Goal: Task Accomplishment & Management: Manage account settings

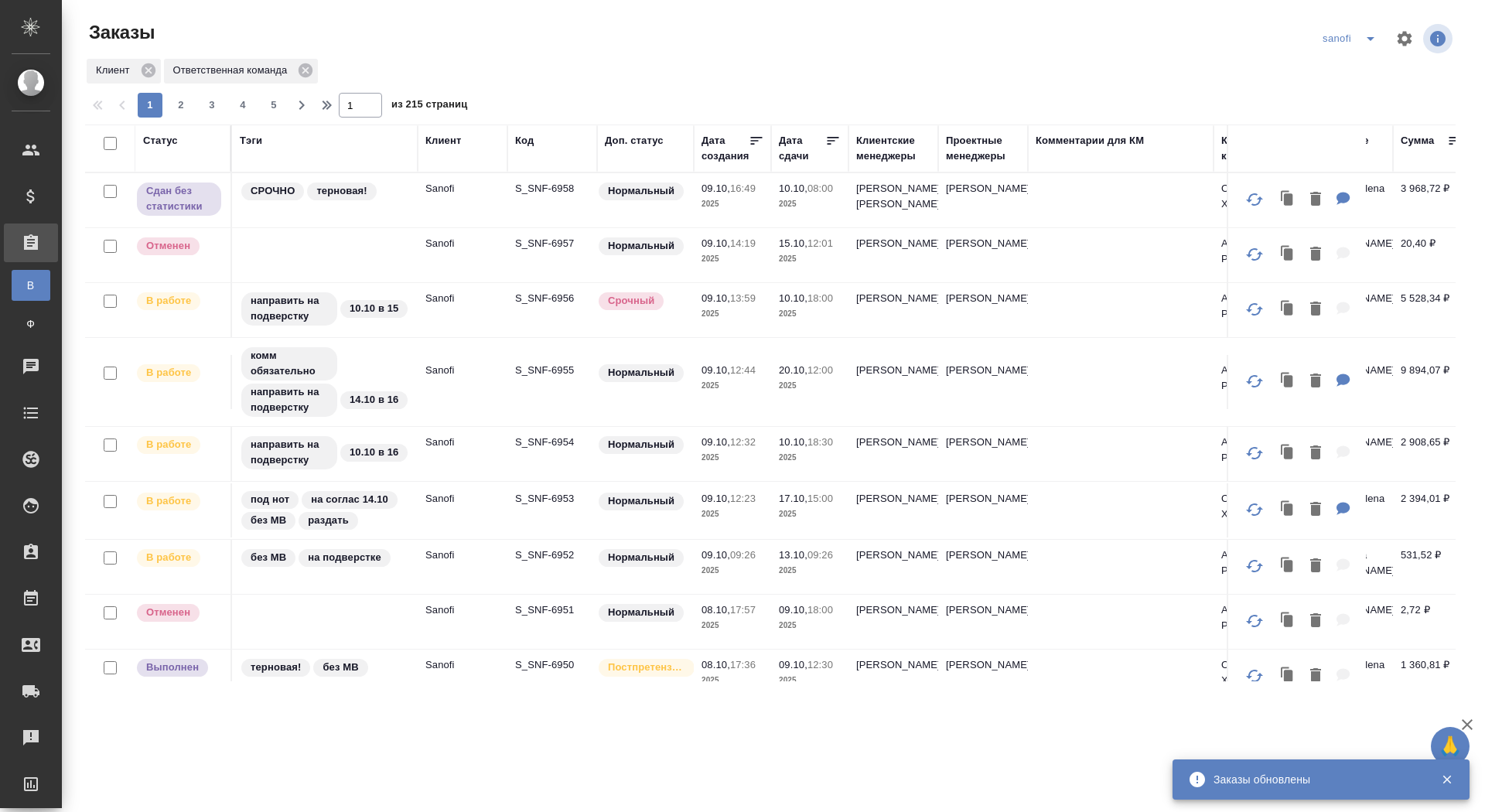
click at [538, 228] on tr "Сдан без статистики СРОЧНО терновая! Sanofi S_SNF-6958 Нормальный 09.10, 16:49 …" at bounding box center [1296, 200] width 2423 height 55
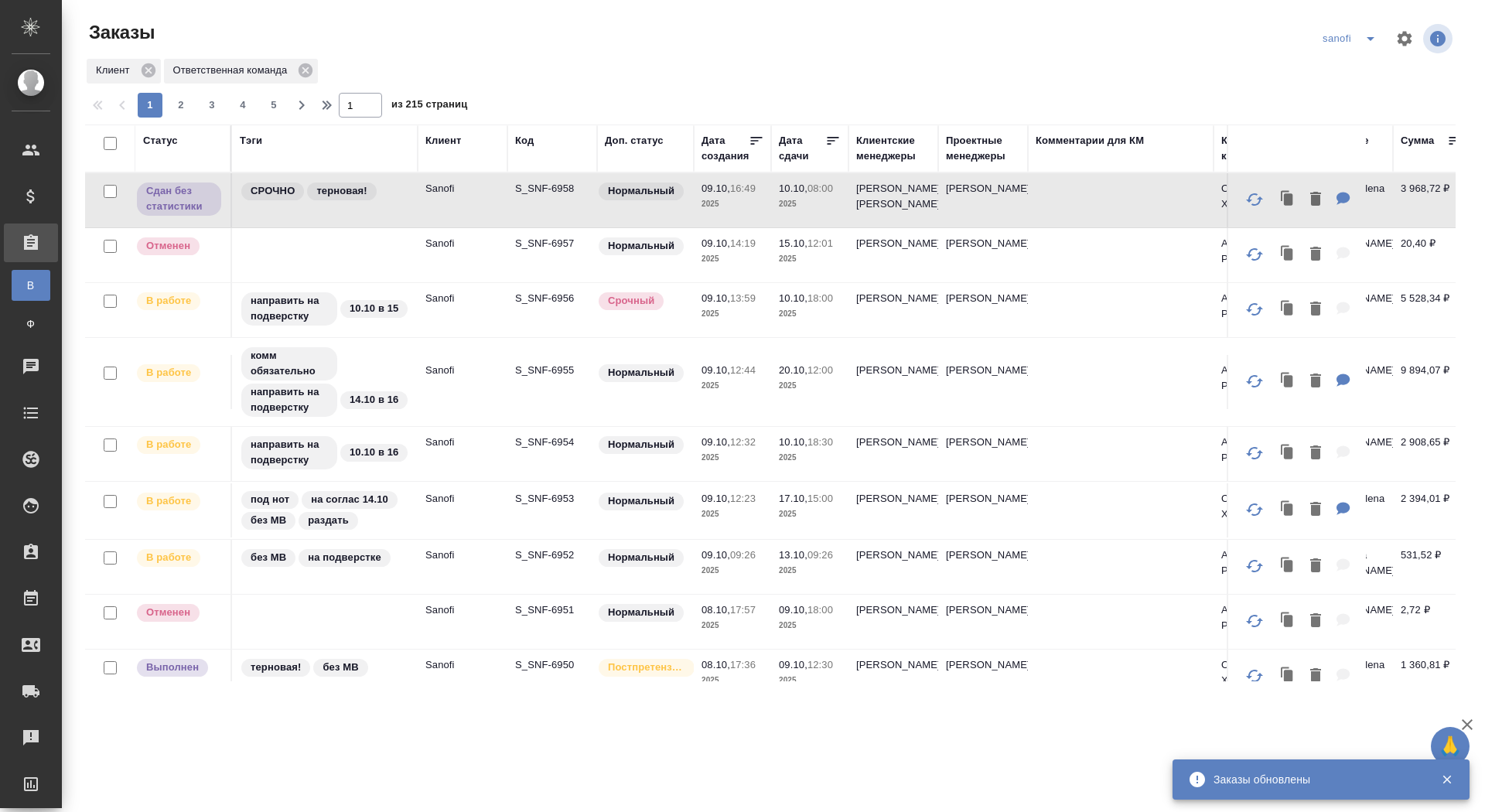
click at [1377, 35] on icon "split button" at bounding box center [1371, 38] width 18 height 18
click at [1335, 143] on li "новартис" at bounding box center [1352, 144] width 81 height 25
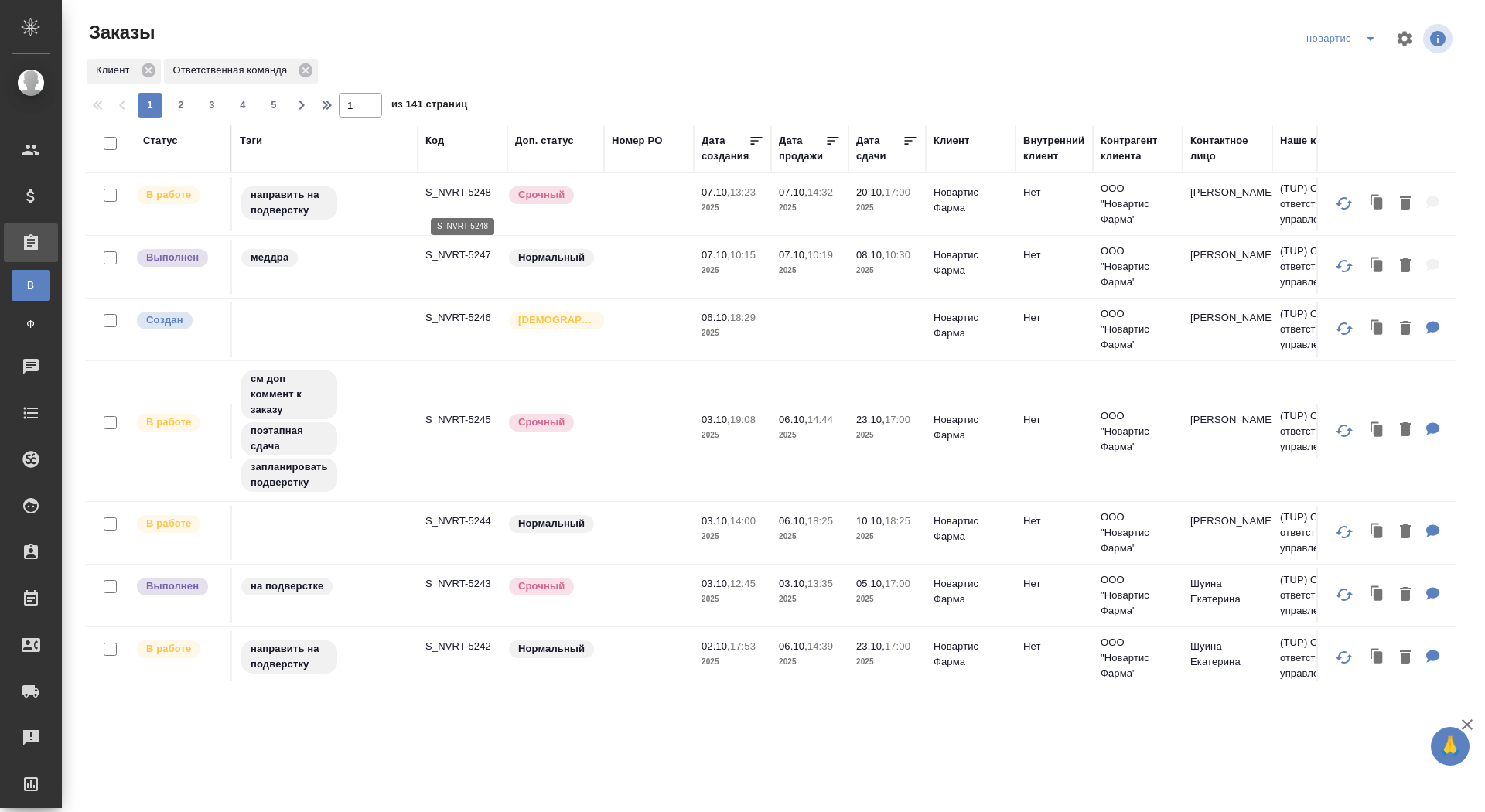
click at [467, 197] on p "S_NVRT-5248" at bounding box center [463, 192] width 75 height 16
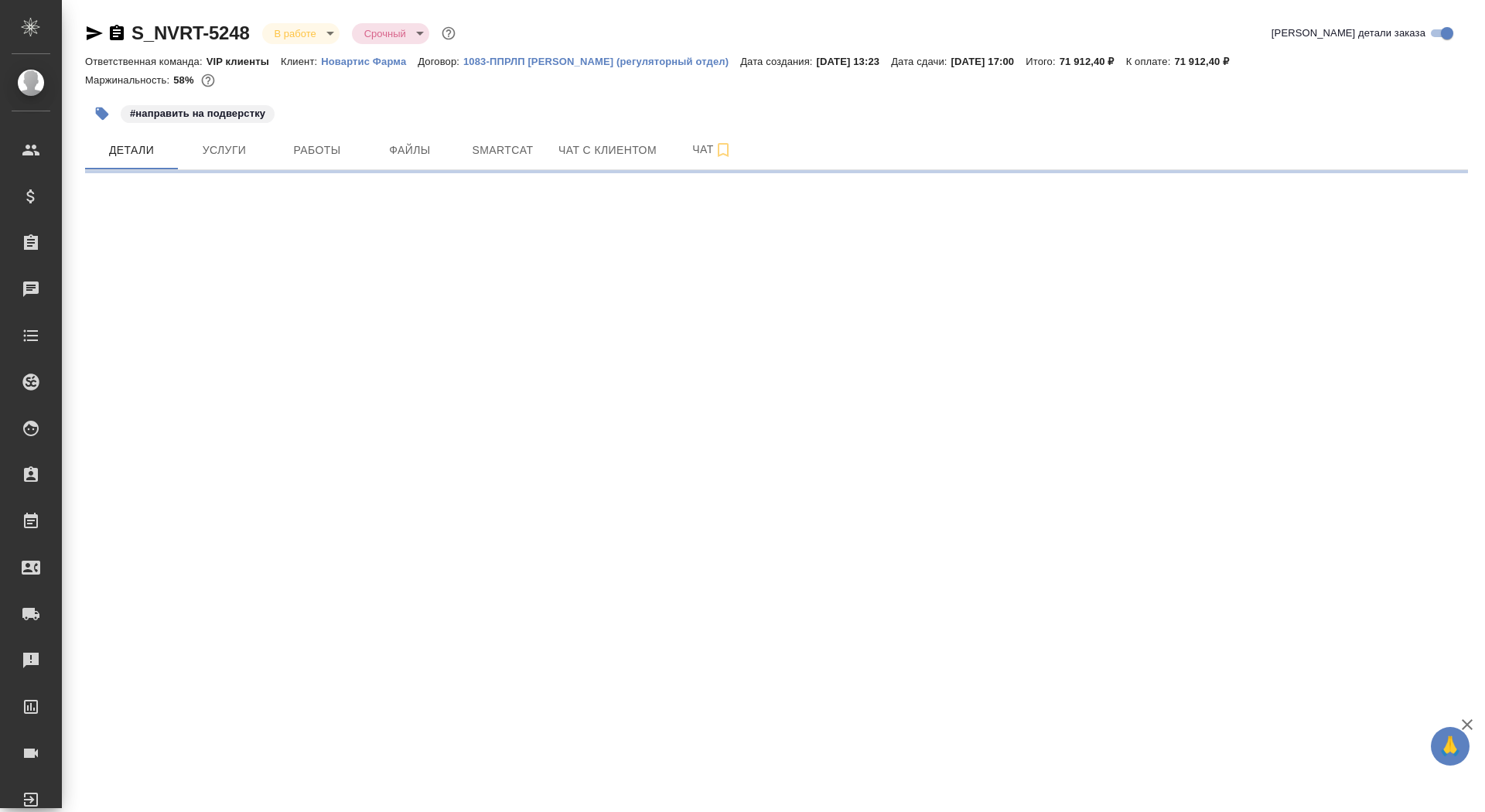
select select "RU"
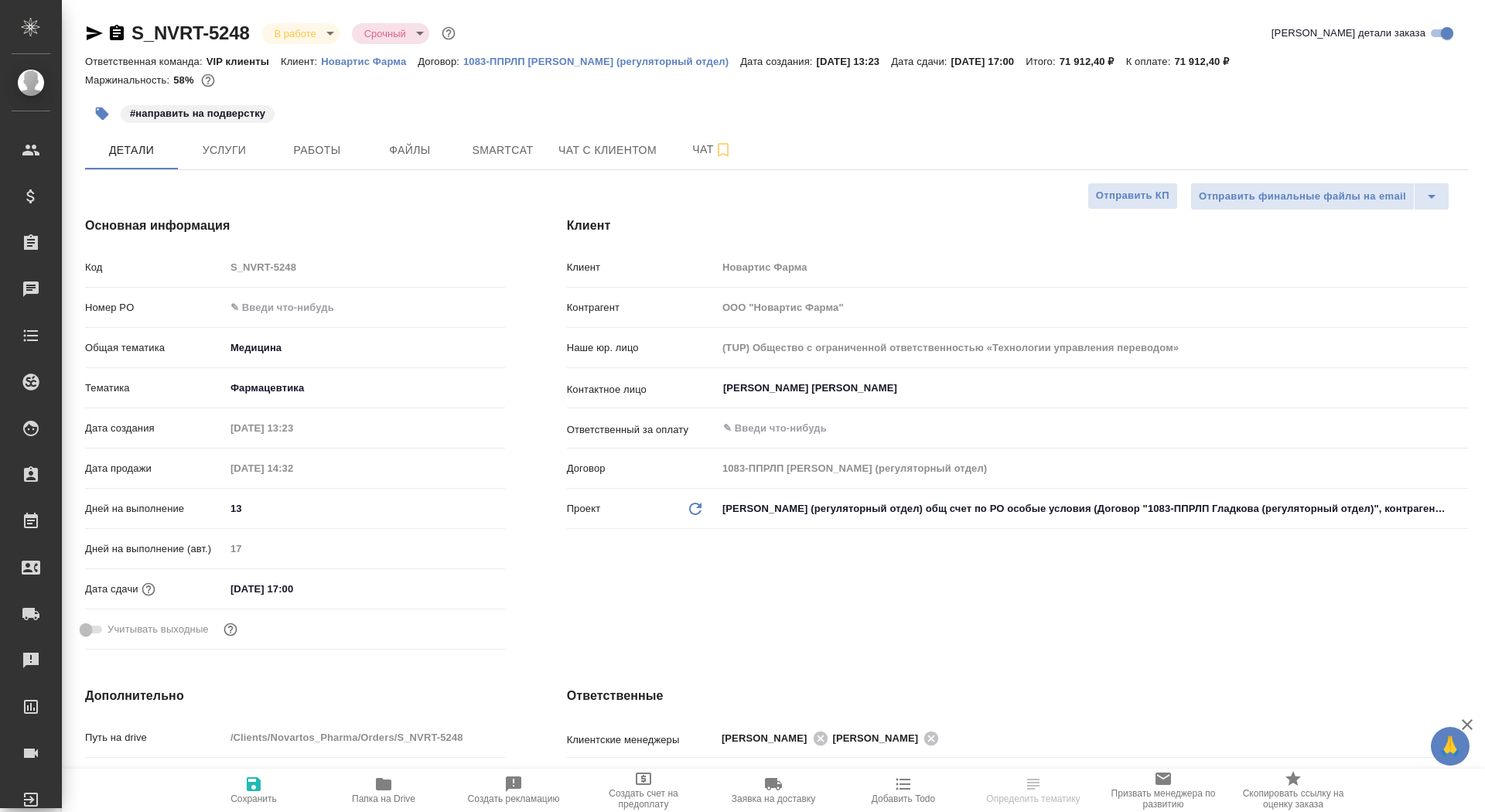
type textarea "x"
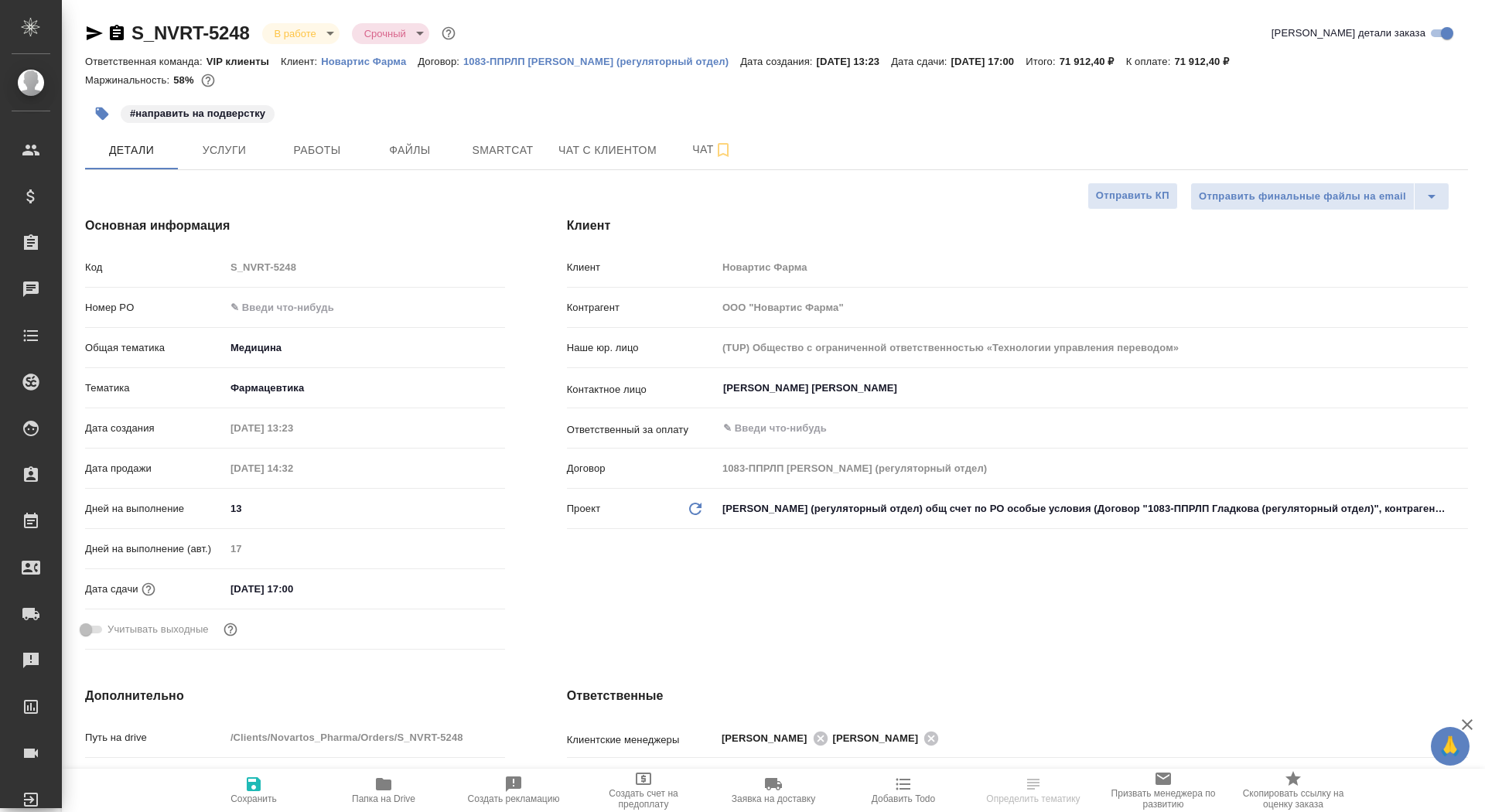
type textarea "x"
click at [388, 64] on p "Новартис Фарма" at bounding box center [369, 61] width 97 height 12
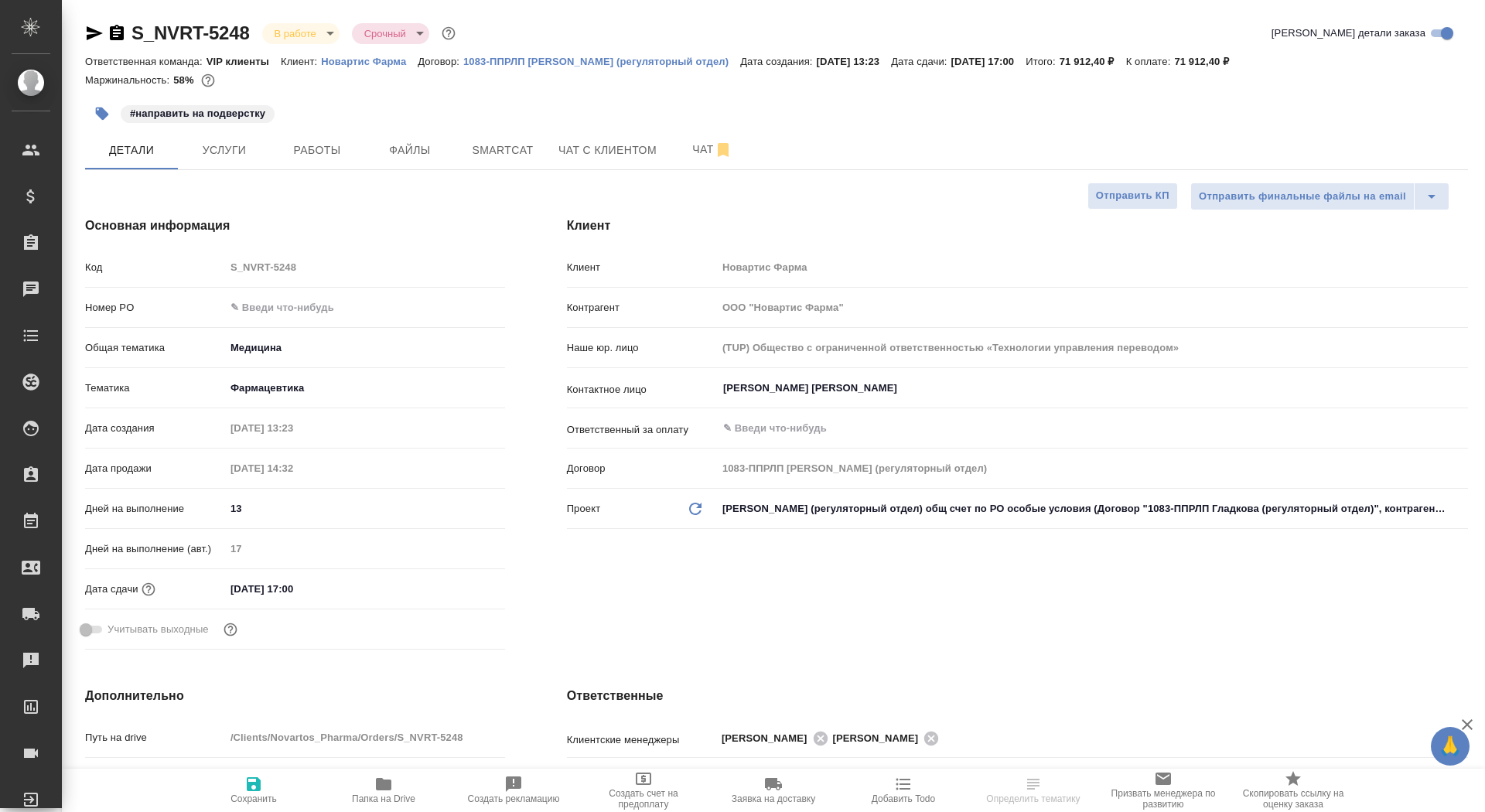
type textarea "x"
select select "RU"
type textarea "x"
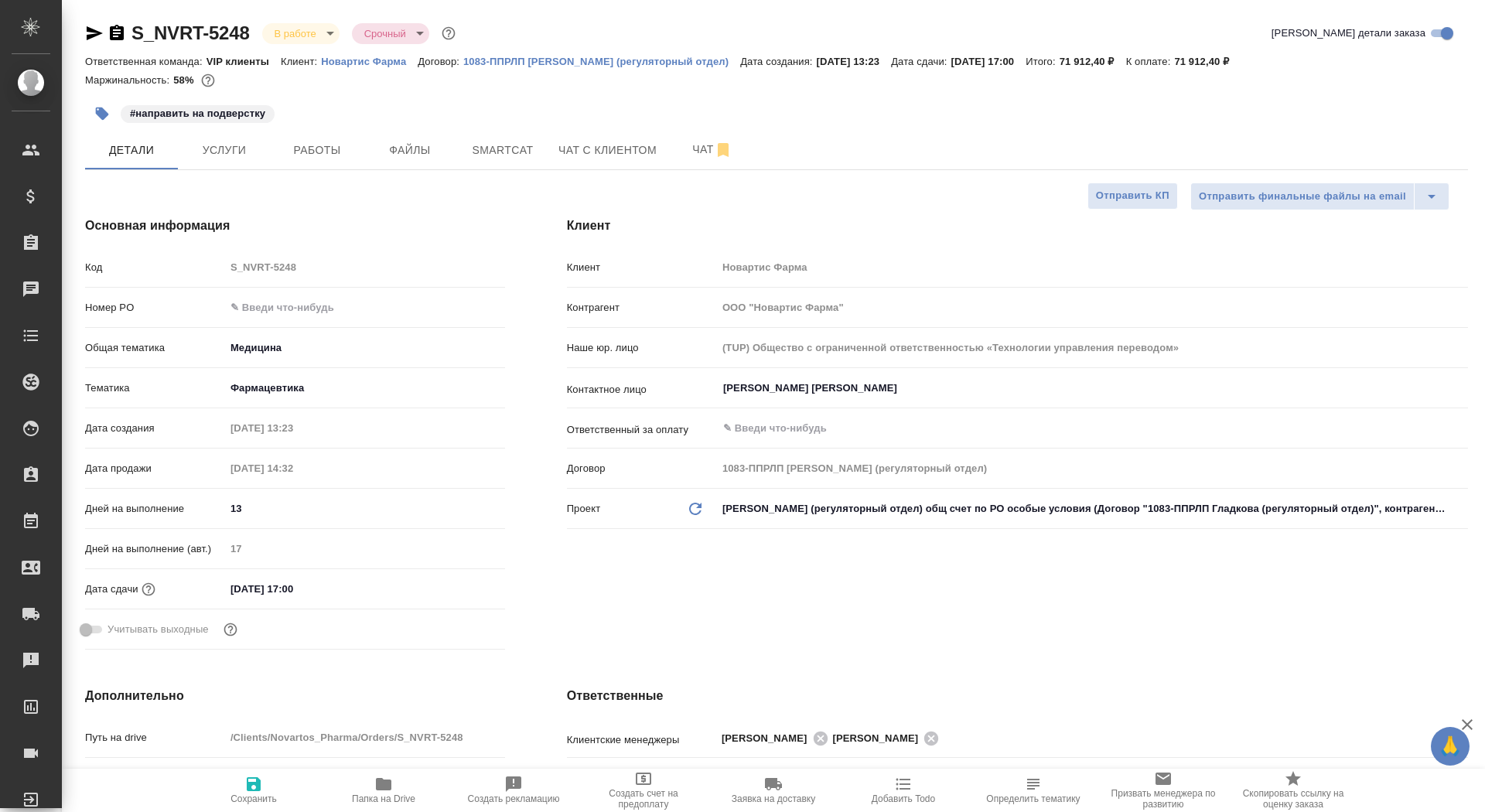
type textarea "x"
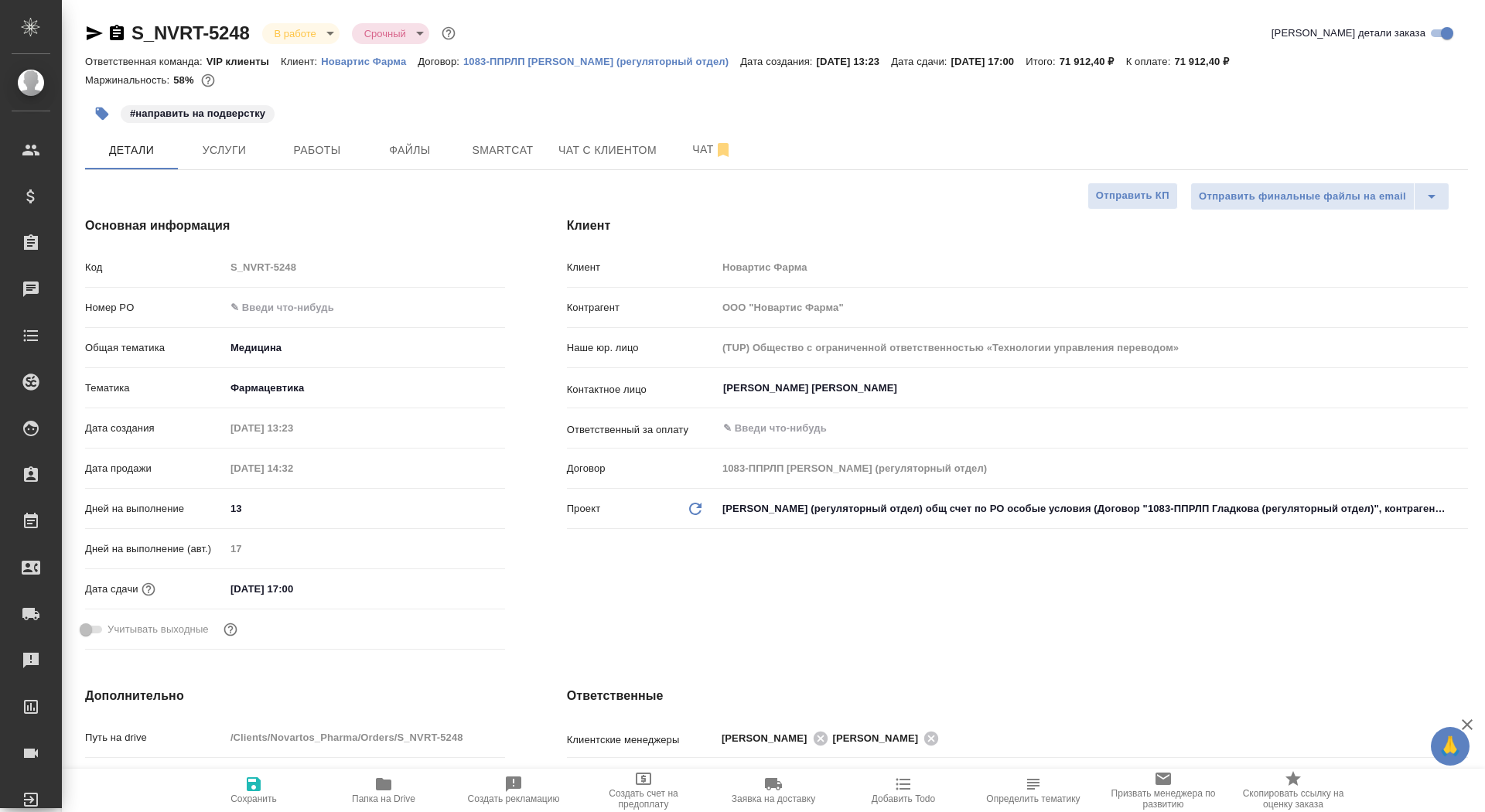
type textarea "x"
click at [232, 161] on button "Услуги" at bounding box center [224, 150] width 93 height 39
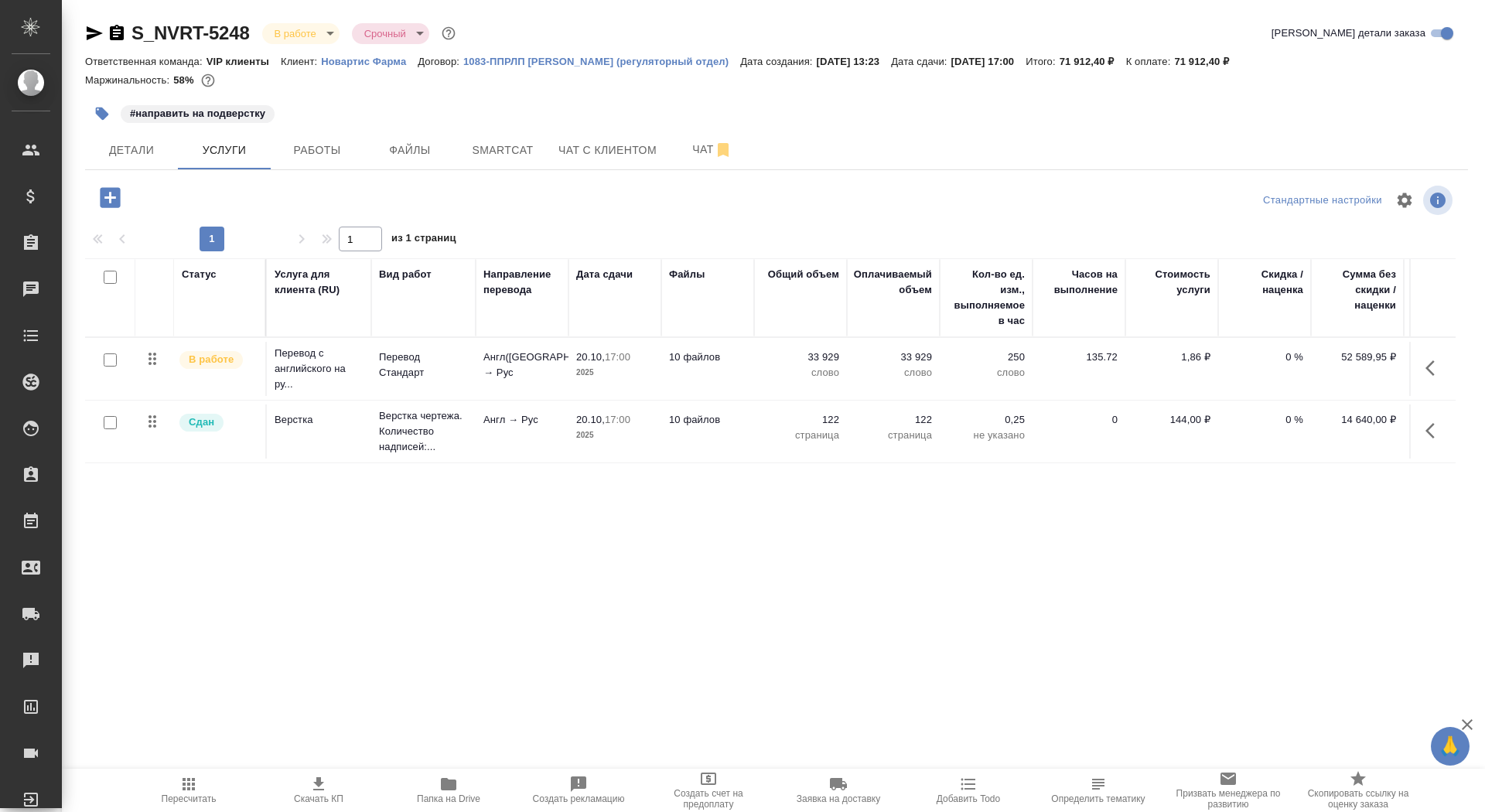
scroll to position [0, 87]
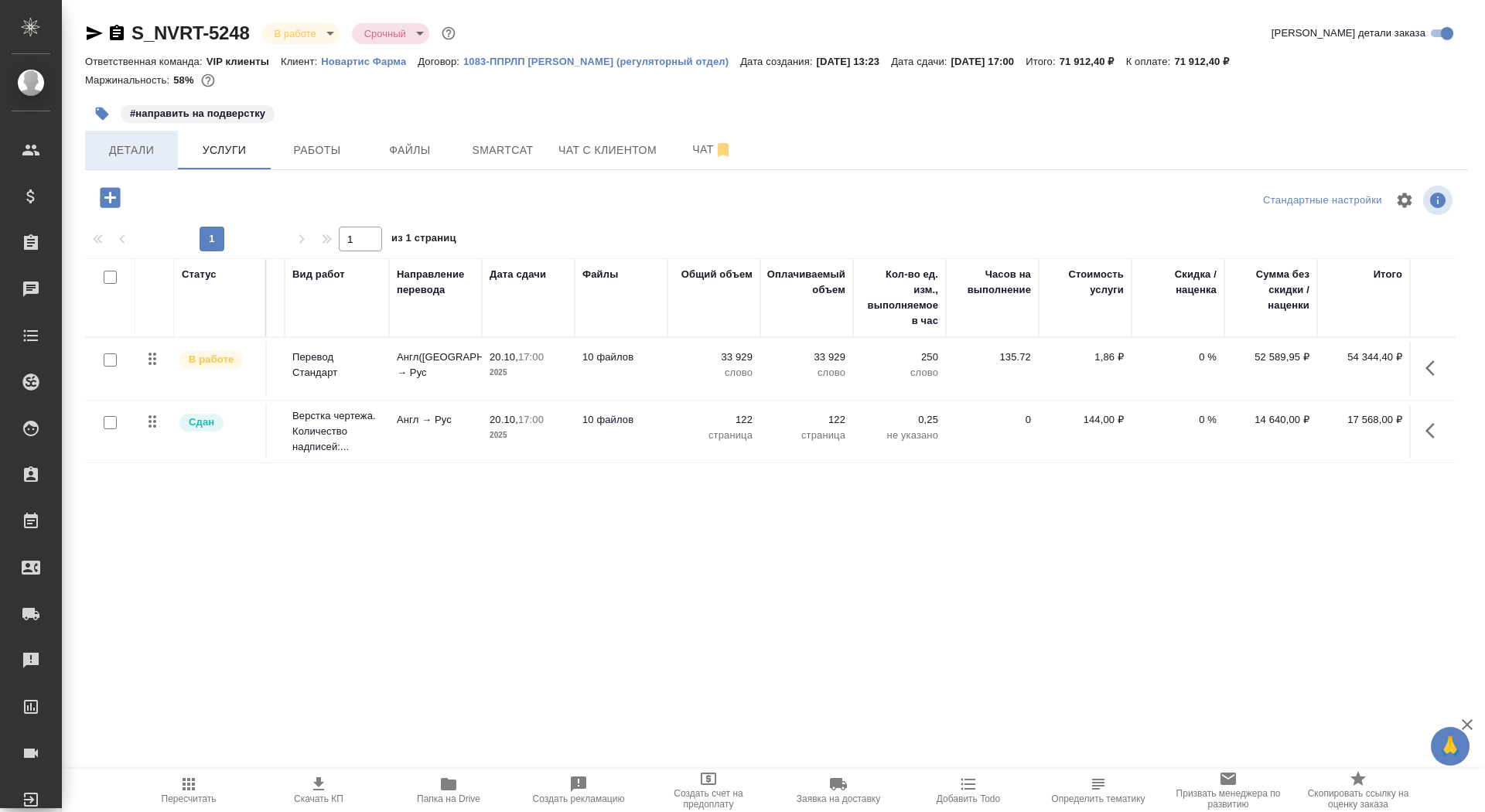
click at [135, 138] on button "Детали" at bounding box center [132, 150] width 93 height 39
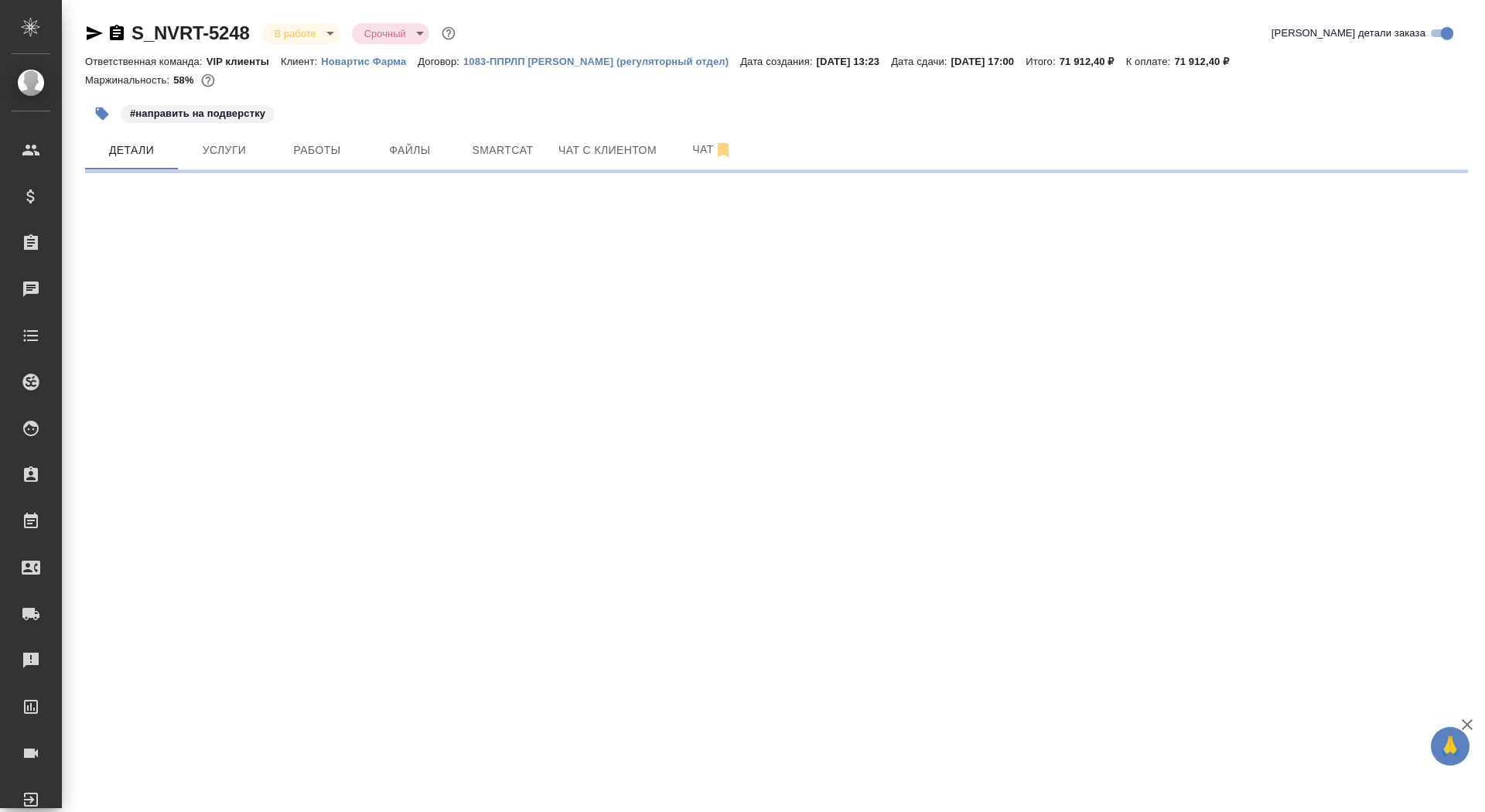
select select "RU"
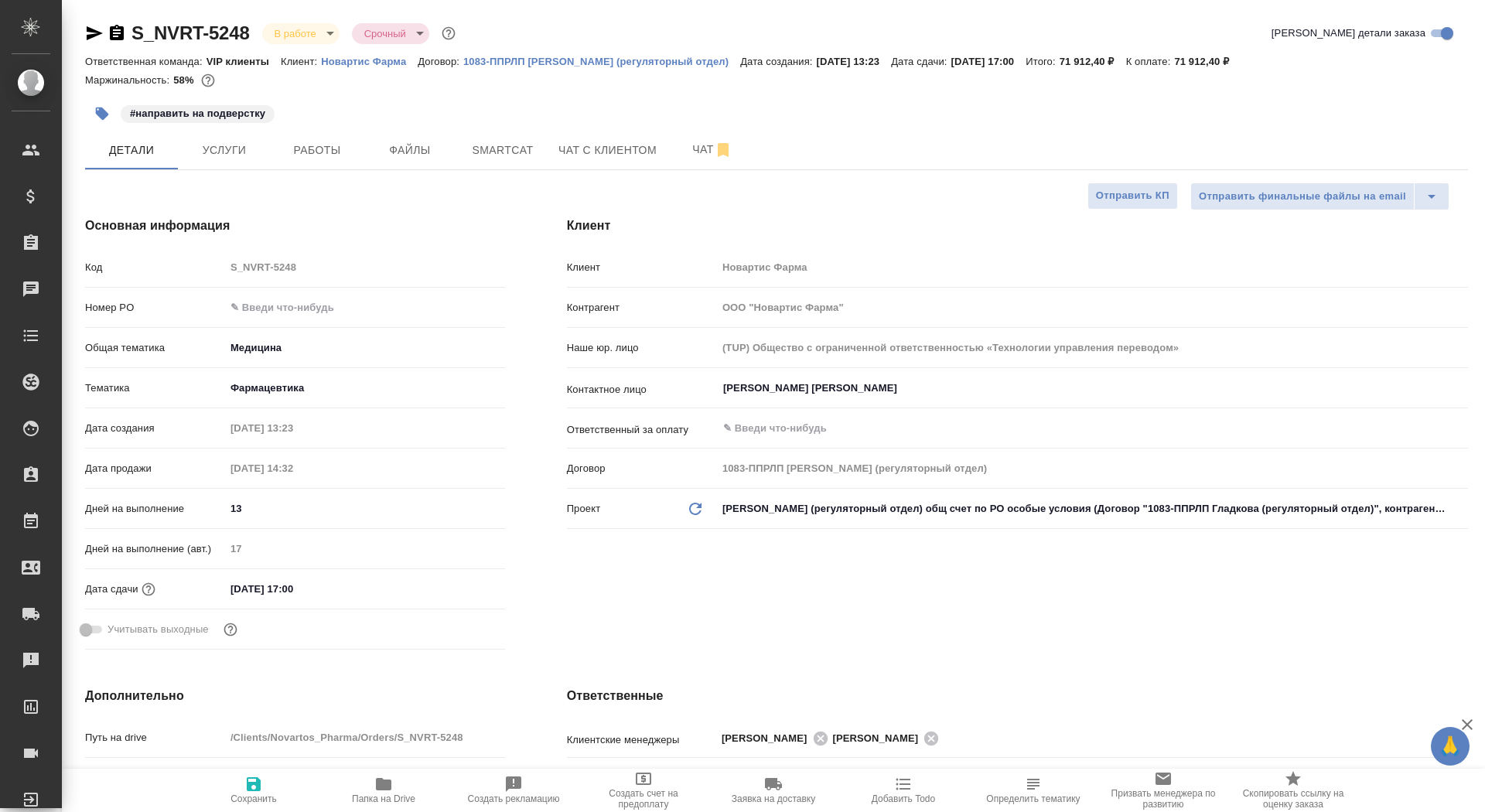
type textarea "x"
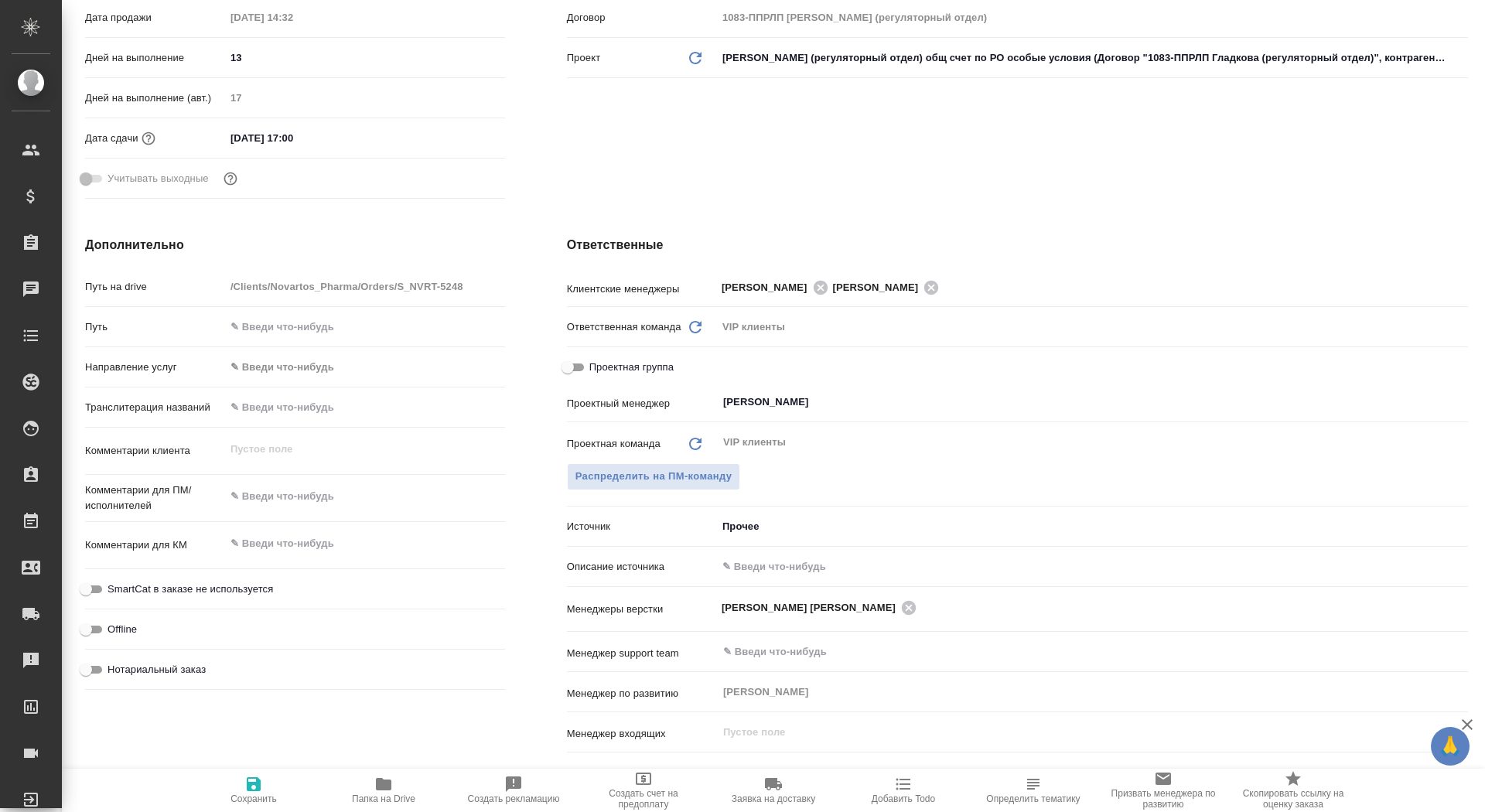
scroll to position [825, 0]
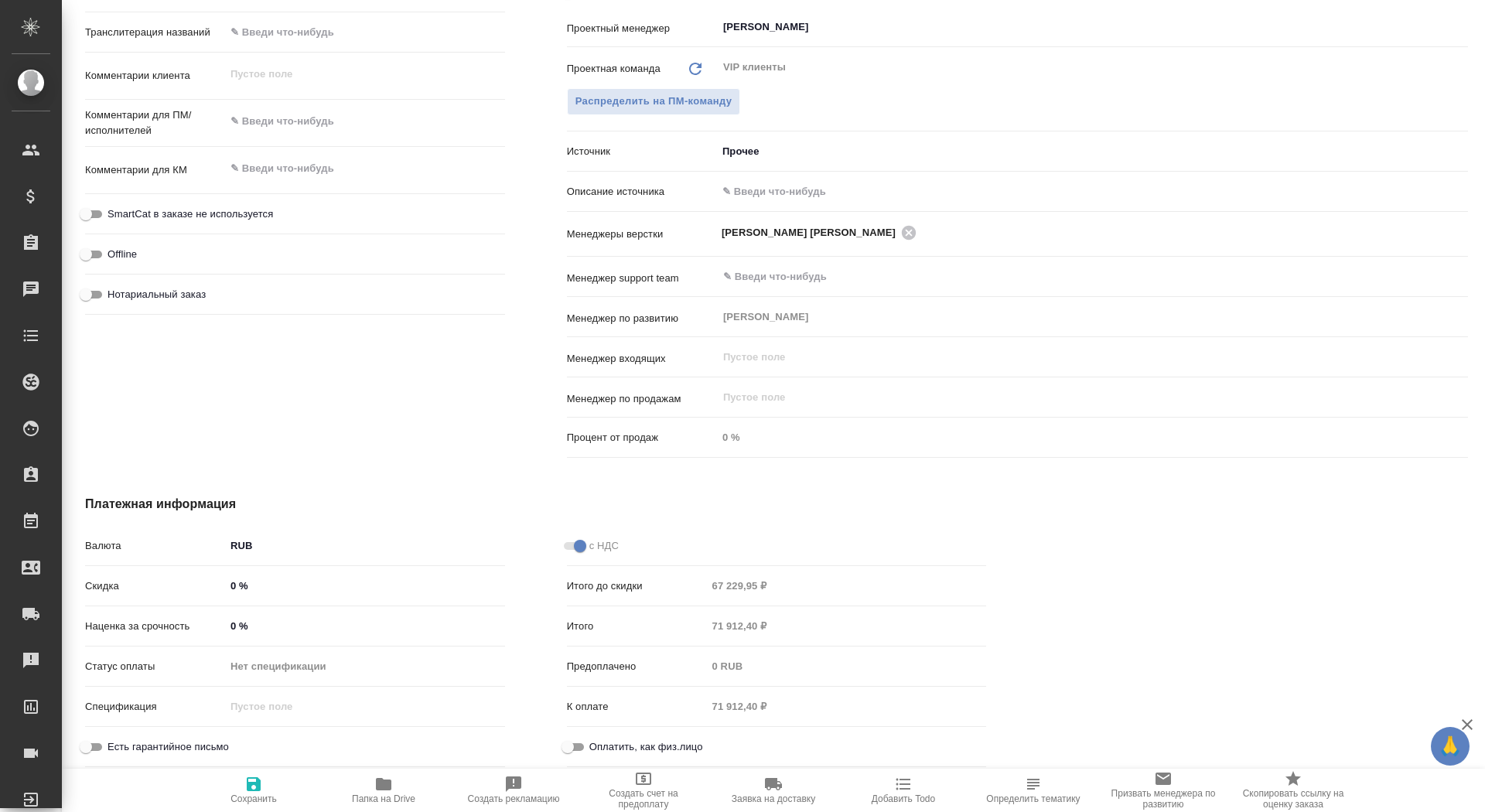
type textarea "x"
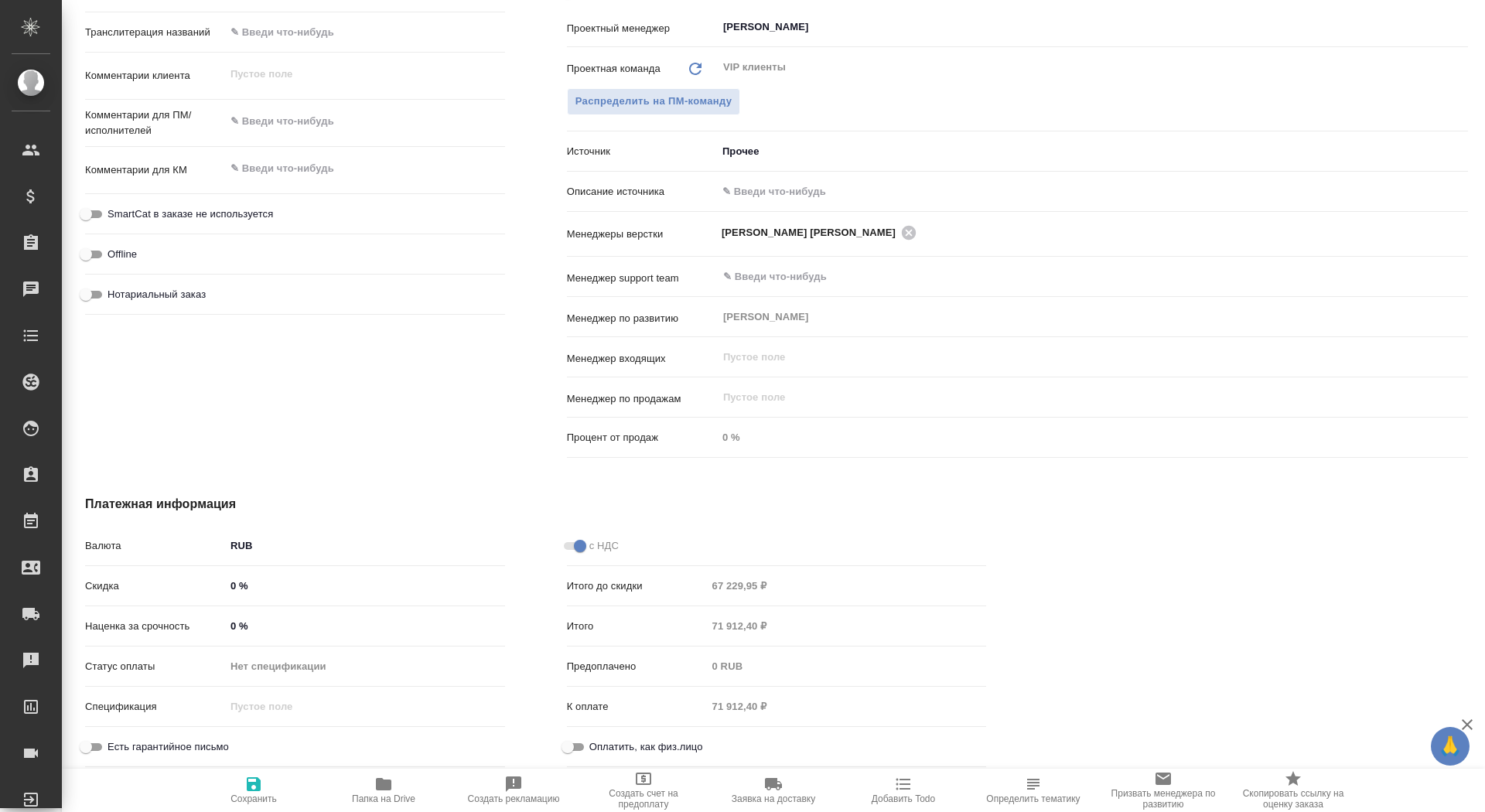
type textarea "x"
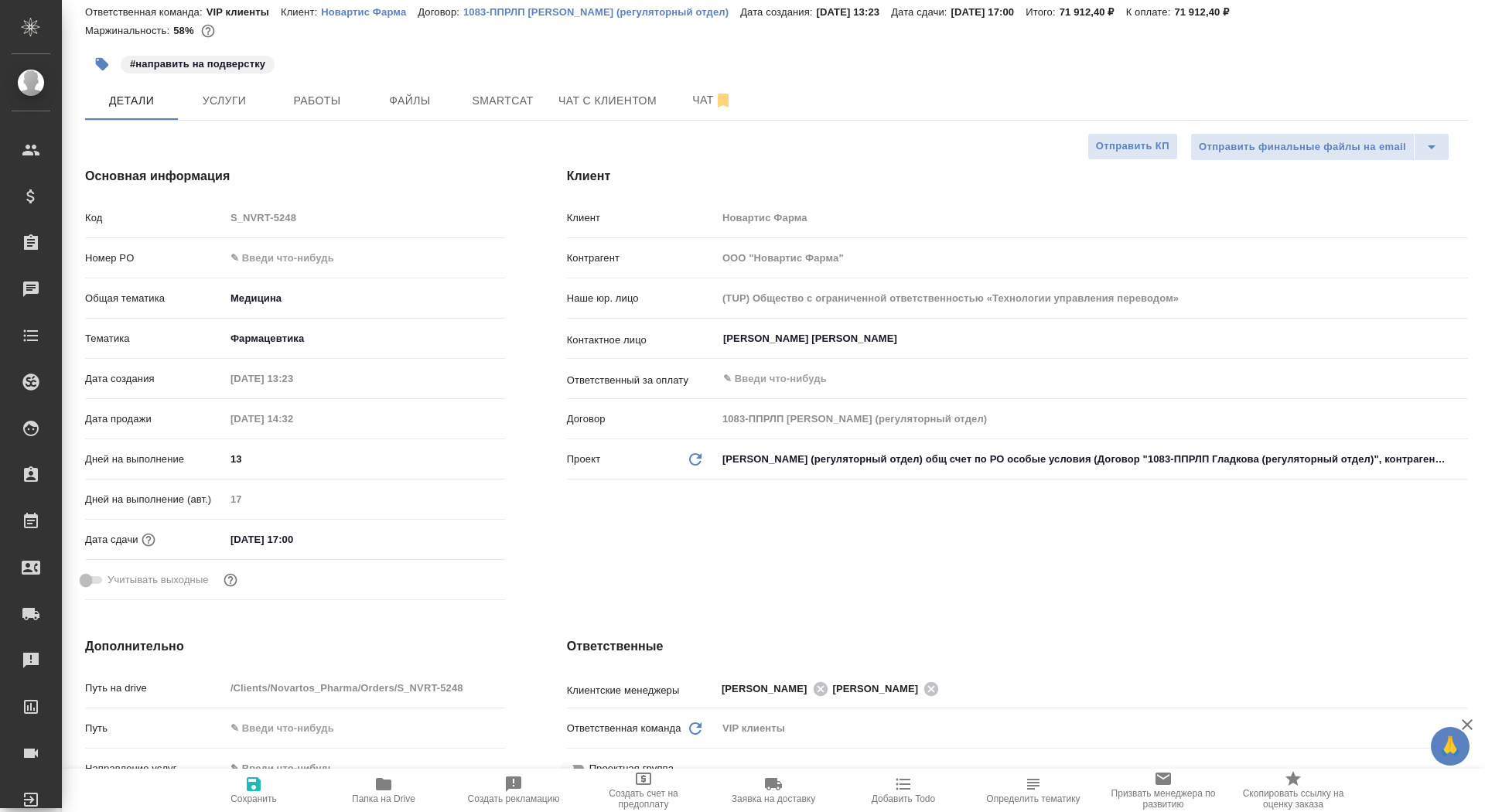
scroll to position [0, 0]
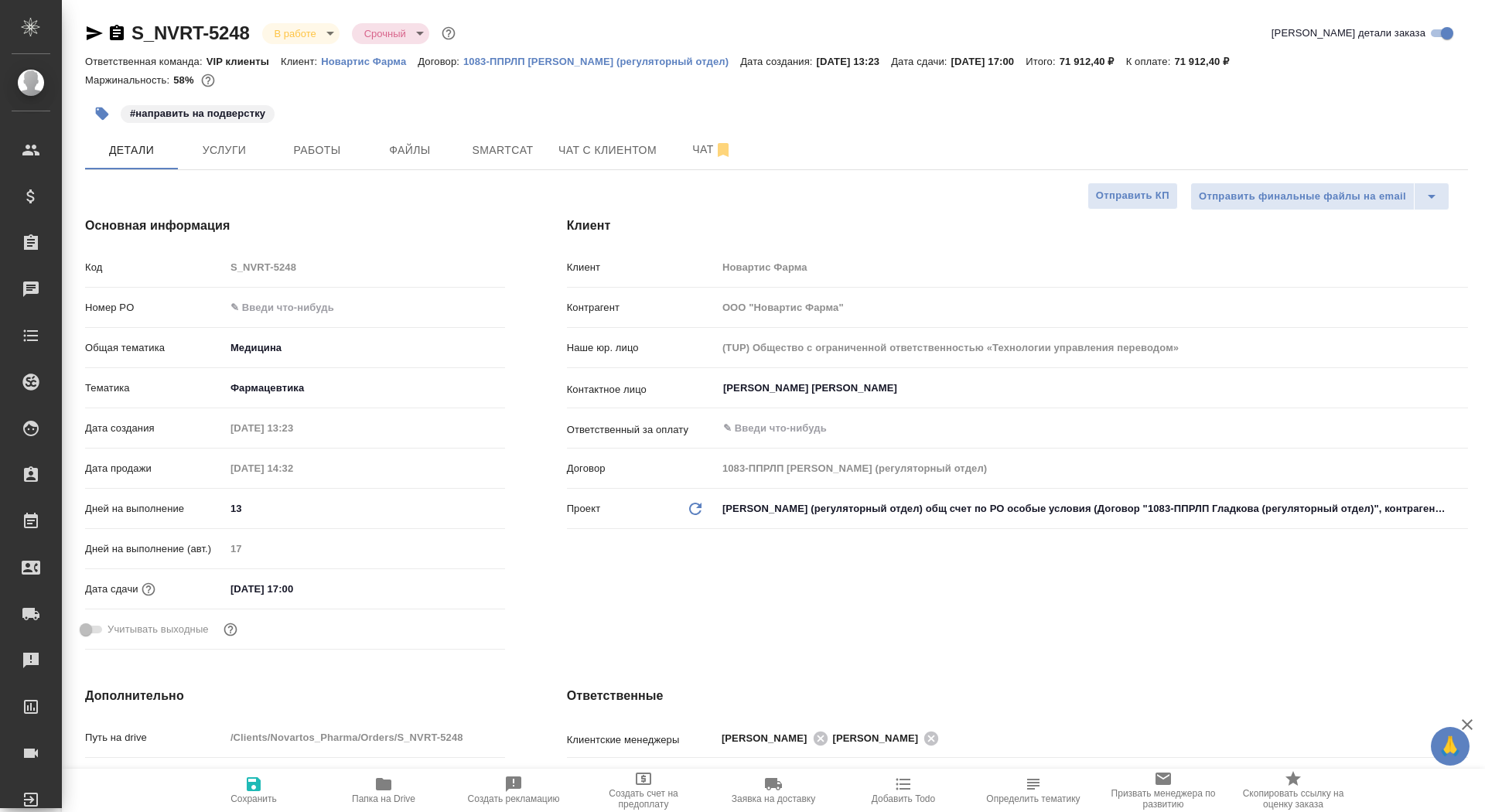
click at [371, 62] on p "Новартис Фарма" at bounding box center [369, 61] width 97 height 12
type textarea "x"
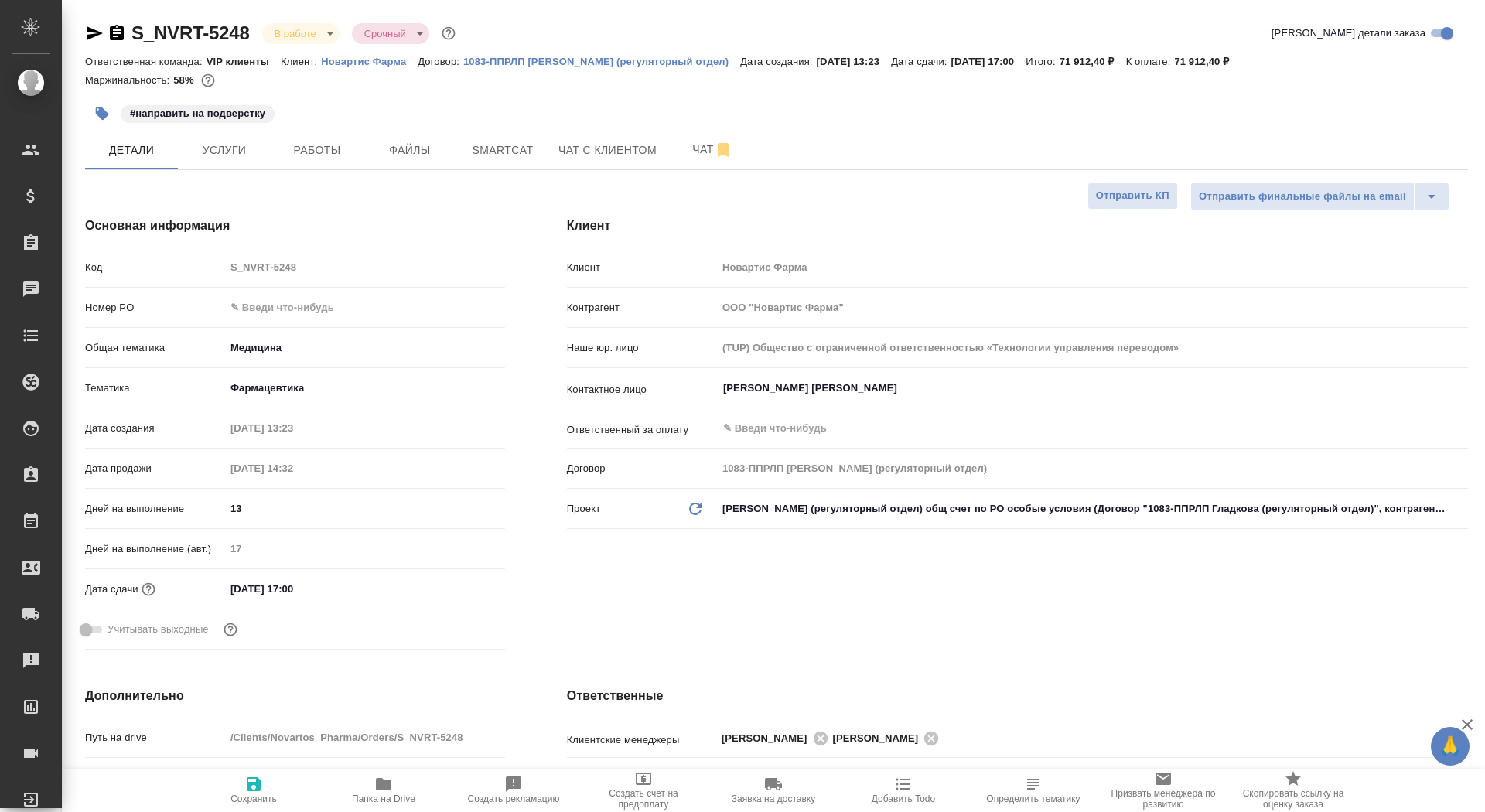
type textarea "x"
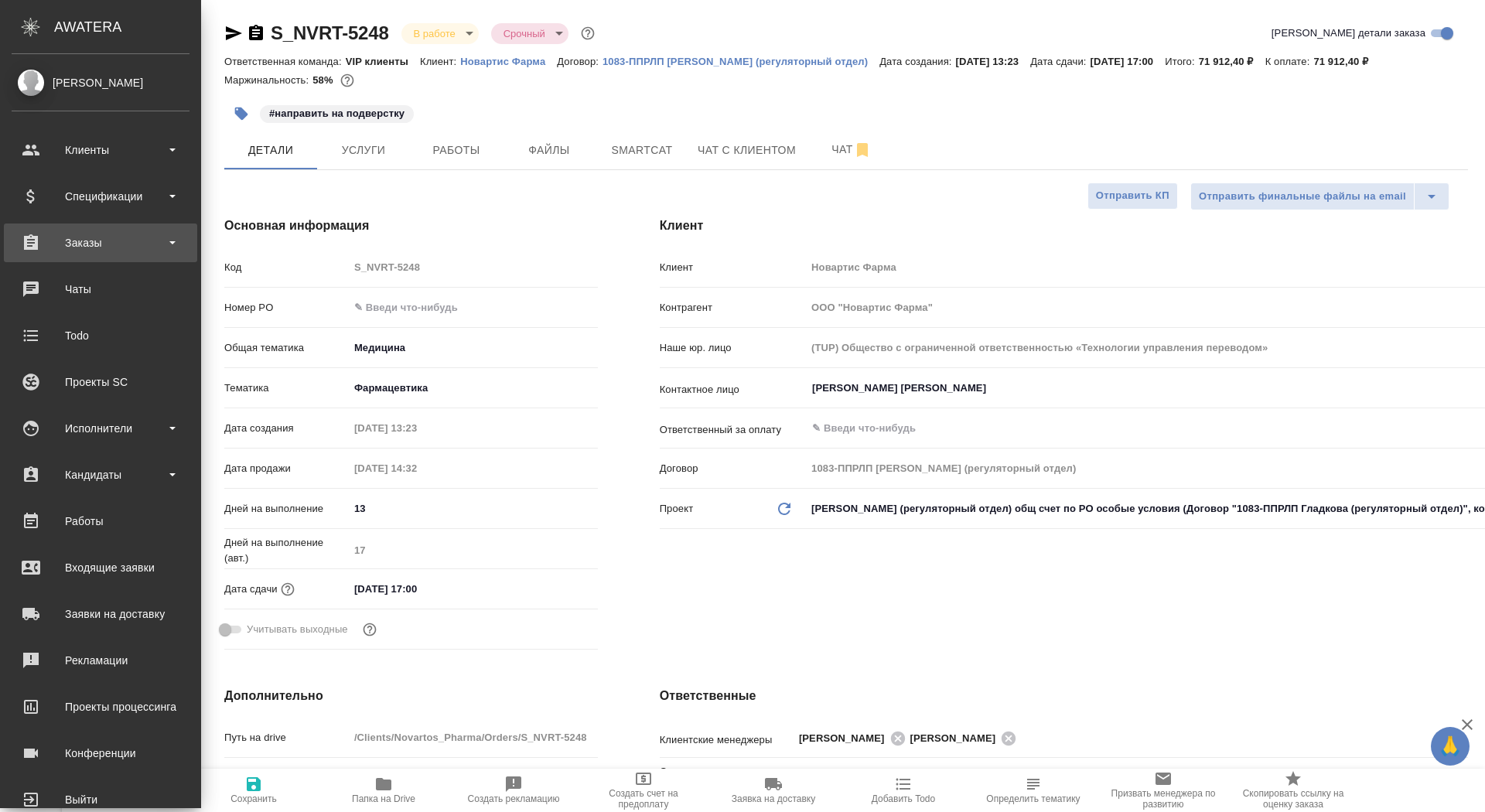
click at [38, 251] on div "Заказы" at bounding box center [100, 243] width 178 height 23
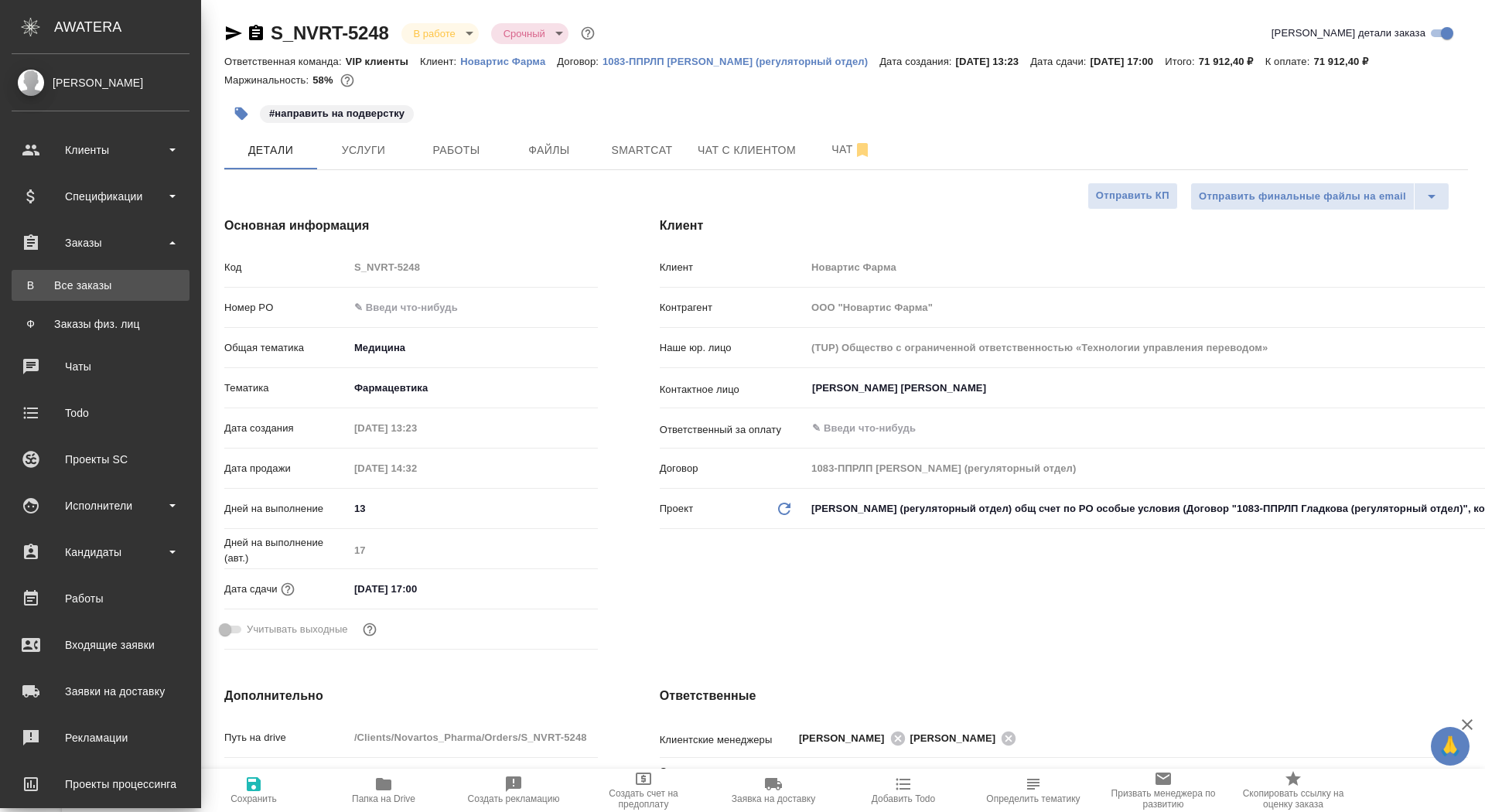
type textarea "x"
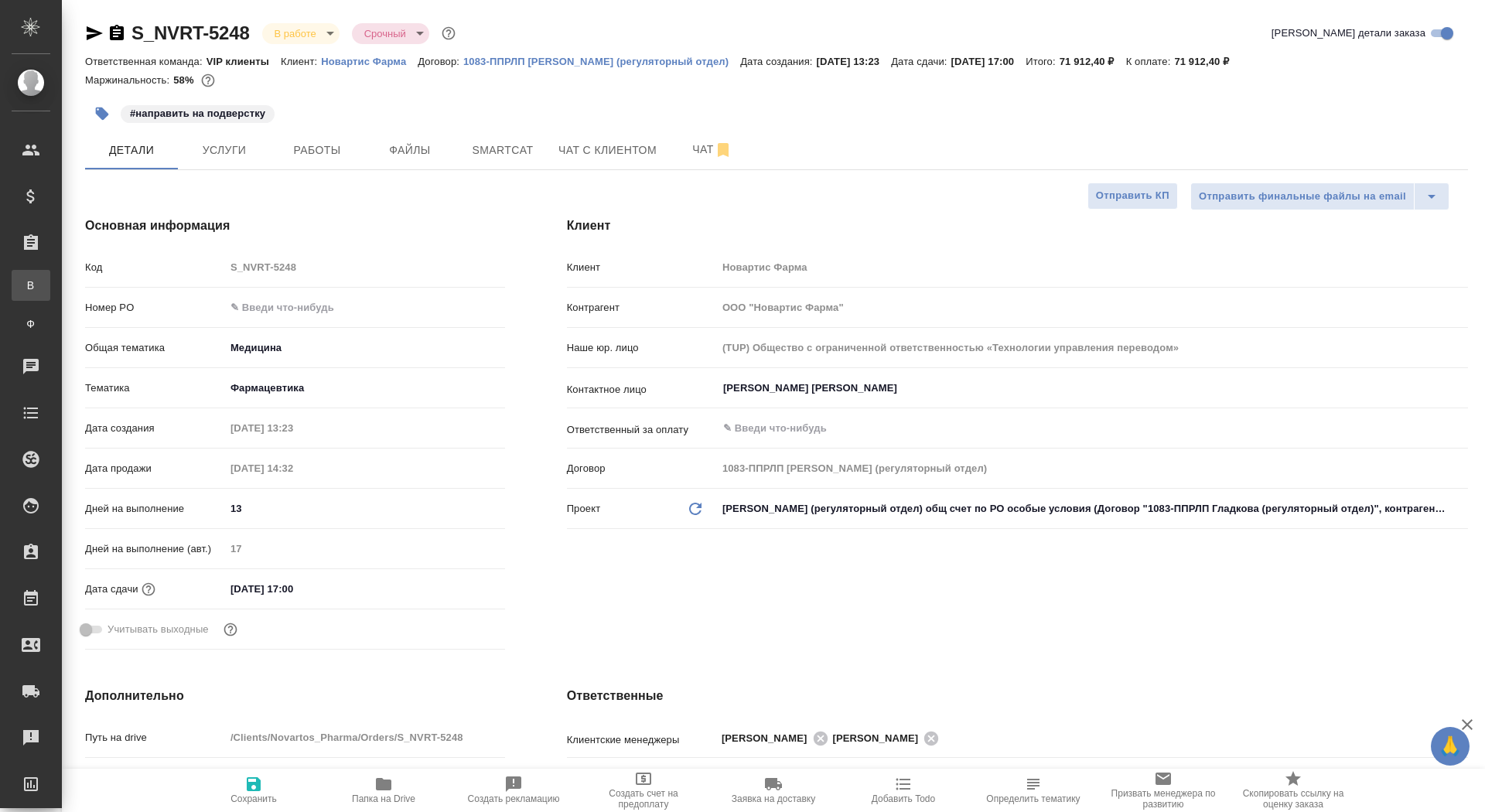
click at [39, 299] on link "В Все заказы" at bounding box center [31, 285] width 39 height 31
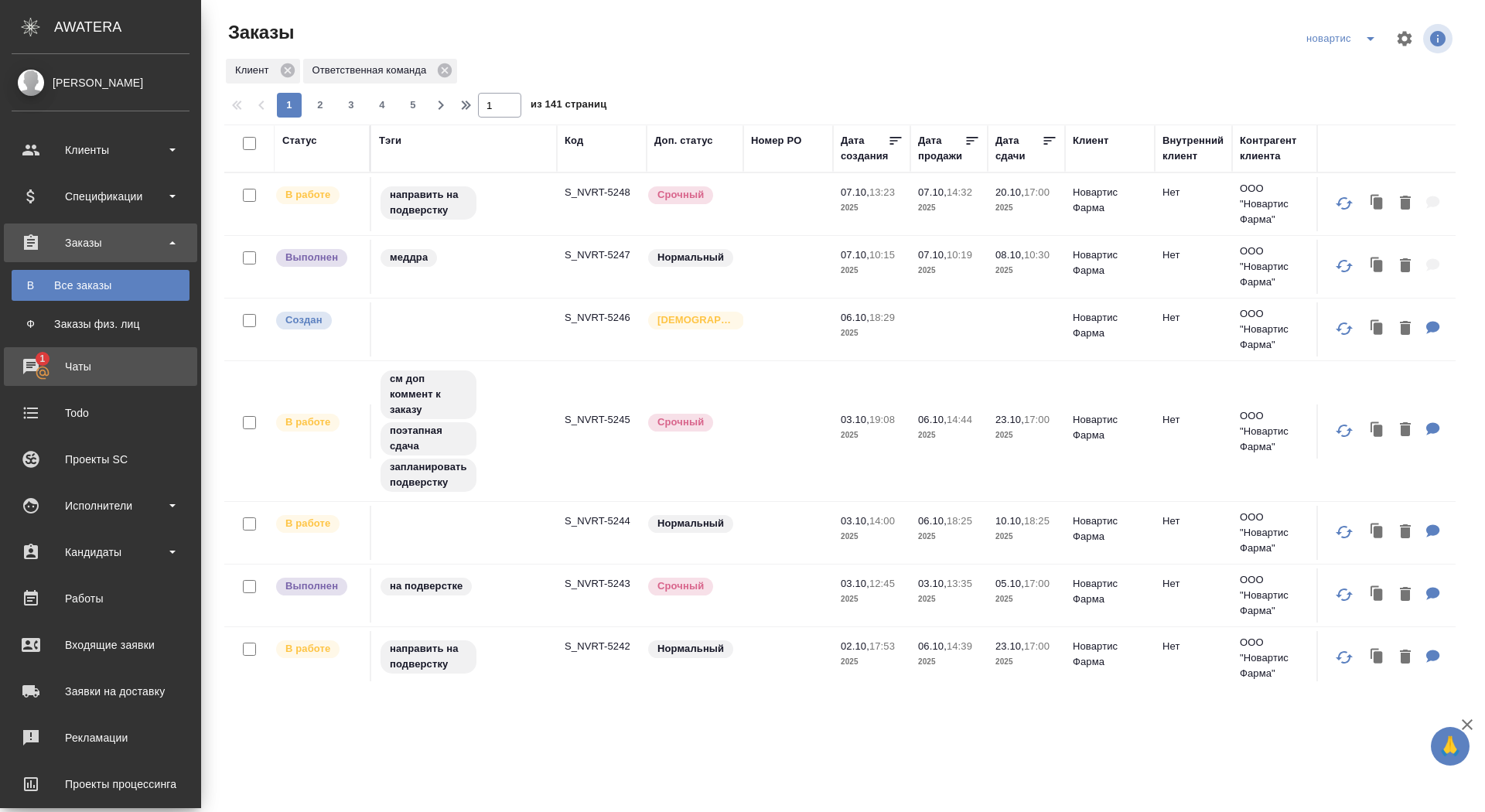
click at [46, 377] on div "Чаты" at bounding box center [100, 367] width 178 height 23
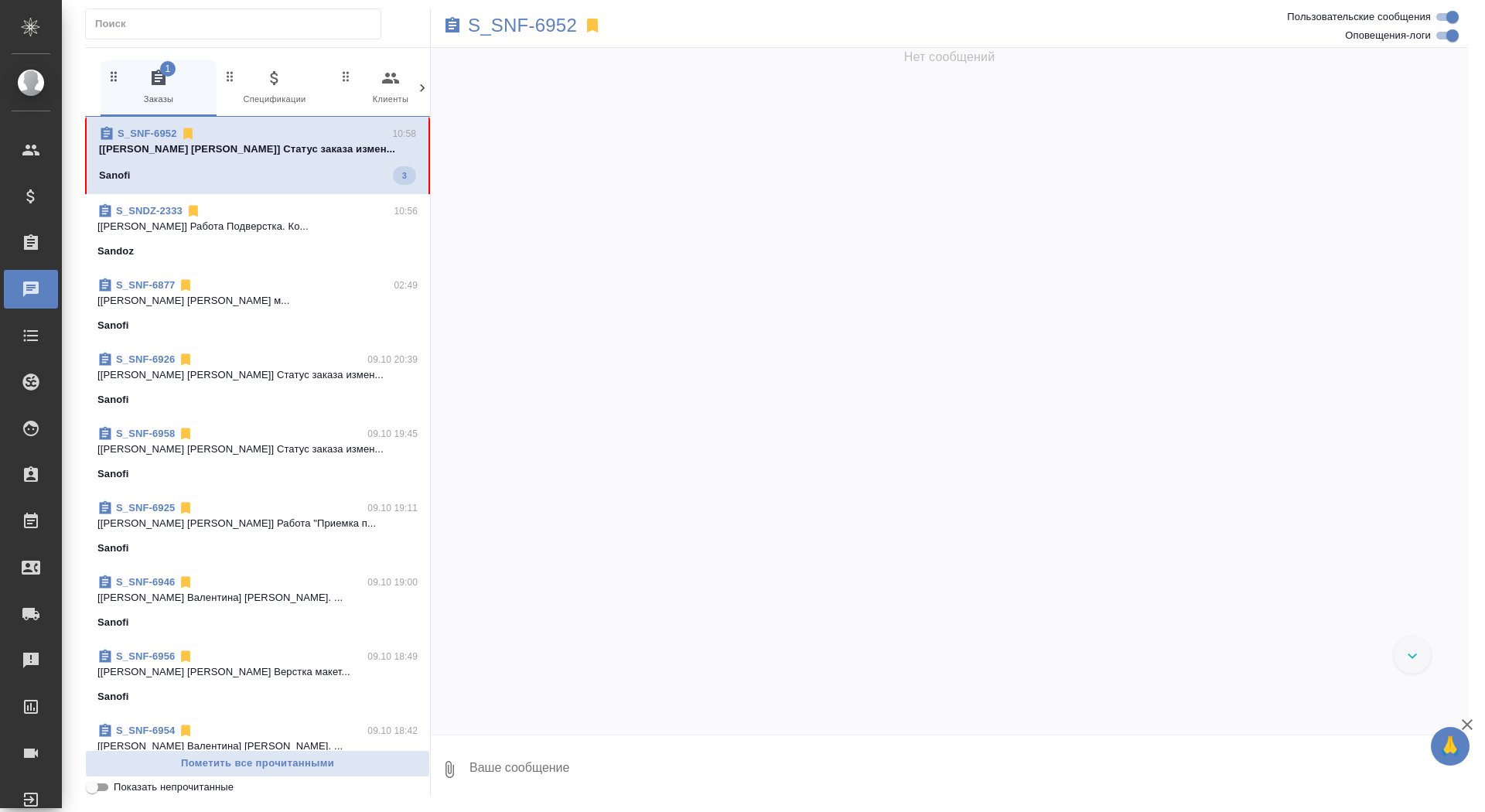
scroll to position [33117, 0]
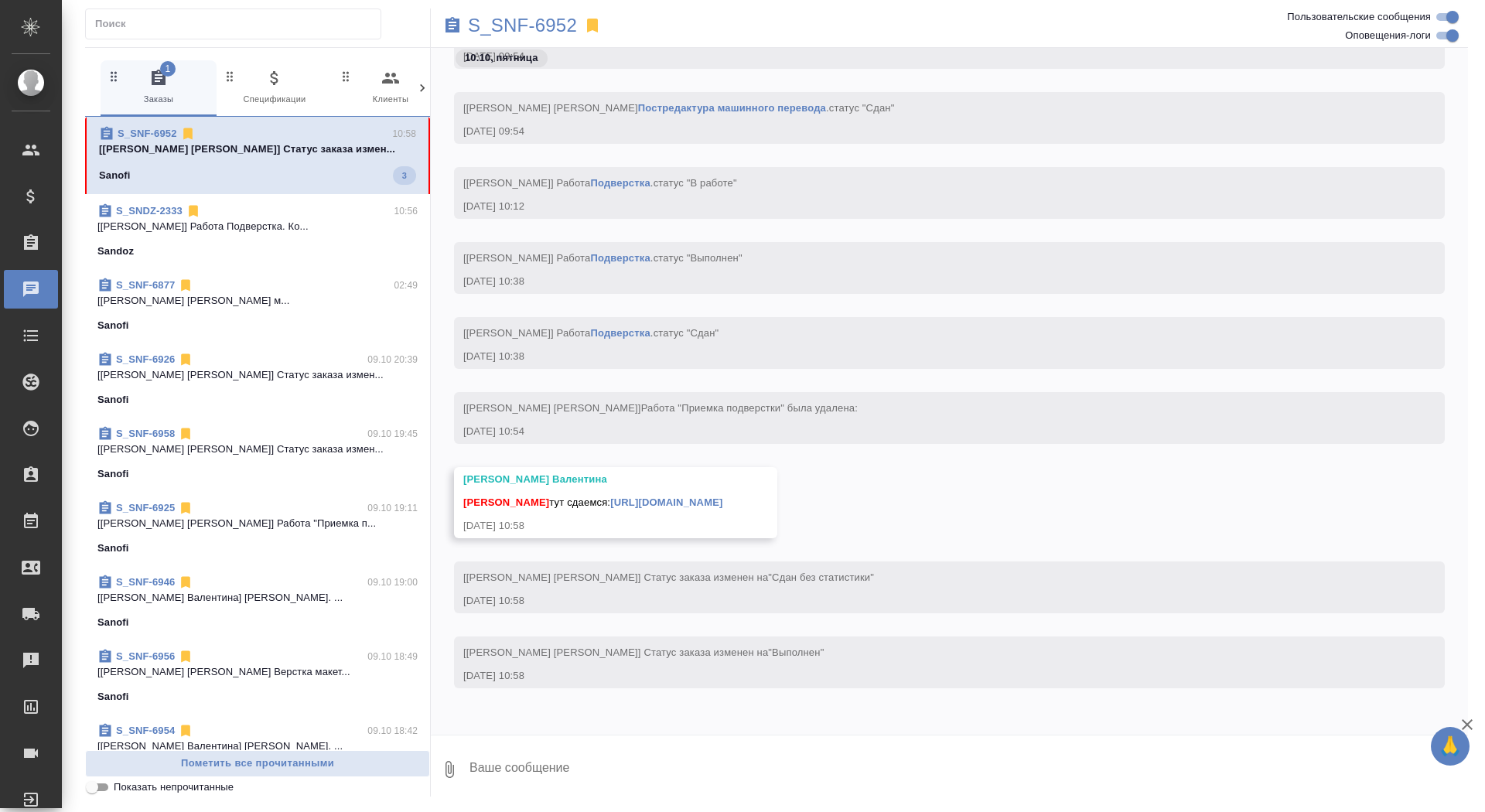
click at [569, 751] on textarea at bounding box center [968, 770] width 1000 height 53
type textarea "забрала, спасибо)"
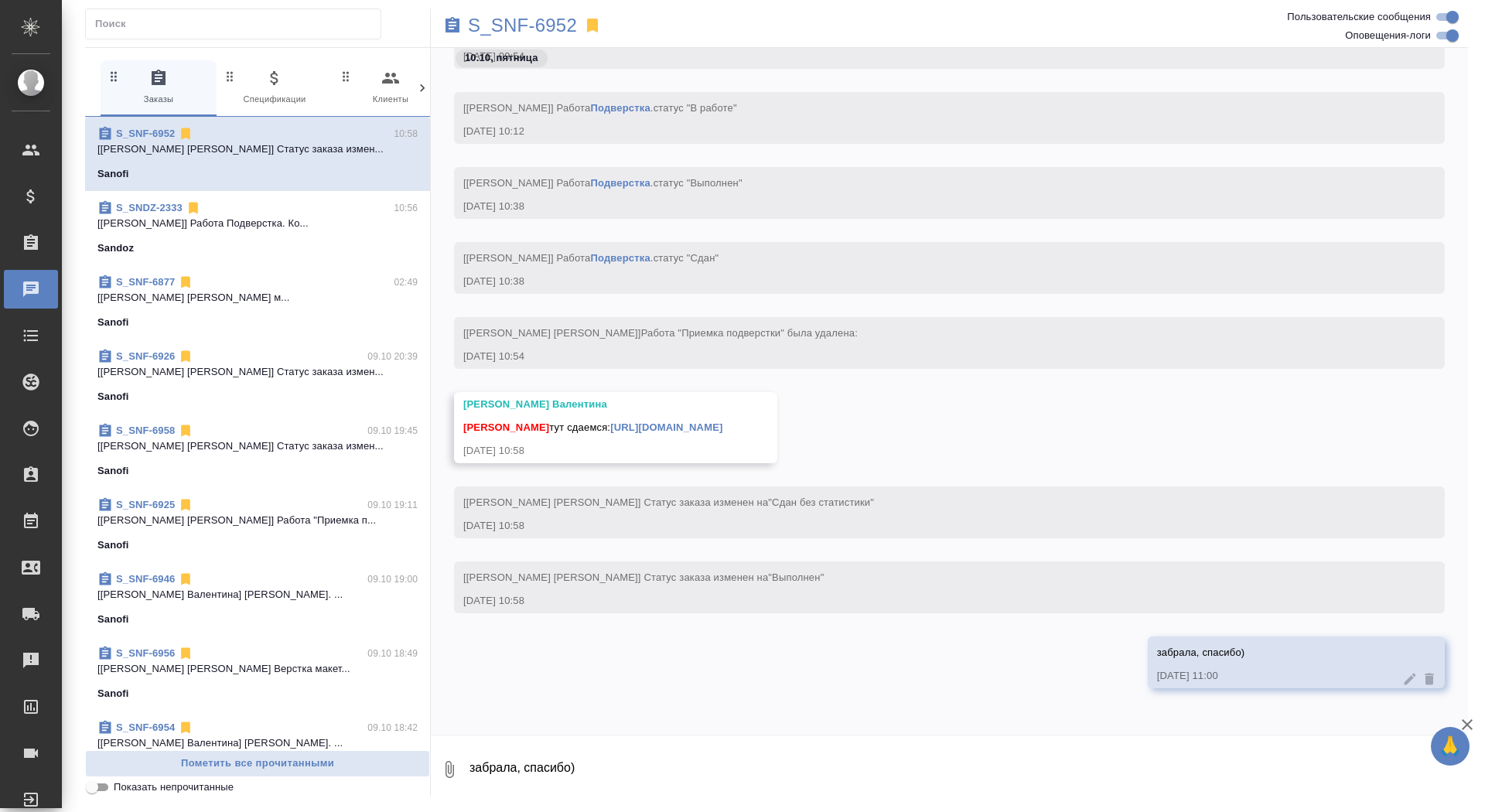
click at [722, 421] on link "https://drive.awatera.com/apps/files/files/10640360?dir=/Shares/Sanofi/Orders/S…" at bounding box center [666, 427] width 112 height 12
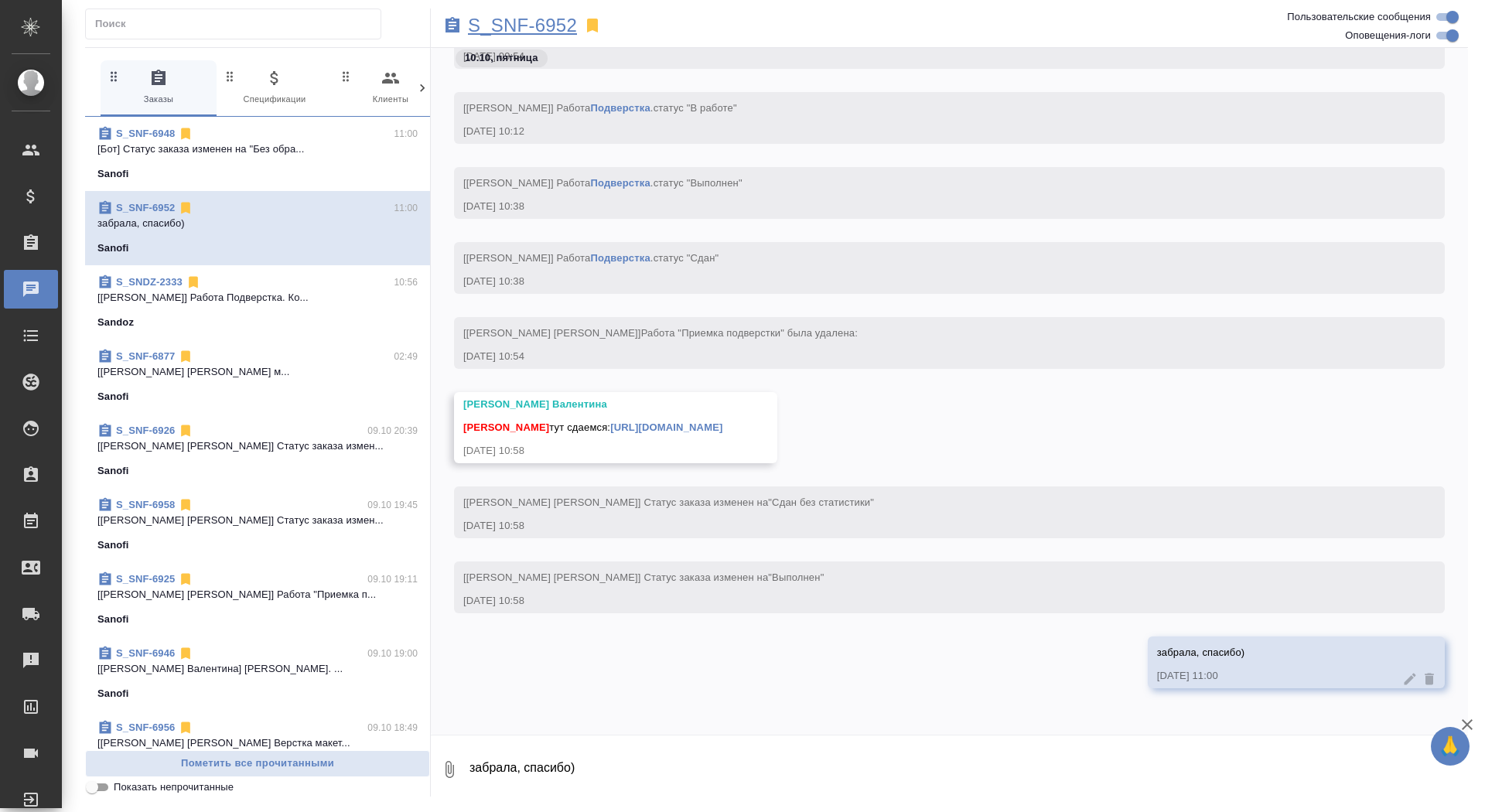
click at [533, 30] on p "S_SNF-6952" at bounding box center [523, 25] width 109 height 16
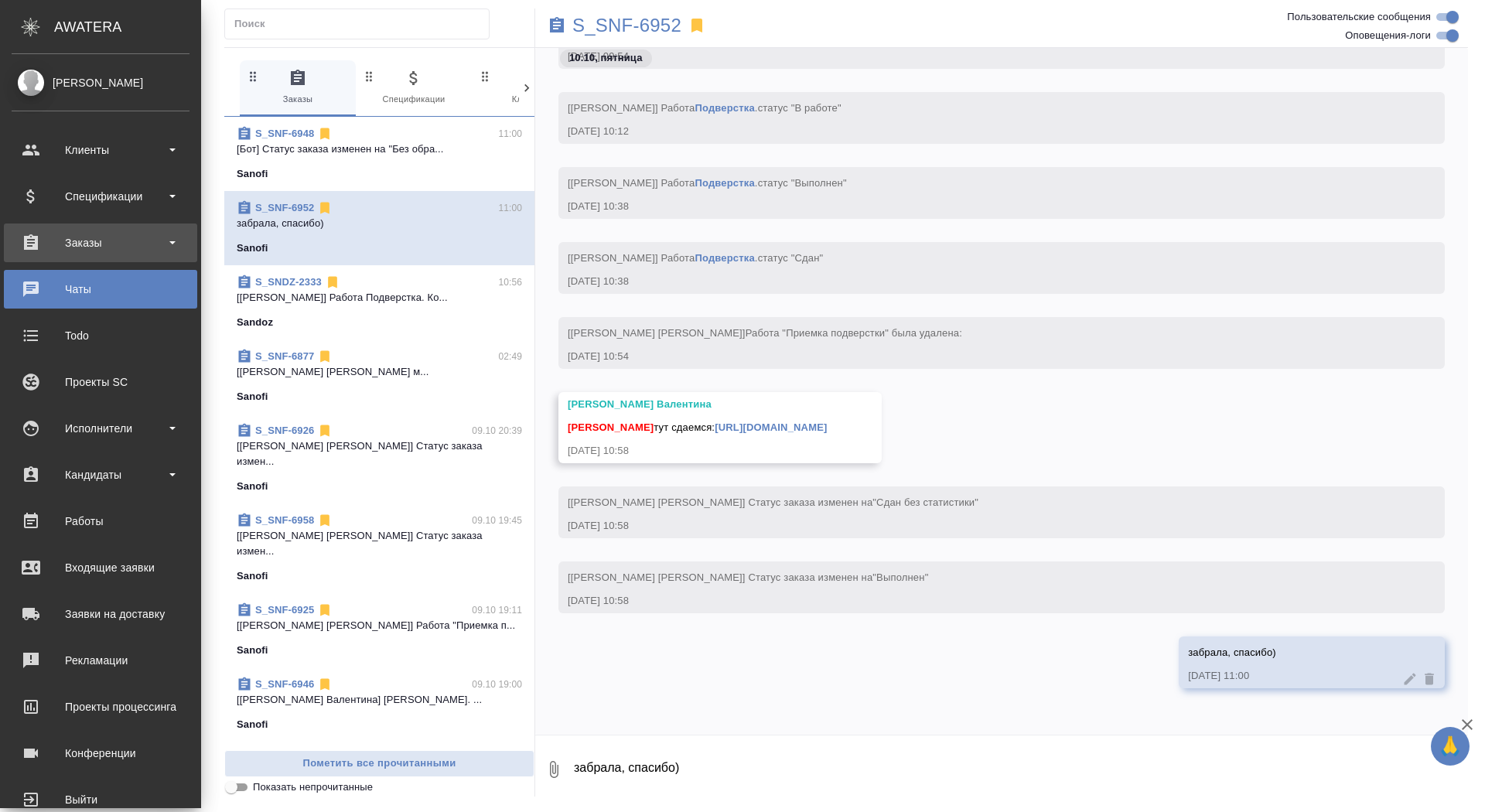
click at [44, 261] on div "Заказы" at bounding box center [100, 243] width 193 height 39
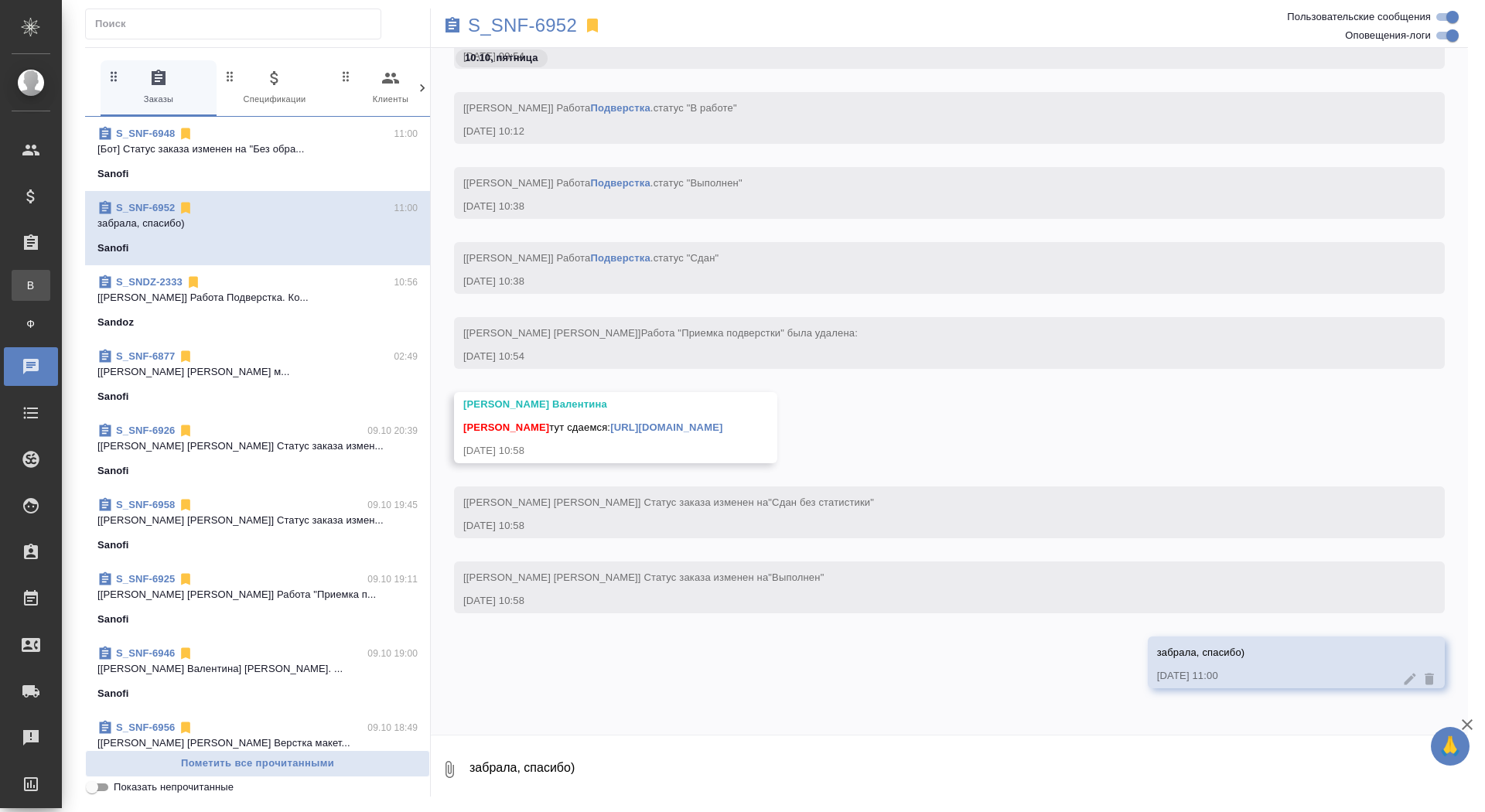
click at [23, 281] on div "Все заказы" at bounding box center [12, 285] width 23 height 16
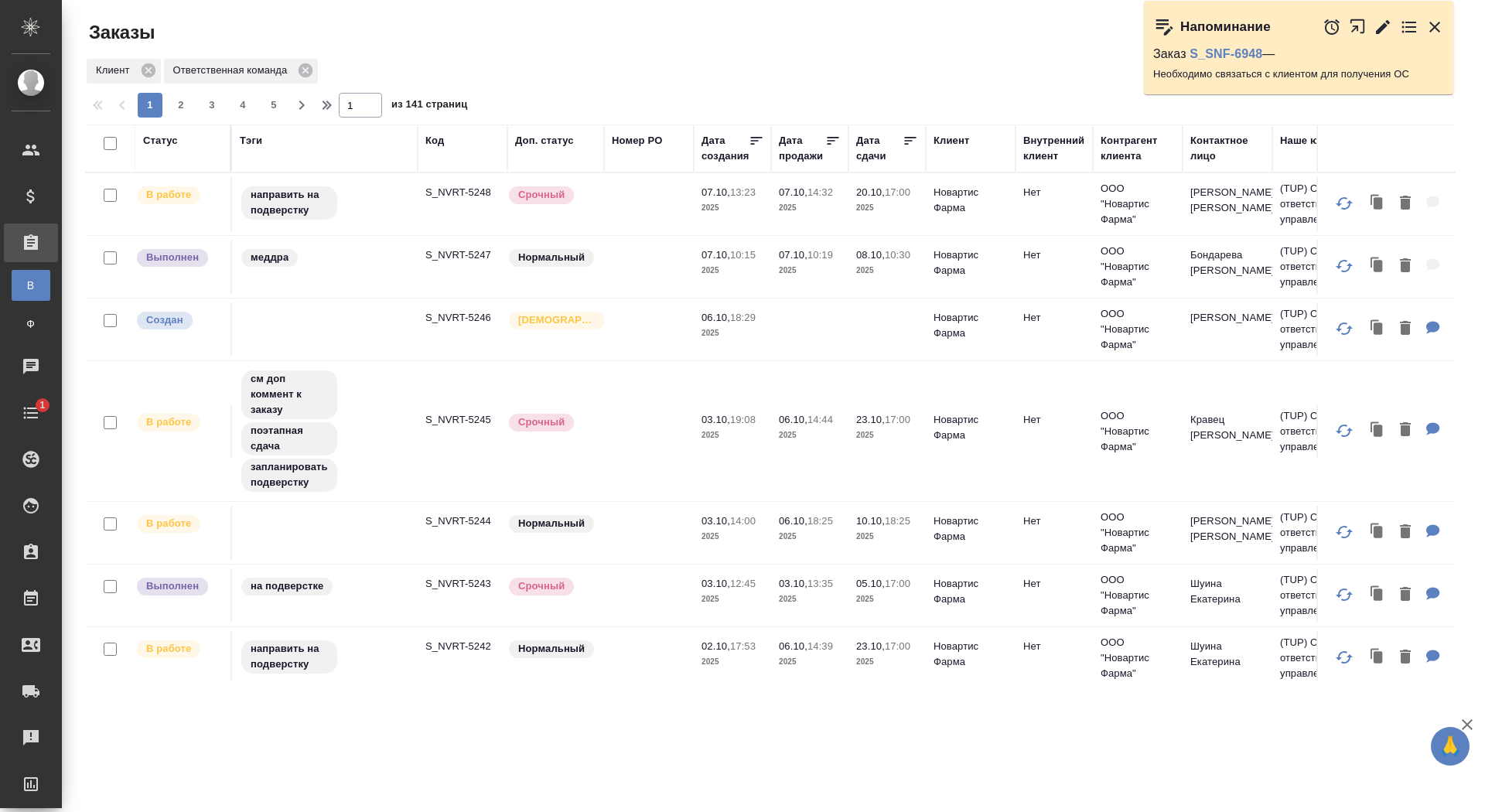
click at [1381, 23] on icon "button" at bounding box center [1383, 26] width 18 height 18
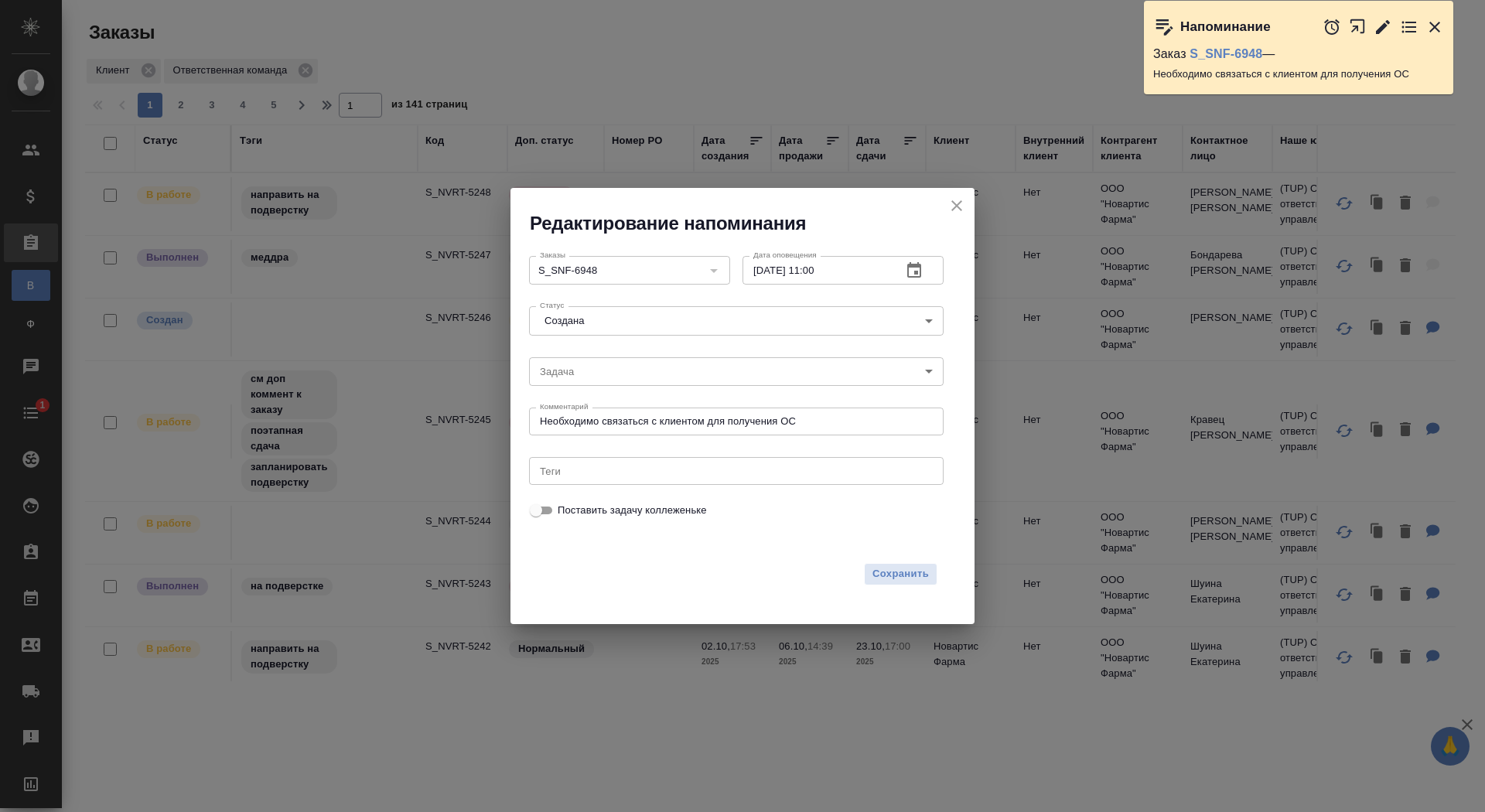
click at [959, 204] on icon "close" at bounding box center [957, 205] width 11 height 11
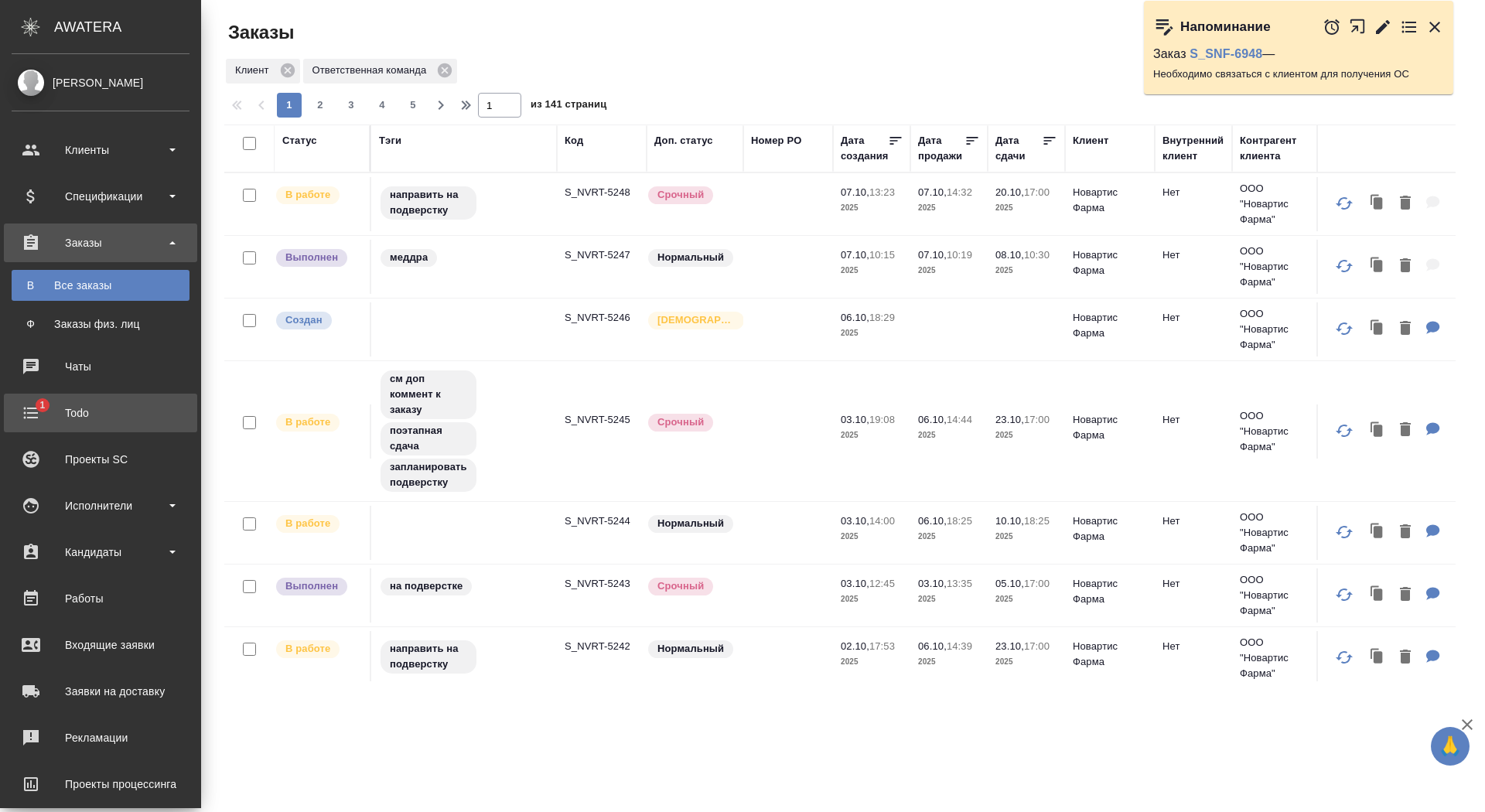
click at [33, 419] on div "Todo" at bounding box center [100, 413] width 178 height 23
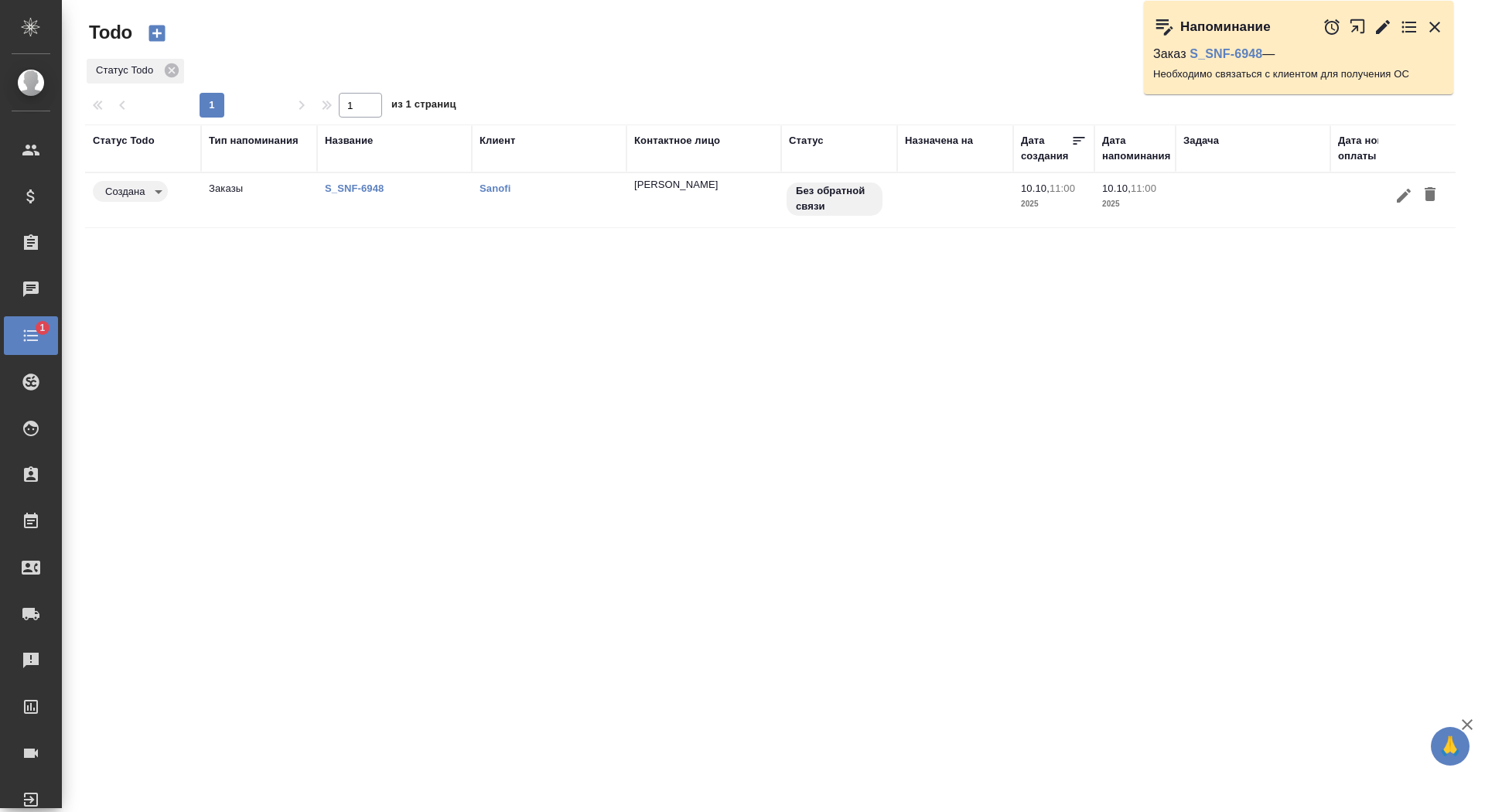
click at [350, 187] on link "S_SNF-6948" at bounding box center [354, 188] width 59 height 12
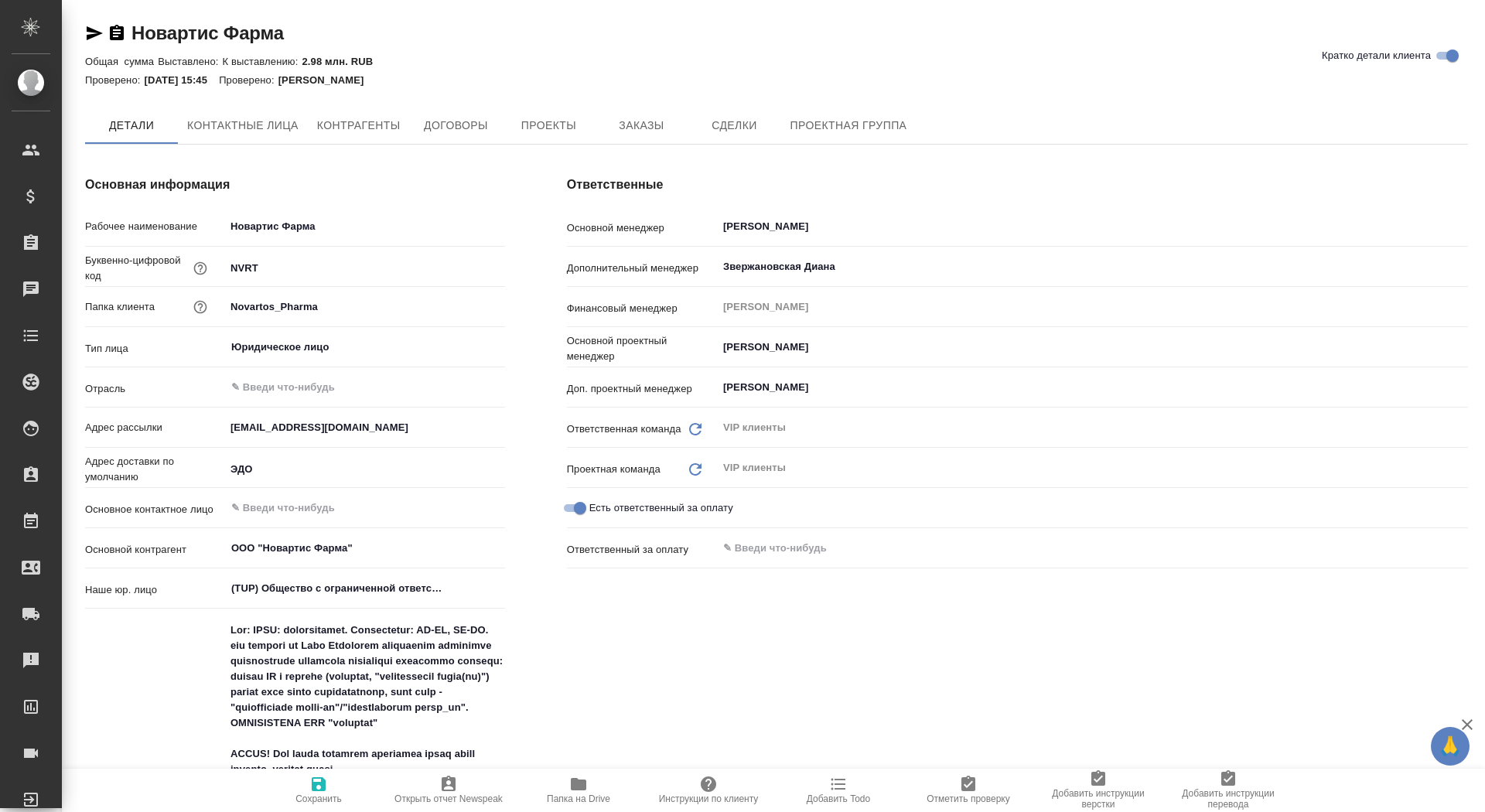
type textarea "x"
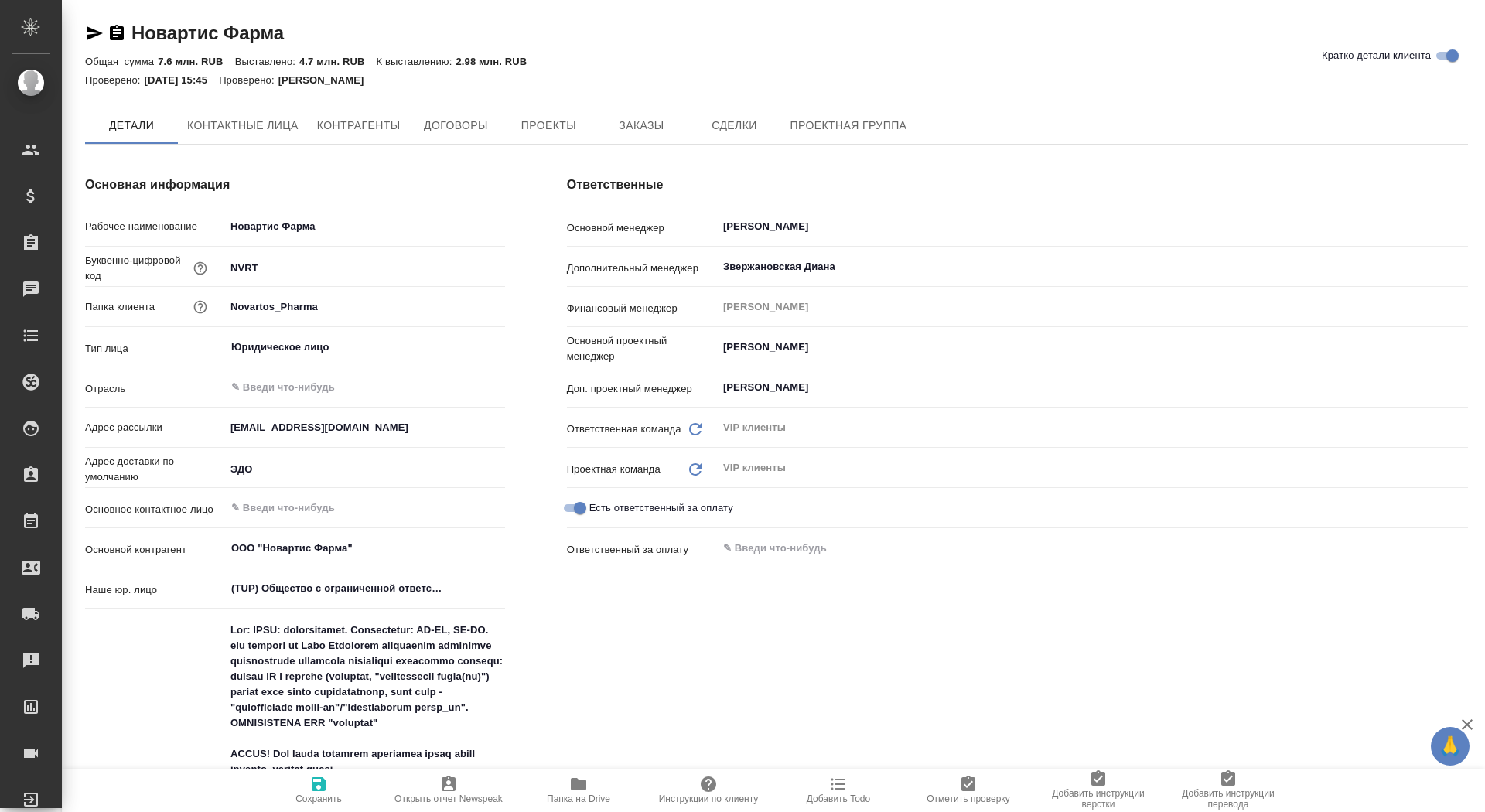
type textarea "x"
click at [98, 30] on icon "button" at bounding box center [94, 33] width 18 height 18
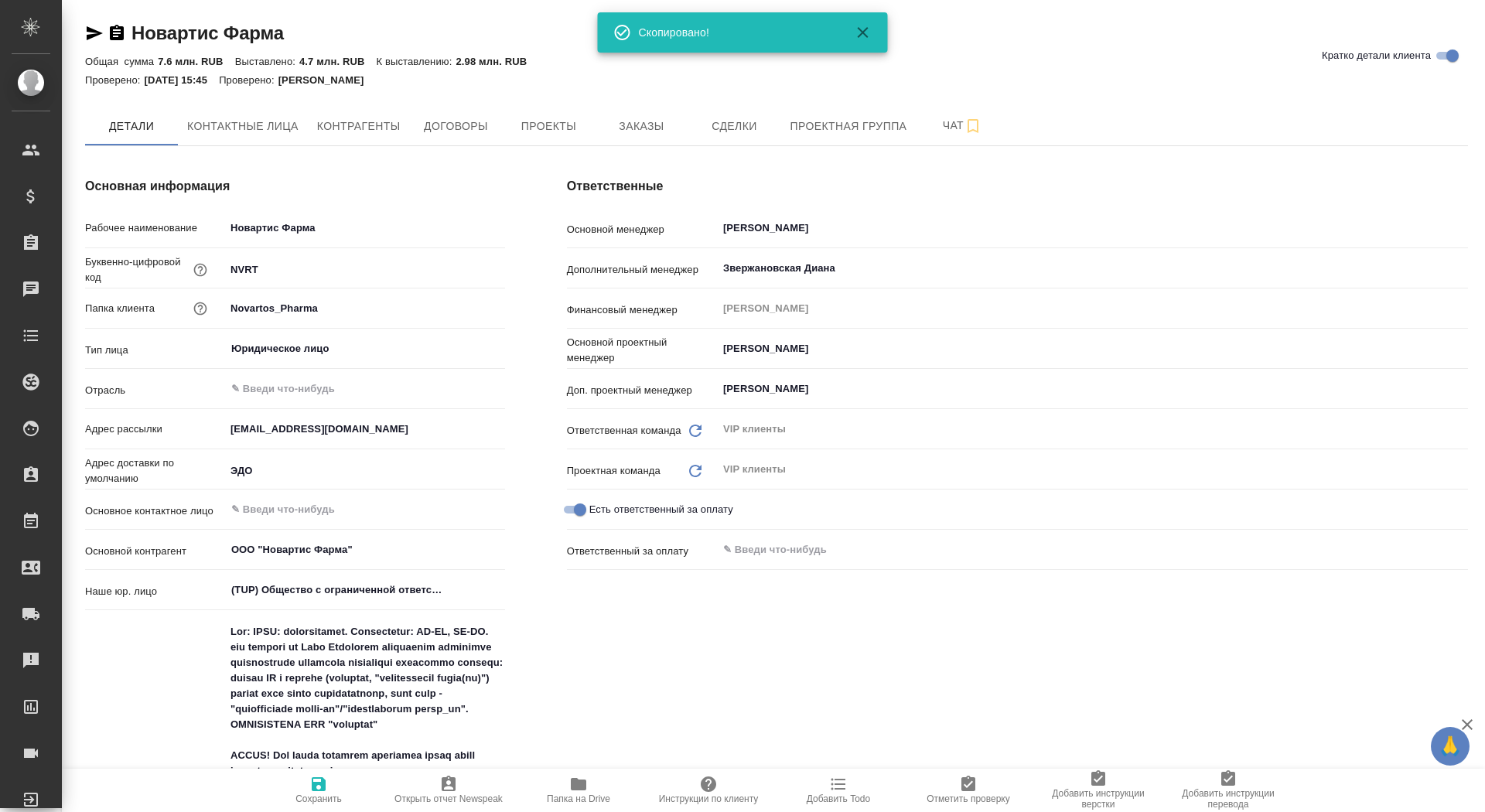
type textarea "x"
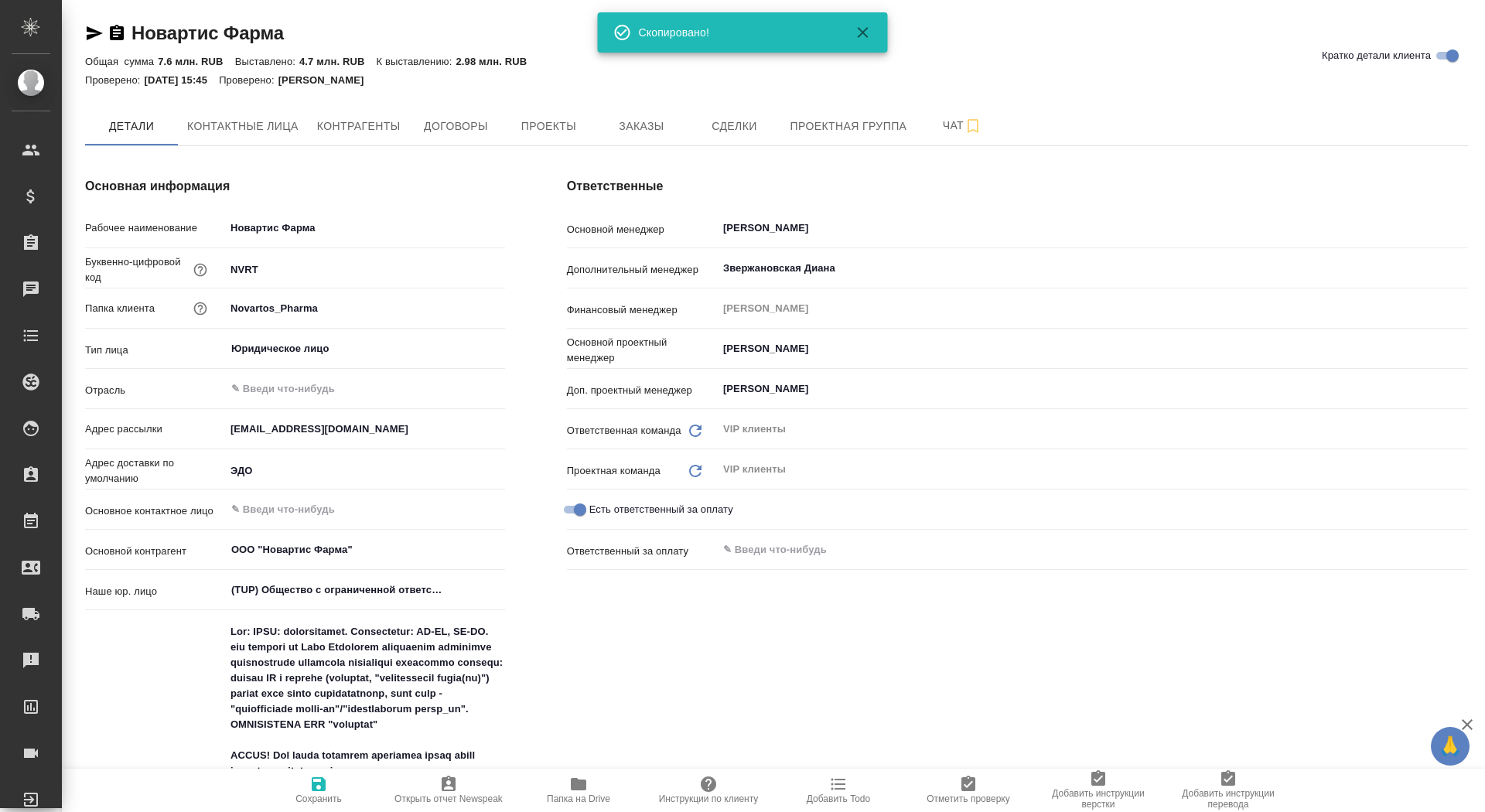
type textarea "x"
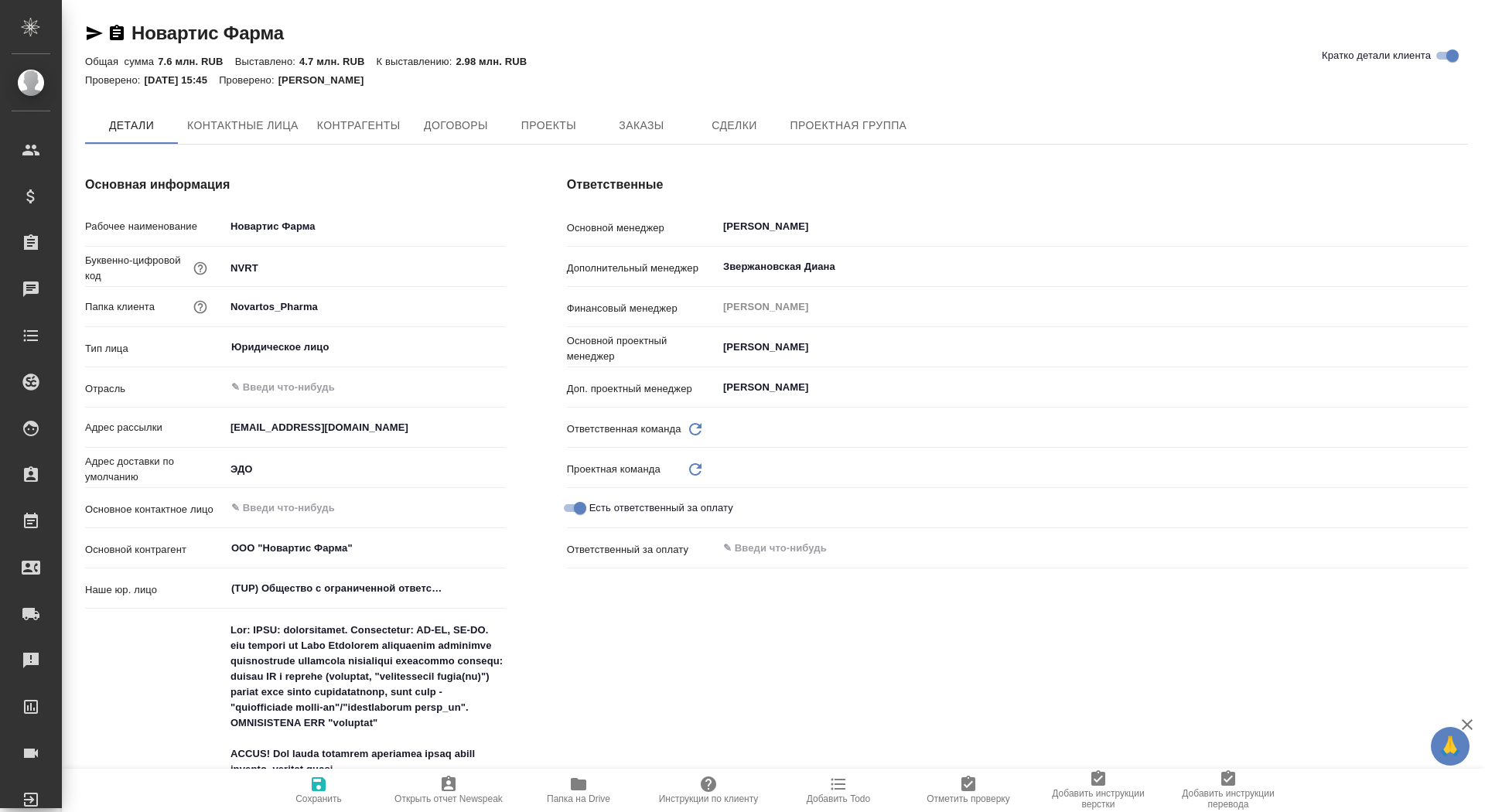
type textarea "x"
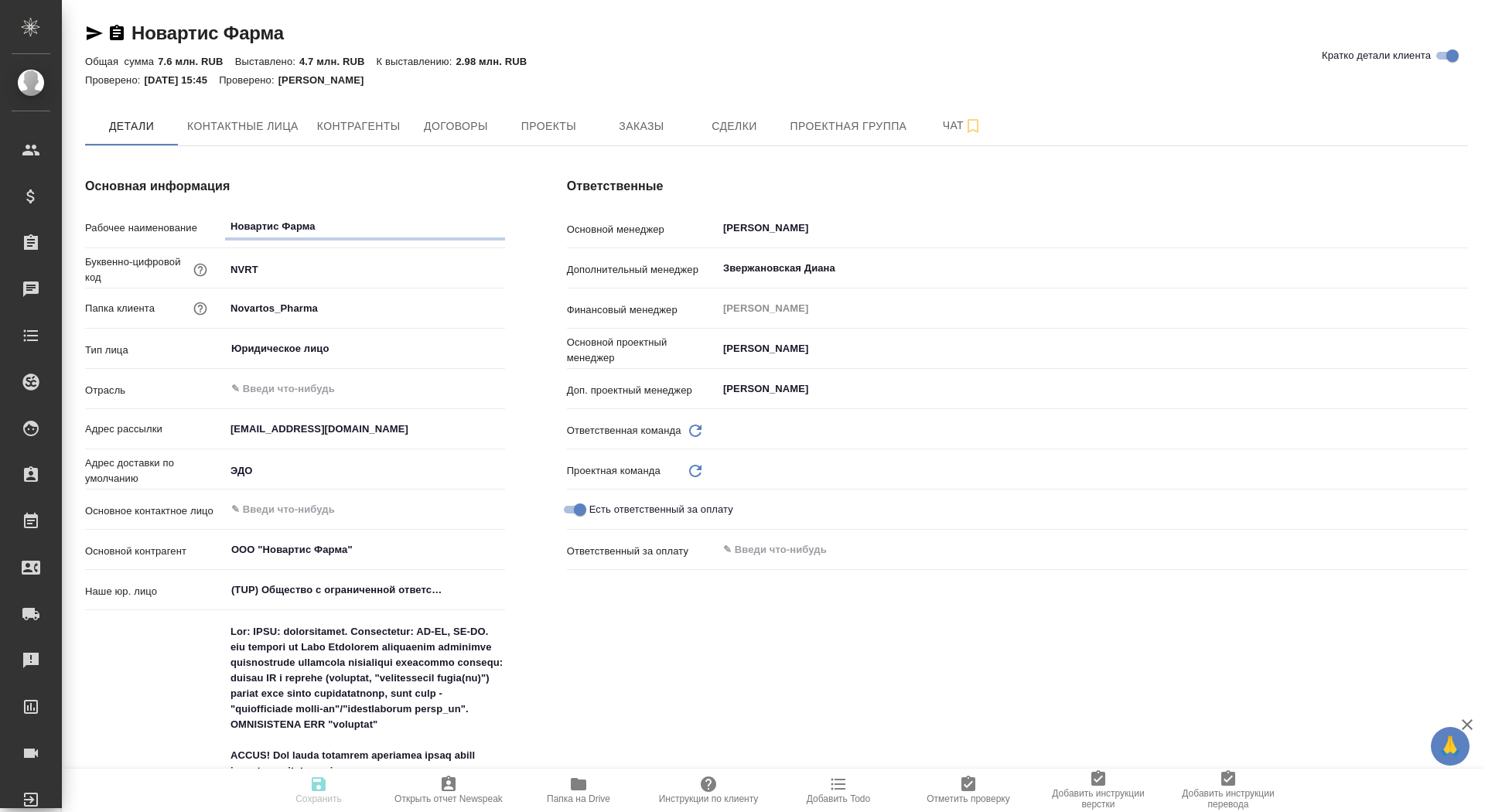
type textarea "x"
type input "VIP клиенты"
type textarea "x"
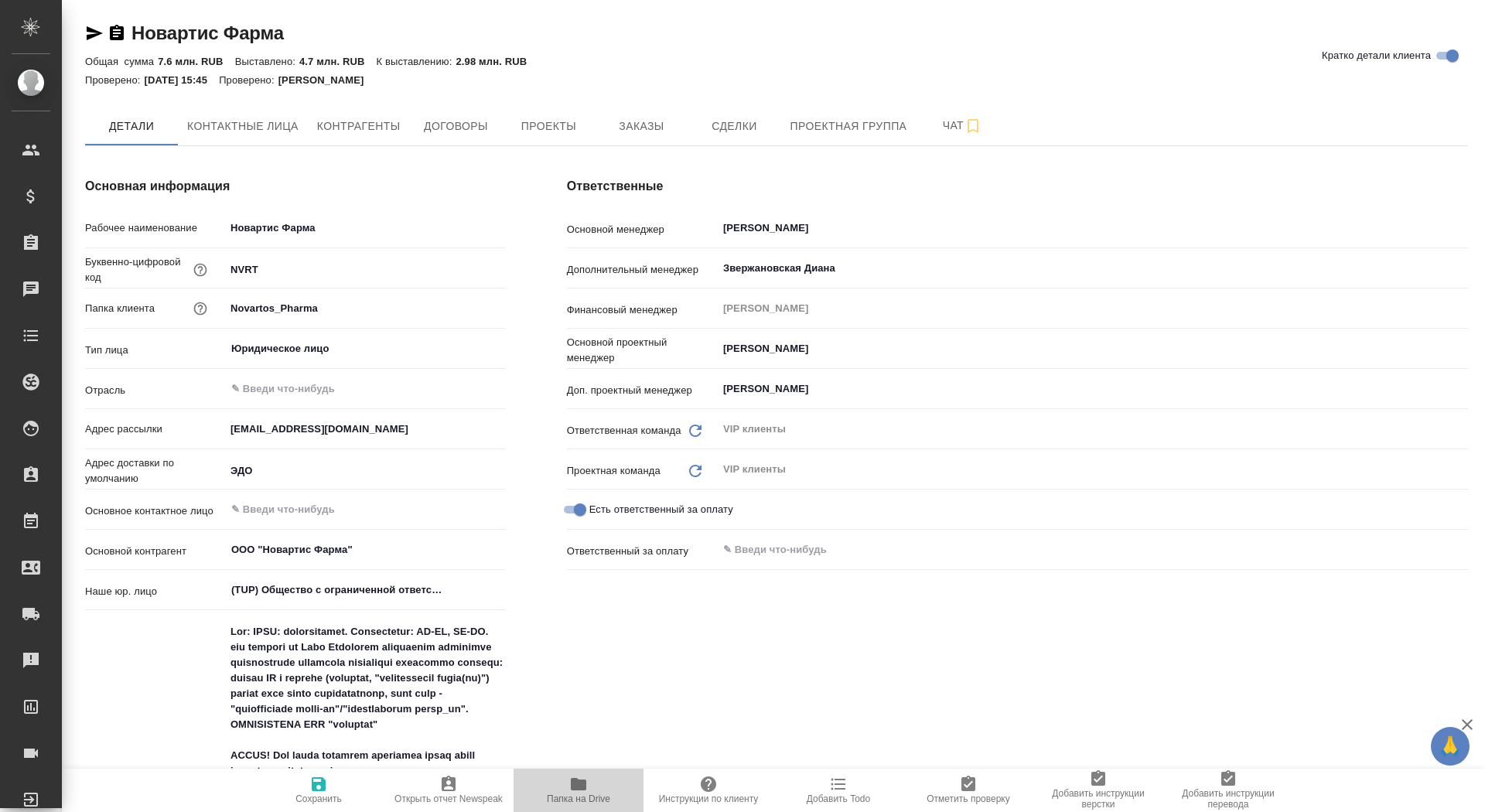
click at [568, 791] on span "Папка на Drive" at bounding box center [578, 789] width 111 height 29
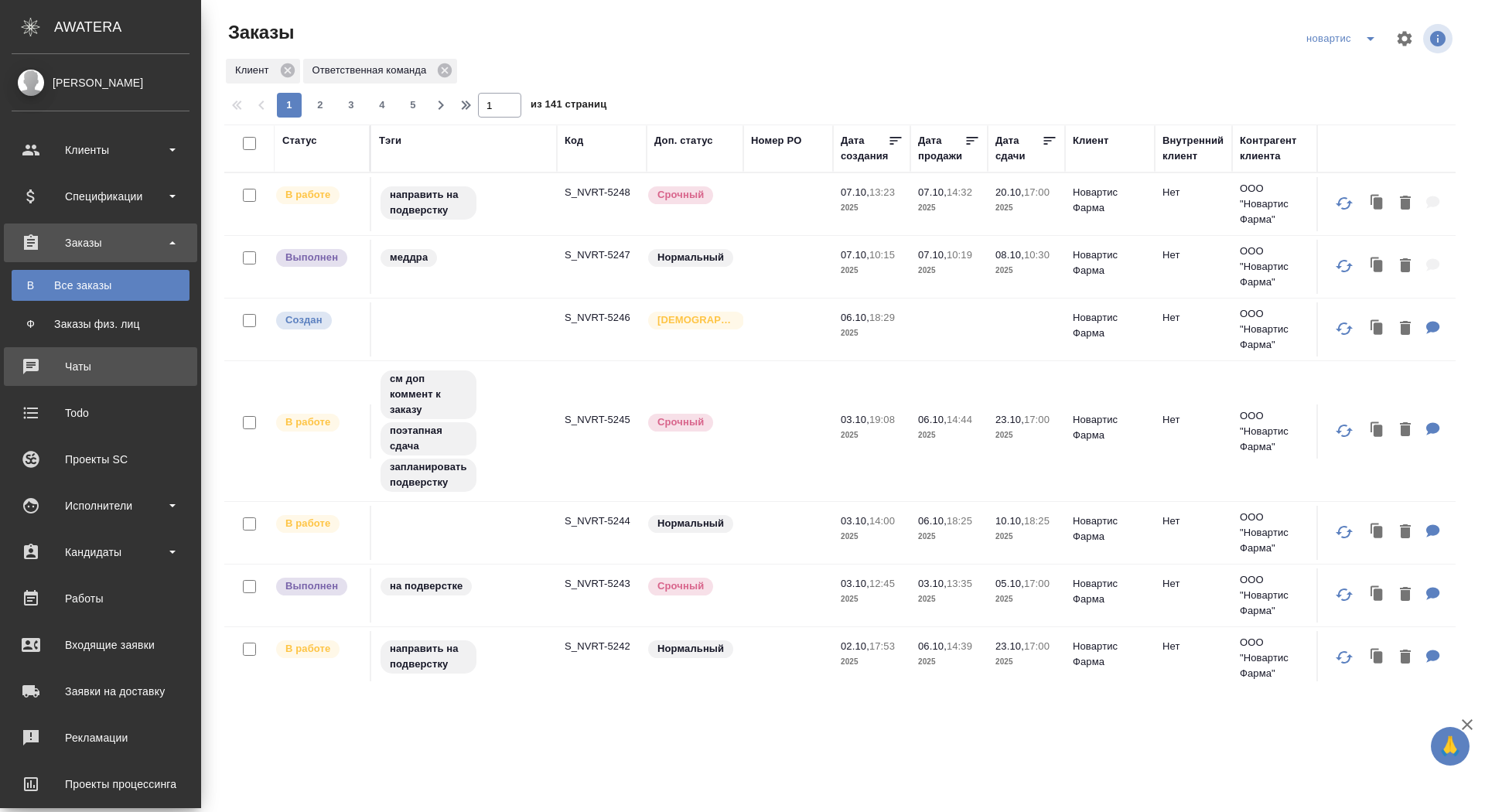
click at [31, 364] on div "Чаты" at bounding box center [100, 367] width 178 height 23
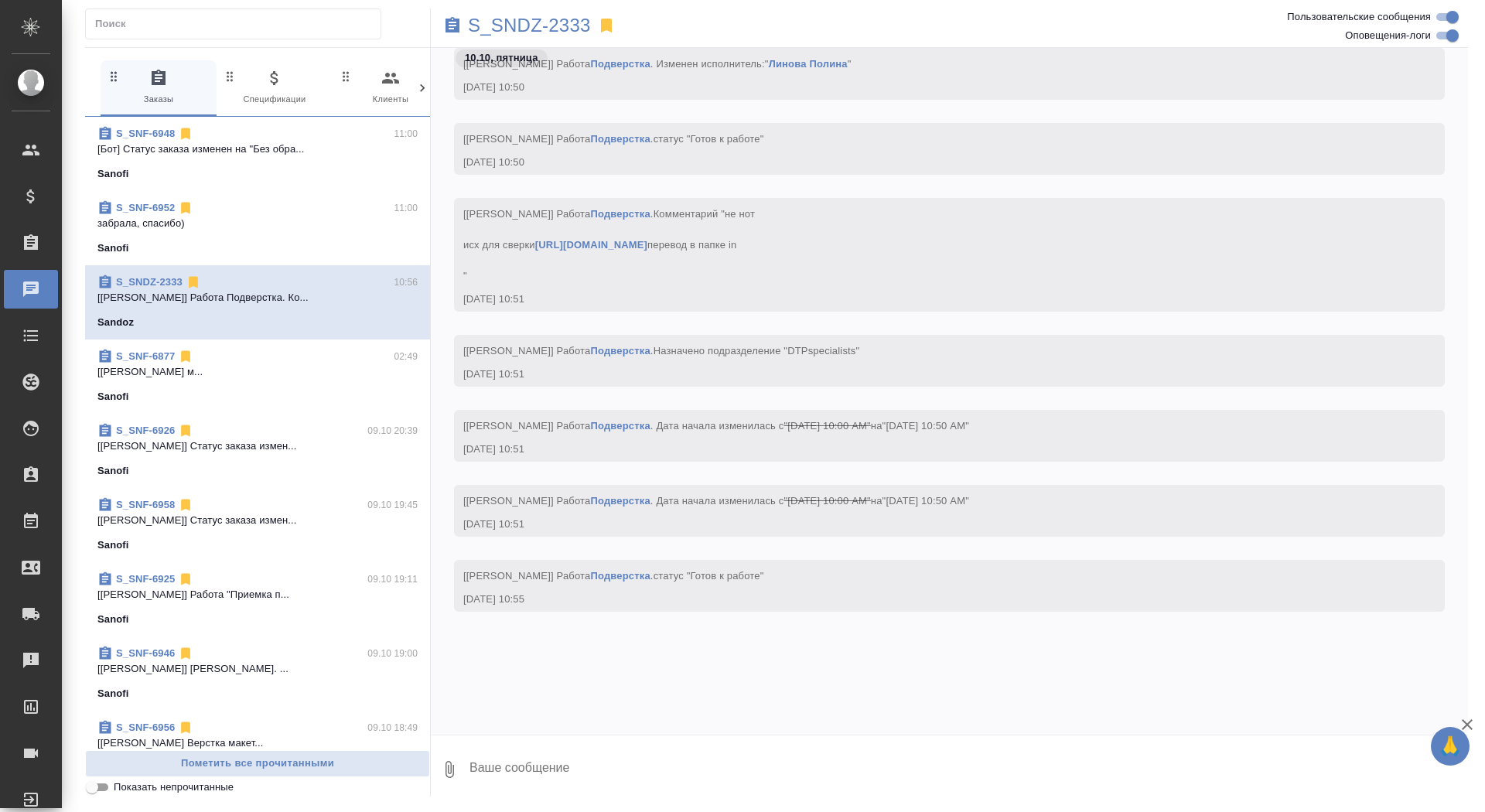
scroll to position [82478, 0]
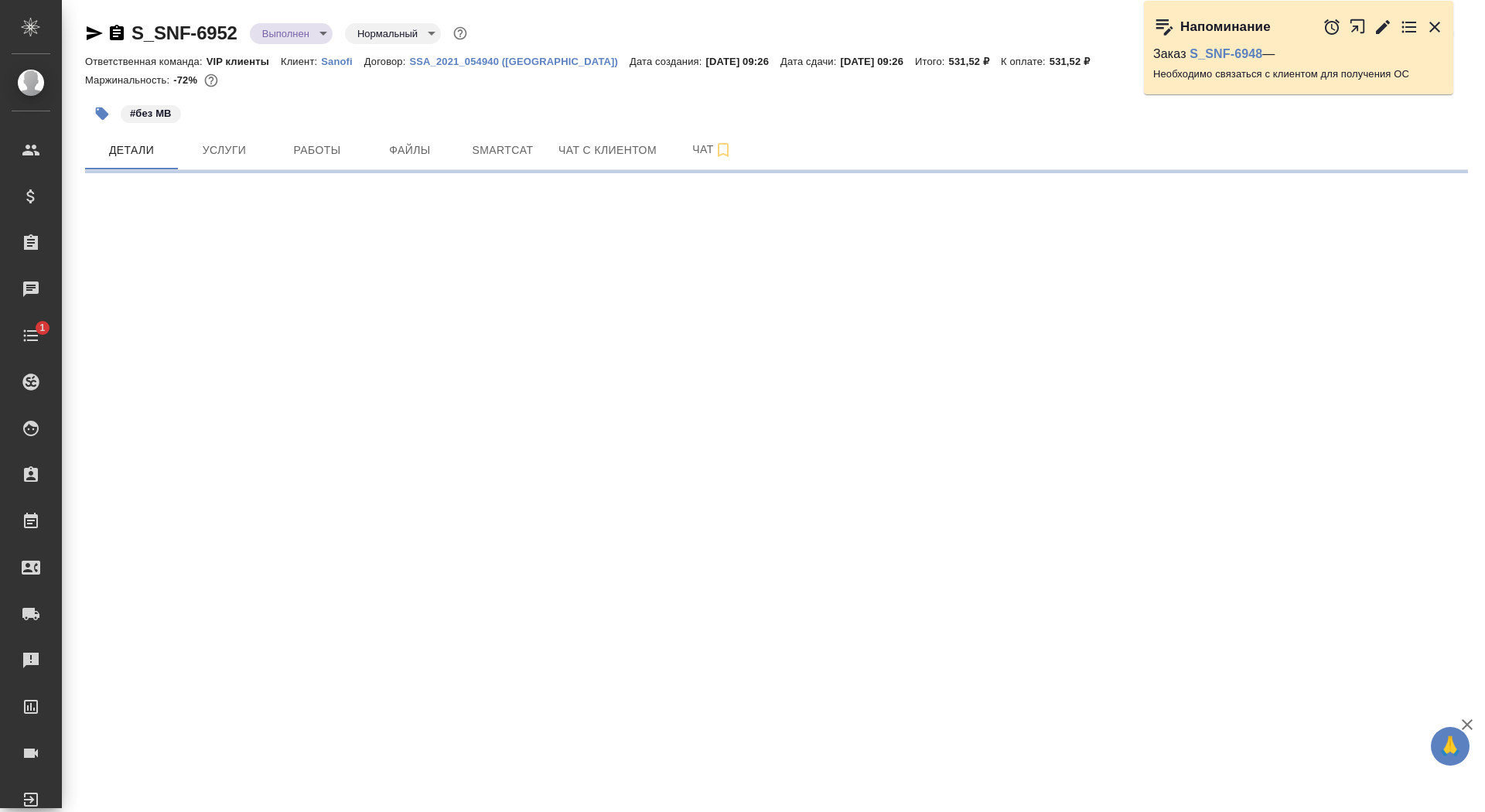
select select "RU"
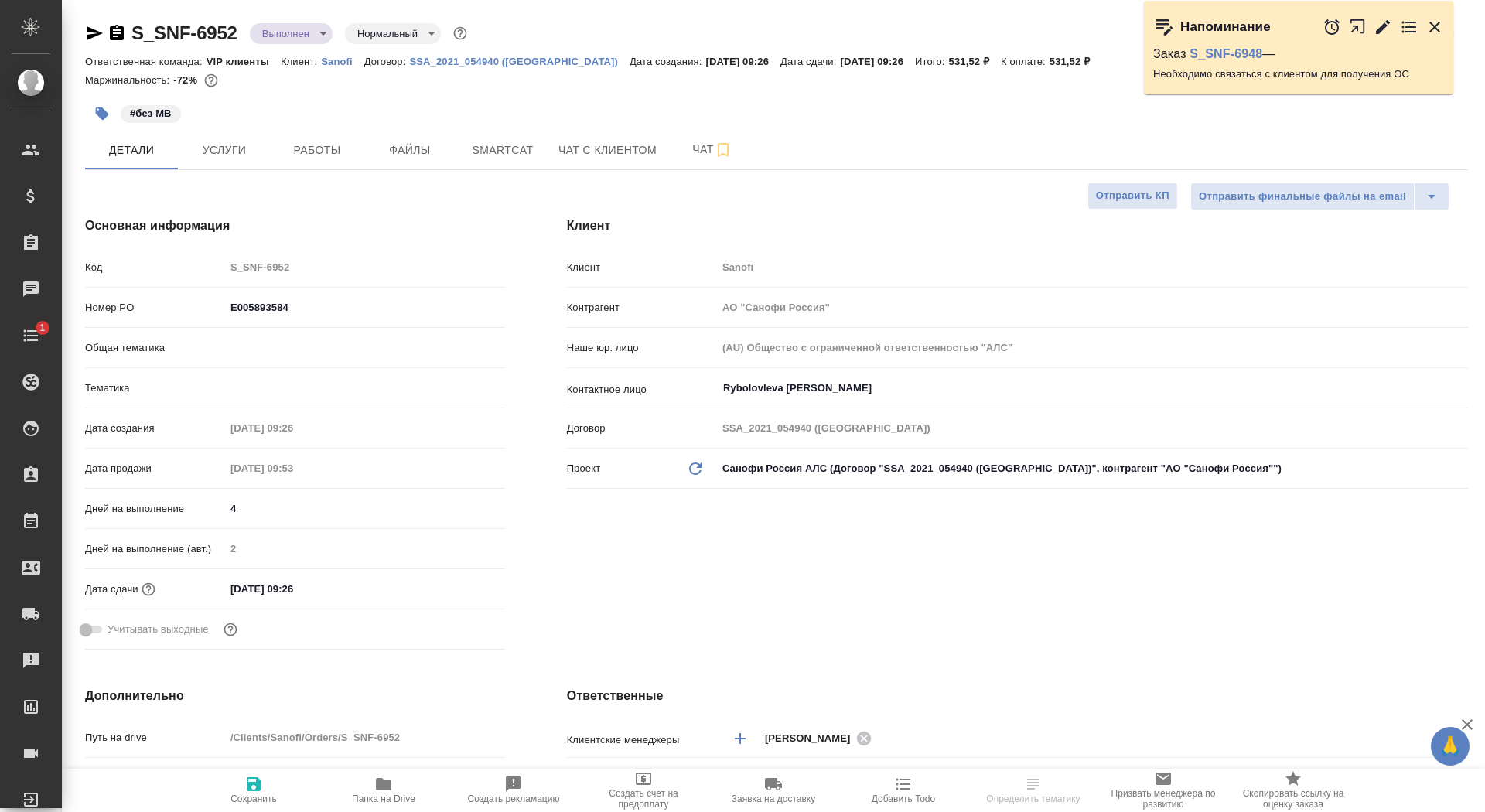
type textarea "x"
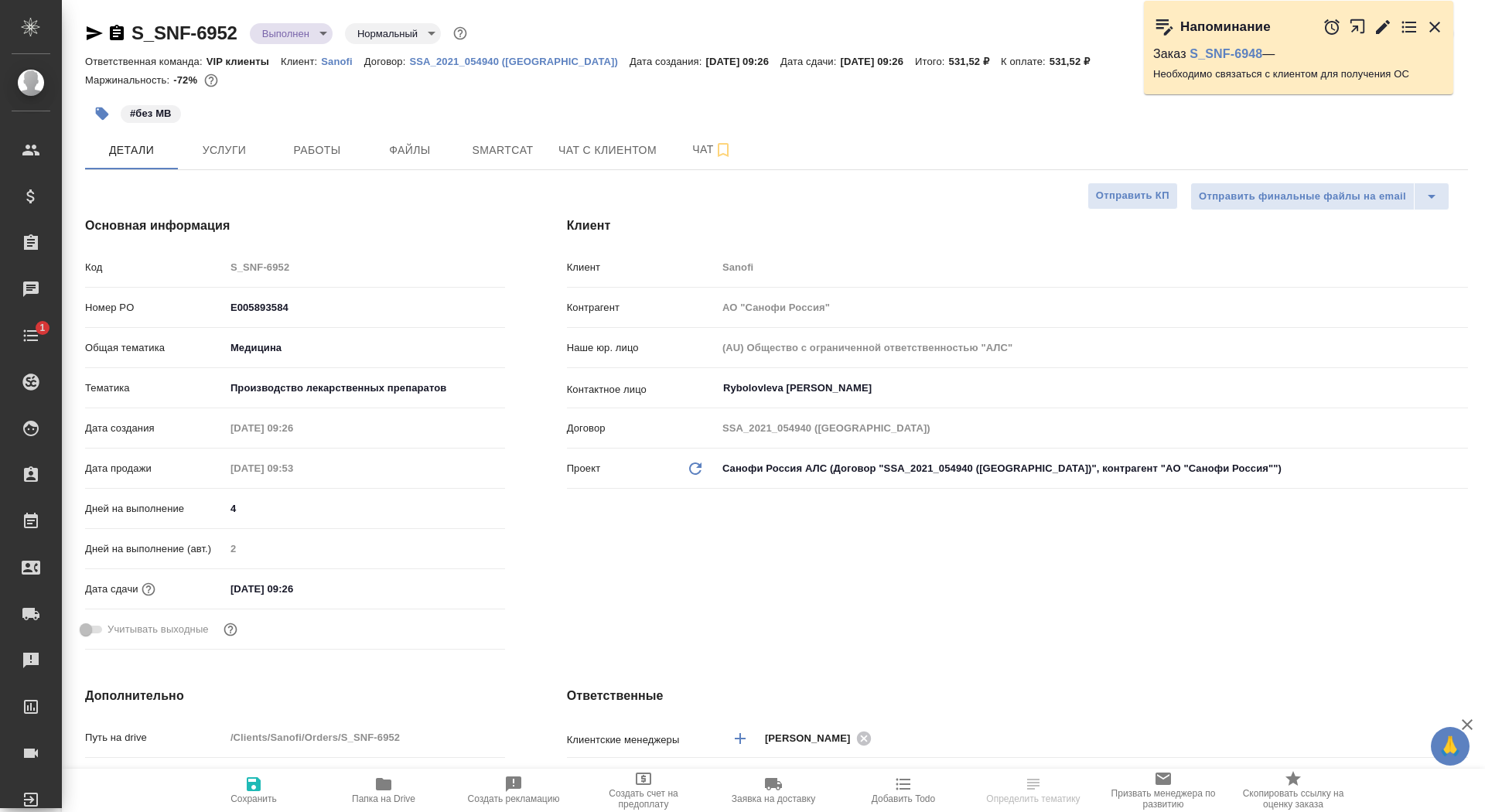
type textarea "x"
click at [107, 35] on div at bounding box center [105, 33] width 41 height 18
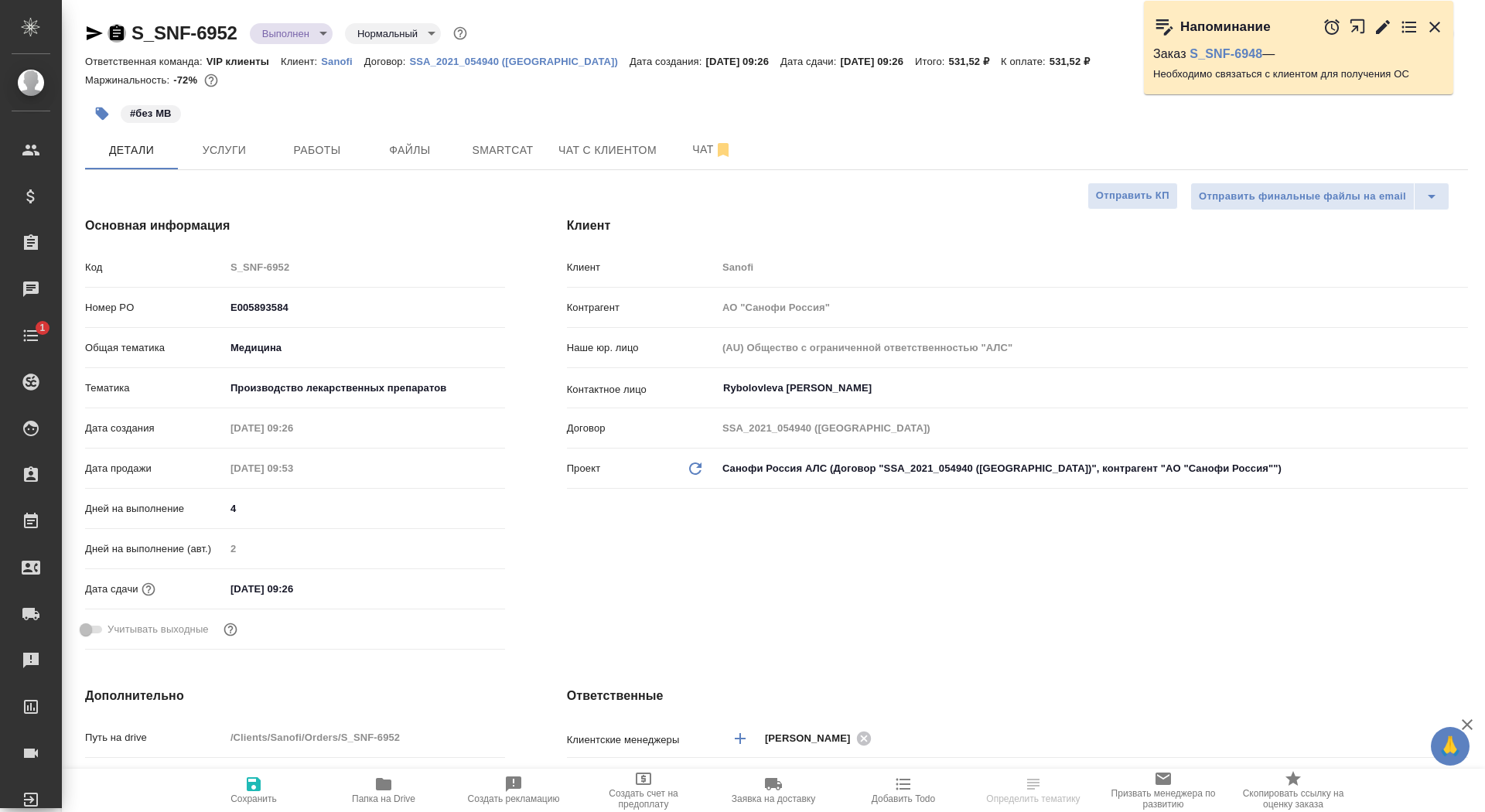
click at [117, 31] on icon "button" at bounding box center [117, 32] width 14 height 16
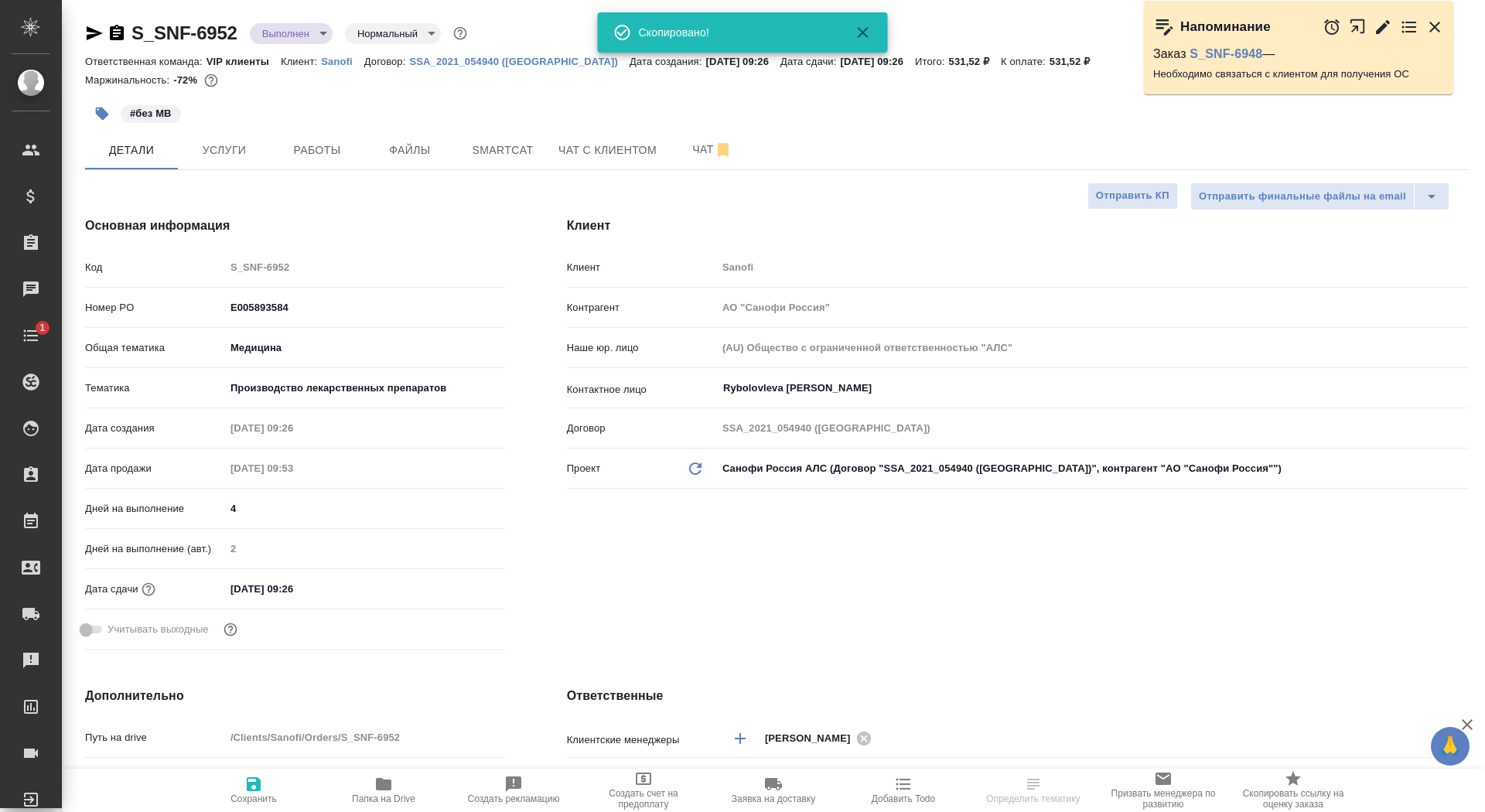
select select "RU"
type textarea "x"
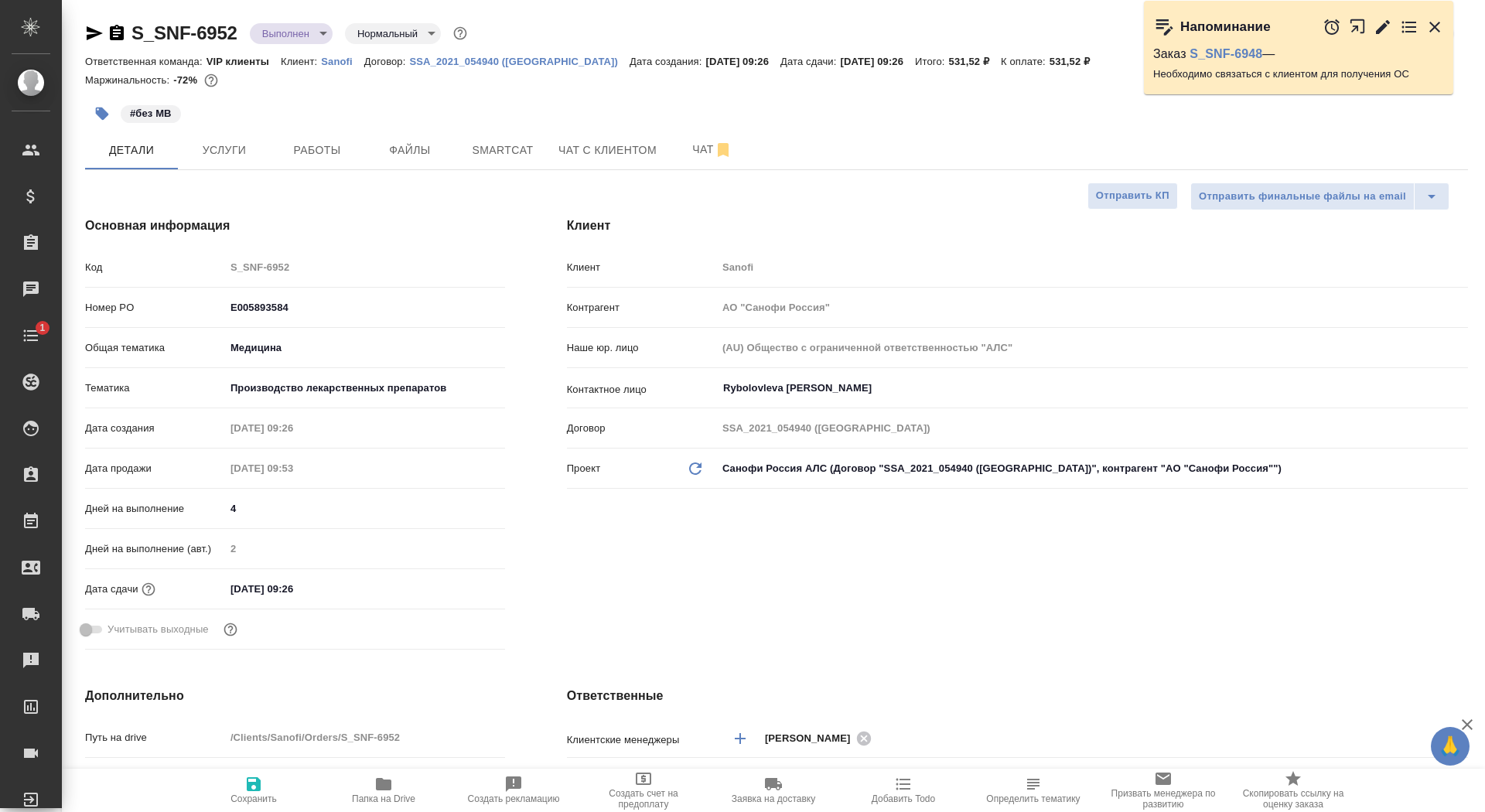
click at [91, 31] on icon "button" at bounding box center [95, 33] width 17 height 14
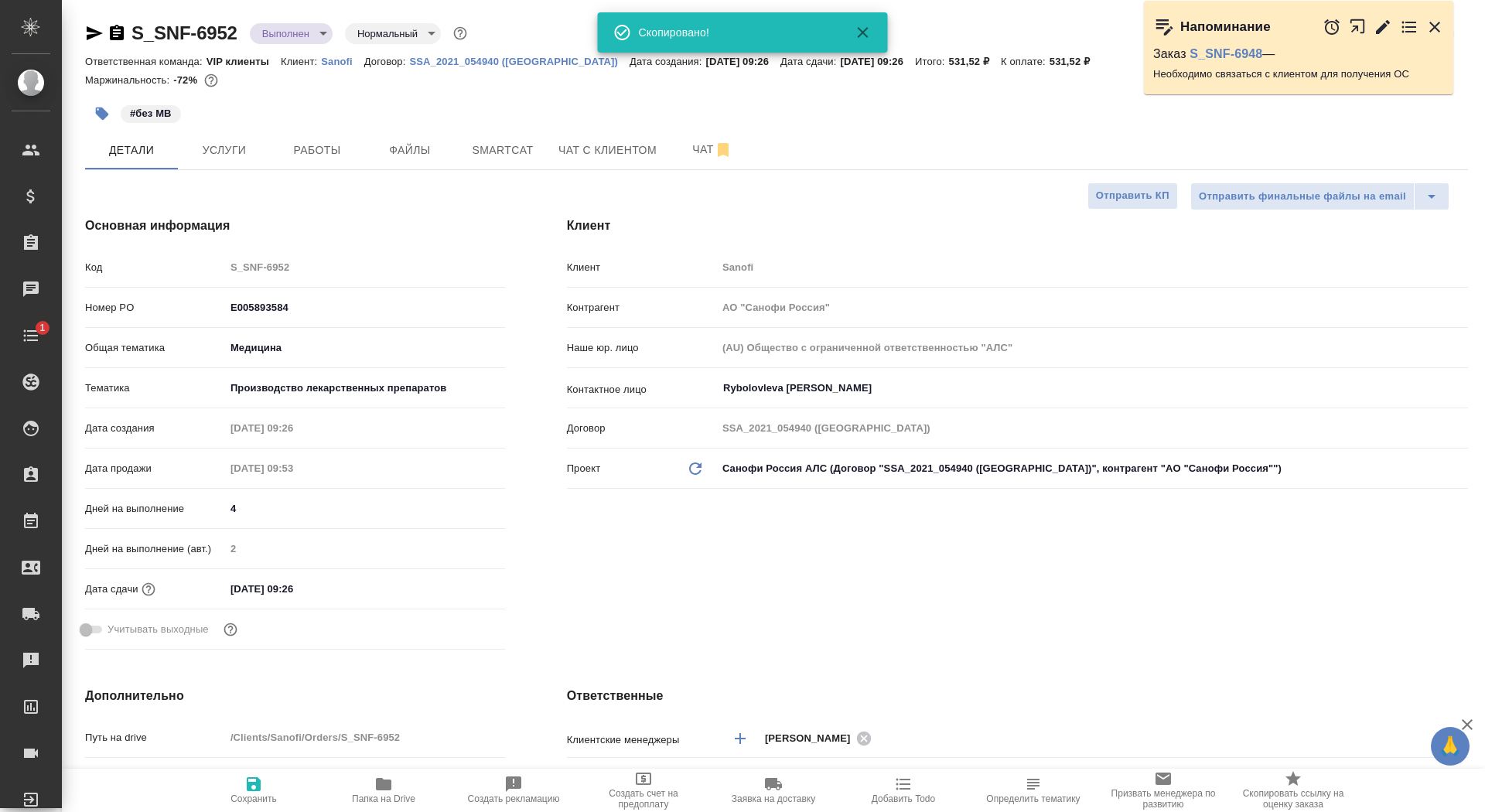
type textarea "x"
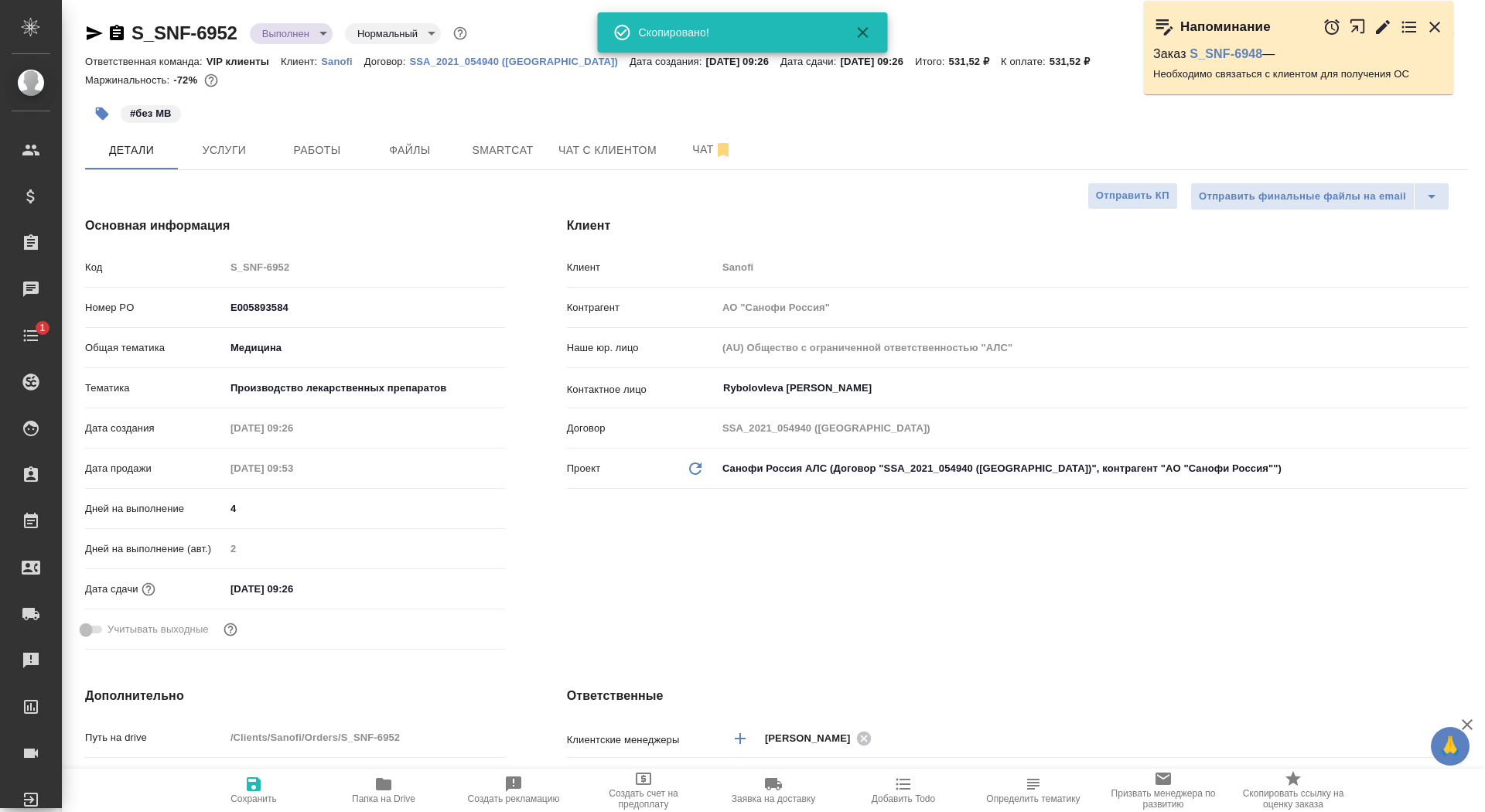
type textarea "x"
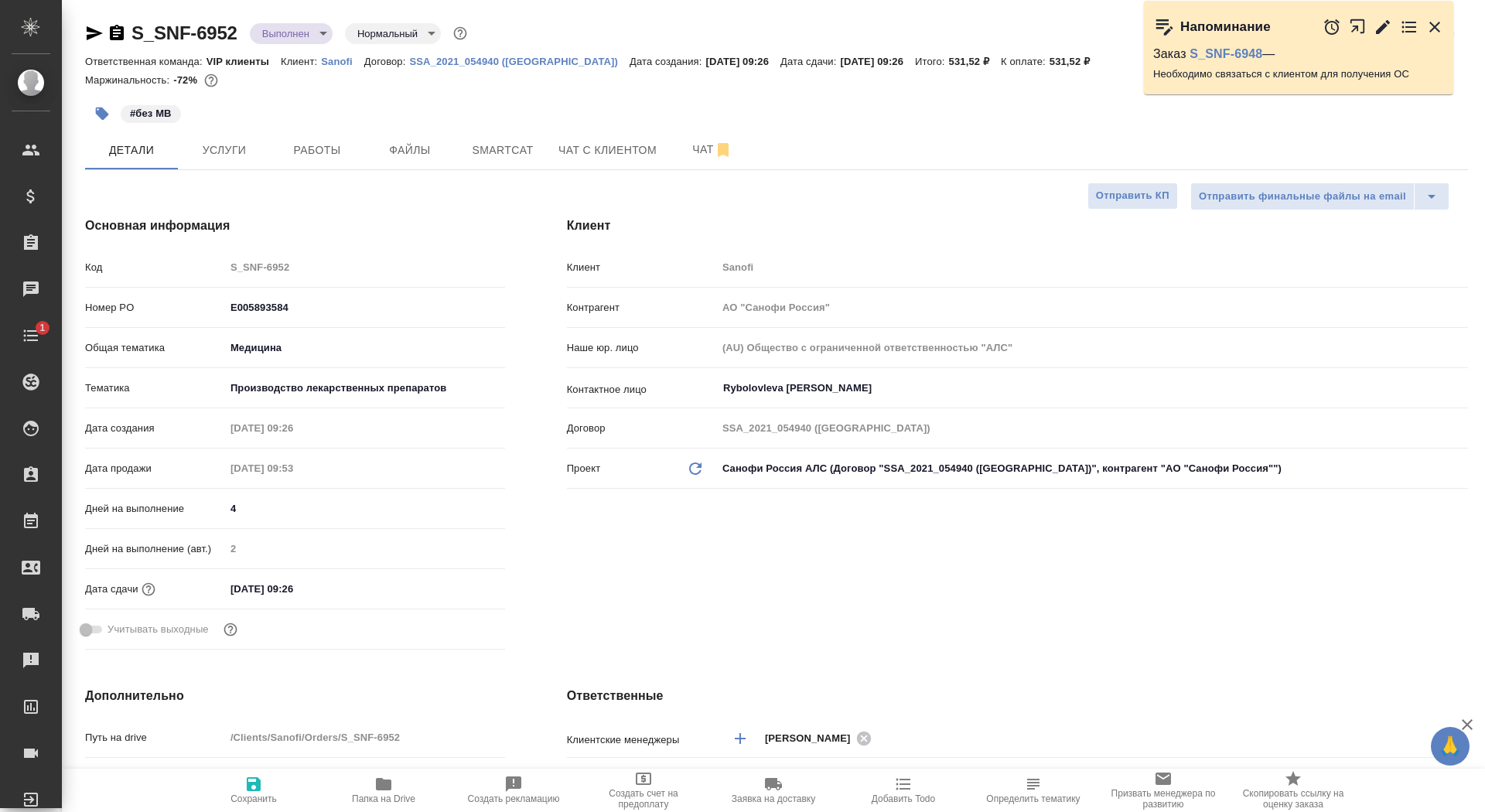
type textarea "x"
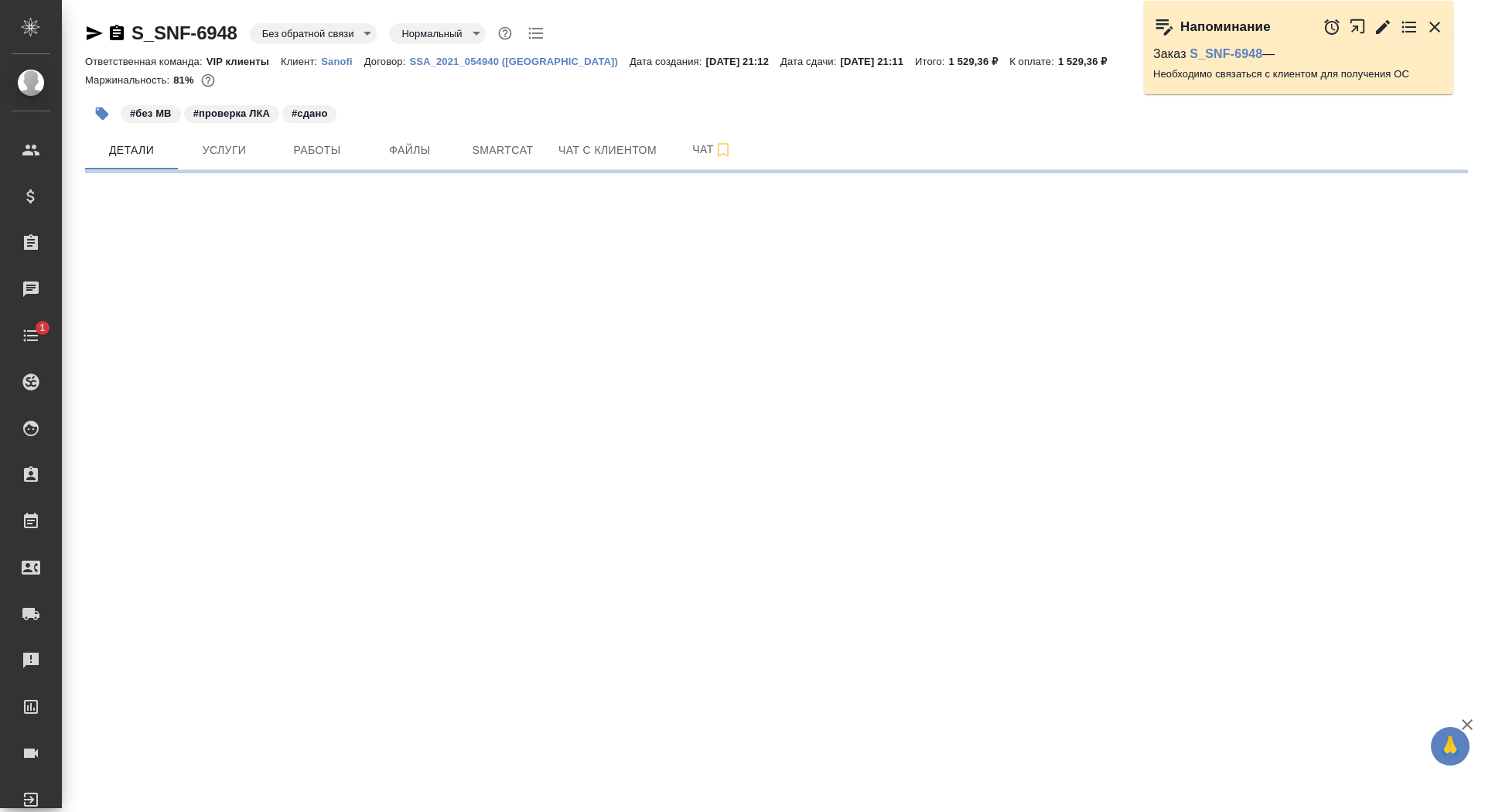
click at [272, 38] on body "🙏 .cls-1 fill:#fff; AWATERA Saydasheva Dilyara Клиенты Спецификации Заказы Чаты…" at bounding box center [742, 406] width 1485 height 812
select select "RU"
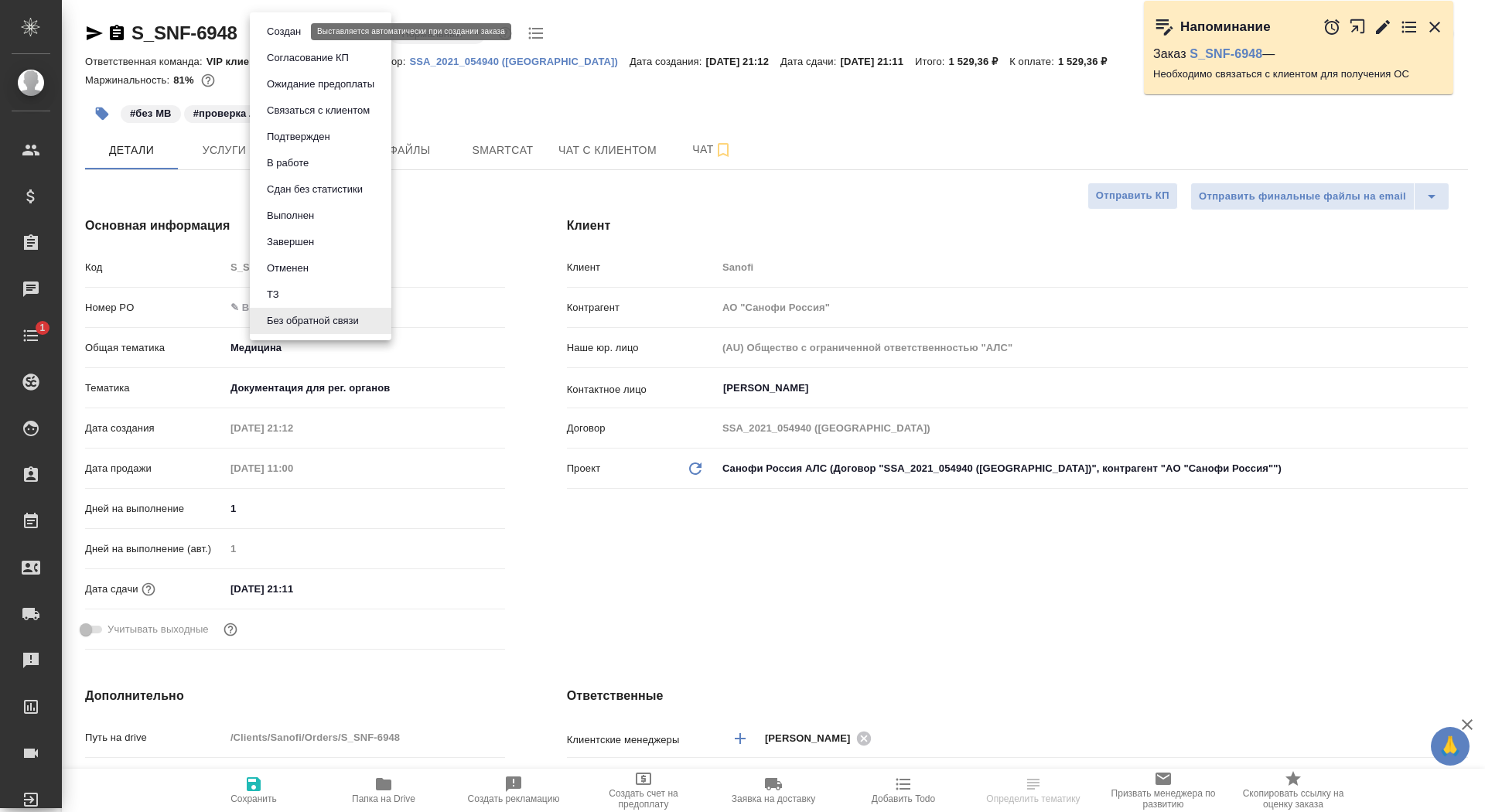
type textarea "x"
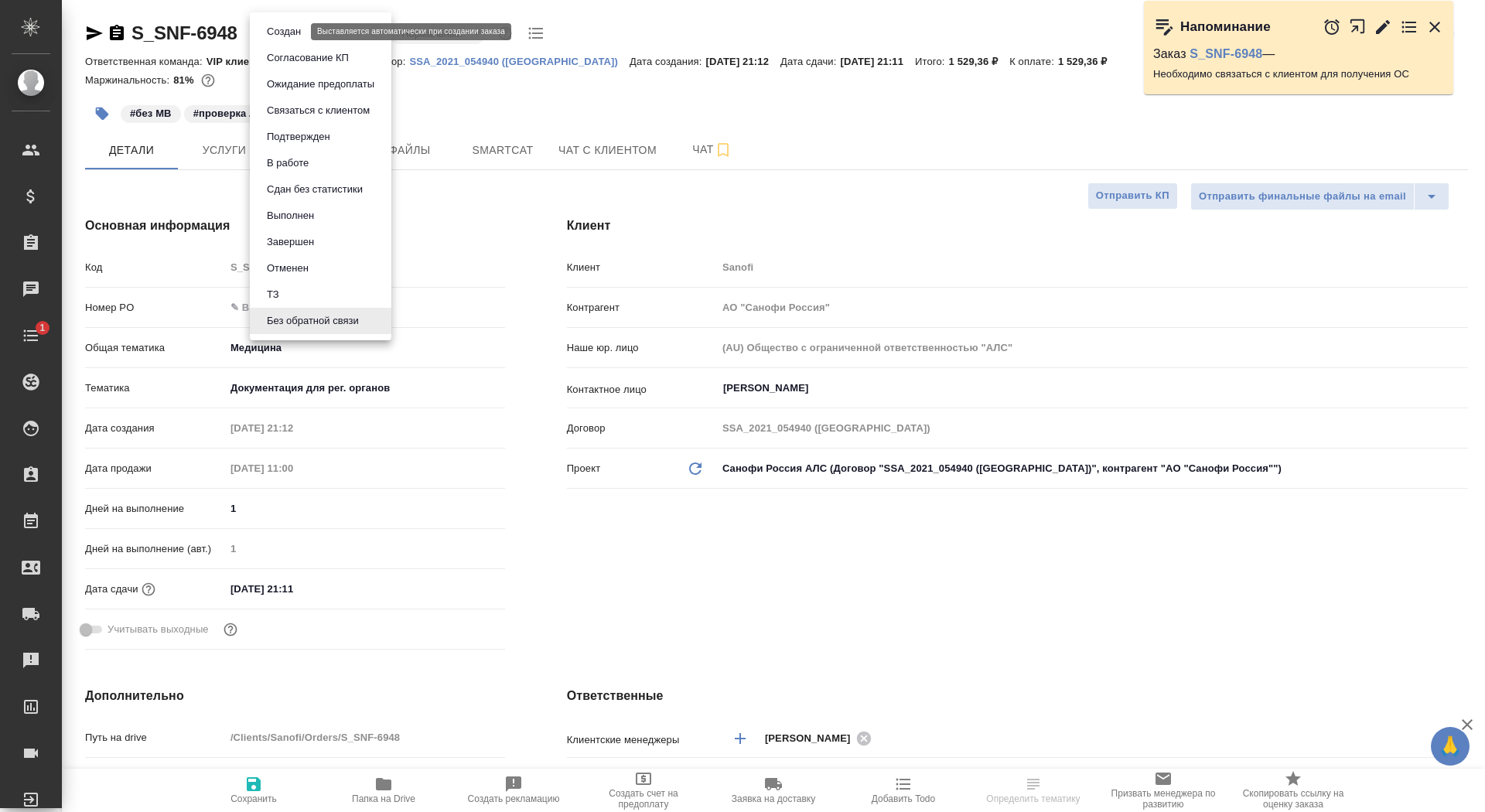
type textarea "x"
click at [277, 54] on button "Согласование КП" at bounding box center [308, 58] width 91 height 17
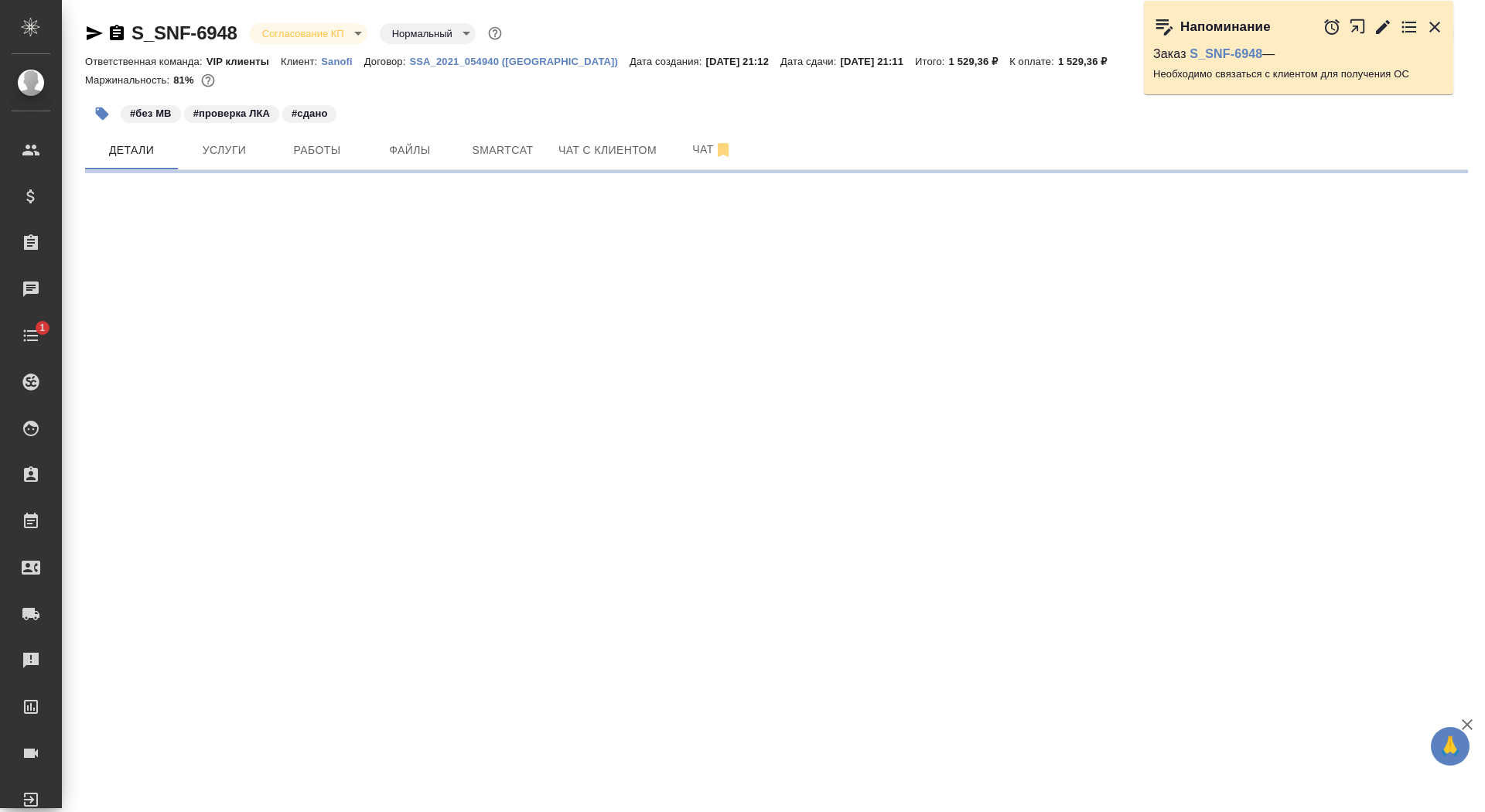
select select "RU"
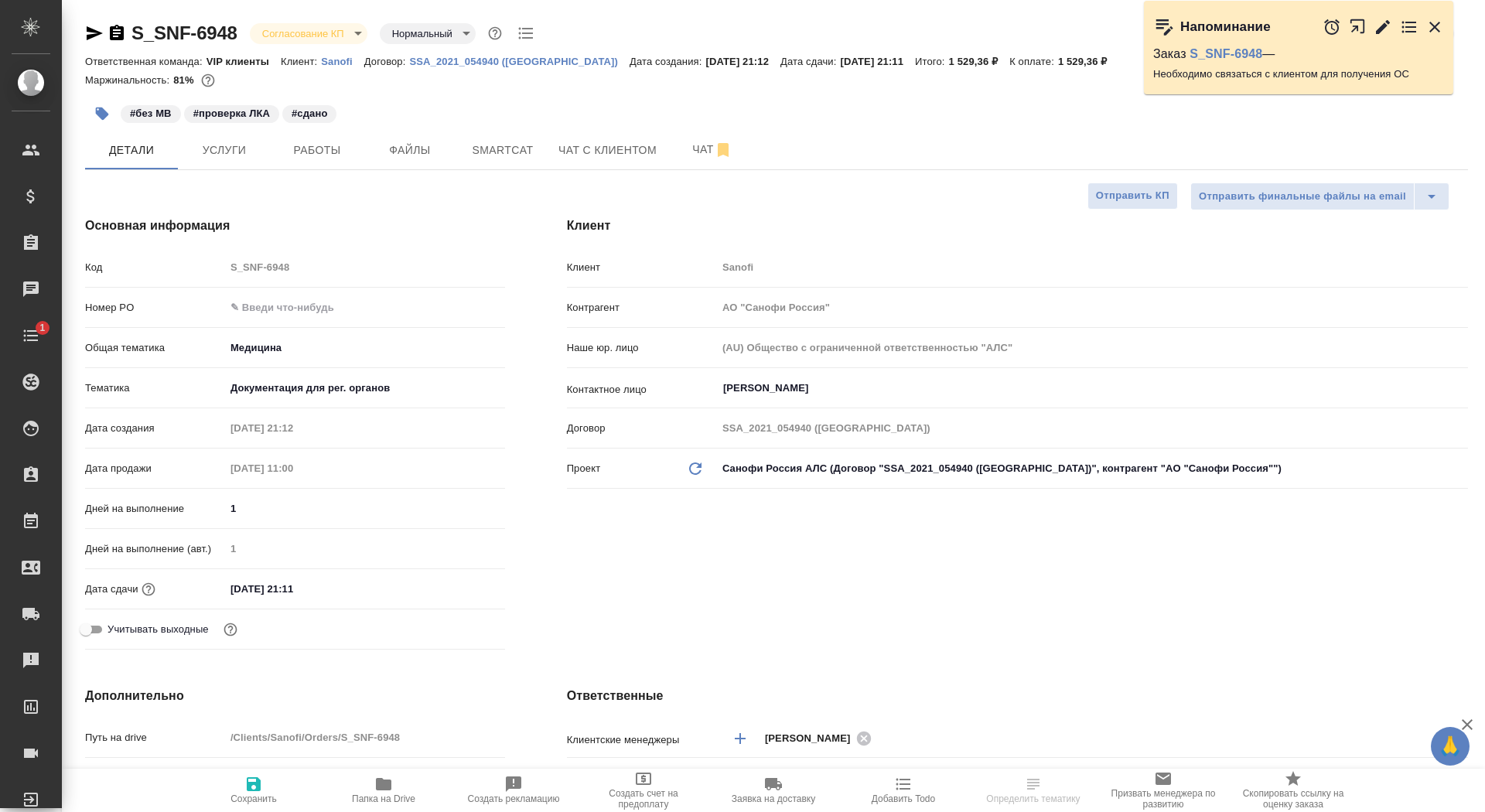
type textarea "x"
click at [1433, 29] on icon "button" at bounding box center [1434, 26] width 18 height 18
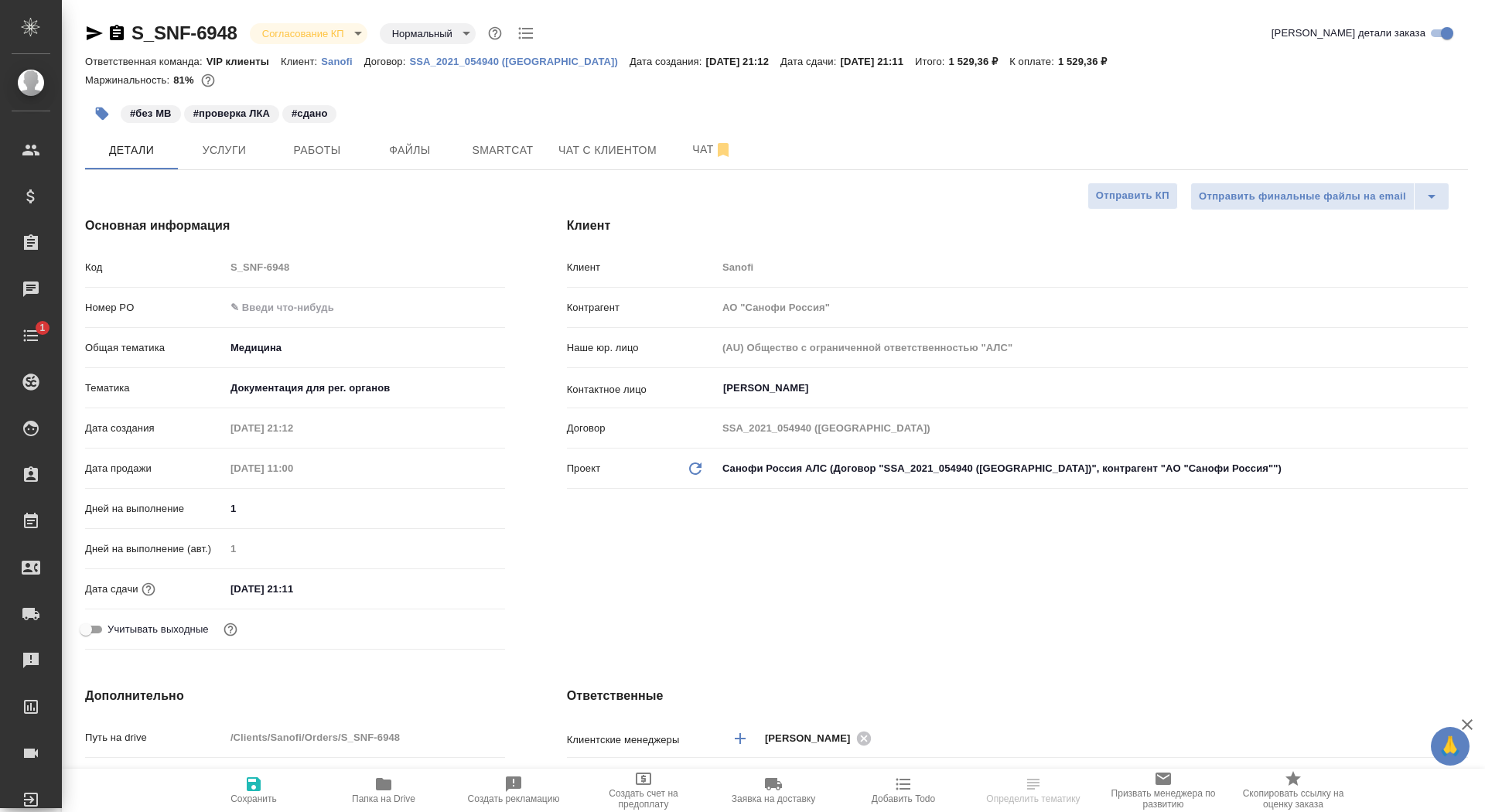
select select "RU"
type textarea "x"
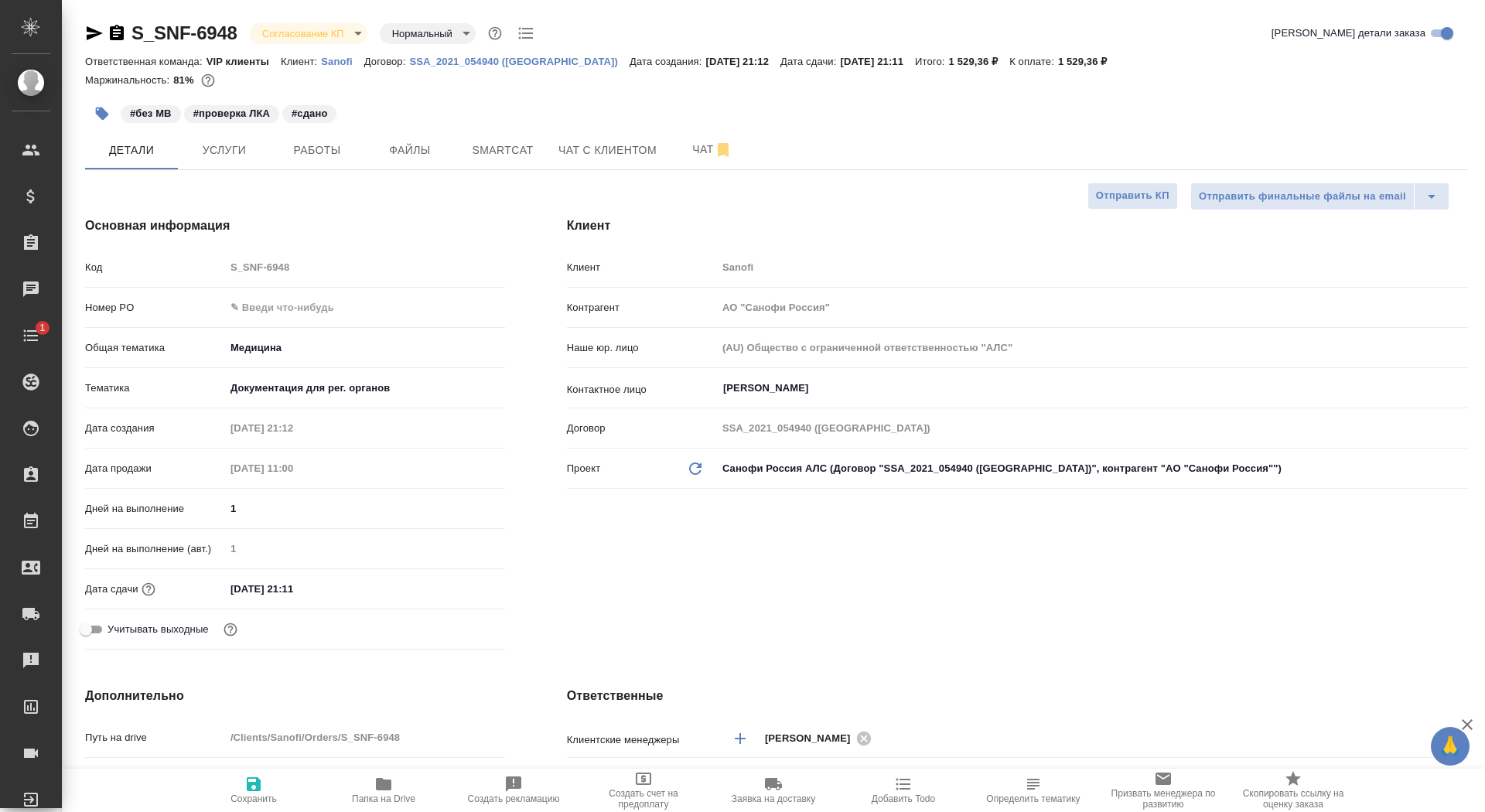
type textarea "x"
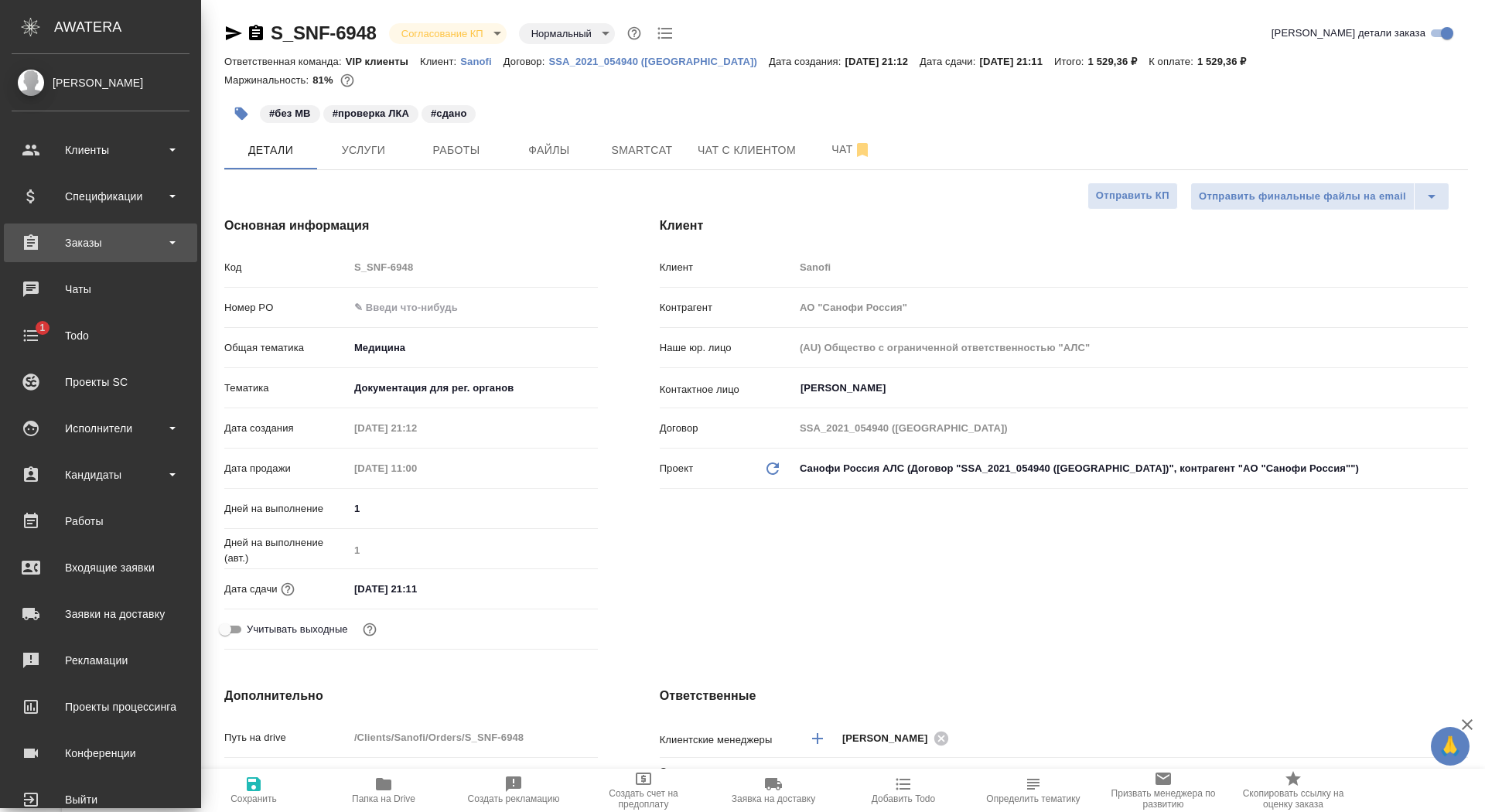
click at [36, 252] on div "Заказы" at bounding box center [100, 243] width 178 height 23
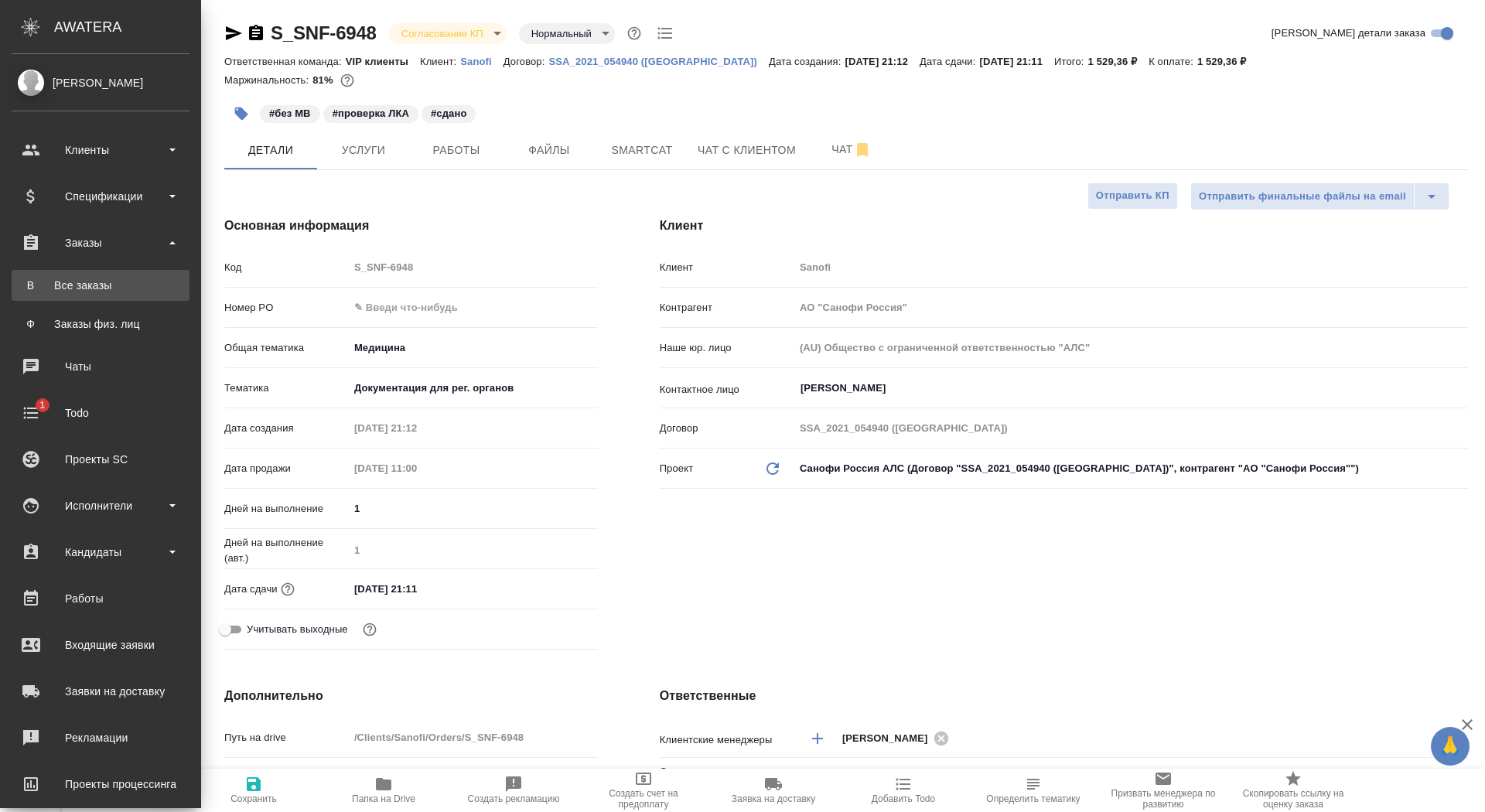
type textarea "x"
click at [35, 299] on link "В Все заказы" at bounding box center [100, 285] width 178 height 31
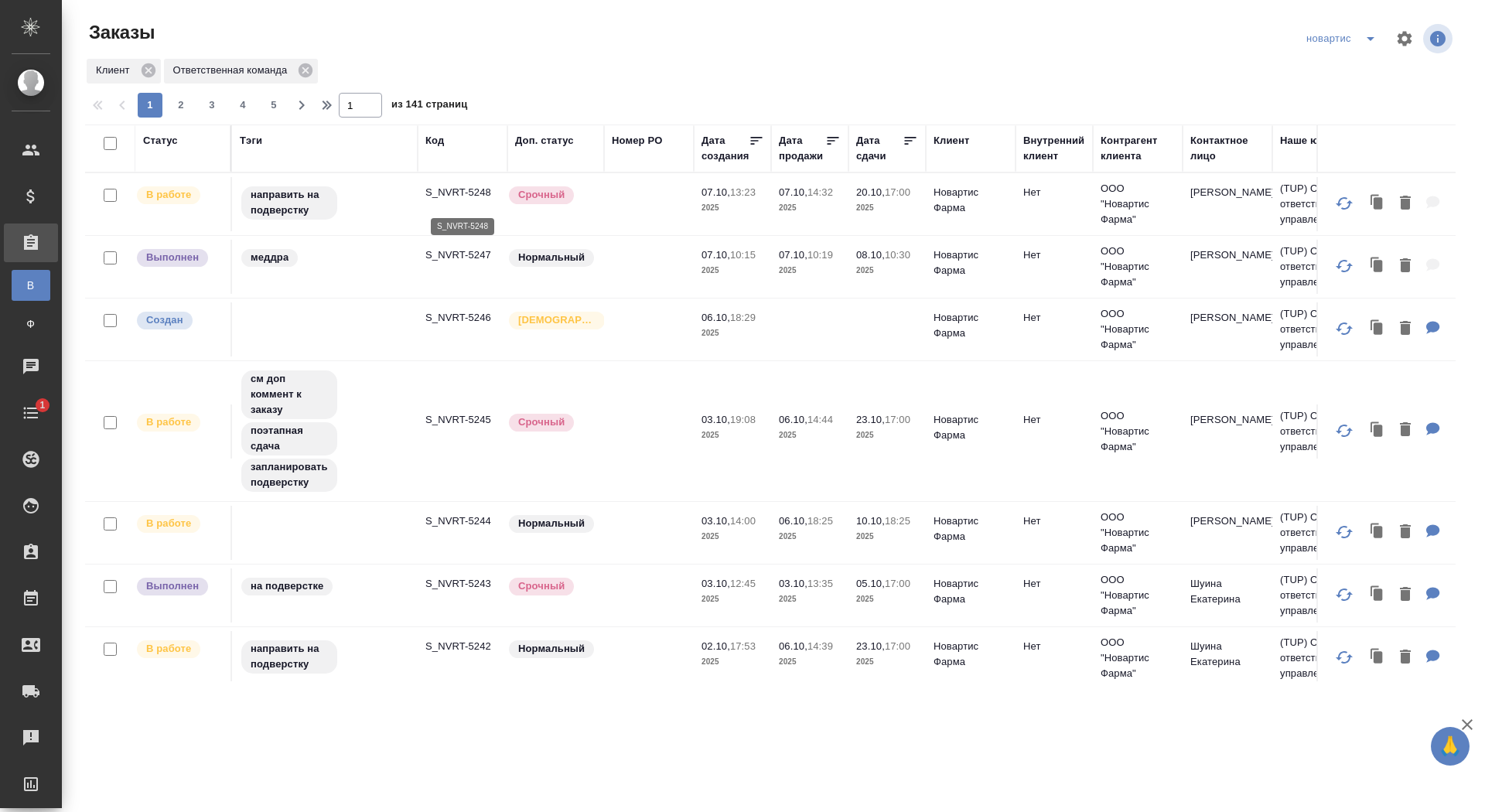
click at [439, 199] on p "S_NVRT-5248" at bounding box center [463, 192] width 75 height 16
click at [1369, 40] on icon "split button" at bounding box center [1370, 39] width 7 height 4
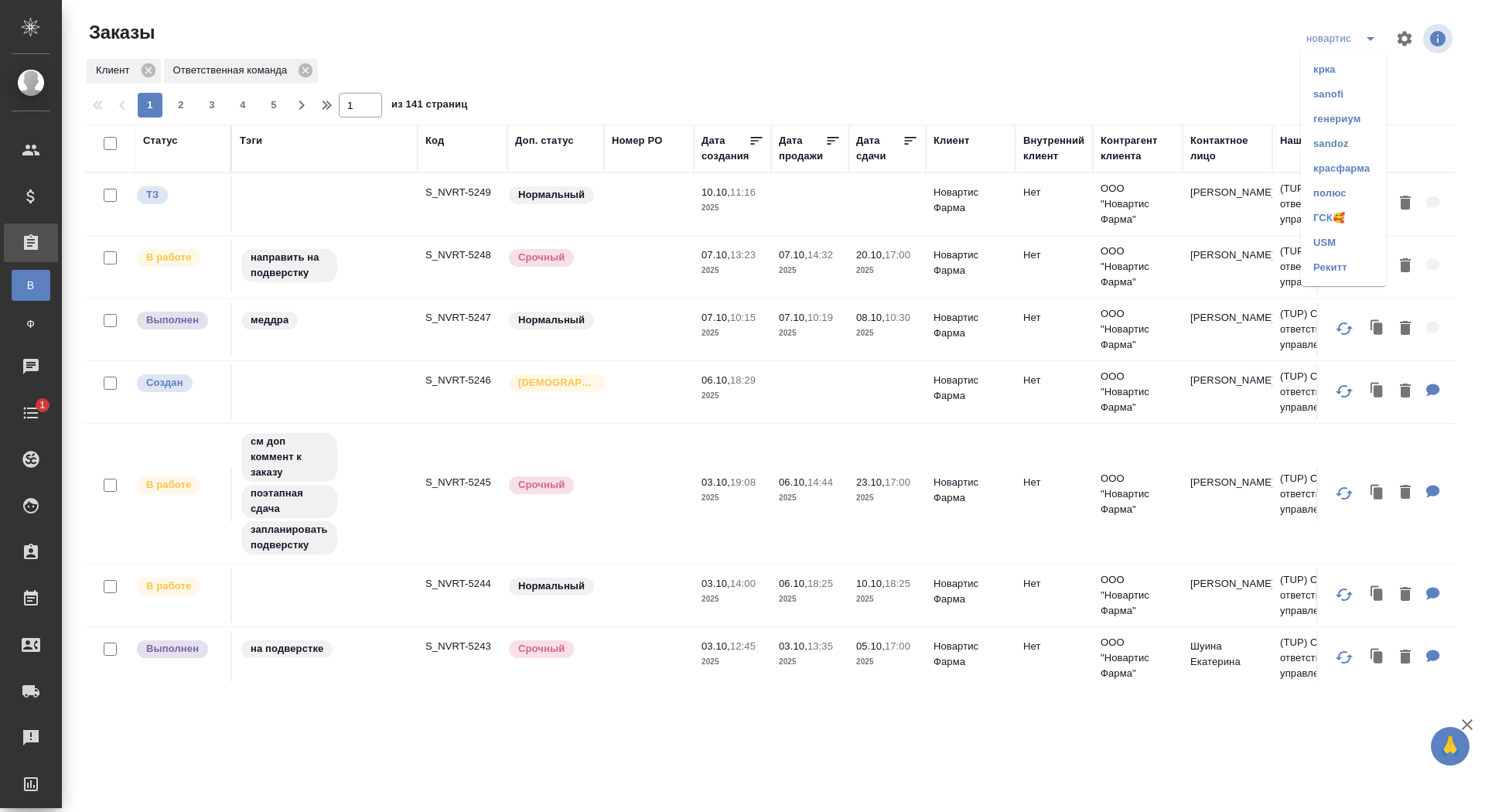
click at [1320, 148] on li "sandoz" at bounding box center [1343, 144] width 85 height 25
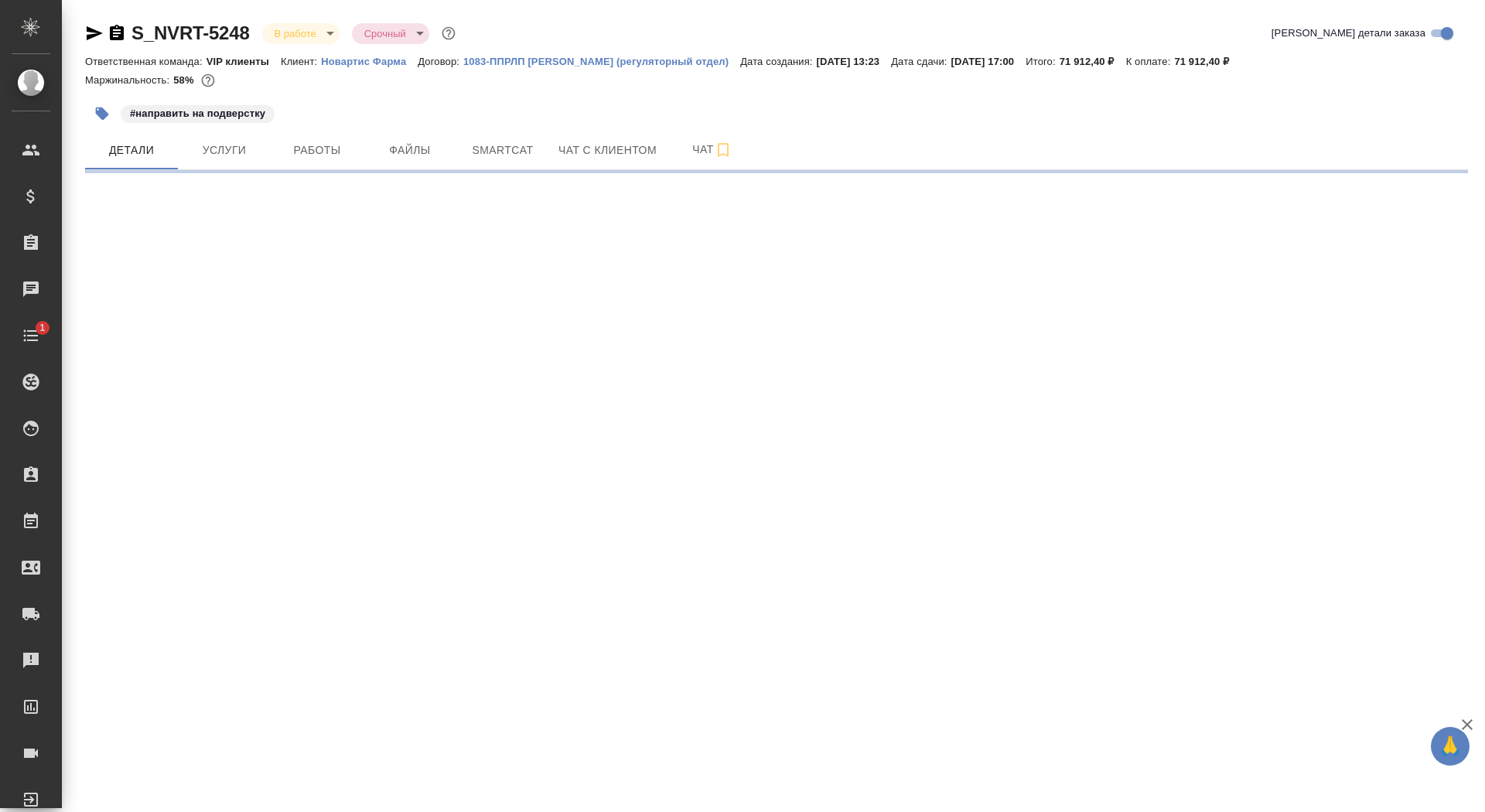
select select "RU"
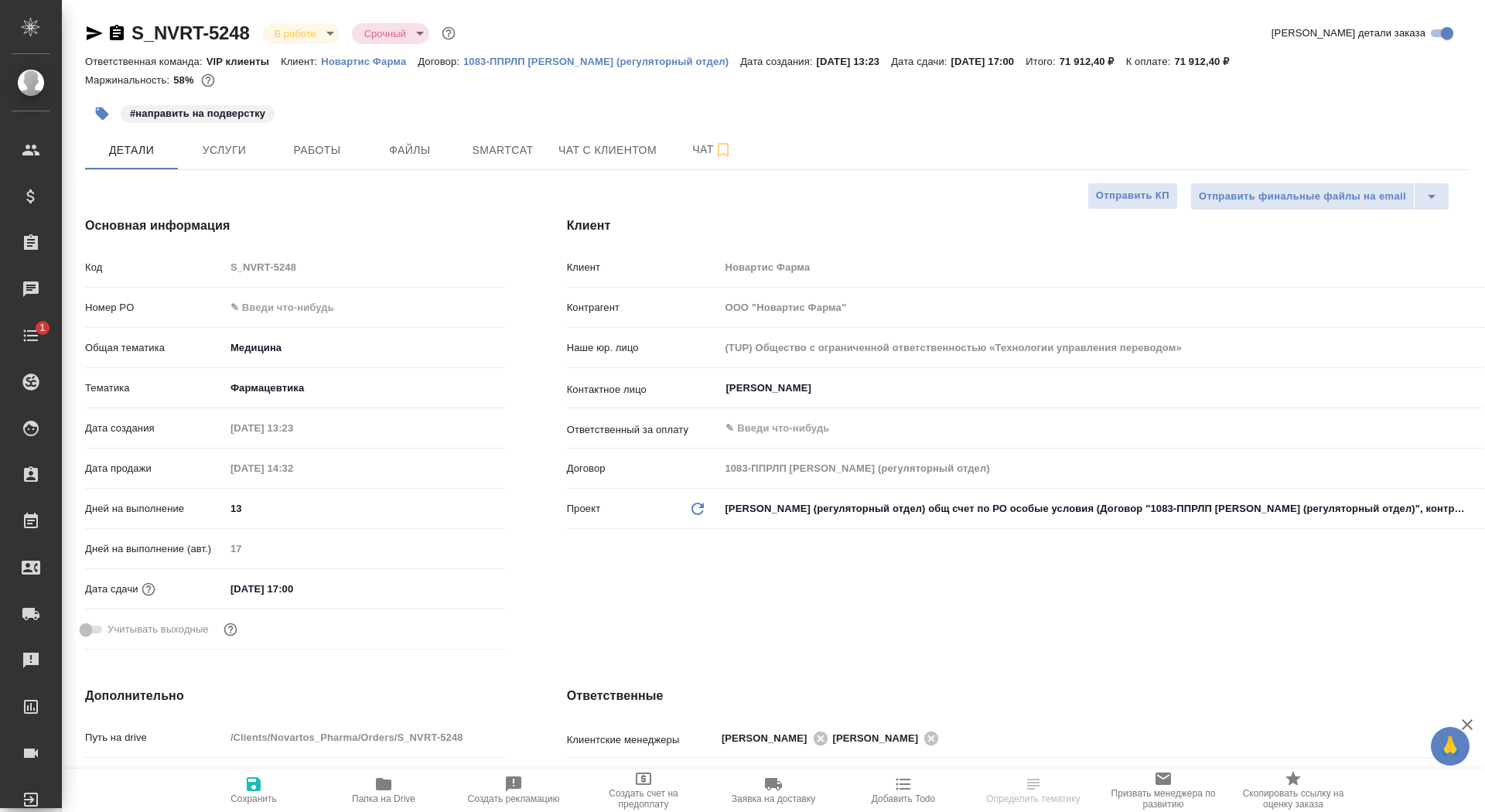
type textarea "x"
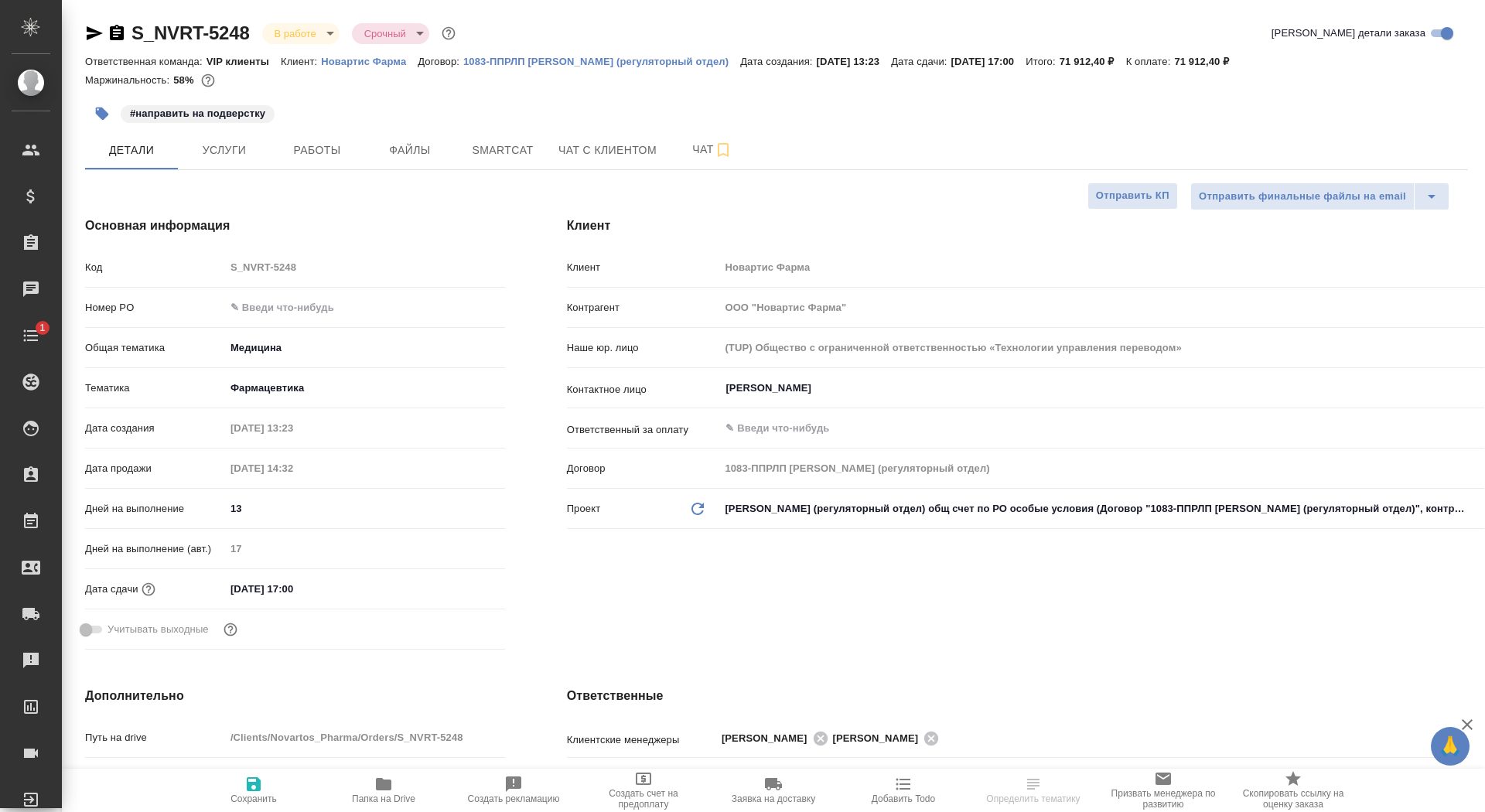
type textarea "x"
click at [353, 65] on p "Новартис Фарма" at bounding box center [369, 61] width 97 height 12
type textarea "x"
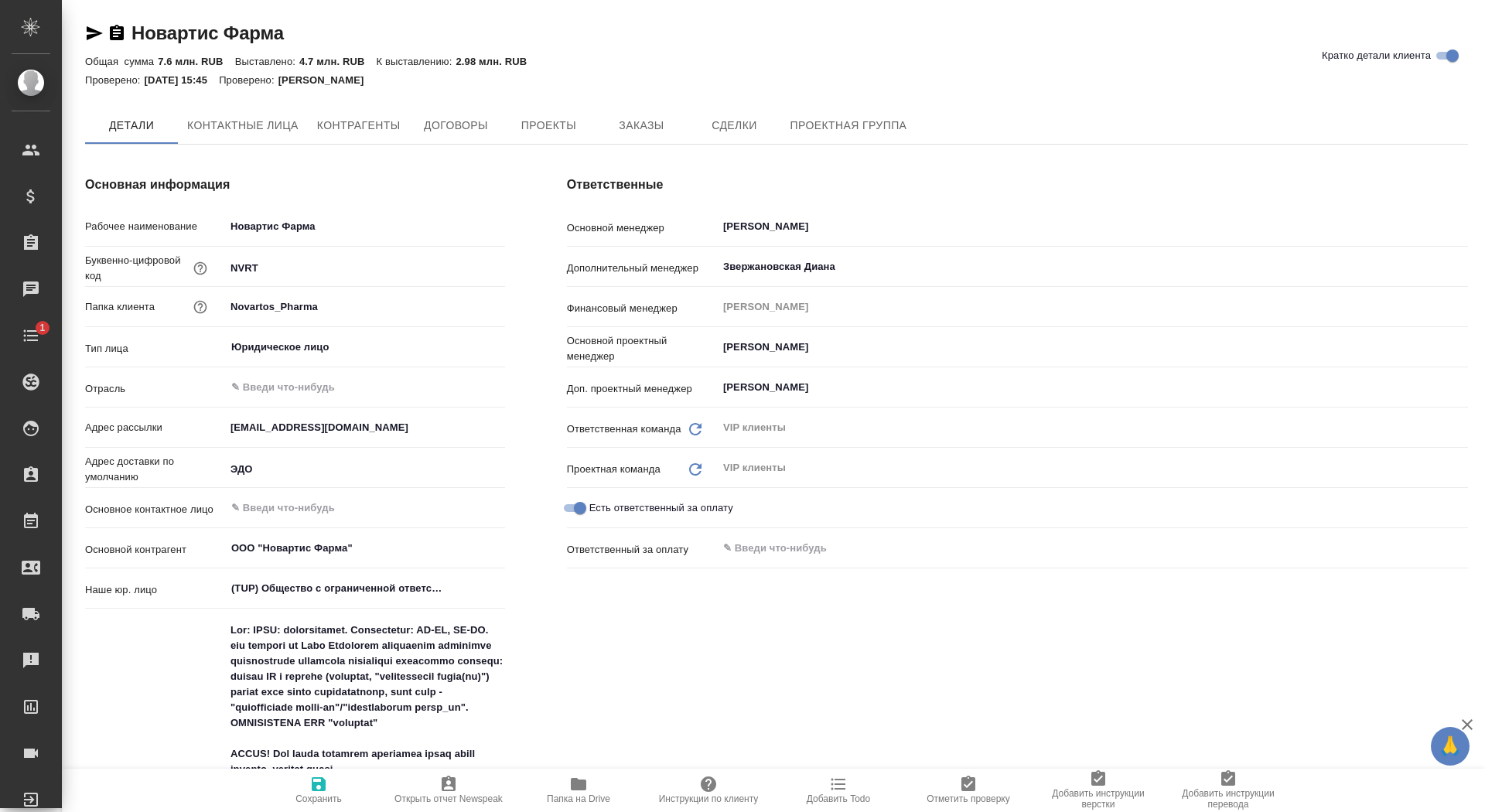
type textarea "x"
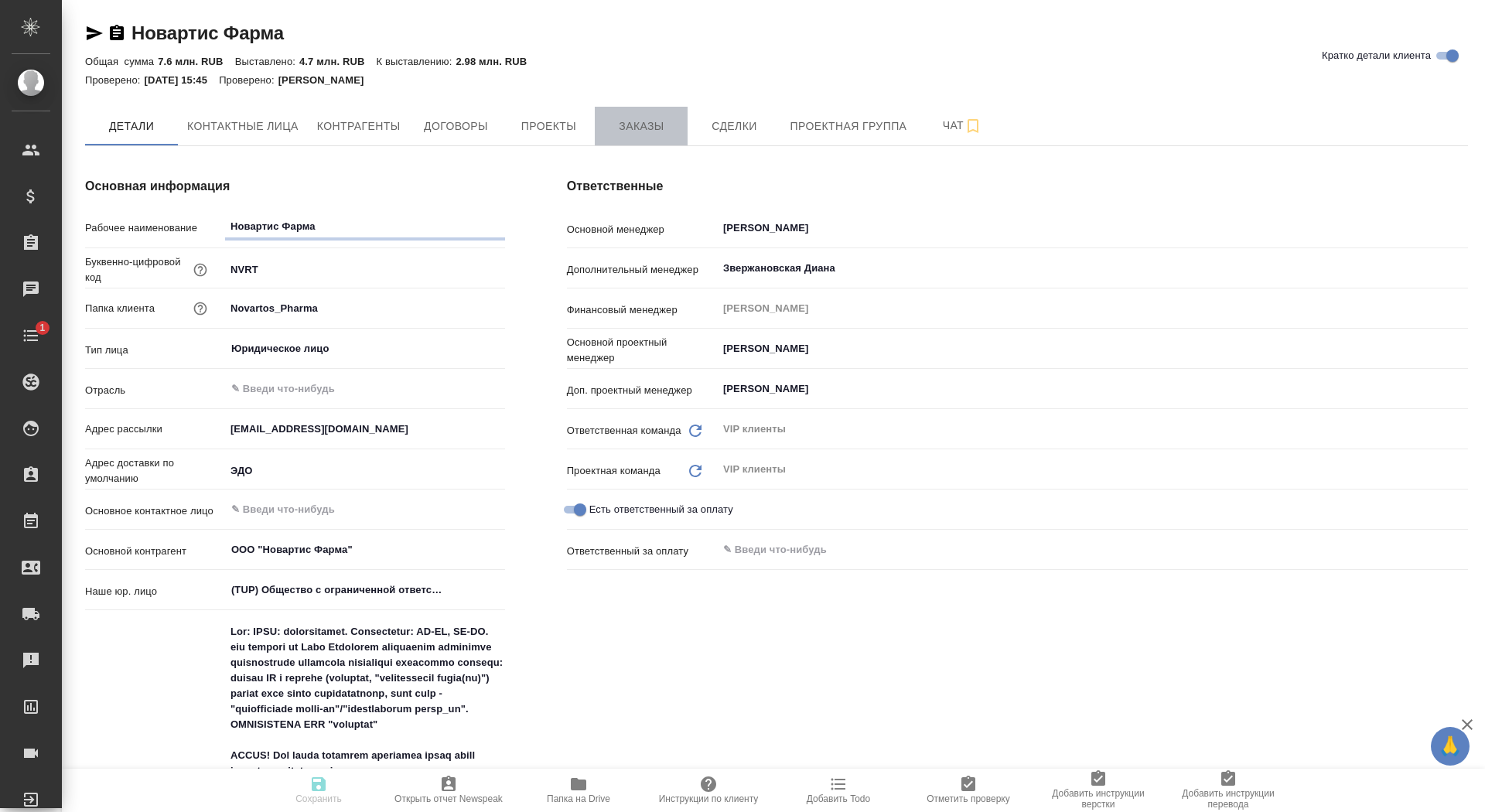
click at [649, 129] on span "Заказы" at bounding box center [641, 126] width 75 height 19
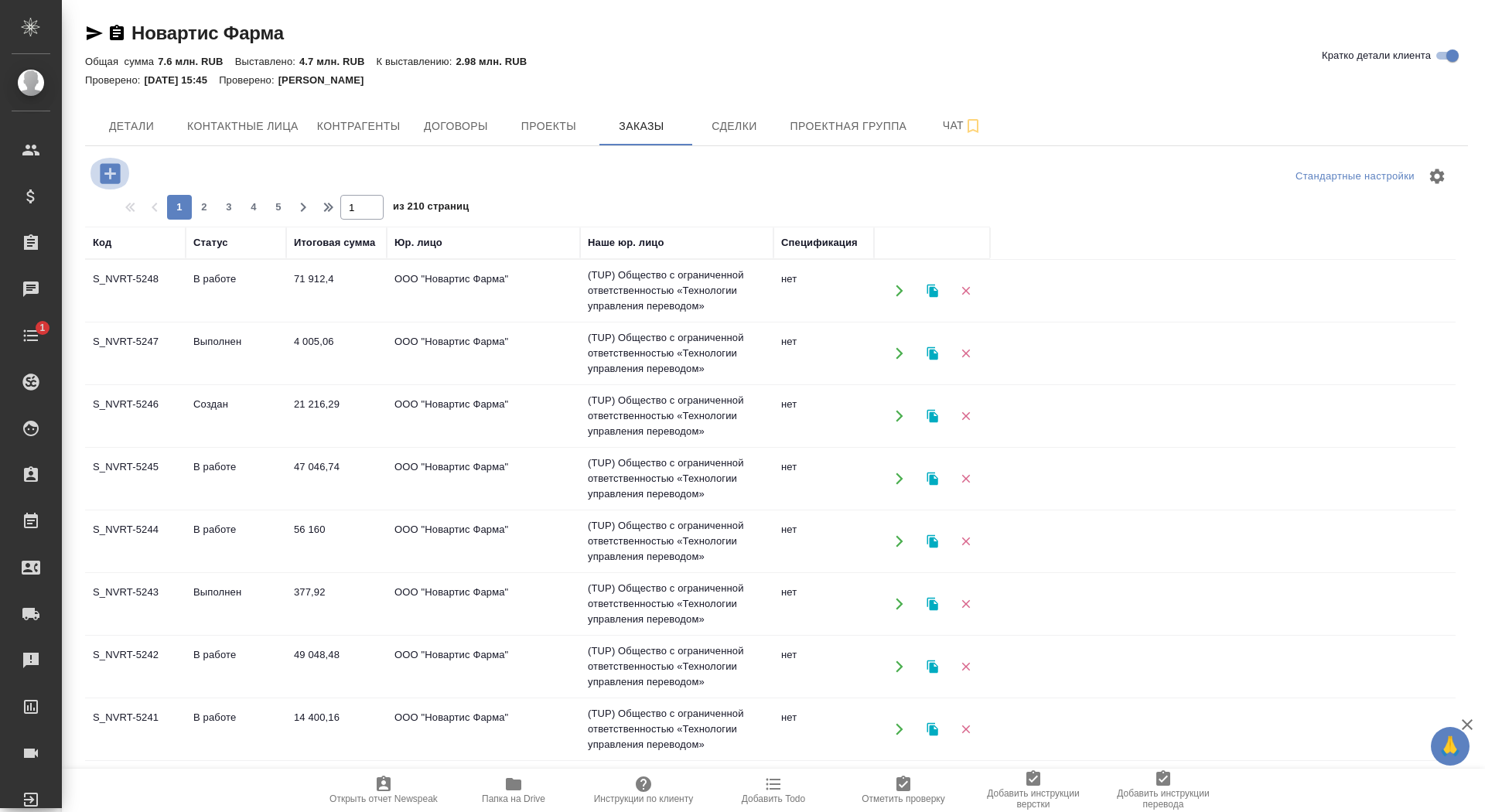
click at [104, 175] on icon "button" at bounding box center [109, 173] width 20 height 20
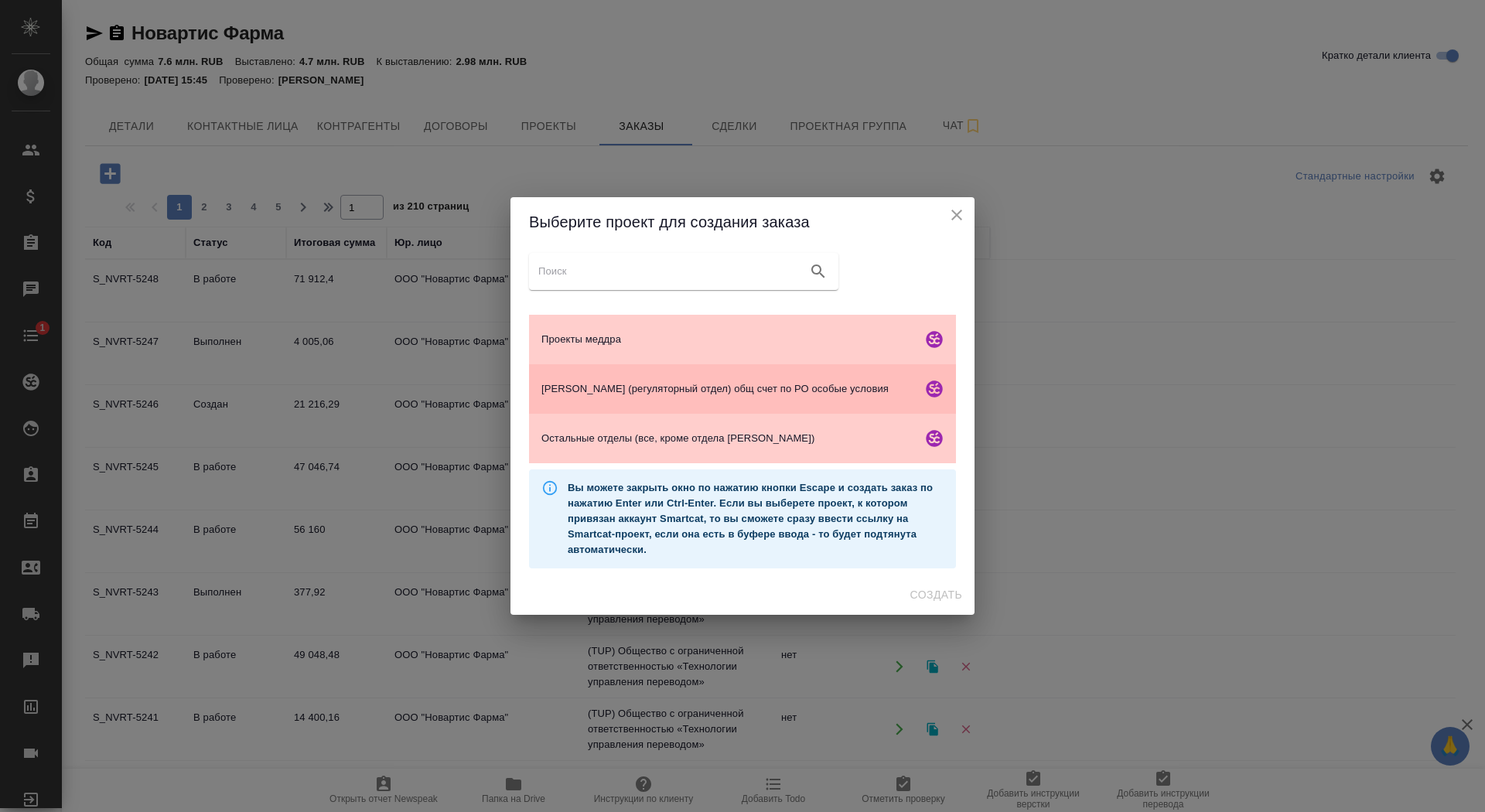
click at [595, 391] on span "Гладкова (регуляторный отдел) общ счет по РО особые условия" at bounding box center [729, 388] width 374 height 16
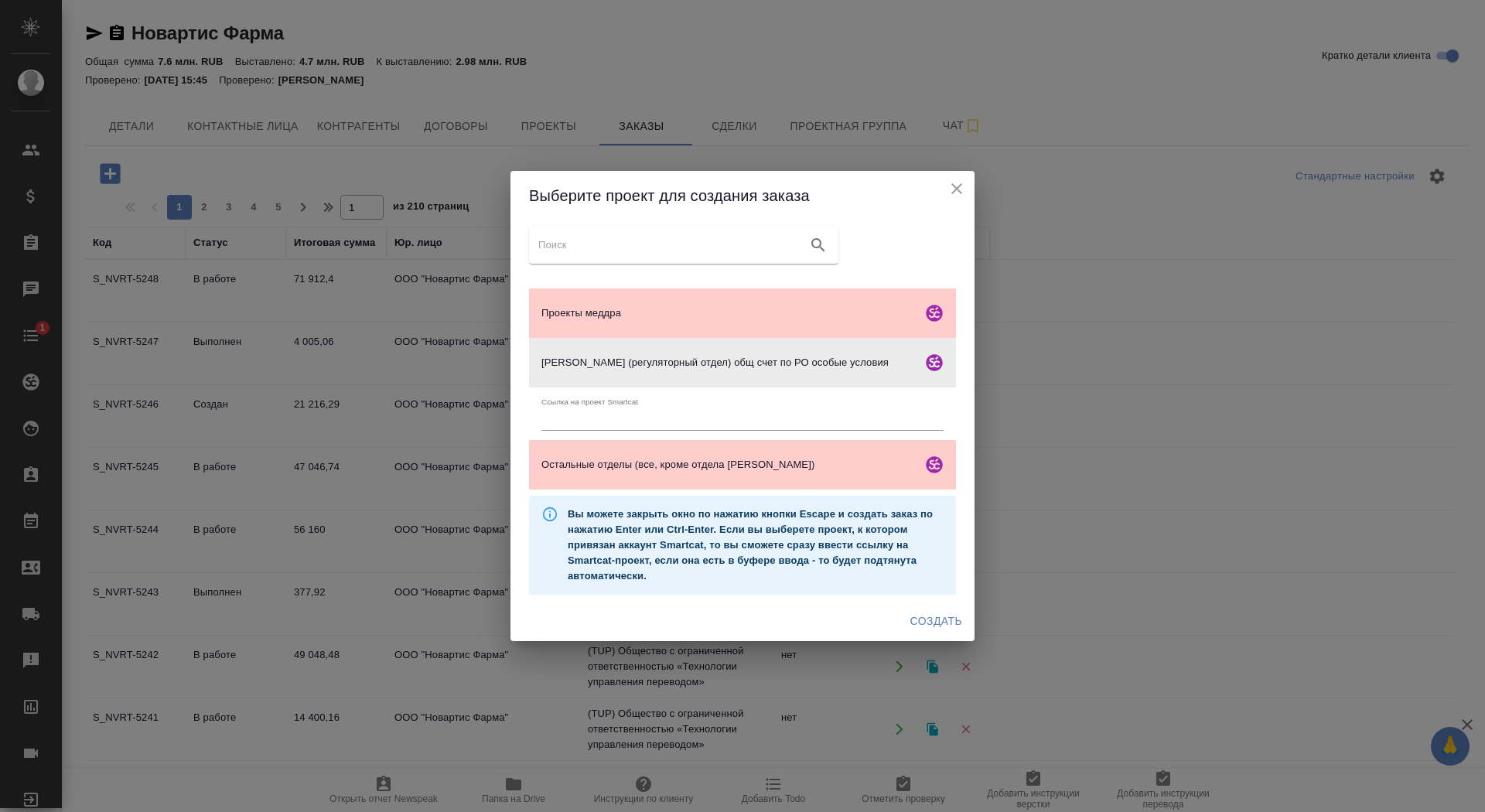
click at [927, 628] on span "Создать" at bounding box center [936, 621] width 52 height 19
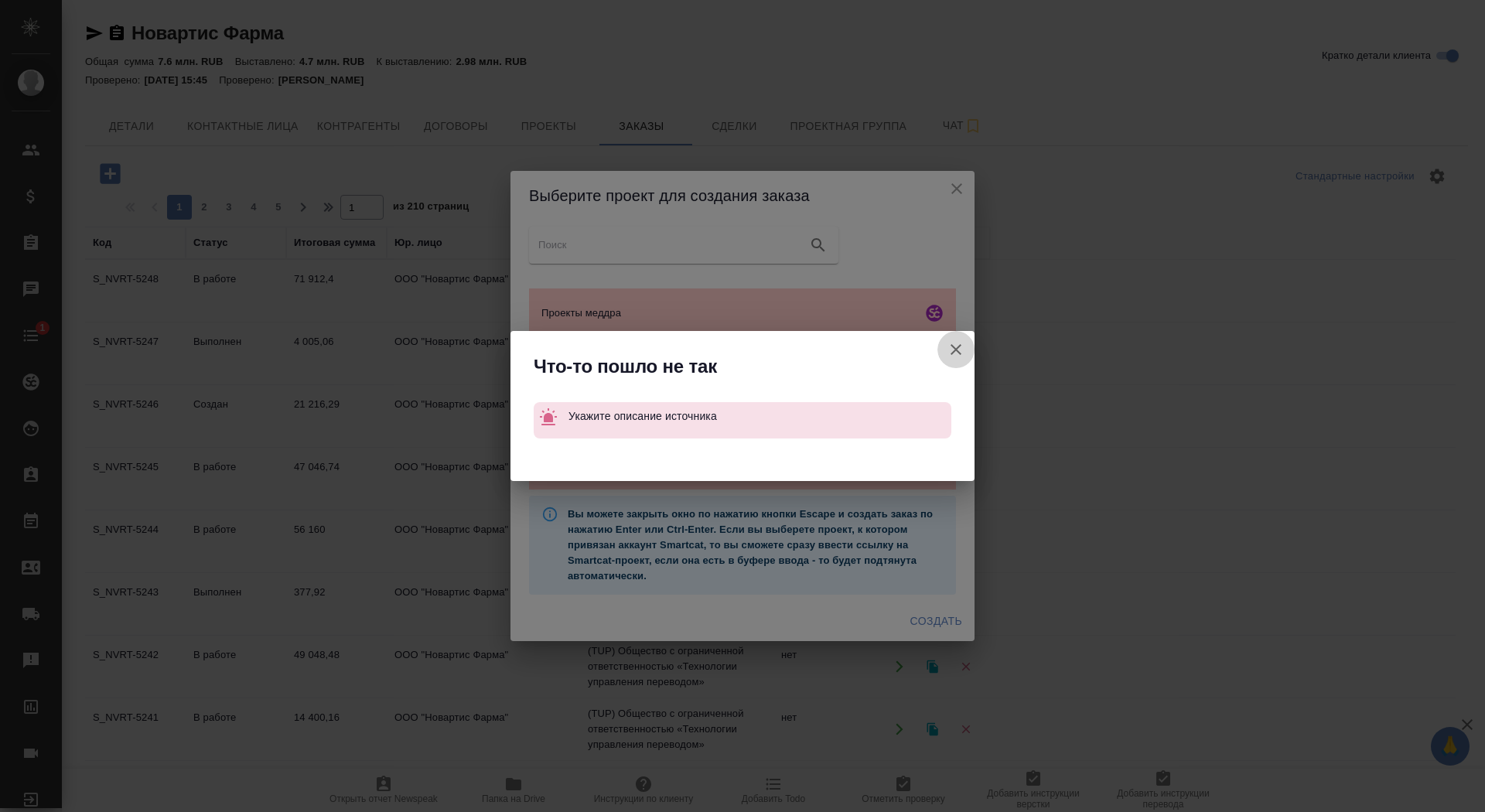
click at [957, 348] on icon "button" at bounding box center [956, 349] width 18 height 18
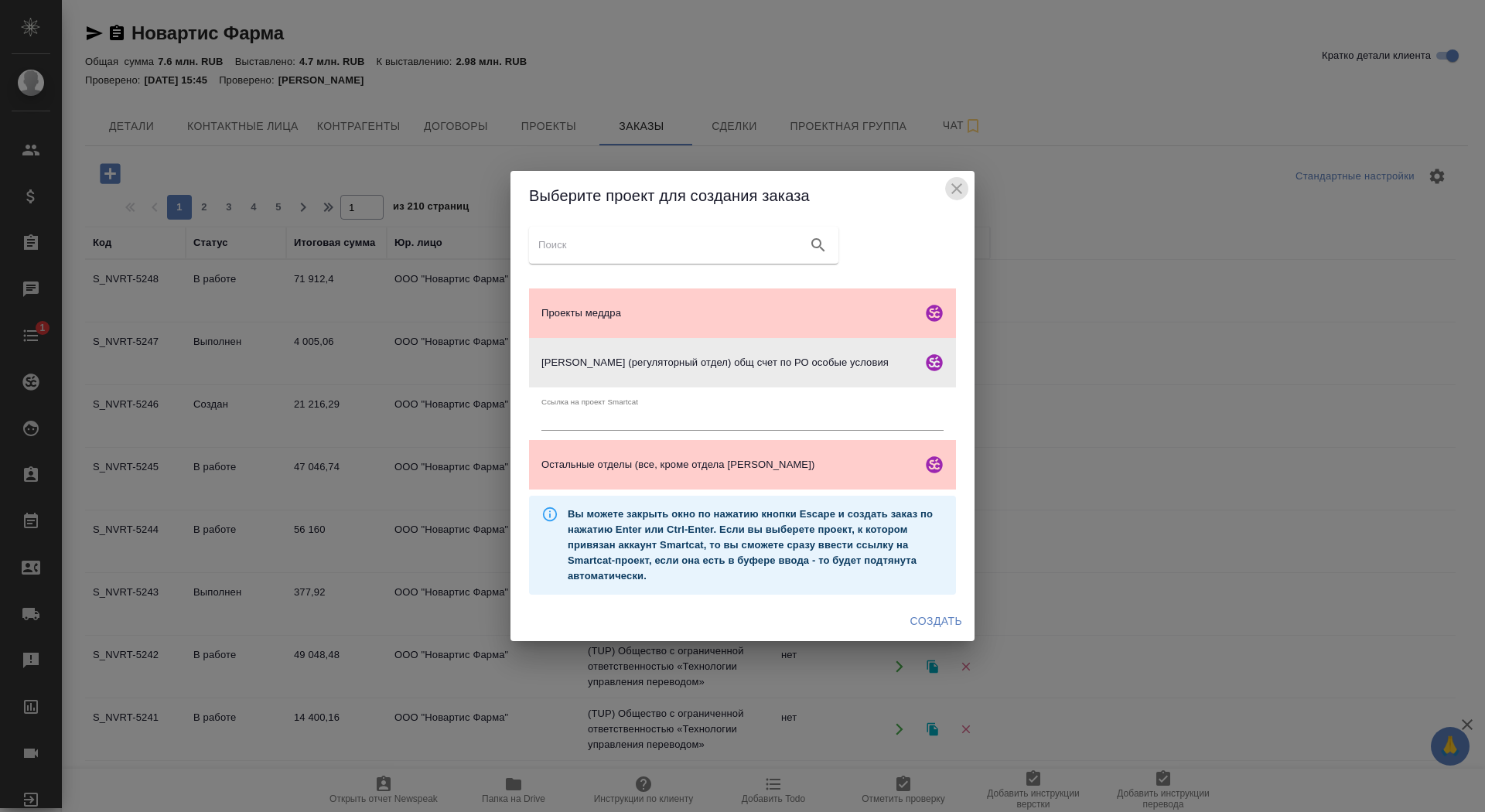
click at [952, 188] on icon "close" at bounding box center [957, 189] width 18 height 18
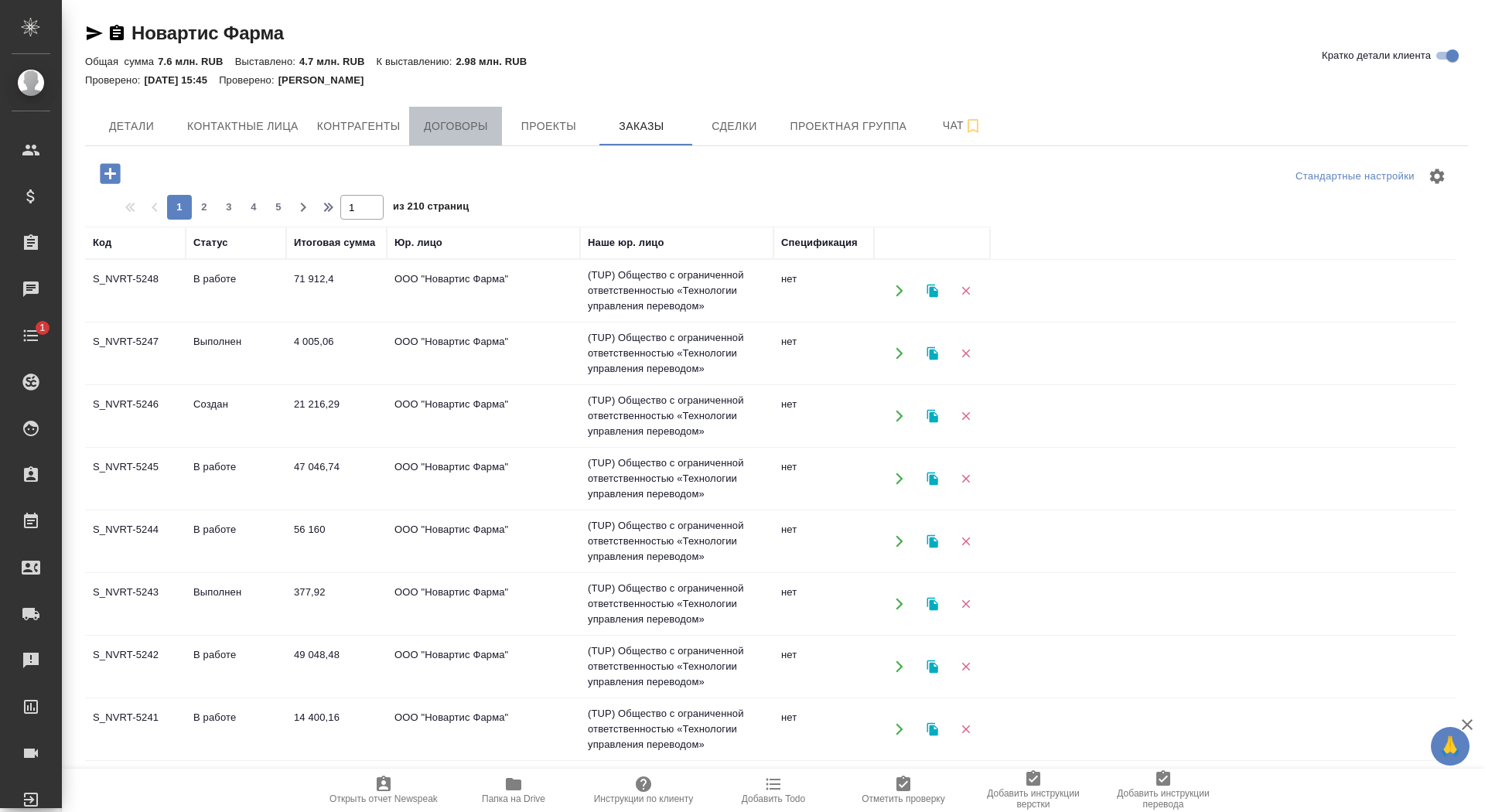
click at [454, 123] on span "Договоры" at bounding box center [456, 126] width 75 height 19
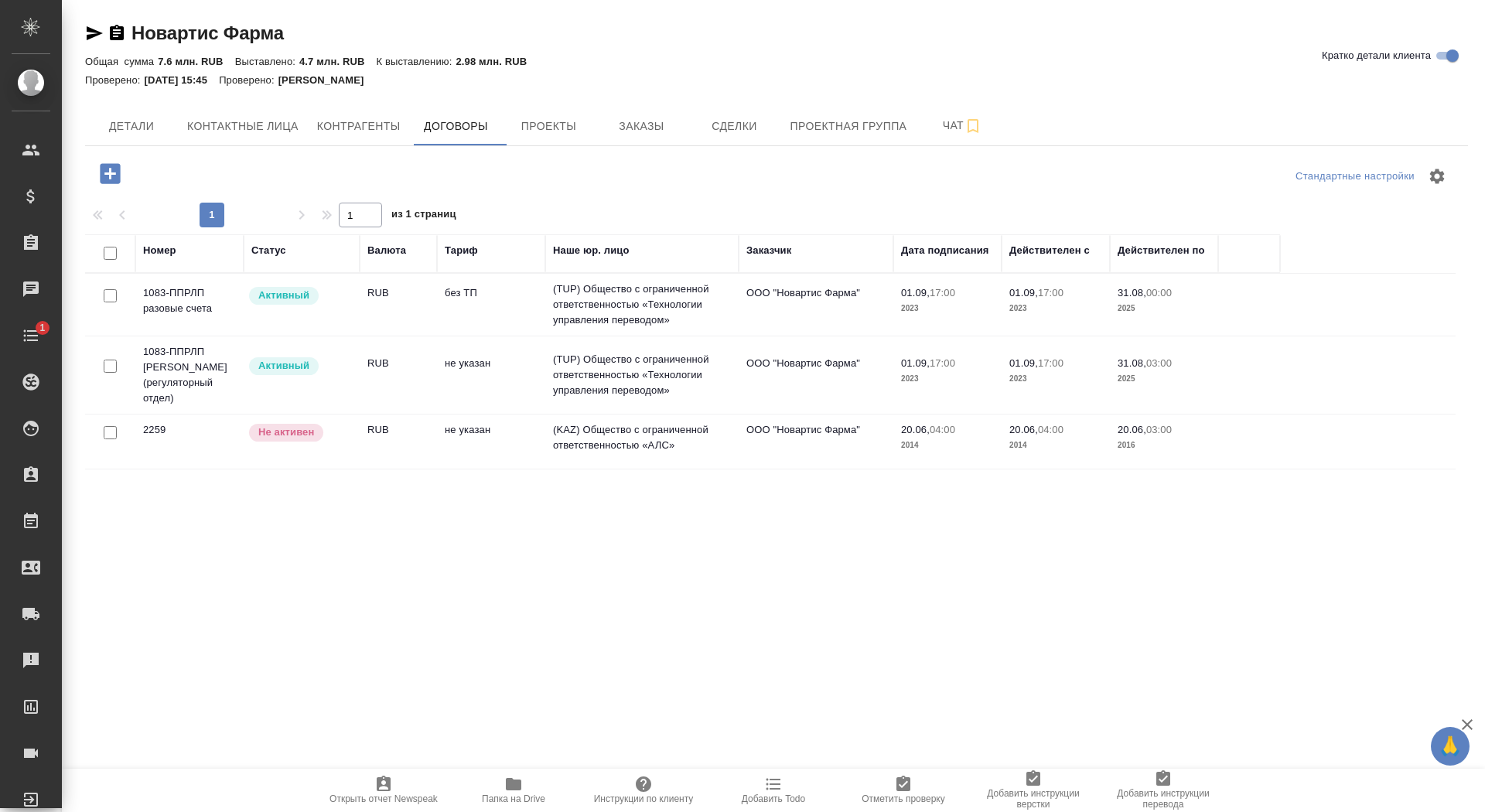
click at [414, 395] on td "RUB" at bounding box center [398, 374] width 77 height 54
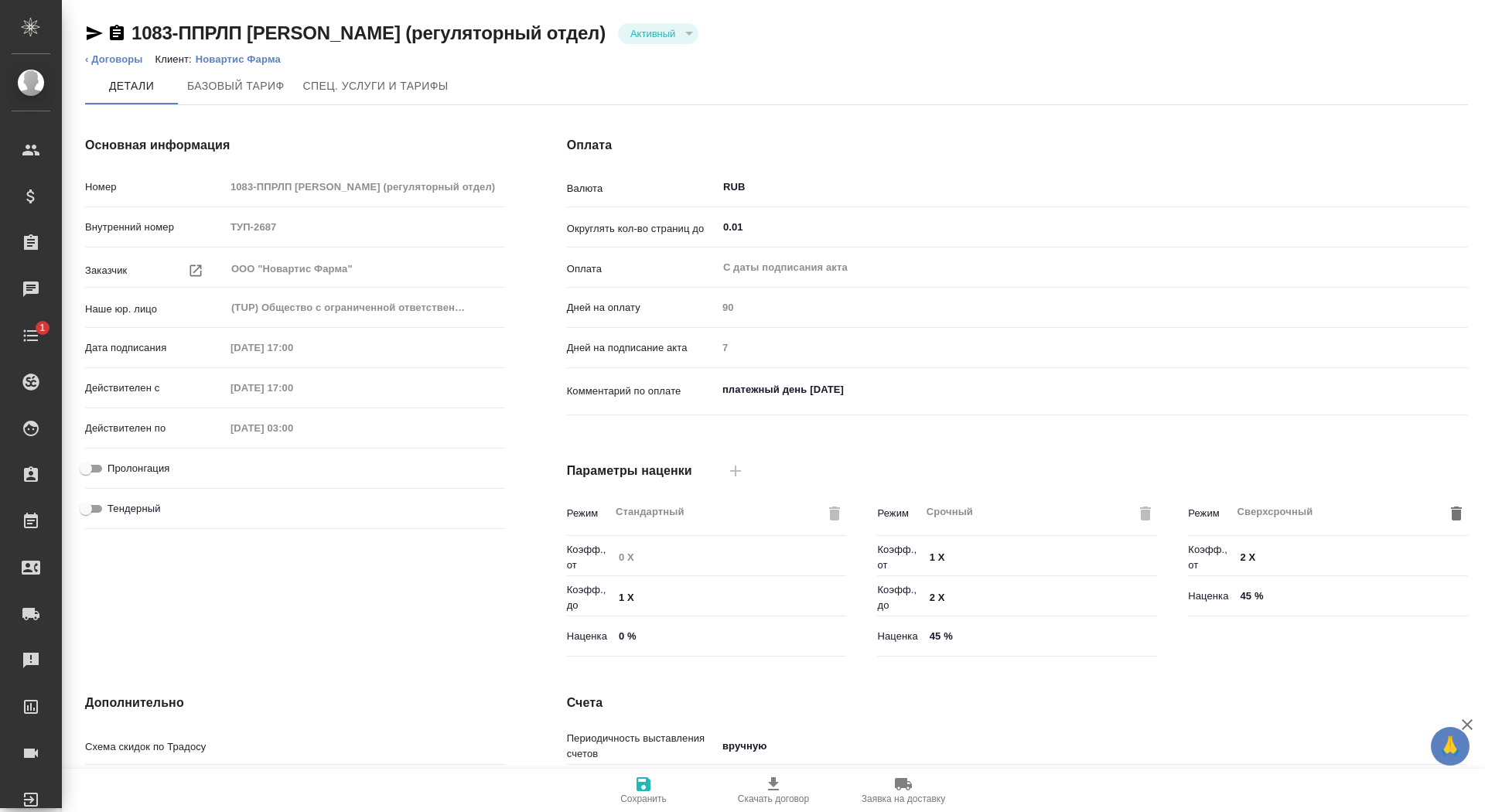
type input "Стандартный шаблон - [PHONE_NUMBER] - ВЫБЕРИ МЕНЯ!"
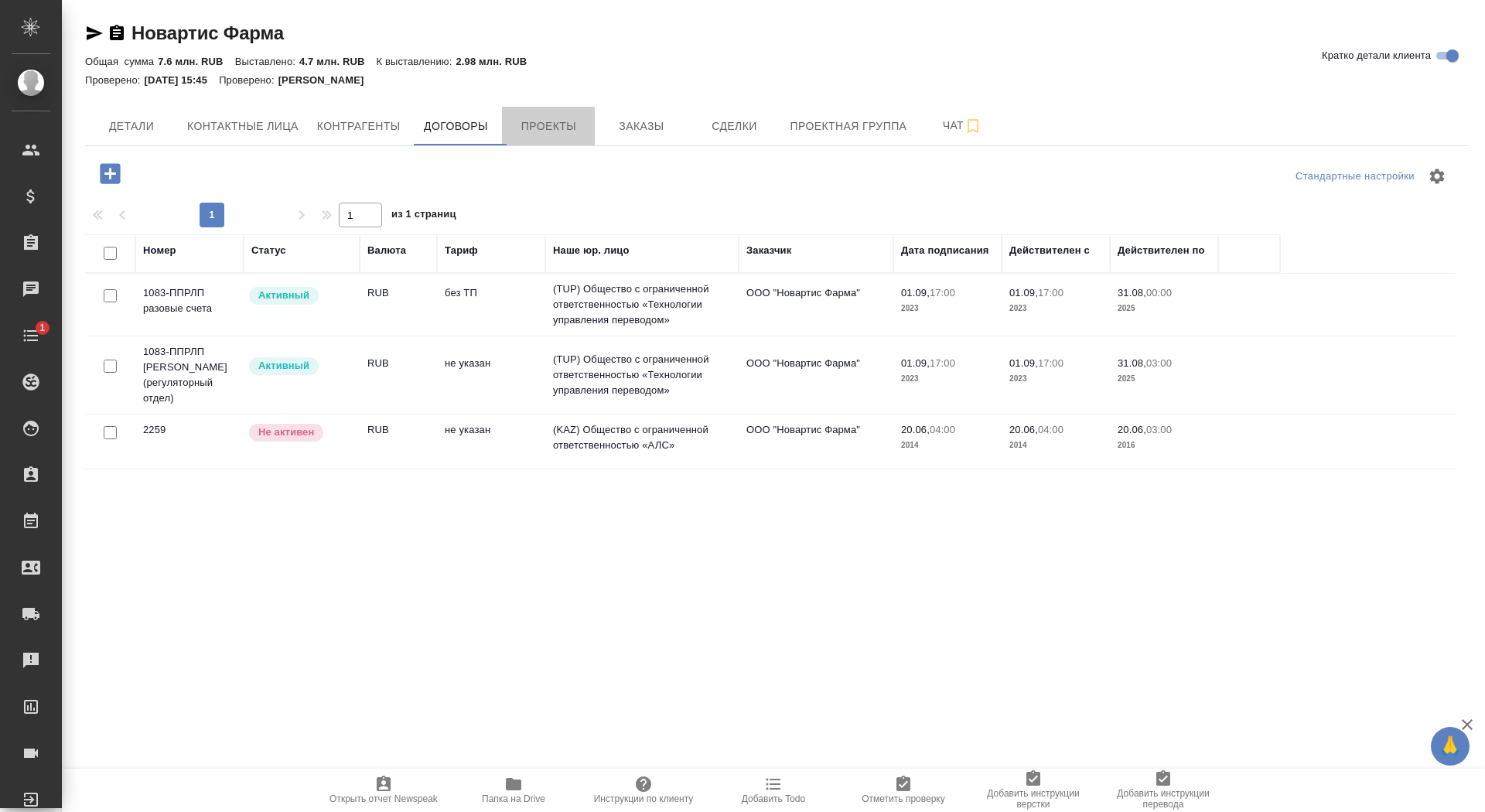
click at [549, 126] on span "Проекты" at bounding box center [548, 126] width 75 height 19
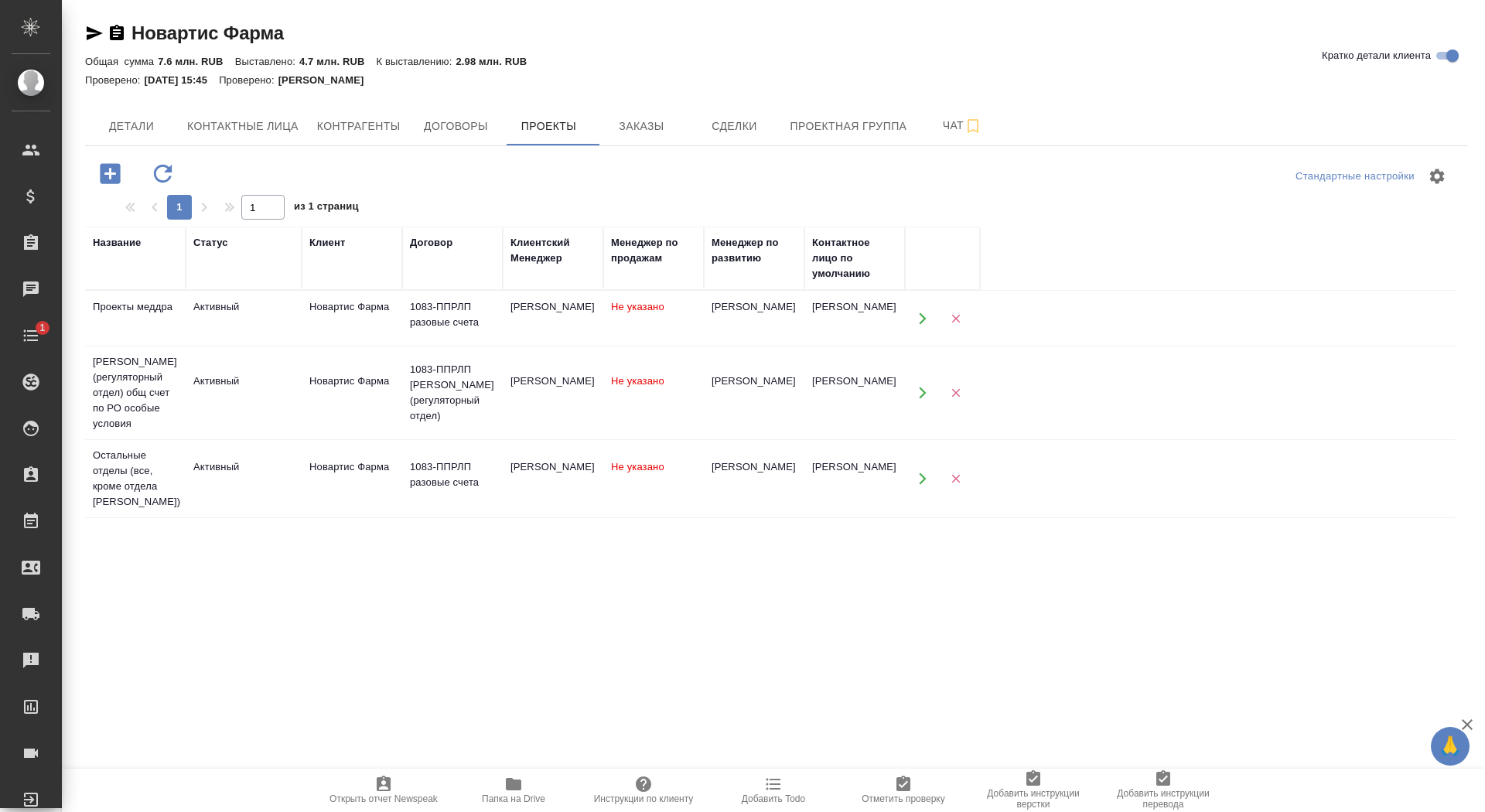
click at [378, 408] on td "Новартис Фарма" at bounding box center [351, 392] width 100 height 54
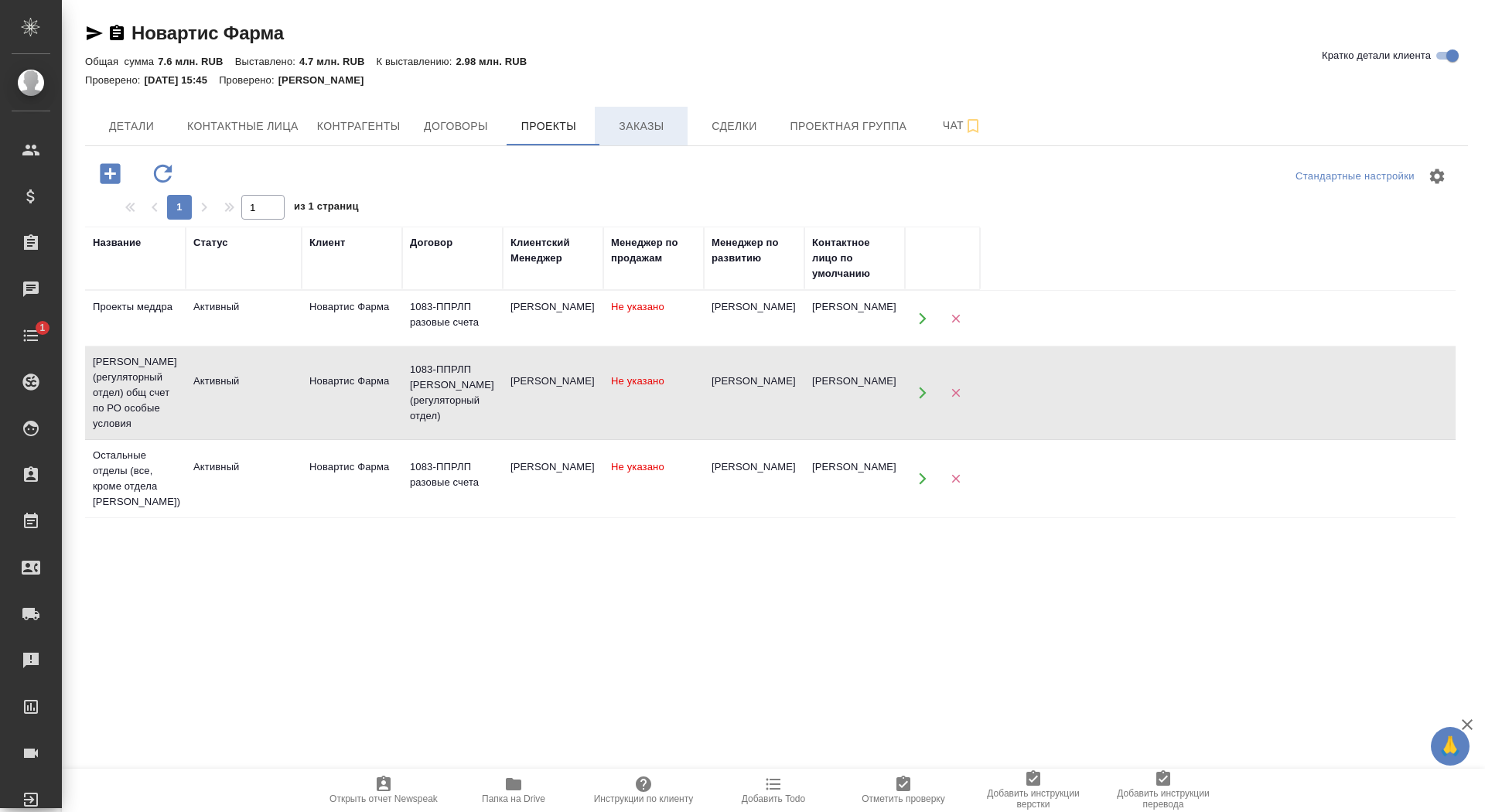
click at [644, 123] on span "Заказы" at bounding box center [641, 126] width 75 height 19
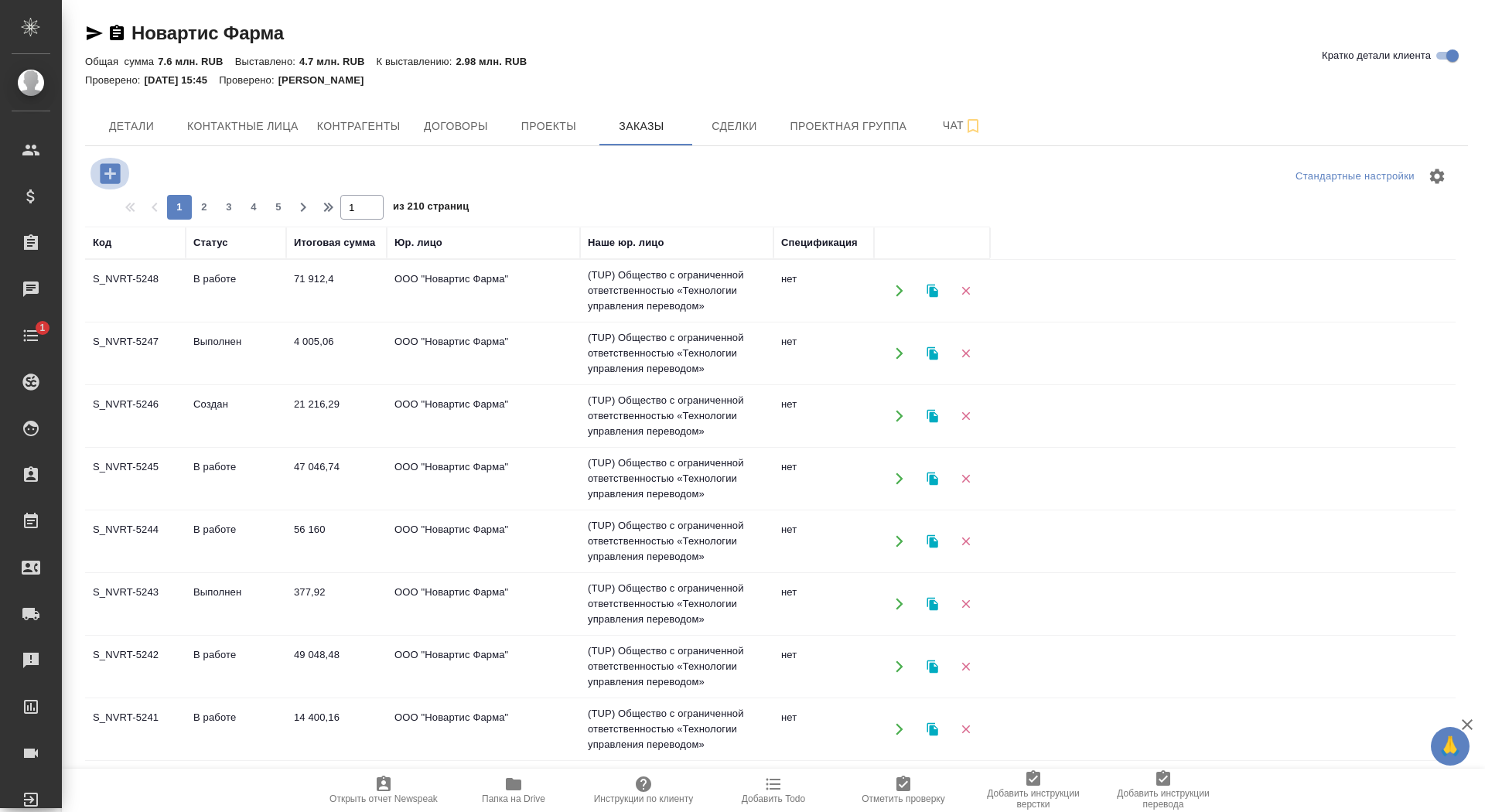
click at [109, 170] on icon "button" at bounding box center [110, 173] width 27 height 27
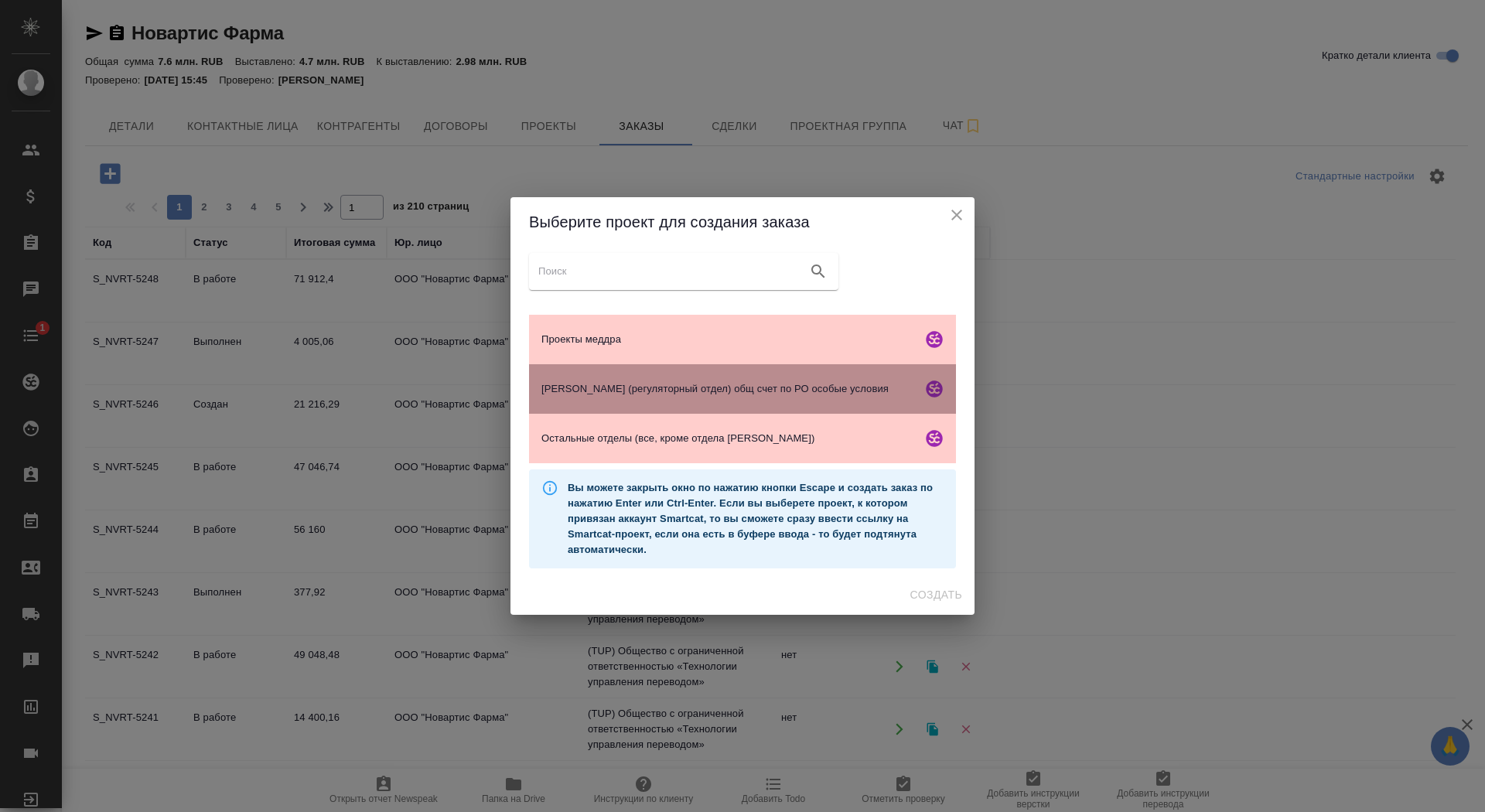
click at [723, 381] on span "Гладкова (регуляторный отдел) общ счет по РО особые условия" at bounding box center [729, 388] width 374 height 16
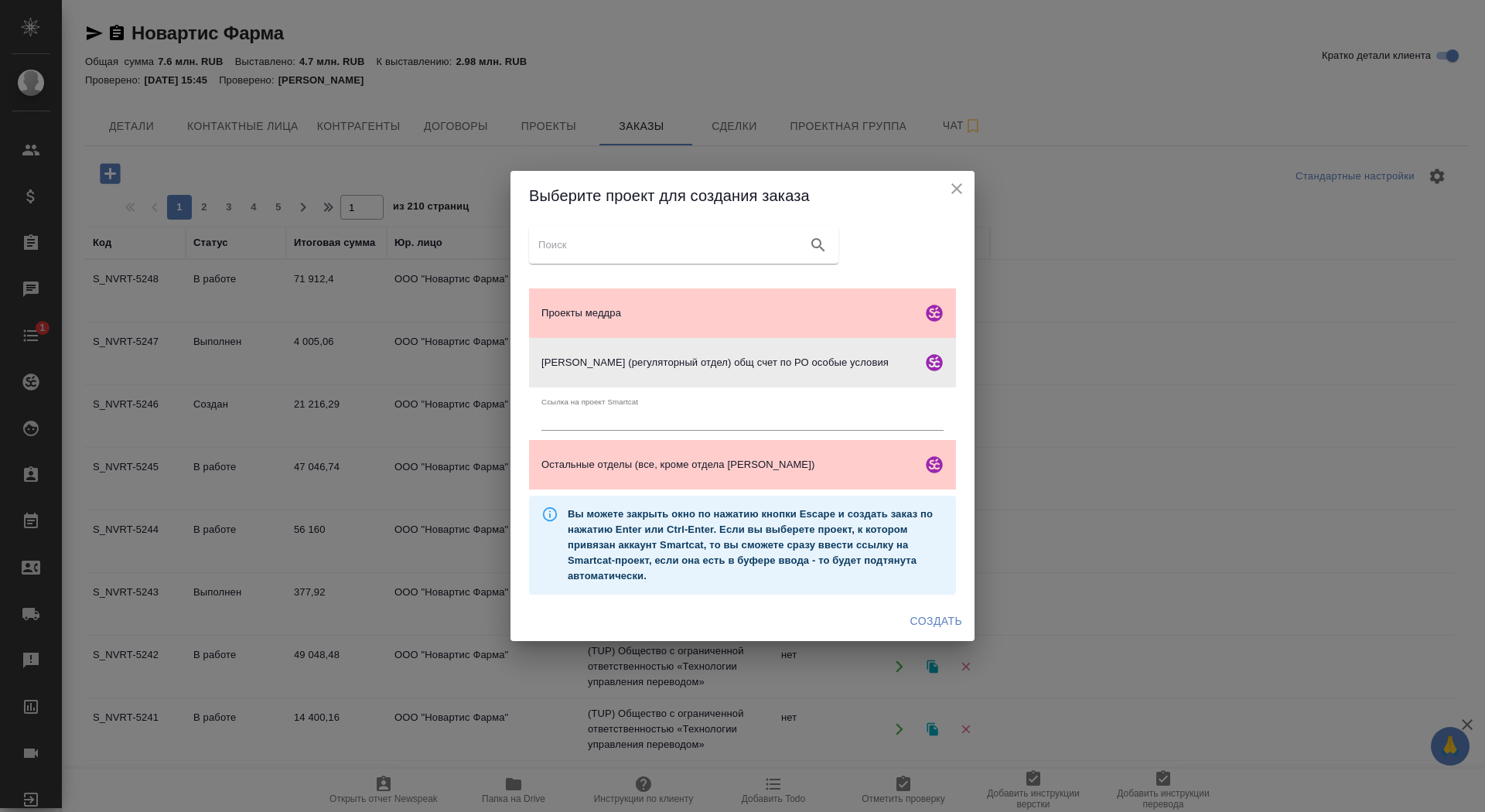
click at [941, 626] on span "Создать" at bounding box center [936, 621] width 52 height 19
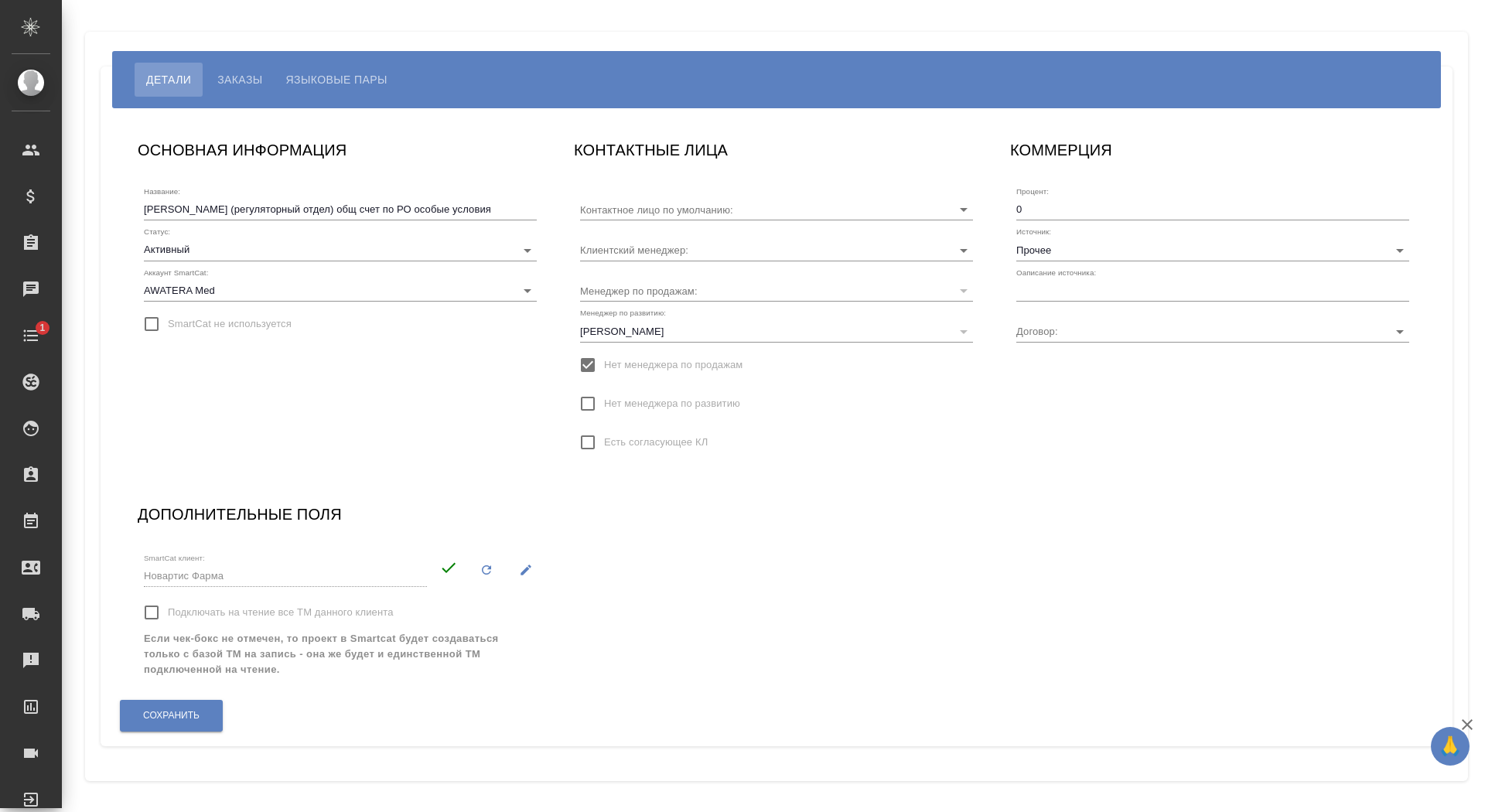
type input "1083-ППРЛП [PERSON_NAME] (регуляторный отдел)"
type input "Кабаргина Анна"
click at [1061, 260] on input "Прочее" at bounding box center [1188, 249] width 344 height 21
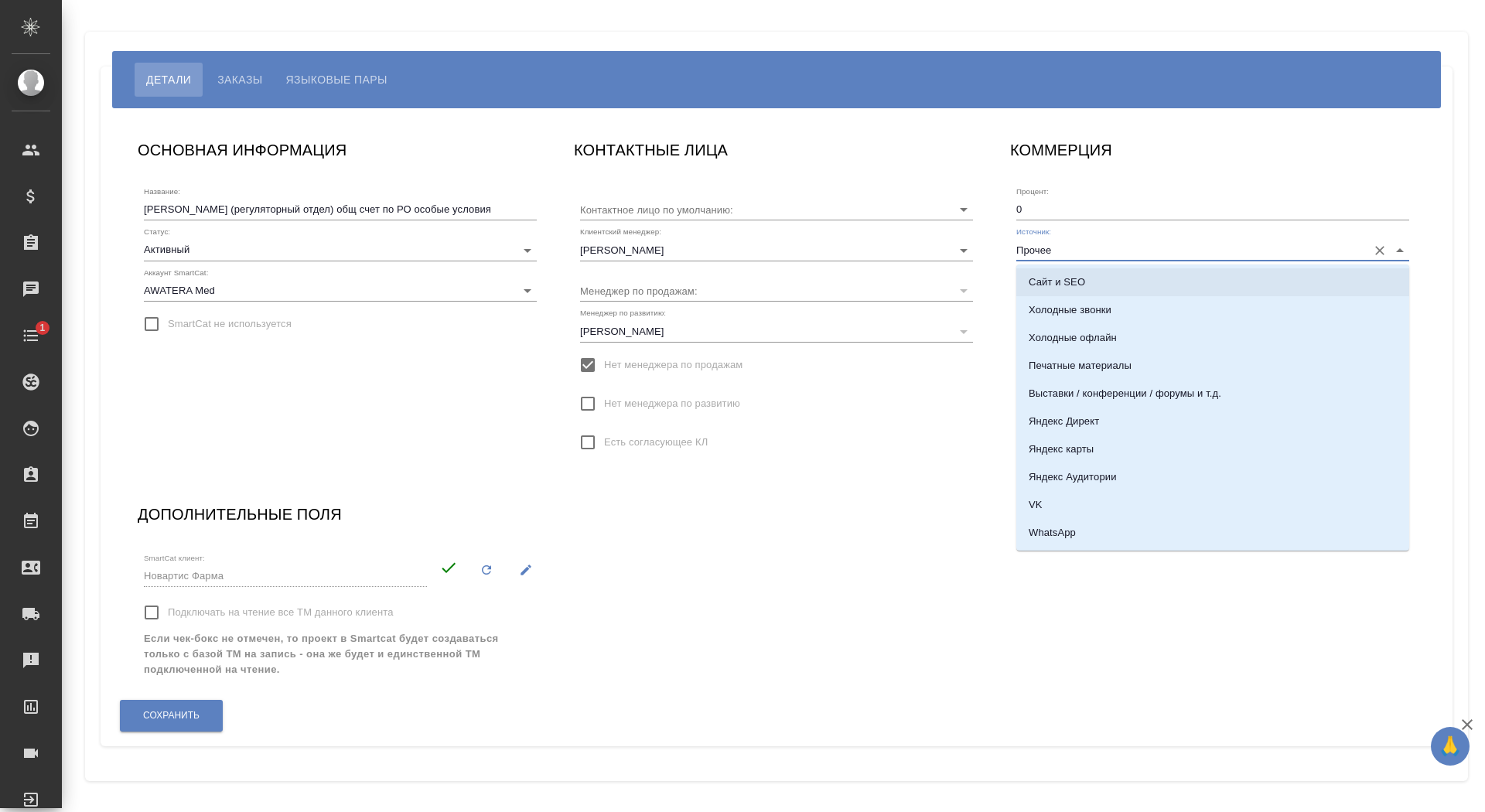
click at [1068, 280] on p "Сайт и SEO" at bounding box center [1057, 282] width 56 height 16
type input "Сайт и SEO"
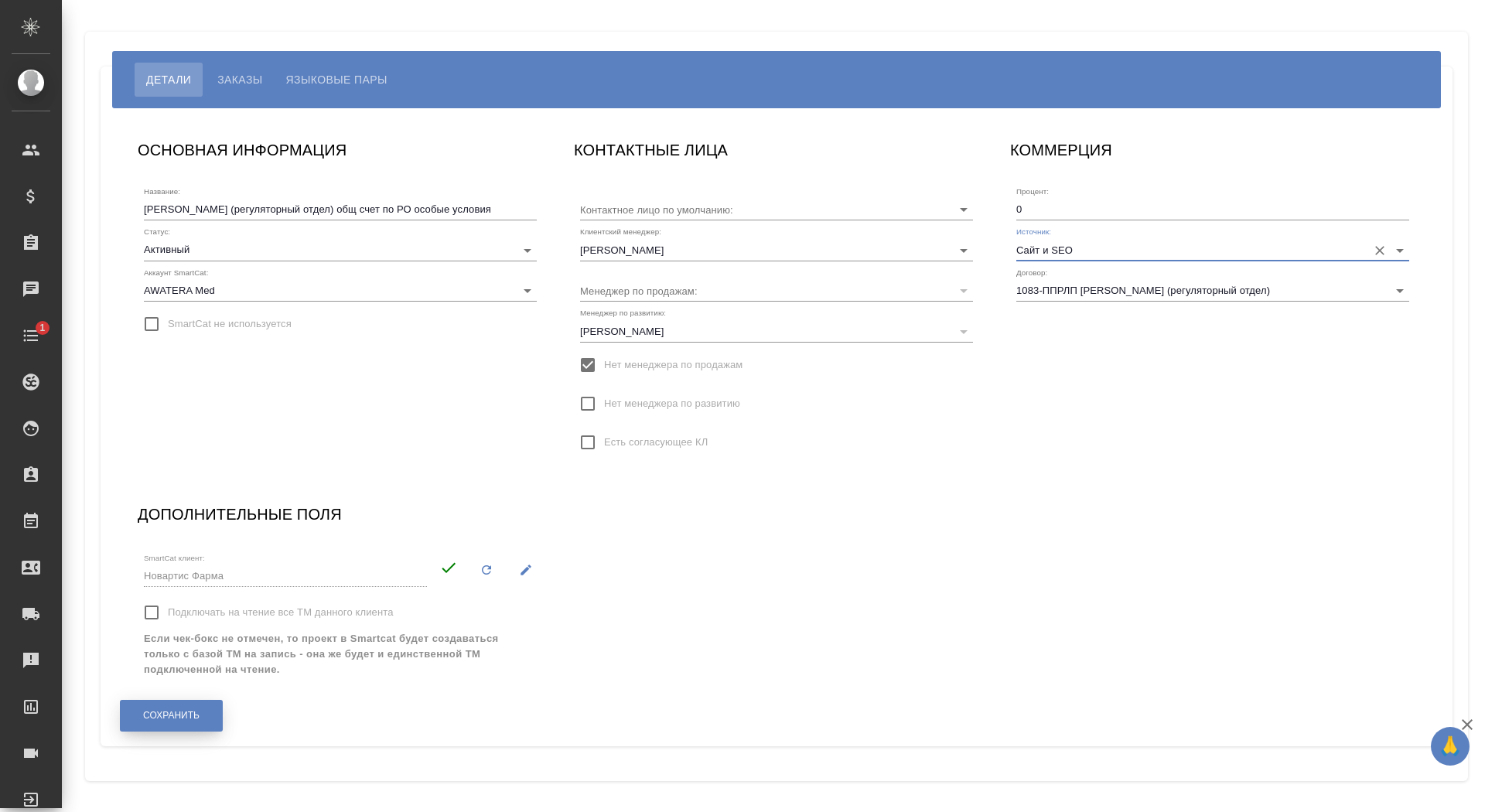
click at [201, 716] on button "Сохранить" at bounding box center [171, 715] width 103 height 31
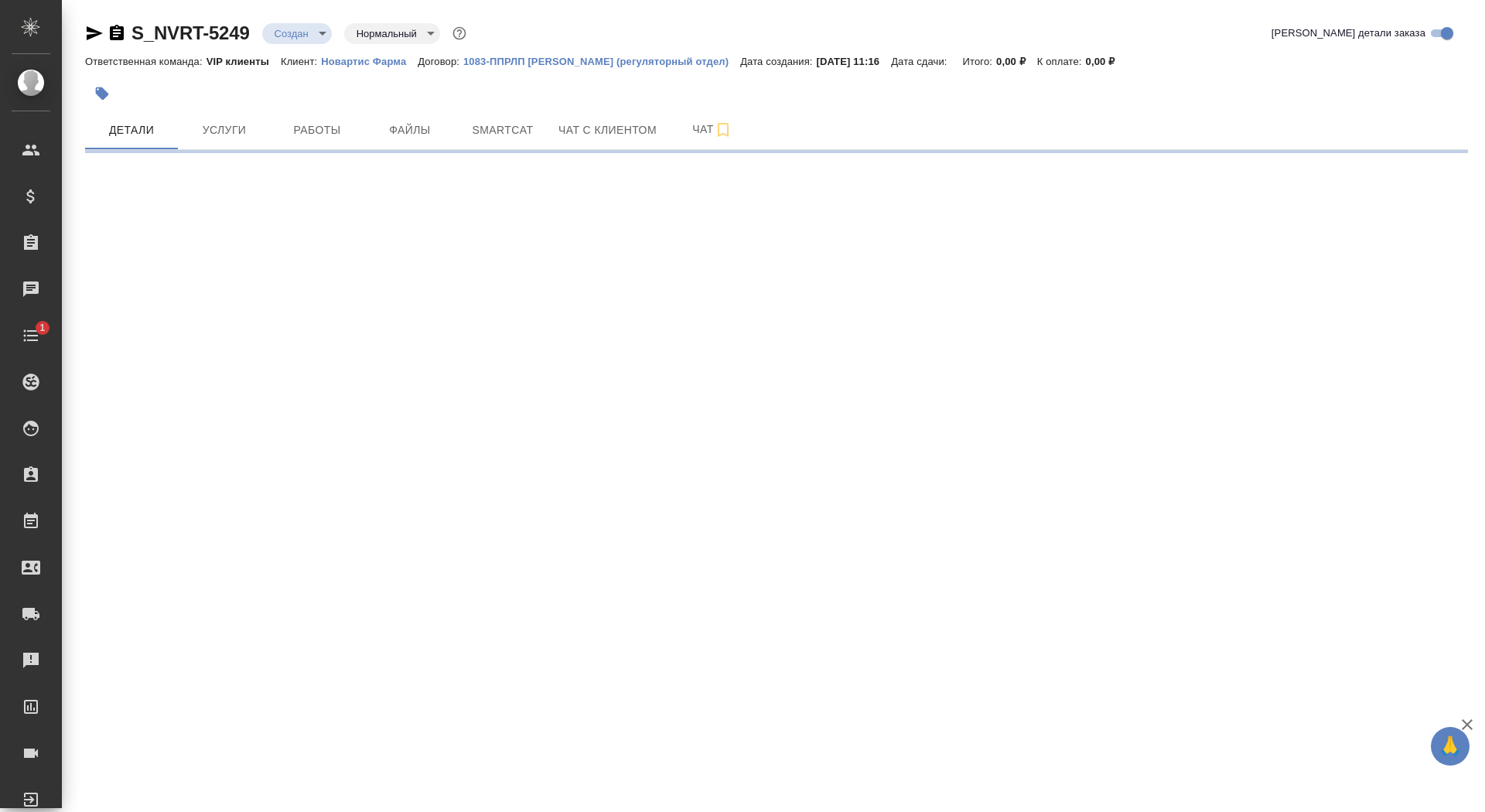
select select "RU"
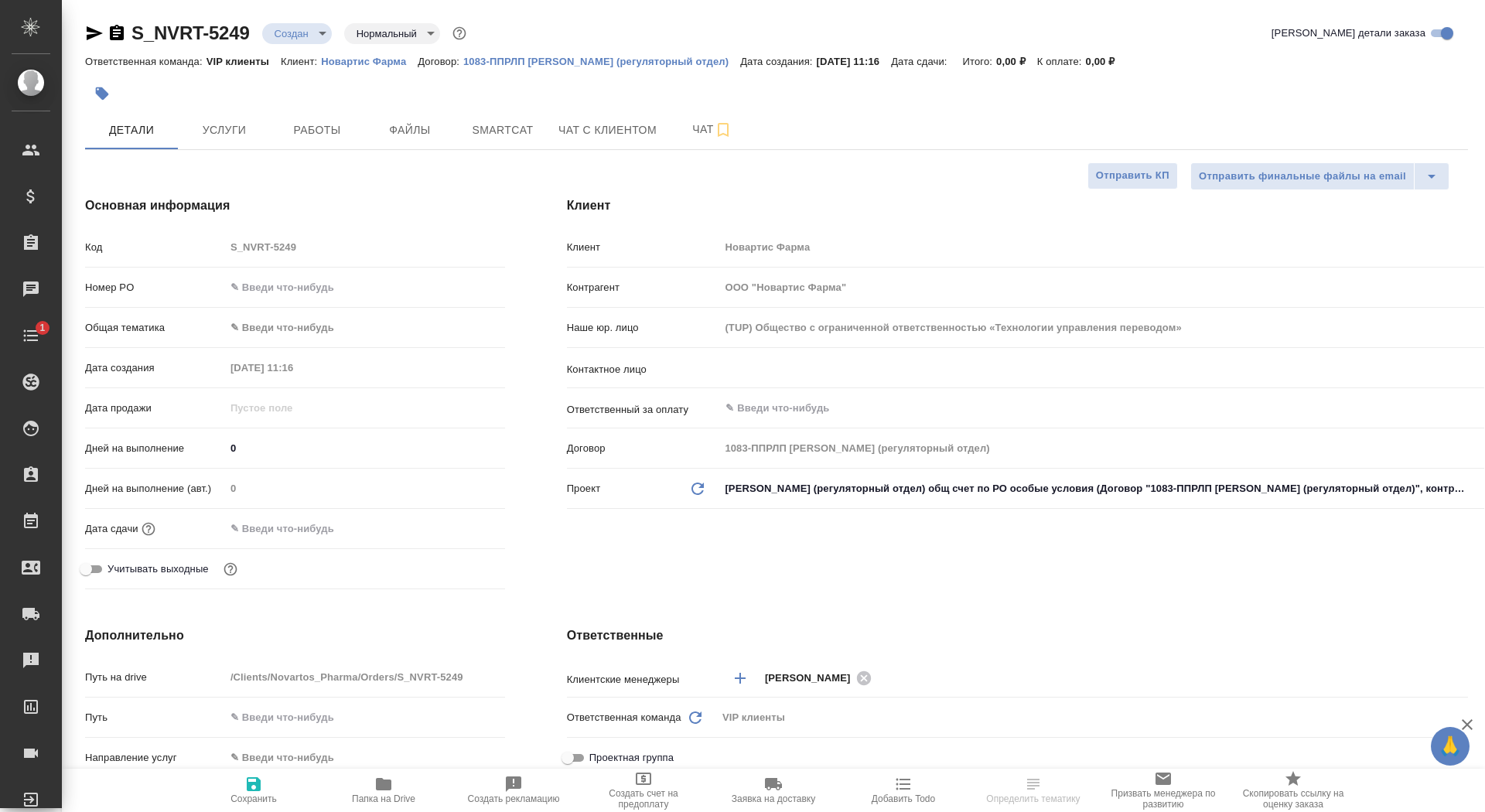
type textarea "x"
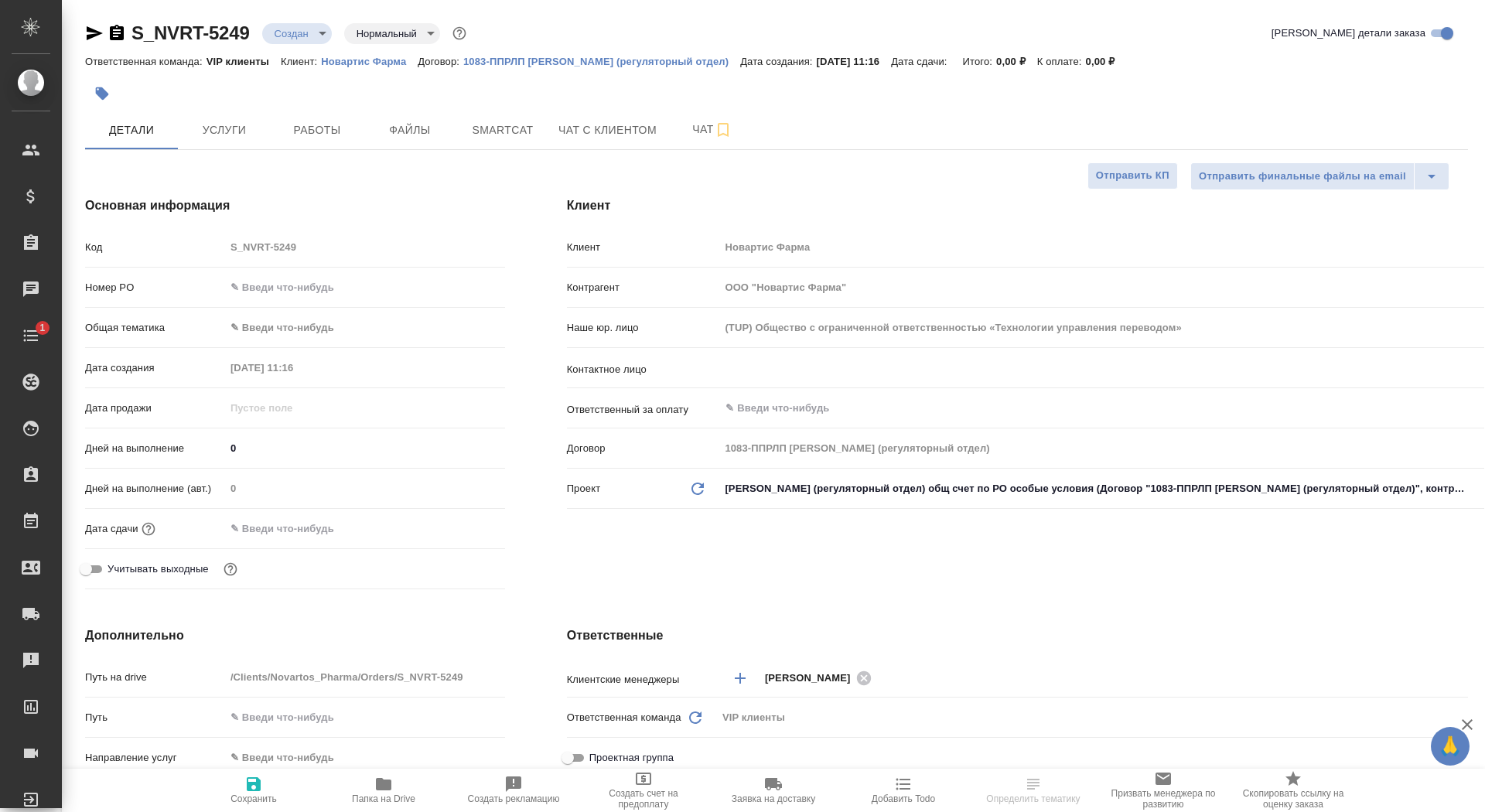
type textarea "x"
click at [759, 358] on input "text" at bounding box center [1076, 368] width 704 height 18
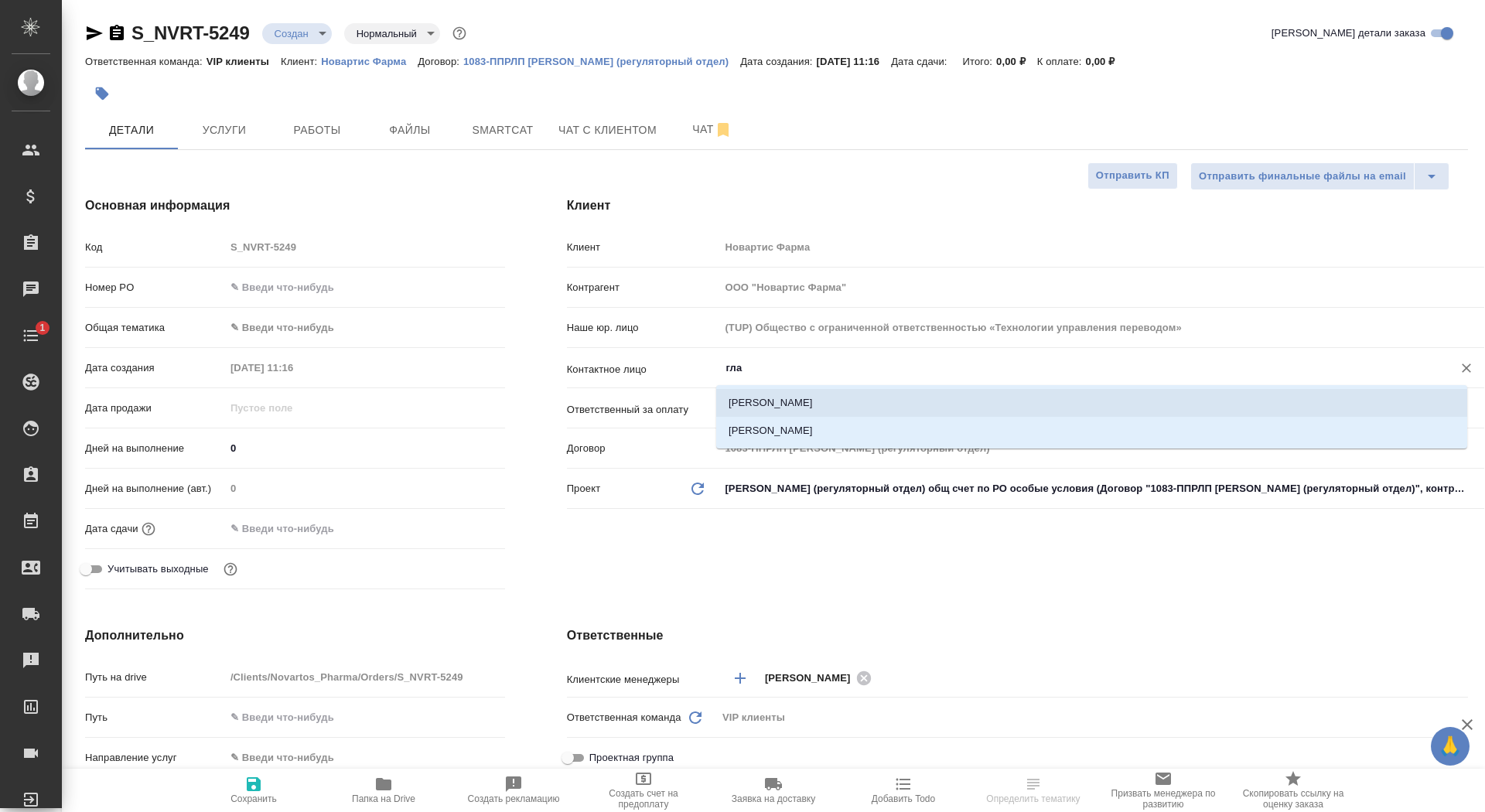
click at [758, 406] on li "[PERSON_NAME]" at bounding box center [1092, 403] width 751 height 28
type input "[PERSON_NAME]"
type textarea "x"
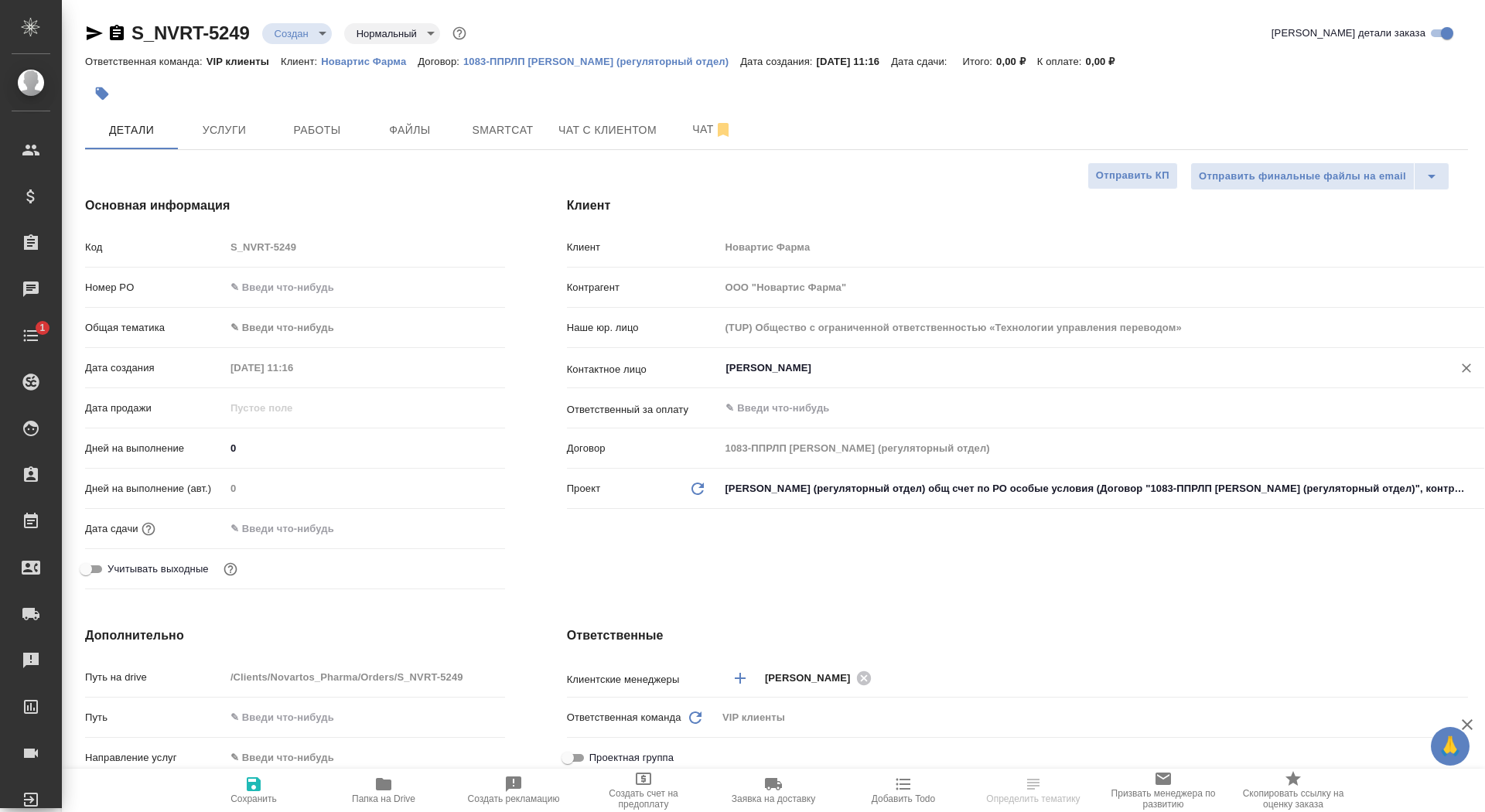
type input "[PERSON_NAME]"
click at [258, 776] on icon "button" at bounding box center [253, 784] width 18 height 18
type textarea "x"
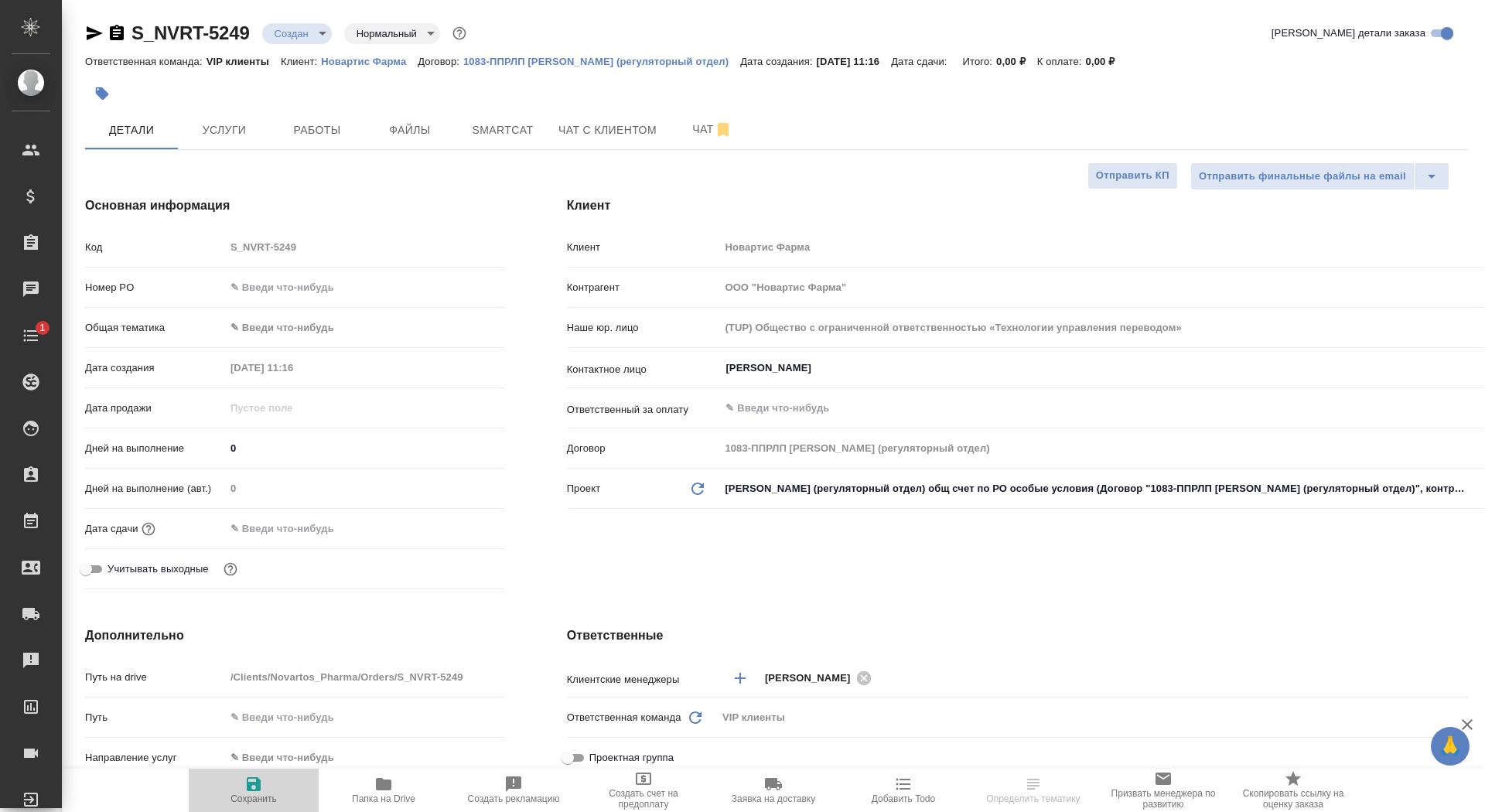
type textarea "x"
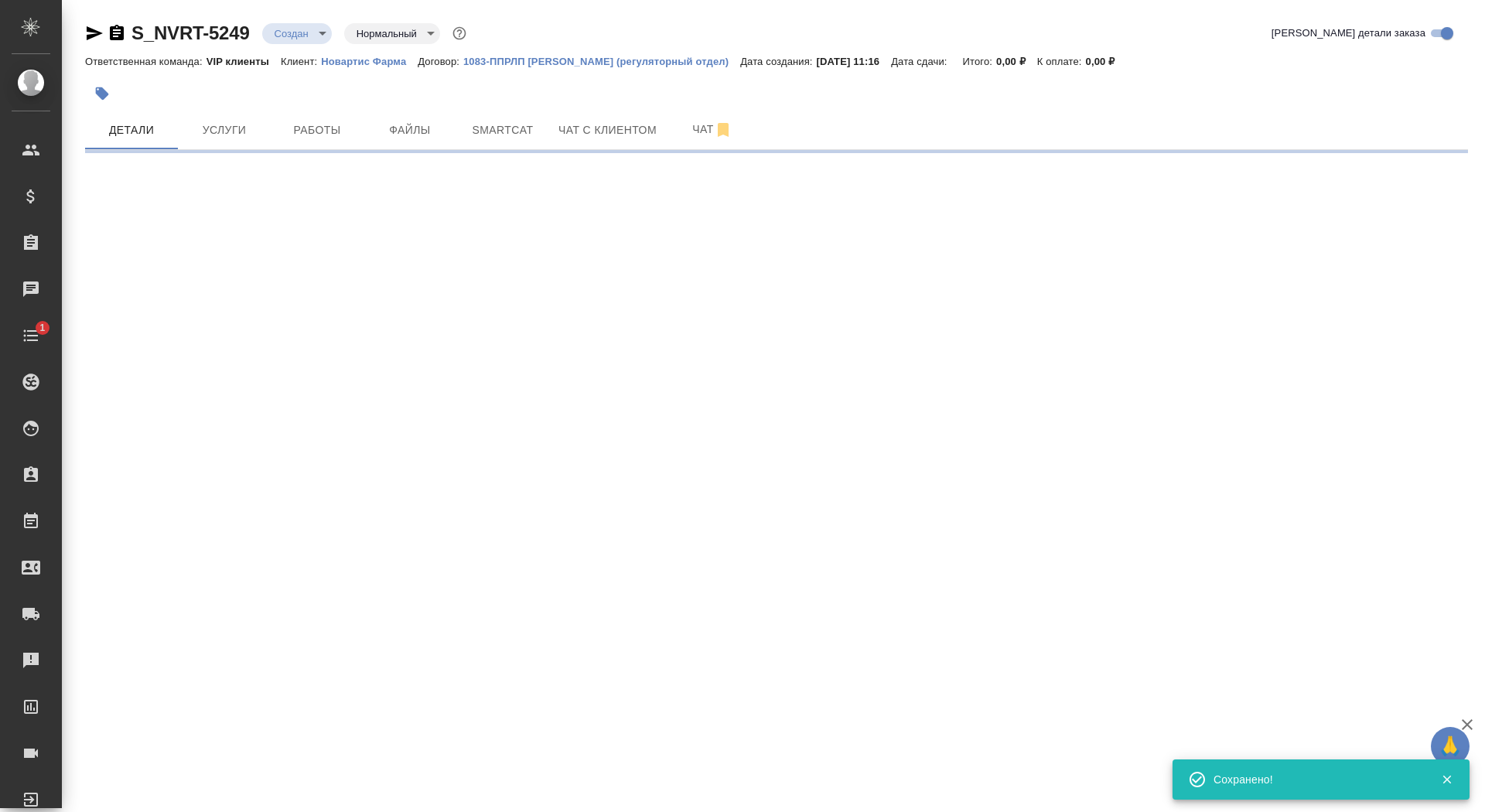
select select "RU"
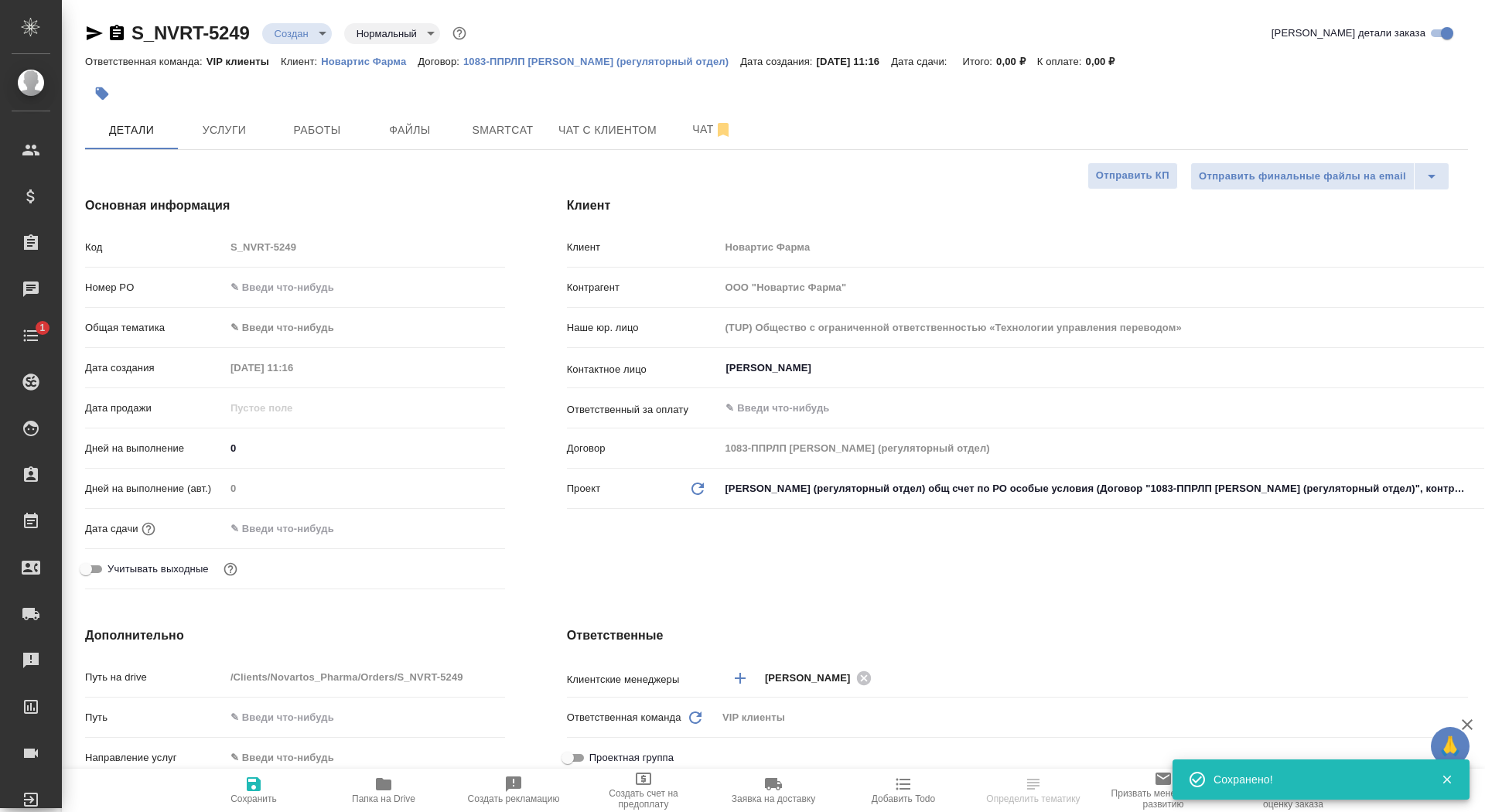
type textarea "x"
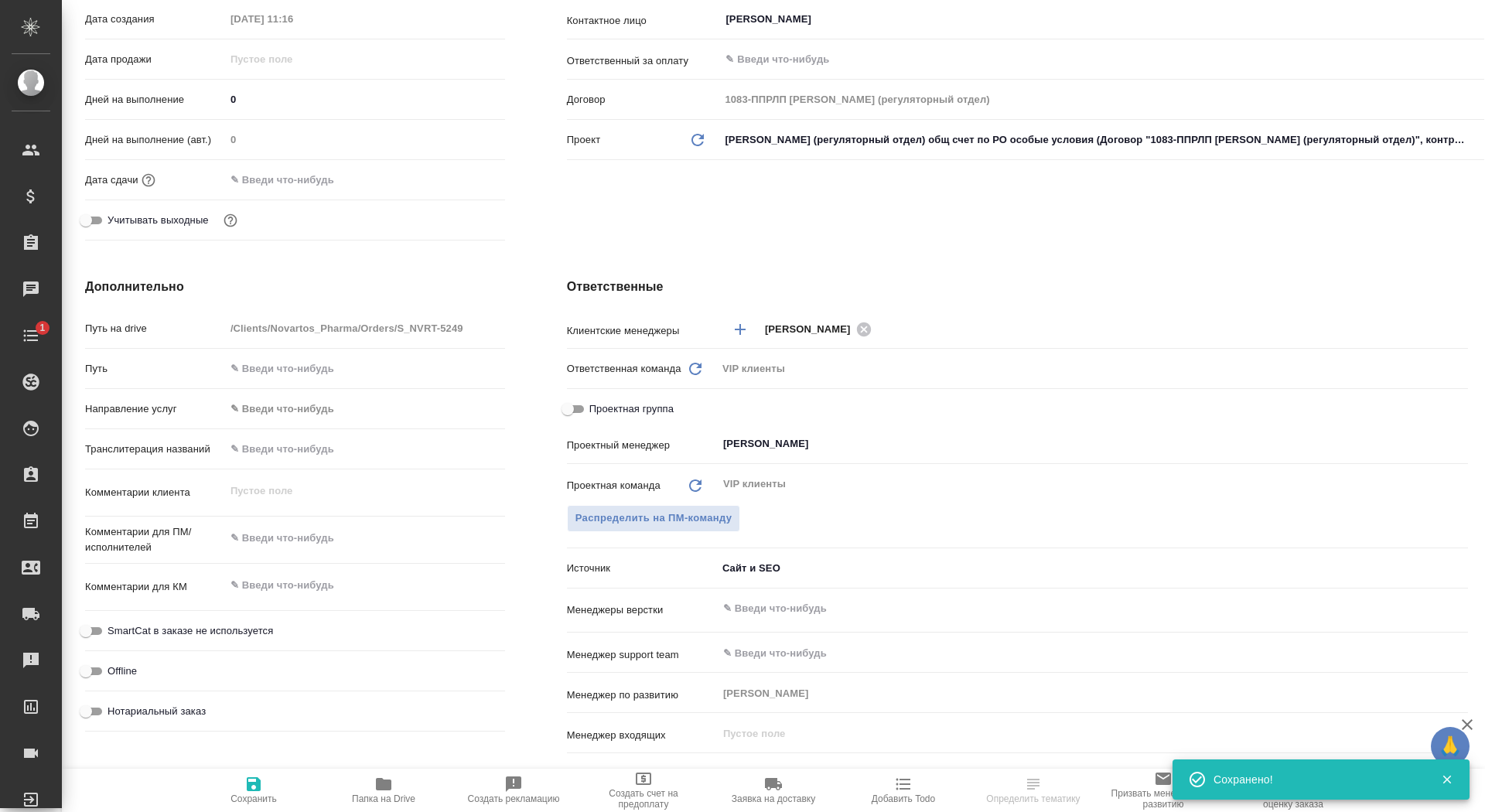
click at [388, 800] on span "Папка на Drive" at bounding box center [383, 798] width 64 height 11
type textarea "x"
select select "RU"
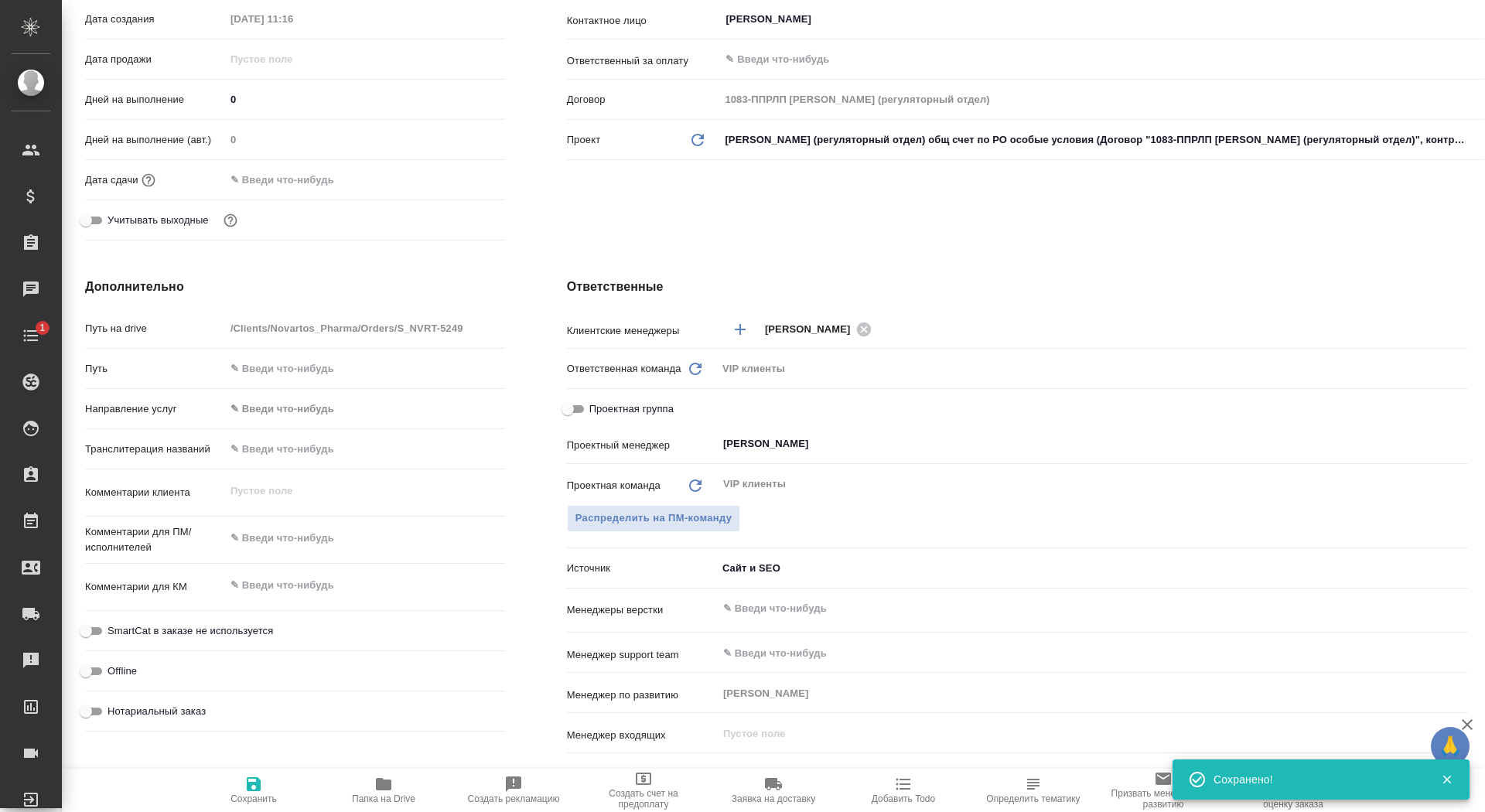
type textarea "x"
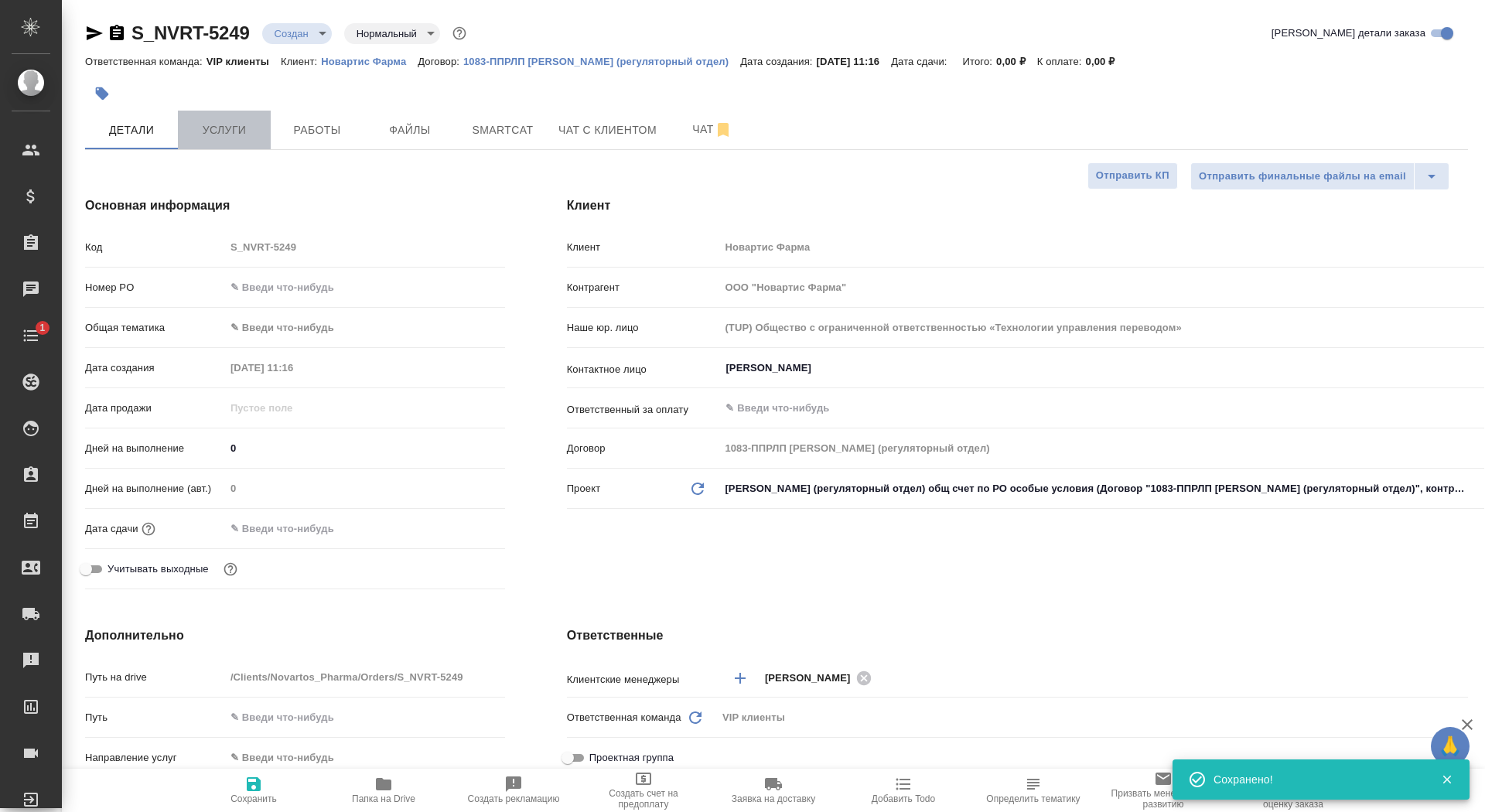
click at [226, 124] on span "Услуги" at bounding box center [224, 130] width 75 height 19
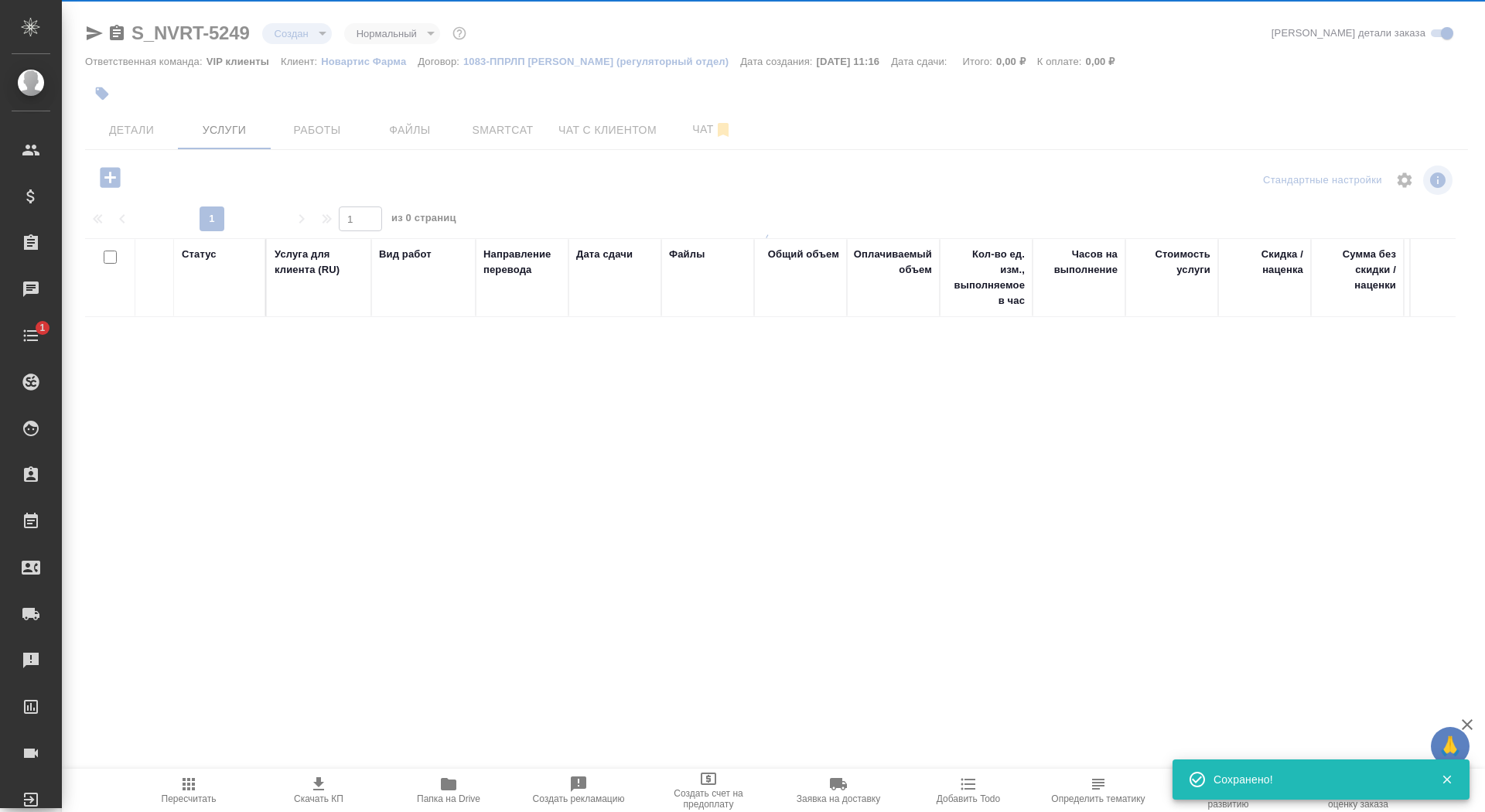
click at [298, 36] on body "🙏 .cls-1 fill:#fff; AWATERA Saydasheva Dilyara Клиенты Спецификации Заказы 0 Ча…" at bounding box center [742, 406] width 1485 height 812
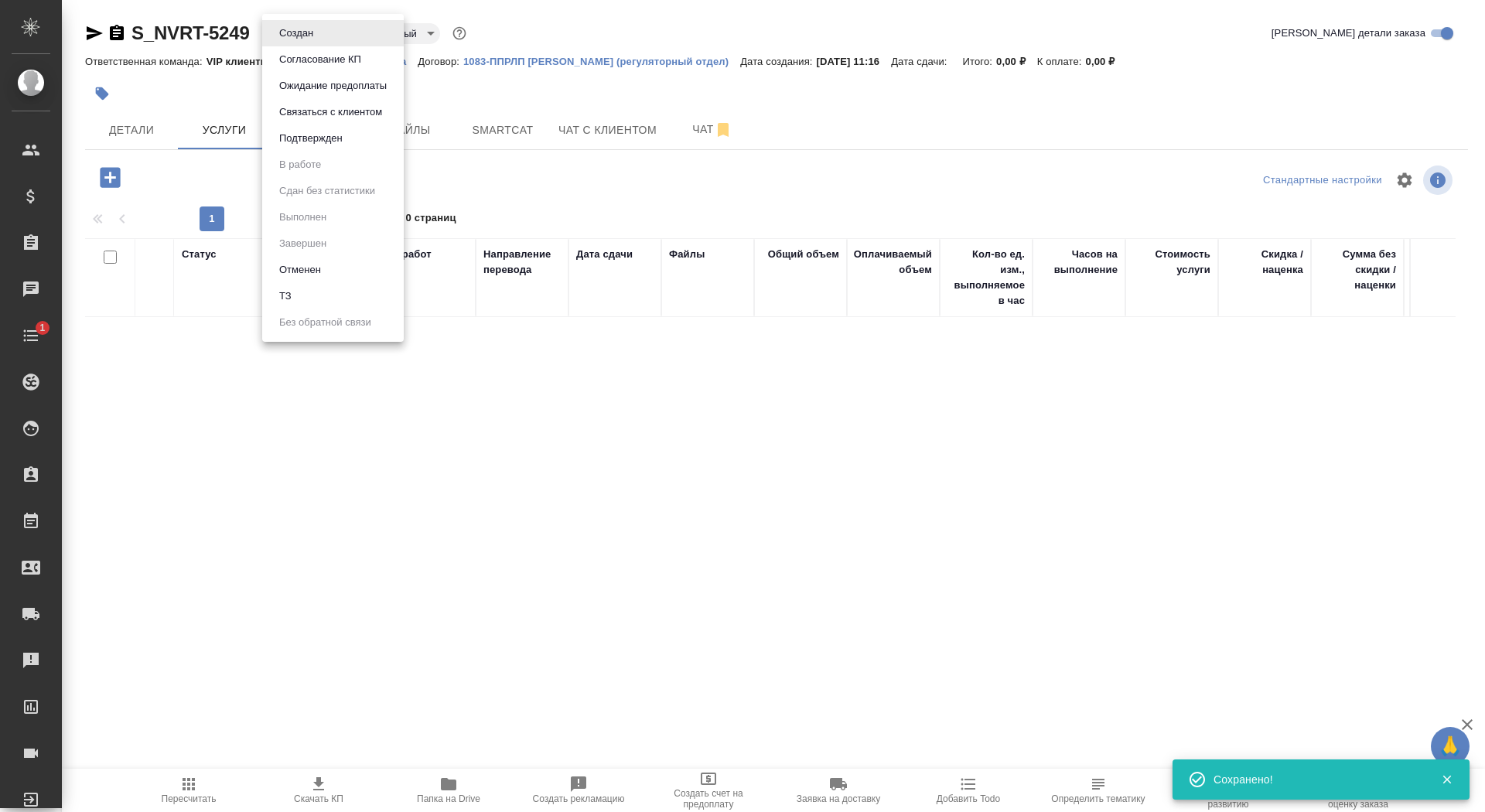
click at [313, 298] on li "ТЗ" at bounding box center [333, 296] width 142 height 26
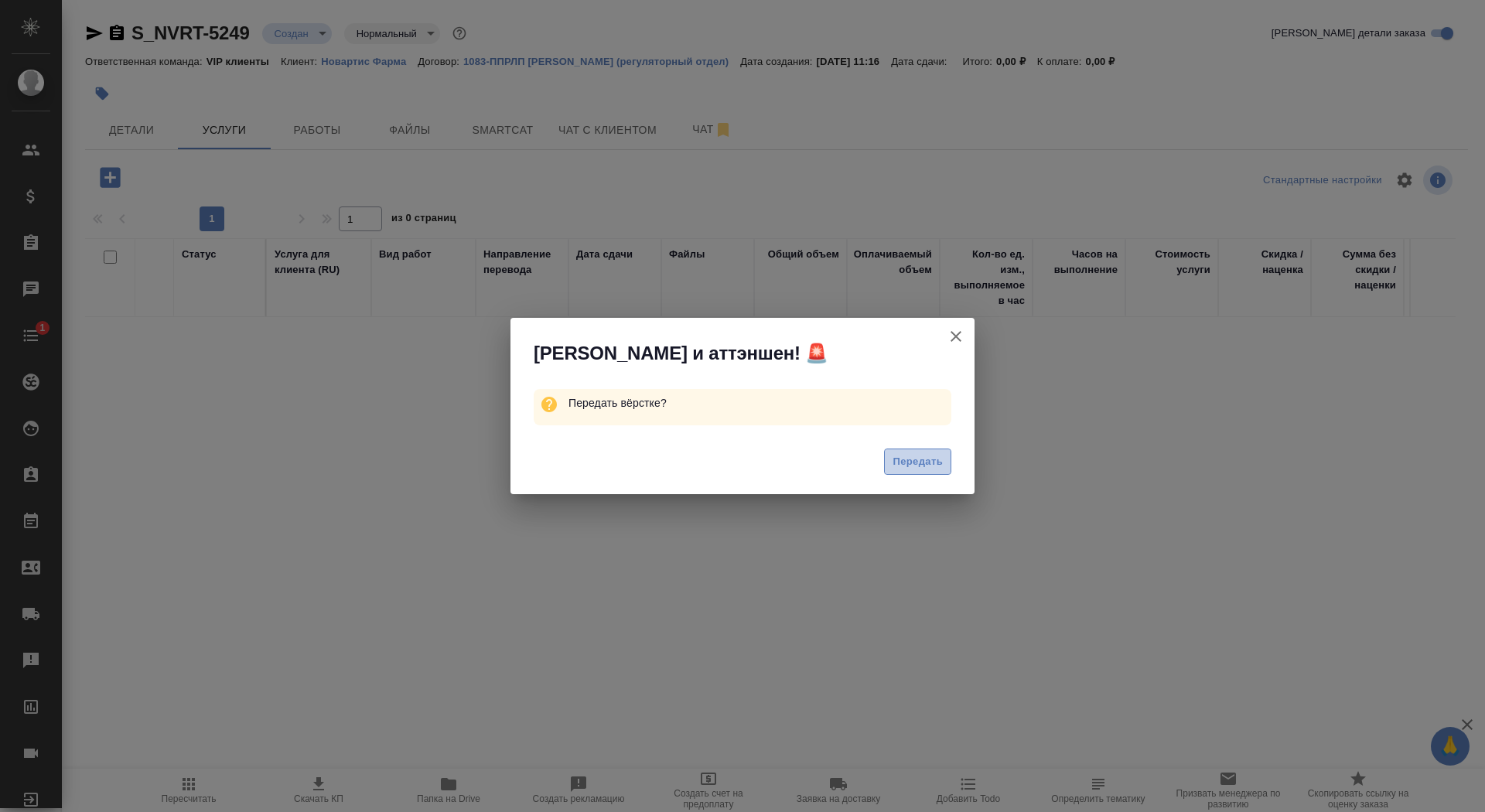
click at [920, 456] on span "Передать" at bounding box center [918, 461] width 51 height 17
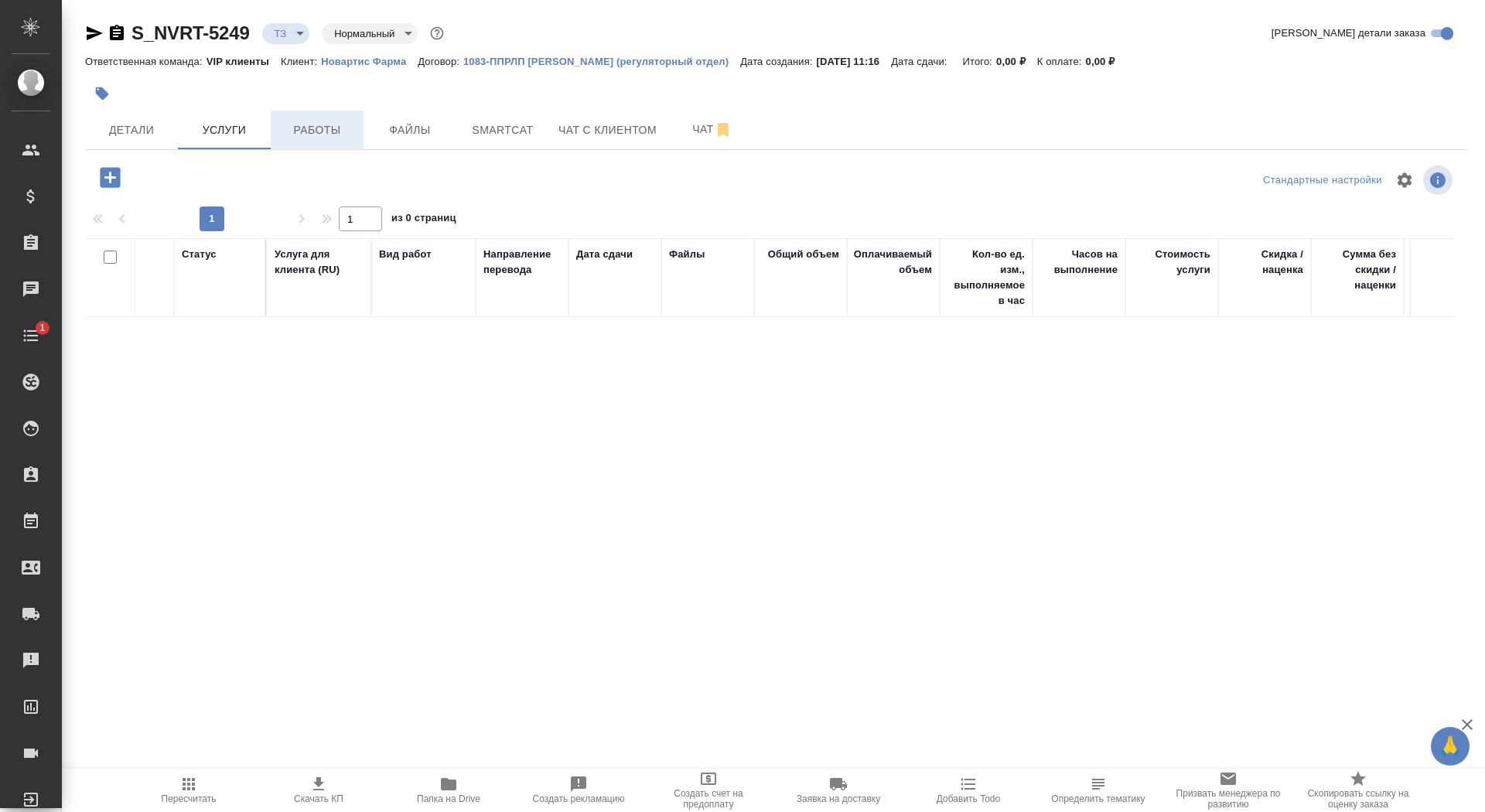
click at [328, 123] on span "Работы" at bounding box center [317, 130] width 75 height 19
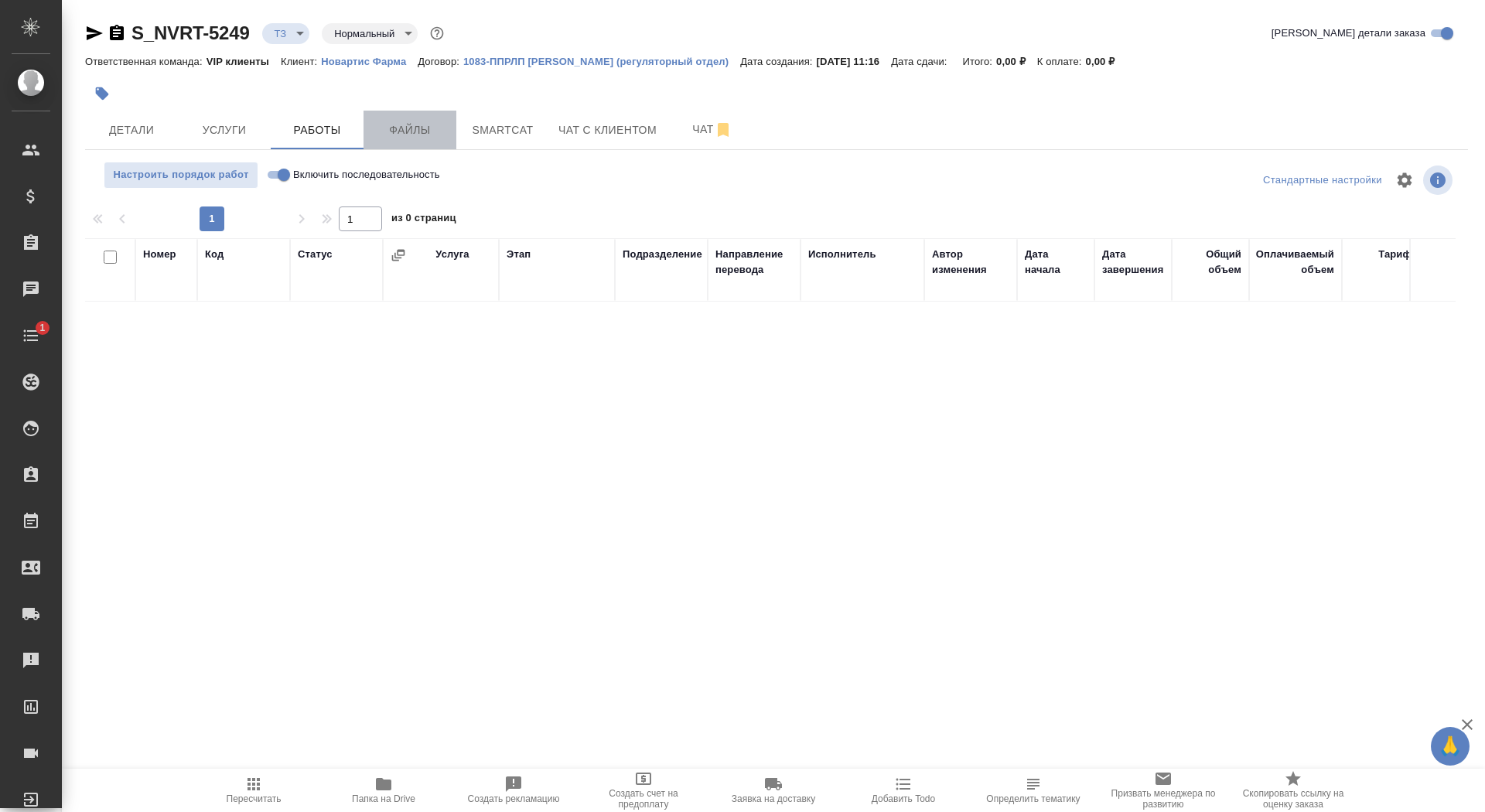
click at [414, 123] on span "Файлы" at bounding box center [410, 130] width 75 height 19
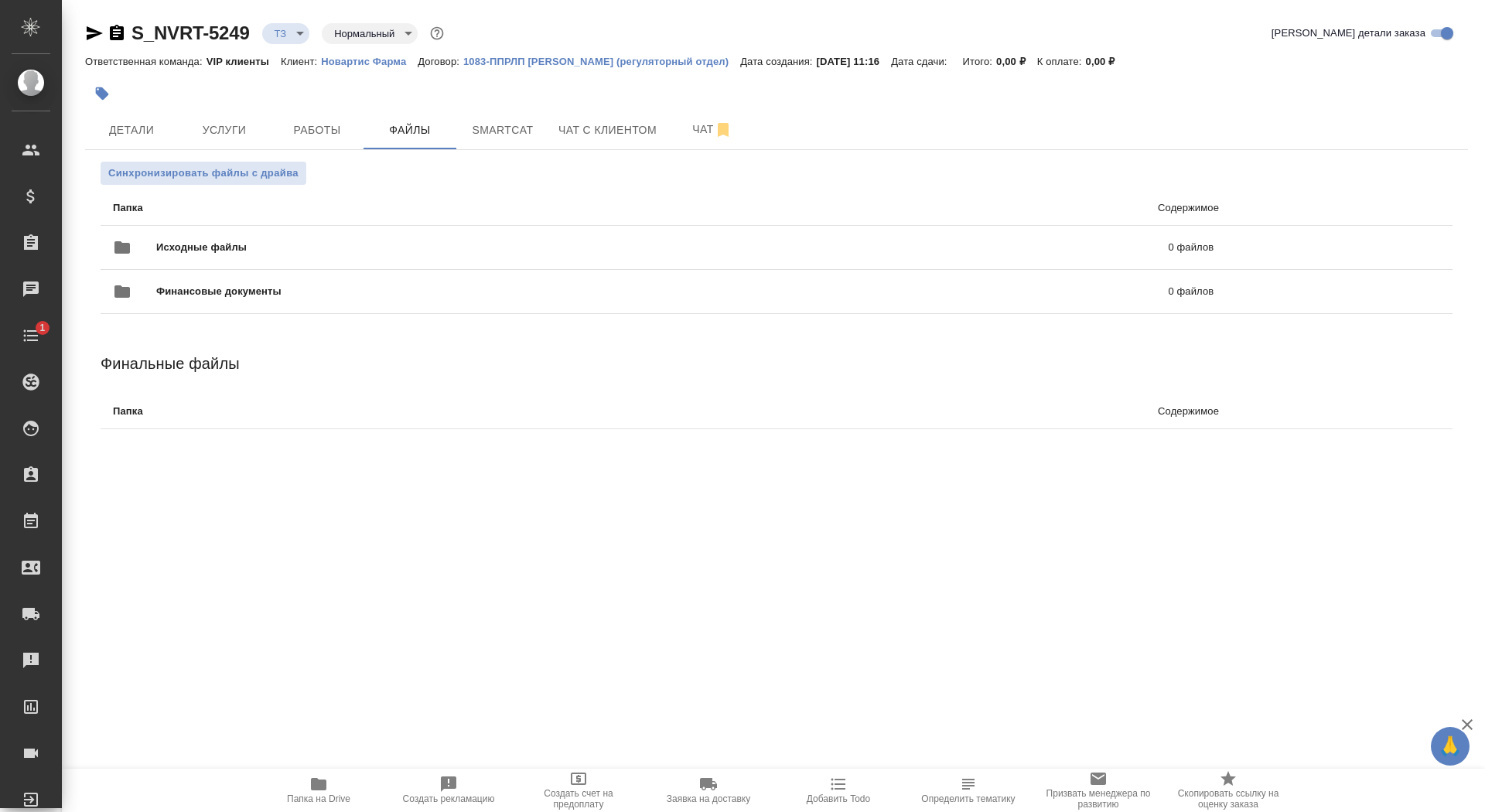
click at [205, 185] on ul "Папка Содержимое Исходные файлы 0 файлов Финансовые документы 0 файлов" at bounding box center [776, 252] width 1352 height 135
copy p "Папка"
click at [205, 170] on span "Синхронизировать файлы с драйва" at bounding box center [204, 173] width 190 height 16
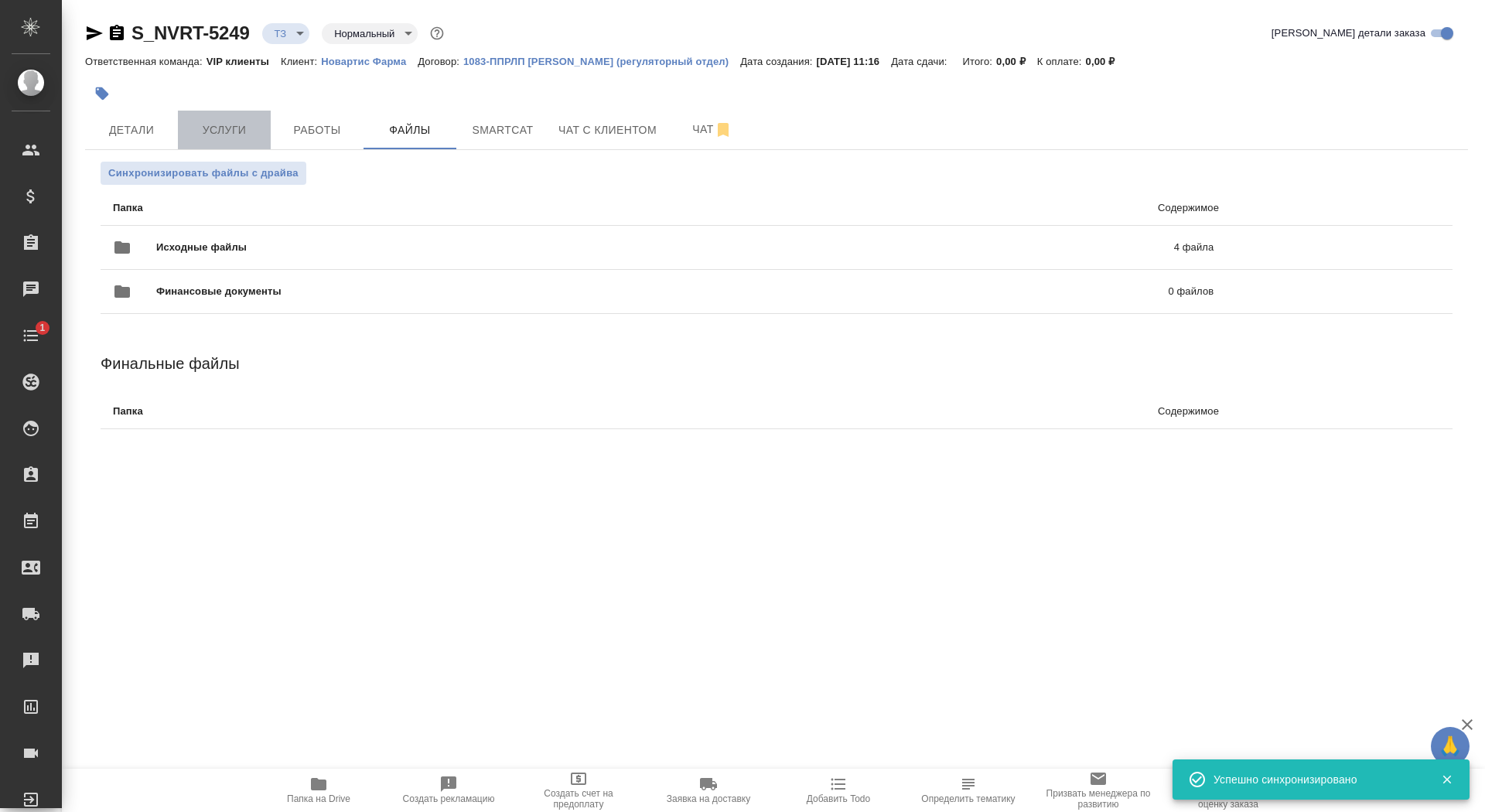
click at [196, 125] on span "Услуги" at bounding box center [224, 130] width 75 height 19
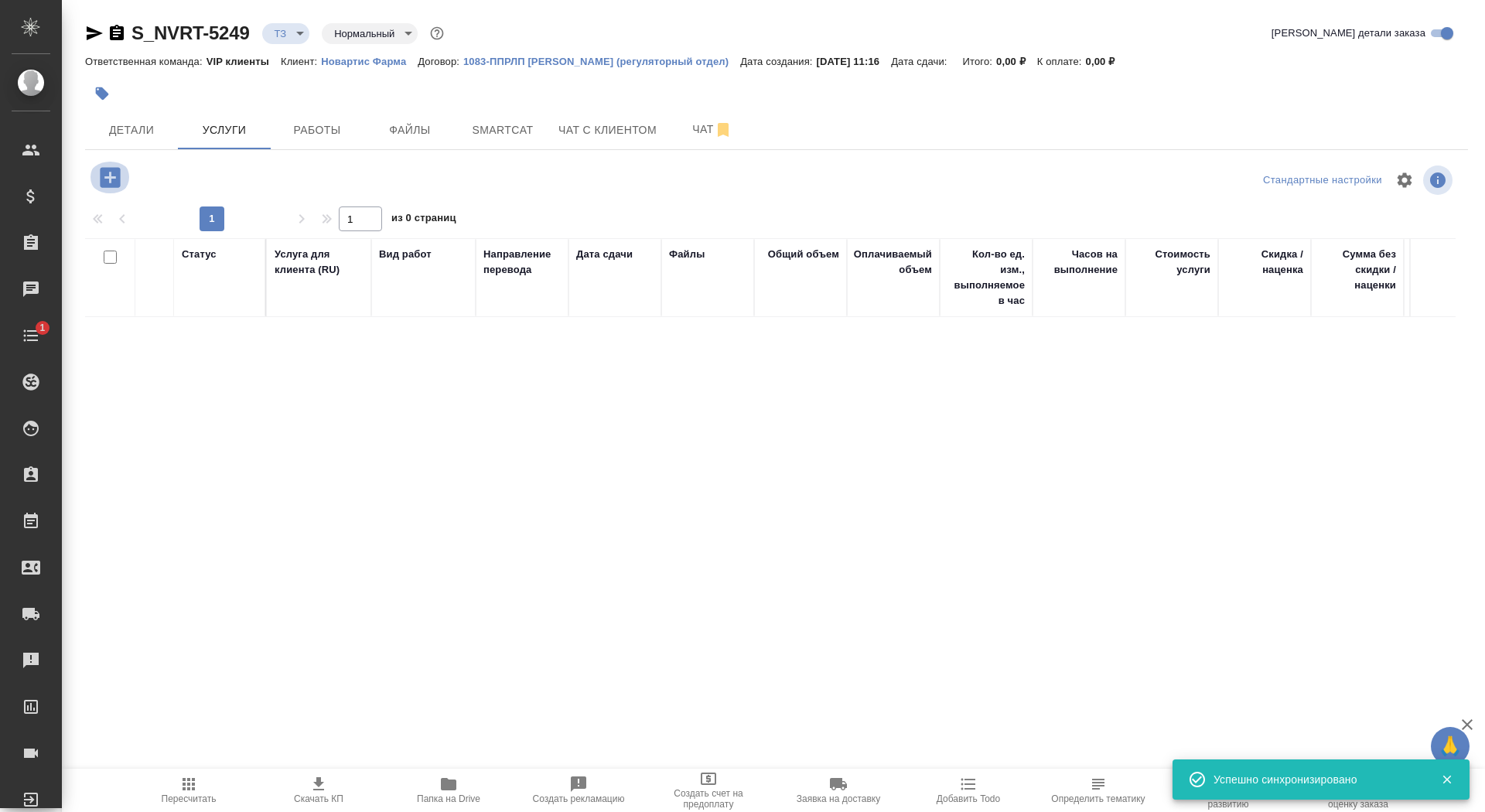
click at [107, 175] on icon "button" at bounding box center [109, 177] width 20 height 20
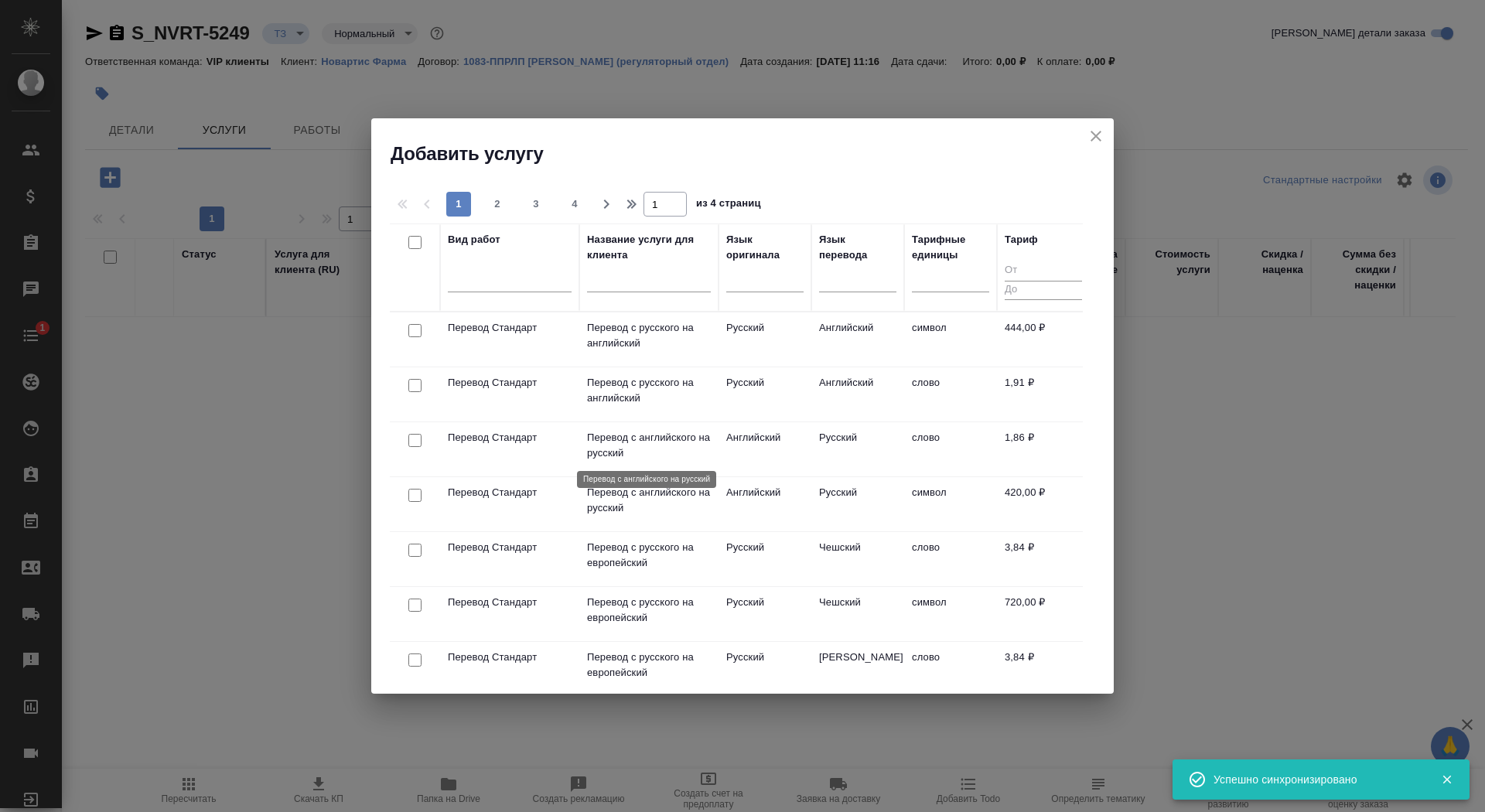
click at [626, 443] on p "Перевод с английского на русский" at bounding box center [648, 444] width 123 height 31
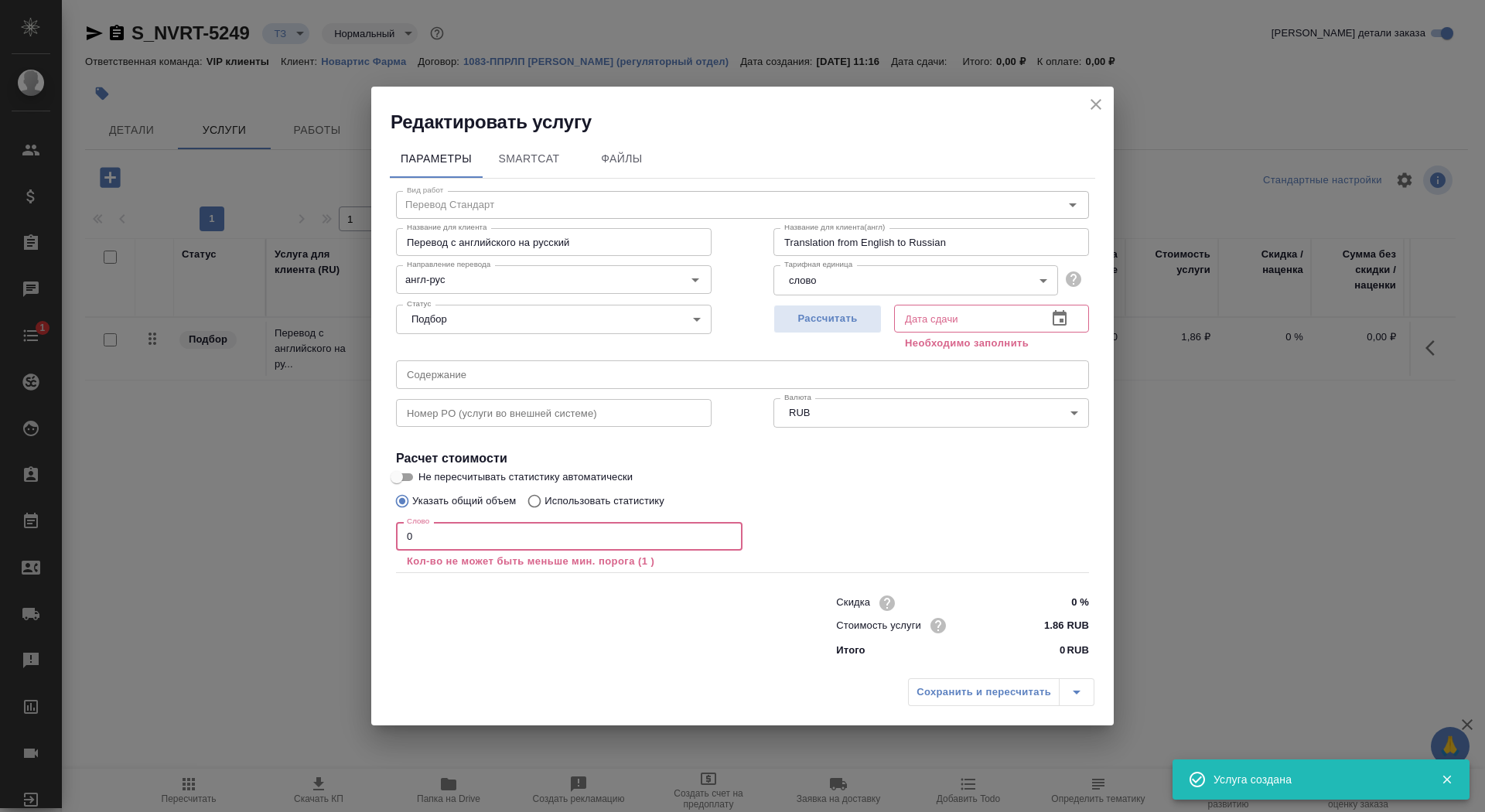
click at [445, 532] on input "0" at bounding box center [569, 536] width 346 height 28
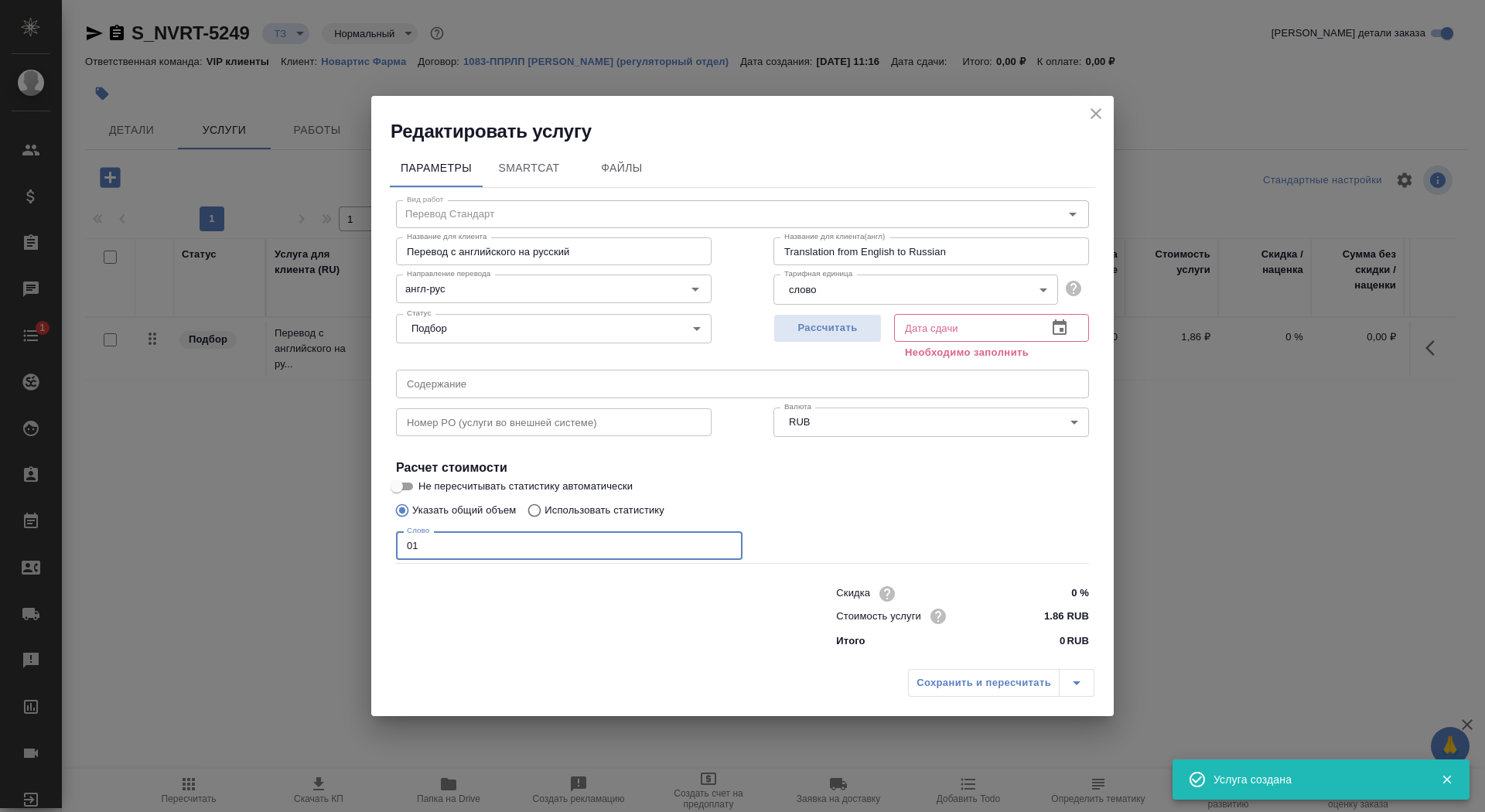
type input "01"
click at [405, 484] on input "Не пересчитывать статистику автоматически" at bounding box center [396, 486] width 55 height 18
checkbox input "true"
click at [834, 341] on button "Рассчитать" at bounding box center [827, 328] width 108 height 29
type input "10.10.2025 11:17"
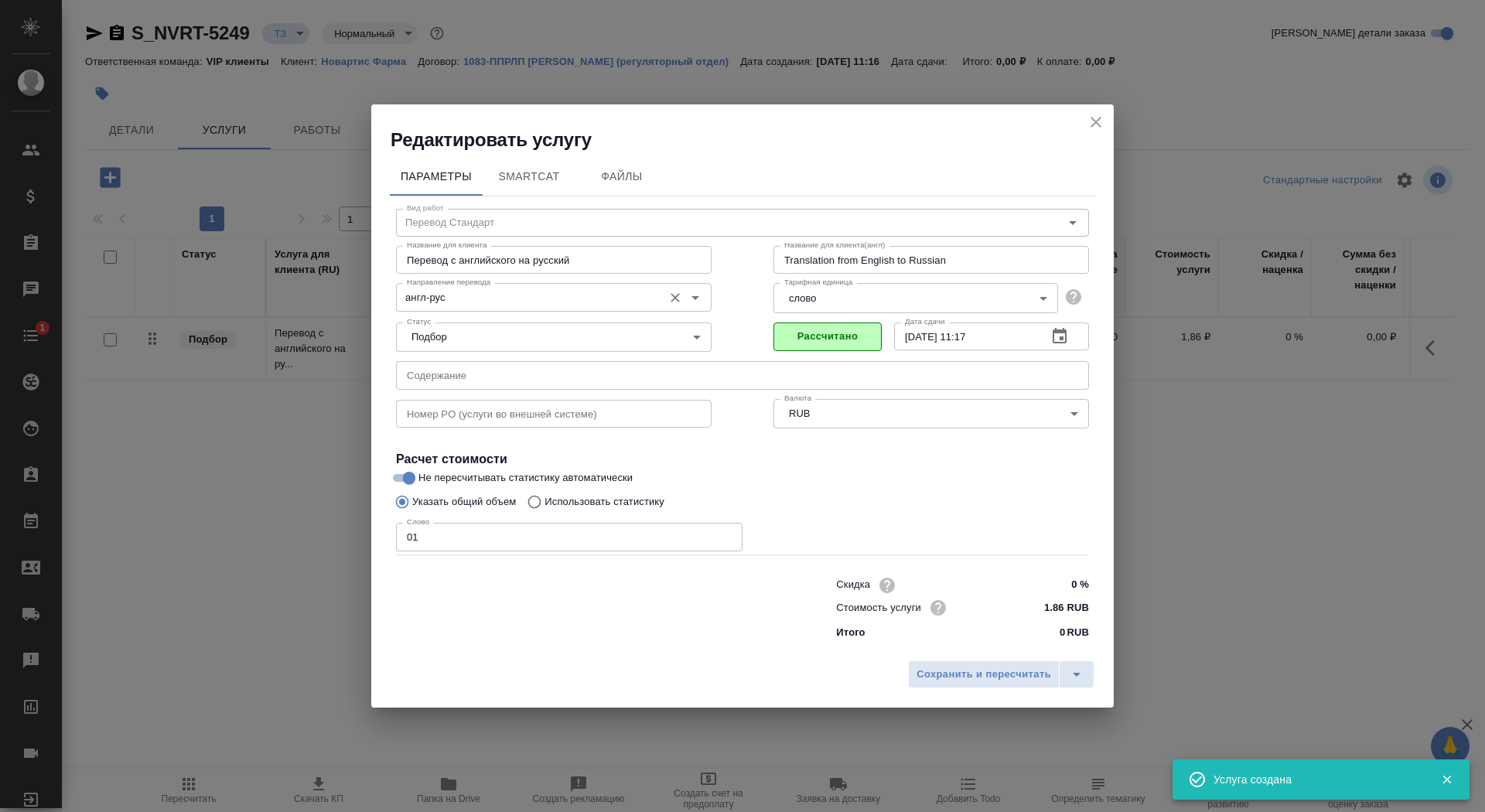
click at [498, 302] on input "англ-рус" at bounding box center [528, 296] width 254 height 18
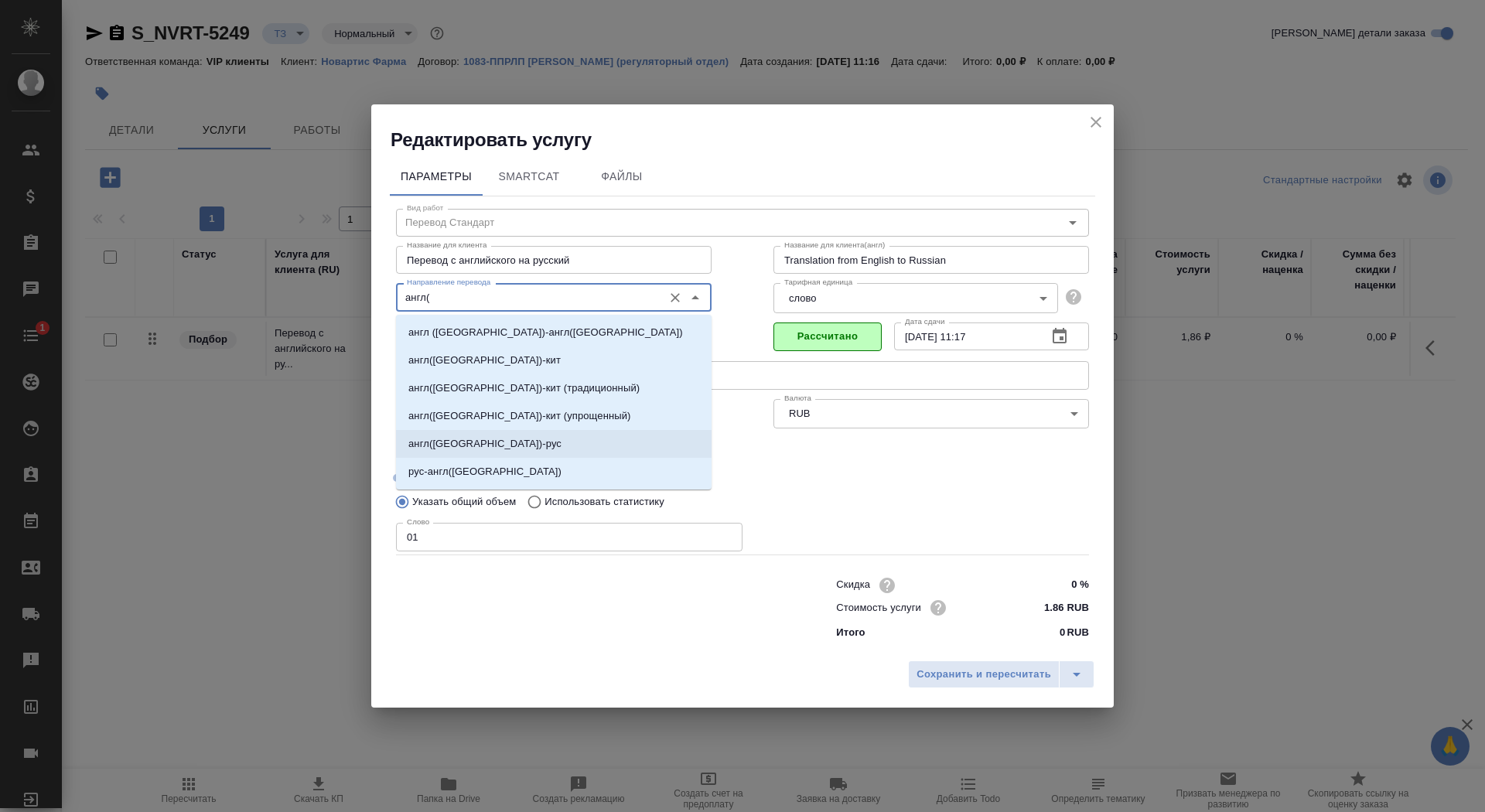
click at [492, 438] on li "англ(США)-рус" at bounding box center [553, 444] width 316 height 28
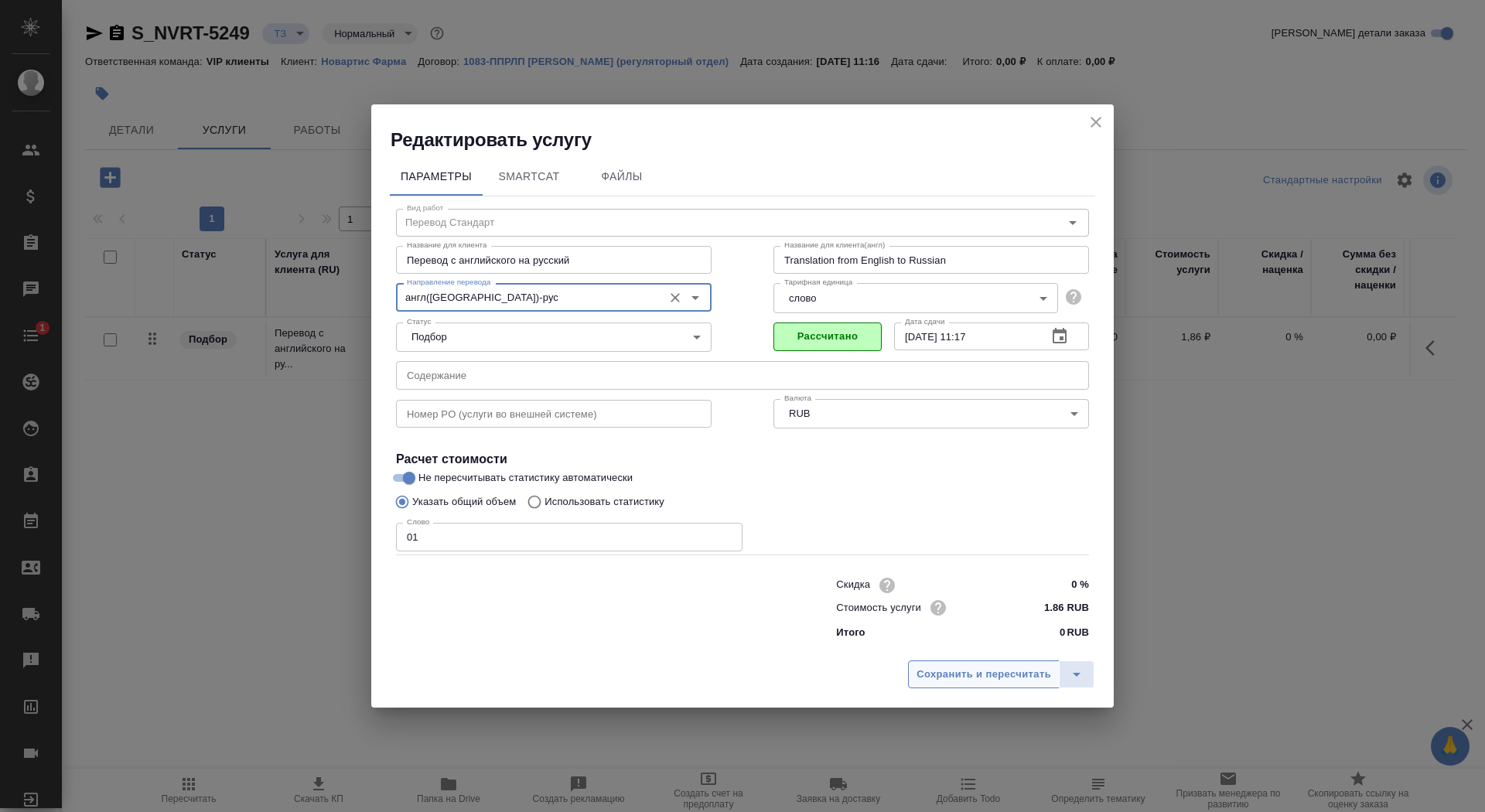
type input "англ(США)-рус"
click at [967, 675] on span "Сохранить и пересчитать" at bounding box center [984, 674] width 135 height 17
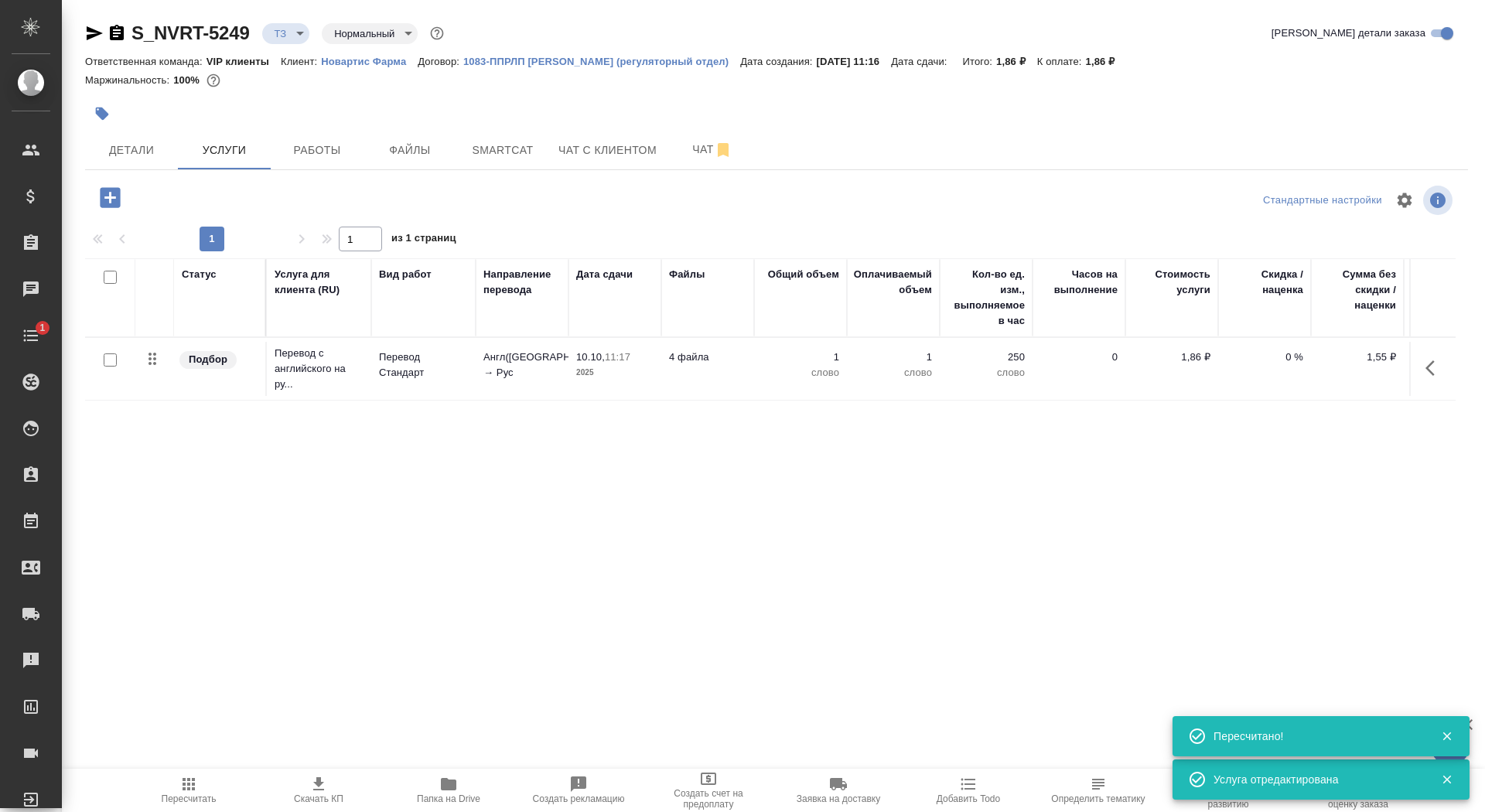
click at [113, 363] on input "checkbox" at bounding box center [110, 360] width 13 height 13
checkbox input "true"
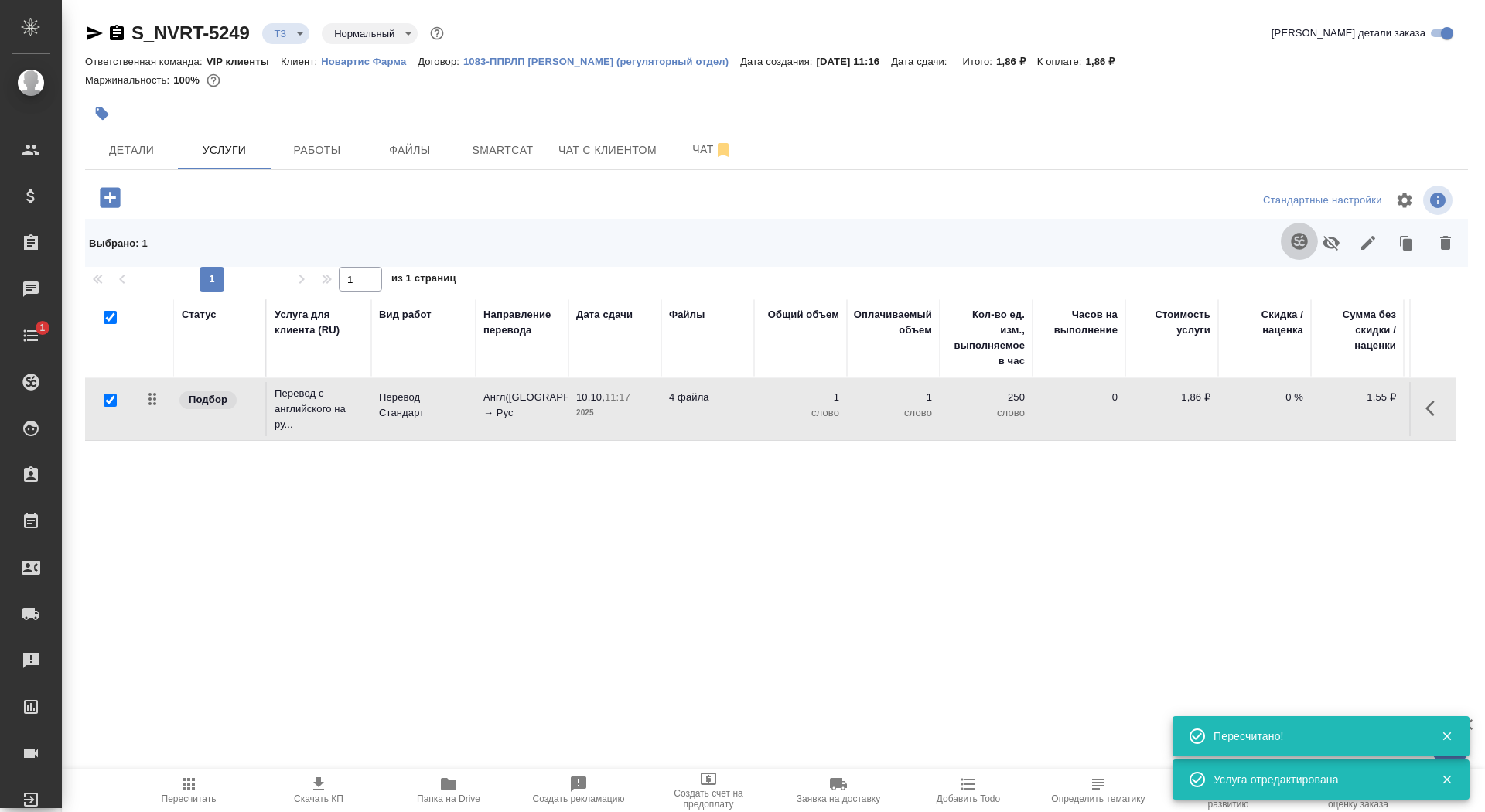
click at [1303, 240] on icon "button" at bounding box center [1299, 241] width 18 height 18
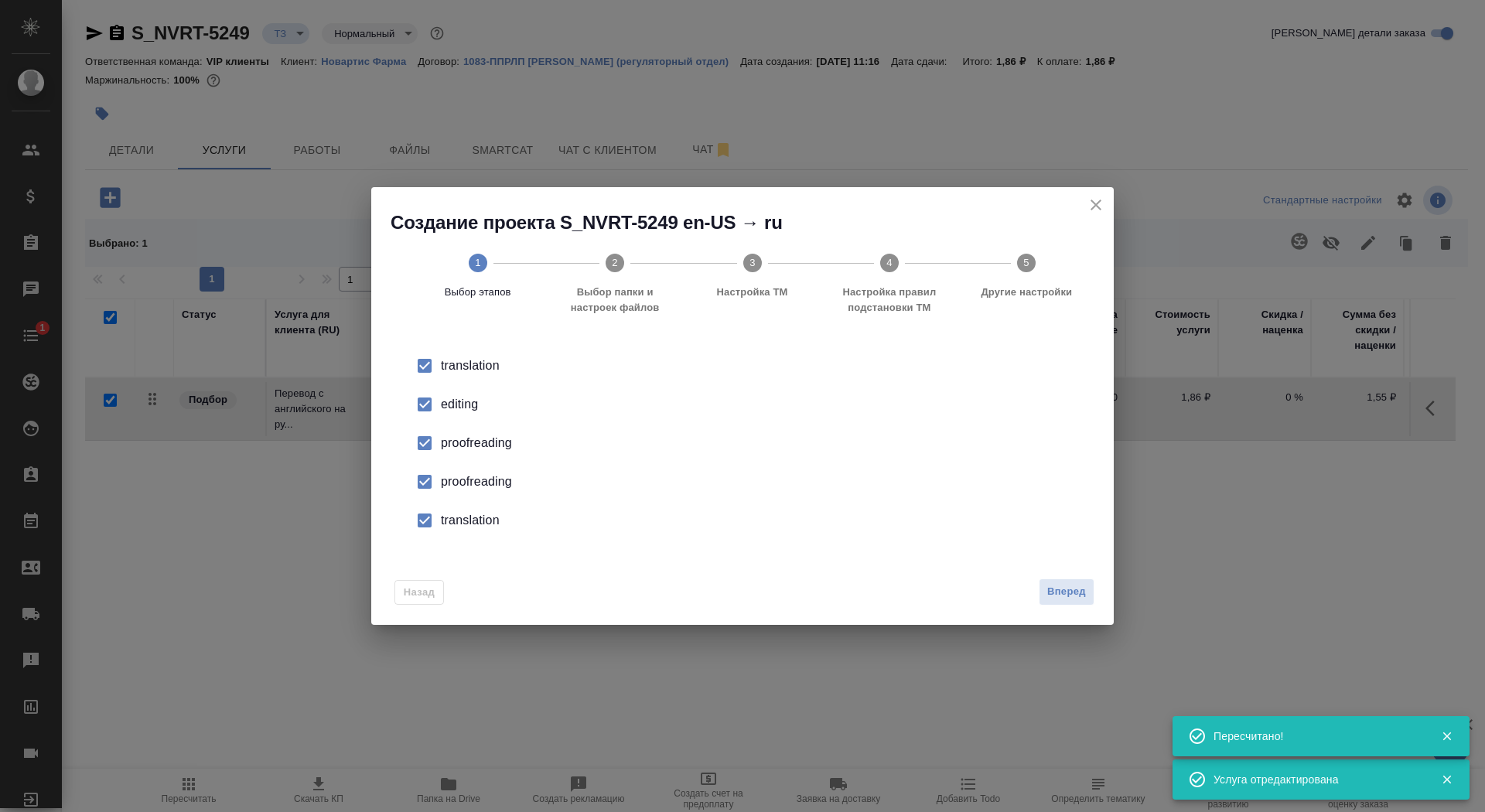
click at [470, 396] on div "editing" at bounding box center [759, 404] width 636 height 18
click at [470, 490] on div "proofreading" at bounding box center [759, 482] width 636 height 18
click at [470, 526] on div "translation" at bounding box center [759, 520] width 636 height 18
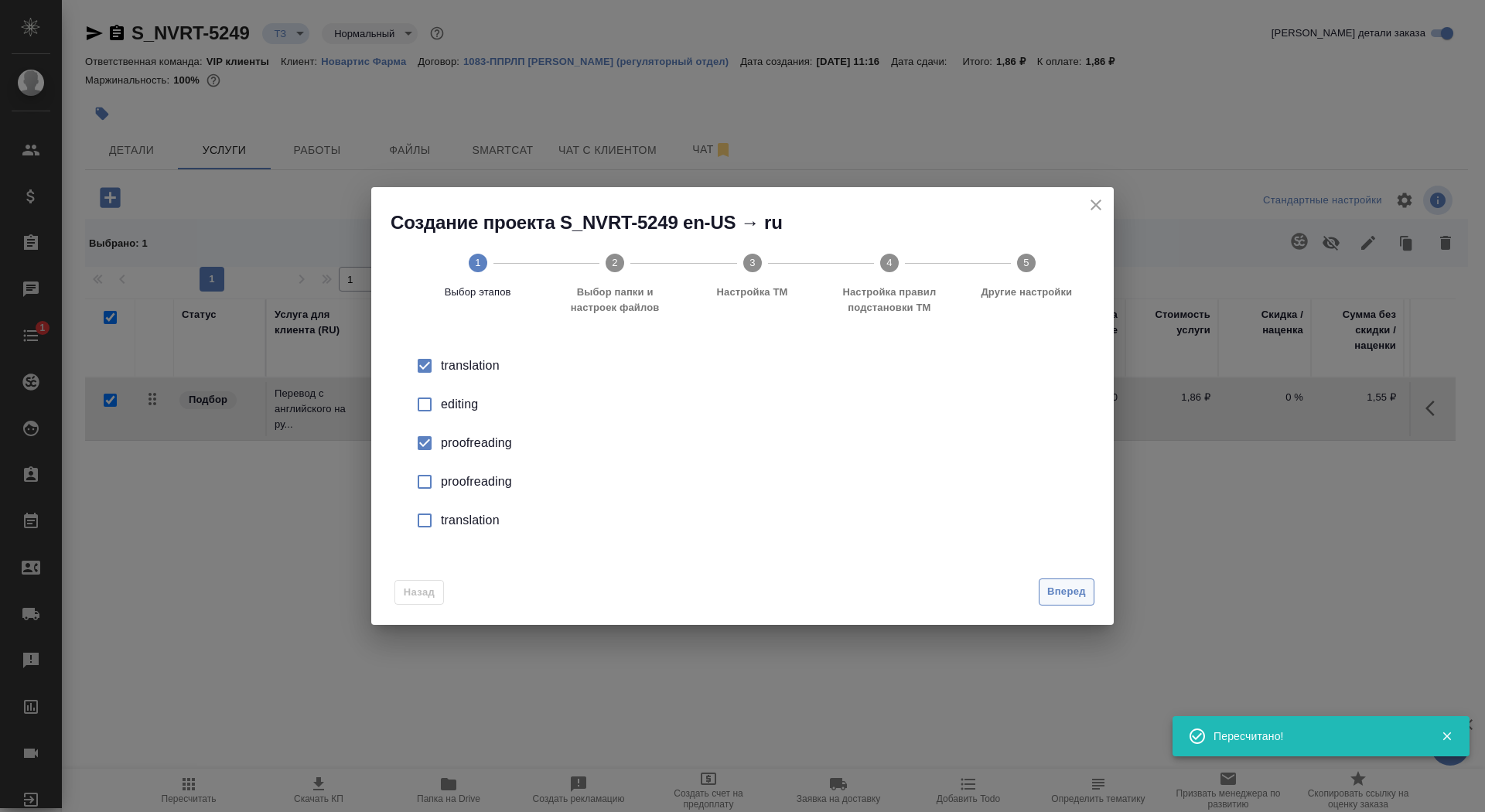
click at [1058, 599] on span "Вперед" at bounding box center [1067, 591] width 39 height 17
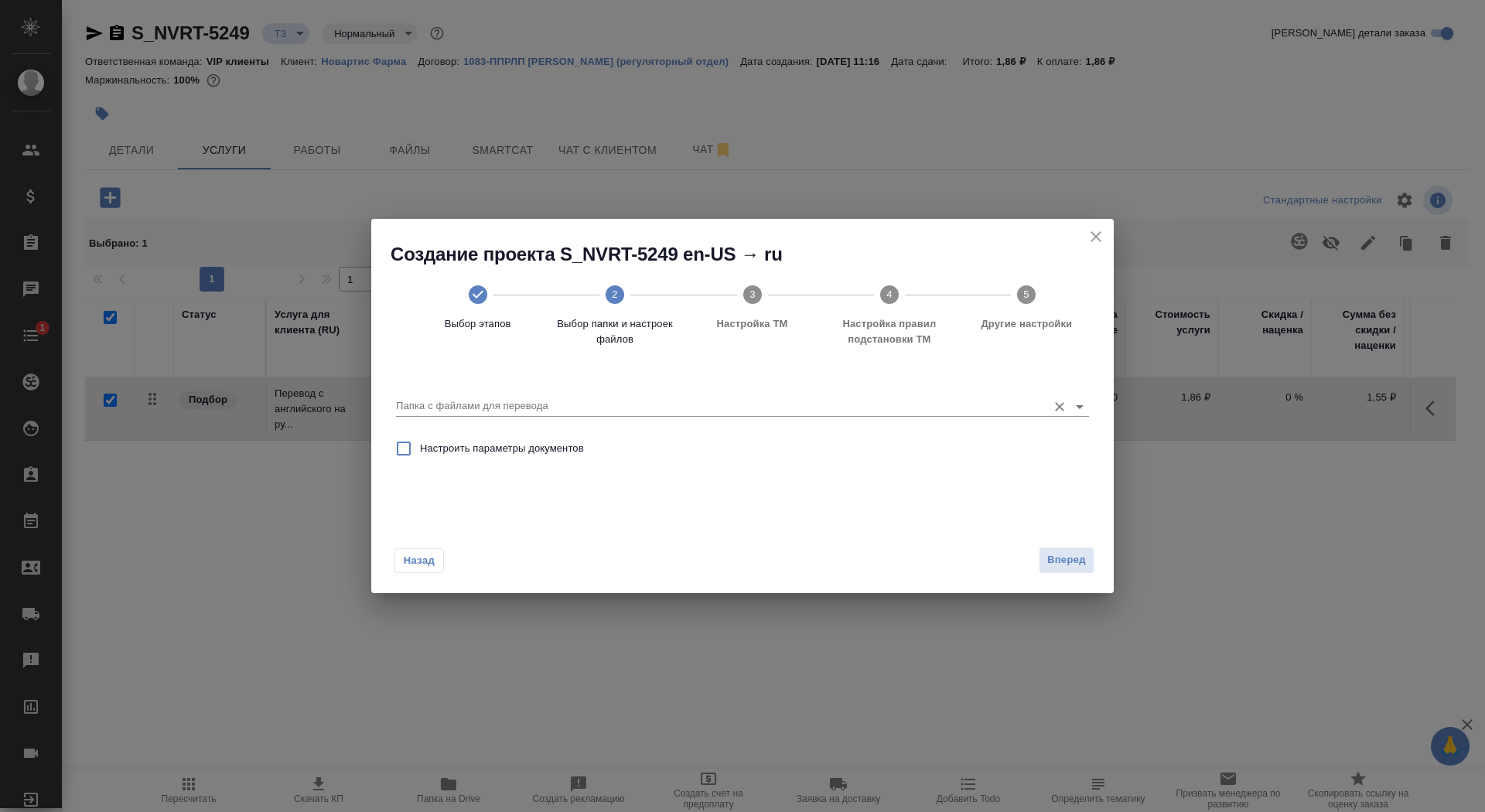
click at [878, 412] on input "Папка с файлами для перевода" at bounding box center [717, 406] width 644 height 18
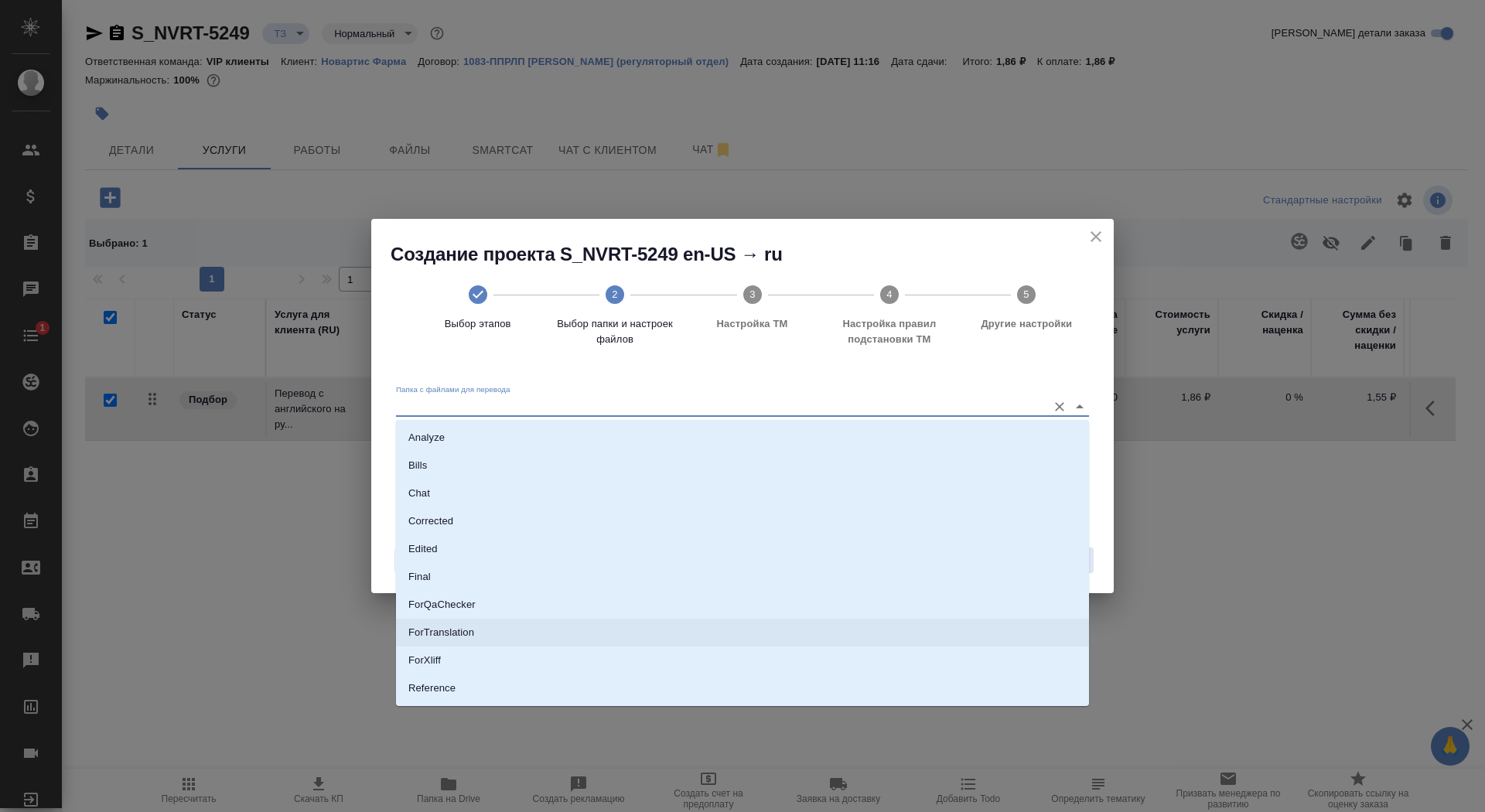
scroll to position [80, 0]
click at [872, 631] on li "Source" at bounding box center [742, 636] width 693 height 28
type input "Source"
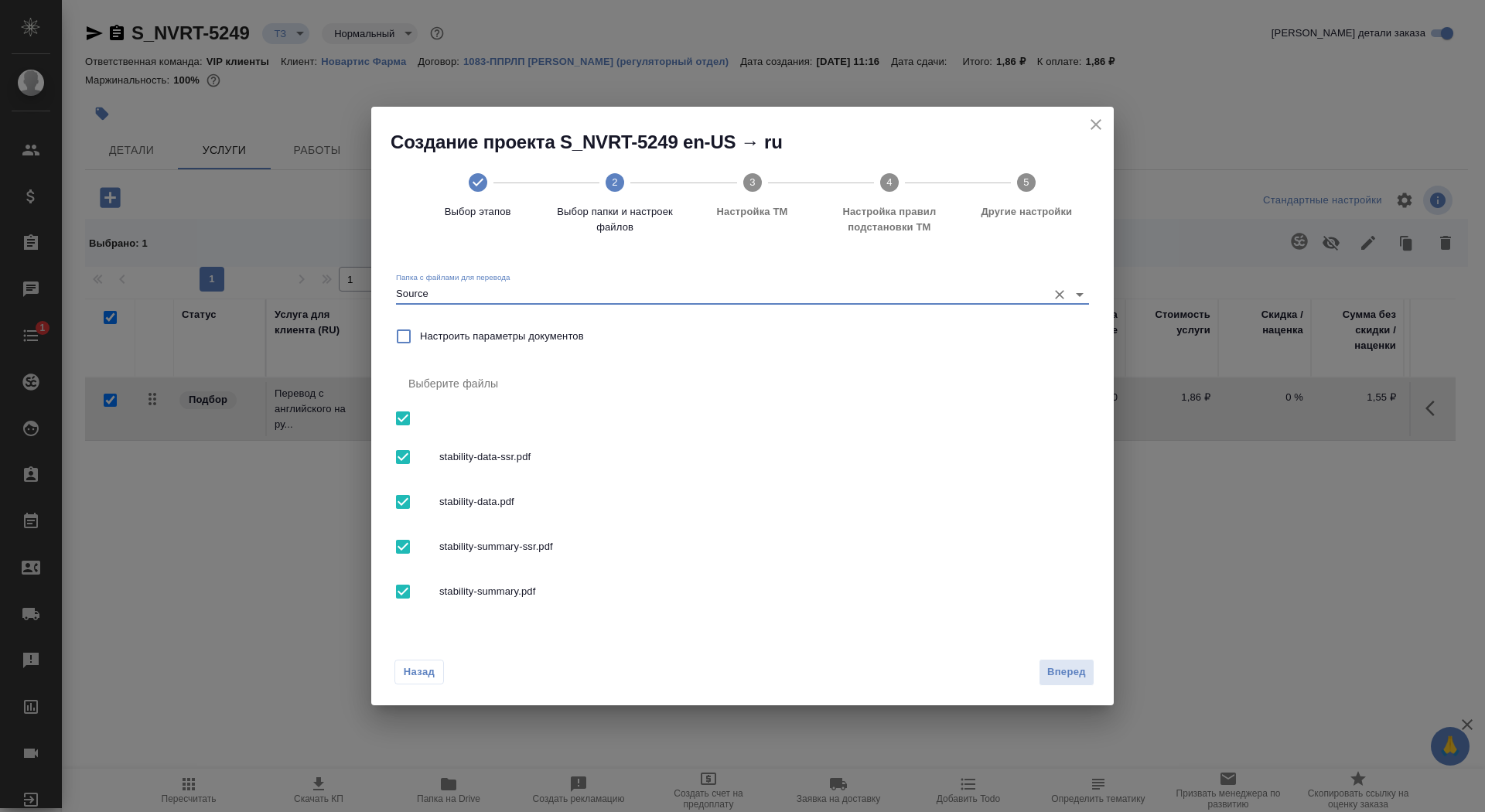
click at [1066, 657] on div "Назад Вперед" at bounding box center [742, 669] width 743 height 73
click at [1071, 678] on span "Вперед" at bounding box center [1067, 671] width 39 height 17
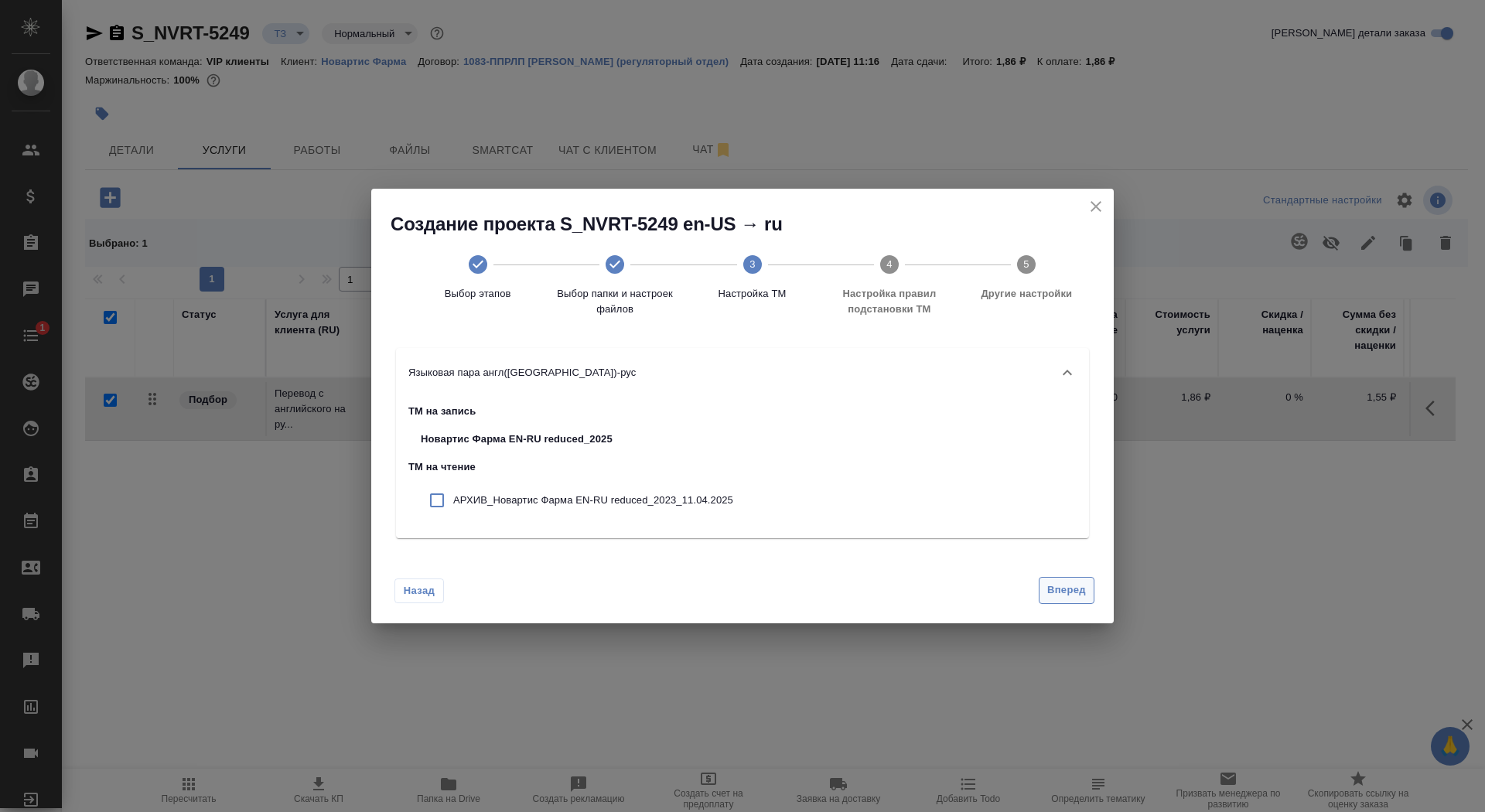
click at [1063, 589] on span "Вперед" at bounding box center [1067, 589] width 39 height 17
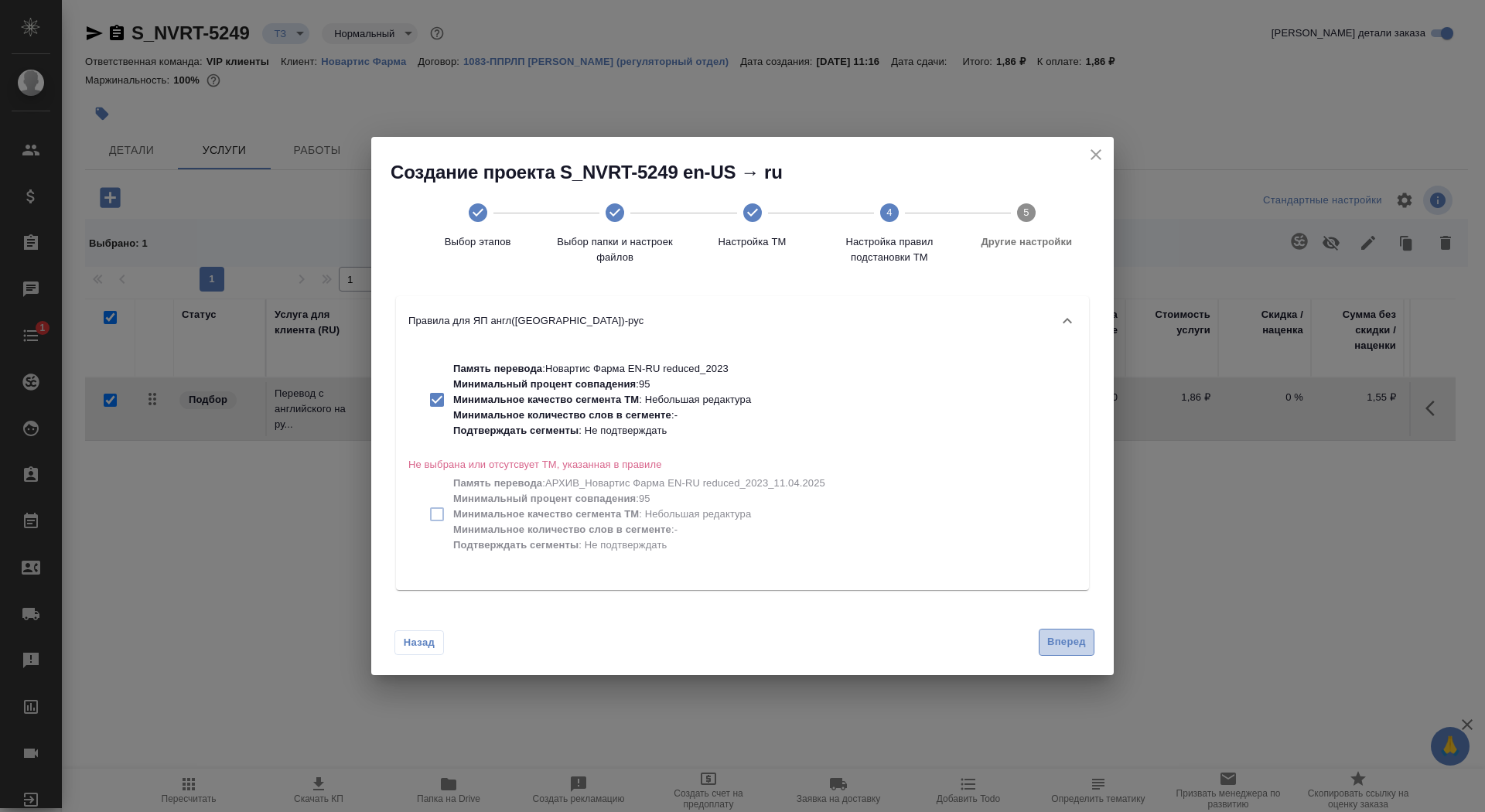
click at [1073, 641] on span "Вперед" at bounding box center [1067, 641] width 39 height 17
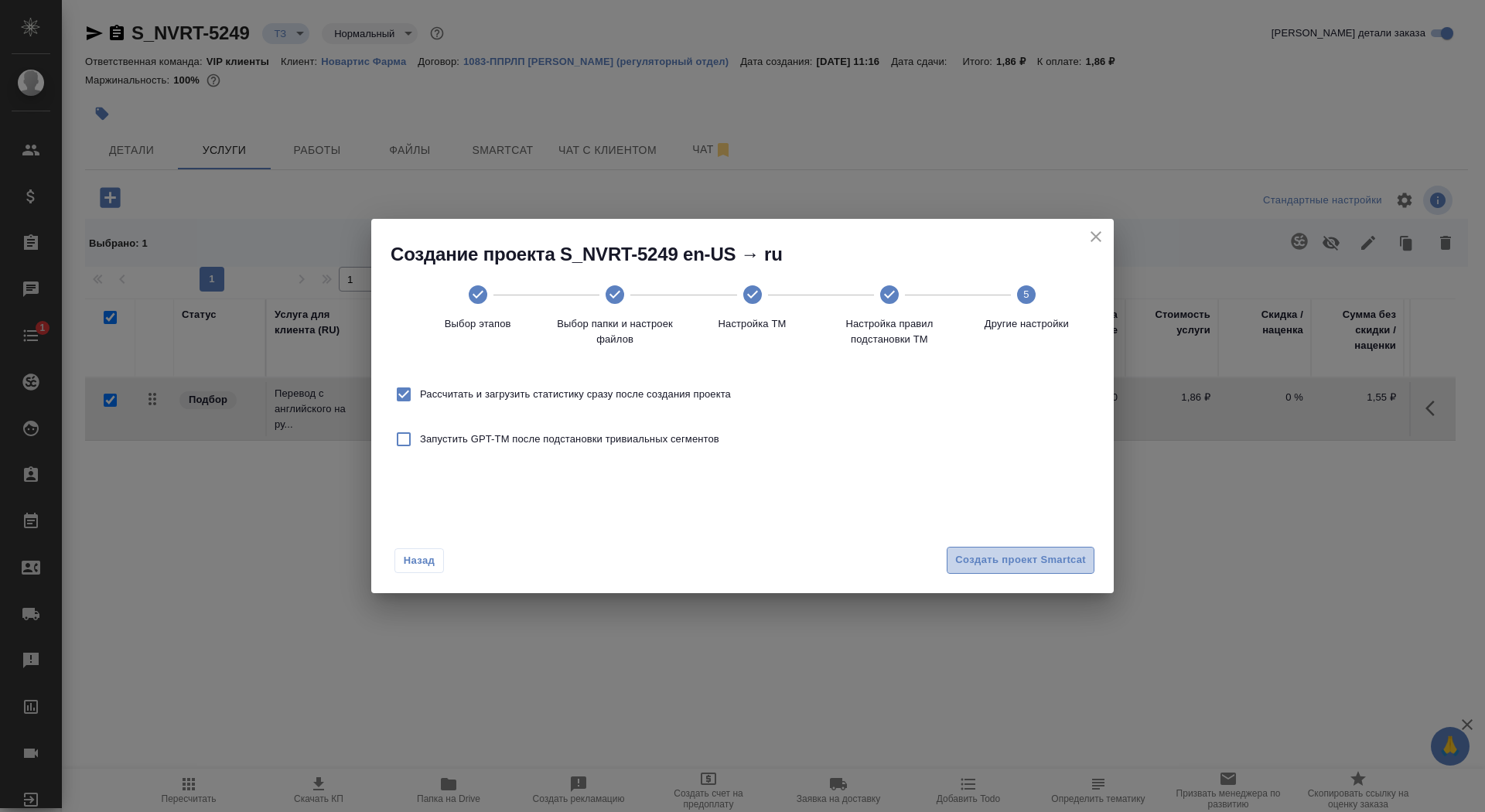
click at [1041, 572] on button "Создать проект Smartcat" at bounding box center [1020, 560] width 147 height 27
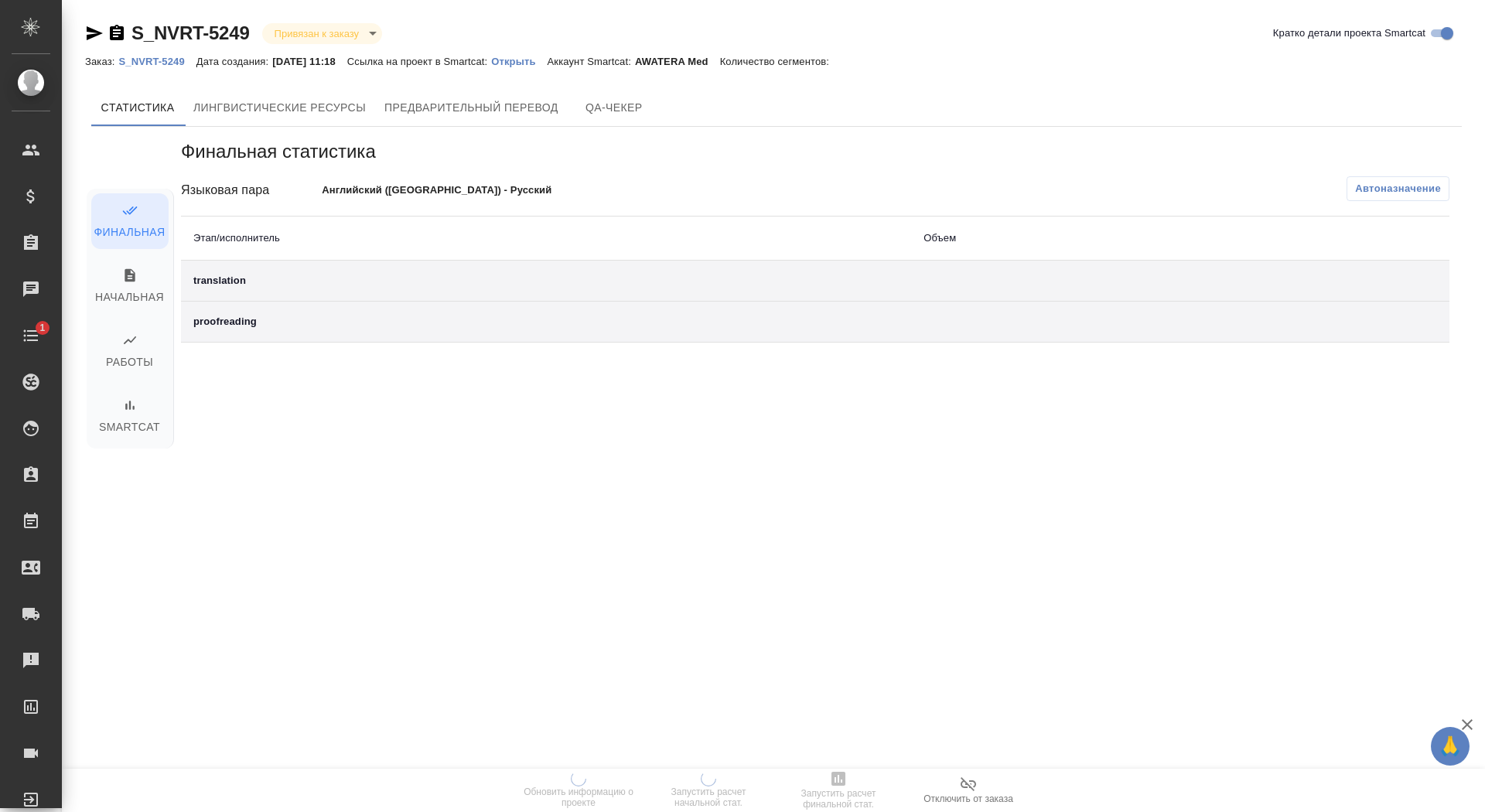
click at [543, 57] on p "Открыть" at bounding box center [518, 61] width 55 height 12
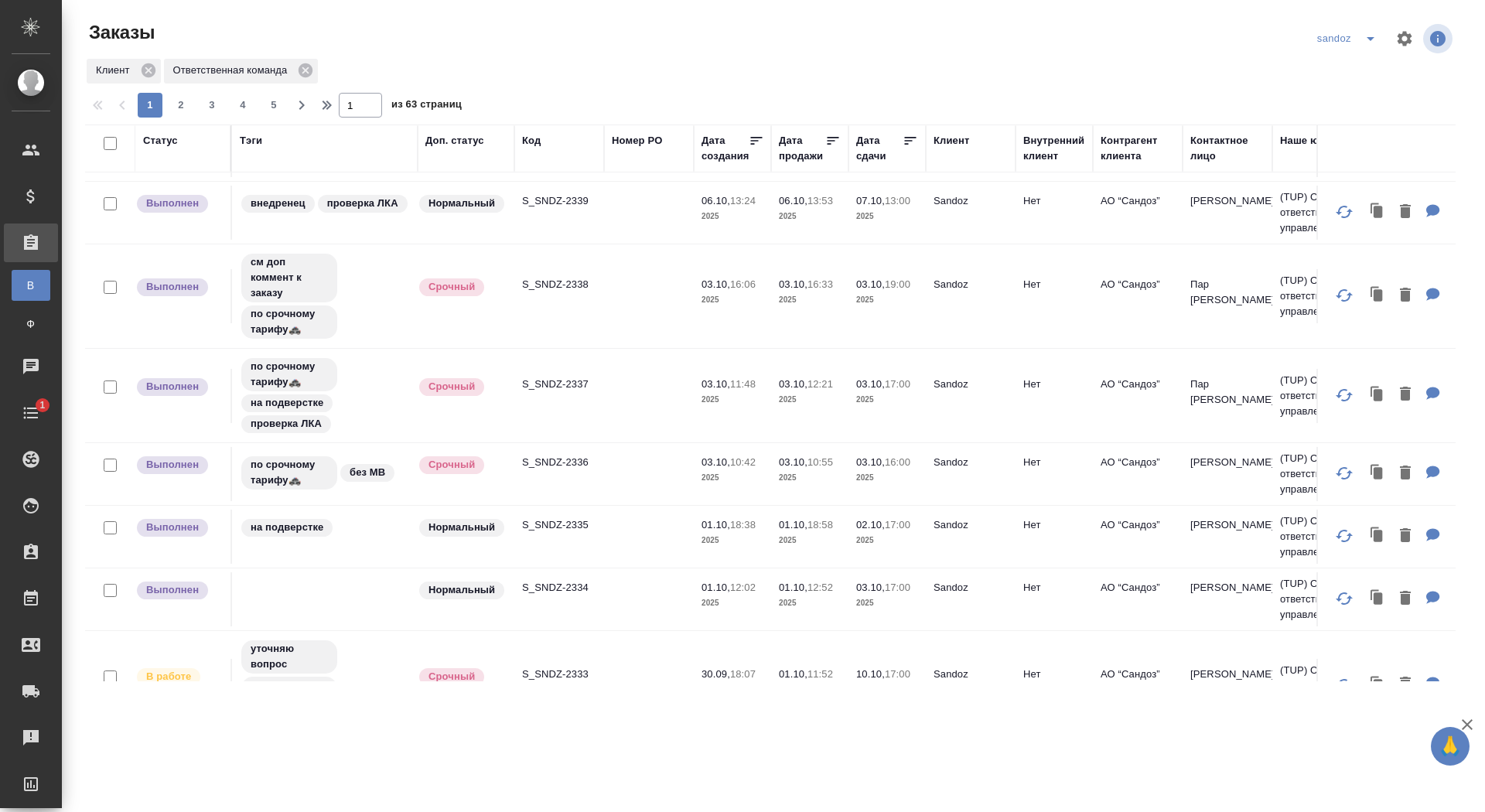
scroll to position [530, 0]
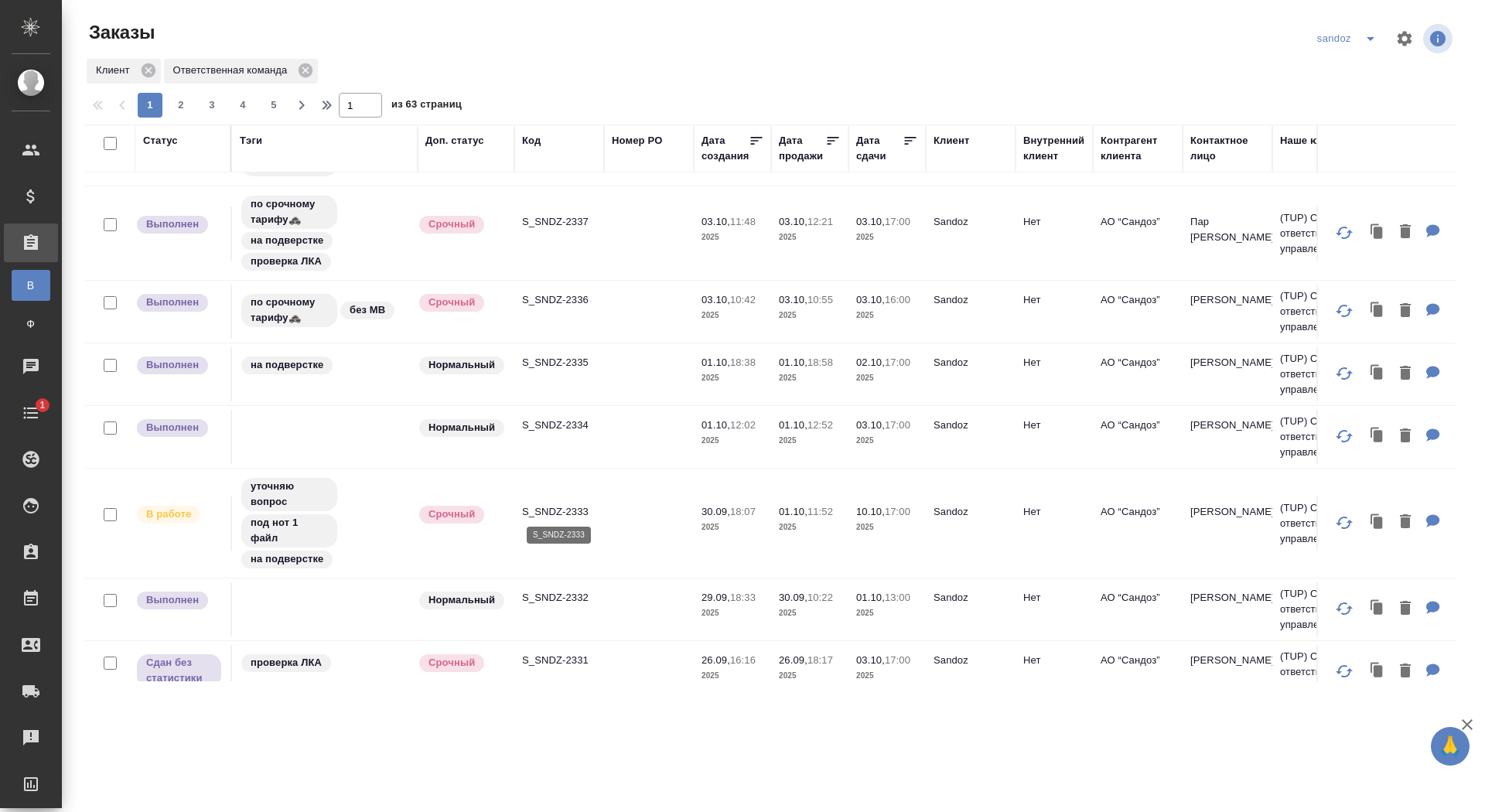
click at [570, 506] on p "S_SNDZ-2333" at bounding box center [559, 512] width 75 height 16
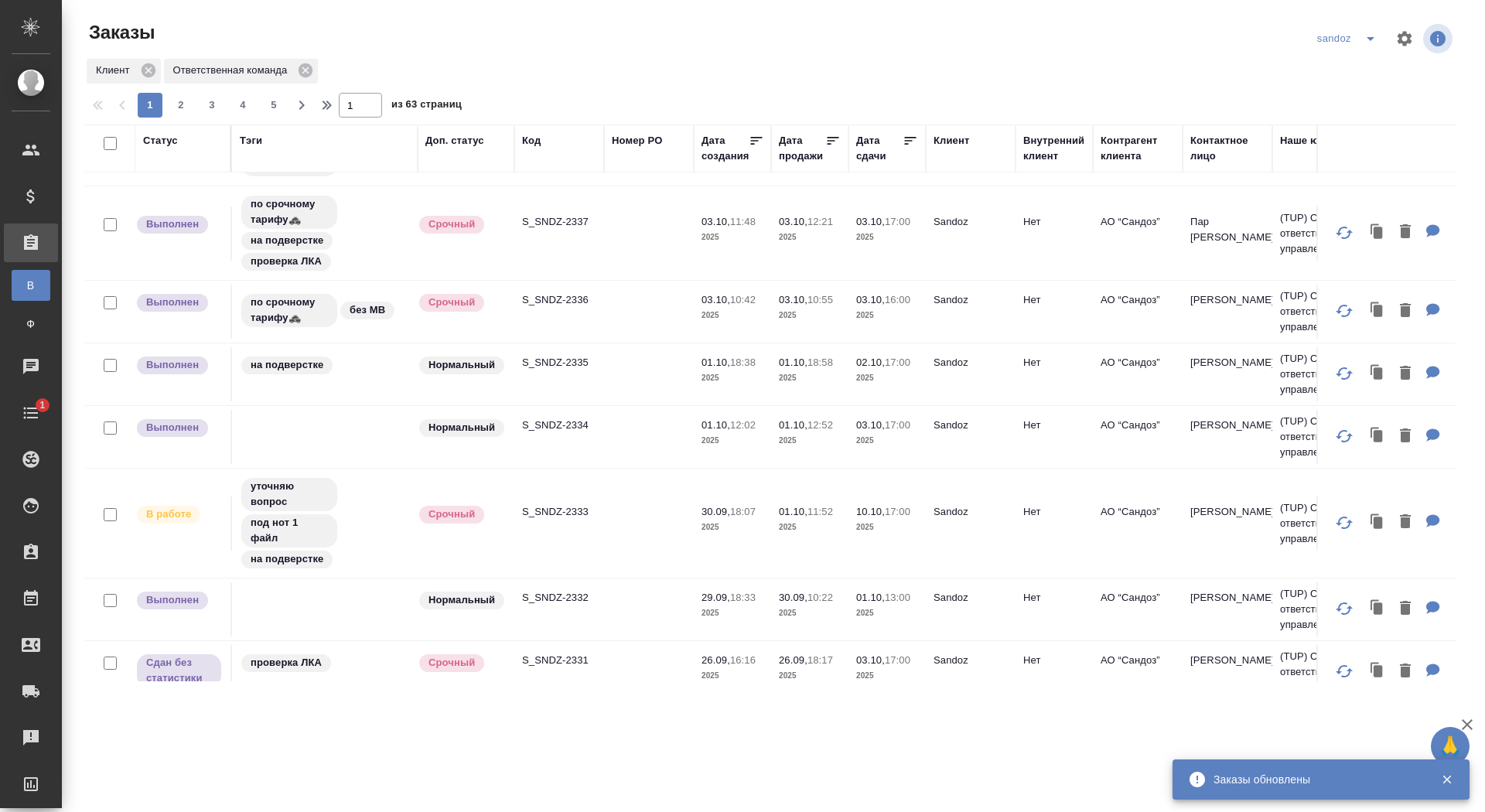
click at [1377, 37] on icon "split button" at bounding box center [1371, 38] width 18 height 18
click at [1339, 99] on li "sanofi" at bounding box center [1349, 94] width 81 height 25
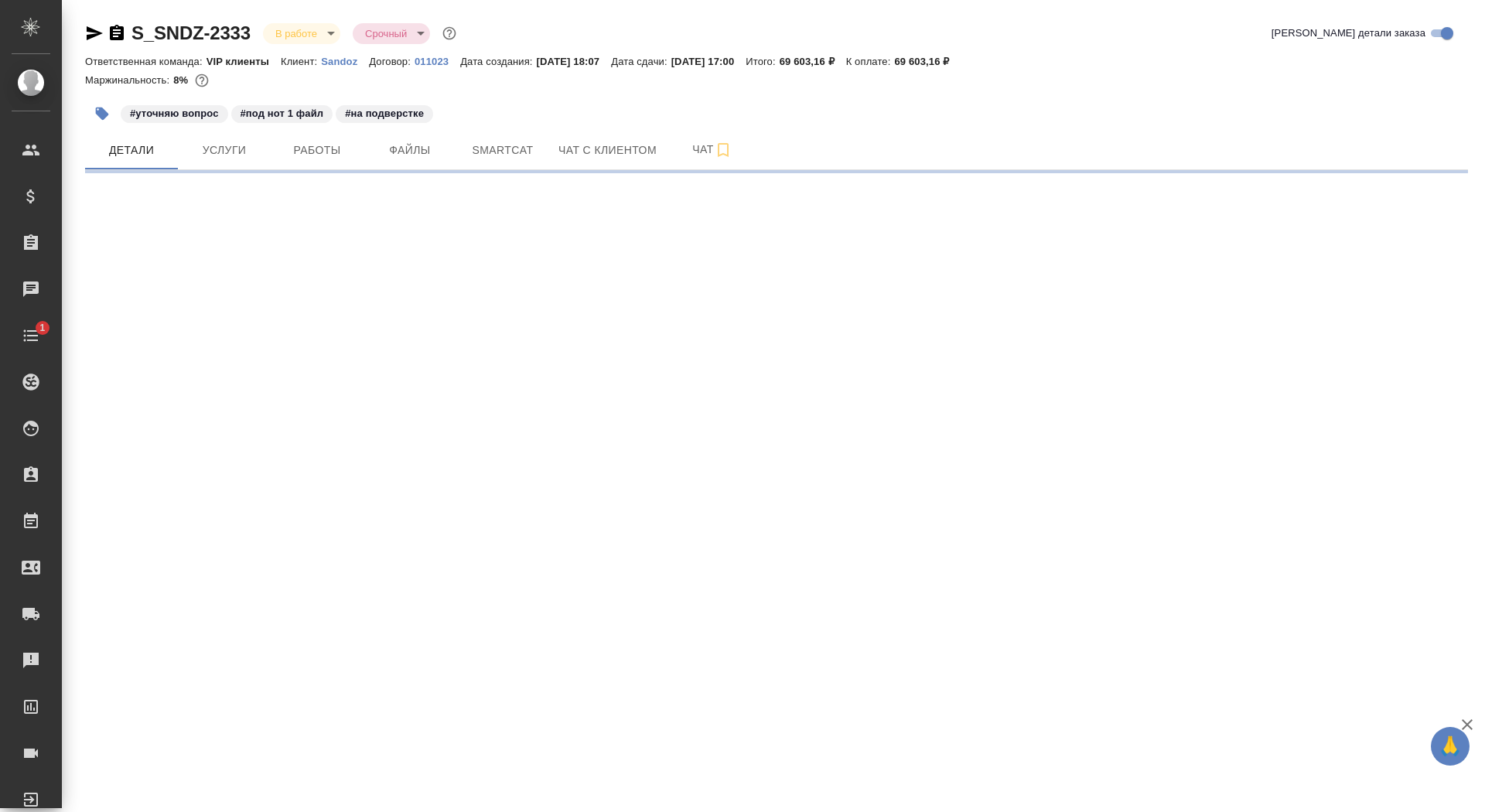
select select "RU"
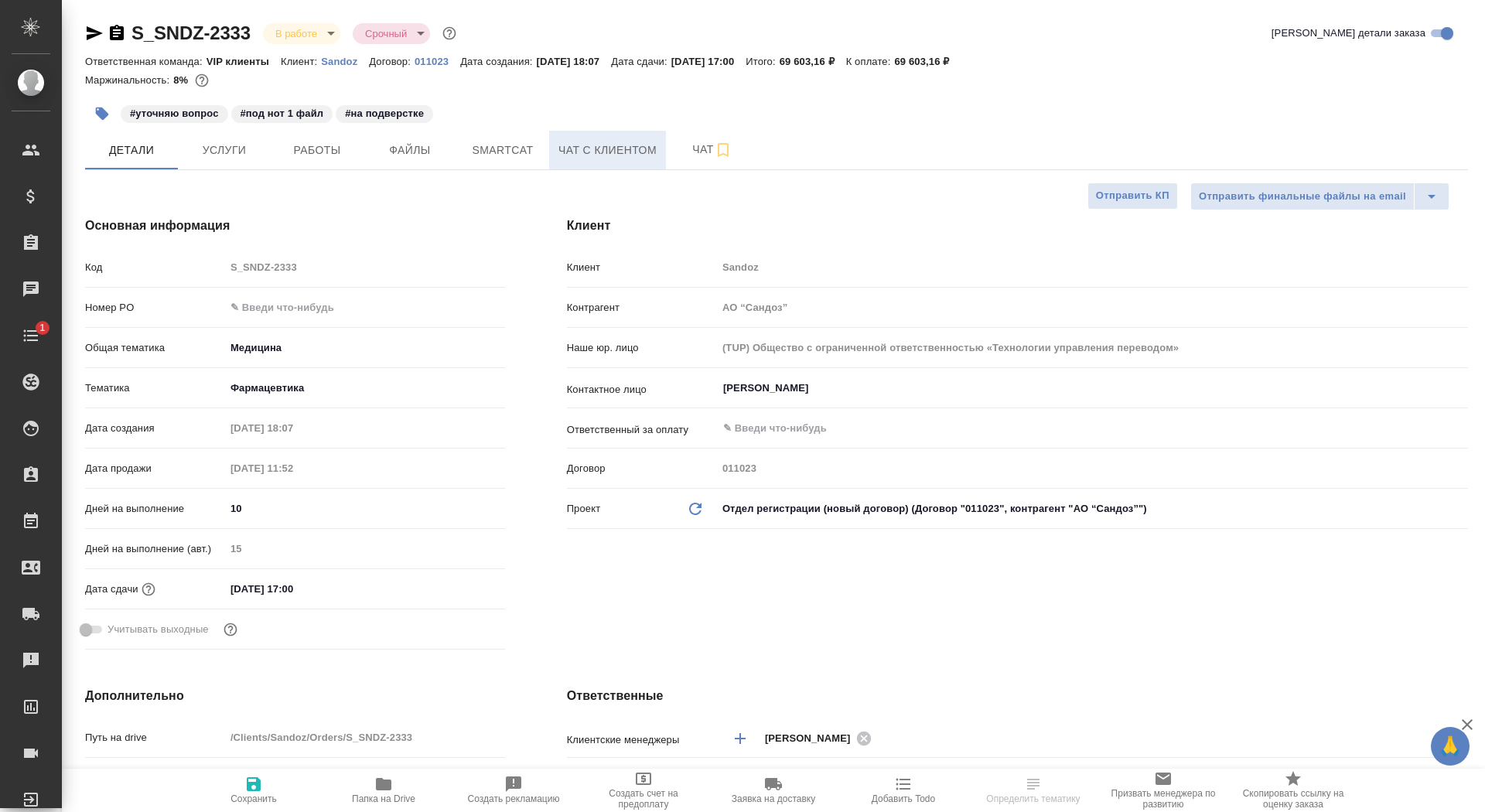
type textarea "x"
click at [666, 158] on button "Чат с клиентом" at bounding box center [607, 150] width 117 height 39
type textarea "x"
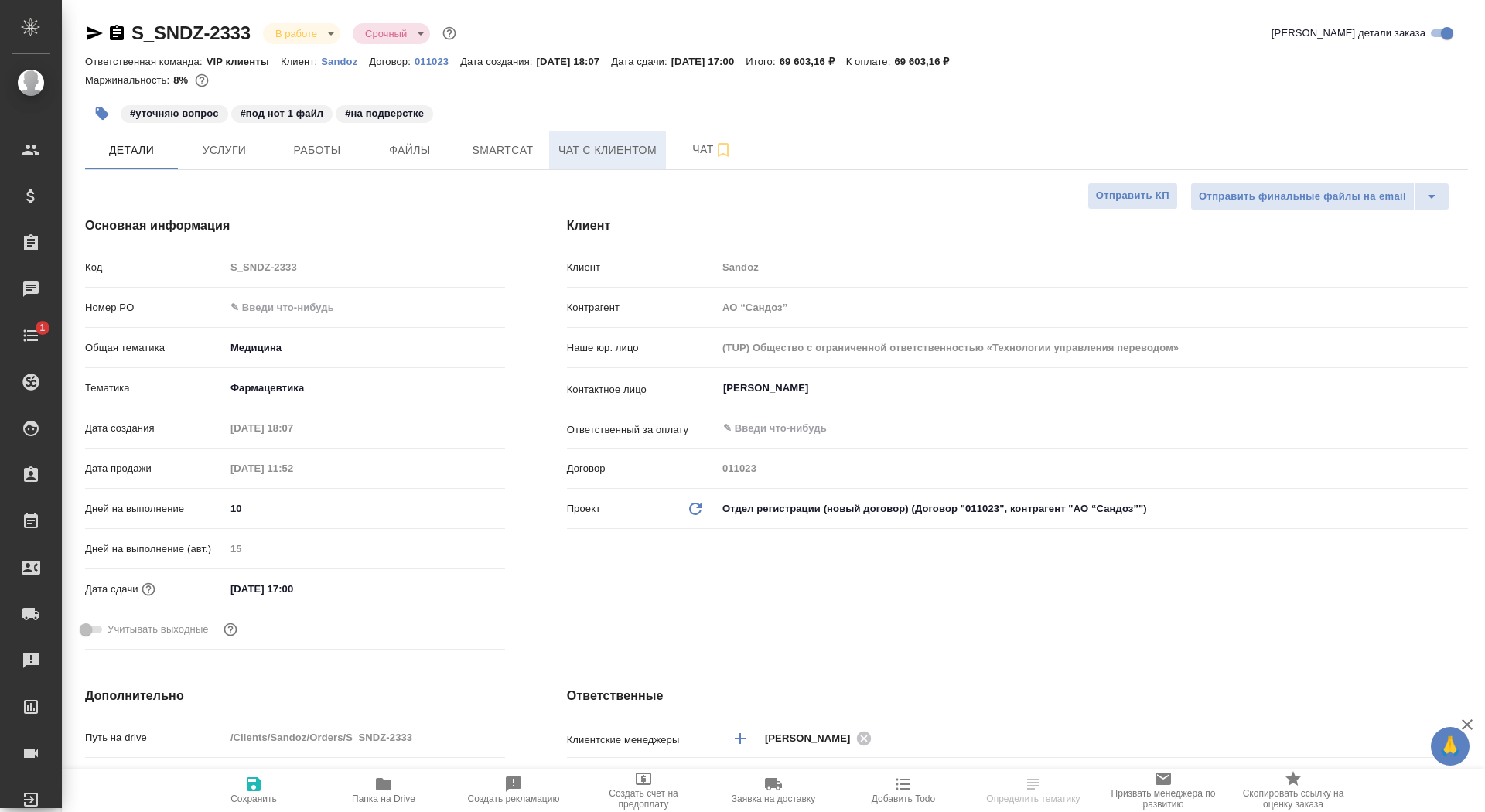
type textarea "x"
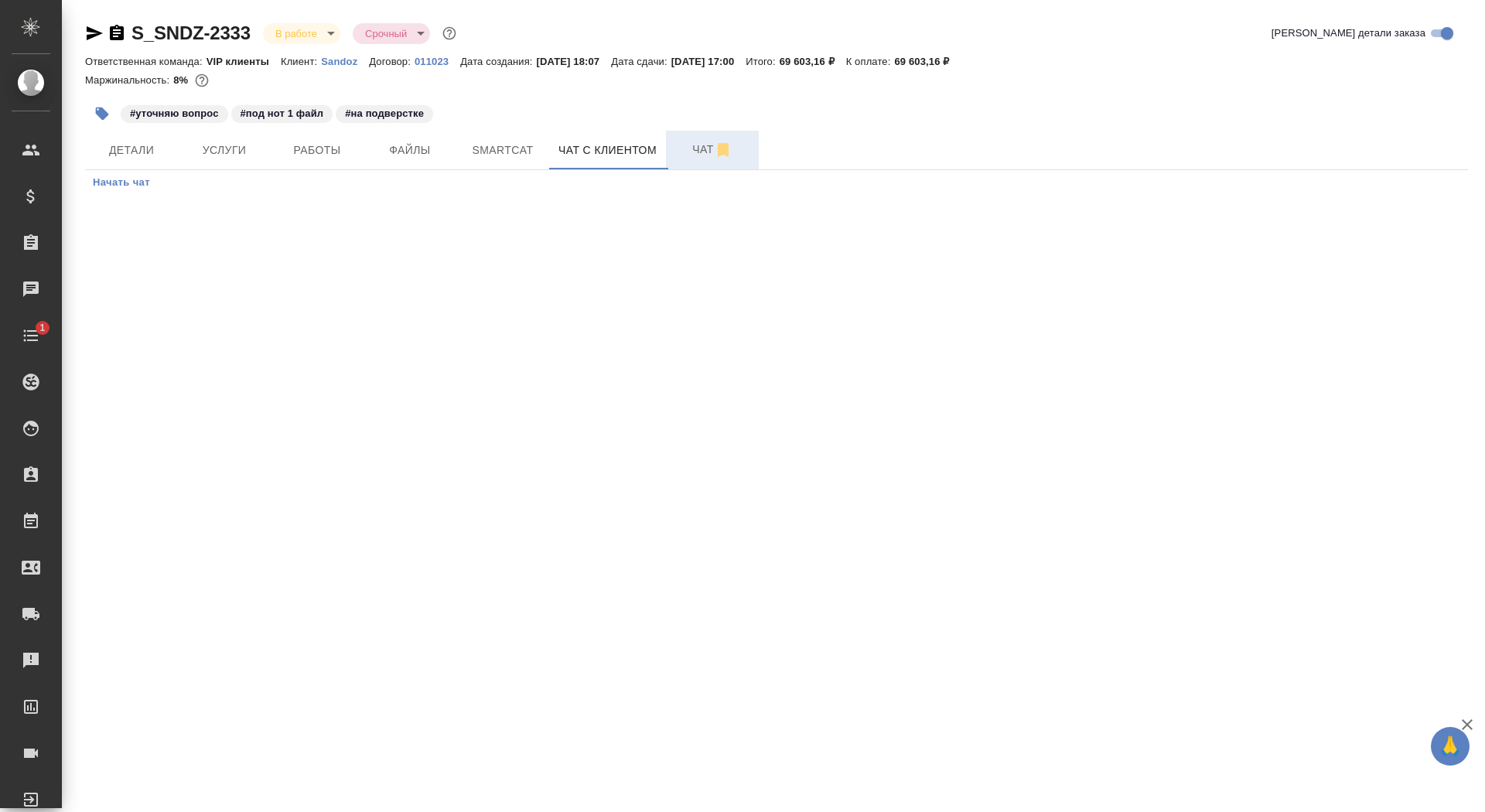
click at [697, 155] on span "Чат" at bounding box center [712, 149] width 75 height 19
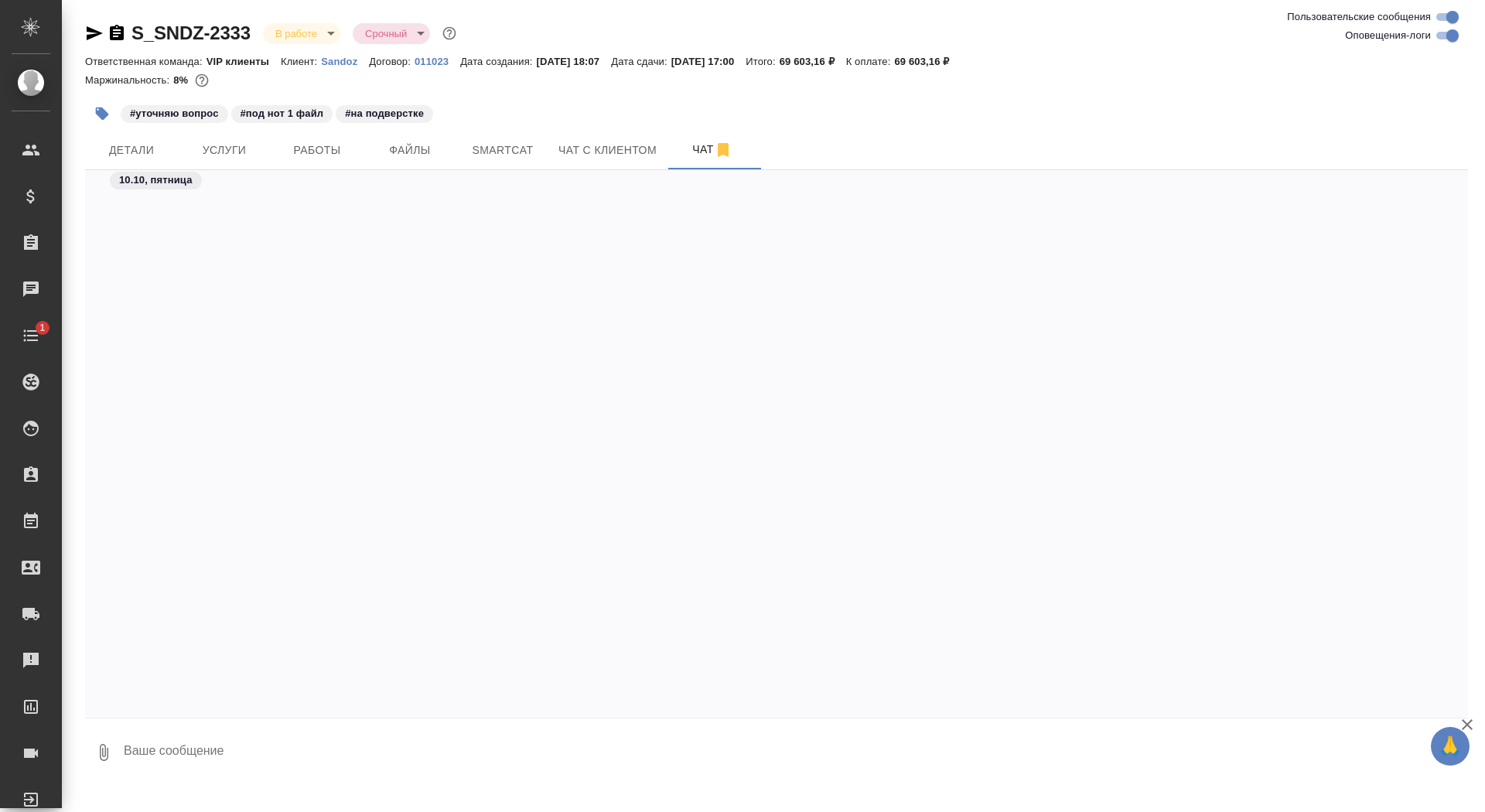
scroll to position [81050, 0]
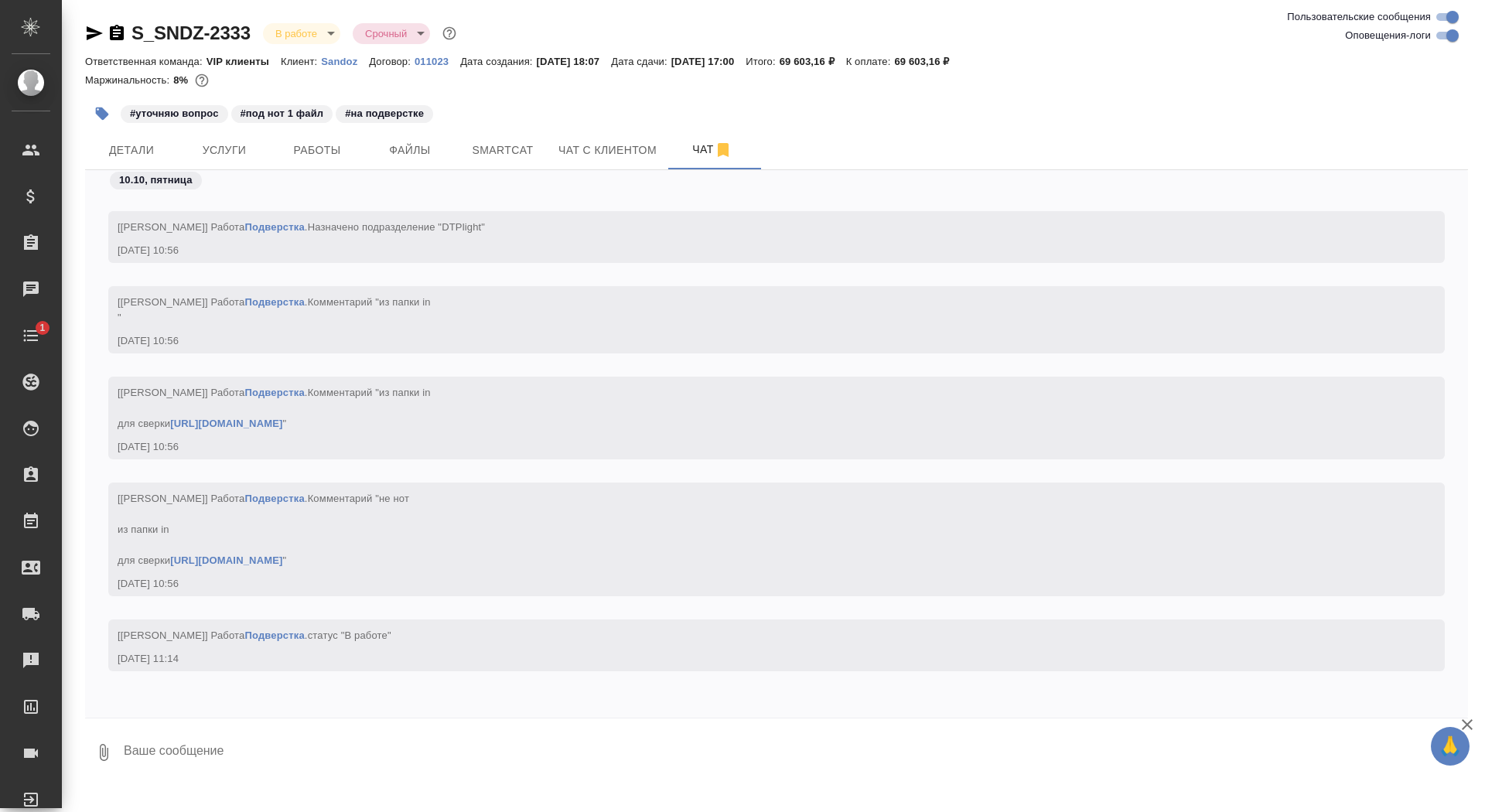
click at [217, 730] on textarea at bounding box center [795, 752] width 1346 height 53
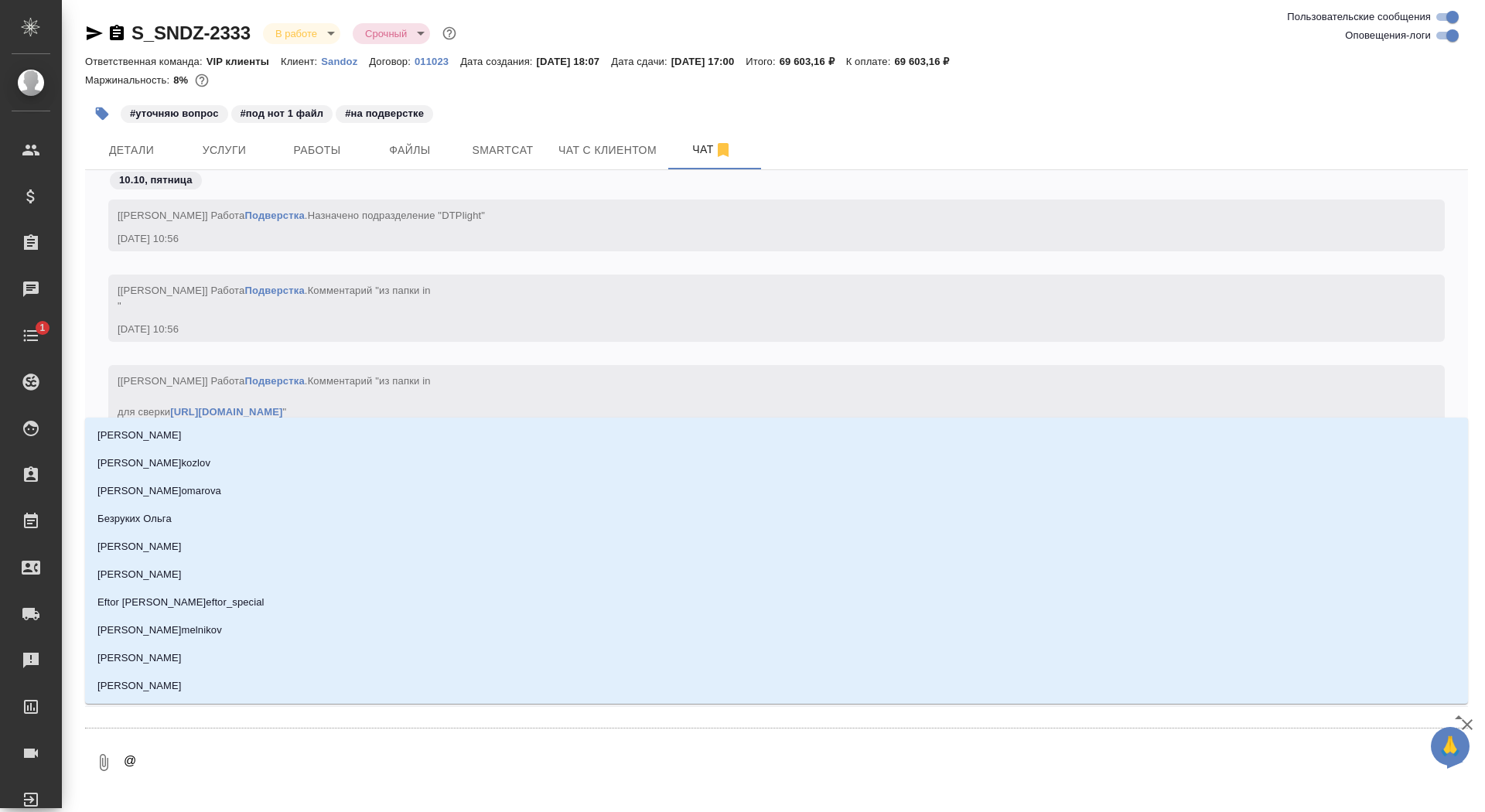
type textarea "@г"
type input "г"
type textarea "@го"
type input "го"
type textarea "@гор"
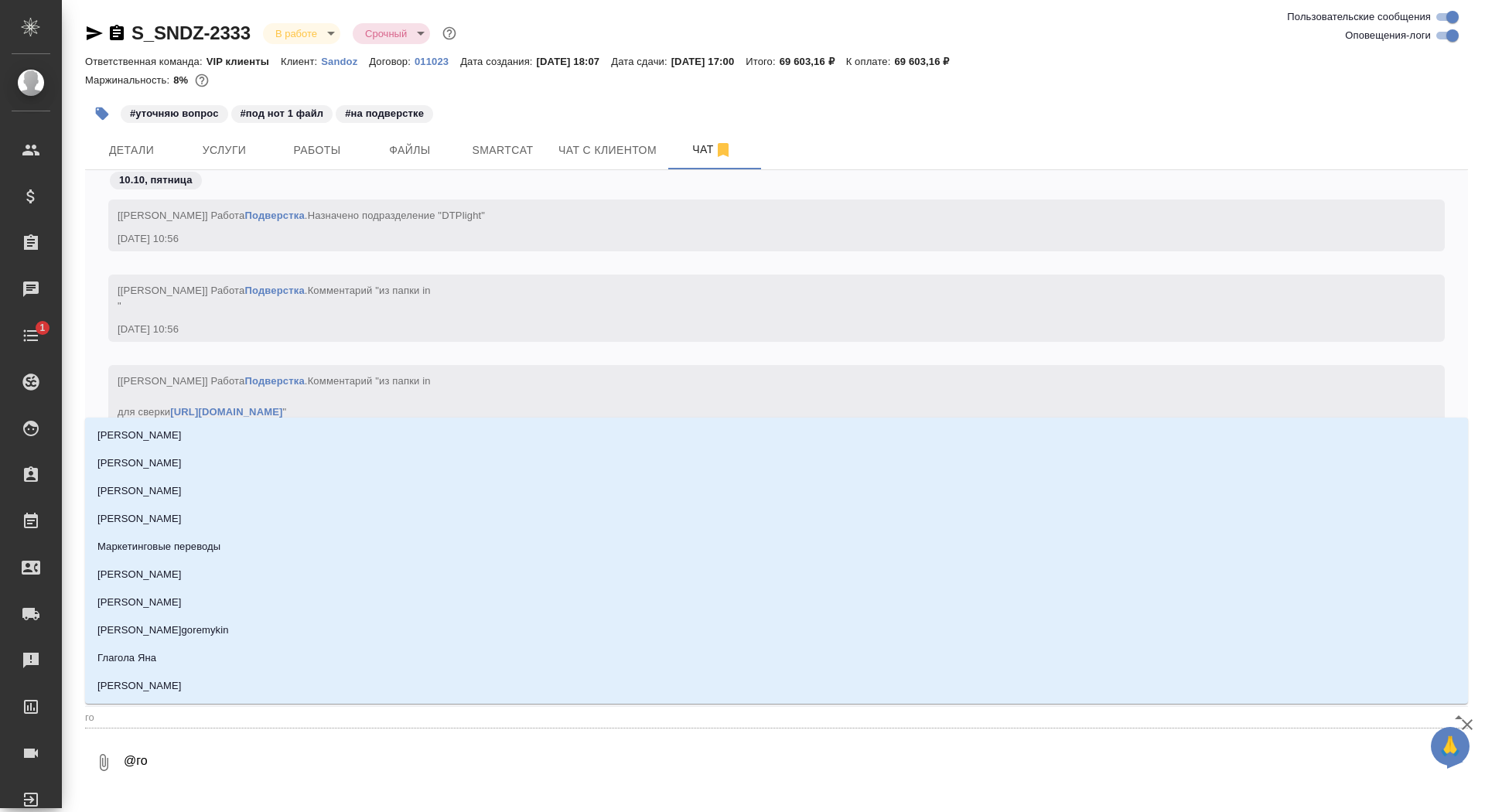
type input "гор"
type textarea "@горш"
type input "горш"
type textarea "@горшк"
type input "горшк"
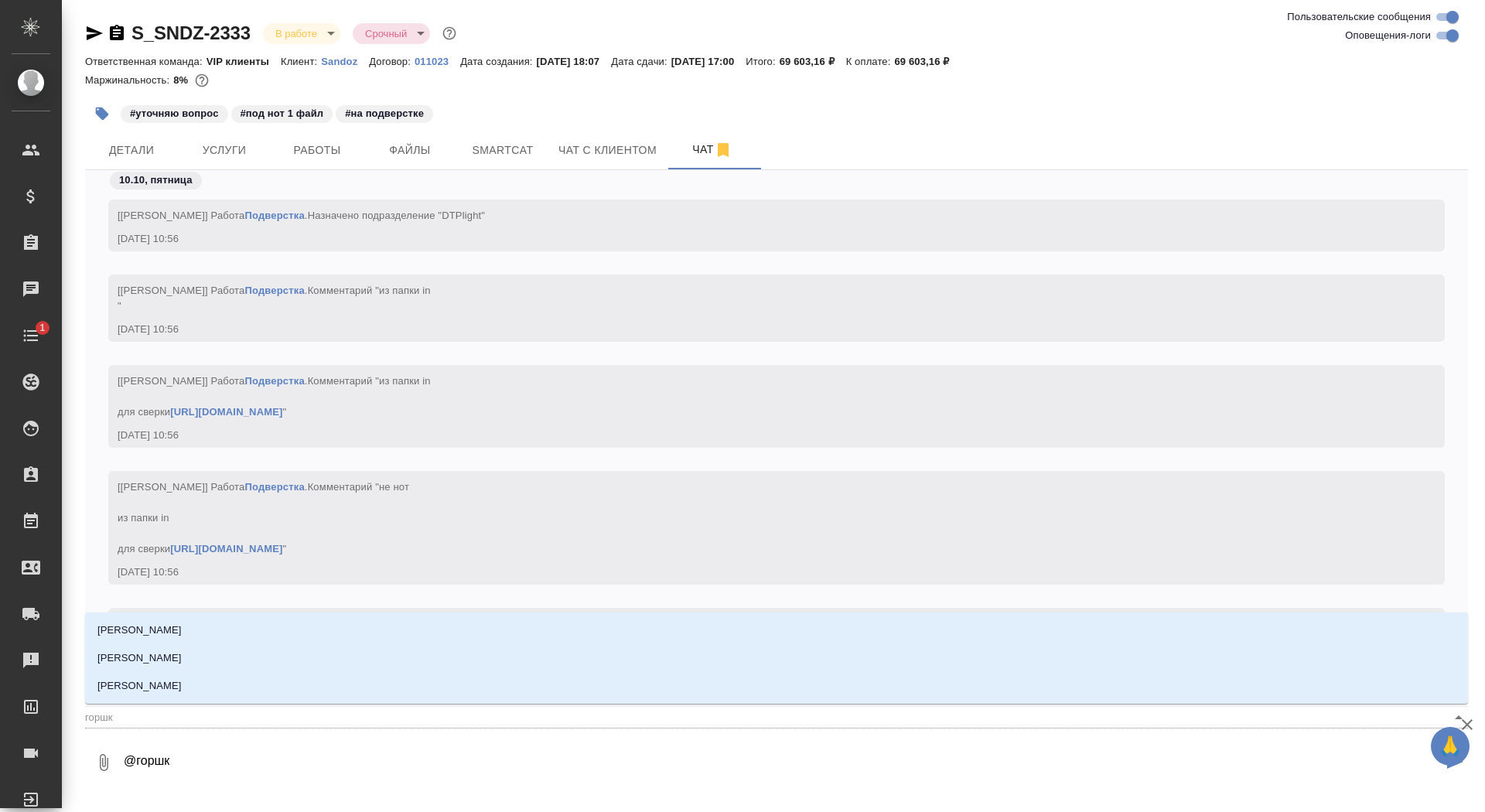
type textarea "@горшко"
type input "горшко"
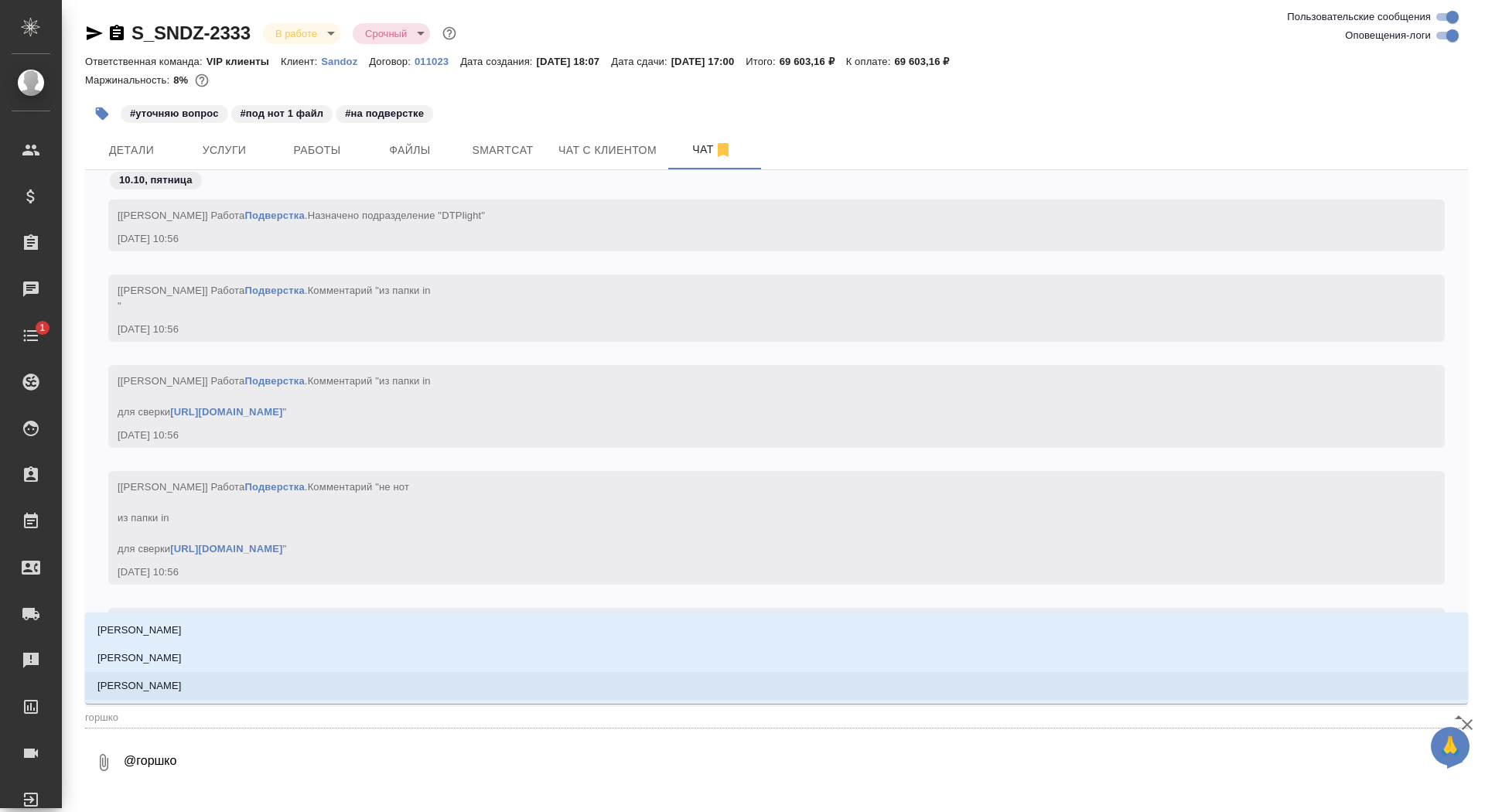
click at [197, 693] on li "[PERSON_NAME] Валентина" at bounding box center [777, 686] width 1383 height 28
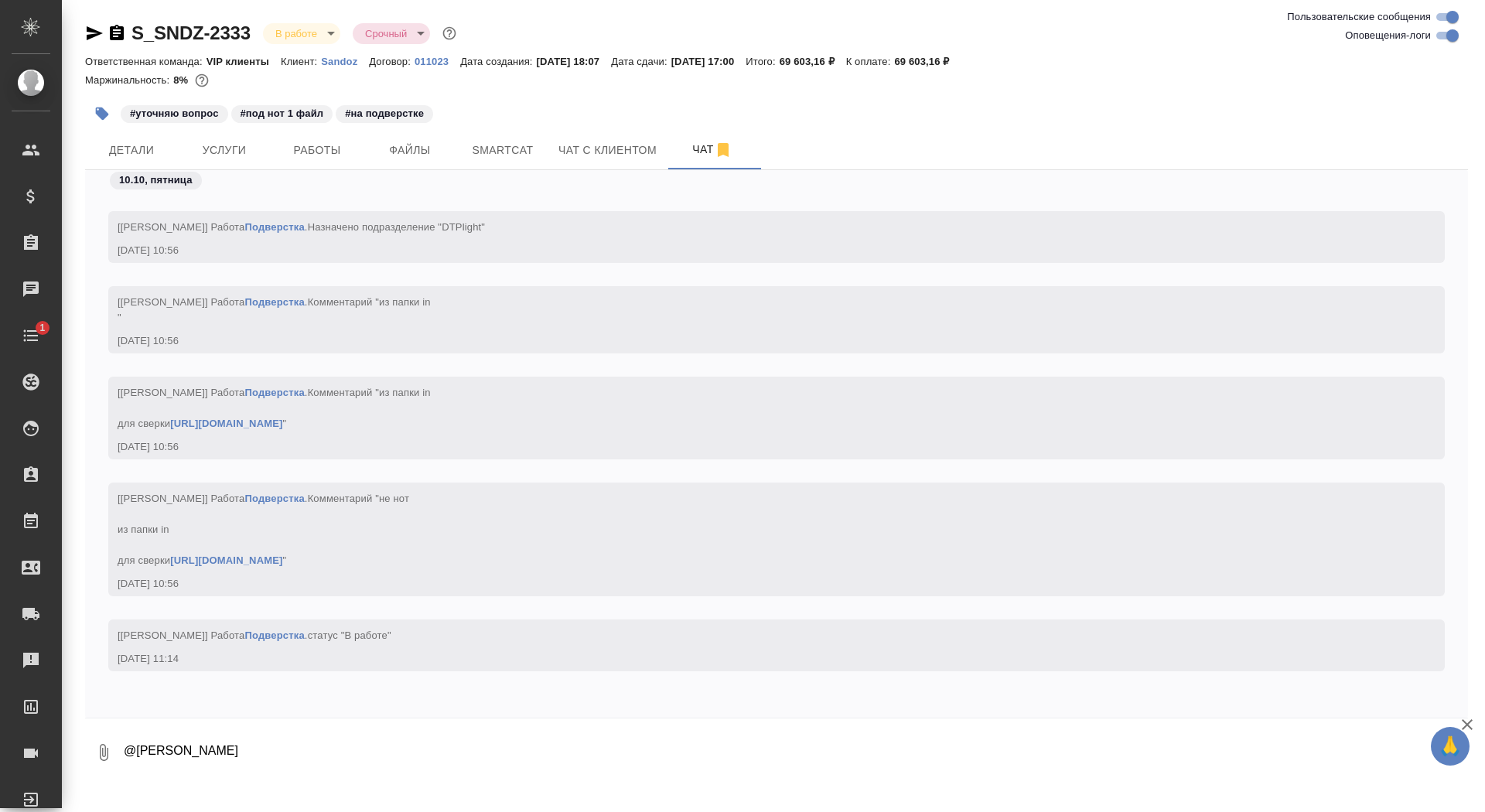
paste textarea "«МОЭХС ИБЕРИКА, С.Л.» (MOEHS IBERICA, S.L.) Полигоно Руб Сур Сезар Мартинель и …"
type textarea "@Горшкова Валентина «МОЭХС ИБЕРИКА, С.Л.» (MOEHS IBERICA, S.L.) Полигоно Руб Су…"
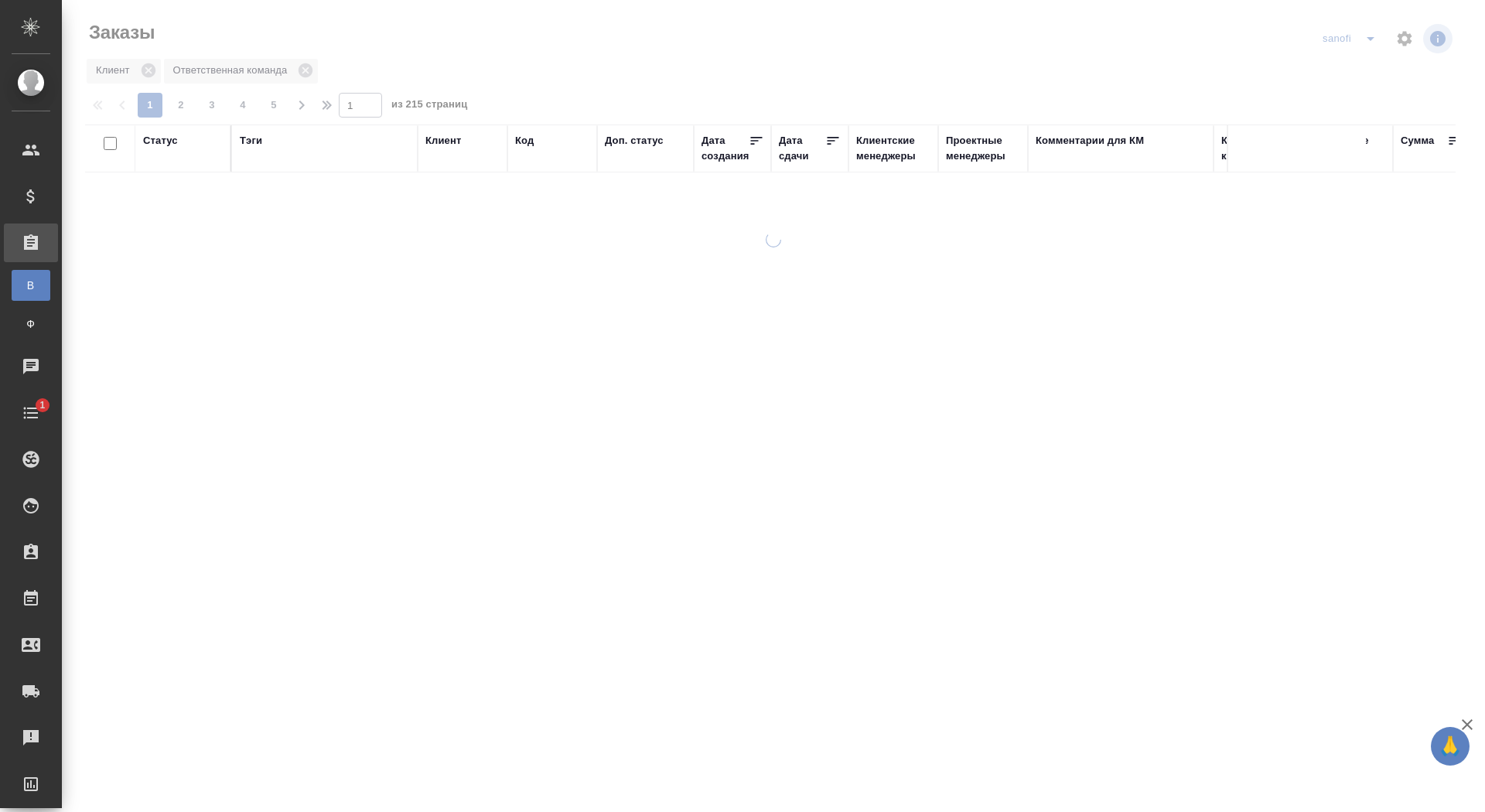
click at [1369, 41] on div at bounding box center [774, 344] width 1423 height 689
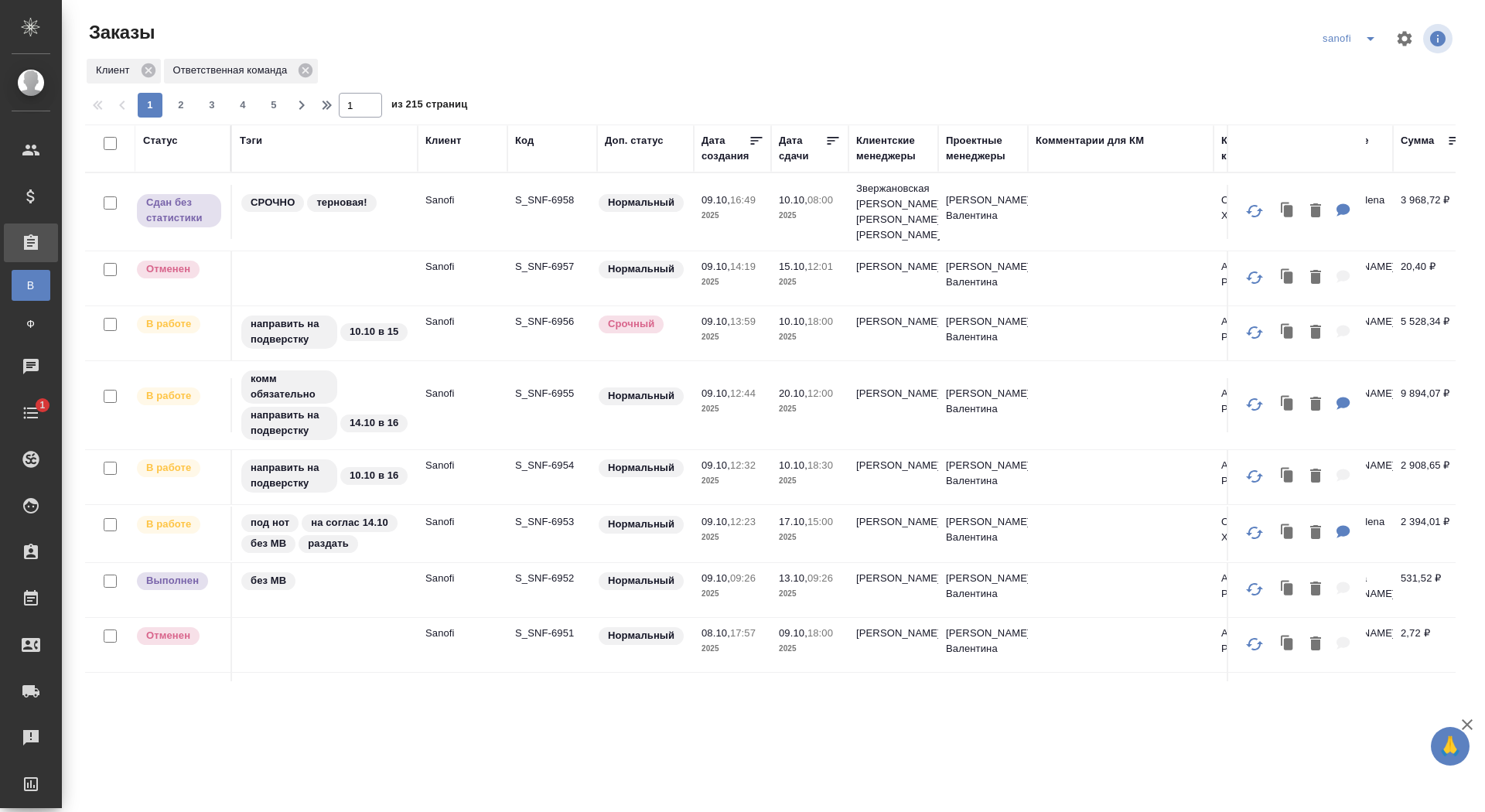
click at [1369, 37] on icon "split button" at bounding box center [1370, 39] width 7 height 4
click at [1338, 140] on li "новартис" at bounding box center [1352, 144] width 81 height 25
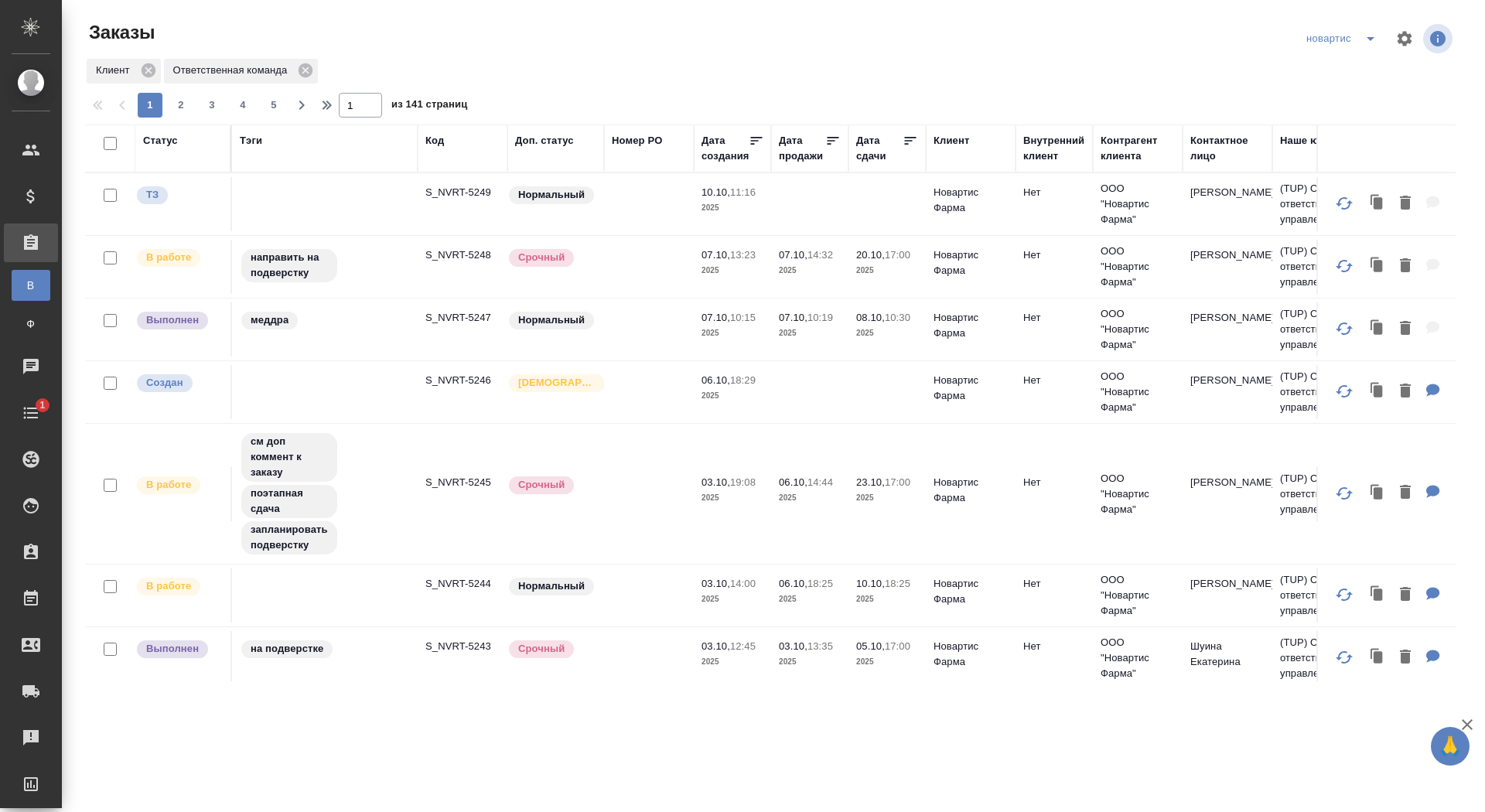
click at [467, 192] on p "S_NVRT-5249" at bounding box center [463, 192] width 75 height 16
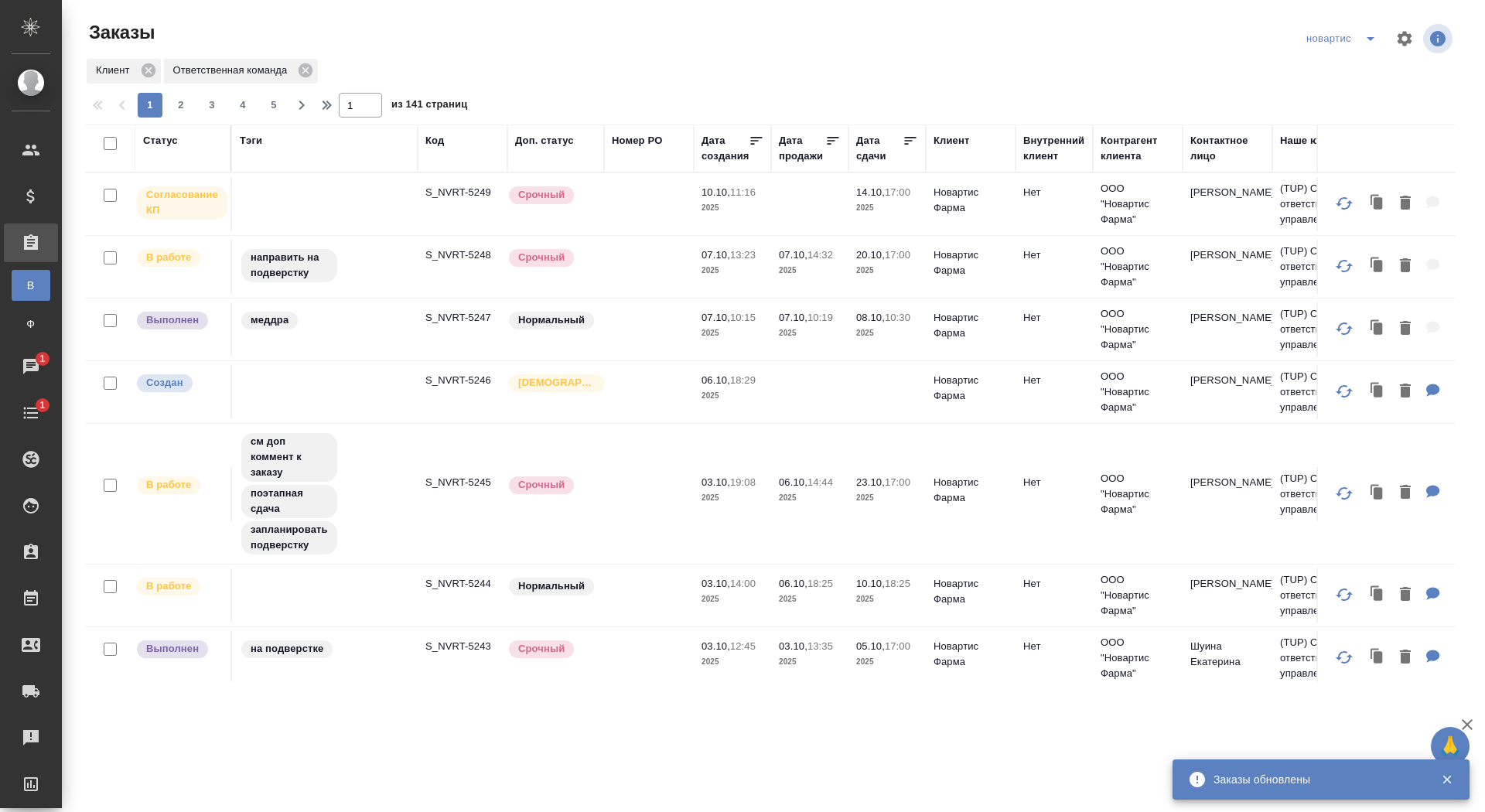
click at [1374, 36] on icon "split button" at bounding box center [1371, 38] width 18 height 18
click at [1360, 93] on li "sanofi" at bounding box center [1343, 94] width 85 height 25
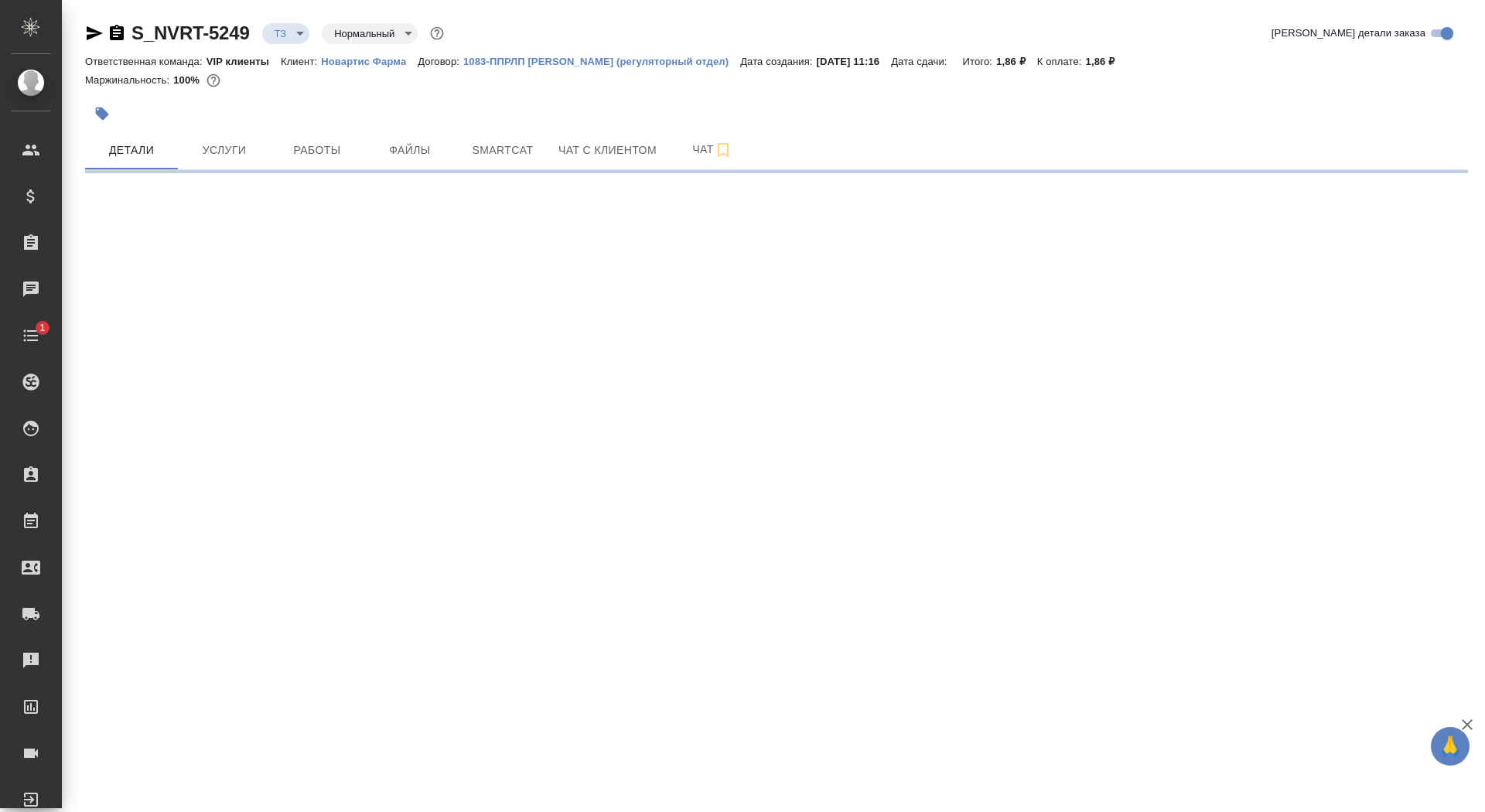
select select "RU"
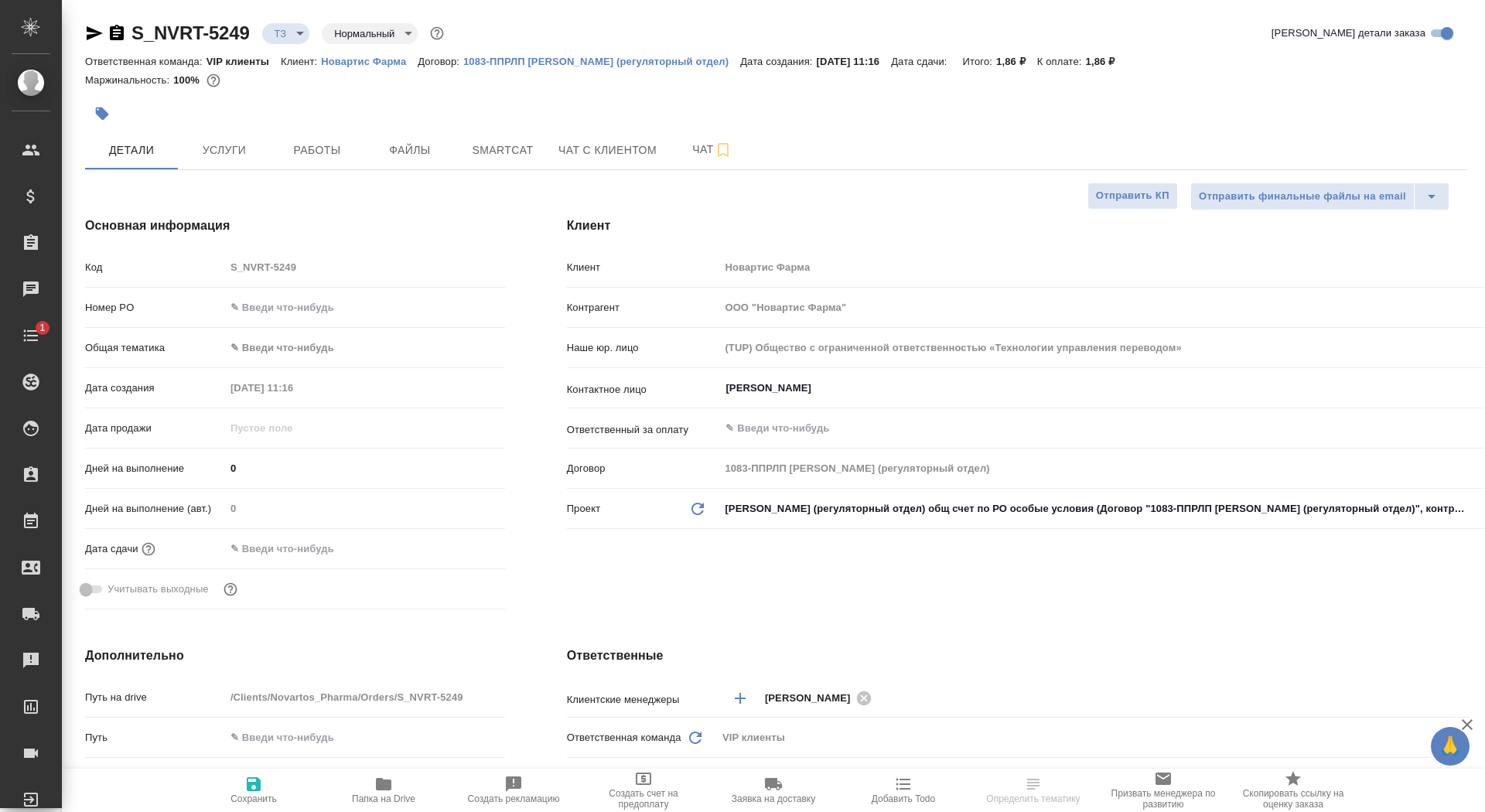
type textarea "x"
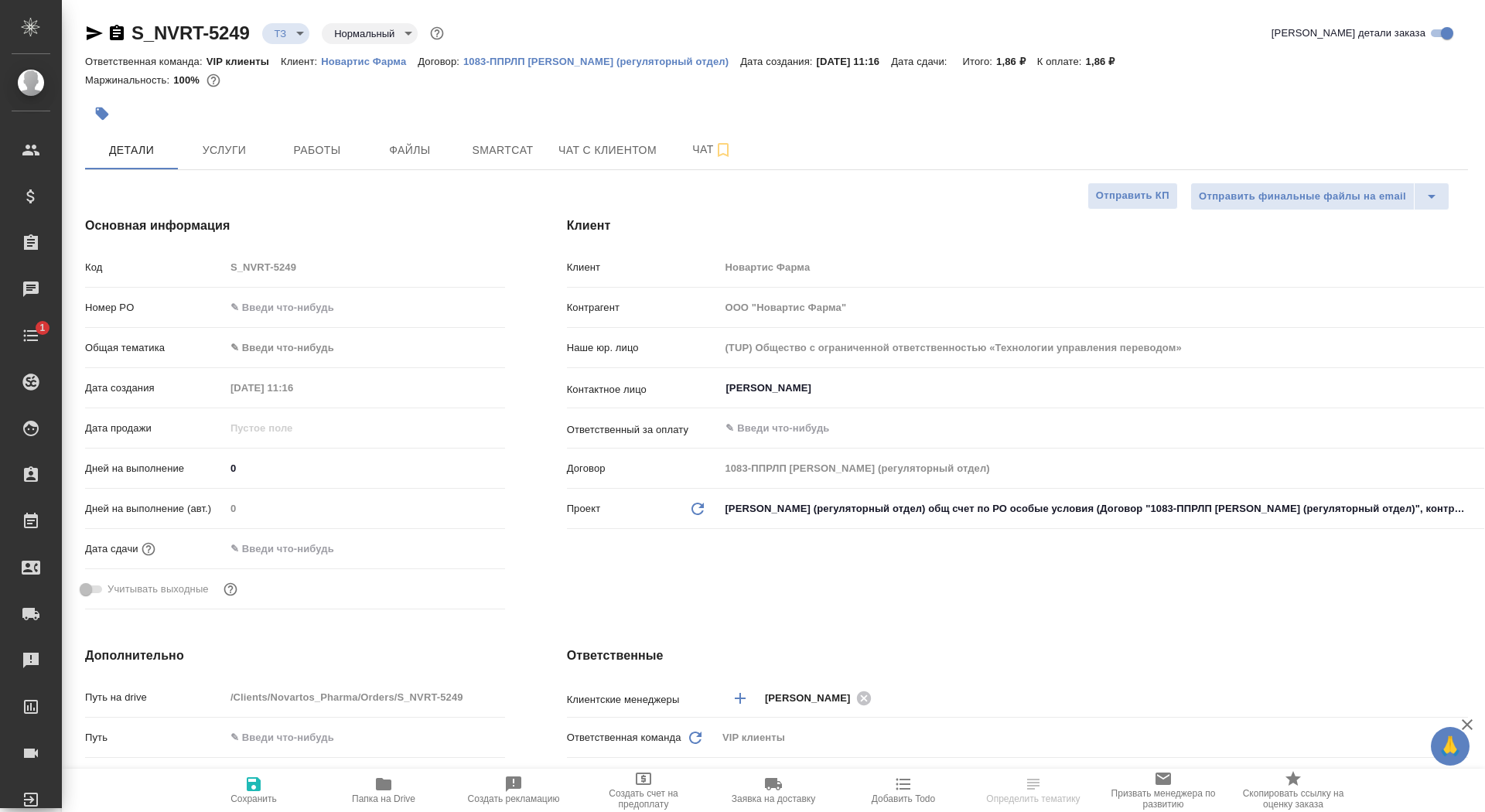
type textarea "x"
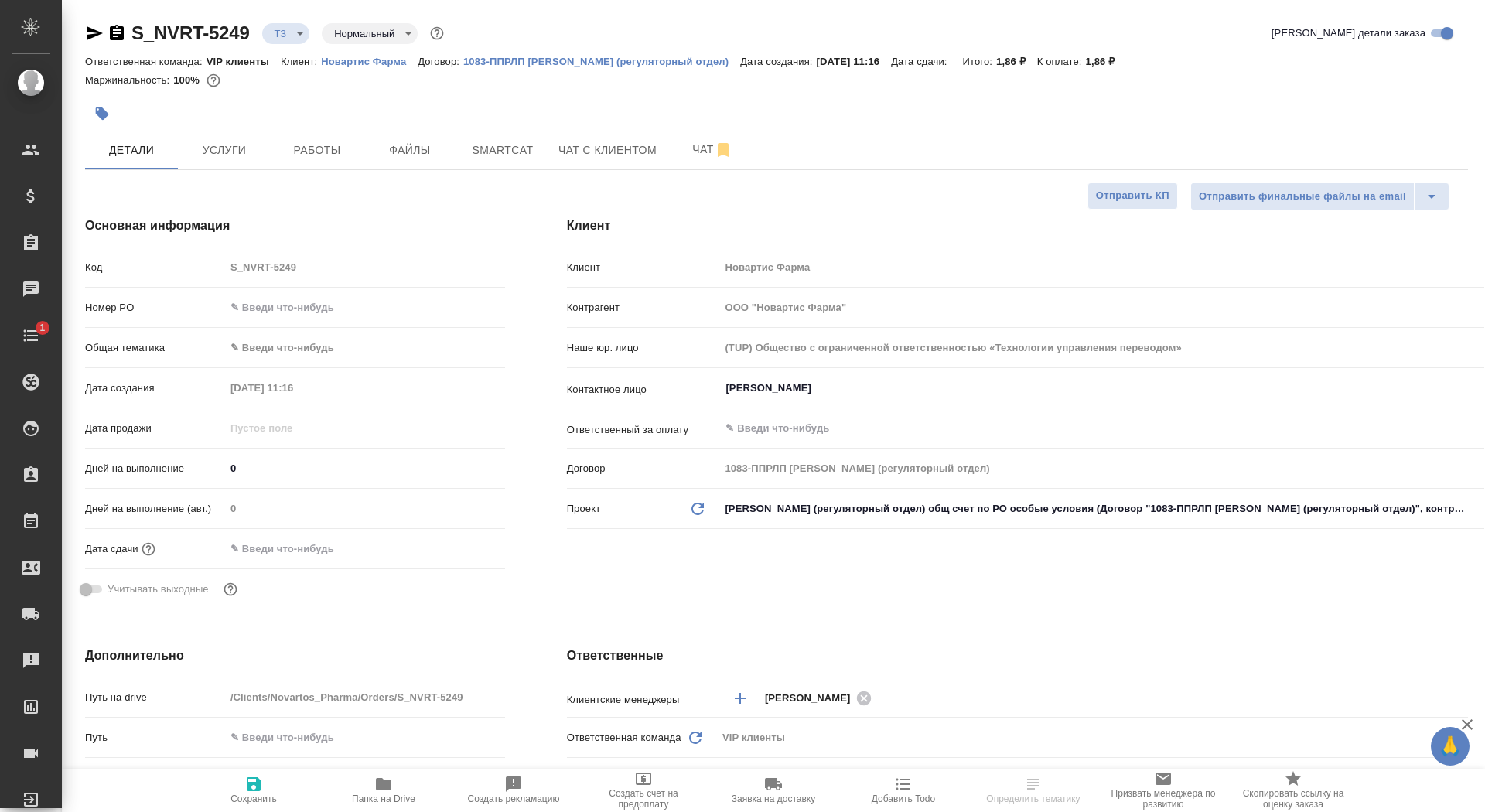
type textarea "x"
click at [464, 151] on button "Smartcat" at bounding box center [503, 150] width 93 height 39
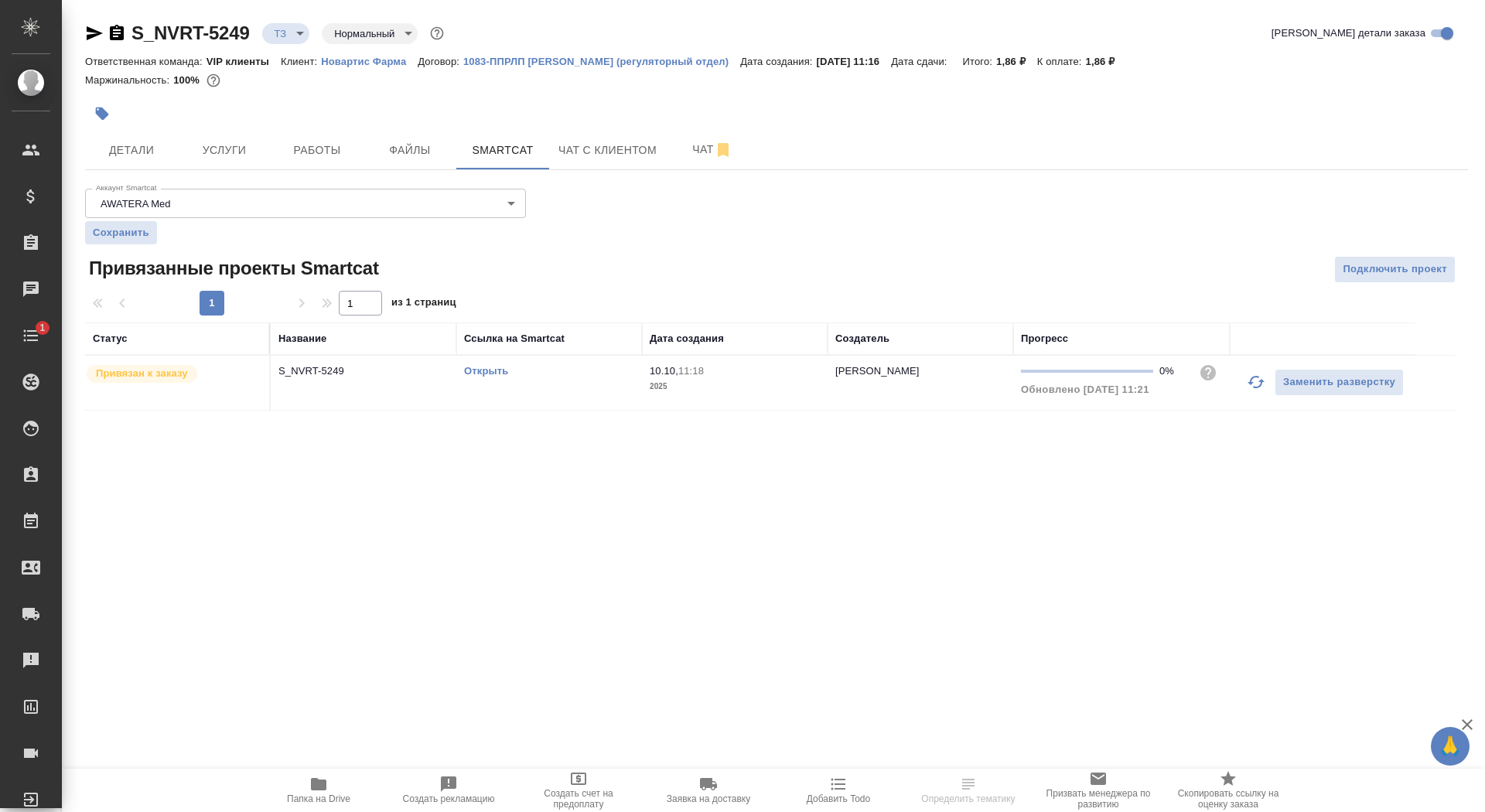
click at [485, 368] on link "Открыть" at bounding box center [485, 371] width 44 height 12
click at [319, 790] on icon "button" at bounding box center [319, 784] width 18 height 18
click at [219, 147] on span "Услуги" at bounding box center [224, 150] width 75 height 19
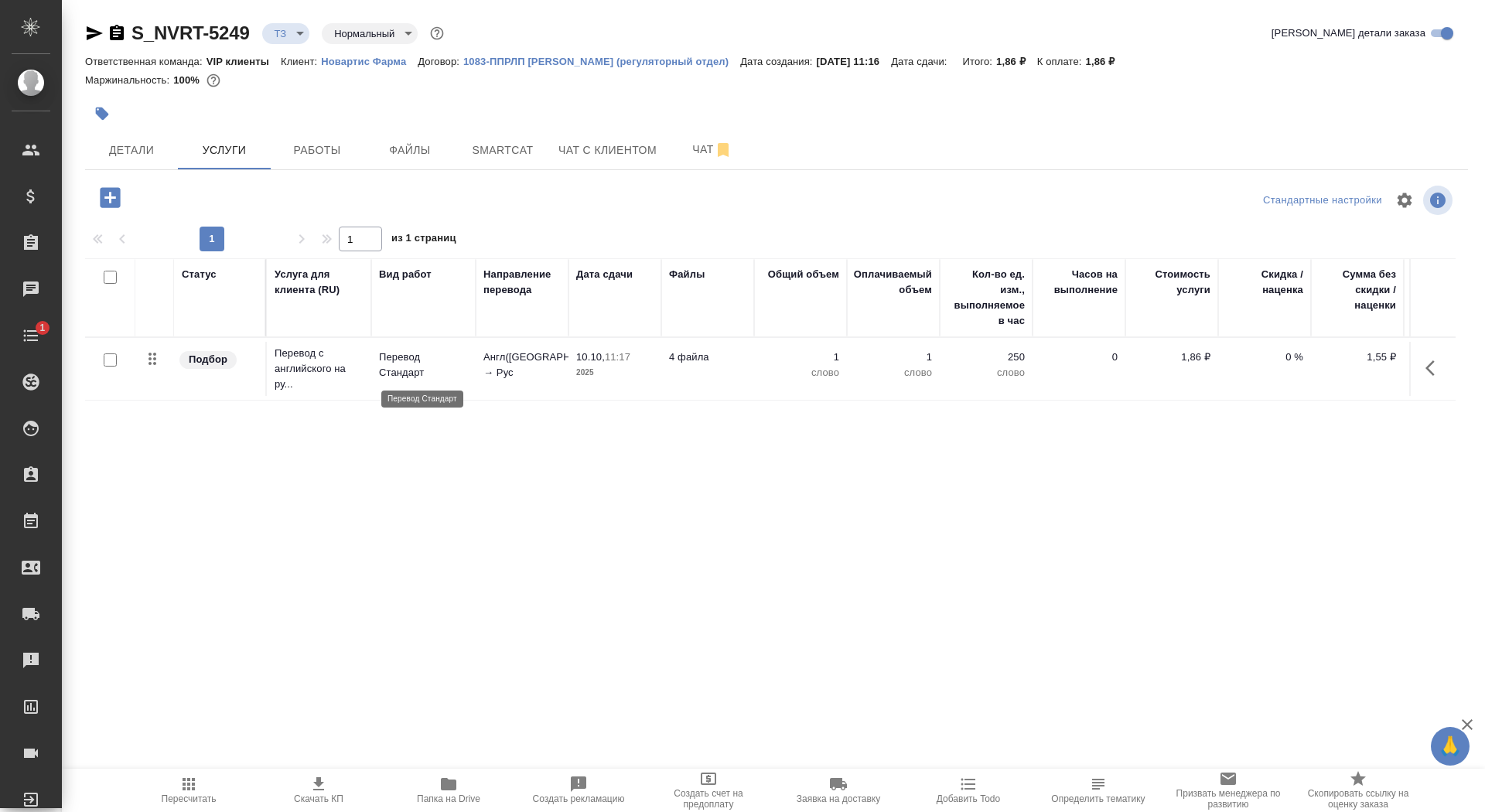
click at [446, 355] on p "Перевод Стандарт" at bounding box center [423, 364] width 89 height 31
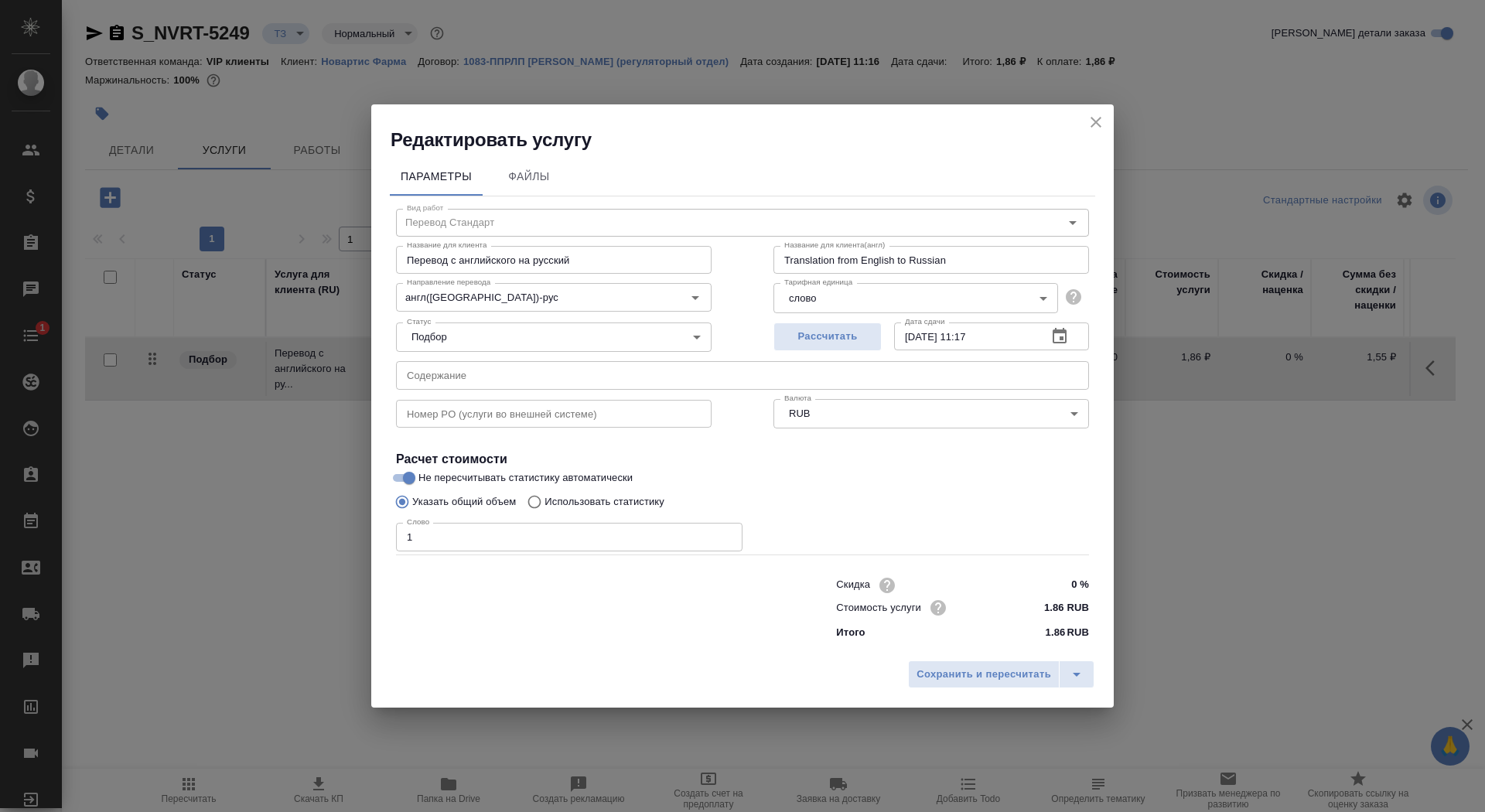
click at [599, 497] on p "Использовать статистику" at bounding box center [604, 502] width 120 height 16
click at [544, 497] on input "Использовать статистику" at bounding box center [533, 501] width 25 height 29
radio input "true"
radio input "false"
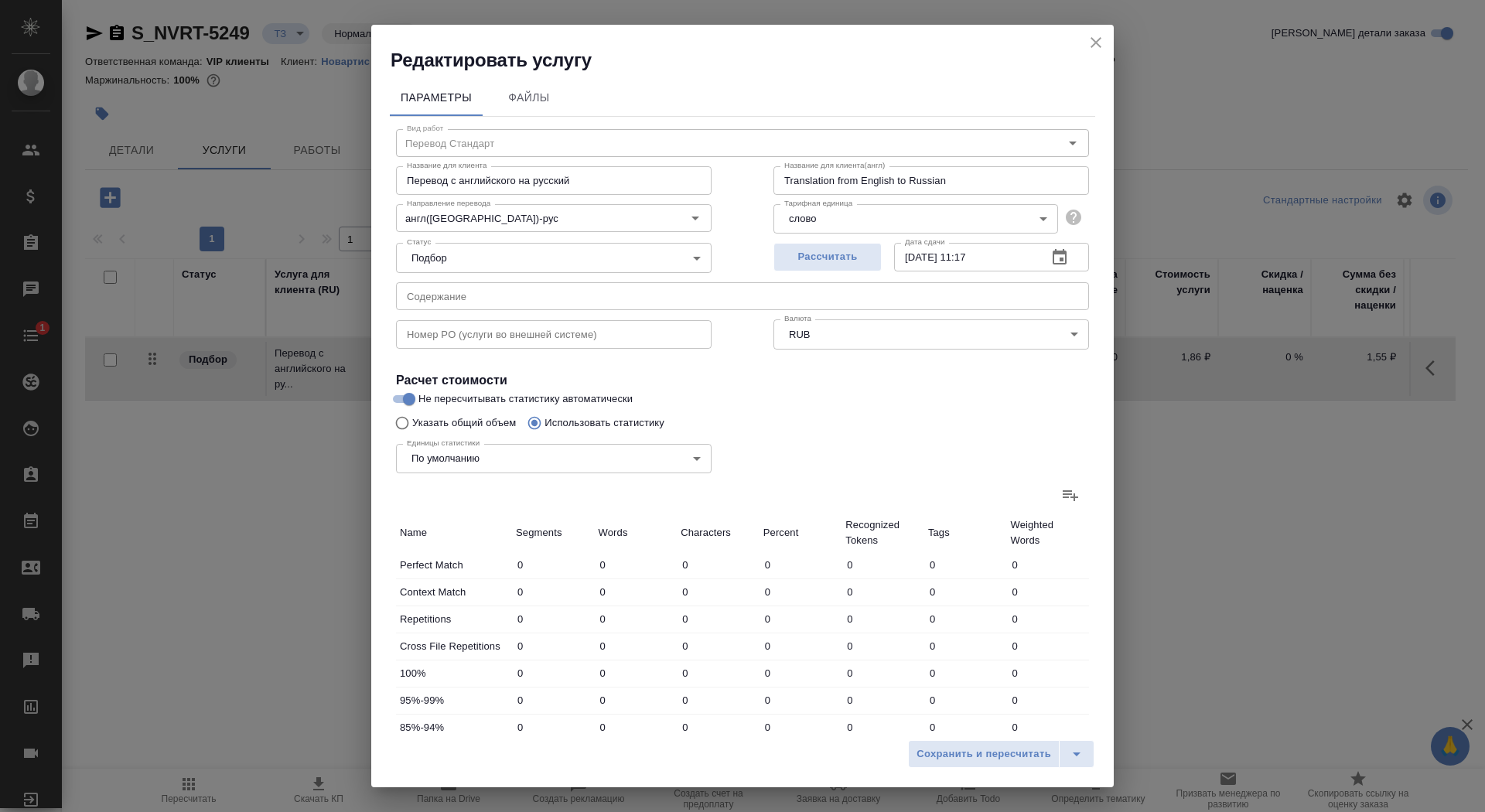
click at [1082, 497] on label at bounding box center [1070, 494] width 37 height 37
click at [0, 0] on input "file" at bounding box center [0, 0] width 0 height 0
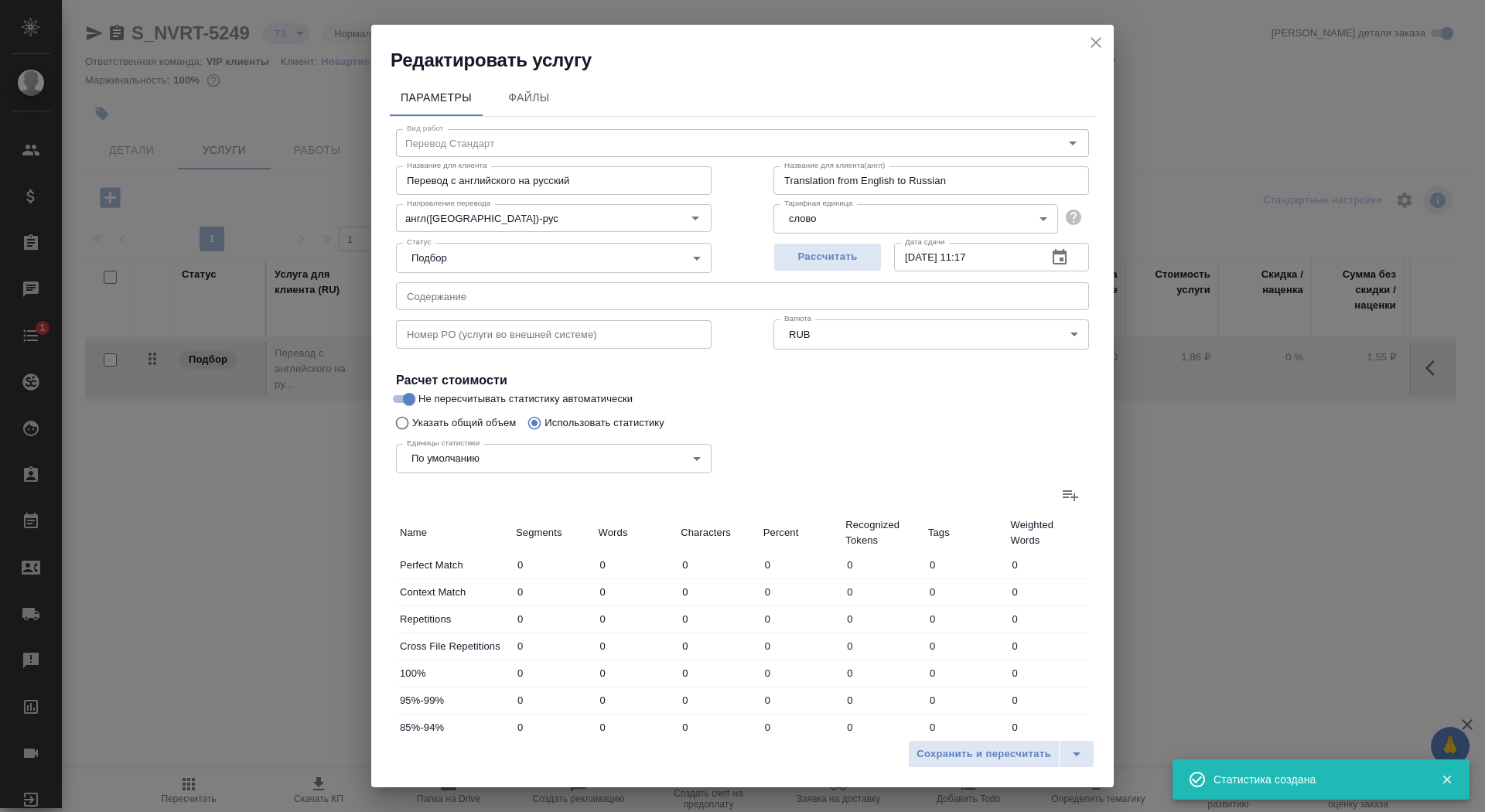
type input "324"
type input "624"
type input "2969"
type input "75"
type input "382"
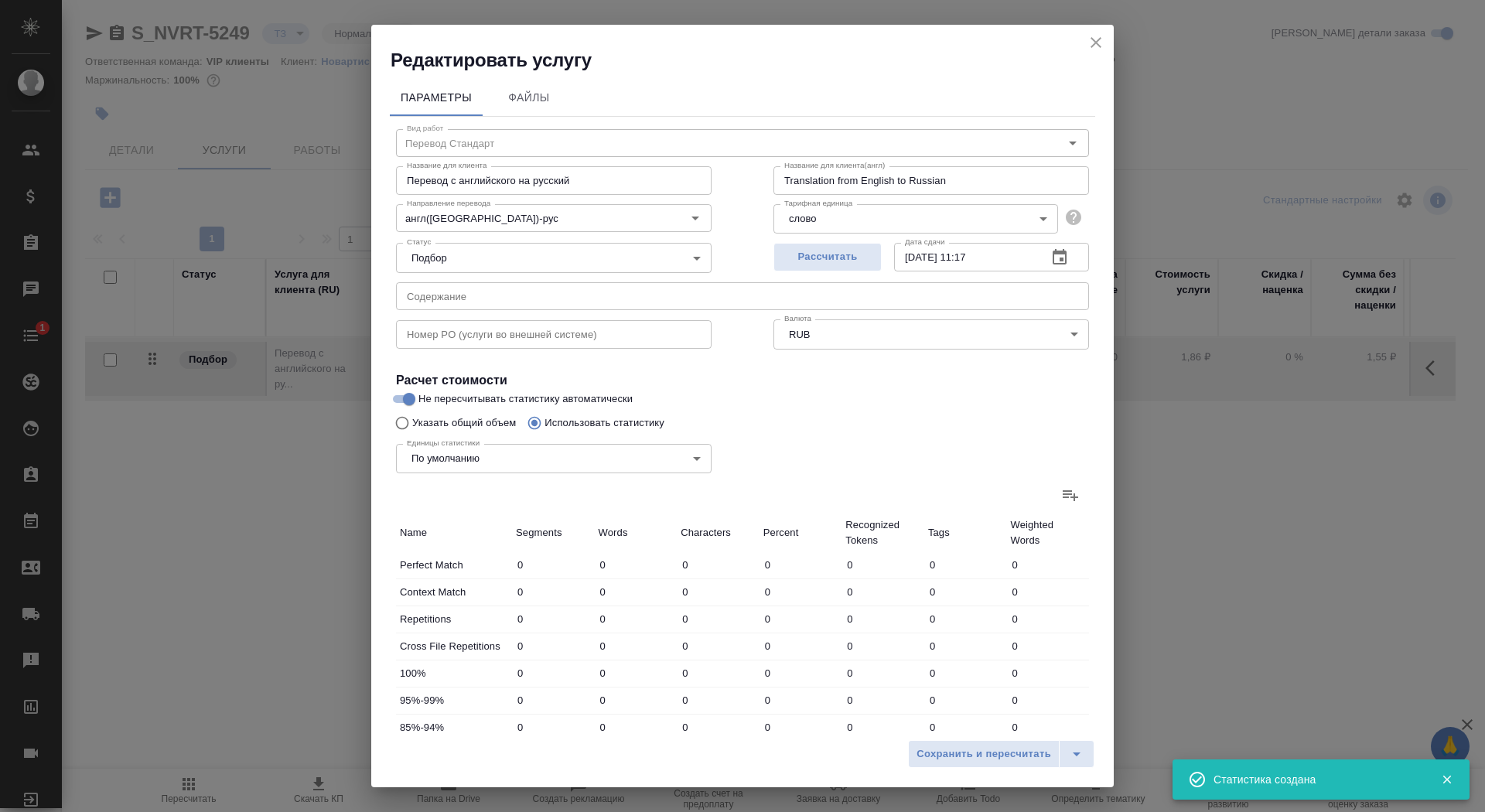
type input "2188"
type input "9"
type input "57"
type input "362"
type input "348"
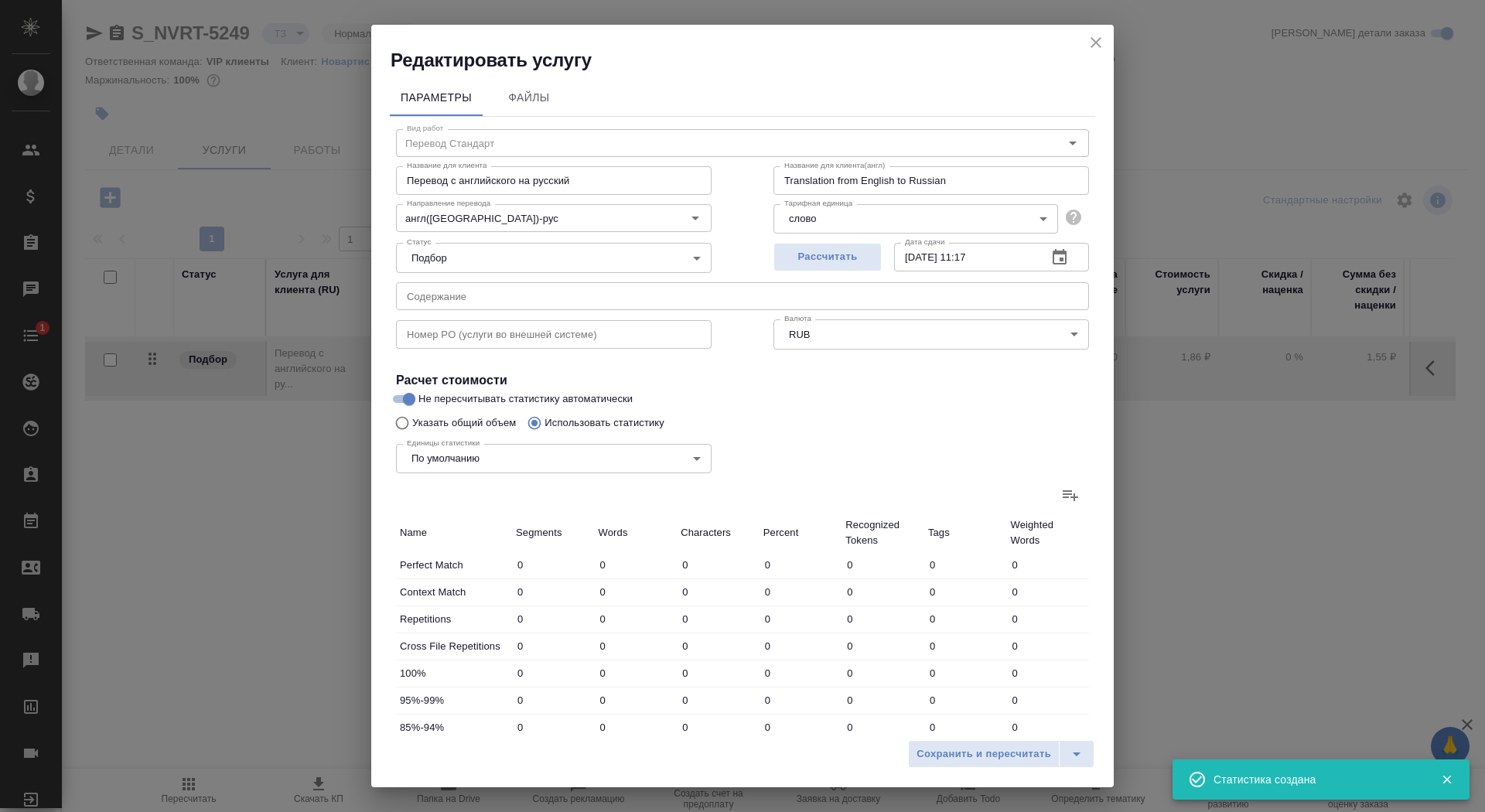
type input "701"
type input "3699"
type input "29"
type input "94"
type input "499"
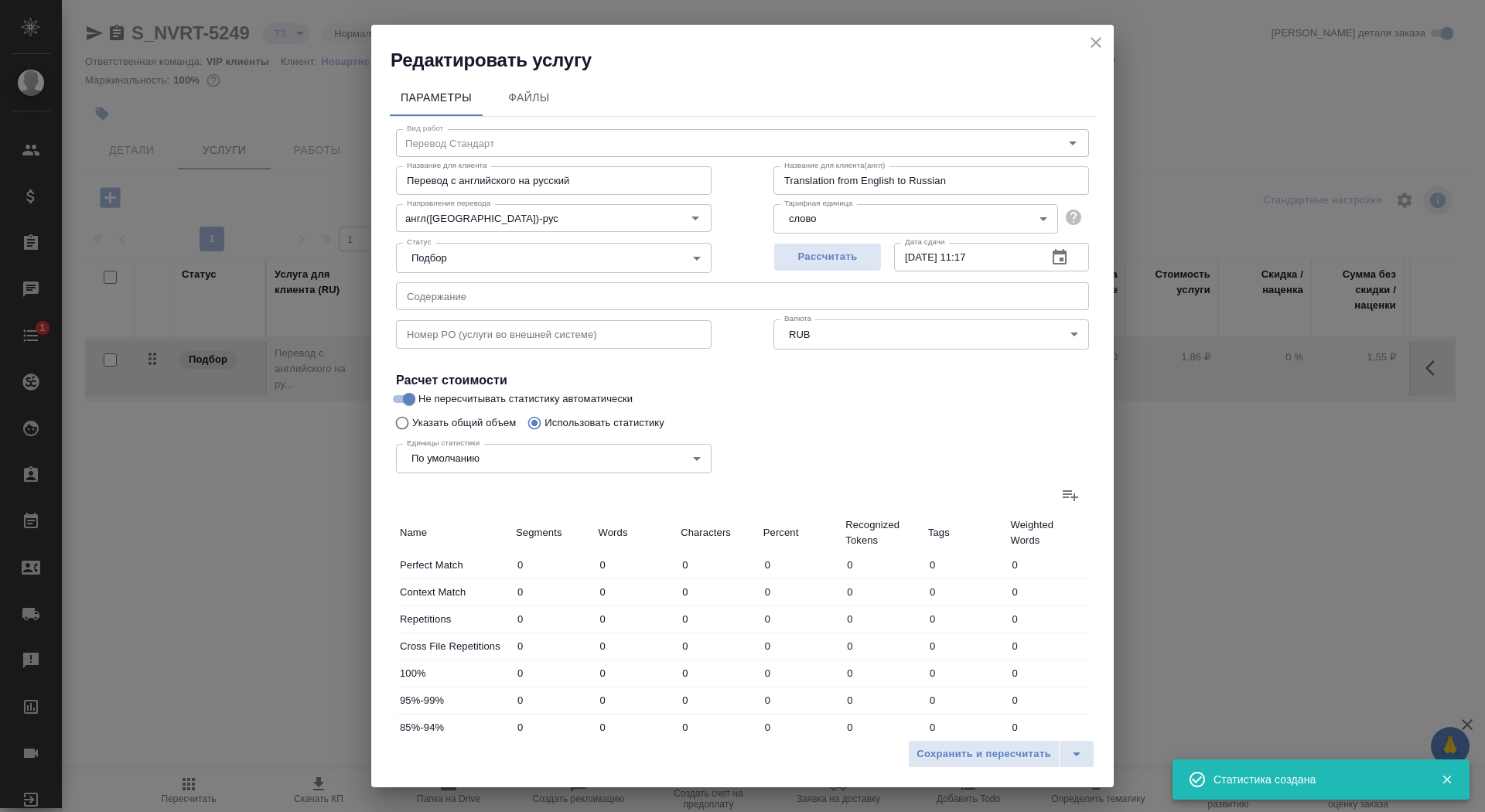
type input "22"
type input "228"
type input "1368"
type input "26"
type input "177"
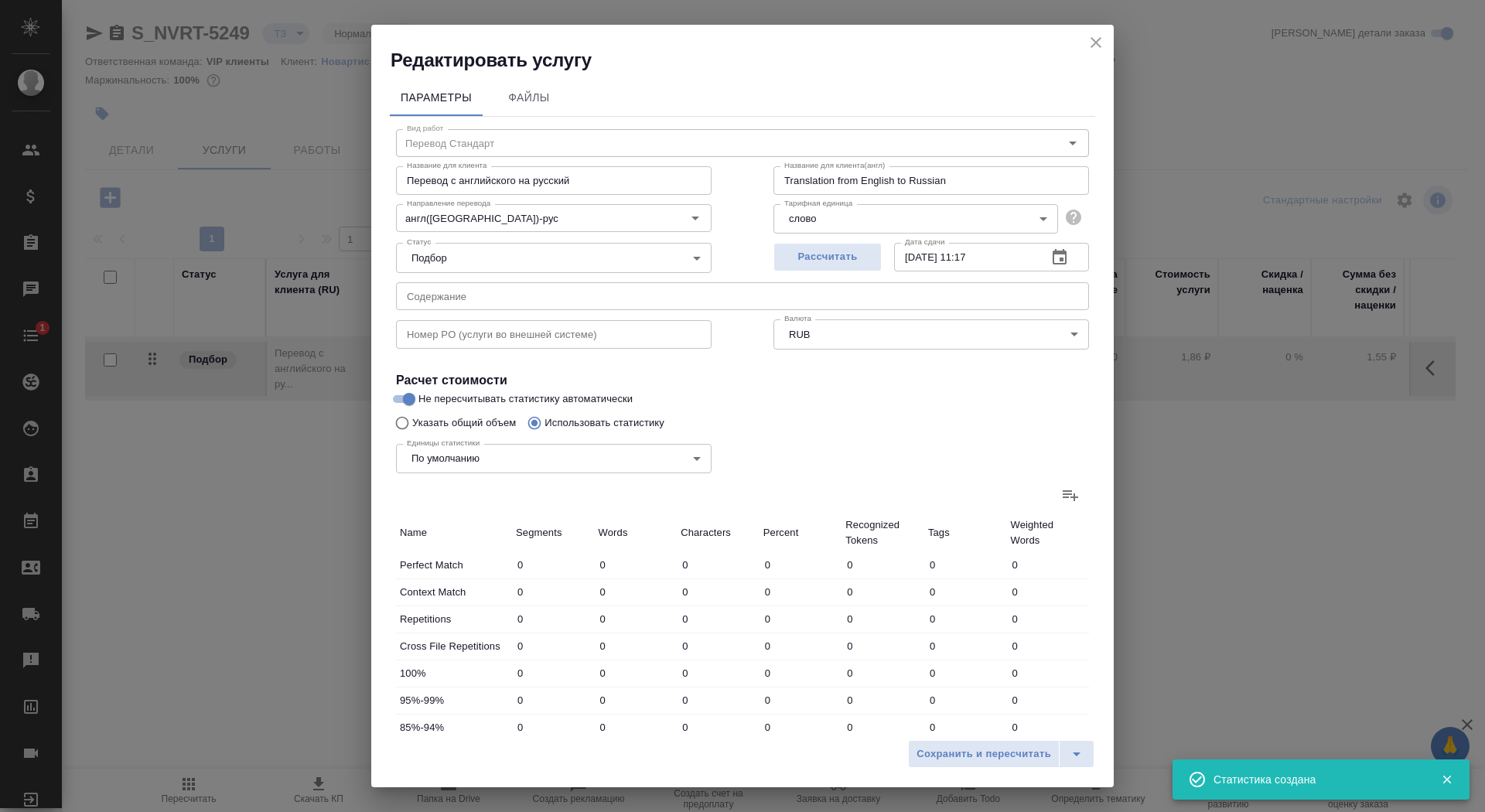
type input "1155"
type input "132"
type input "2196"
type input "13894"
type input "881"
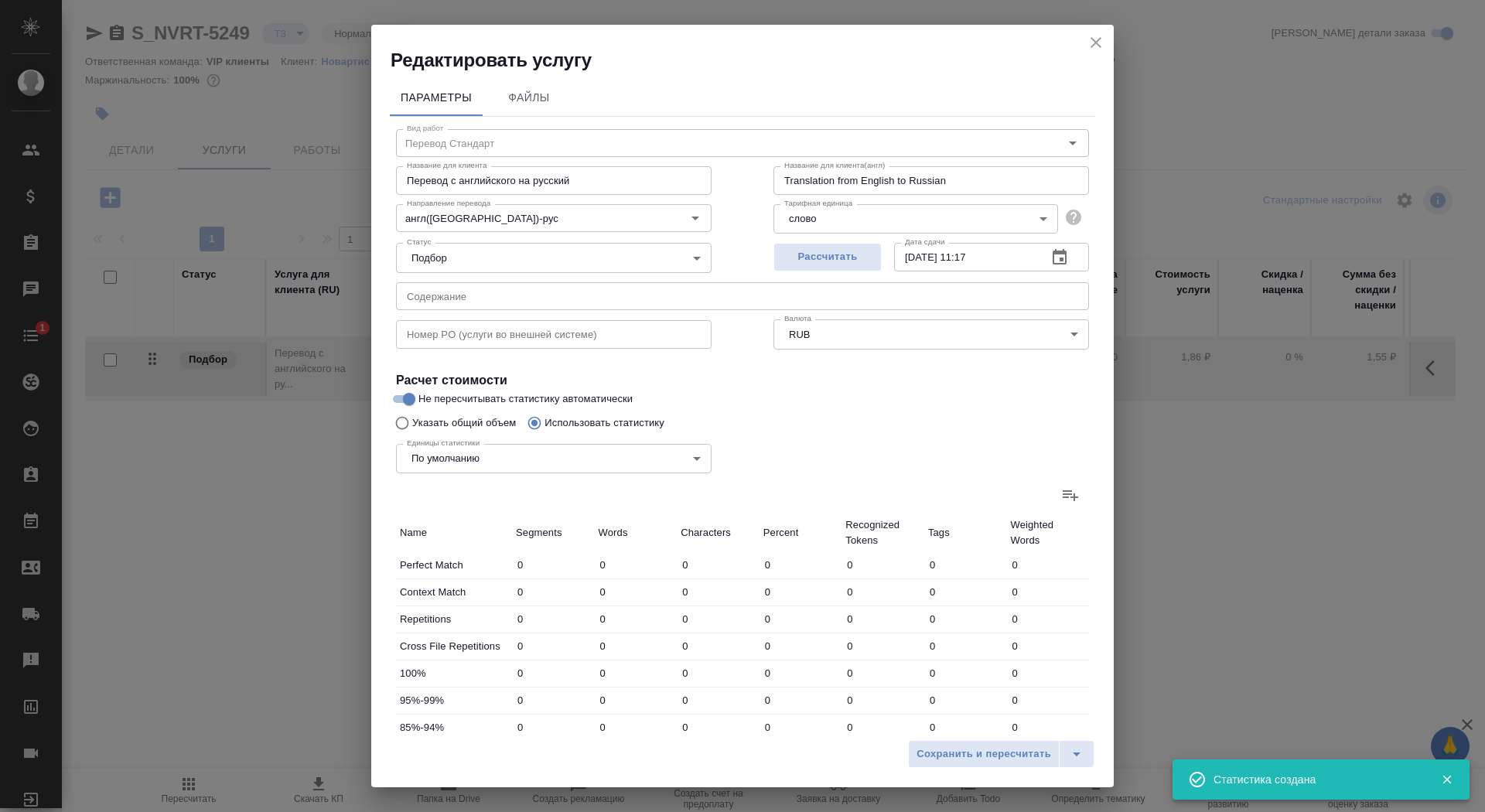
type input "4020"
type input "23584"
type input "965"
type input "4459"
type input "26134"
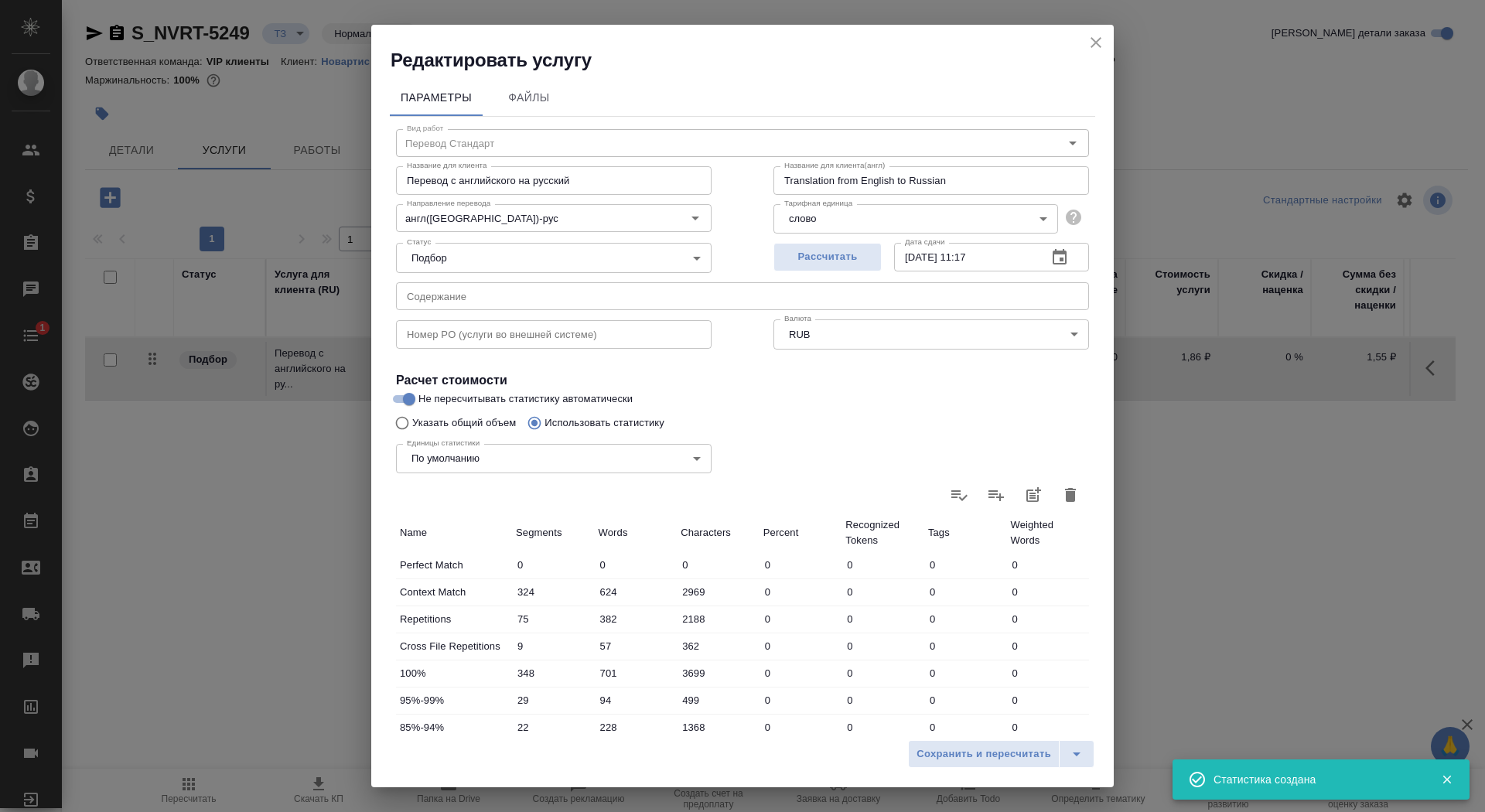
scroll to position [240, 0]
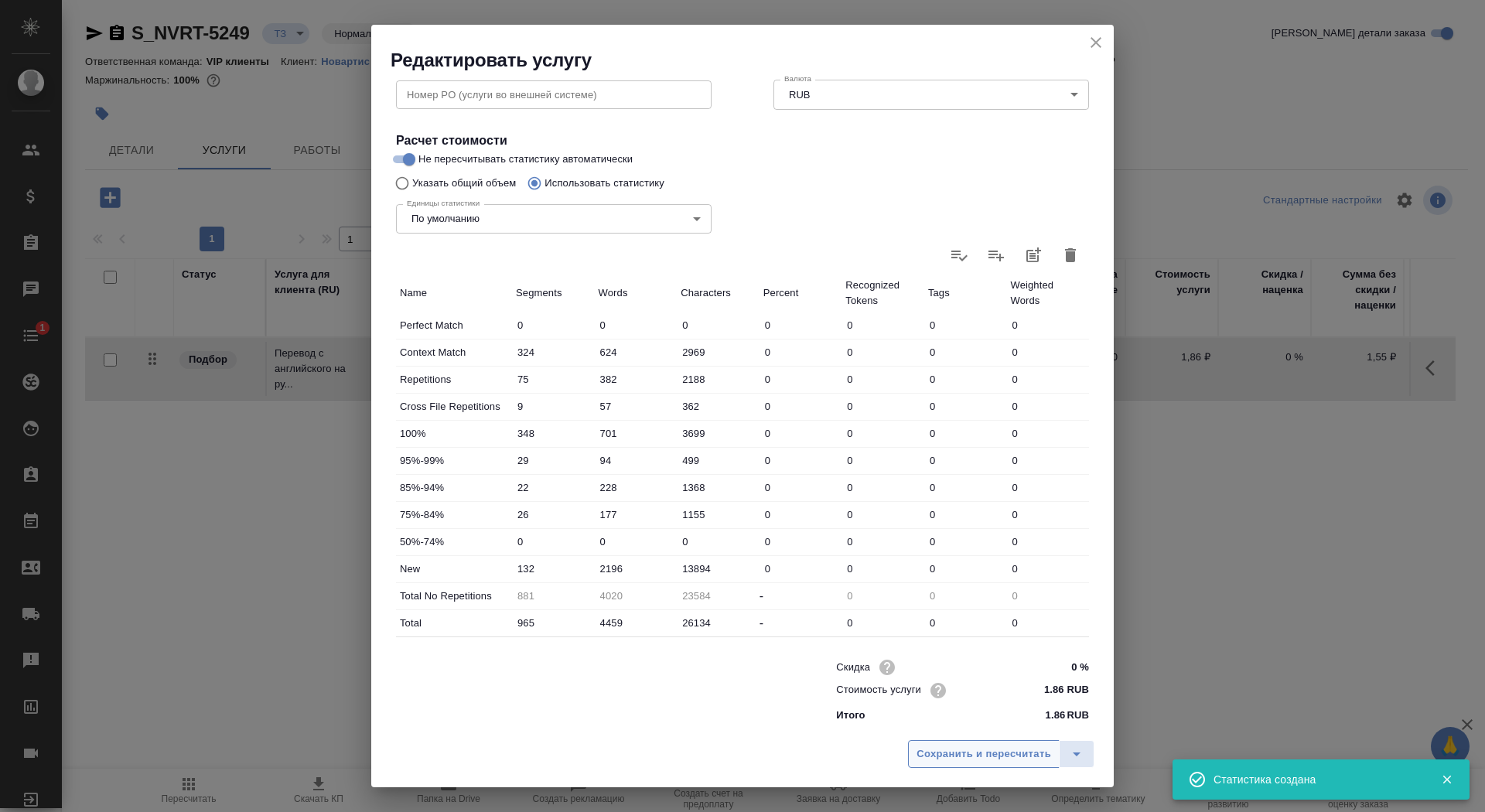
click at [940, 743] on button "Сохранить и пересчитать" at bounding box center [983, 754] width 152 height 28
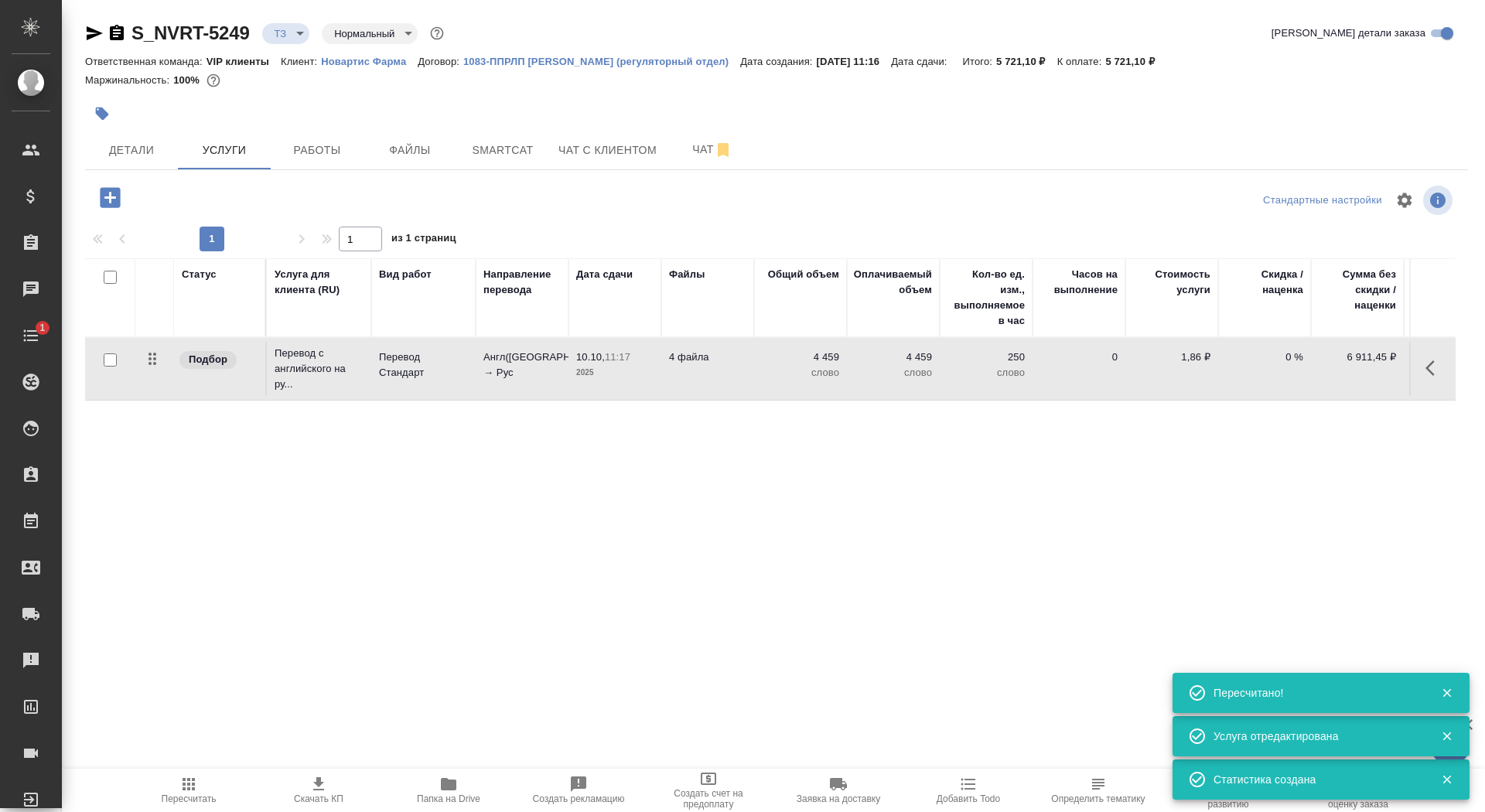
click at [712, 357] on p "4 файла" at bounding box center [707, 357] width 77 height 16
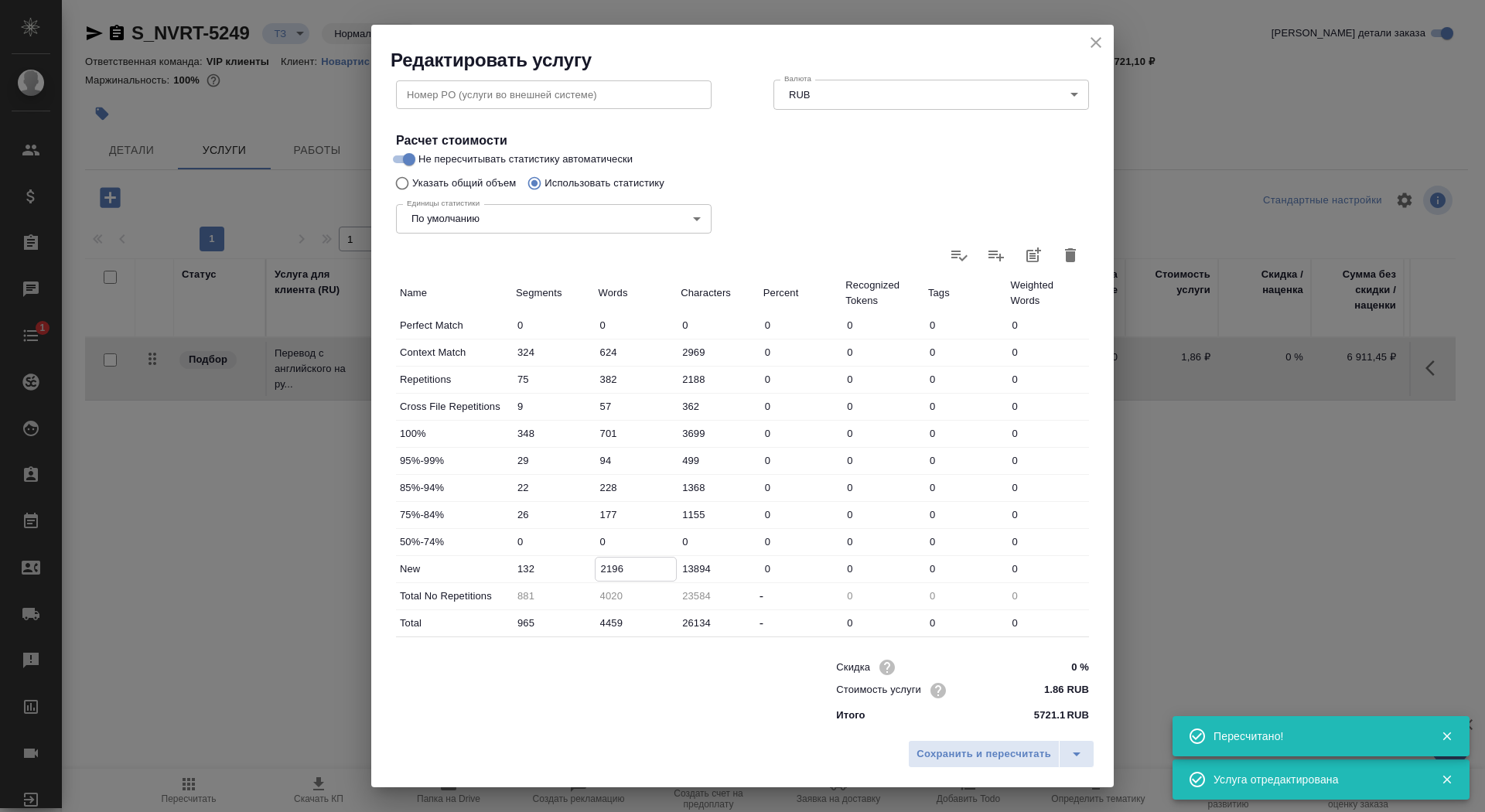
drag, startPoint x: 605, startPoint y: 566, endPoint x: 597, endPoint y: 566, distance: 8.0
click at [597, 566] on input "2196" at bounding box center [636, 568] width 81 height 22
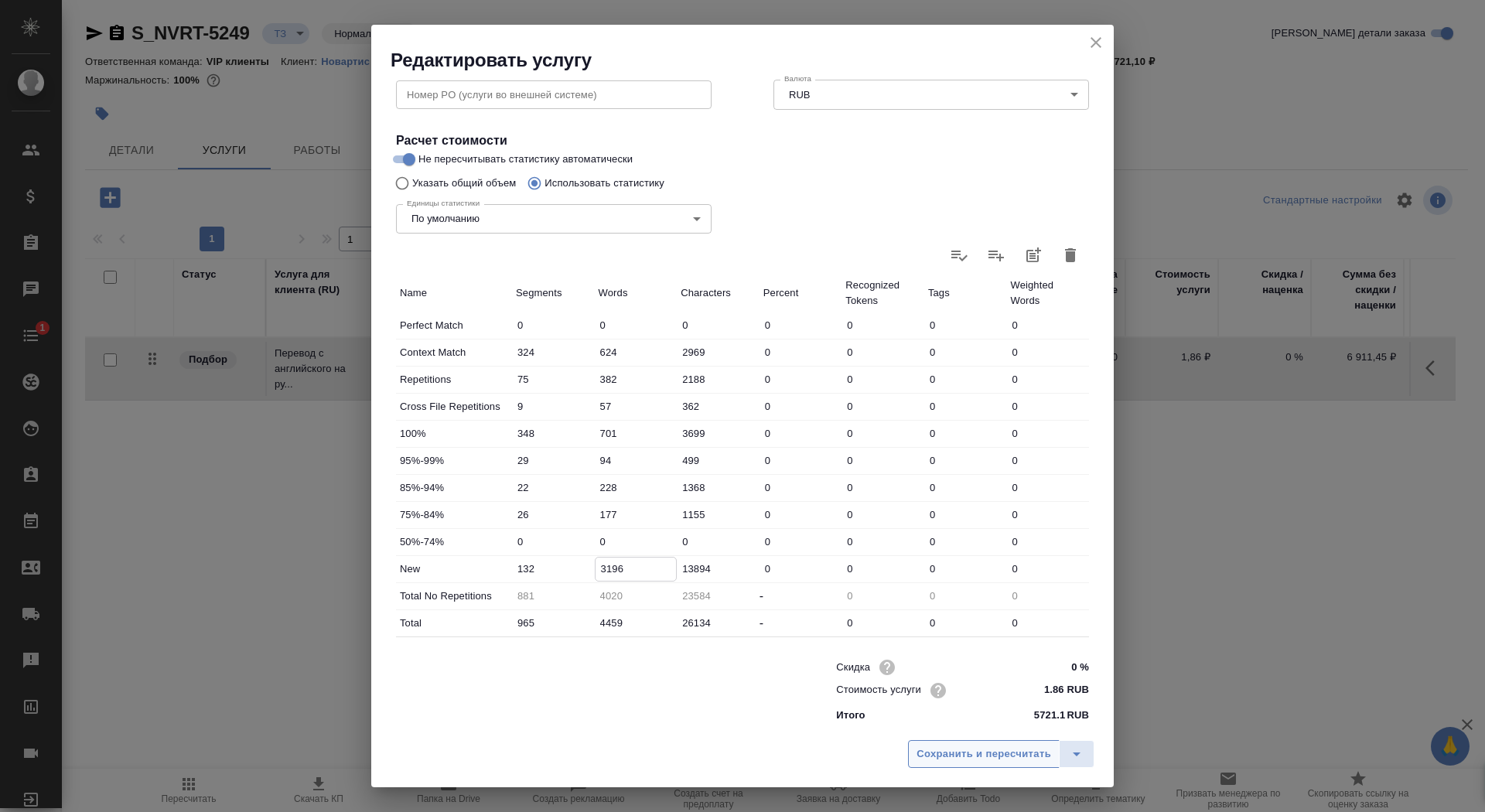
type input "3196"
click at [962, 758] on span "Сохранить и пересчитать" at bounding box center [984, 753] width 135 height 17
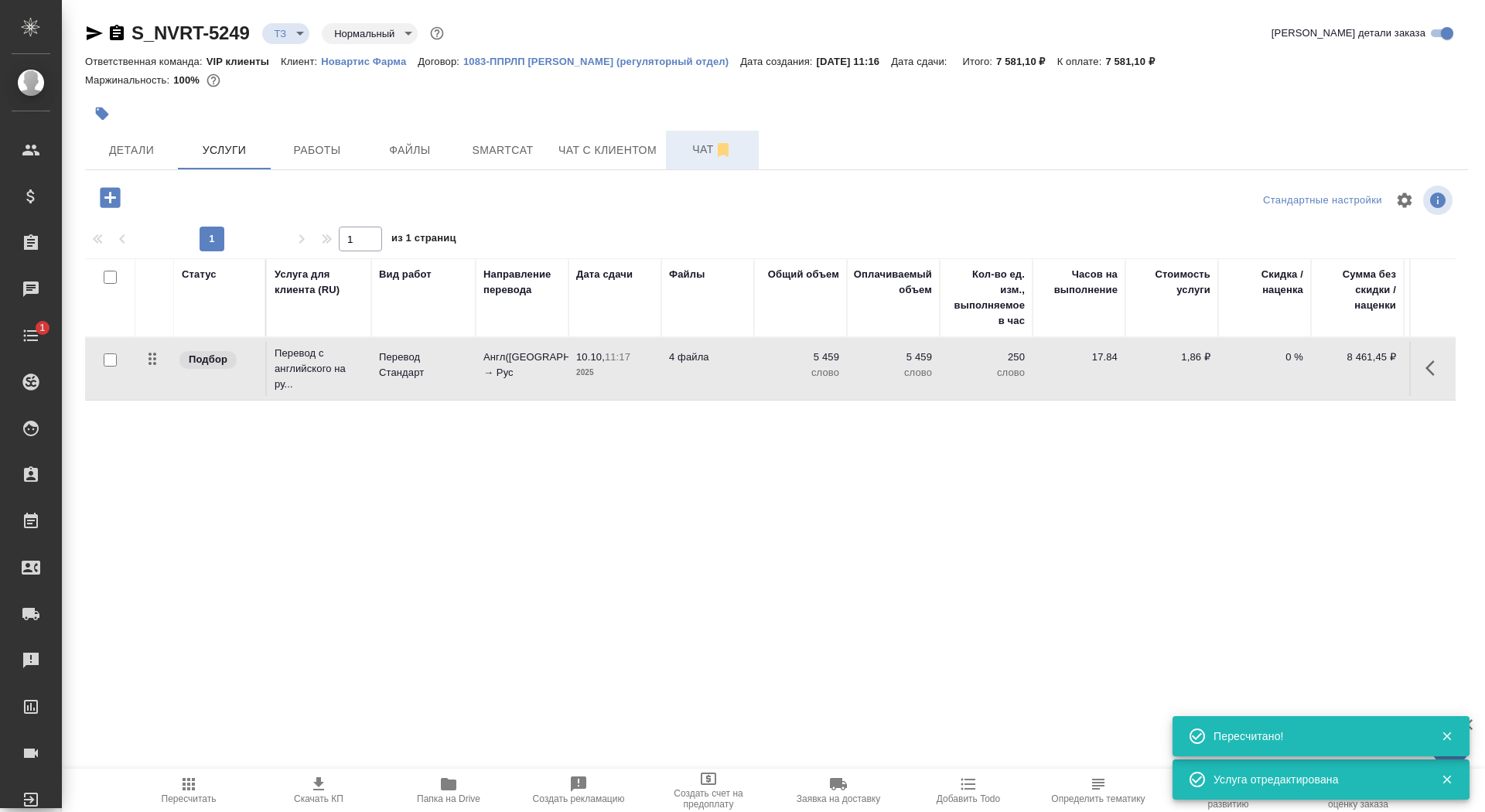
click at [694, 156] on span "Чат" at bounding box center [712, 149] width 75 height 19
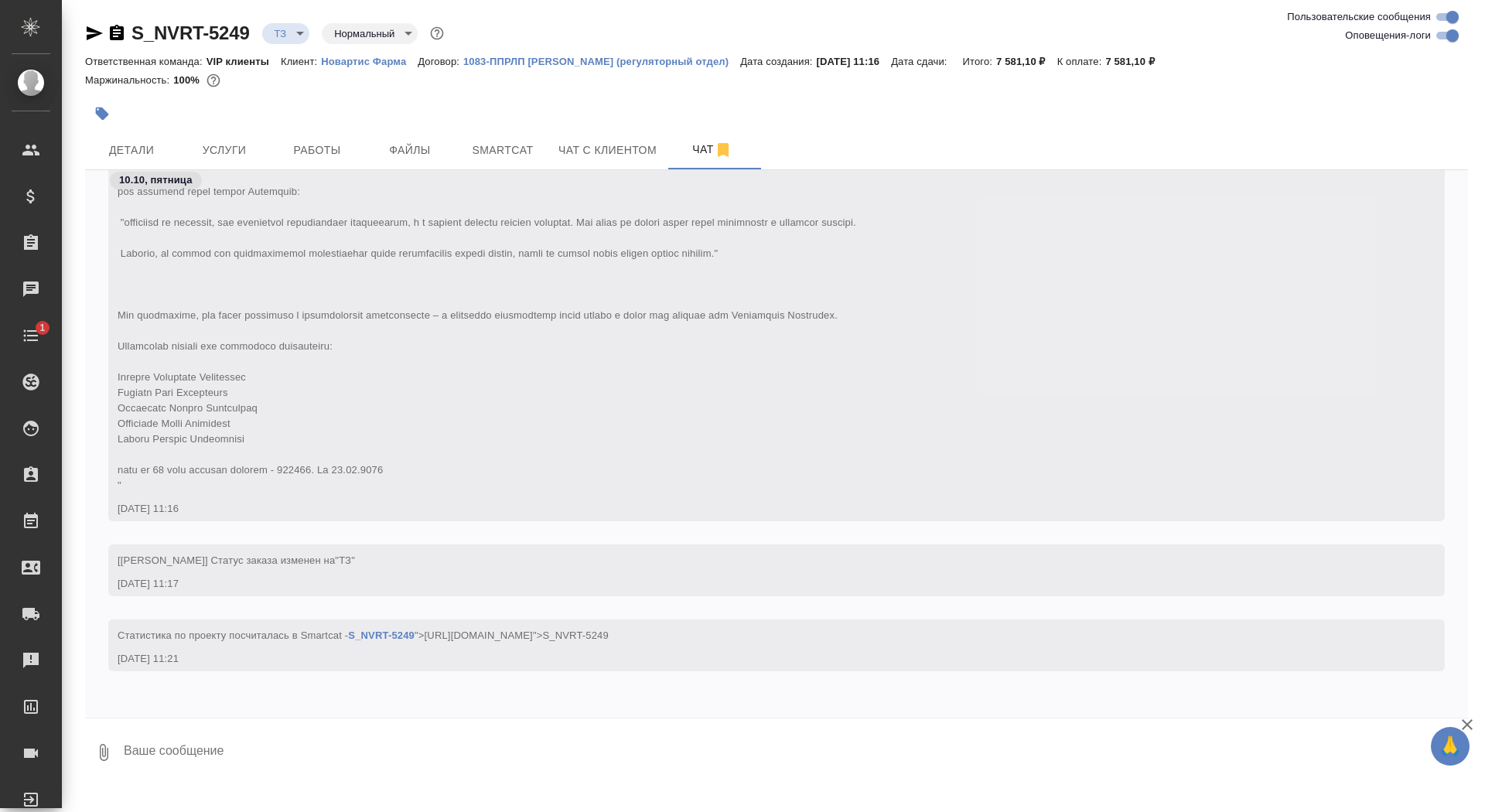
scroll to position [705, 0]
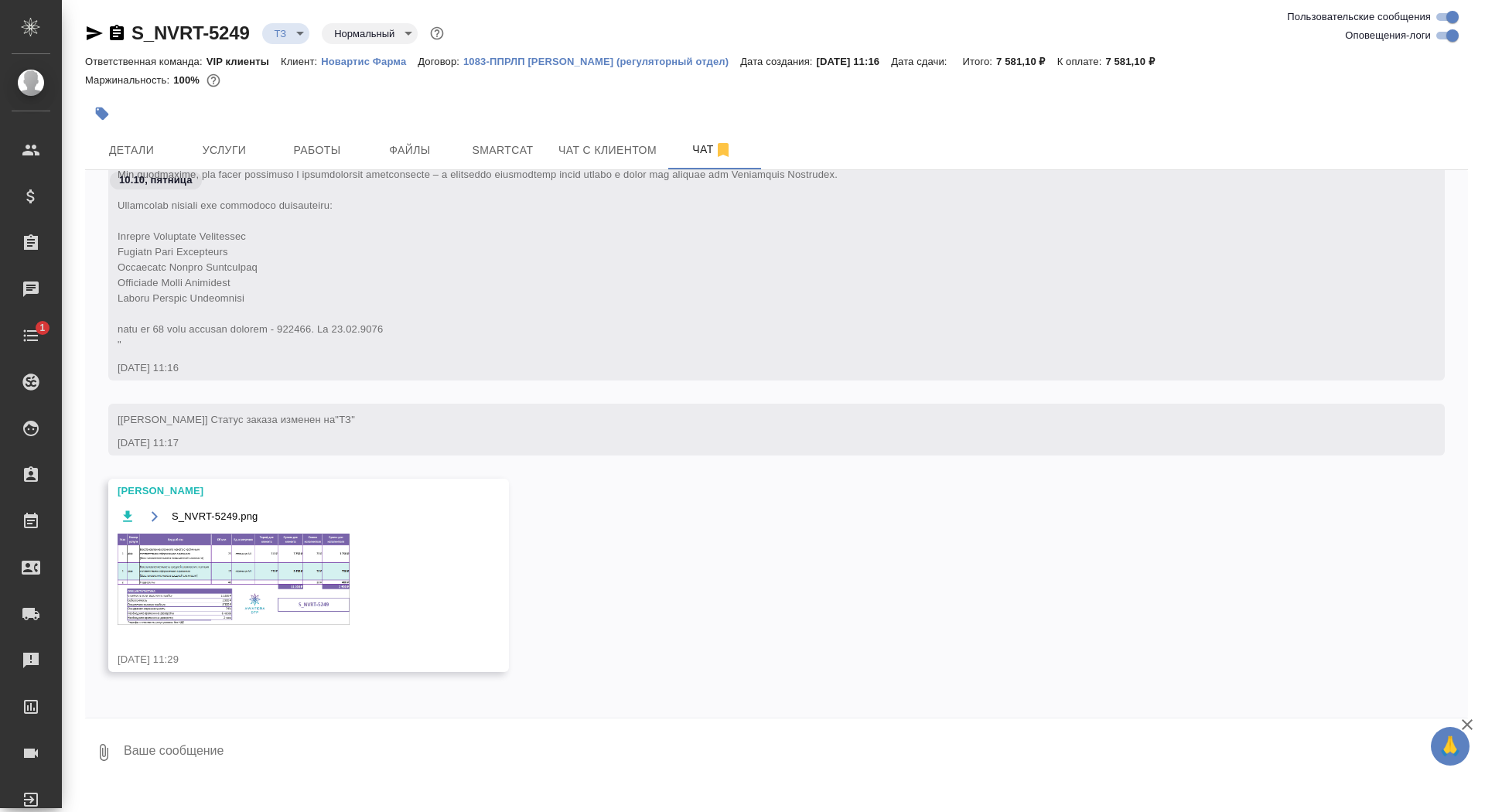
click at [345, 751] on textarea at bounding box center [795, 752] width 1346 height 53
type textarea "спасибо!"
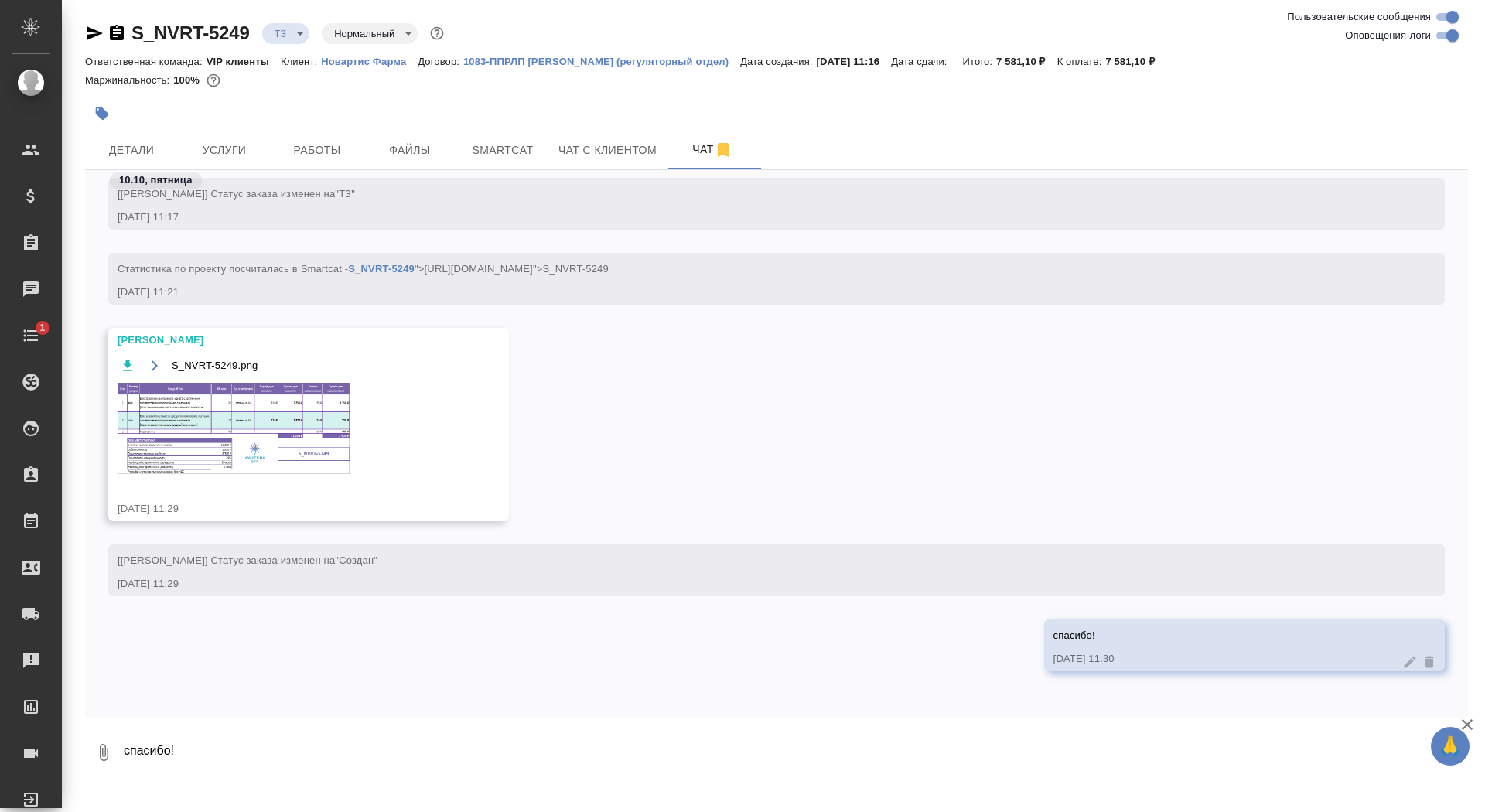
click at [185, 453] on img at bounding box center [234, 428] width 232 height 91
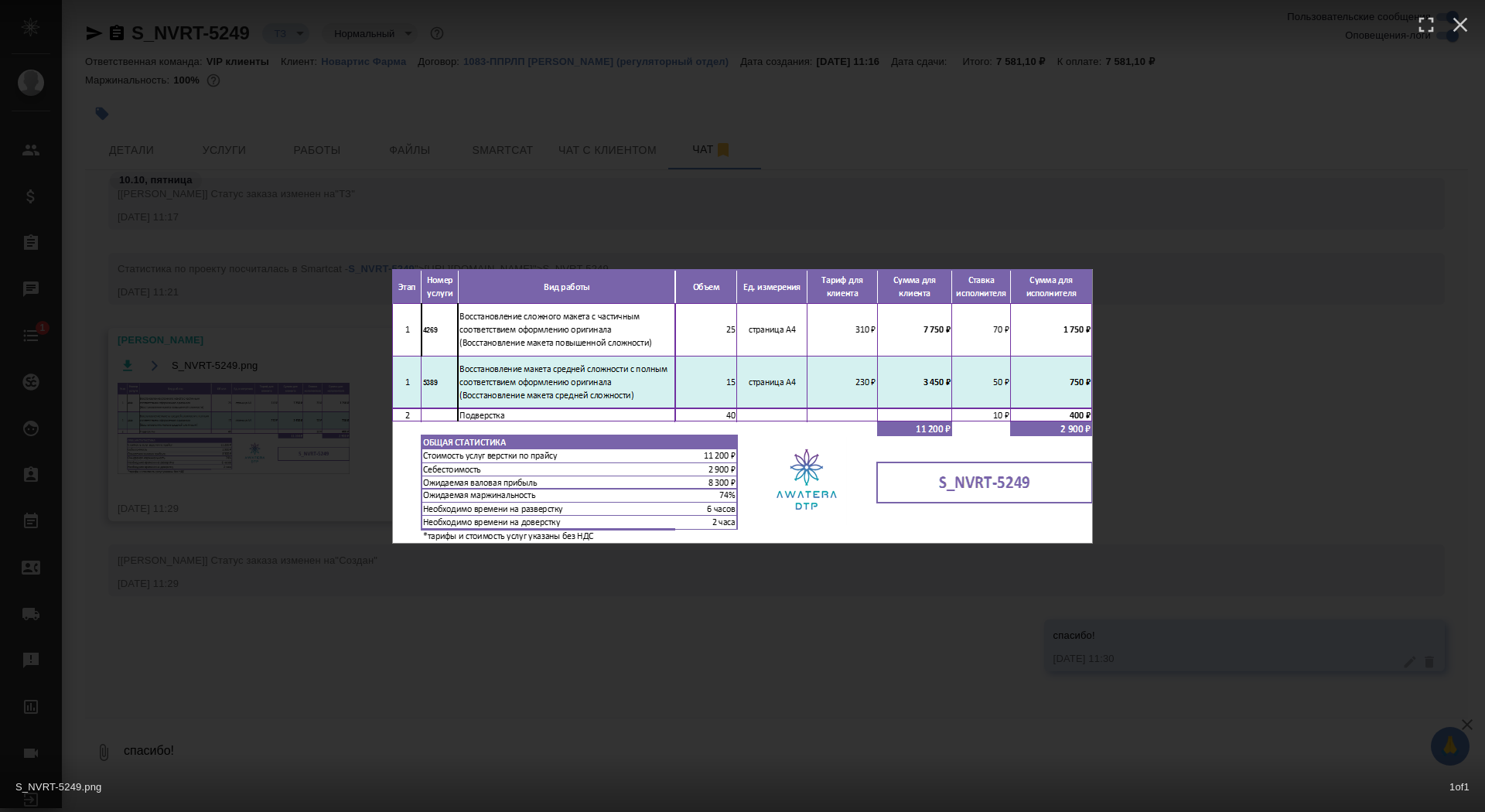
click at [185, 453] on div "S_NVRT-5249.png 1 of 1" at bounding box center [742, 406] width 1485 height 812
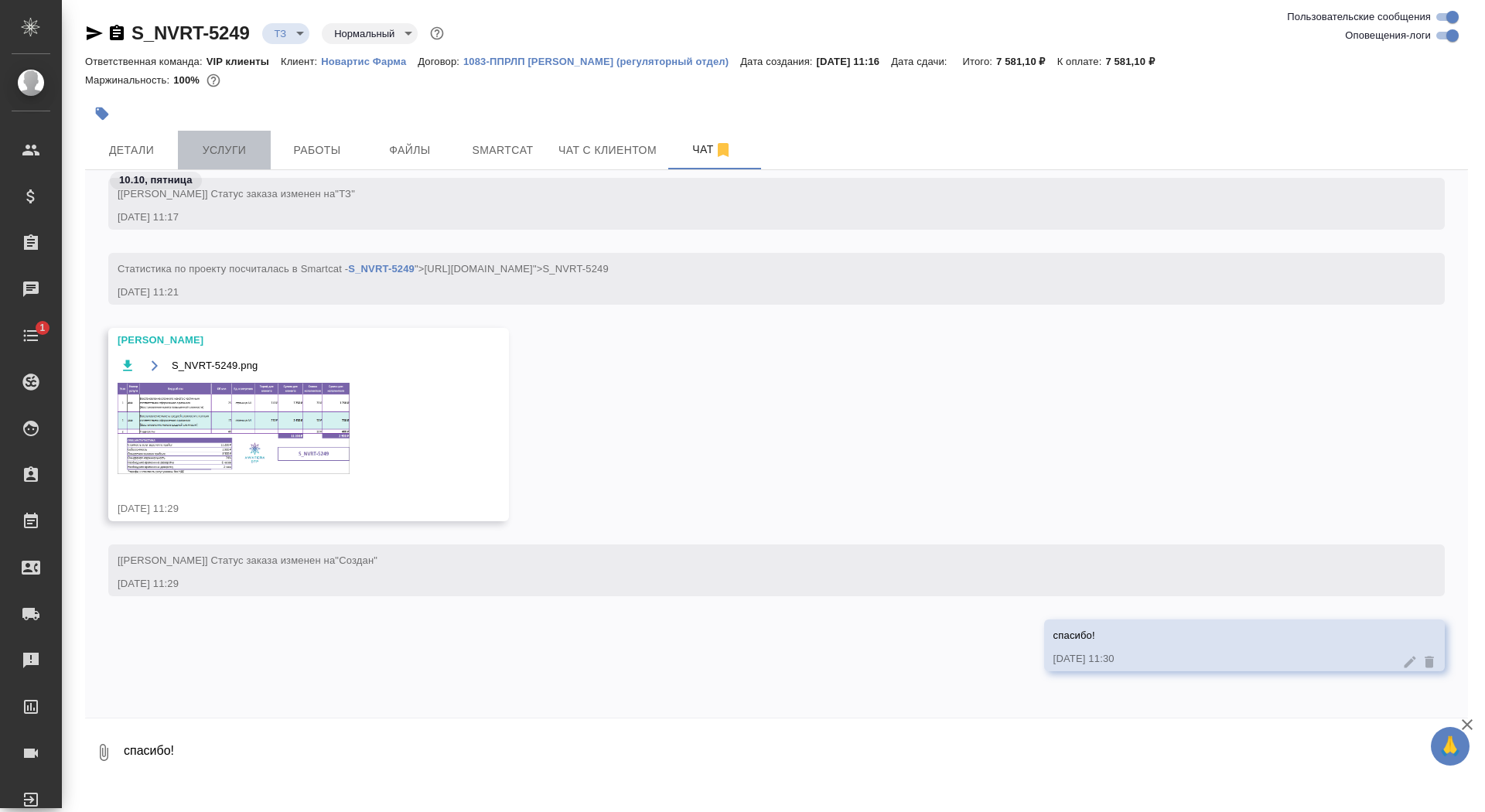
click at [193, 153] on span "Услуги" at bounding box center [224, 150] width 75 height 19
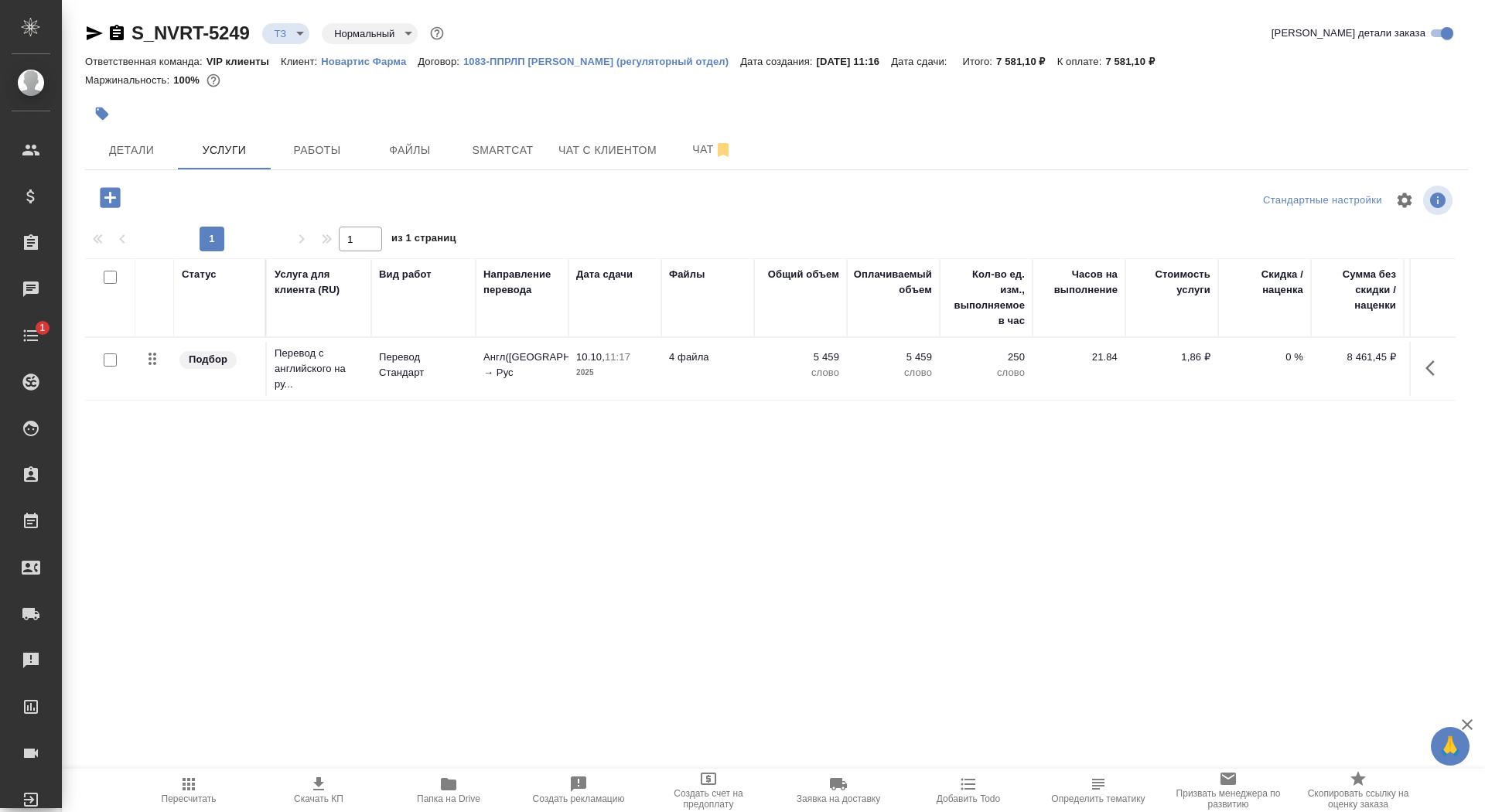
click at [117, 198] on icon "button" at bounding box center [109, 197] width 20 height 20
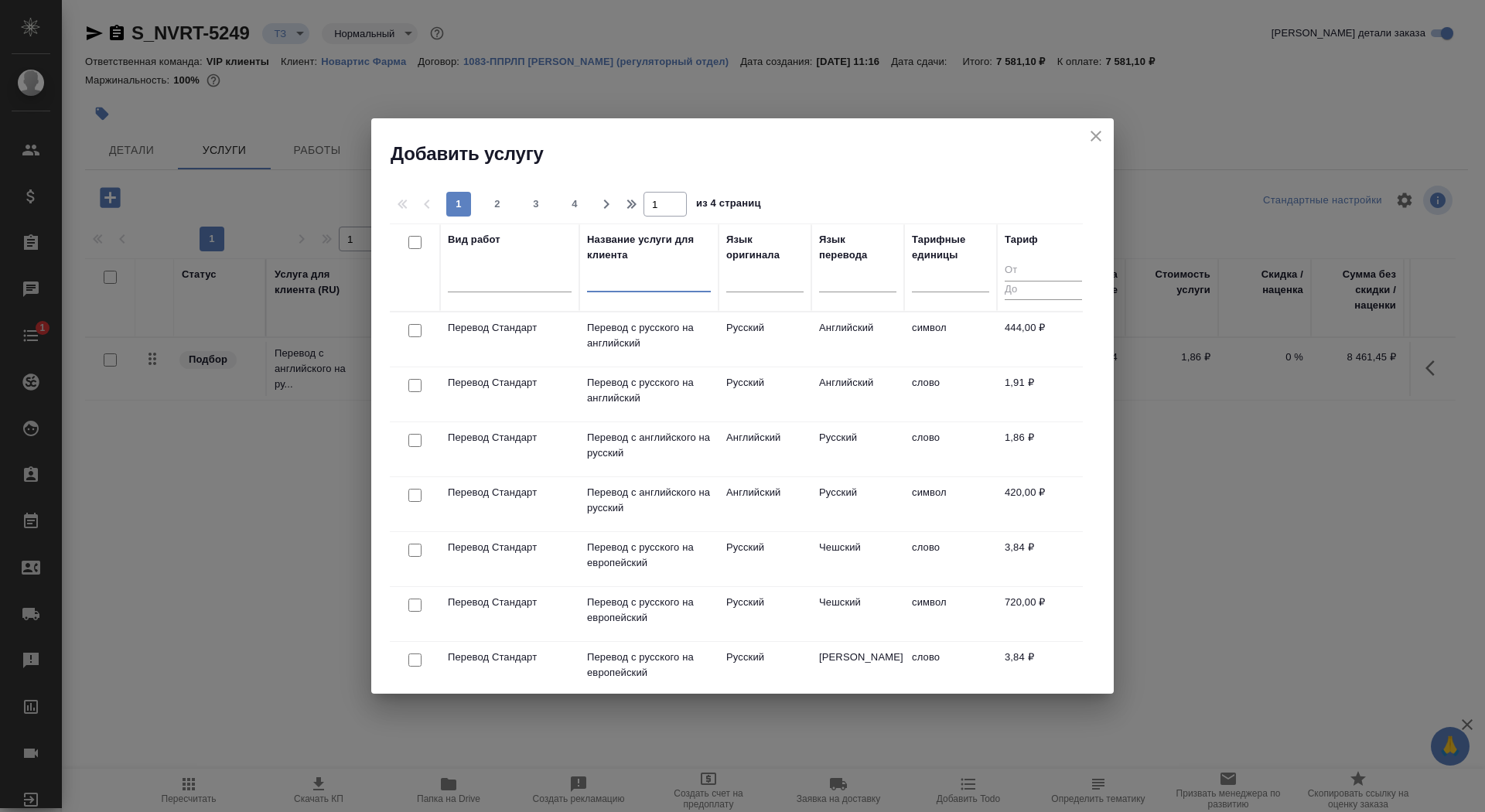
click at [618, 290] on input "text" at bounding box center [648, 282] width 123 height 19
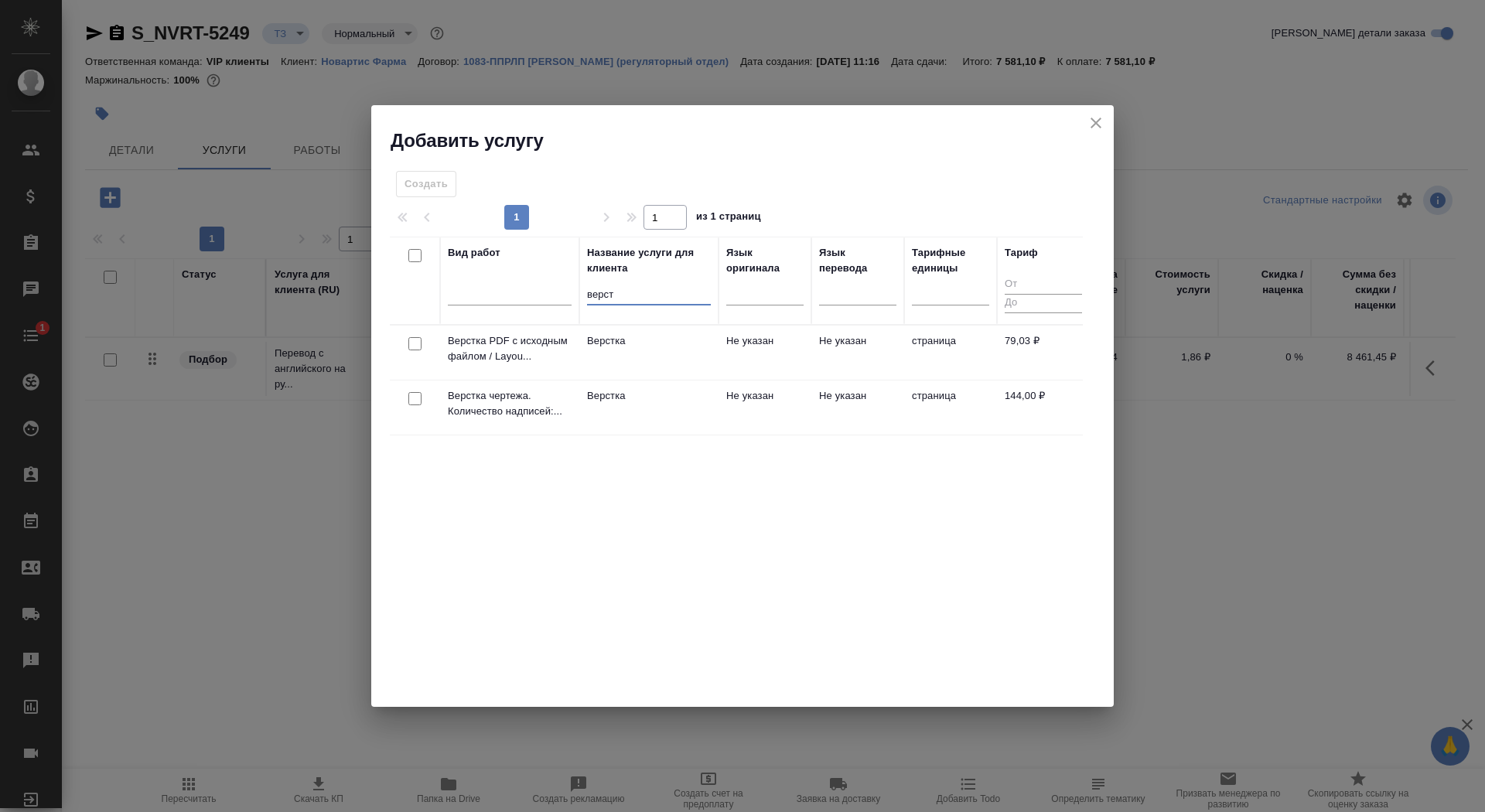
type input "верст"
click at [654, 425] on td "Верстка" at bounding box center [649, 407] width 139 height 54
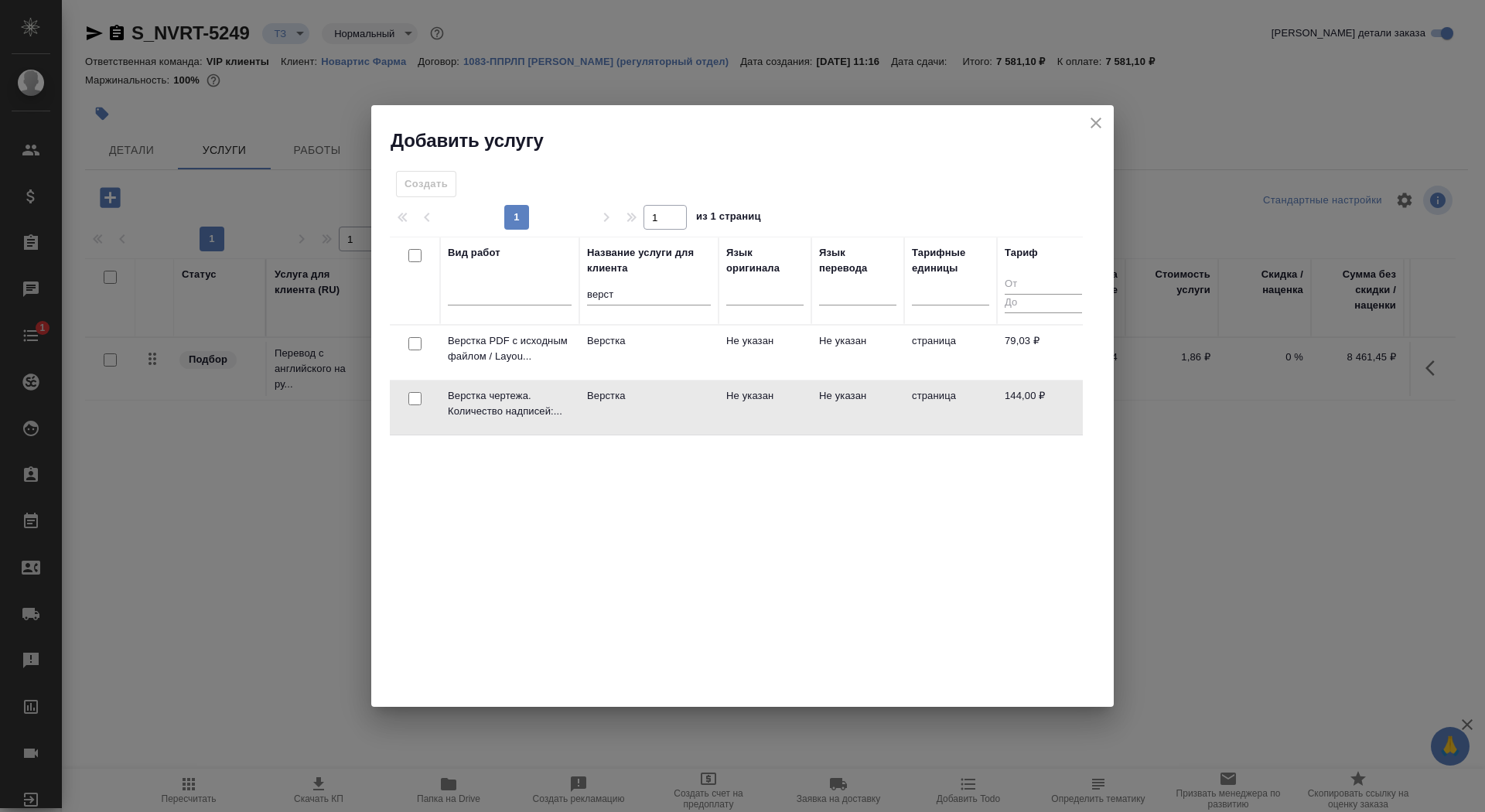
click at [654, 425] on td "Верстка" at bounding box center [649, 407] width 139 height 54
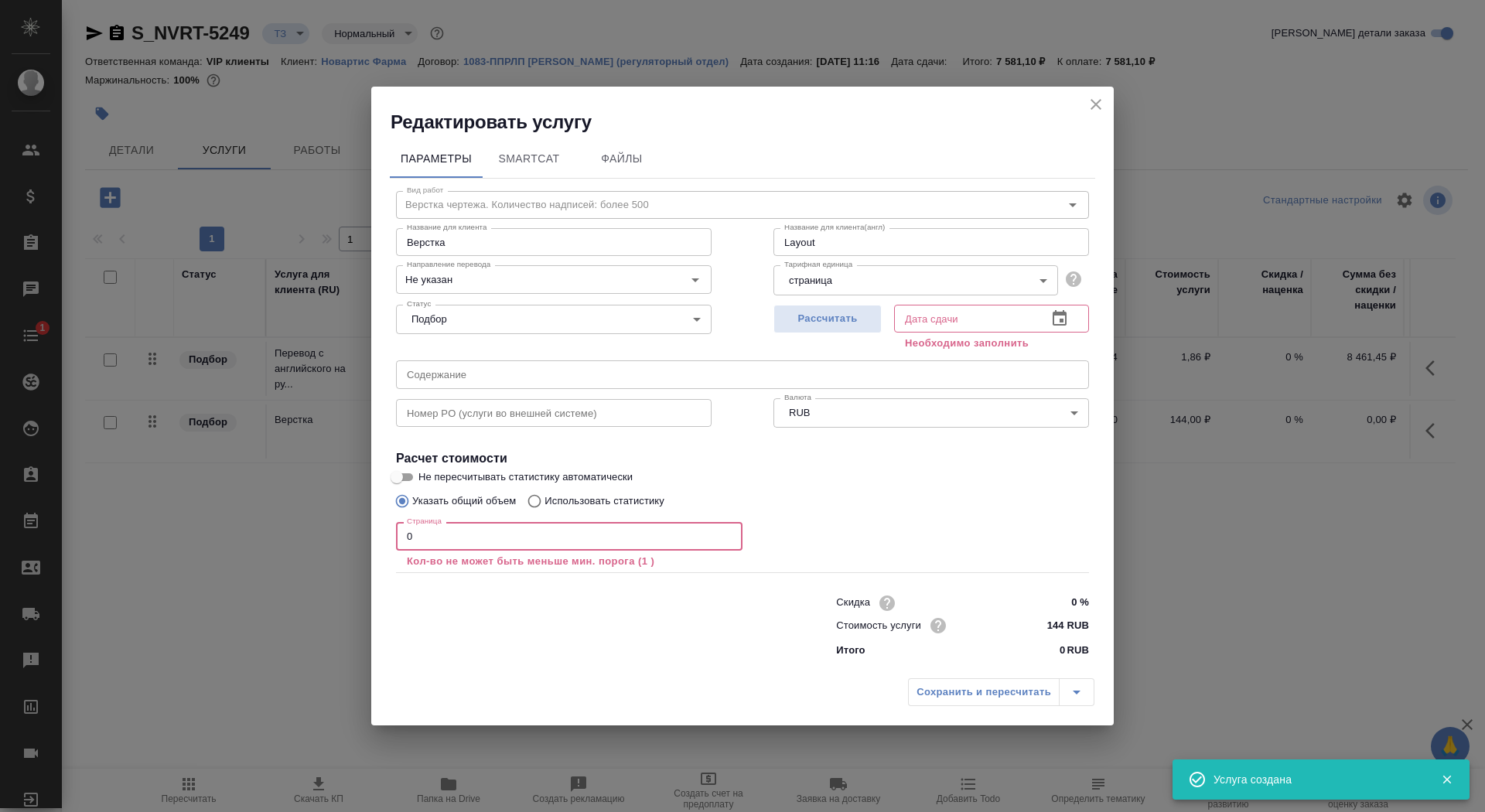
click at [460, 545] on input "0" at bounding box center [569, 536] width 346 height 28
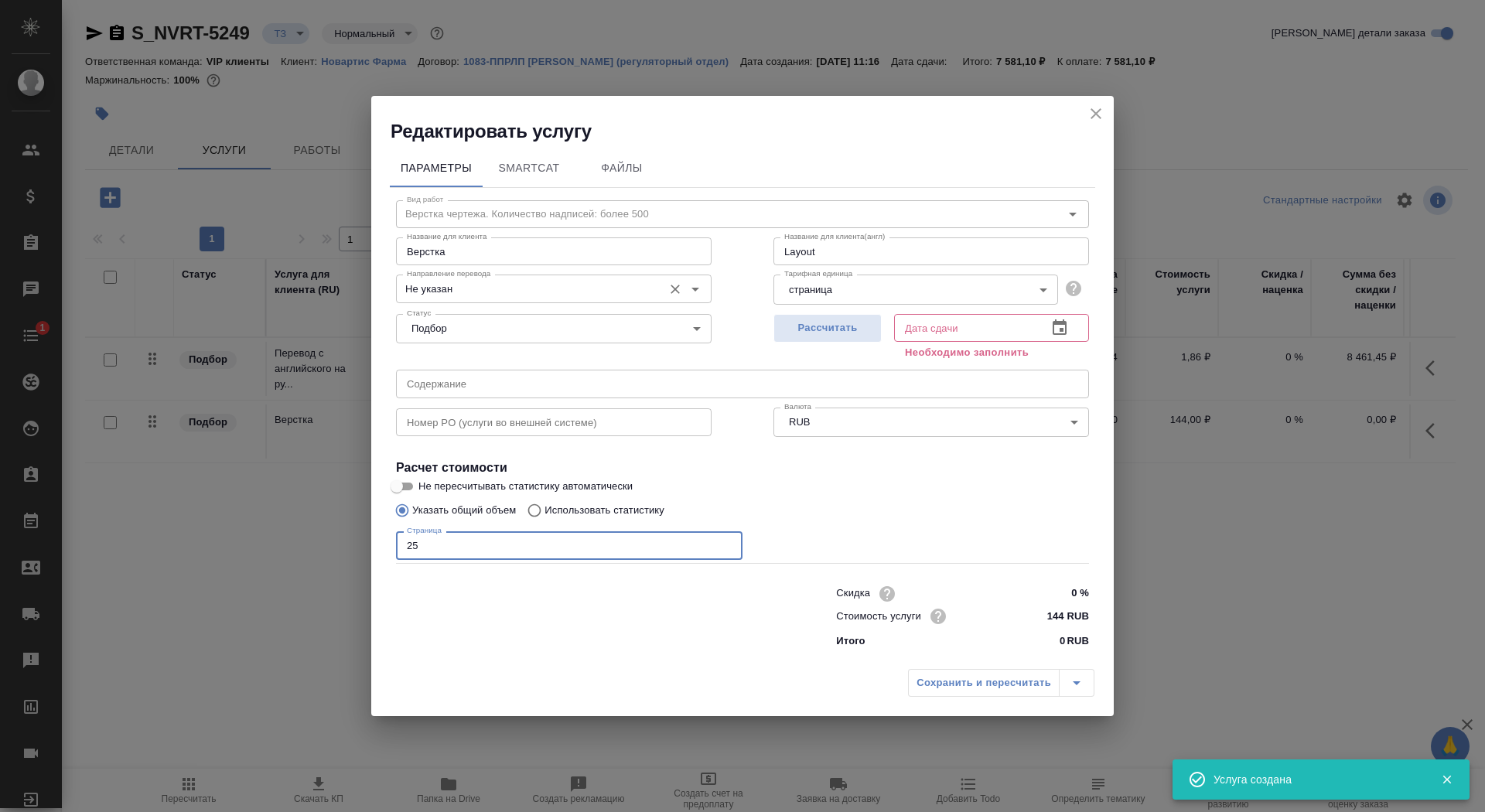
type input "25"
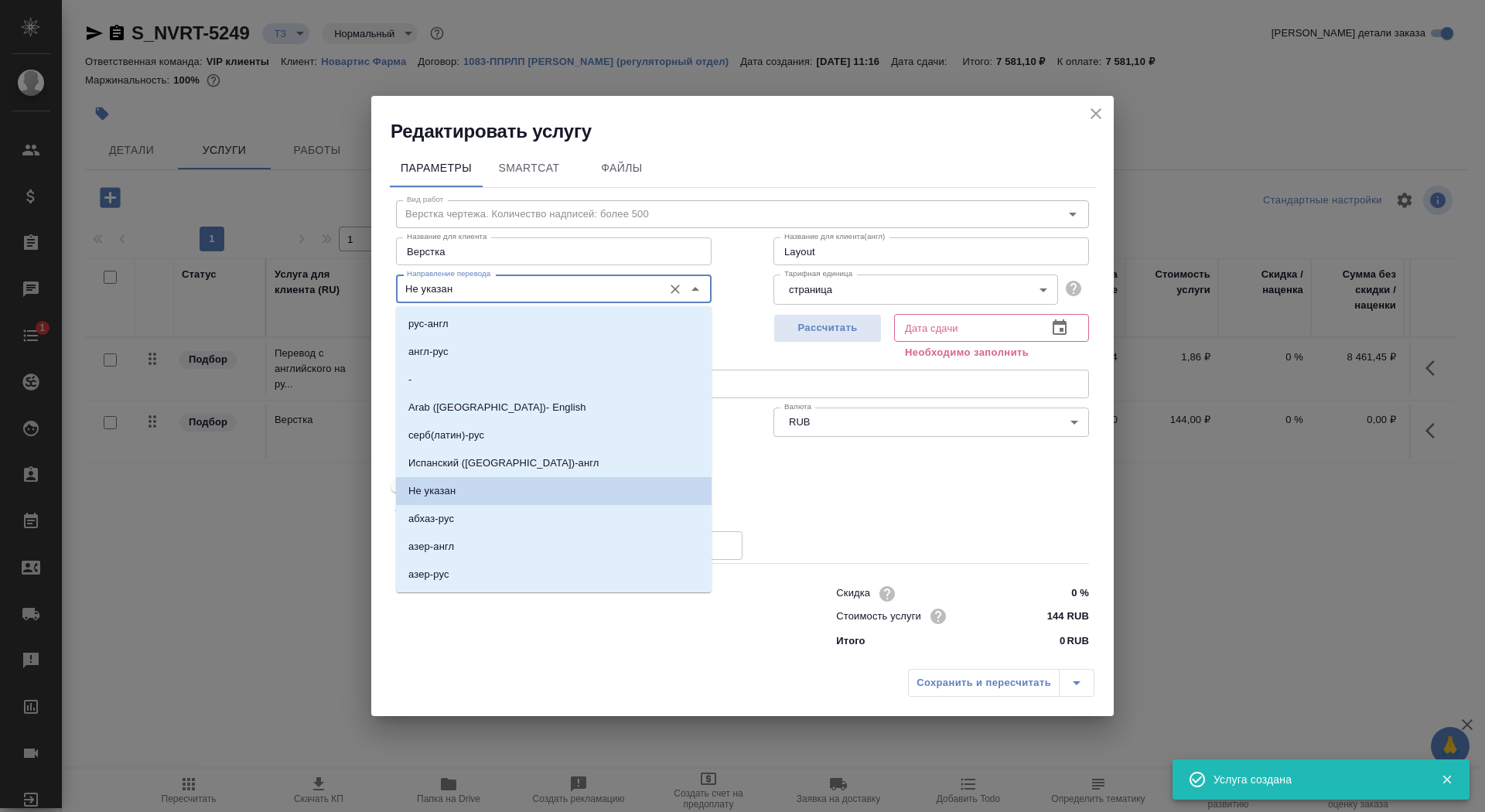
click at [432, 291] on input "Не указан" at bounding box center [528, 288] width 254 height 18
click at [439, 348] on p "англ-рус" at bounding box center [428, 352] width 41 height 16
type input "англ-рус"
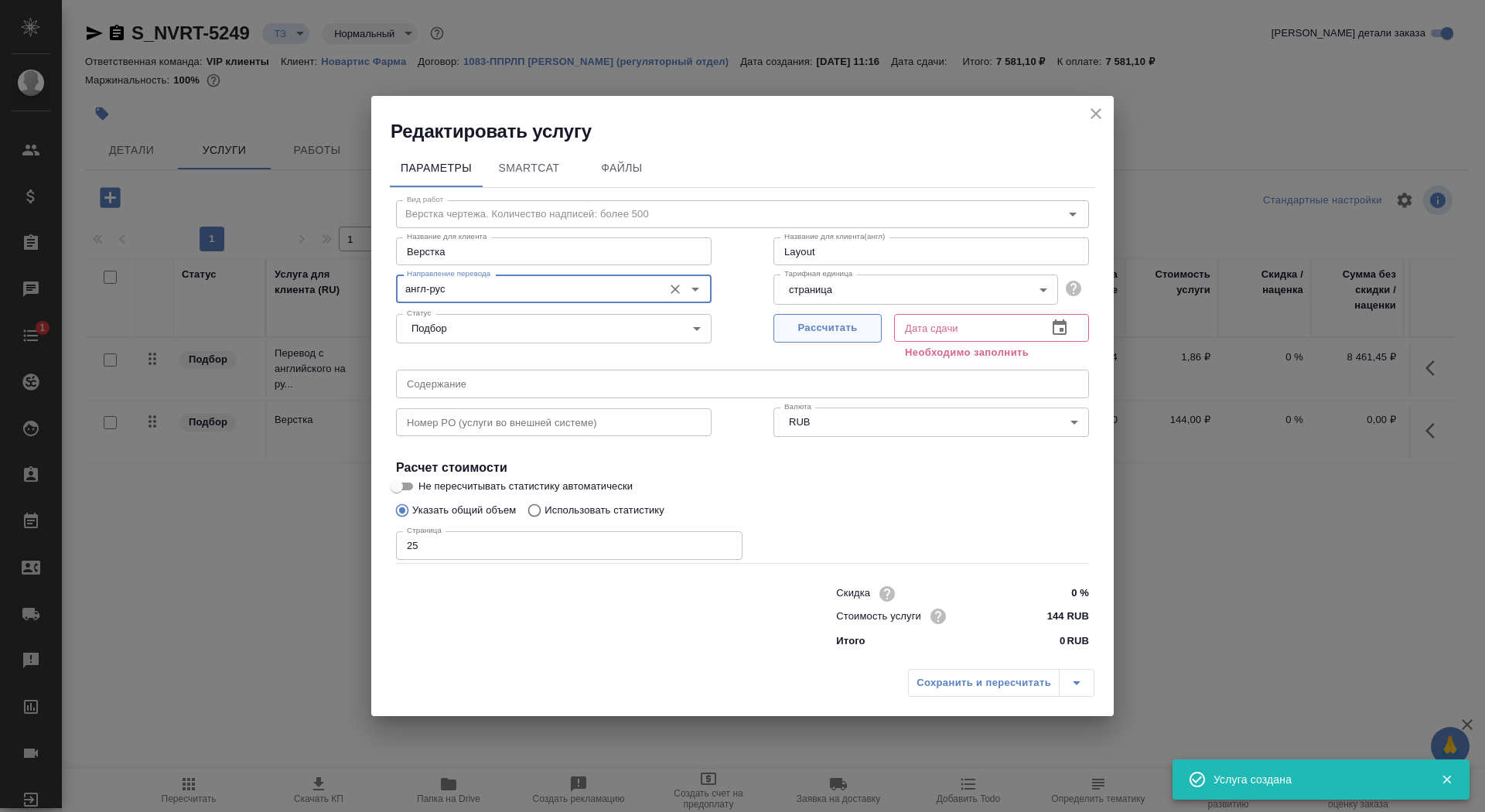
click at [844, 315] on button "Рассчитать" at bounding box center [827, 328] width 108 height 29
type input "28.10.2025 15:30"
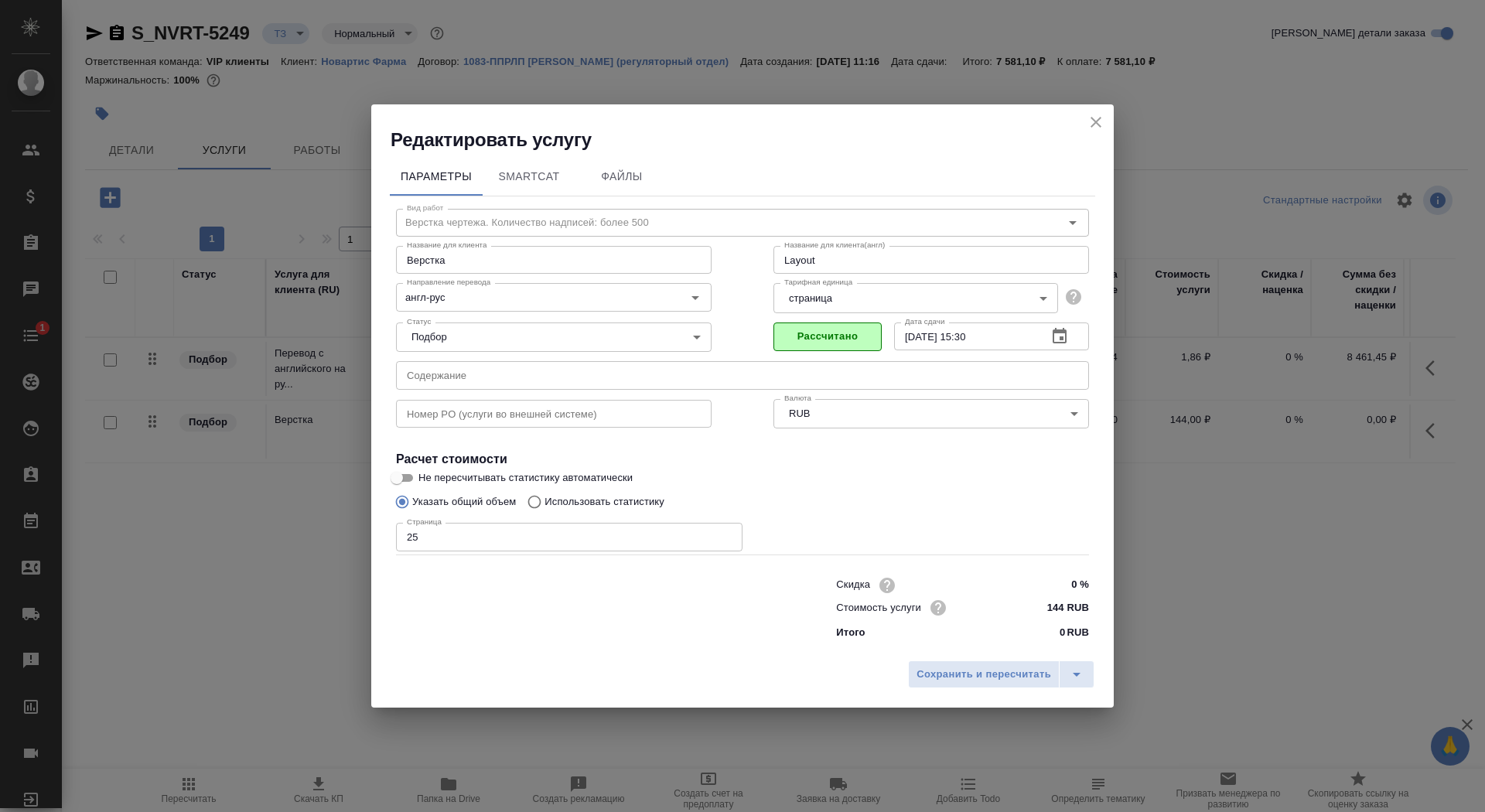
click at [506, 381] on input "text" at bounding box center [742, 375] width 693 height 28
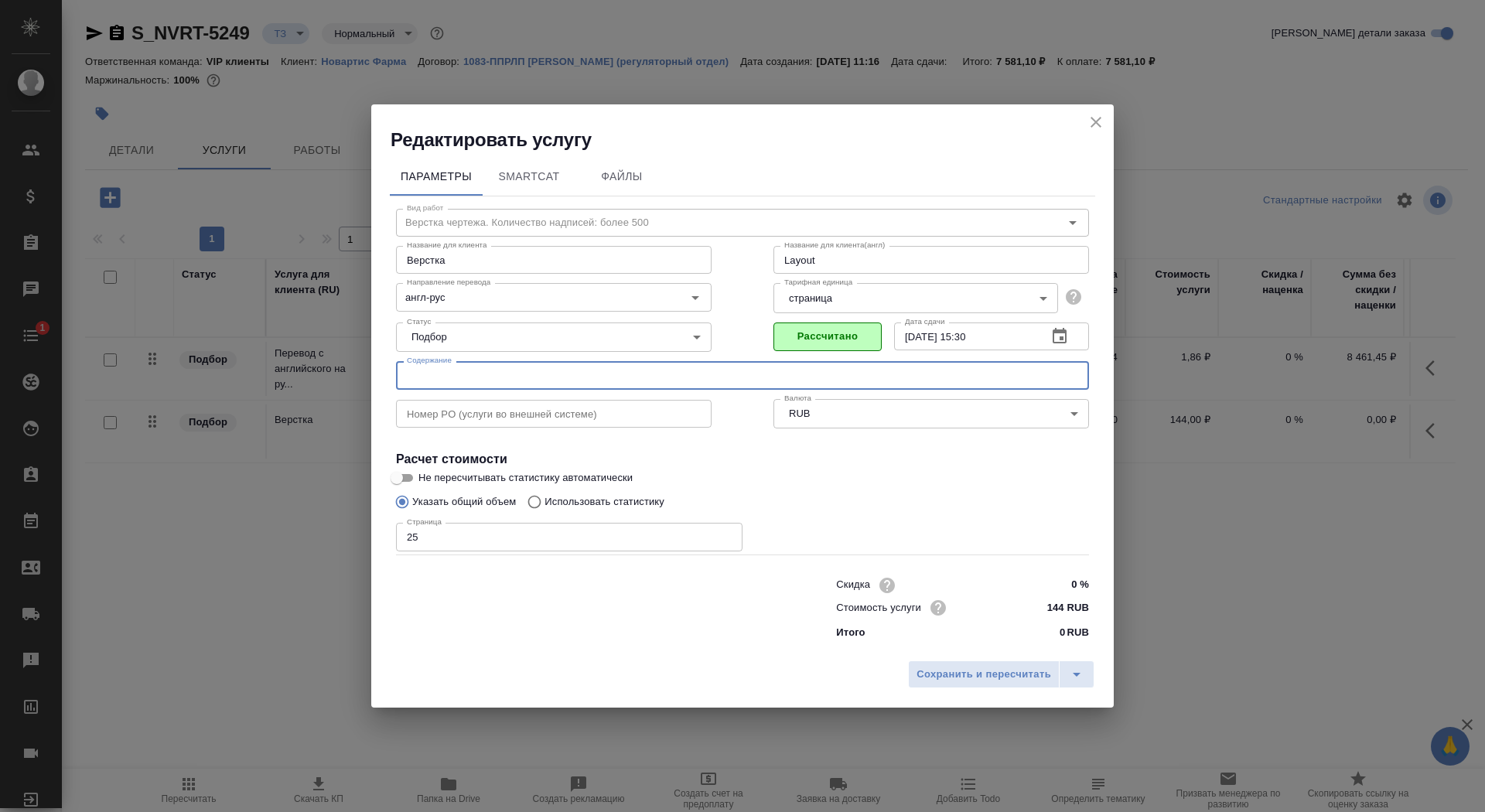
paste input "«МОЭХС ИБЕРИКА, С.Л.» (MOEHS IBERICA, S.L.) Полигоно Руб Сур Сезар Мартинель и …"
type input "="
paste input "Перевод_Simulect_Pubs 173790/TB ID 431_32s-drug-sub"
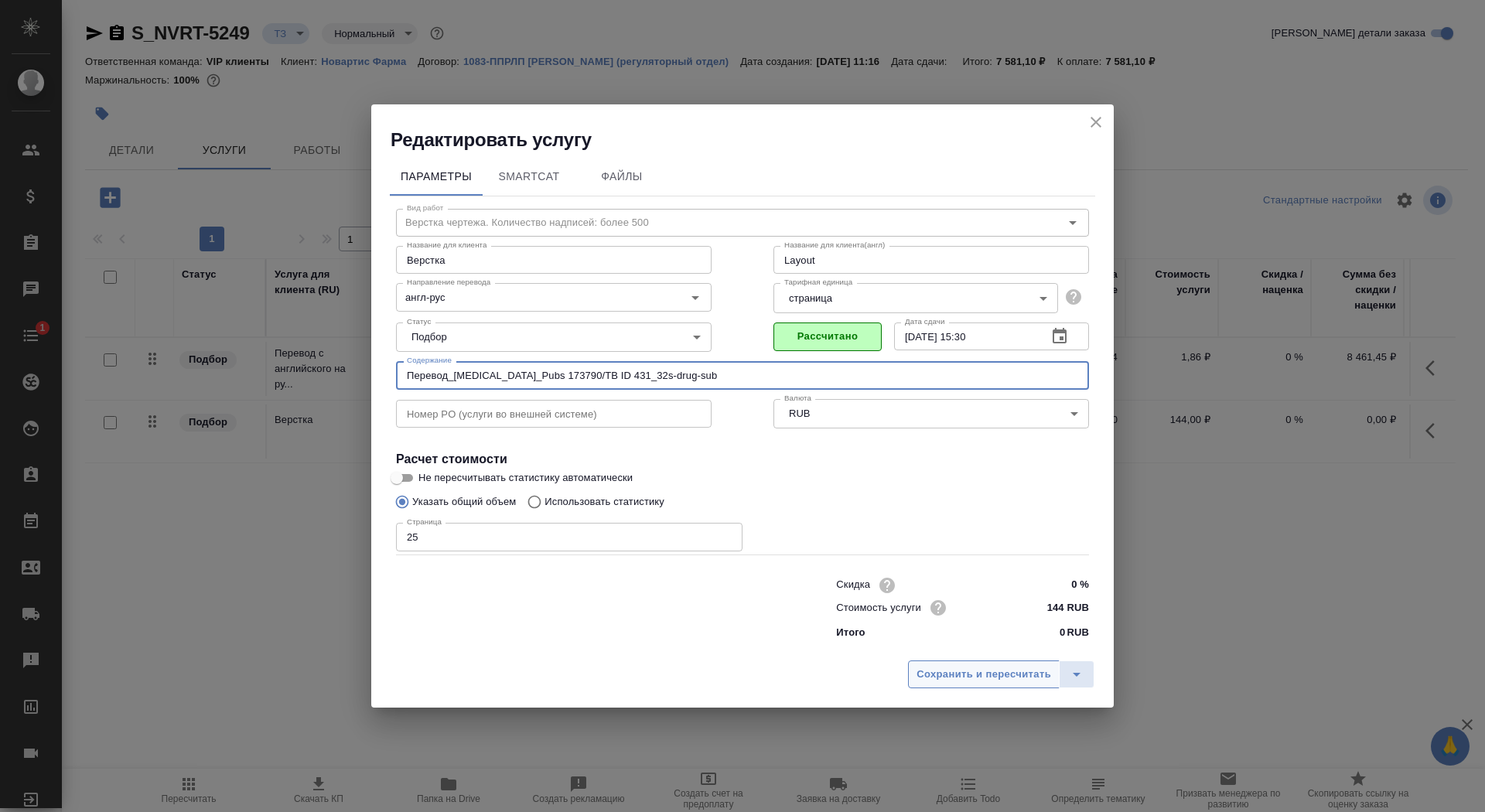
type input "Перевод_Simulect_Pubs 173790/TB ID 431_32s-drug-sub"
click at [954, 669] on span "Сохранить и пересчитать" at bounding box center [984, 674] width 135 height 17
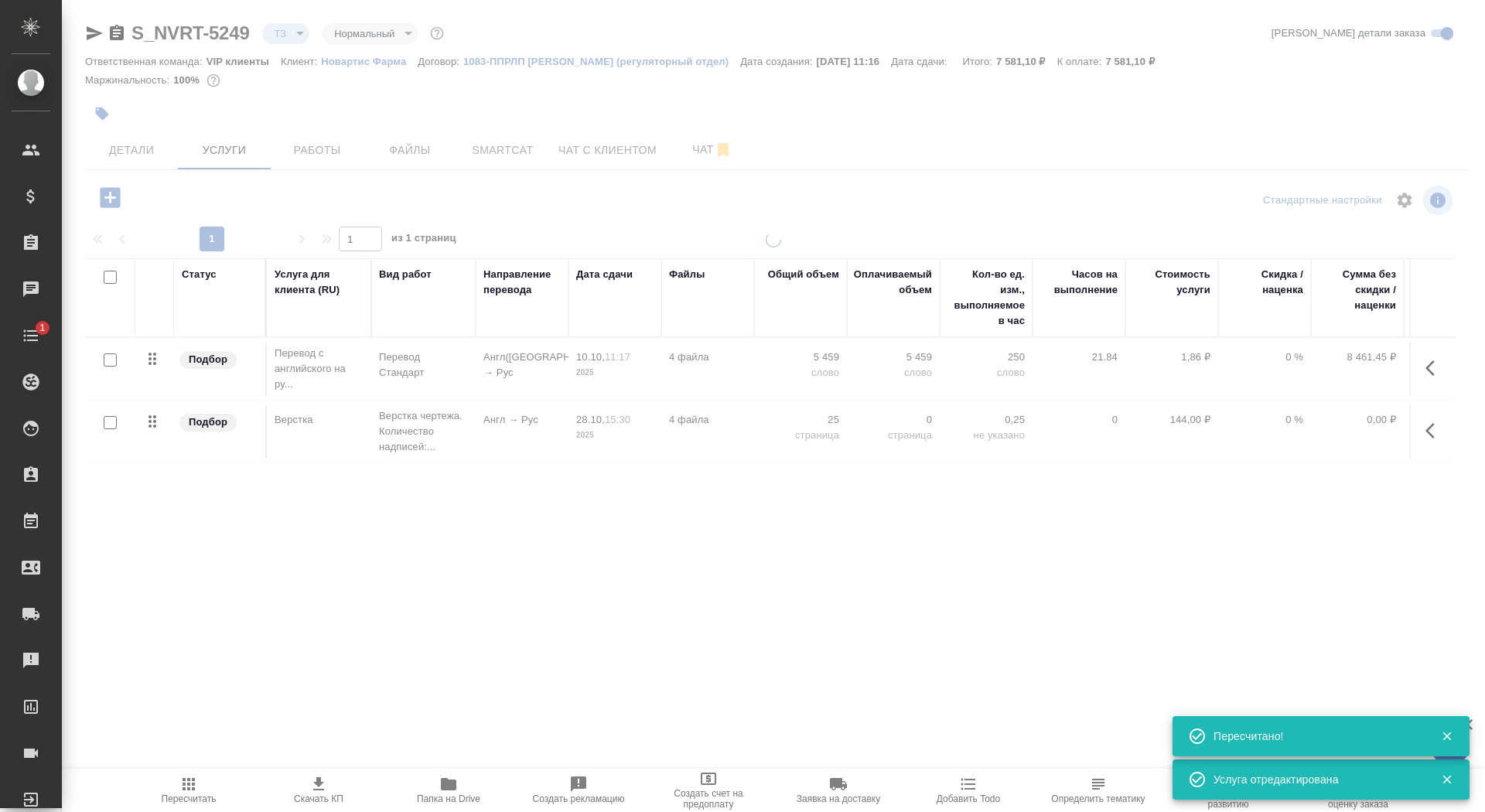
type input "new"
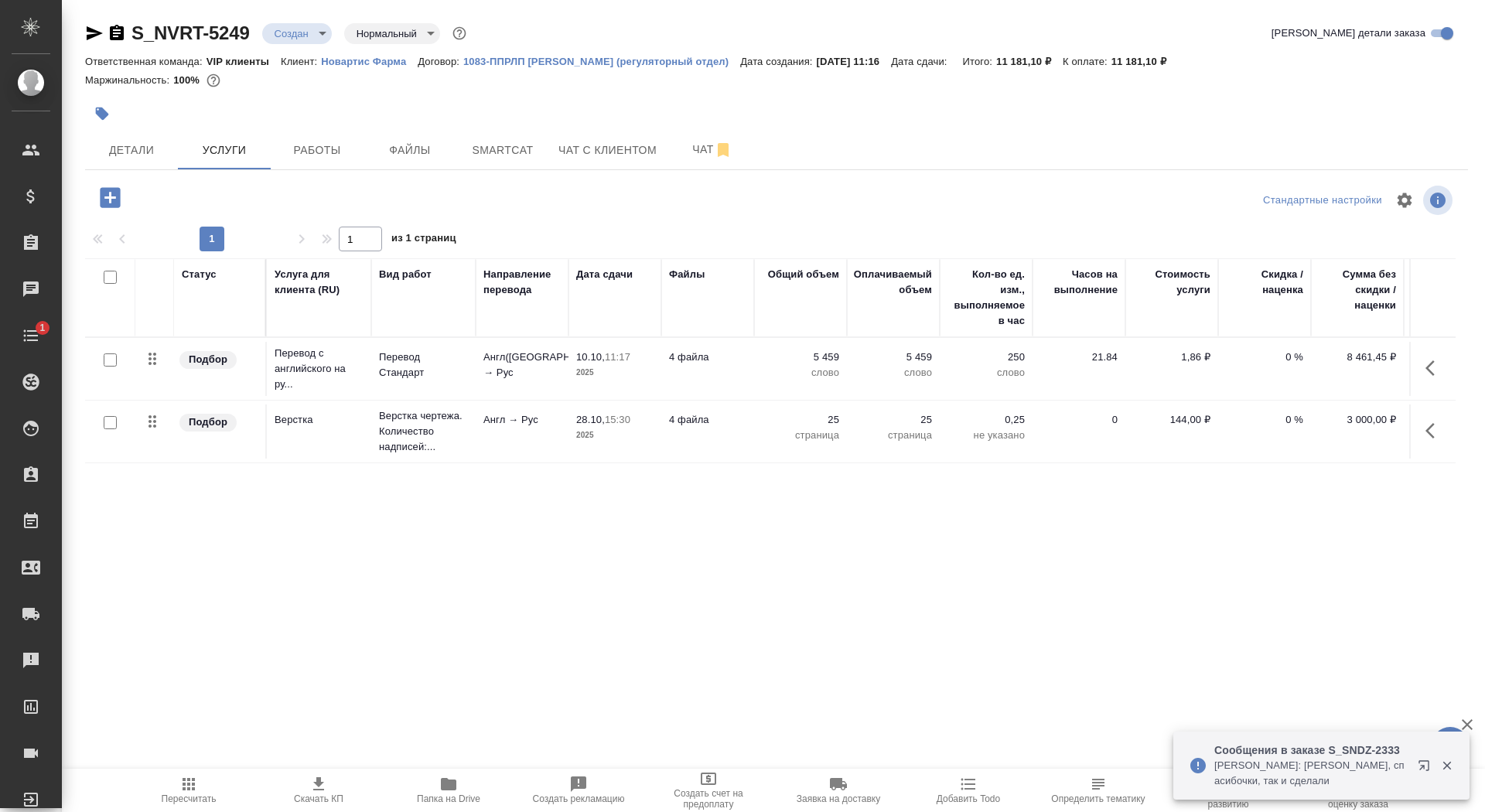
click at [120, 192] on icon "button" at bounding box center [109, 197] width 20 height 20
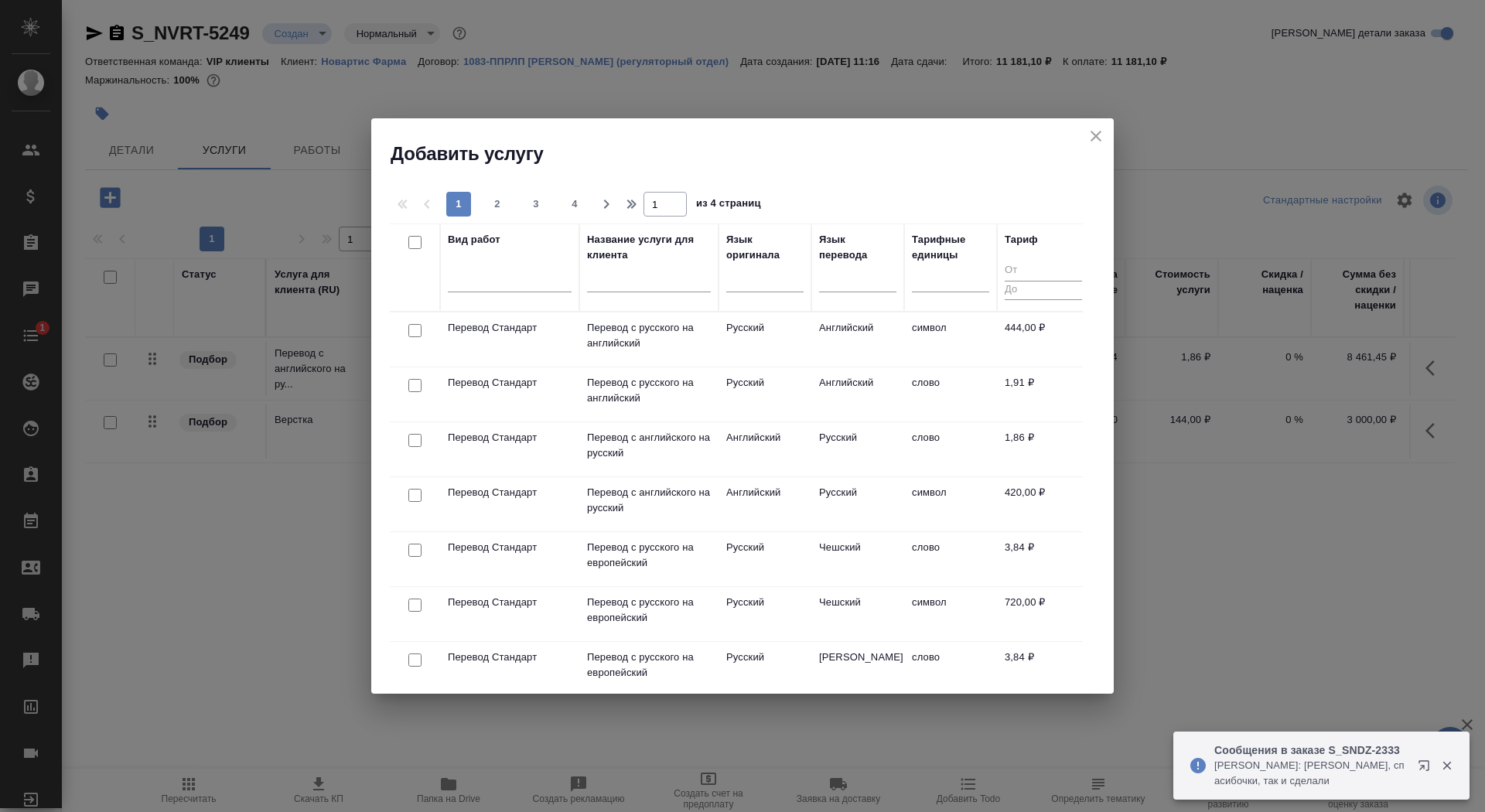
click at [655, 281] on input "text" at bounding box center [648, 282] width 123 height 19
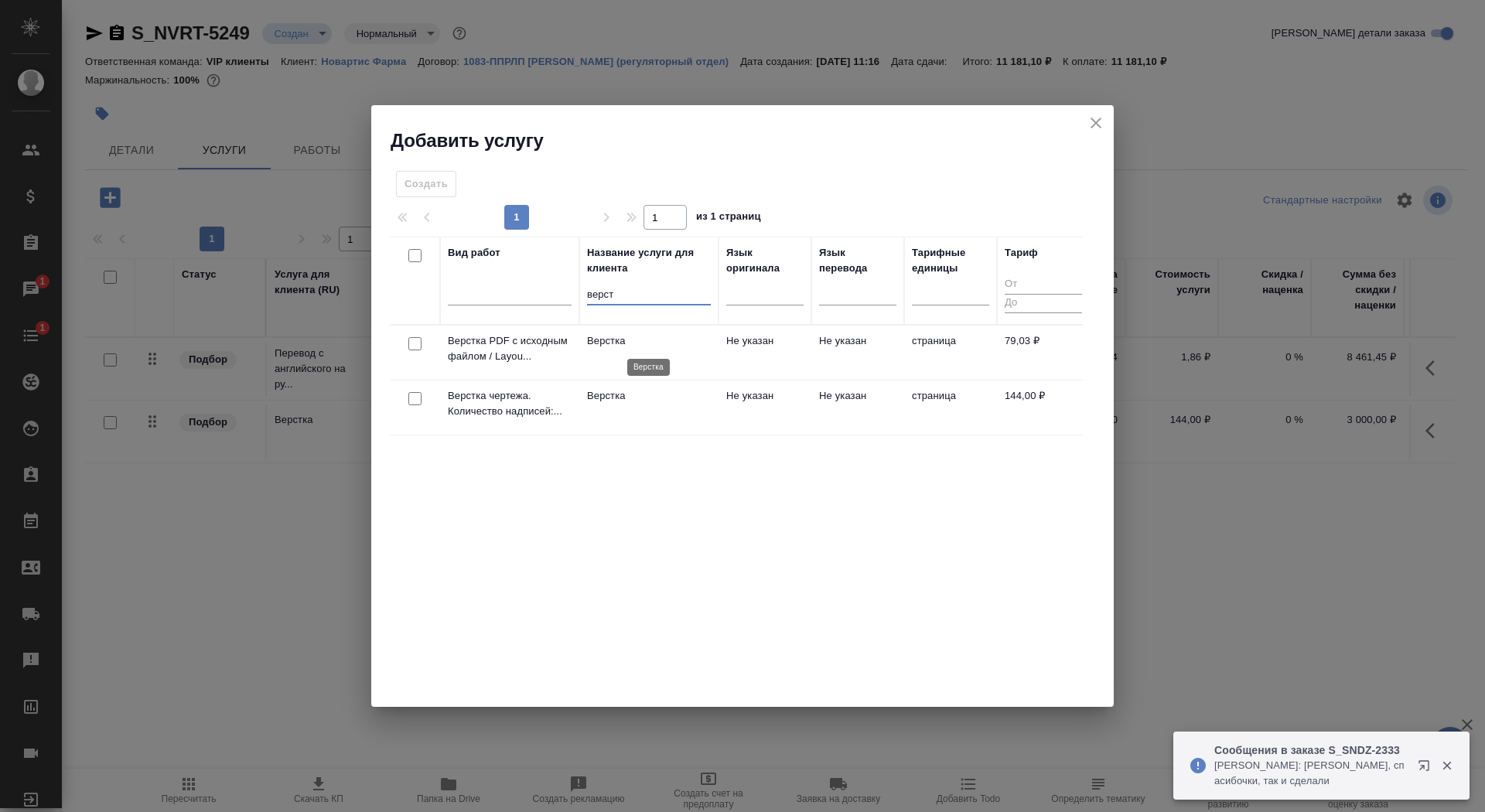
type input "верст"
click at [673, 341] on p "Верстка" at bounding box center [648, 341] width 123 height 16
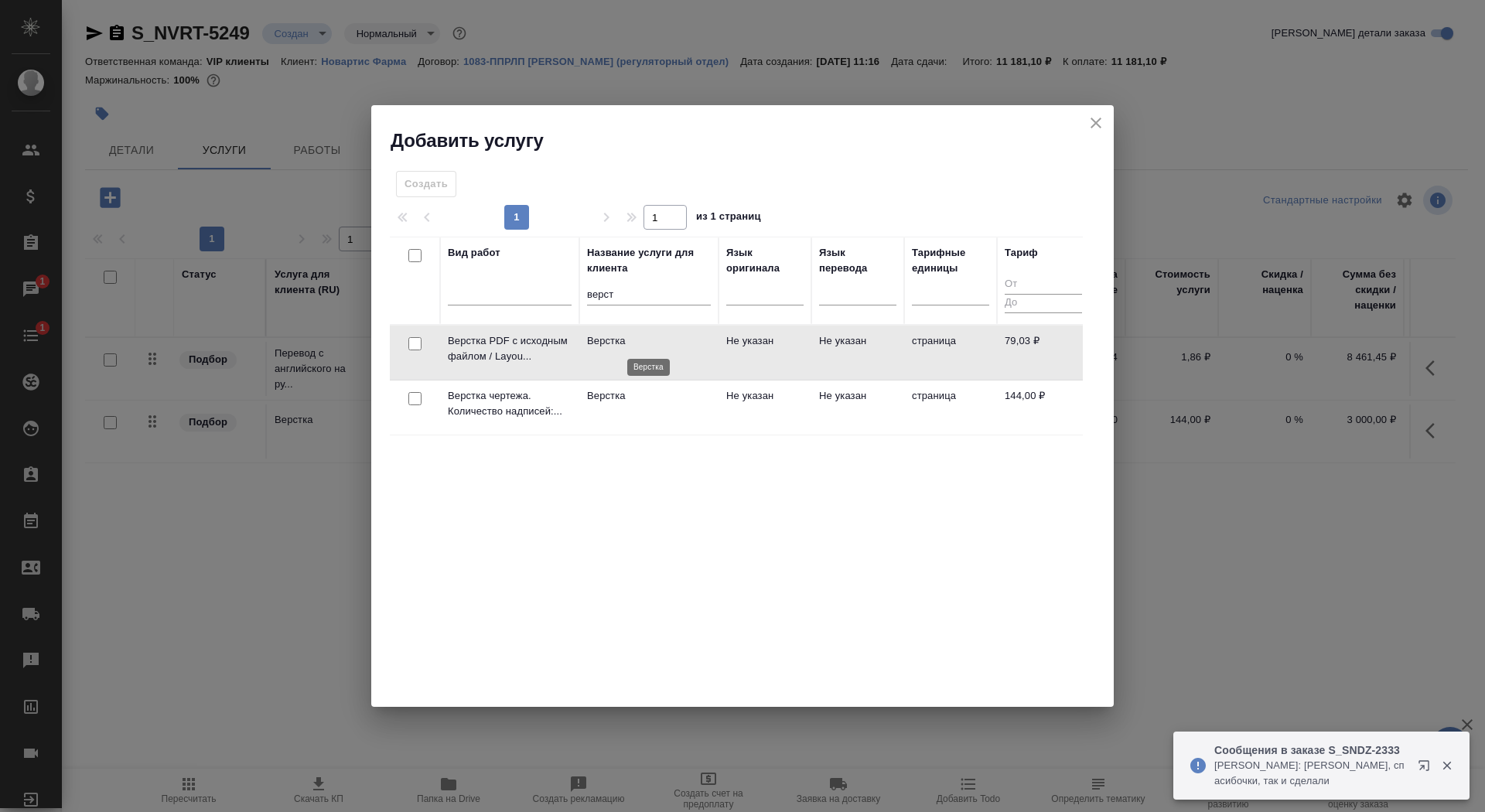
click at [673, 341] on p "Верстка" at bounding box center [648, 341] width 123 height 16
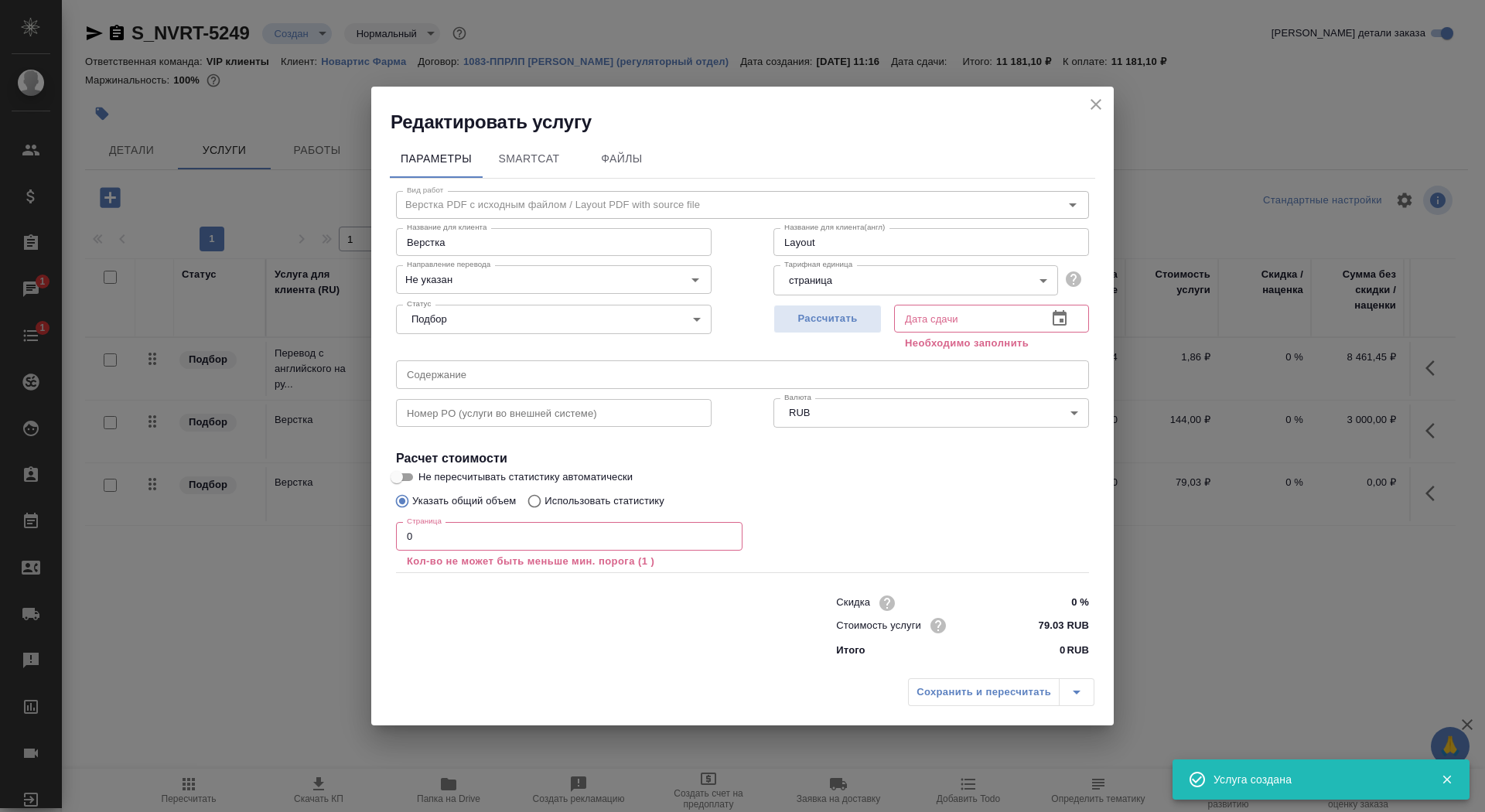
click at [489, 533] on input "0" at bounding box center [569, 536] width 346 height 28
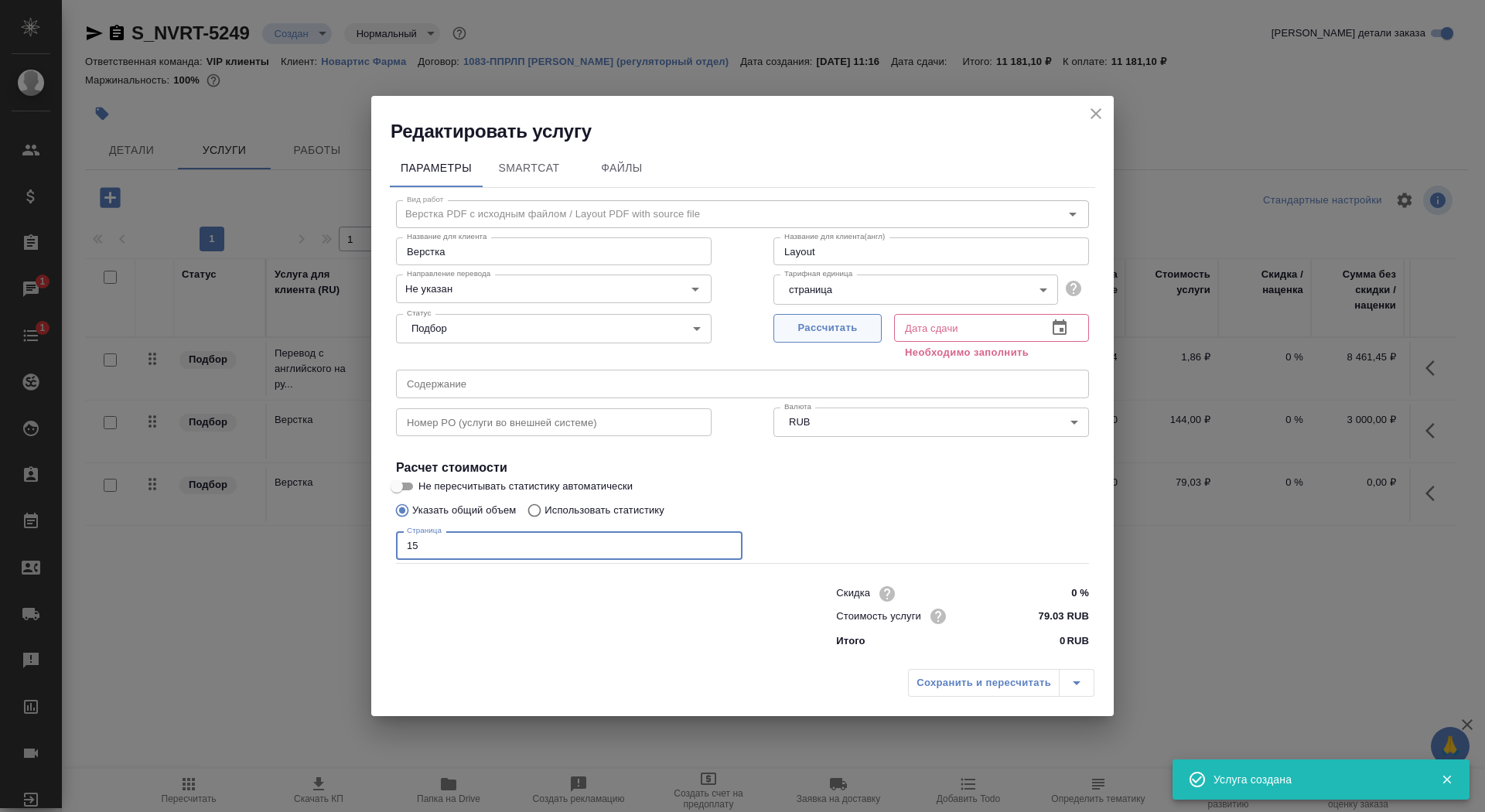
type input "15"
click at [803, 336] on span "Рассчитать" at bounding box center [827, 328] width 91 height 17
type input "10.10.2025 11:34"
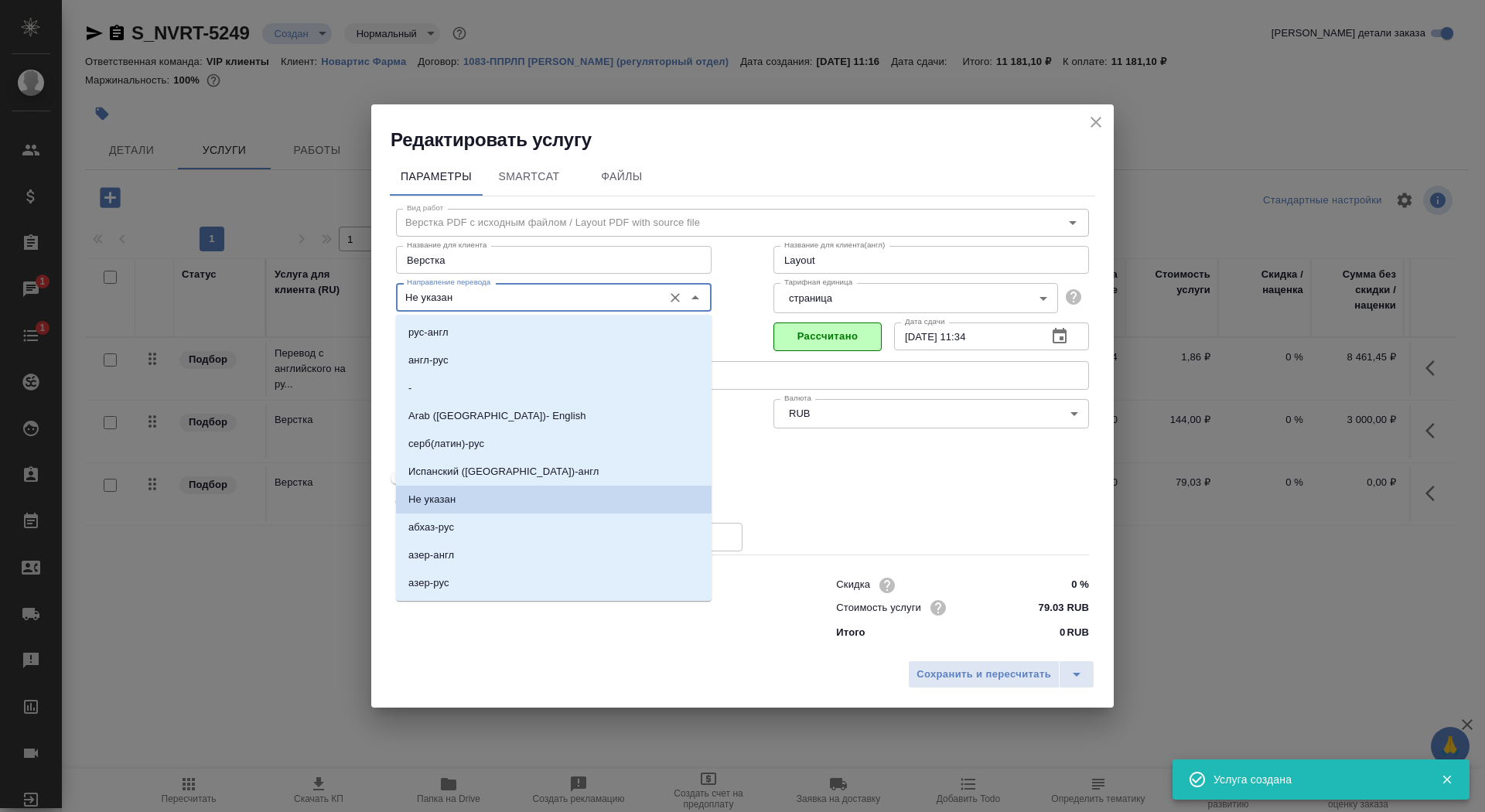
click at [470, 300] on input "Не указан" at bounding box center [528, 296] width 254 height 18
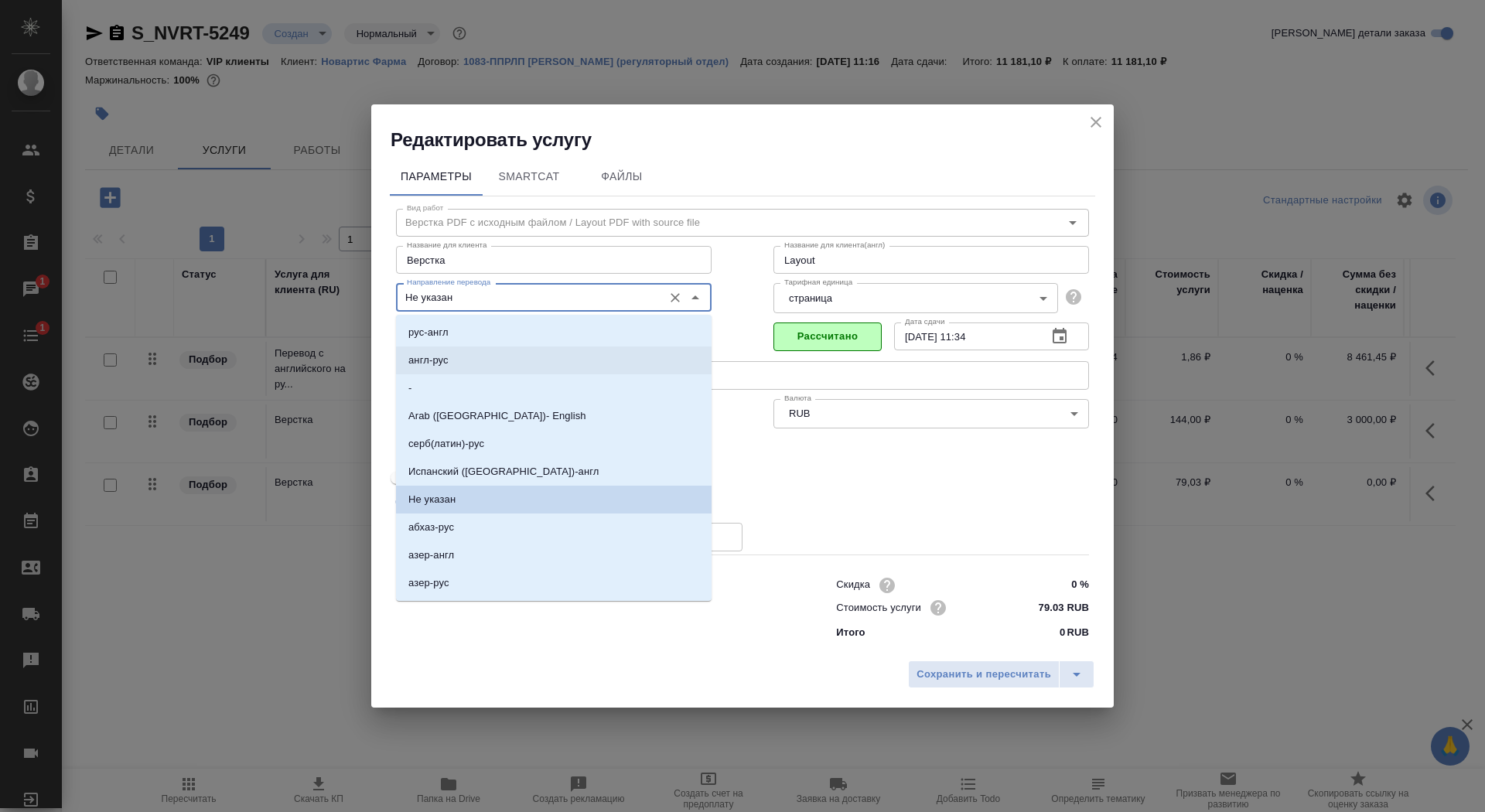
click at [475, 361] on li "англ-рус" at bounding box center [553, 360] width 316 height 28
type input "англ-рус"
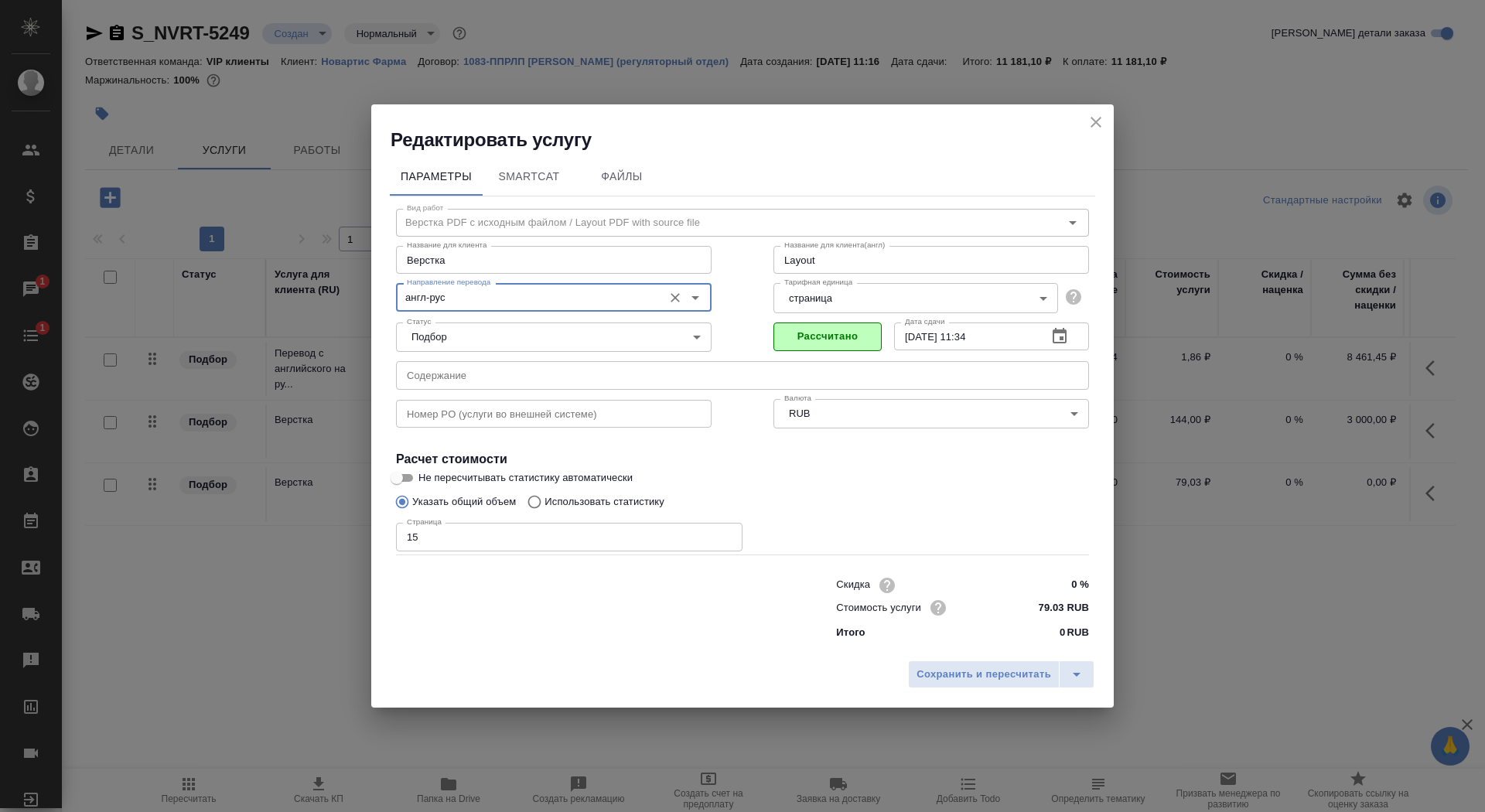
click at [591, 371] on input "text" at bounding box center [742, 375] width 693 height 28
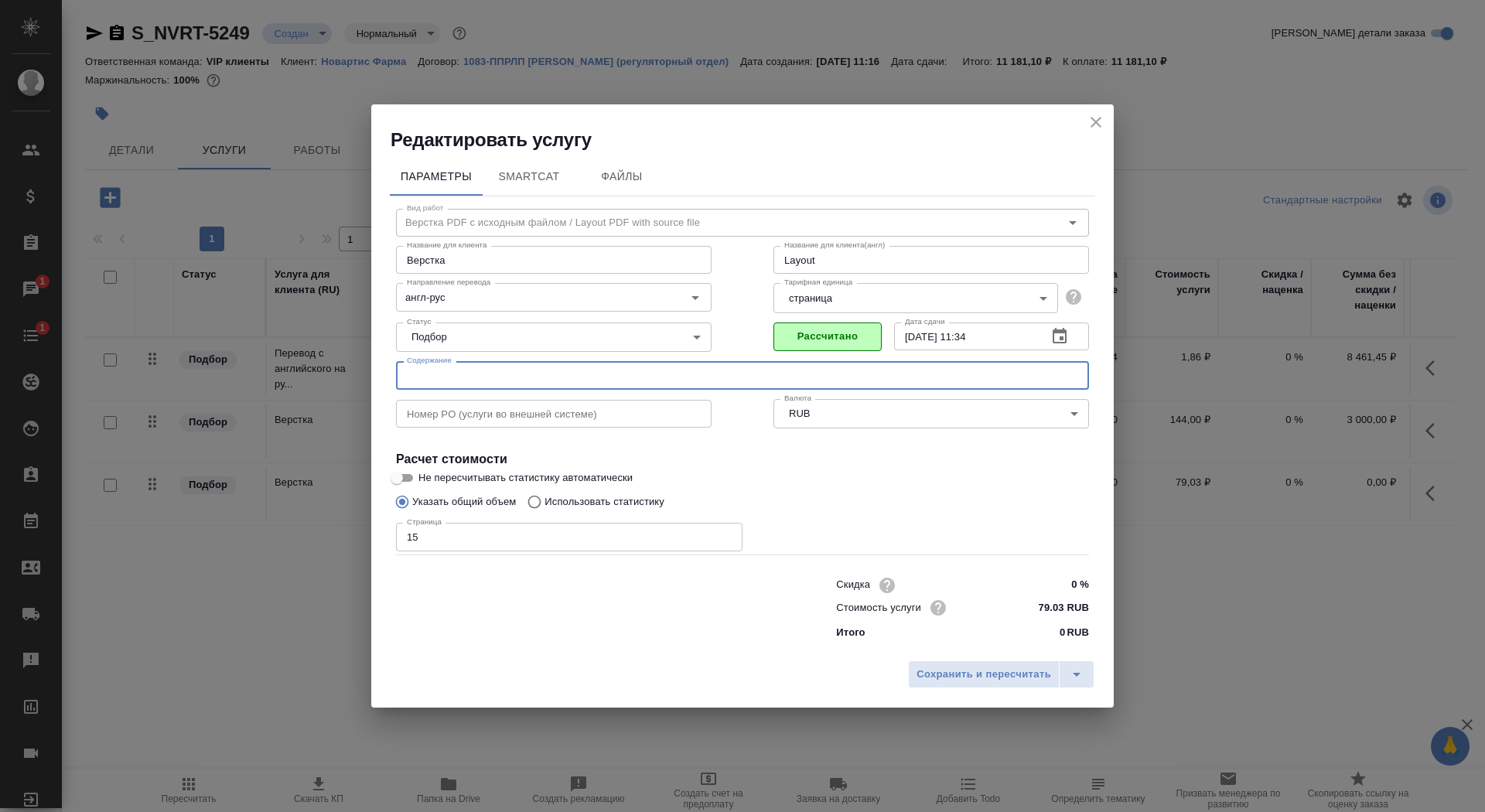
paste input "Перевод_Simulect_Pubs 173790/TB ID 431_32s-drug-sub"
type input "Перевод_Simulect_Pubs 173790/TB ID 431_32s-drug-sub"
click at [971, 676] on span "Сохранить и пересчитать" at bounding box center [984, 674] width 135 height 17
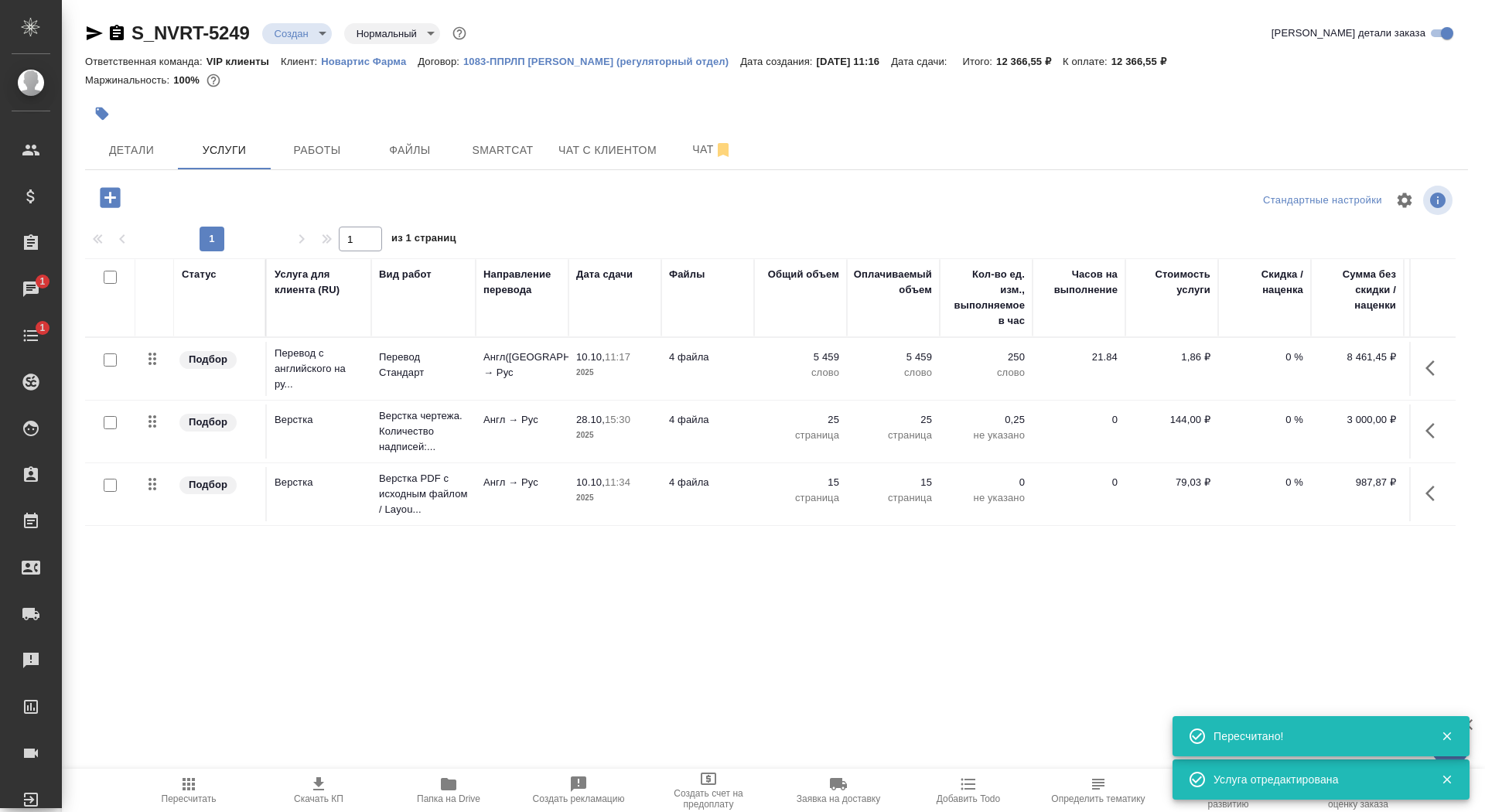
click at [304, 804] on button "Скачать КП" at bounding box center [318, 790] width 130 height 43
click at [145, 147] on span "Детали" at bounding box center [132, 150] width 75 height 19
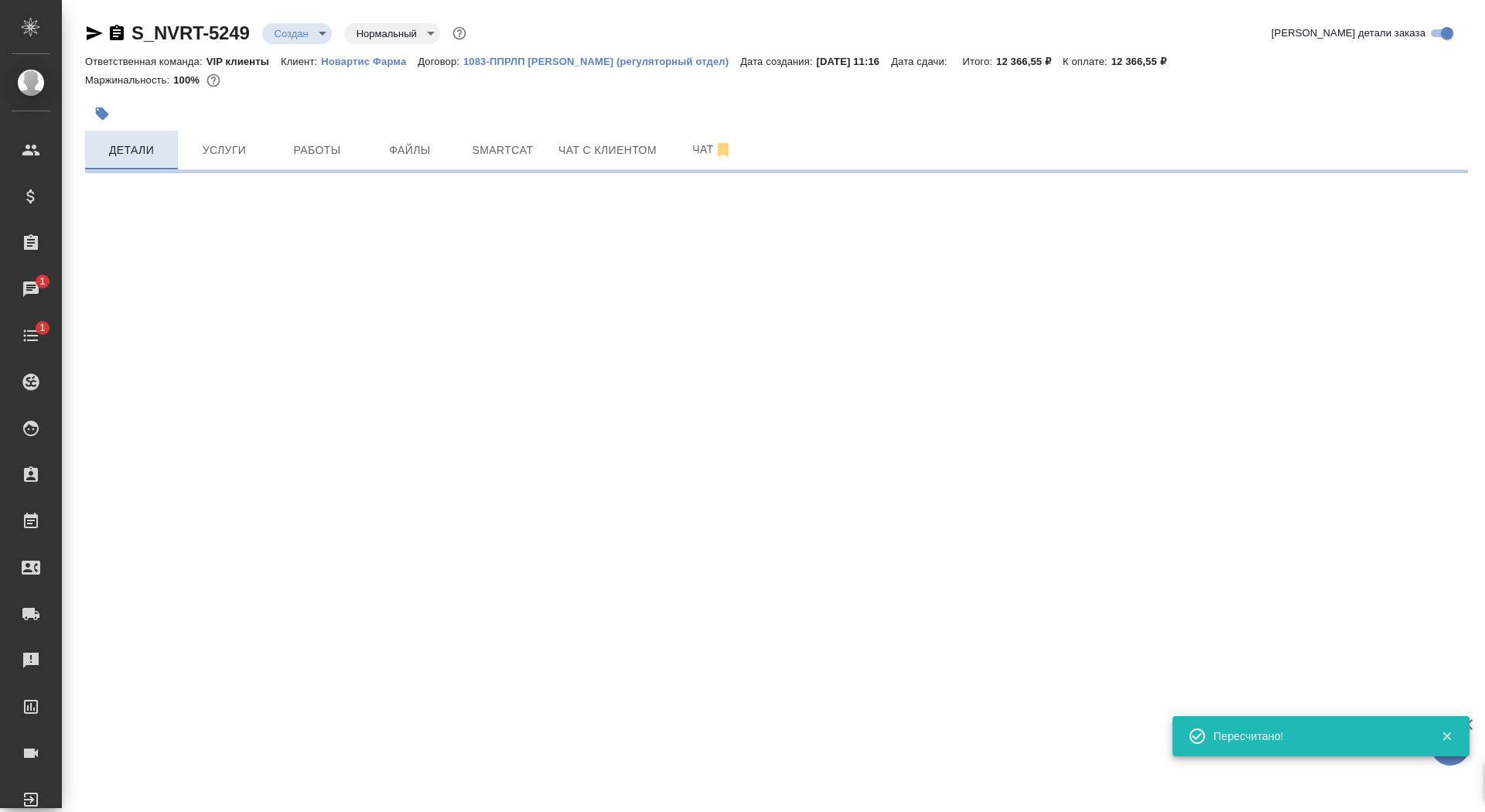
select select "RU"
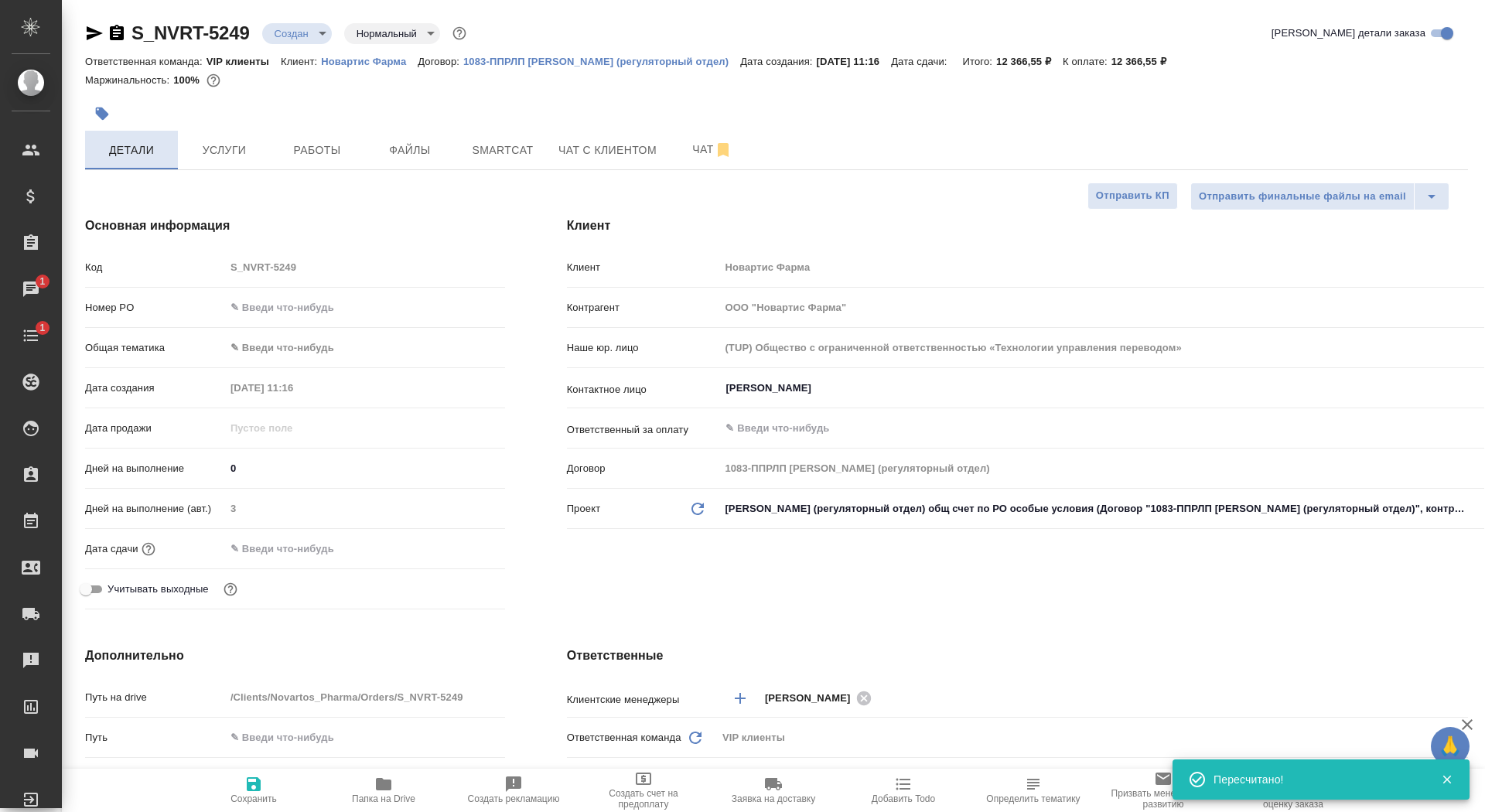
type textarea "x"
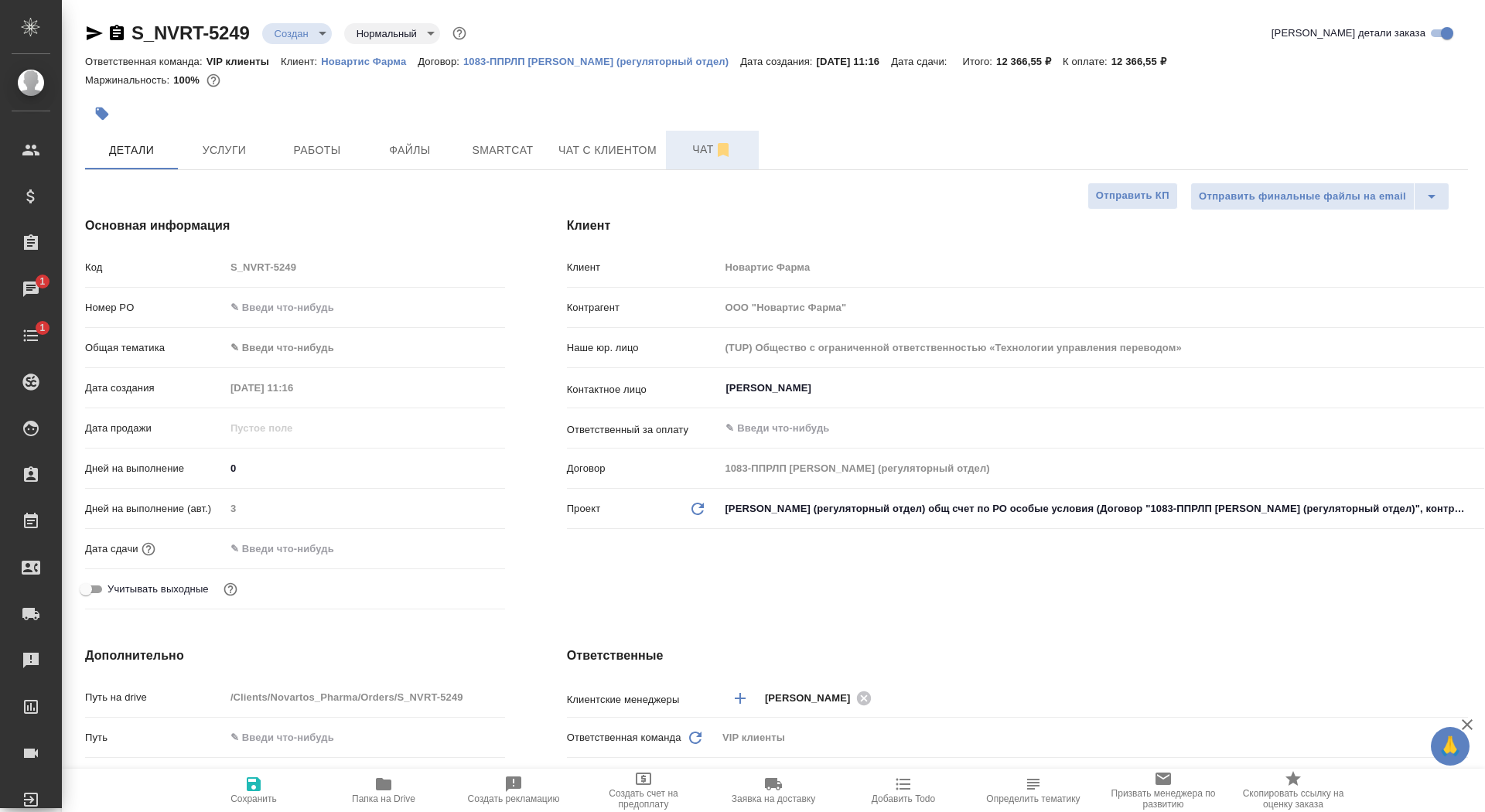
click at [682, 144] on span "Чат" at bounding box center [712, 149] width 75 height 19
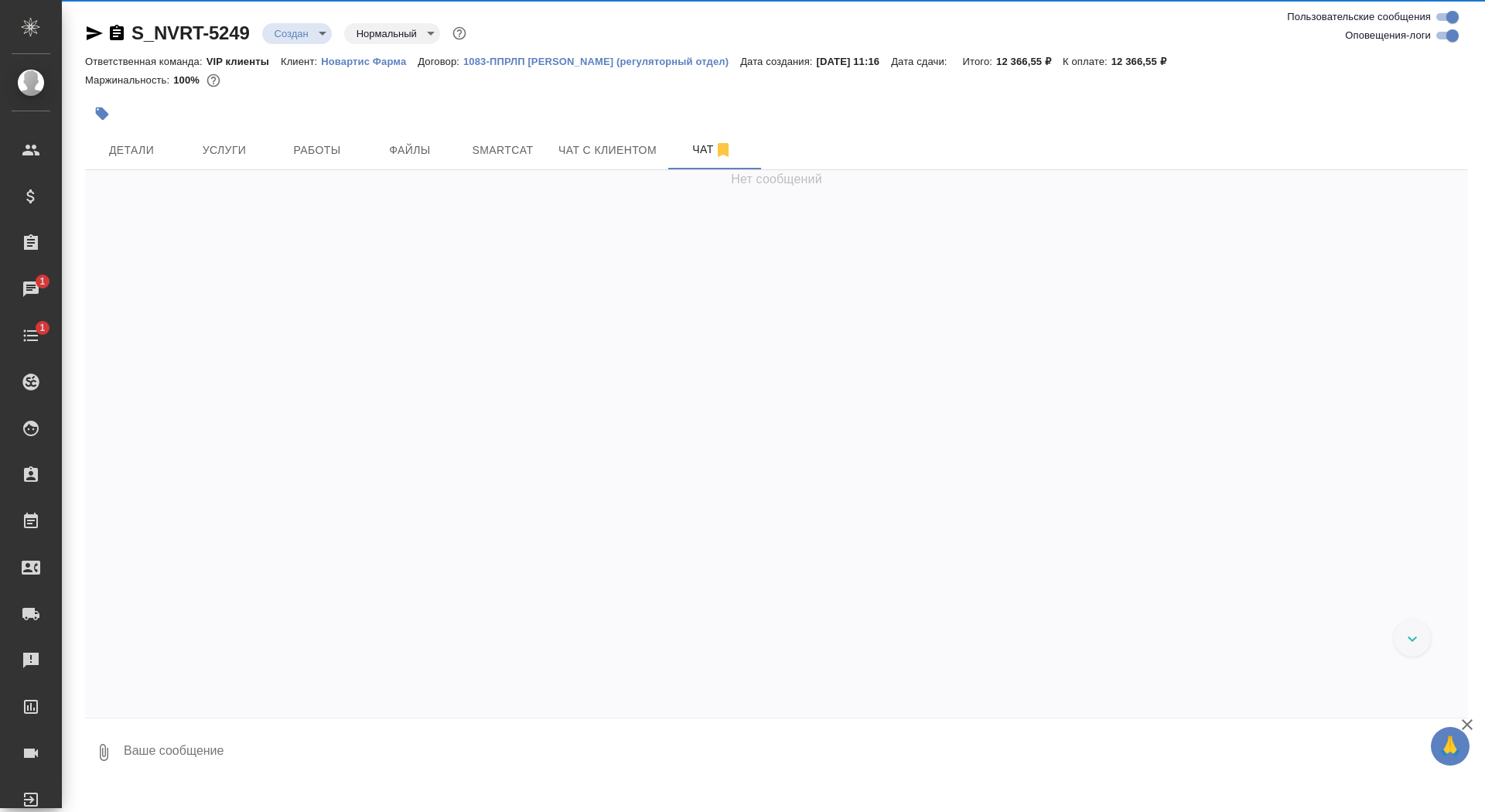
scroll to position [946, 0]
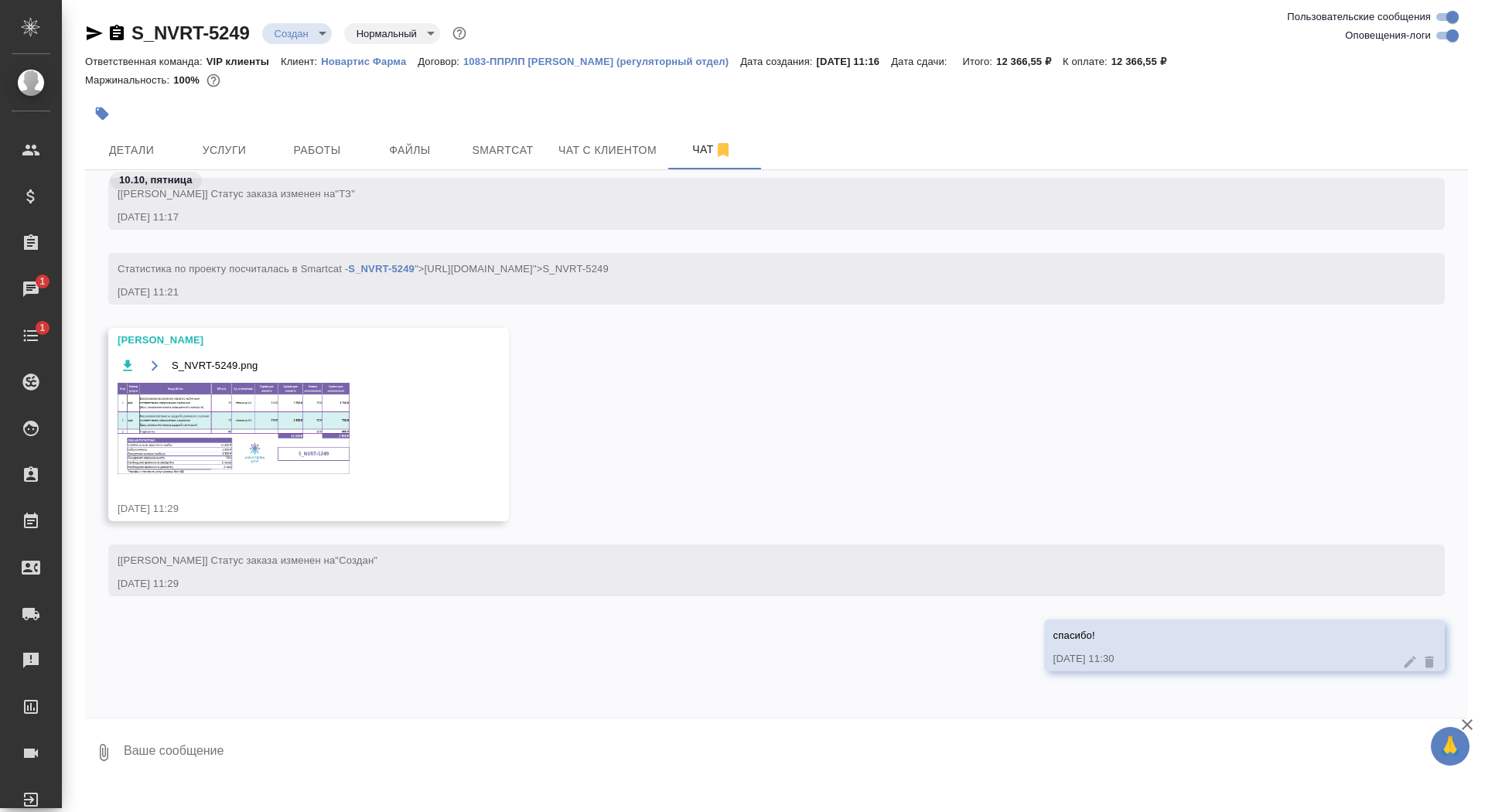
click at [287, 434] on img at bounding box center [234, 428] width 232 height 91
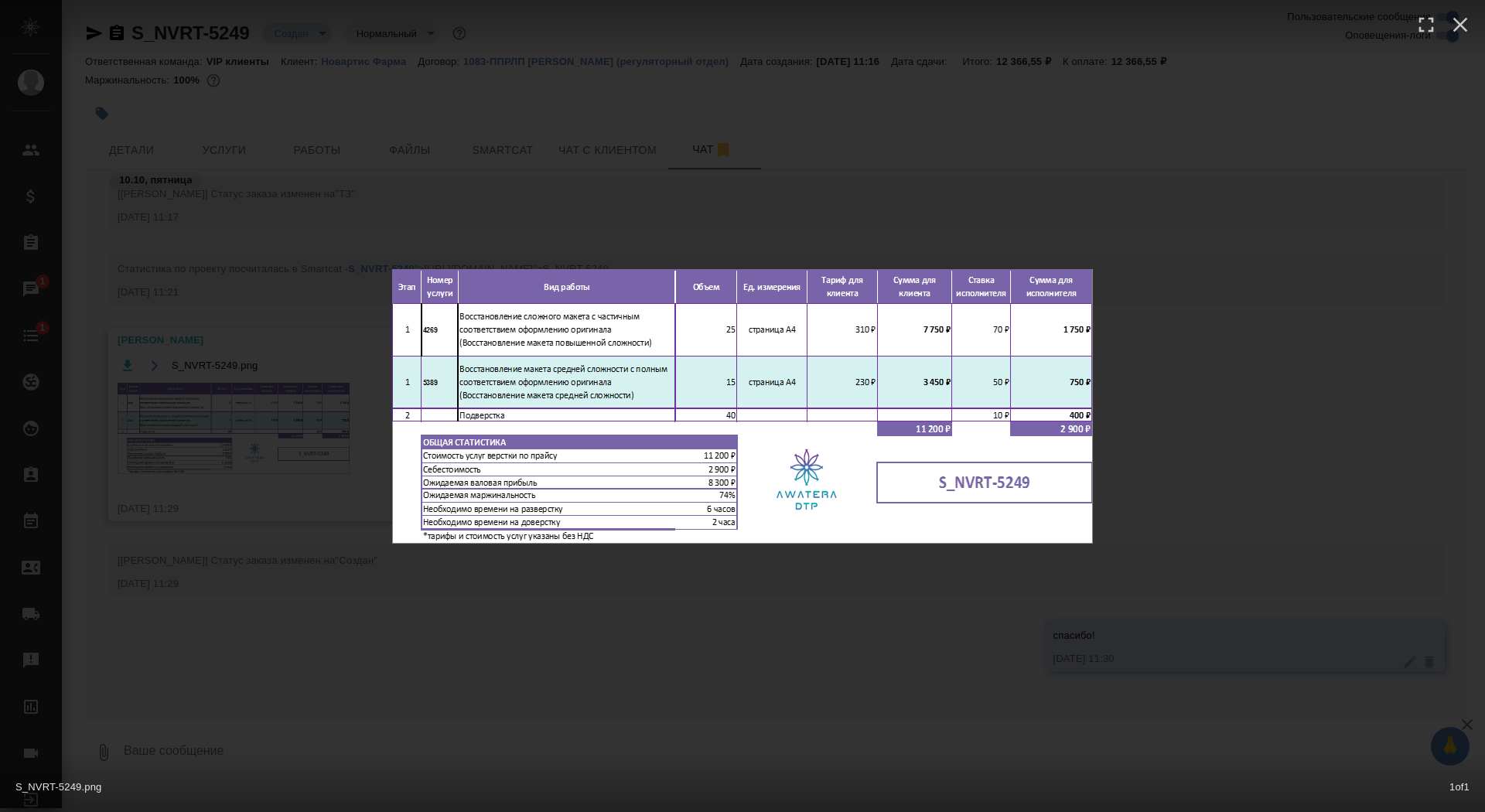
click at [268, 458] on div "S_NVRT-5249.png 1 of 1" at bounding box center [742, 406] width 1485 height 812
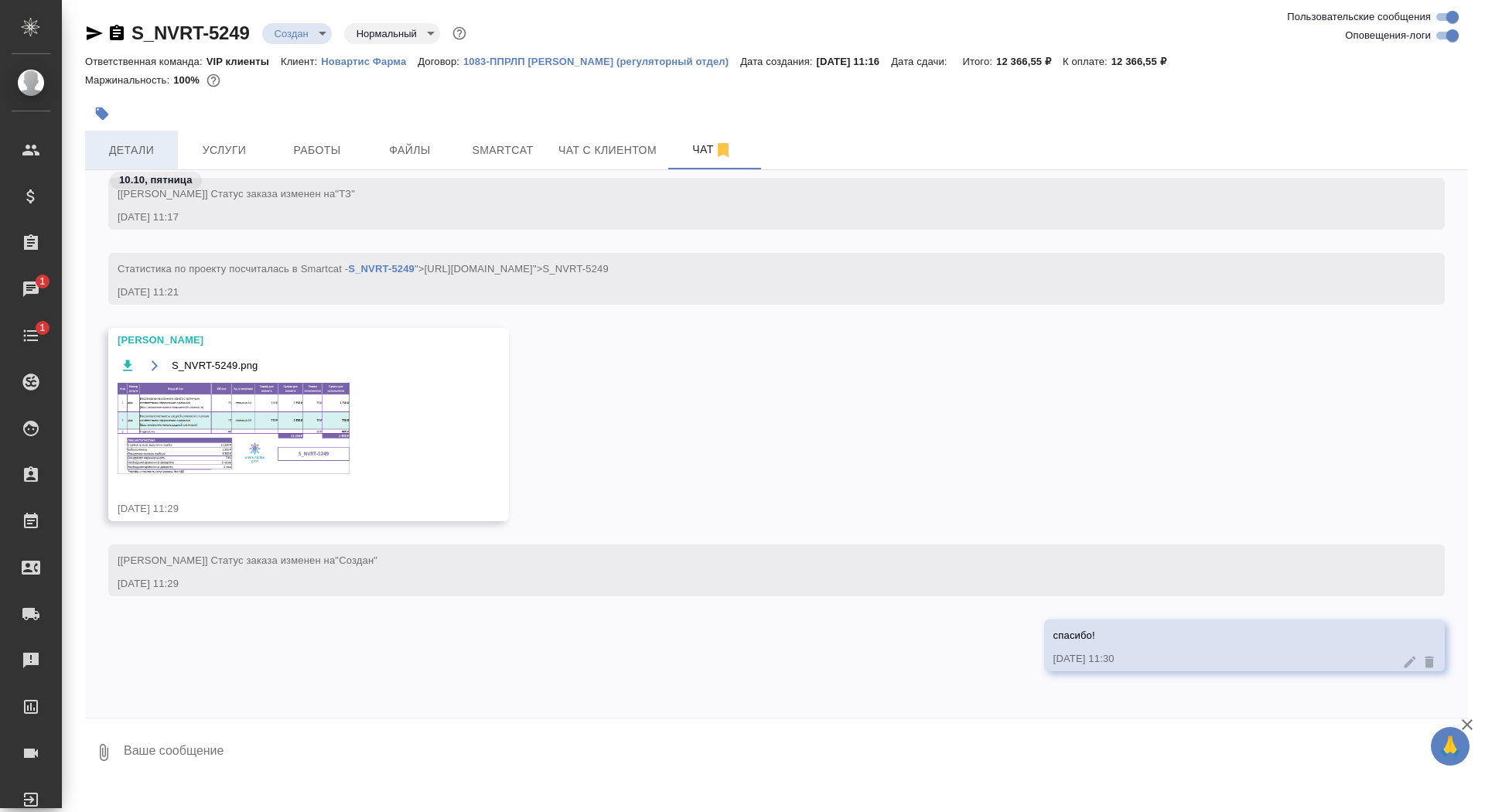
click at [140, 148] on span "Детали" at bounding box center [132, 150] width 75 height 19
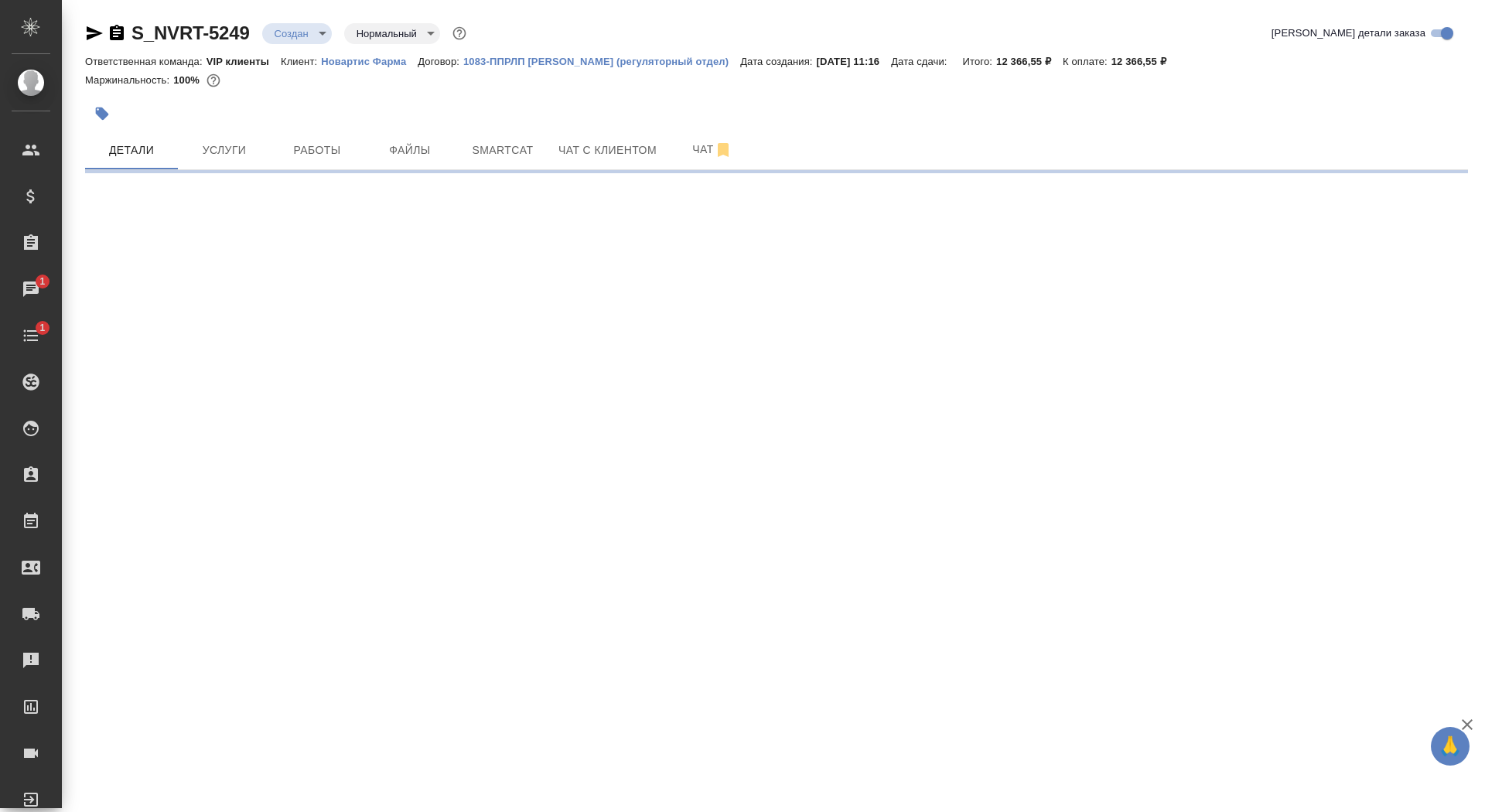
select select "RU"
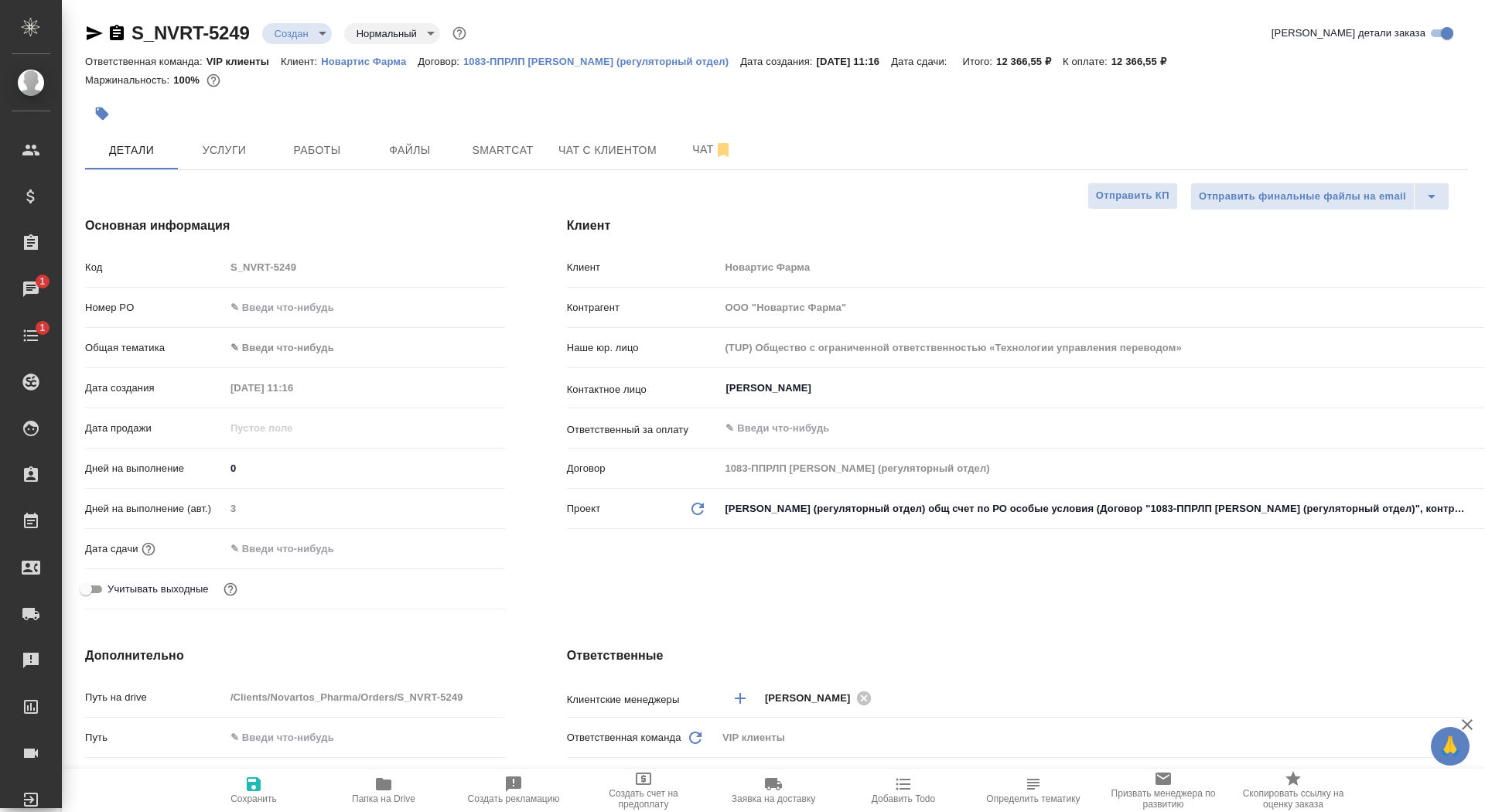
type textarea "x"
click at [258, 551] on input "text" at bounding box center [292, 548] width 135 height 22
click at [467, 542] on icon "button" at bounding box center [460, 547] width 18 height 18
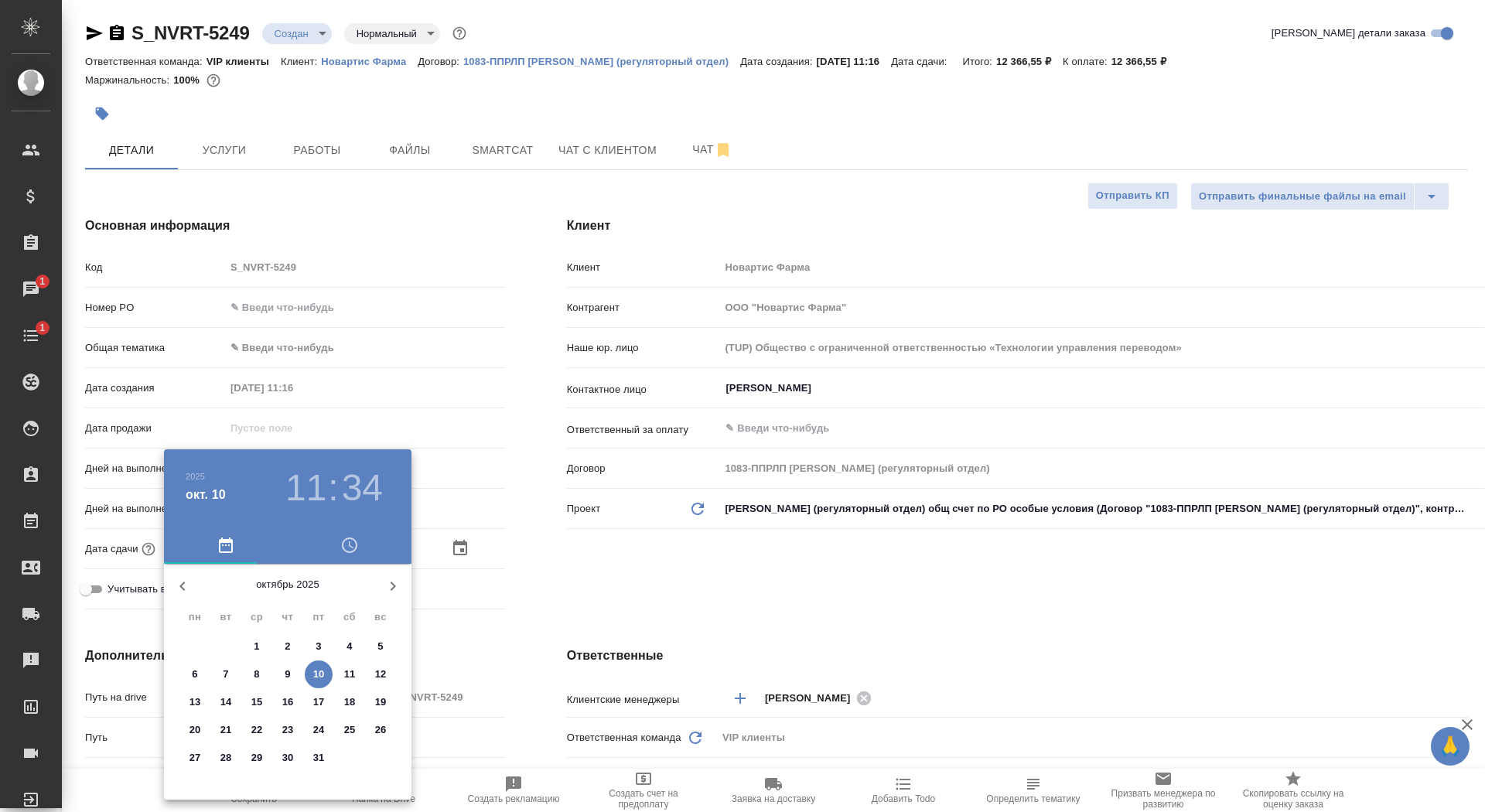
click at [225, 698] on p "14" at bounding box center [226, 702] width 12 height 16
type input "14.10.2025 11:34"
type textarea "x"
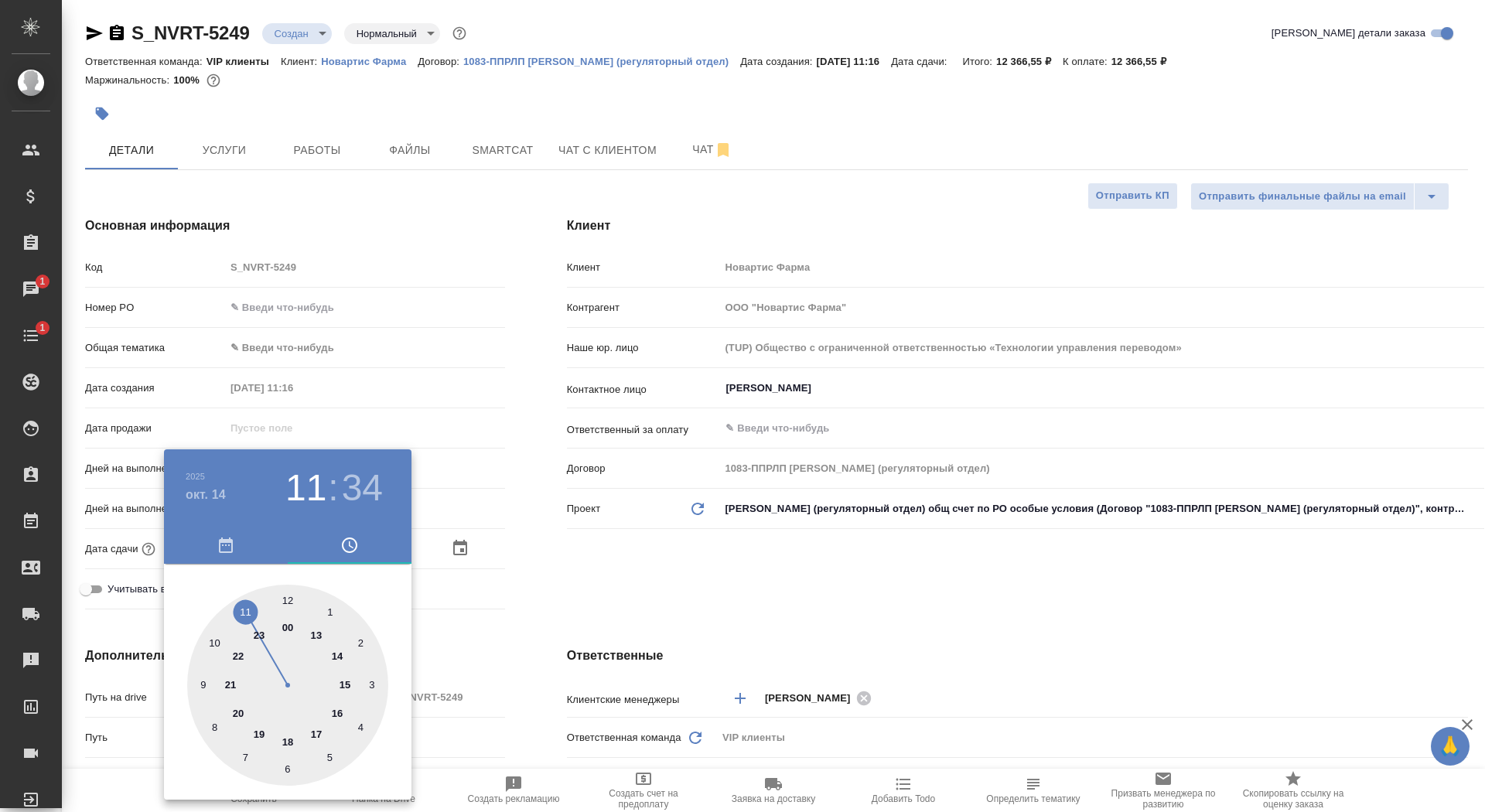
click at [316, 731] on div at bounding box center [287, 685] width 201 height 201
type input "14.10.2025 17:34"
type textarea "x"
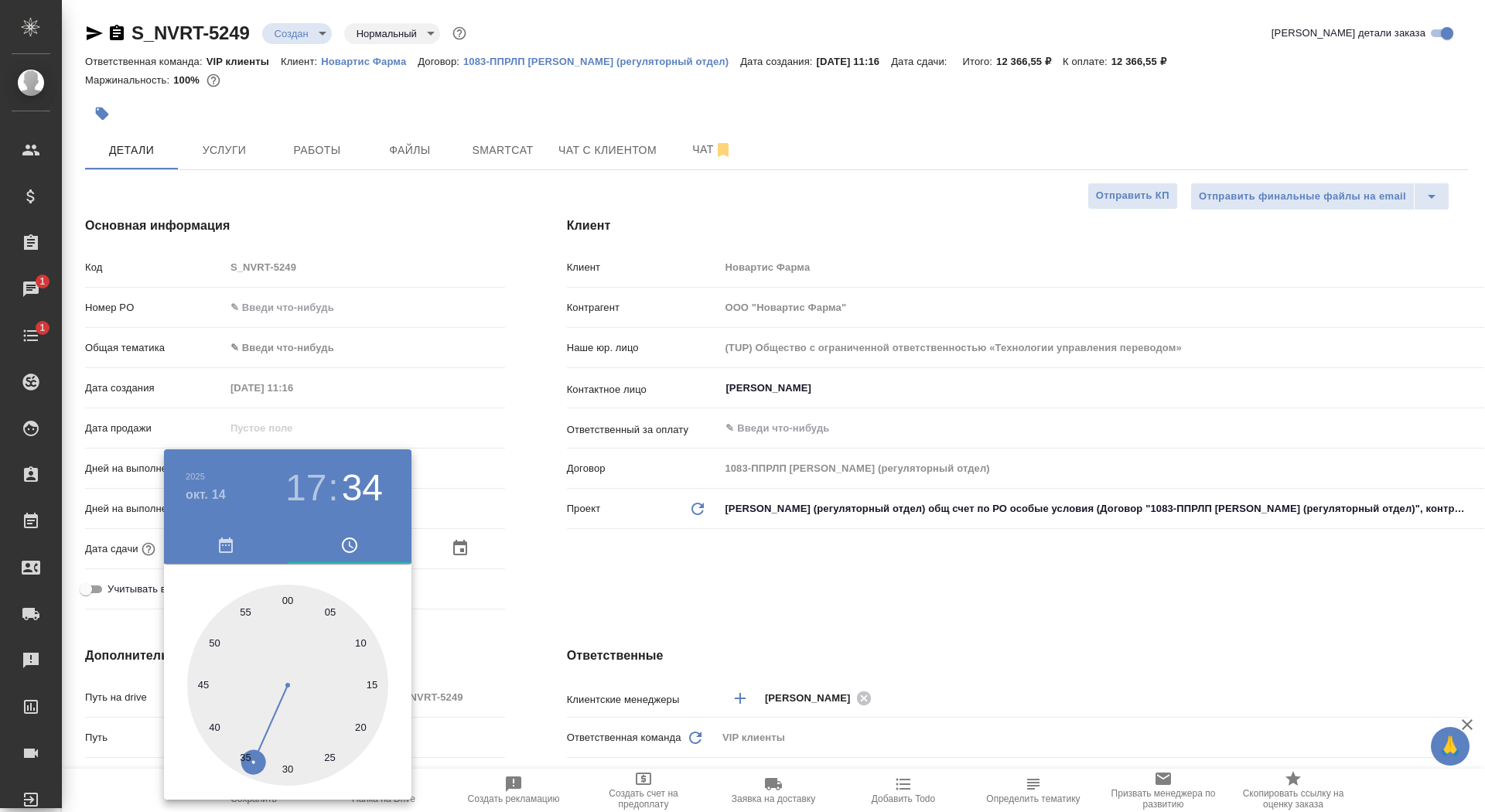
type input "14.10.2025 17:00"
type textarea "x"
click at [287, 598] on div at bounding box center [287, 685] width 201 height 201
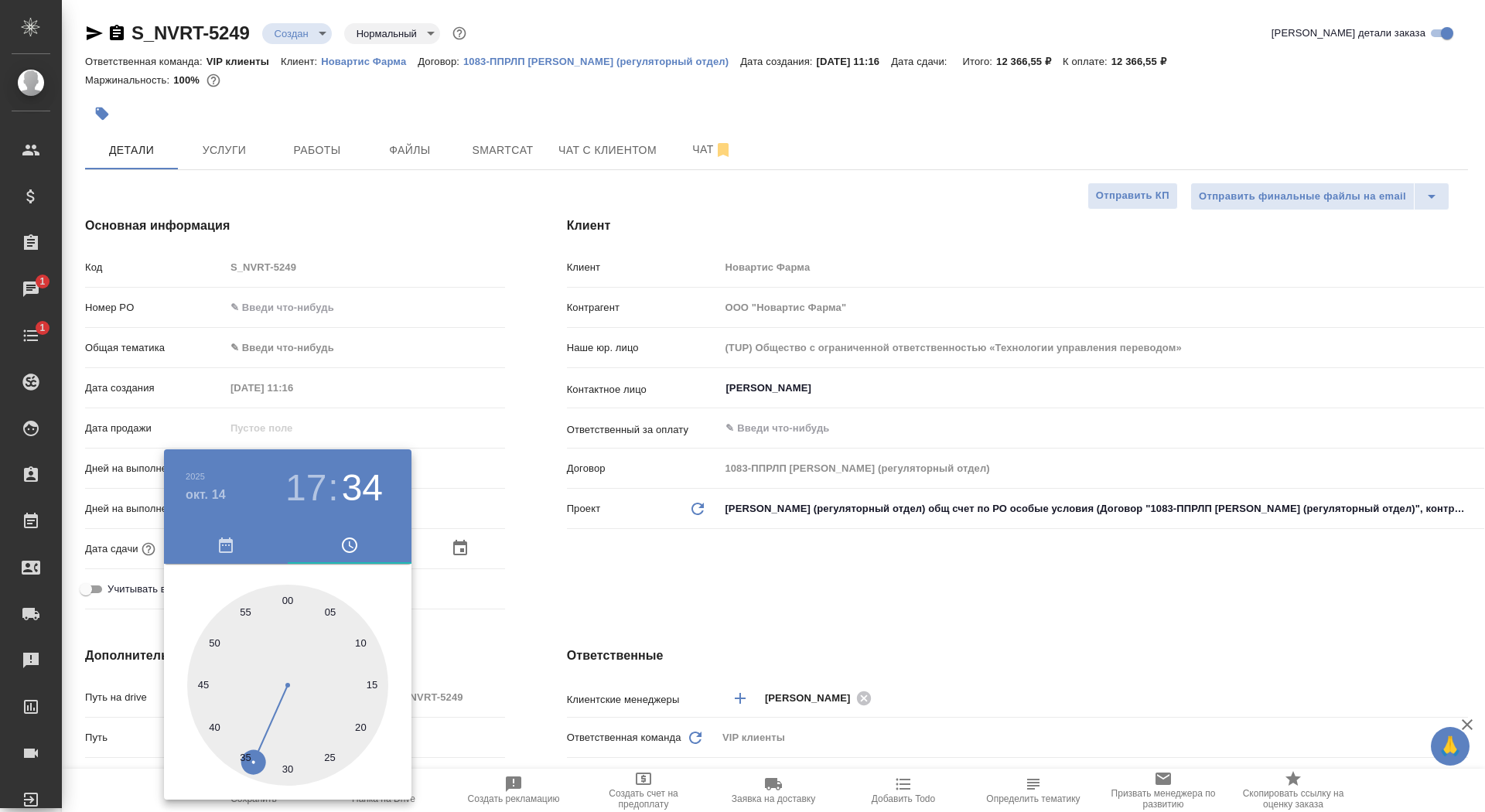
type textarea "x"
click at [524, 591] on div at bounding box center [742, 406] width 1485 height 812
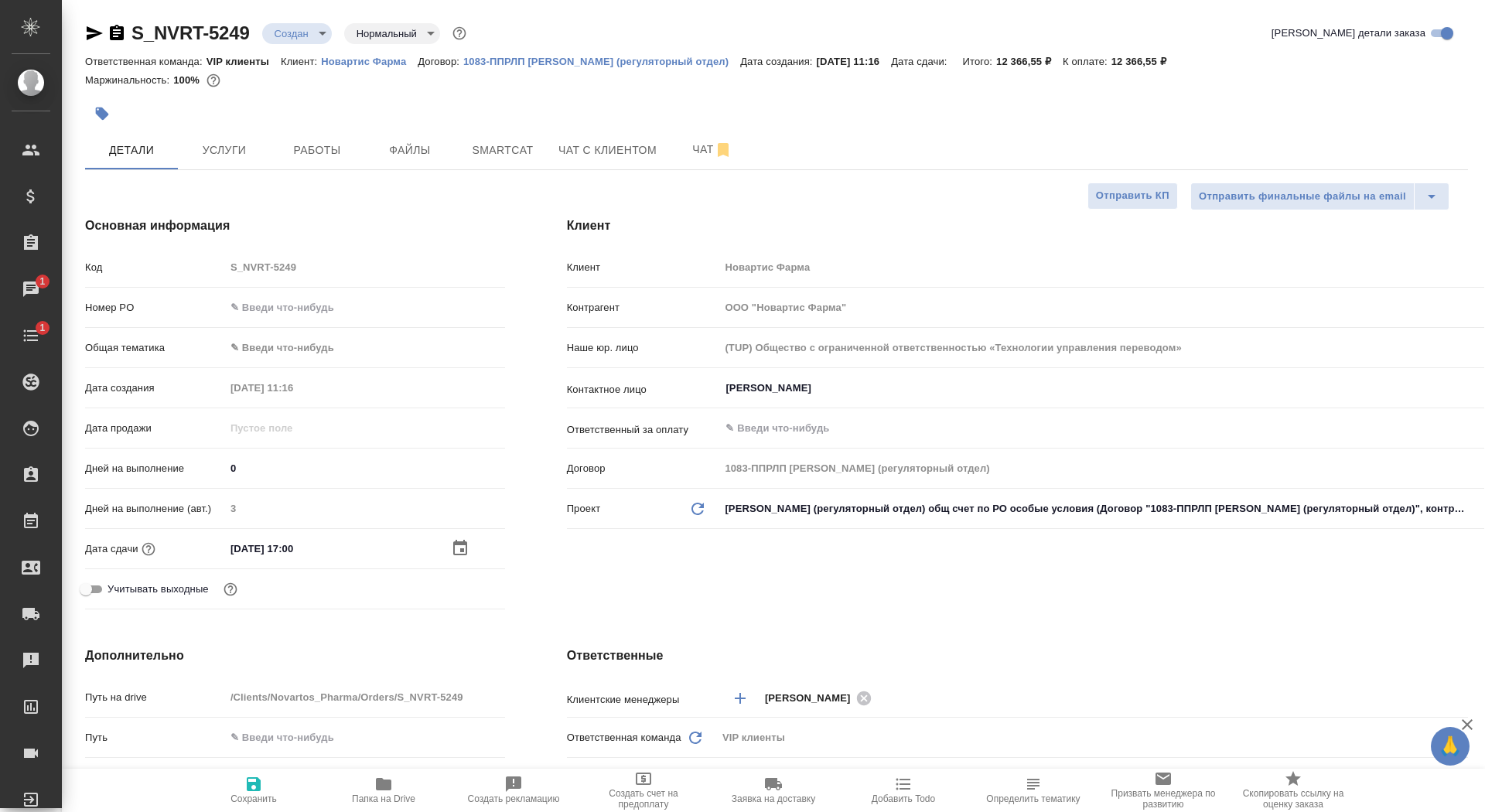
click at [257, 796] on span "Сохранить" at bounding box center [253, 798] width 46 height 11
type textarea "x"
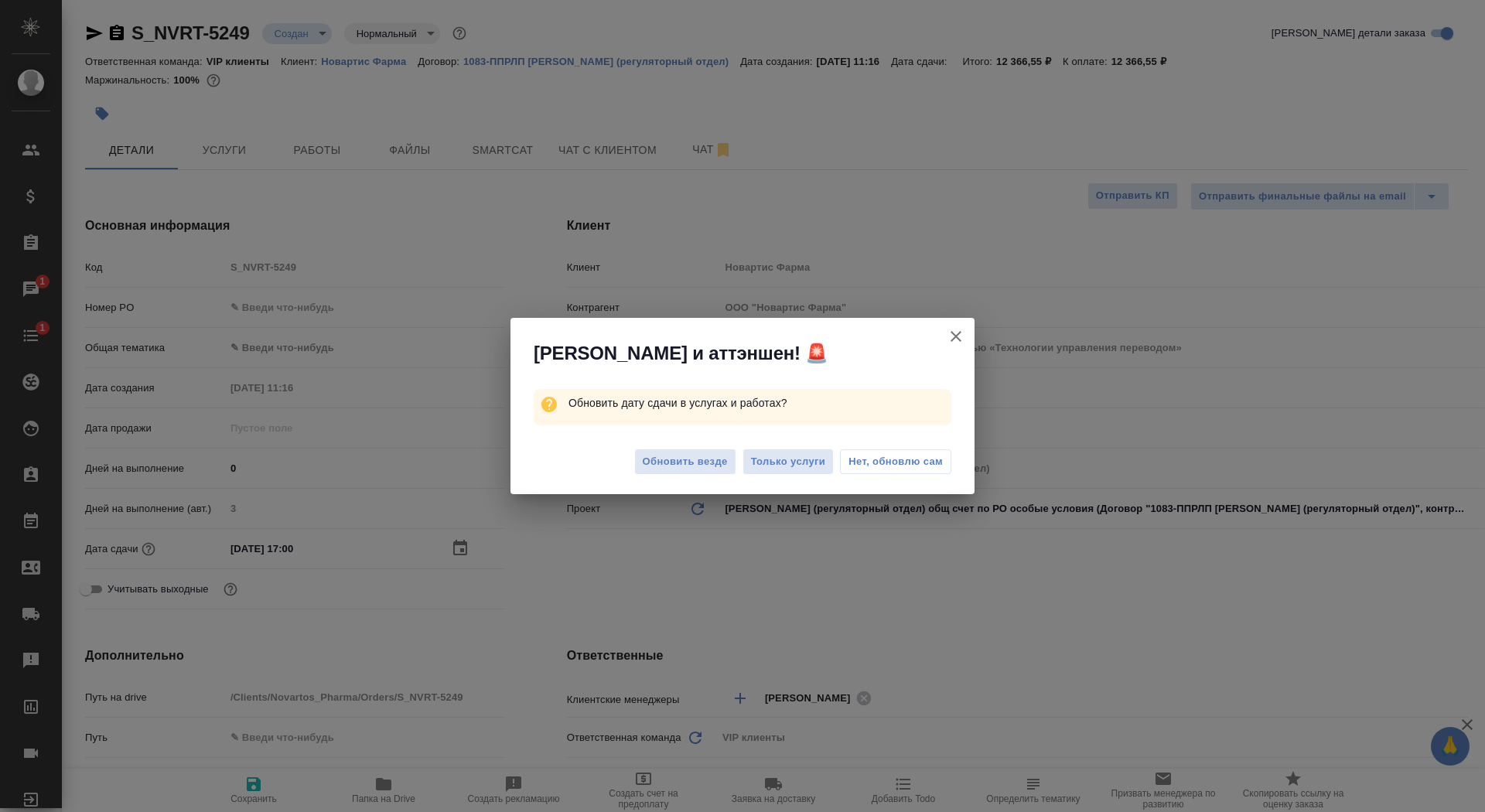
type textarea "x"
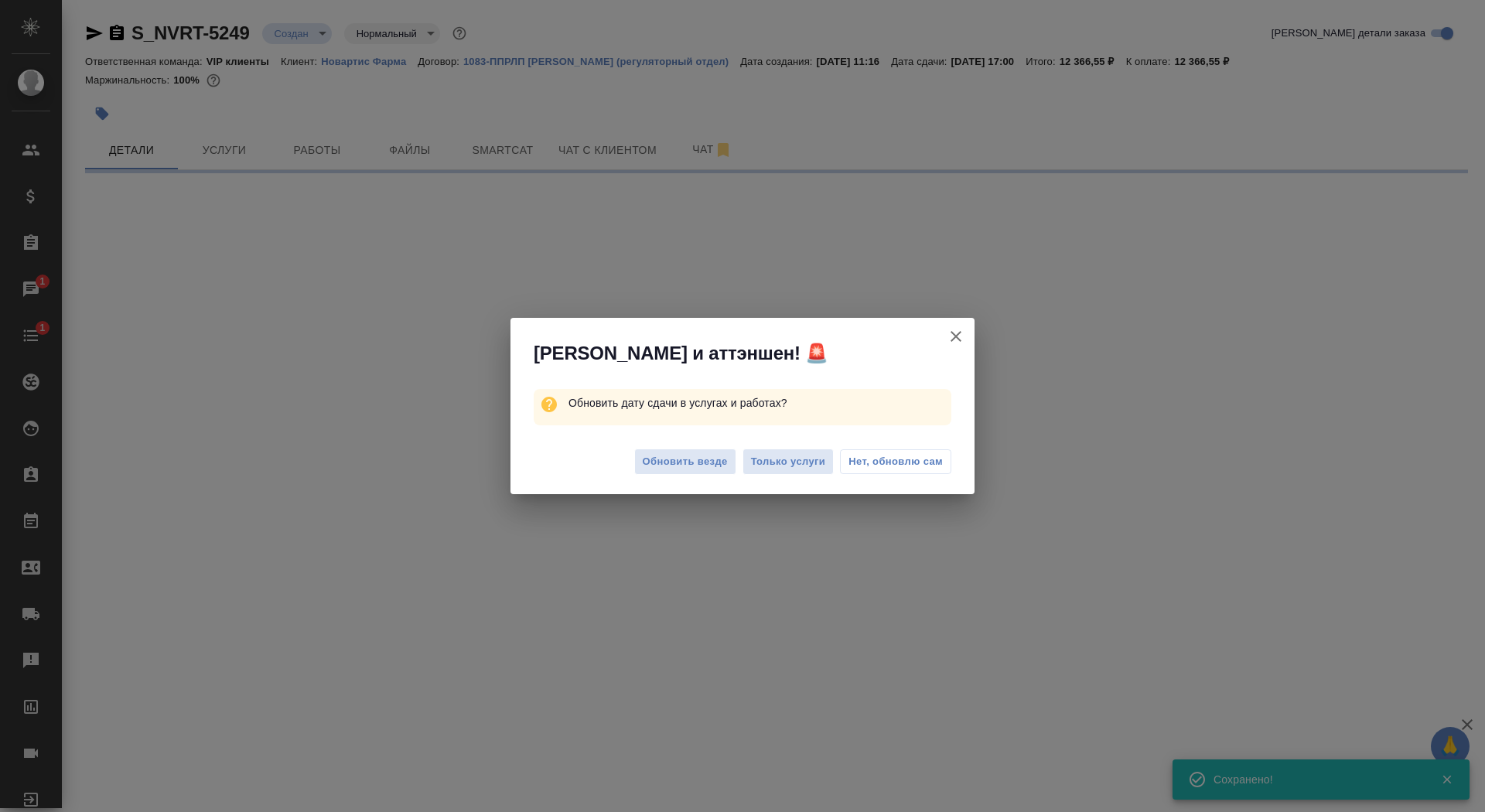
select select "RU"
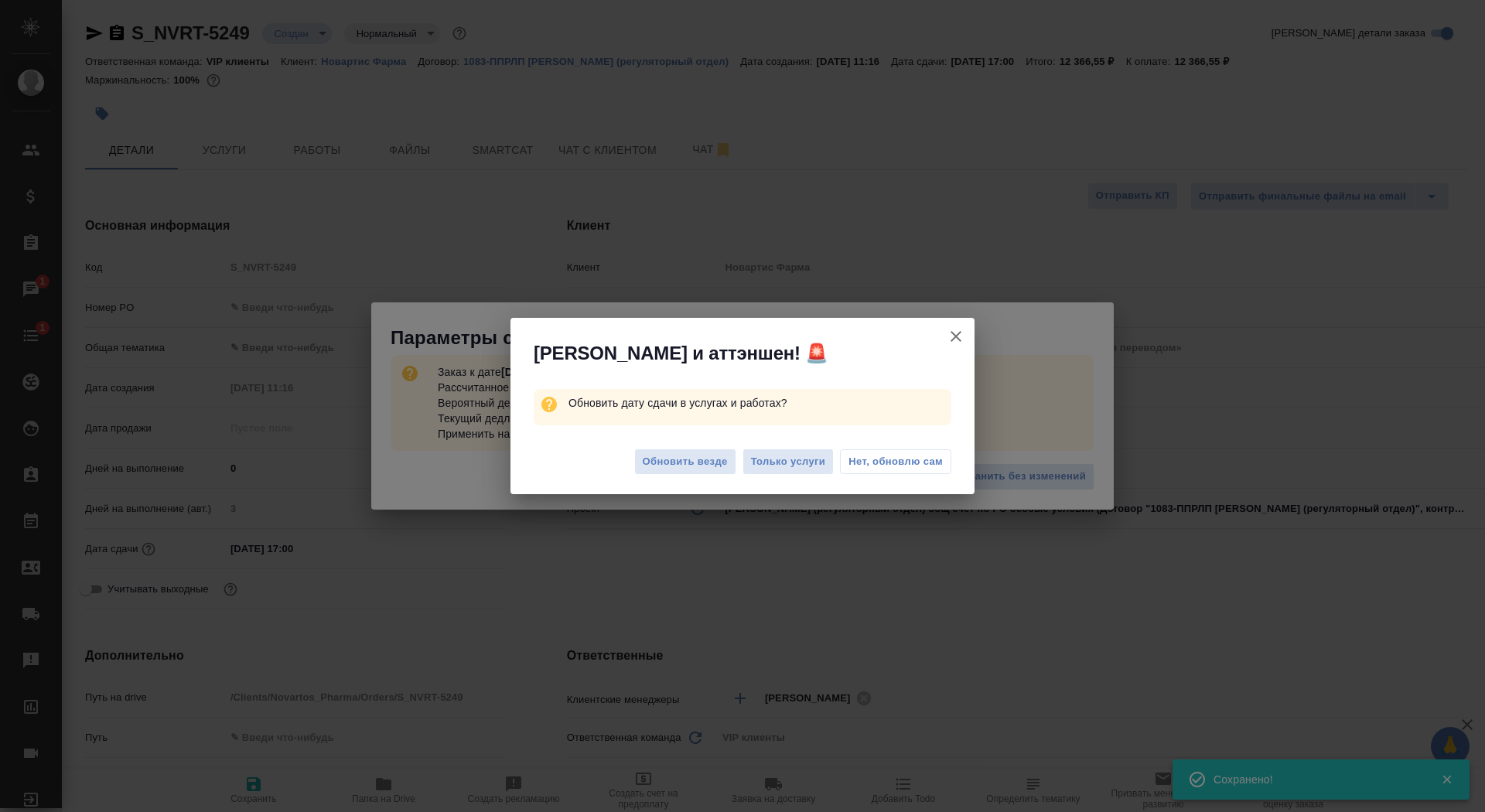
type textarea "x"
click at [663, 465] on span "Обновить везде" at bounding box center [685, 461] width 85 height 17
type textarea "x"
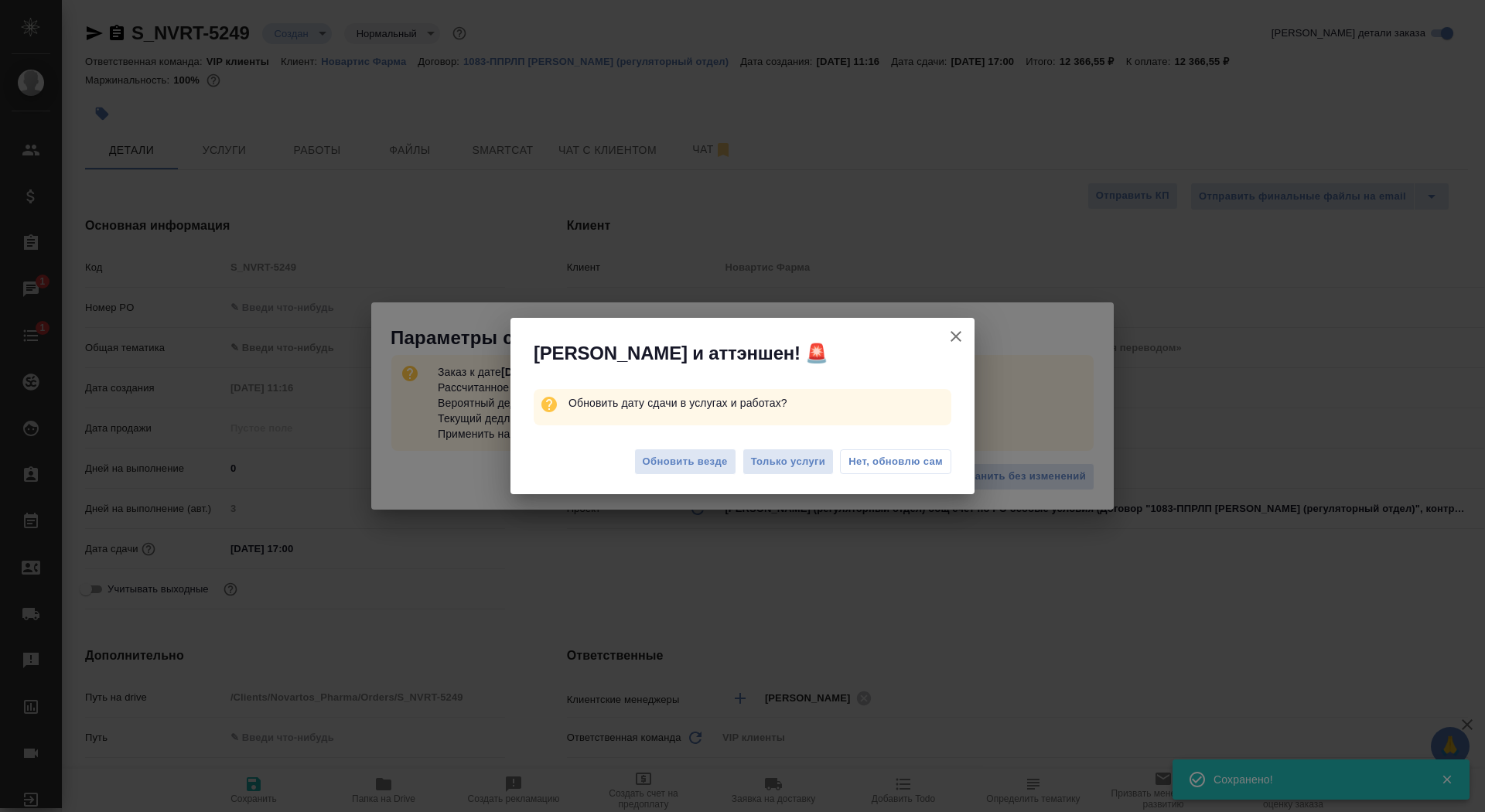
type textarea "x"
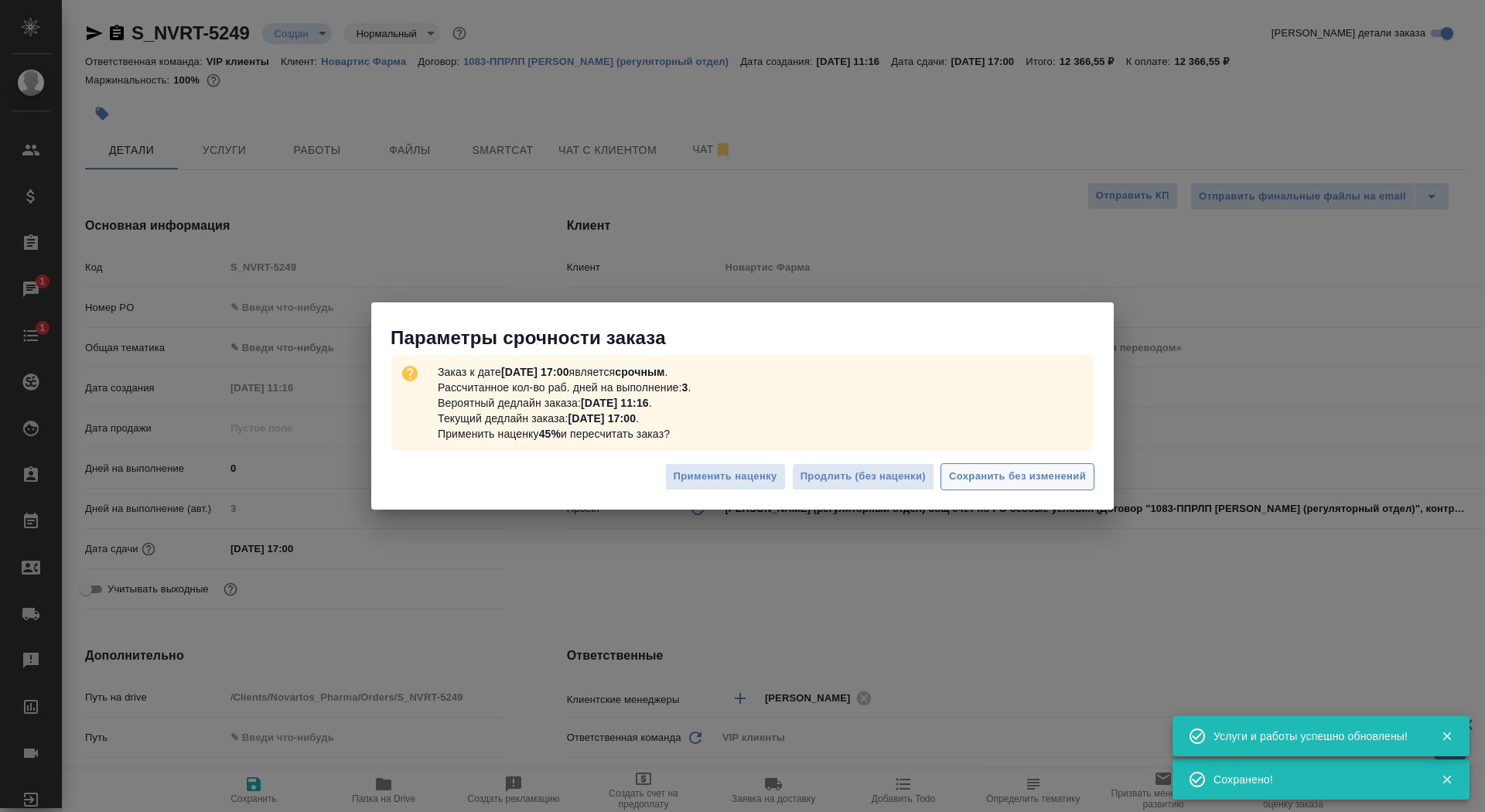
click at [1061, 478] on span "Сохранить без изменений" at bounding box center [1017, 476] width 137 height 17
type textarea "x"
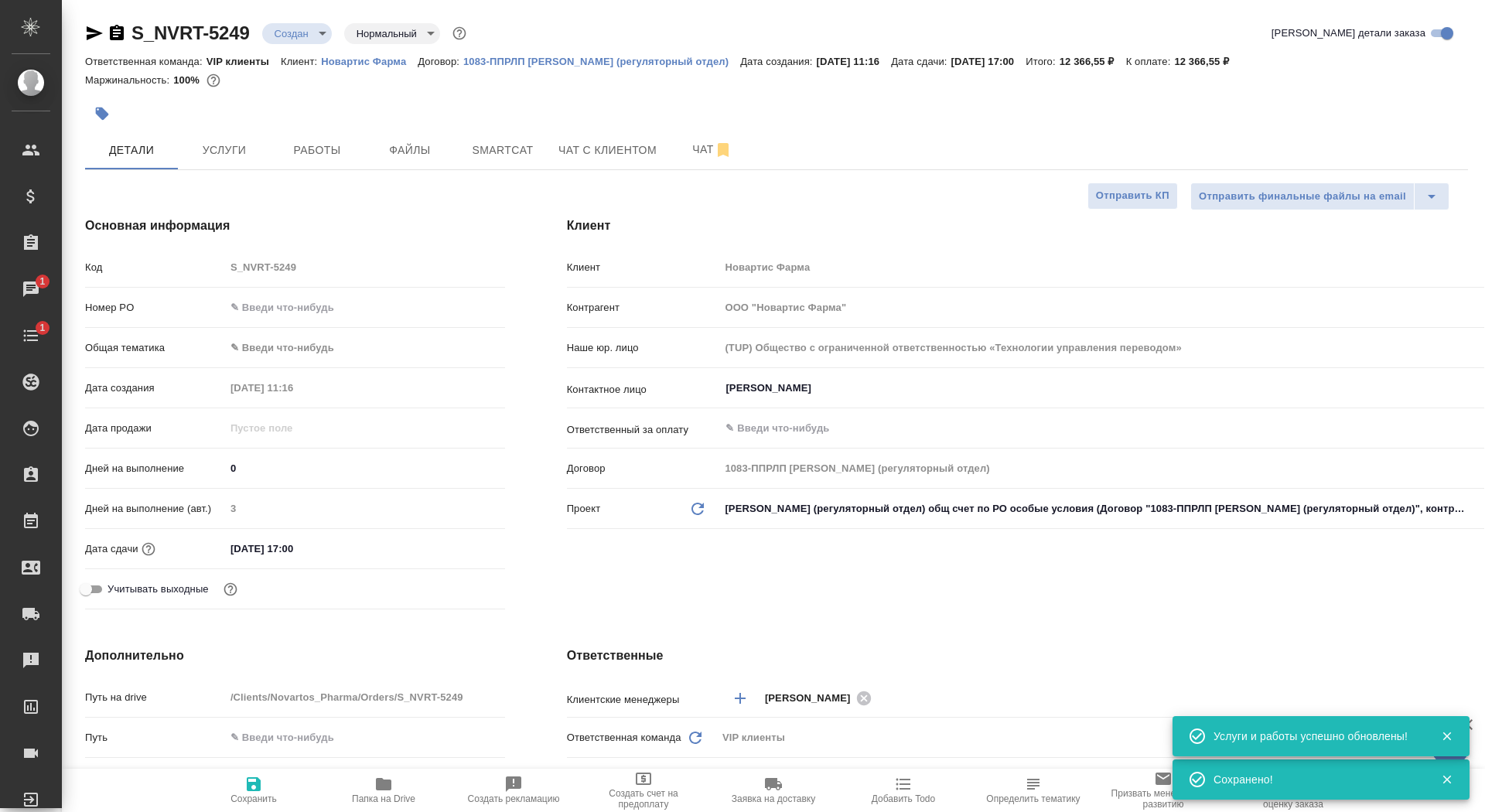
type textarea "x"
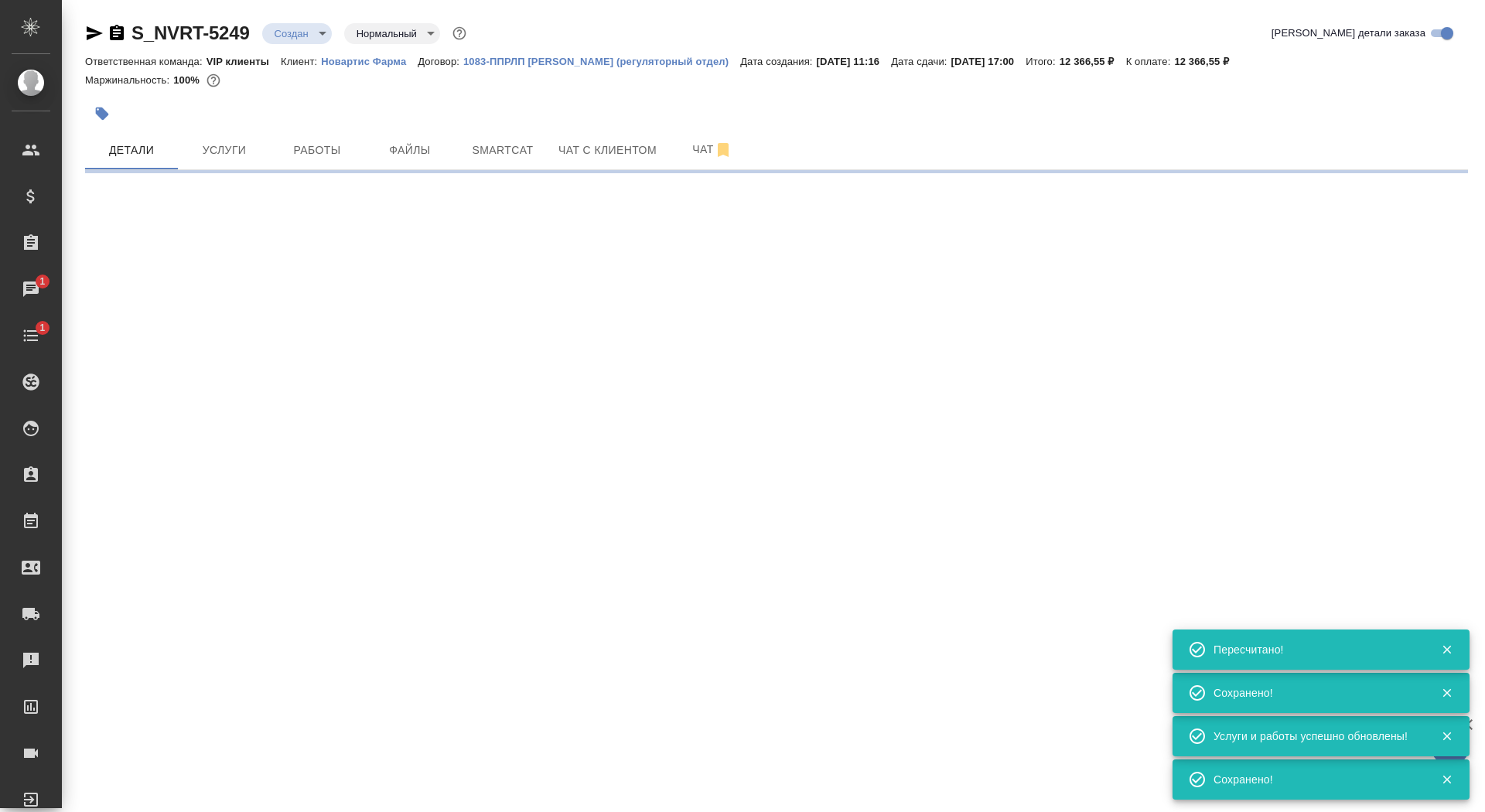
type input "urgent"
click at [304, 39] on body "🙏 .cls-1 fill:#fff; AWATERA Saydasheva Dilyara Клиенты Спецификации Заказы 1 Ча…" at bounding box center [742, 406] width 1485 height 812
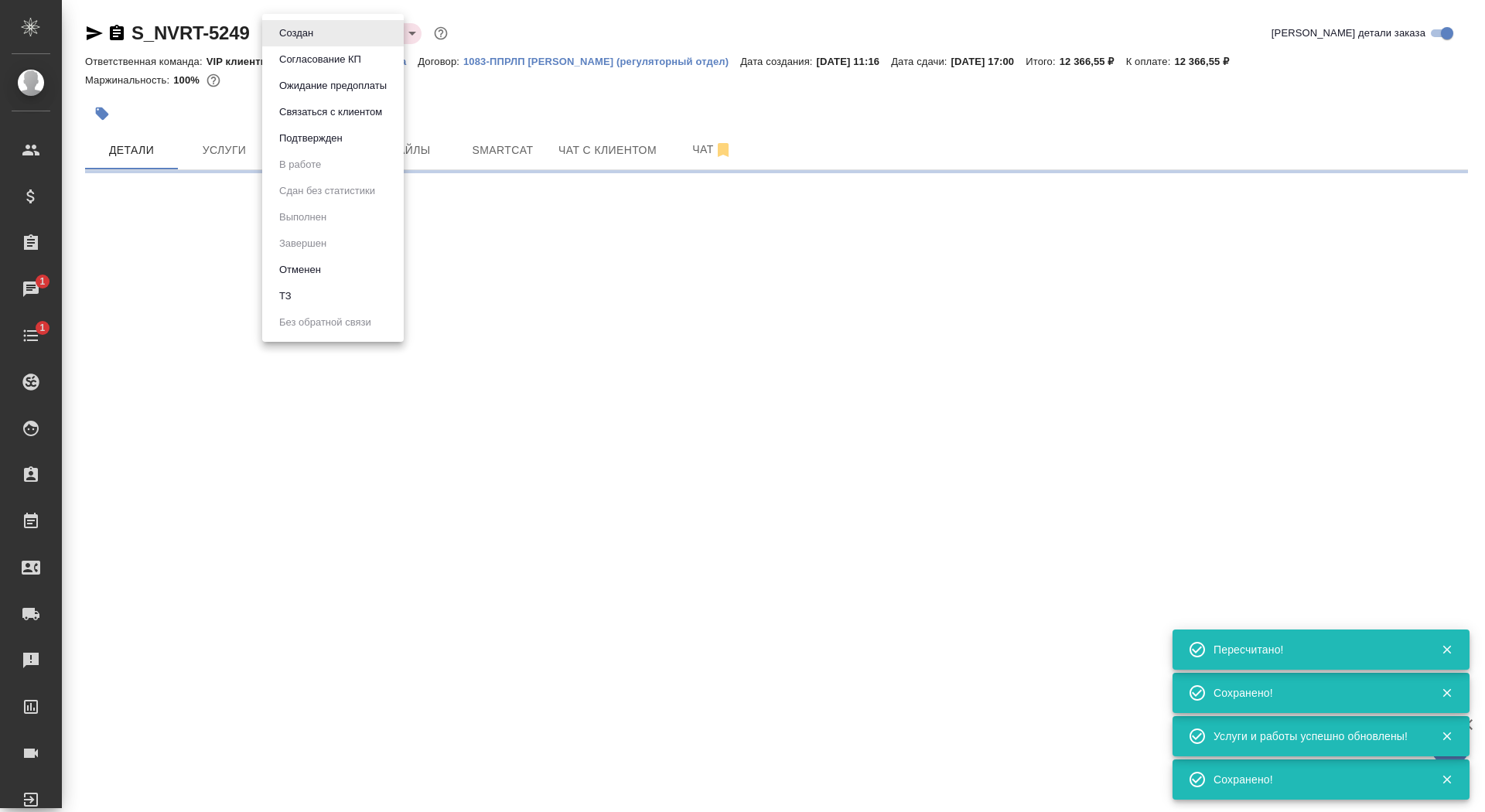
select select "RU"
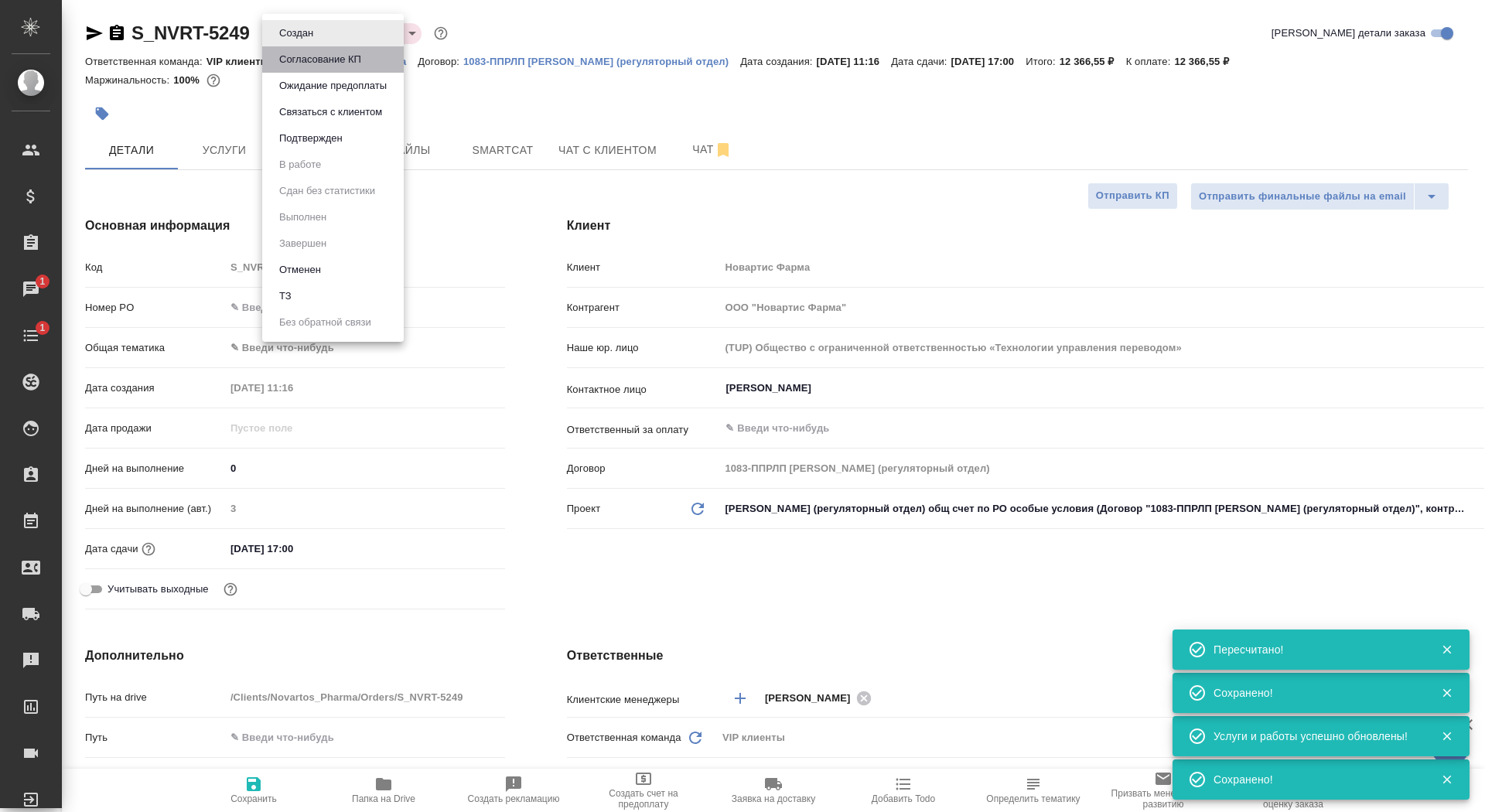
click at [306, 63] on button "Согласование КП" at bounding box center [321, 60] width 91 height 17
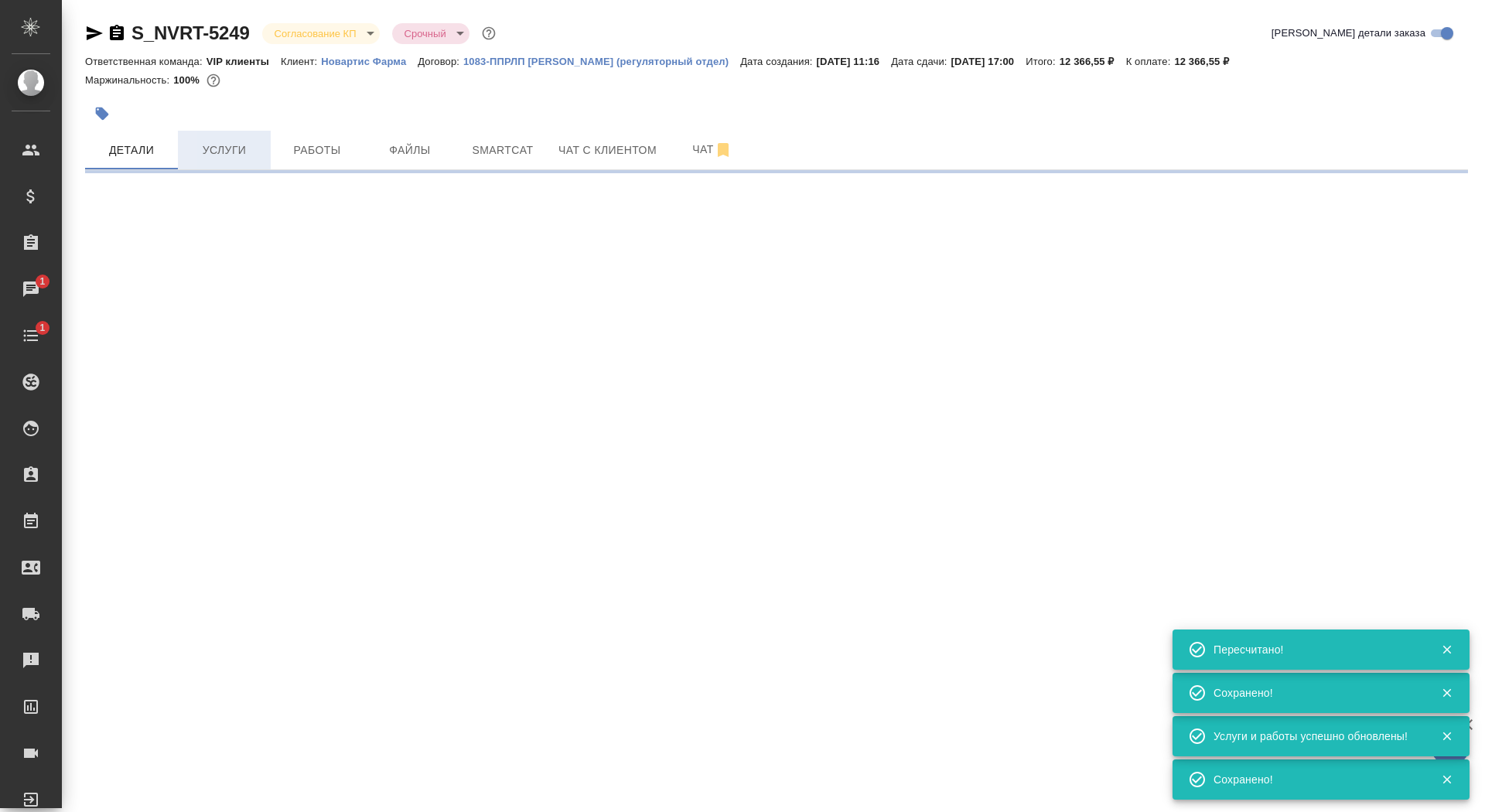
select select "RU"
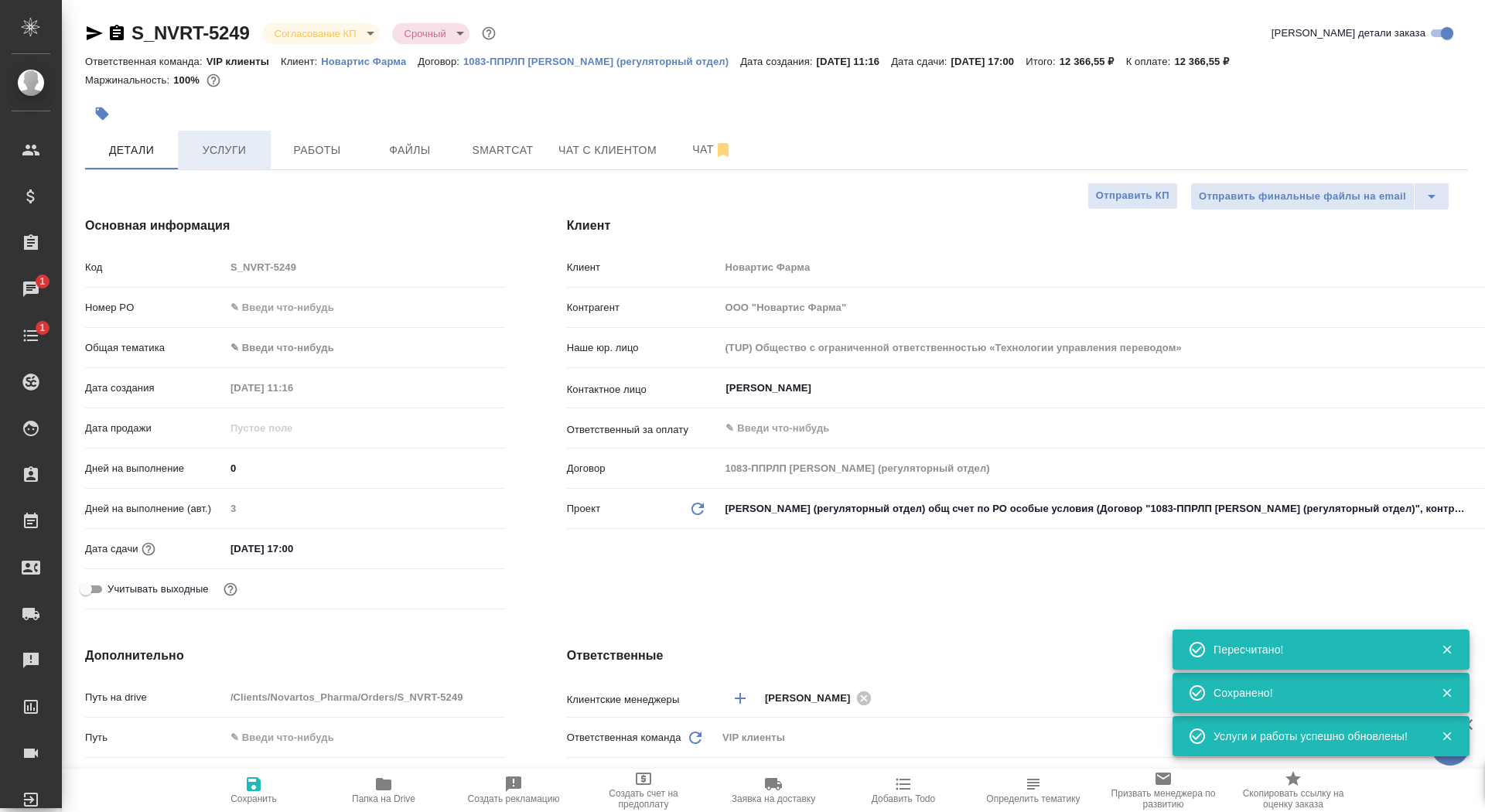
click at [251, 152] on span "Услуги" at bounding box center [224, 150] width 75 height 19
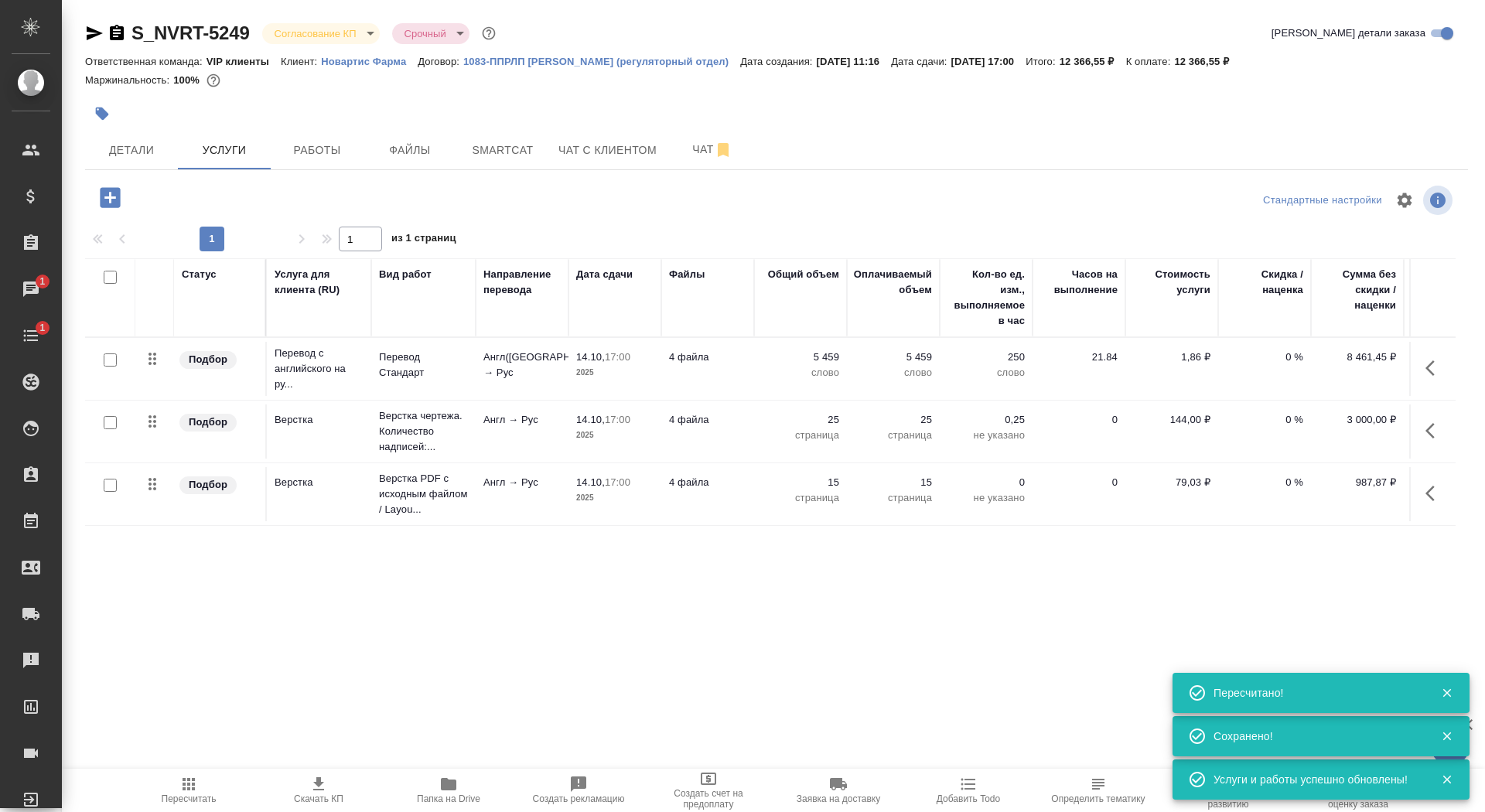
click at [305, 796] on span "Скачать КП" at bounding box center [319, 798] width 50 height 11
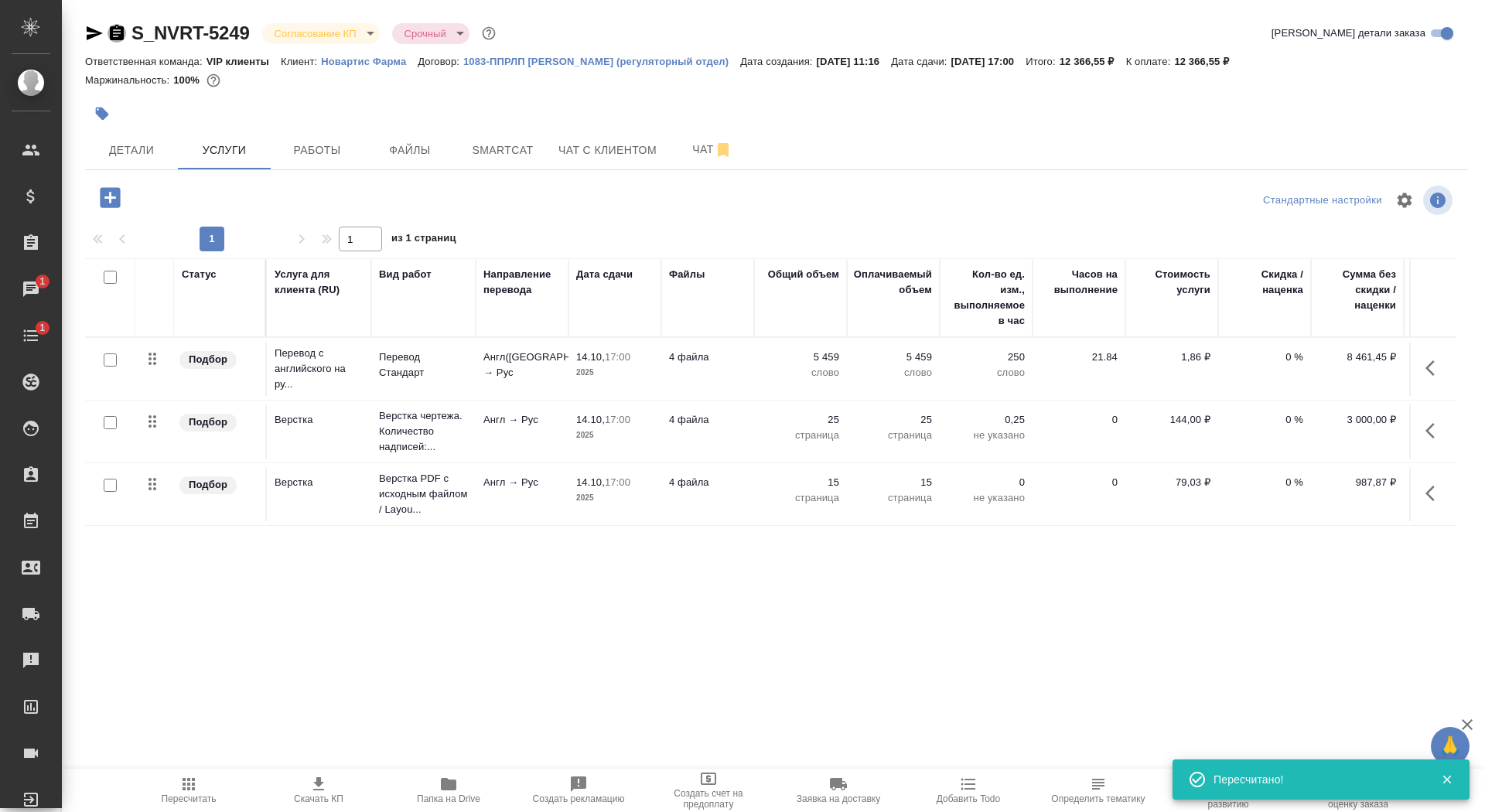
click at [119, 33] on icon "button" at bounding box center [117, 33] width 18 height 18
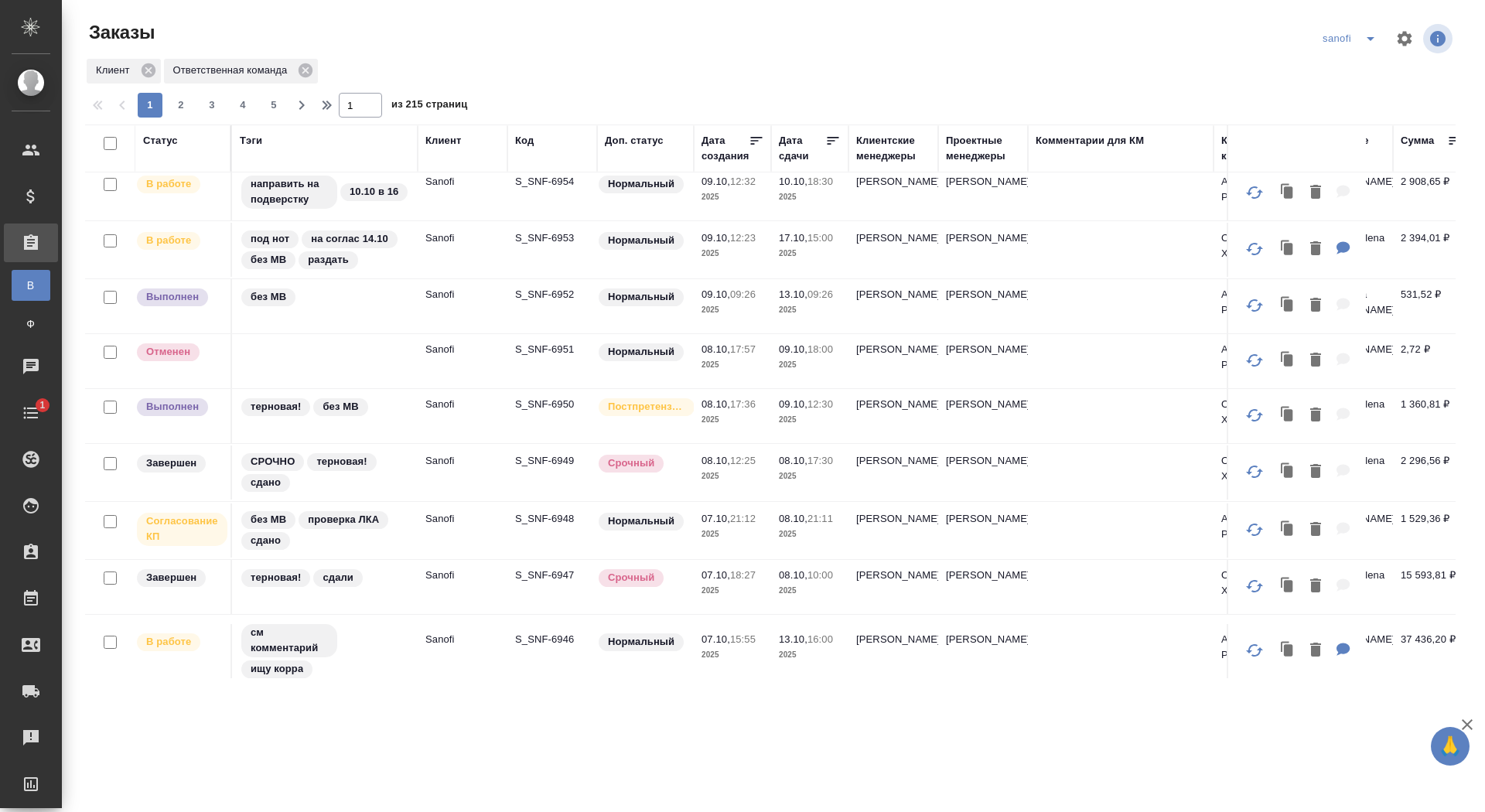
scroll to position [287, 0]
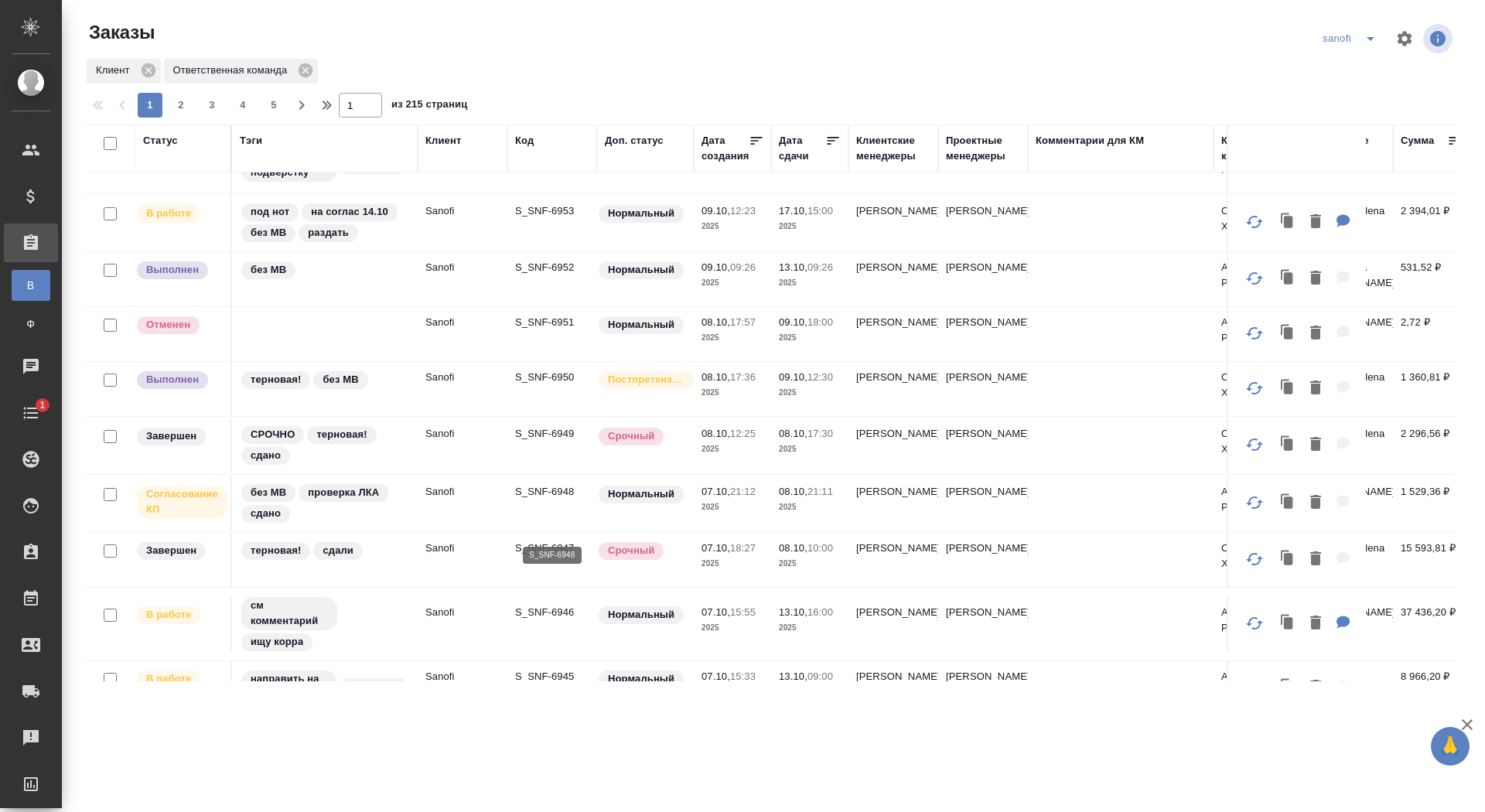
click at [530, 499] on p "S_SNF-6948" at bounding box center [552, 492] width 75 height 16
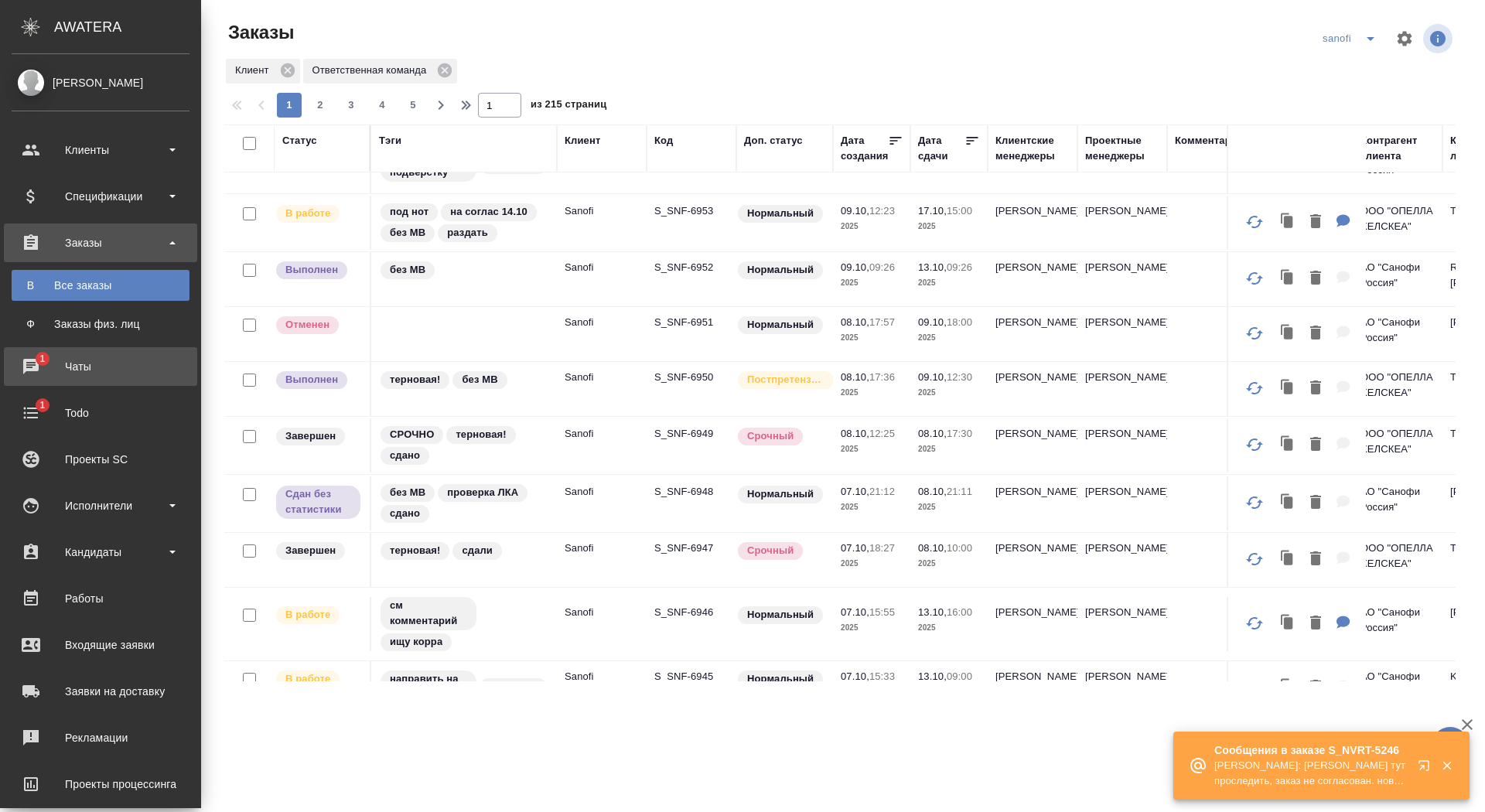
click at [46, 365] on div "Чаты" at bounding box center [100, 367] width 178 height 23
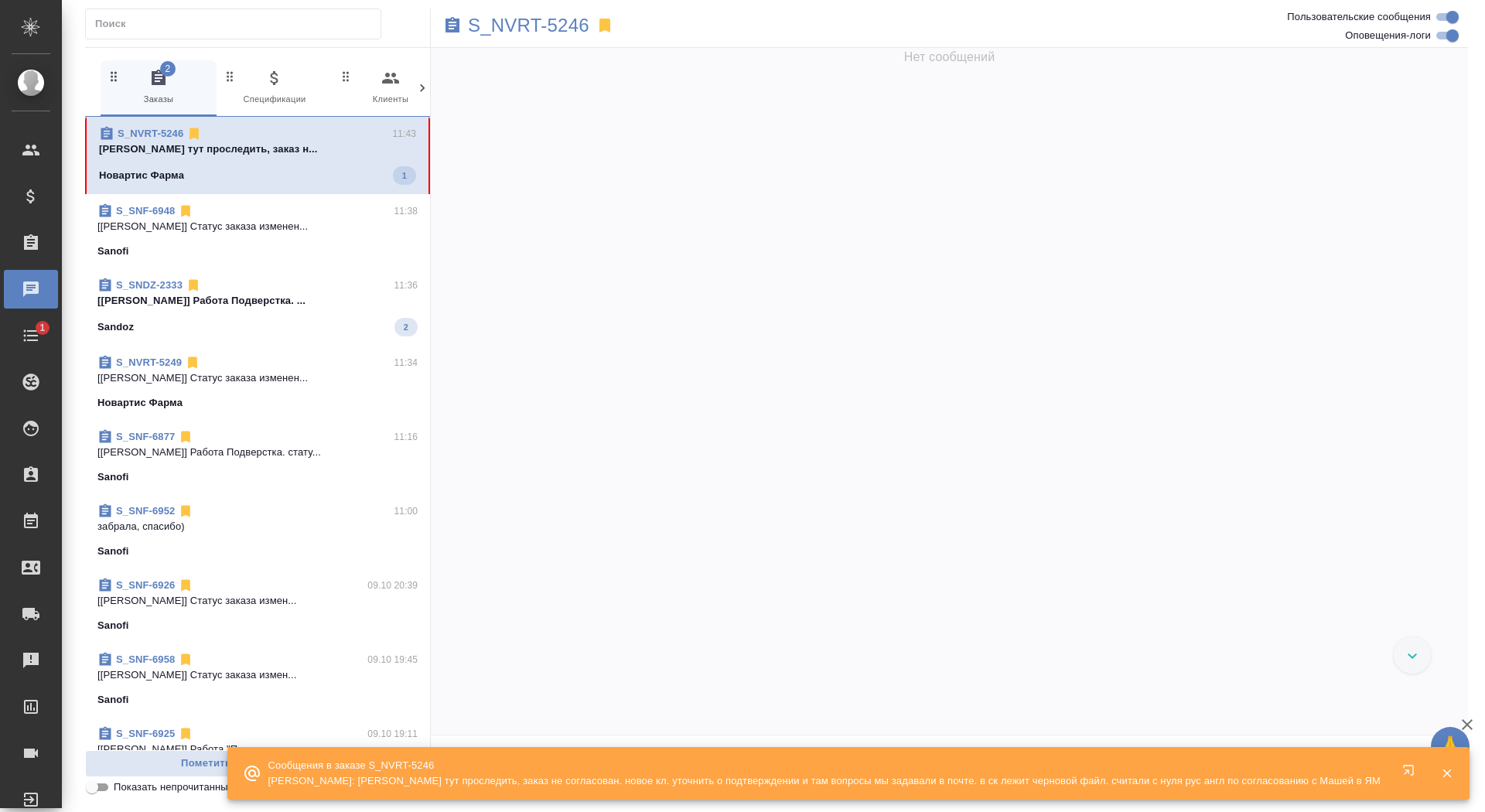
scroll to position [5798, 0]
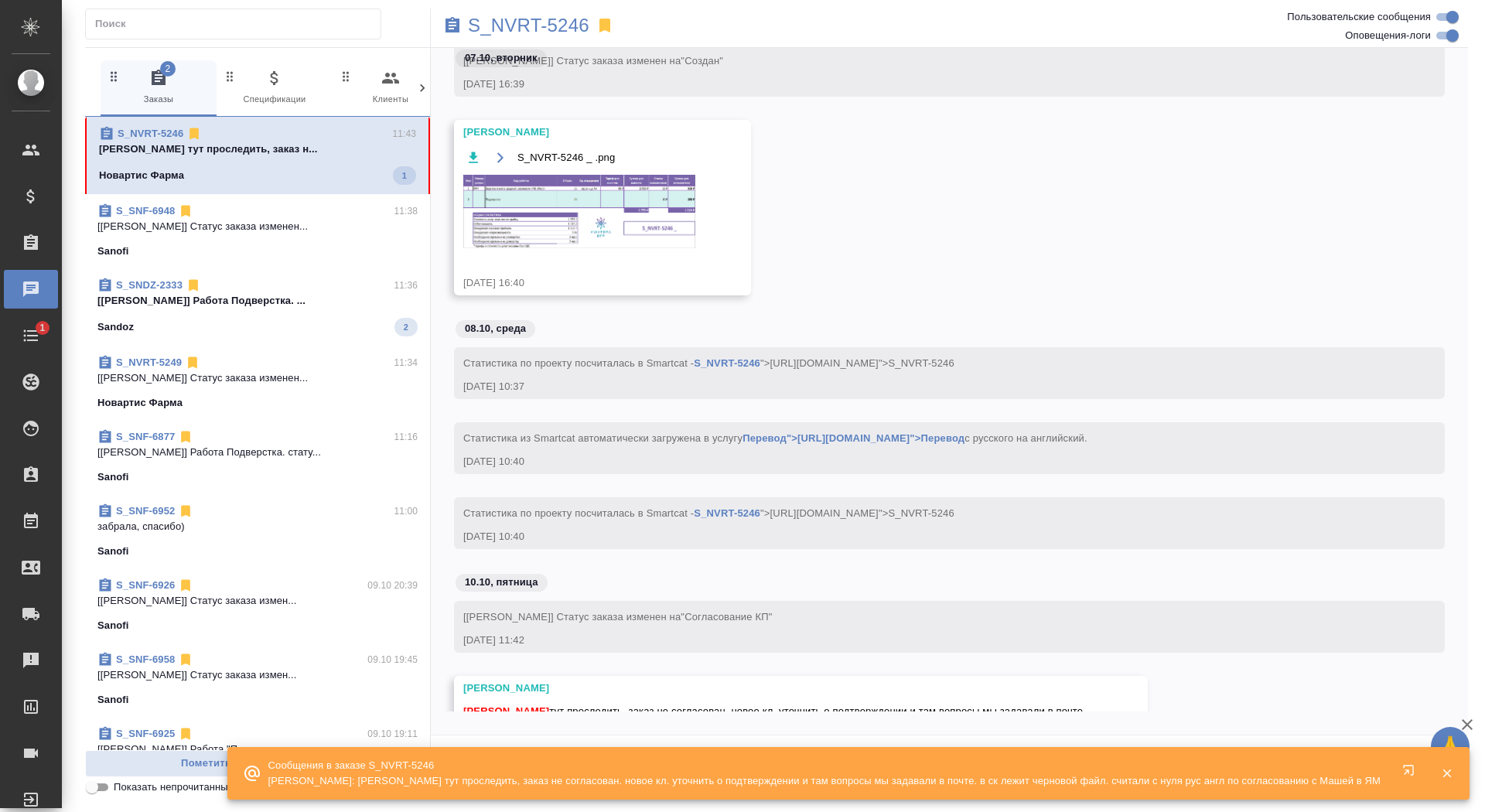
click at [296, 171] on div "Новартис Фарма 1" at bounding box center [258, 175] width 317 height 18
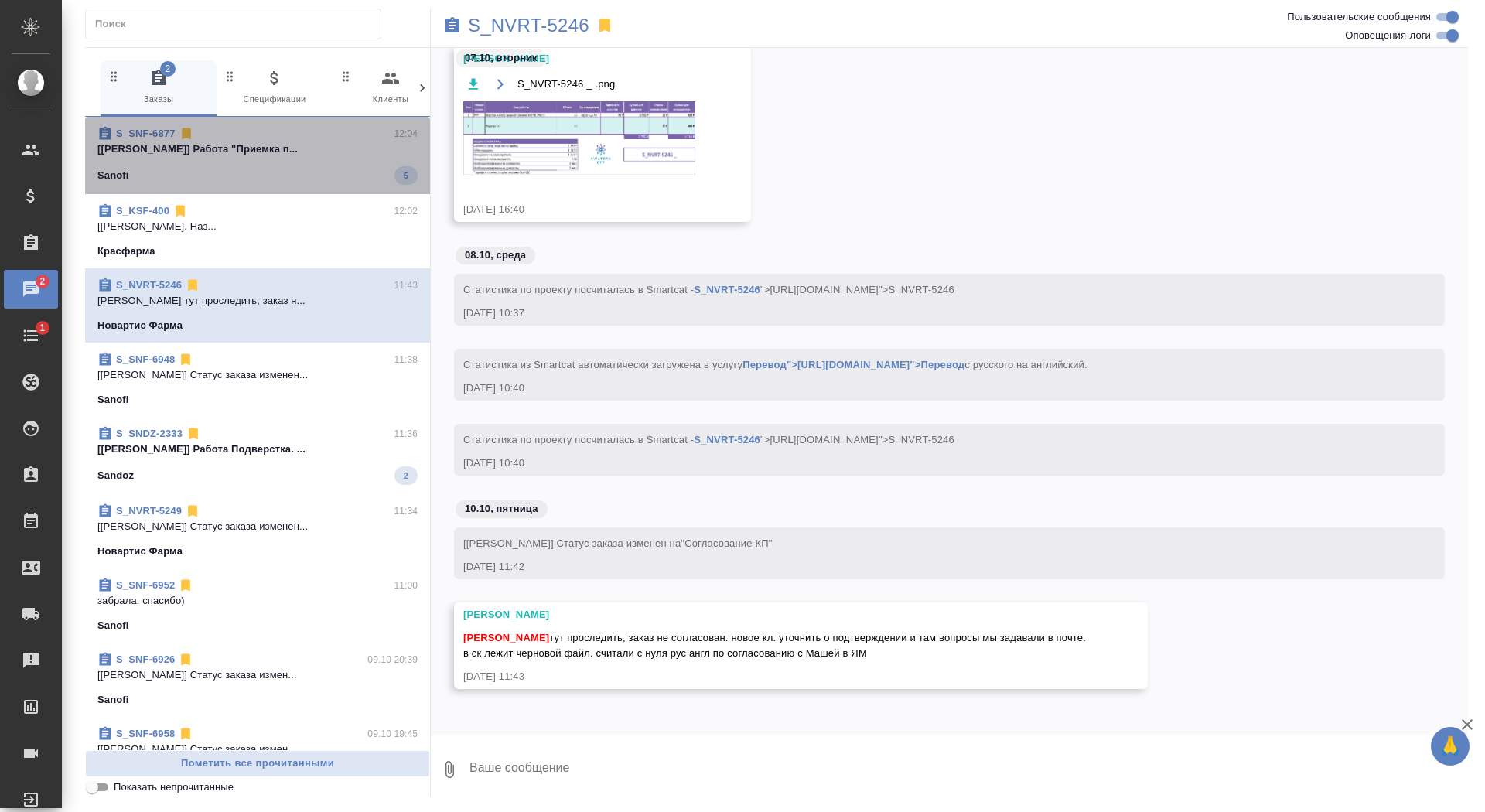
click at [278, 132] on div "S_SNF-6877 12:04" at bounding box center [258, 133] width 321 height 16
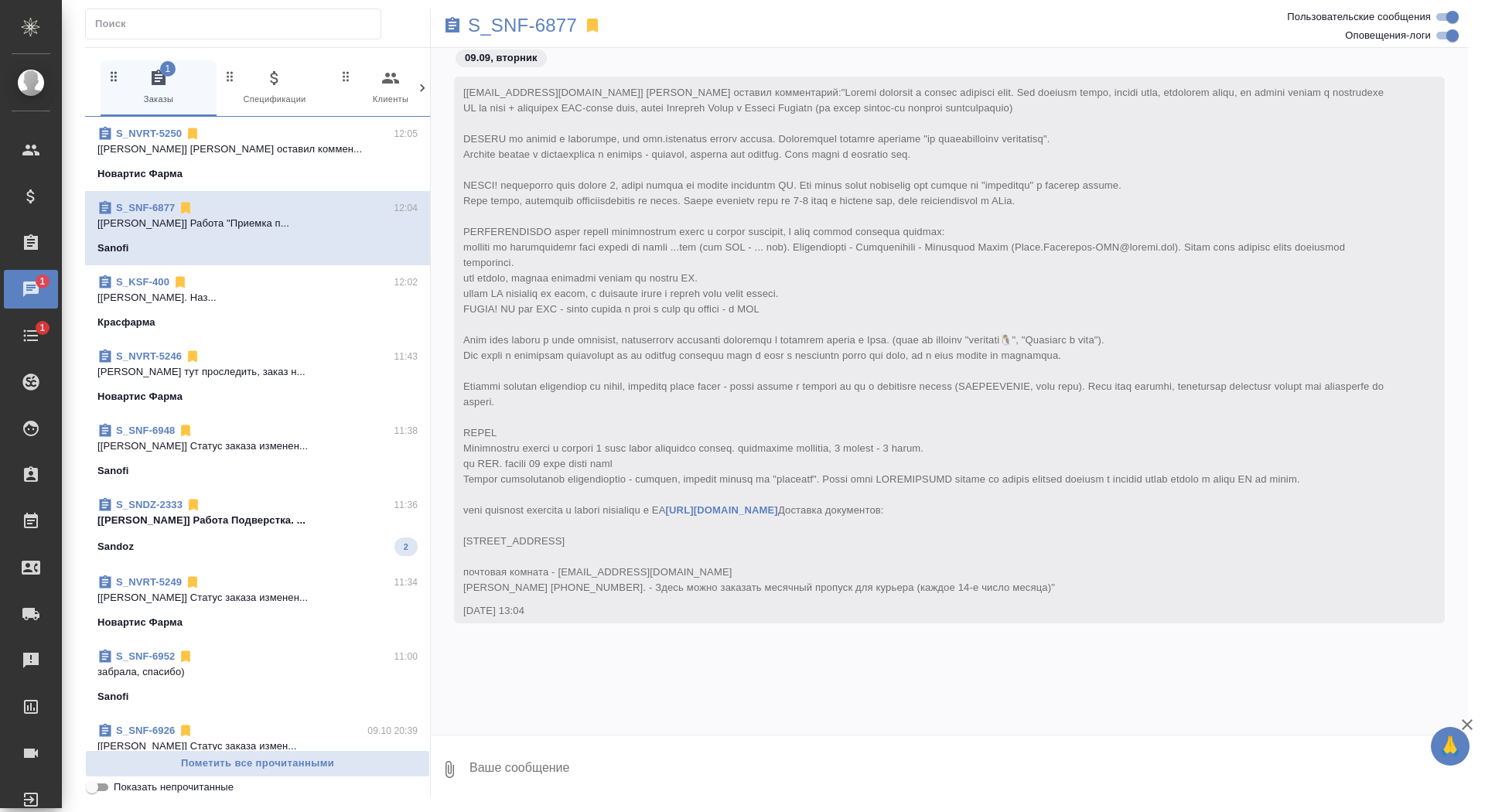
click at [337, 539] on div "Sandoz 2" at bounding box center [258, 546] width 321 height 18
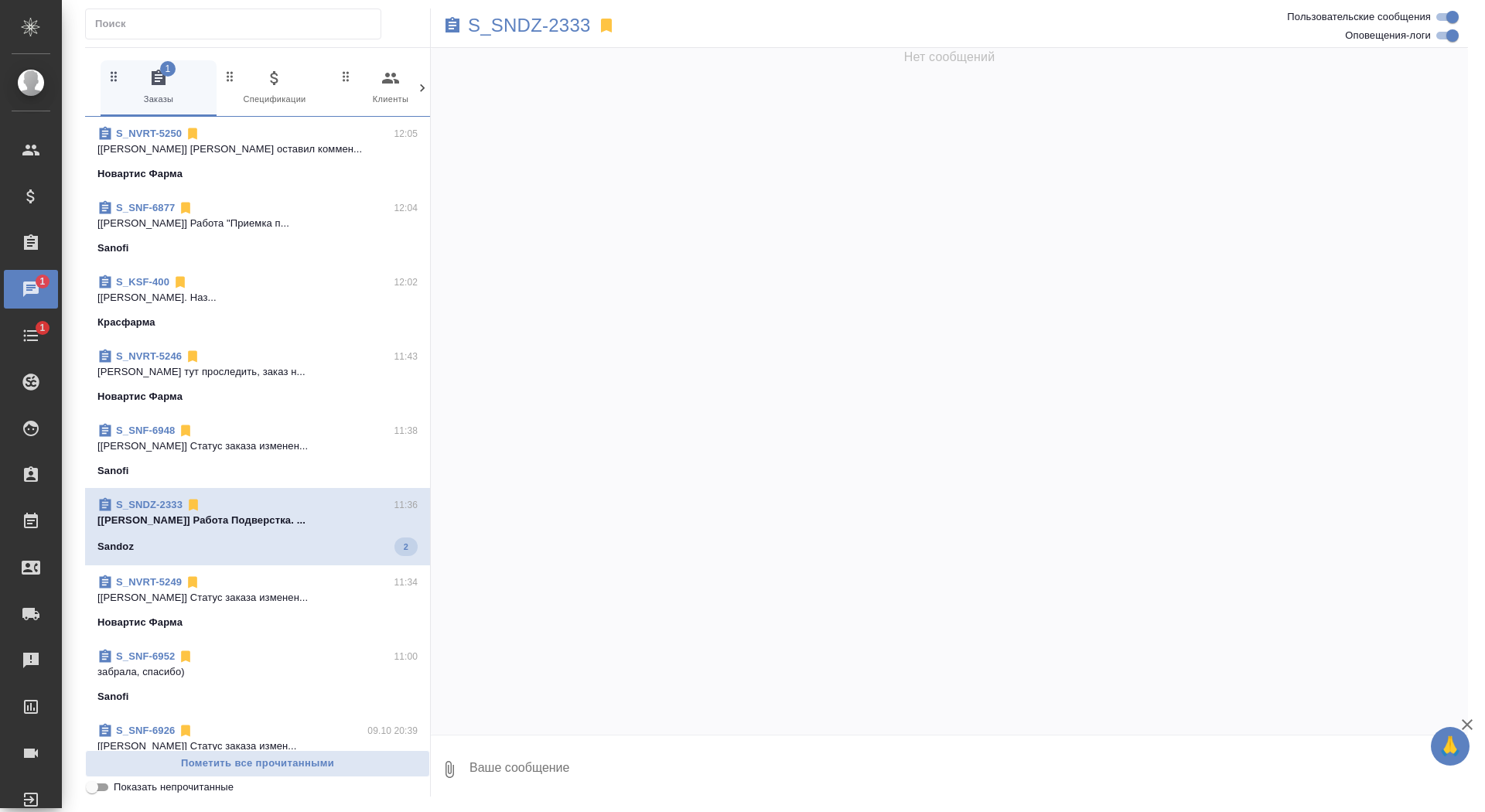
scroll to position [262158, 0]
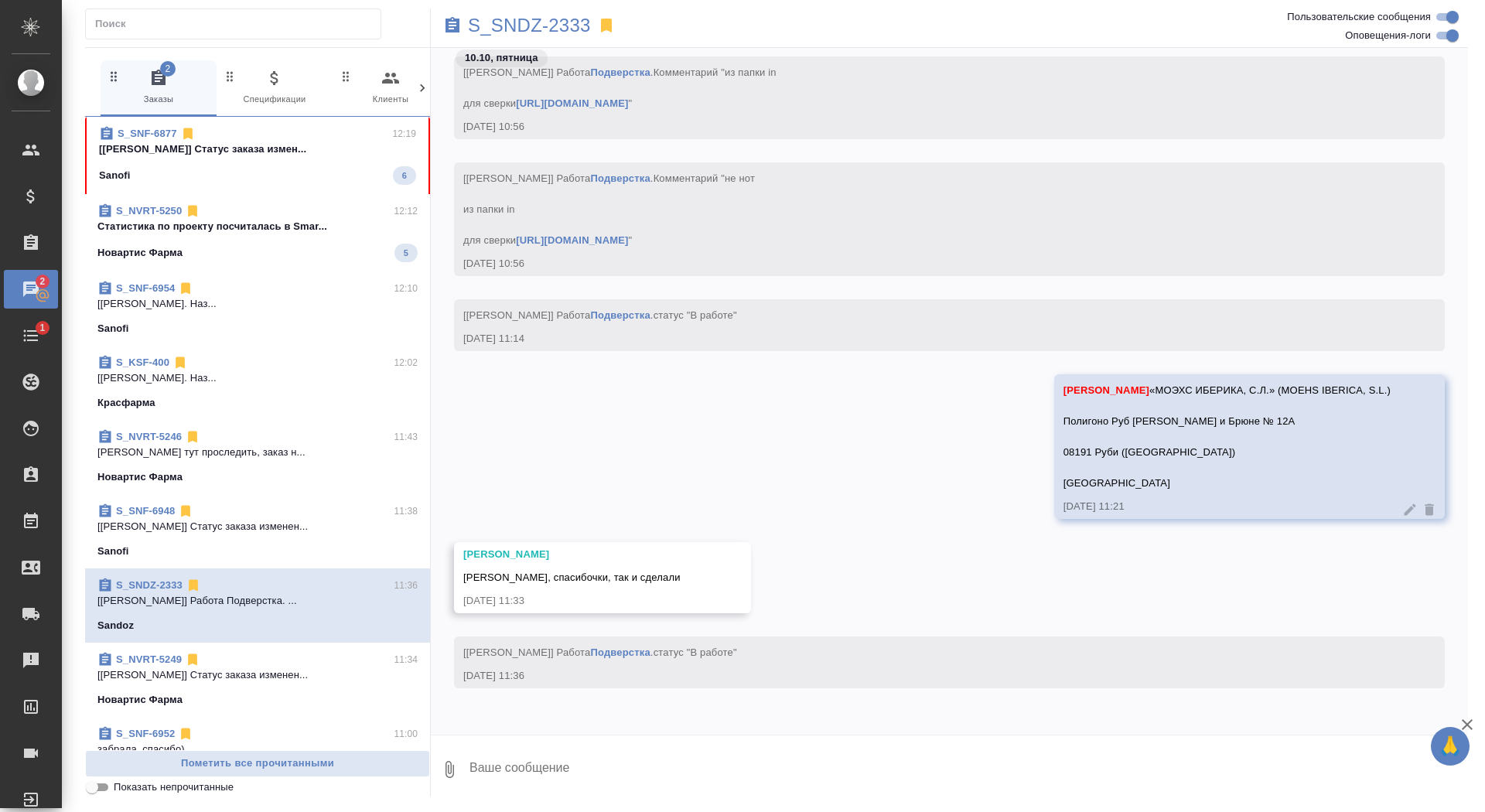
click at [286, 161] on span "S_SNF-6877 12:19 [[PERSON_NAME]] Статус заказа измен... Sanofi 6" at bounding box center [258, 155] width 317 height 59
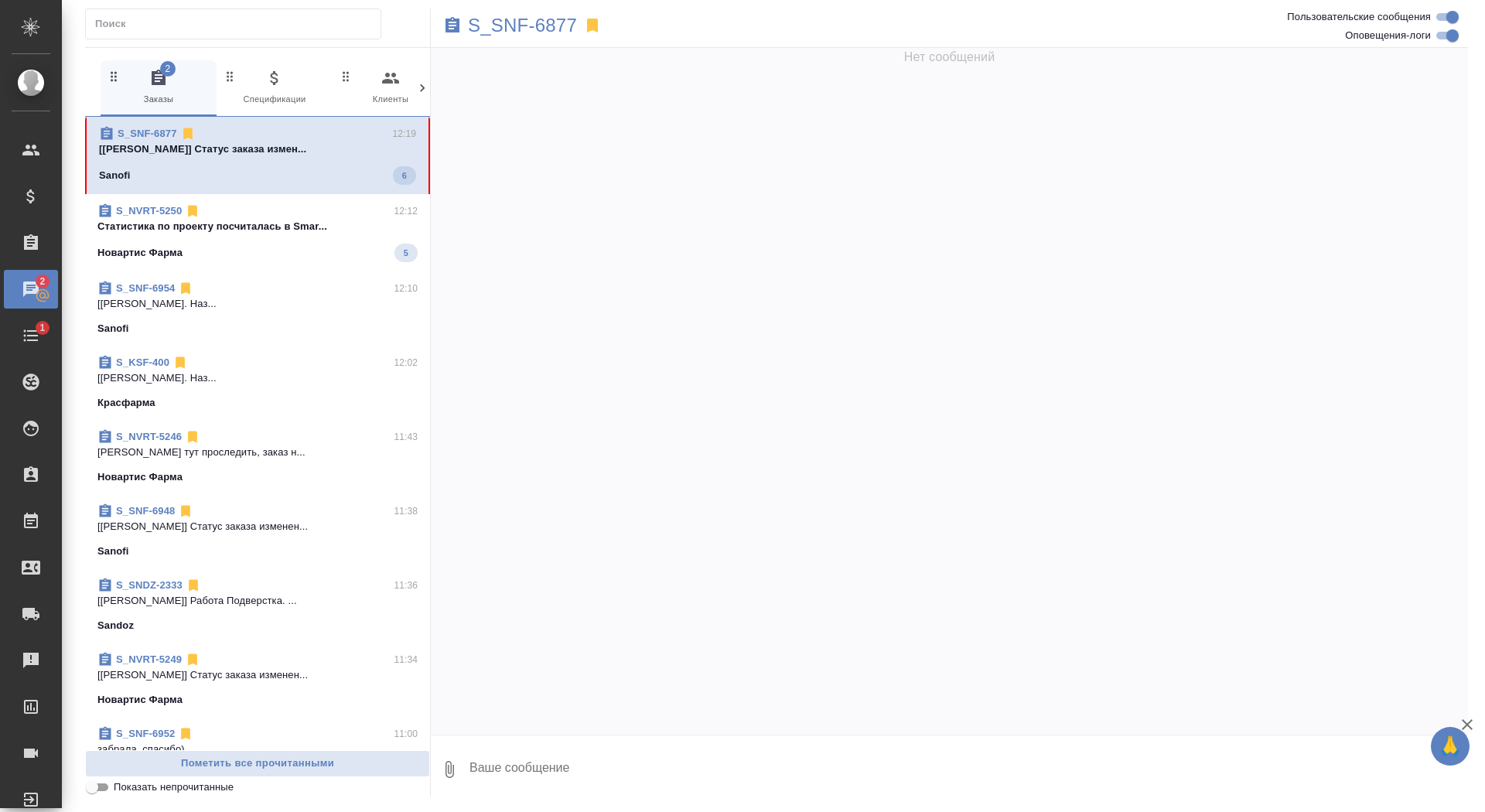
scroll to position [147348, 0]
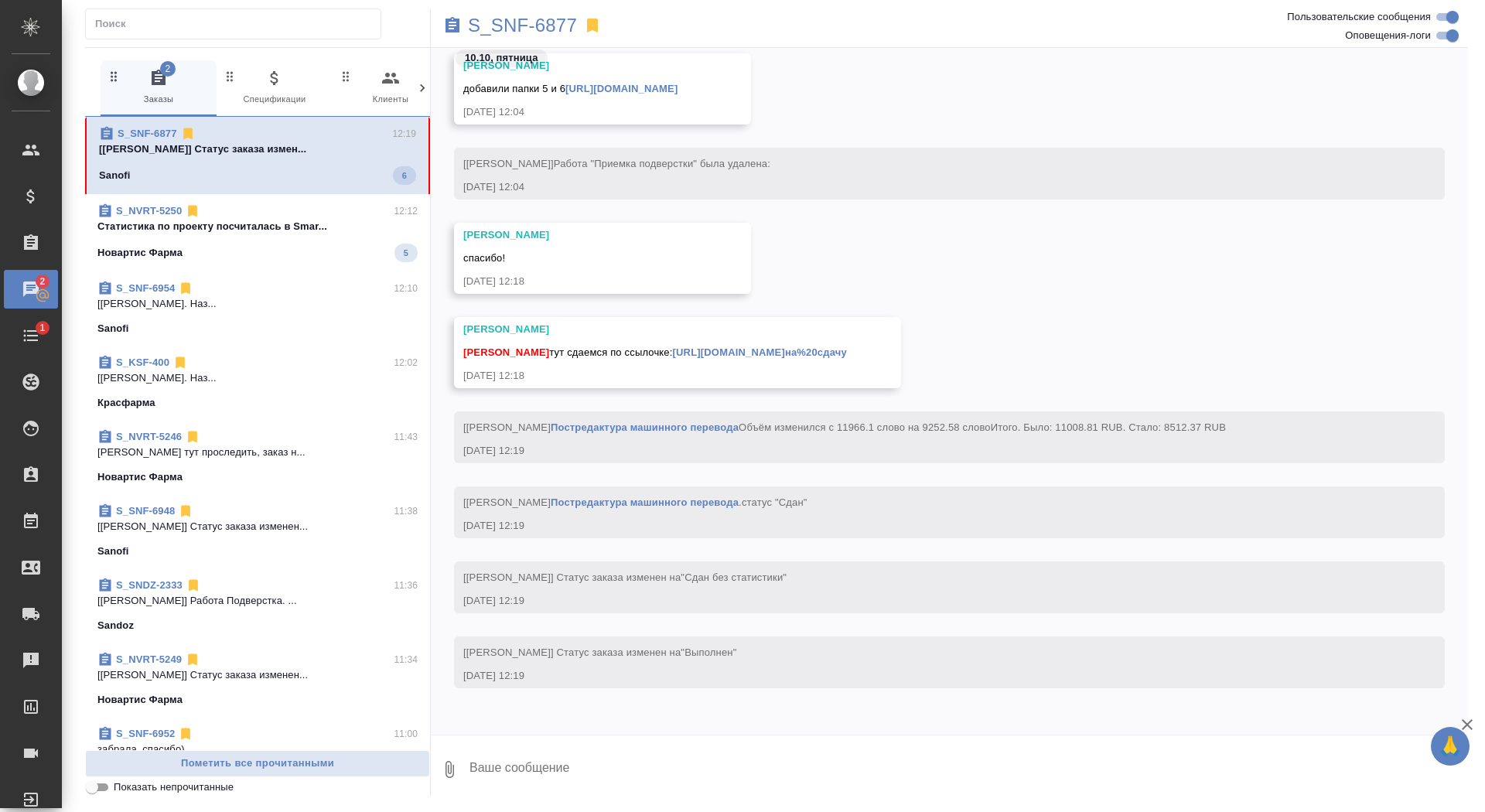
click at [600, 755] on textarea at bounding box center [968, 770] width 1000 height 53
type textarea "забрала, спасибо)"
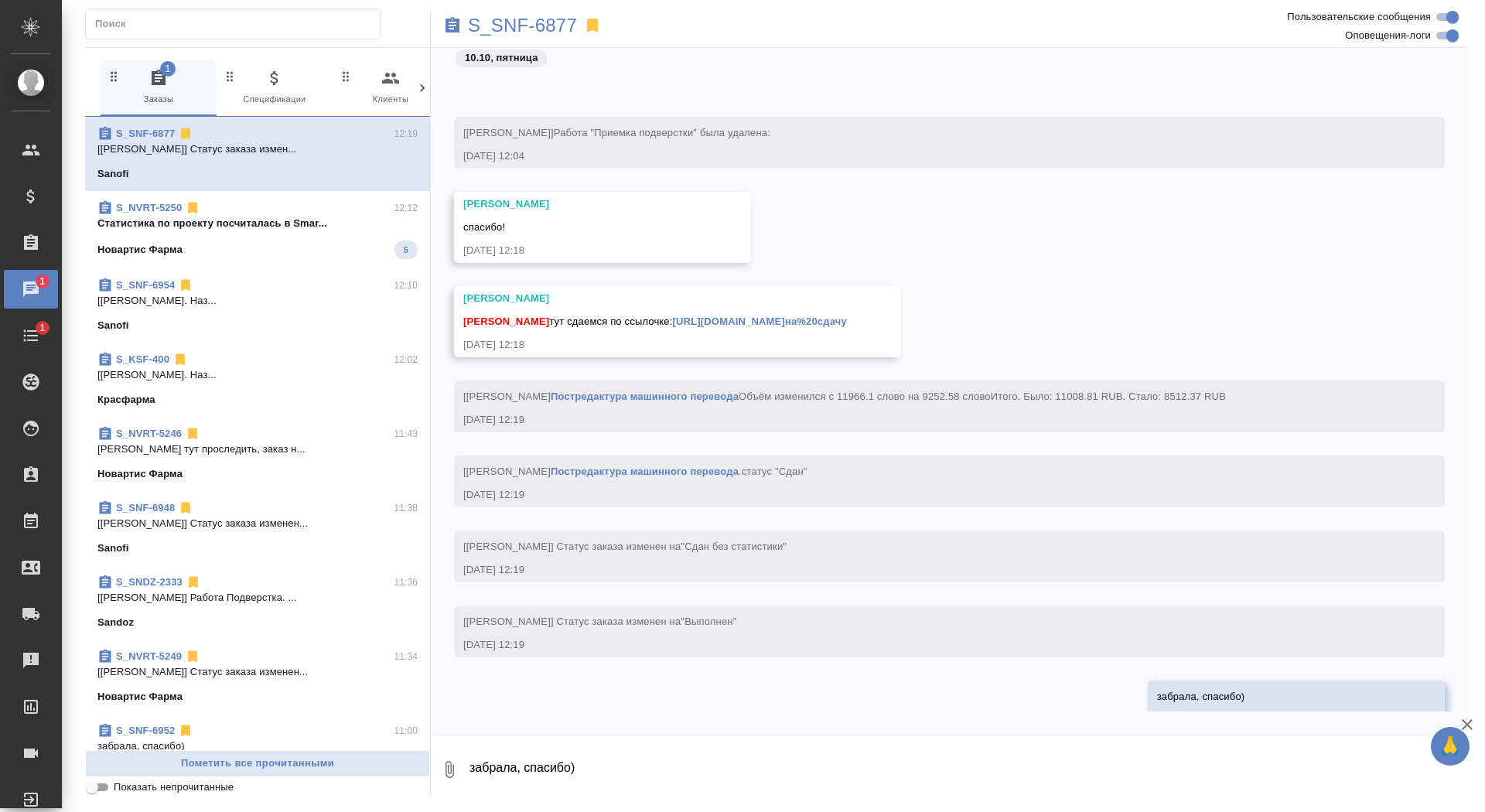
scroll to position [147421, 0]
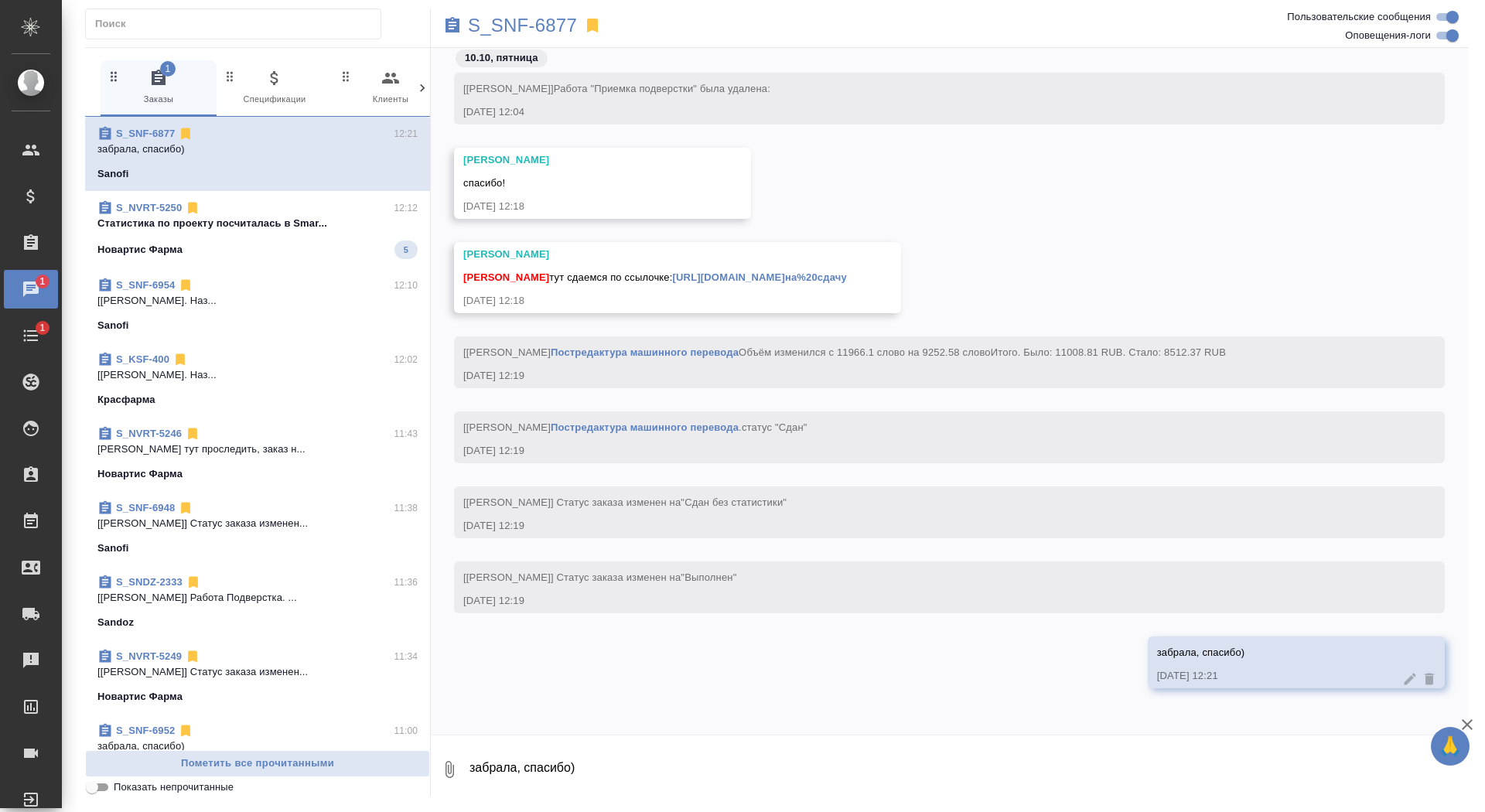
click at [673, 271] on link "https://drive.awatera.com/apps/files/files/10669558?dir=/Shares/Sanofi/Orders/S…" at bounding box center [760, 277] width 174 height 12
click at [504, 30] on p "S_SNF-6877" at bounding box center [523, 25] width 109 height 16
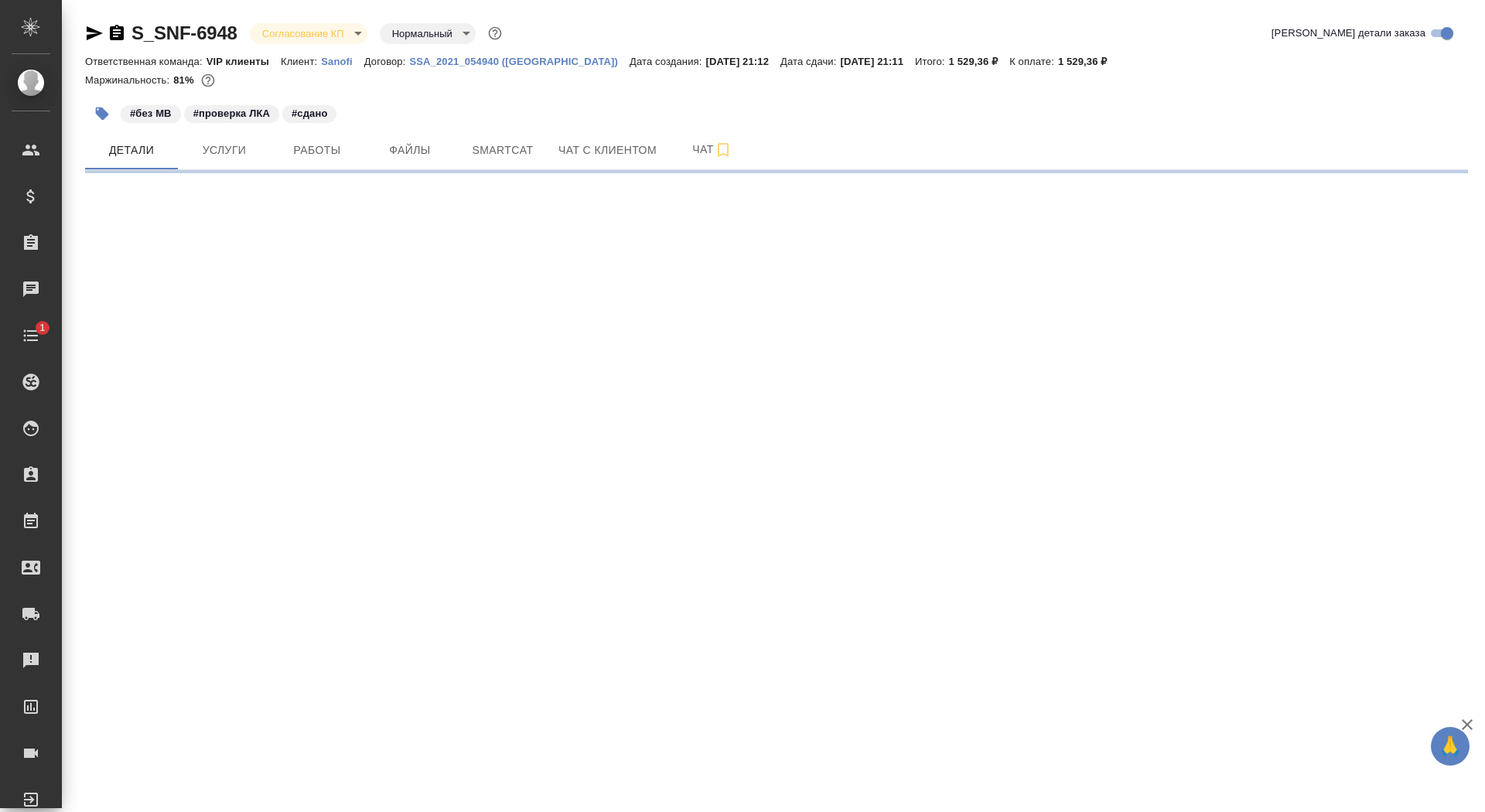
select select "RU"
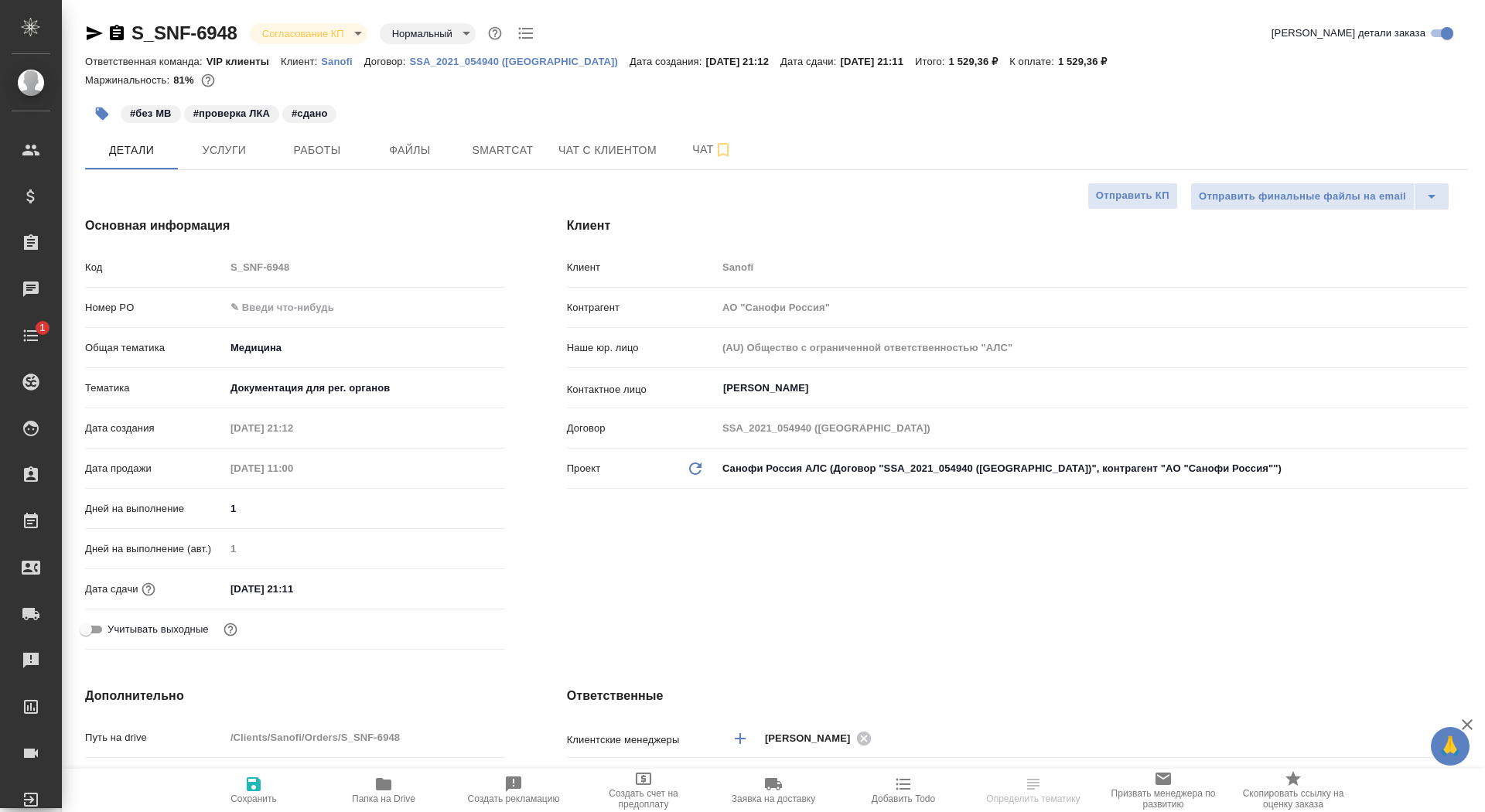
type textarea "x"
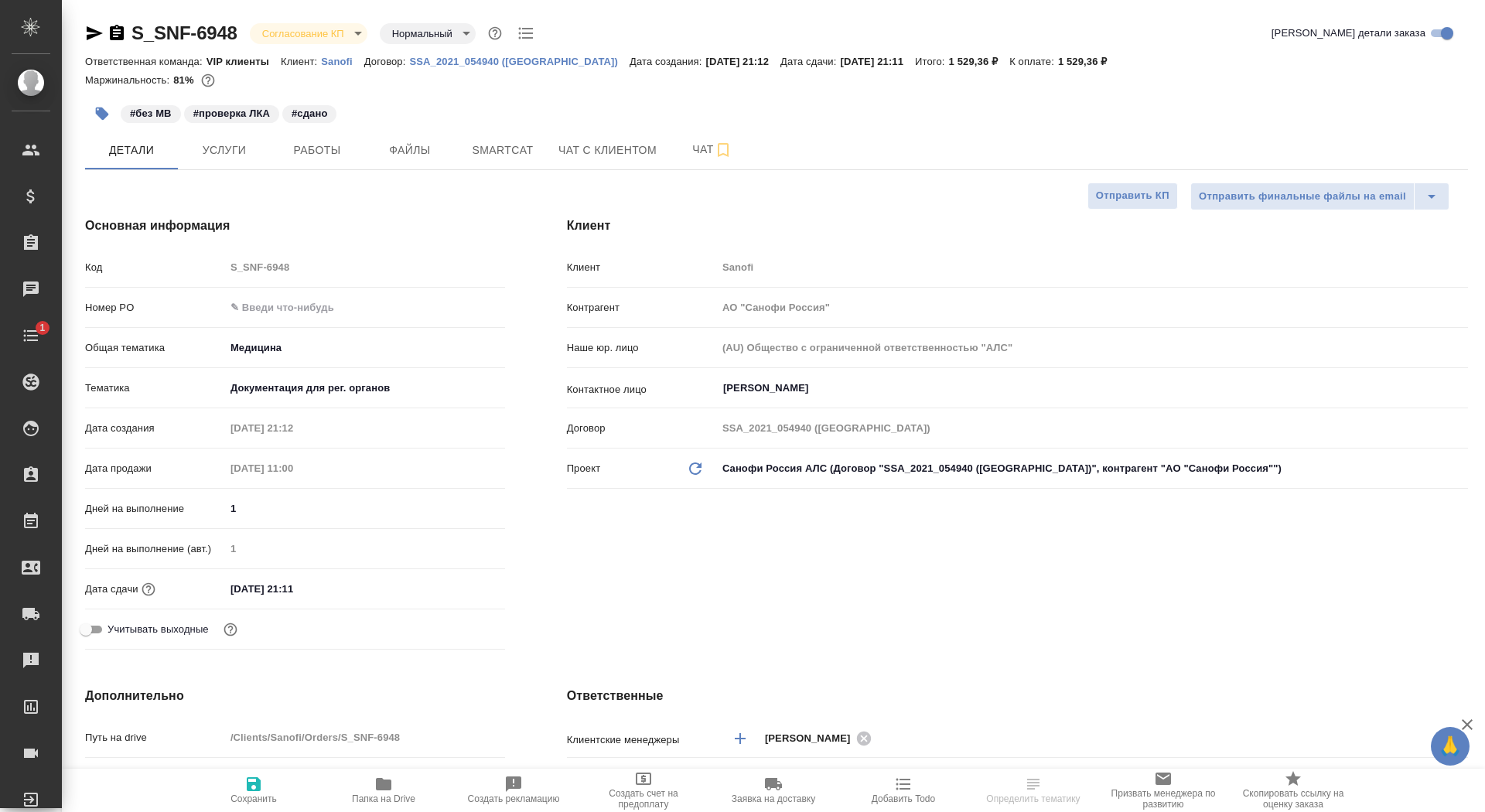
type textarea "x"
click at [285, 306] on input "text" at bounding box center [365, 307] width 278 height 22
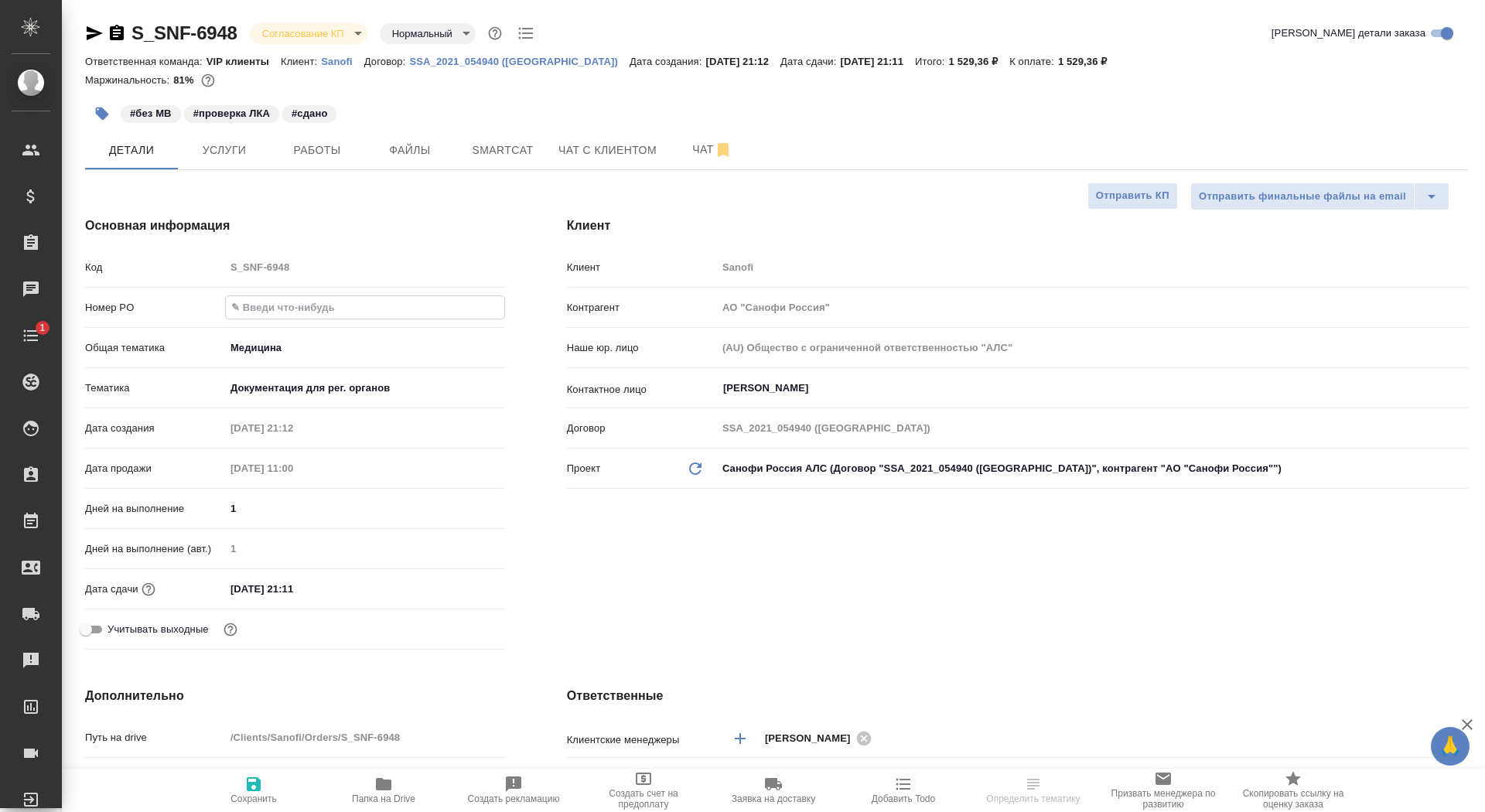
paste input "E005895944"
type input "E005895944"
type textarea "x"
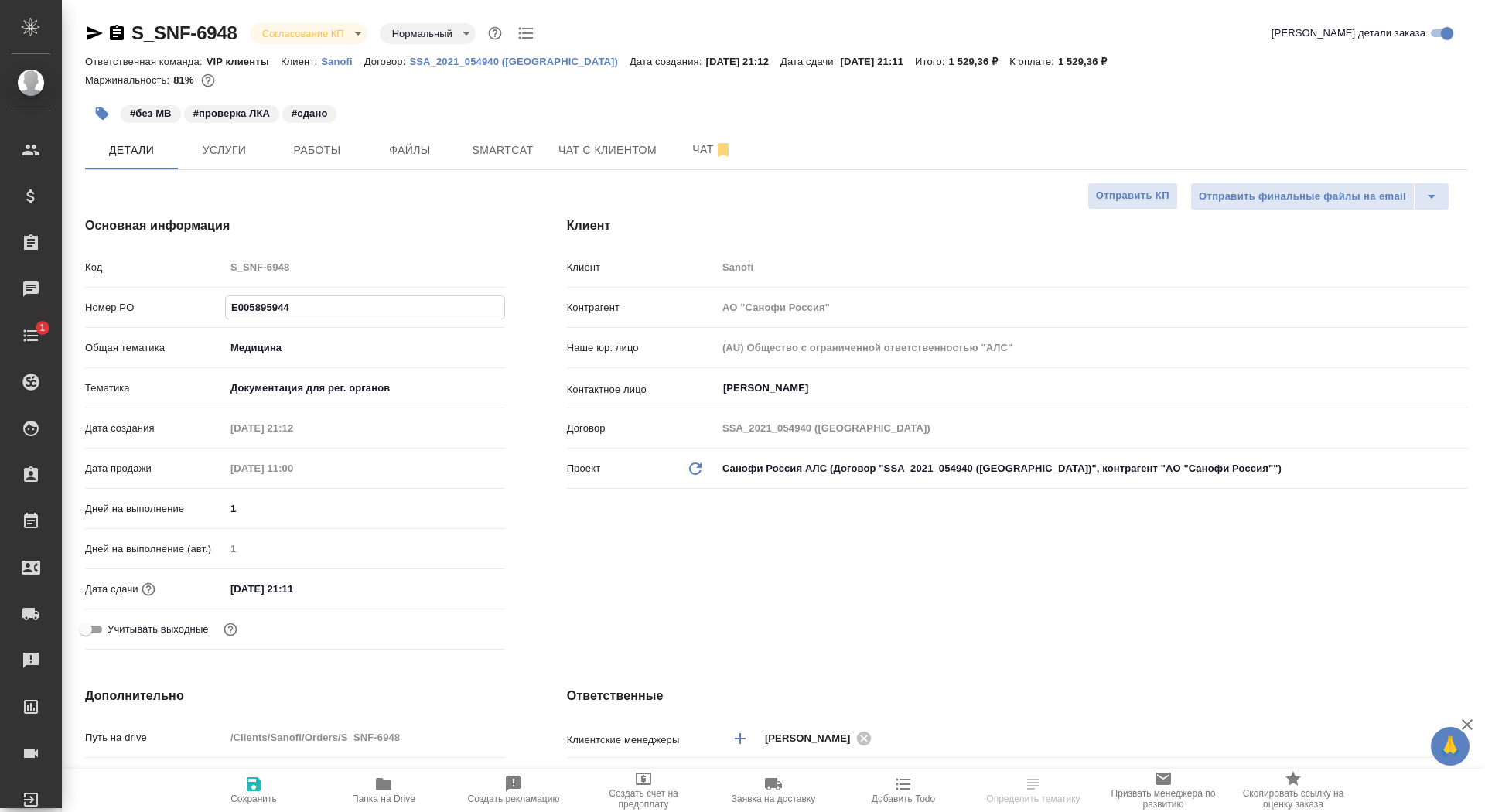
type input "E005895944"
click at [270, 805] on button "Сохранить" at bounding box center [253, 790] width 130 height 43
type textarea "x"
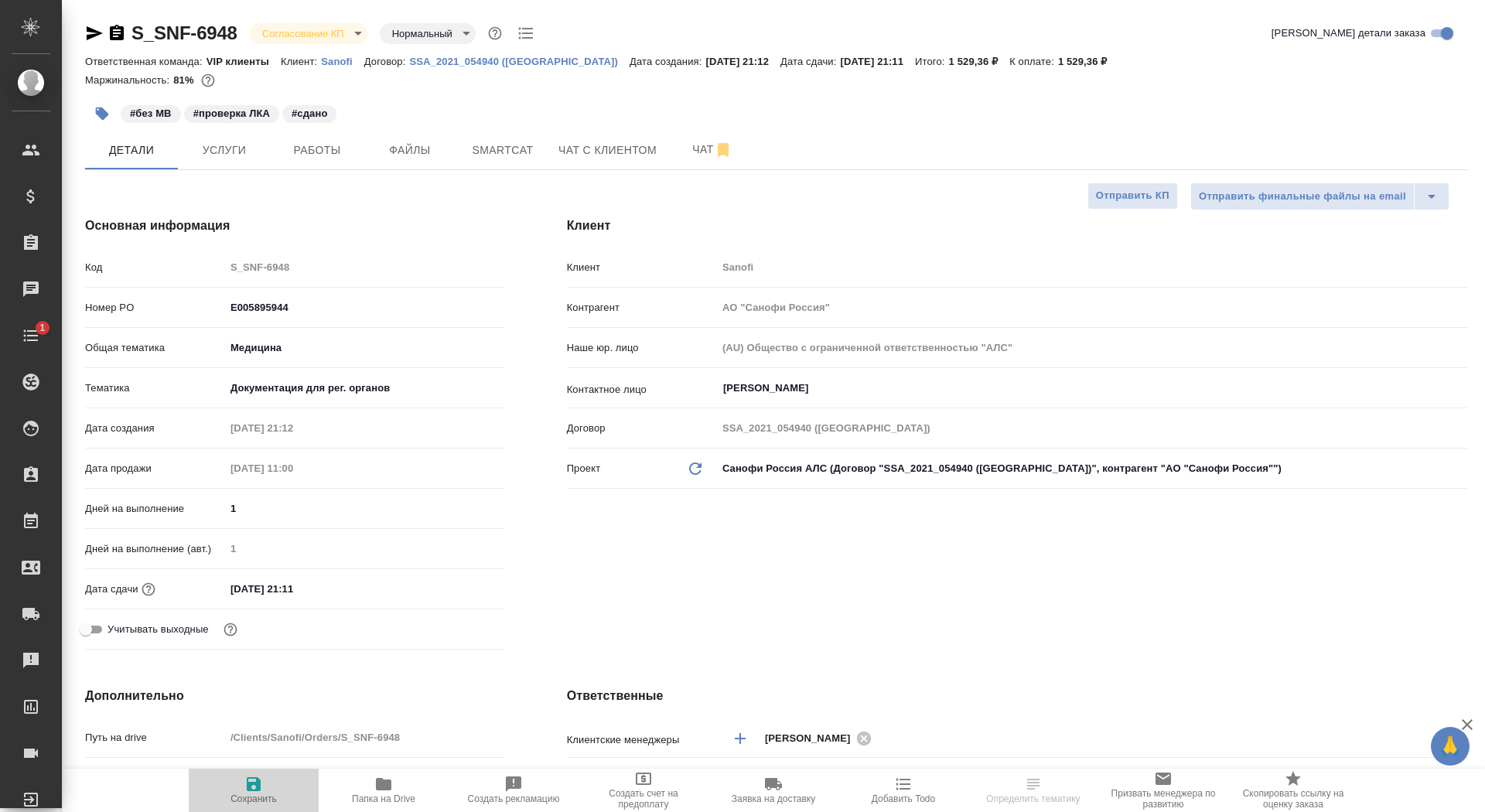
type textarea "x"
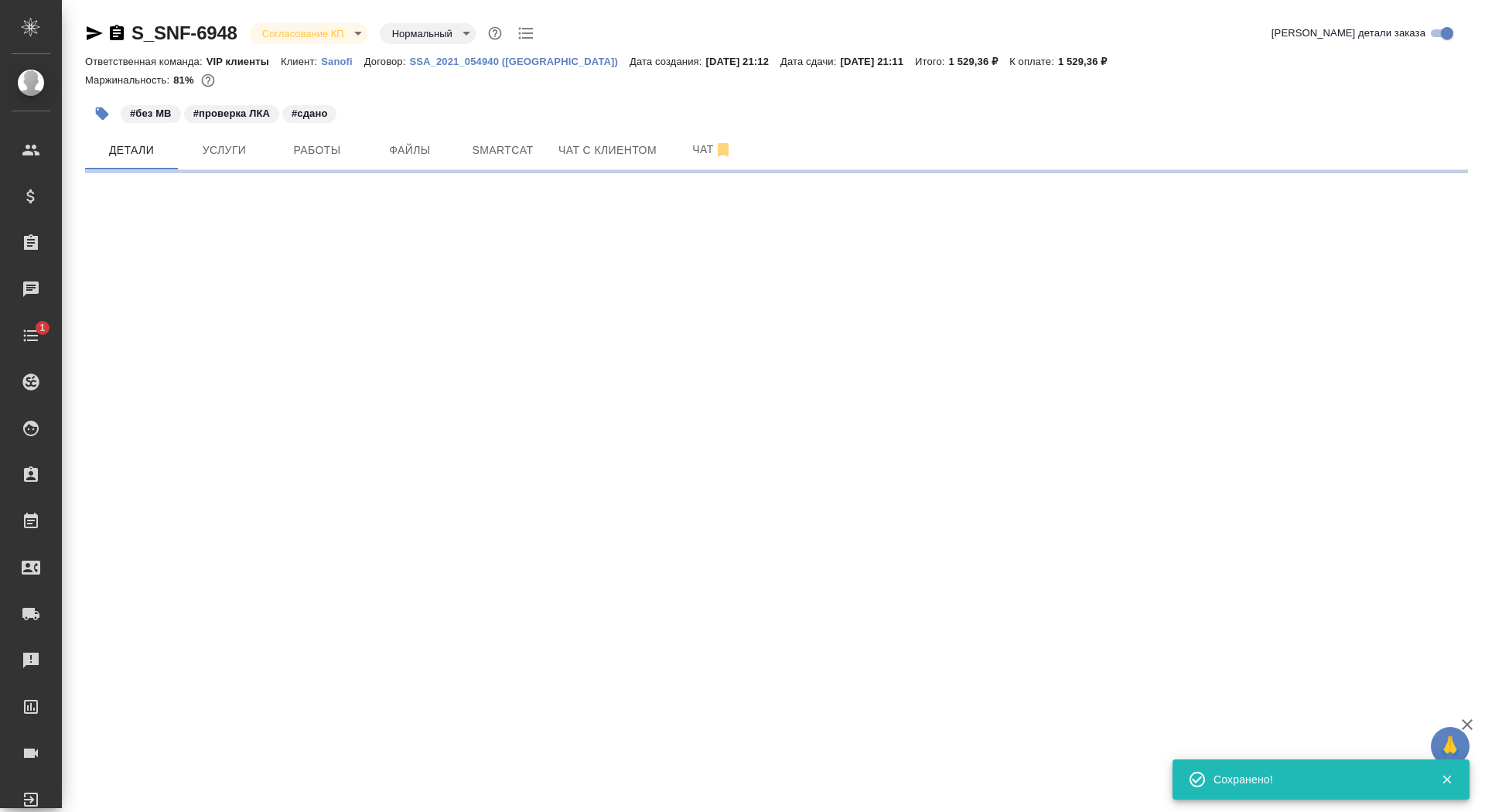
select select "RU"
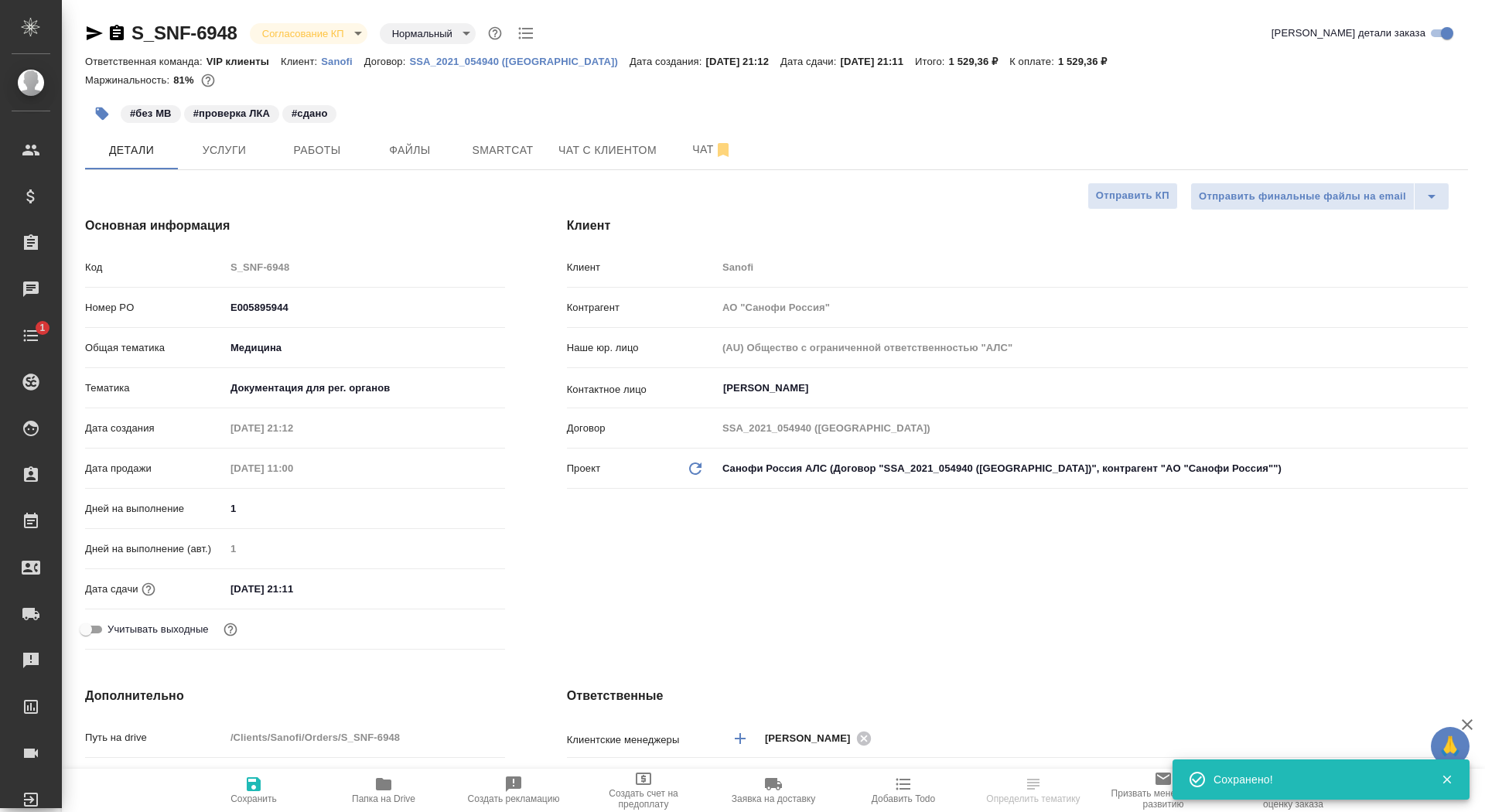
type textarea "x"
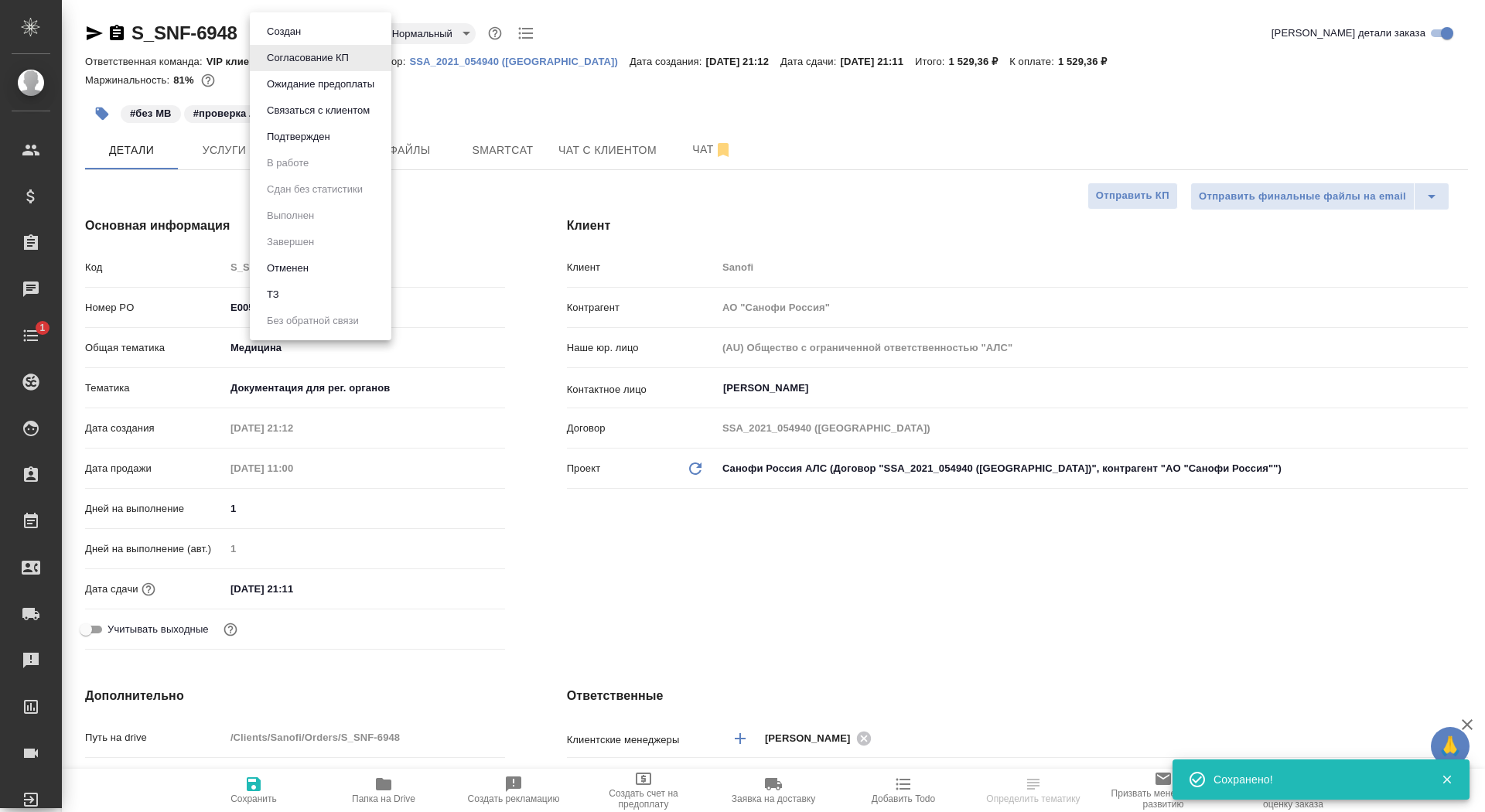
click at [301, 36] on body "🙏 .cls-1 fill:#fff; AWATERA Saydasheva Dilyara Клиенты Спецификации Заказы Чаты…" at bounding box center [742, 406] width 1485 height 812
click at [313, 140] on button "Подтвержден" at bounding box center [299, 137] width 73 height 17
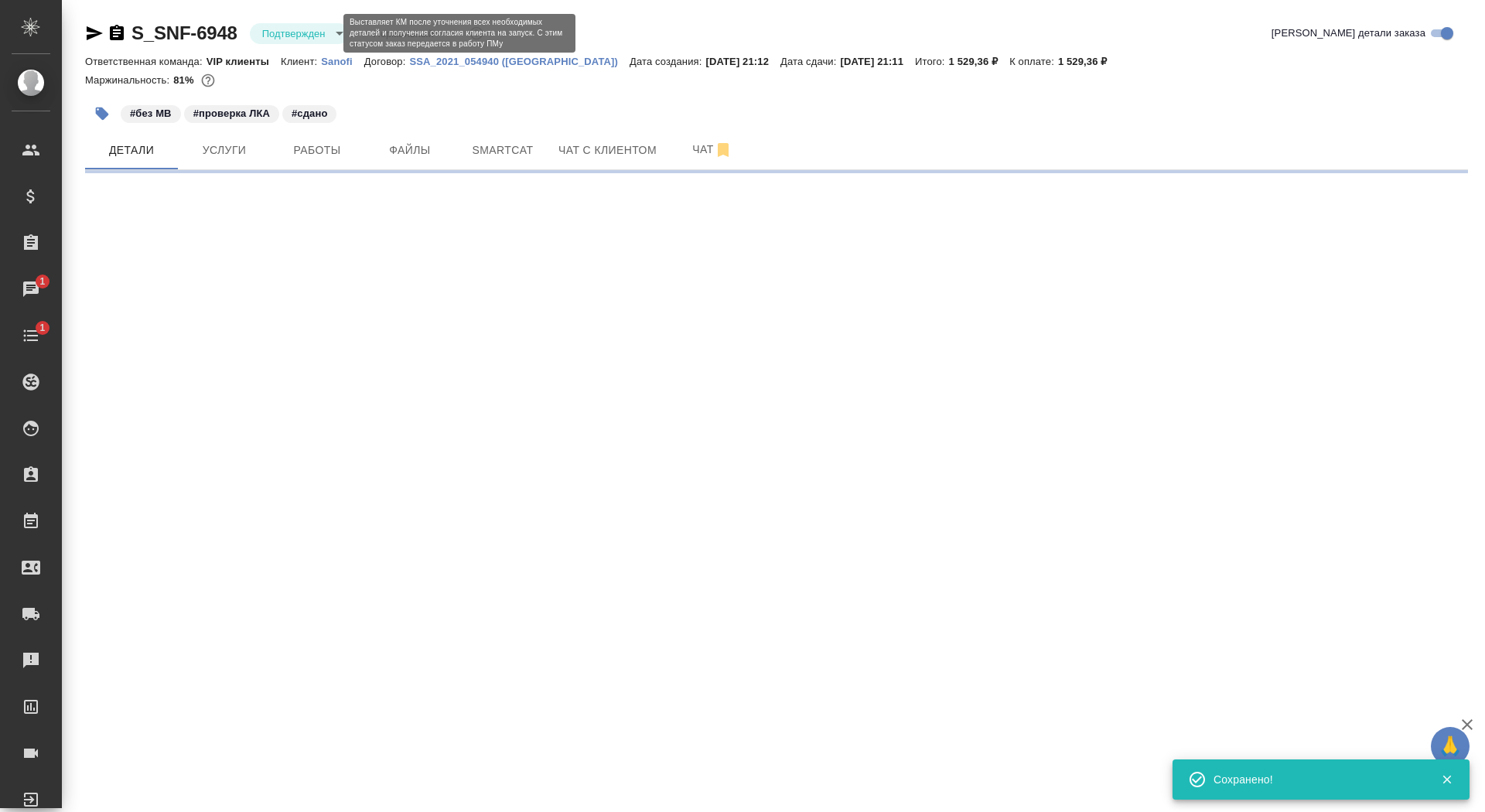
click at [300, 39] on body "🙏 .cls-1 fill:#fff; AWATERA Saydasheva Dilyara Клиенты Спецификации Заказы 1 Ча…" at bounding box center [742, 406] width 1485 height 812
select select "RU"
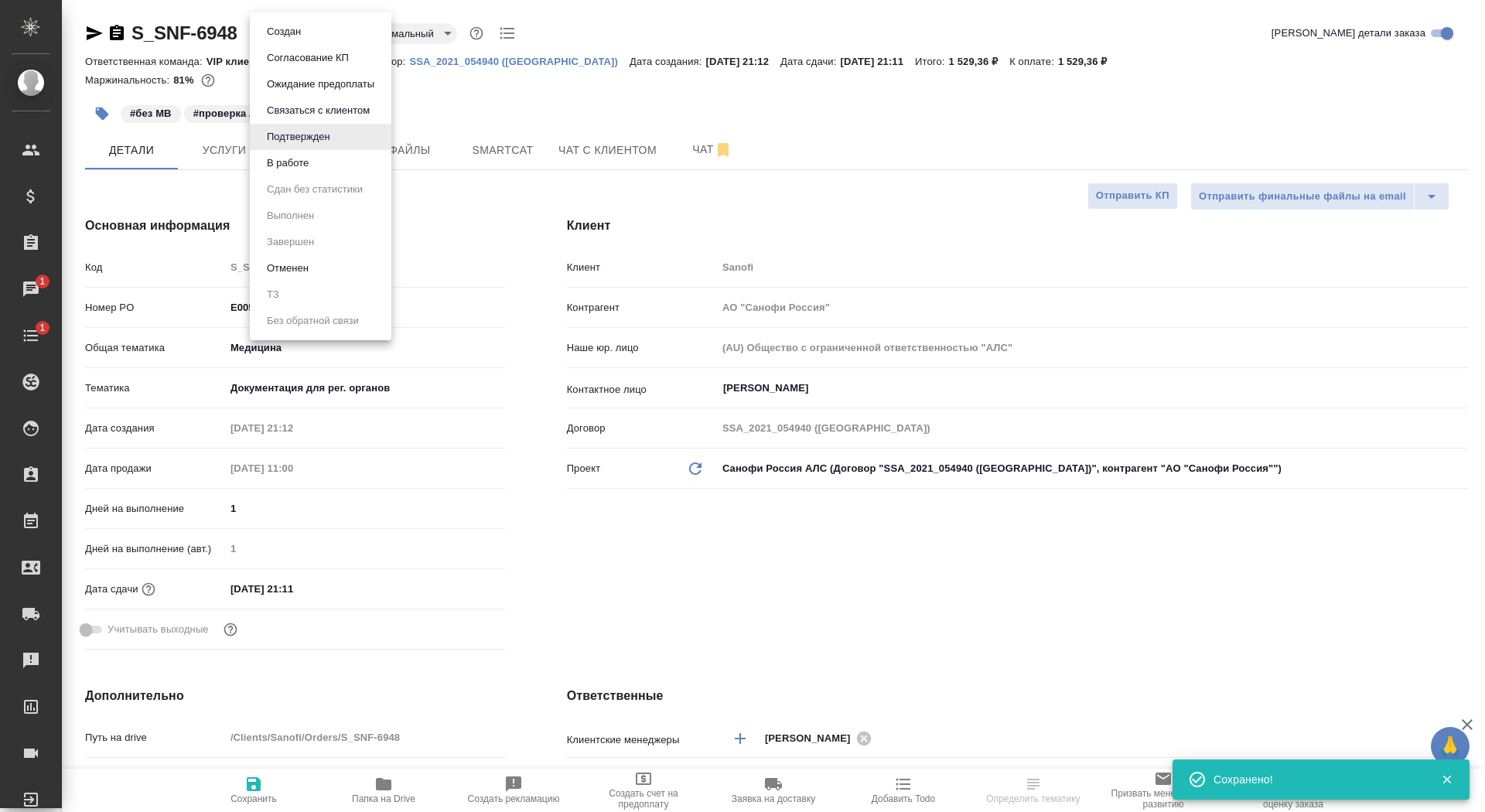
type textarea "x"
click at [307, 159] on button "В работе" at bounding box center [288, 163] width 51 height 17
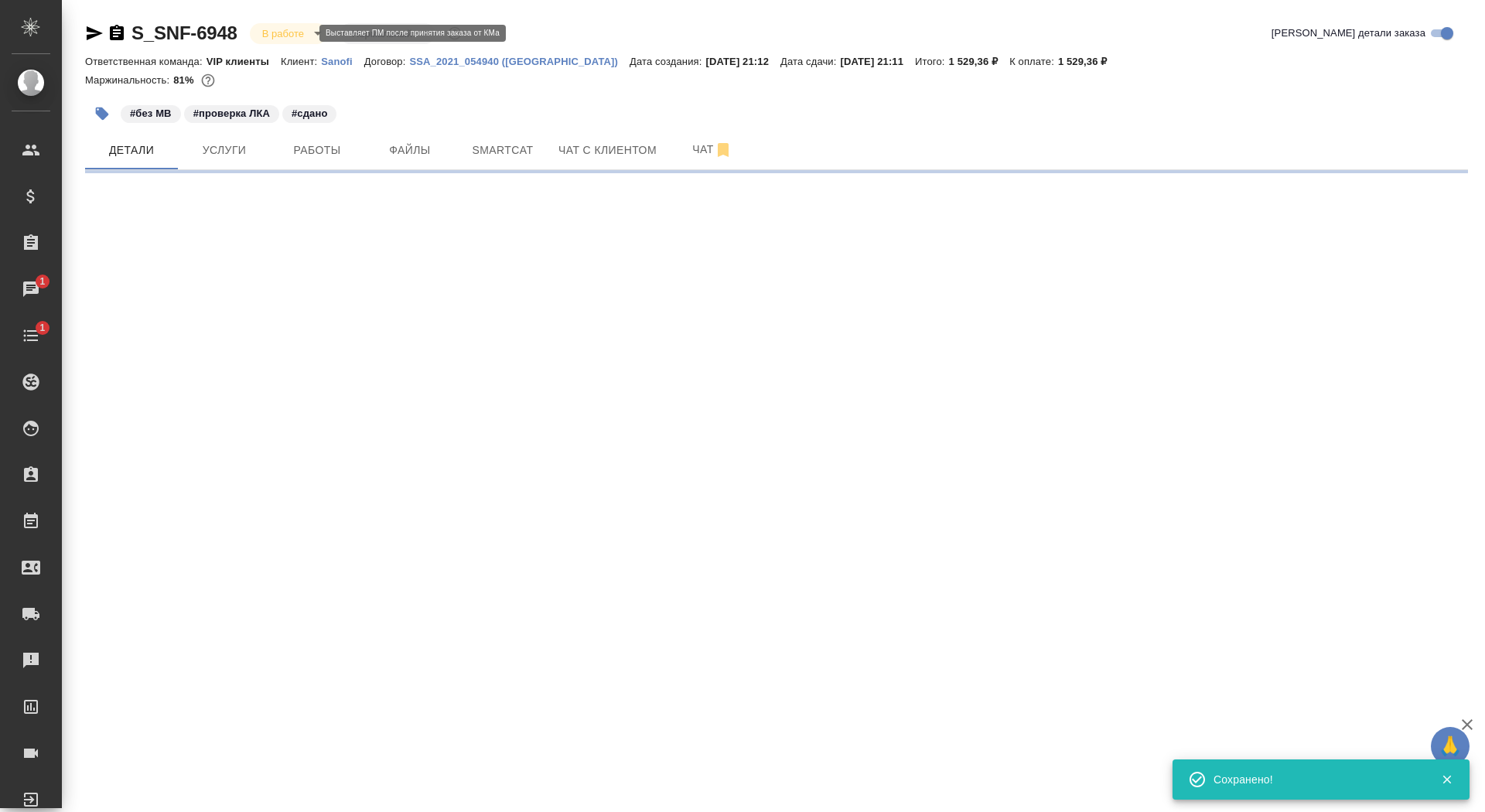
click at [297, 31] on body "🙏 .cls-1 fill:#fff; AWATERA Saydasheva Dilyara Клиенты Спецификации Заказы 1 Ча…" at bounding box center [742, 406] width 1485 height 812
select select "RU"
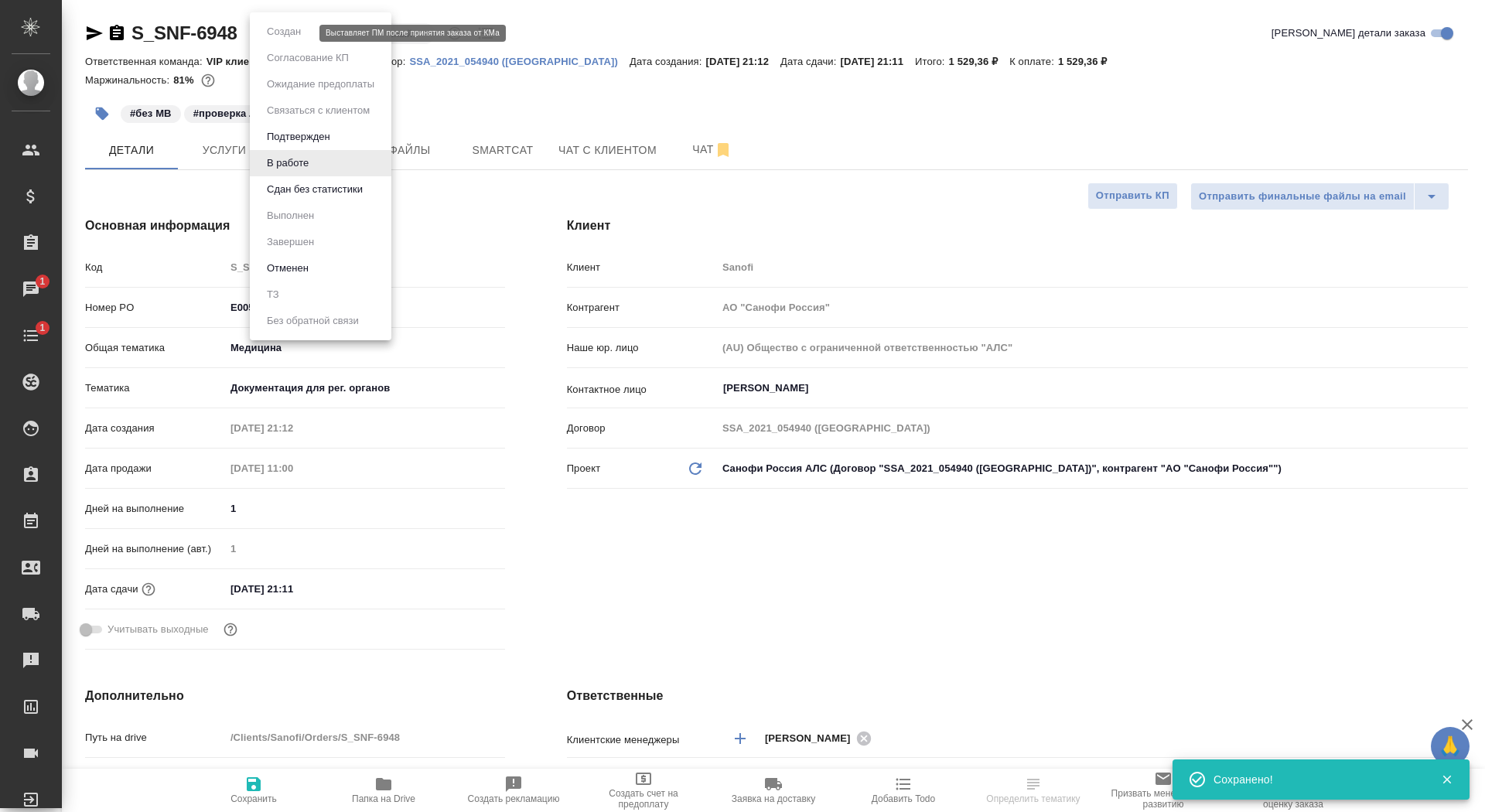
type textarea "x"
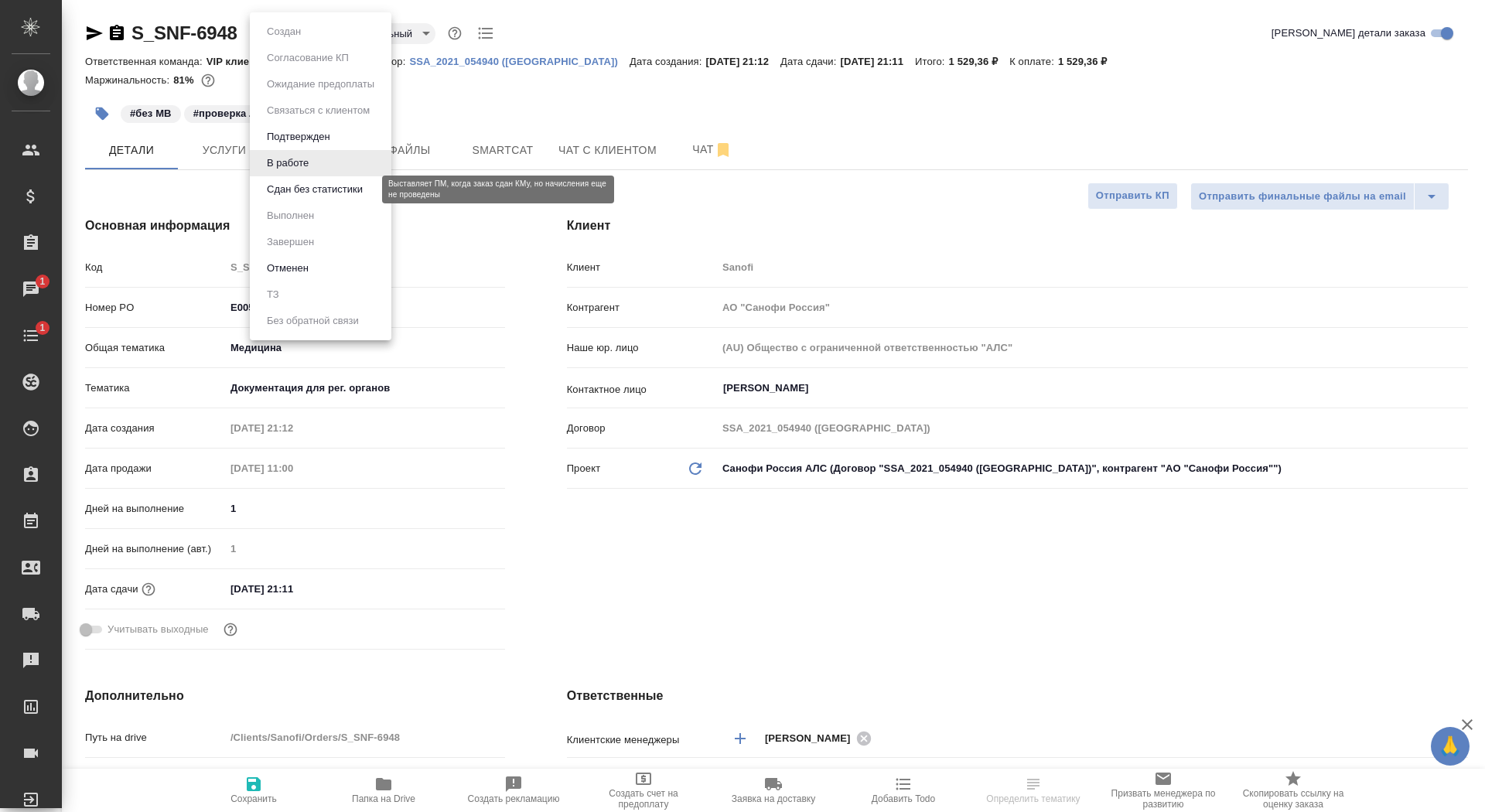
click at [295, 193] on button "Сдан без статистики" at bounding box center [315, 190] width 105 height 17
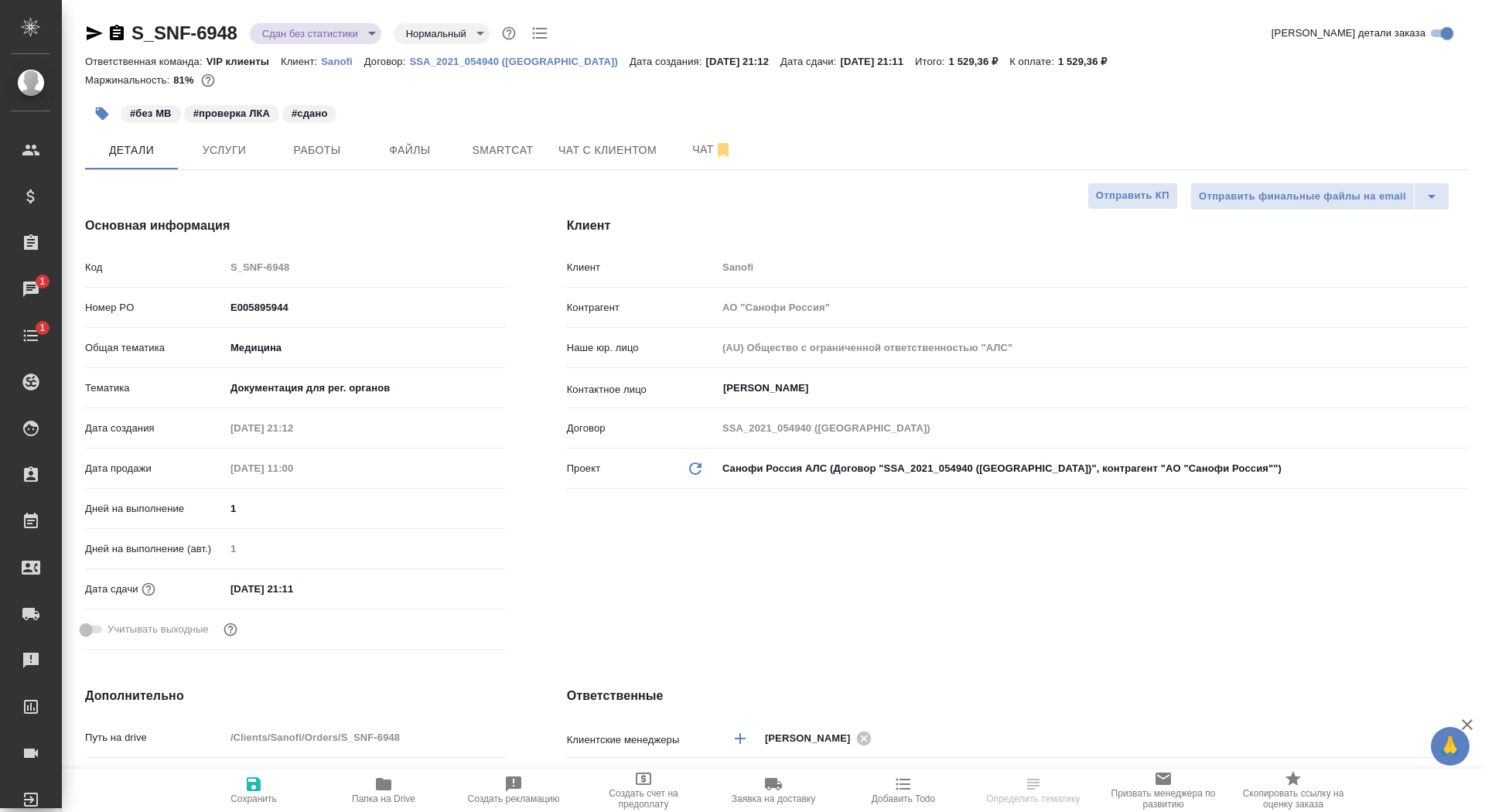
select select "RU"
type textarea "x"
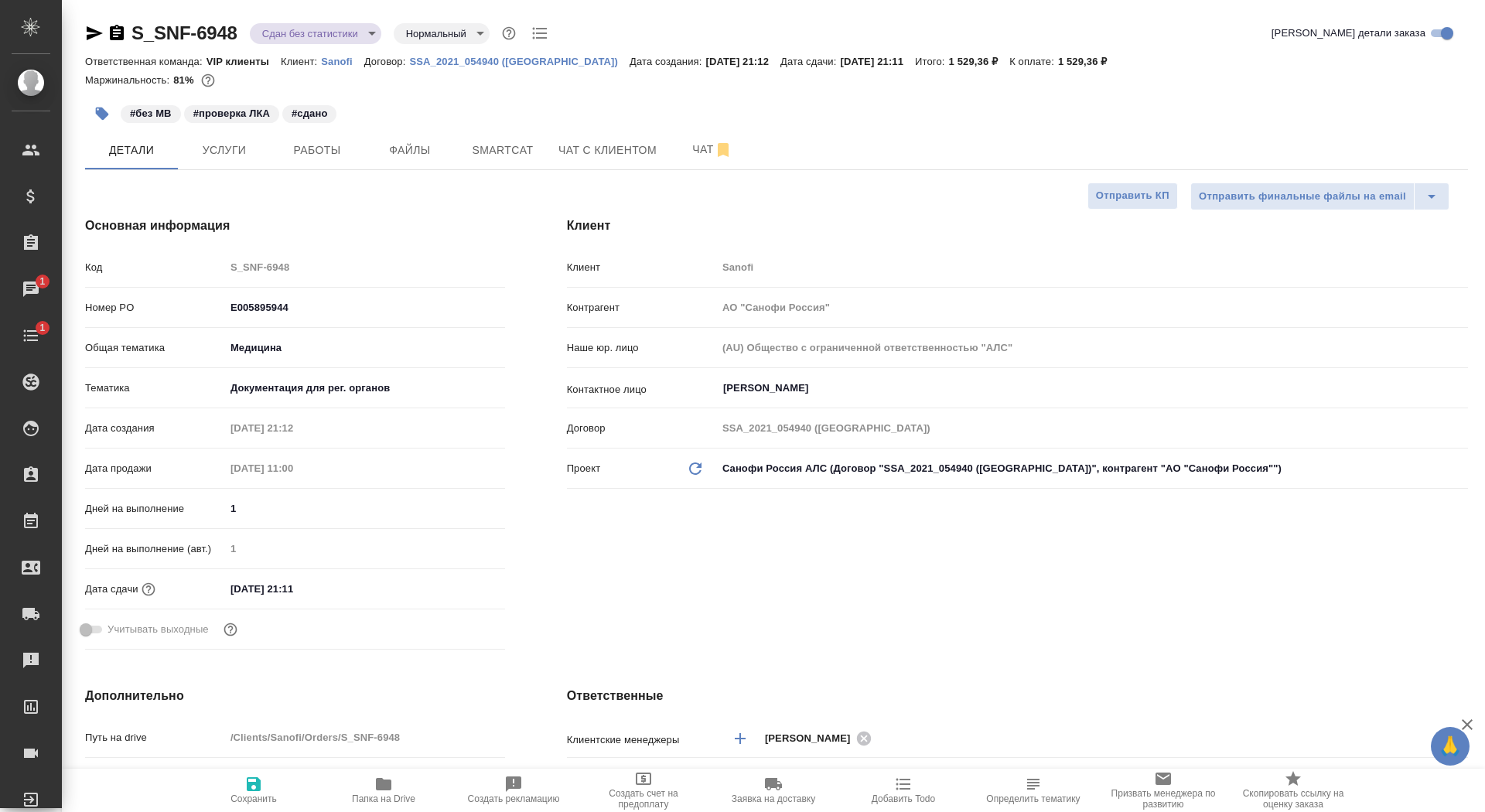
type textarea "x"
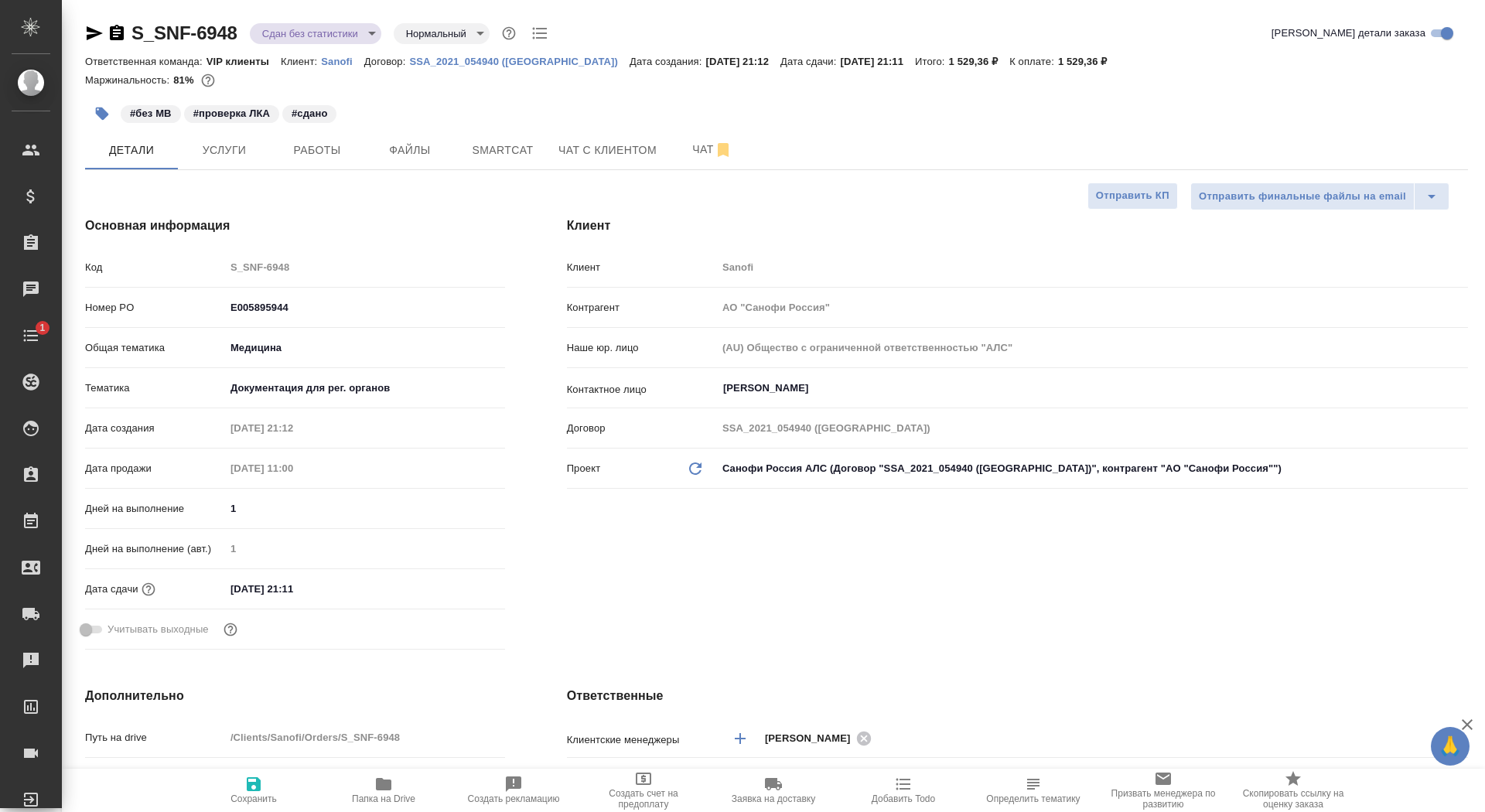
type textarea "x"
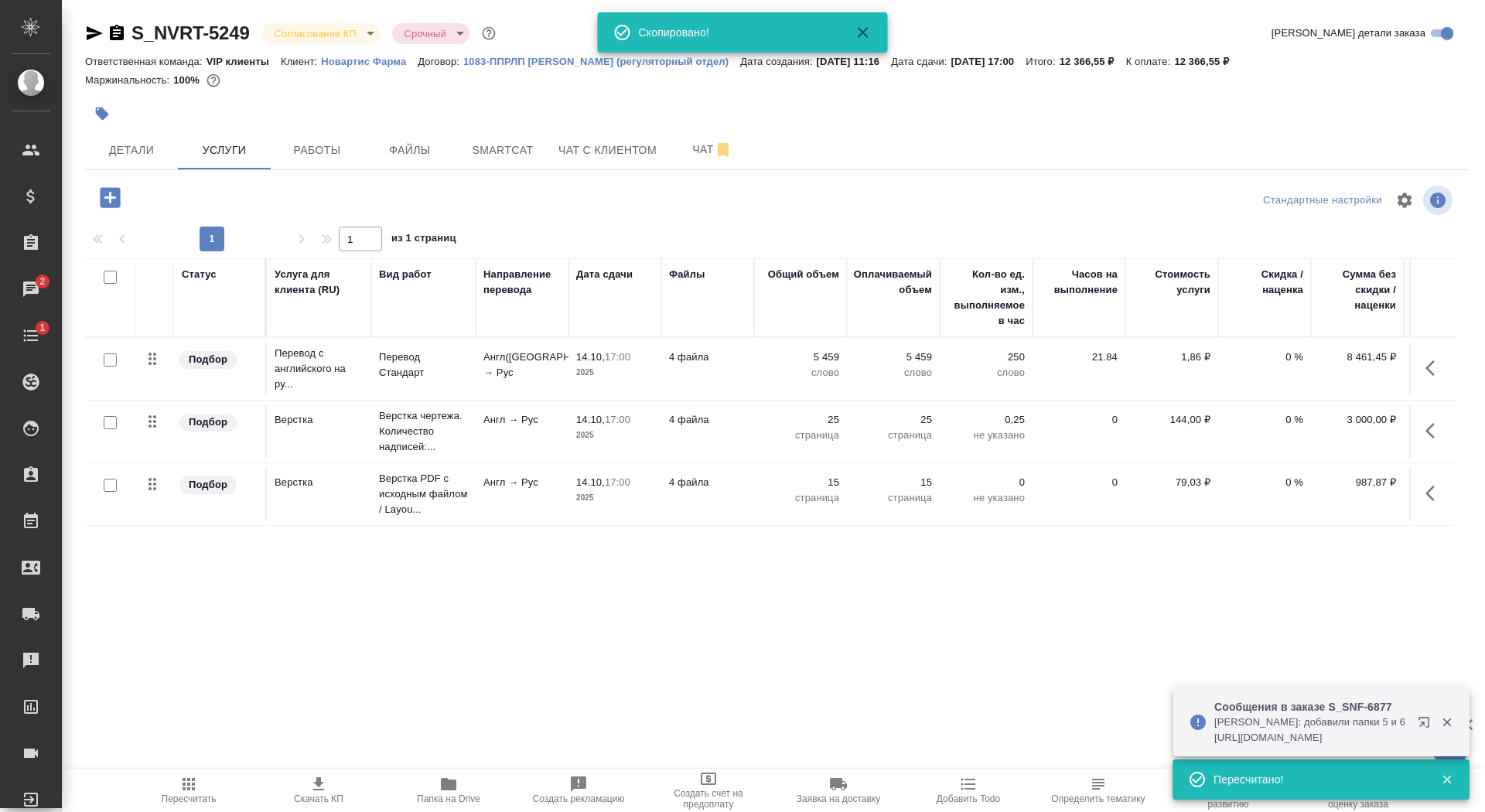
click at [361, 64] on p "Новартис Фарма" at bounding box center [369, 61] width 97 height 12
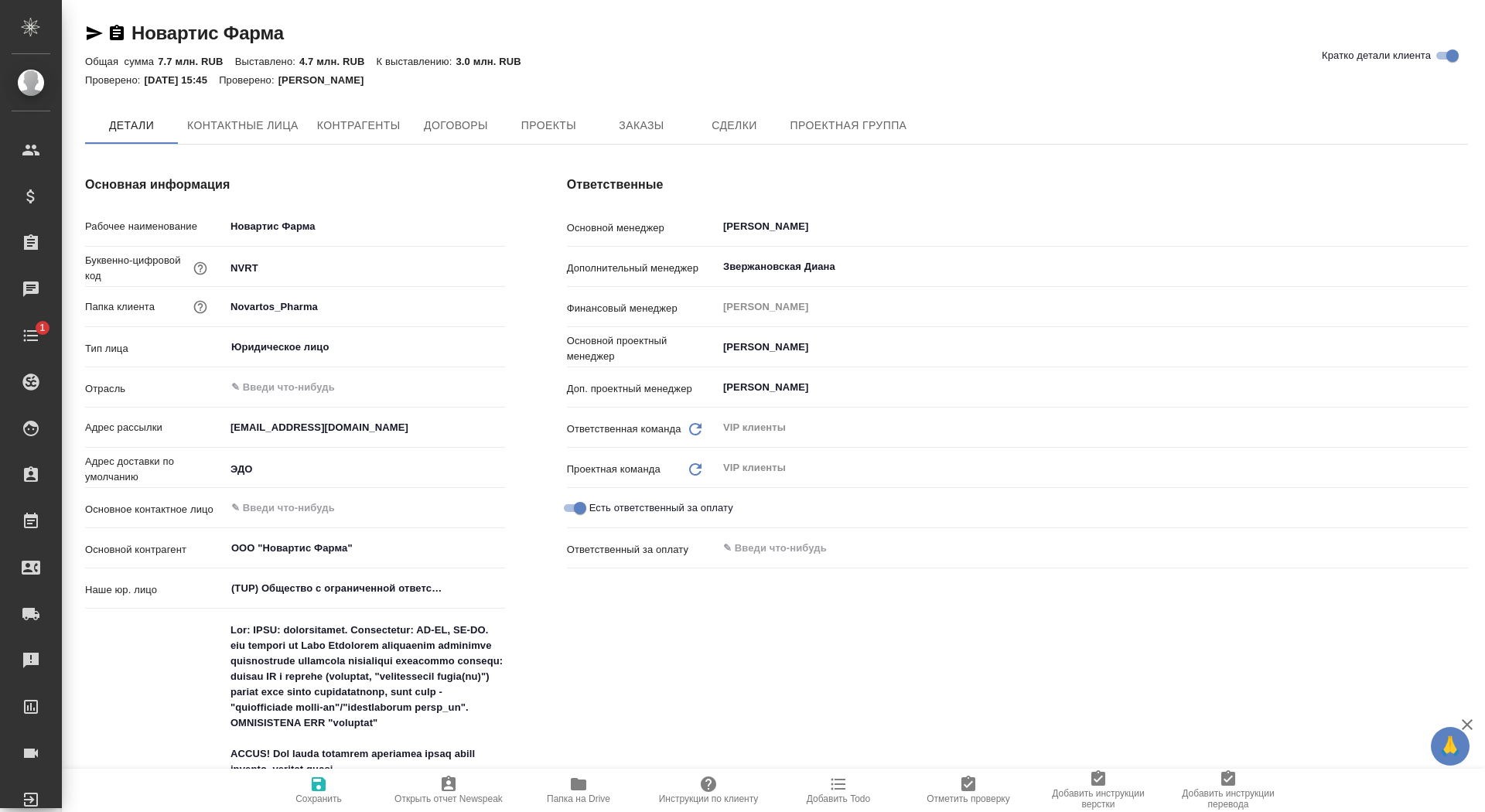
type textarea "x"
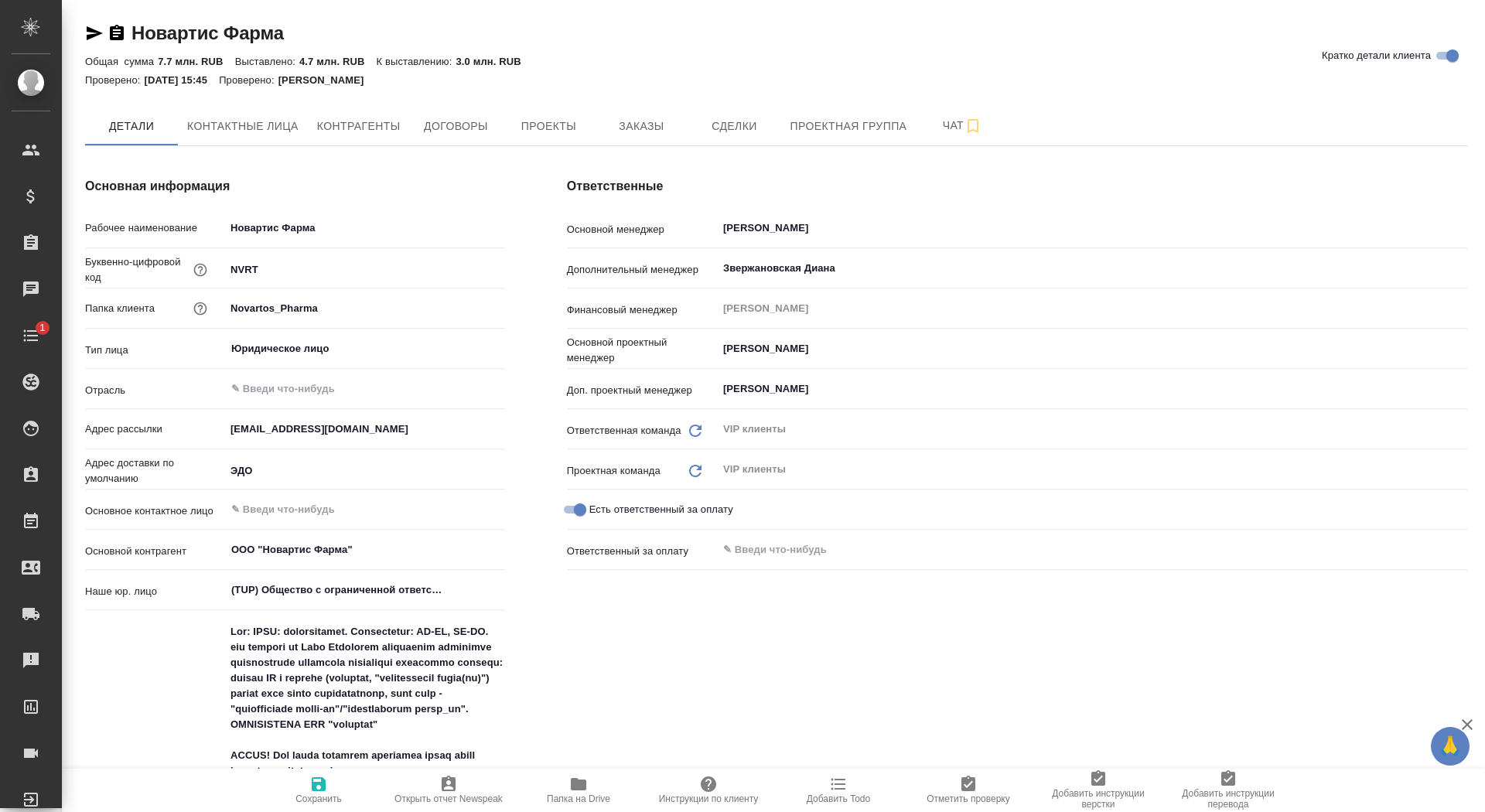
type textarea "x"
click at [624, 125] on span "Заказы" at bounding box center [641, 126] width 75 height 19
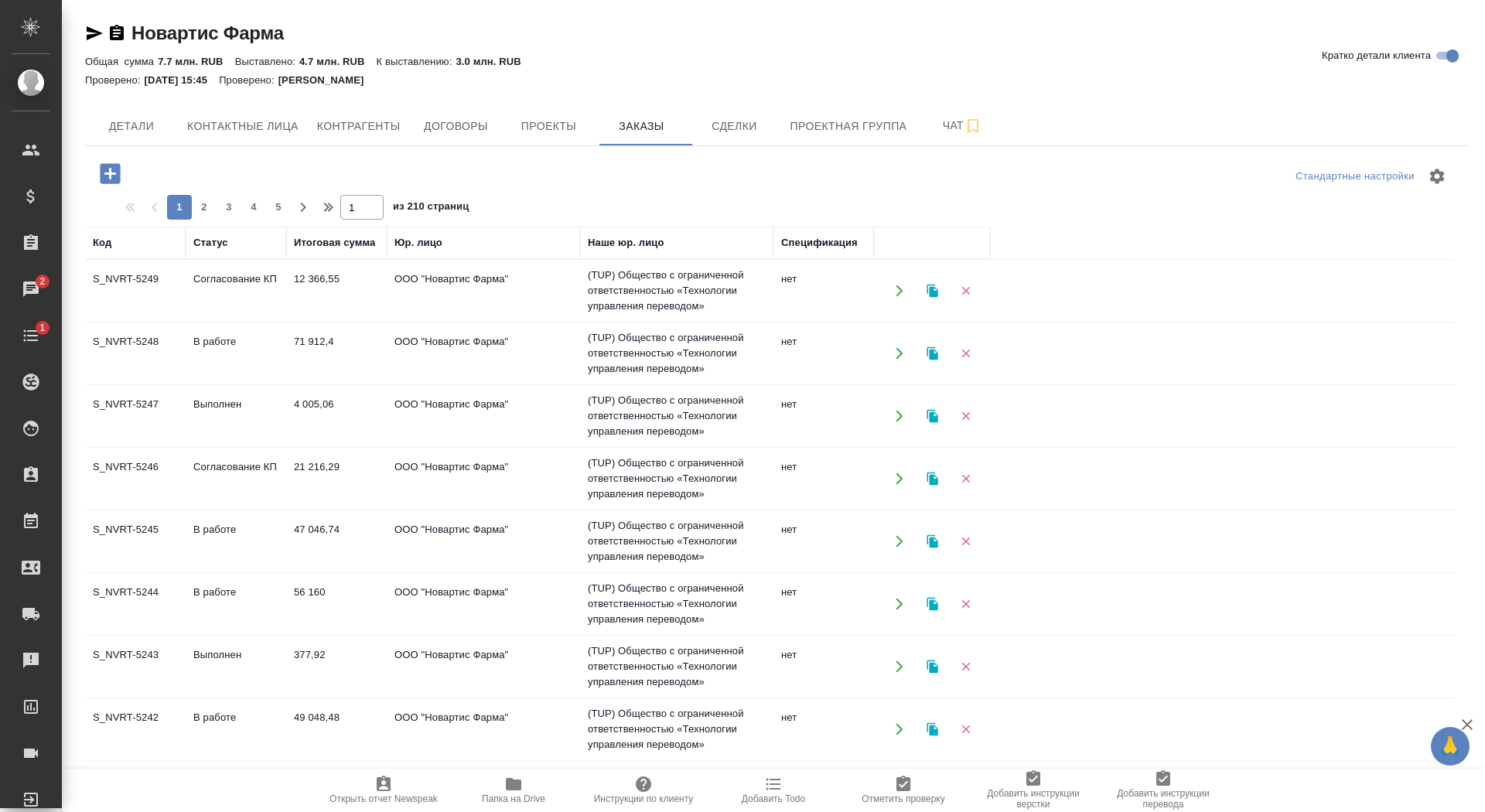
click at [100, 178] on icon "button" at bounding box center [109, 173] width 20 height 20
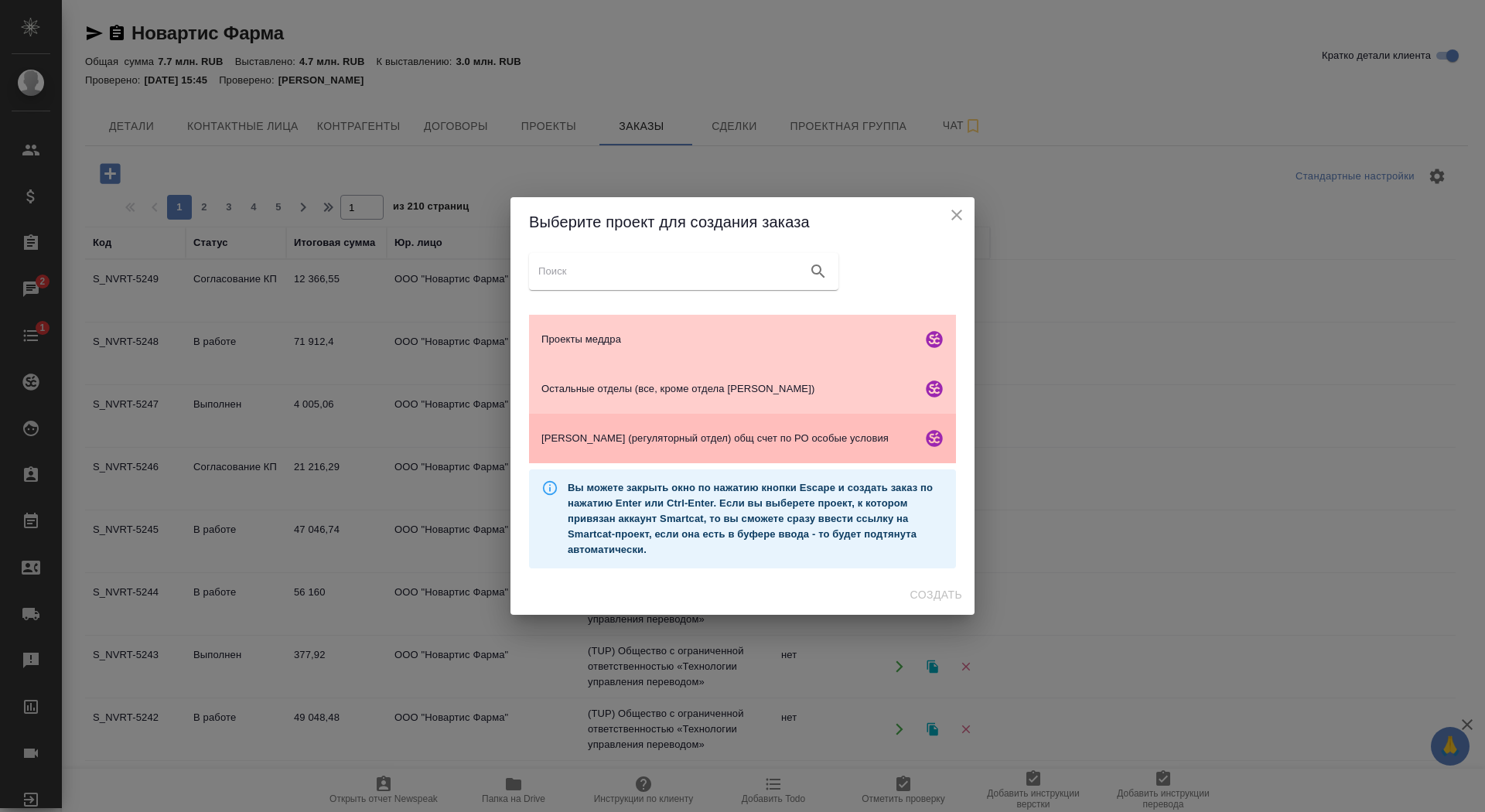
click at [677, 439] on span "[PERSON_NAME] (регуляторный отдел) общ счет по РО особые условия" at bounding box center [729, 438] width 374 height 16
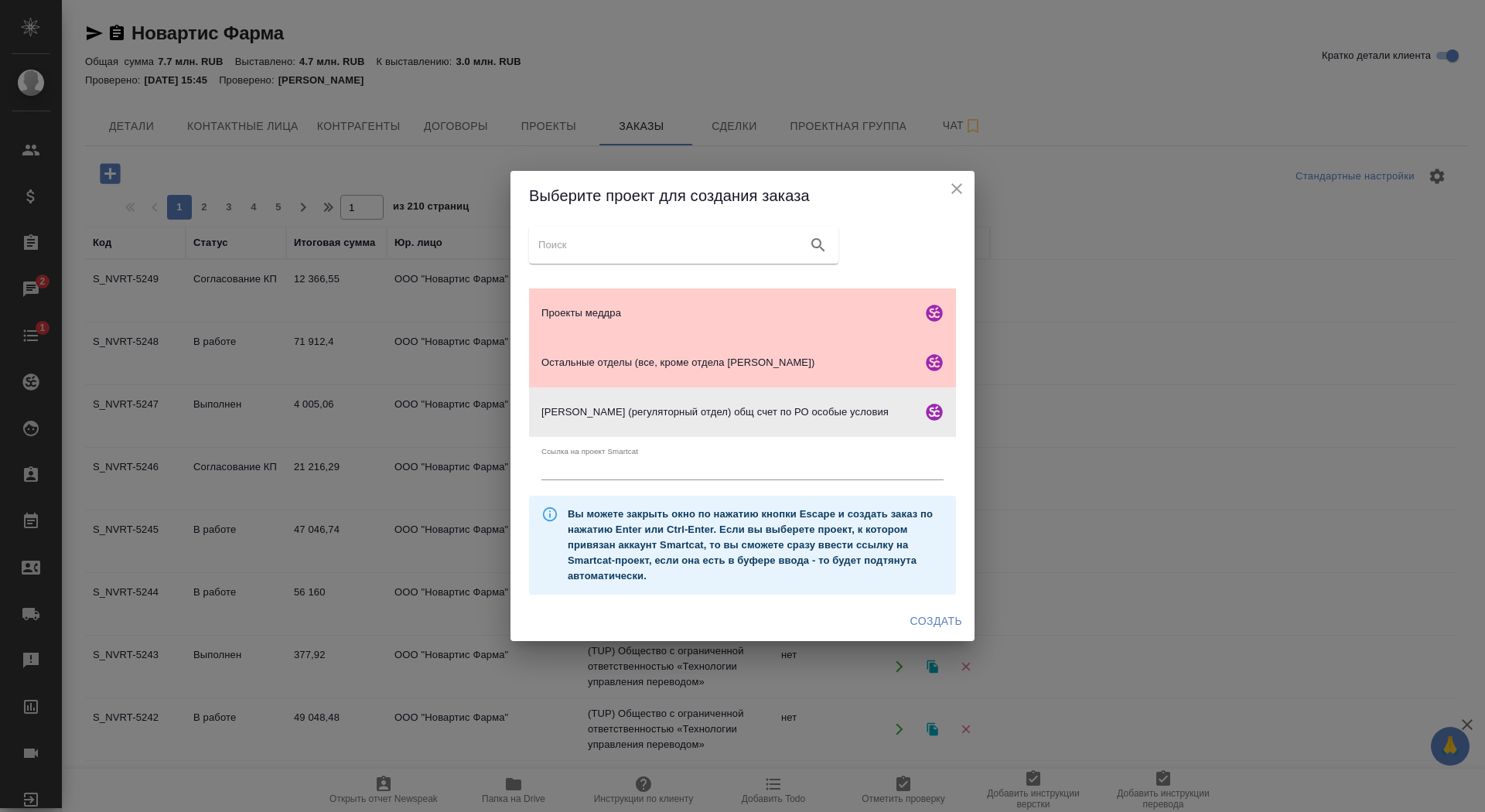
click at [953, 617] on span "Создать" at bounding box center [936, 621] width 52 height 19
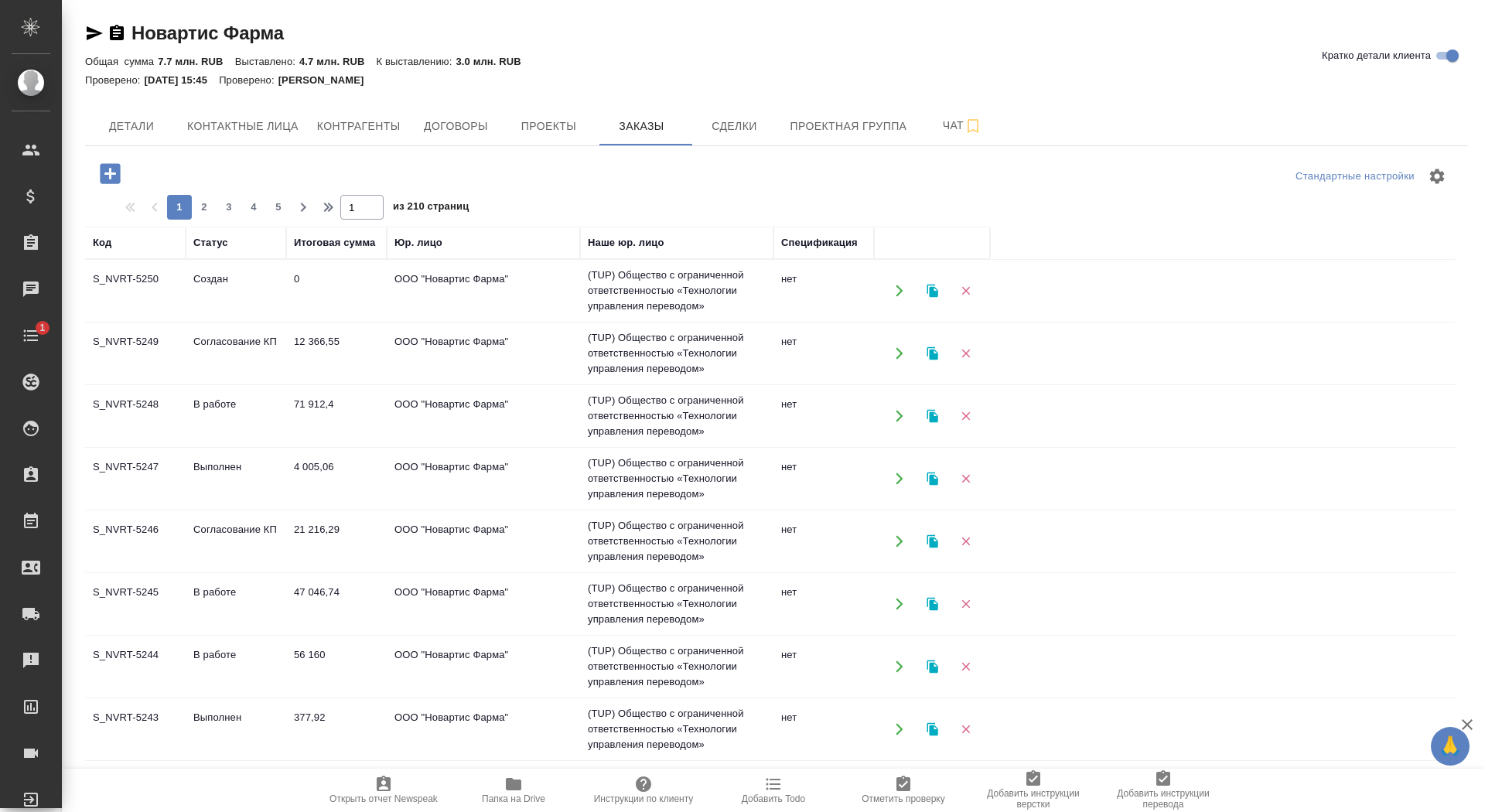
click at [310, 295] on td "0" at bounding box center [336, 290] width 100 height 54
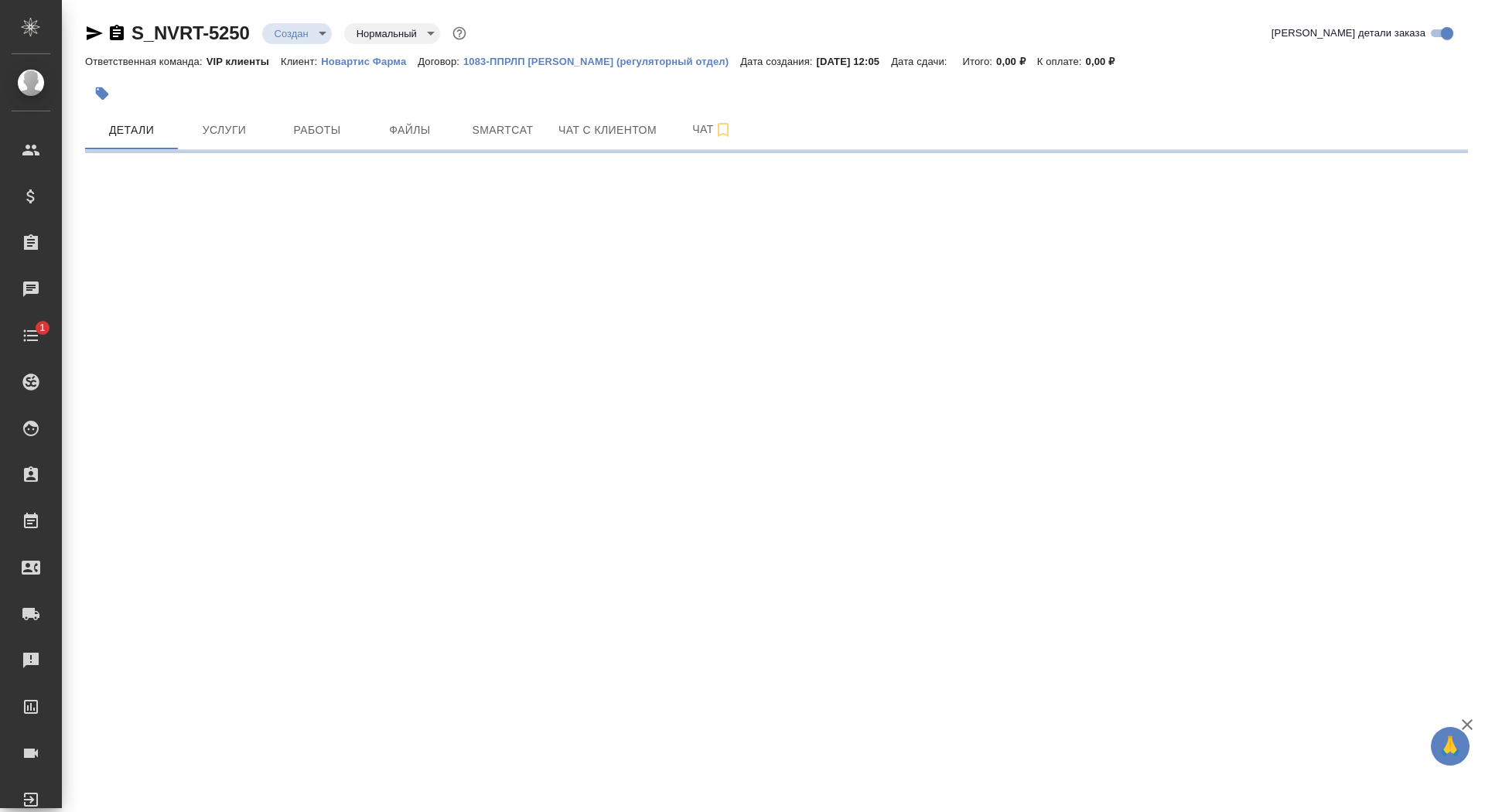
select select "RU"
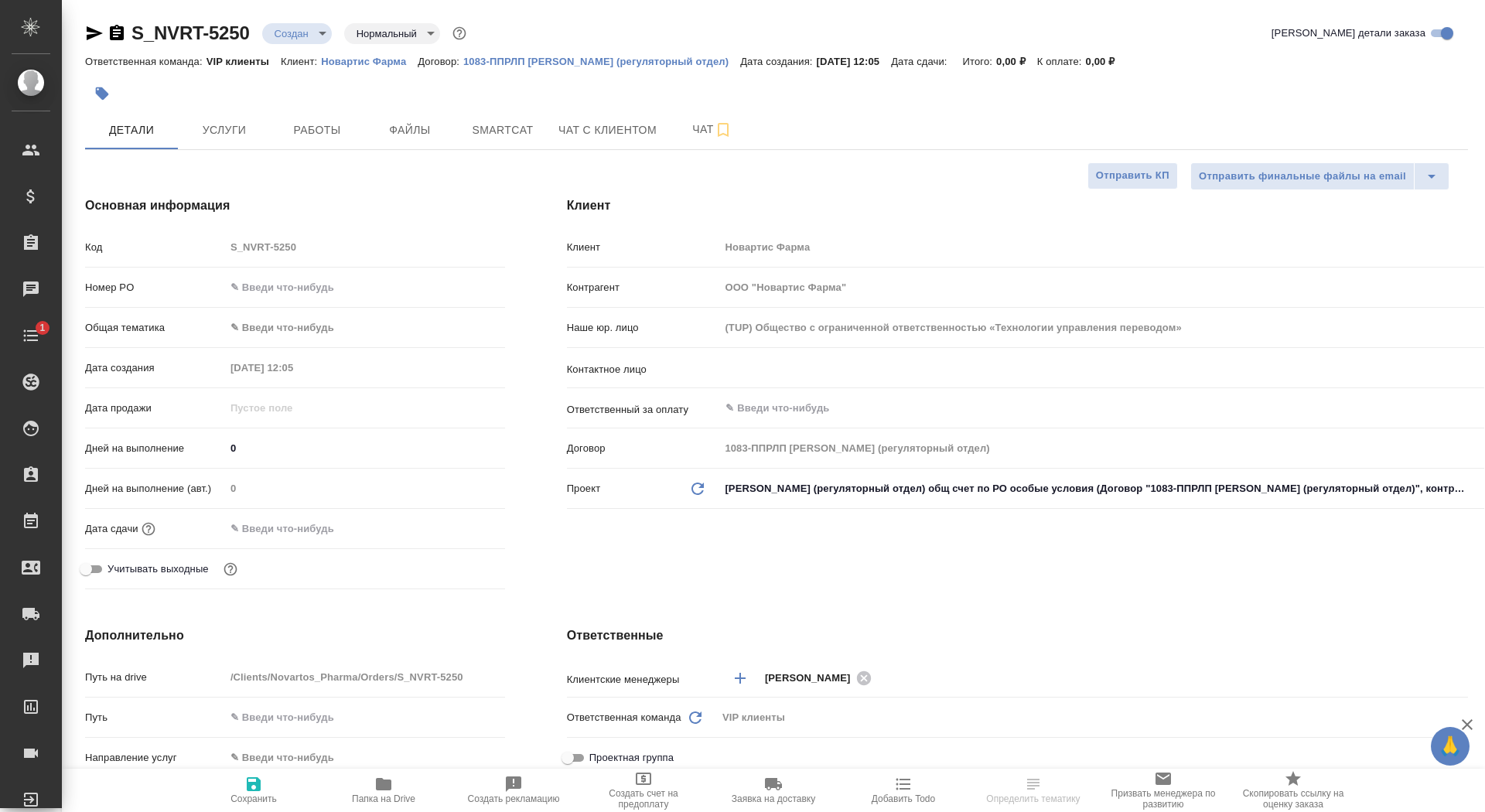
type textarea "x"
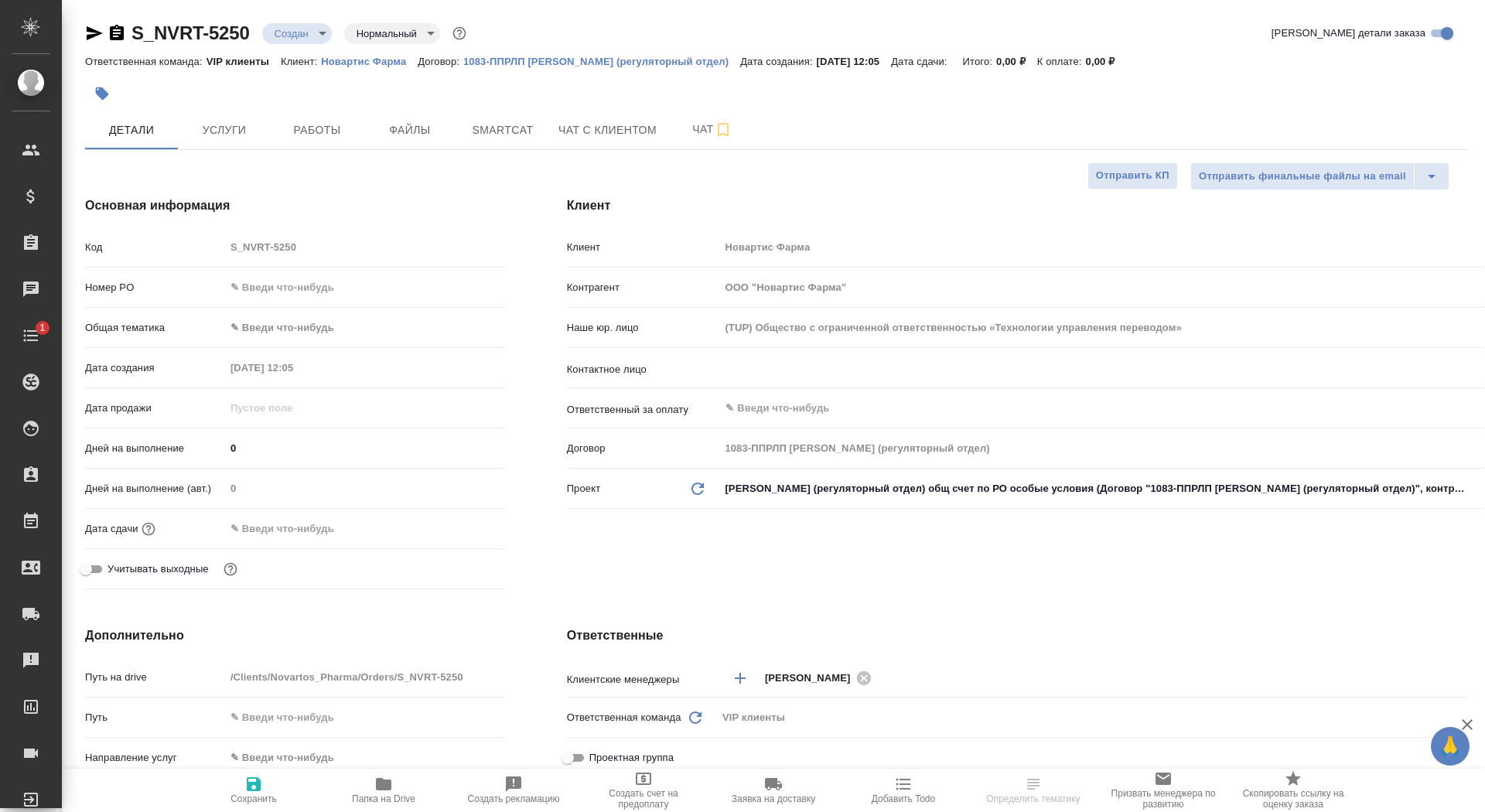
type textarea "x"
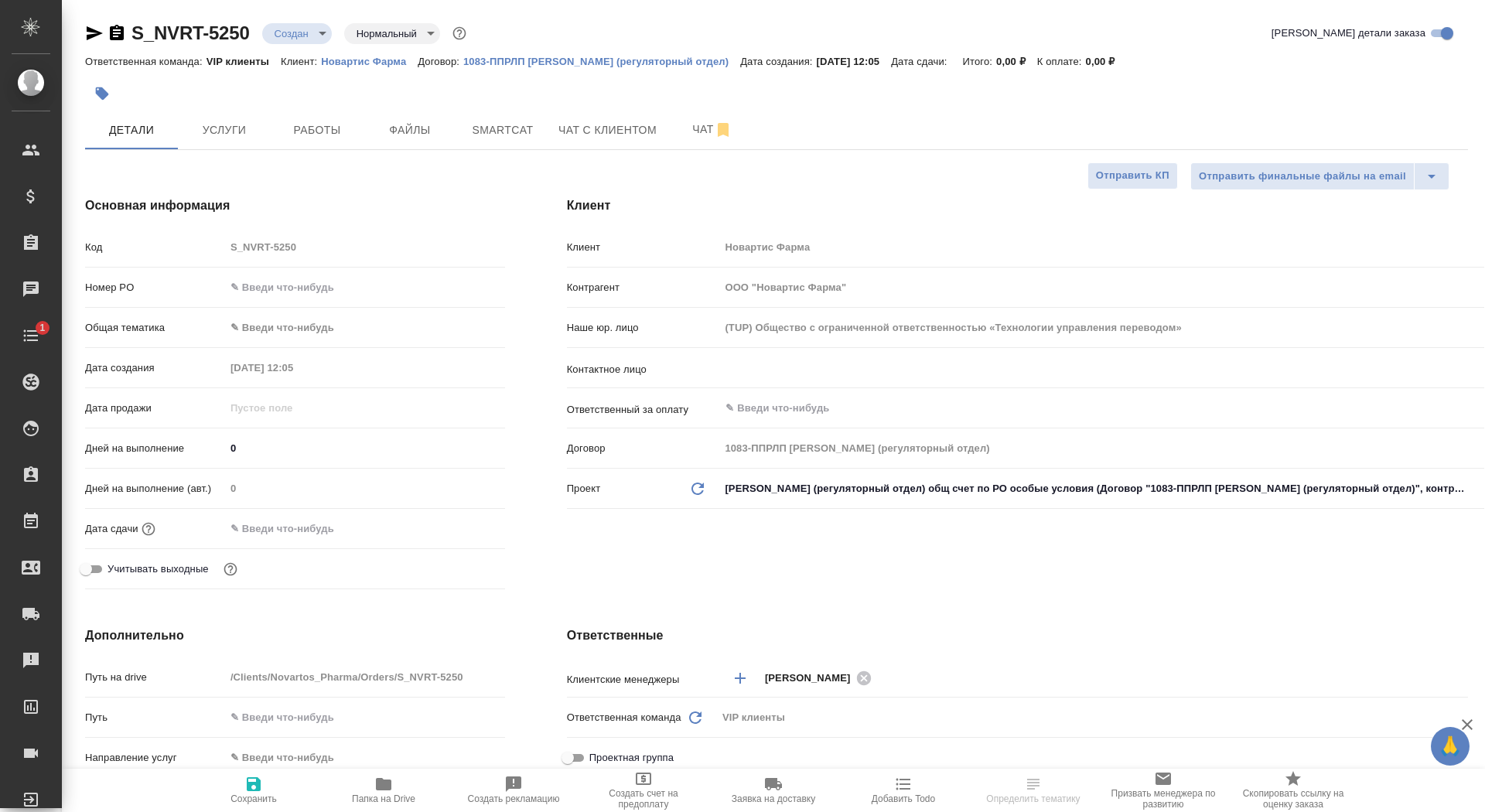
type textarea "x"
select select "RU"
type textarea "x"
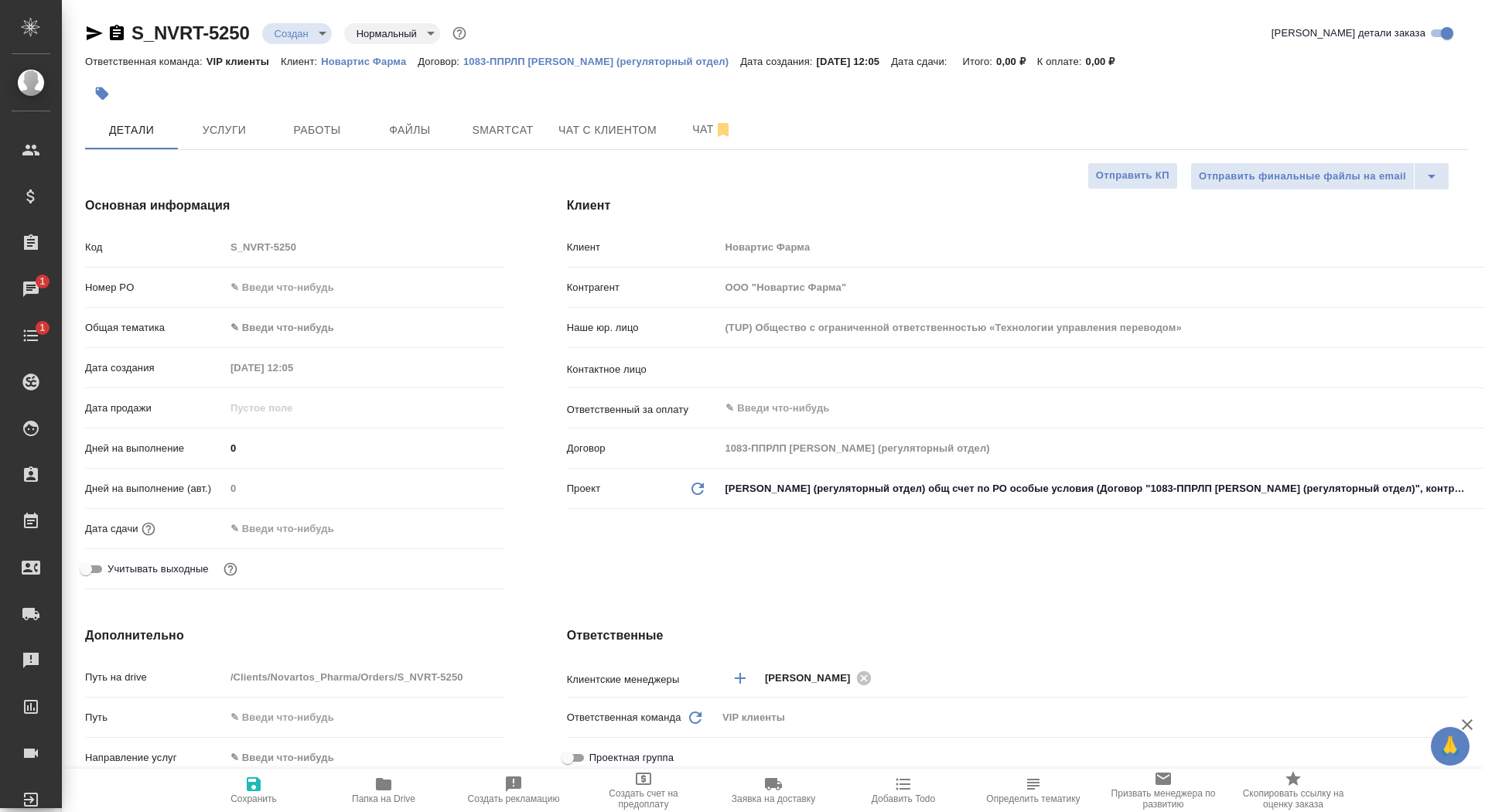
type textarea "x"
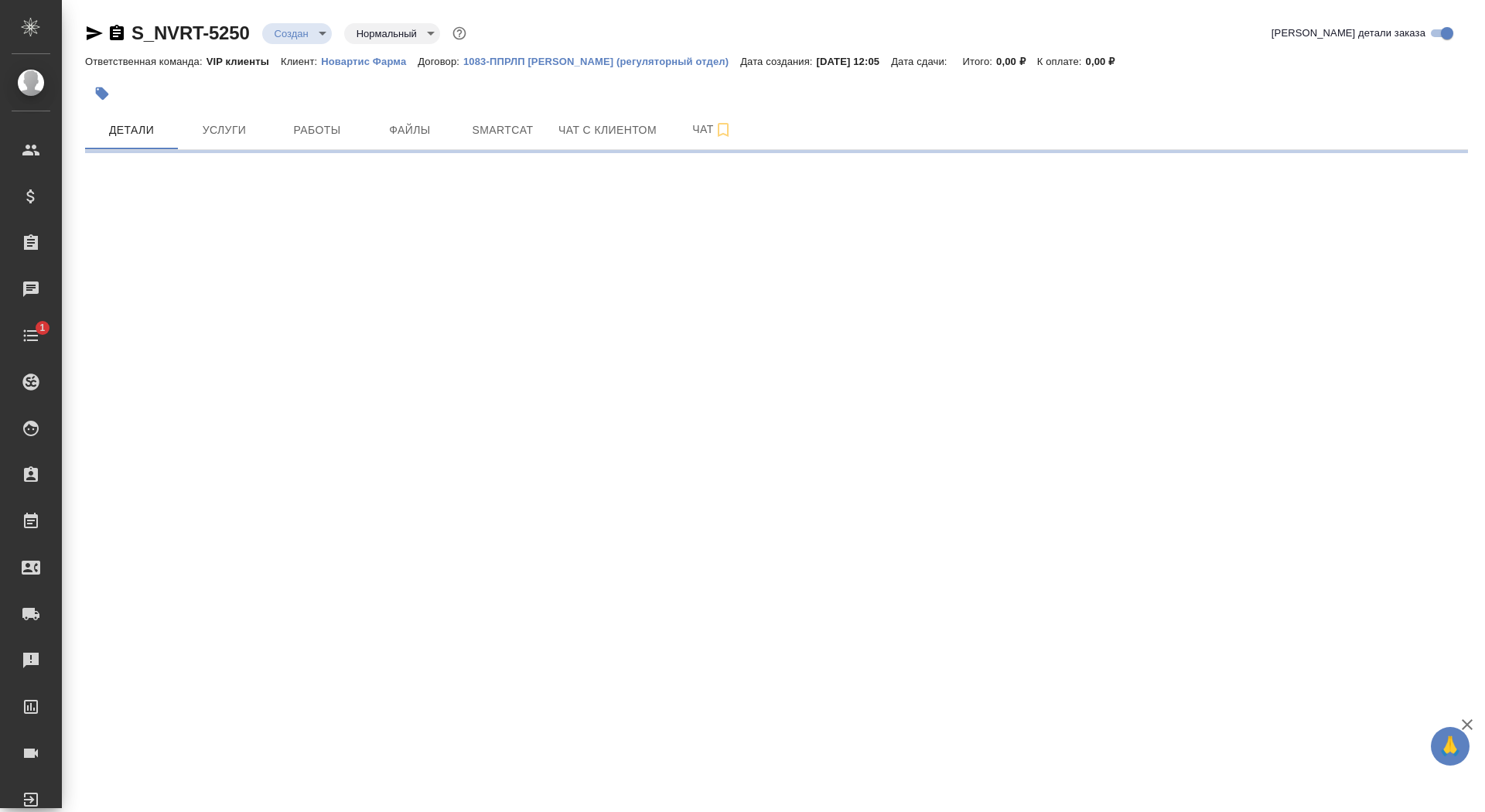
select select "RU"
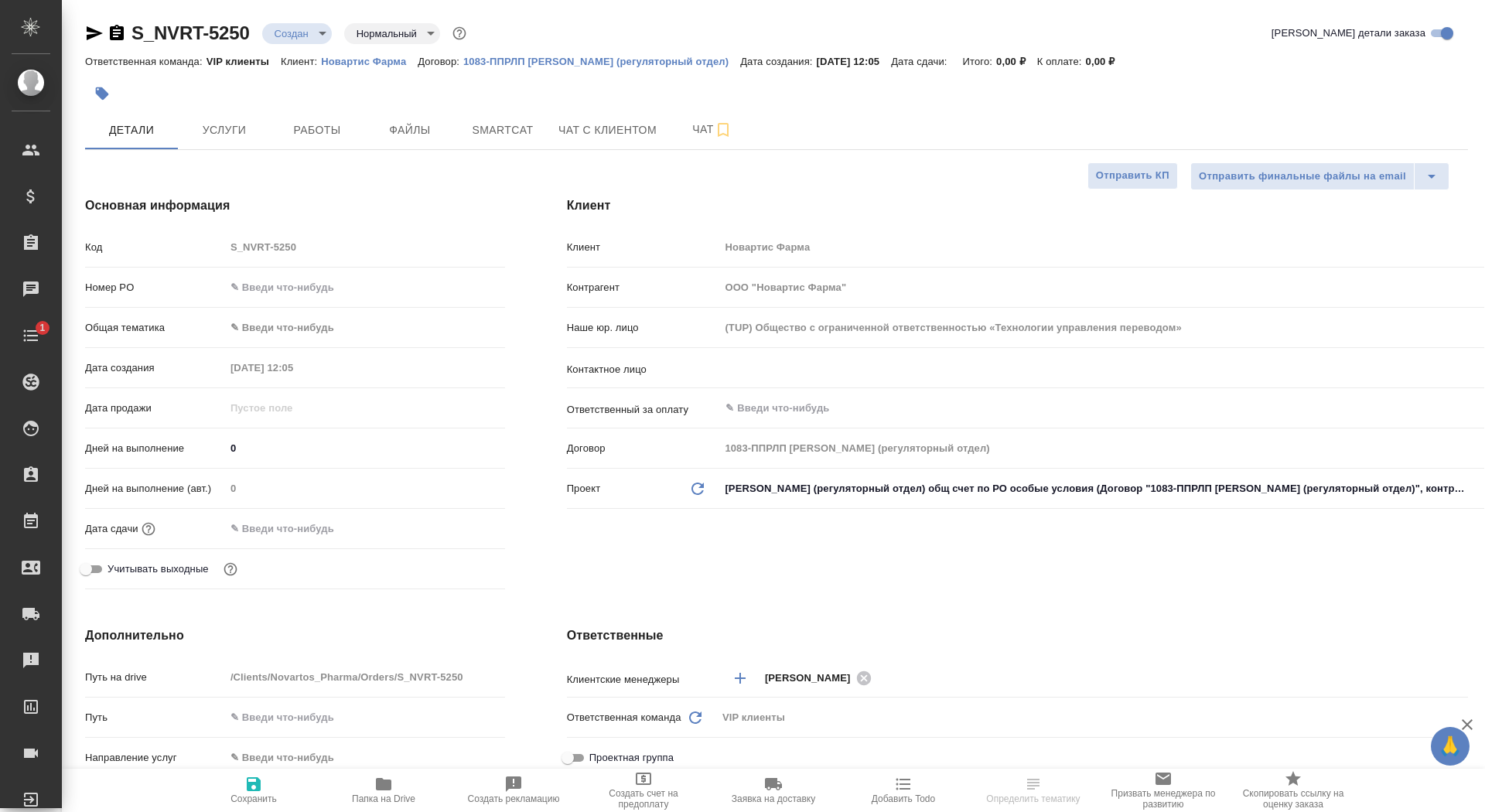
type textarea "x"
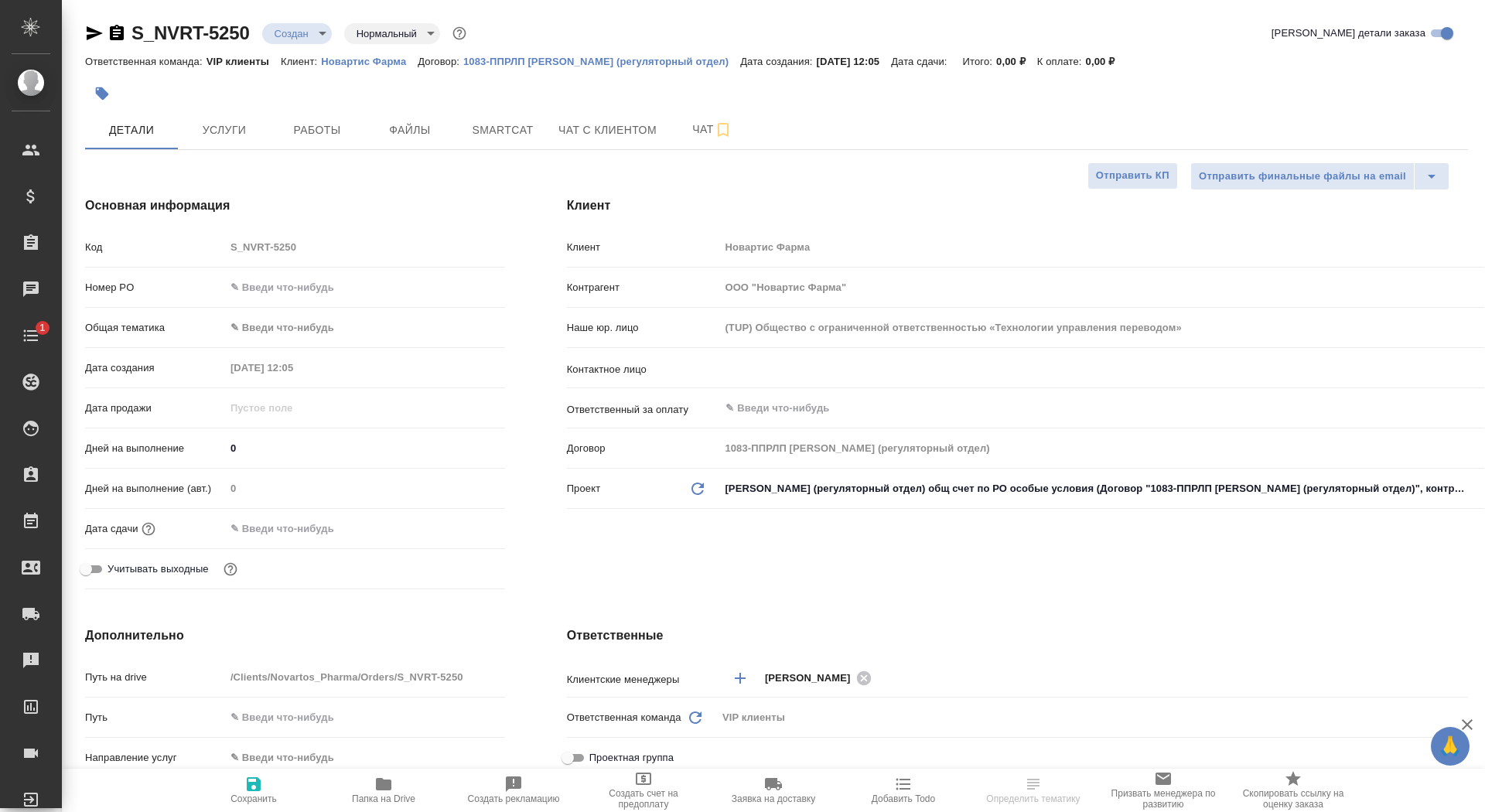
type textarea "x"
click at [740, 365] on input "text" at bounding box center [1076, 368] width 704 height 18
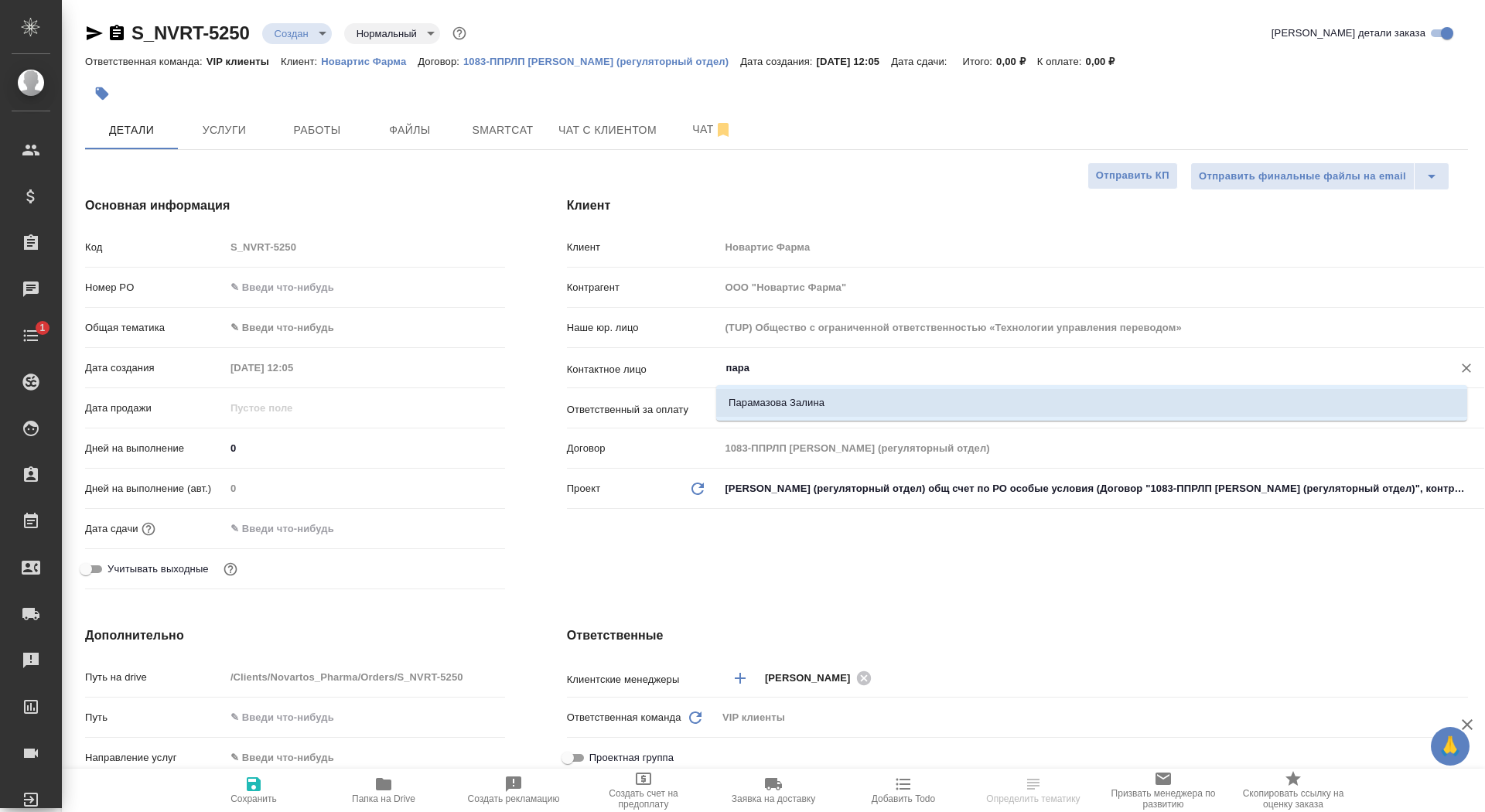
click at [779, 404] on li "Парамазова Залина" at bounding box center [1092, 403] width 751 height 28
type input "Парамазова Залина"
type textarea "x"
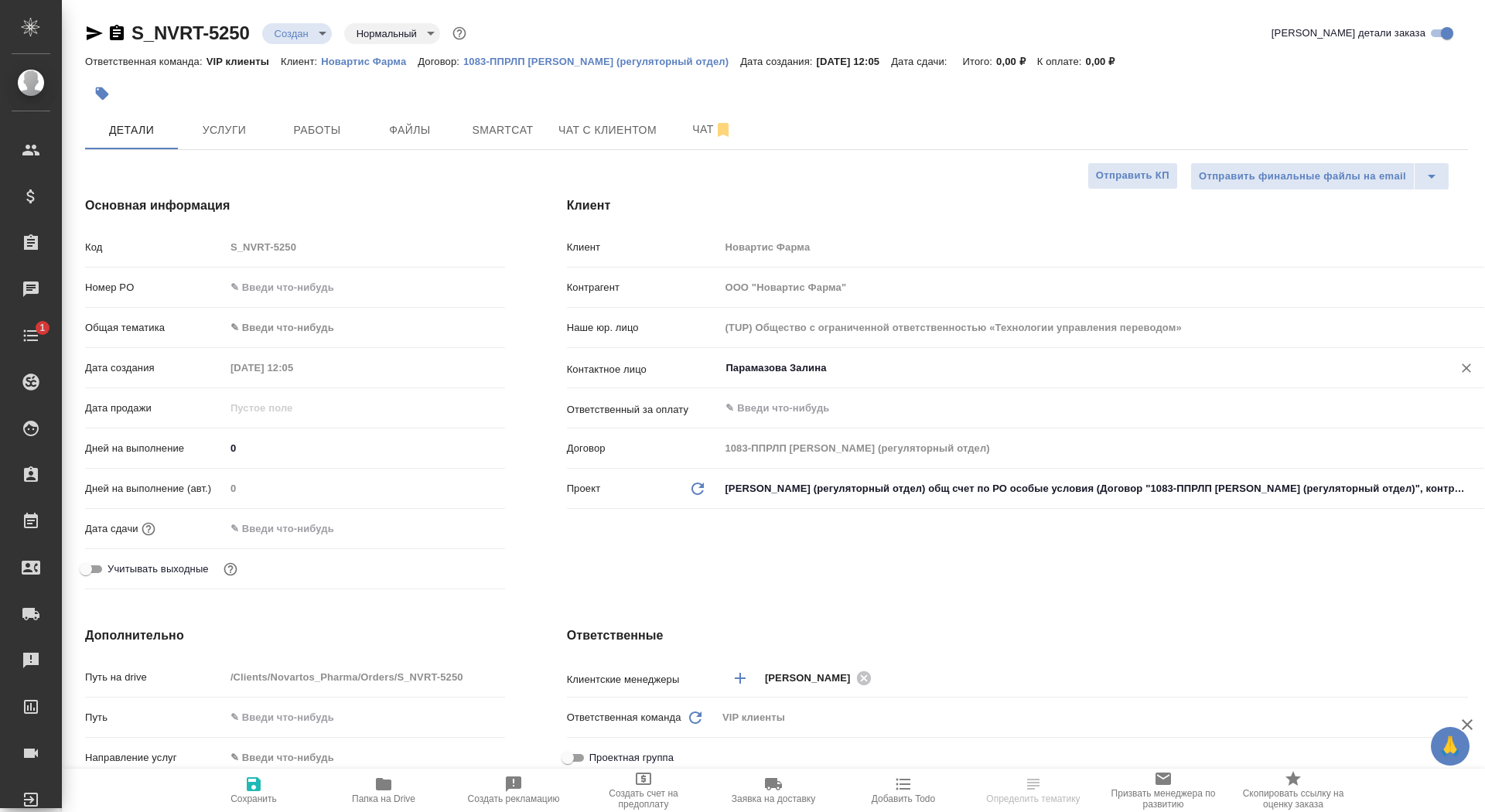
type input "Парамазова Залина"
click at [253, 783] on icon "button" at bounding box center [253, 784] width 14 height 14
type textarea "x"
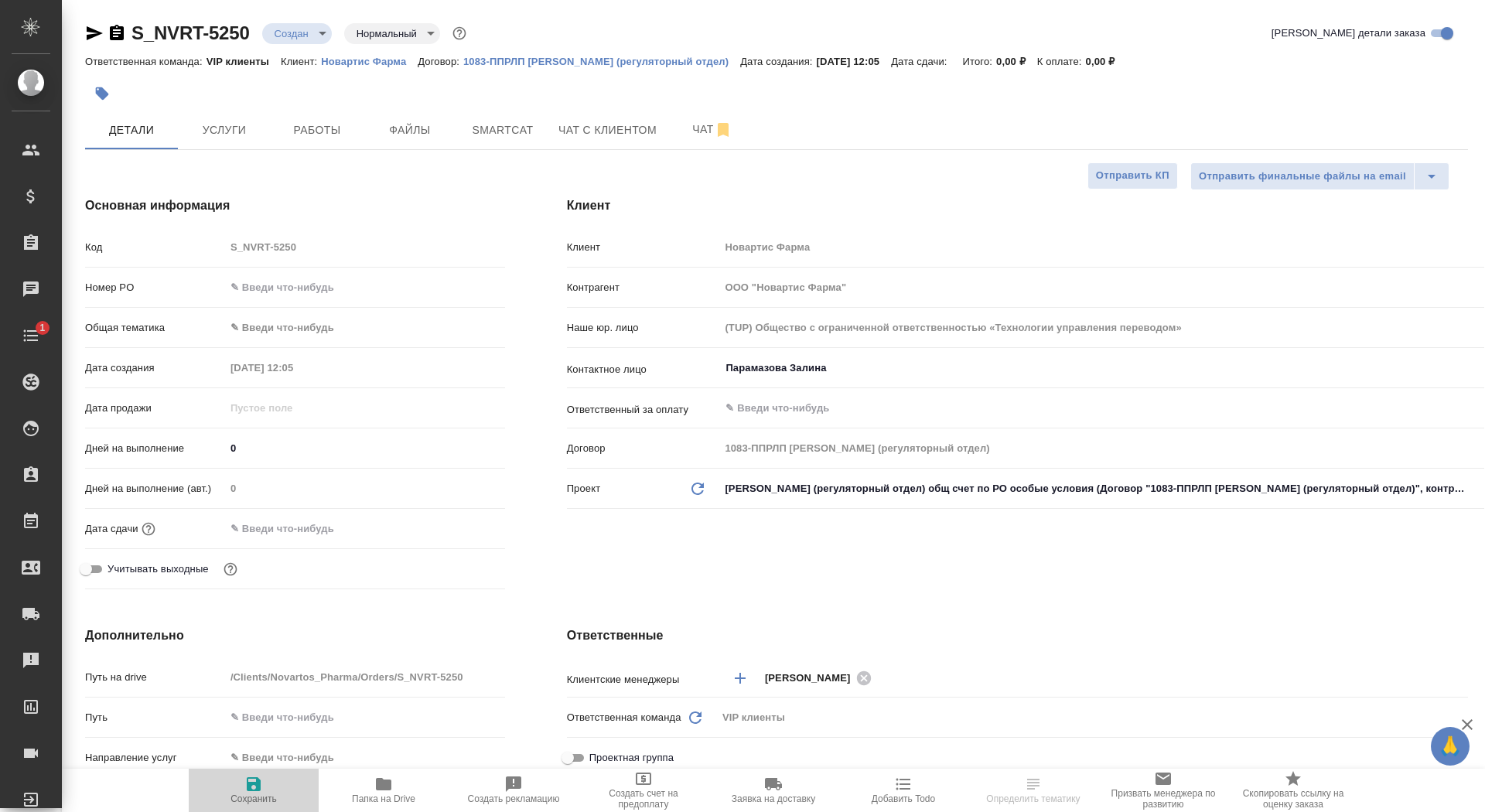
type textarea "x"
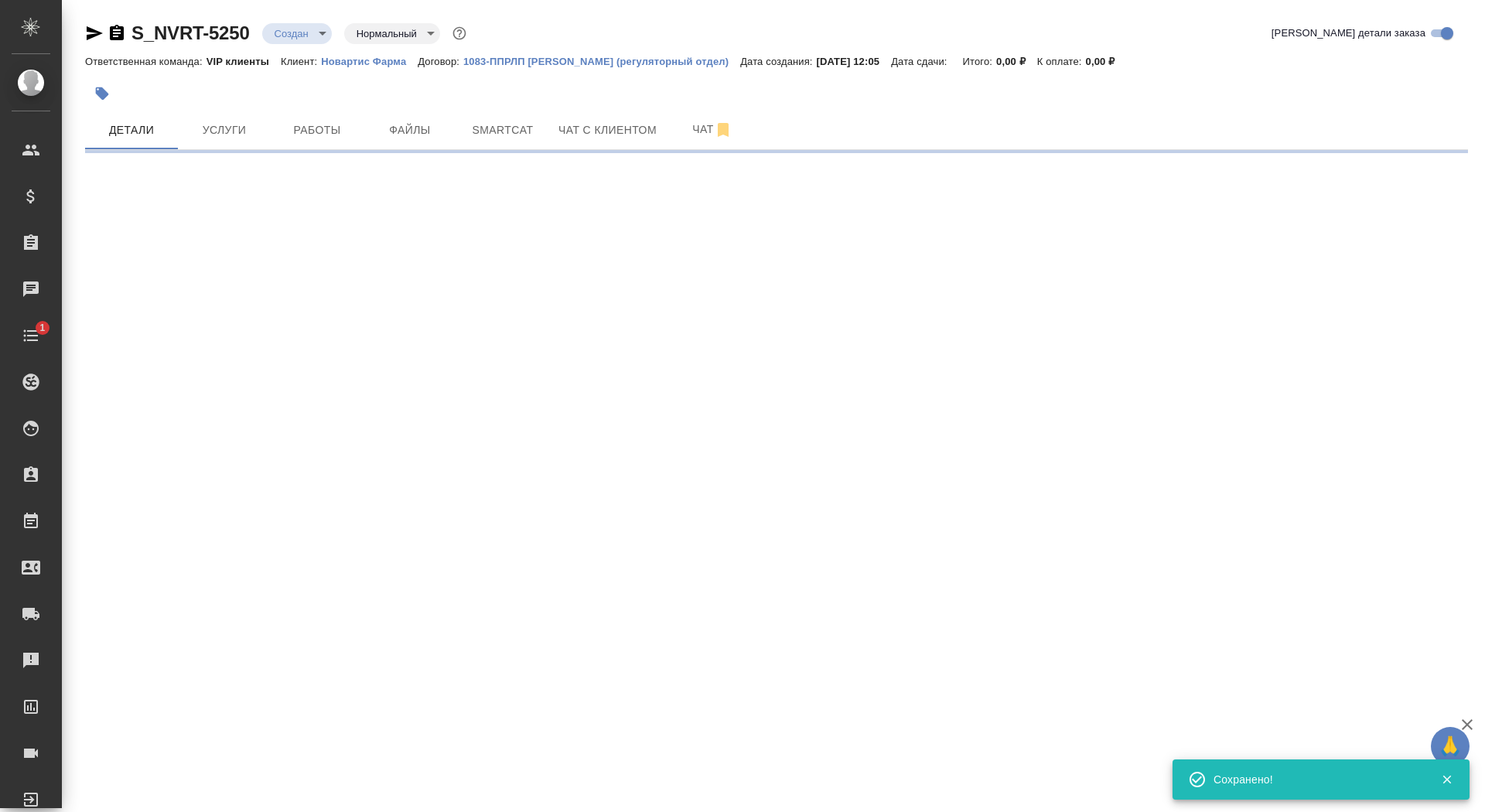
select select "RU"
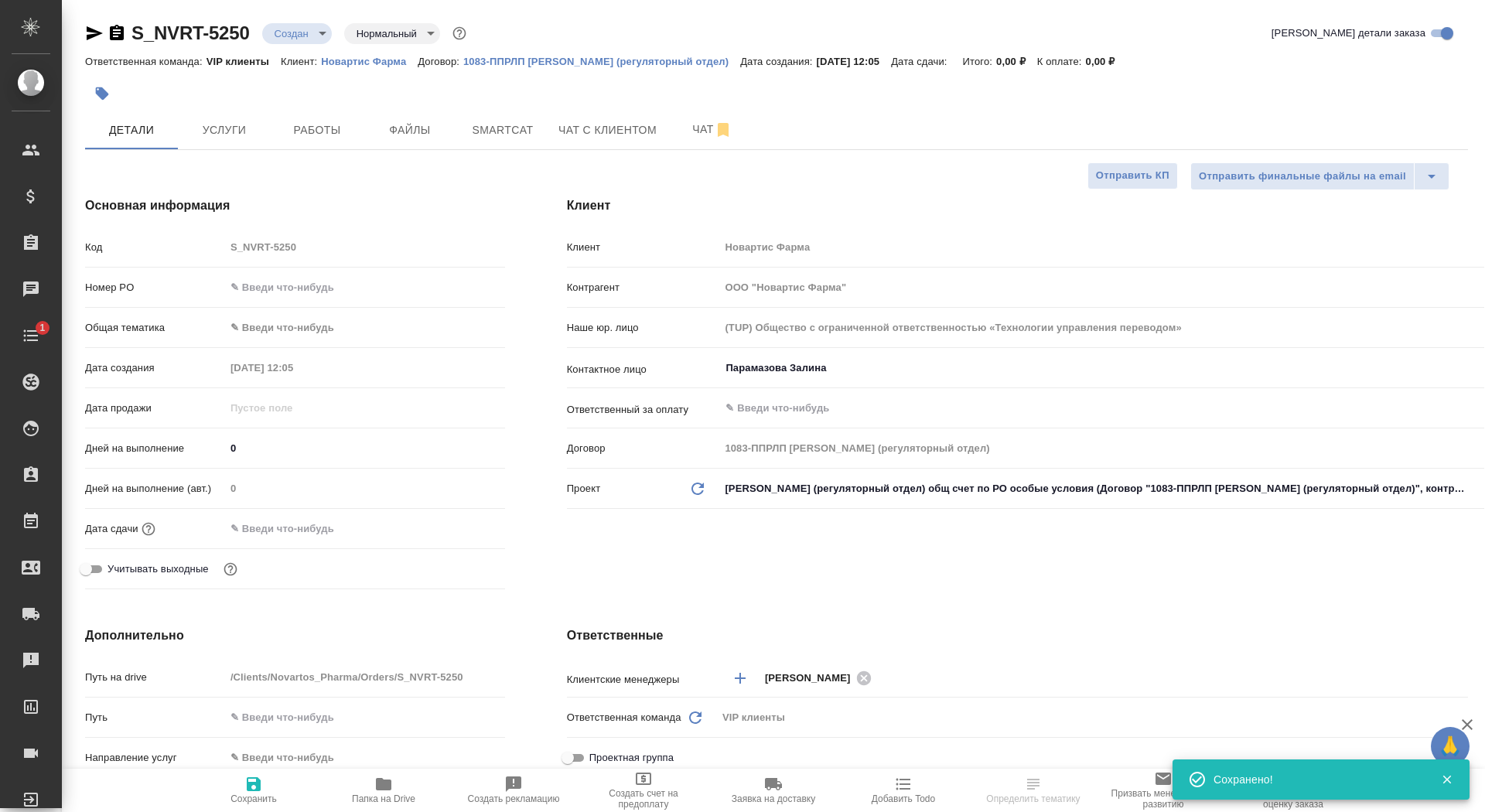
type textarea "x"
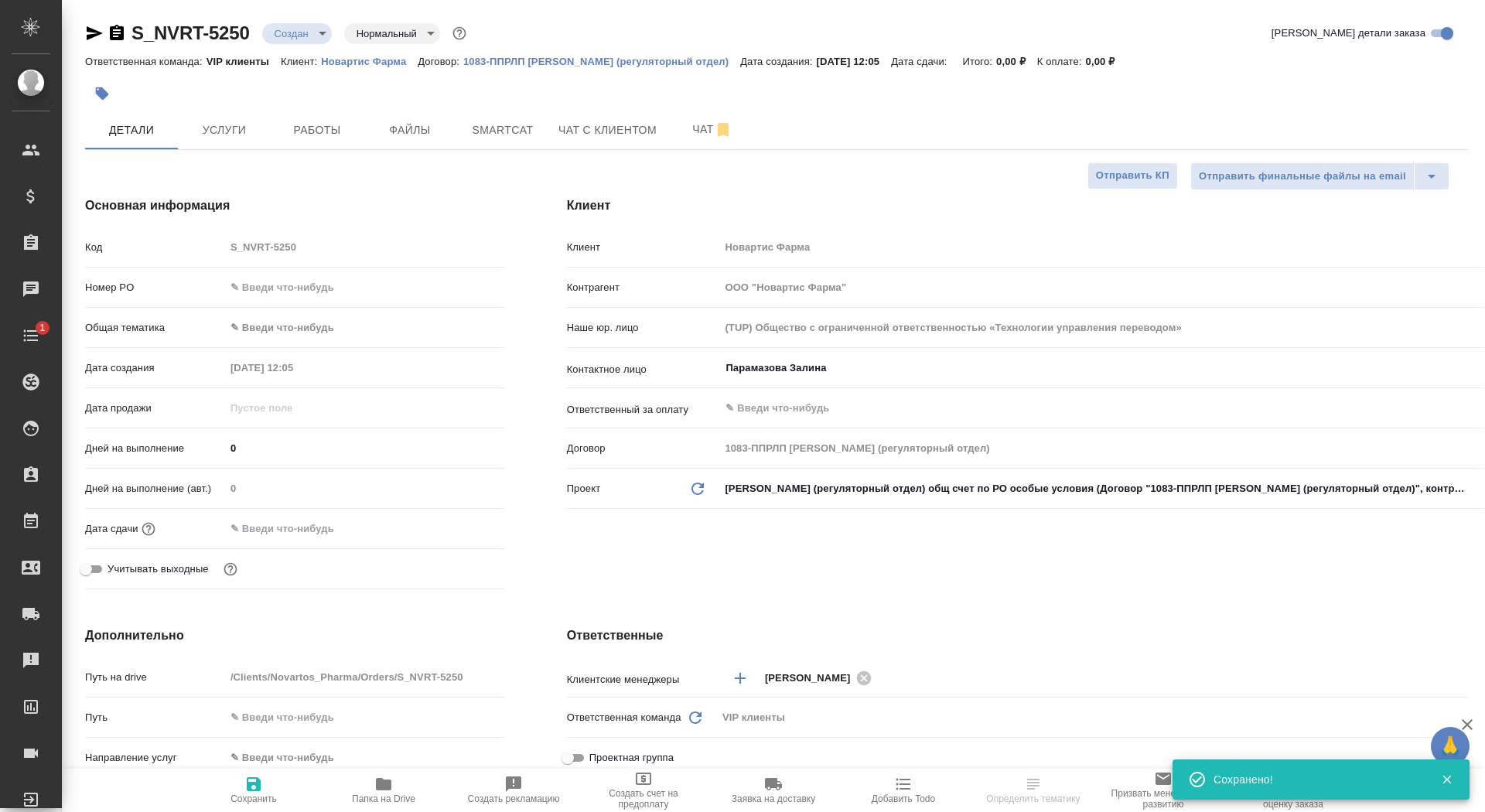
type textarea "x"
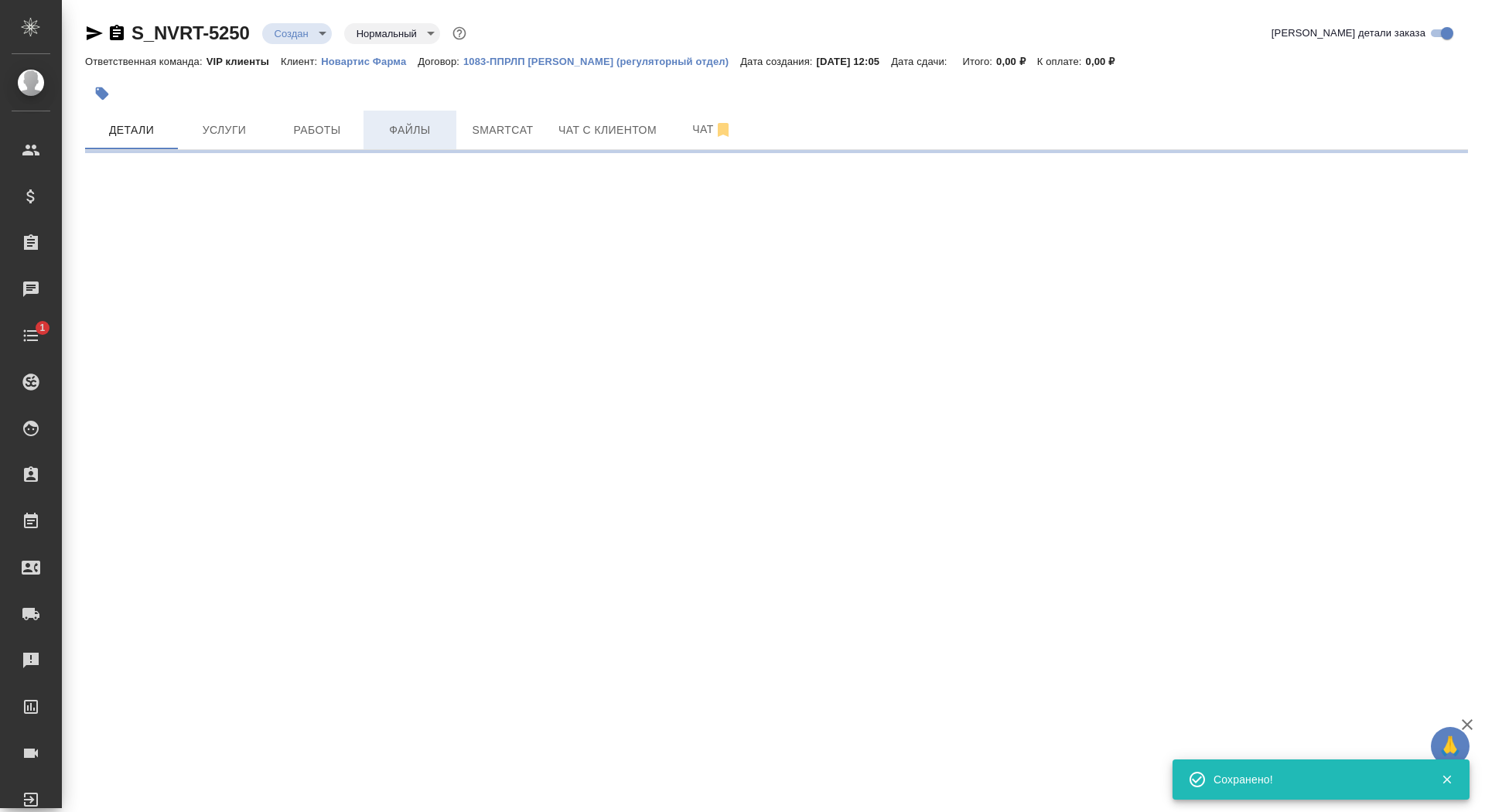
select select "RU"
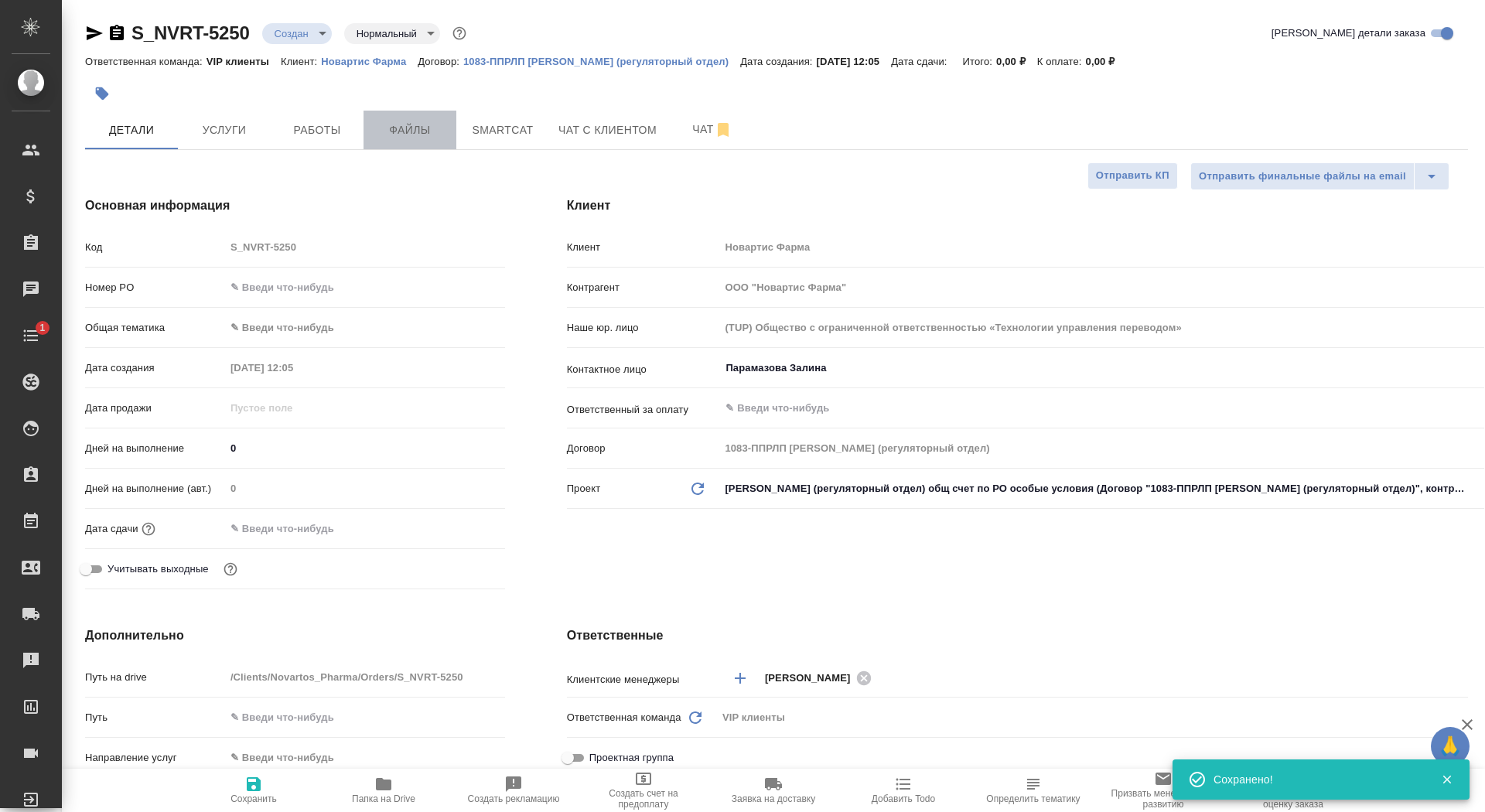
type textarea "x"
click at [435, 118] on button "Файлы" at bounding box center [410, 130] width 93 height 39
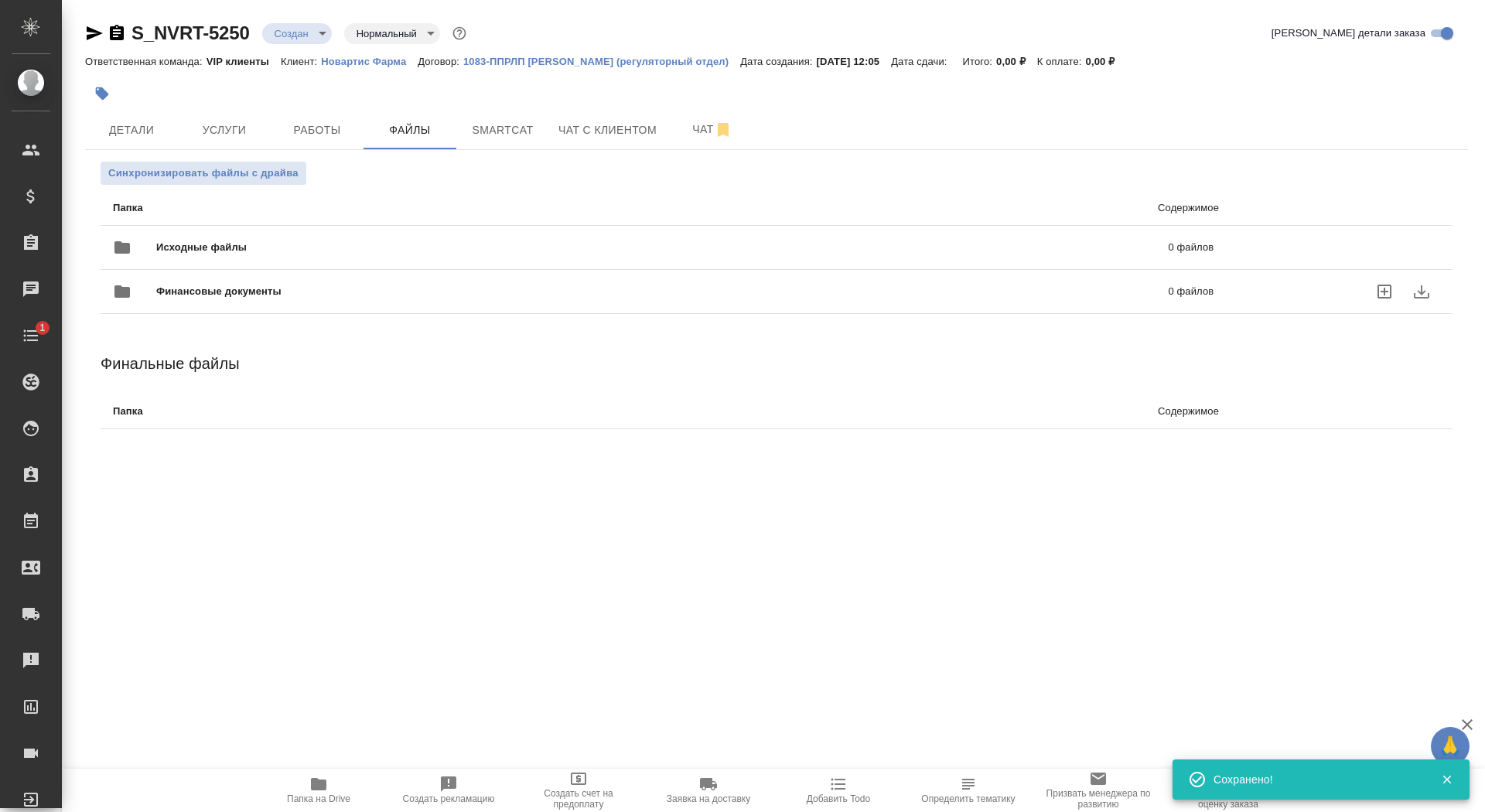
click at [252, 249] on span "Исходные файлы" at bounding box center [432, 247] width 552 height 16
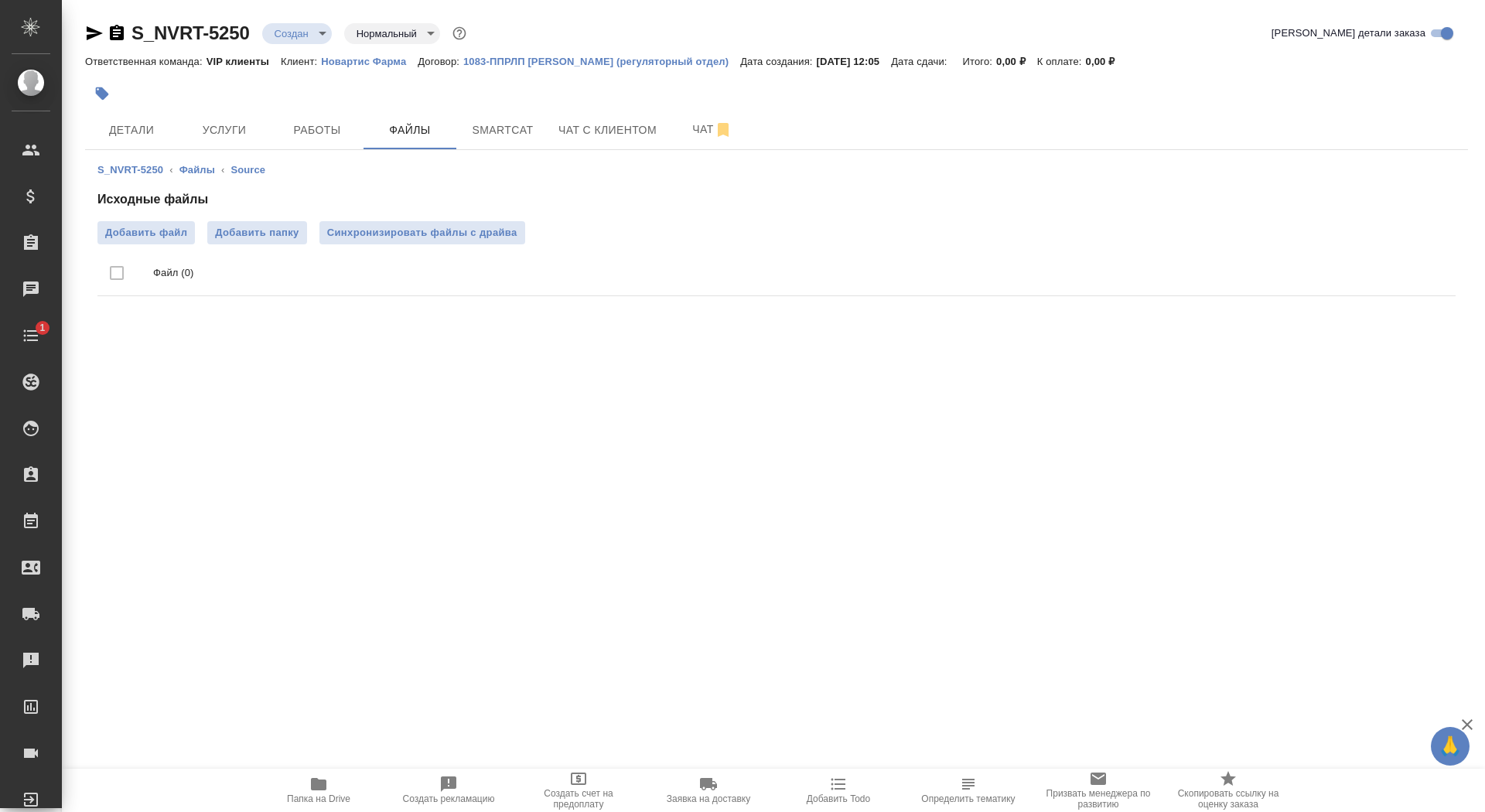
click at [172, 216] on div "Исходные файлы Добавить файл Добавить папку Синхронизировать файлы с драйва Фай…" at bounding box center [777, 246] width 1358 height 112
click at [172, 223] on label "Добавить файл" at bounding box center [147, 233] width 98 height 23
click at [0, 0] on input "Добавить файл" at bounding box center [0, 0] width 0 height 0
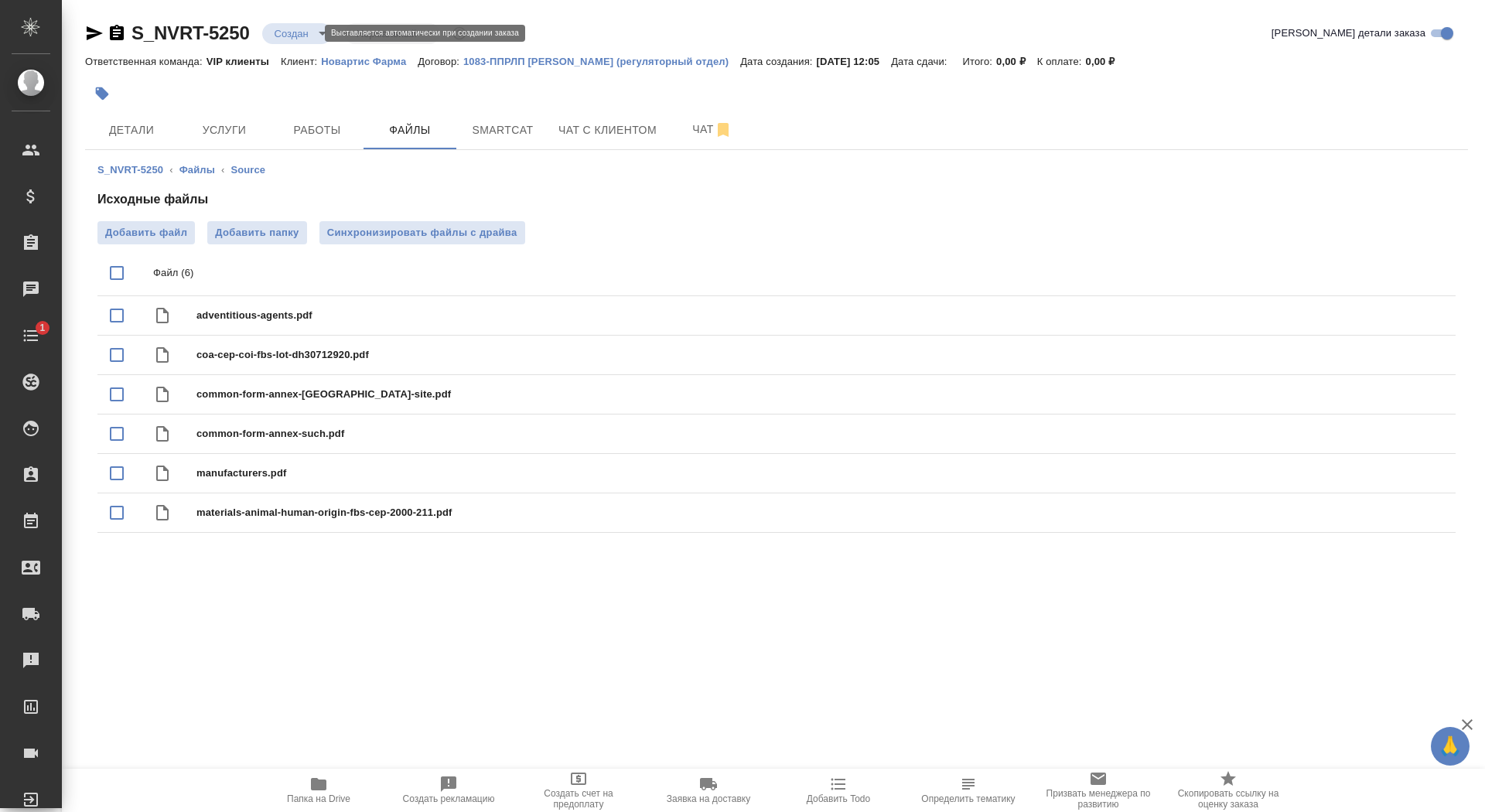
click at [300, 35] on body "🙏 .cls-1 fill:#fff; AWATERA Saydasheva Dilyara Клиенты Спецификации Заказы 0 Ча…" at bounding box center [742, 406] width 1485 height 812
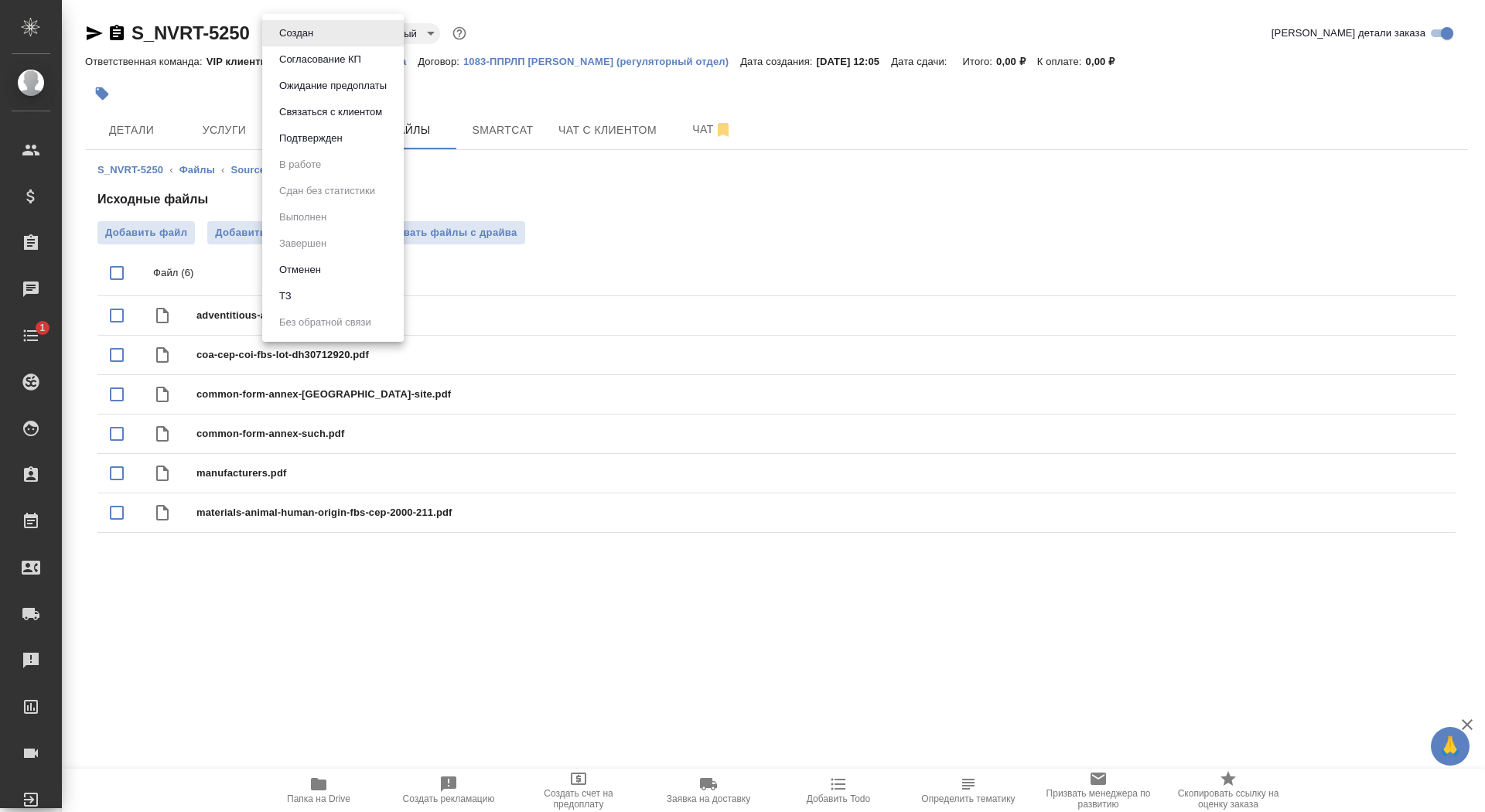
click at [286, 289] on button "ТЗ" at bounding box center [286, 295] width 22 height 17
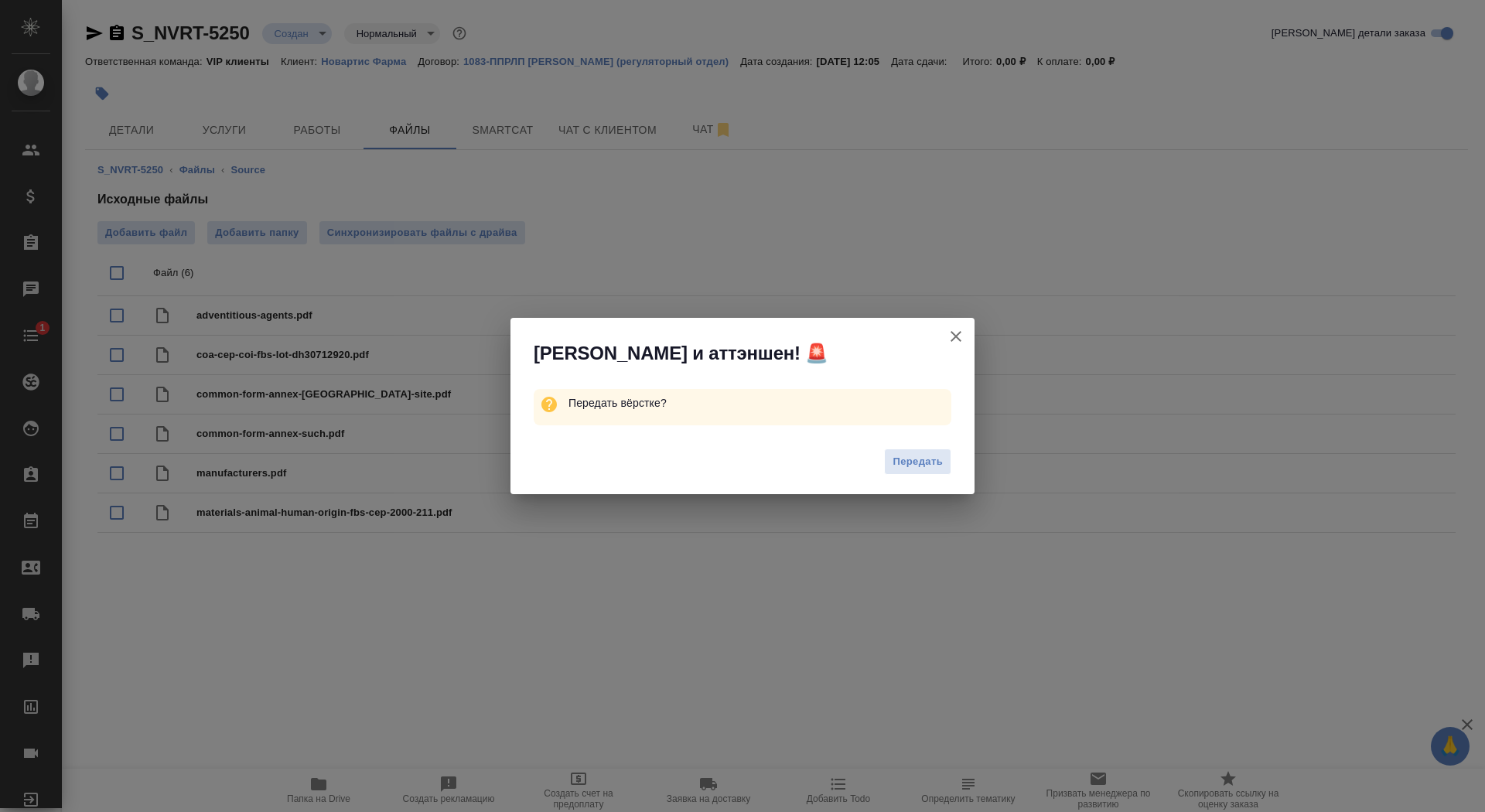
click at [905, 480] on div "Передать" at bounding box center [742, 464] width 464 height 62
click at [902, 450] on button "Передать" at bounding box center [917, 462] width 67 height 27
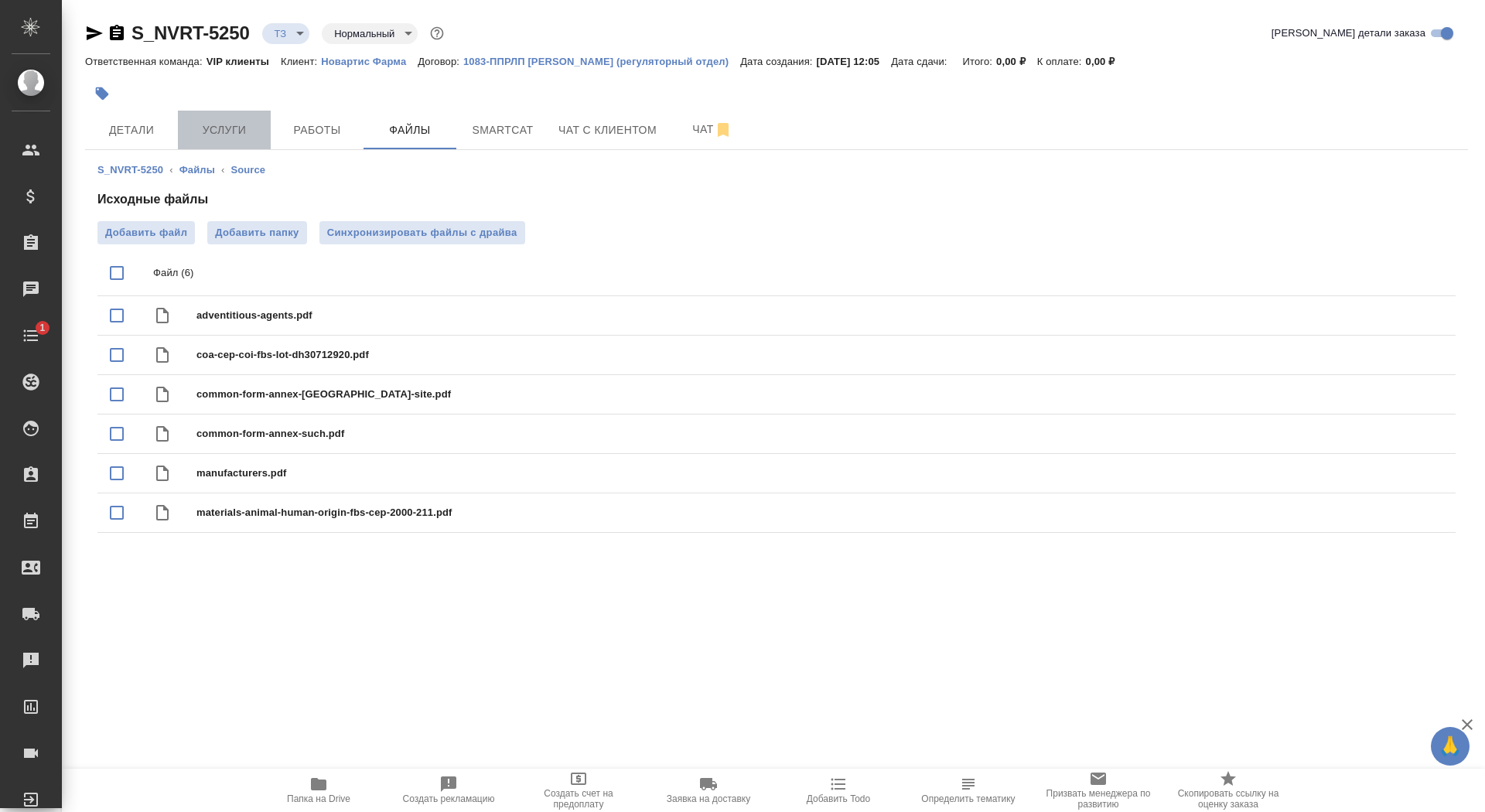
click at [219, 121] on span "Услуги" at bounding box center [224, 130] width 75 height 19
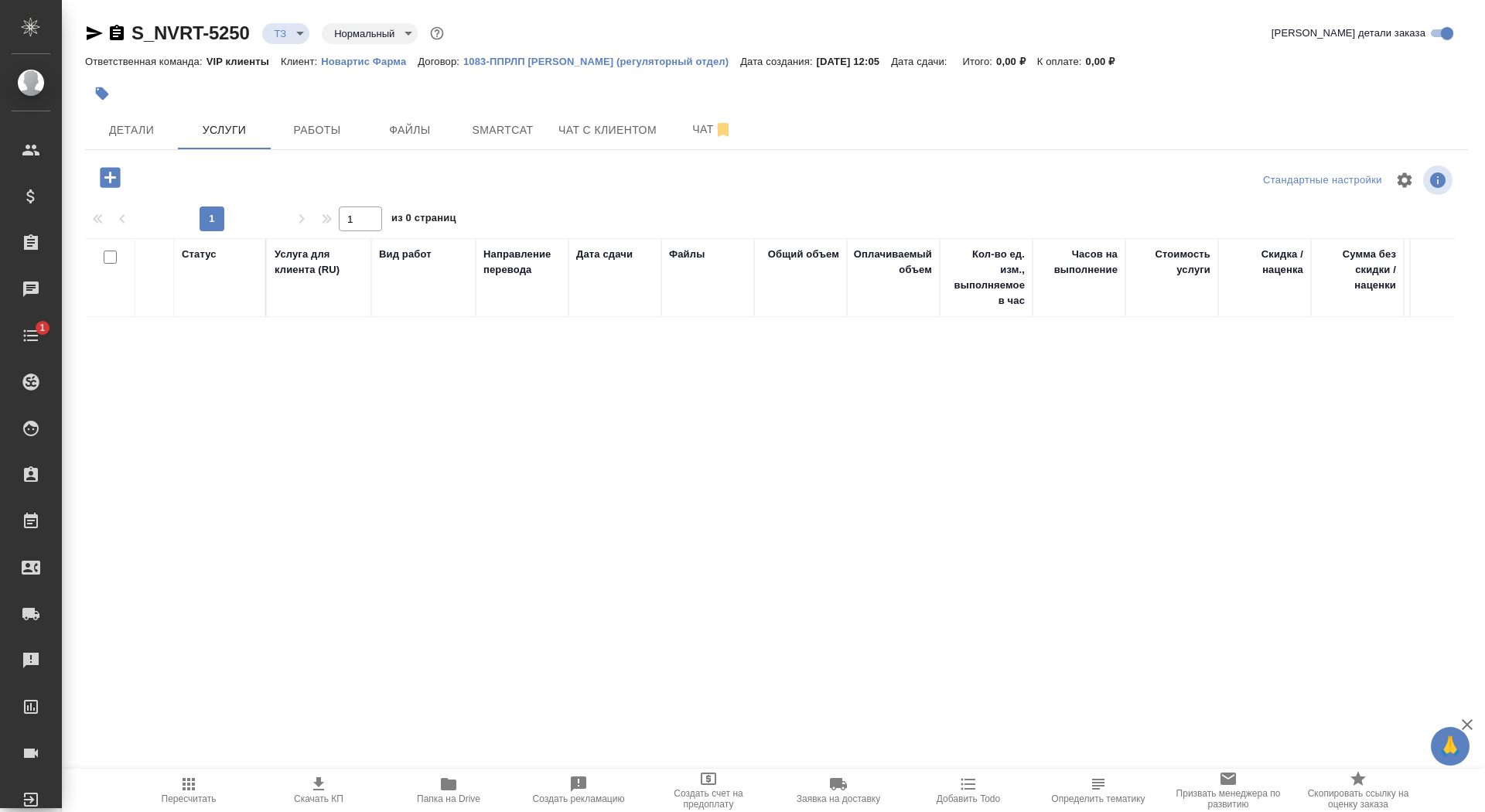
click at [108, 178] on icon "button" at bounding box center [110, 177] width 27 height 27
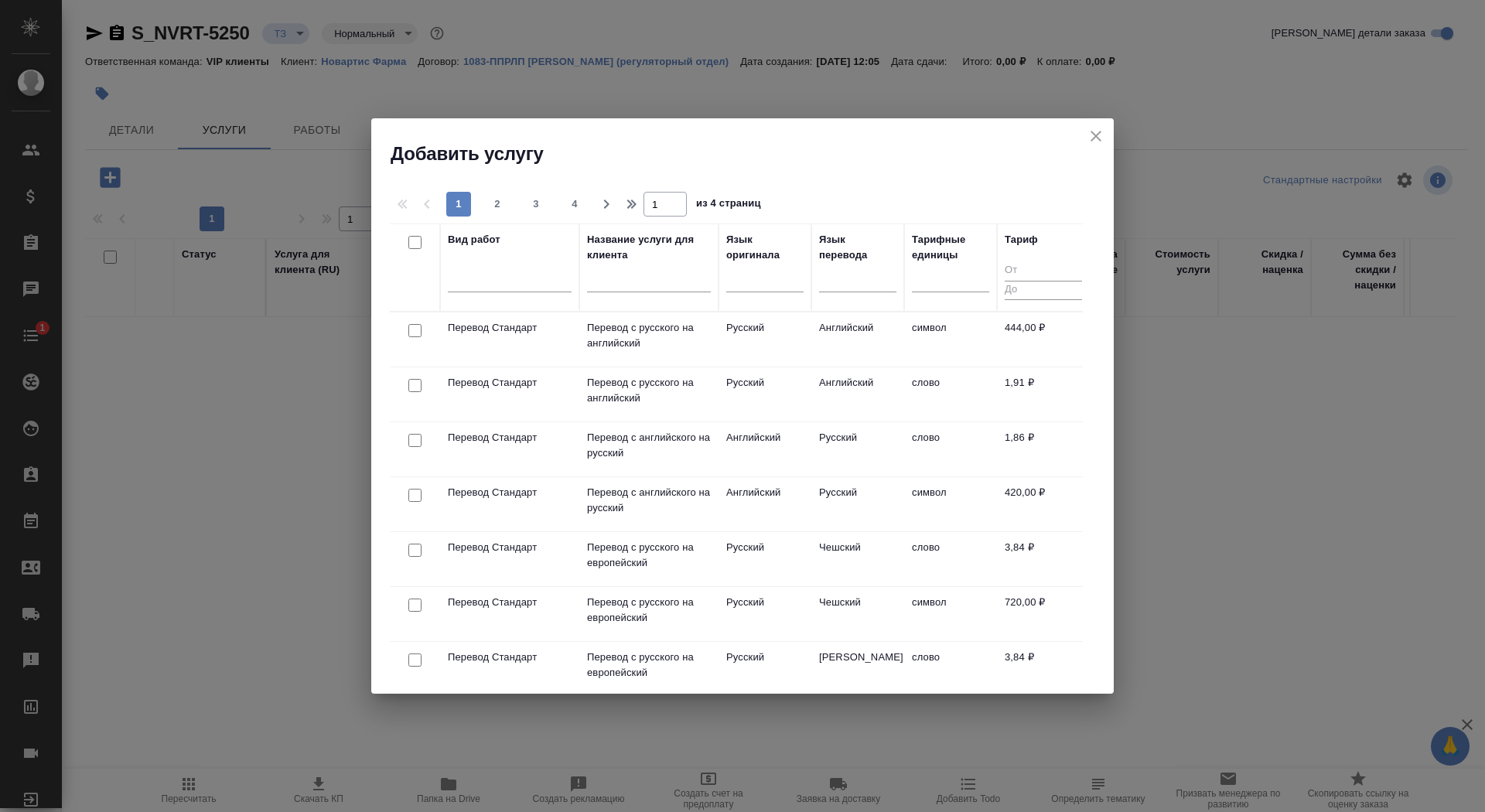
click at [621, 287] on input "text" at bounding box center [648, 282] width 123 height 19
click at [651, 456] on p "Перевод с английского на русский" at bounding box center [648, 444] width 123 height 31
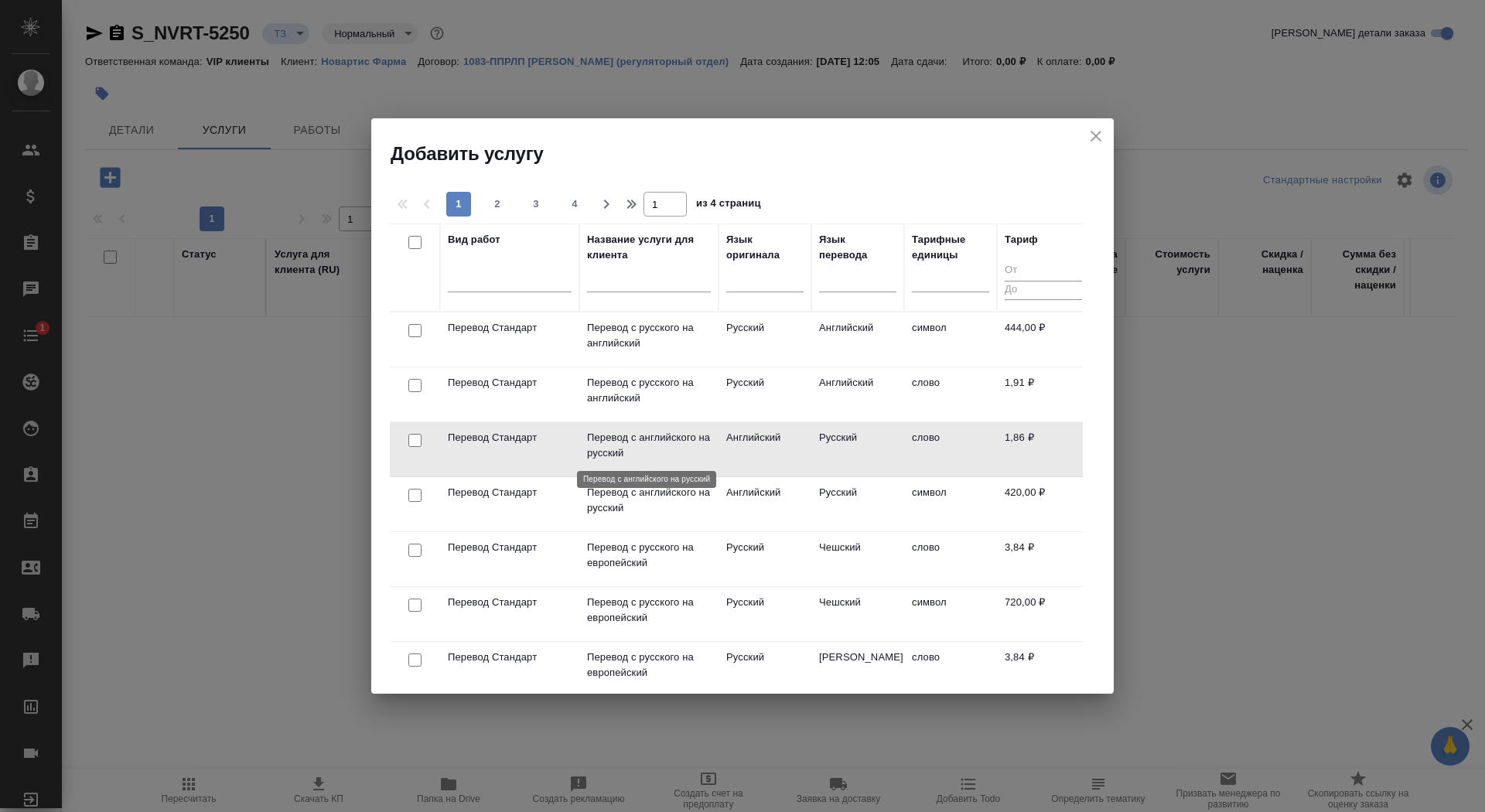
click at [651, 456] on p "Перевод с английского на русский" at bounding box center [648, 444] width 123 height 31
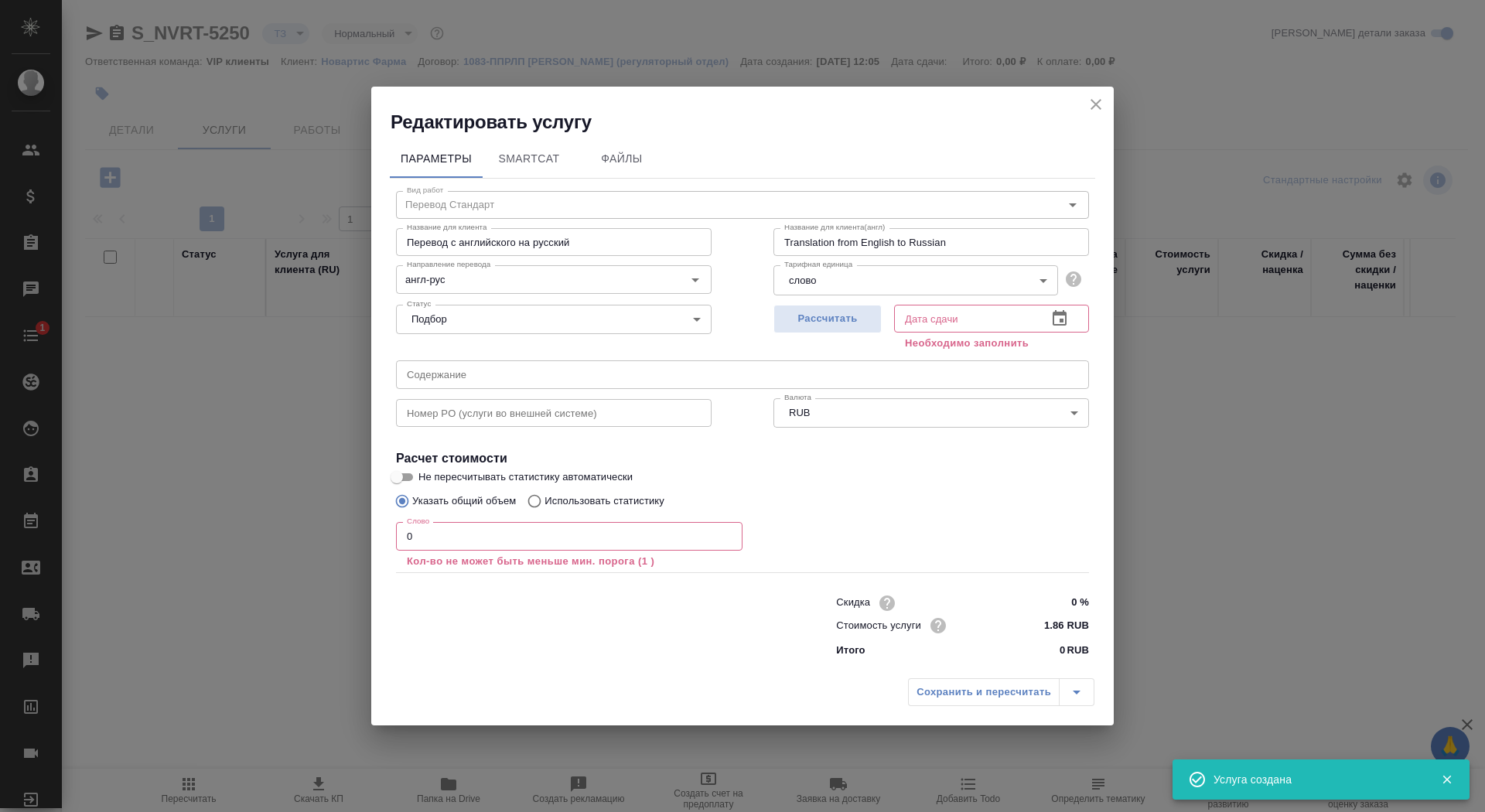
click at [462, 544] on input "0" at bounding box center [569, 536] width 346 height 28
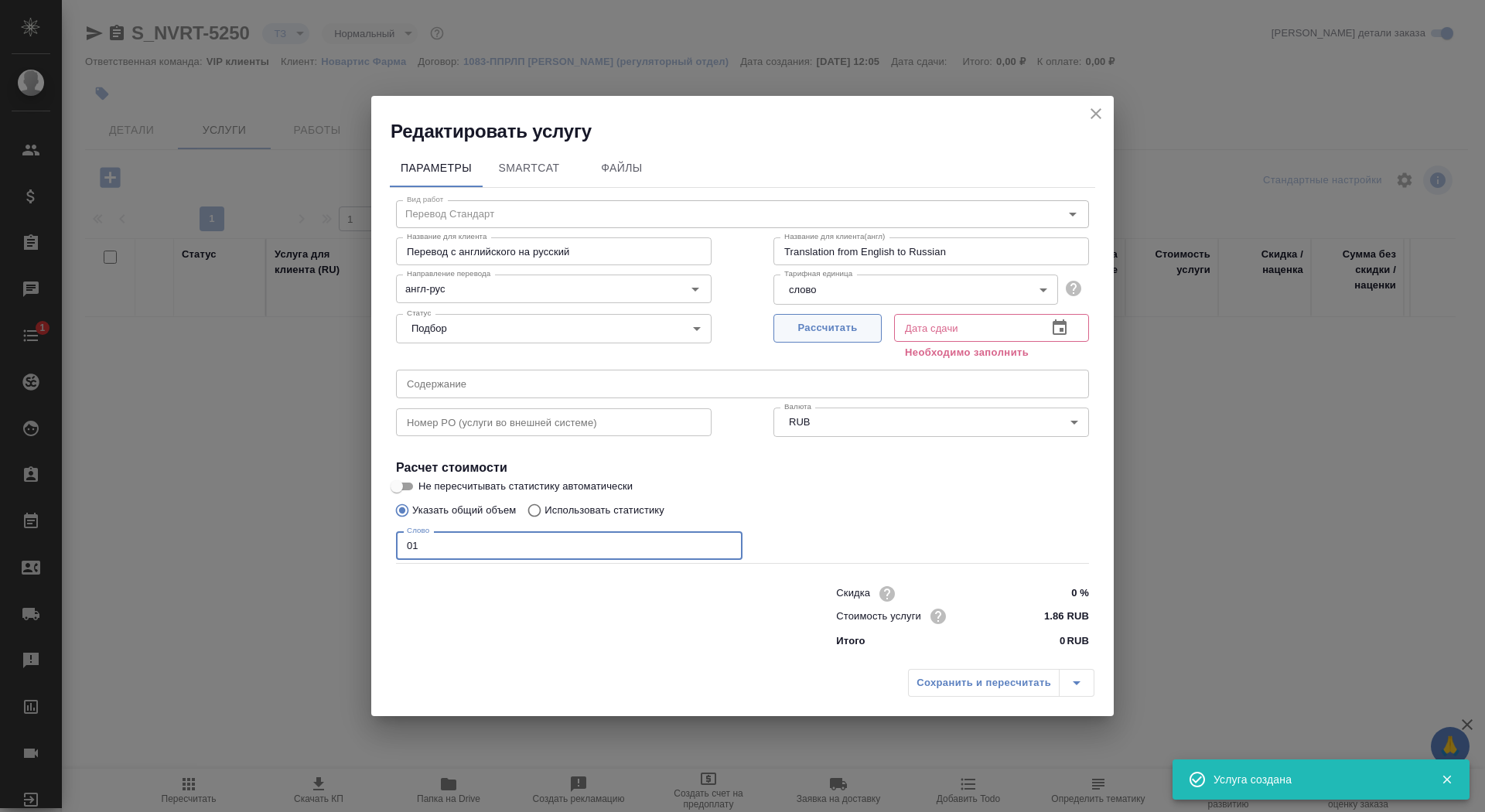
type input "01"
click at [833, 329] on span "Рассчитать" at bounding box center [827, 328] width 91 height 17
type input "10.10.2025 12:07"
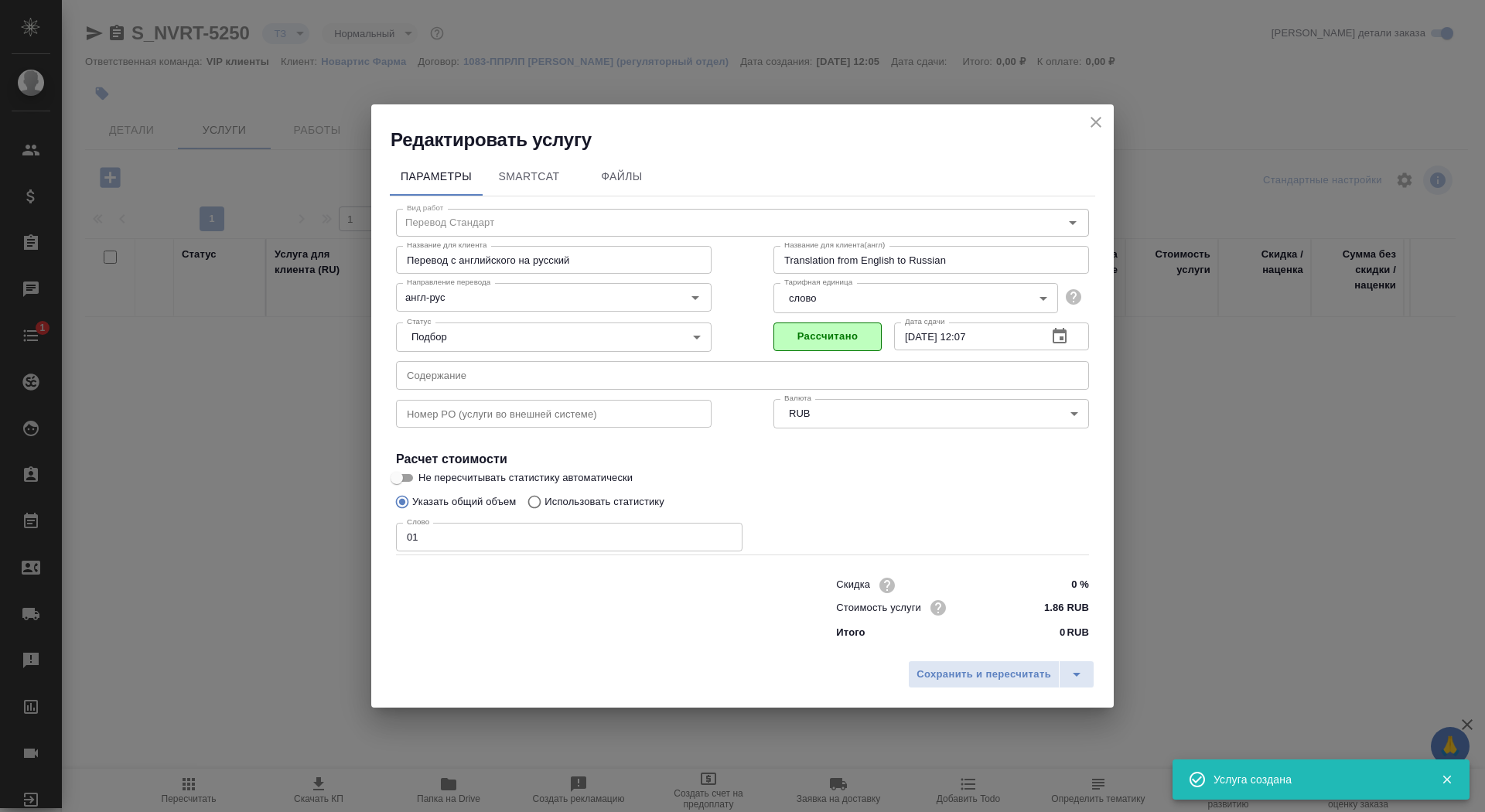
click at [465, 379] on input "text" at bounding box center [742, 375] width 693 height 28
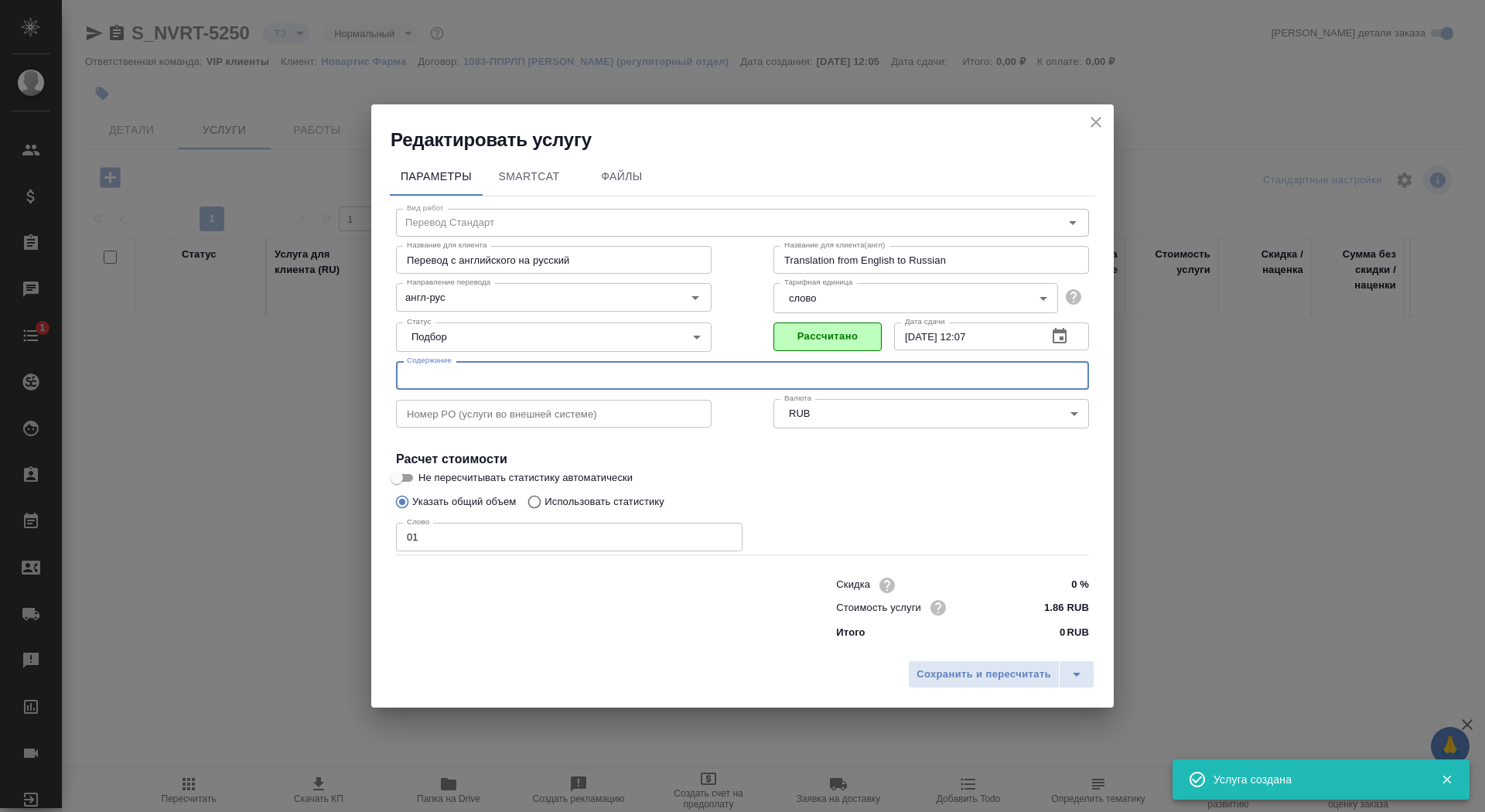
paste input "E005895944"
type input "E005895944"
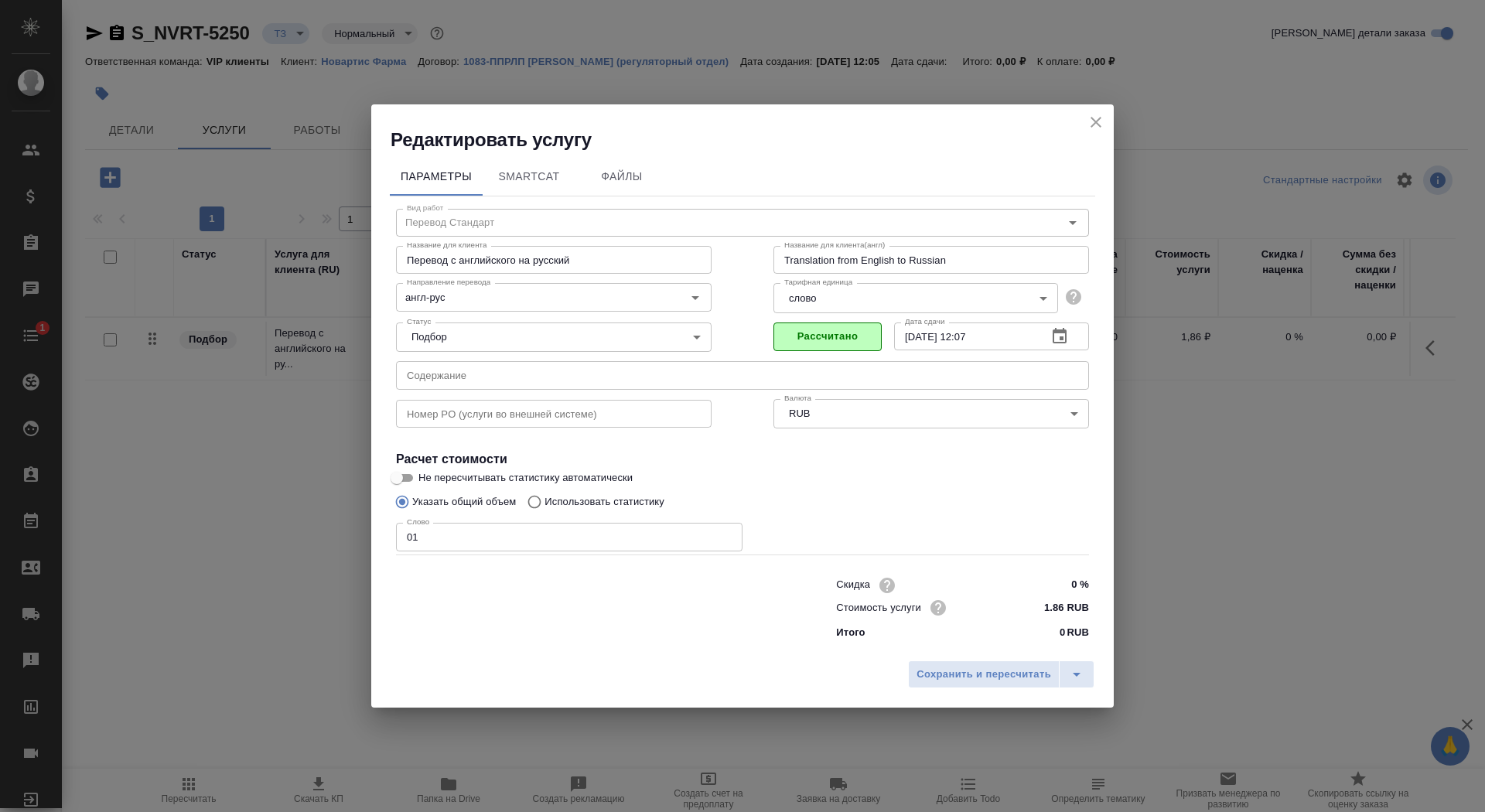
click at [423, 476] on span "Не пересчитывать статистику автоматически" at bounding box center [525, 478] width 215 height 16
click at [423, 476] on input "Не пересчитывать статистику автоматически" at bounding box center [396, 478] width 55 height 18
checkbox input "true"
click at [983, 697] on div "Сохранить и пересчитать" at bounding box center [742, 680] width 743 height 55
click at [980, 671] on span "Сохранить и пересчитать" at bounding box center [984, 674] width 135 height 17
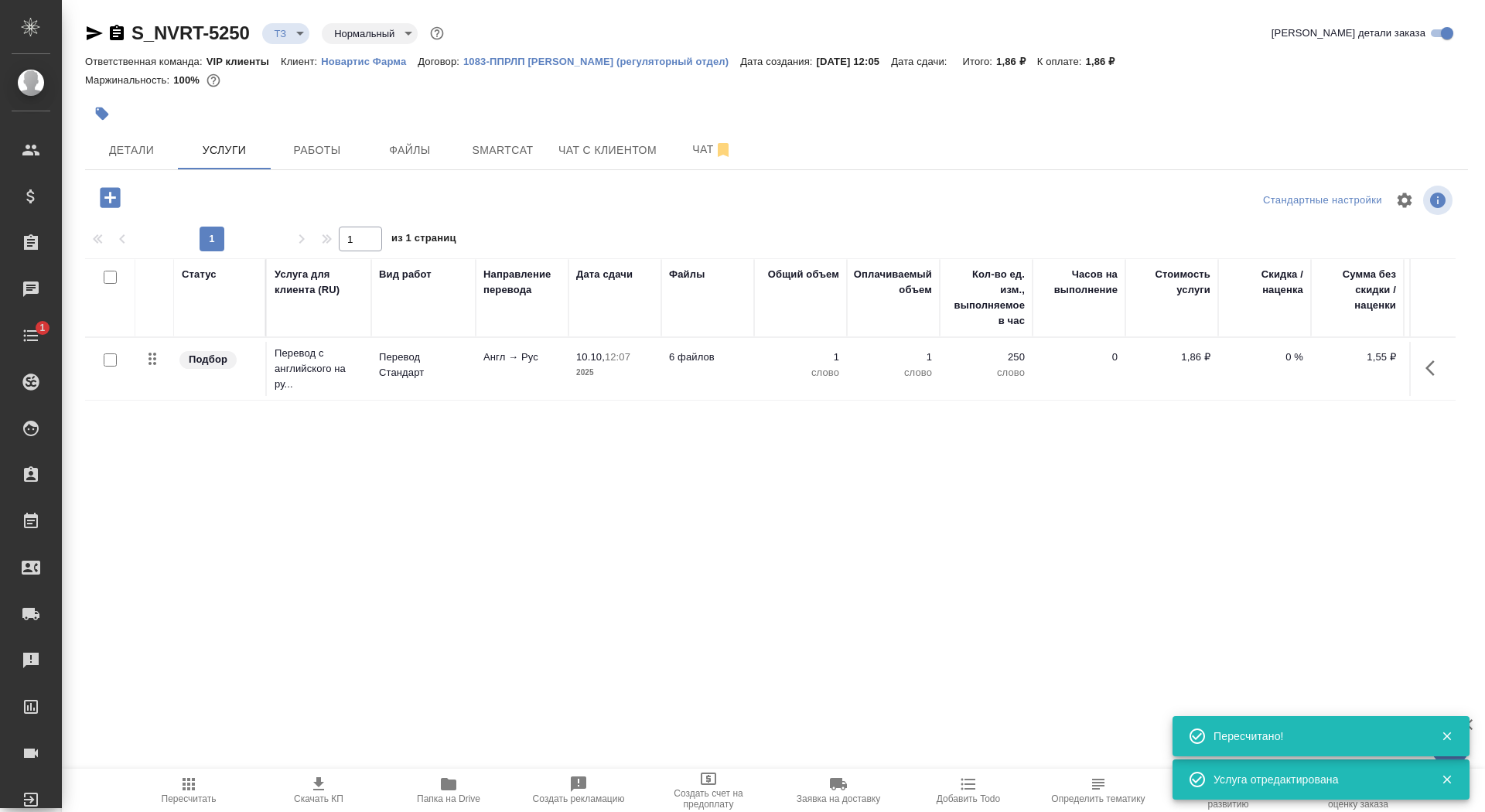
click at [112, 355] on input "checkbox" at bounding box center [110, 360] width 13 height 13
checkbox input "true"
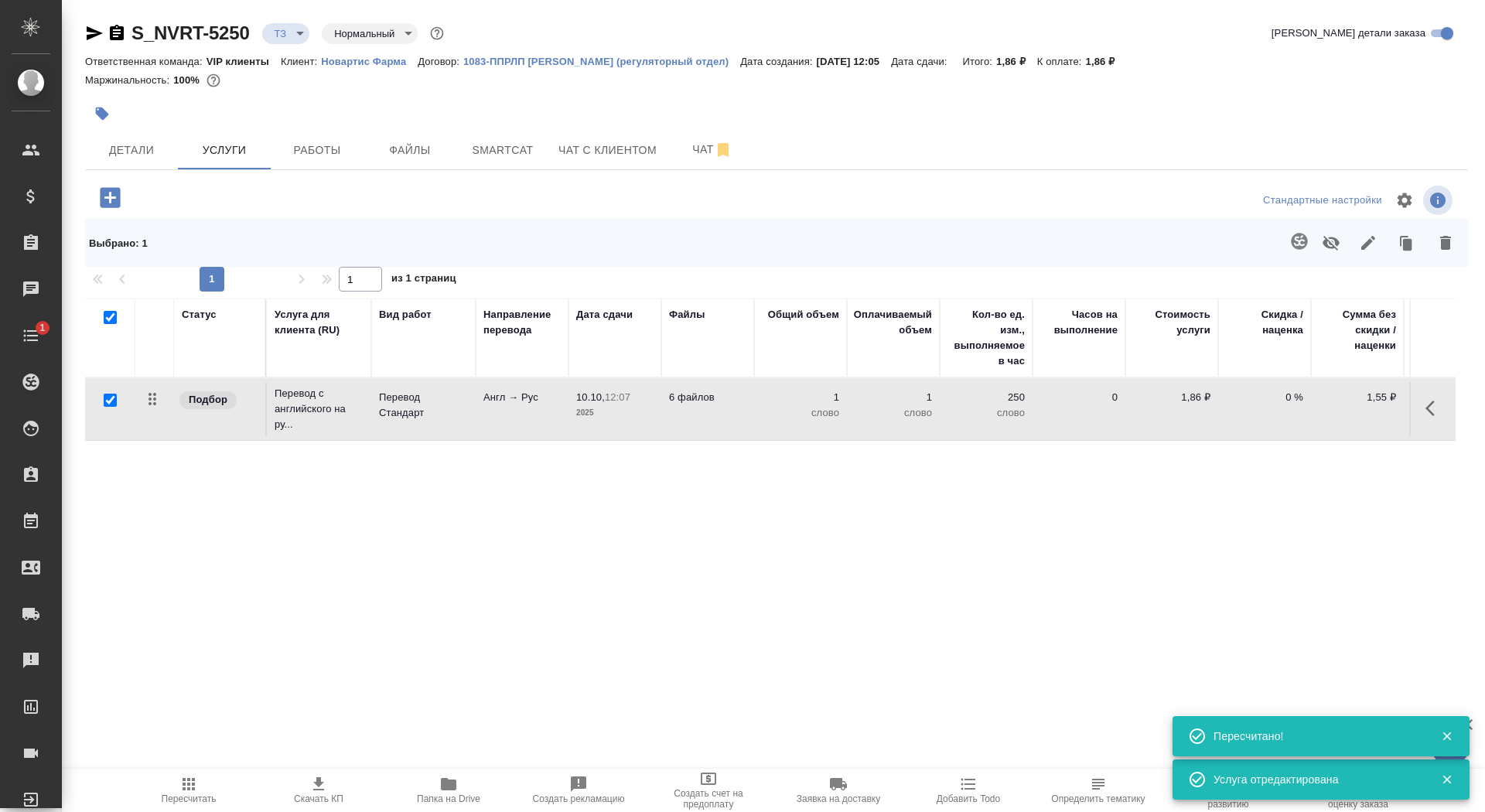
click at [1294, 238] on icon "button" at bounding box center [1299, 241] width 17 height 17
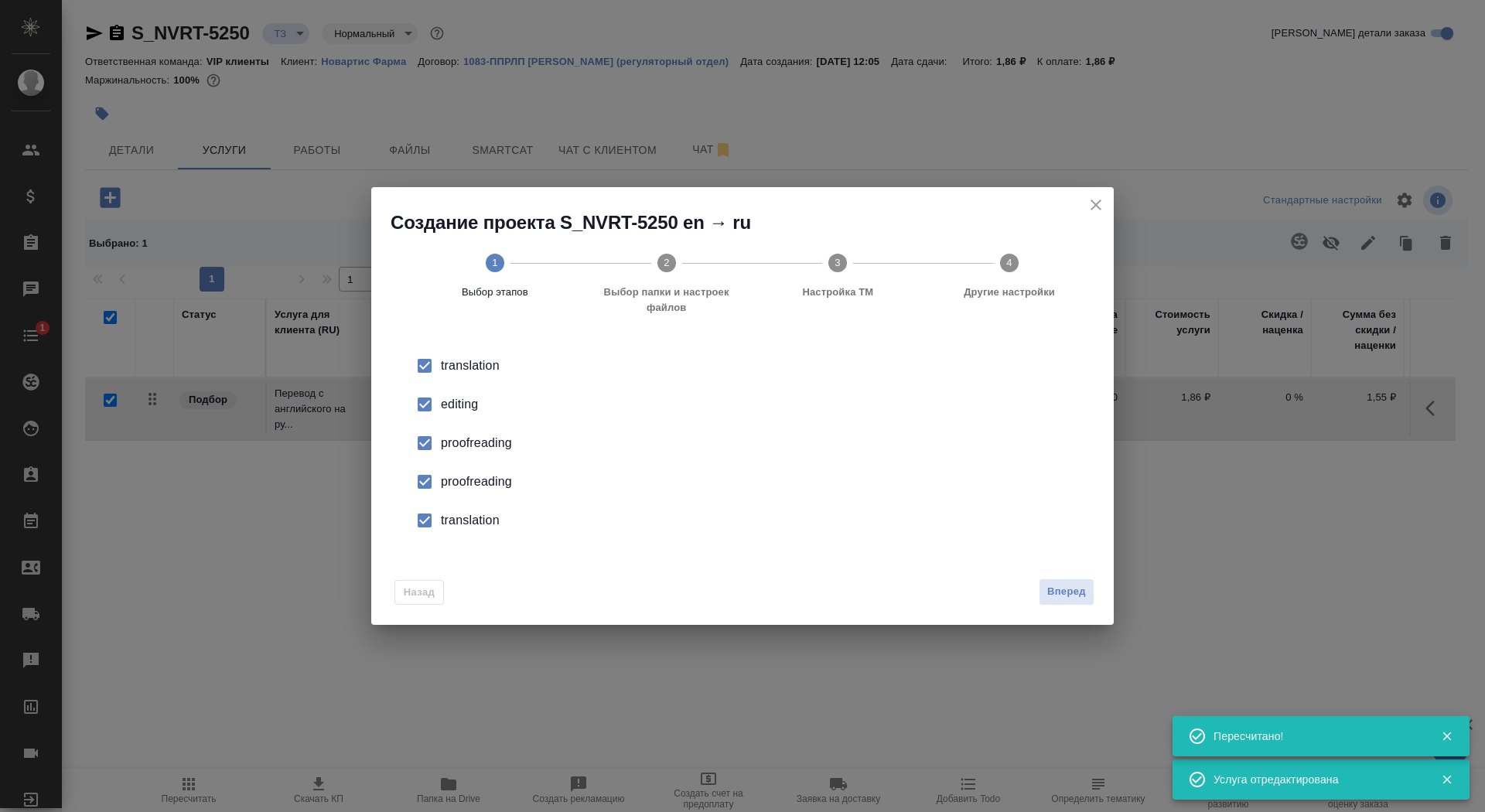
click at [1067, 568] on div "Назад Вперед" at bounding box center [742, 589] width 743 height 73
click at [484, 404] on div "editing" at bounding box center [759, 404] width 636 height 18
click at [480, 487] on div "proofreading" at bounding box center [759, 482] width 636 height 18
click at [478, 530] on div "translation" at bounding box center [759, 520] width 636 height 18
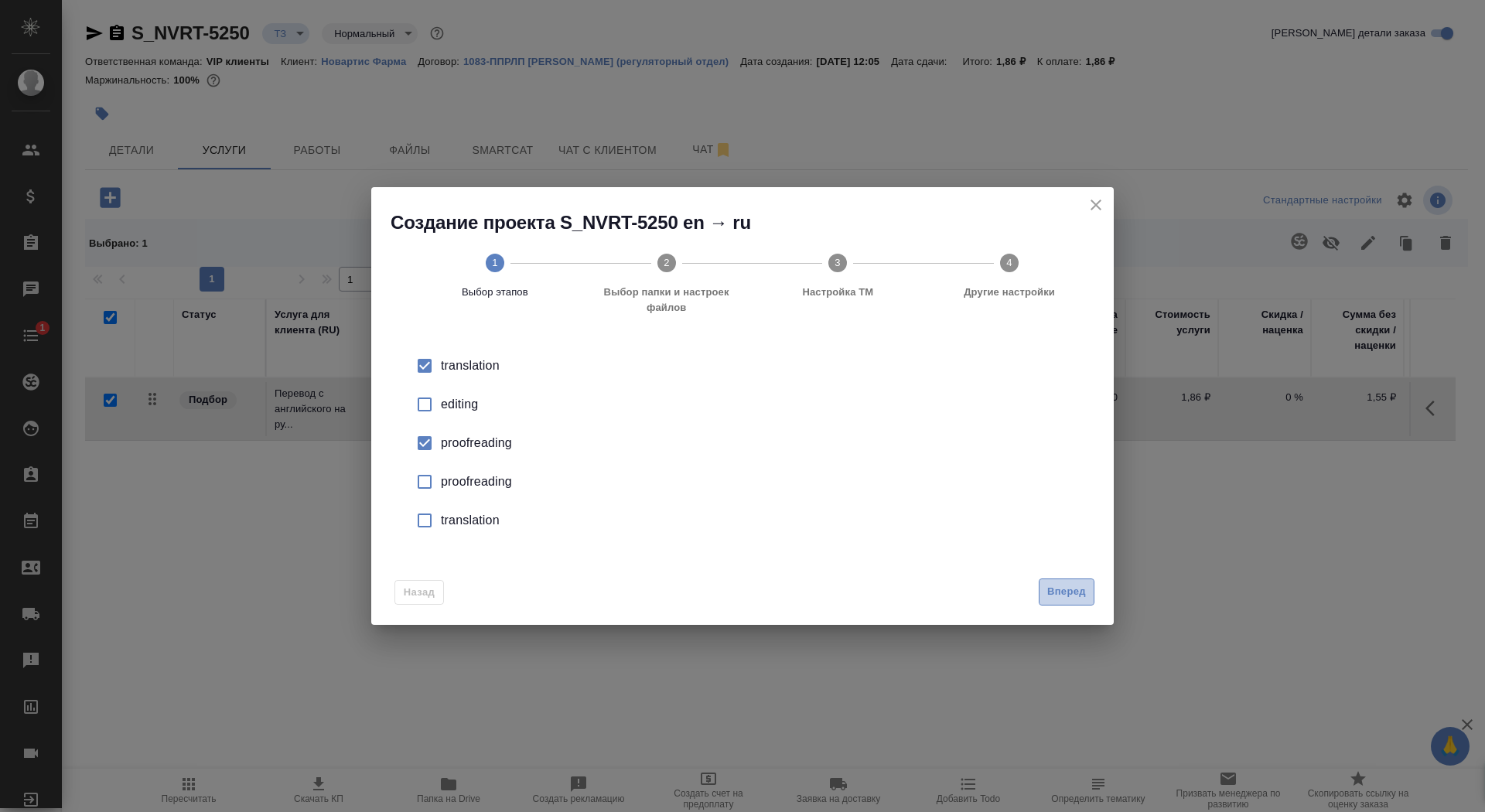
click at [1079, 582] on button "Вперед" at bounding box center [1066, 592] width 55 height 27
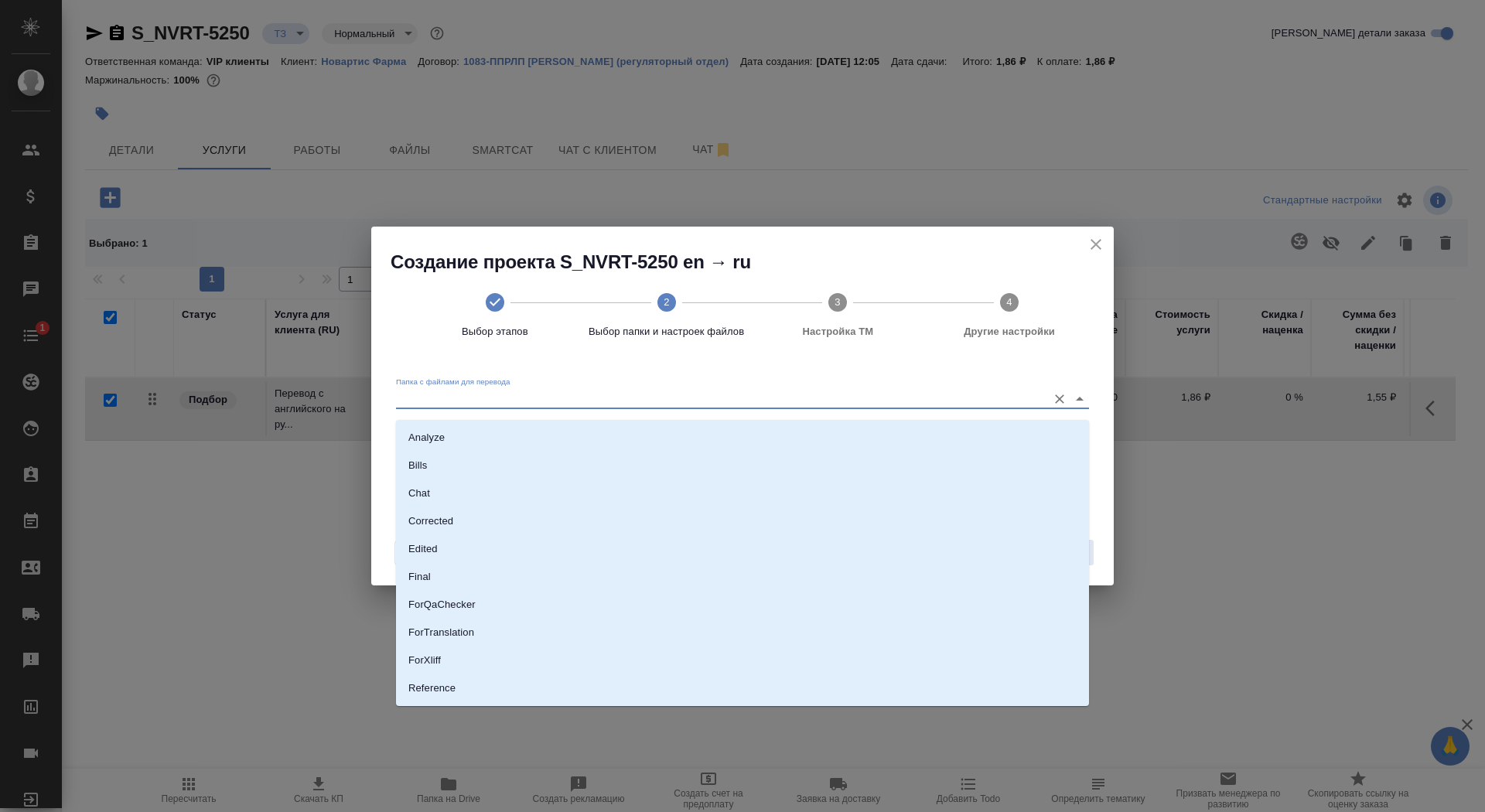
click at [803, 407] on input "Папка с файлами для перевода" at bounding box center [717, 398] width 644 height 18
click at [801, 631] on li "Source" at bounding box center [742, 636] width 693 height 28
type input "Source"
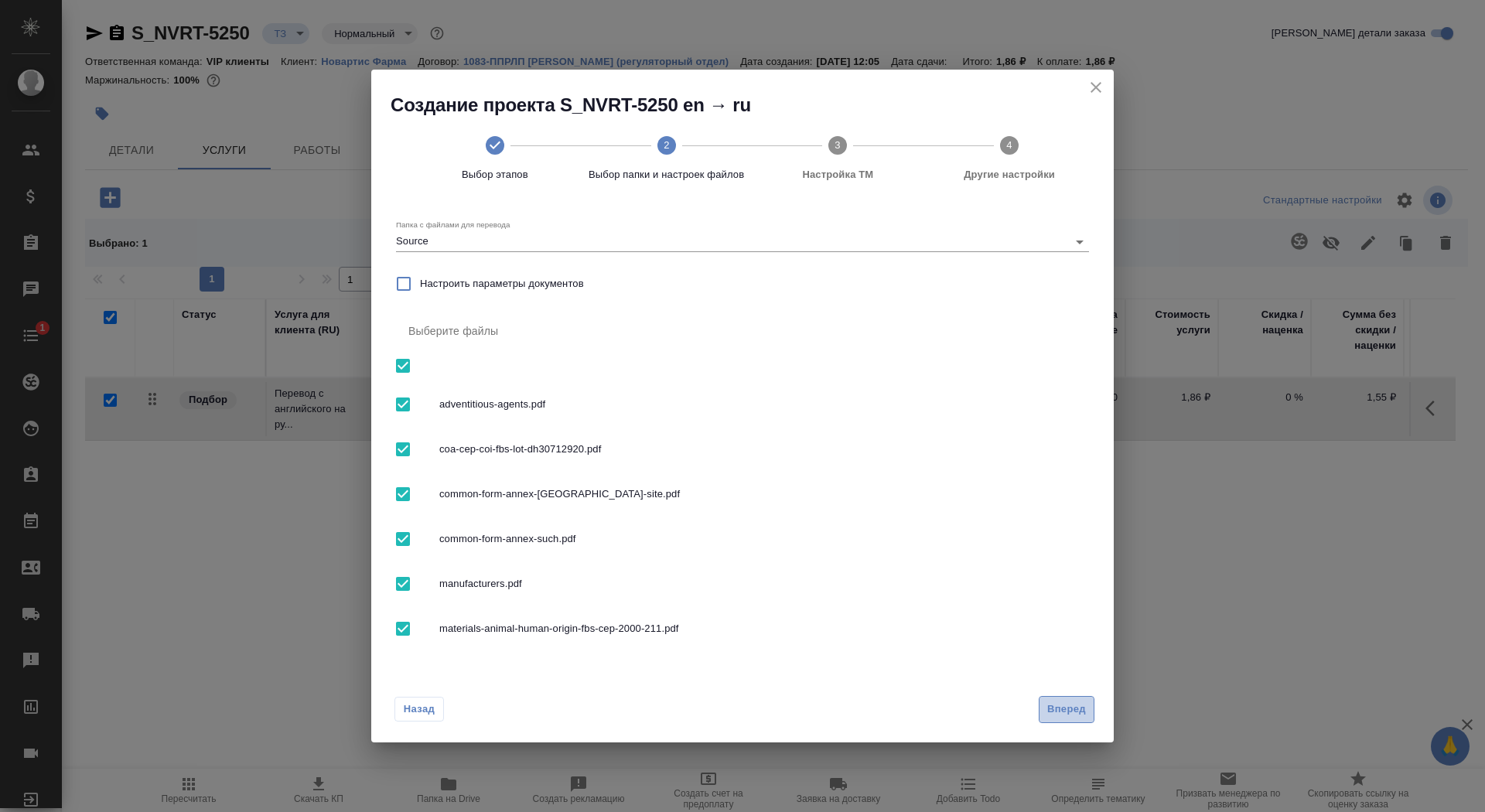
click at [1072, 704] on button "Вперед" at bounding box center [1066, 709] width 55 height 27
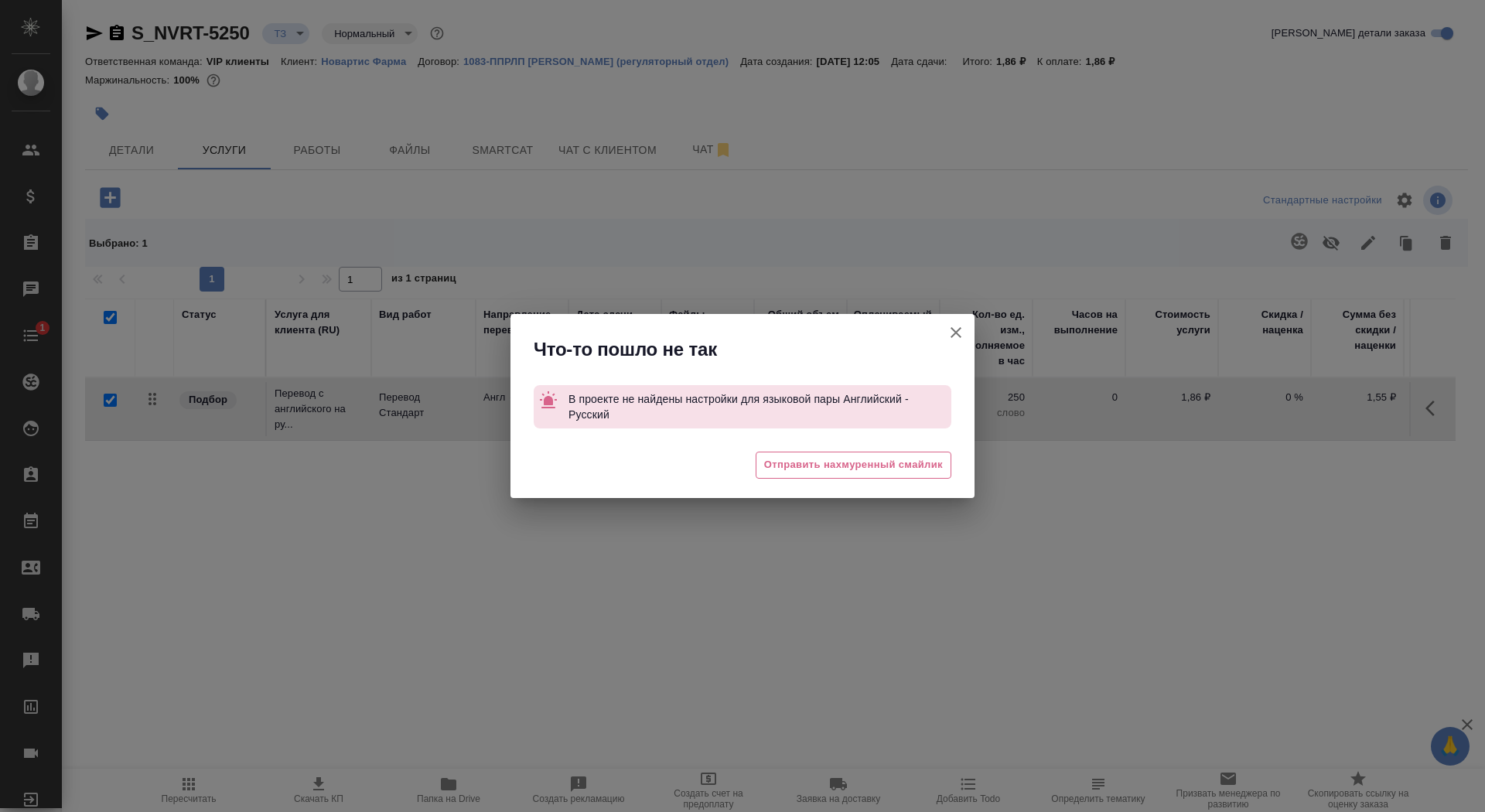
click at [952, 334] on icon "button" at bounding box center [956, 332] width 18 height 18
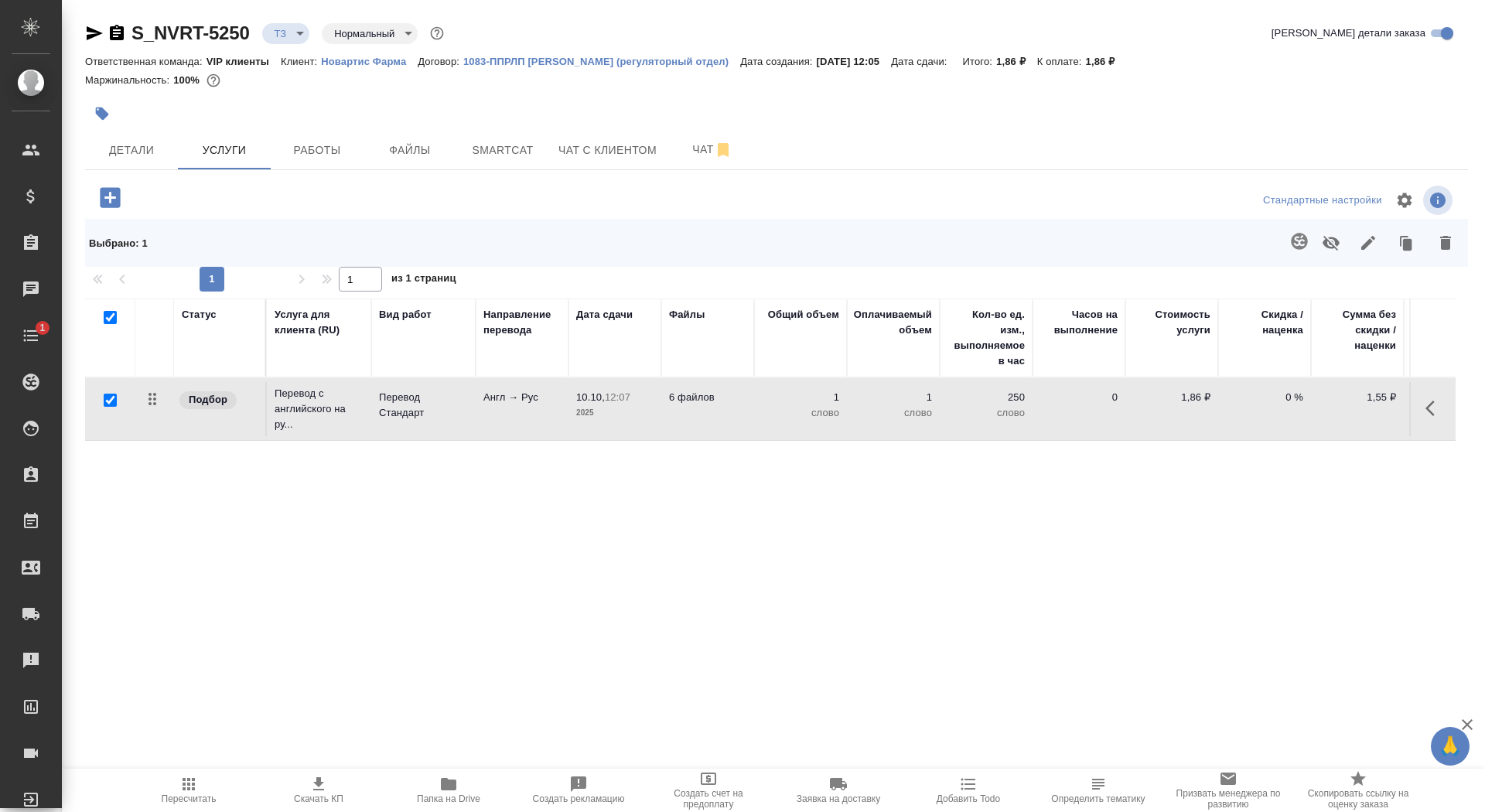
click at [531, 415] on td "Англ → Рус" at bounding box center [522, 408] width 93 height 54
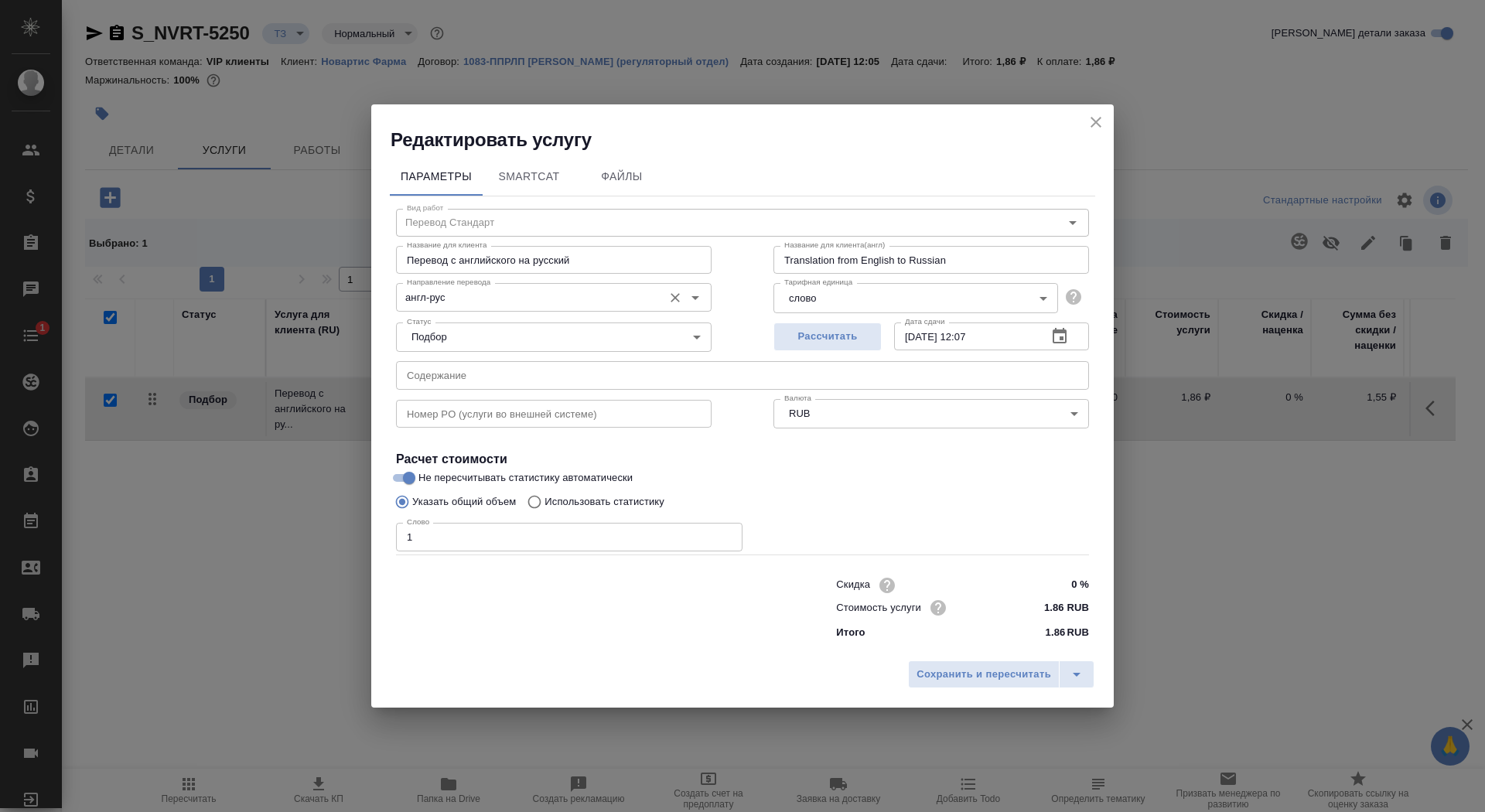
click at [489, 292] on input "англ-рус" at bounding box center [528, 296] width 254 height 18
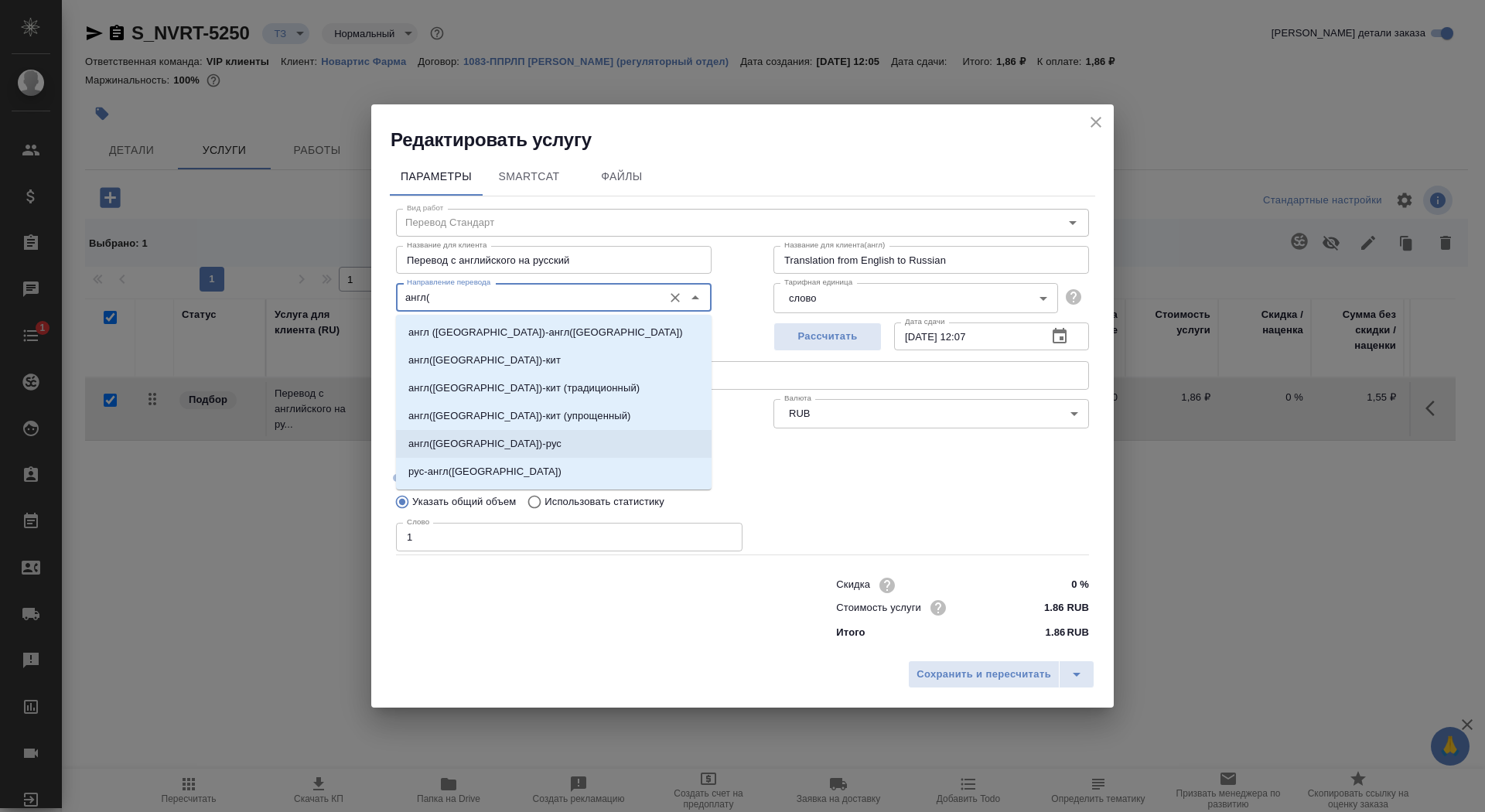
click at [504, 442] on li "англ(США)-рус" at bounding box center [553, 444] width 316 height 28
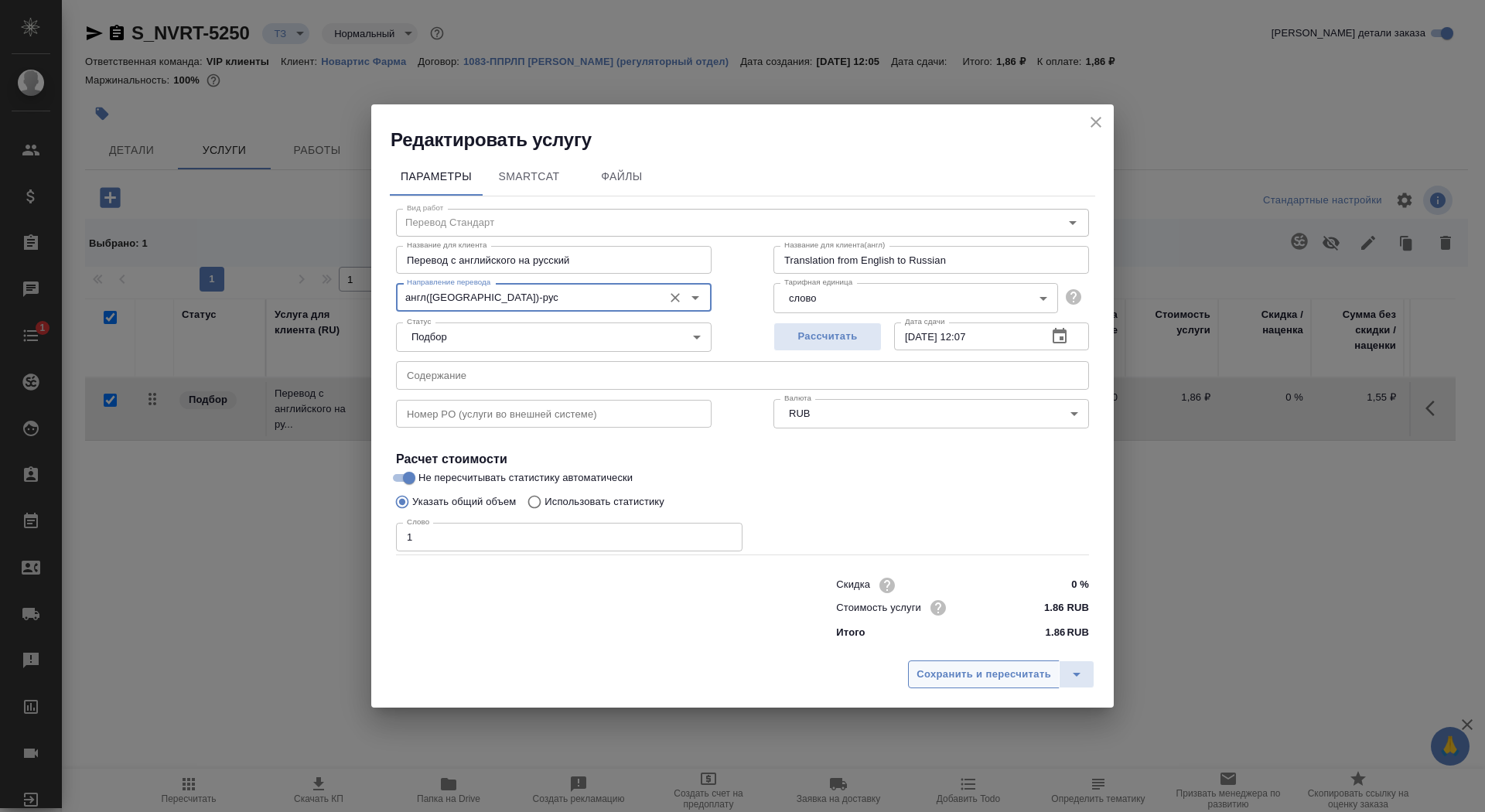
type input "англ(США)-рус"
click at [976, 687] on button "Сохранить и пересчитать" at bounding box center [983, 675] width 152 height 28
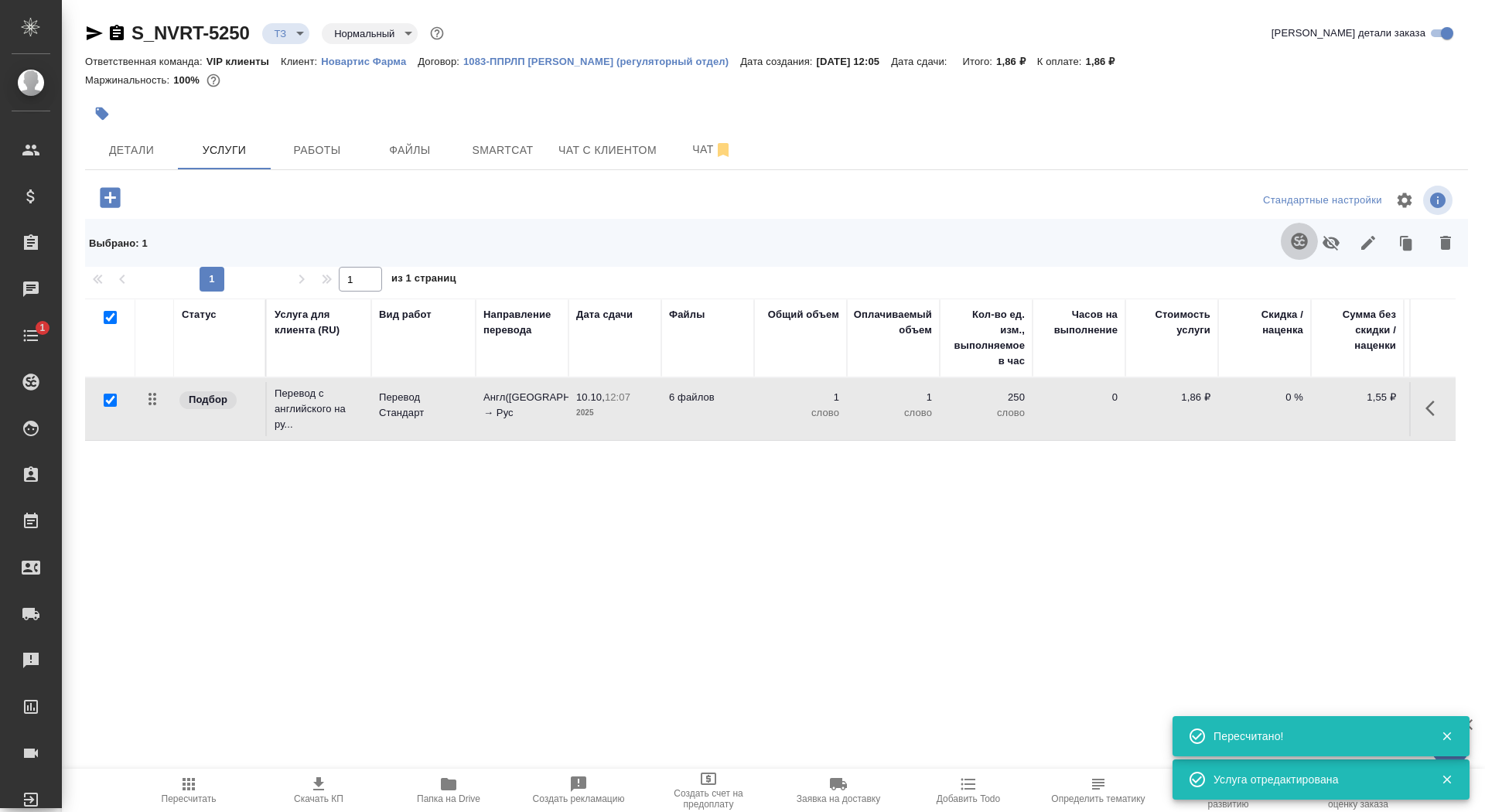
click at [1300, 254] on button "button" at bounding box center [1299, 241] width 37 height 37
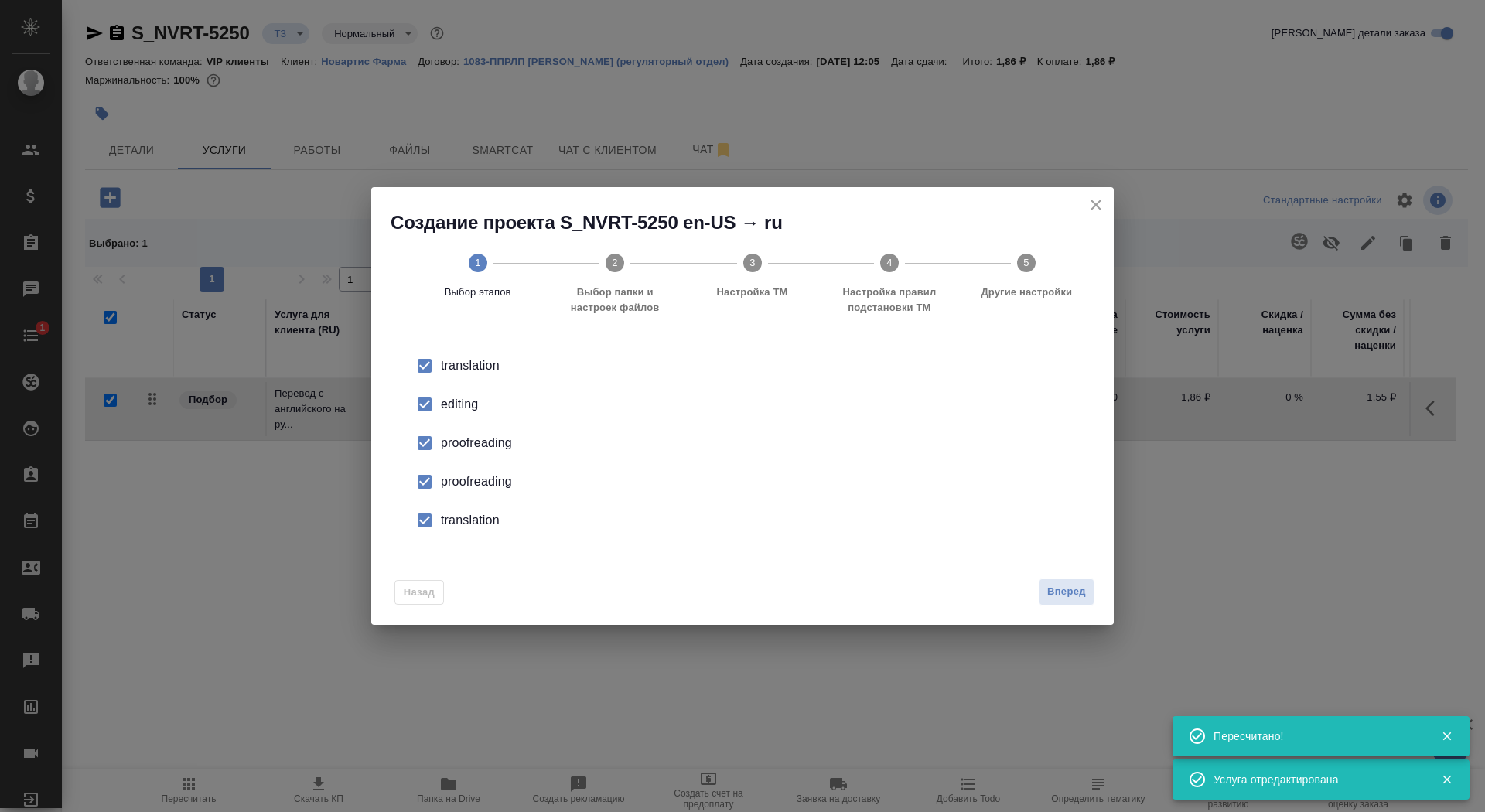
click at [460, 405] on div "editing" at bounding box center [759, 404] width 636 height 18
click at [460, 486] on div "proofreading" at bounding box center [759, 482] width 636 height 18
click at [460, 519] on div "translation" at bounding box center [759, 520] width 636 height 18
click at [1037, 599] on div "Вперед" at bounding box center [1063, 592] width 62 height 27
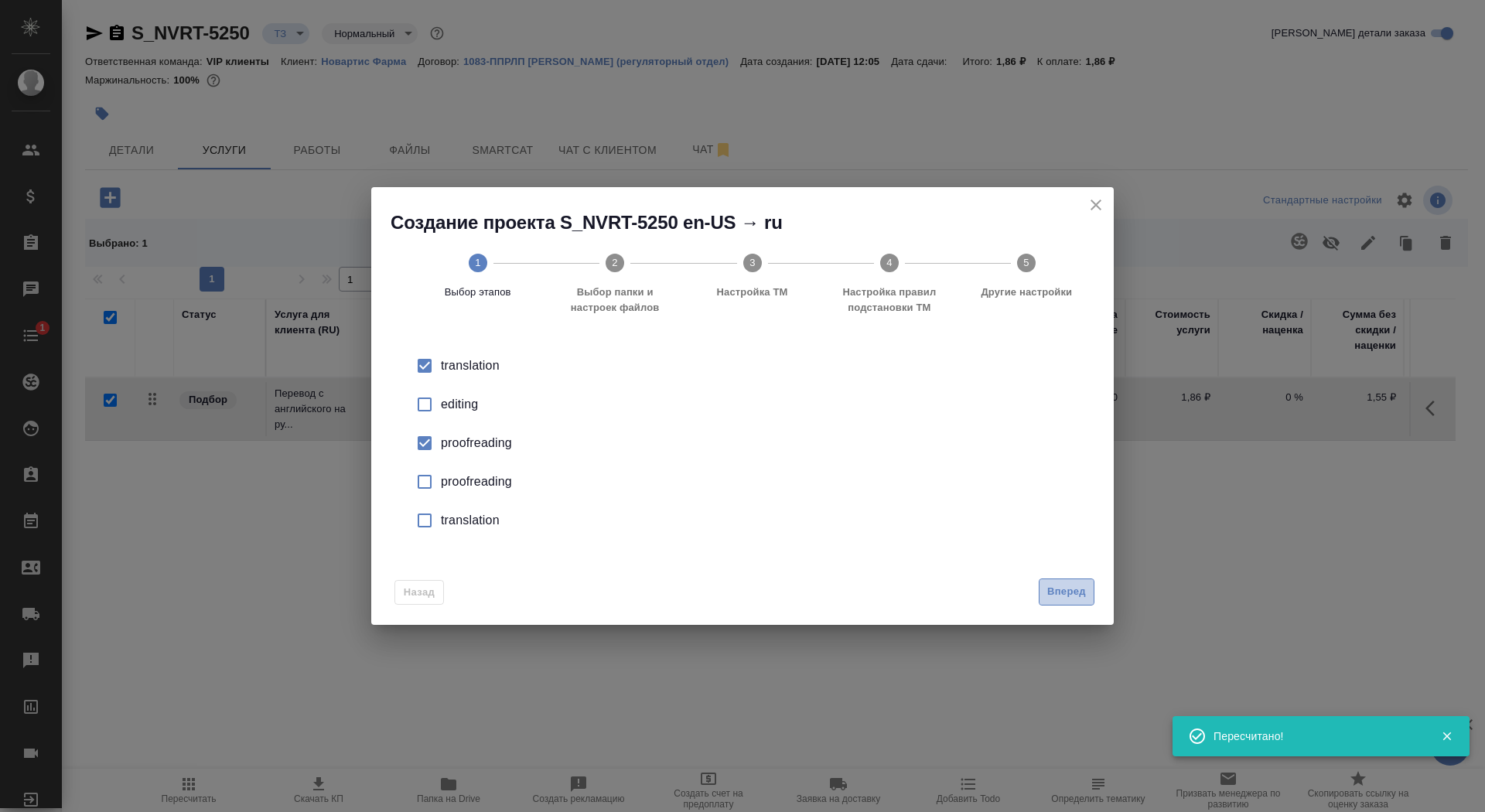
click at [1051, 599] on span "Вперед" at bounding box center [1067, 591] width 39 height 17
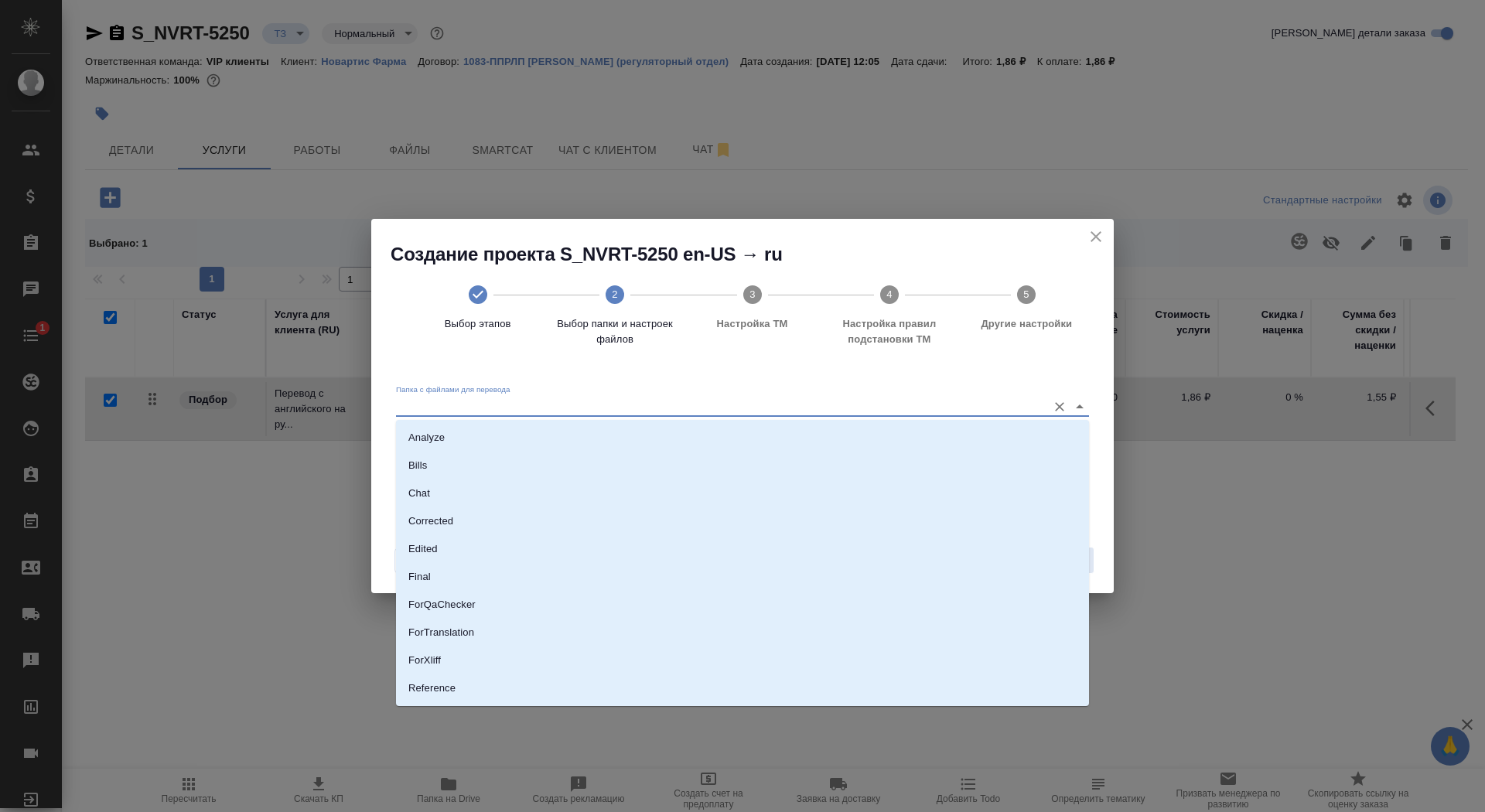
click at [854, 405] on input "Папка с файлами для перевода" at bounding box center [717, 406] width 644 height 18
click at [793, 641] on li "Source" at bounding box center [742, 636] width 693 height 28
type input "Source"
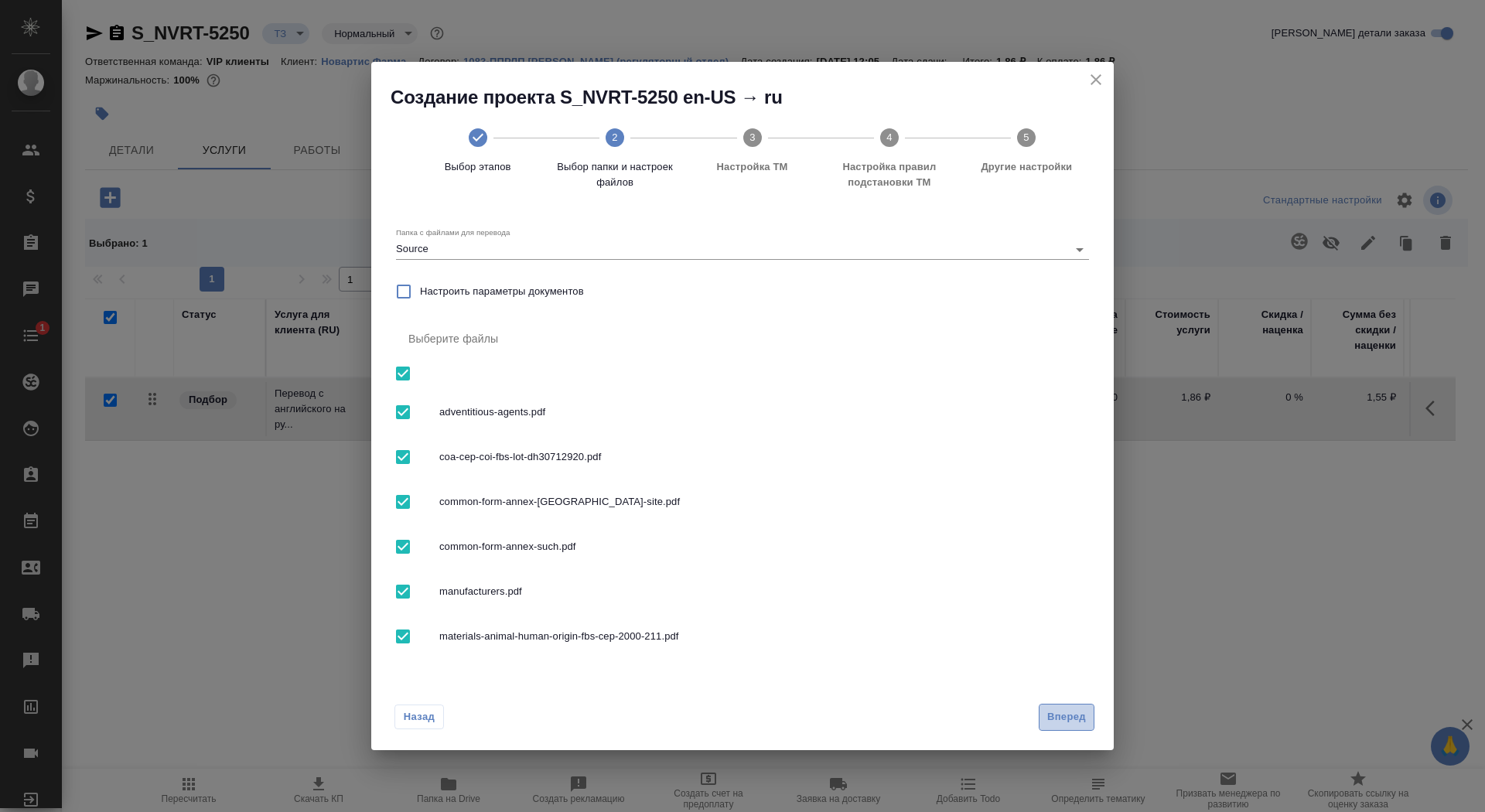
click at [1043, 716] on button "Вперед" at bounding box center [1066, 717] width 55 height 27
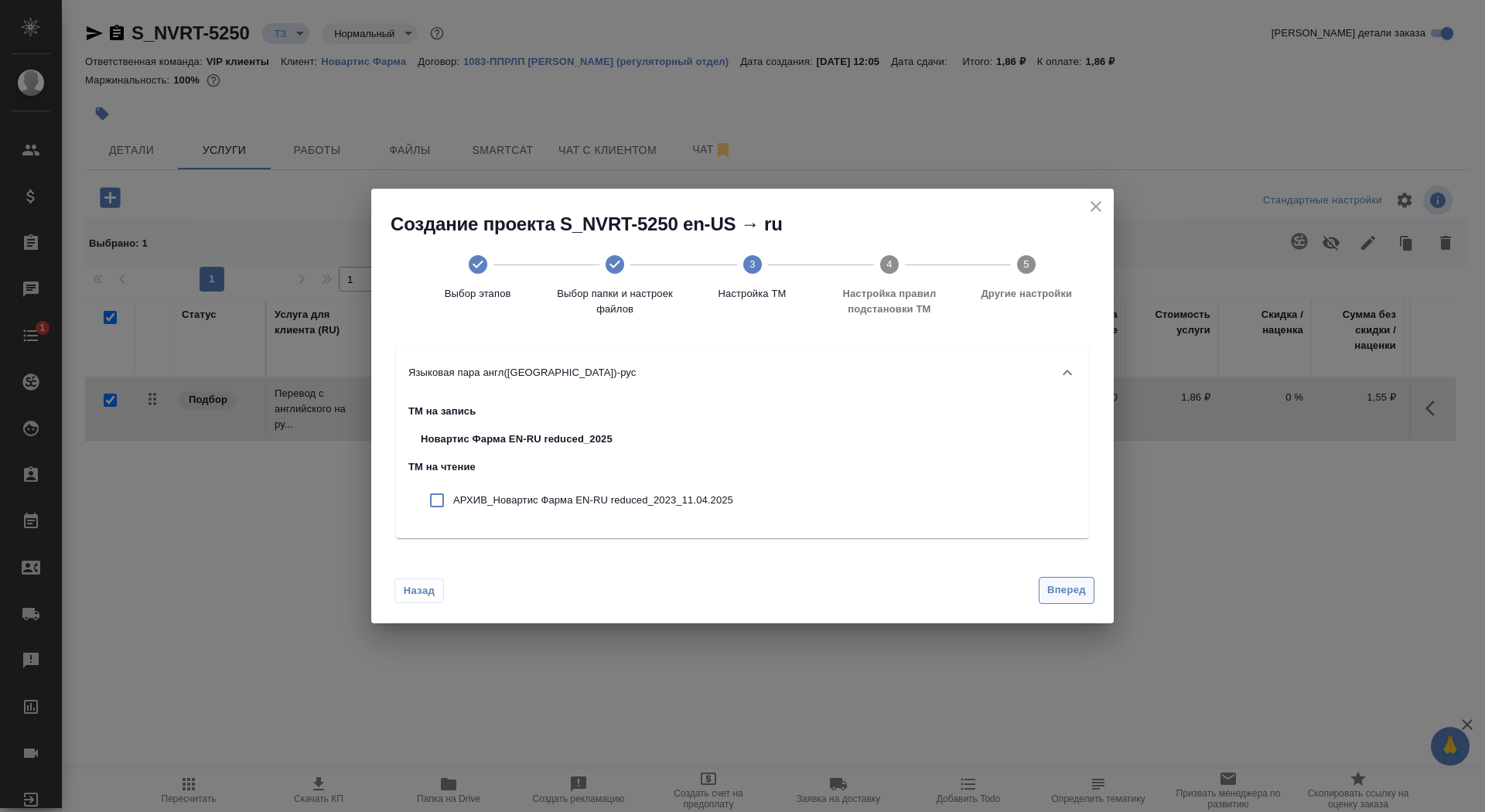
click at [1073, 593] on span "Вперед" at bounding box center [1067, 589] width 39 height 17
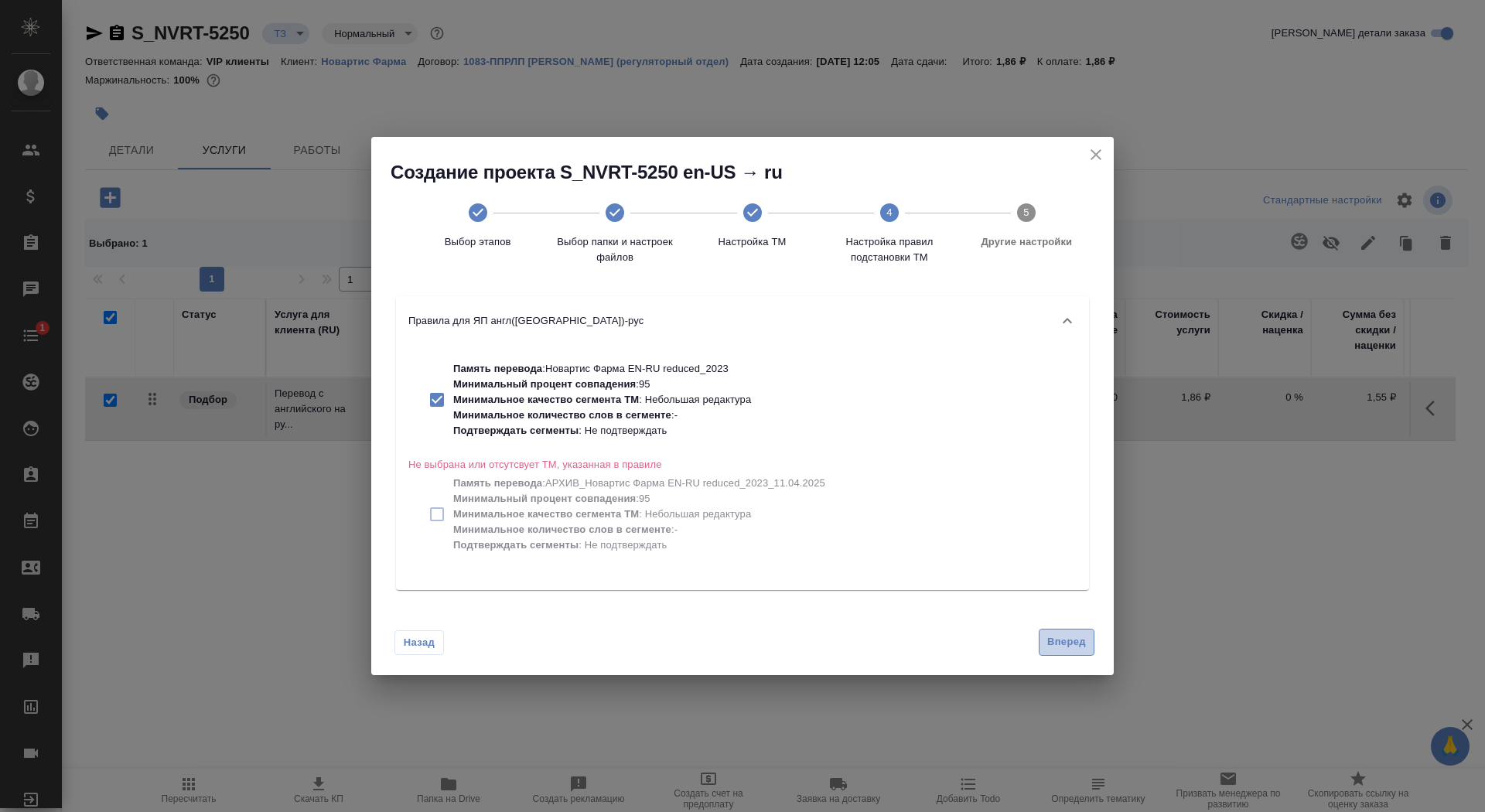
click at [1082, 639] on span "Вперед" at bounding box center [1067, 641] width 39 height 17
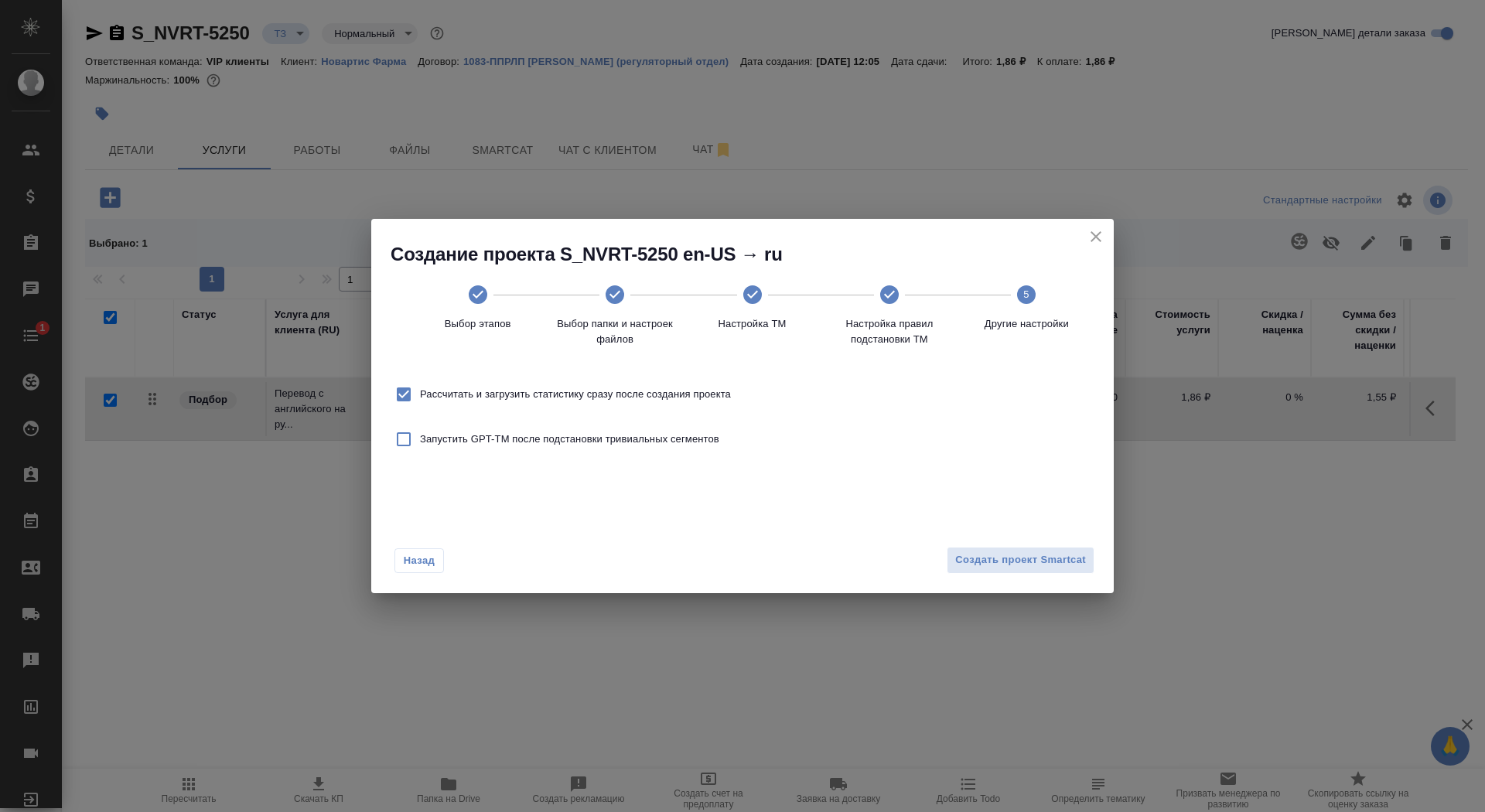
click at [1030, 575] on div "Назад Создать проект Smartcat" at bounding box center [742, 557] width 743 height 73
click at [1025, 561] on span "Создать проект Smartcat" at bounding box center [1020, 560] width 131 height 17
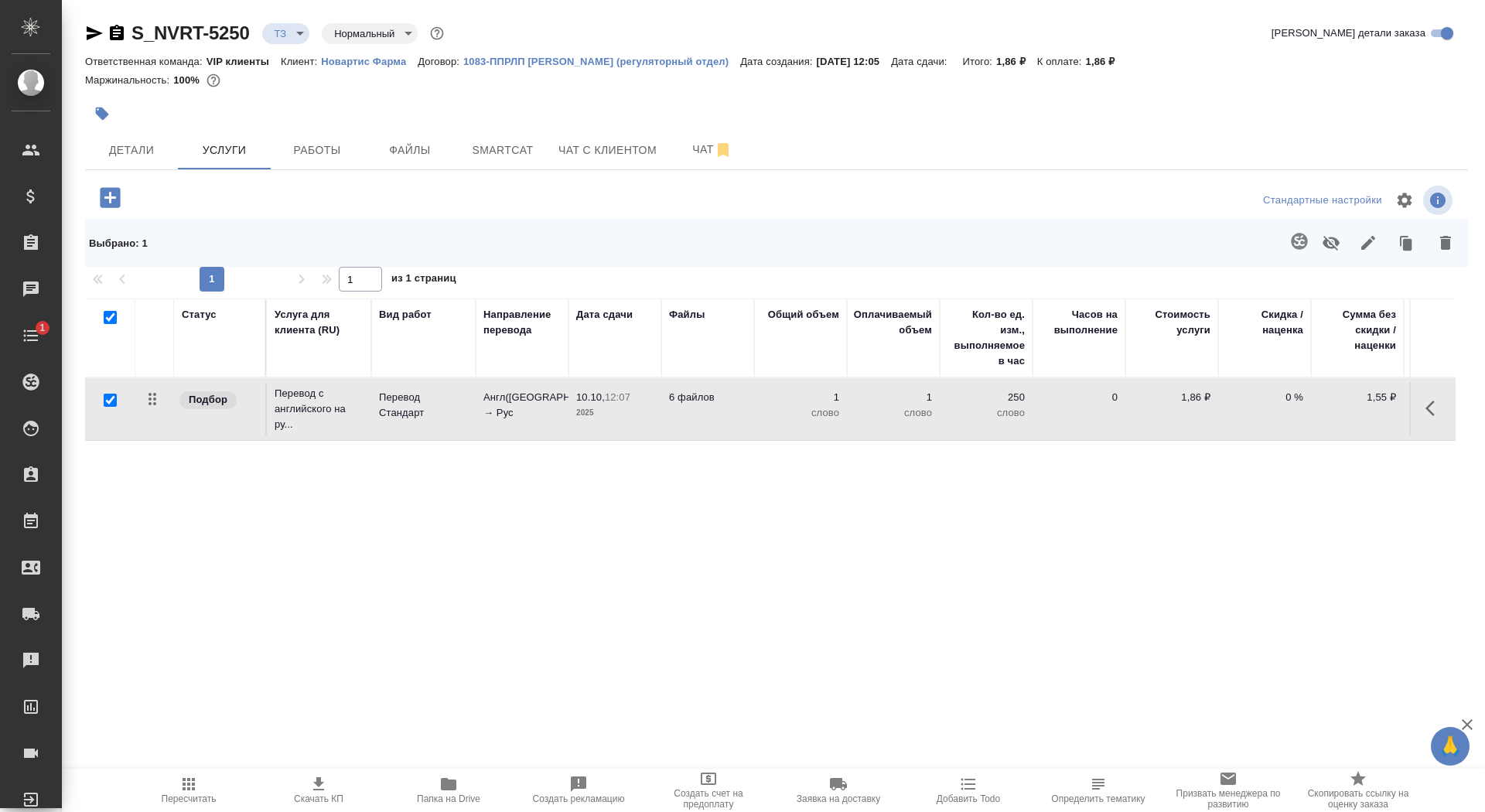
click at [477, 400] on td "Англ(США) → Рус" at bounding box center [522, 408] width 93 height 54
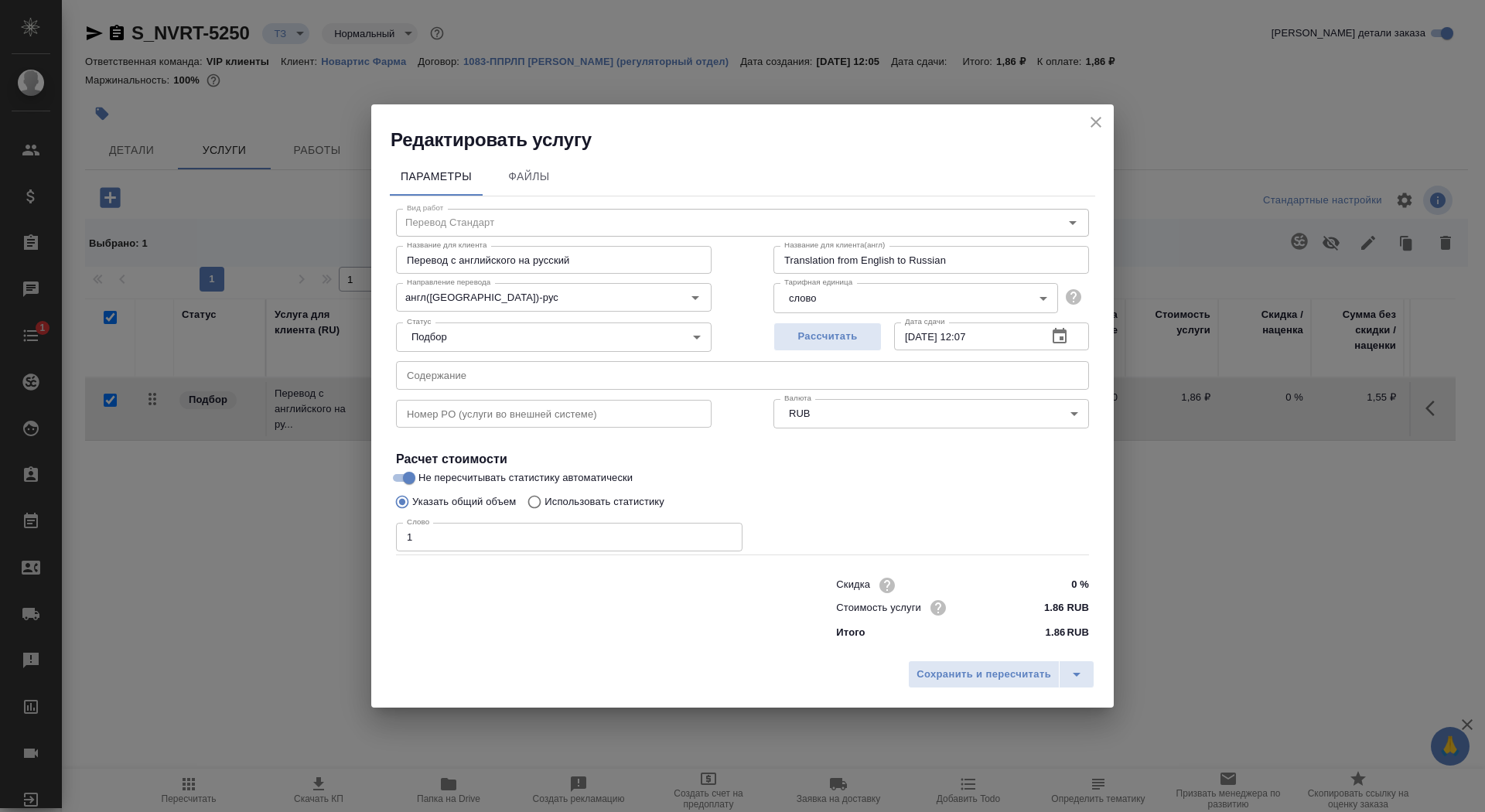
click at [1091, 127] on icon "close" at bounding box center [1096, 122] width 18 height 18
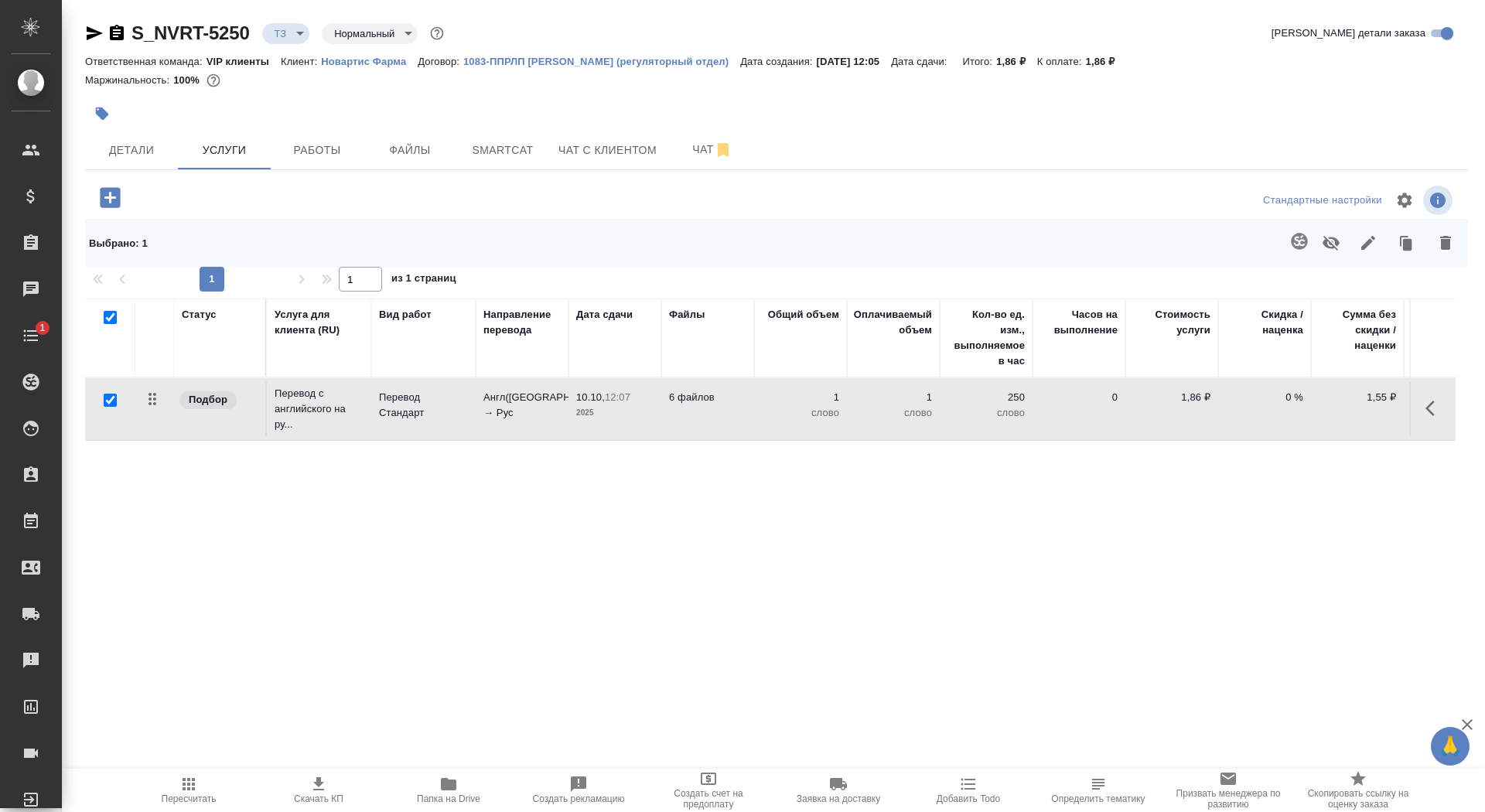
click at [111, 203] on icon "button" at bounding box center [110, 197] width 27 height 27
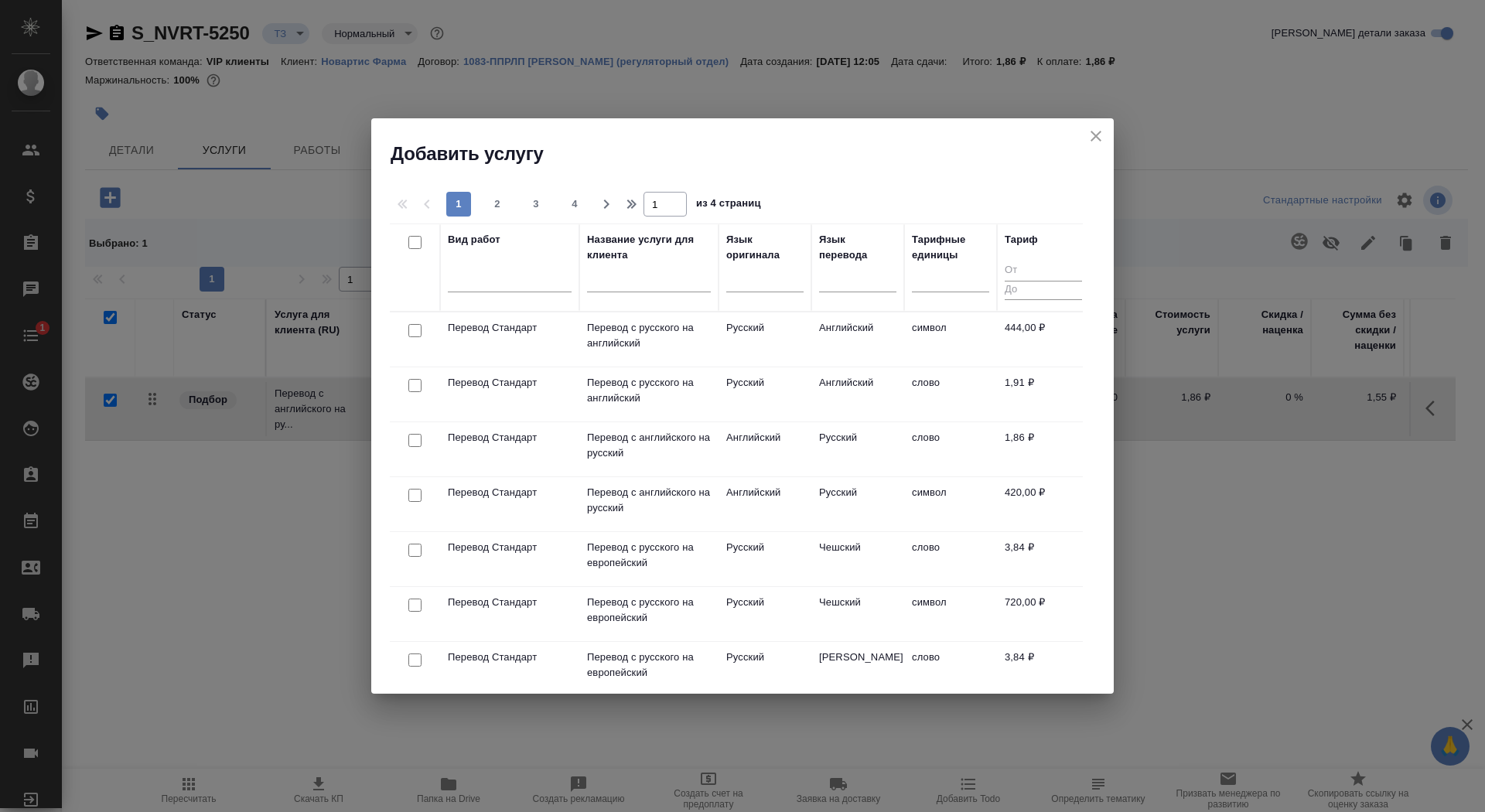
click at [658, 267] on div at bounding box center [648, 284] width 123 height 38
click at [663, 291] on input "text" at bounding box center [648, 282] width 123 height 19
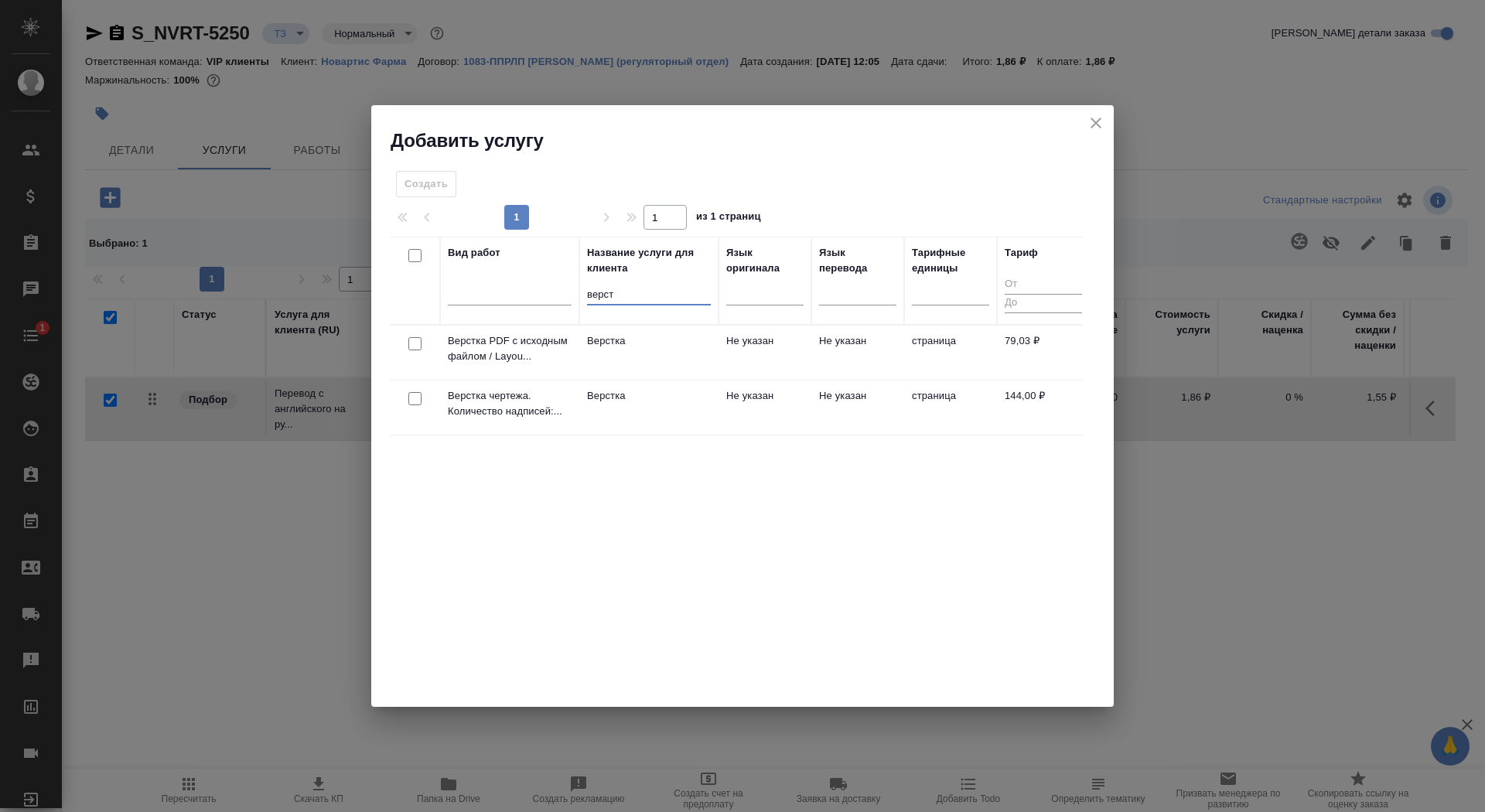
type input "верст"
click at [656, 410] on td "Верстка" at bounding box center [649, 407] width 139 height 54
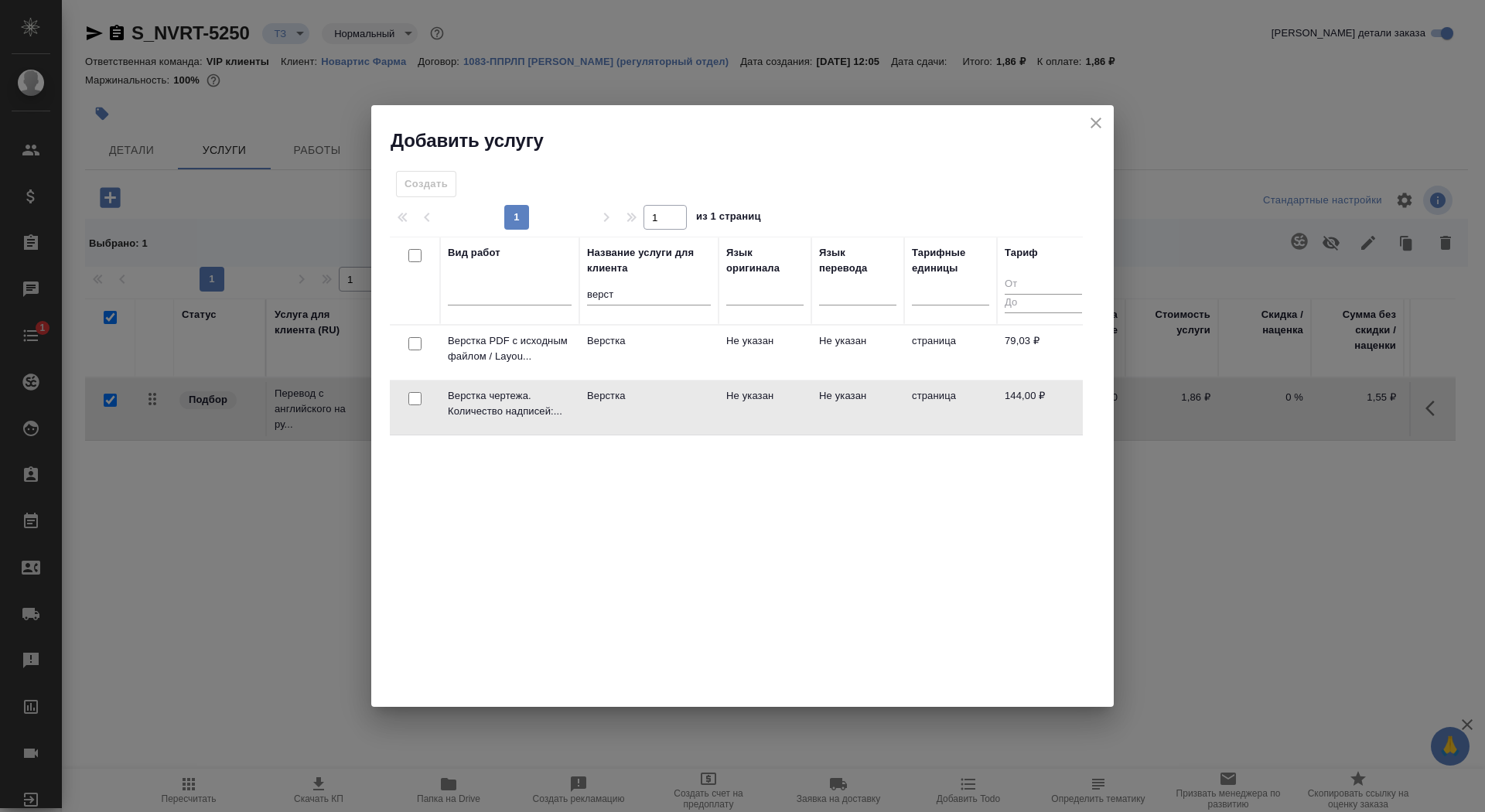
click at [656, 410] on td "Верстка" at bounding box center [649, 407] width 139 height 54
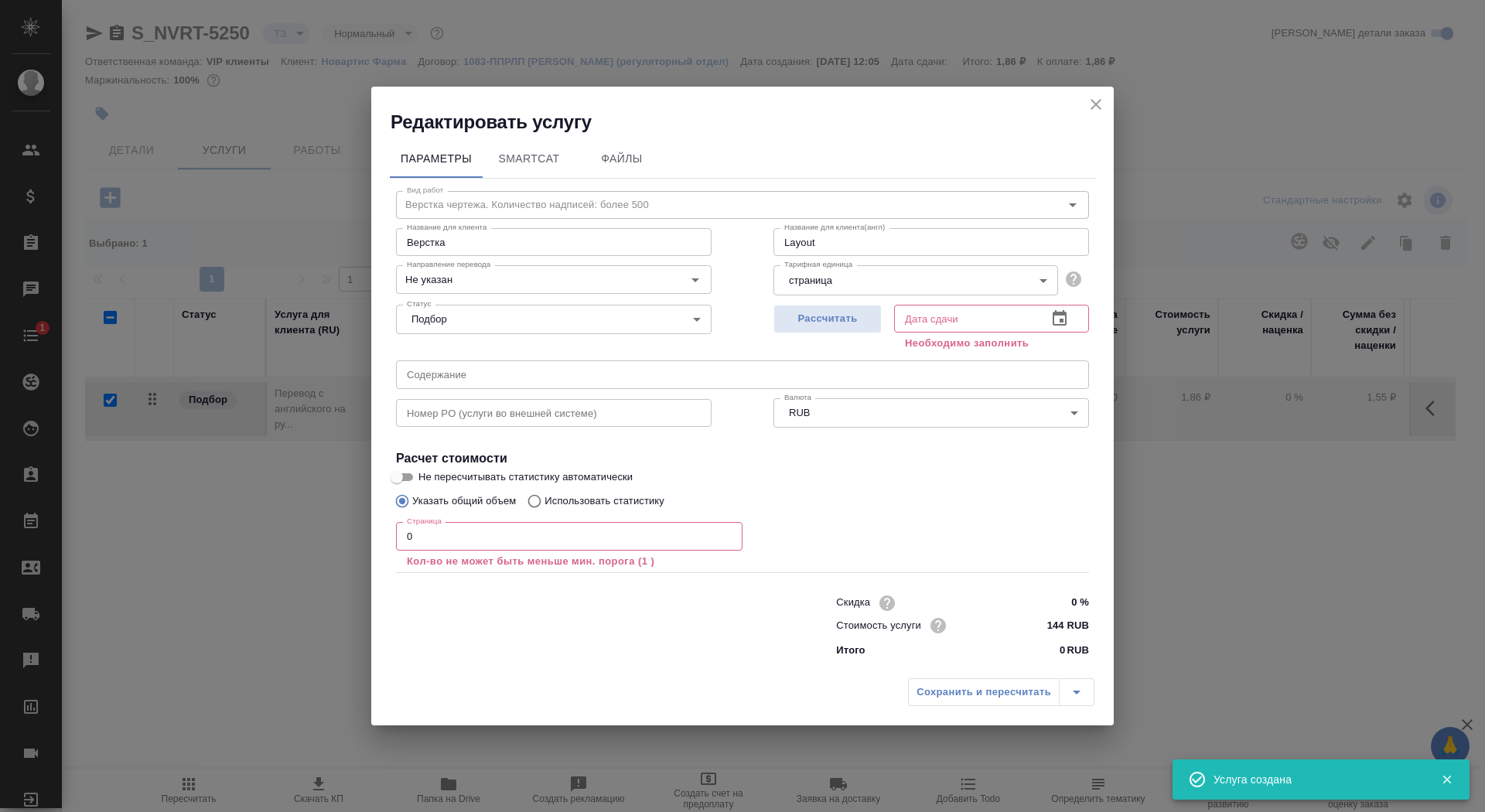
checkbox input "false"
click at [447, 392] on div "Номер PO (услуги во внешней системе) Номер PO (услуги во внешней системе)" at bounding box center [554, 411] width 378 height 99
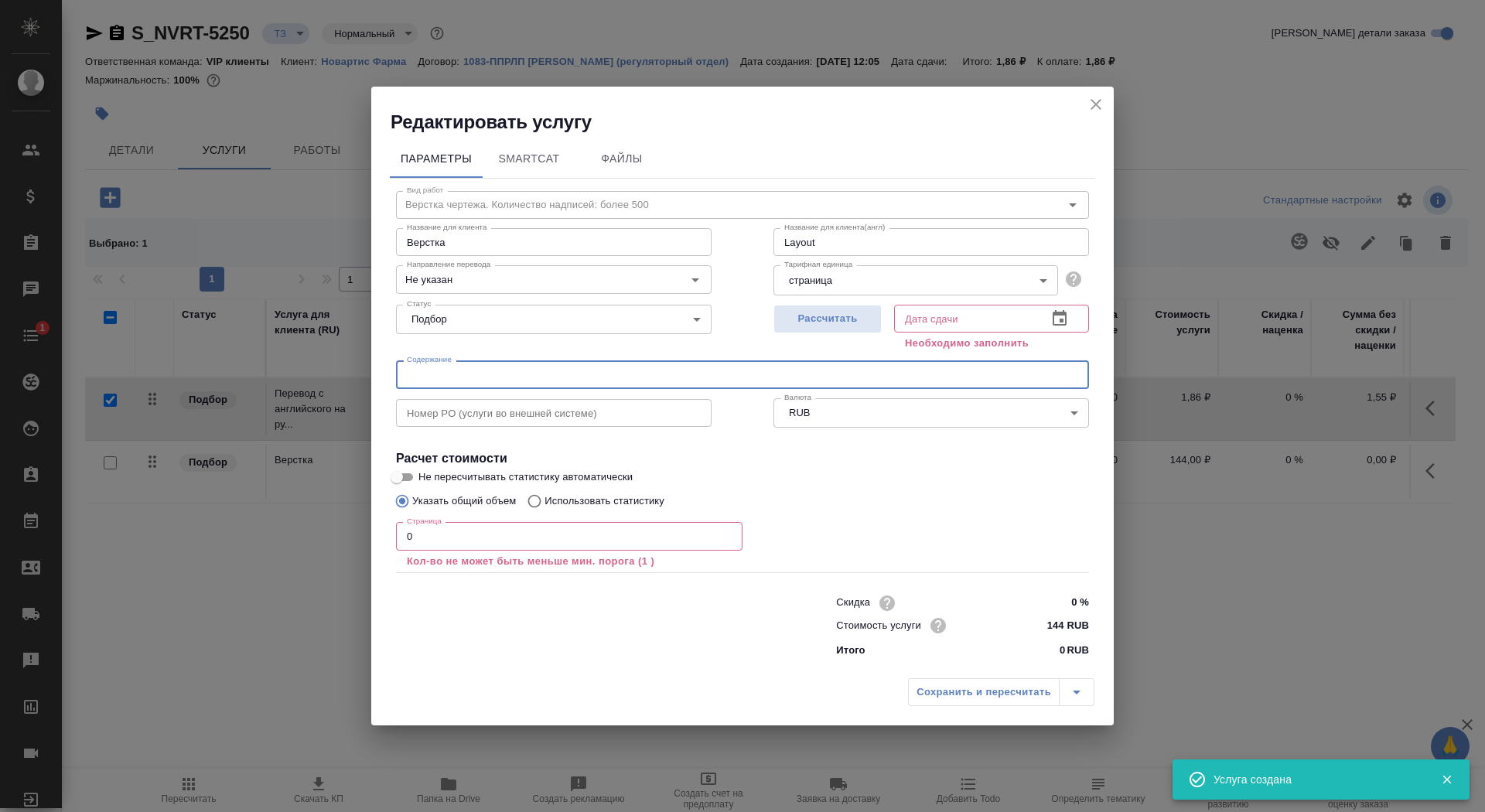
click at [447, 370] on input "text" at bounding box center [742, 374] width 693 height 28
paste input "TB432_RTT2795_CMC (Pubs 174428)_32a2-advent-agent, 32p3-manuf, 32r-reg-info"
type input "TB432_RTT2795_CMC (Pubs 174428)_32a2-advent-agent, 32p3-manuf, 32r-reg-info"
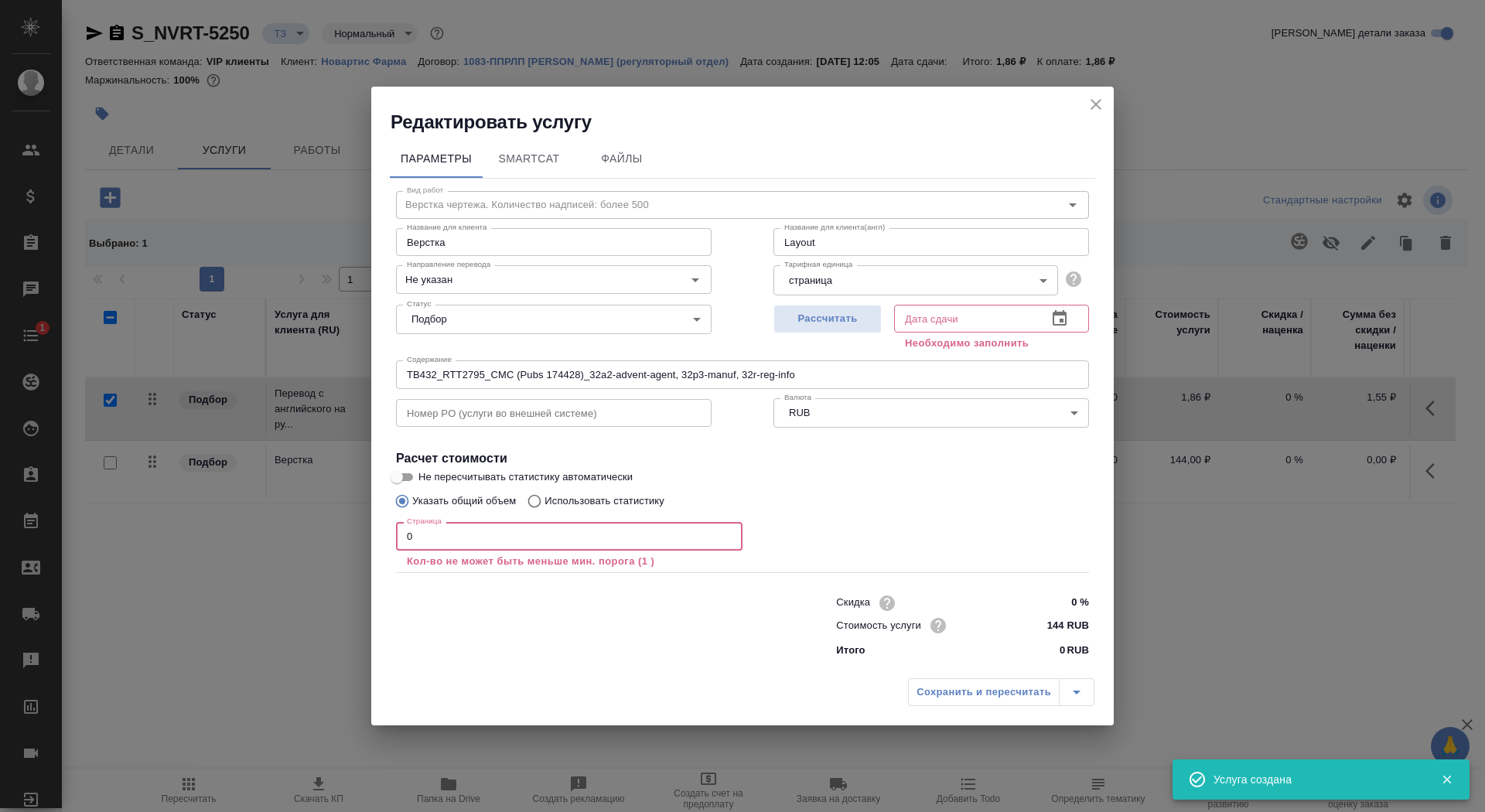
click at [413, 538] on input "0" at bounding box center [569, 536] width 346 height 28
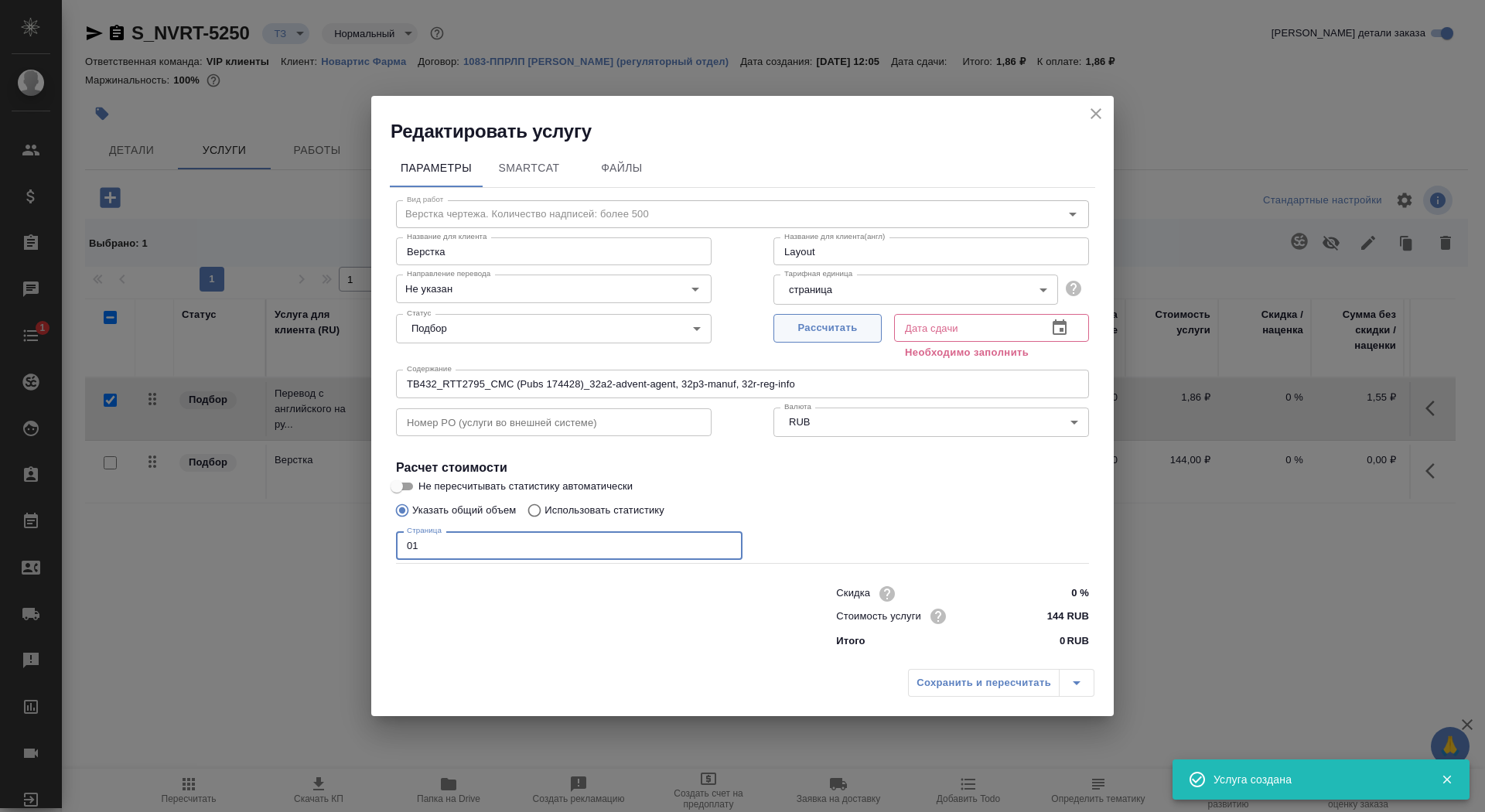
type input "01"
click at [851, 334] on span "Рассчитать" at bounding box center [827, 328] width 91 height 17
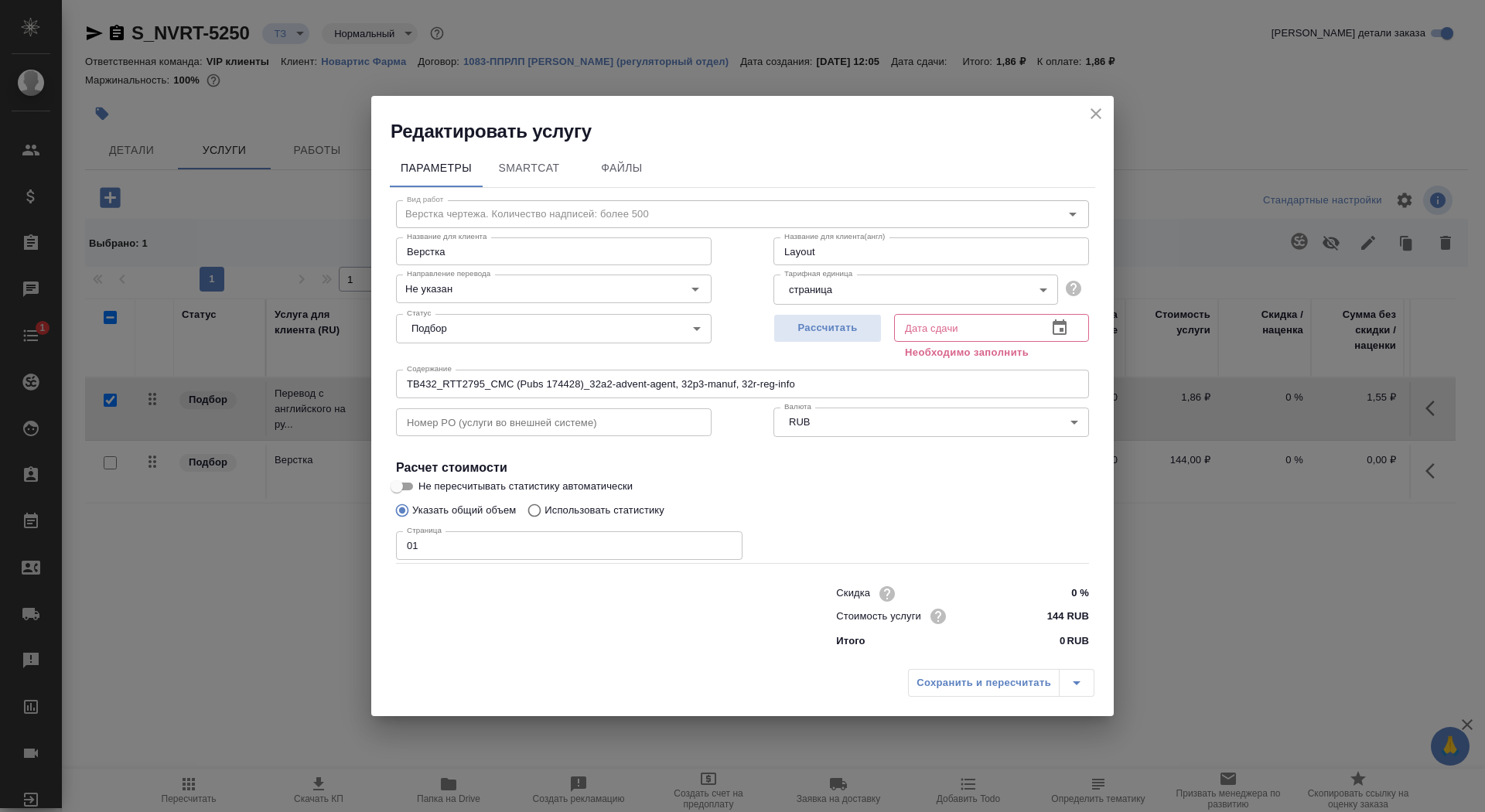
type input "10.10.2025 16:08"
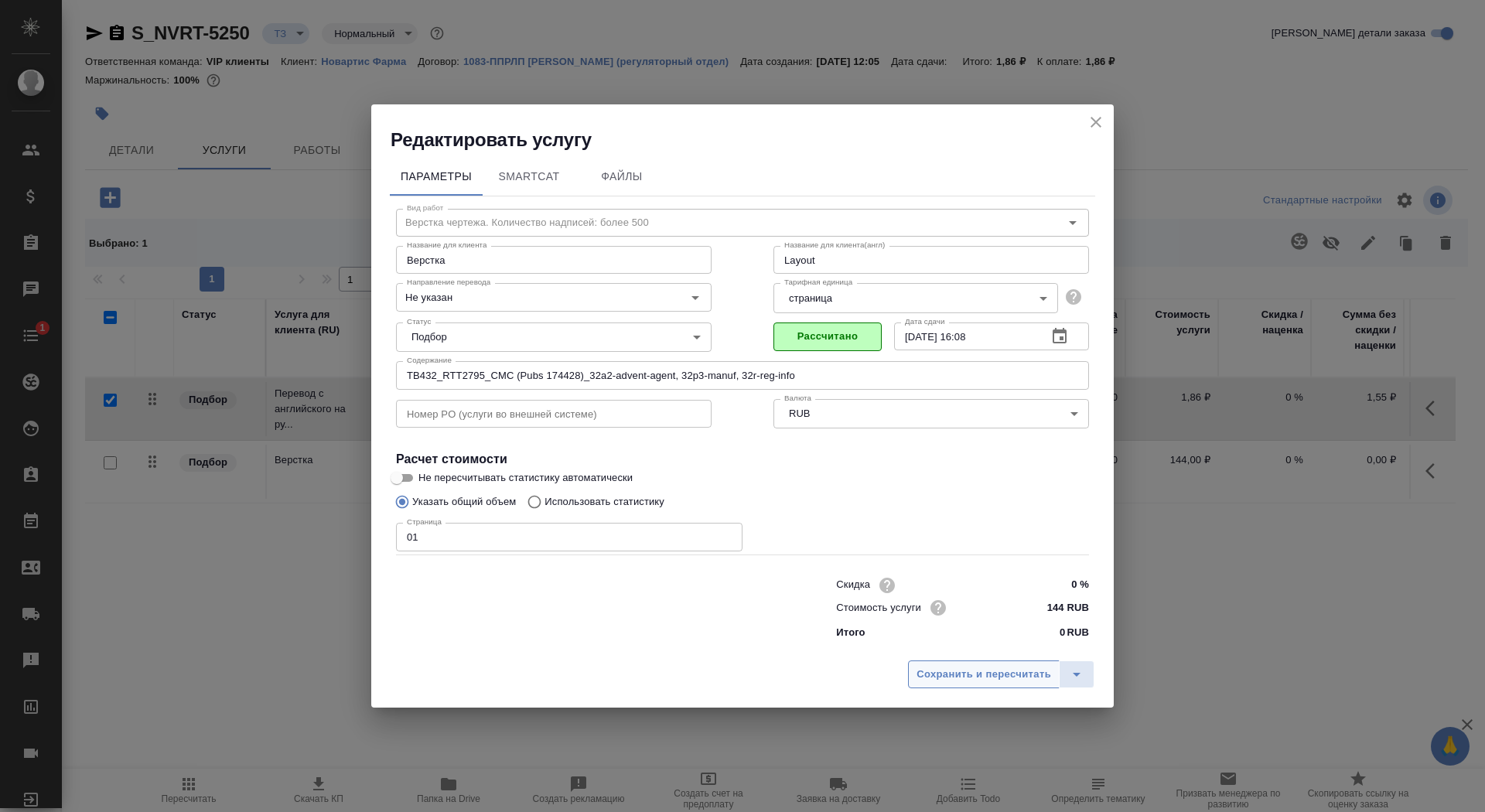
click at [996, 672] on span "Сохранить и пересчитать" at bounding box center [984, 674] width 135 height 17
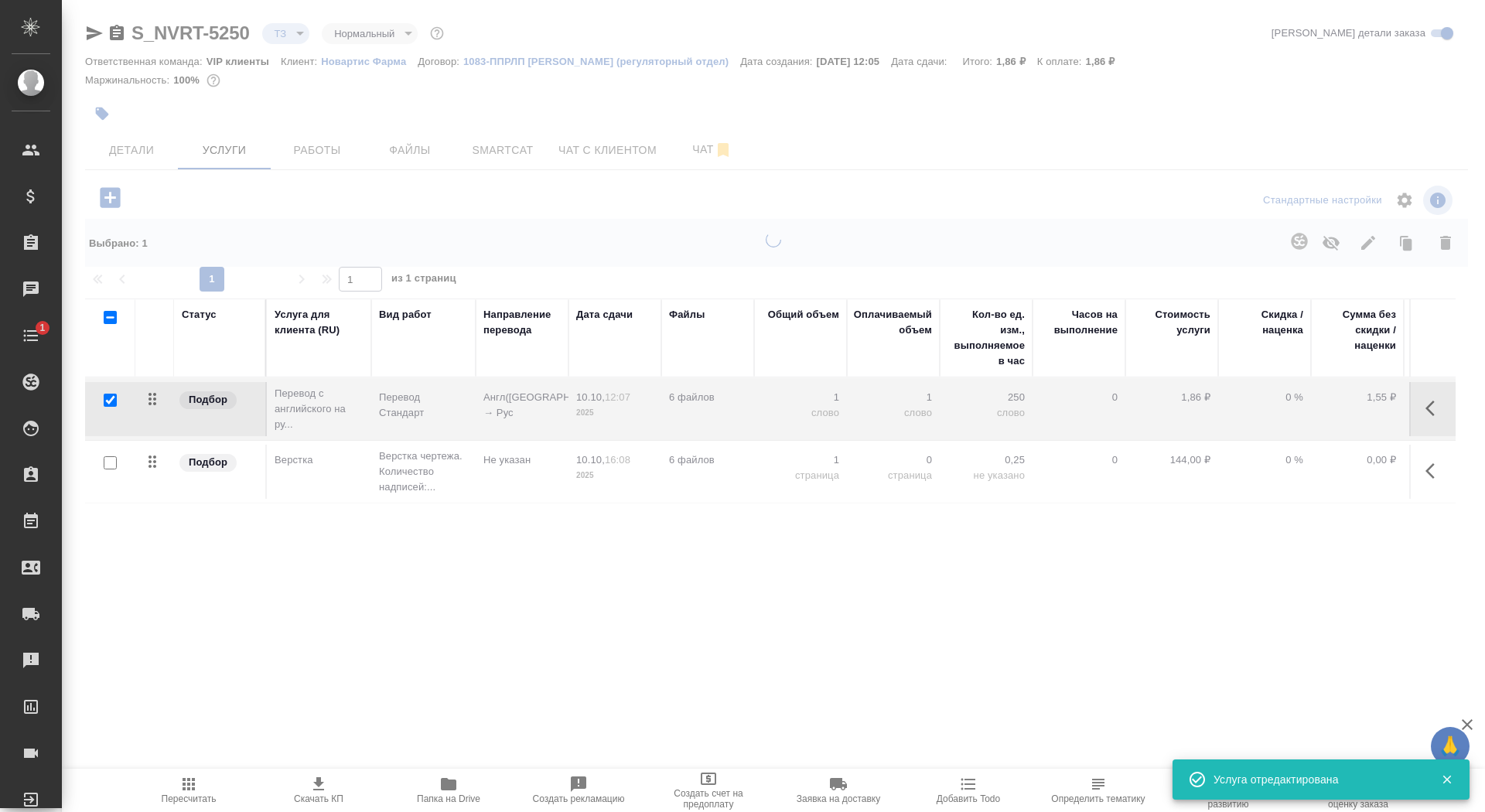
type input "new"
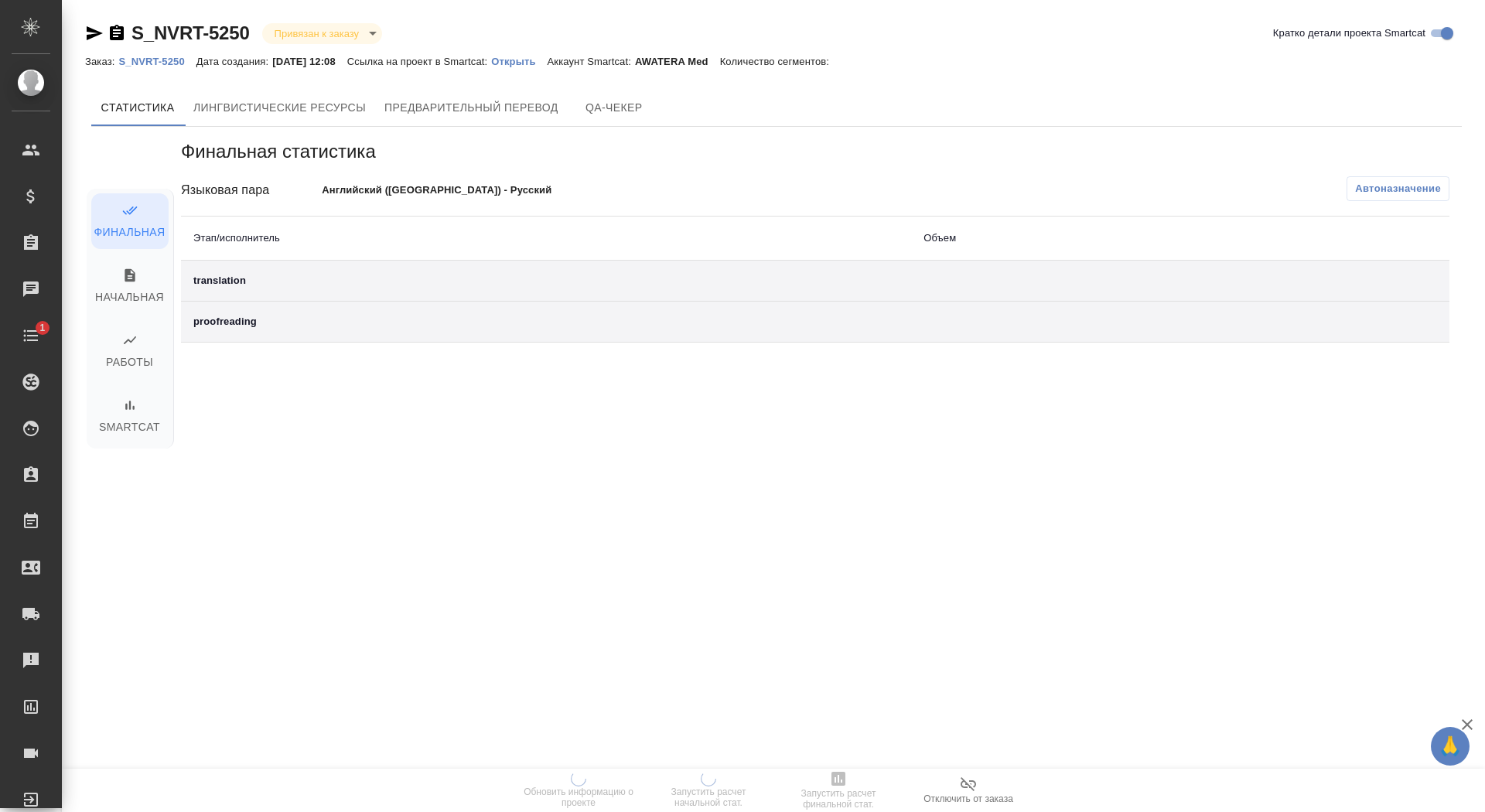
click at [547, 58] on p "Открыть" at bounding box center [518, 61] width 55 height 12
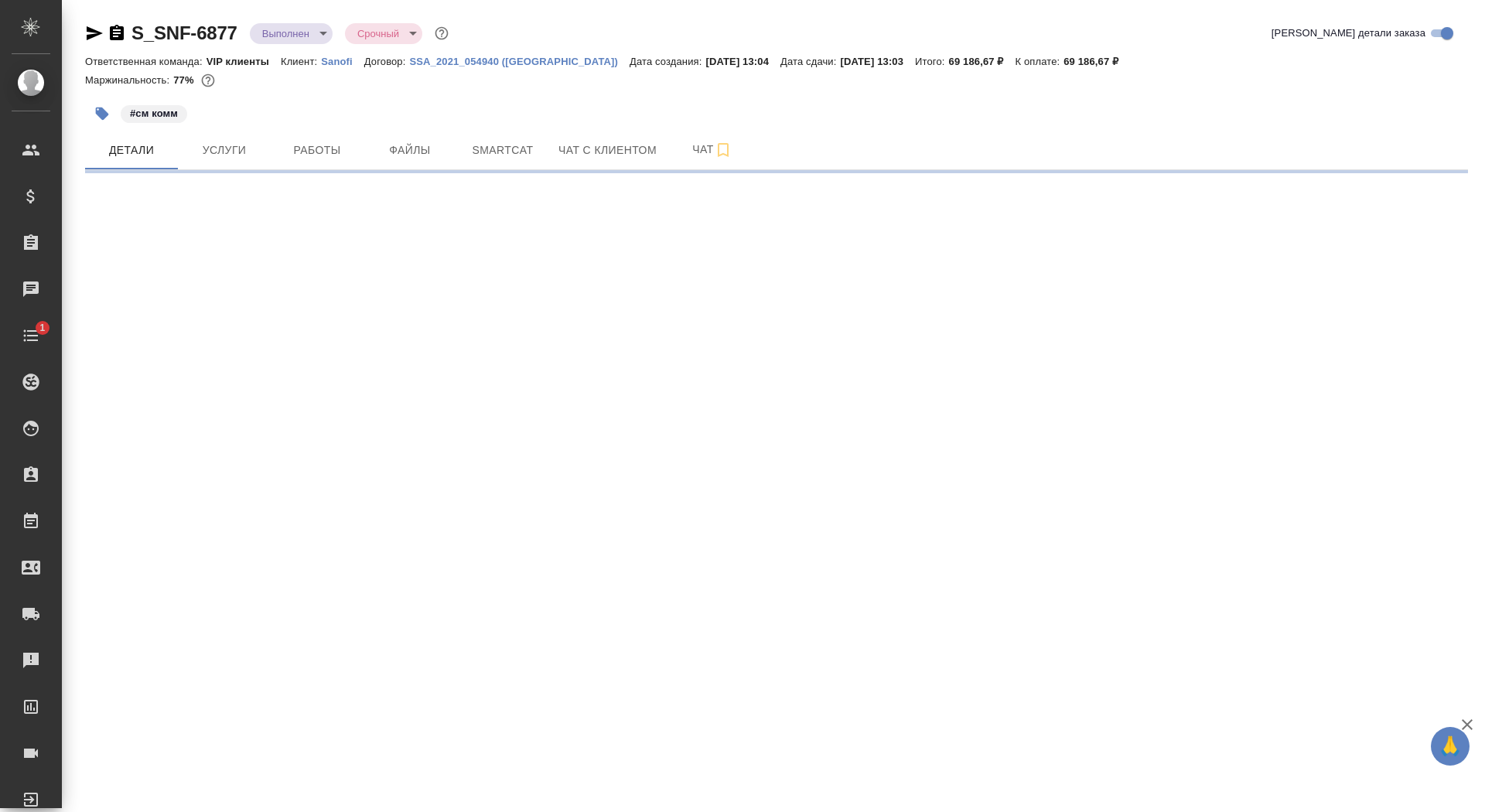
select select "RU"
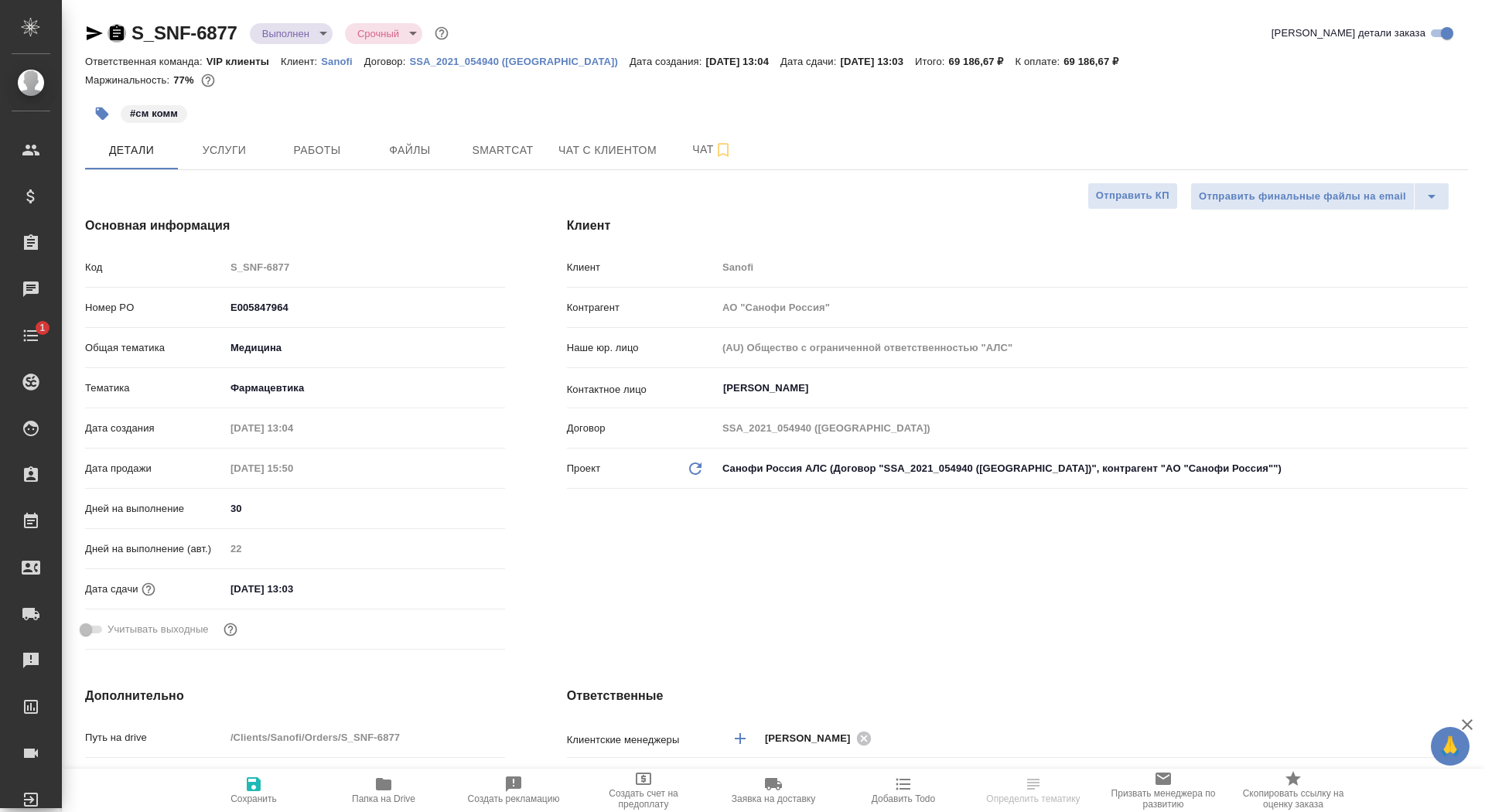
click at [123, 27] on icon "button" at bounding box center [117, 32] width 14 height 16
type textarea "x"
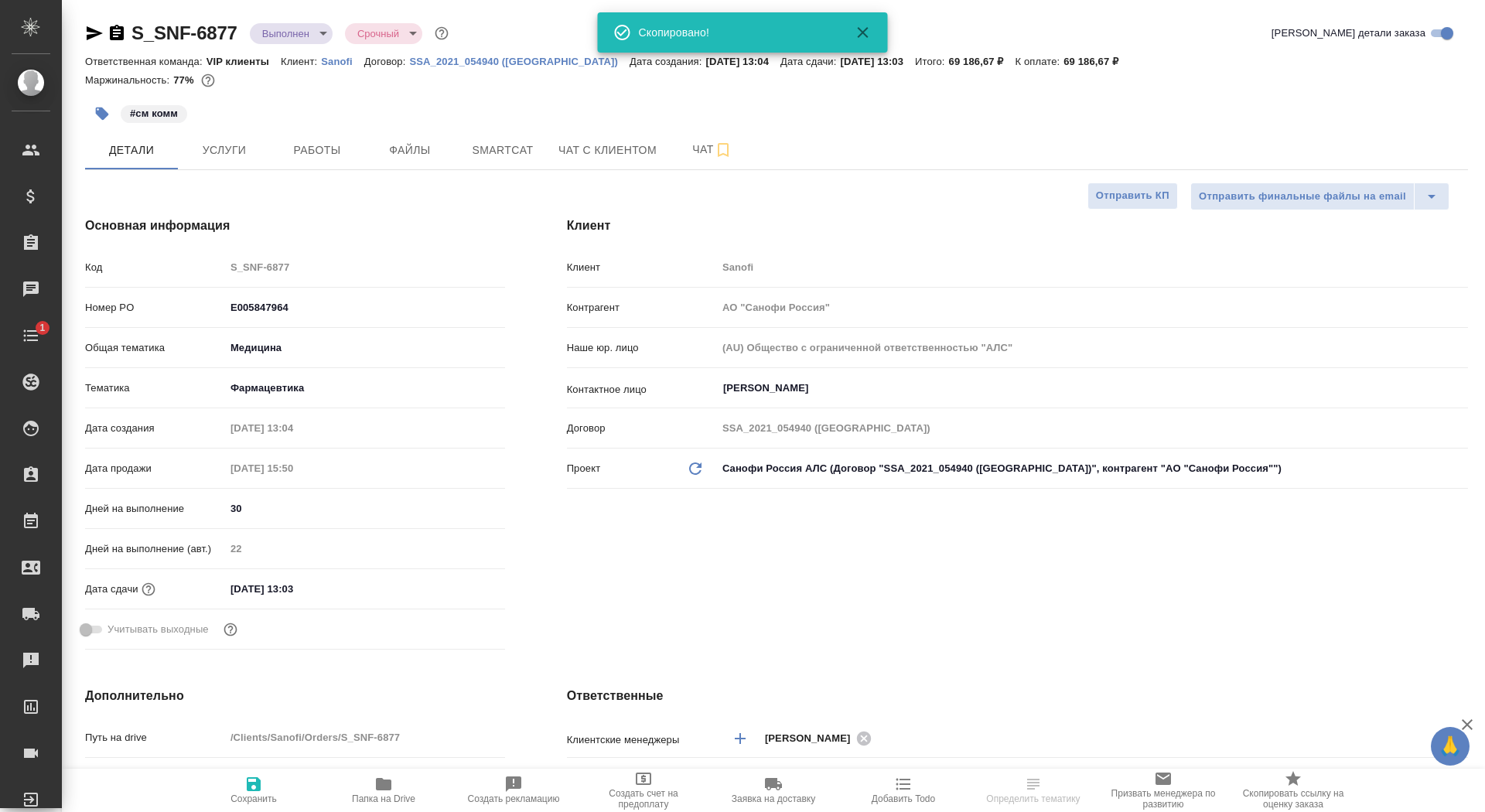
type input "[PERSON_NAME]"
type textarea "x"
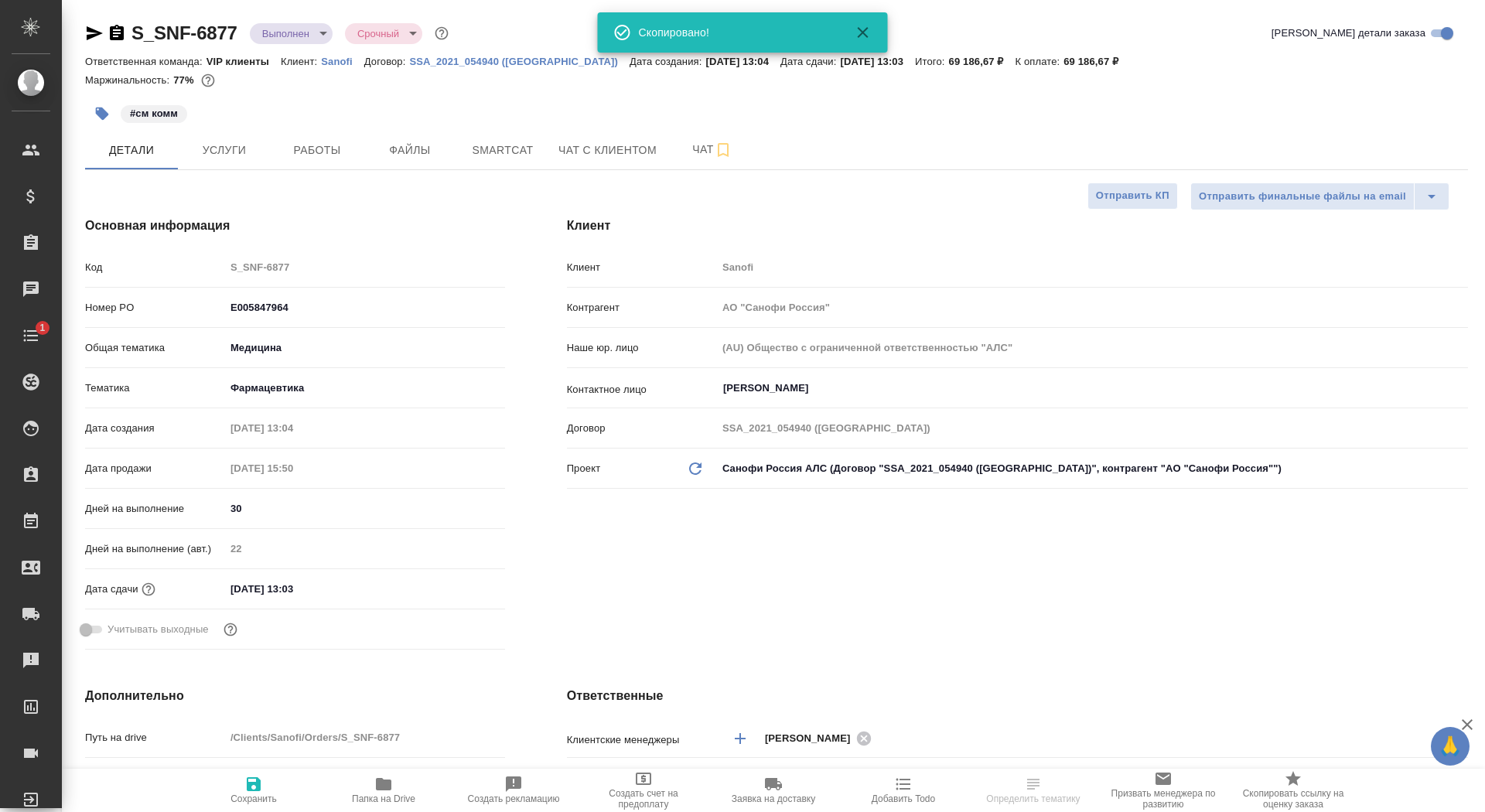
type textarea "x"
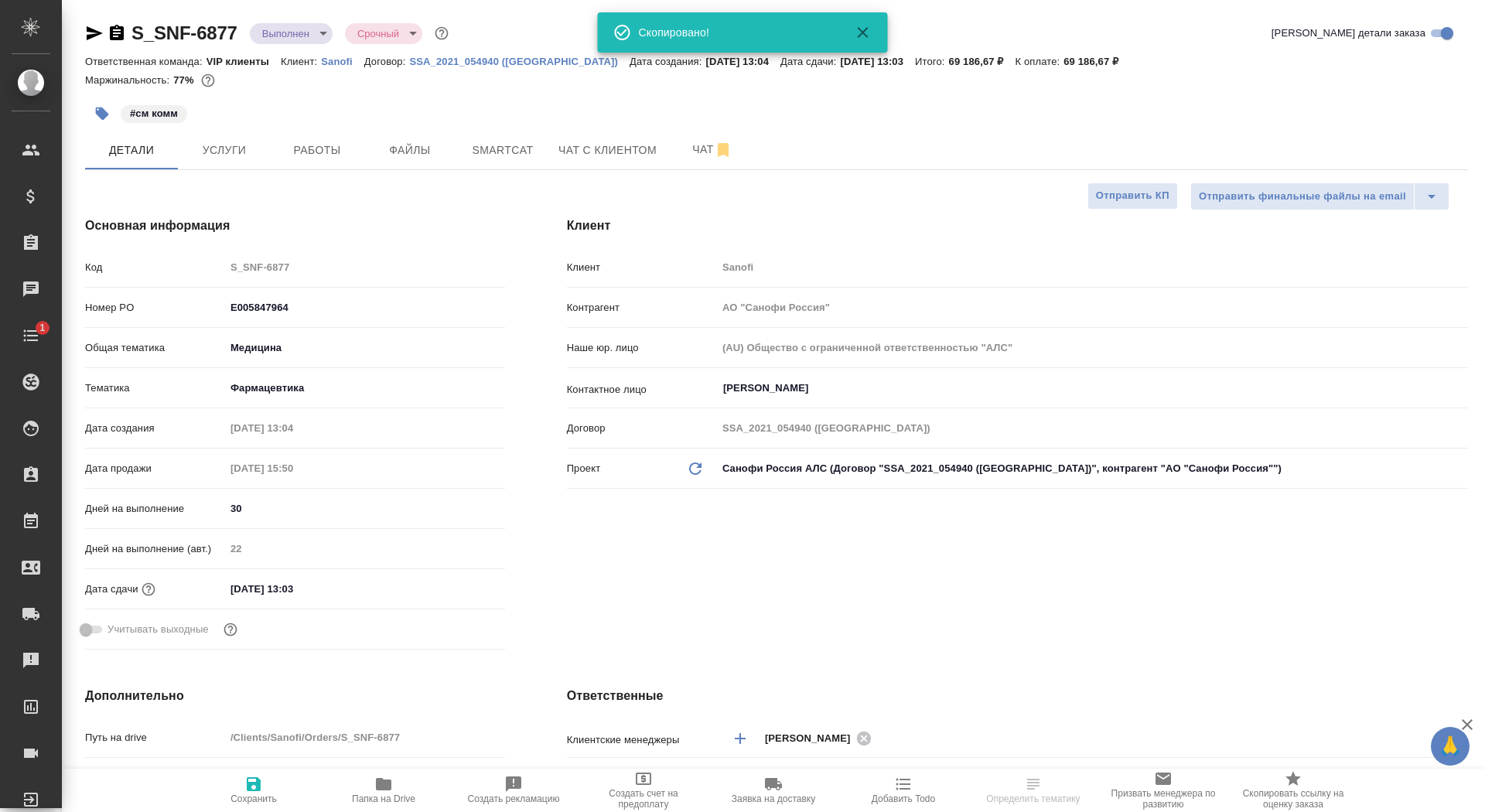
type textarea "x"
select select "RU"
type textarea "x"
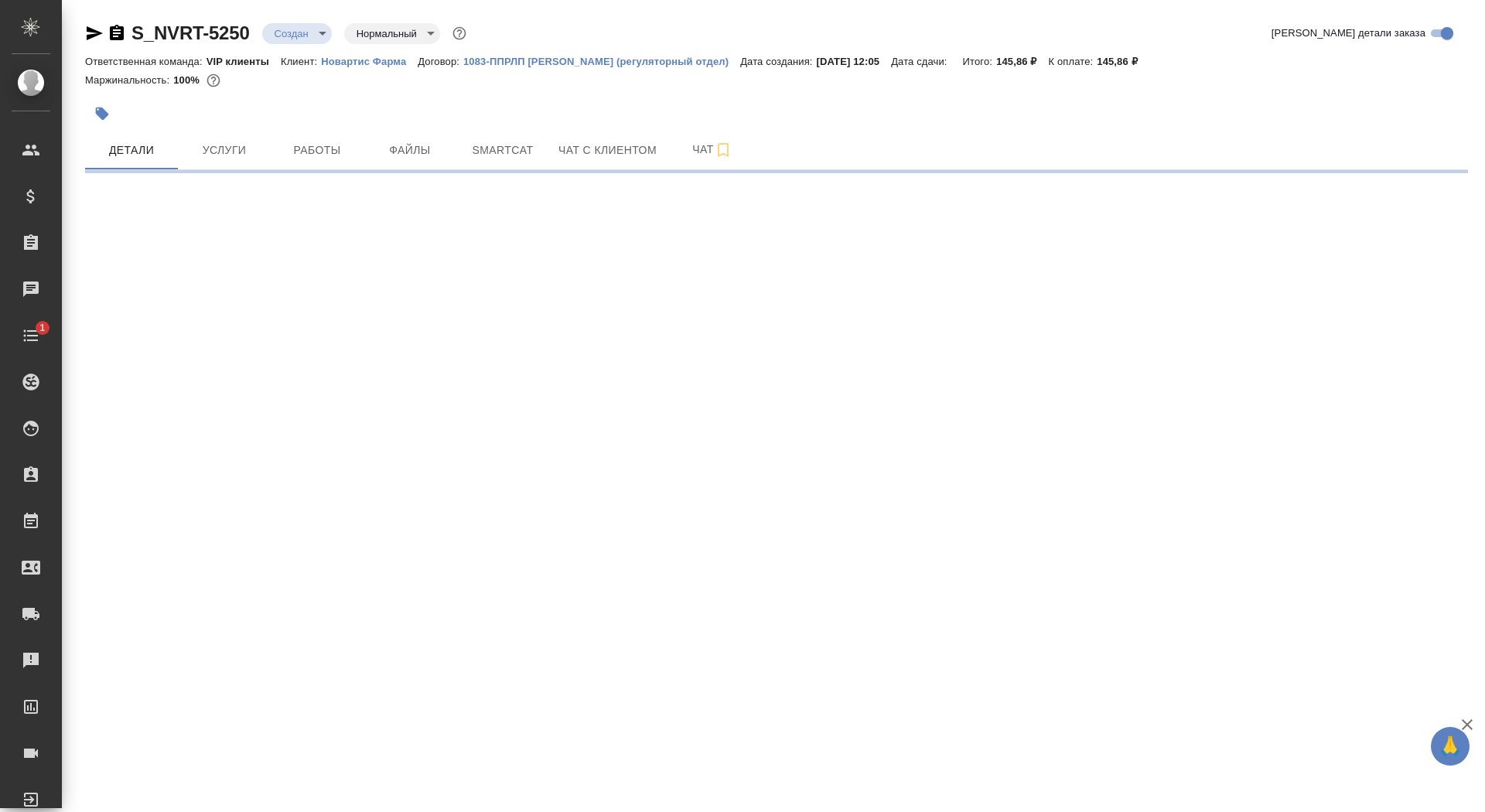
select select "RU"
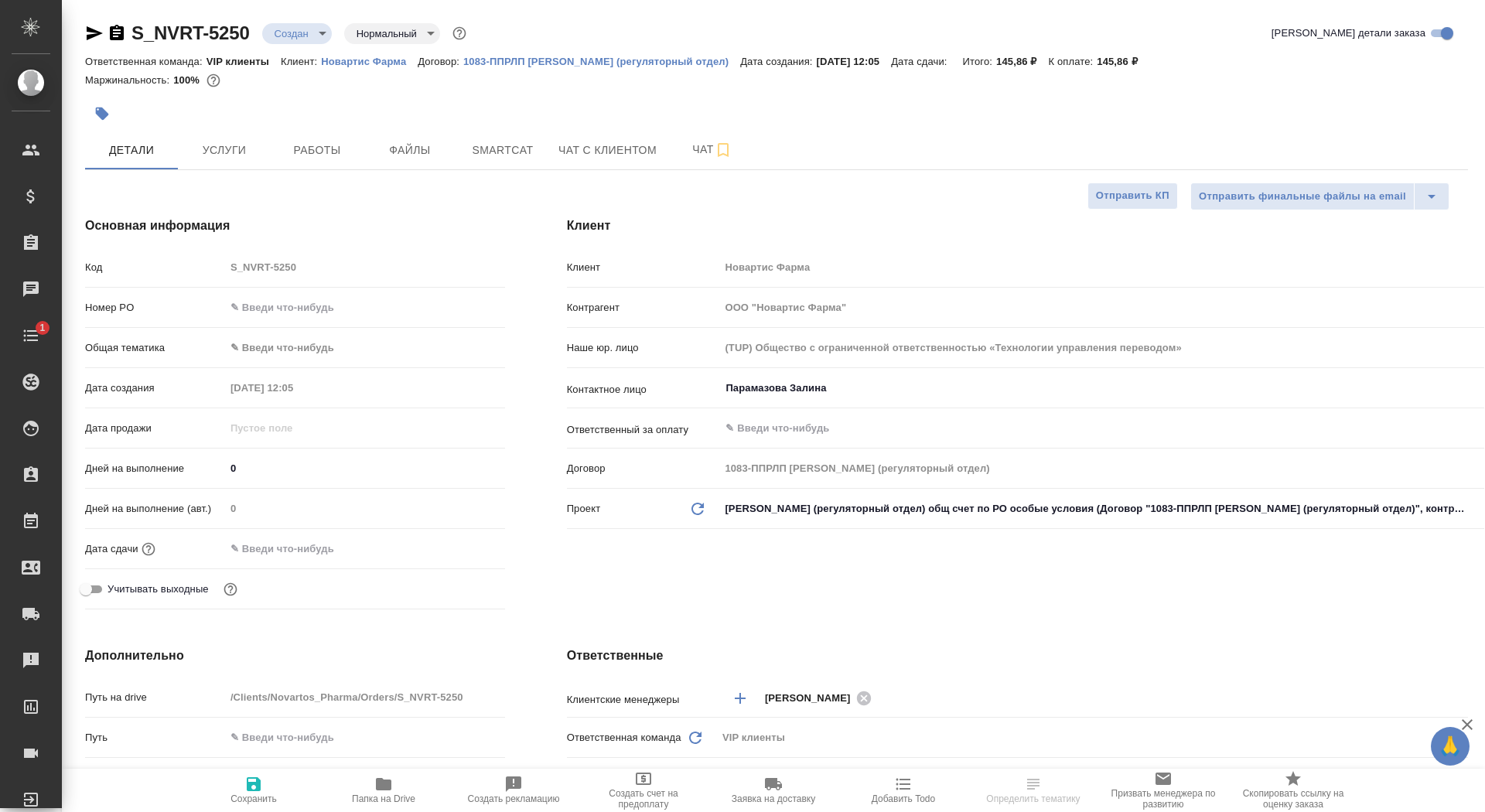
type textarea "x"
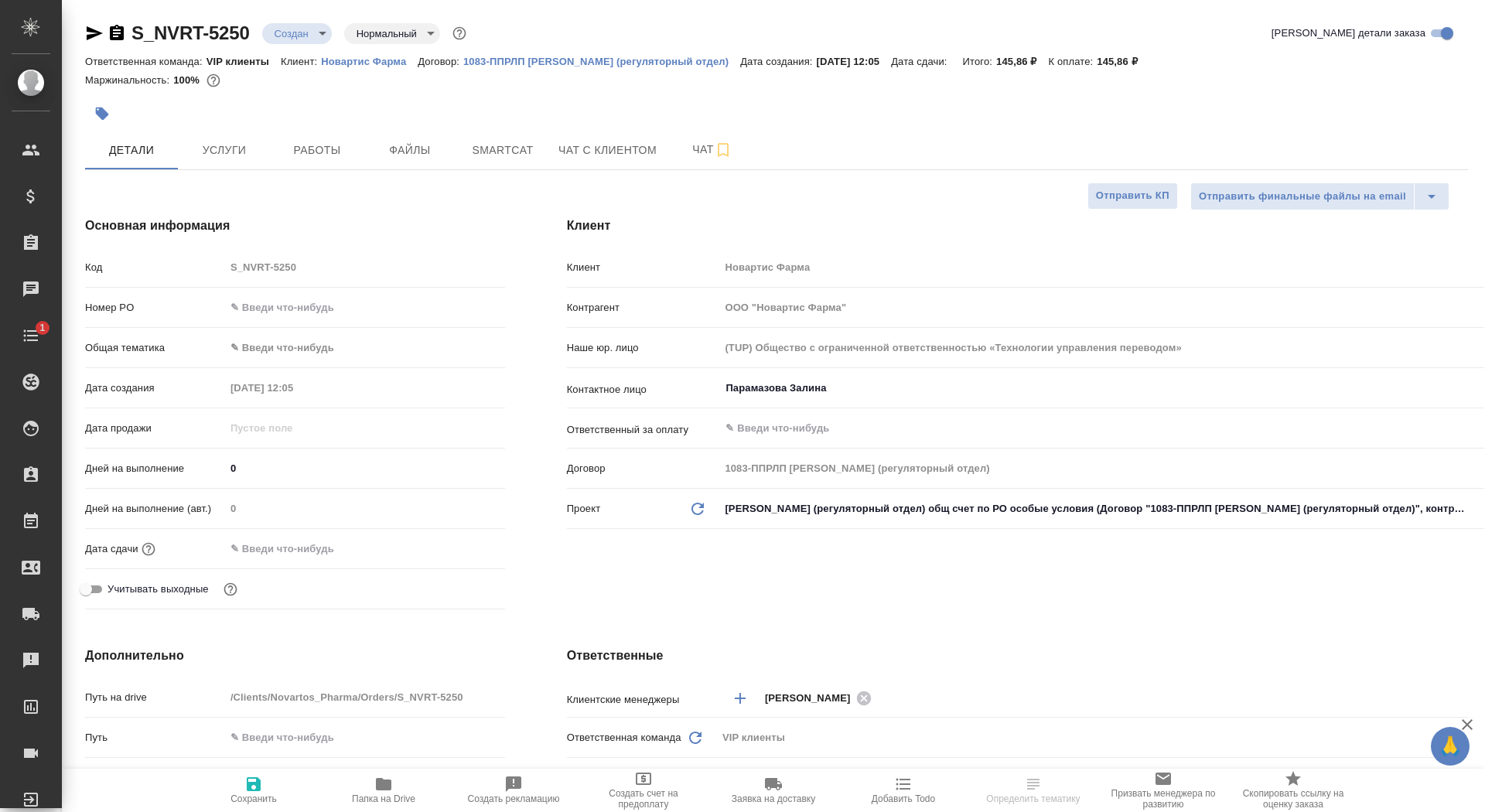
type textarea "x"
click at [684, 155] on span "Чат" at bounding box center [712, 149] width 75 height 19
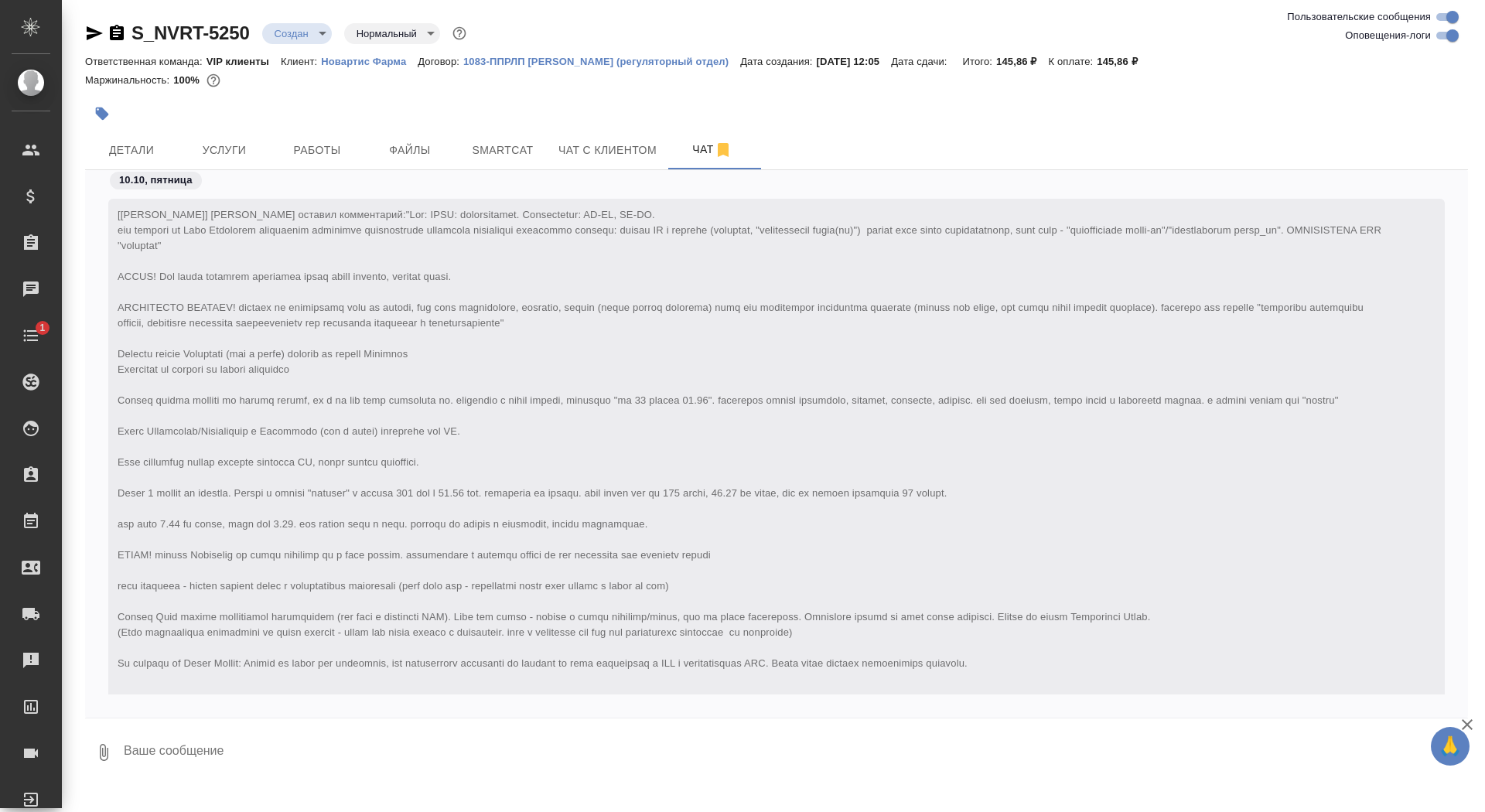
scroll to position [779, 0]
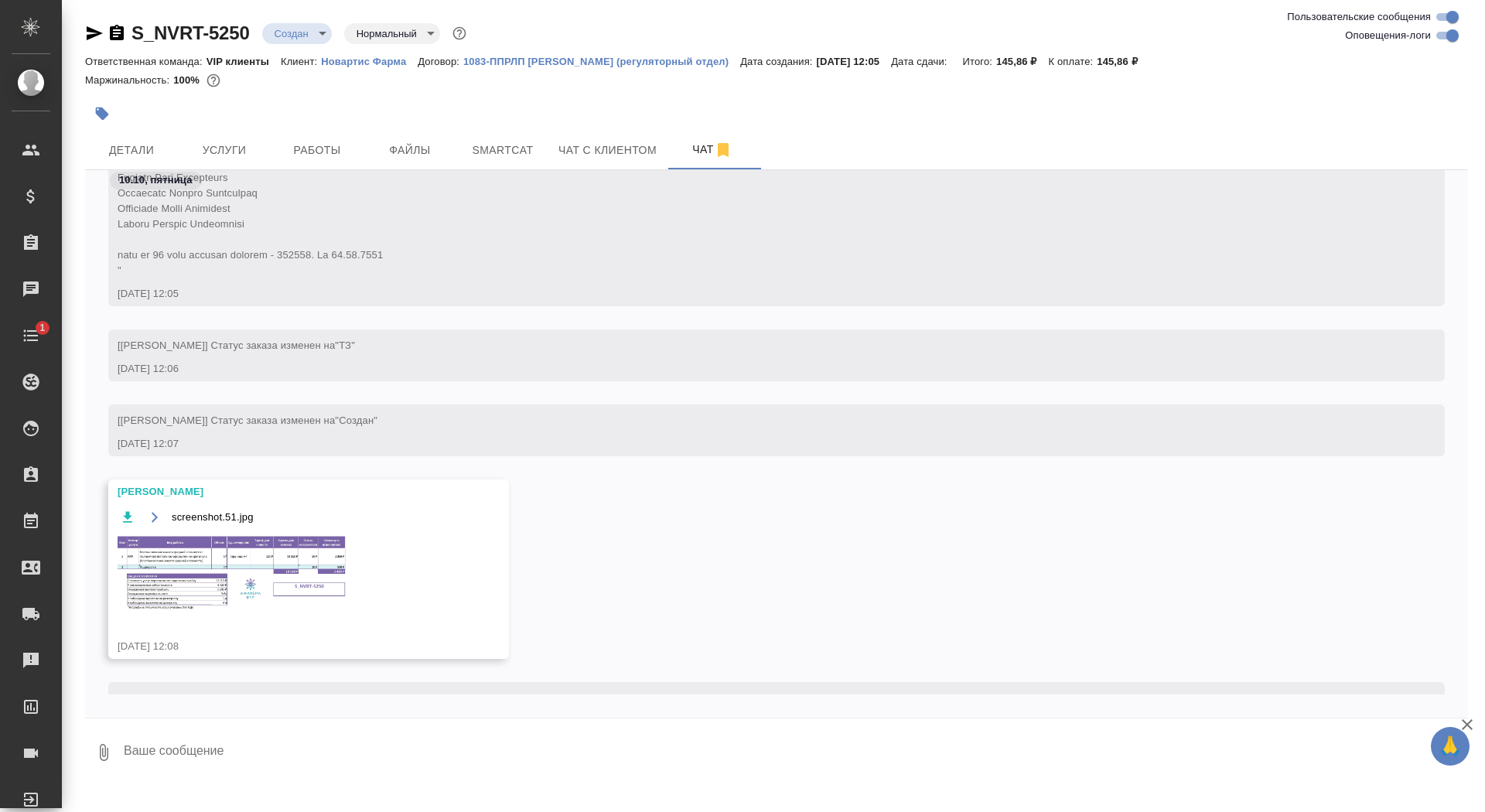
click at [381, 771] on textarea at bounding box center [795, 752] width 1346 height 53
type textarea "спасибо)"
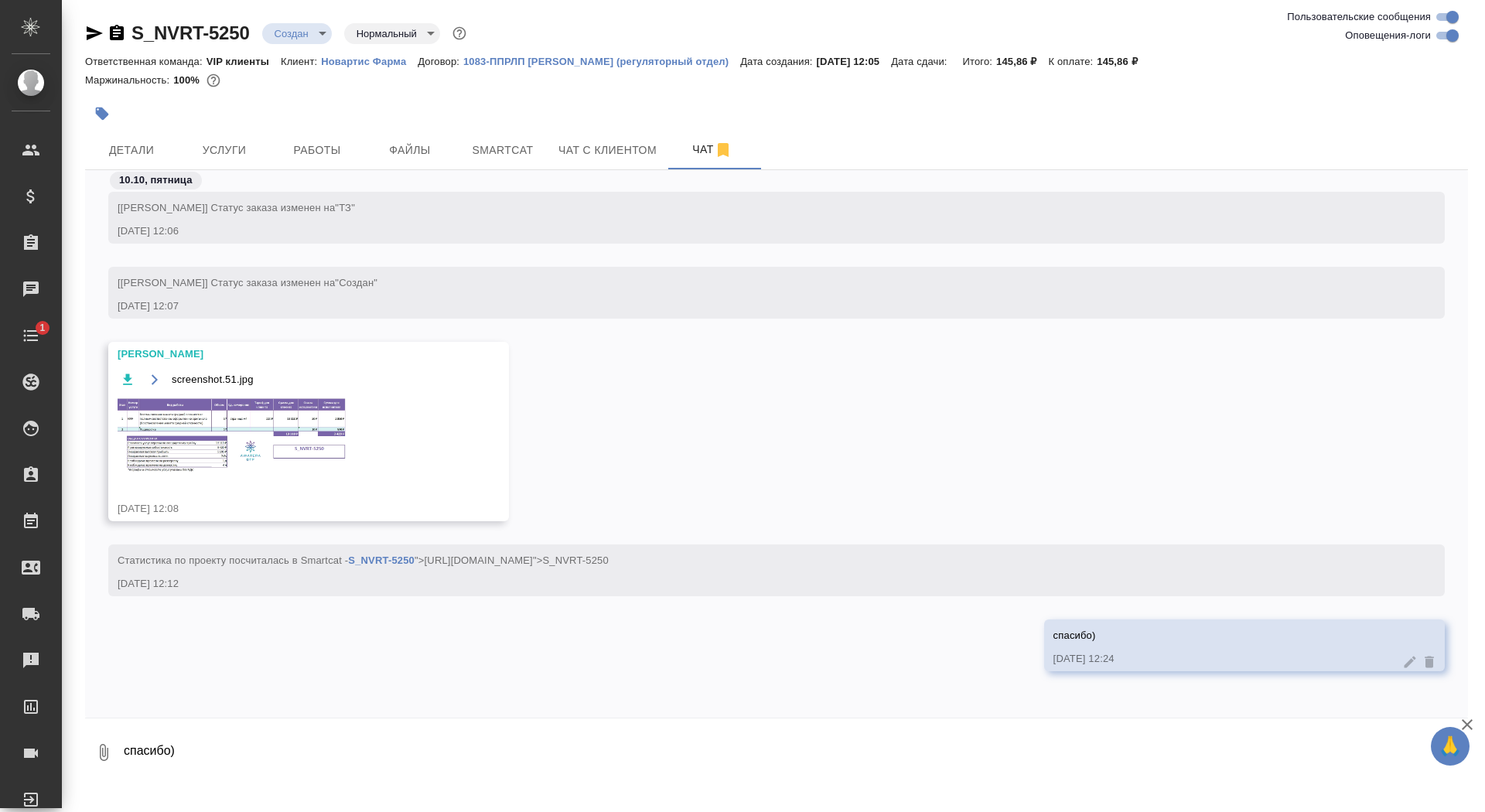
click at [262, 483] on div "screenshot.51.jpg" at bounding box center [286, 430] width 337 height 123
click at [249, 421] on img at bounding box center [234, 435] width 232 height 77
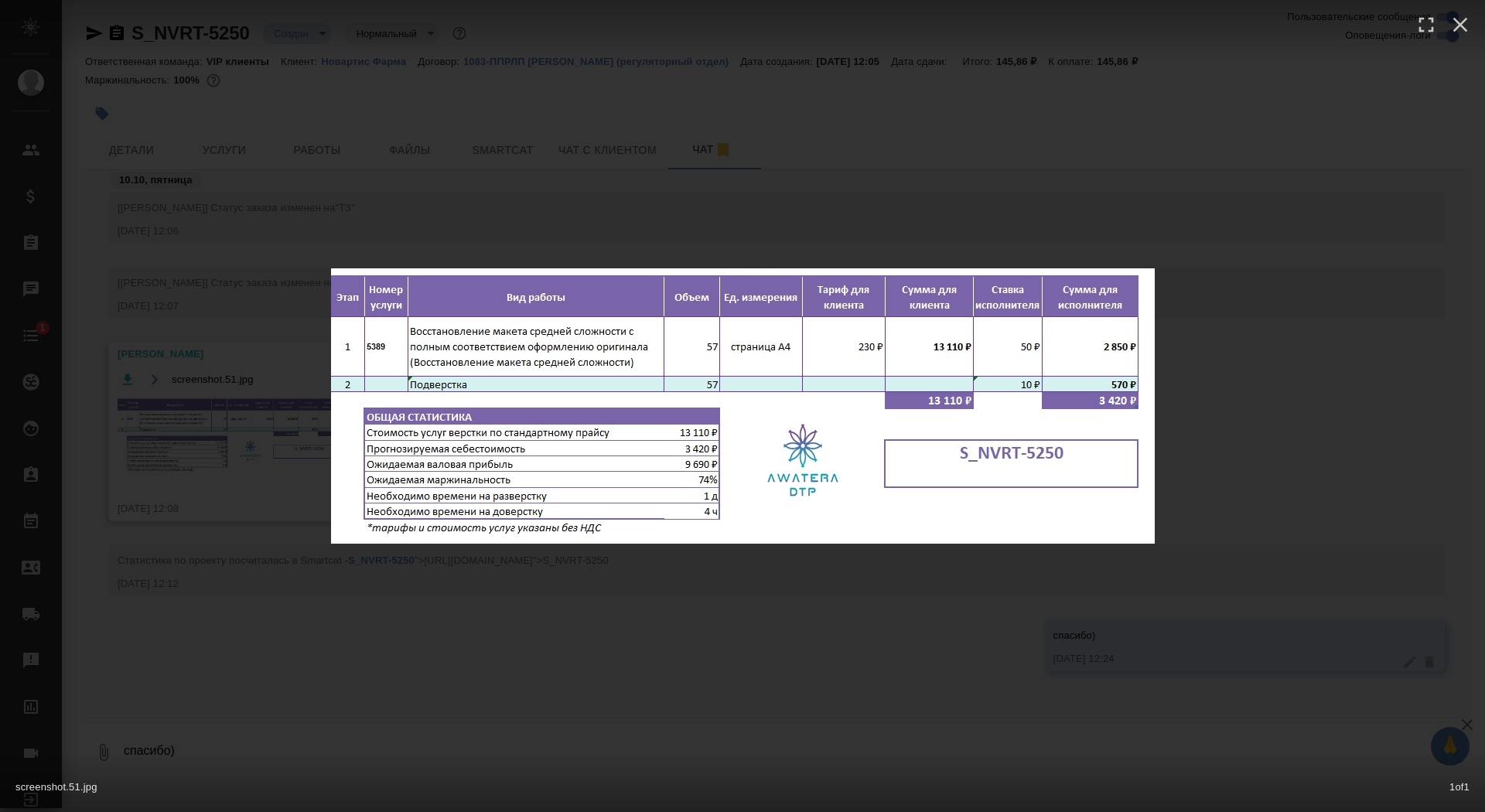
click at [247, 427] on div "screenshot.51.jpg 1 of 1" at bounding box center [742, 406] width 1485 height 812
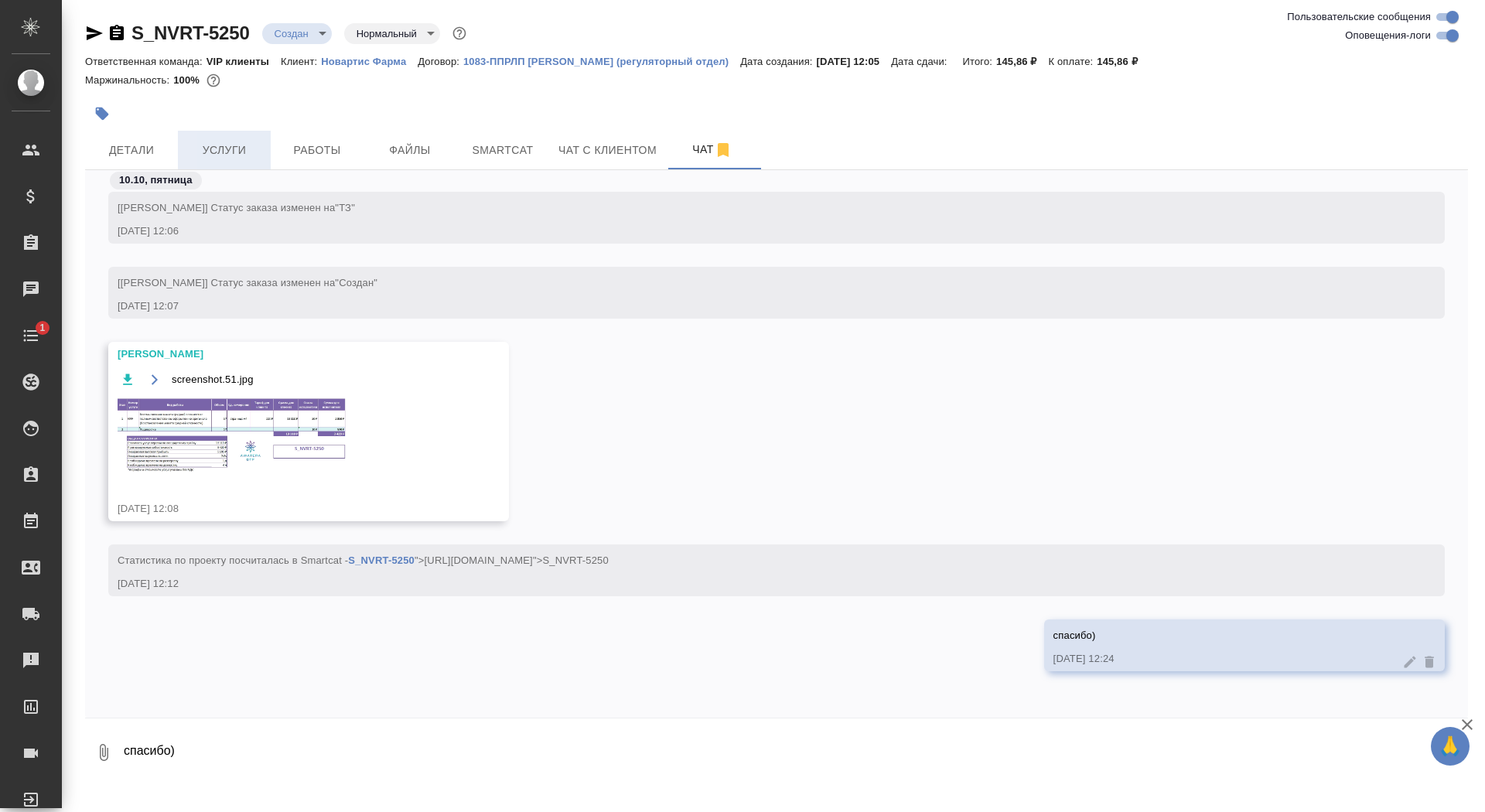
click at [239, 147] on span "Услуги" at bounding box center [224, 150] width 75 height 19
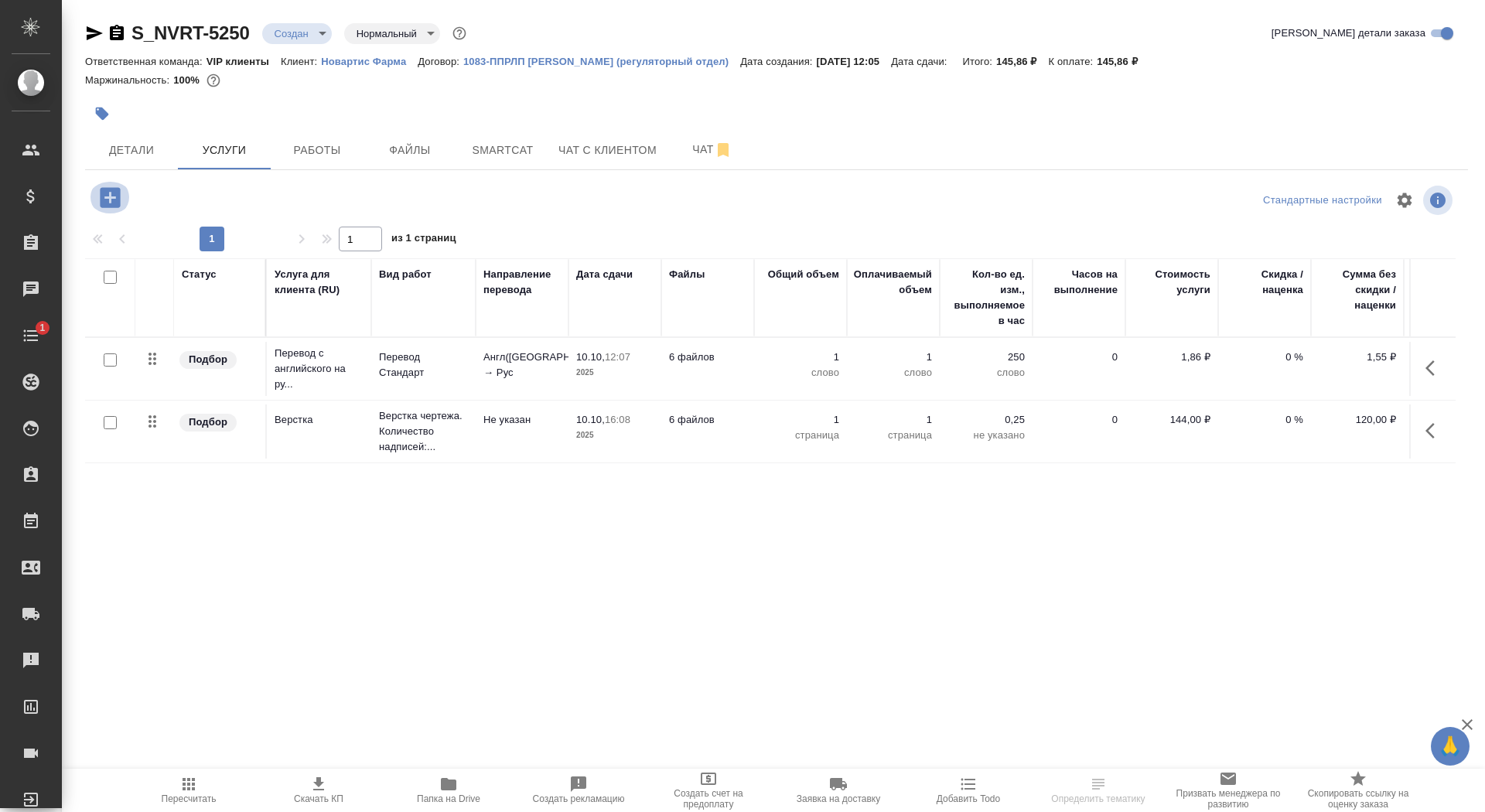
click at [123, 204] on icon "button" at bounding box center [110, 197] width 27 height 27
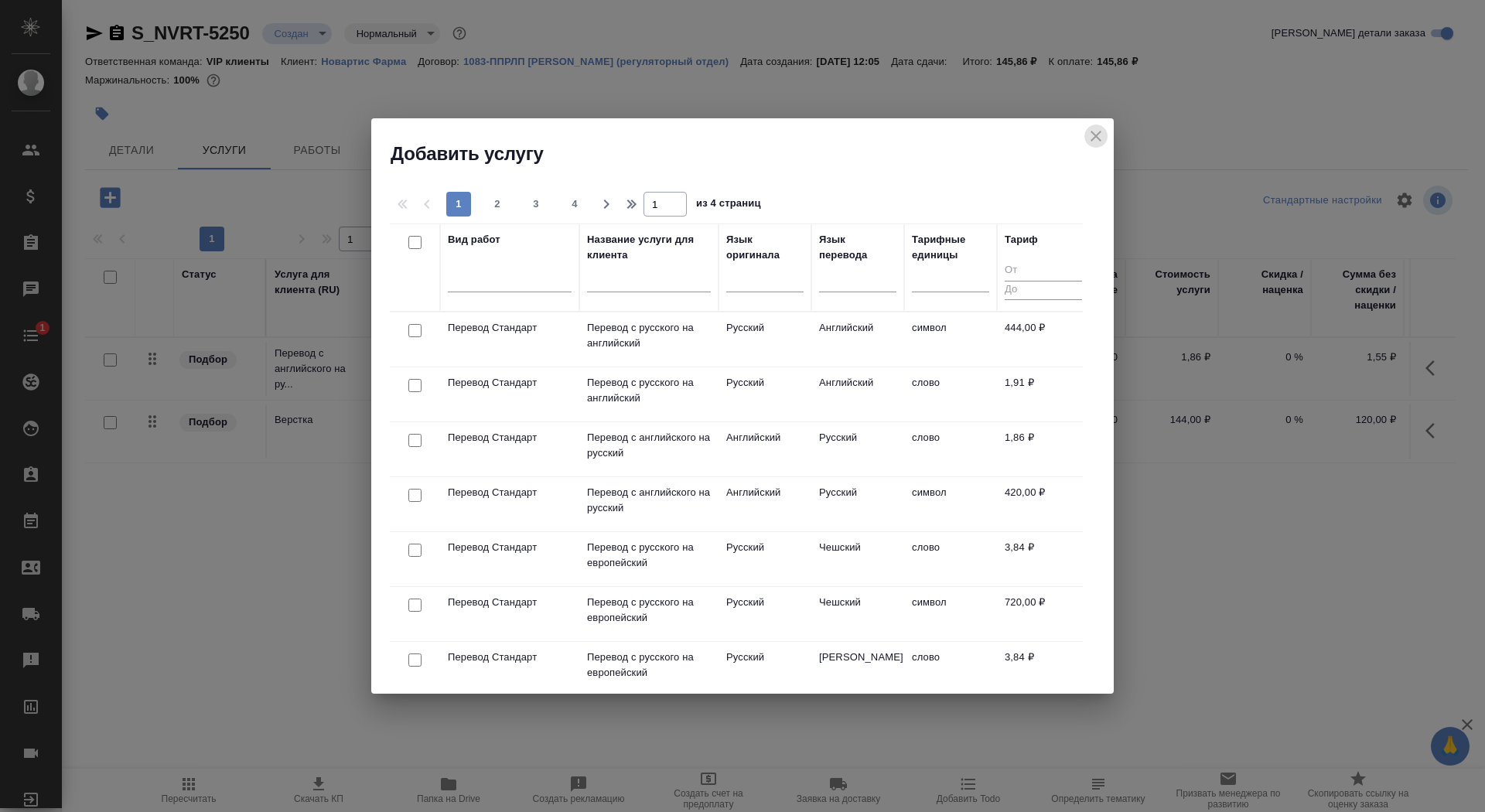
click at [1093, 140] on icon "close" at bounding box center [1096, 136] width 18 height 18
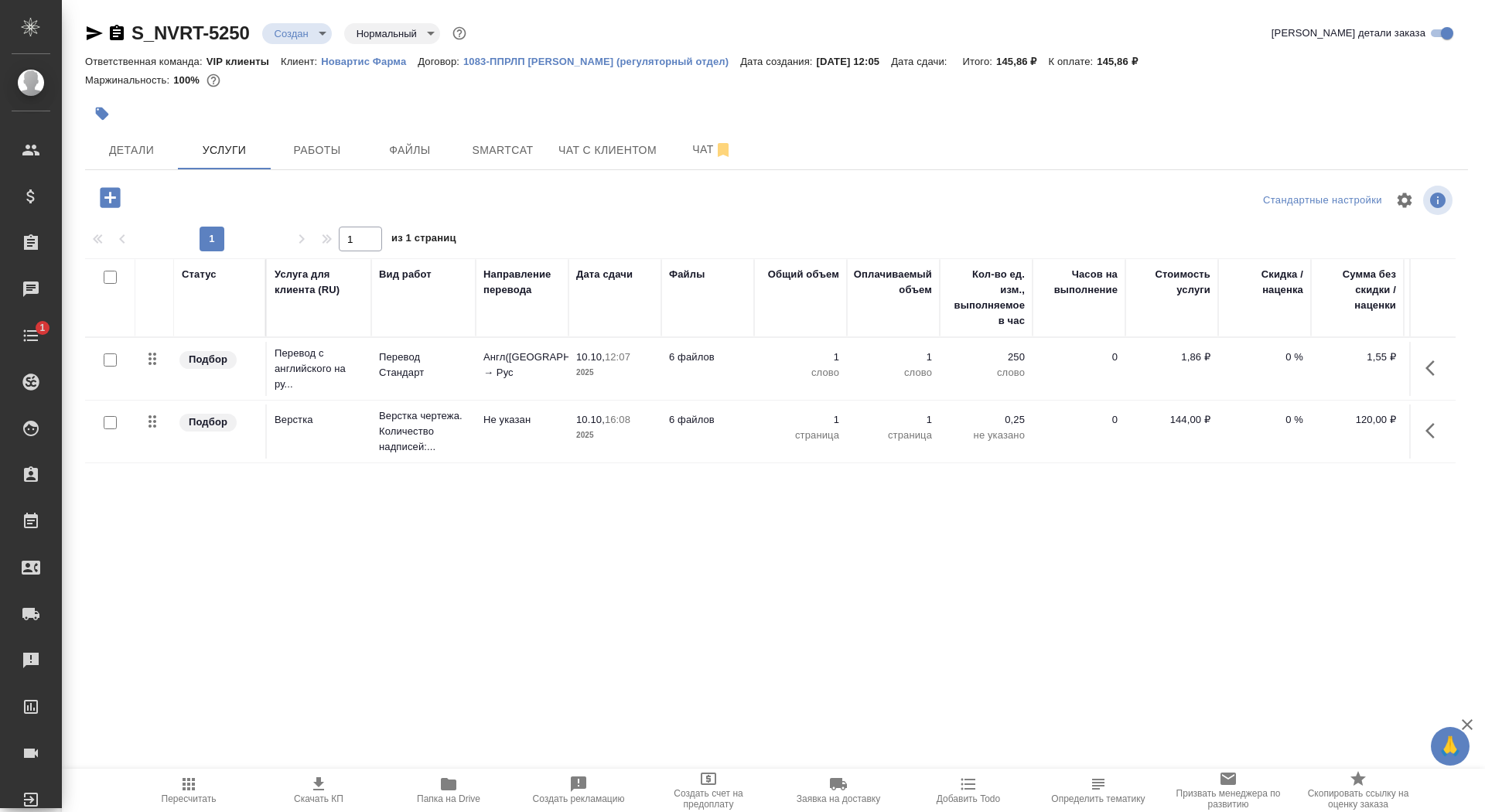
click at [467, 423] on p "Верстка чертежа. Количество надписей:..." at bounding box center [423, 431] width 89 height 46
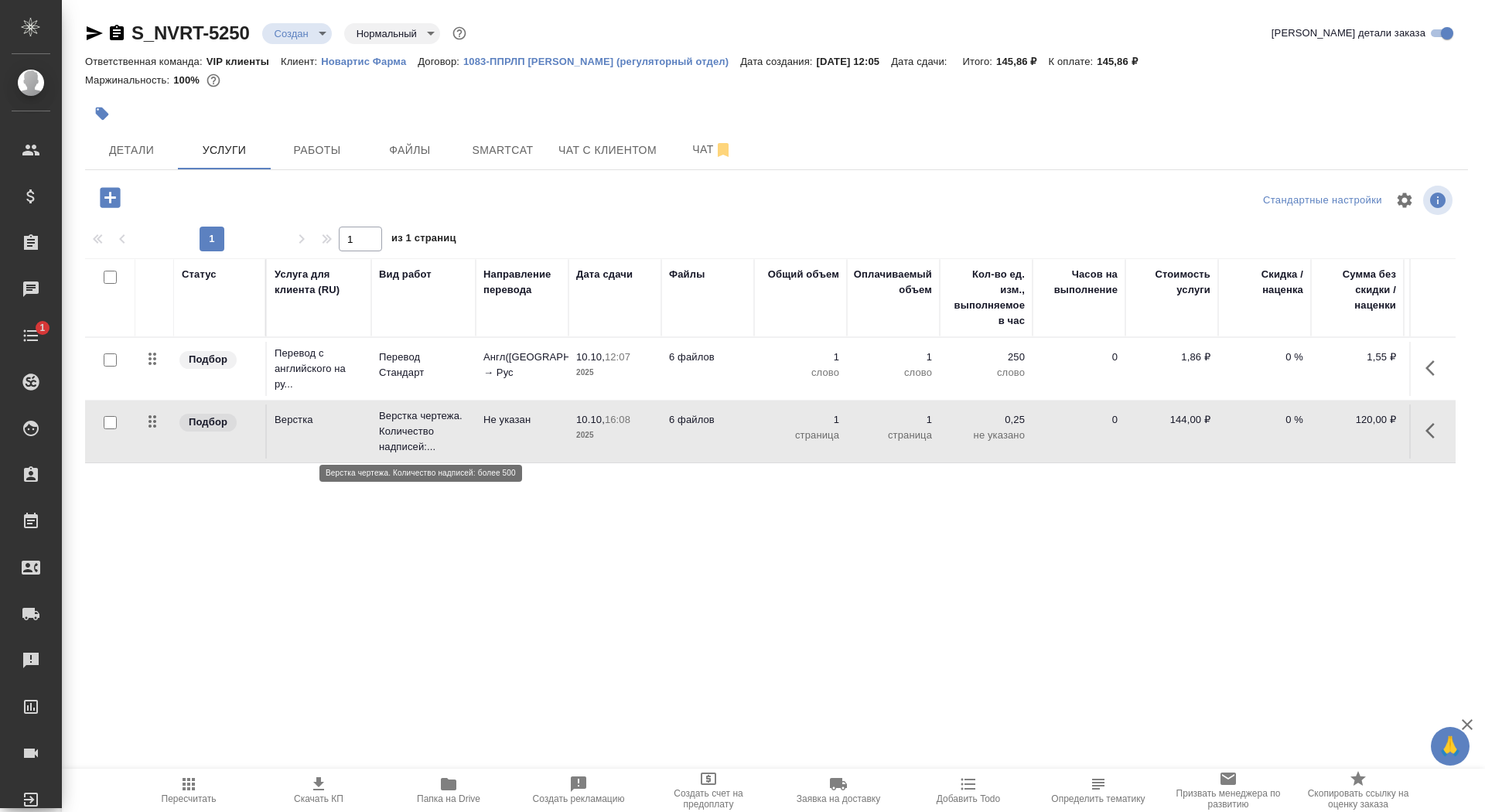
click at [467, 423] on p "Верстка чертежа. Количество надписей:..." at bounding box center [423, 431] width 89 height 46
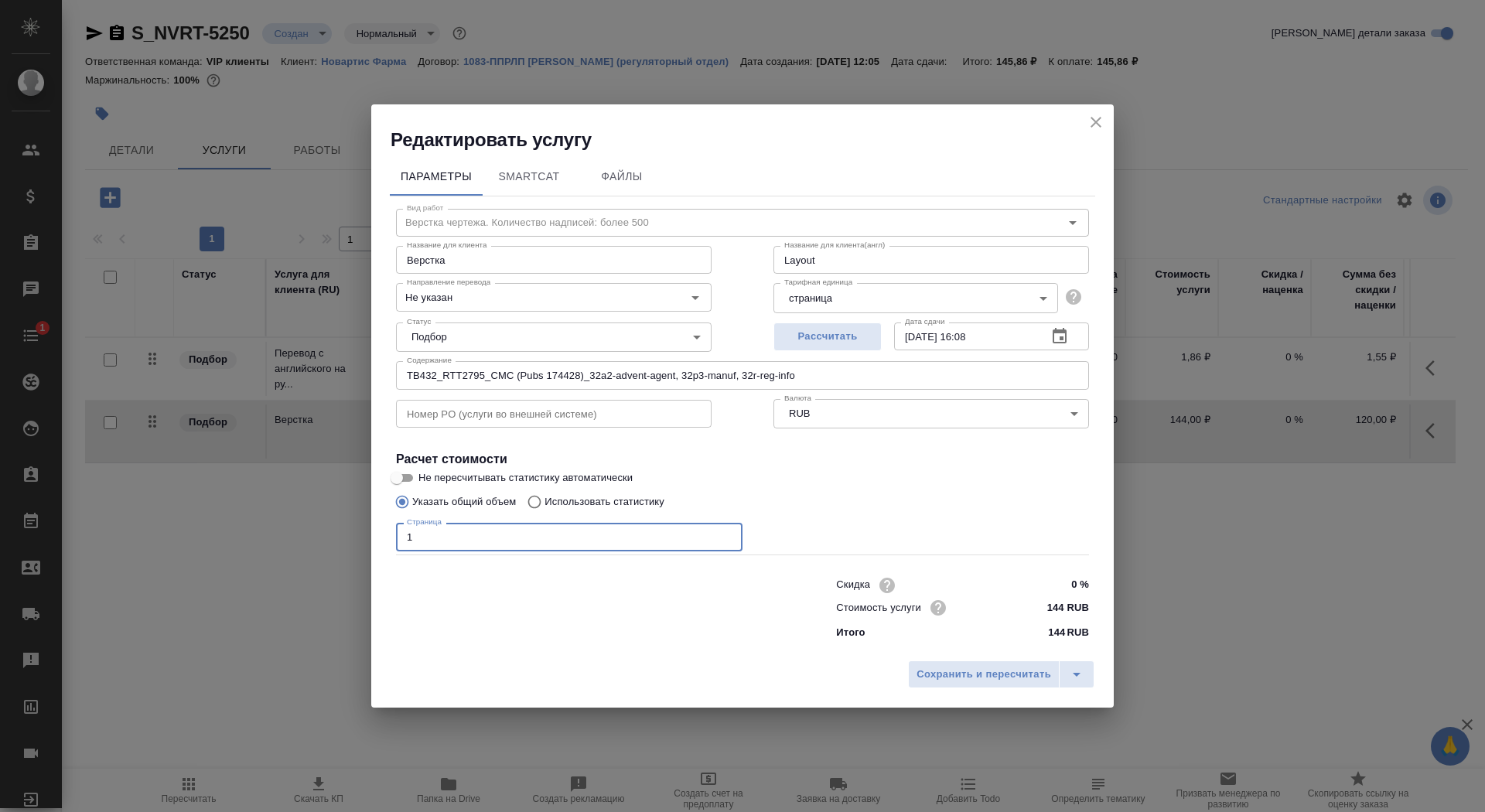
click at [464, 543] on input "1" at bounding box center [569, 536] width 346 height 28
type input "57"
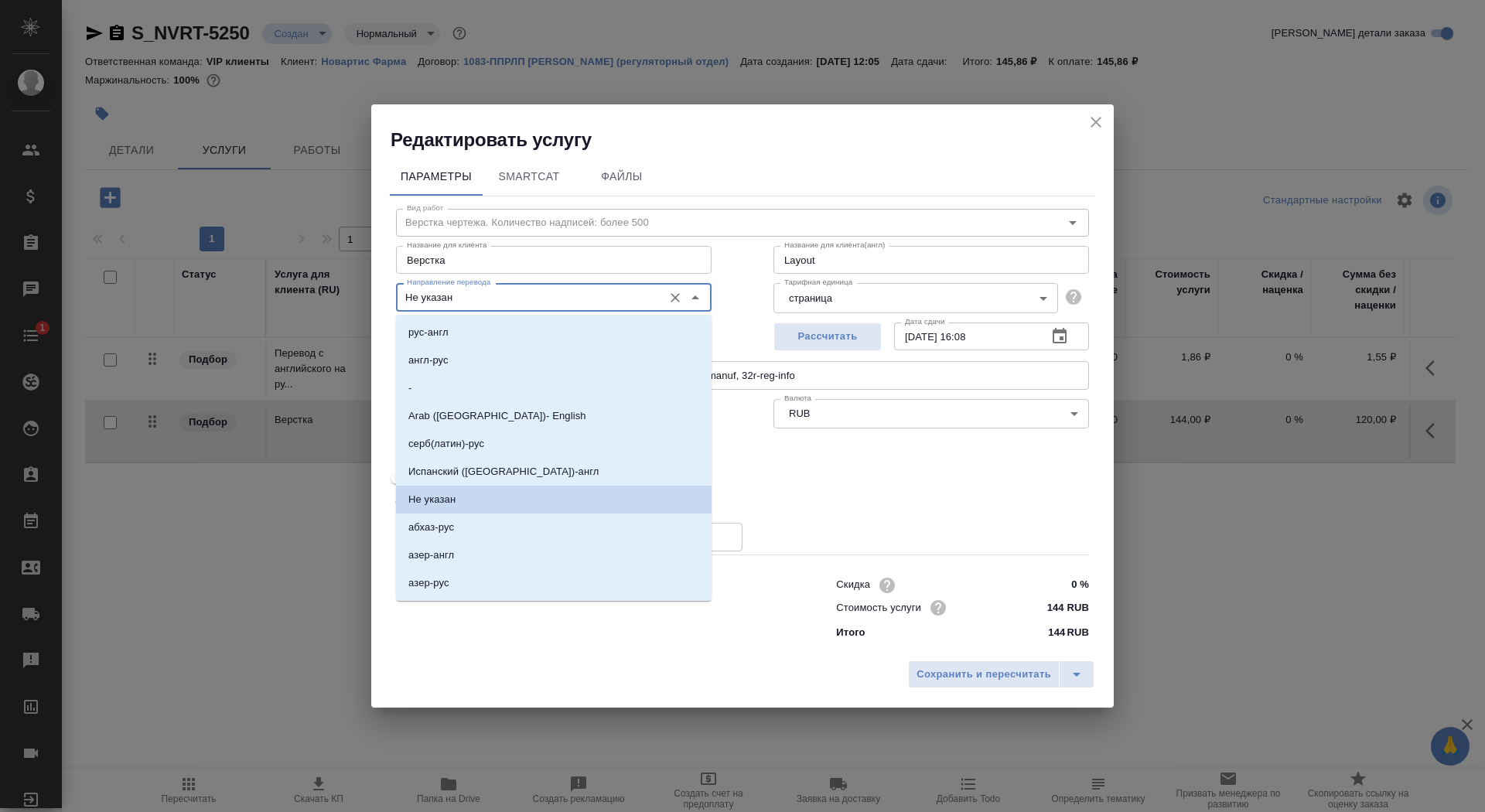
click at [465, 299] on input "Не указан" at bounding box center [528, 296] width 254 height 18
click at [467, 355] on li "англ-рус" at bounding box center [553, 360] width 316 height 28
type input "англ-рус"
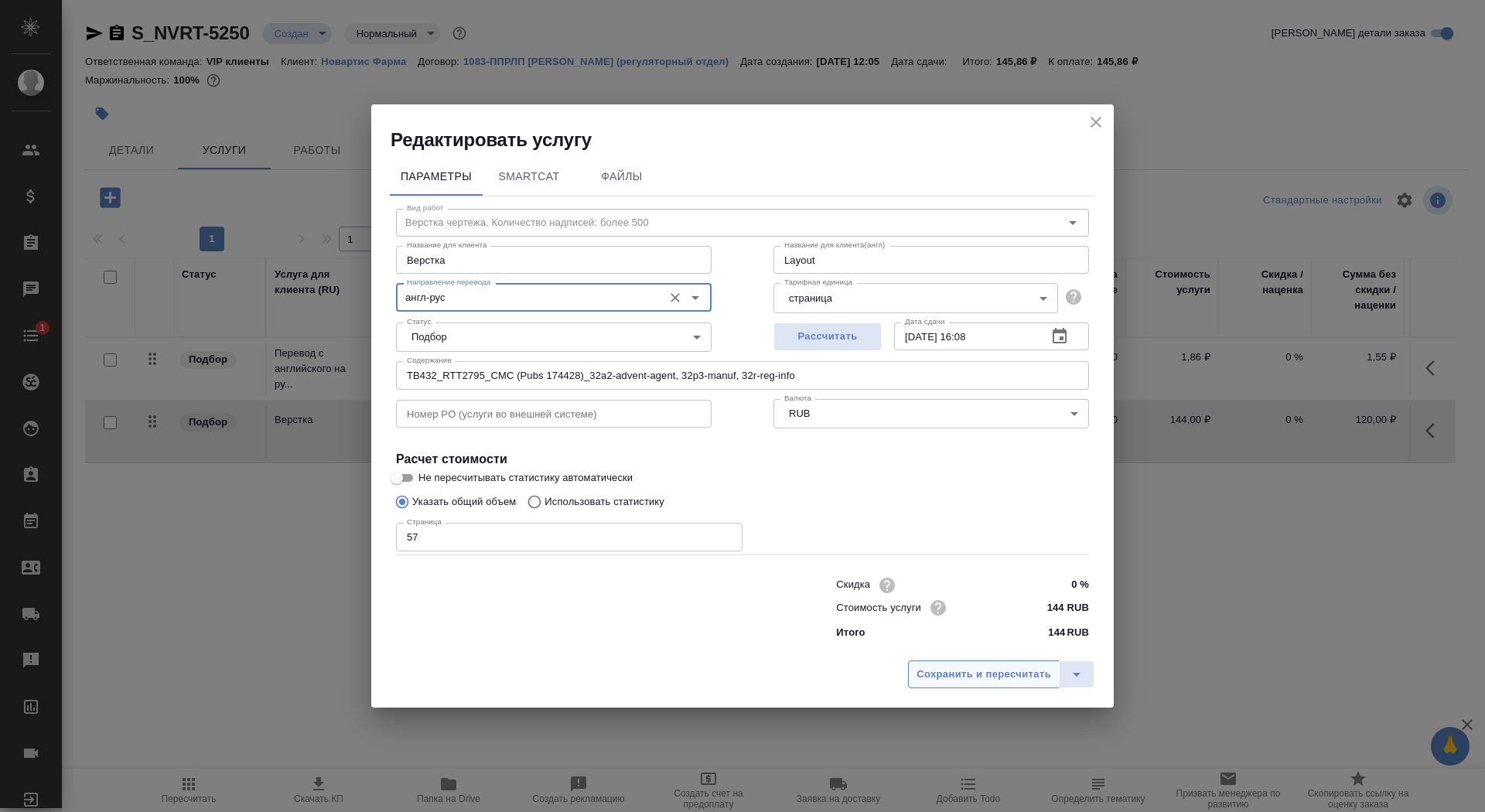
click at [957, 667] on span "Сохранить и пересчитать" at bounding box center [984, 674] width 135 height 17
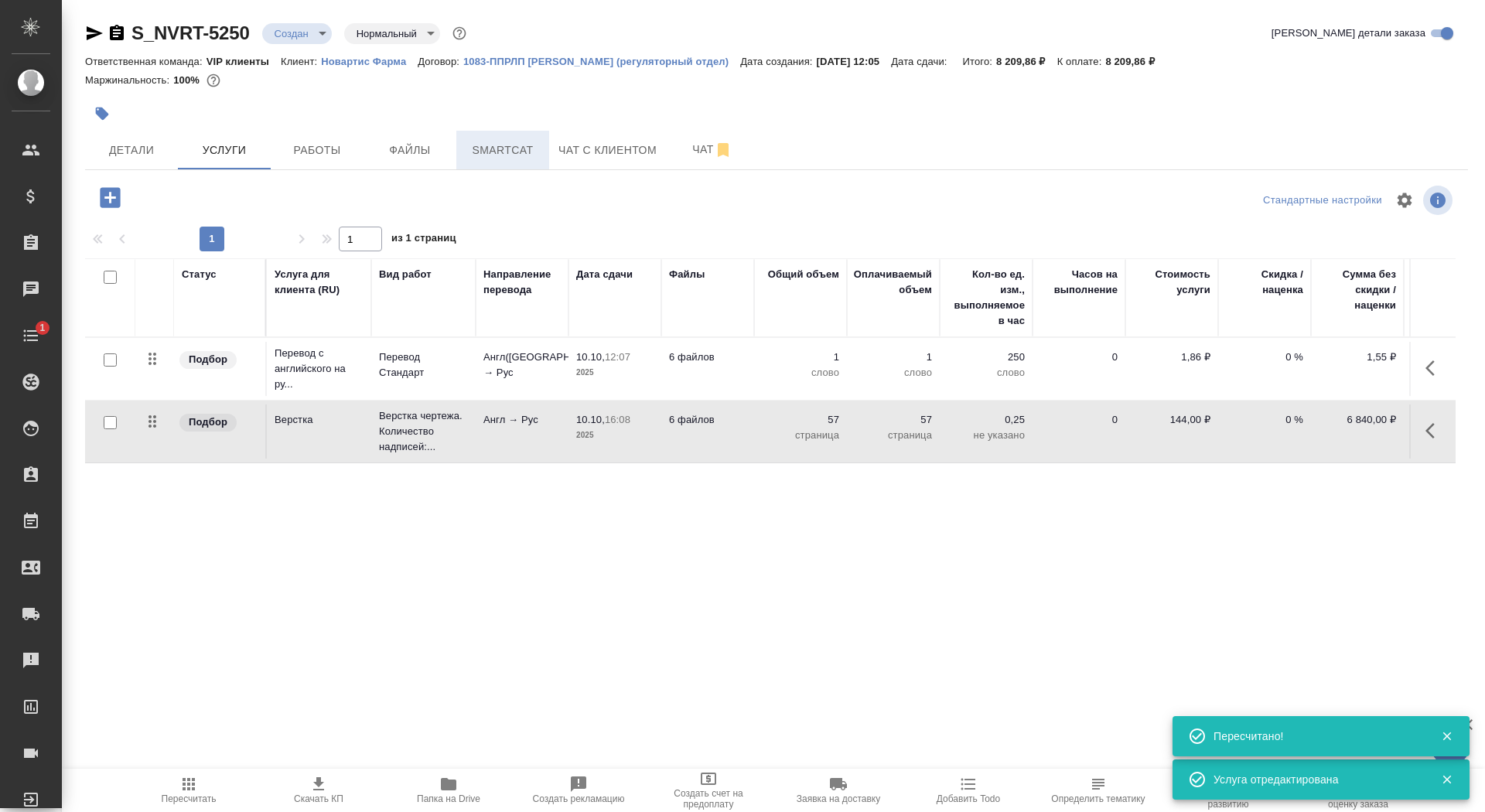
click at [486, 150] on span "Smartcat" at bounding box center [503, 150] width 75 height 19
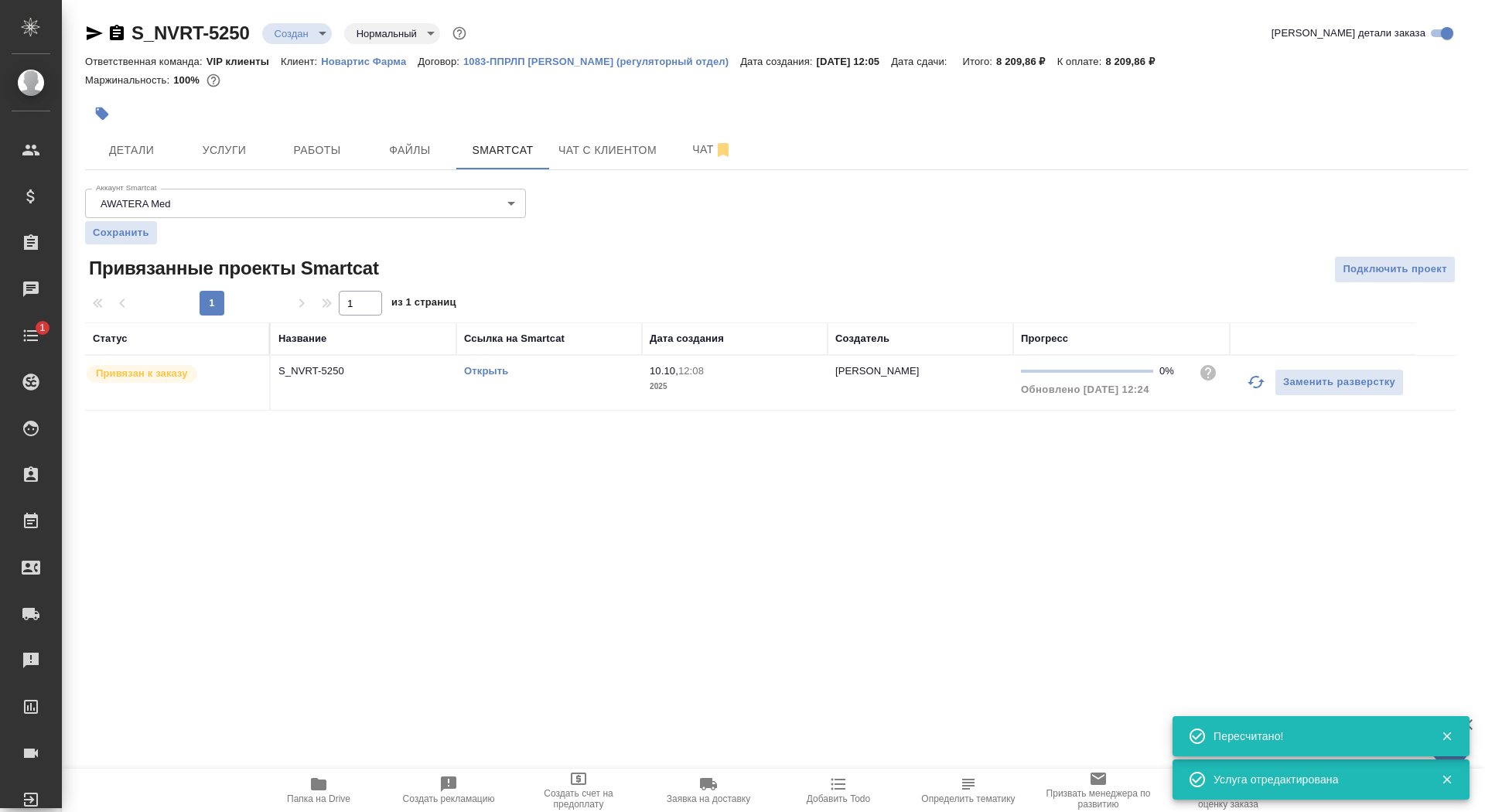
click at [486, 368] on link "Открыть" at bounding box center [485, 371] width 44 height 12
click at [238, 158] on span "Услуги" at bounding box center [224, 150] width 75 height 19
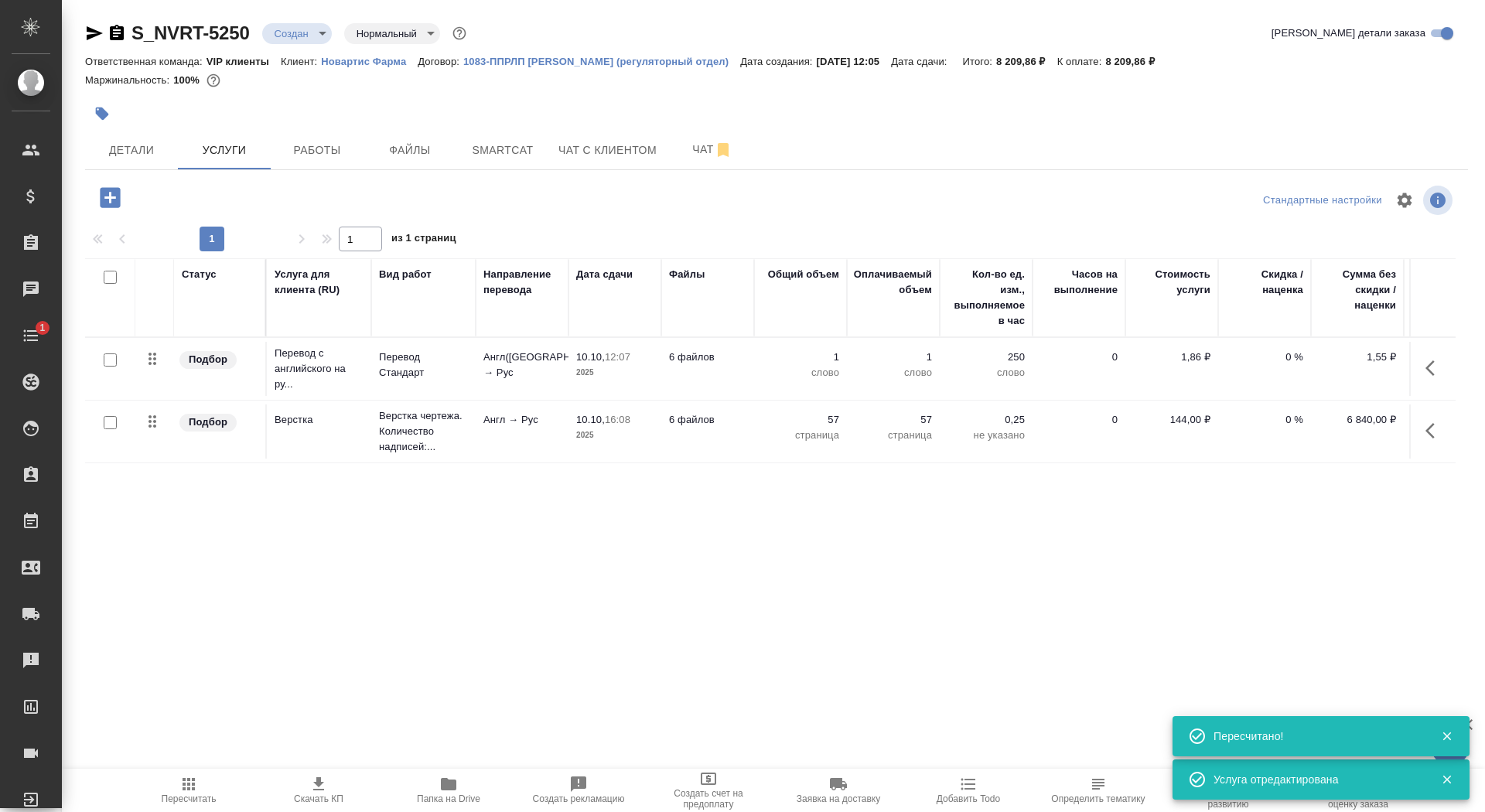
click at [581, 362] on p "10.10," at bounding box center [591, 357] width 29 height 12
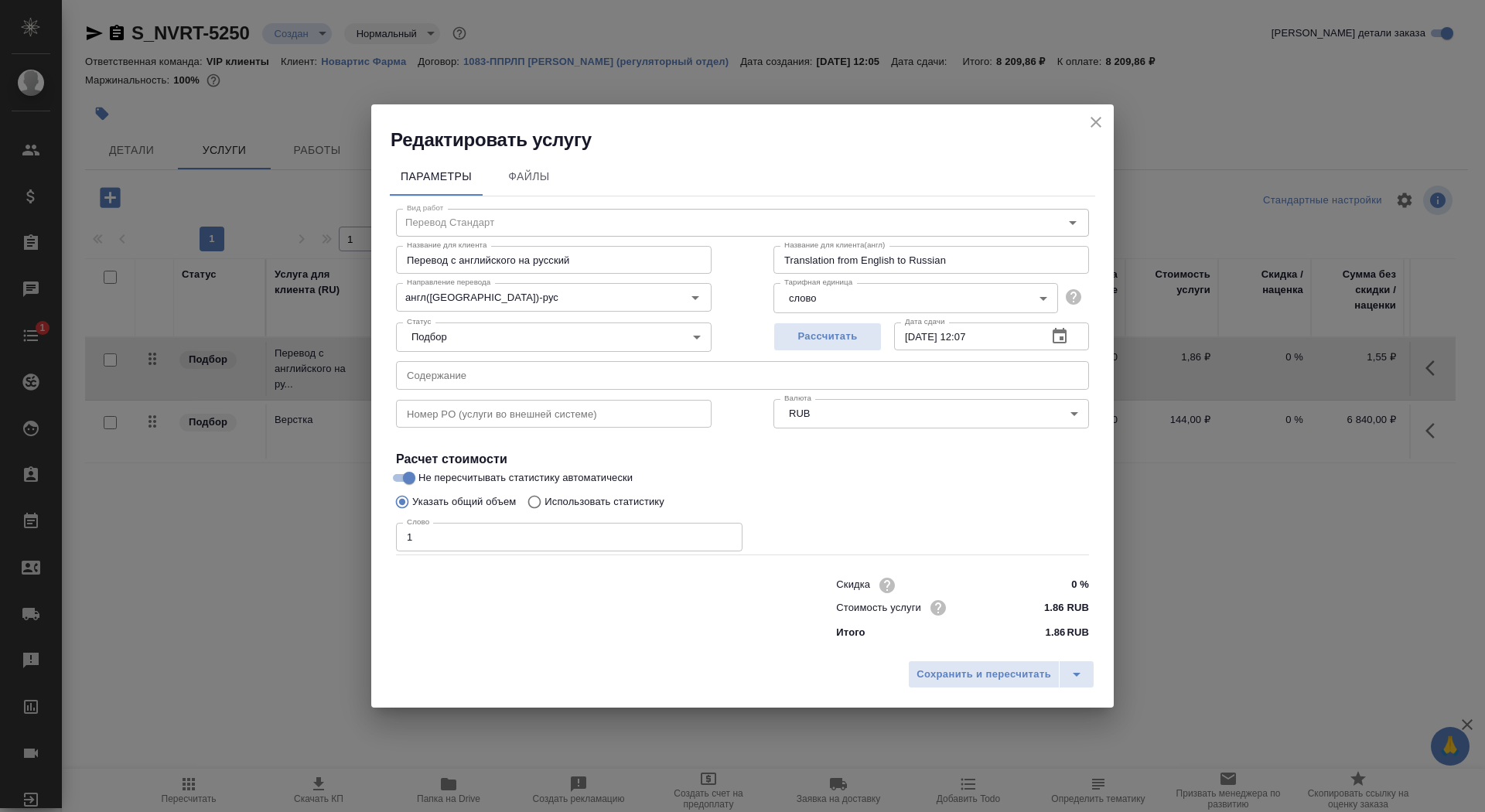
click at [614, 502] on p "Использовать статистику" at bounding box center [604, 502] width 120 height 16
click at [544, 502] on input "Использовать статистику" at bounding box center [533, 501] width 25 height 29
radio input "true"
radio input "false"
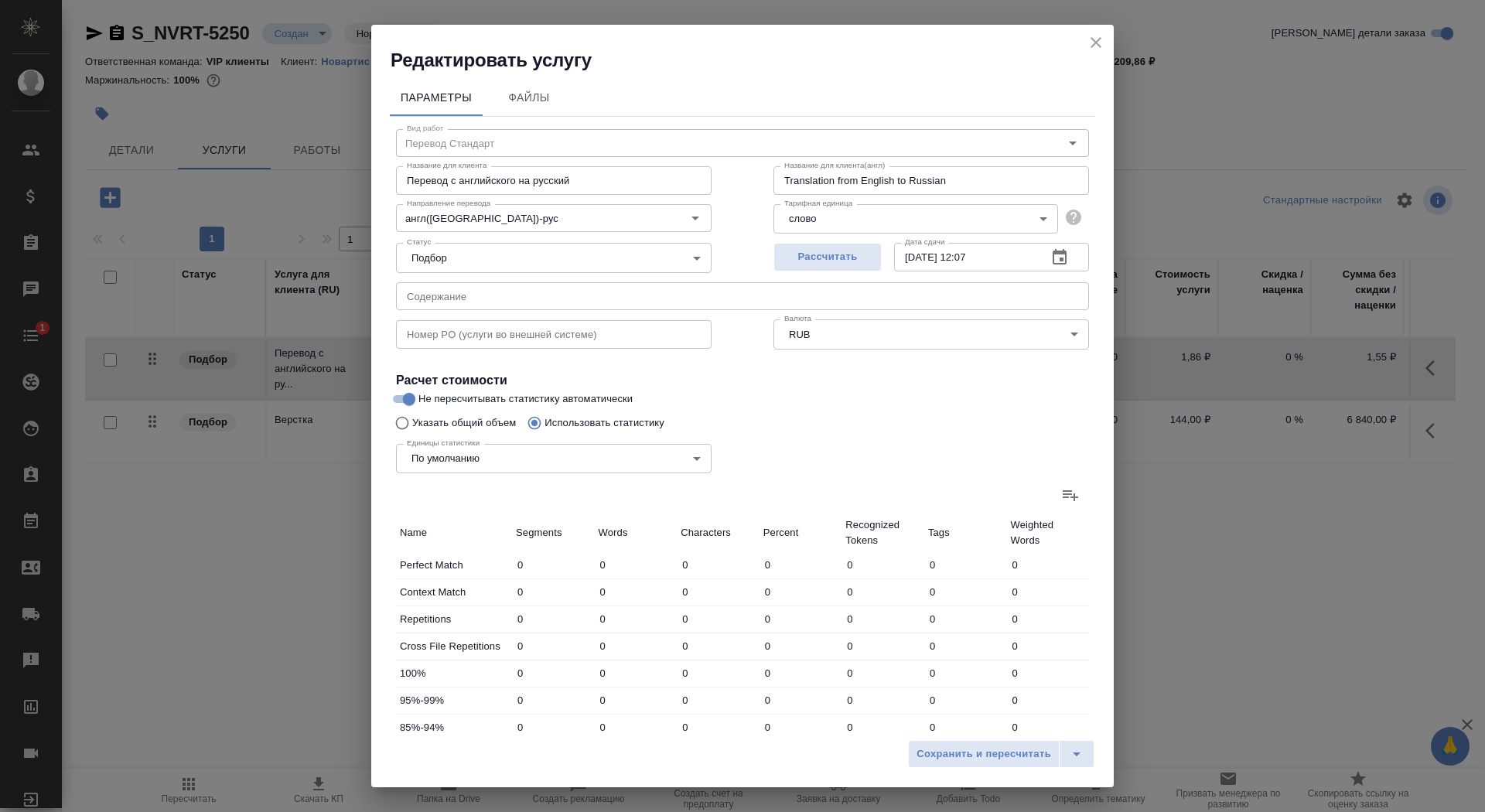
click at [1087, 508] on div at bounding box center [742, 494] width 693 height 37
click at [1070, 479] on label at bounding box center [1070, 494] width 37 height 37
click at [0, 0] on input "file" at bounding box center [0, 0] width 0 height 0
type input "346"
type input "1098"
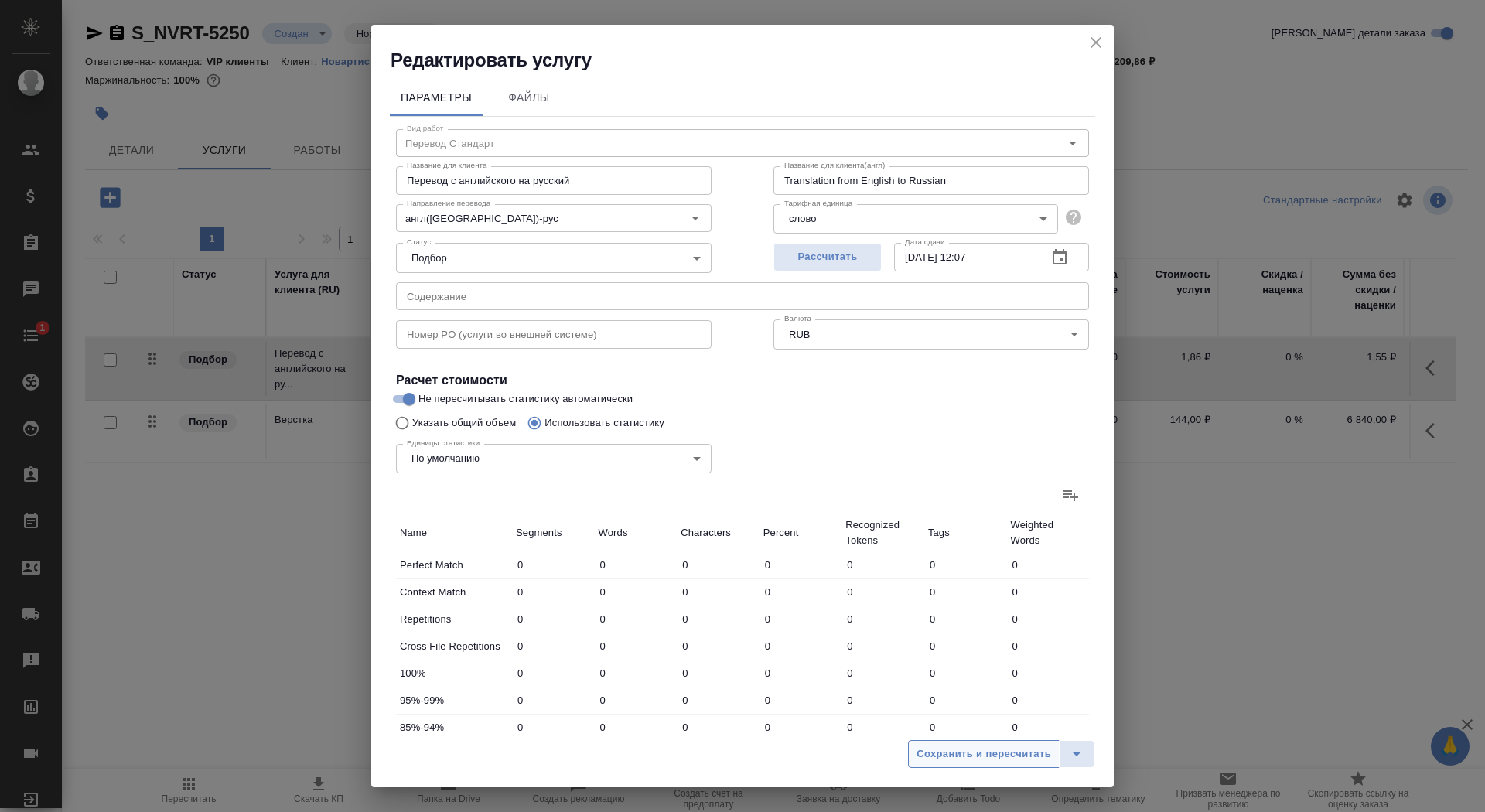
type input "6846"
type input "112"
type input "425"
type input "2620"
type input "51"
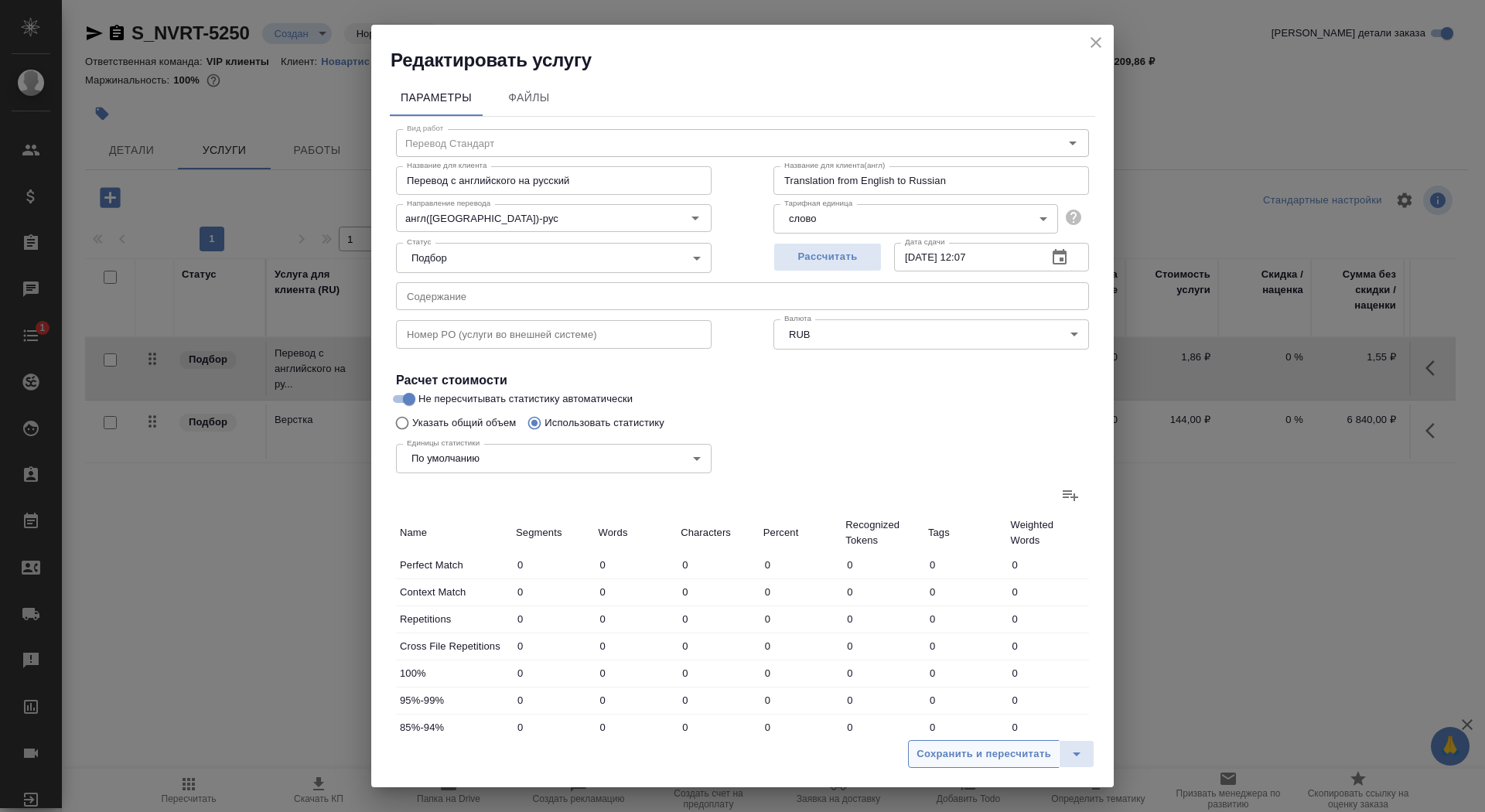
type input "386"
type input "2448"
type input "883"
type input "6682"
type input "43761"
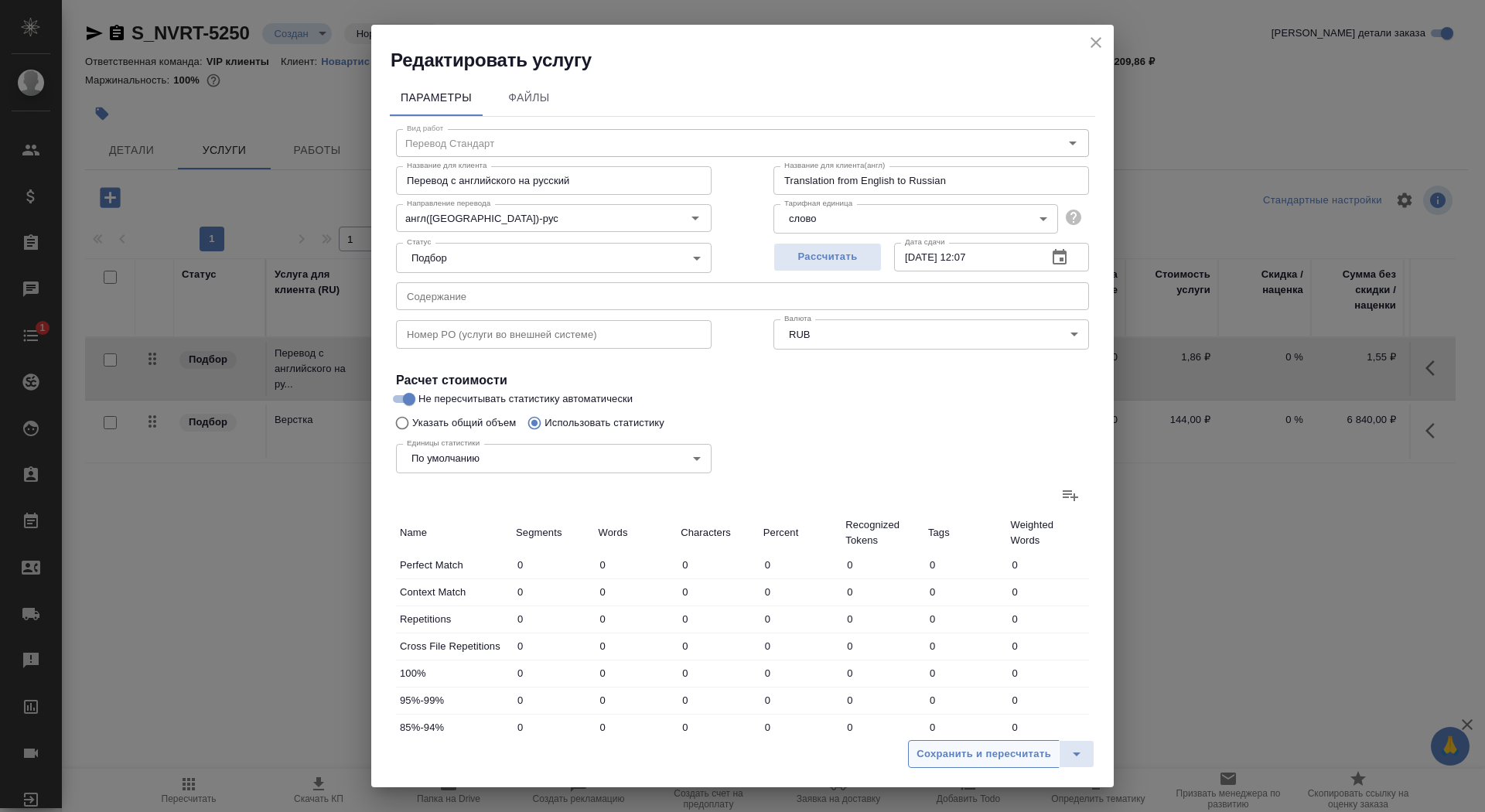
type input "157"
type input "2075"
type input "13290"
type input "69"
type input "620"
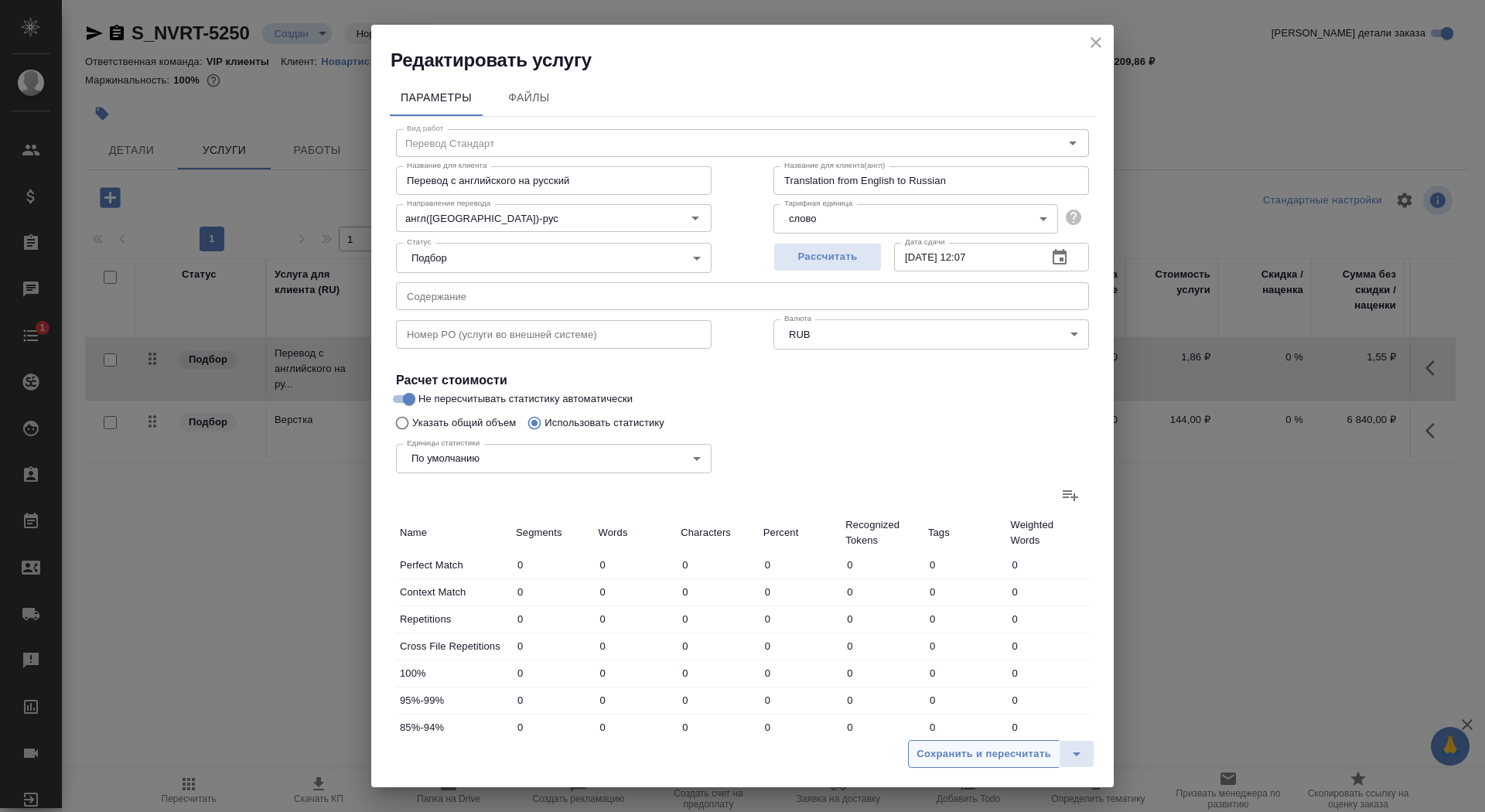
type input "3959"
type input "73"
type input "431"
type input "2821"
type input "259"
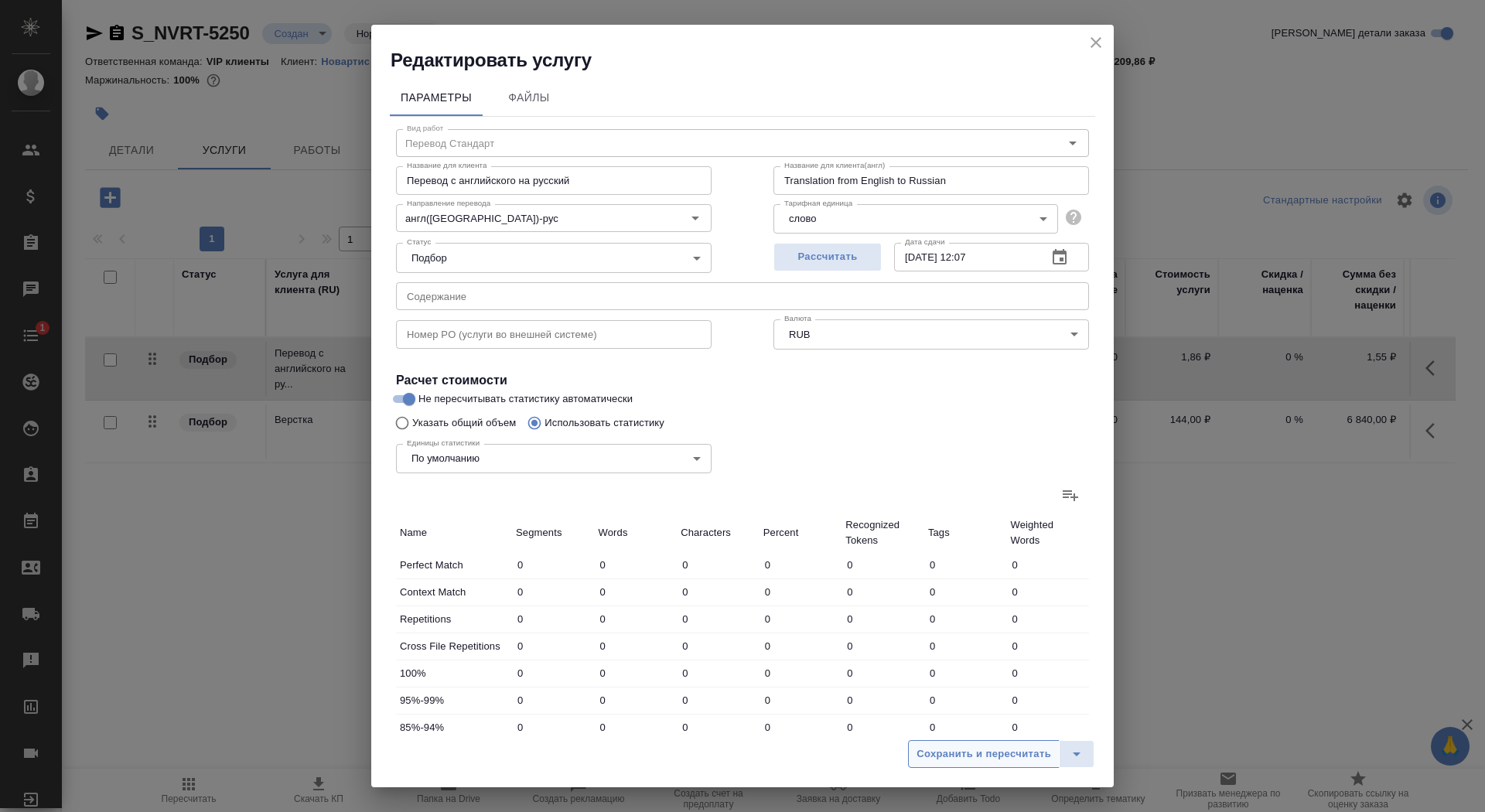
type input "2429"
type input "15779"
type input "1787"
type input "13335"
type input "86456"
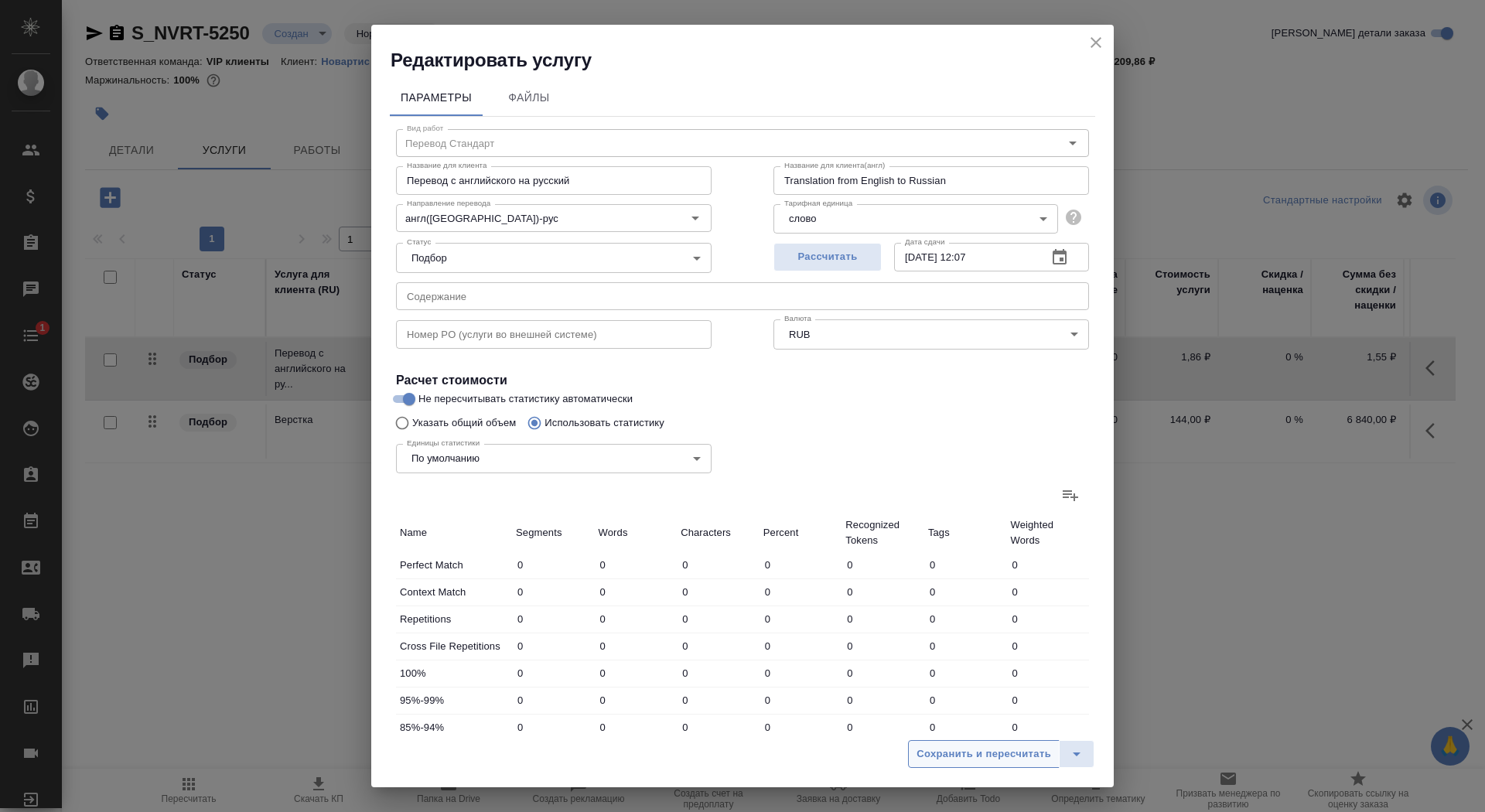
type input "1950"
type input "14146"
type input "91524"
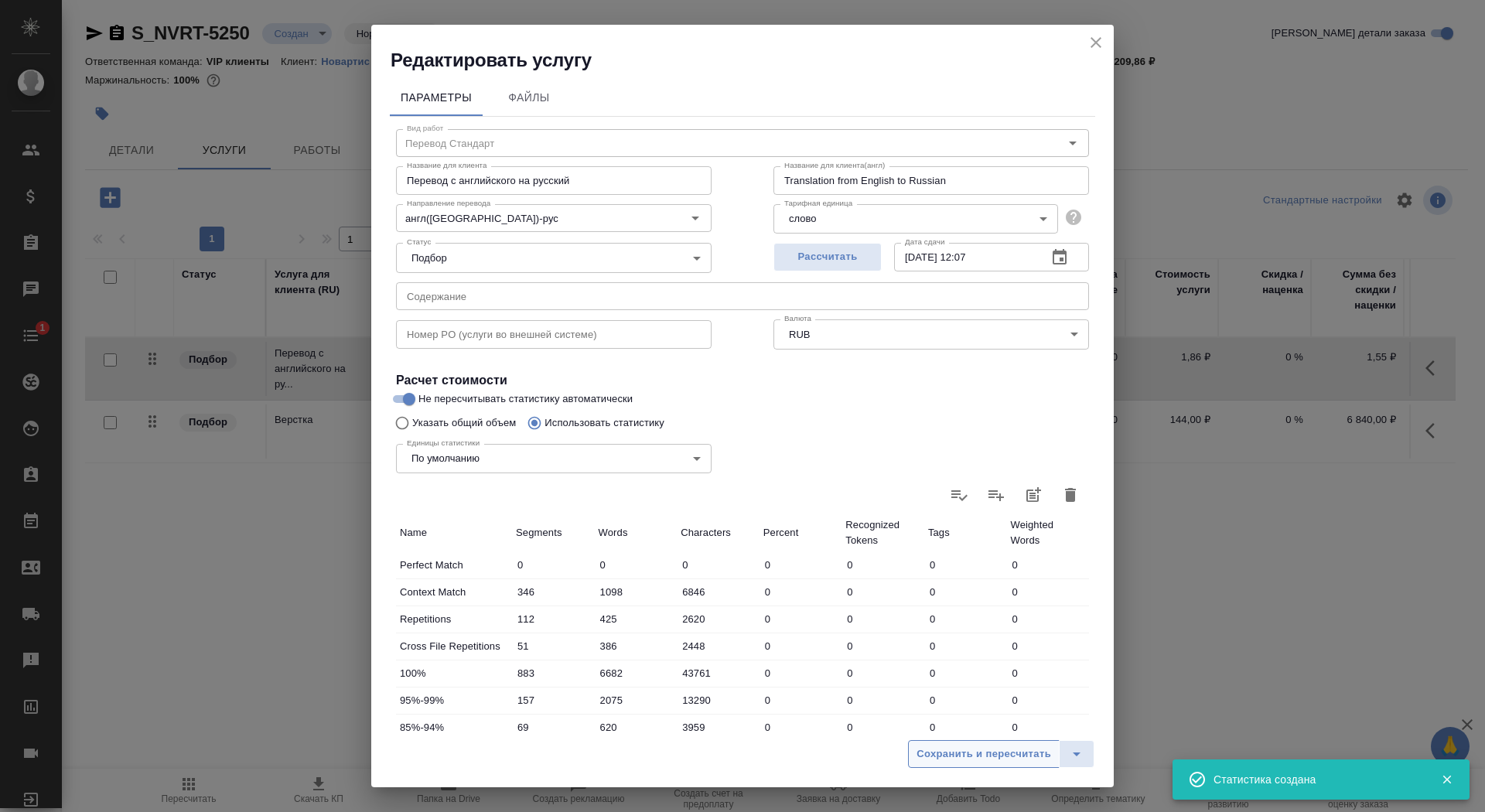
click at [968, 748] on span "Сохранить и пересчитать" at bounding box center [984, 753] width 135 height 17
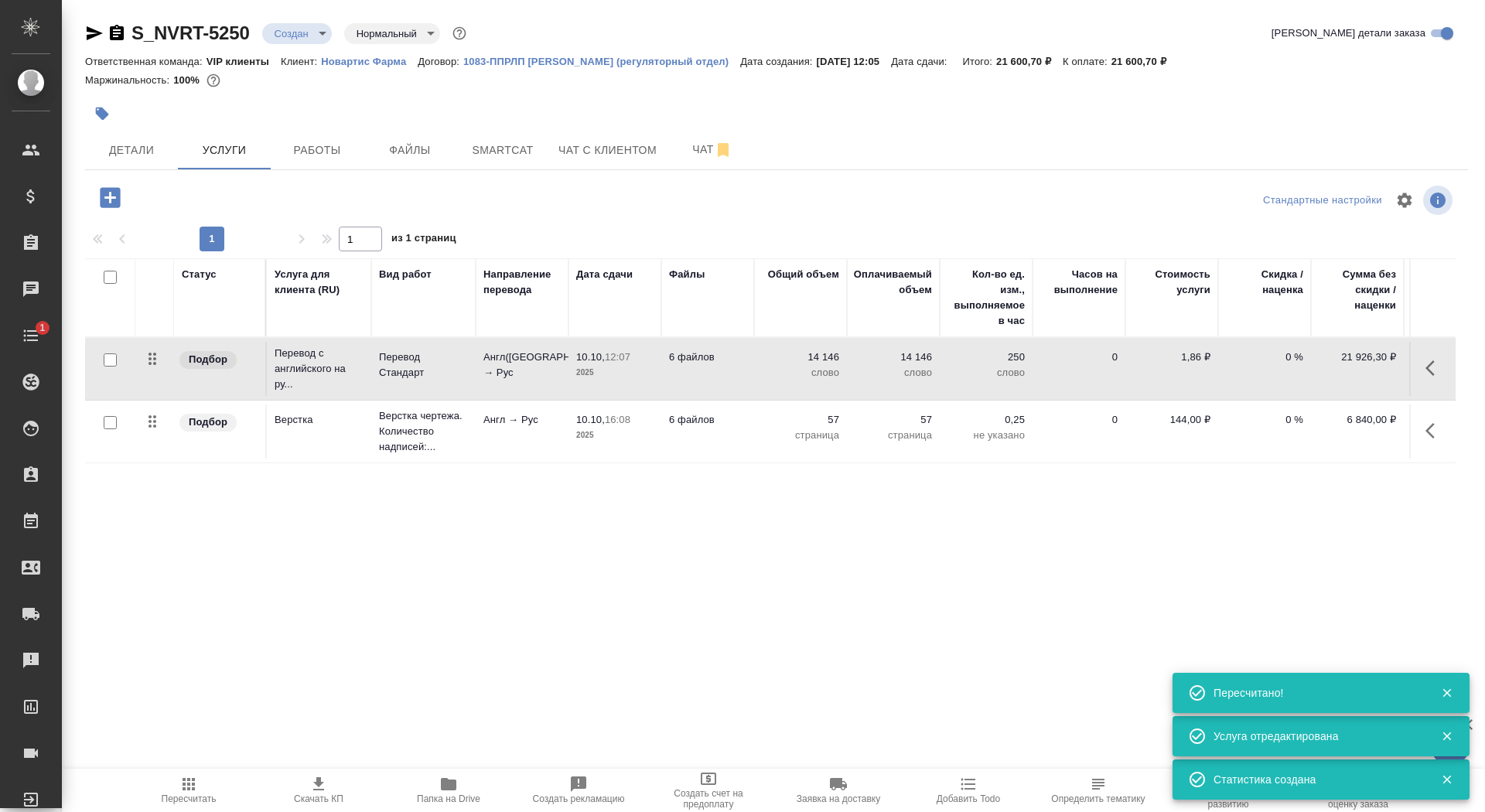
click at [557, 379] on p "Англ(США) → Рус" at bounding box center [522, 364] width 77 height 31
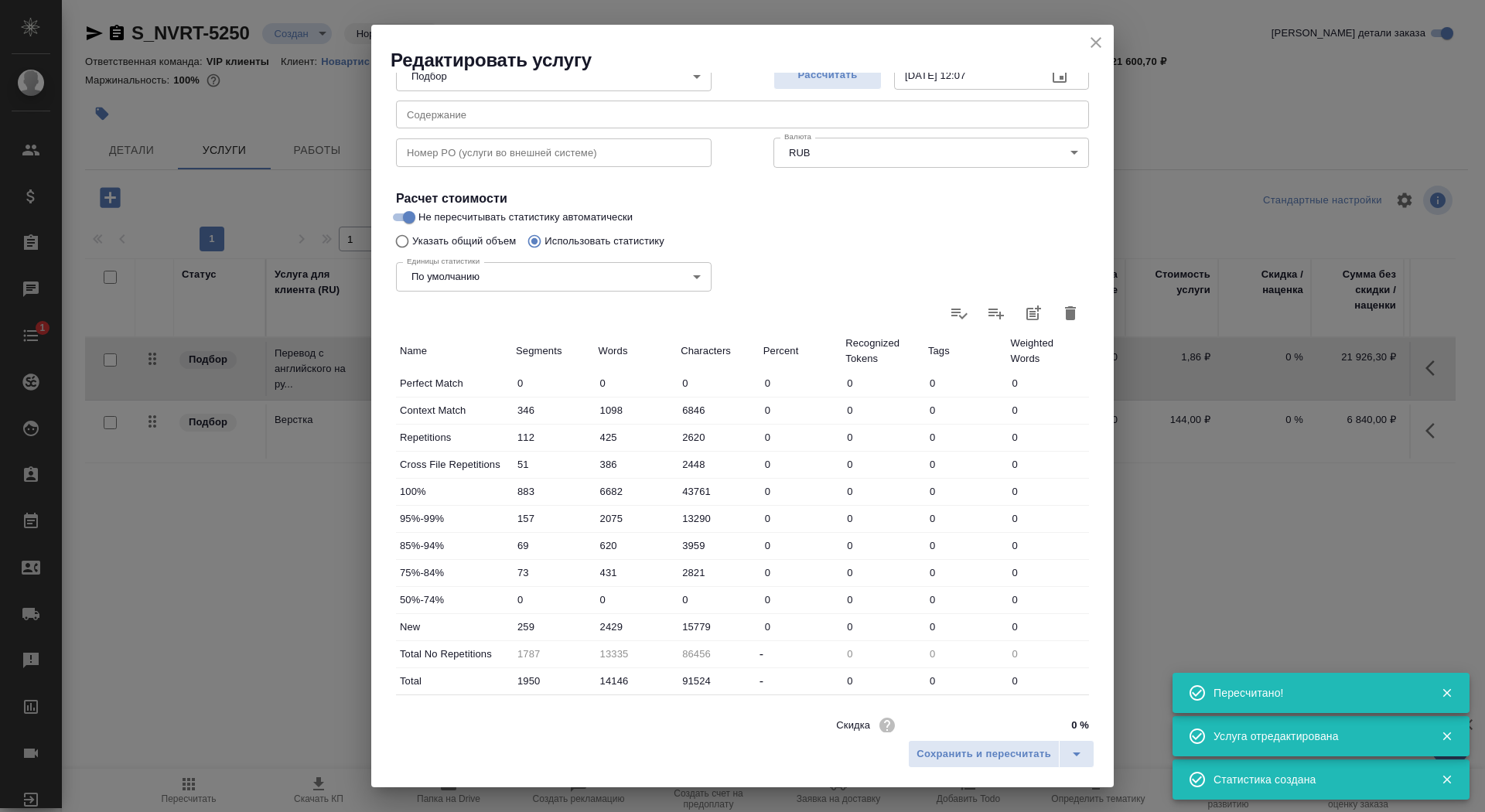
scroll to position [240, 0]
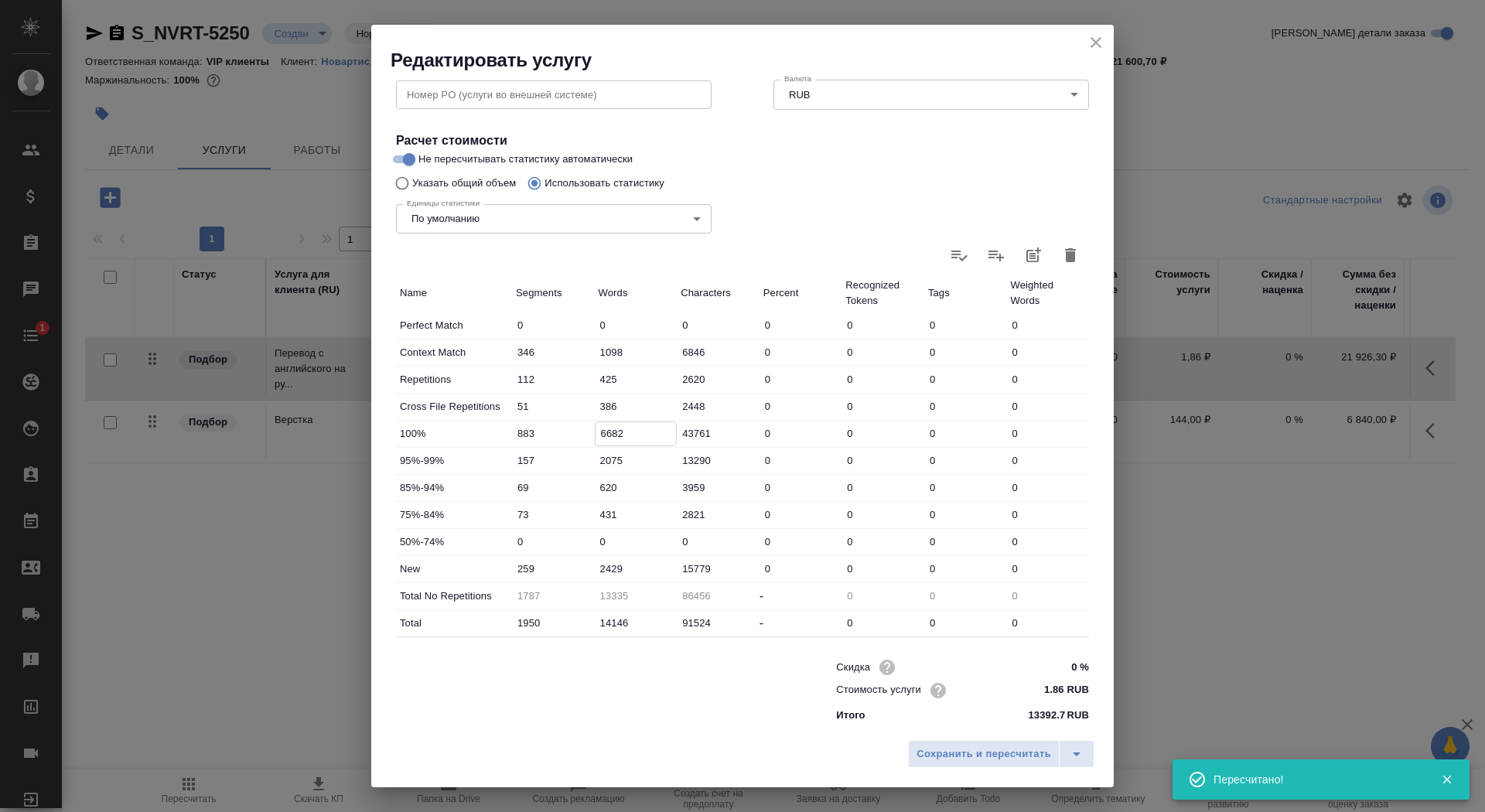
click at [598, 430] on input "6682" at bounding box center [636, 433] width 81 height 22
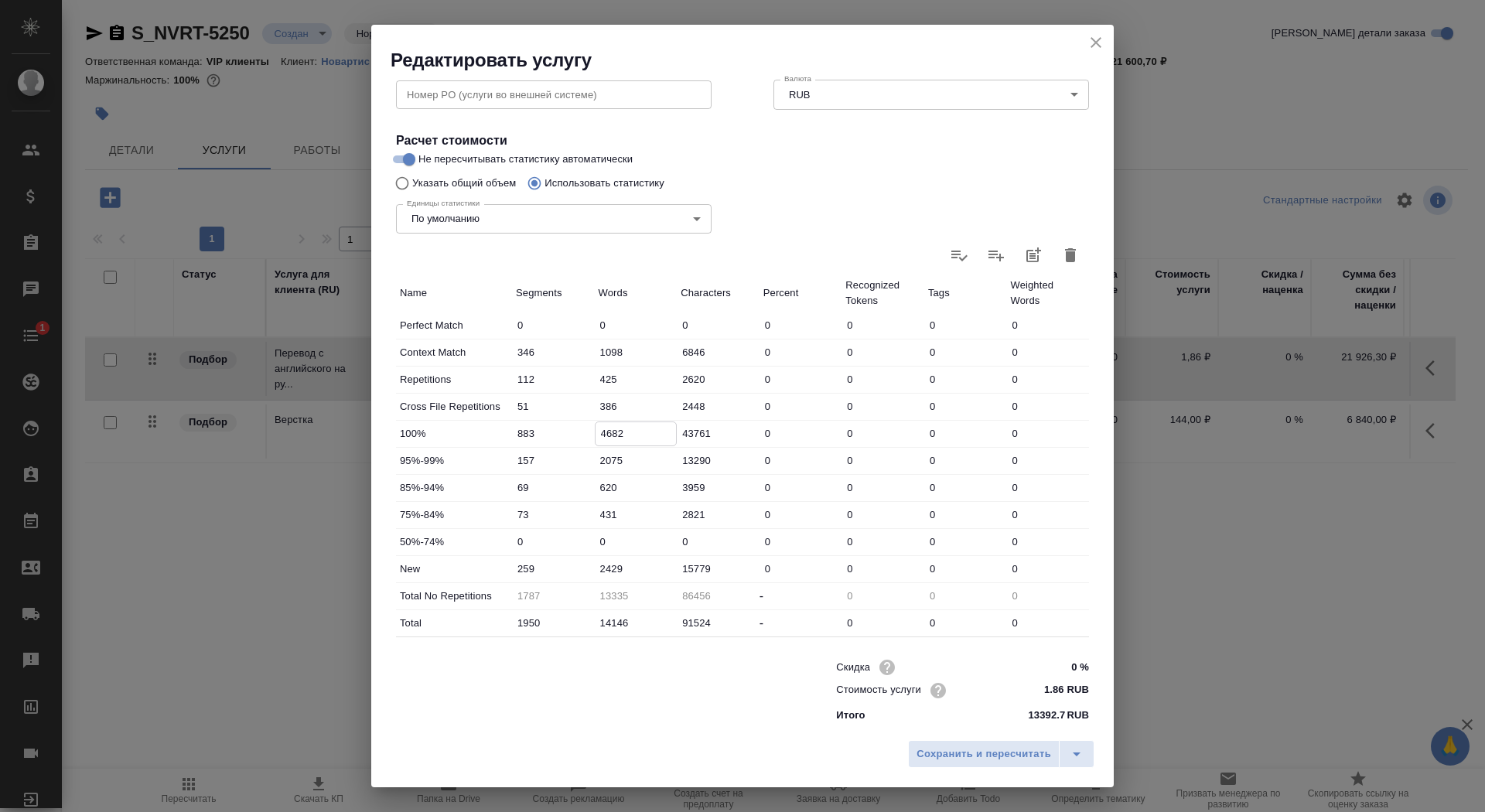
type input "4682"
drag, startPoint x: 605, startPoint y: 566, endPoint x: 597, endPoint y: 564, distance: 8.2
click at [597, 565] on input "2429" at bounding box center [636, 568] width 81 height 22
type input "4429"
click at [937, 741] on button "Сохранить и пересчитать" at bounding box center [983, 754] width 152 height 28
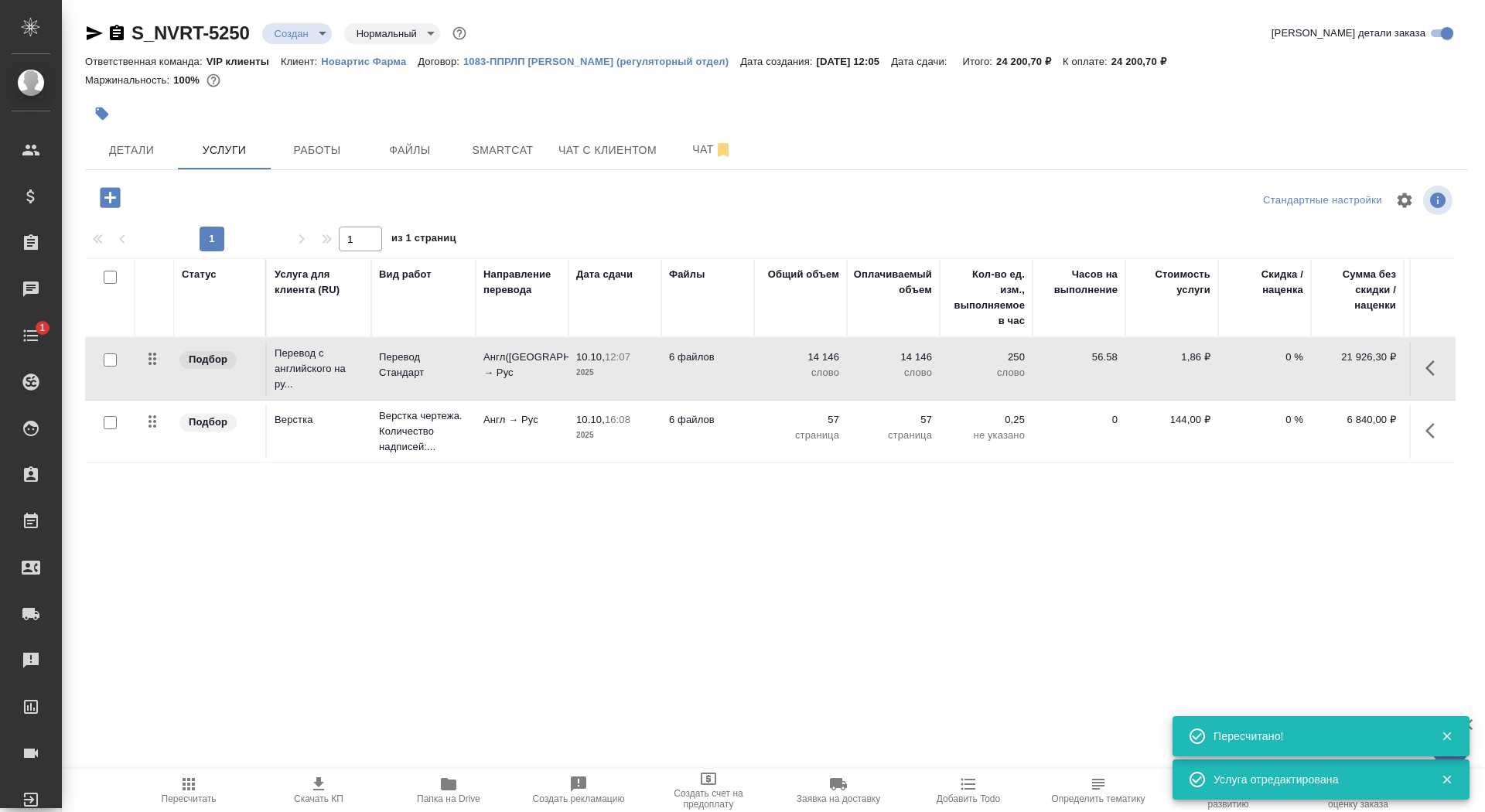
click at [325, 786] on icon "button" at bounding box center [319, 784] width 18 height 18
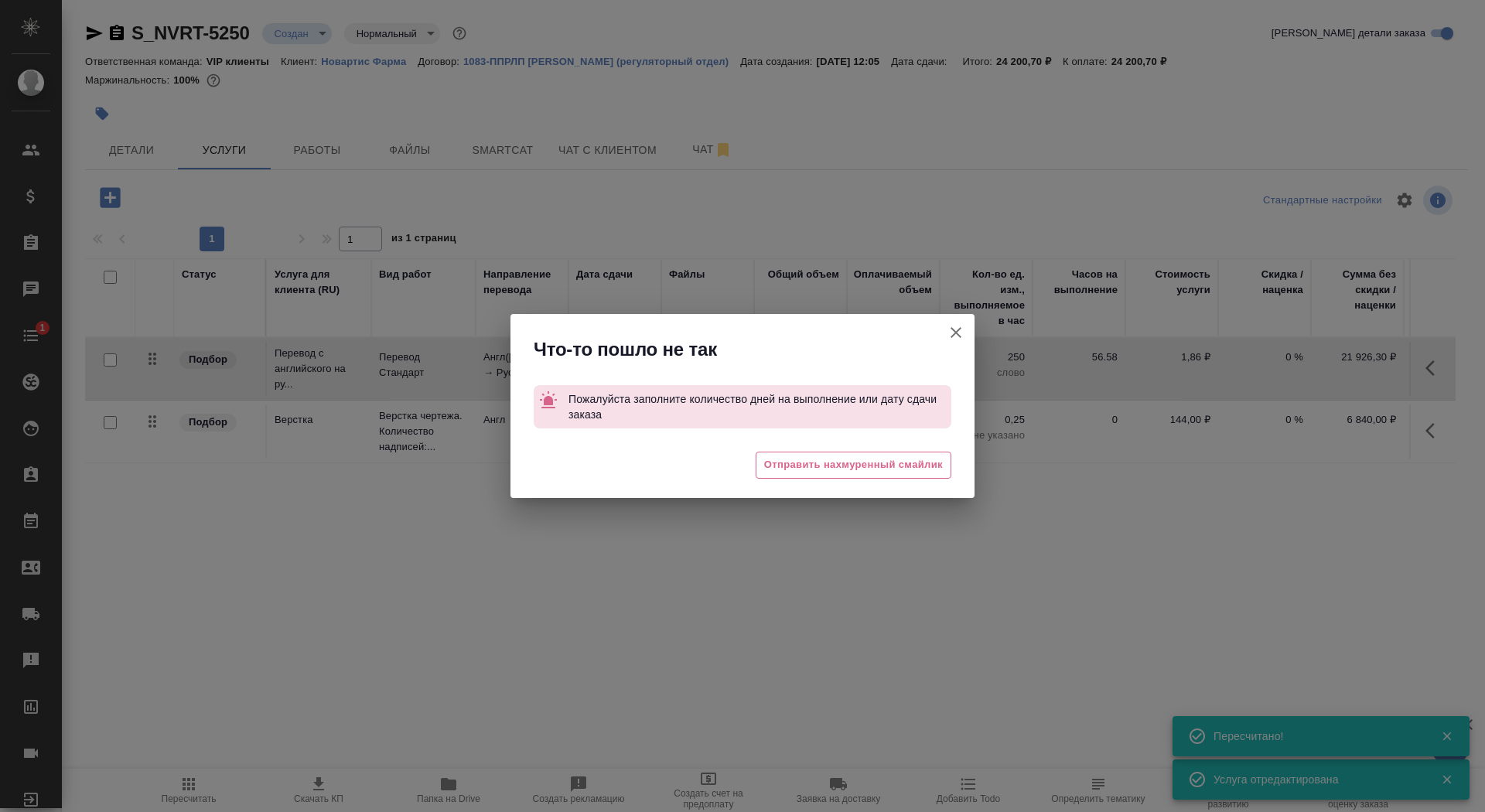
click at [951, 334] on icon "button" at bounding box center [956, 332] width 18 height 18
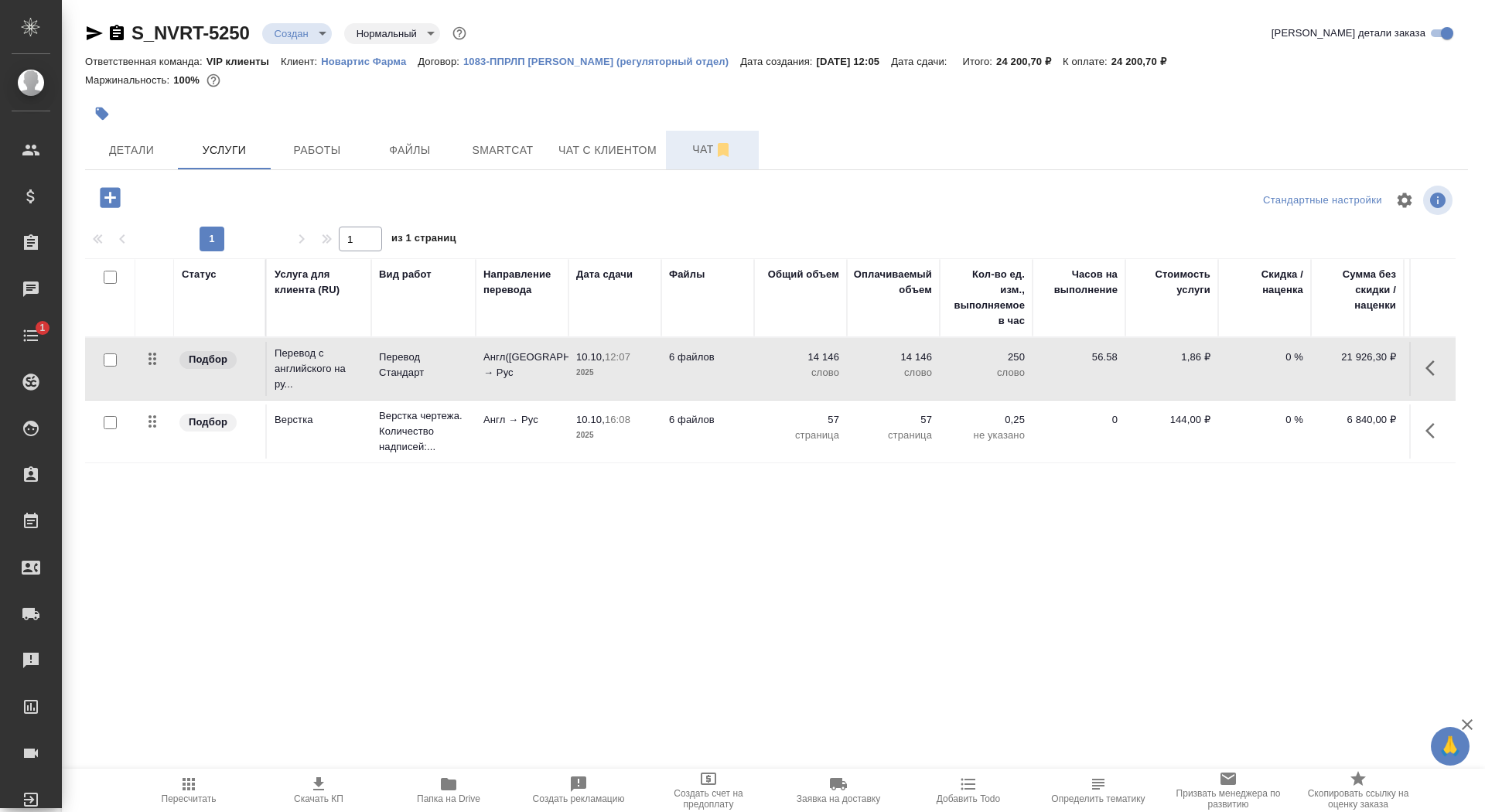
click at [678, 137] on button "Чат" at bounding box center [712, 150] width 93 height 39
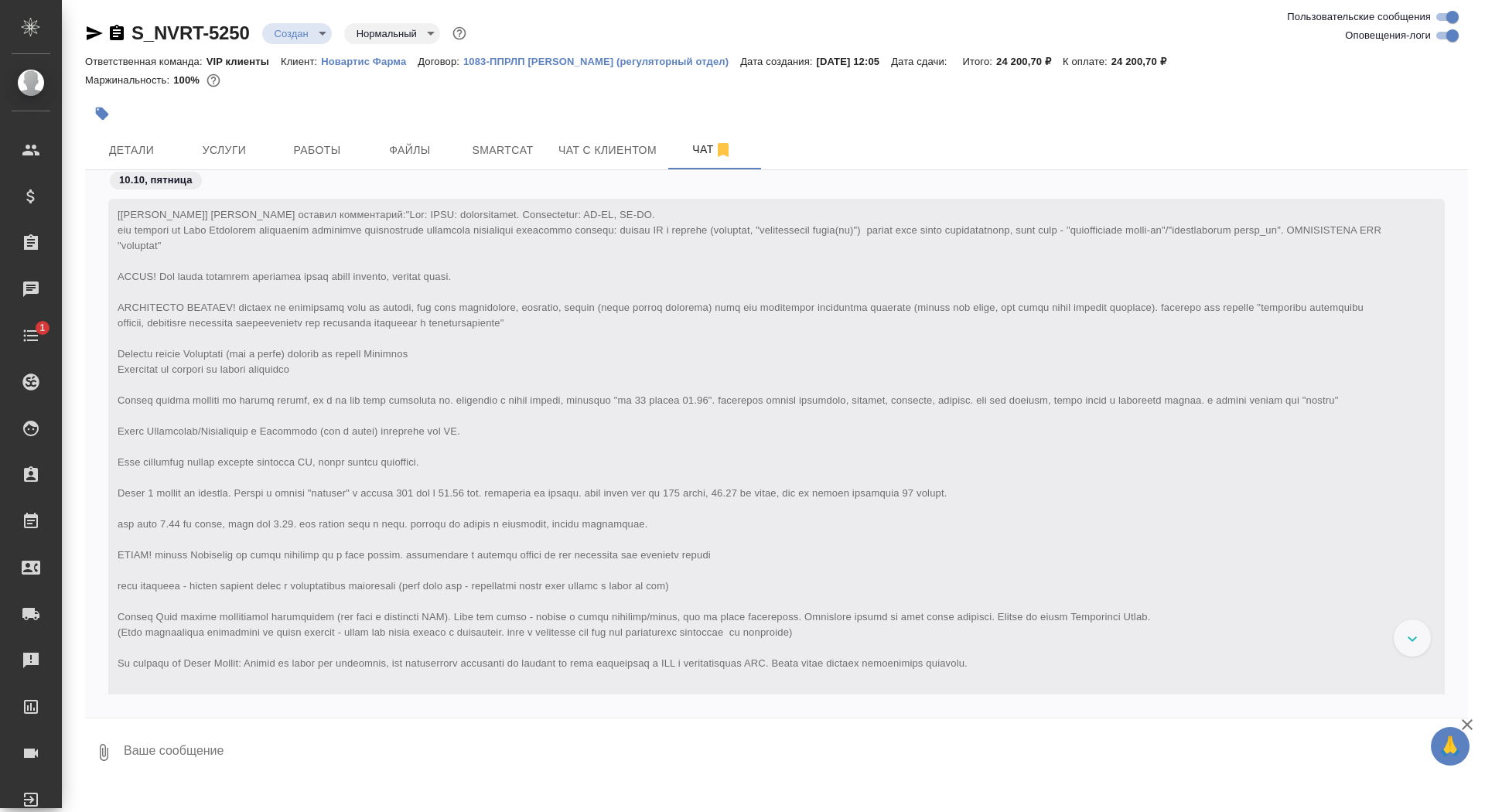
scroll to position [932, 0]
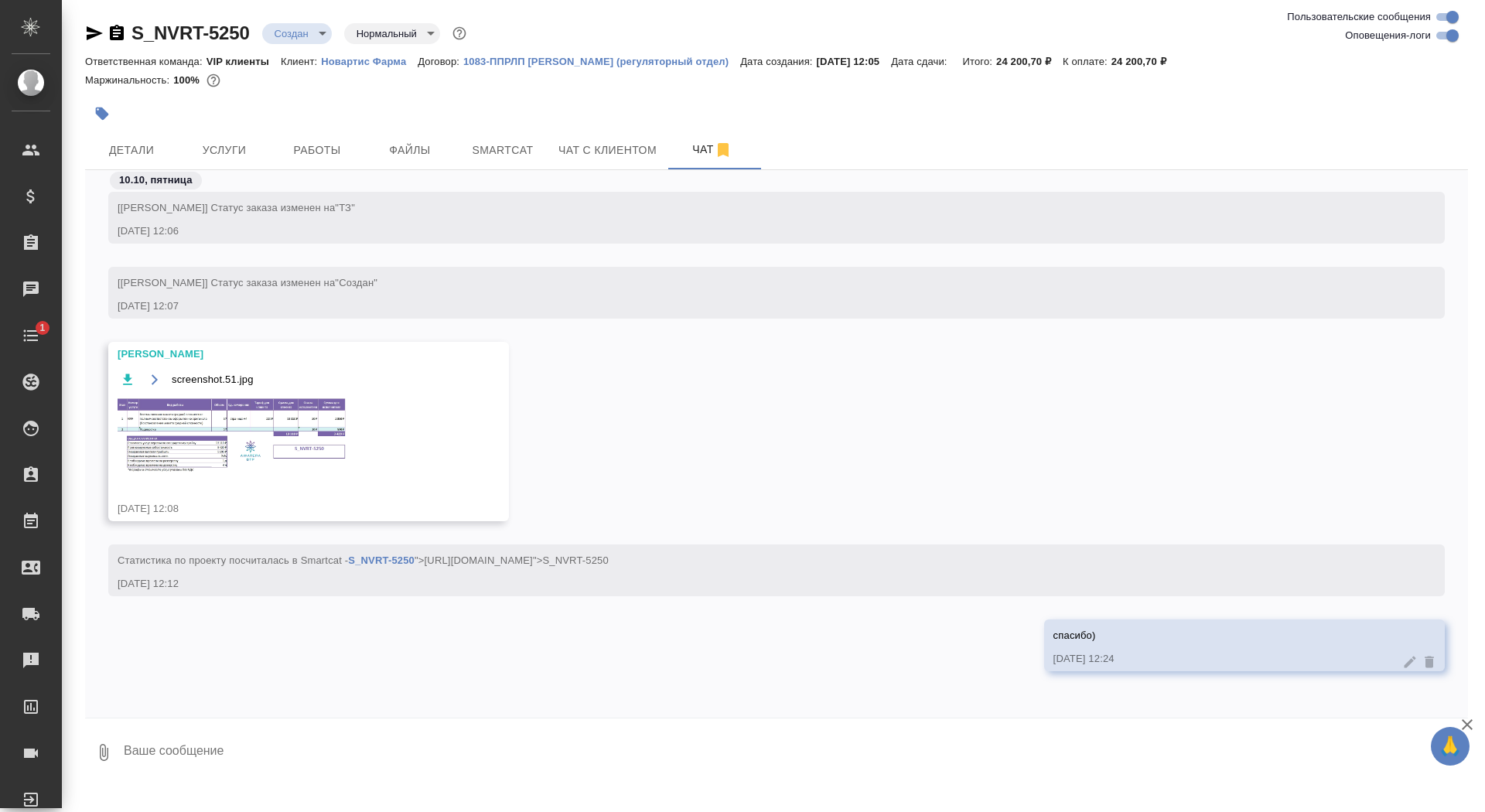
click at [282, 415] on img at bounding box center [234, 435] width 232 height 77
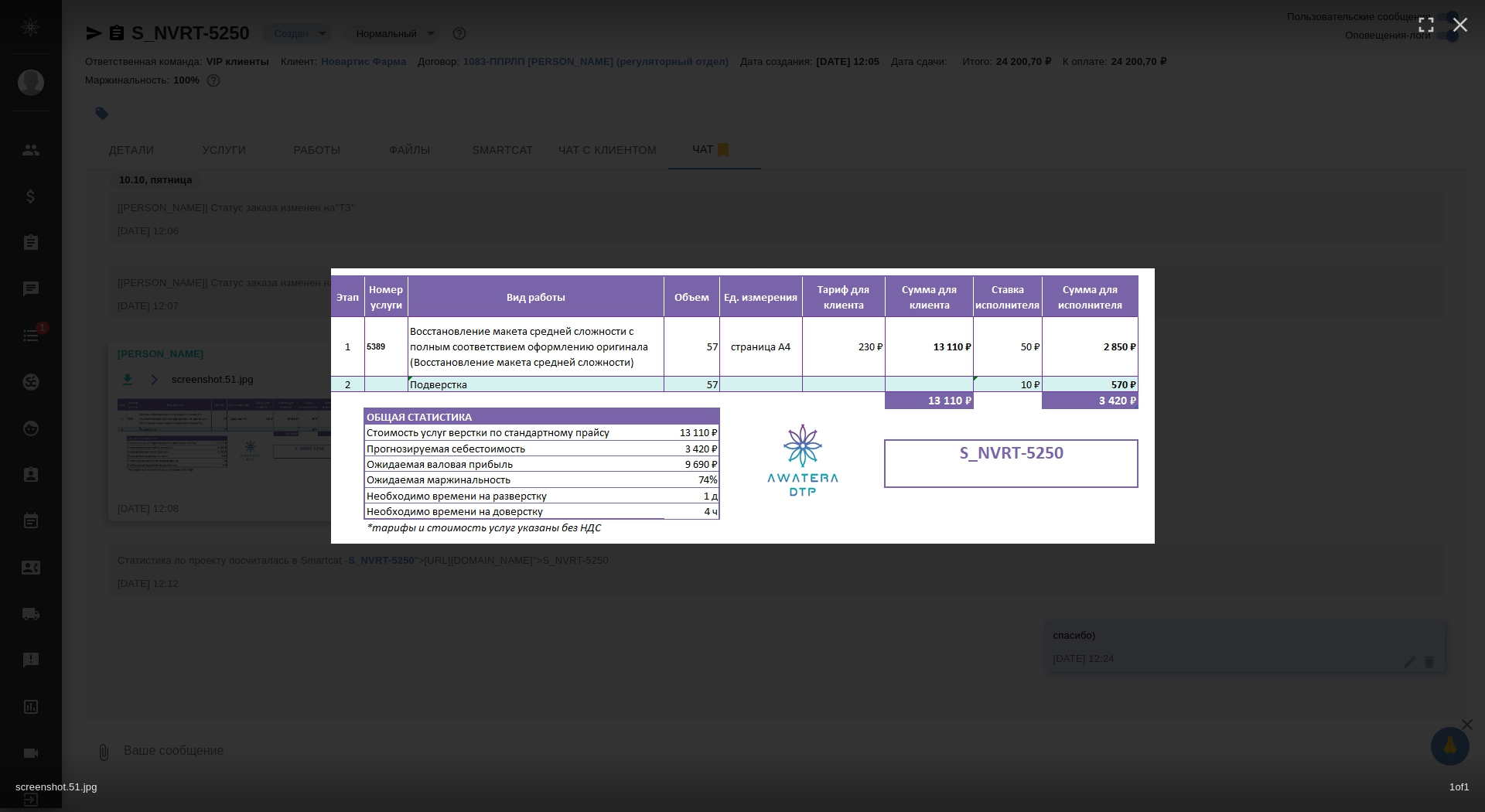
click at [227, 275] on div "screenshot.51.jpg 1 of 1" at bounding box center [742, 406] width 1485 height 812
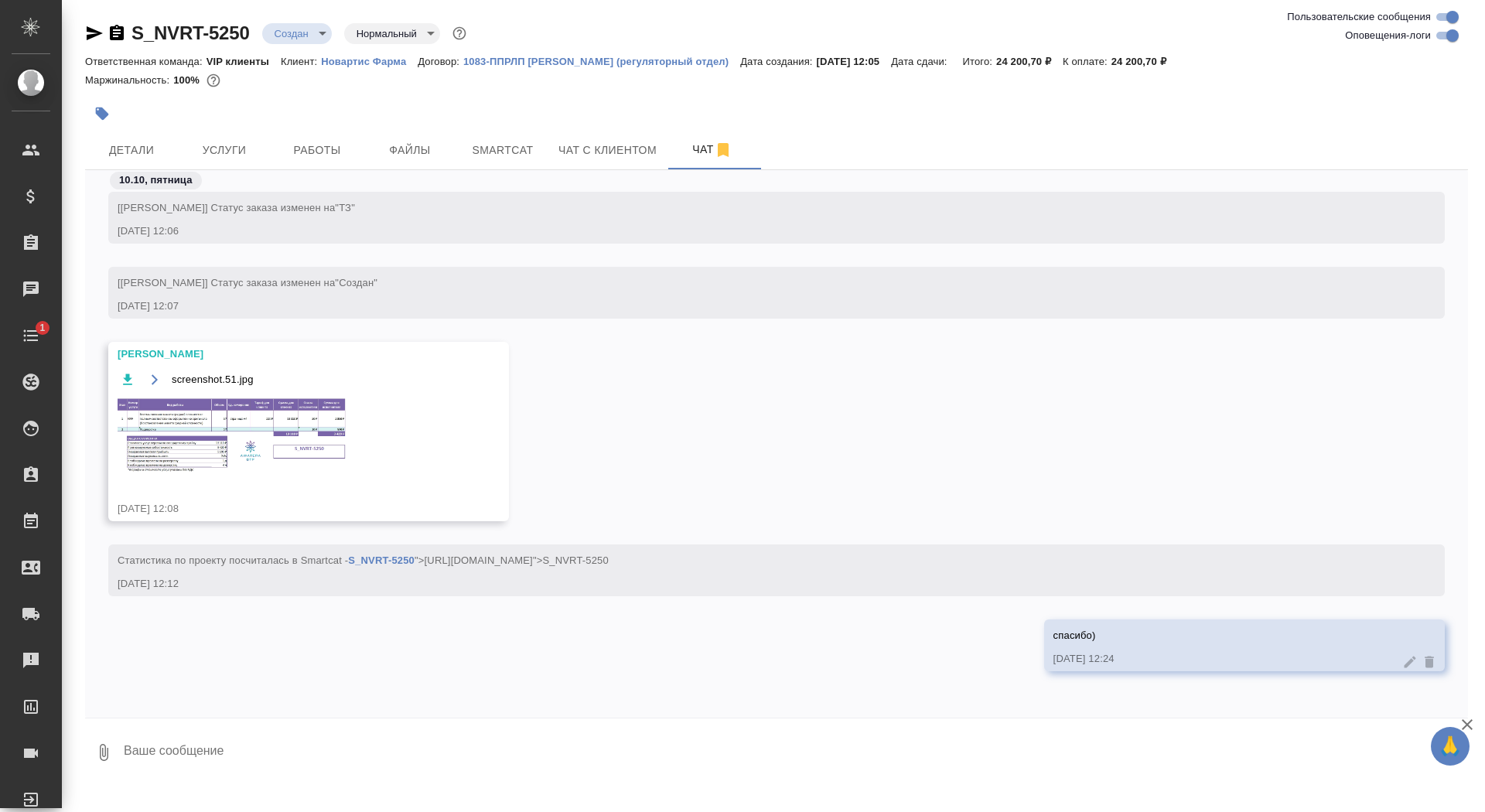
click at [137, 129] on div at bounding box center [546, 113] width 922 height 34
click at [142, 149] on span "Детали" at bounding box center [132, 150] width 75 height 19
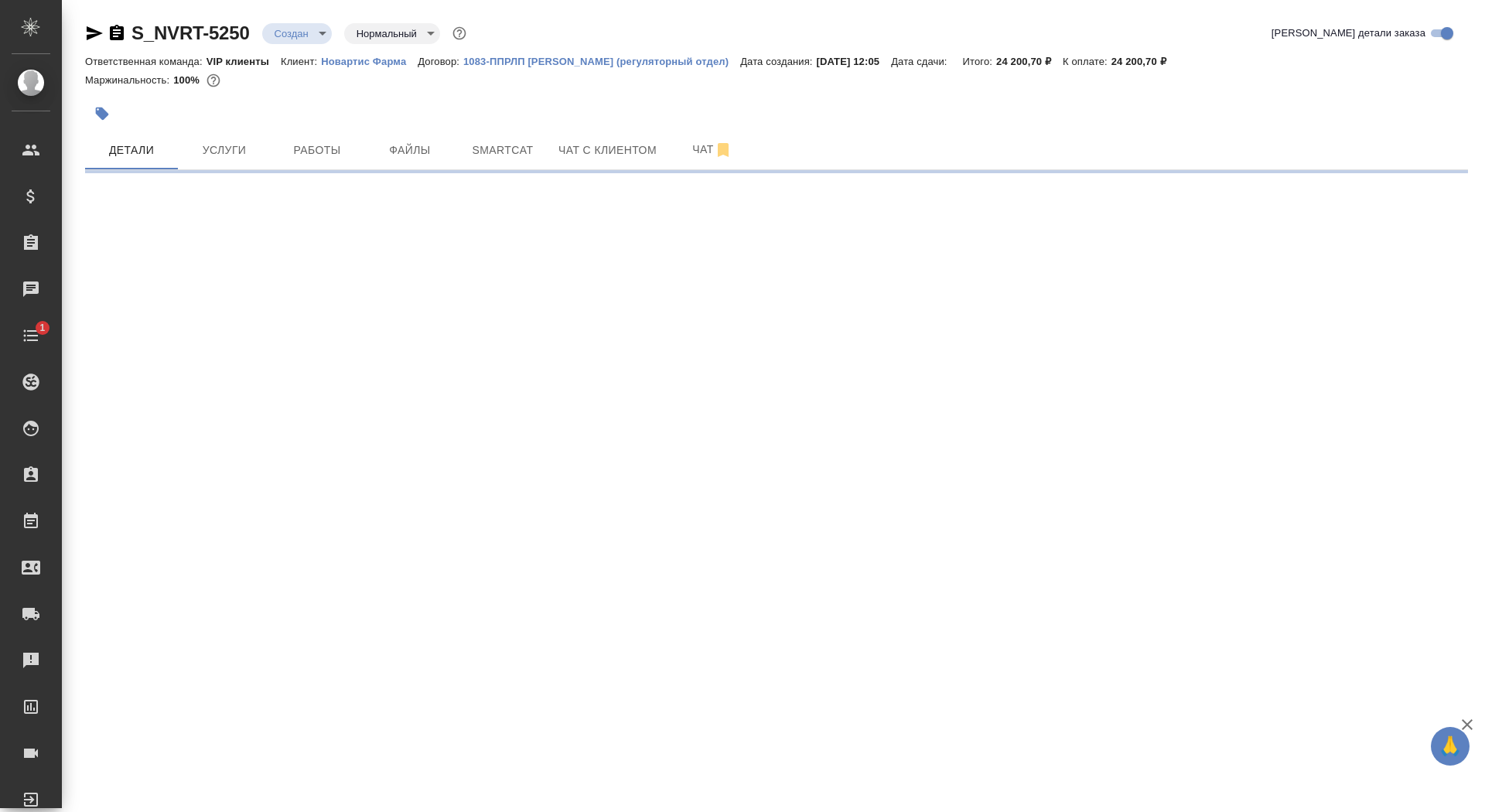
select select "RU"
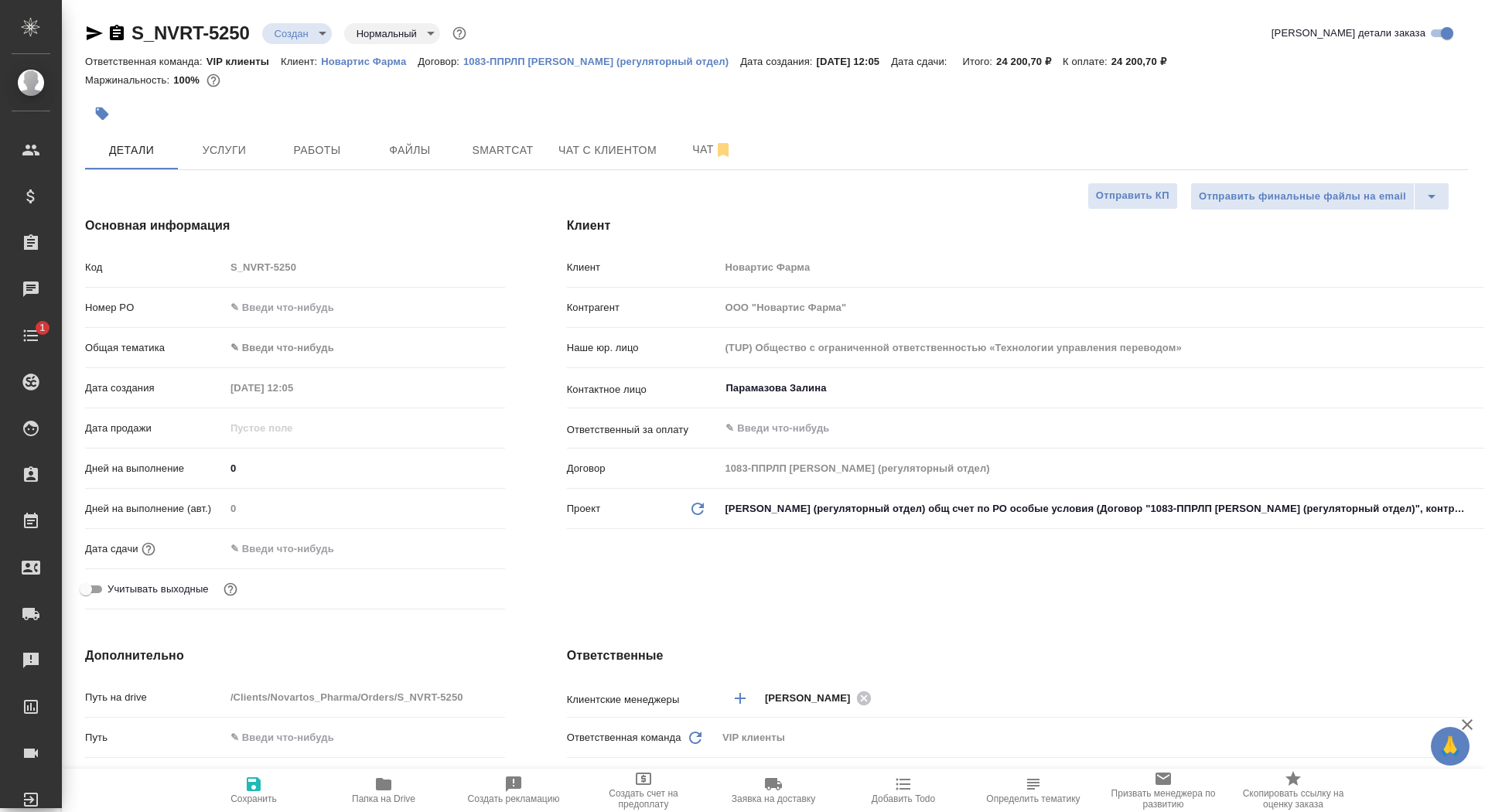
type textarea "x"
drag, startPoint x: 255, startPoint y: 466, endPoint x: 195, endPoint y: 464, distance: 60.0
click at [195, 465] on div "Дней на выполнение 0" at bounding box center [295, 468] width 420 height 27
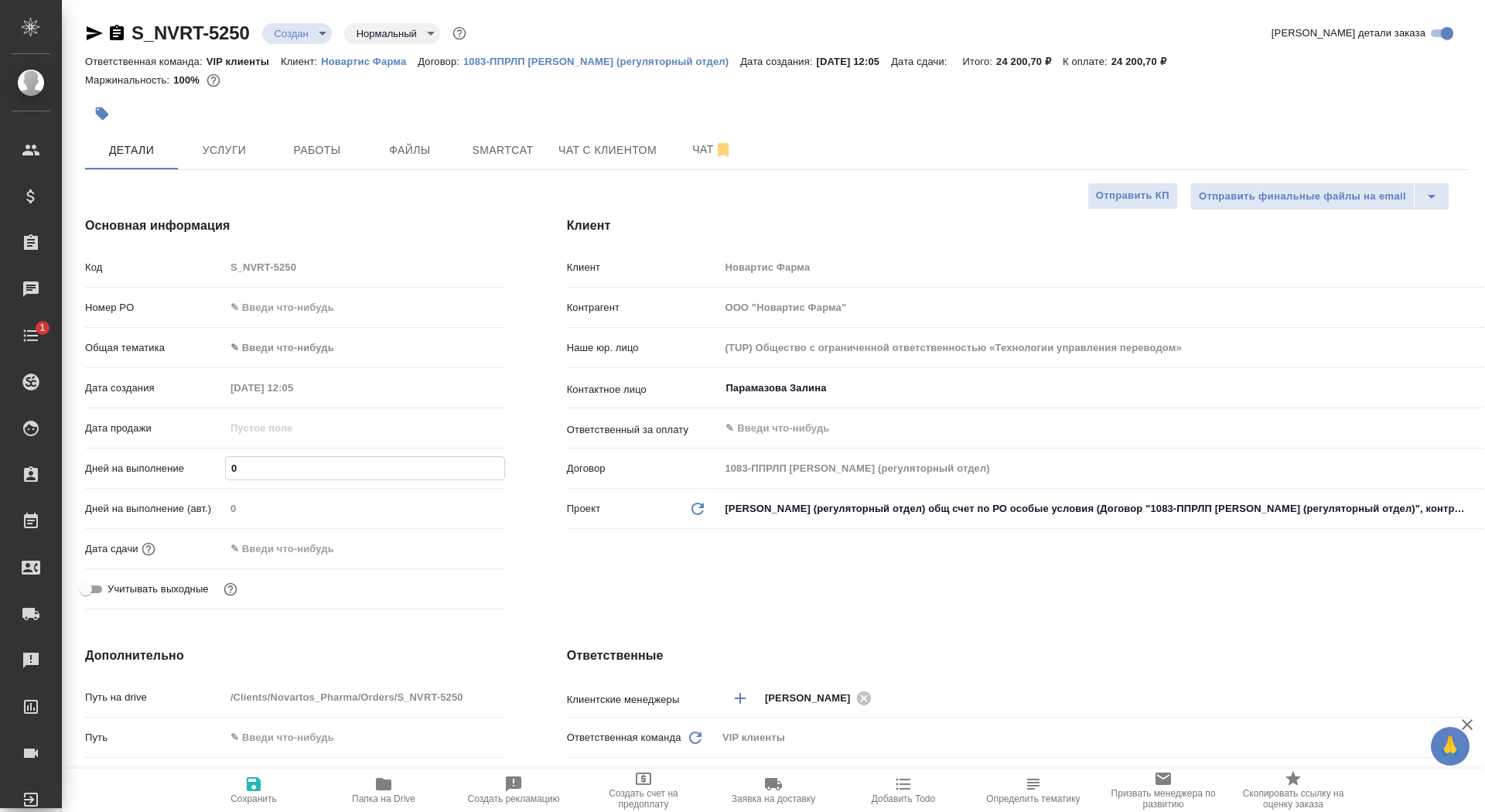
type input "5"
type textarea "x"
type input "5"
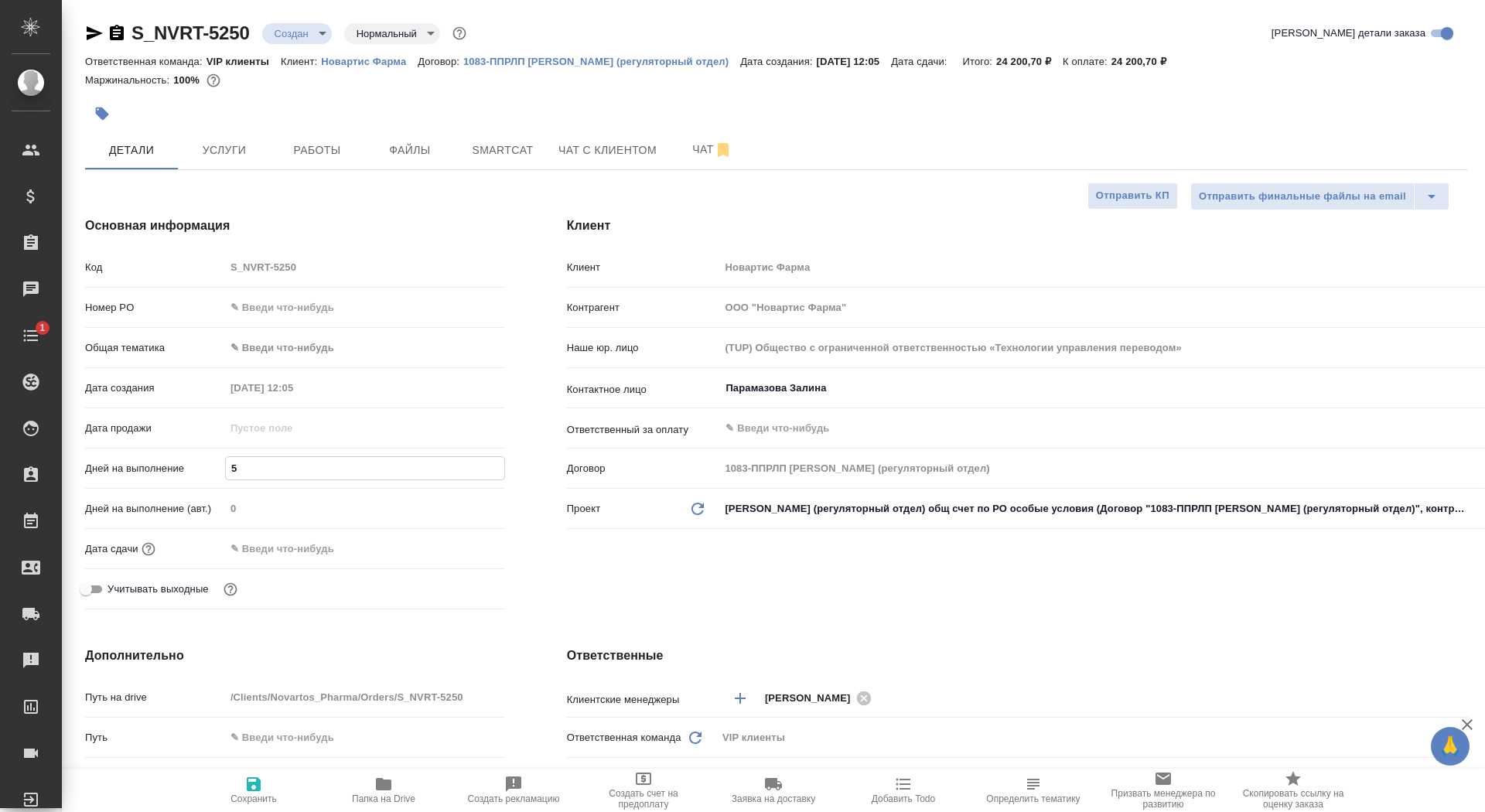
click at [256, 737] on input "text" at bounding box center [365, 737] width 280 height 22
click at [260, 807] on button "Сохранить" at bounding box center [253, 790] width 130 height 43
type textarea "x"
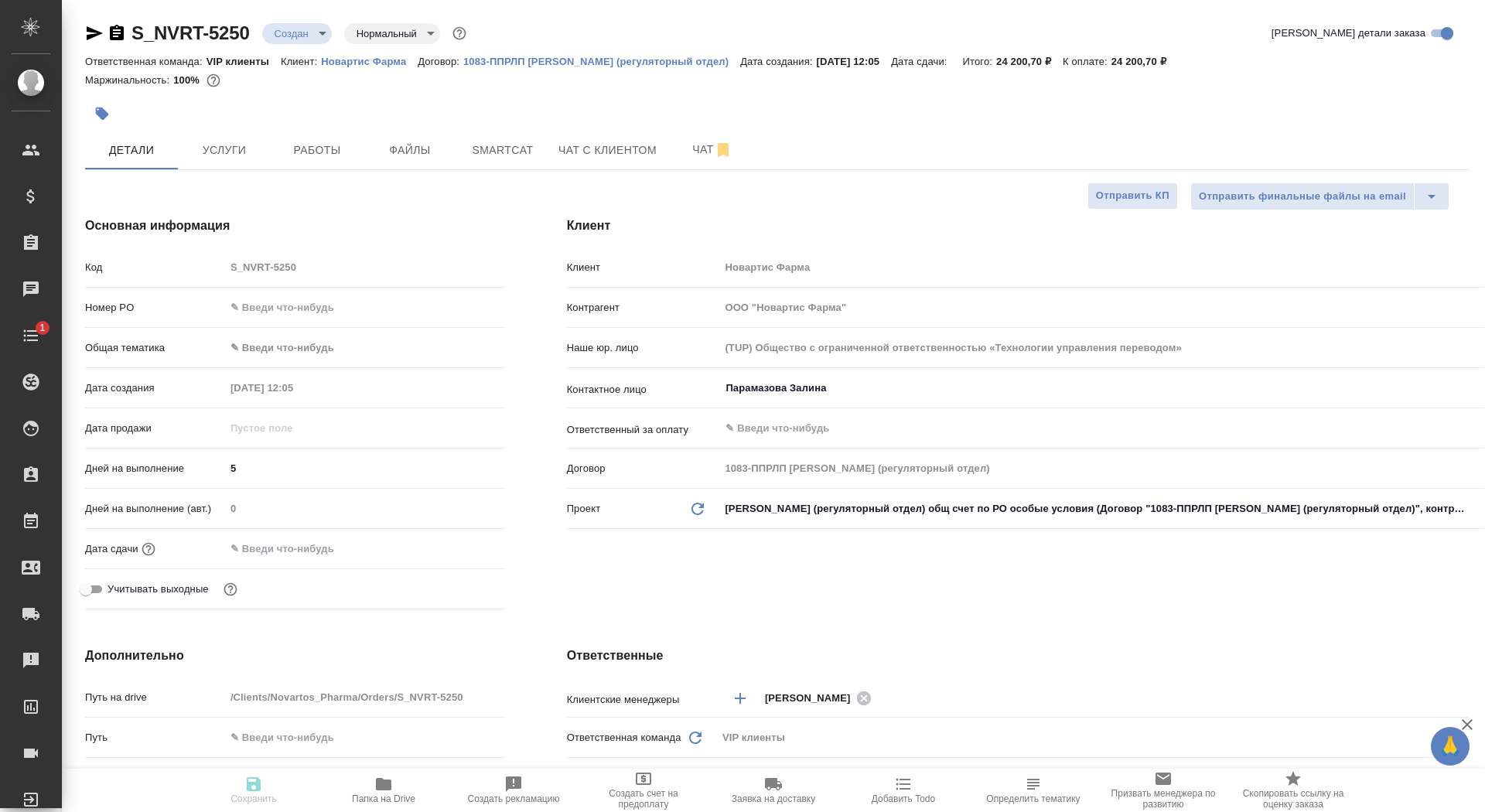
type textarea "x"
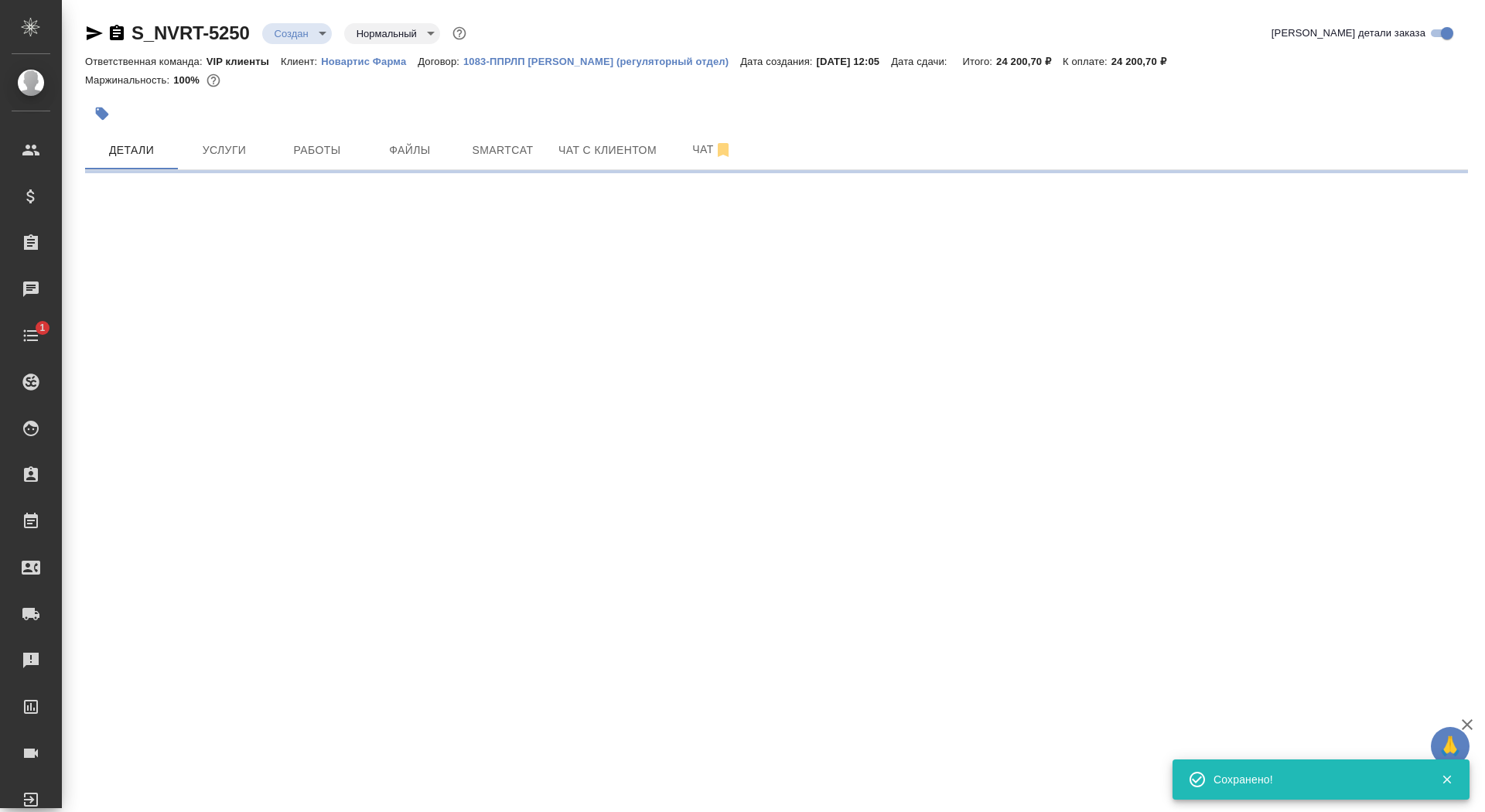
select select "RU"
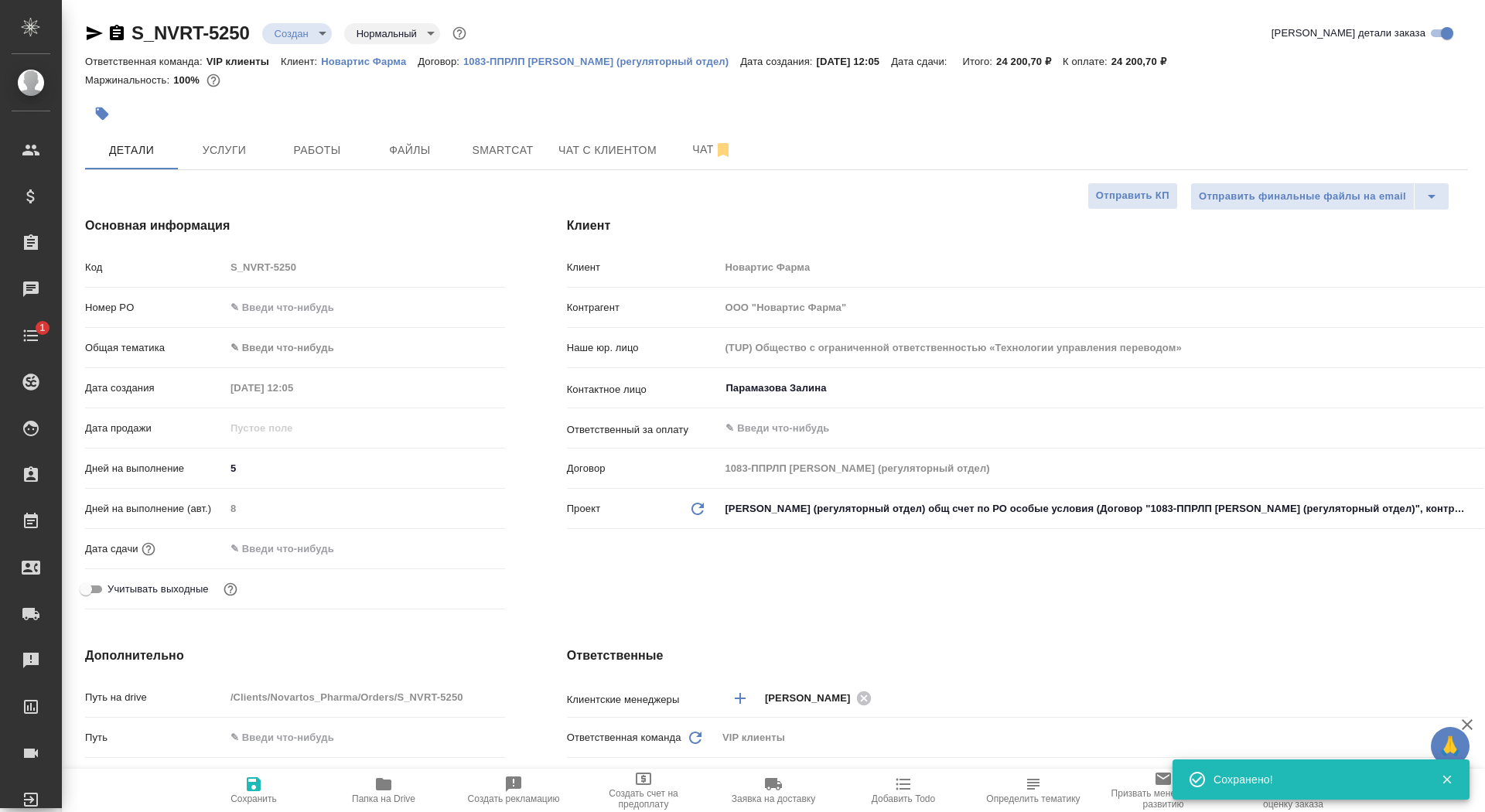
type textarea "x"
click at [252, 794] on span "Сохранить" at bounding box center [253, 798] width 46 height 11
type textarea "x"
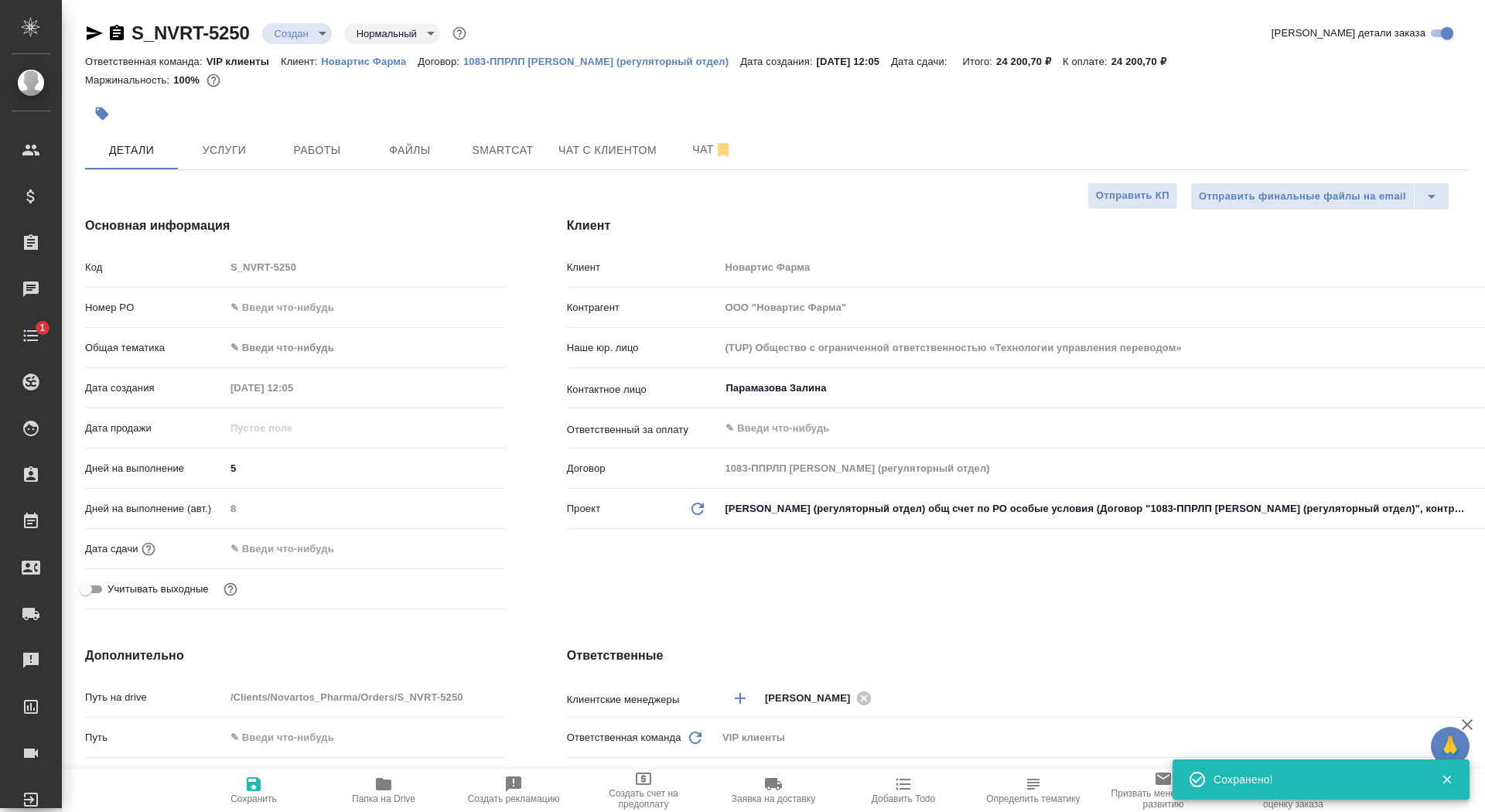
type textarea "x"
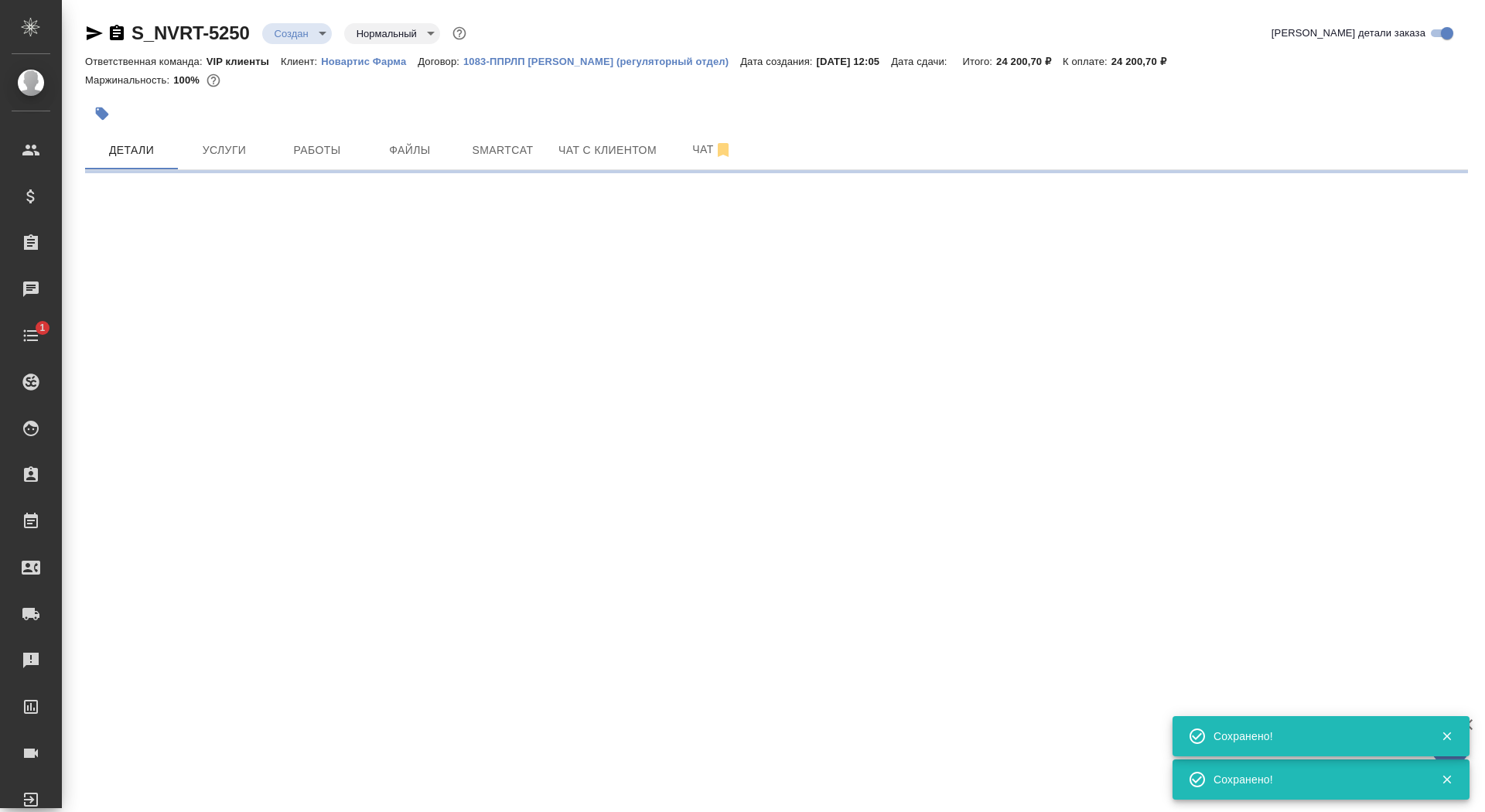
select select "RU"
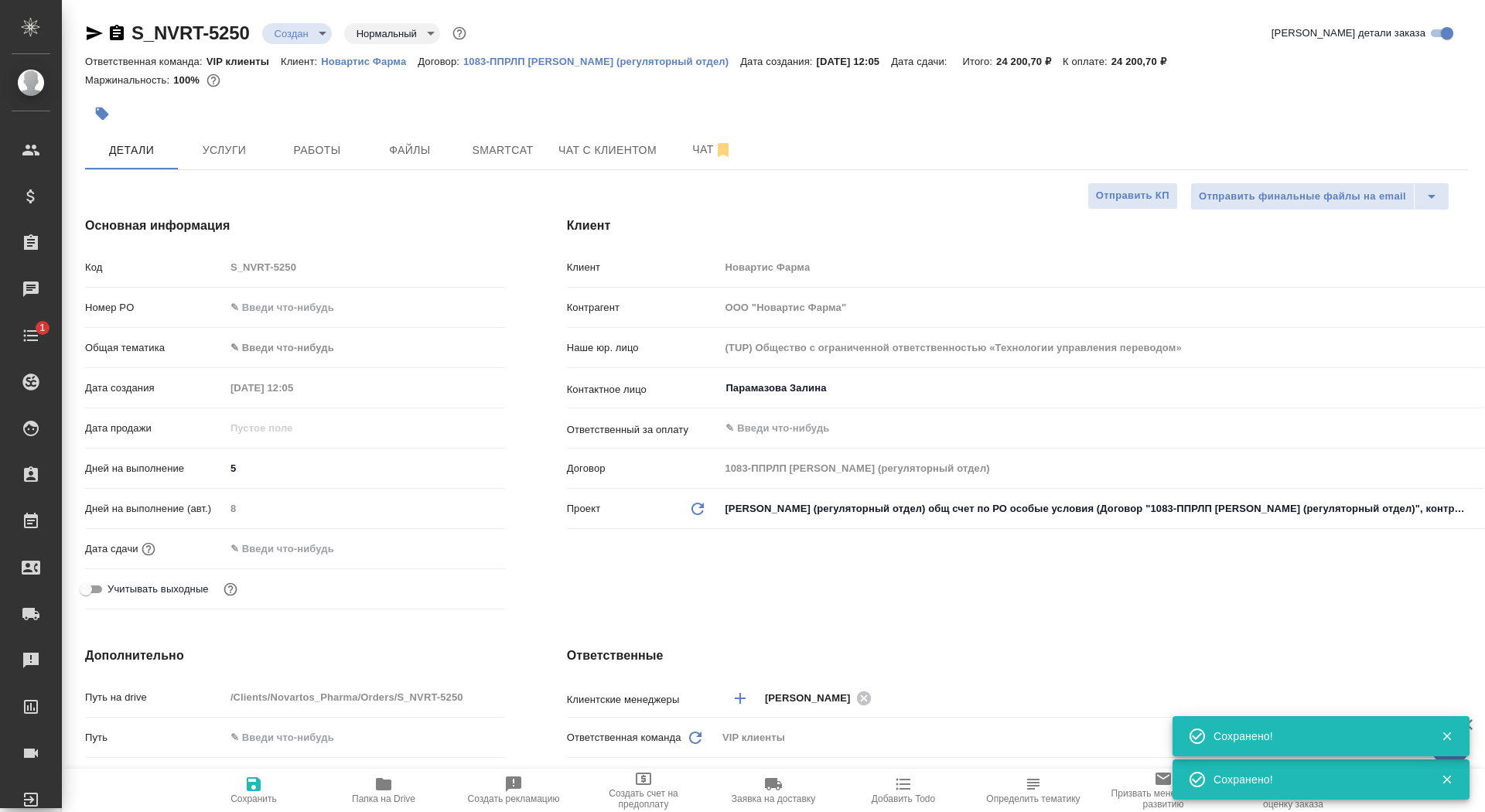
type textarea "x"
click at [242, 151] on span "Услуги" at bounding box center [224, 150] width 75 height 19
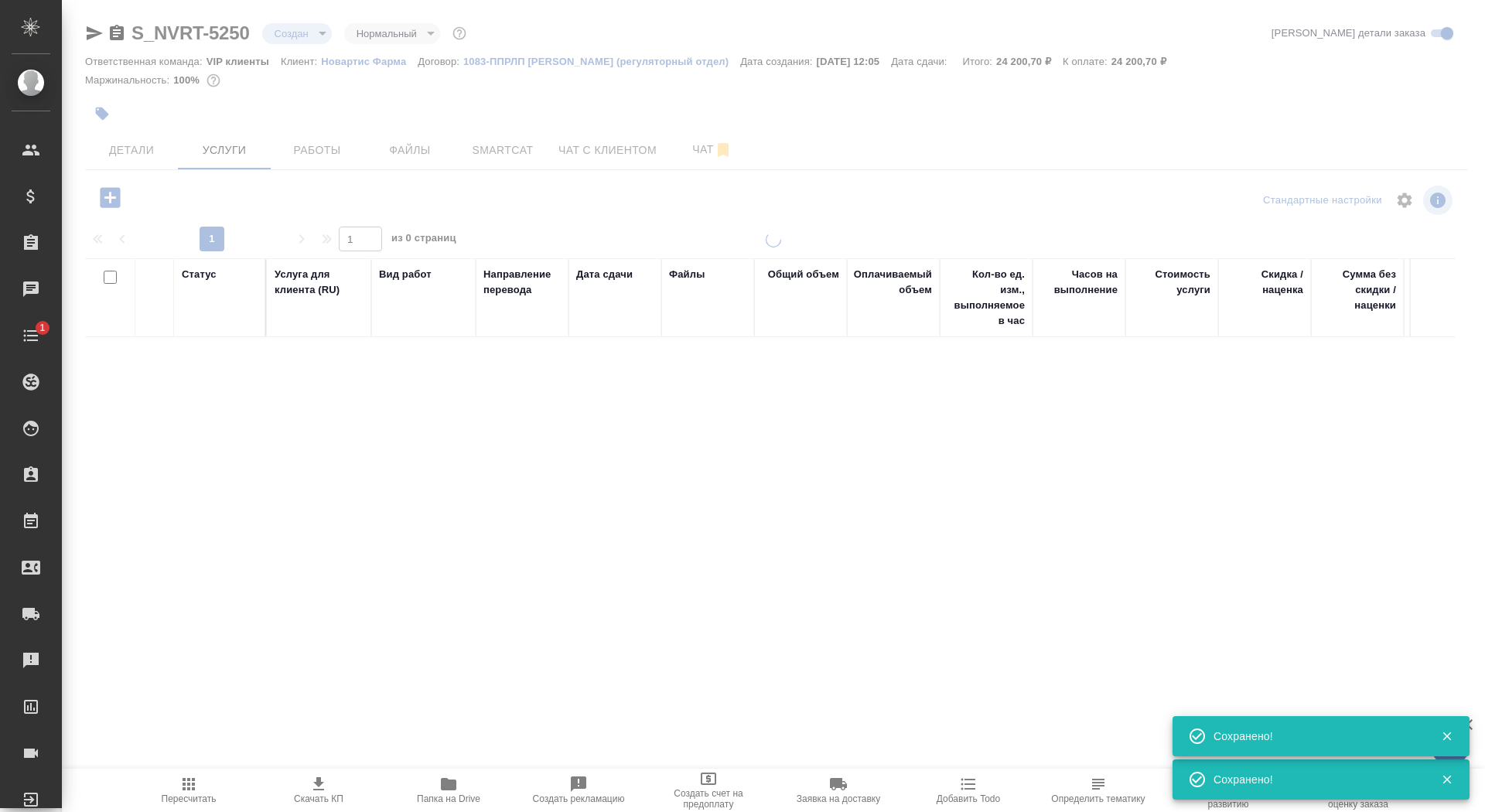
click at [302, 786] on span "Скачать КП" at bounding box center [319, 789] width 111 height 29
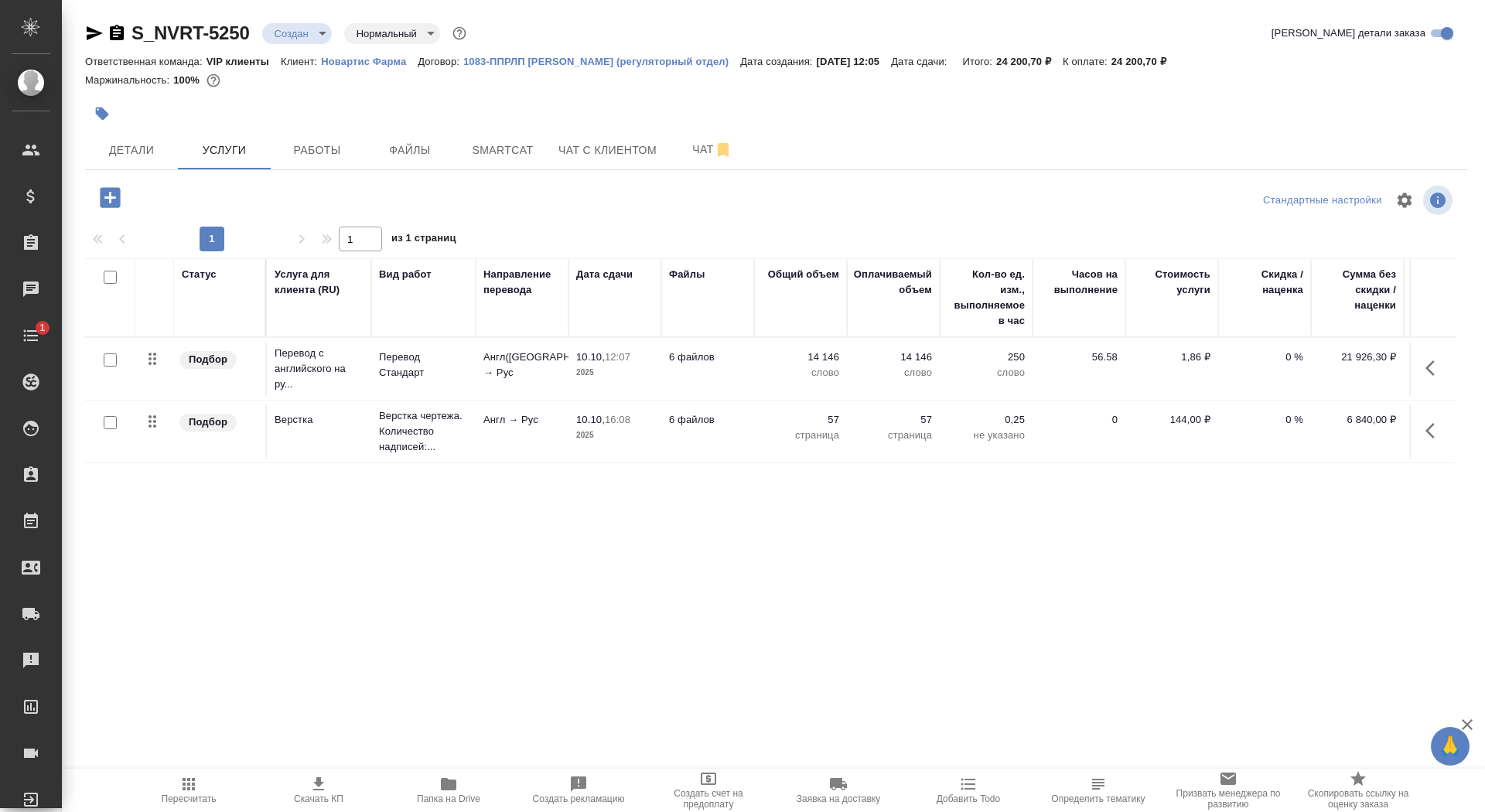
click at [313, 791] on icon "button" at bounding box center [319, 784] width 18 height 18
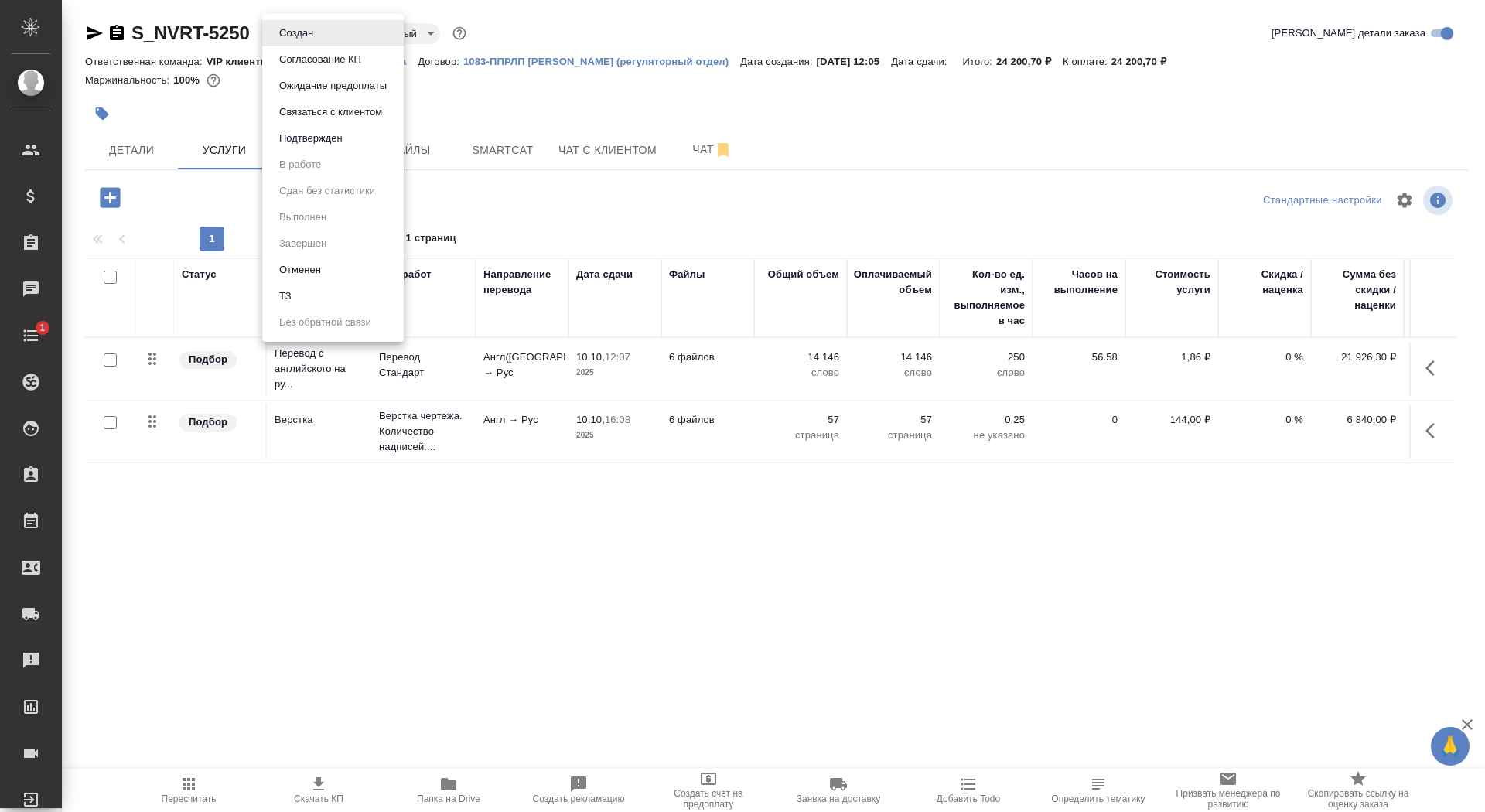
click at [306, 36] on body "🙏 .cls-1 fill:#fff; AWATERA Saydasheva Dilyara Клиенты Спецификации Заказы 0 Ча…" at bounding box center [742, 406] width 1485 height 812
click at [306, 60] on button "Согласование КП" at bounding box center [321, 60] width 91 height 17
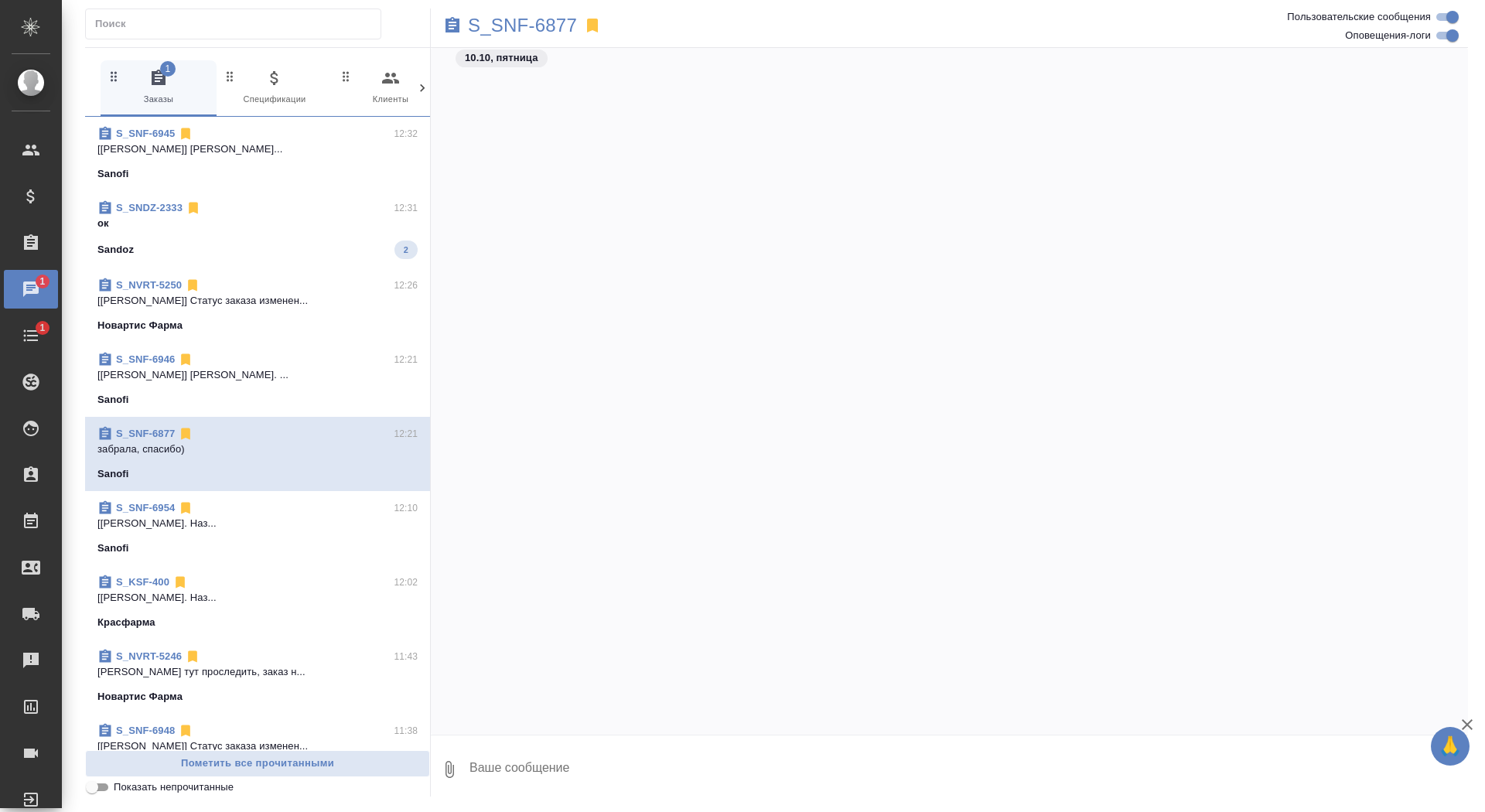
scroll to position [147421, 0]
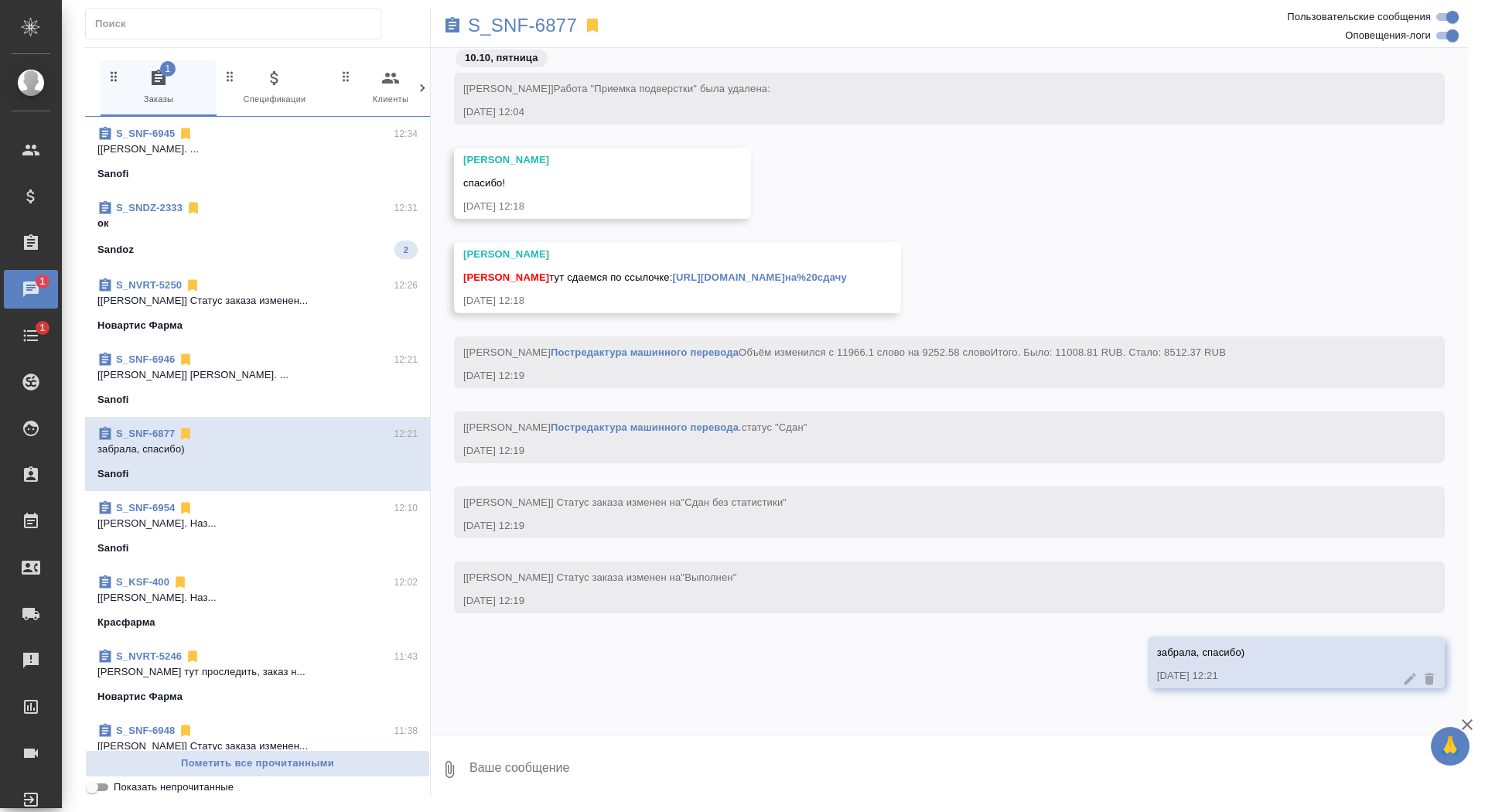
click at [267, 225] on p "ок" at bounding box center [258, 223] width 321 height 16
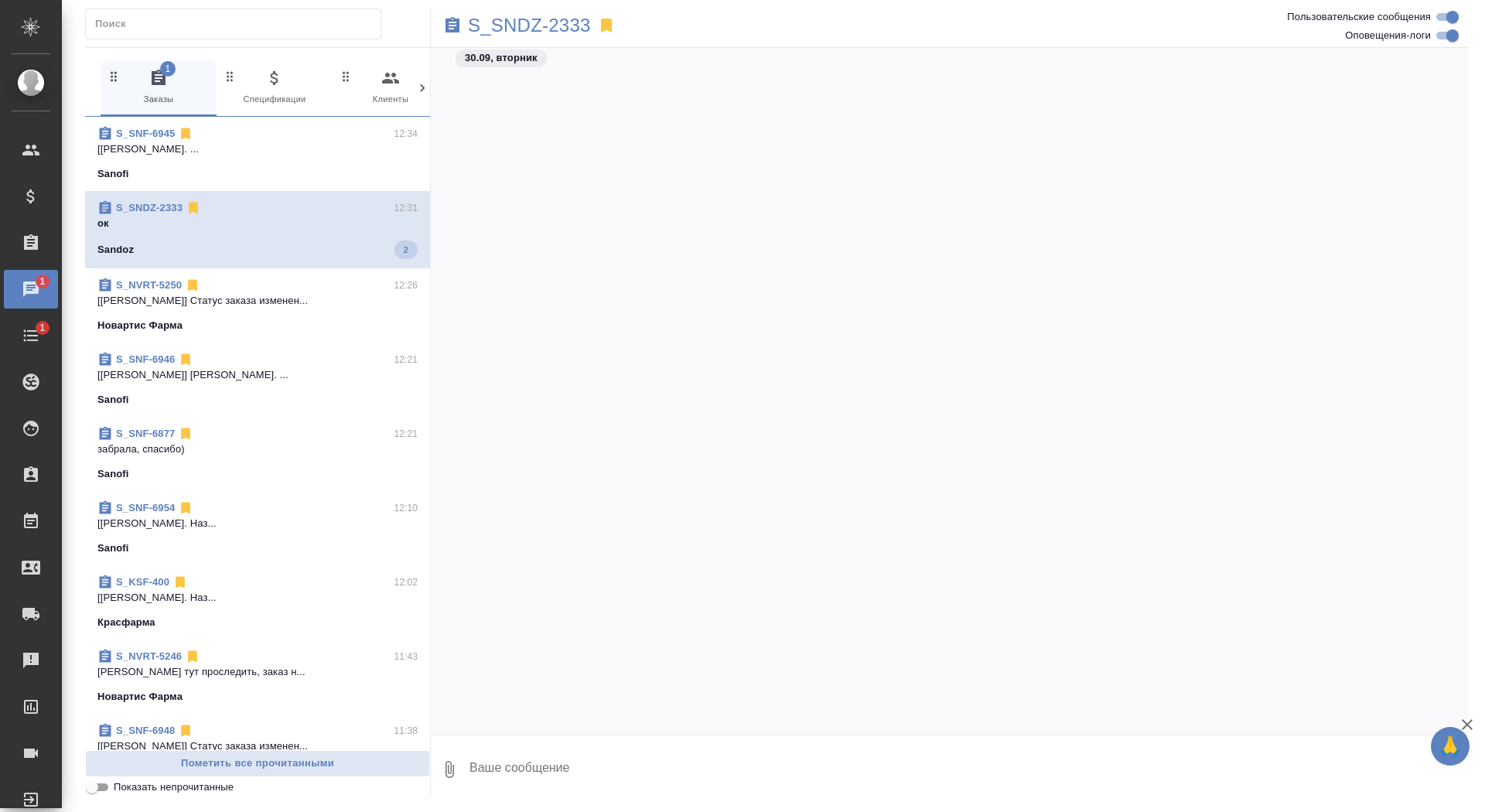
scroll to position [263182, 0]
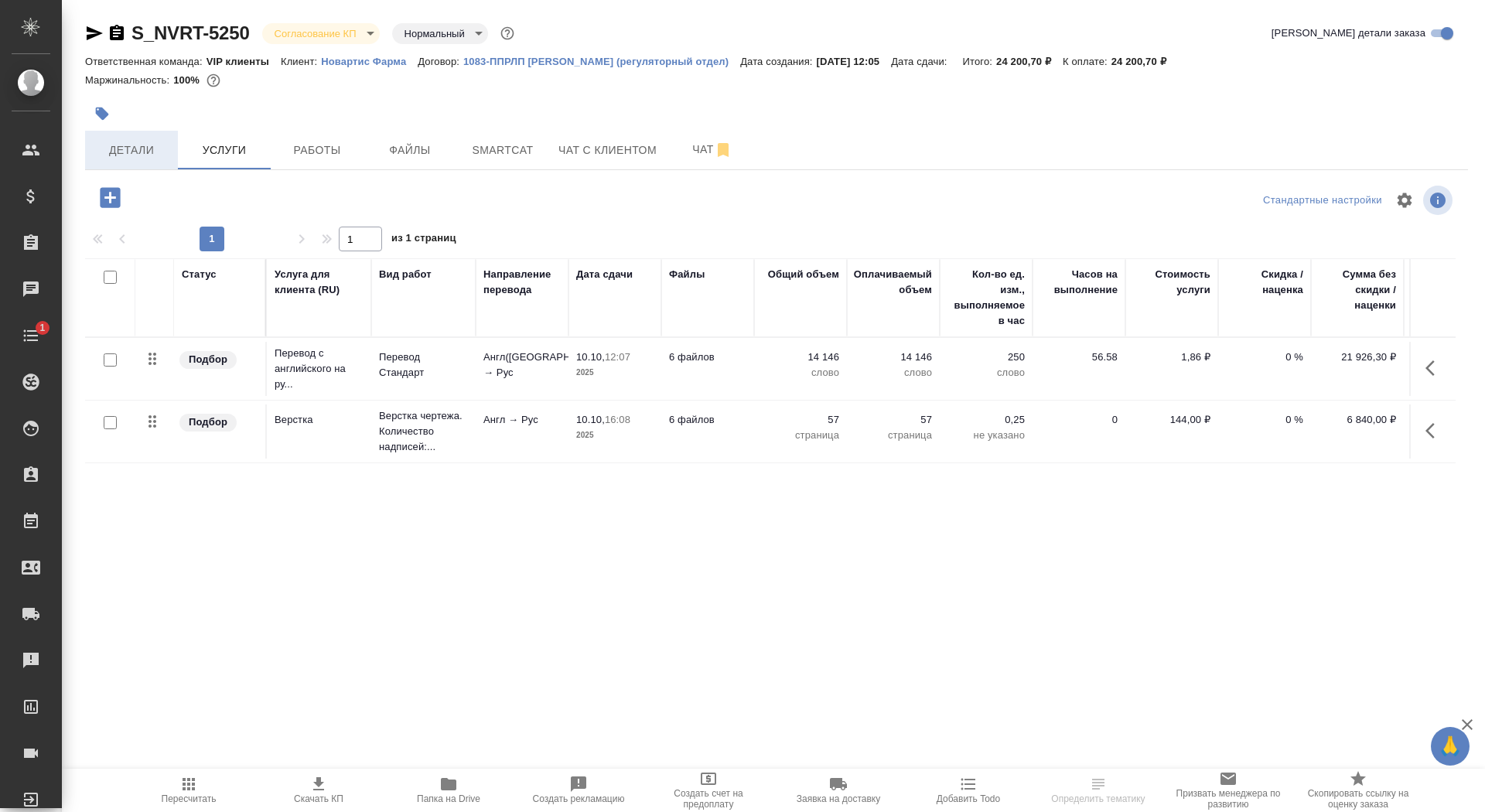
click at [133, 148] on span "Детали" at bounding box center [132, 150] width 75 height 19
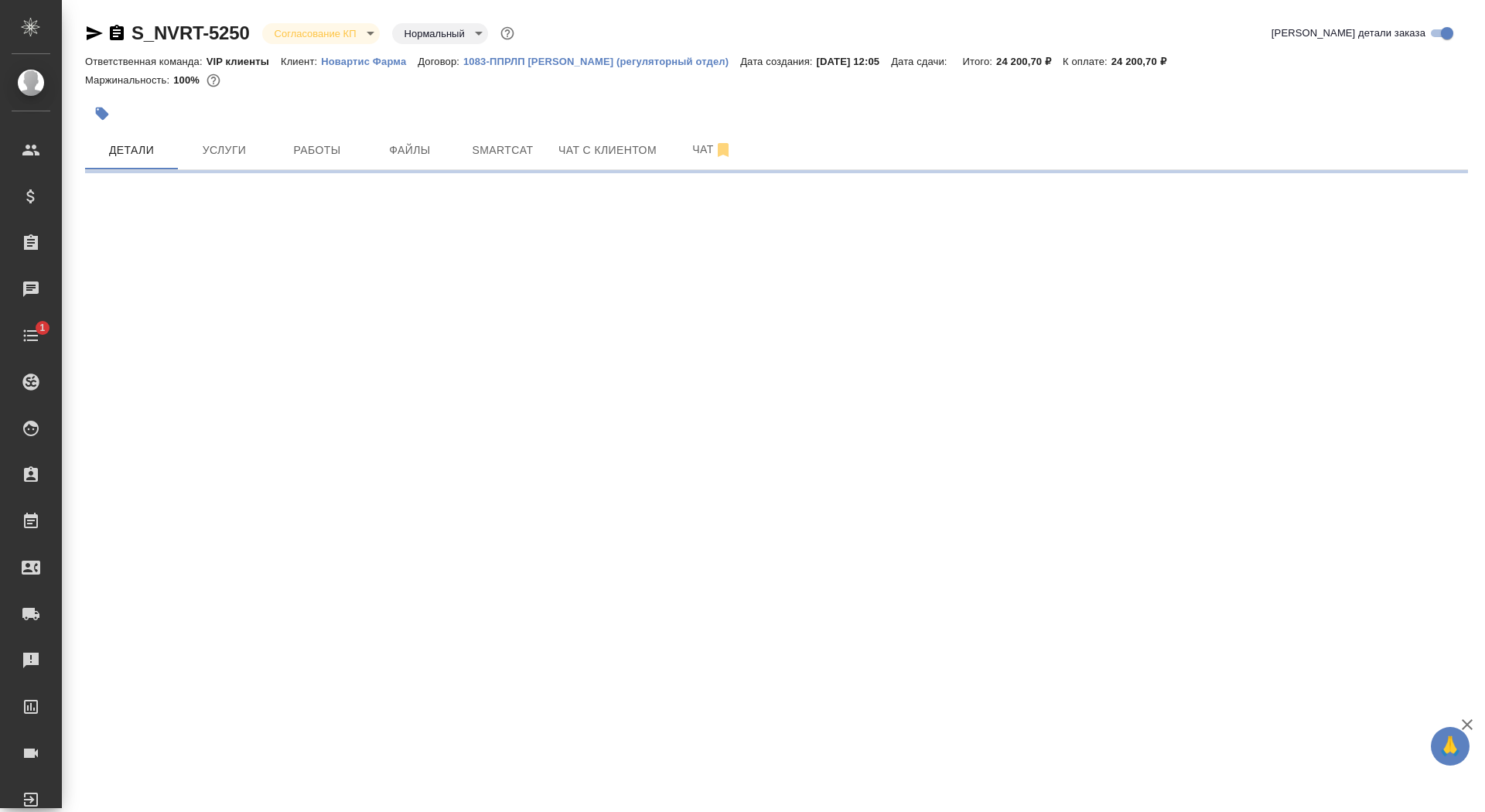
select select "RU"
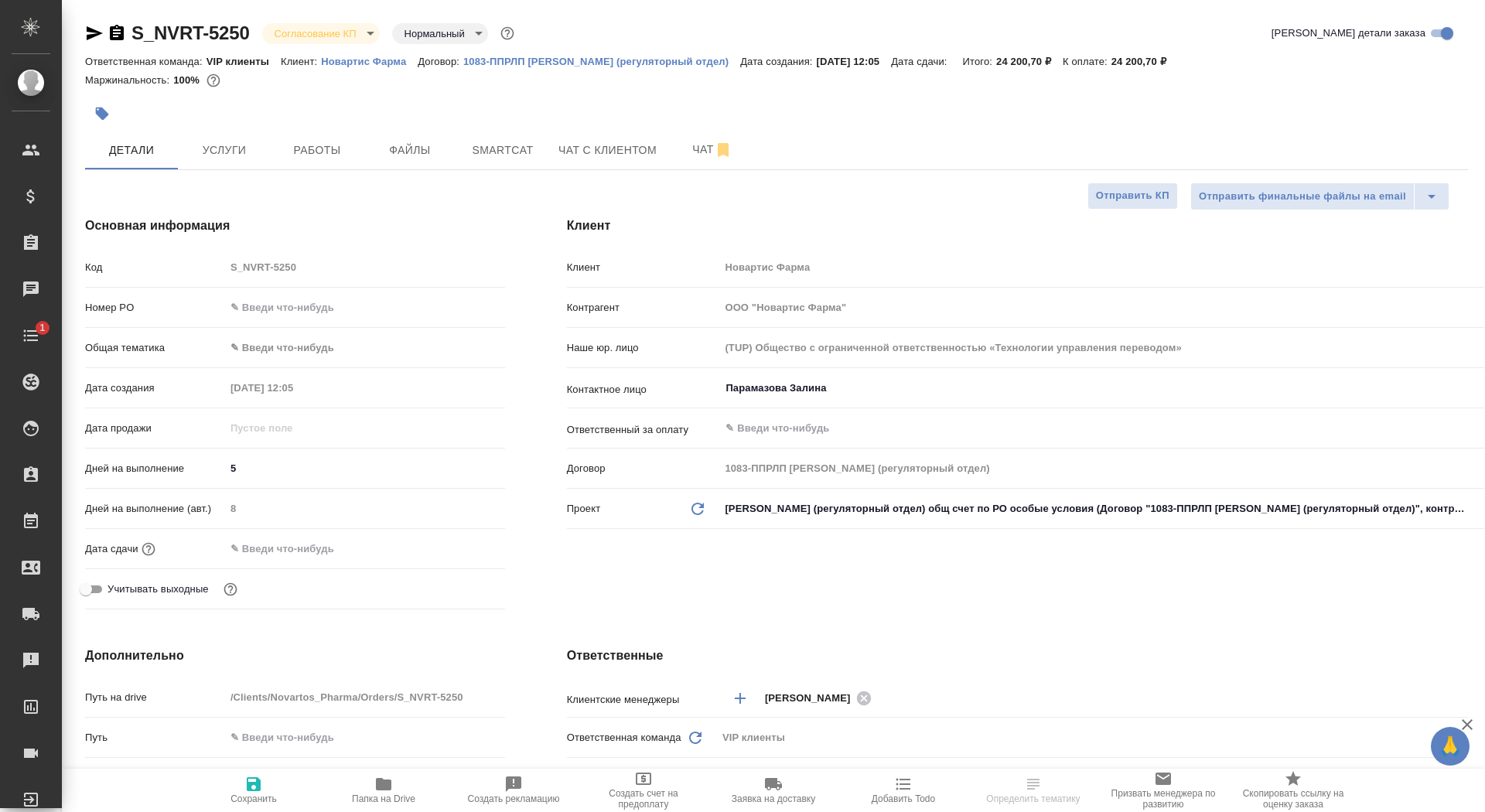
type textarea "x"
click at [303, 548] on input "text" at bounding box center [293, 548] width 135 height 22
click at [464, 546] on icon "button" at bounding box center [460, 547] width 18 height 18
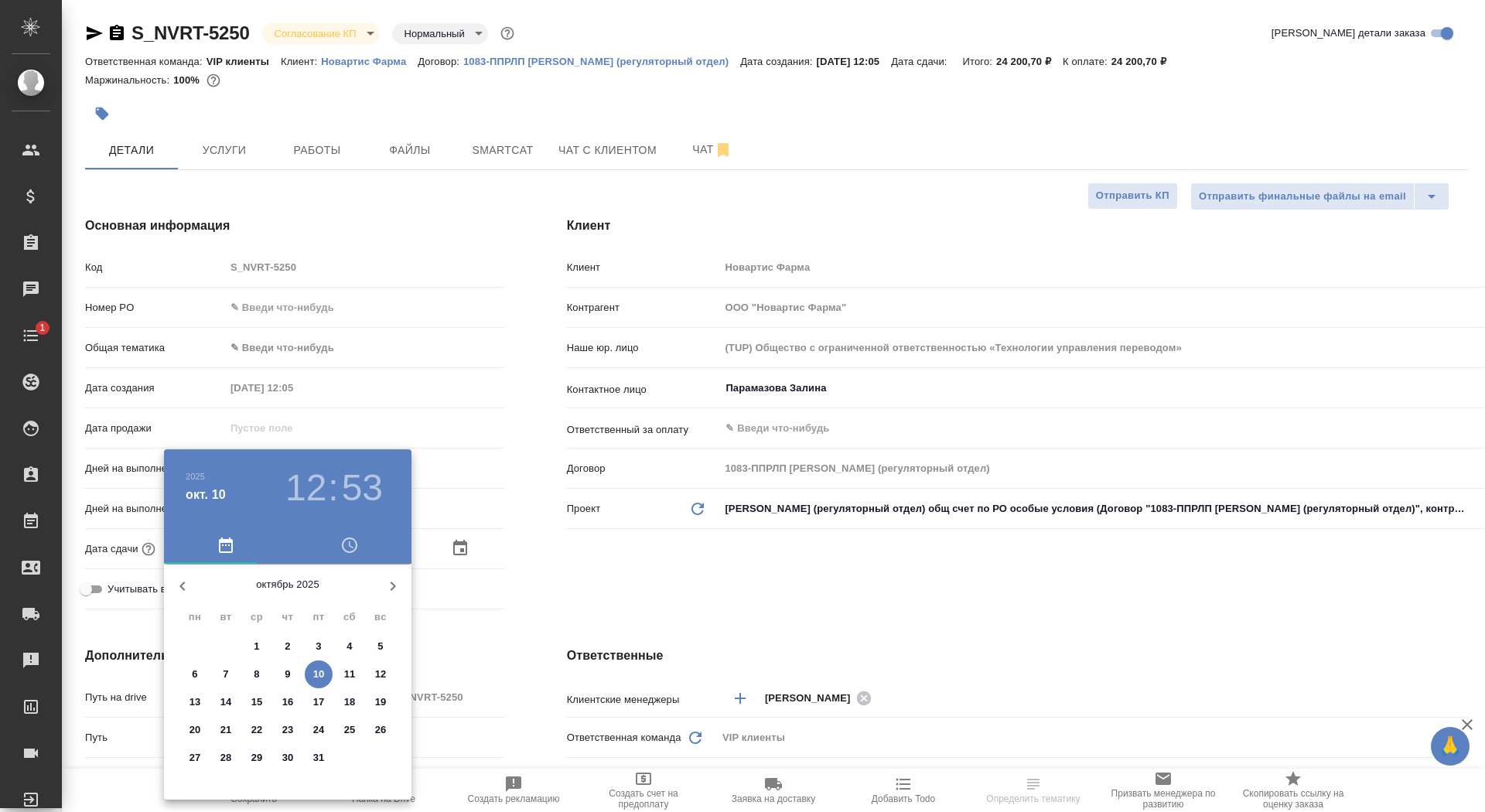
click at [287, 699] on p "16" at bounding box center [288, 702] width 12 height 16
type input "[DATE] 12:53"
type textarea "x"
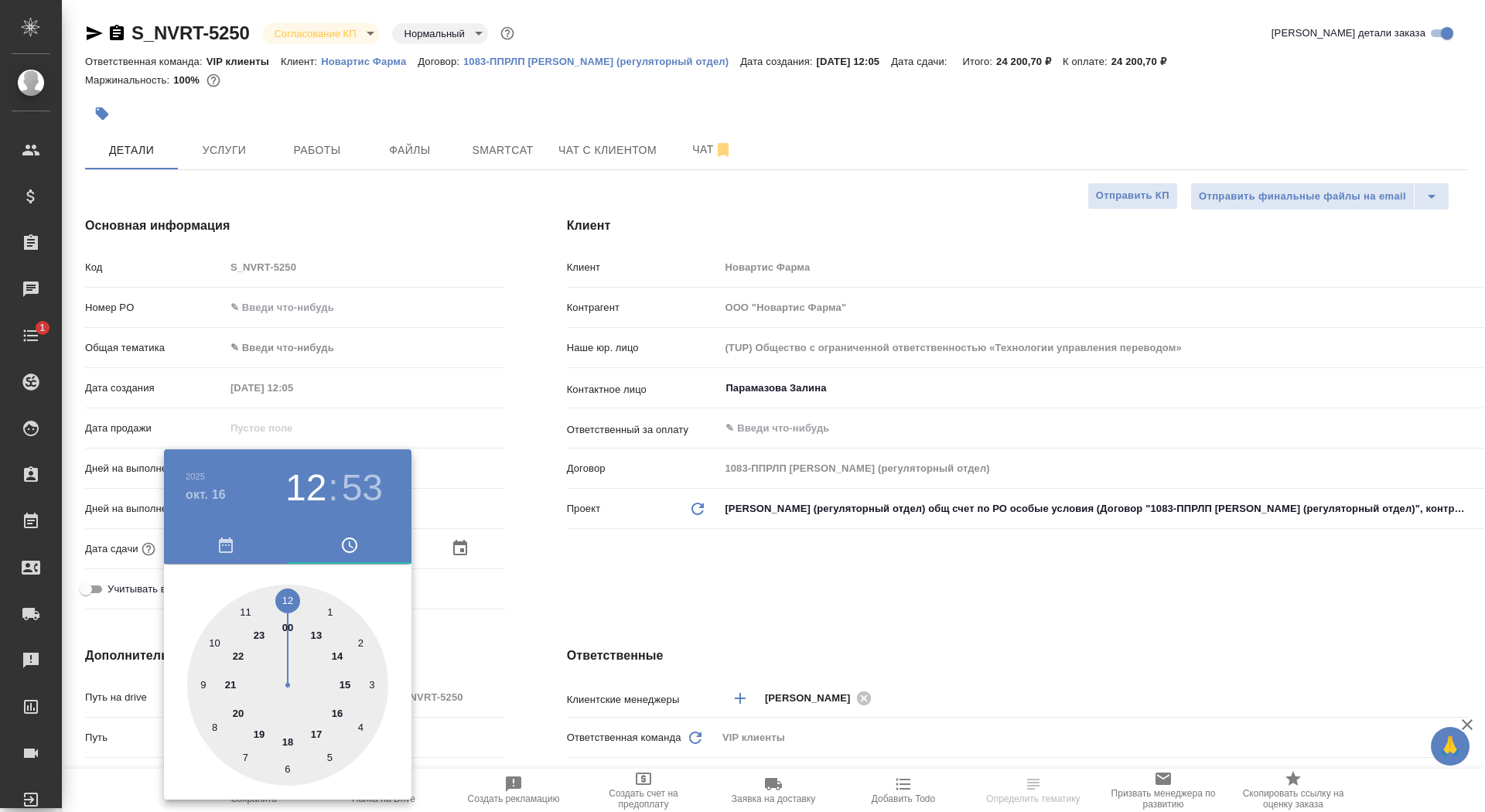
type textarea "x"
click at [287, 598] on div at bounding box center [287, 685] width 201 height 201
type textarea "x"
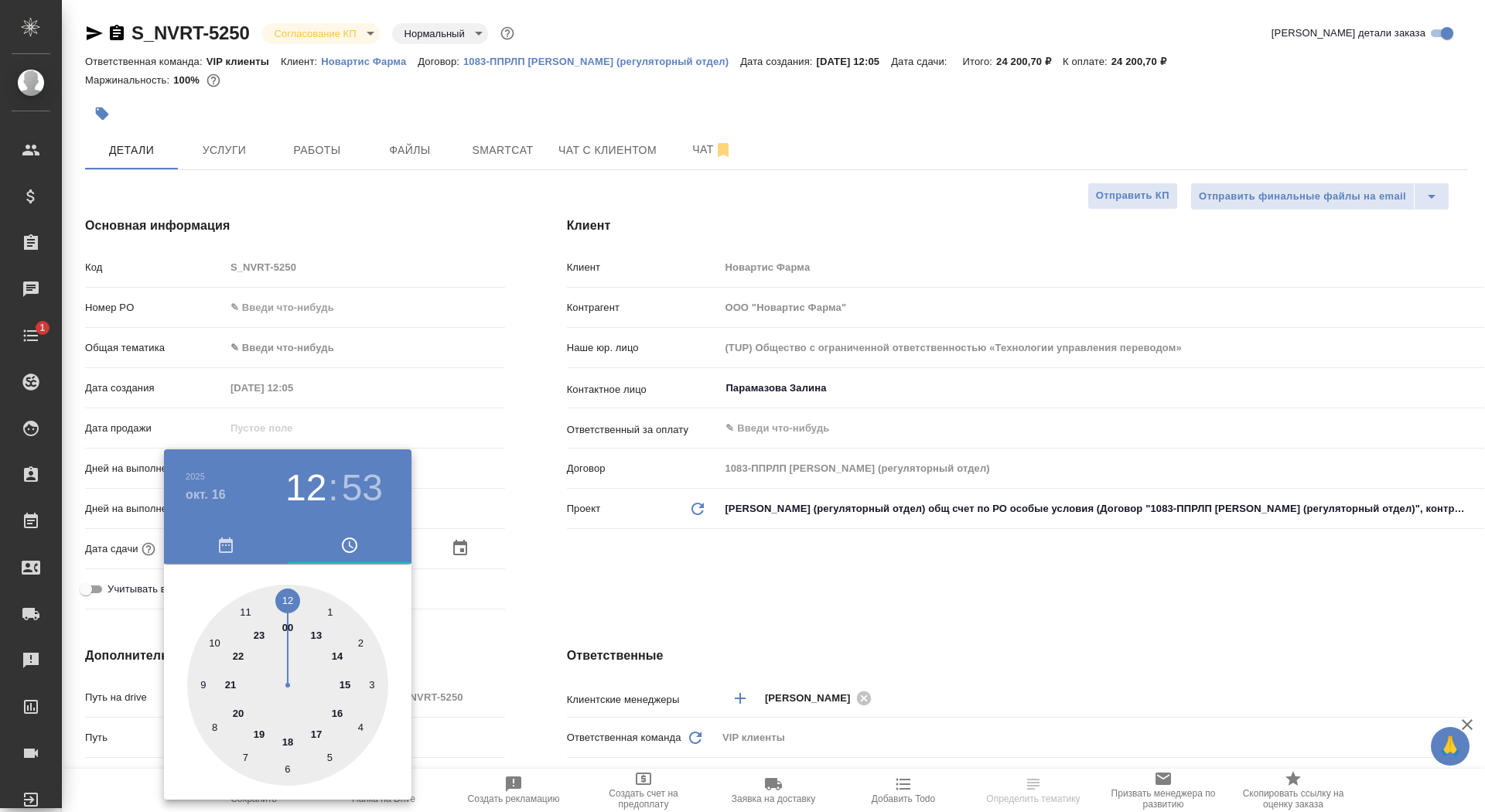
type textarea "x"
click at [287, 598] on div at bounding box center [287, 685] width 201 height 201
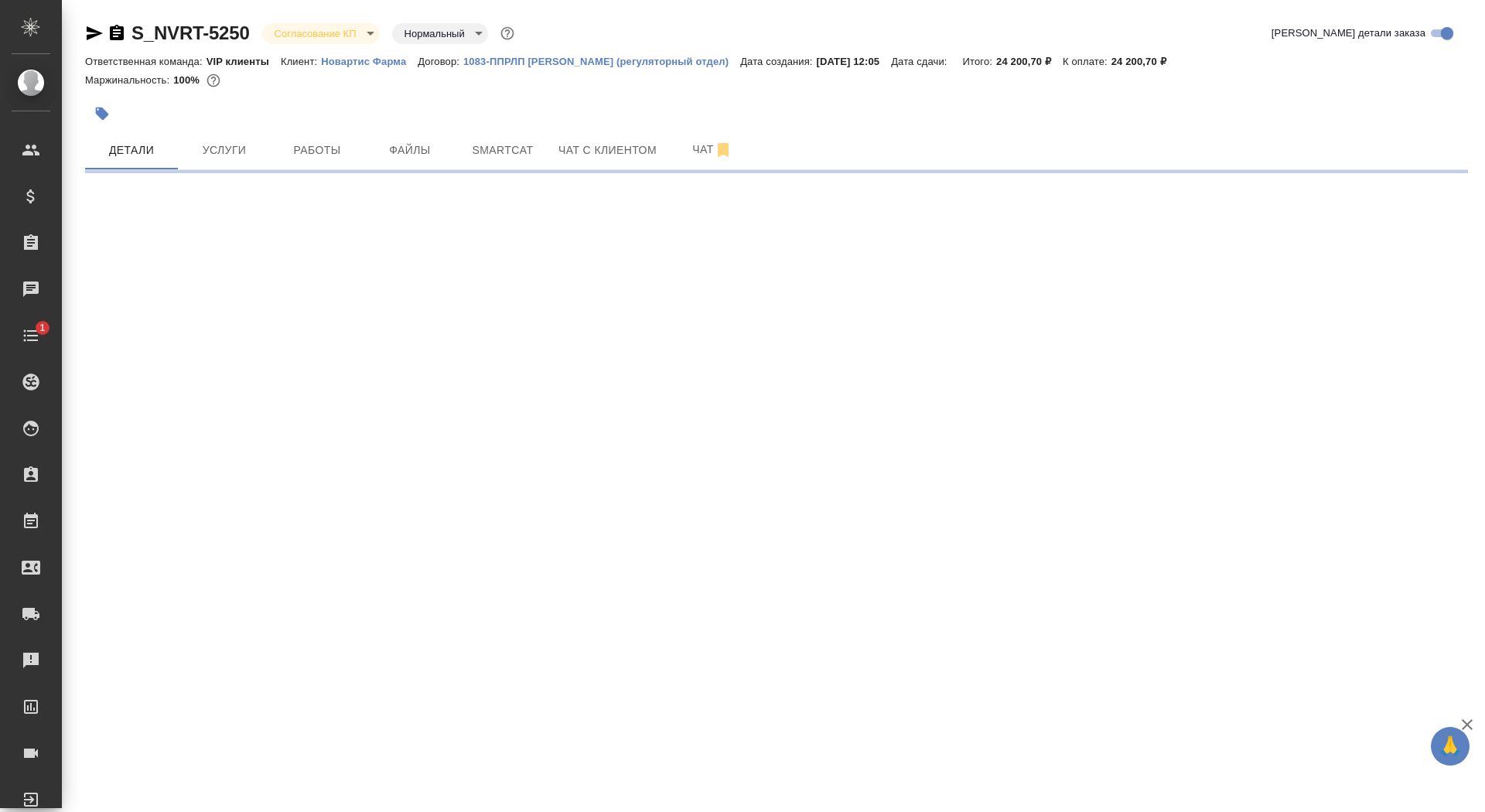
select select "RU"
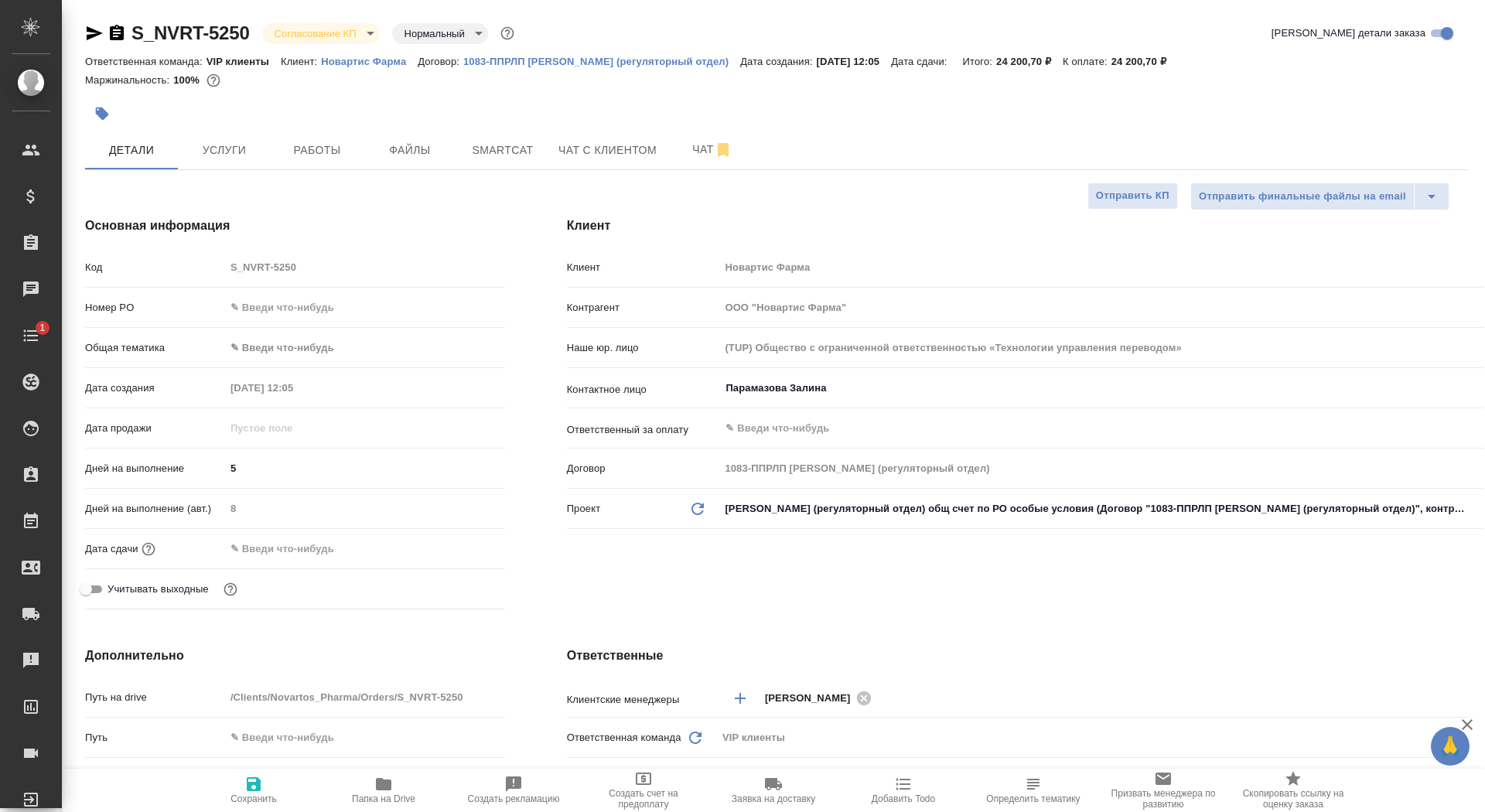
type textarea "x"
click at [277, 550] on input "text" at bounding box center [292, 548] width 135 height 22
click at [456, 539] on icon "button" at bounding box center [460, 548] width 18 height 18
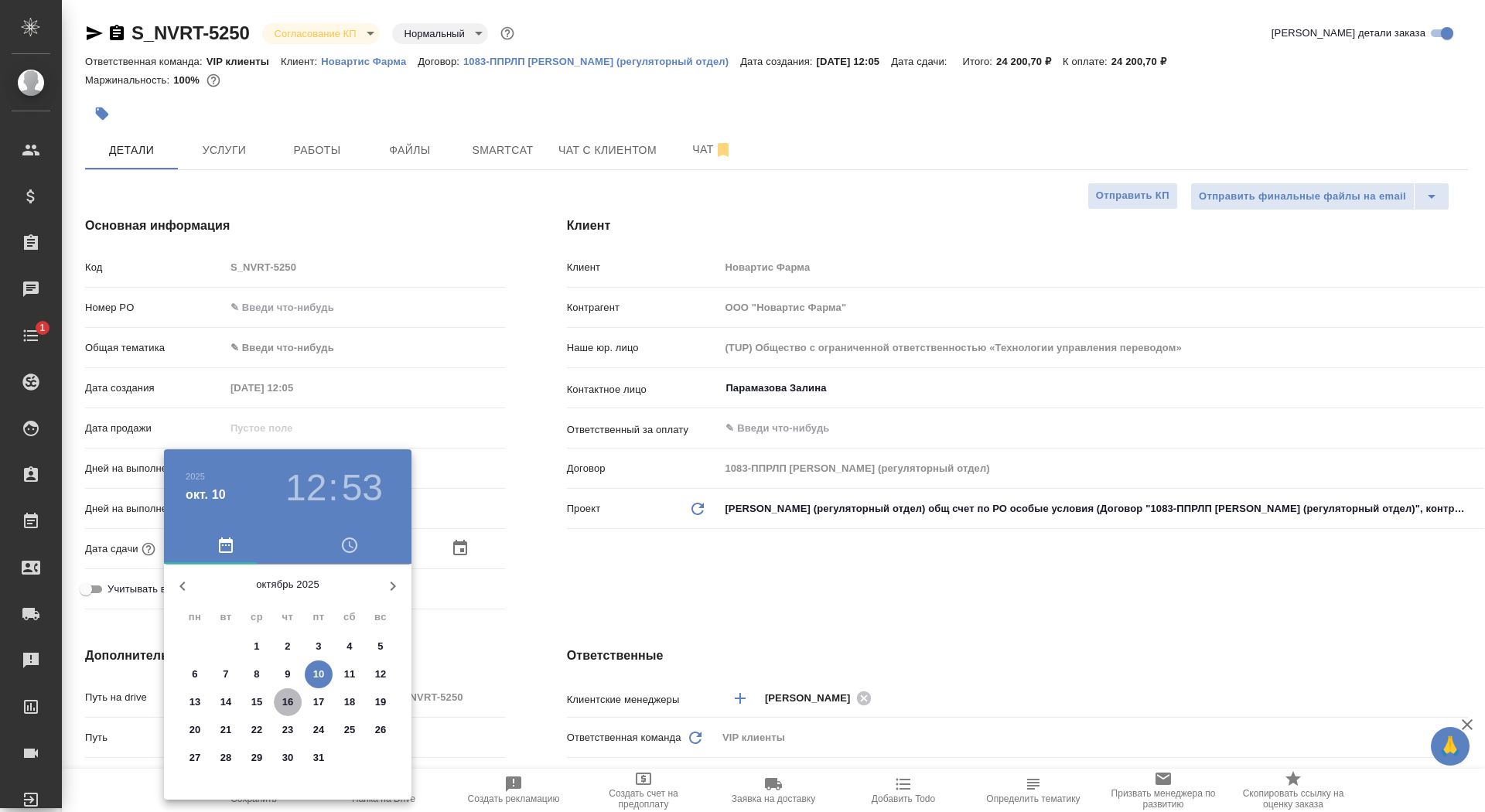
click at [285, 701] on p "16" at bounding box center [288, 702] width 12 height 16
type input "[DATE] 12:53"
type textarea "x"
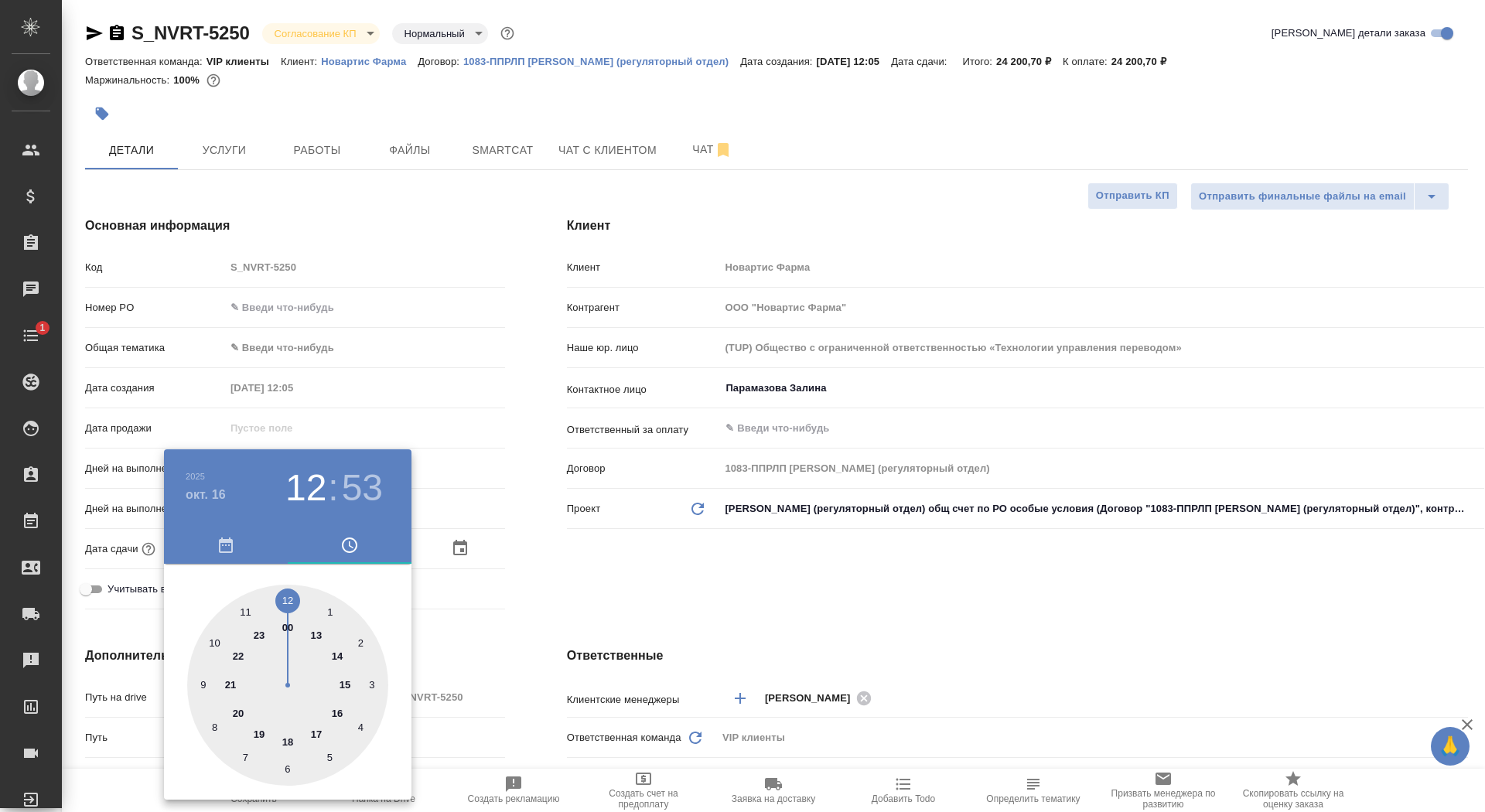
click at [287, 598] on div at bounding box center [287, 685] width 201 height 201
type textarea "x"
click at [287, 598] on div at bounding box center [287, 685] width 201 height 201
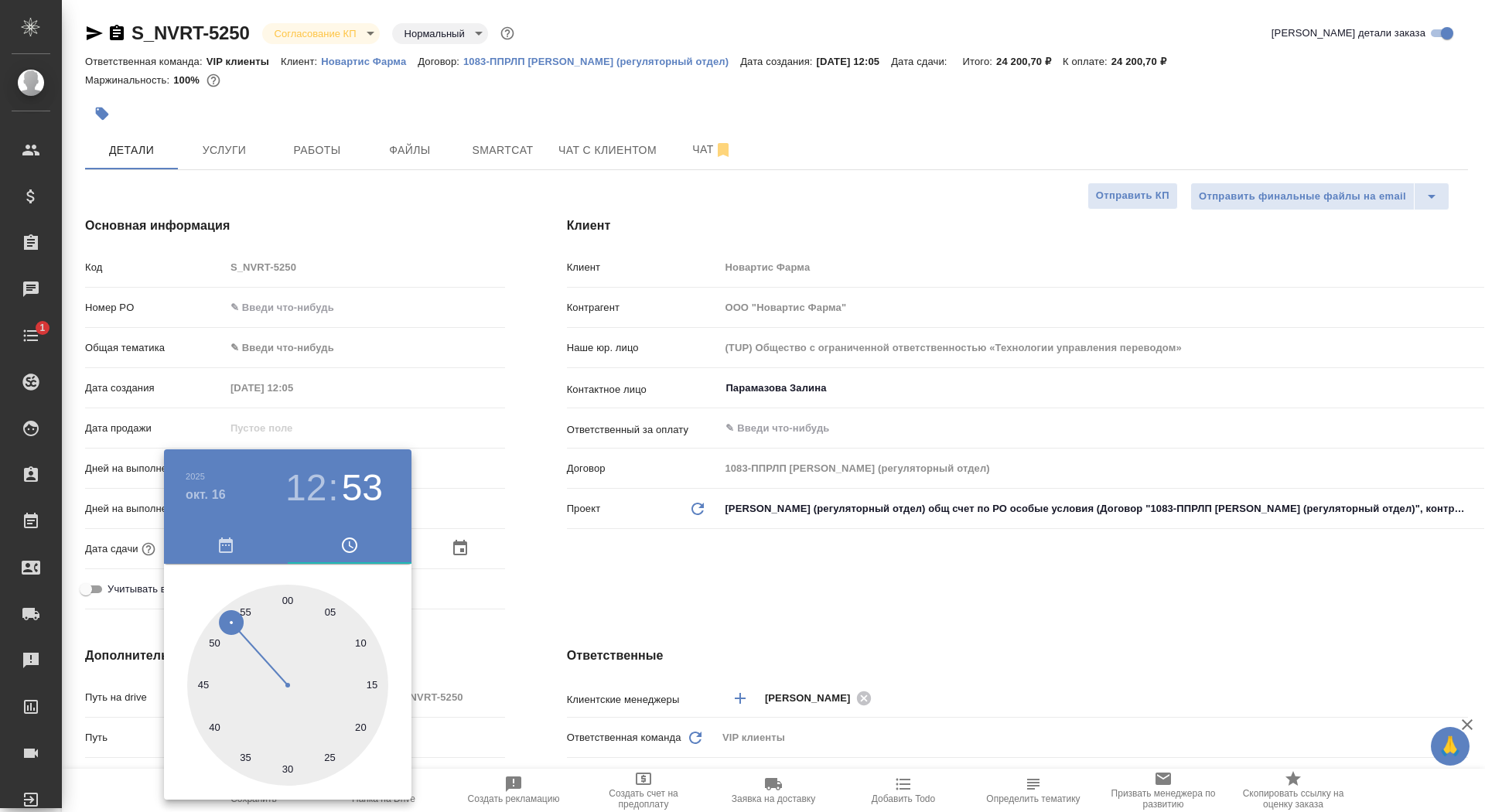
type input "16.10.2025 12:00"
type textarea "x"
click at [506, 592] on div at bounding box center [742, 406] width 1485 height 812
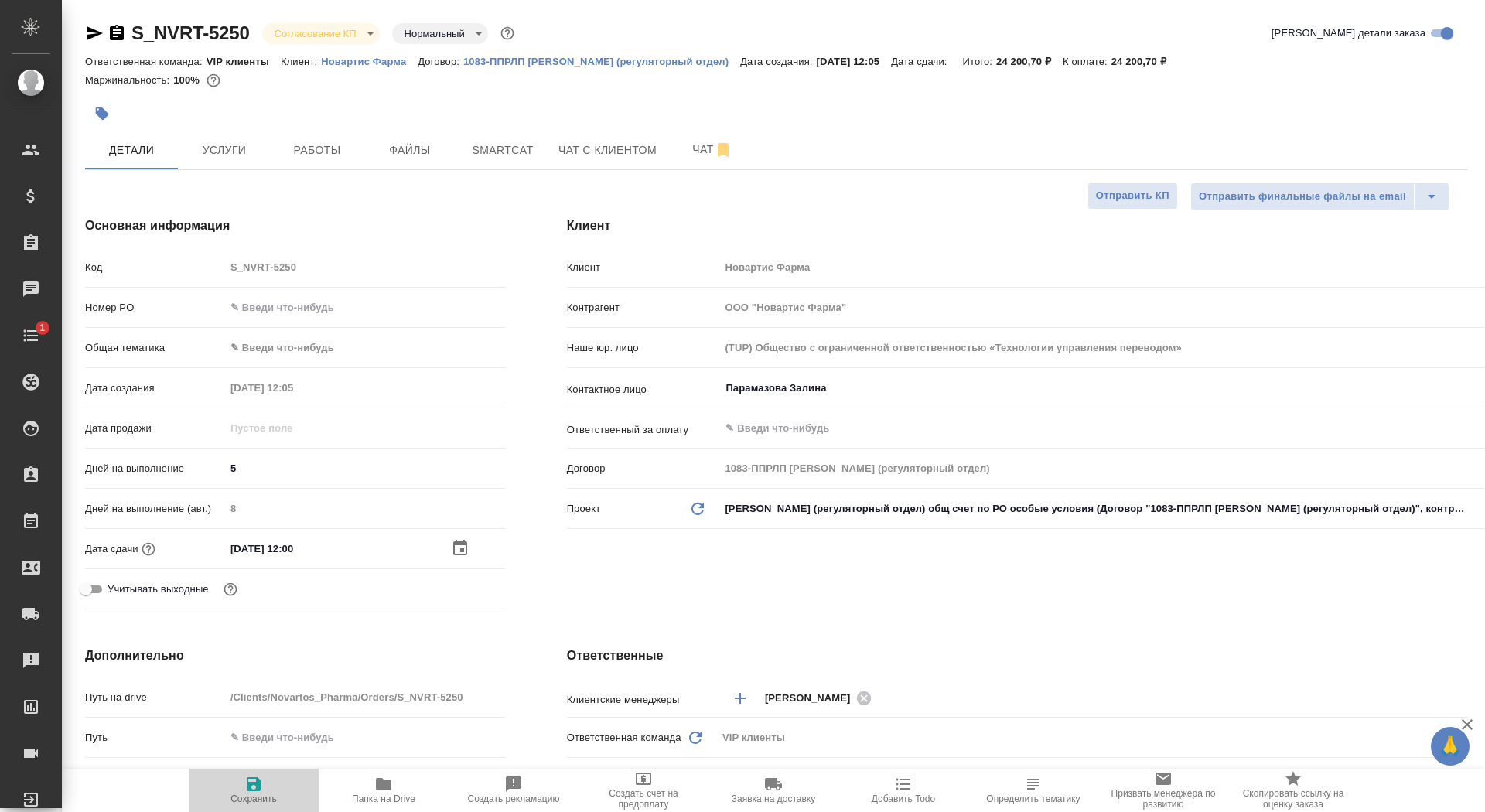
click at [252, 785] on icon "button" at bounding box center [253, 784] width 14 height 14
type textarea "x"
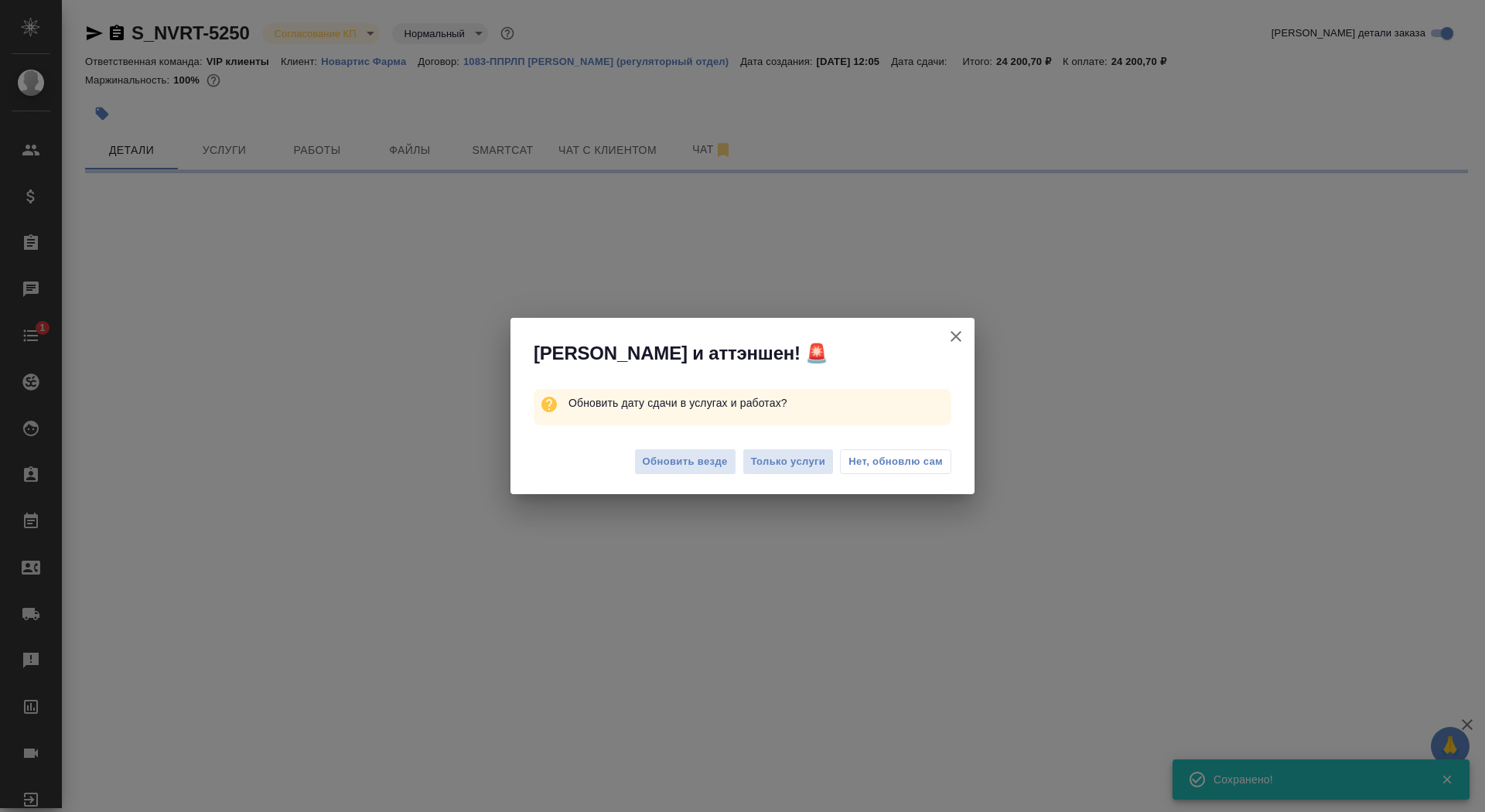
select select "RU"
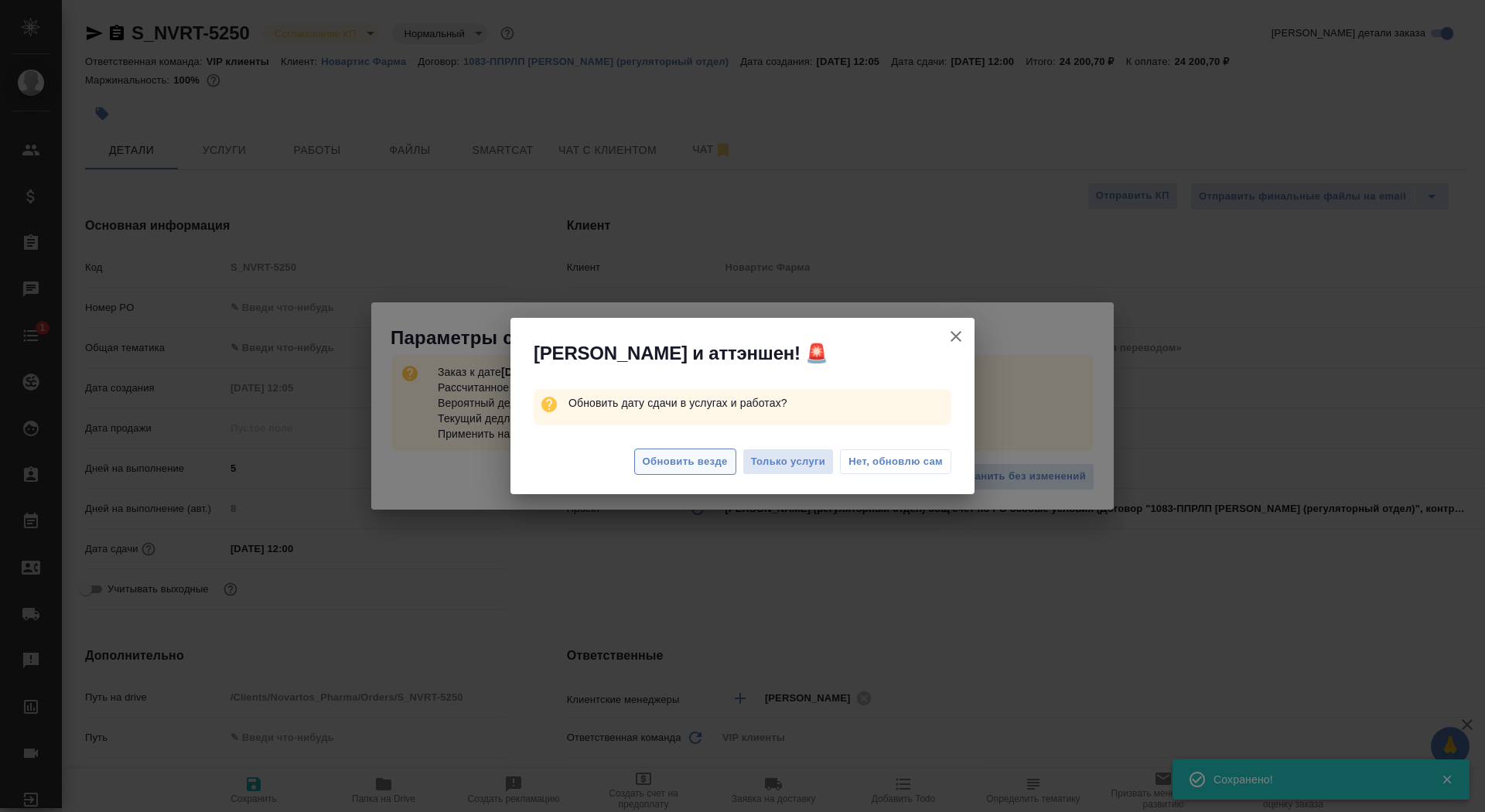
type textarea "x"
click at [682, 459] on span "Обновить везде" at bounding box center [685, 461] width 85 height 17
type textarea "x"
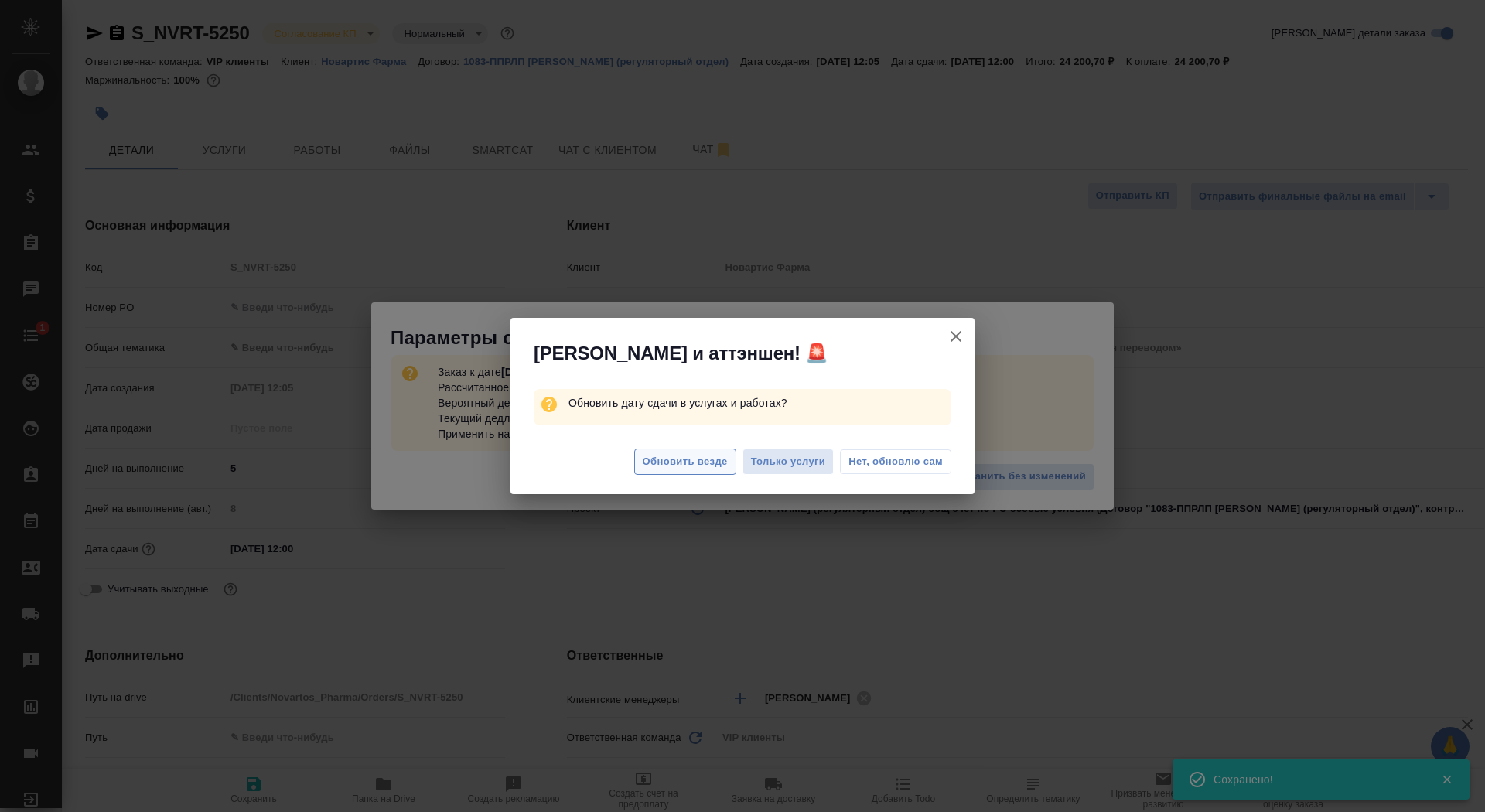
type textarea "x"
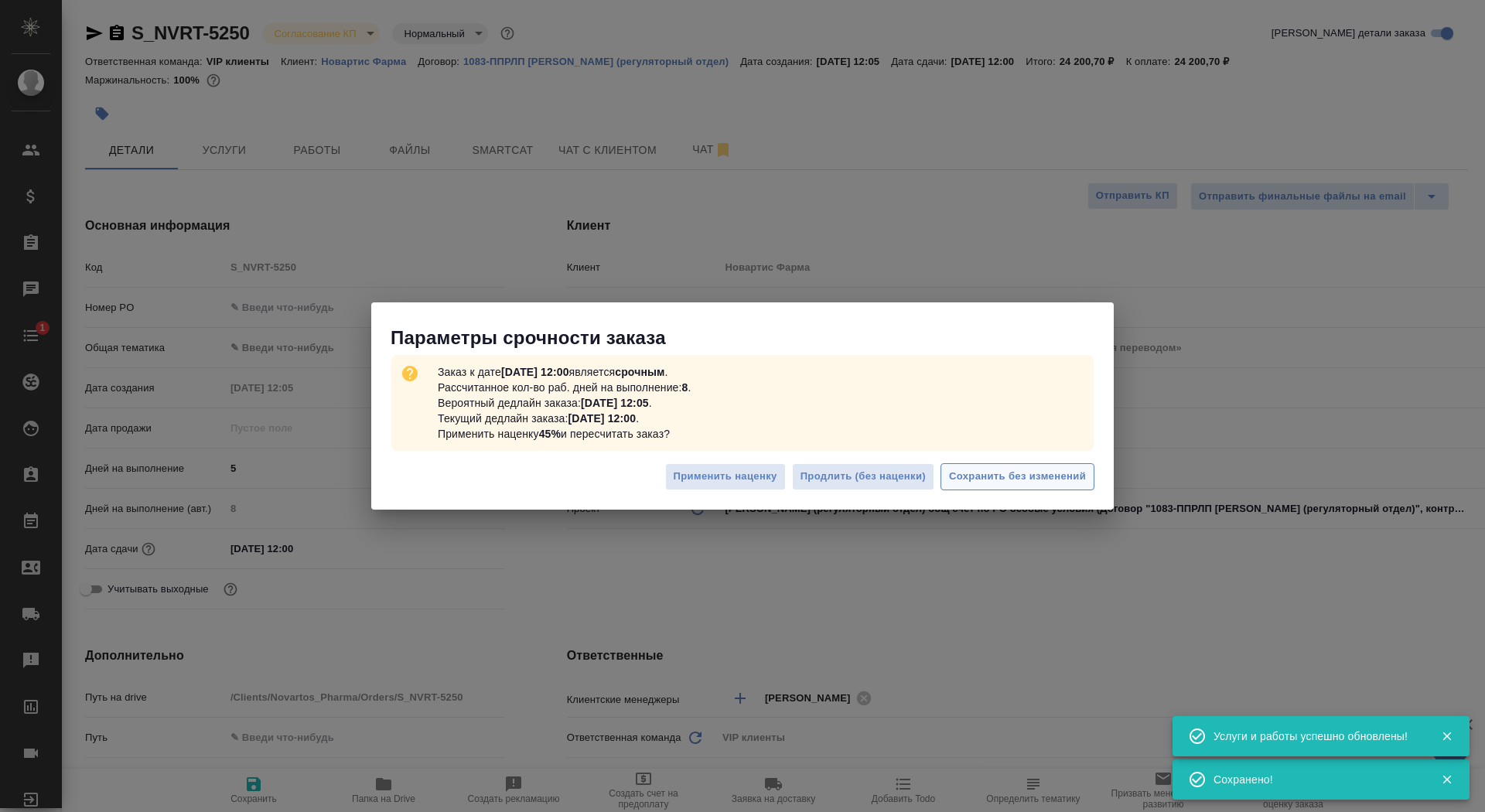
click at [1053, 473] on span "Сохранить без изменений" at bounding box center [1017, 476] width 137 height 17
type textarea "x"
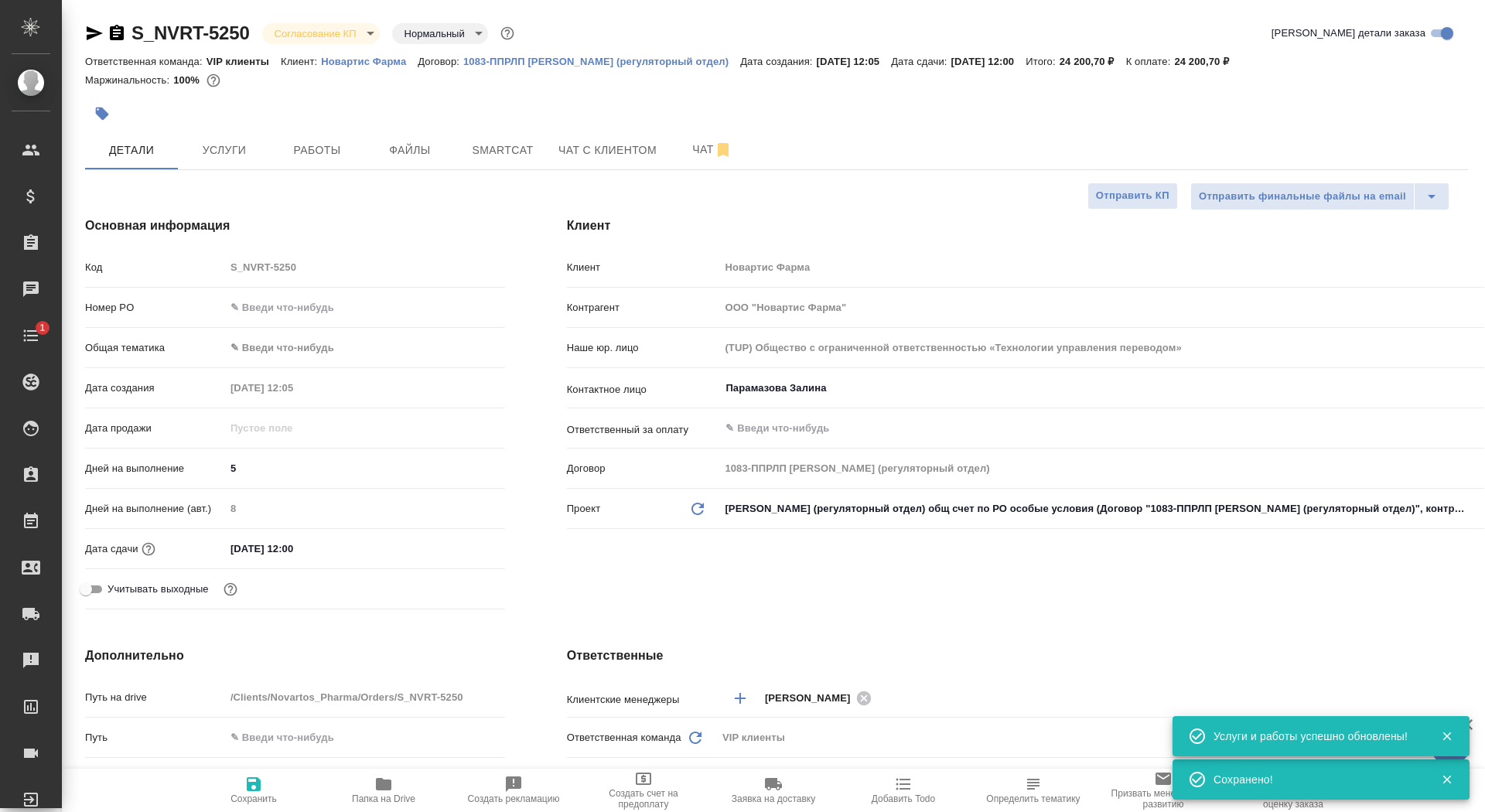
type textarea "x"
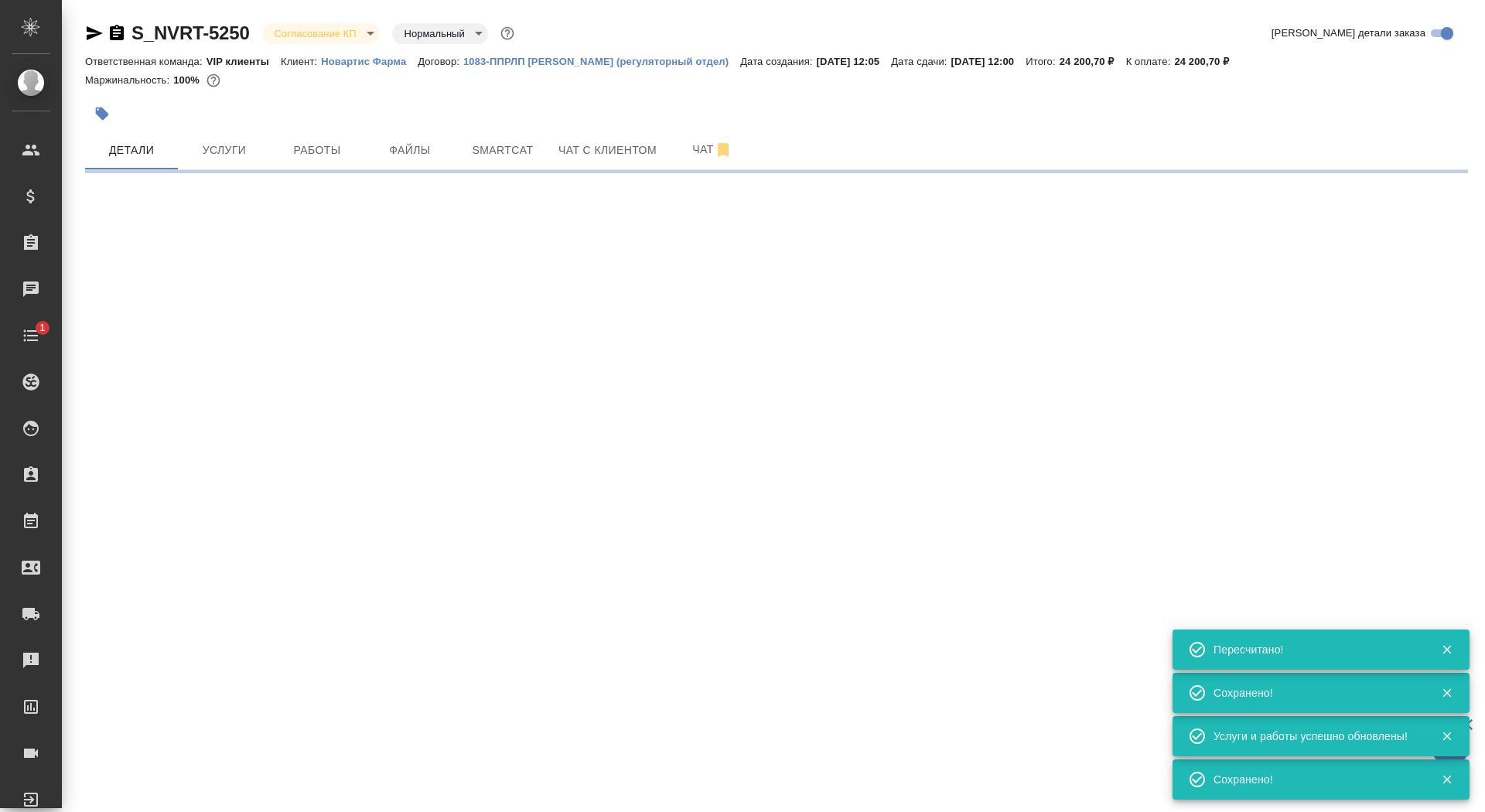
click at [321, 44] on div "S_NVRT-5250 Согласование КП kpNegotiation Нормальный normal" at bounding box center [301, 33] width 432 height 25
click at [321, 29] on body "🙏 .cls-1 fill:#fff; AWATERA Saydasheva Dilyara Клиенты Спецификации Заказы 0 Ча…" at bounding box center [742, 406] width 1485 height 812
select select "RU"
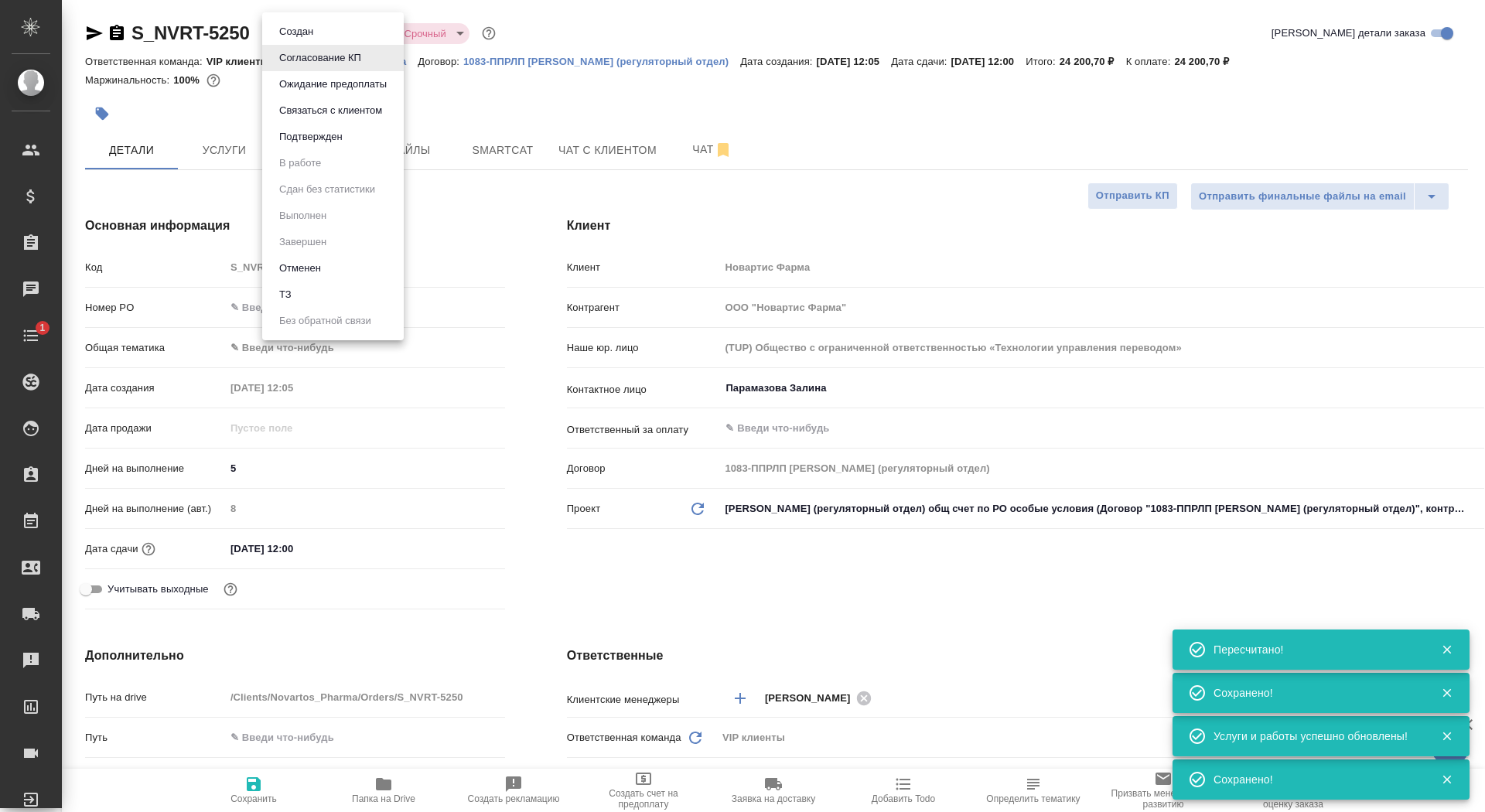
type input "urgent"
type textarea "x"
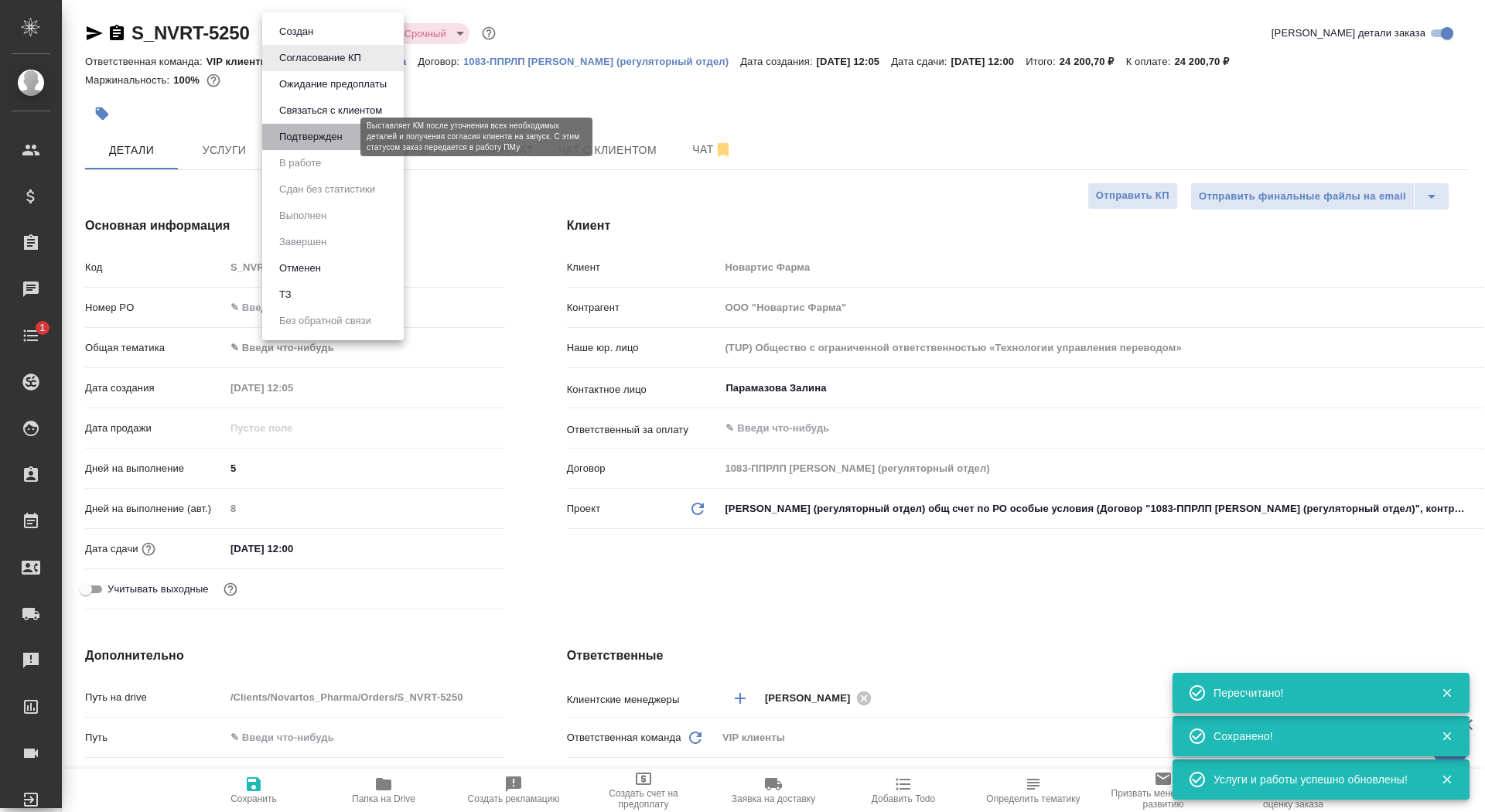
click at [321, 139] on button "Подтвержден" at bounding box center [311, 137] width 73 height 17
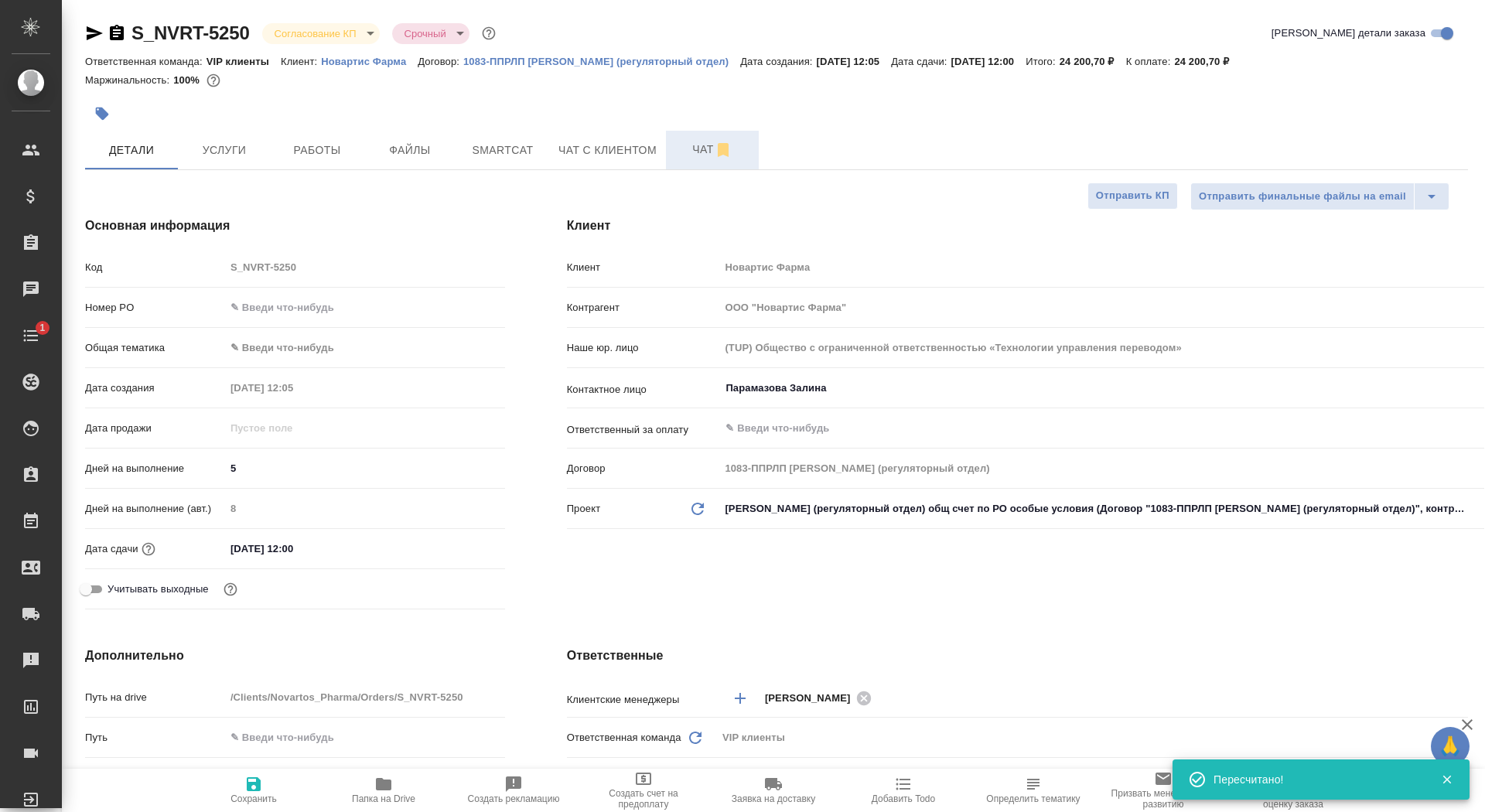
click at [687, 148] on span "Чат" at bounding box center [712, 149] width 75 height 19
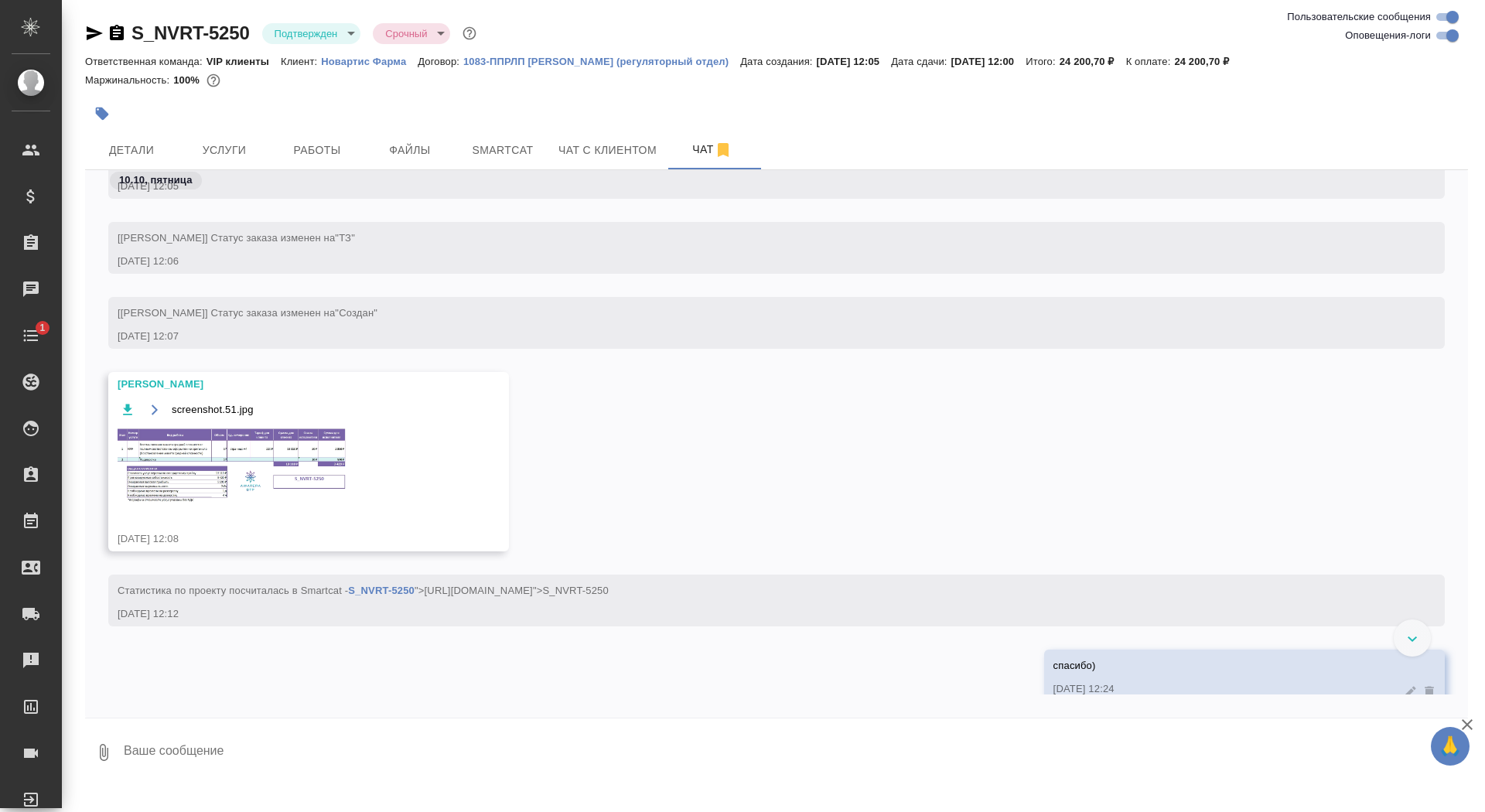
scroll to position [960, 0]
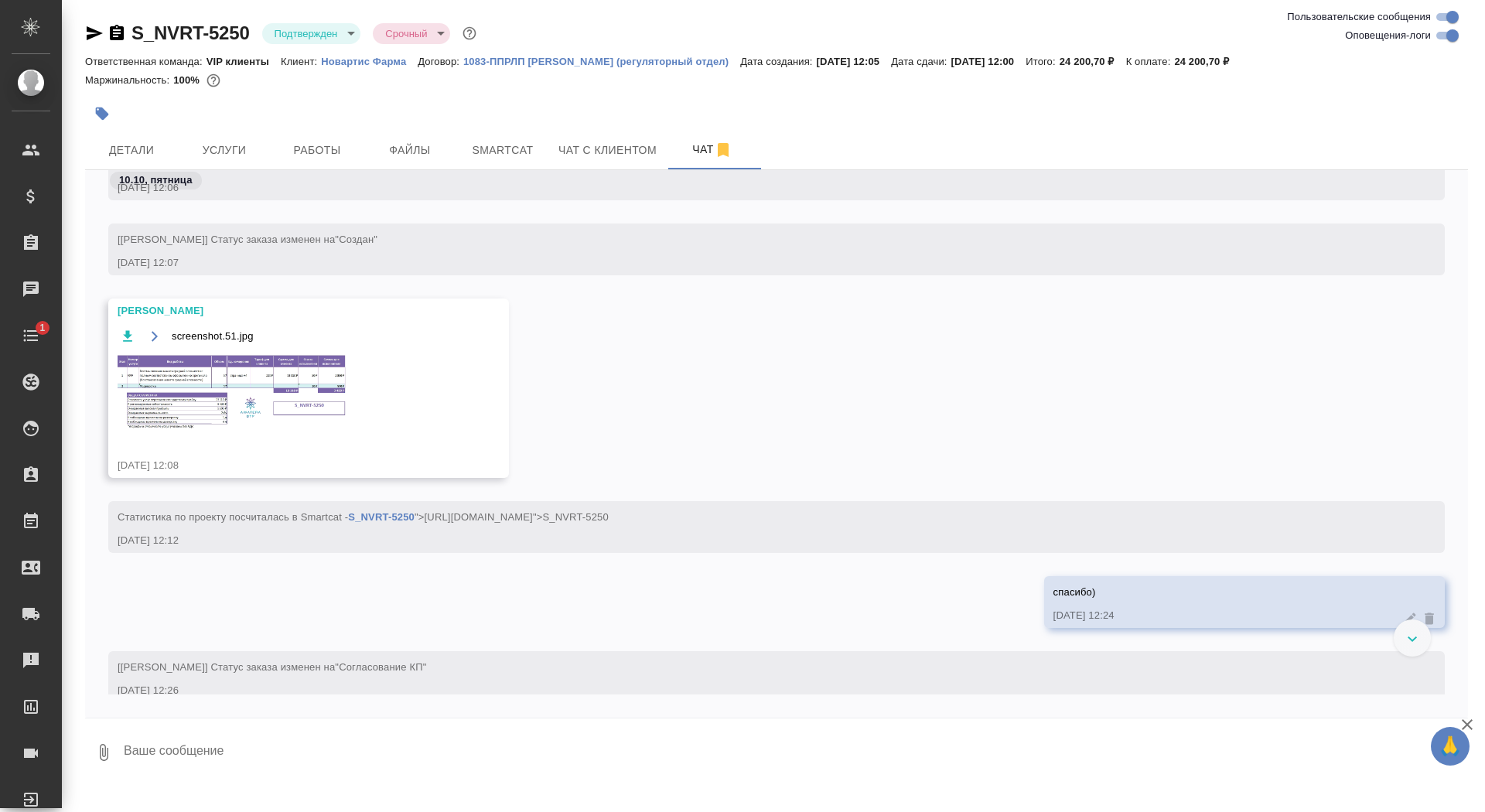
click at [251, 409] on img at bounding box center [234, 392] width 232 height 77
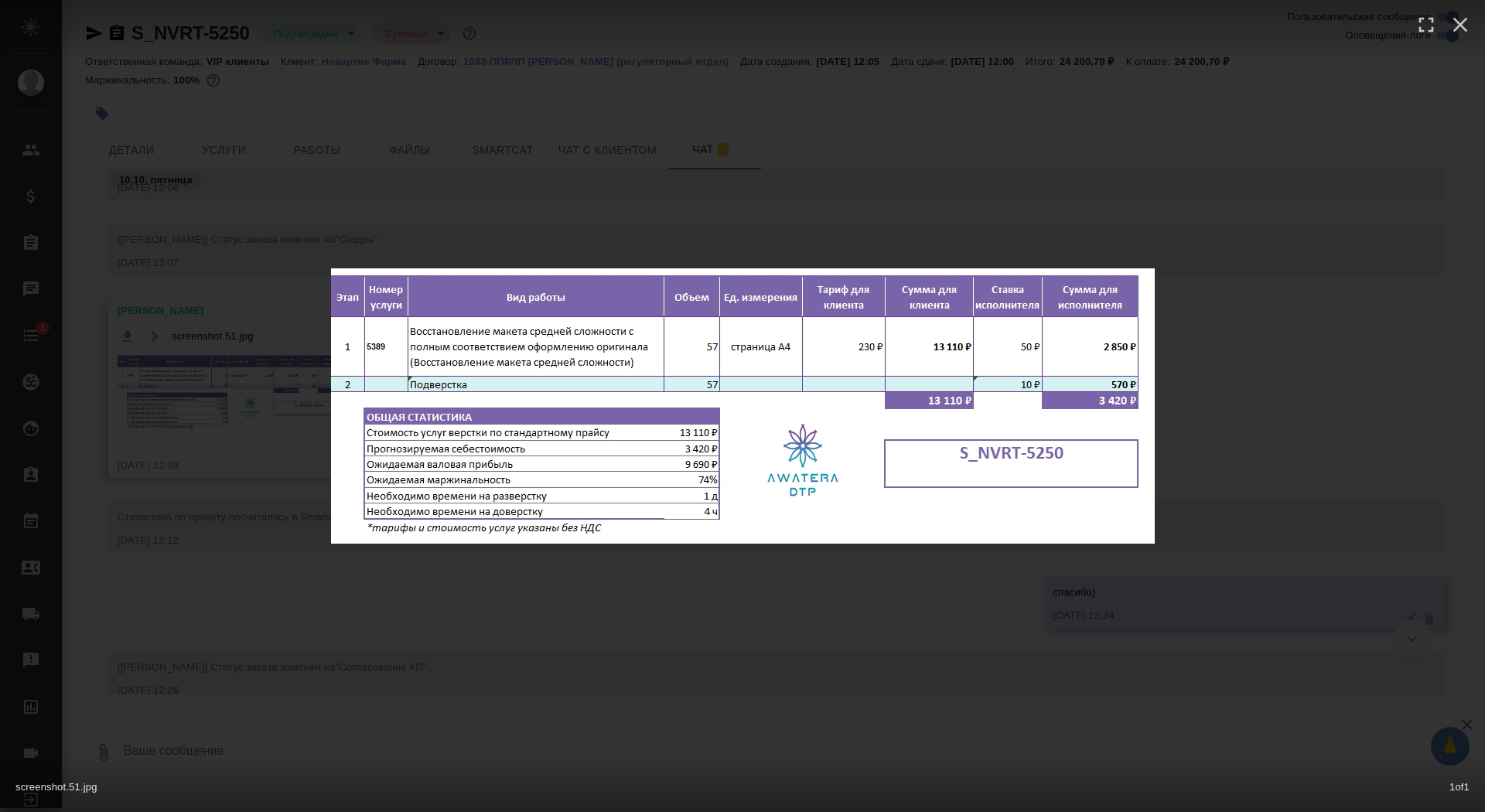
click at [162, 358] on div "screenshot.51.jpg 1 of 1" at bounding box center [742, 406] width 1485 height 812
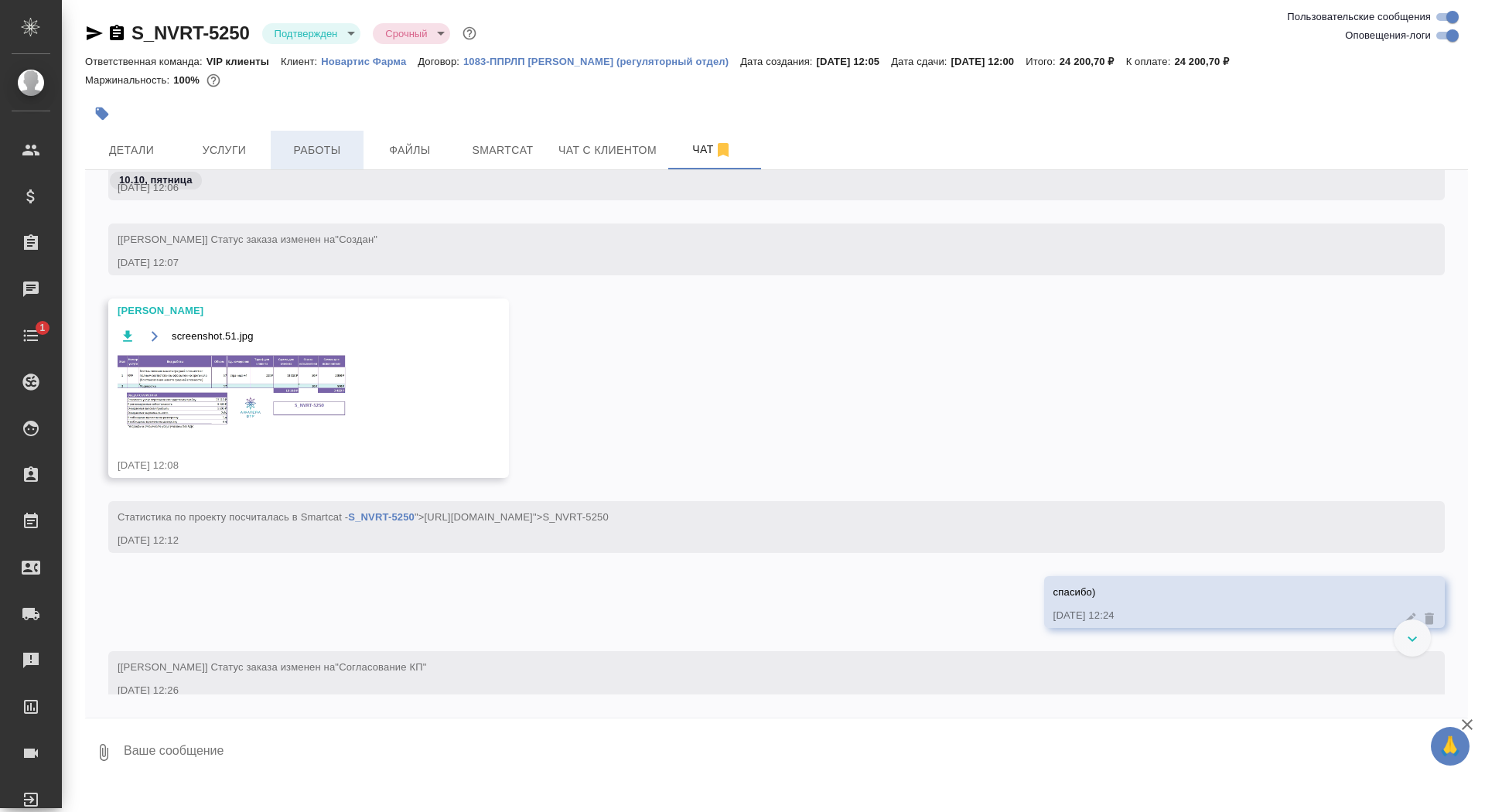
click at [325, 159] on button "Работы" at bounding box center [317, 150] width 93 height 39
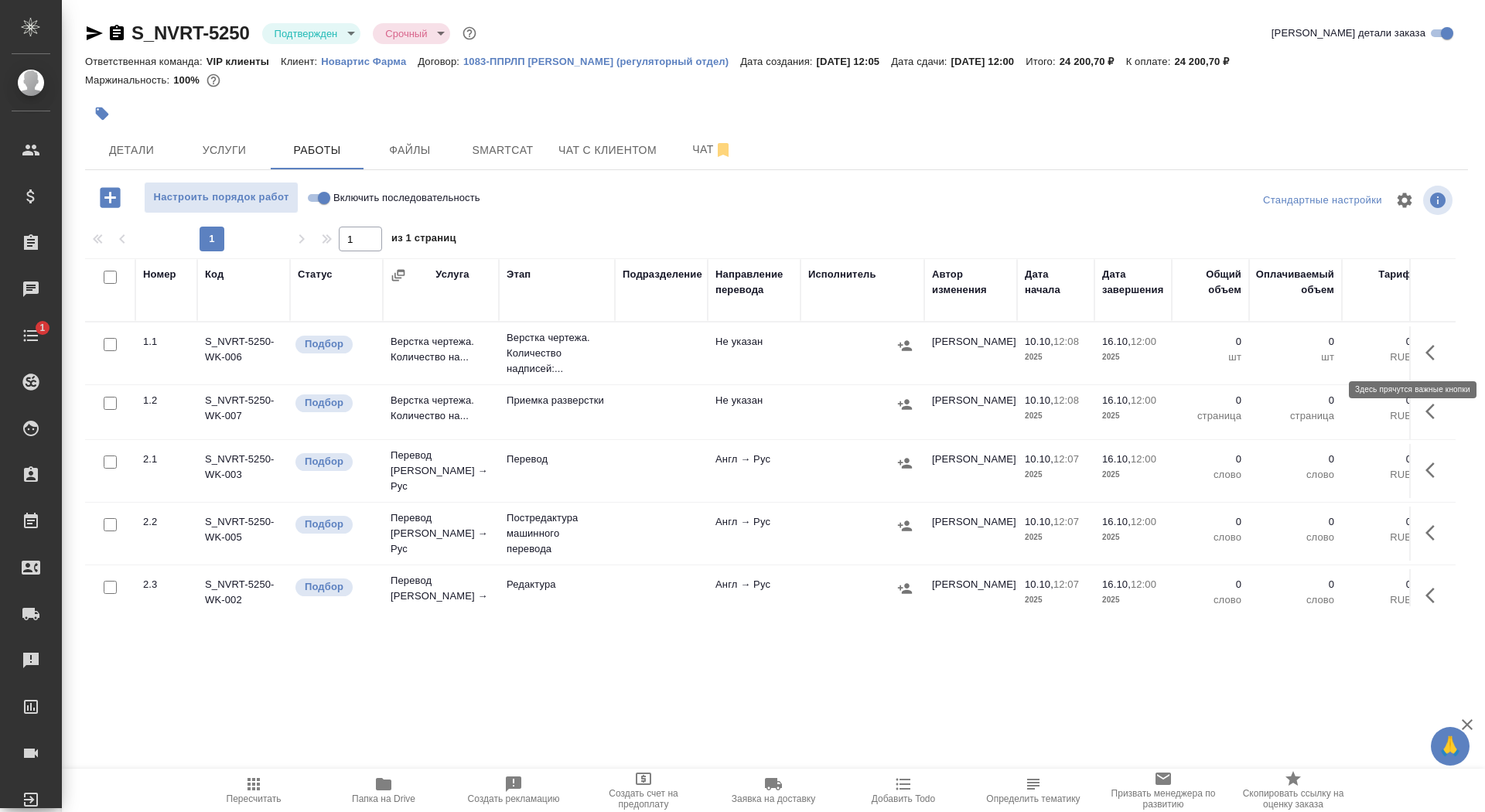
click at [1424, 348] on button "button" at bounding box center [1434, 352] width 37 height 37
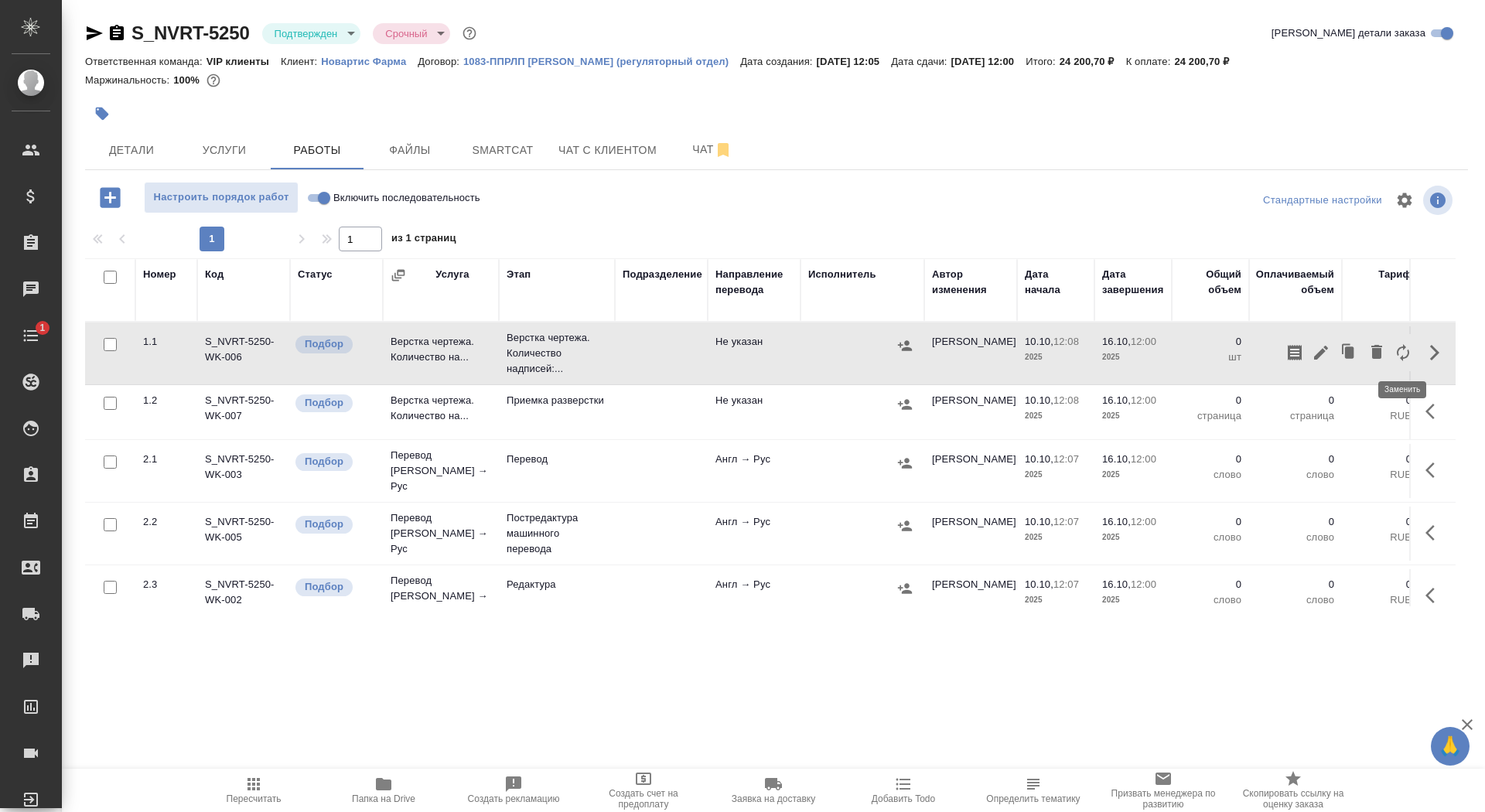
click at [1400, 348] on icon "button" at bounding box center [1403, 353] width 18 height 18
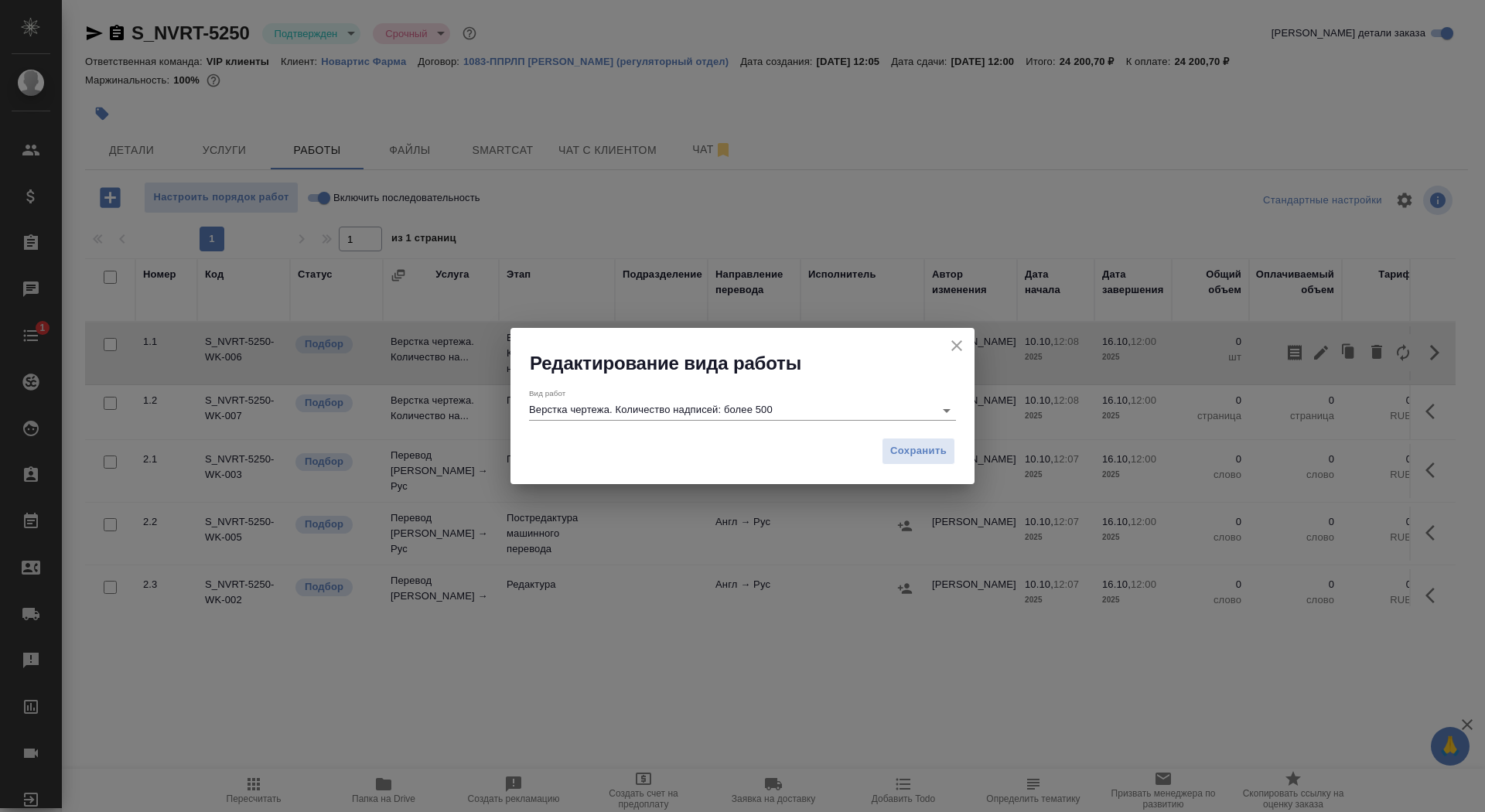
click at [685, 401] on input "Верстка чертежа. Количество надписей: более 500" at bounding box center [728, 410] width 398 height 18
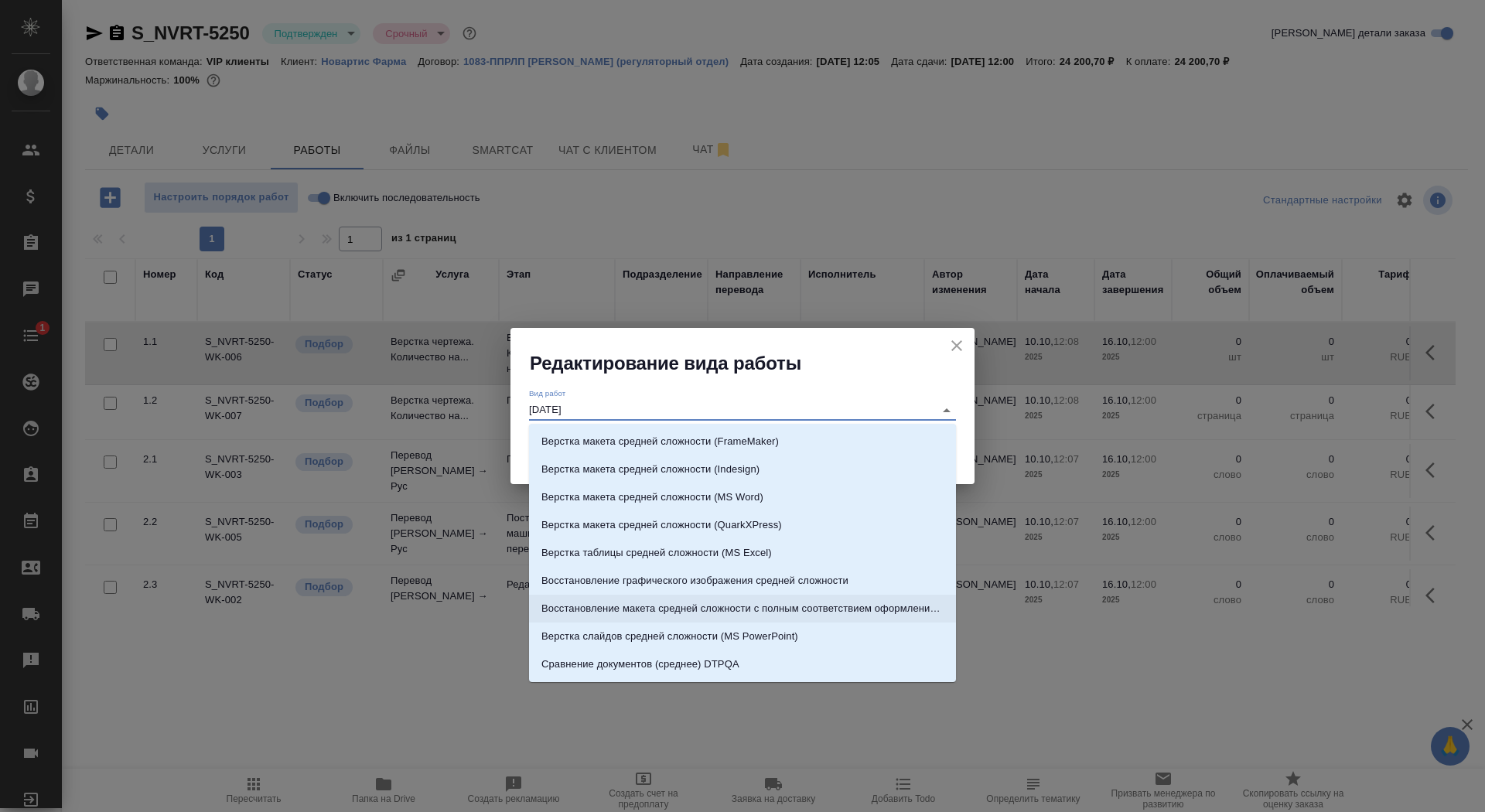
click at [767, 610] on p "Восстановление макета средней сложности с полным соответствием оформлению ориги…" at bounding box center [743, 608] width 403 height 16
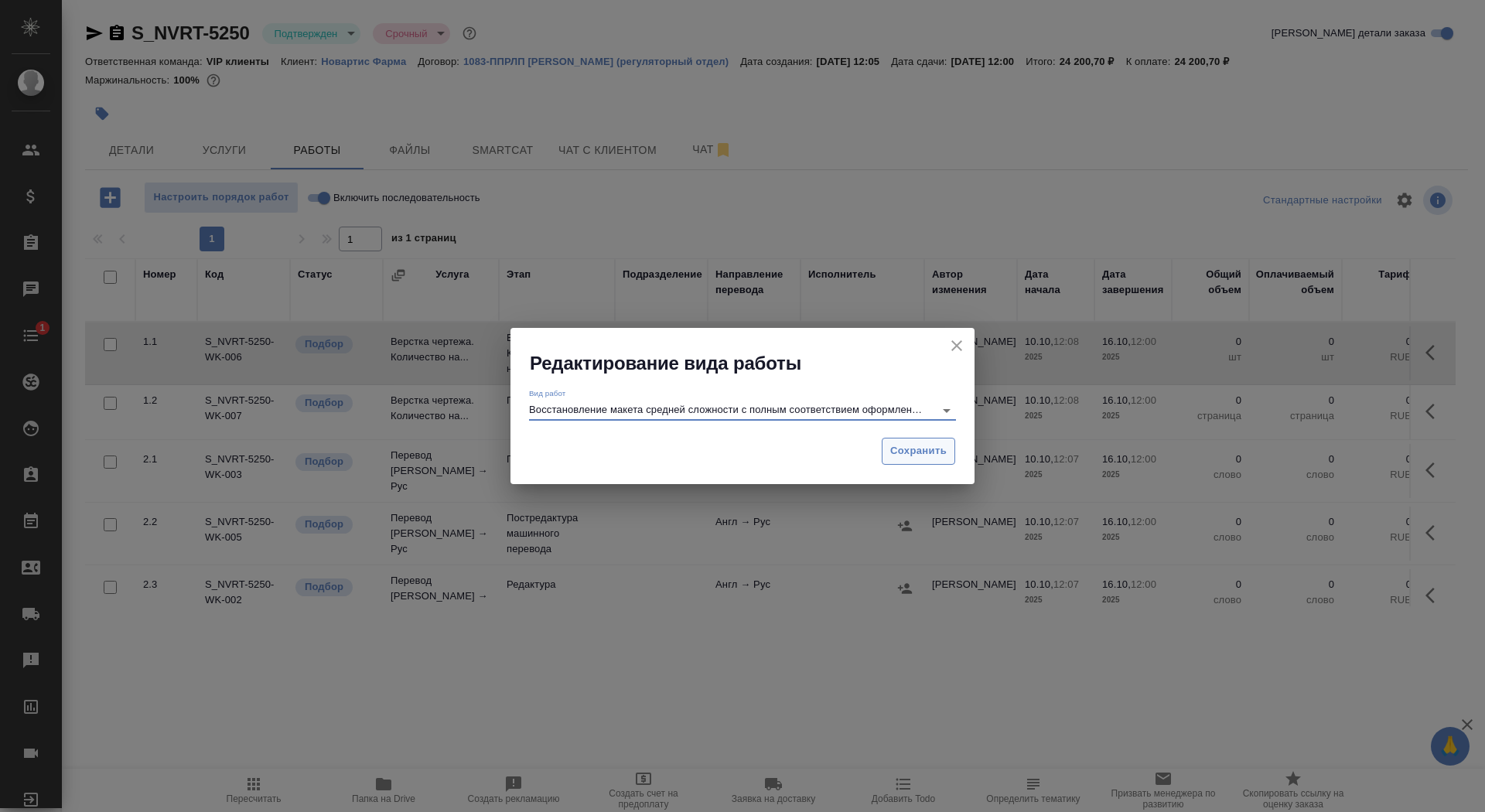
type input "Восстановление макета средней сложности с полным соответствием оформлению ориги…"
click at [930, 449] on span "Сохранить" at bounding box center [918, 450] width 56 height 17
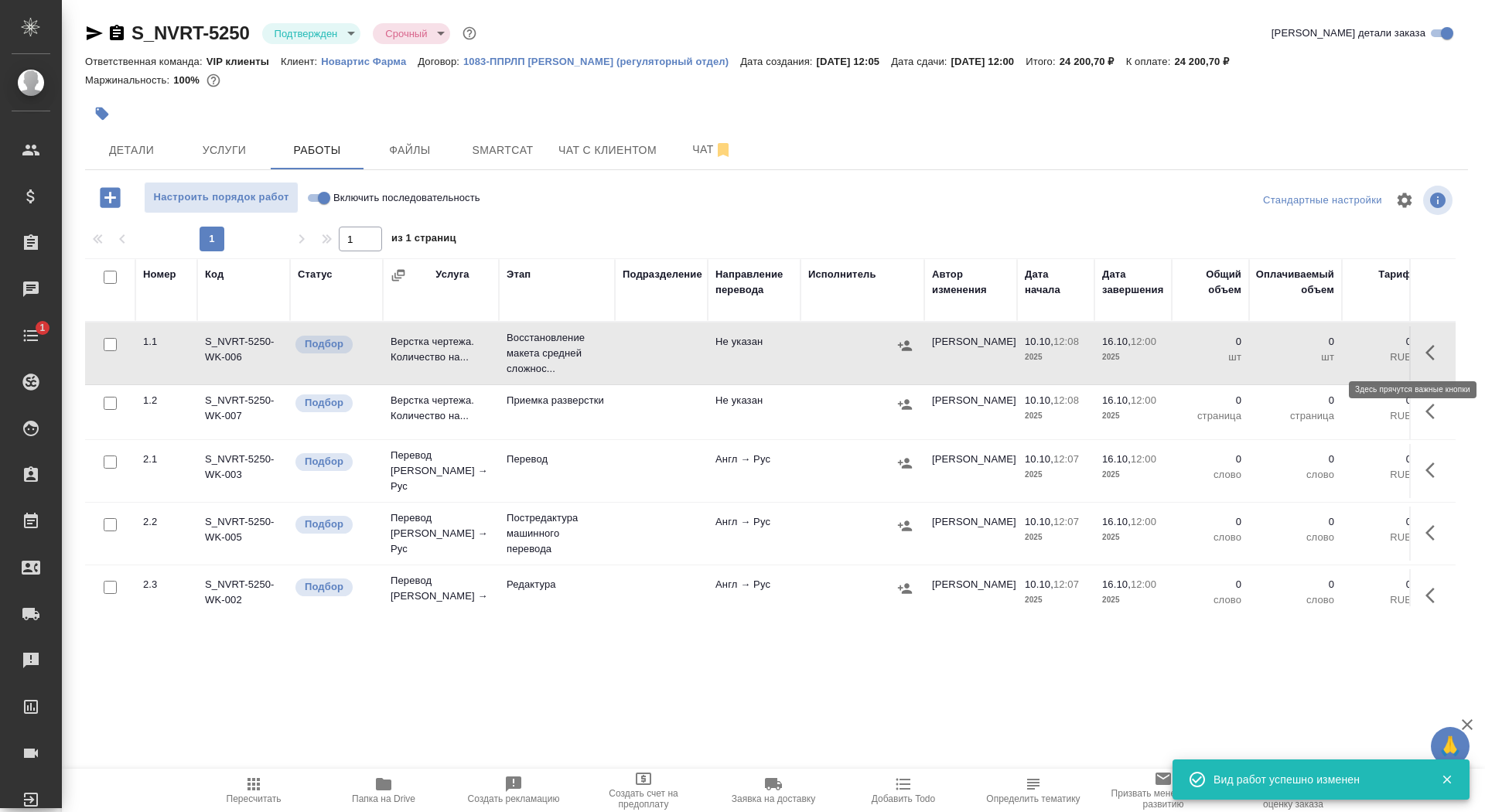
click at [1431, 352] on icon "button" at bounding box center [1434, 353] width 18 height 18
click at [1328, 352] on icon "button" at bounding box center [1321, 353] width 18 height 18
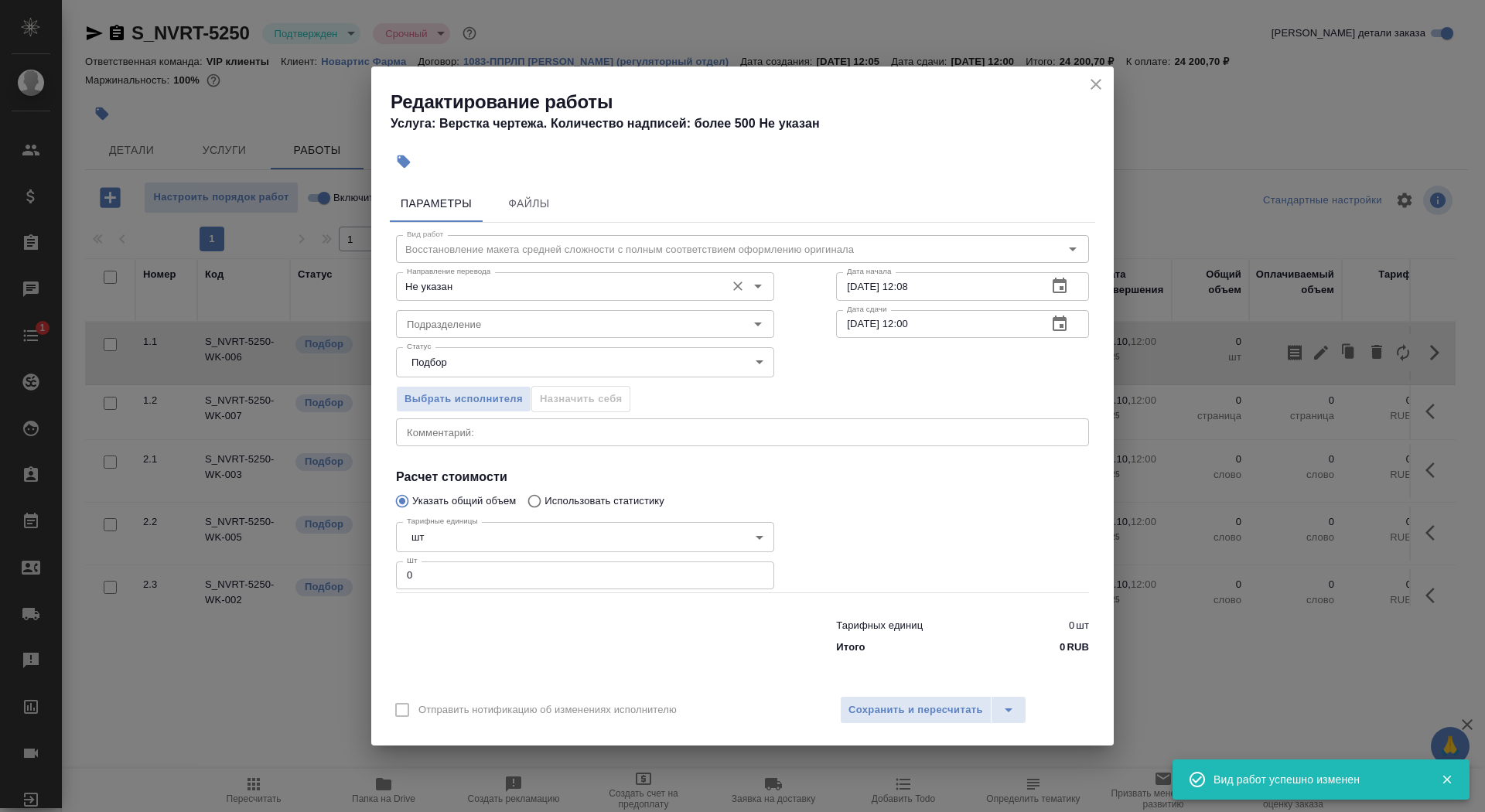
click at [531, 295] on input "Не указан" at bounding box center [559, 286] width 317 height 18
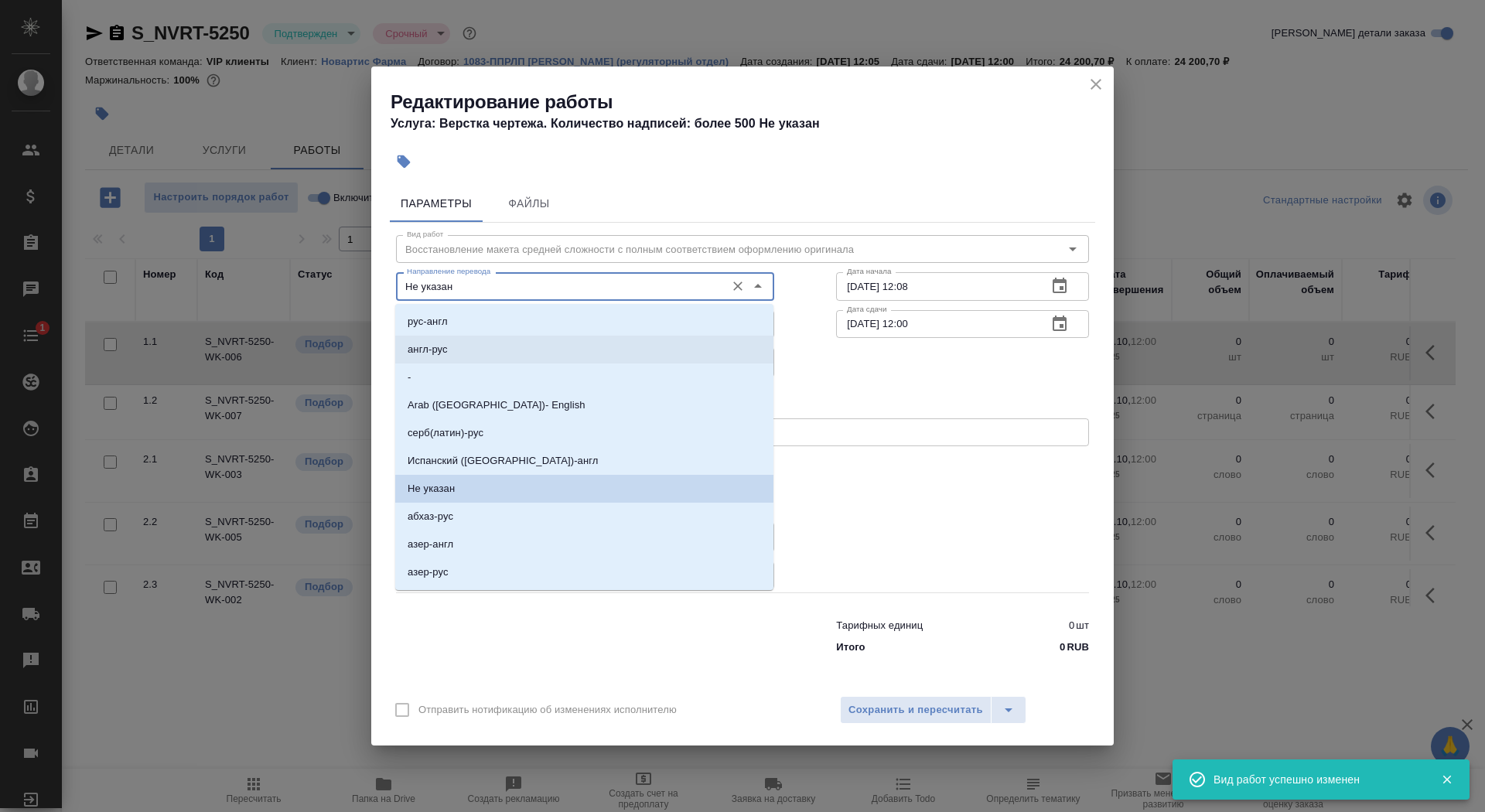
click at [504, 338] on li "англ-рус" at bounding box center [584, 349] width 378 height 28
type input "англ-рус"
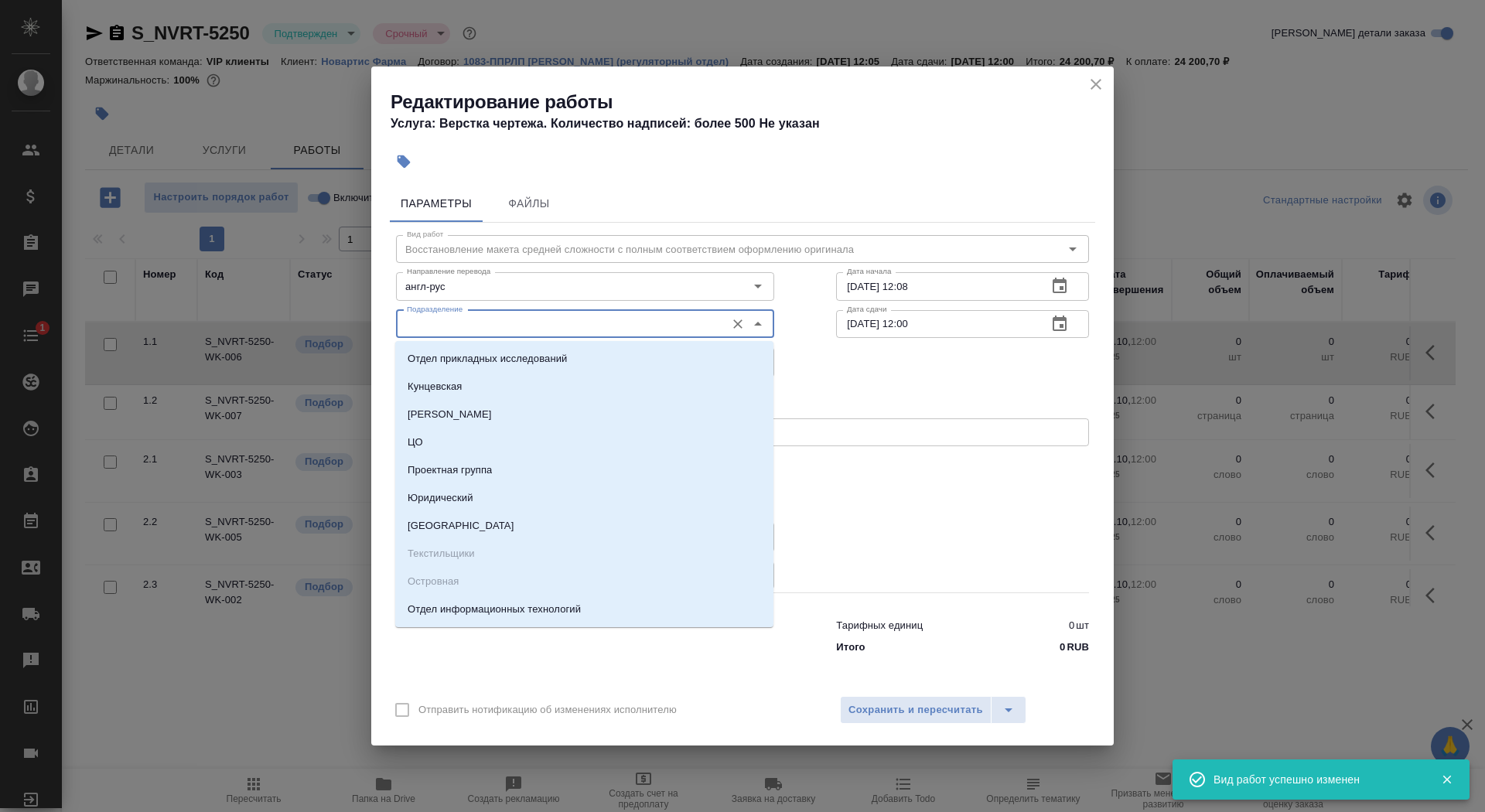
click at [499, 320] on input "Подразделение" at bounding box center [559, 324] width 317 height 18
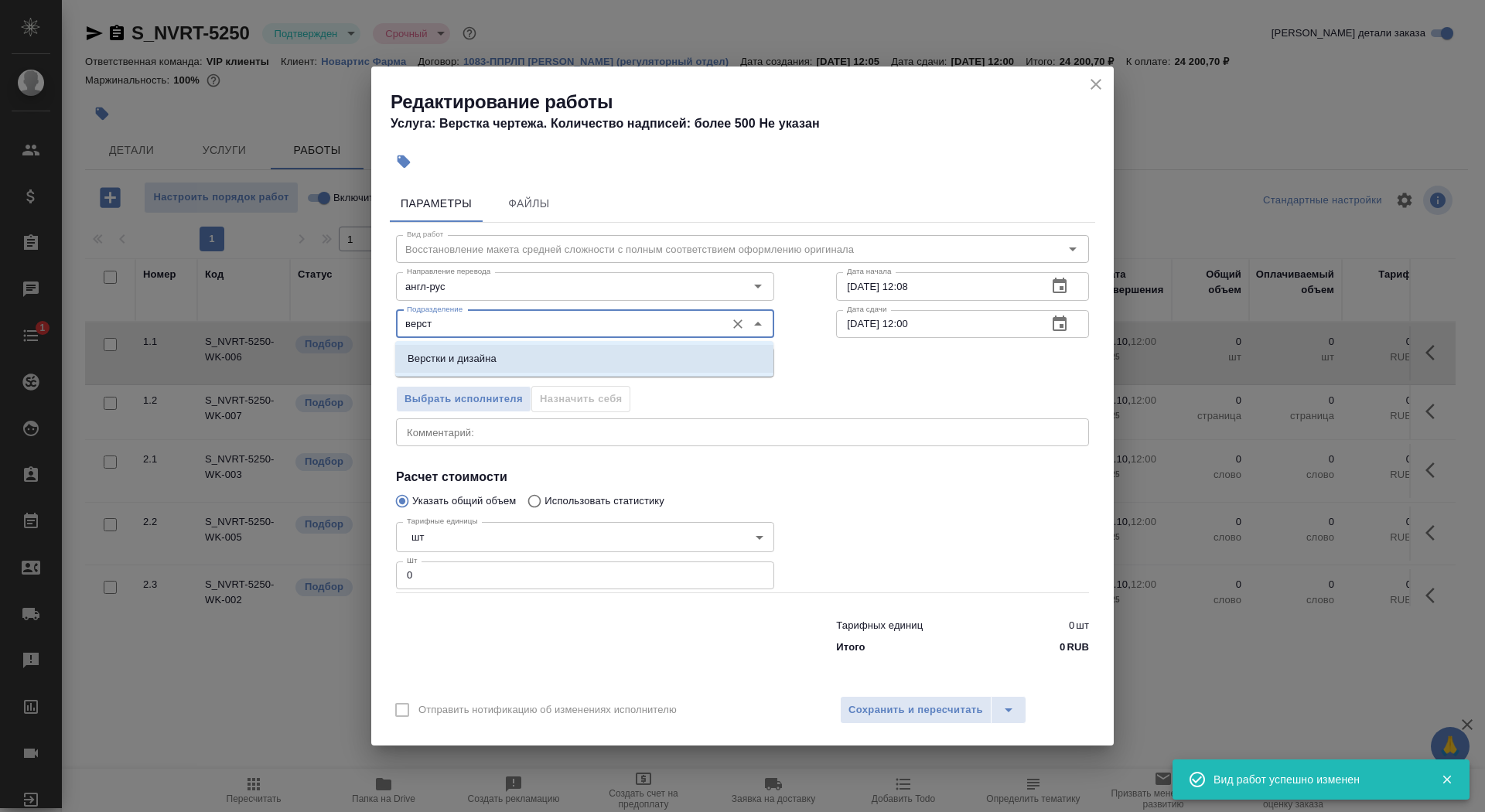
click at [512, 357] on li "Верстки и дизайна" at bounding box center [584, 359] width 378 height 28
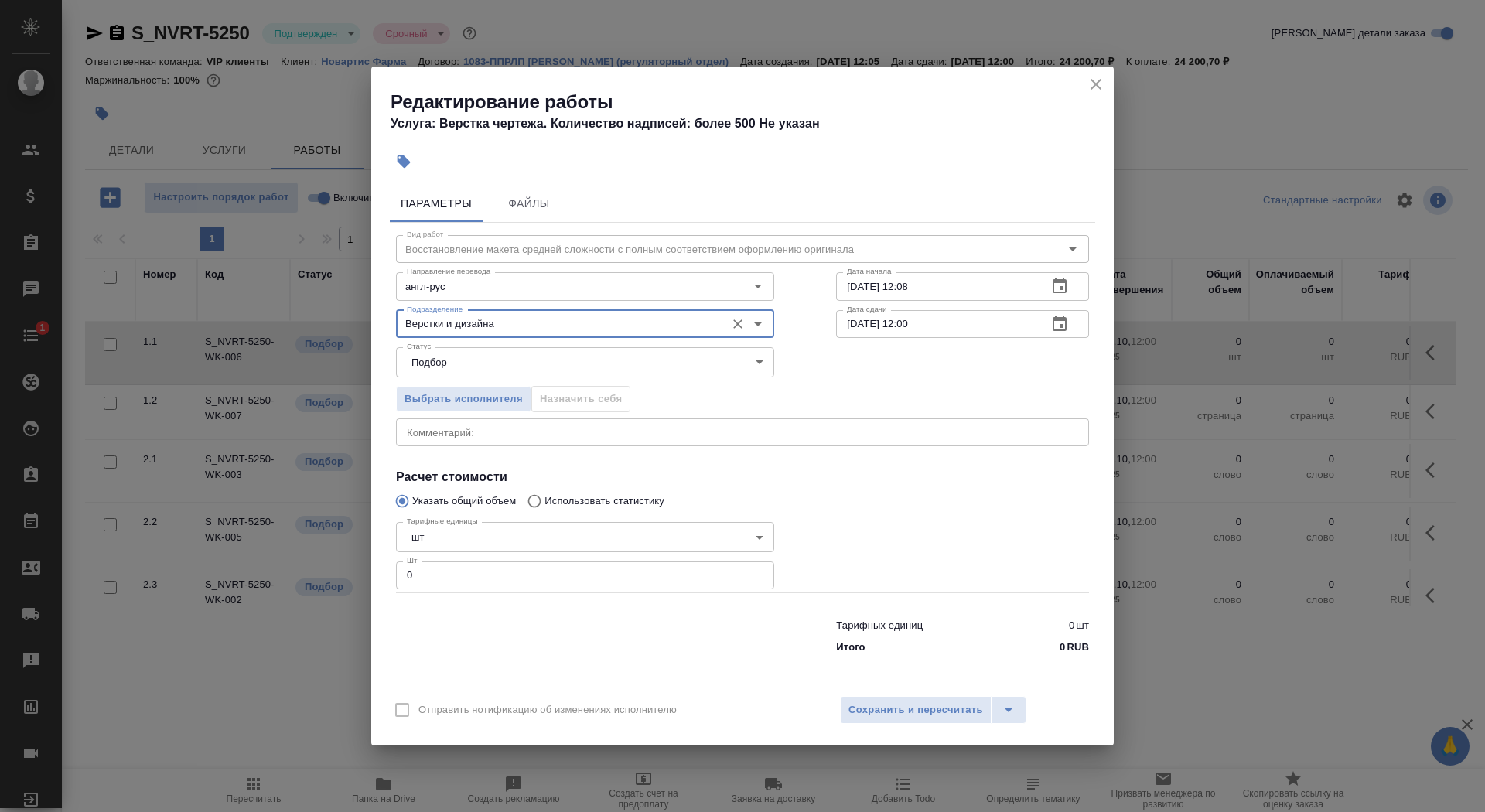
type input "Верстки и дизайна"
click at [481, 517] on div "Тарифные единицы шт 5a8b1489cc6b4906c91bfdc1 Тарифные единицы Шт 0 Шт" at bounding box center [585, 554] width 378 height 76
click at [481, 541] on body "🙏 .cls-1 fill:#fff; AWATERA Saydasheva Dilyara Клиенты Спецификации Заказы 0 Ча…" at bounding box center [742, 406] width 1485 height 812
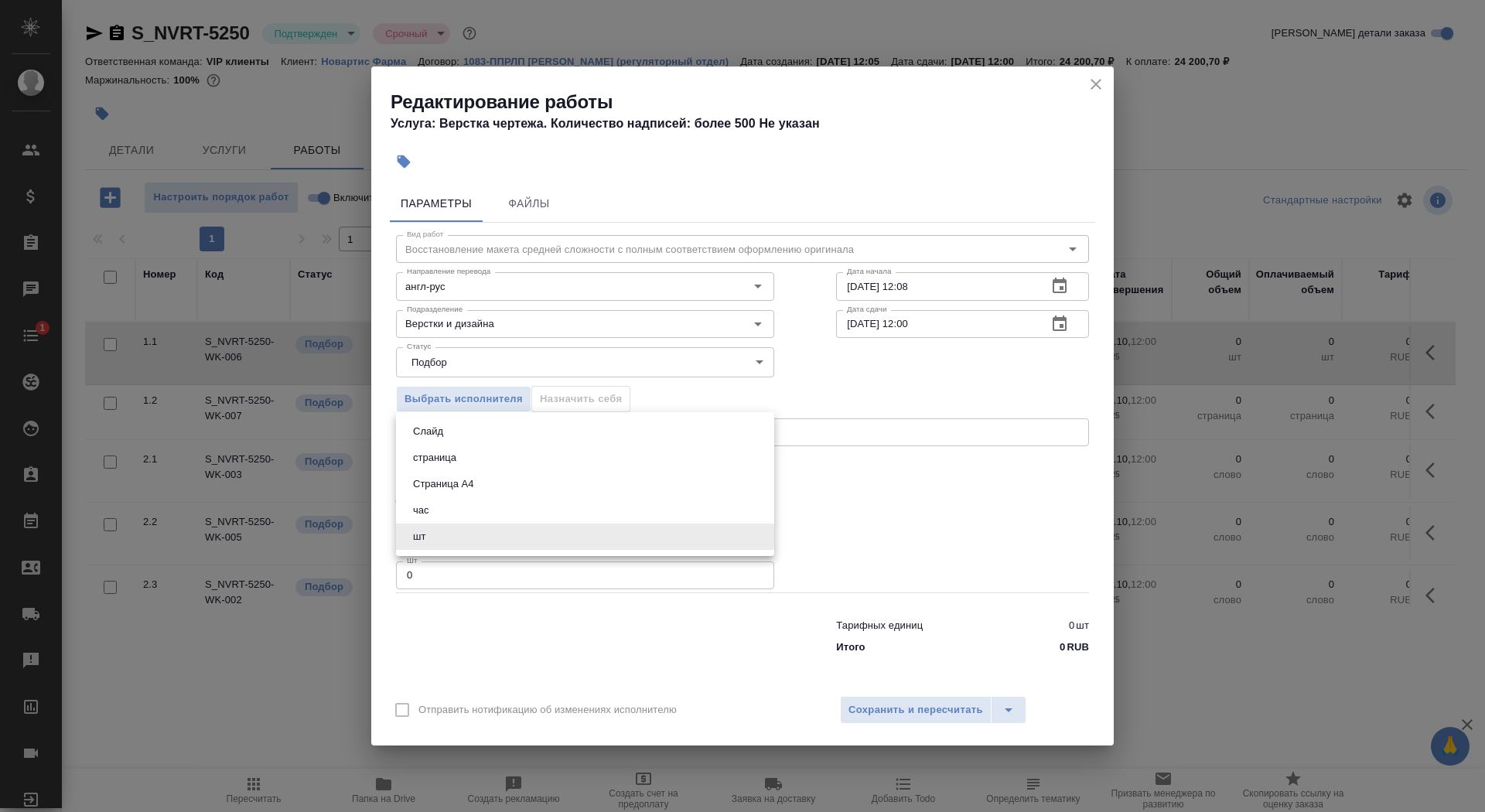
click at [472, 478] on button "Страница А4" at bounding box center [443, 483] width 70 height 17
type input "5f036ec4e16dec2d6b59c8ff"
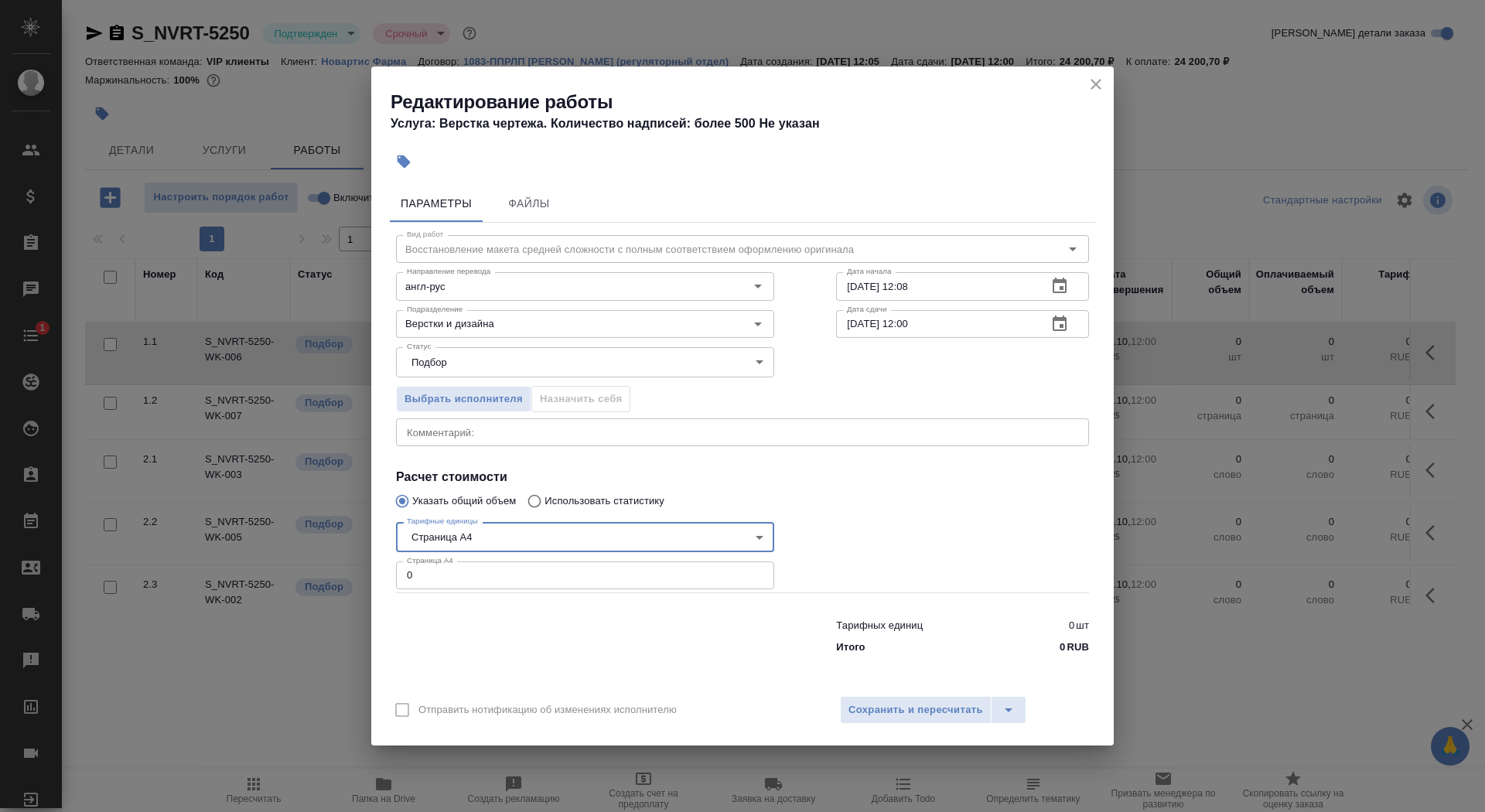
click at [478, 570] on input "0" at bounding box center [585, 575] width 378 height 28
type input "57"
click at [931, 287] on input "10.10.2025 12:08" at bounding box center [936, 286] width 199 height 28
type input "10.10.2025 12:55"
click at [1058, 329] on icon "button" at bounding box center [1059, 323] width 14 height 16
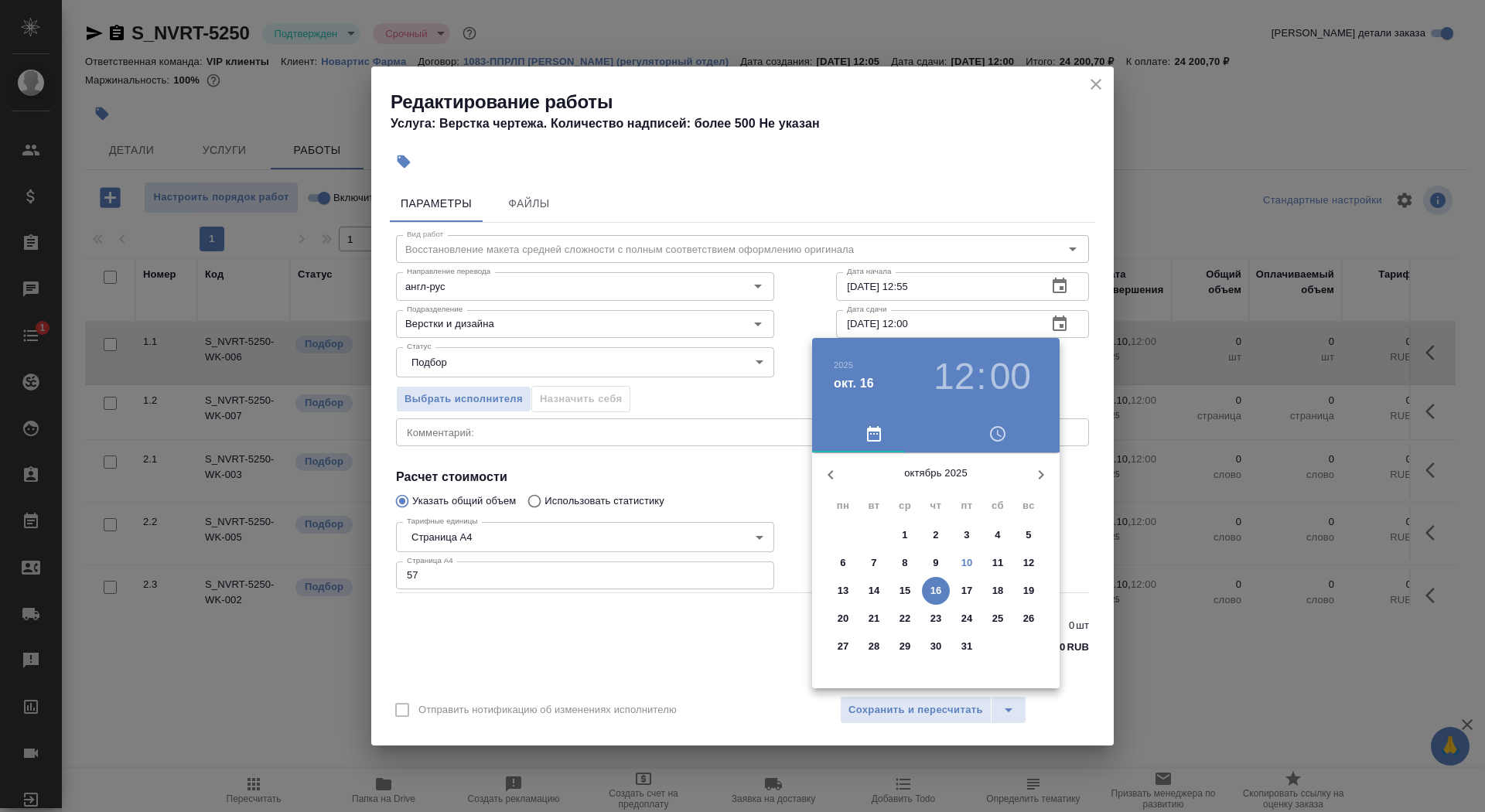
click at [997, 564] on p "11" at bounding box center [998, 563] width 12 height 16
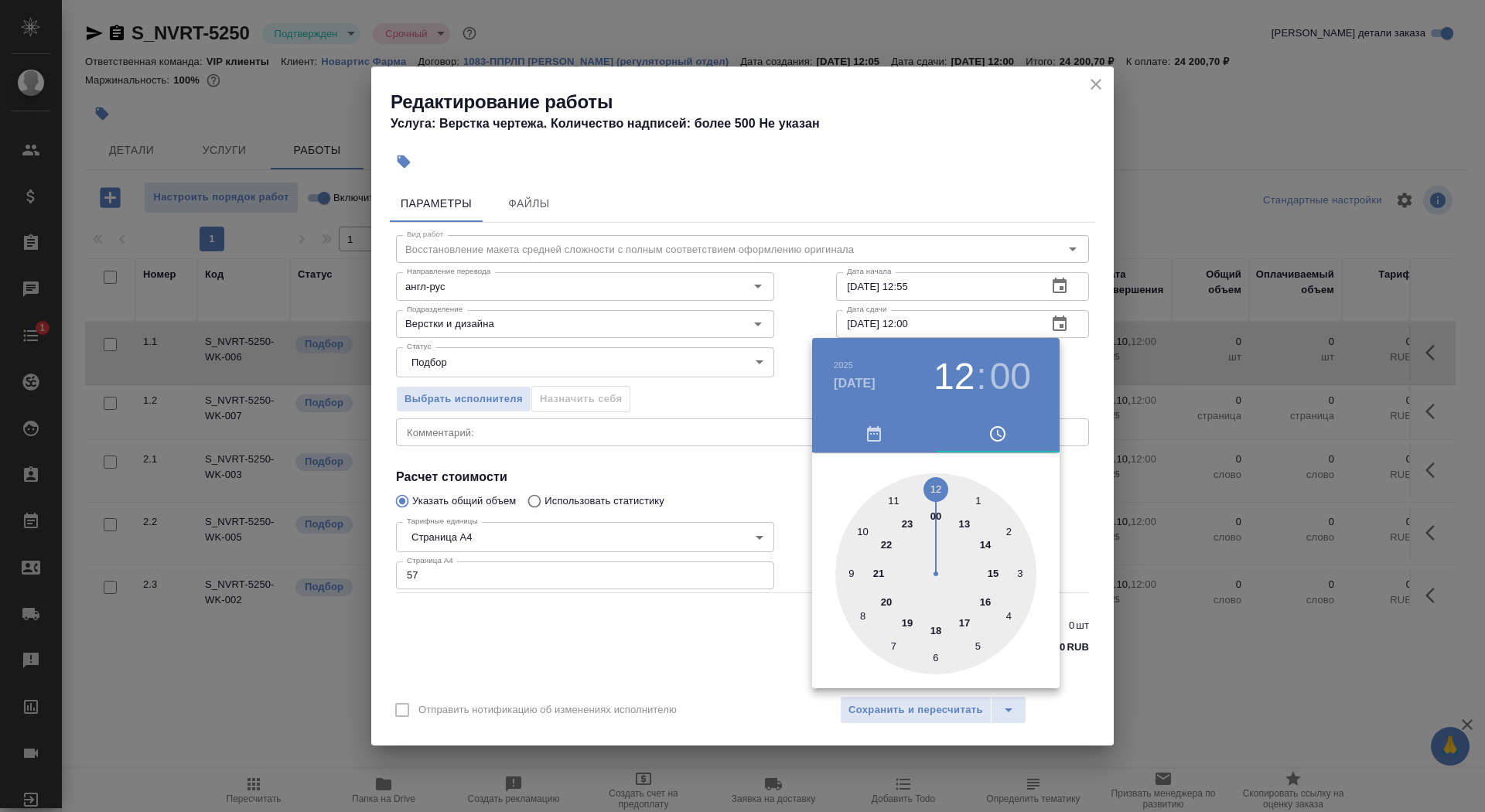
type input "11.10.2025 13:00"
click at [964, 526] on div at bounding box center [936, 574] width 201 height 201
click at [933, 486] on div at bounding box center [936, 574] width 201 height 201
click at [478, 632] on div at bounding box center [742, 406] width 1485 height 812
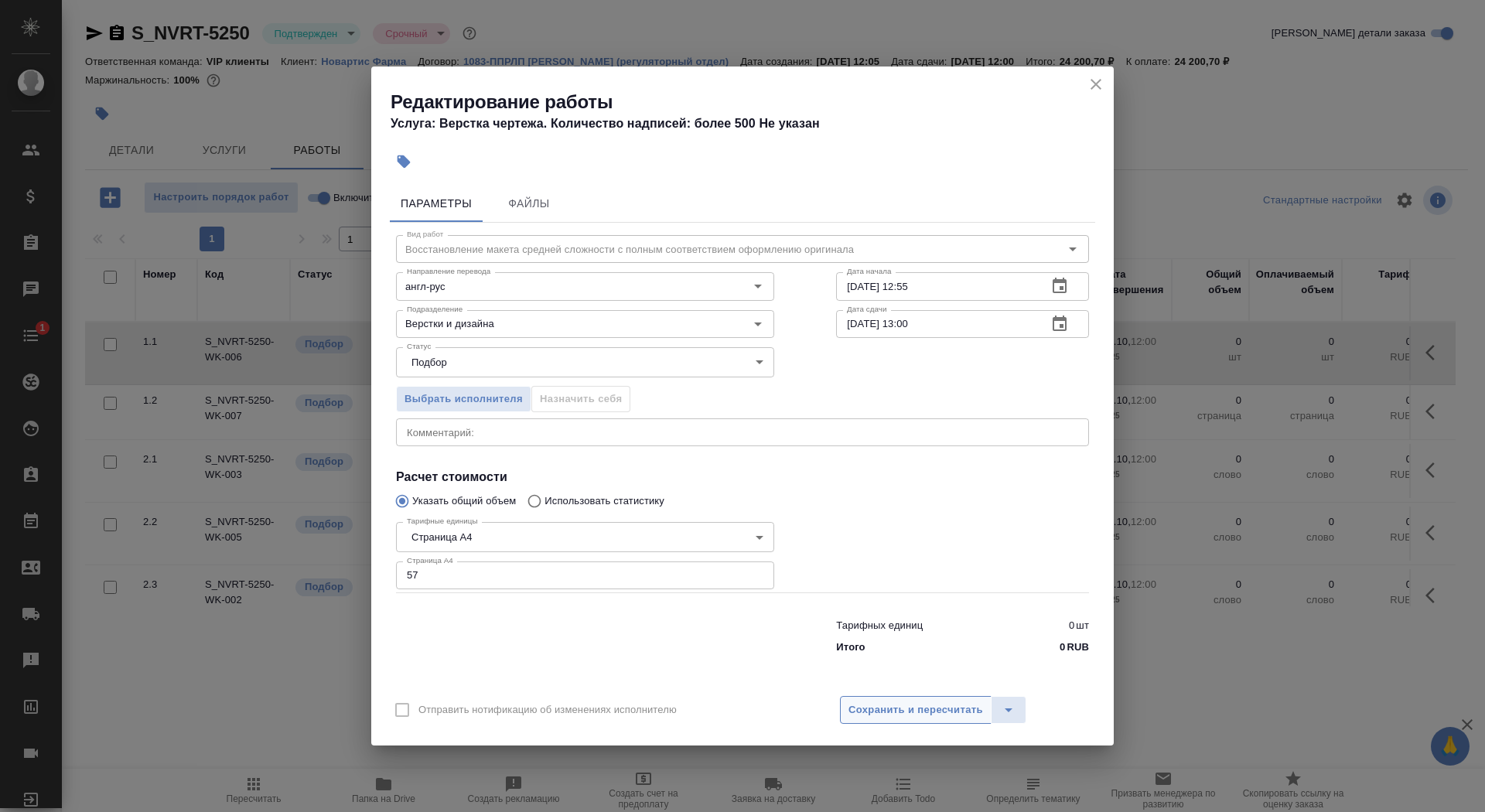
click at [881, 705] on span "Сохранить и пересчитать" at bounding box center [916, 709] width 135 height 17
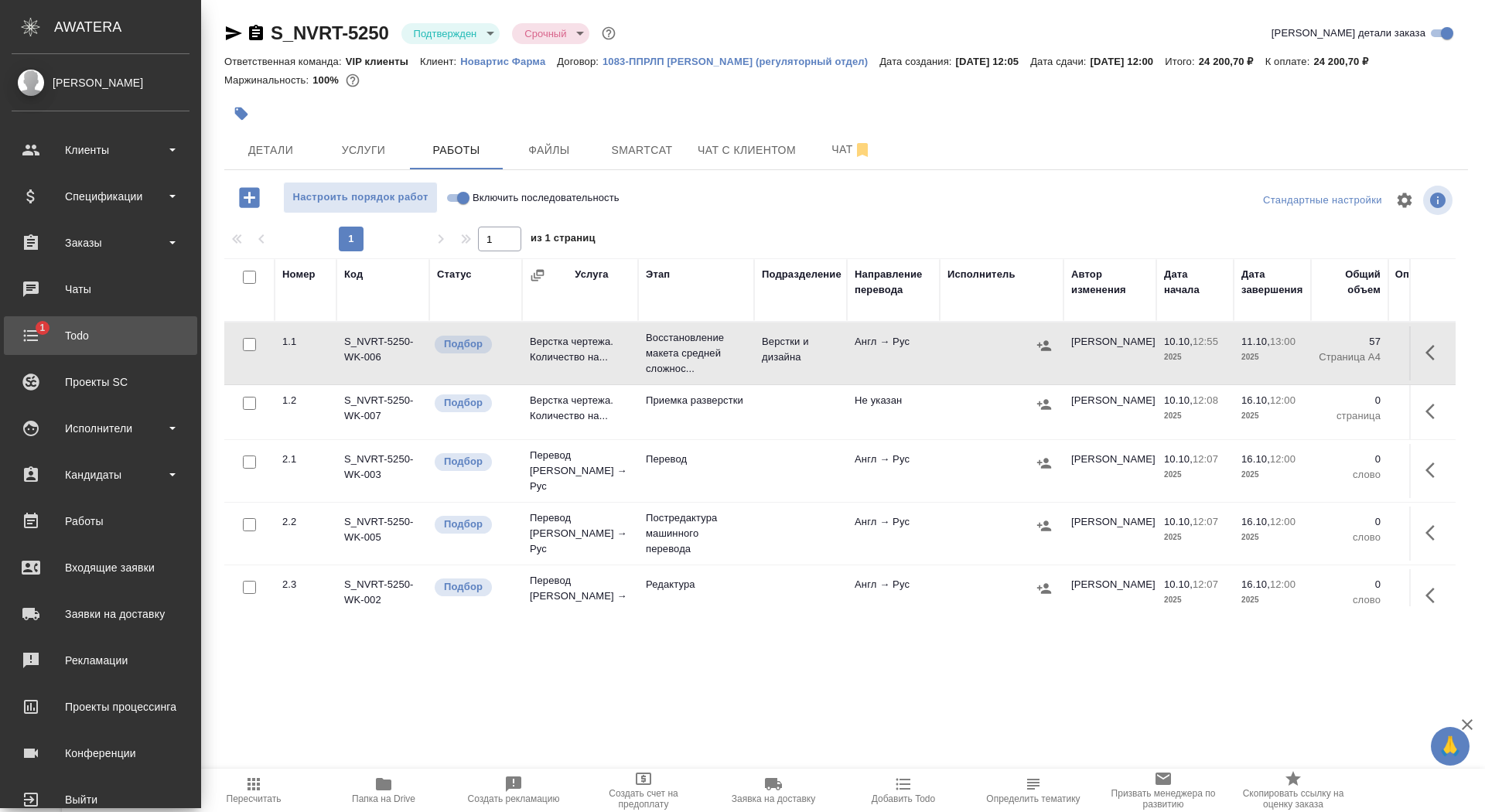
click at [27, 322] on link "1 Todo" at bounding box center [100, 335] width 193 height 39
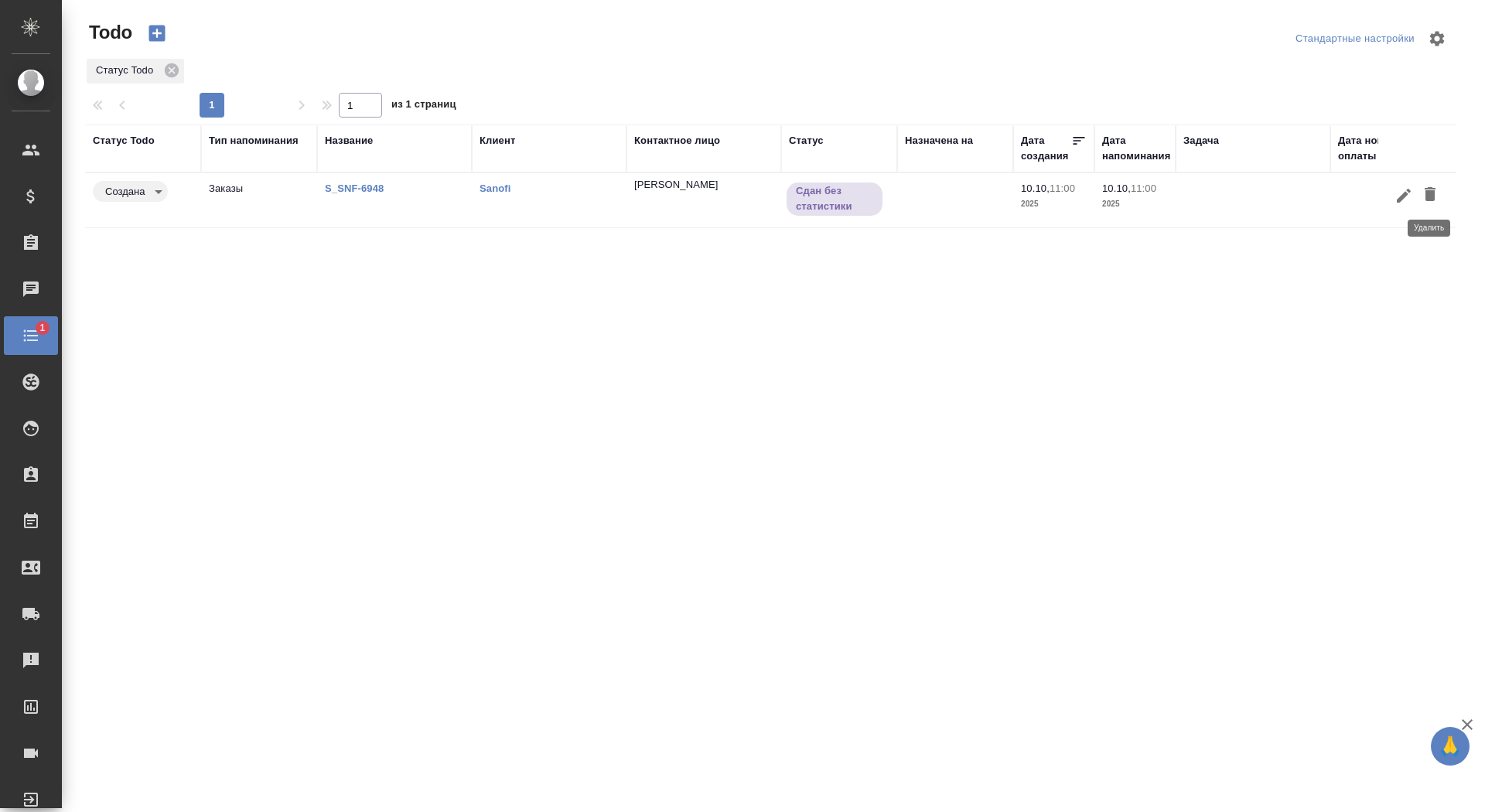
click at [1426, 195] on icon "button" at bounding box center [1430, 194] width 11 height 14
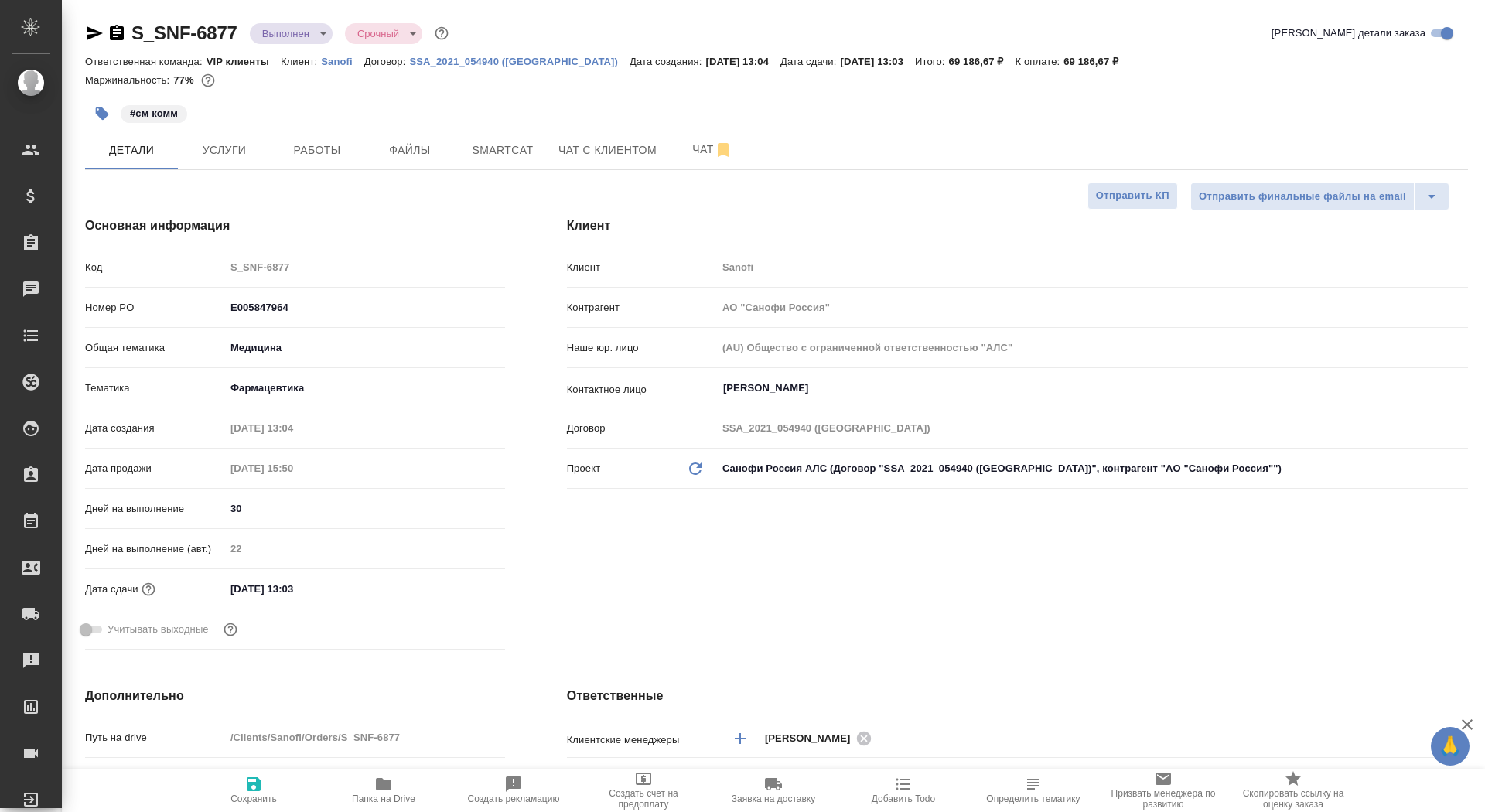
select select "RU"
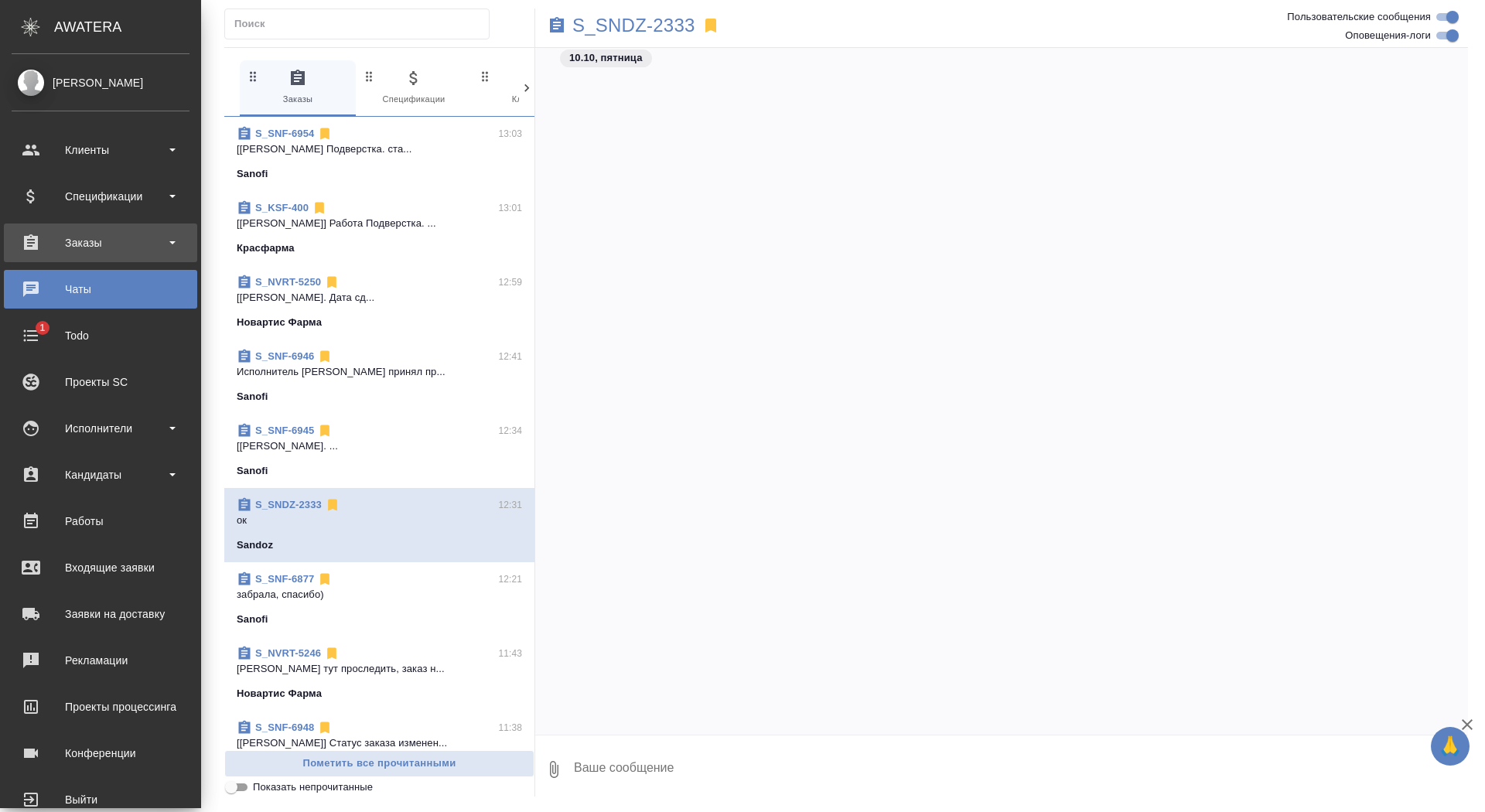
click at [43, 233] on div "Заказы" at bounding box center [100, 243] width 178 height 23
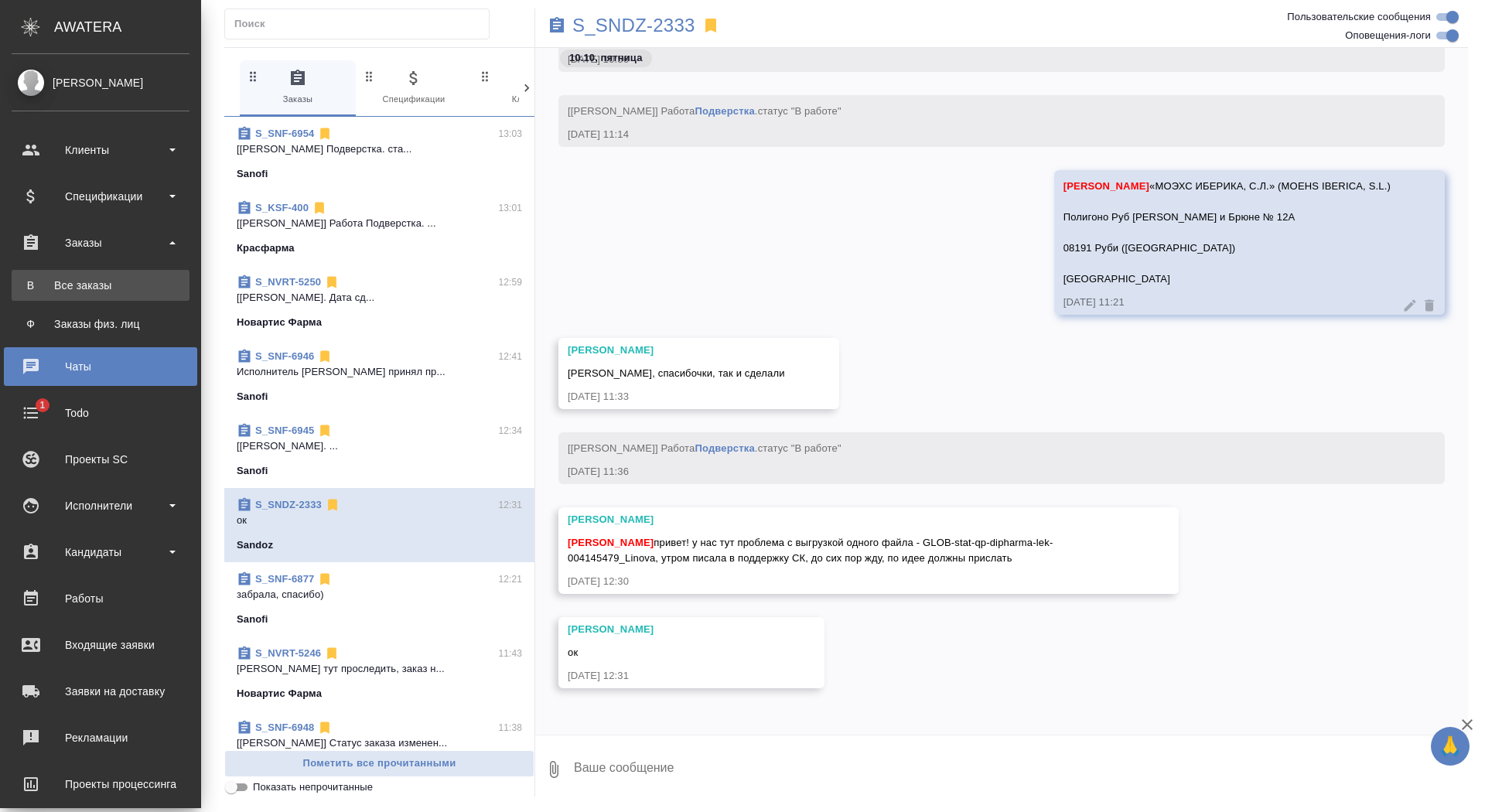
click at [41, 282] on div "Все заказы" at bounding box center [100, 285] width 162 height 16
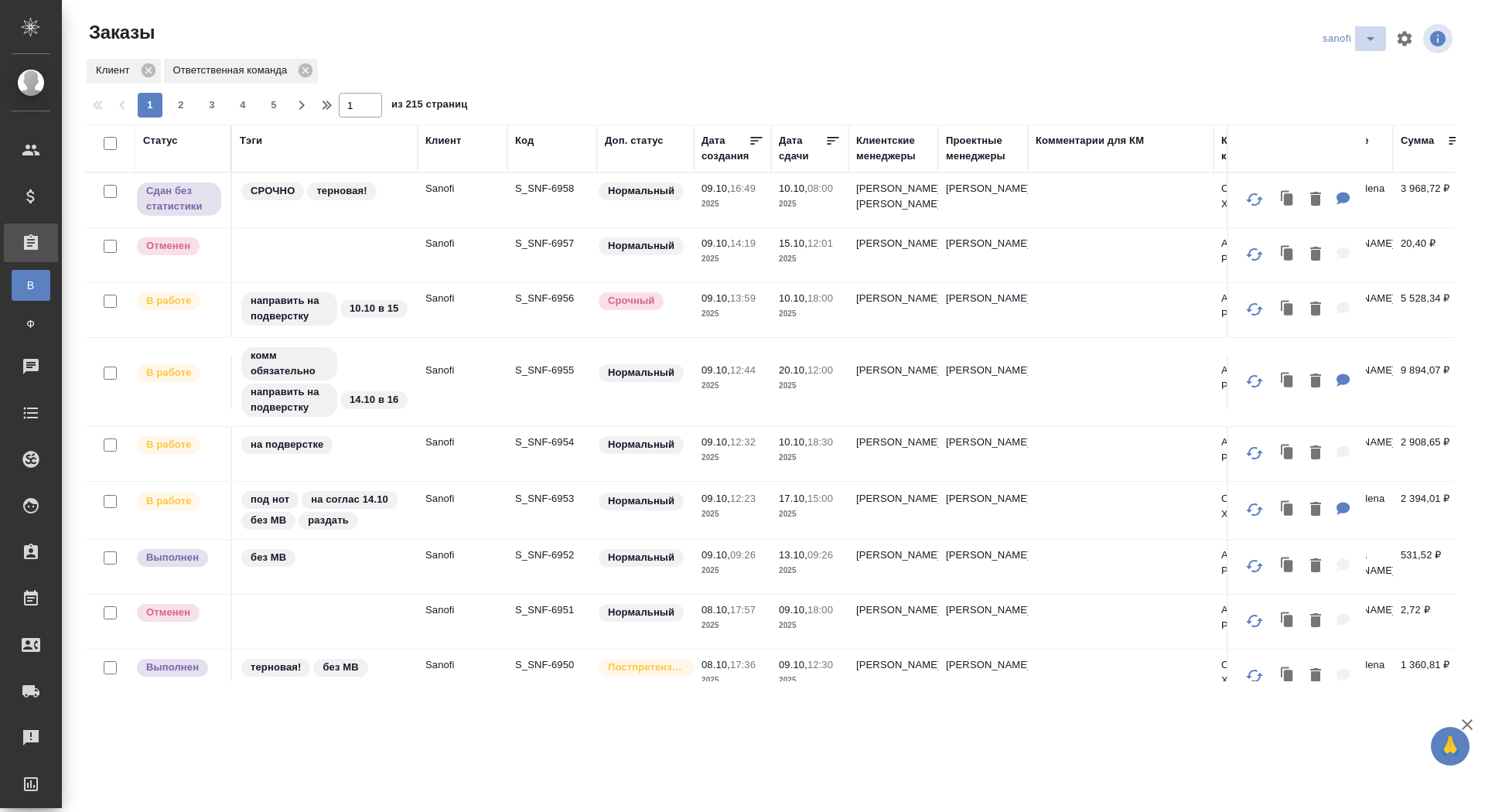
click at [1375, 31] on icon "split button" at bounding box center [1371, 38] width 18 height 18
click at [1333, 142] on li "новартис" at bounding box center [1352, 144] width 81 height 25
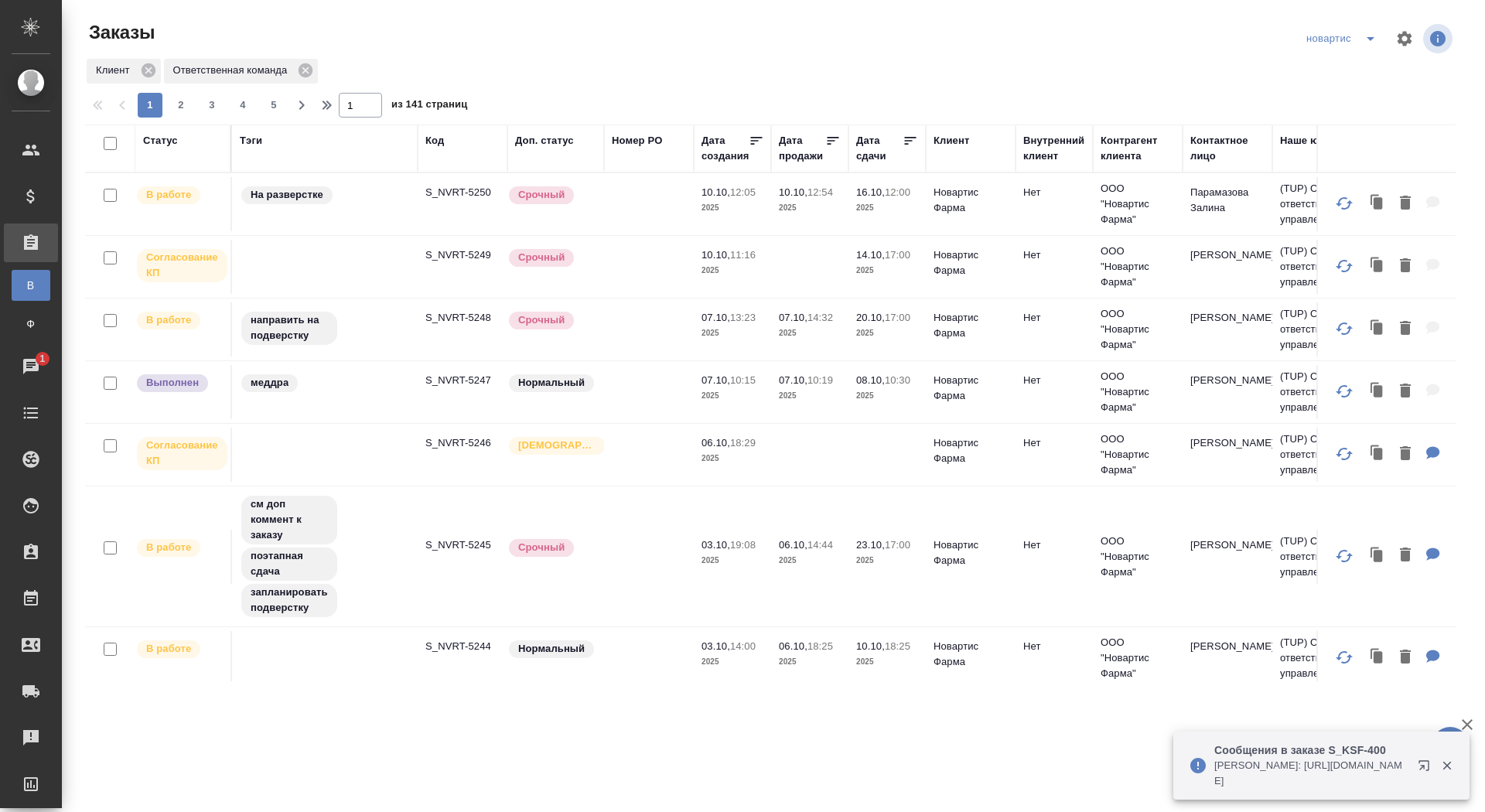
click at [460, 240] on td "S_NVRT-5249" at bounding box center [462, 267] width 89 height 54
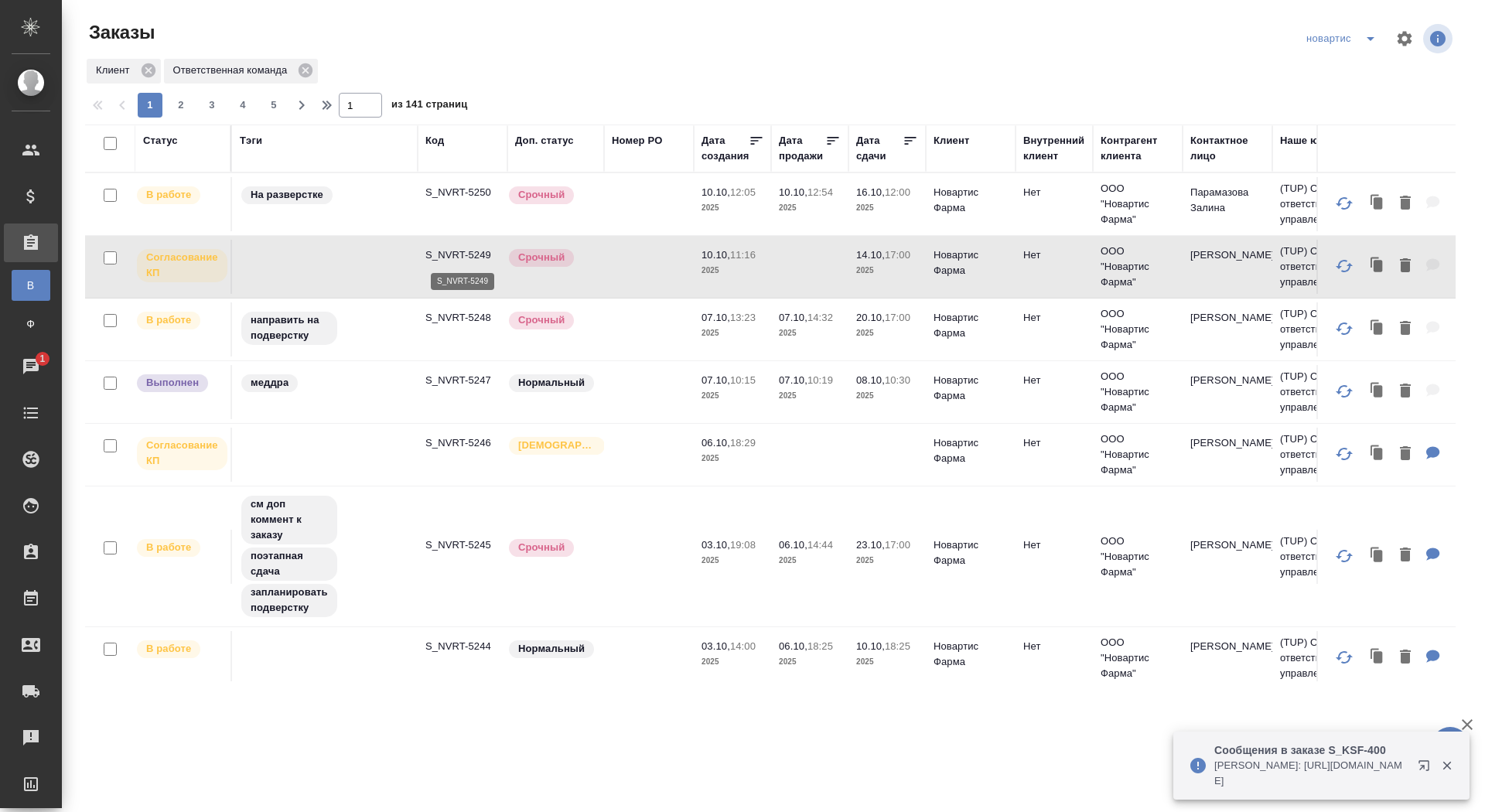
click at [462, 253] on p "S_NVRT-5249" at bounding box center [463, 255] width 75 height 16
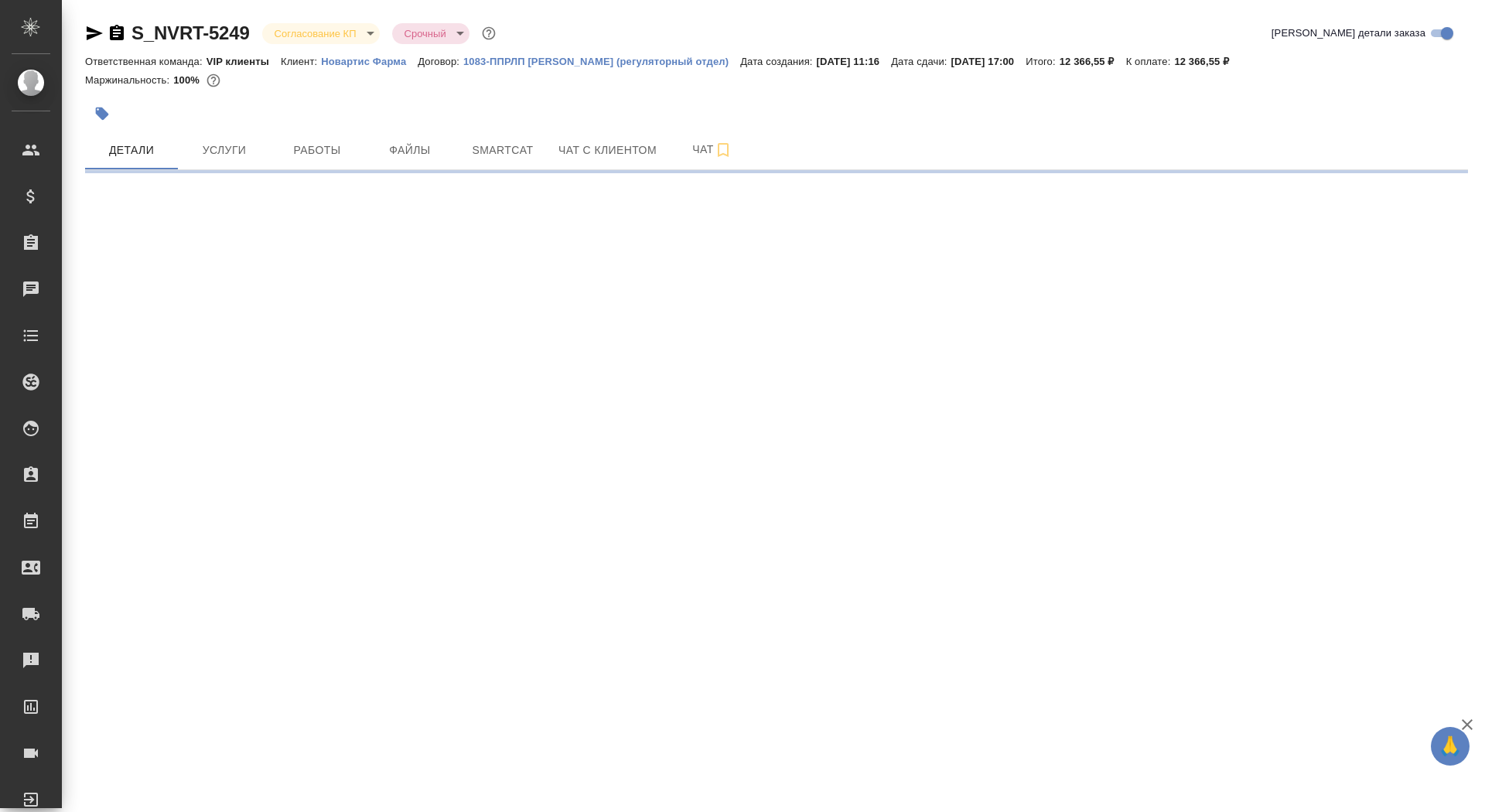
select select "RU"
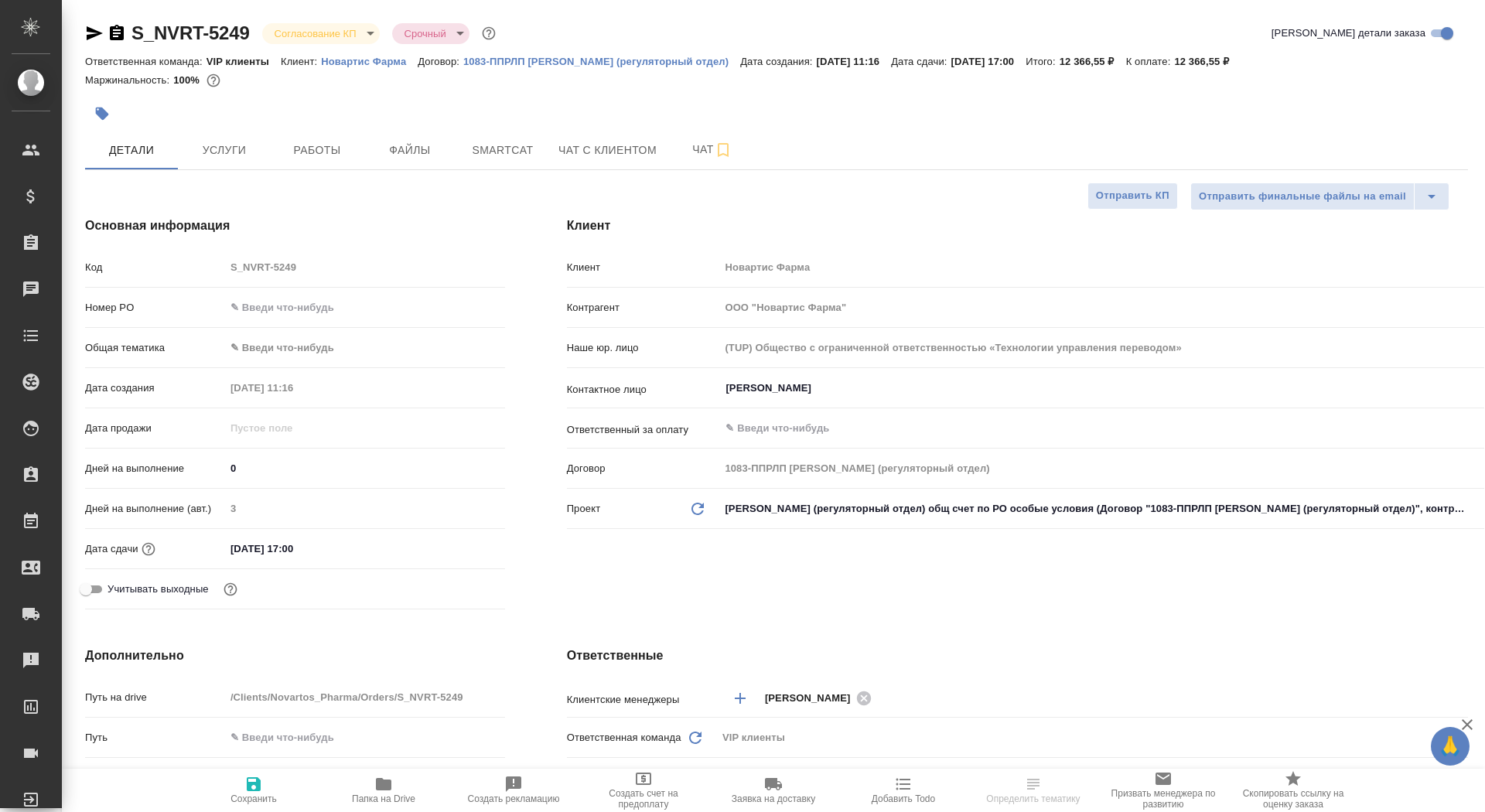
type textarea "x"
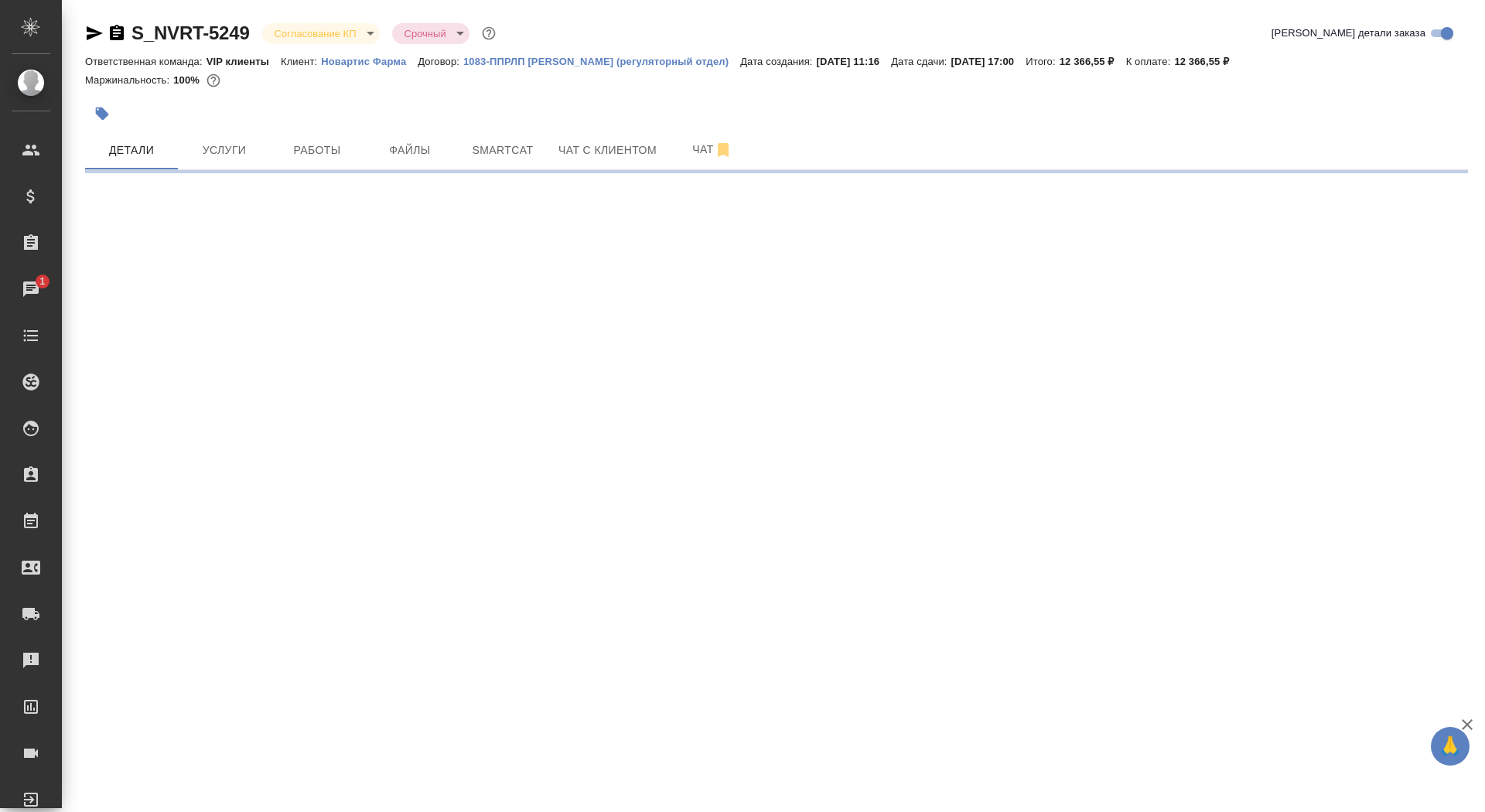
select select "RU"
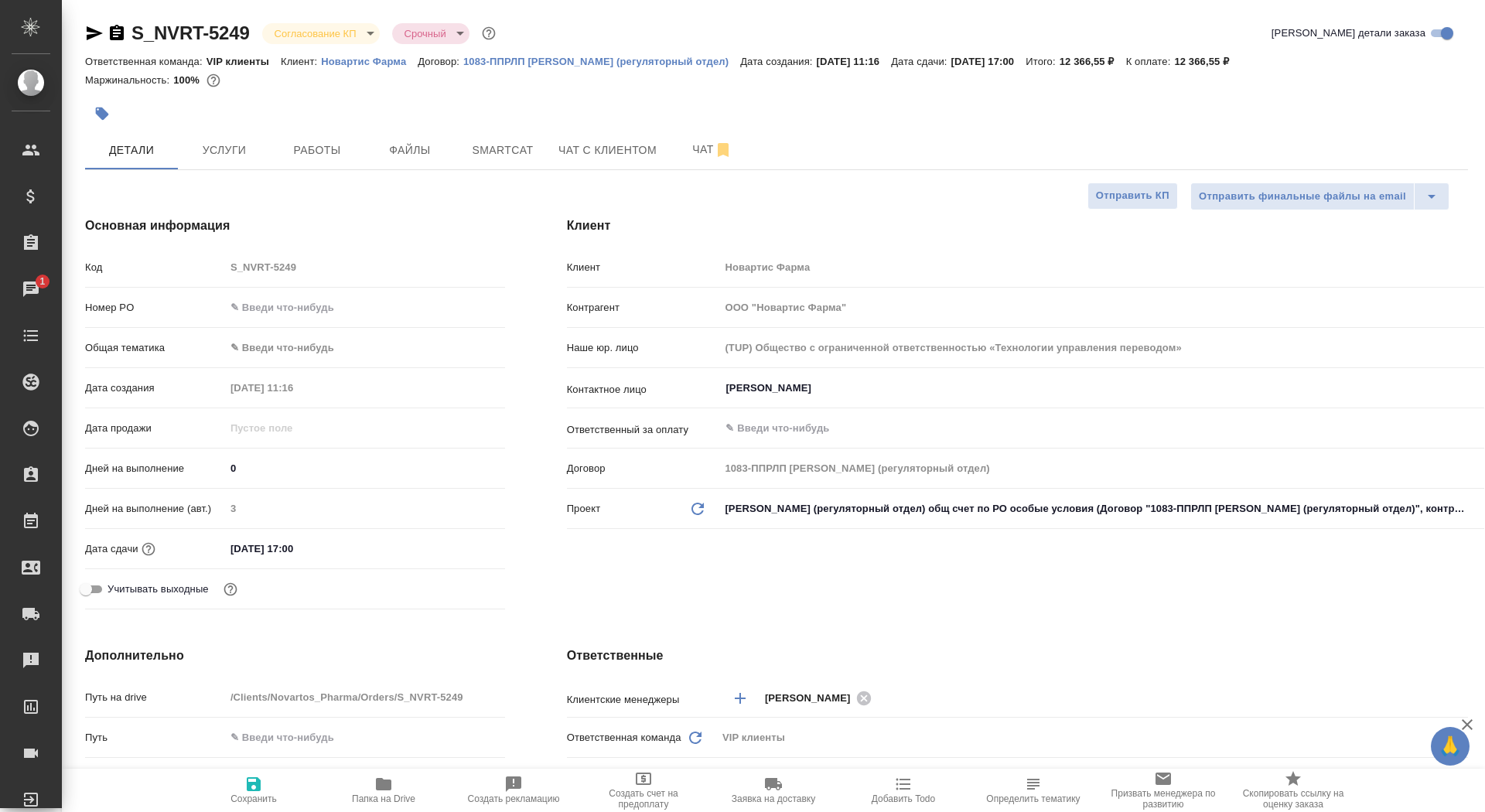
type textarea "x"
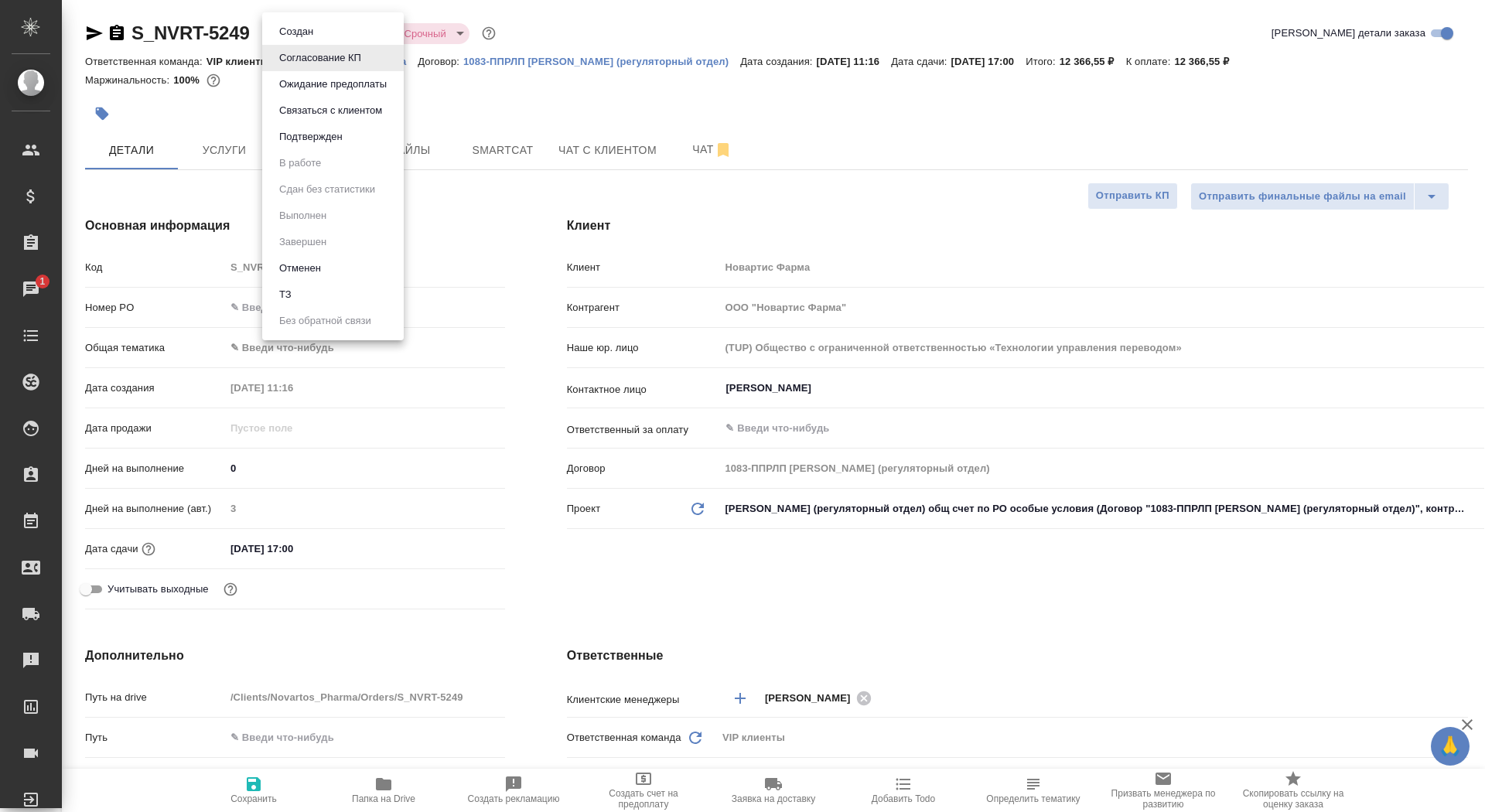
click at [307, 35] on body "🙏 .cls-1 fill:#fff; AWATERA Saydasheva Dilyara Клиенты Спецификации Заказы 1 Ча…" at bounding box center [742, 406] width 1485 height 812
click at [316, 133] on button "Подтвержден" at bounding box center [311, 137] width 73 height 17
click at [299, 29] on body "🙏 .cls-1 fill:#fff; AWATERA Saydasheva Dilyara Клиенты Спецификации Заказы 1 Ча…" at bounding box center [742, 406] width 1485 height 812
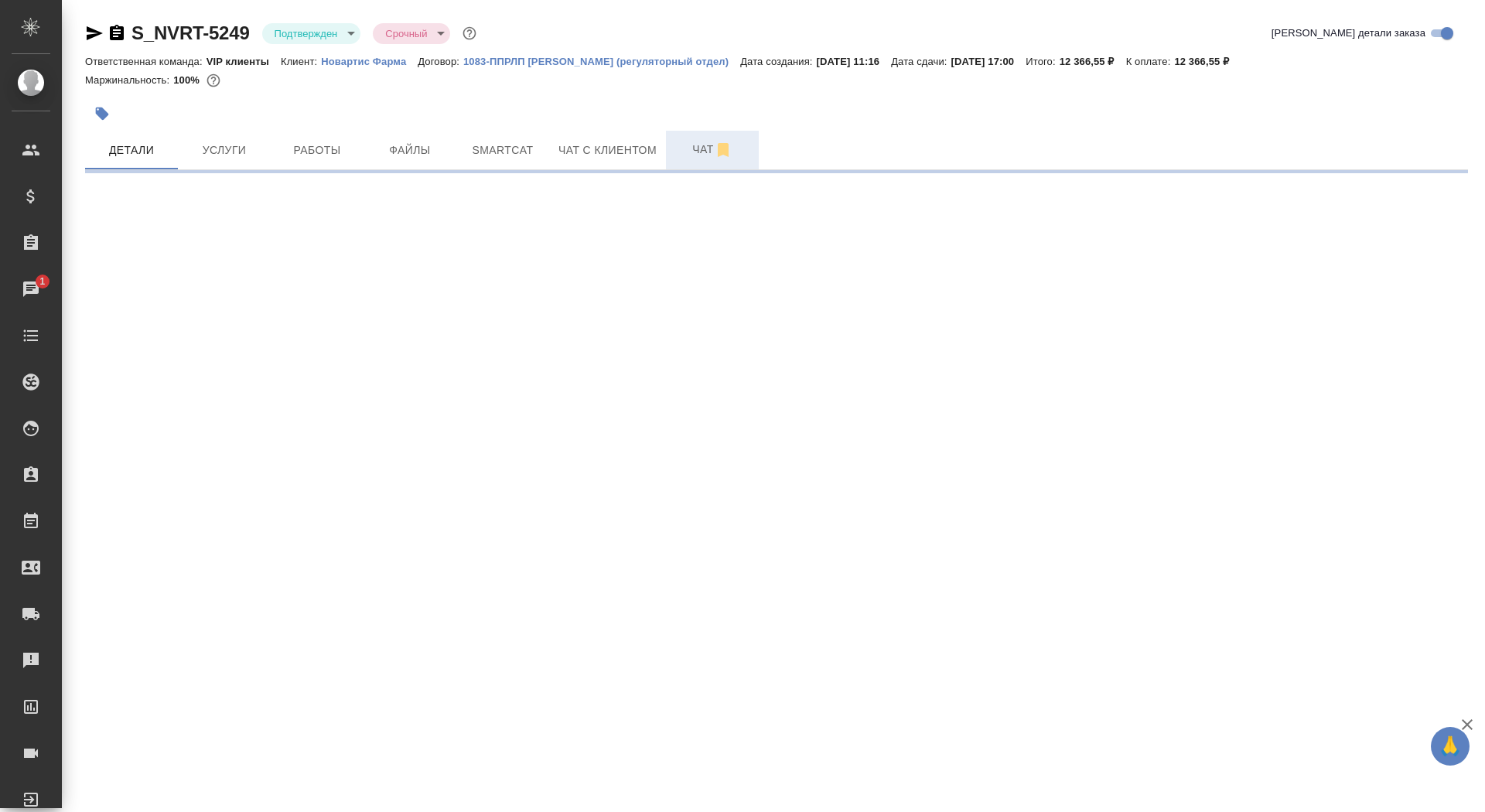
select select "RU"
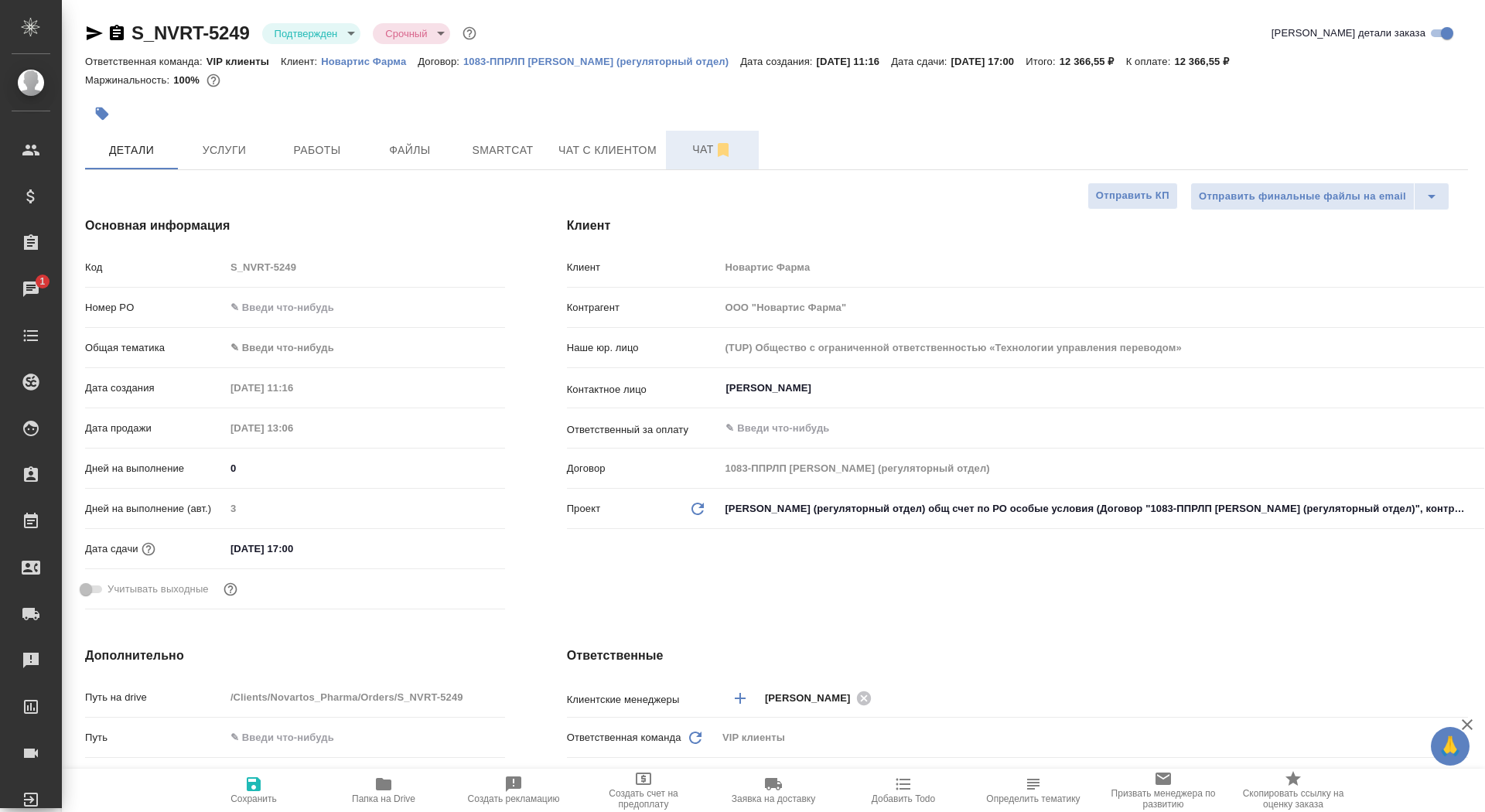
type textarea "x"
click at [677, 151] on button "Чат" at bounding box center [712, 150] width 93 height 39
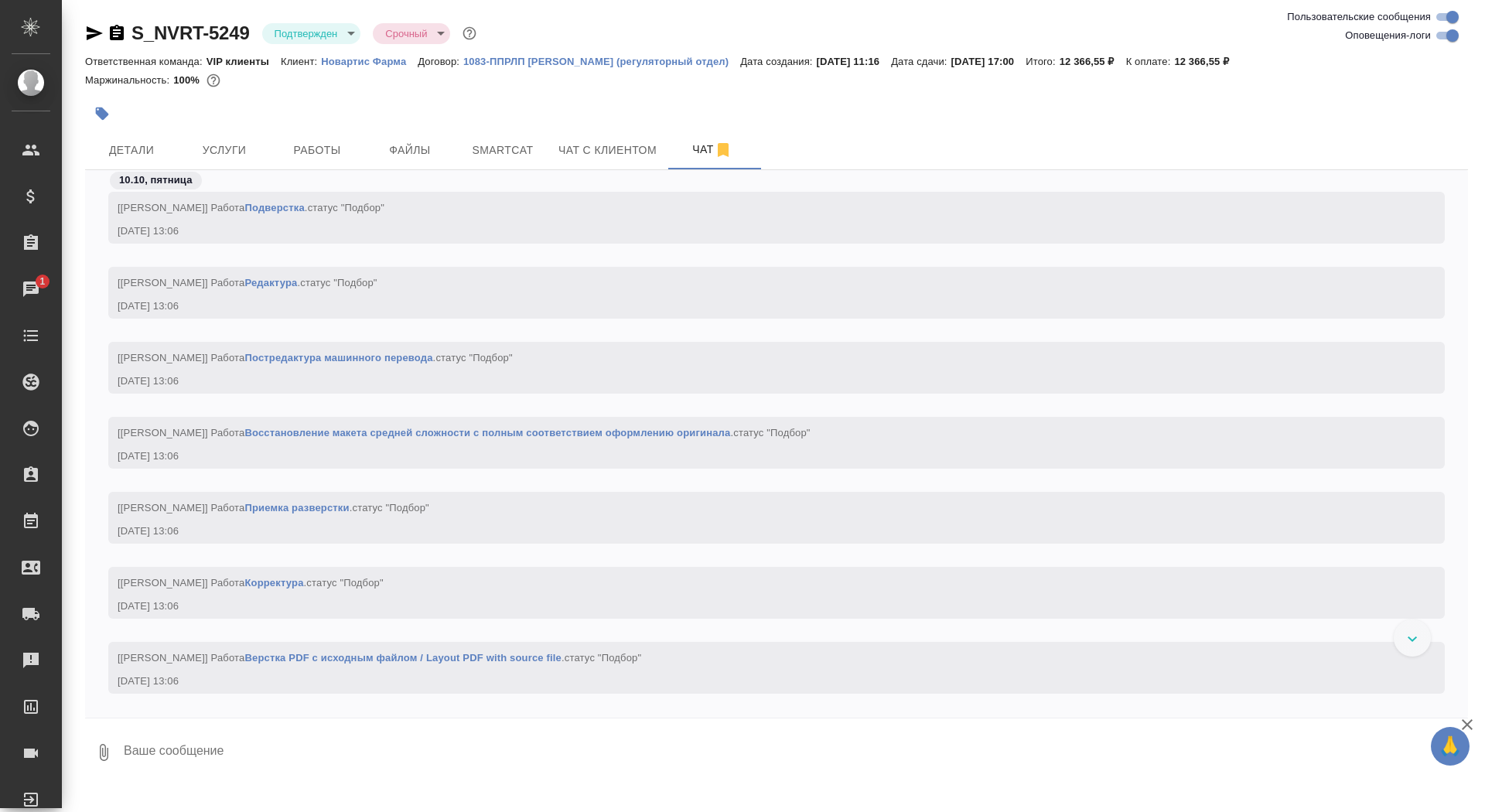
scroll to position [965, 0]
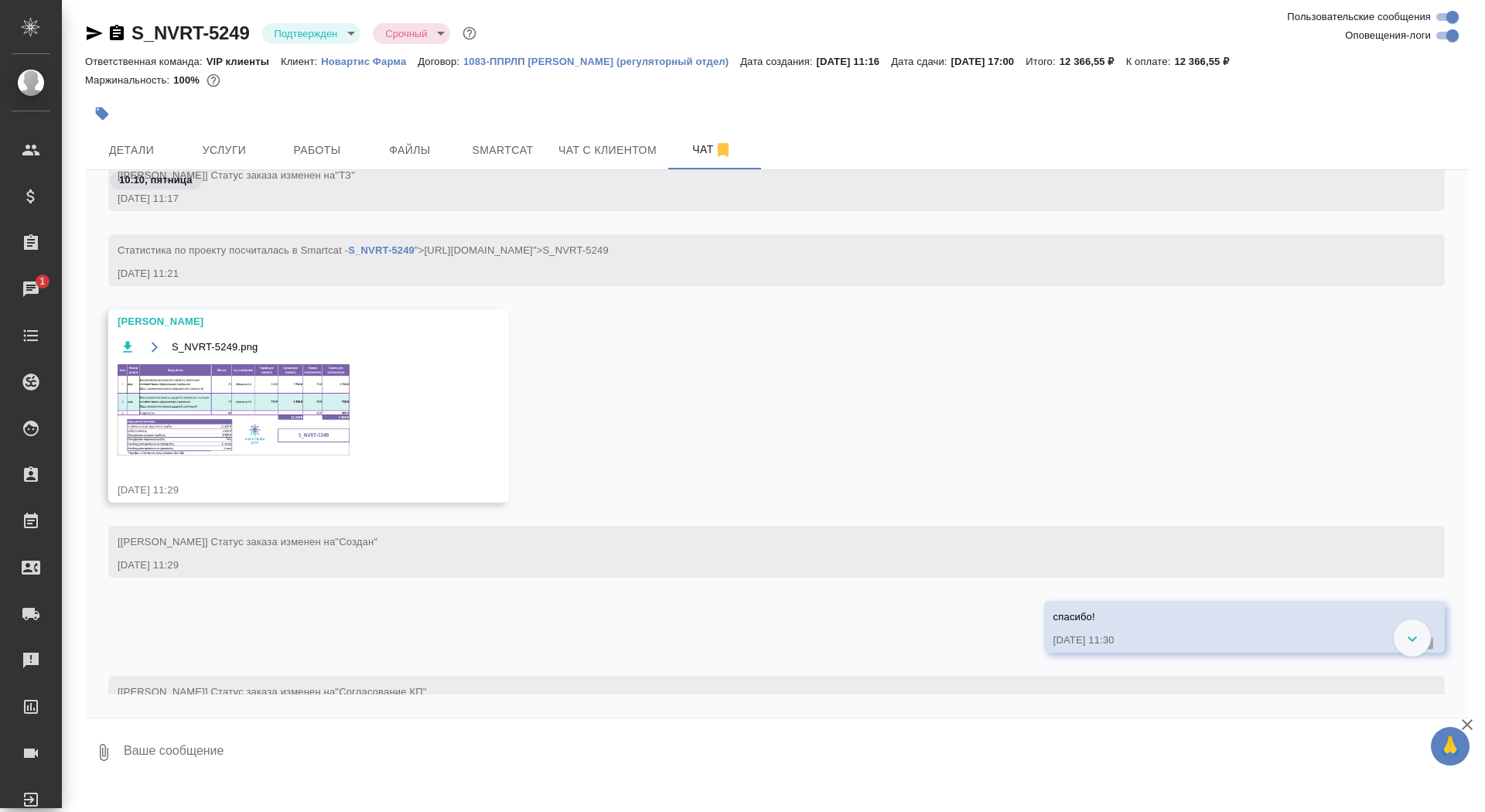
click at [263, 382] on img at bounding box center [234, 410] width 232 height 91
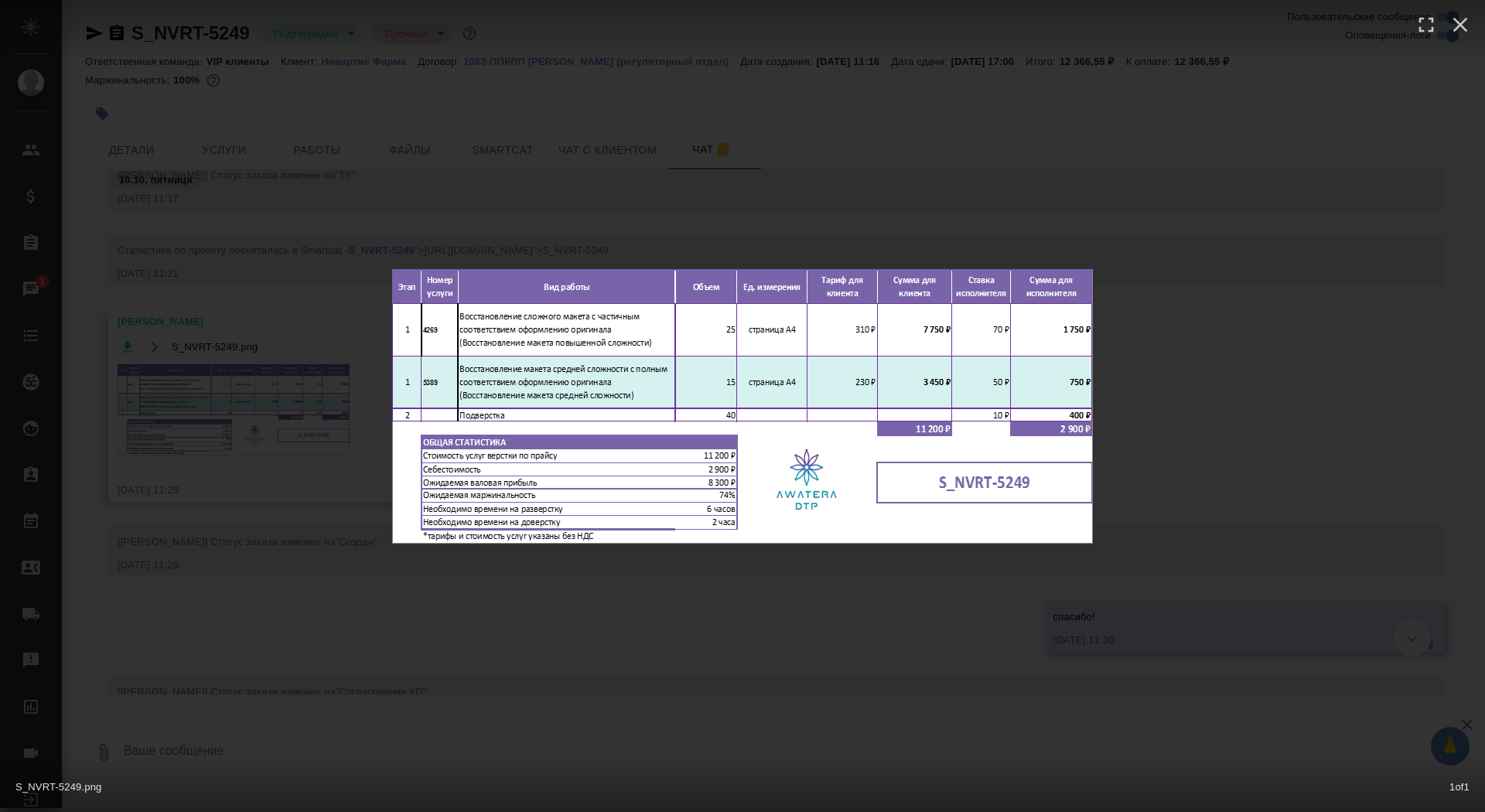
click at [246, 381] on div "S_NVRT-5249.png 1 of 1" at bounding box center [742, 406] width 1485 height 812
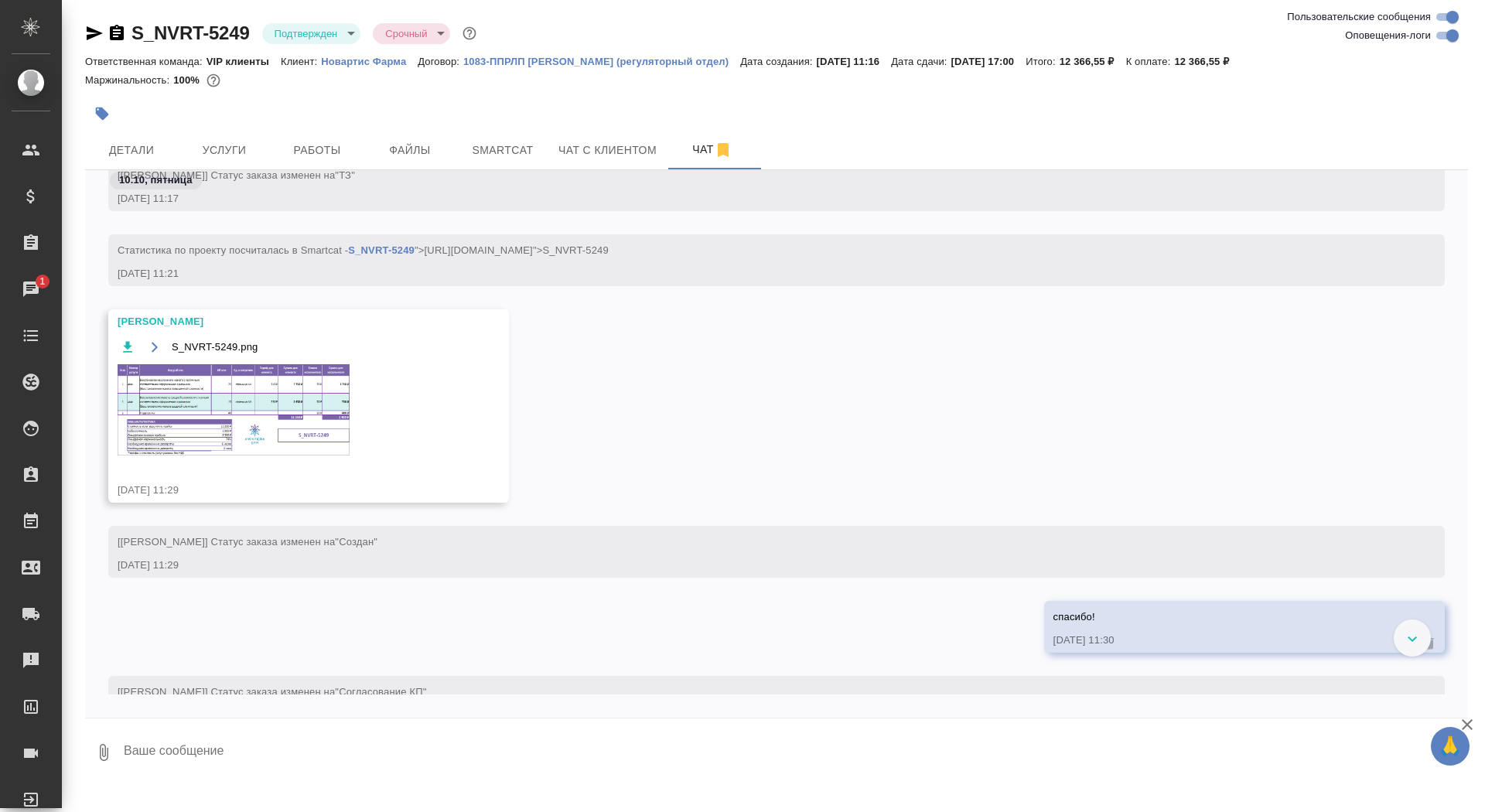
click at [221, 751] on textarea at bounding box center [795, 752] width 1346 height 53
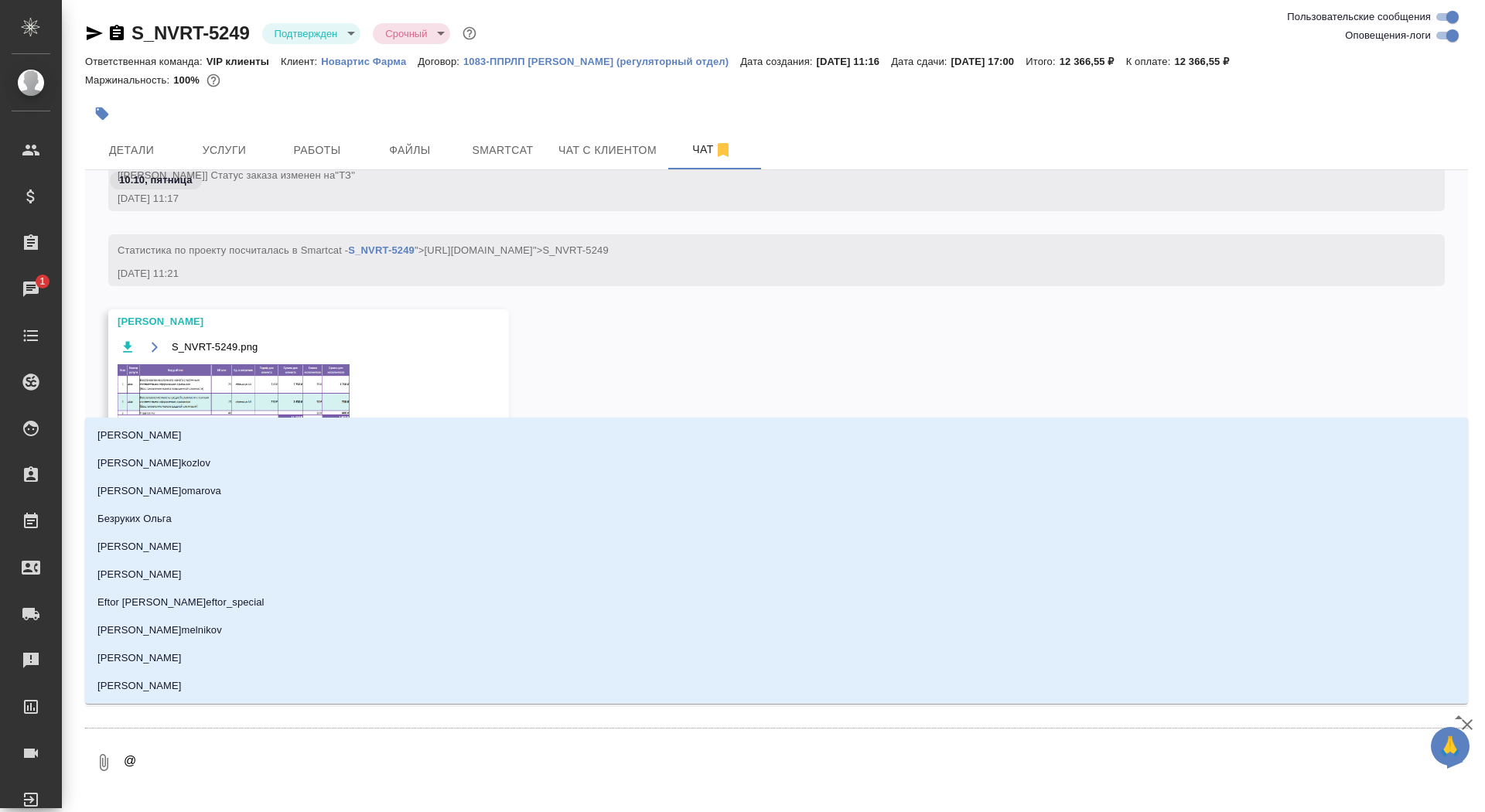
type textarea "@г"
type input "г"
type textarea "@гр"
type input "гр"
type textarea "@гра"
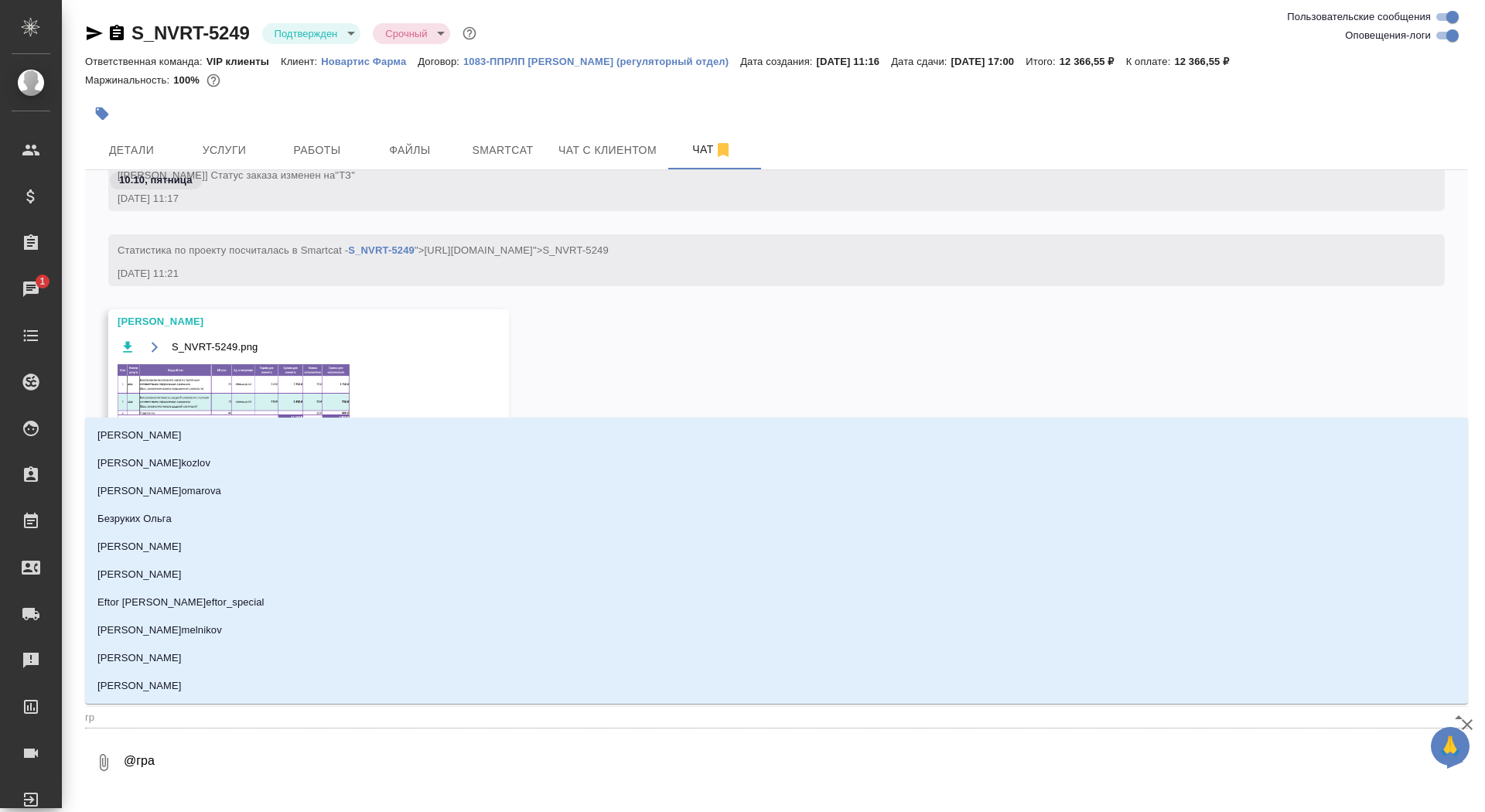
type input "гра"
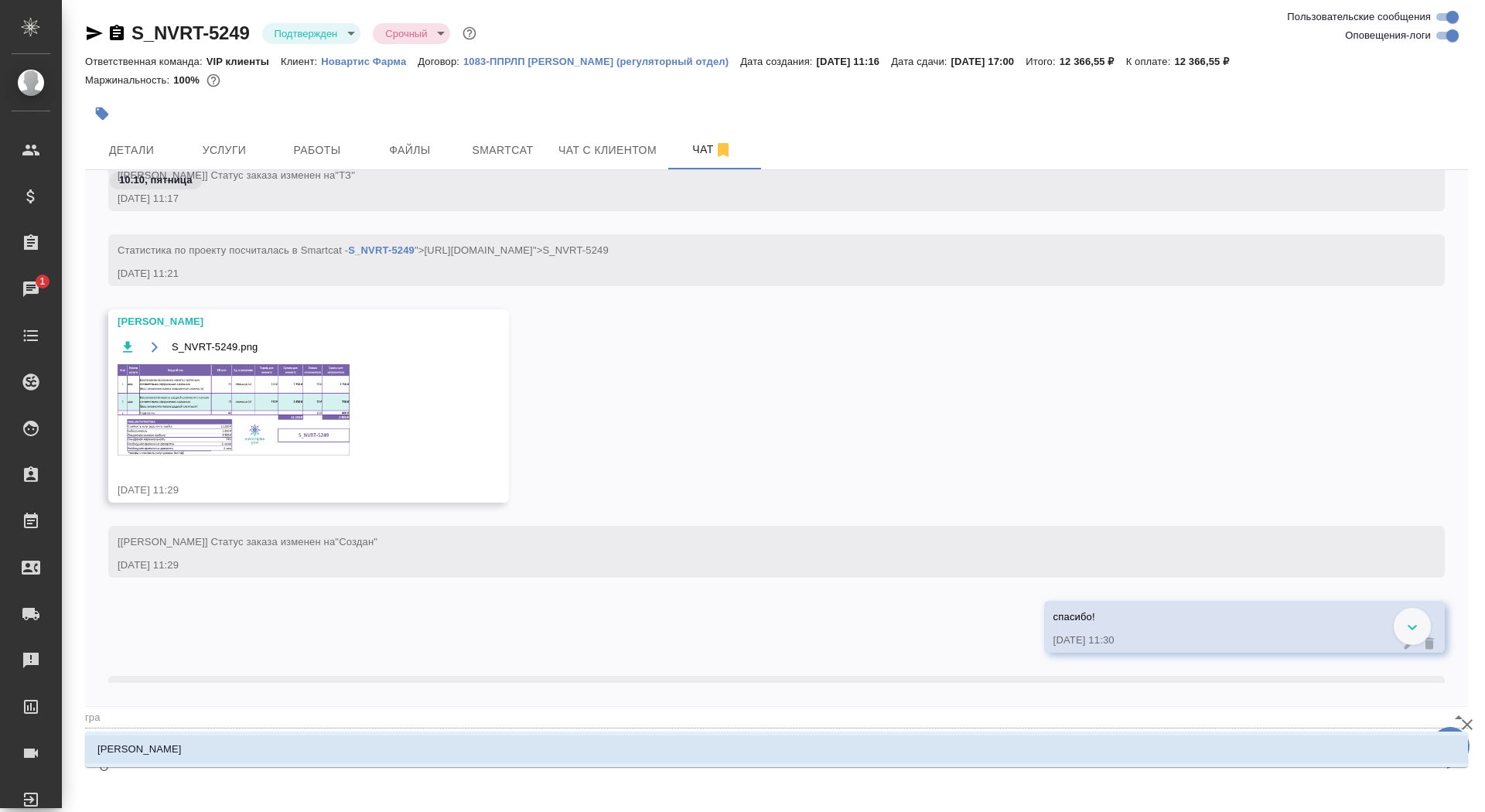
type textarea "@гр"
type input "гр"
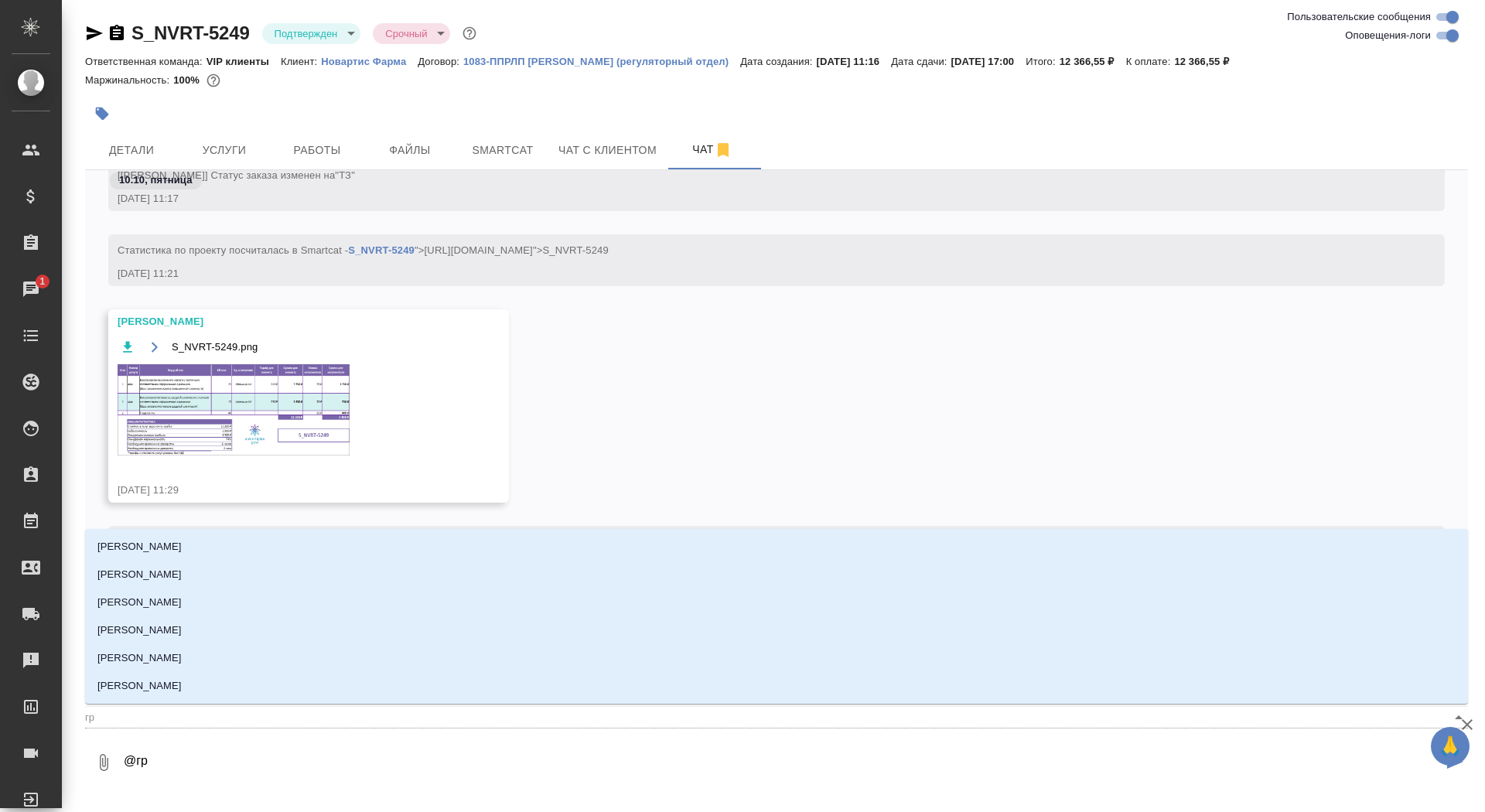
type textarea "@г"
type input "г"
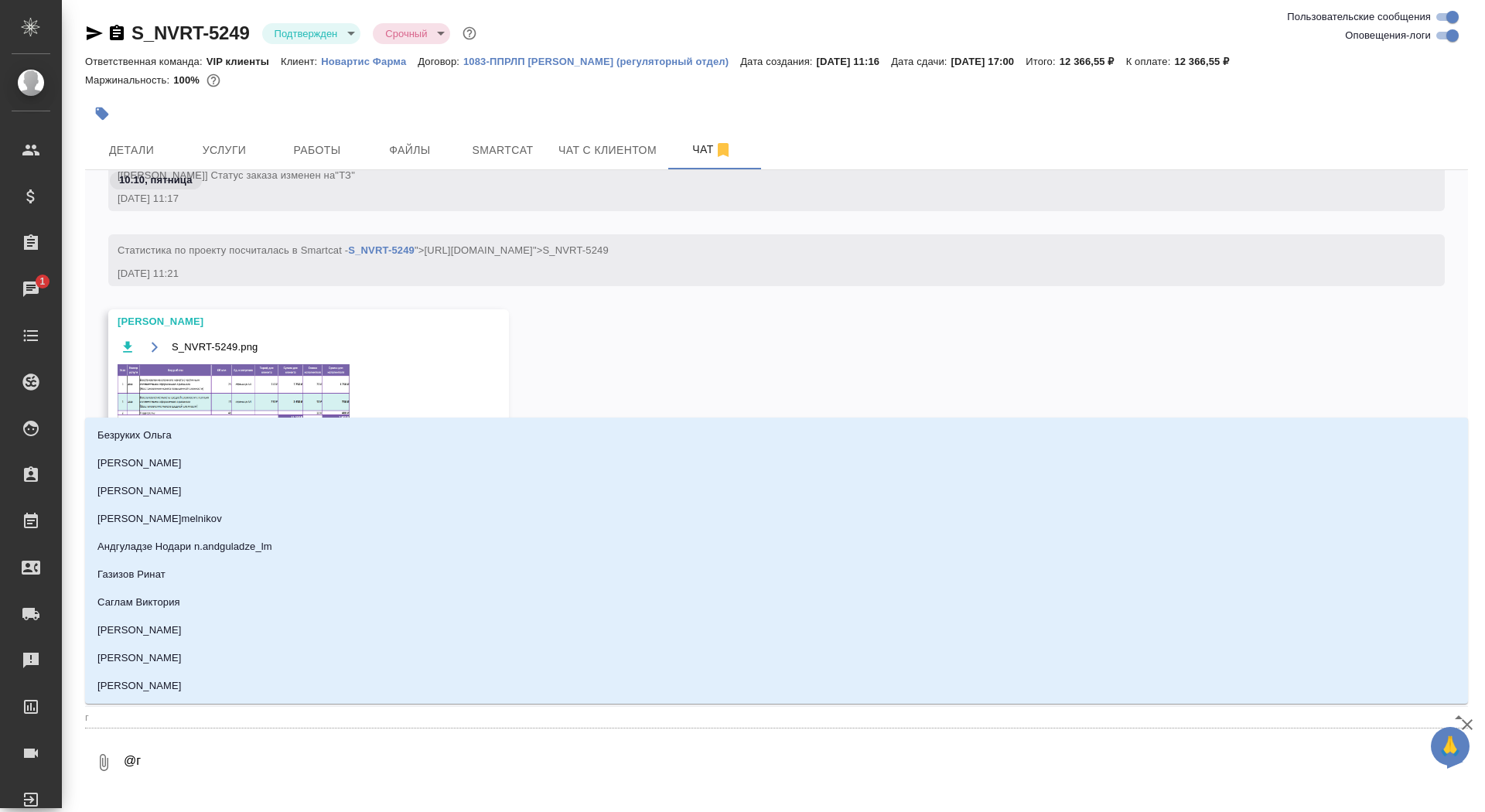
type textarea "@"
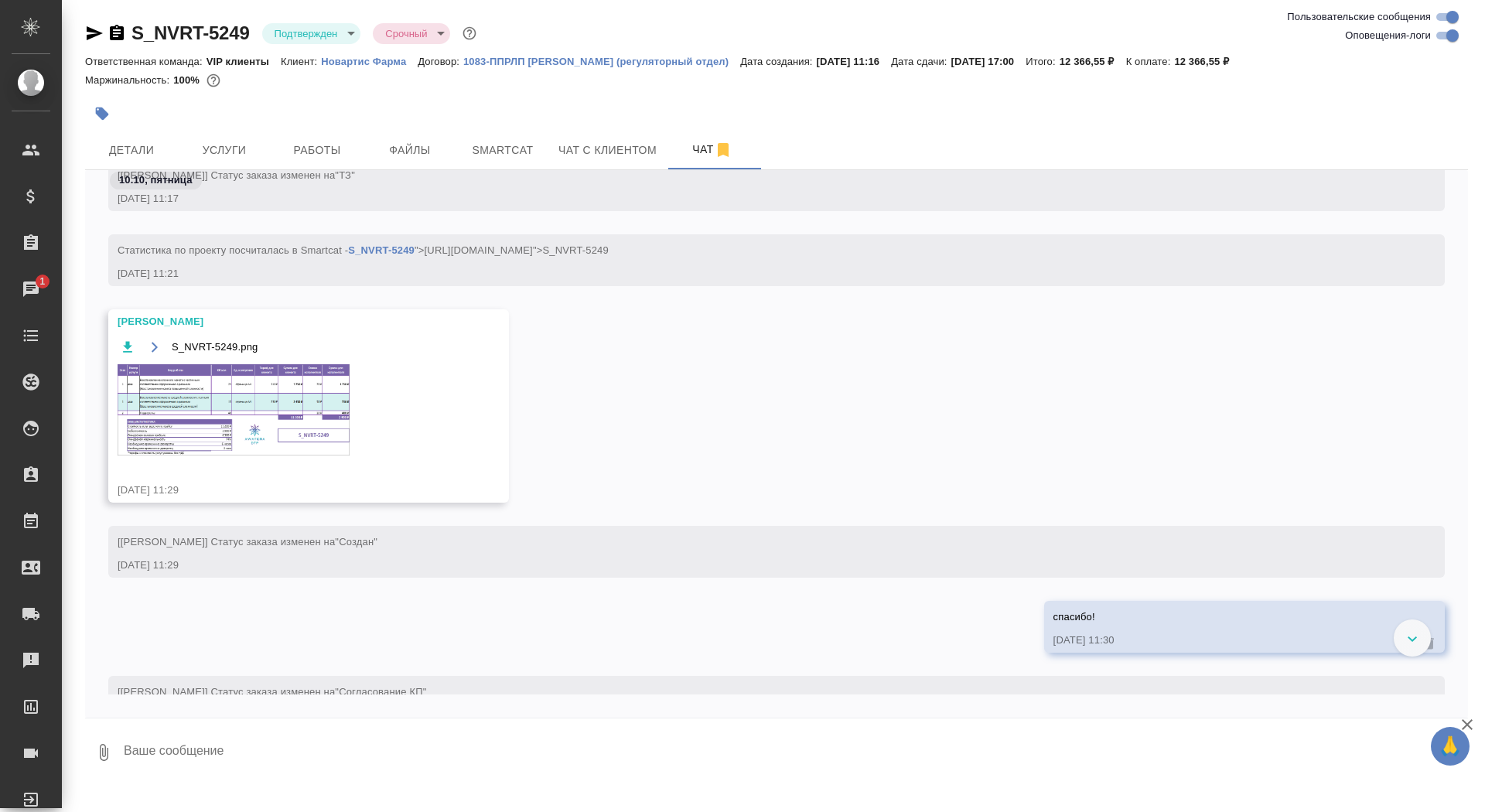
click at [234, 404] on img at bounding box center [234, 410] width 232 height 91
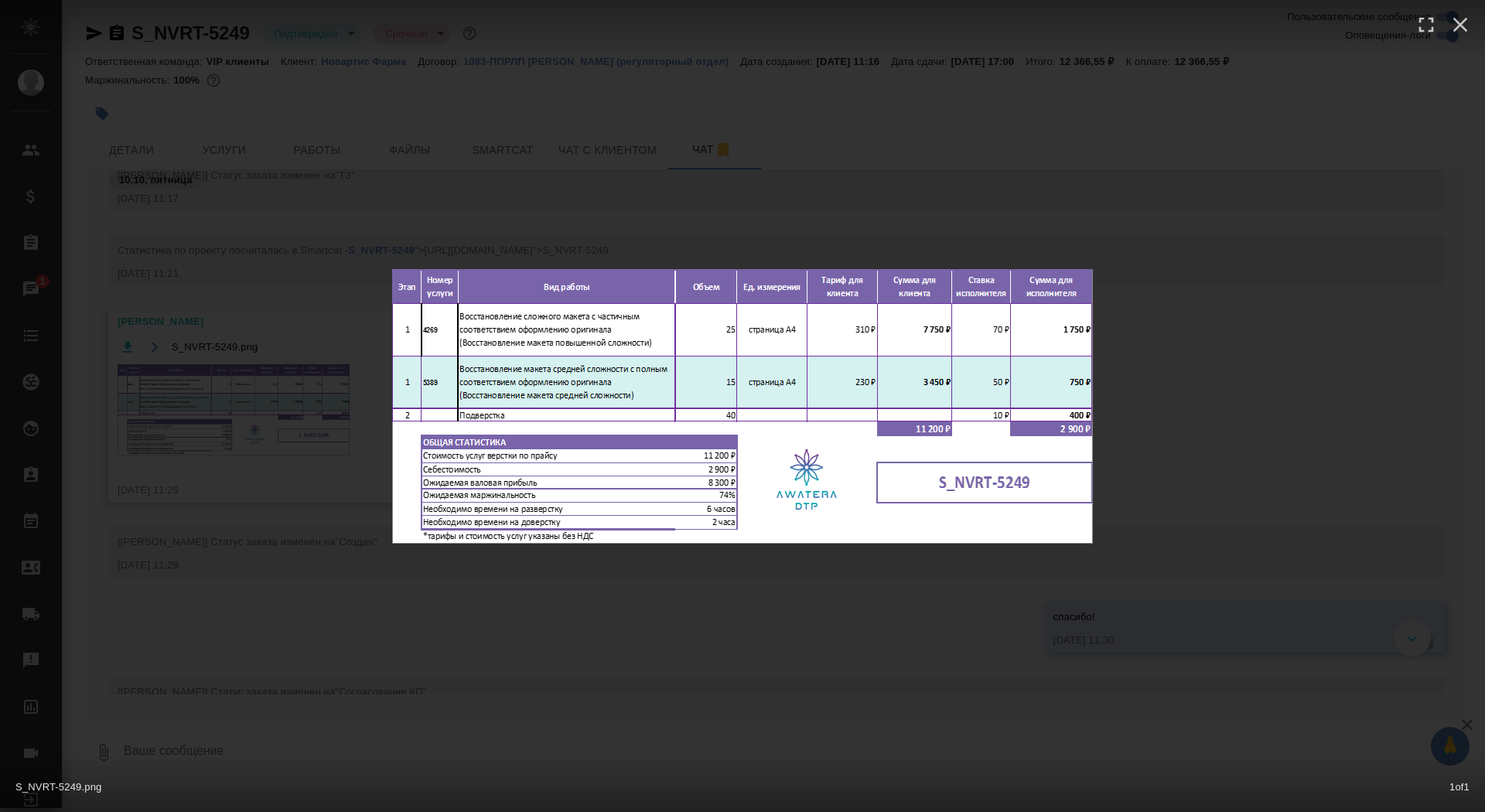
click at [234, 404] on div "S_NVRT-5249.png 1 of 1" at bounding box center [742, 406] width 1485 height 812
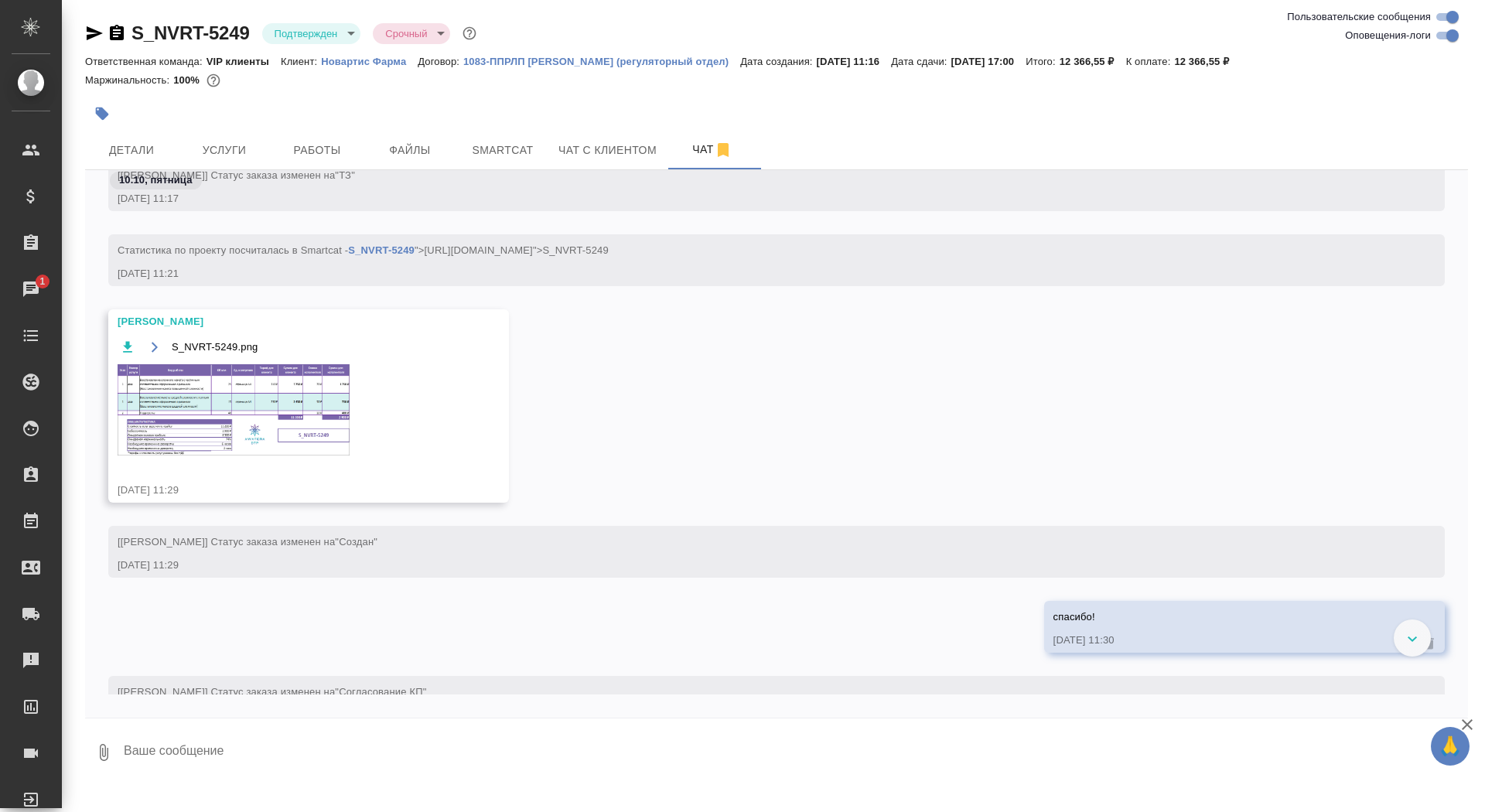
click at [215, 428] on img at bounding box center [234, 410] width 232 height 91
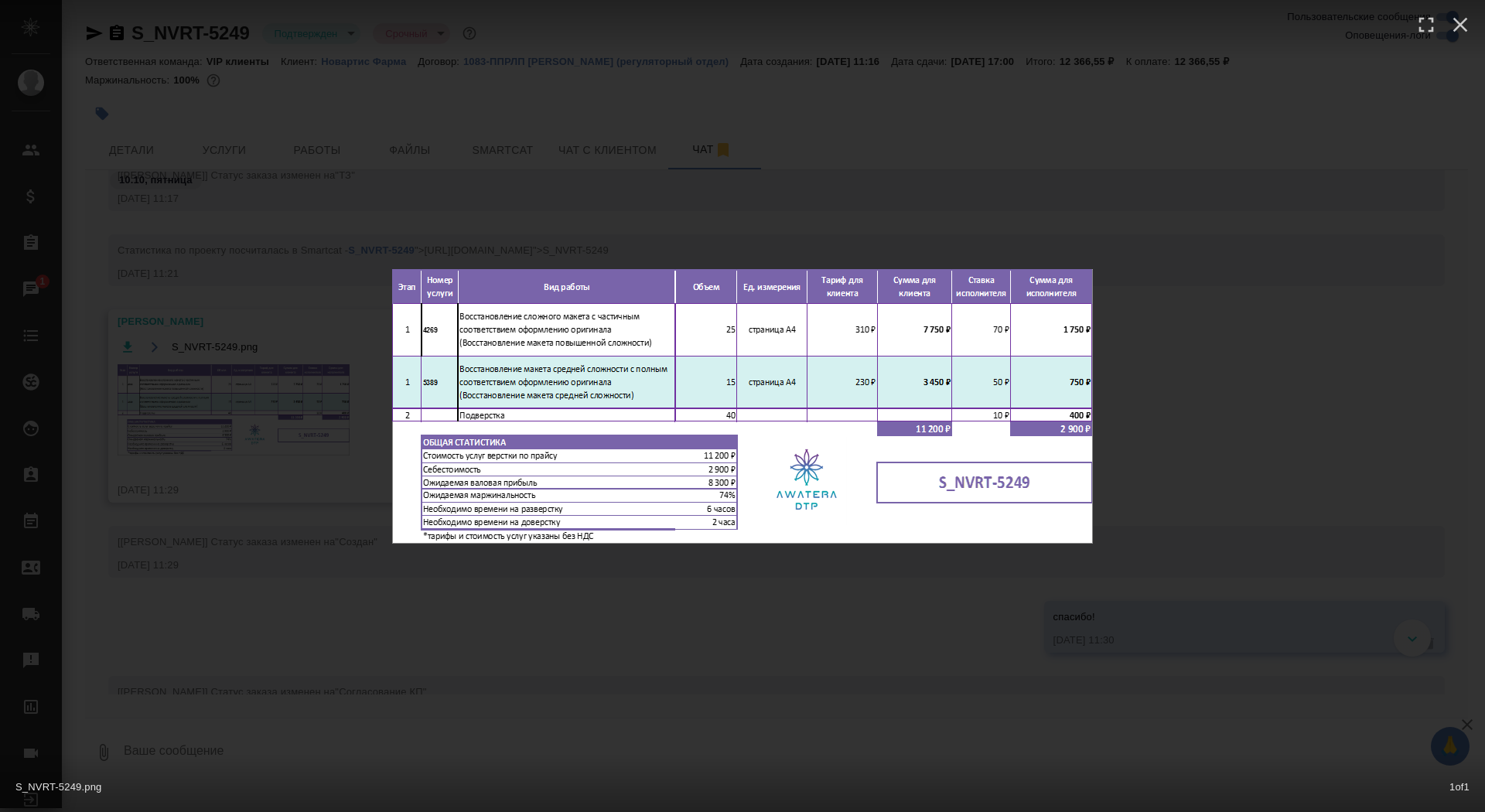
click at [215, 394] on div "S_NVRT-5249.png 1 of 1" at bounding box center [742, 406] width 1485 height 812
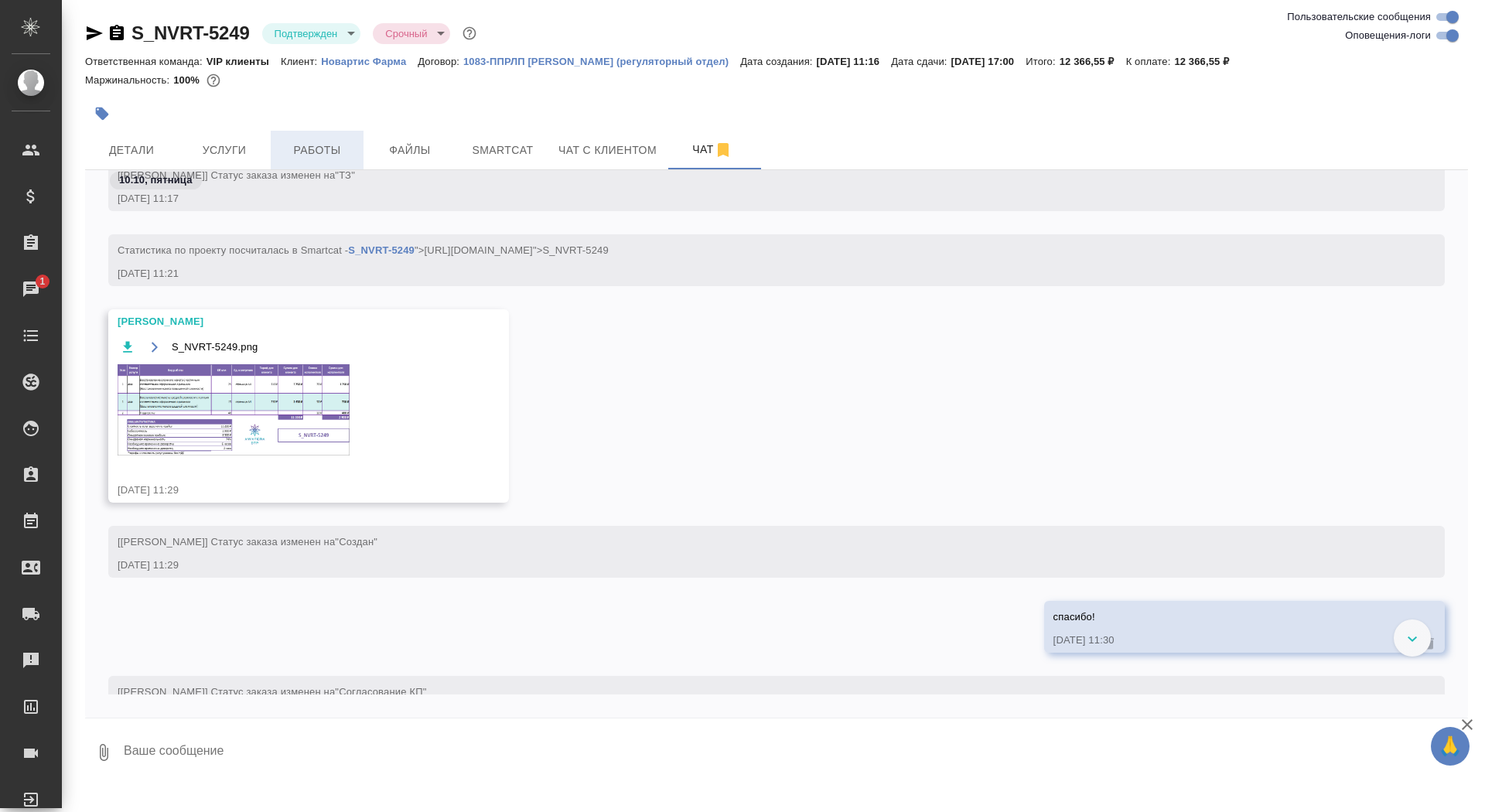
click at [322, 147] on span "Работы" at bounding box center [317, 150] width 75 height 19
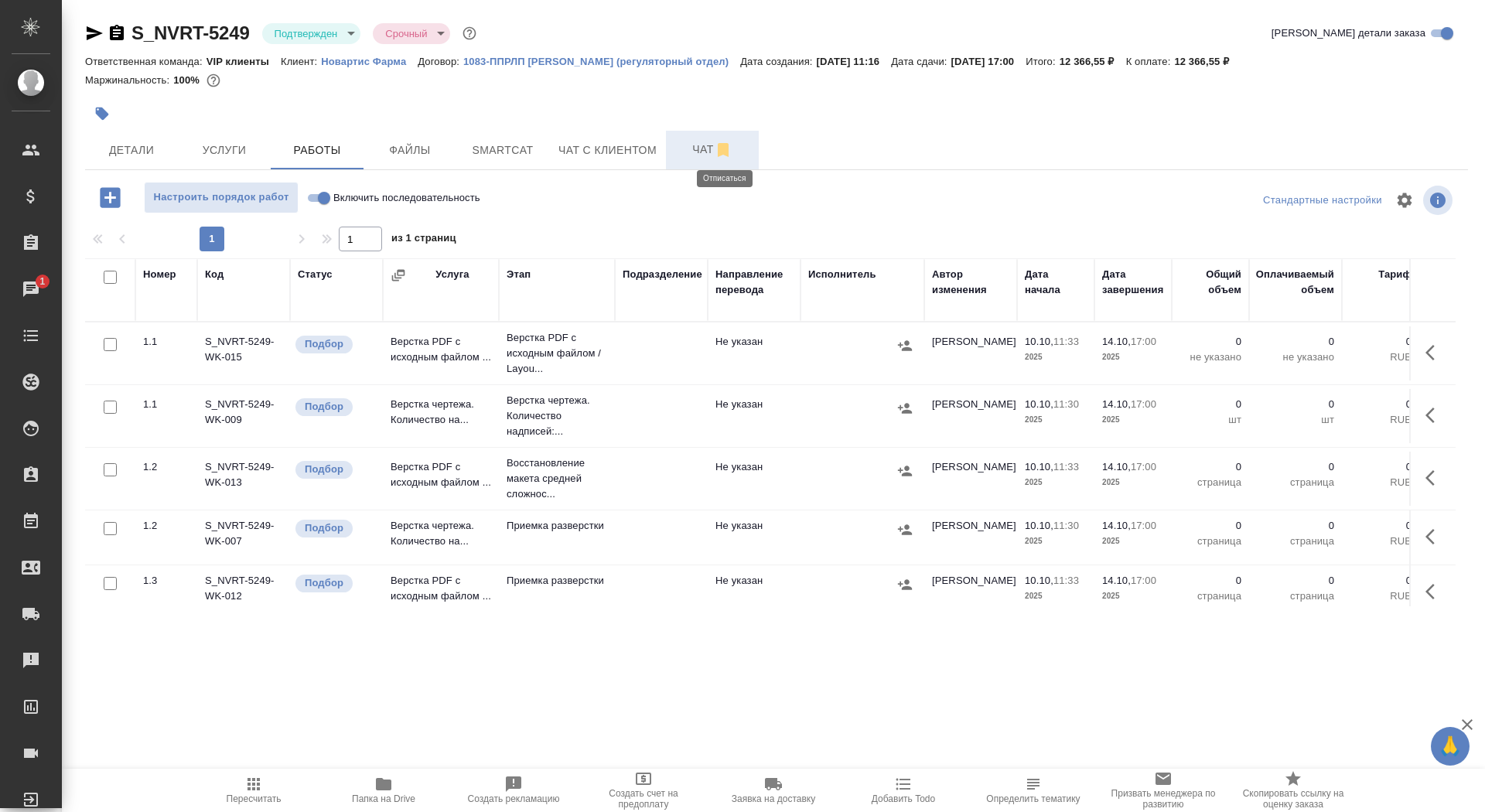
click at [718, 155] on icon "button" at bounding box center [723, 150] width 18 height 18
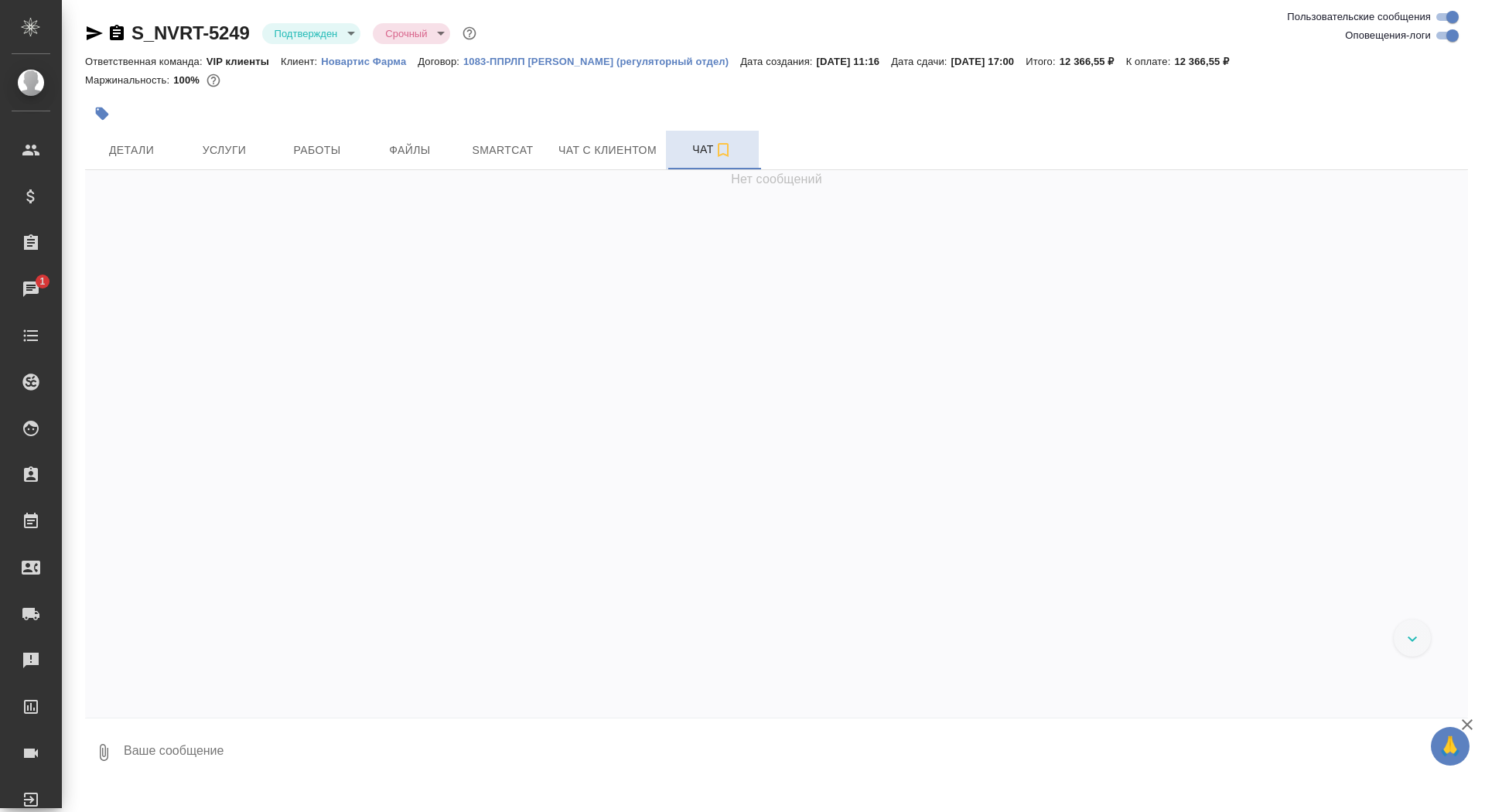
click at [705, 152] on span "Чат" at bounding box center [712, 149] width 75 height 19
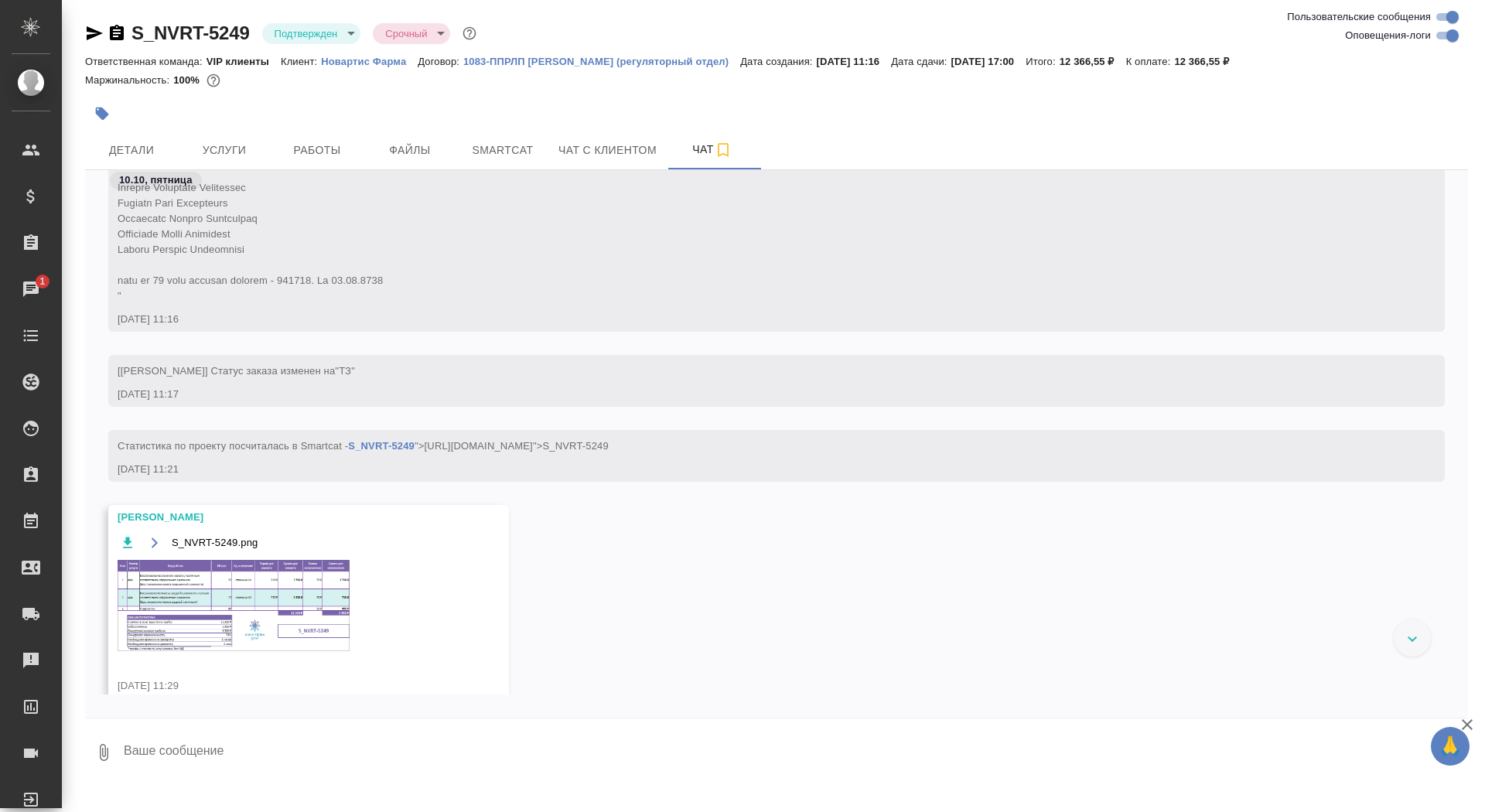
scroll to position [929, 0]
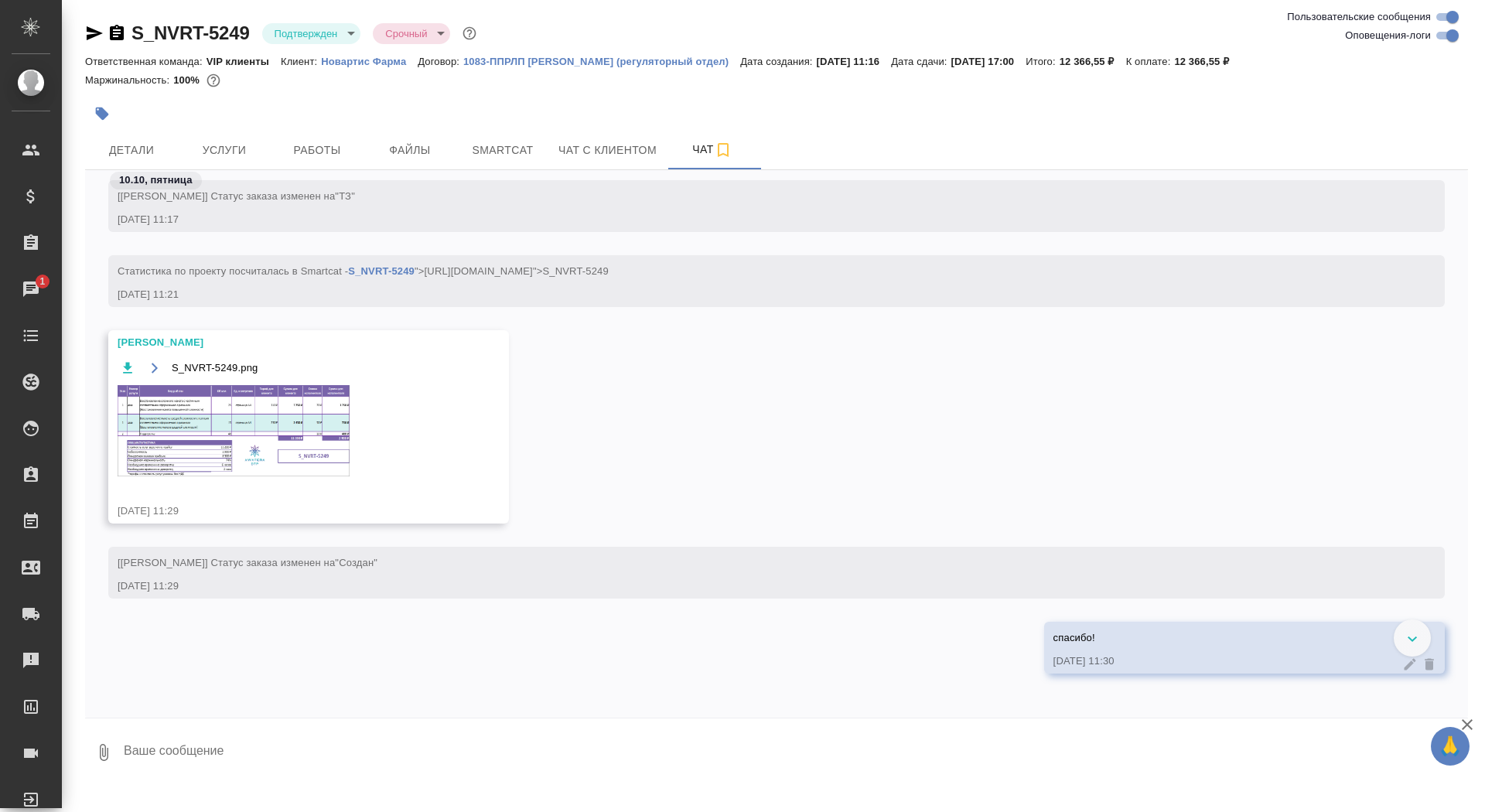
click at [248, 425] on img at bounding box center [234, 430] width 232 height 91
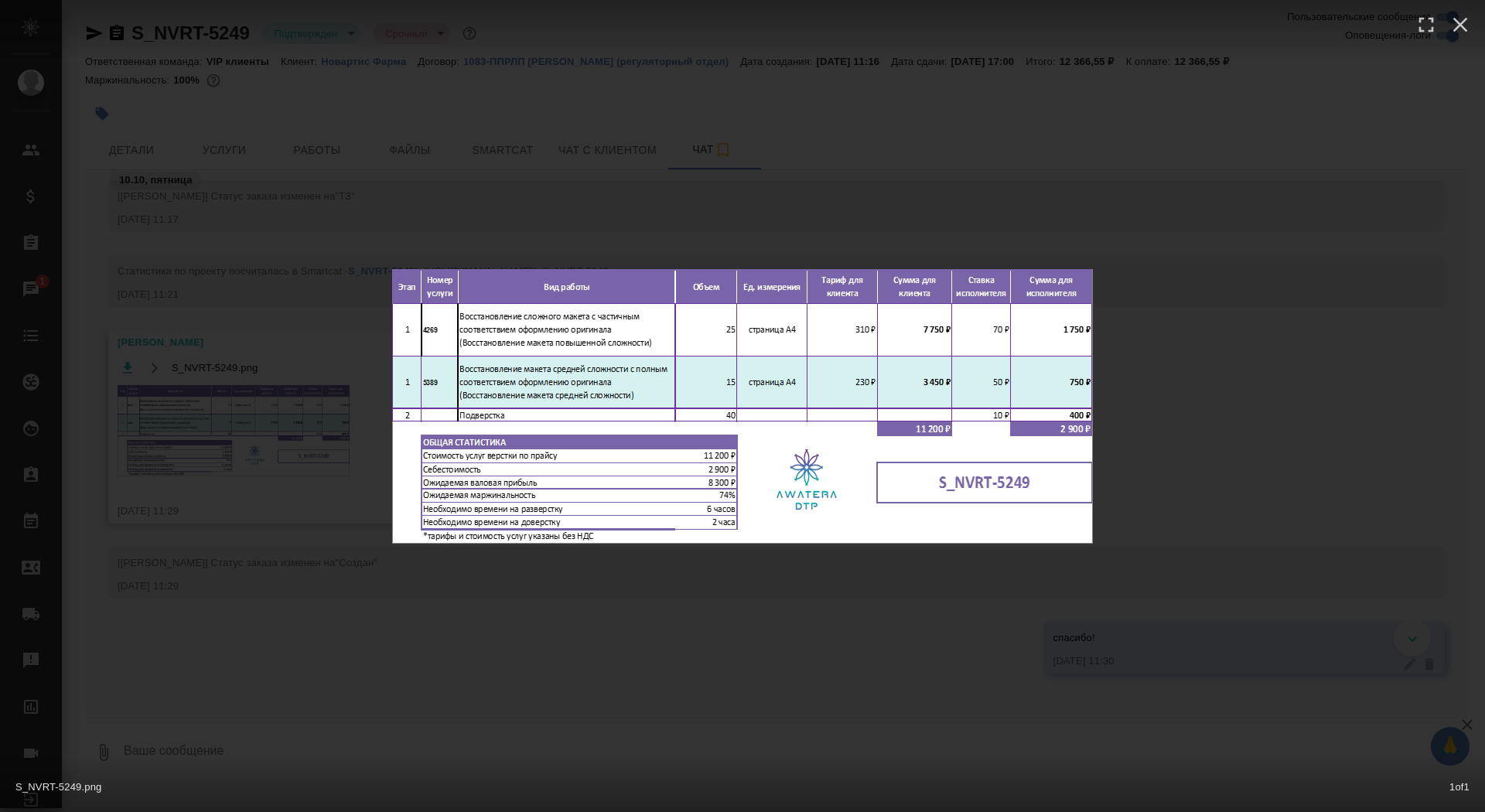
click at [258, 303] on div "S_NVRT-5249.png 1 of 1" at bounding box center [742, 406] width 1485 height 812
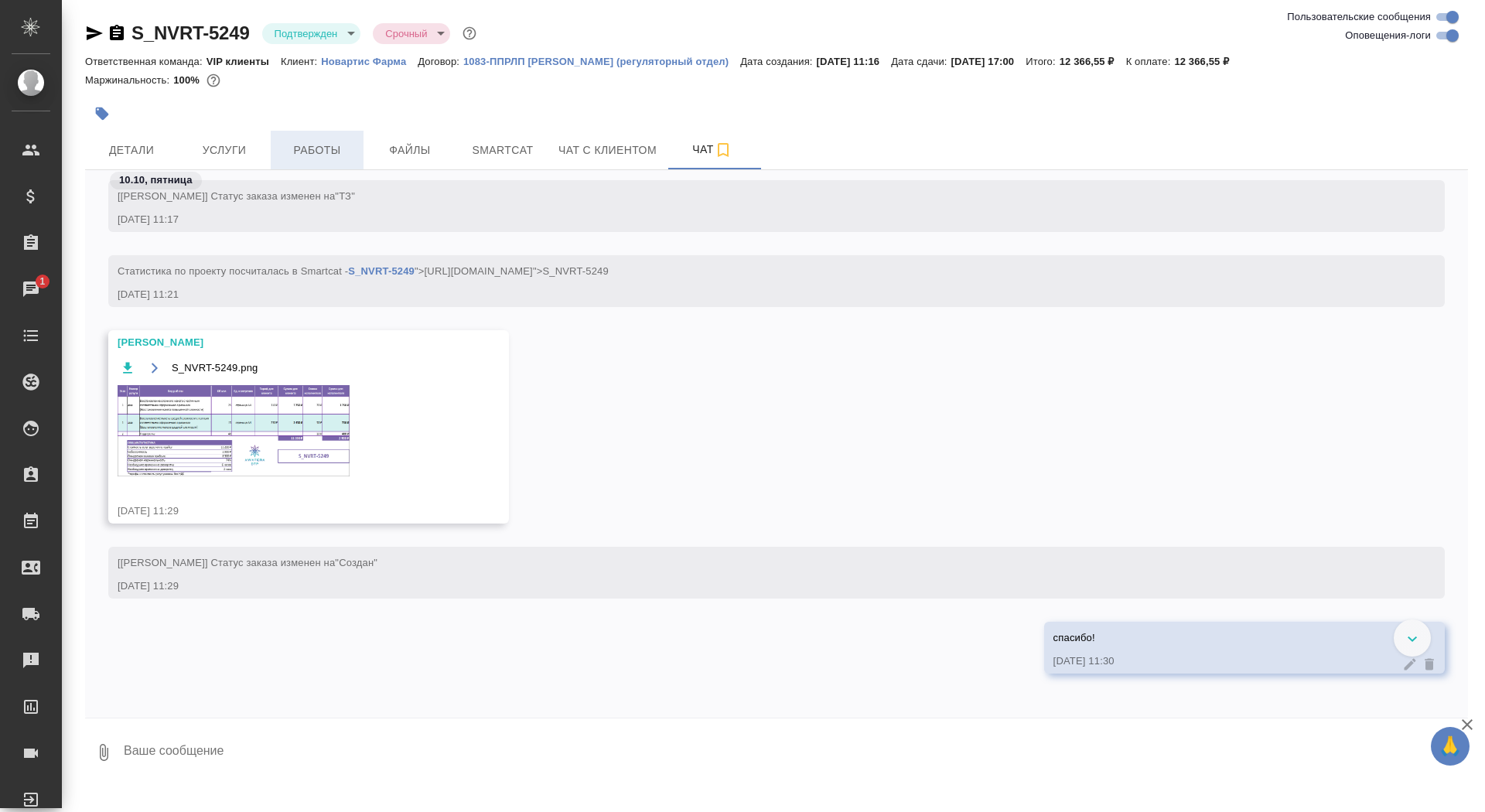
click at [292, 137] on button "Работы" at bounding box center [317, 150] width 93 height 39
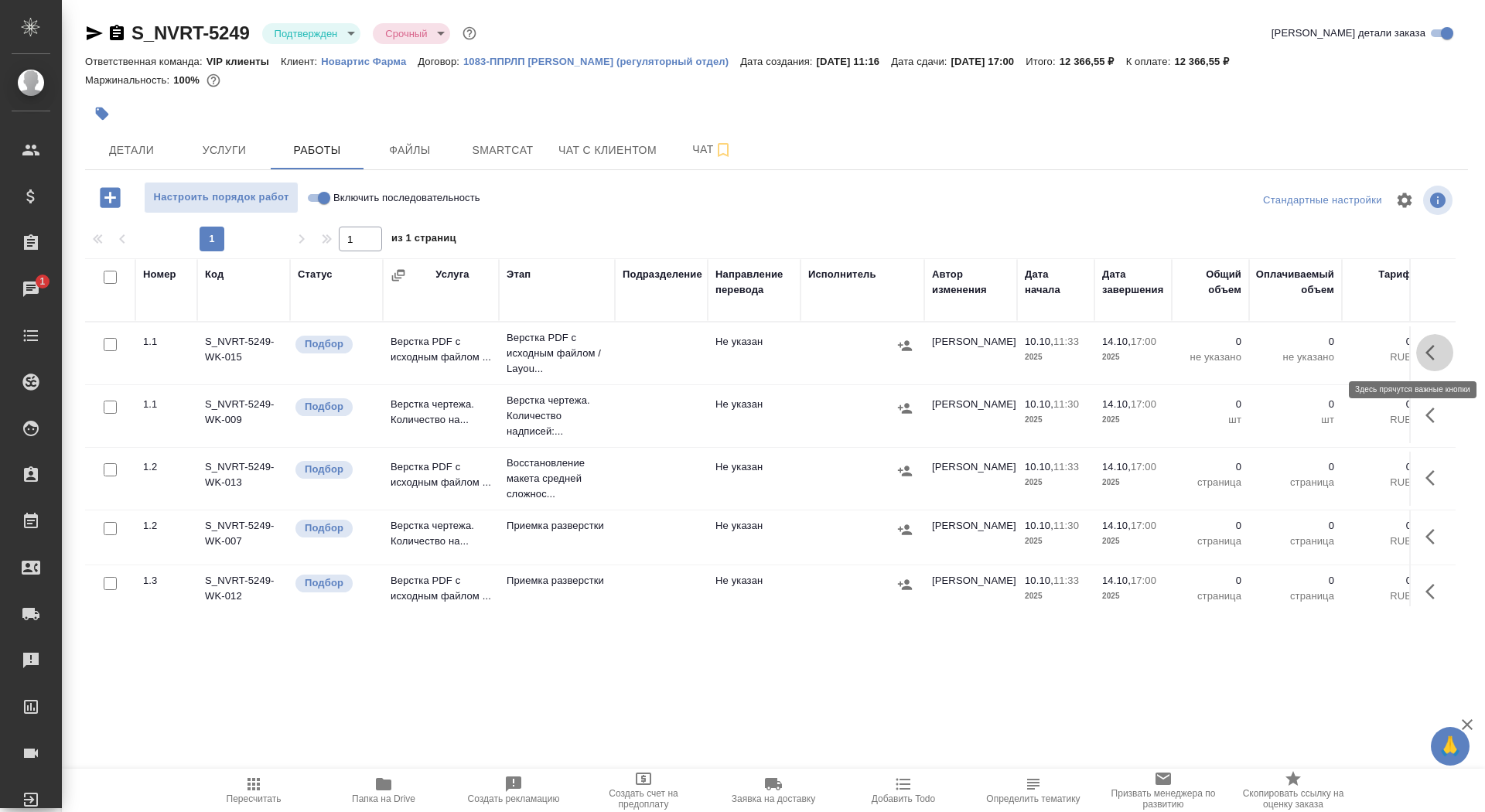
click at [1426, 348] on icon "button" at bounding box center [1434, 353] width 18 height 18
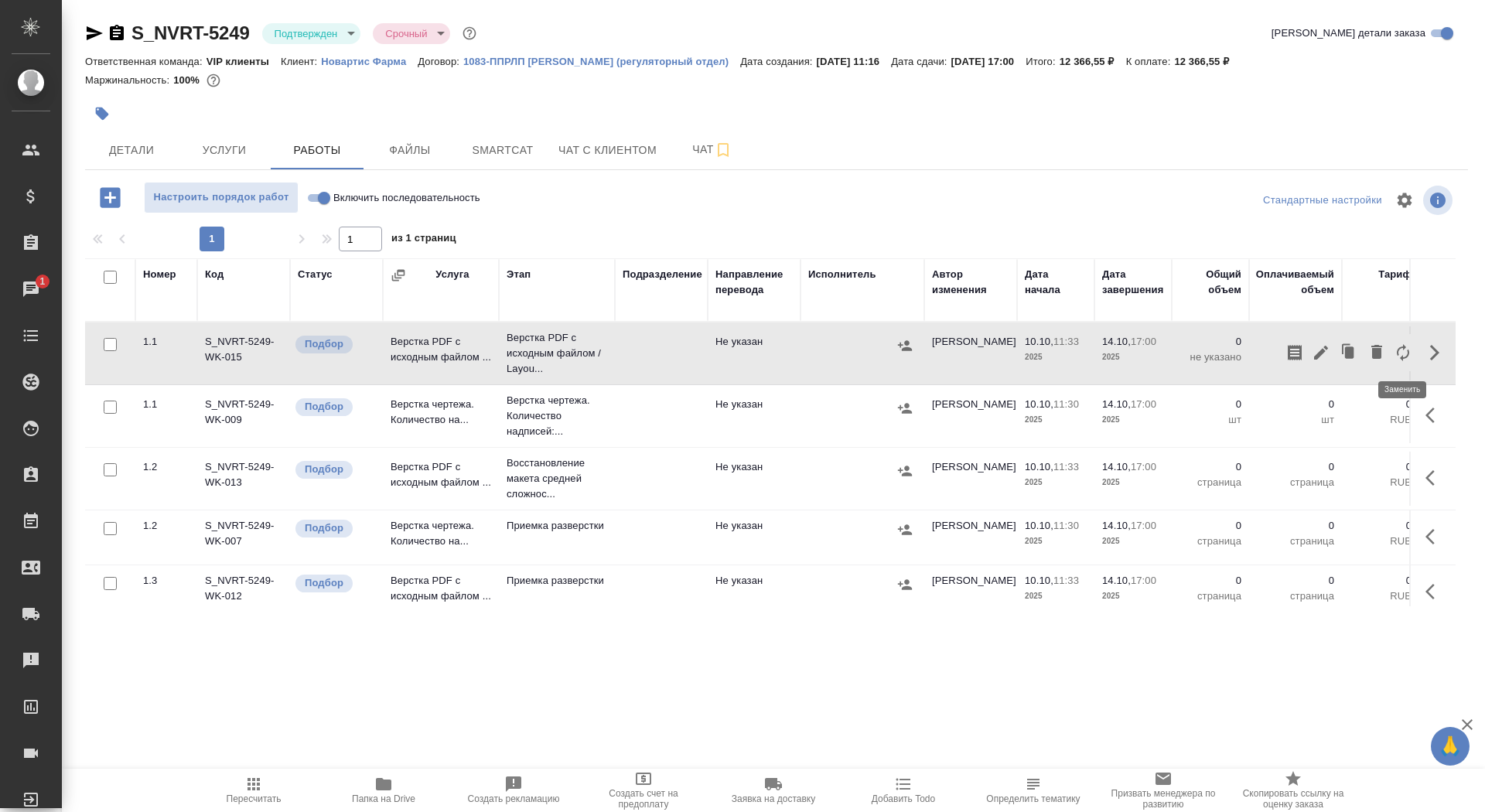
click at [1393, 352] on button "button" at bounding box center [1403, 352] width 27 height 37
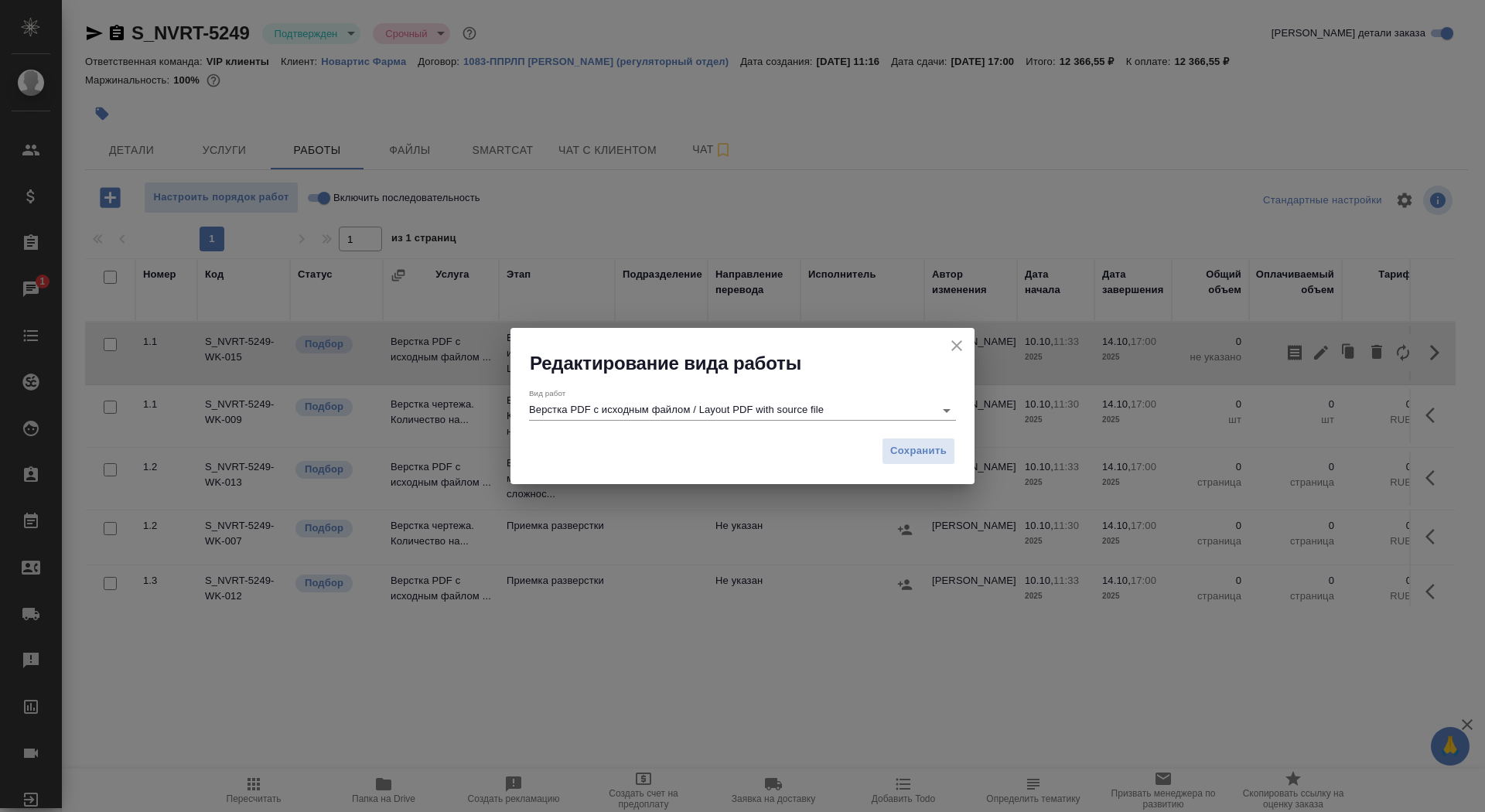
click at [595, 404] on input "Верстка PDF с исходным файлом / Layout PDF with source file" at bounding box center [728, 410] width 398 height 18
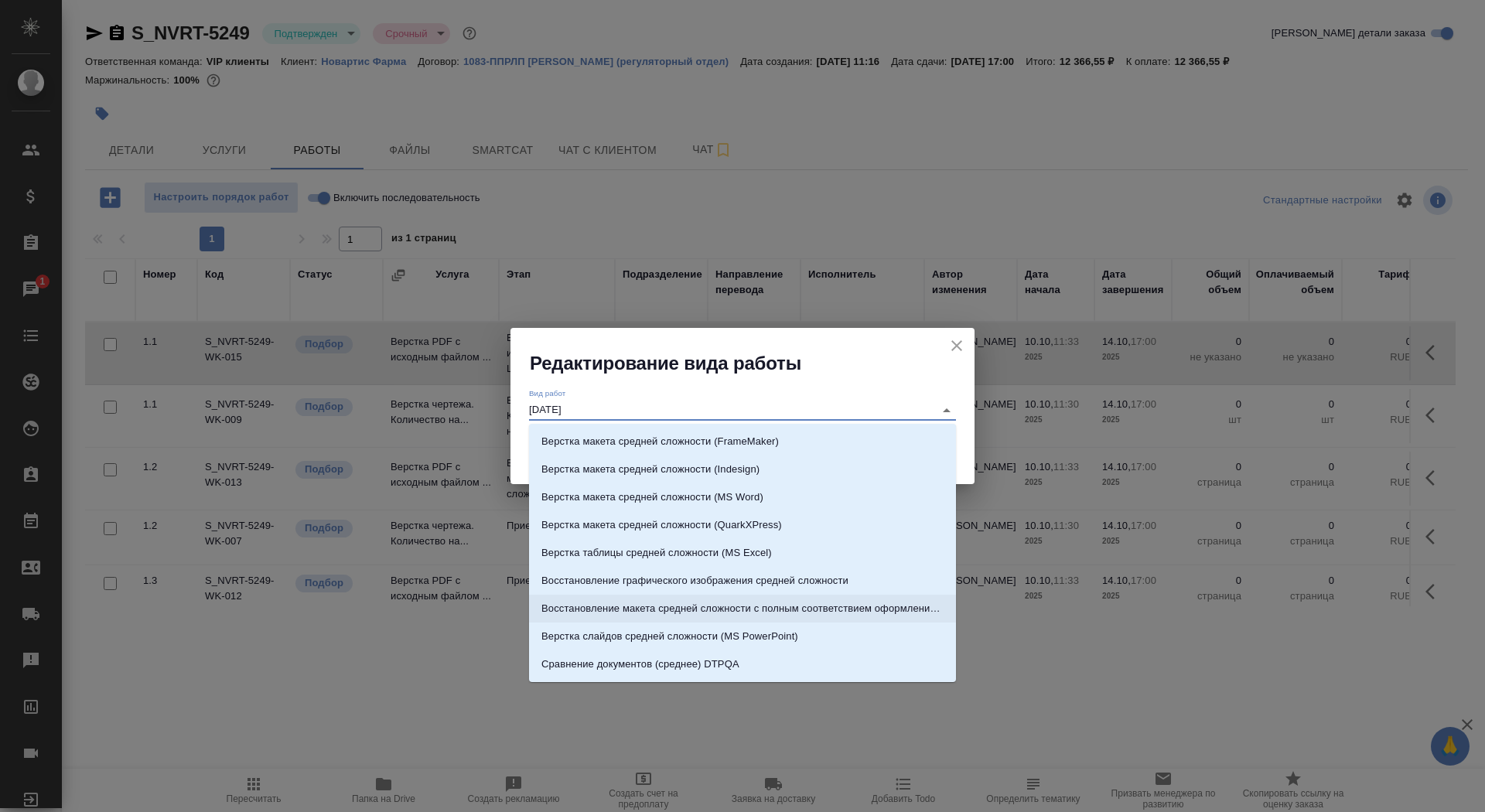
click at [774, 614] on p "Восстановление макета средней сложности с полным соответствием оформлению ориги…" at bounding box center [743, 608] width 403 height 16
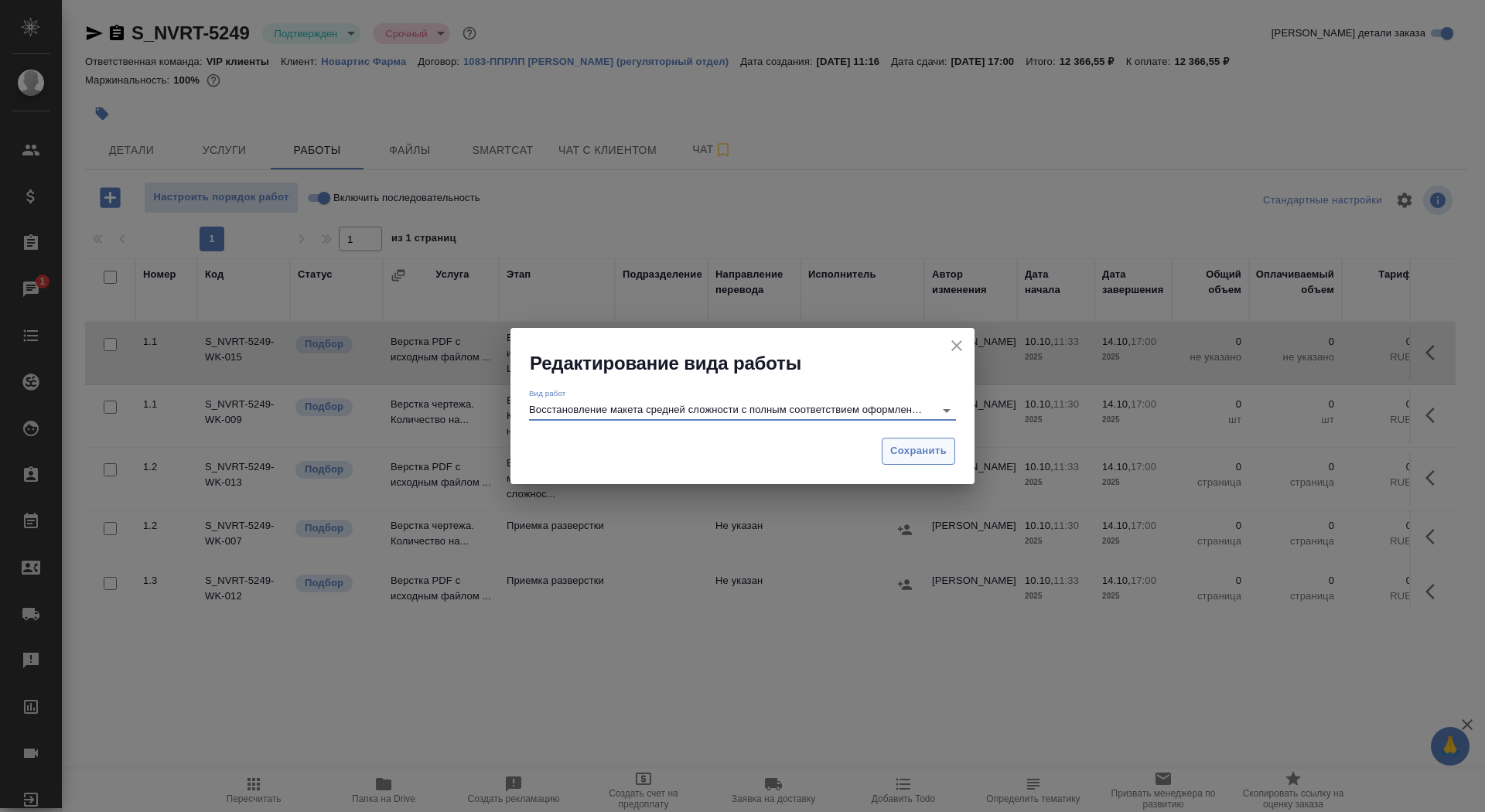
type input "Восстановление макета средней сложности с полным соответствием оформлению ориги…"
click at [909, 454] on span "Сохранить" at bounding box center [918, 450] width 56 height 17
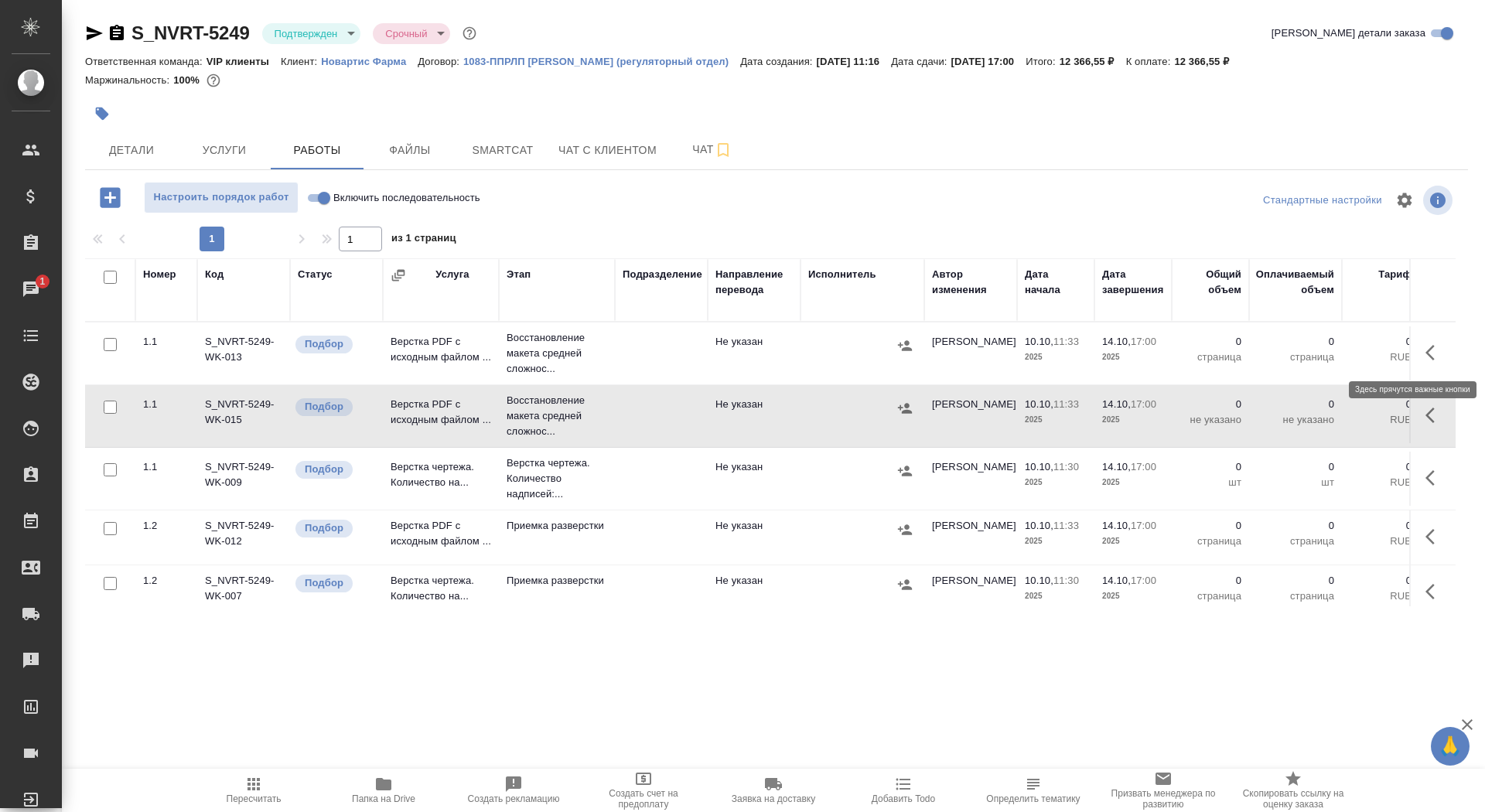
click at [1430, 340] on button "button" at bounding box center [1434, 352] width 37 height 37
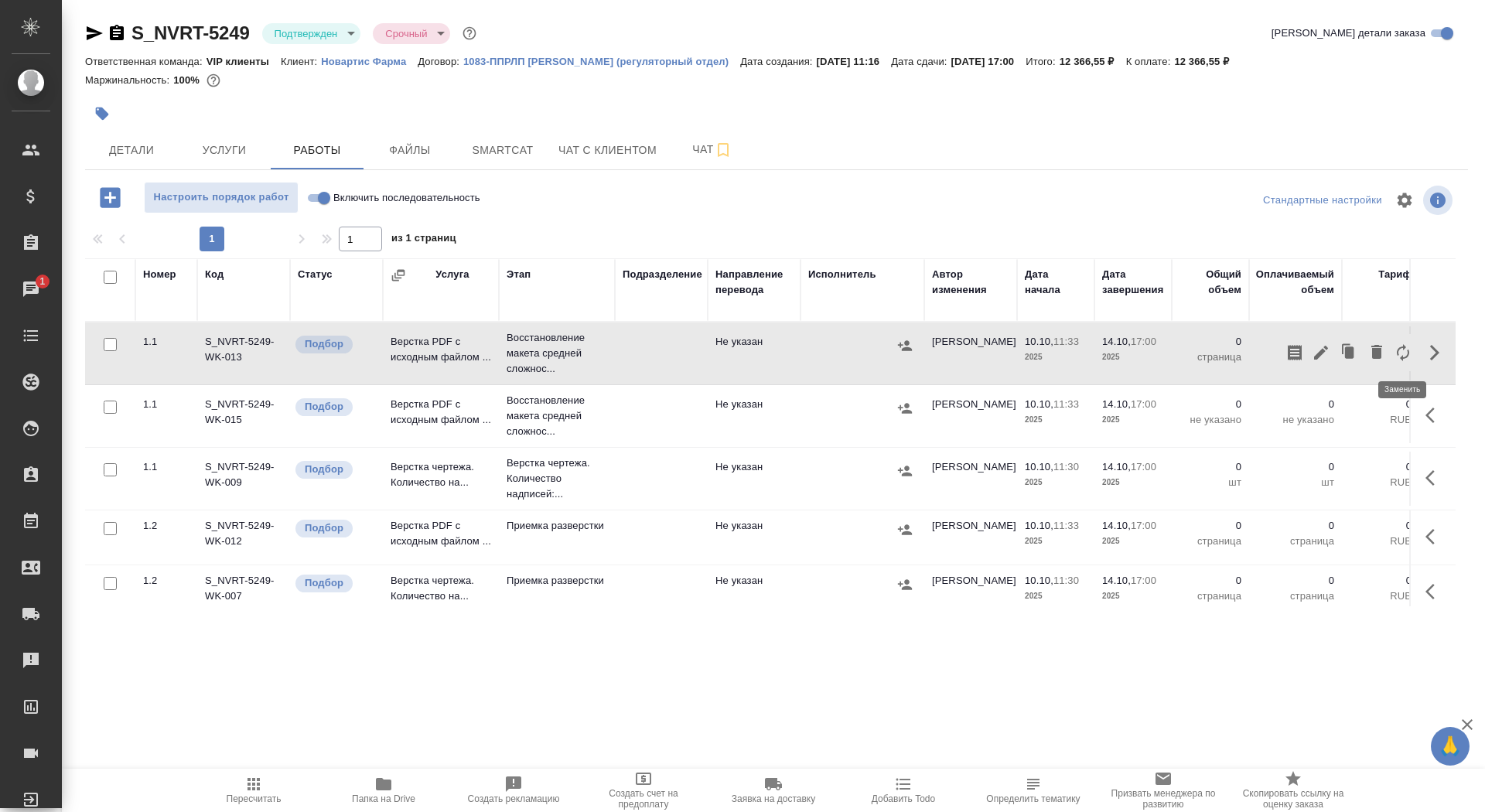
click at [1392, 348] on button "button" at bounding box center [1403, 352] width 27 height 37
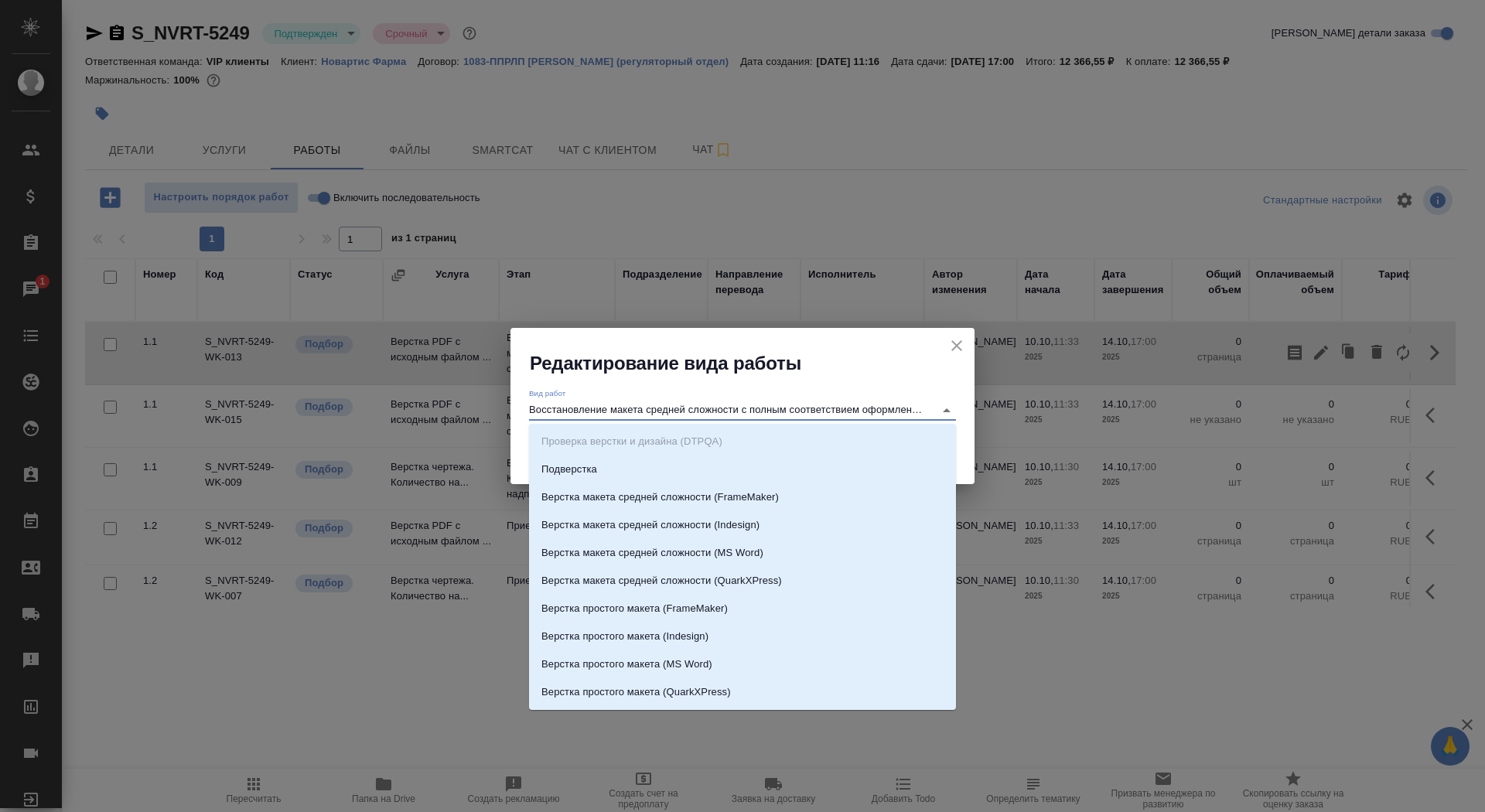
click at [749, 409] on input "Восстановление макета средней сложности с полным соответствием оформлению ориги…" at bounding box center [728, 410] width 398 height 18
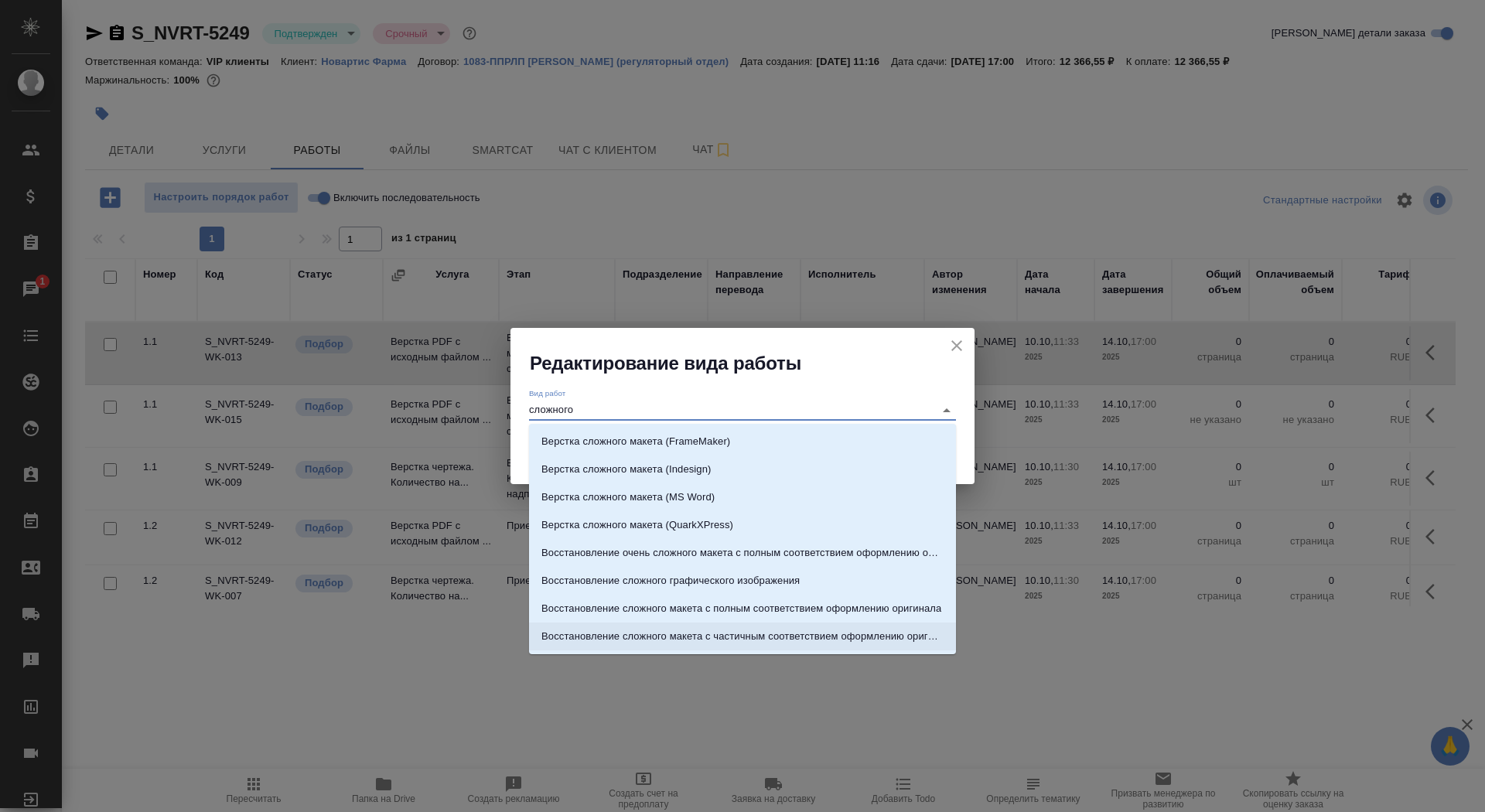
click at [813, 633] on p "Восстановление сложного макета с частичным соответствием оформлению оригинала" at bounding box center [743, 636] width 403 height 16
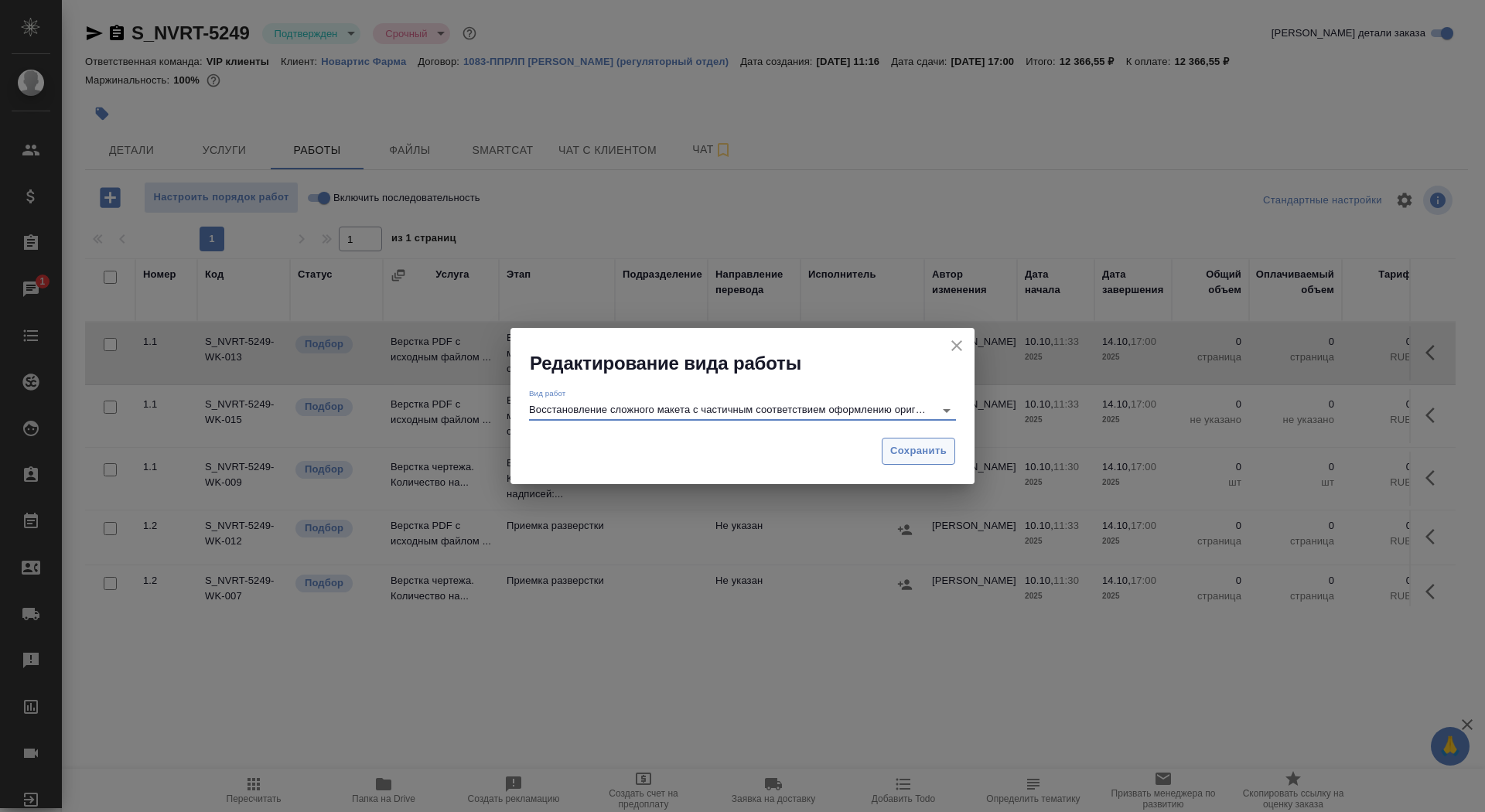
type input "Восстановление сложного макета с частичным соответствием оформлению оригинала"
click at [901, 455] on span "Сохранить" at bounding box center [918, 450] width 56 height 17
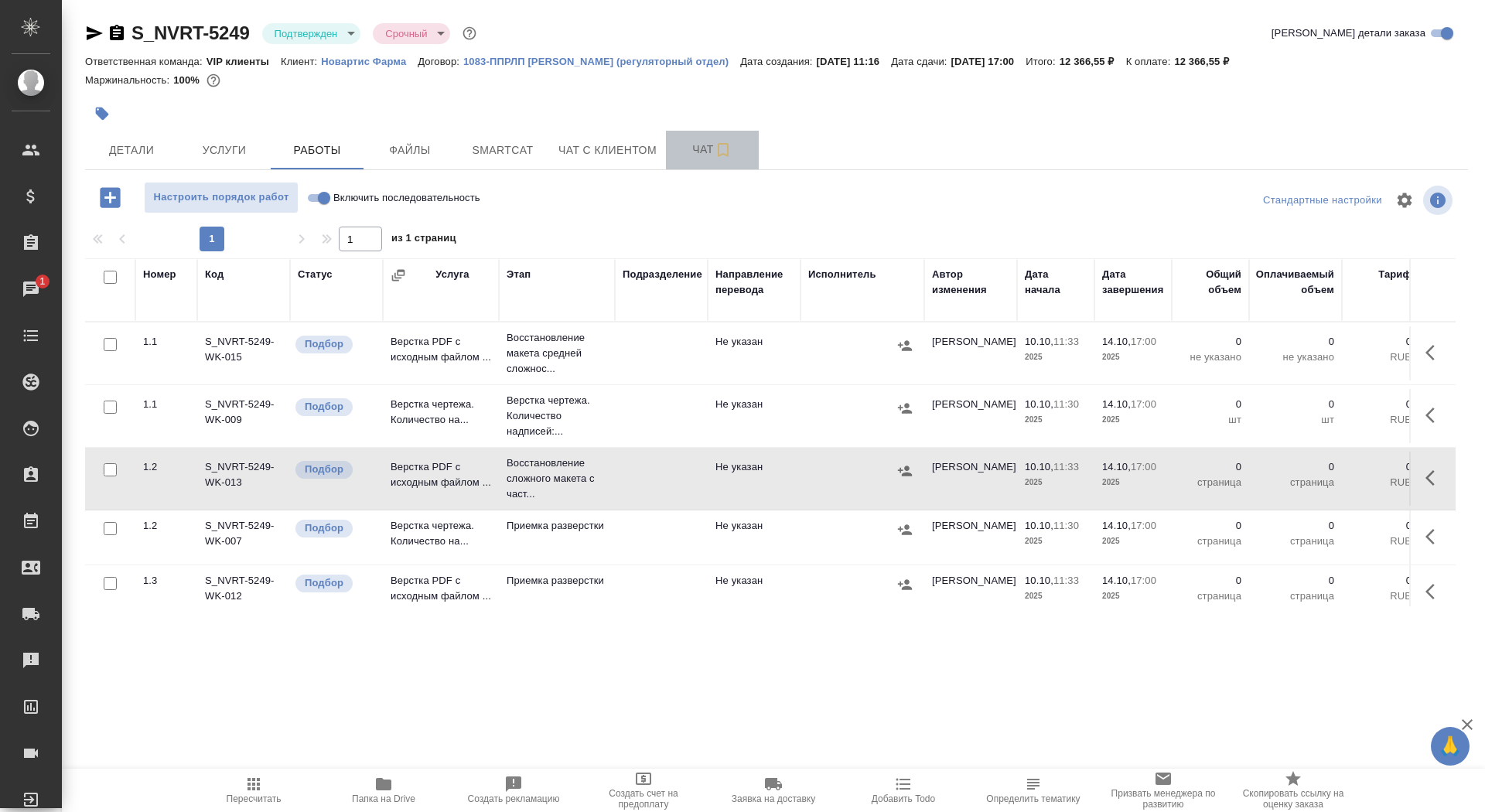
click at [701, 147] on span "Чат" at bounding box center [712, 149] width 75 height 19
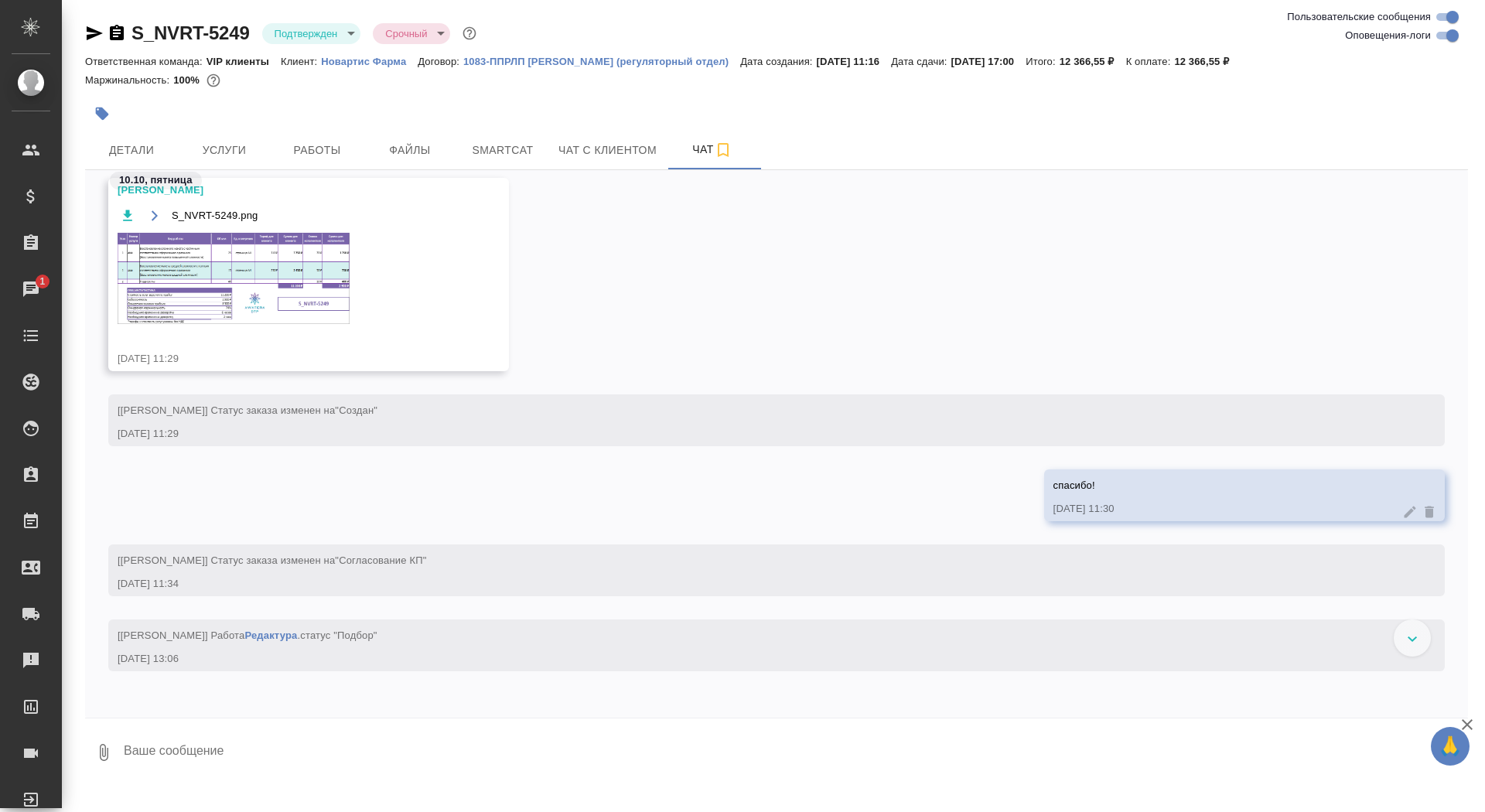
scroll to position [1902, 0]
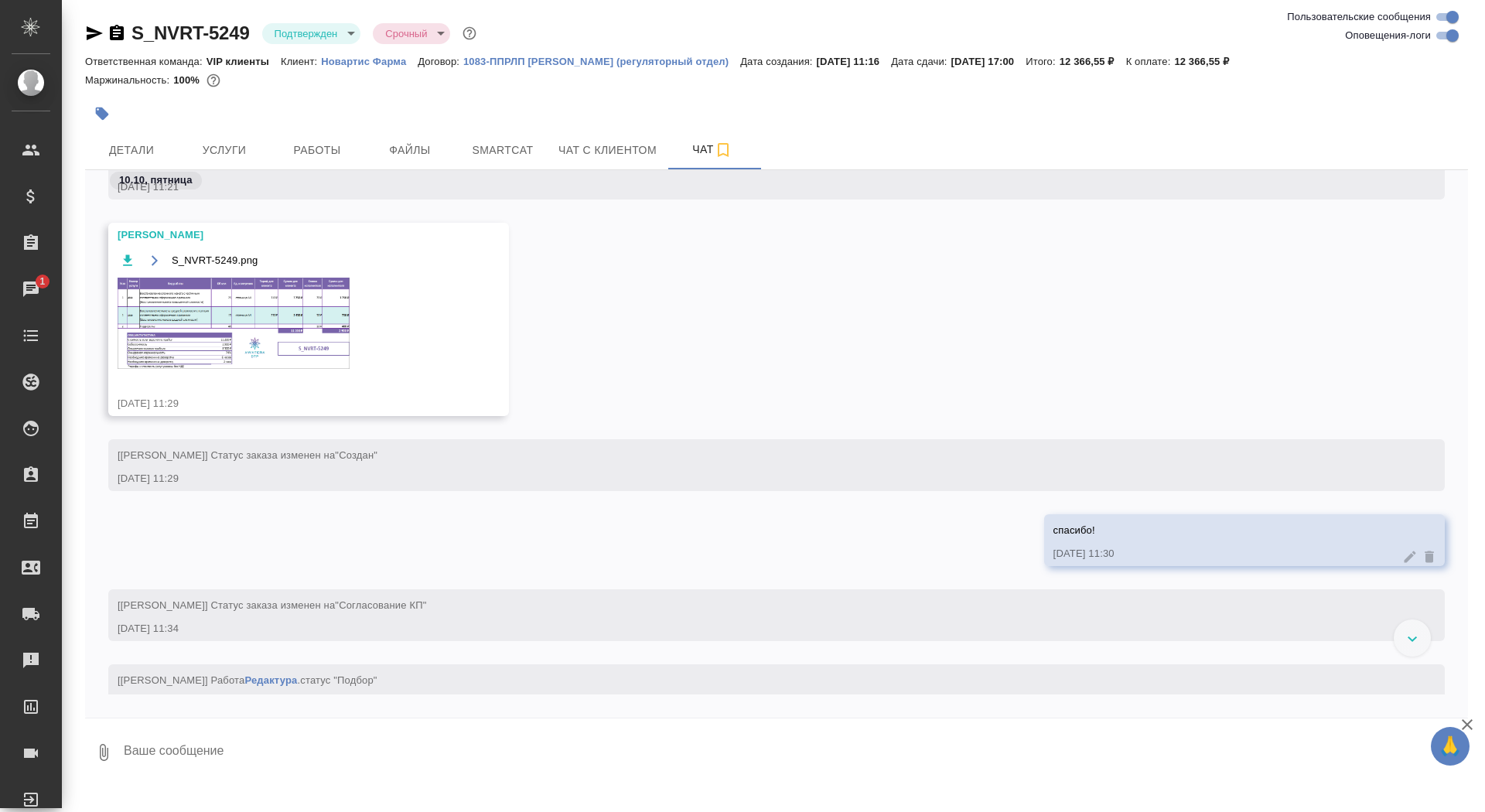
click at [258, 315] on img at bounding box center [234, 323] width 232 height 91
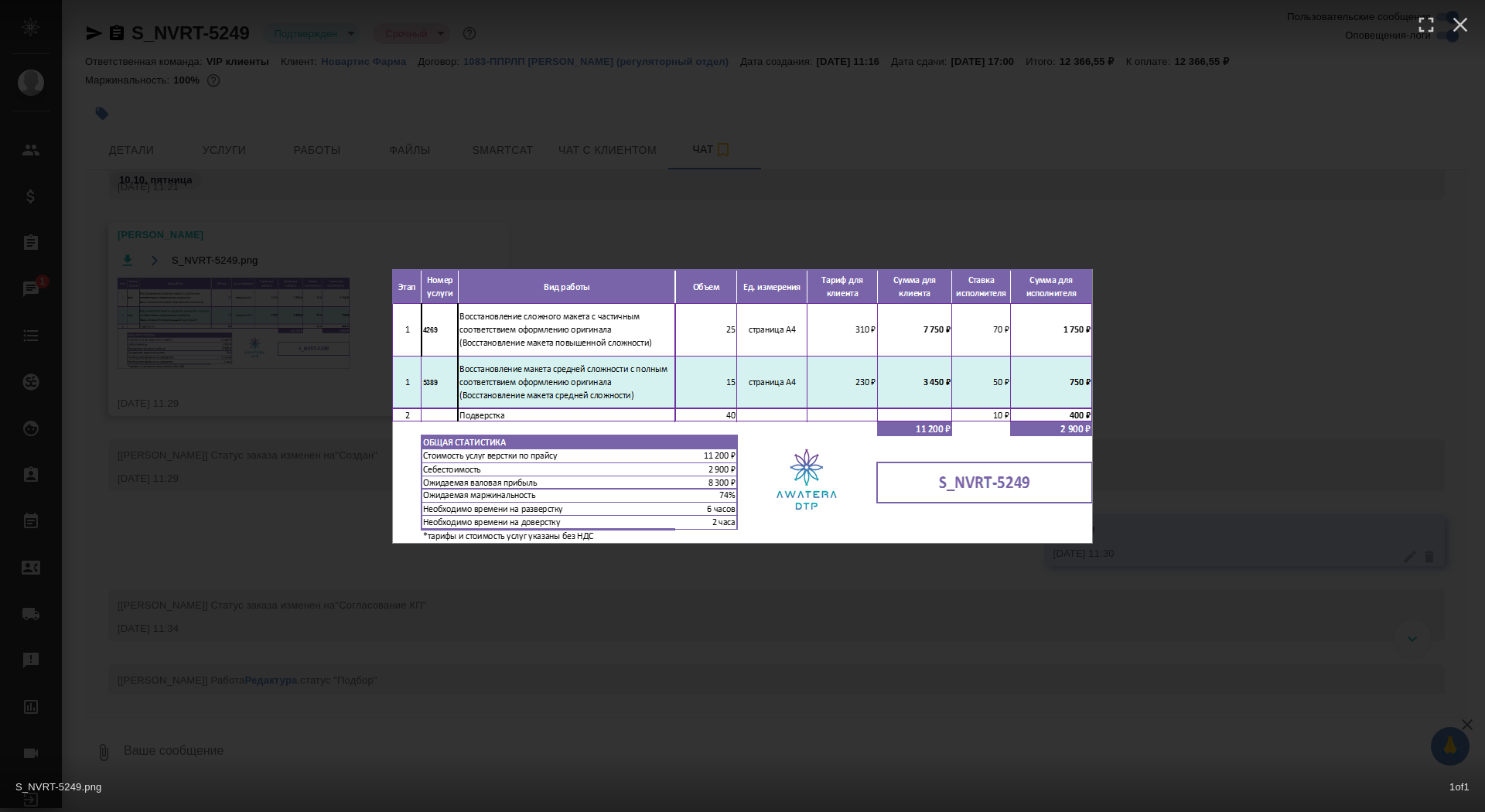
click at [258, 315] on div "S_NVRT-5249.png 1 of 1" at bounding box center [742, 406] width 1485 height 812
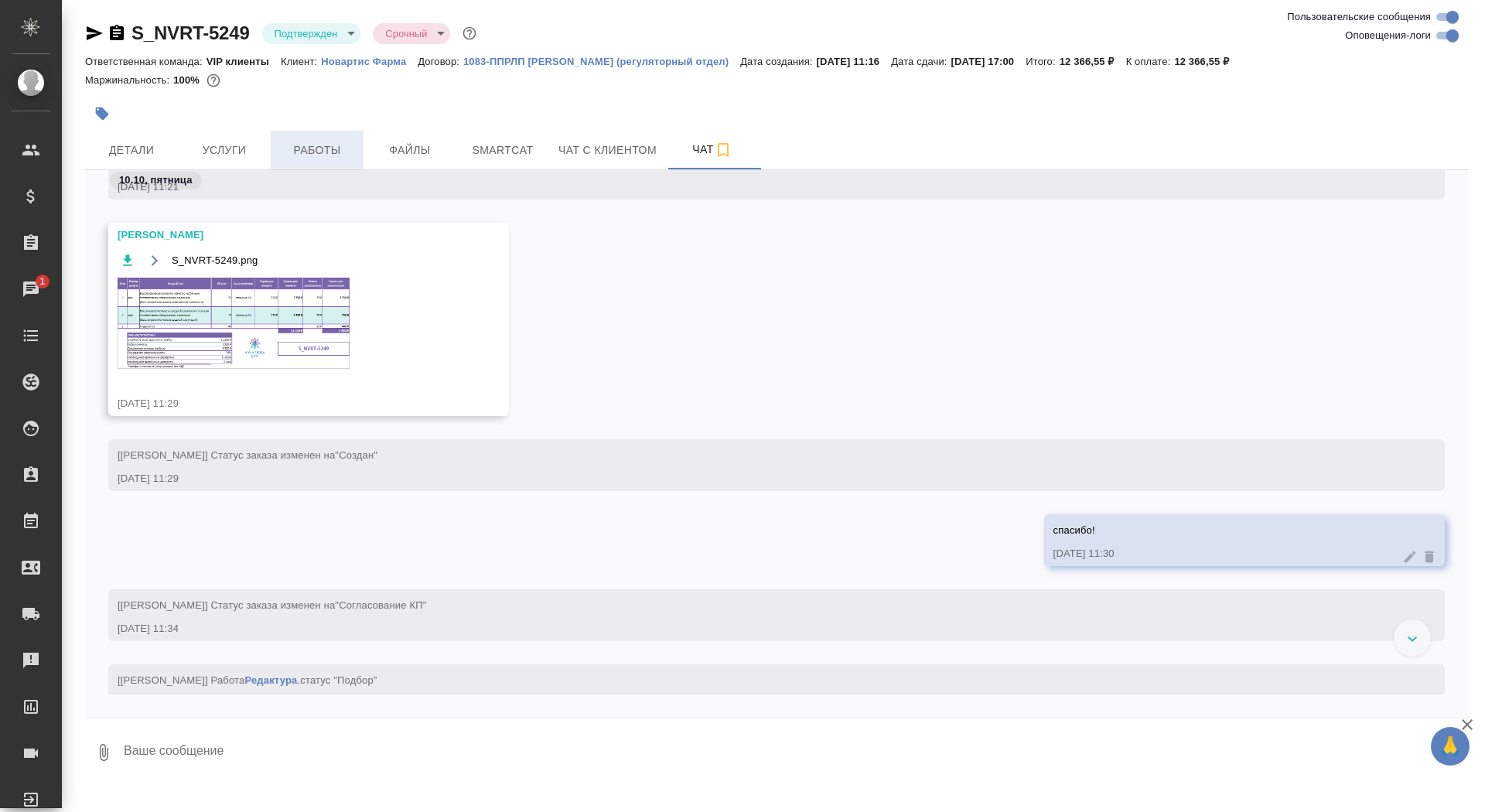
click at [288, 148] on span "Работы" at bounding box center [317, 150] width 75 height 19
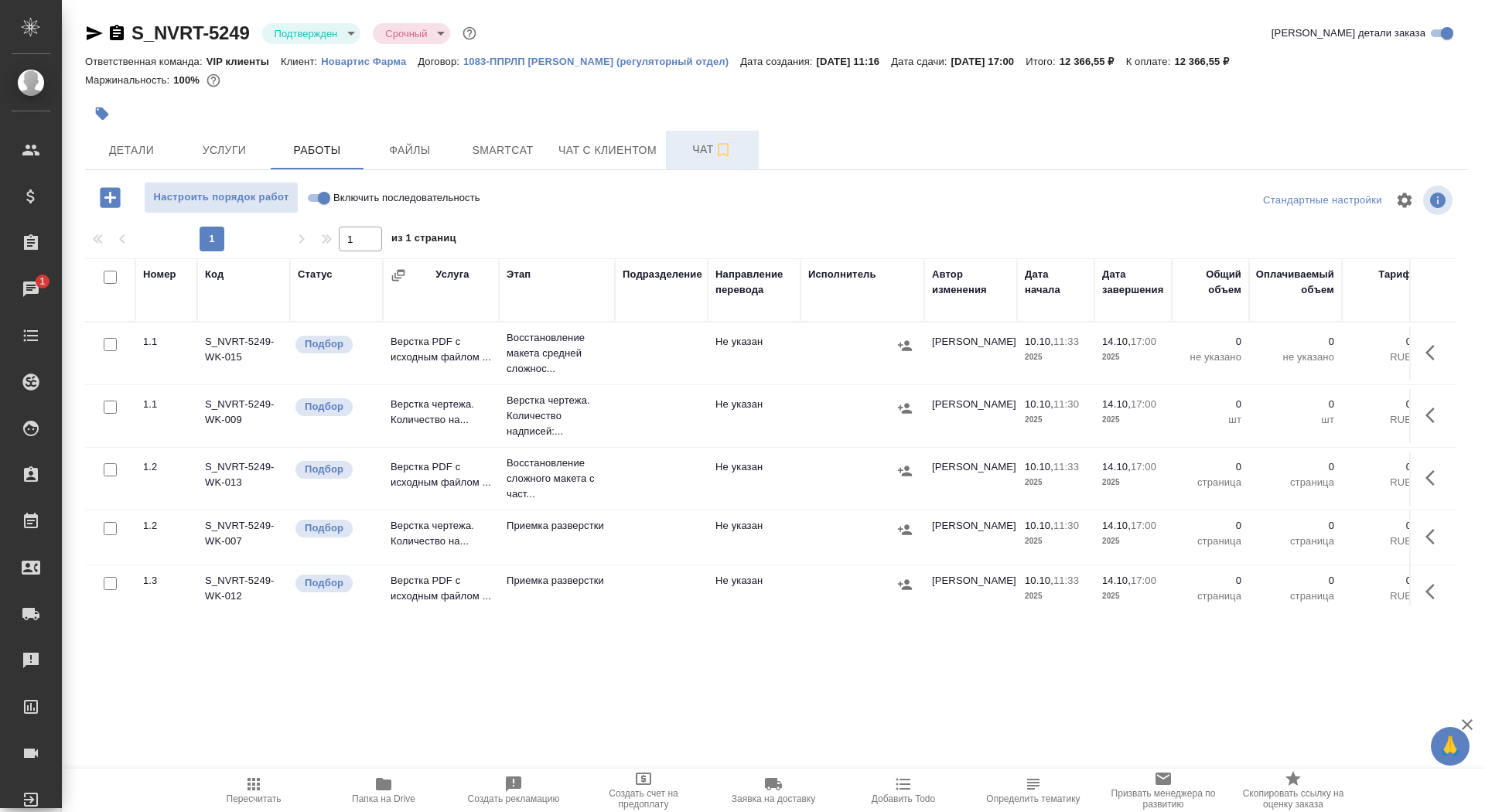
click at [697, 146] on span "Чат" at bounding box center [712, 149] width 75 height 19
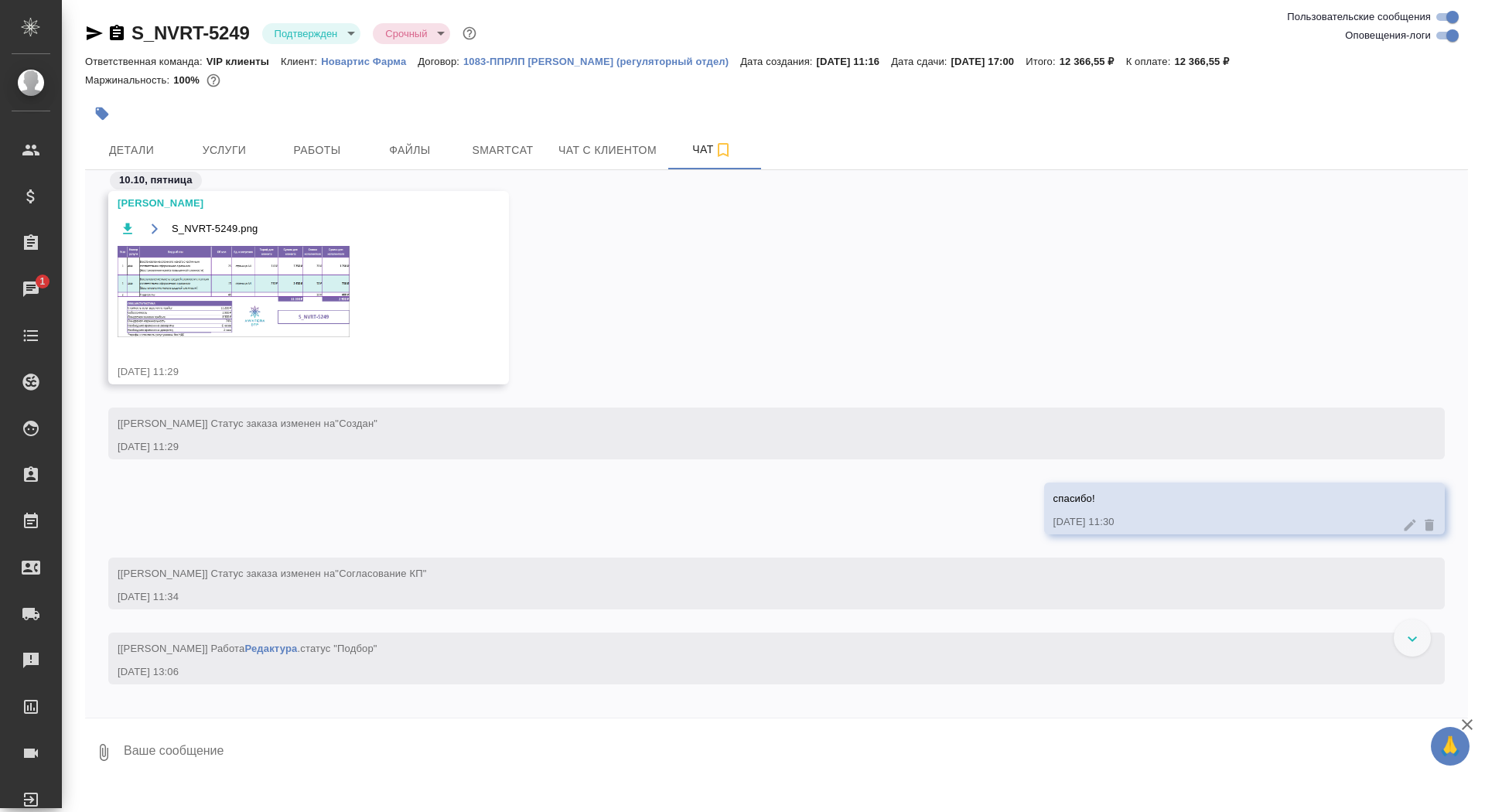
scroll to position [1911, 0]
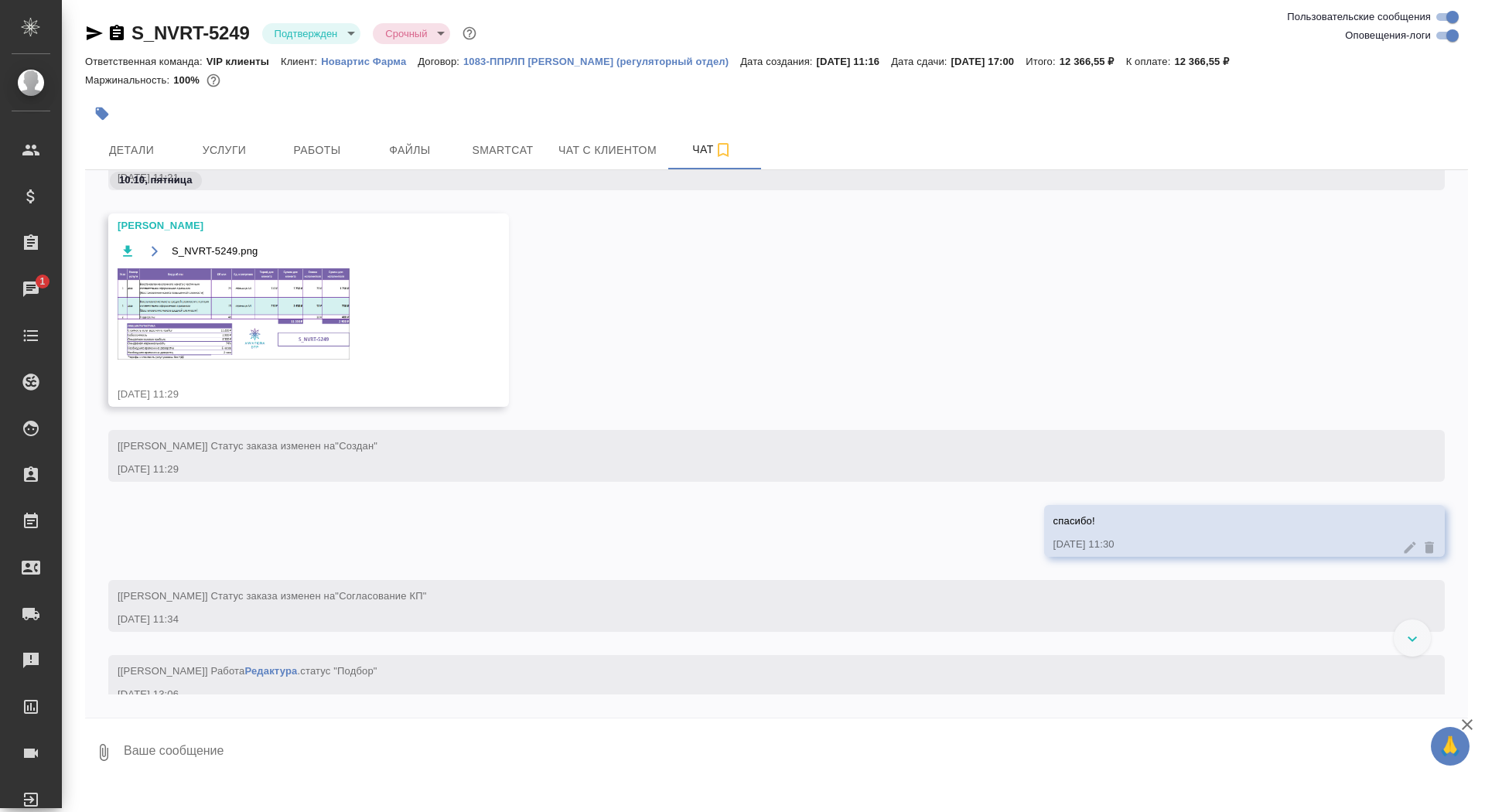
click at [225, 295] on img at bounding box center [234, 314] width 232 height 91
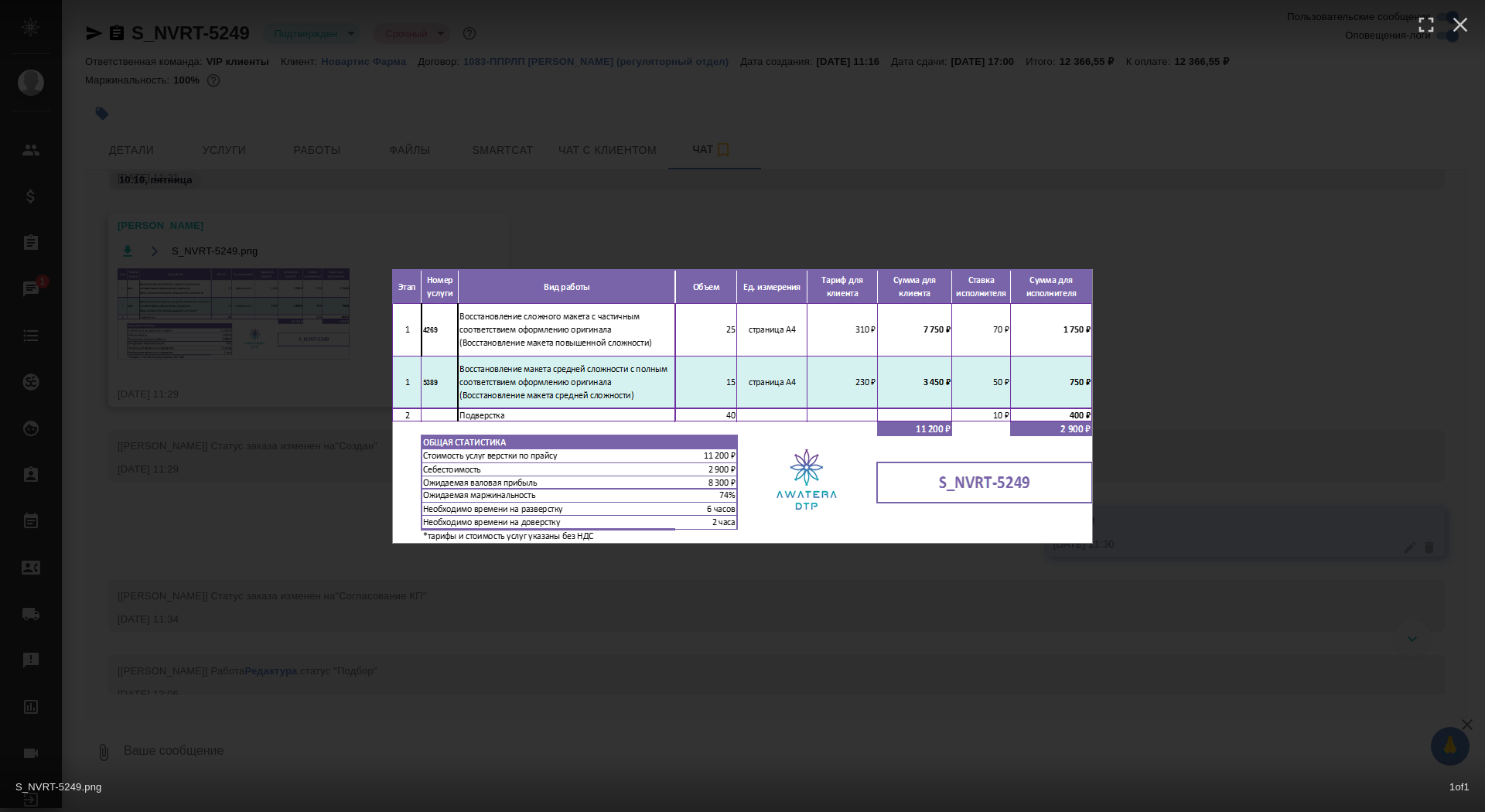
click at [225, 295] on div "S_NVRT-5249.png 1 of 1" at bounding box center [742, 406] width 1485 height 812
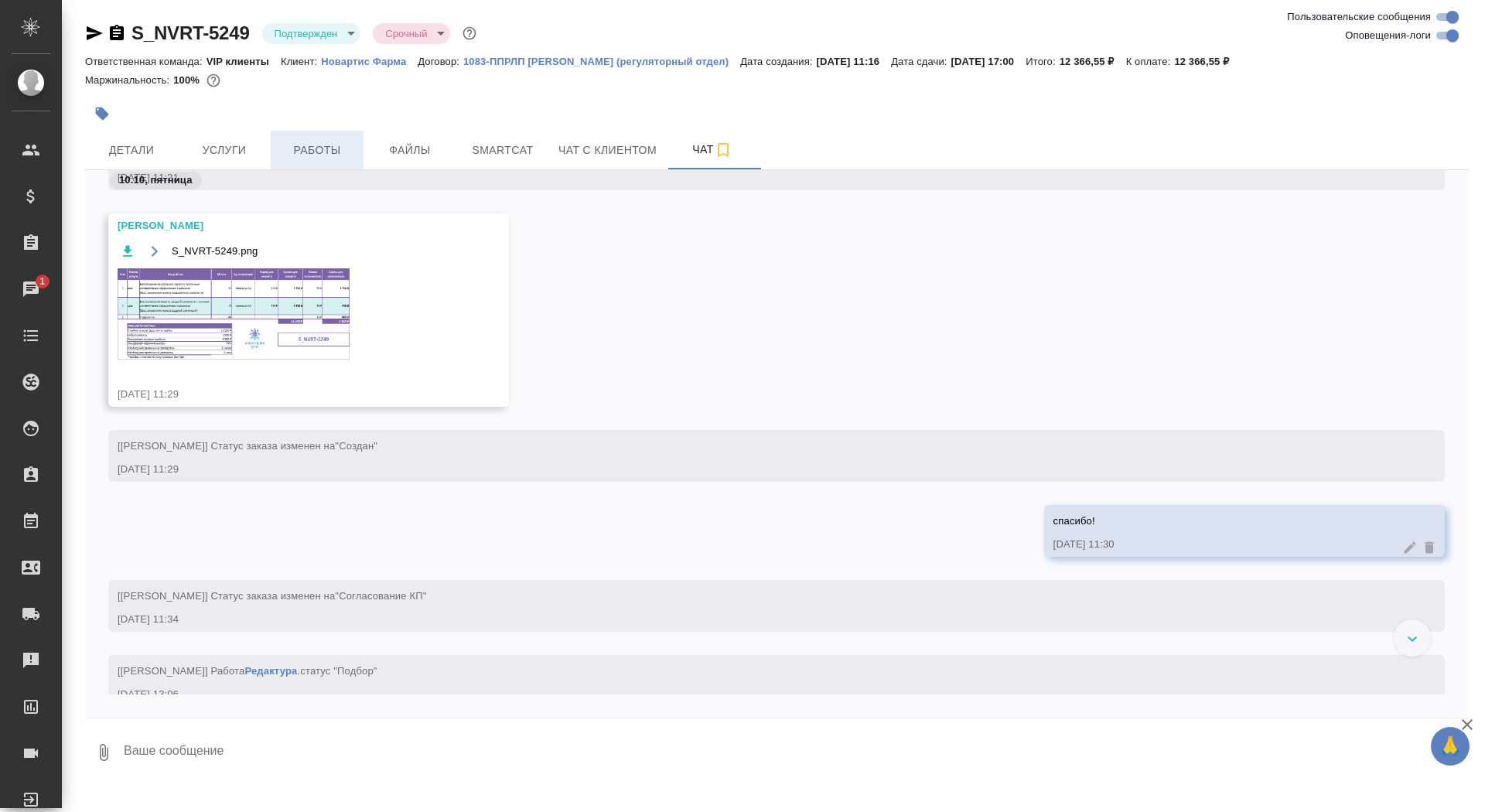
click at [318, 153] on span "Работы" at bounding box center [317, 150] width 75 height 19
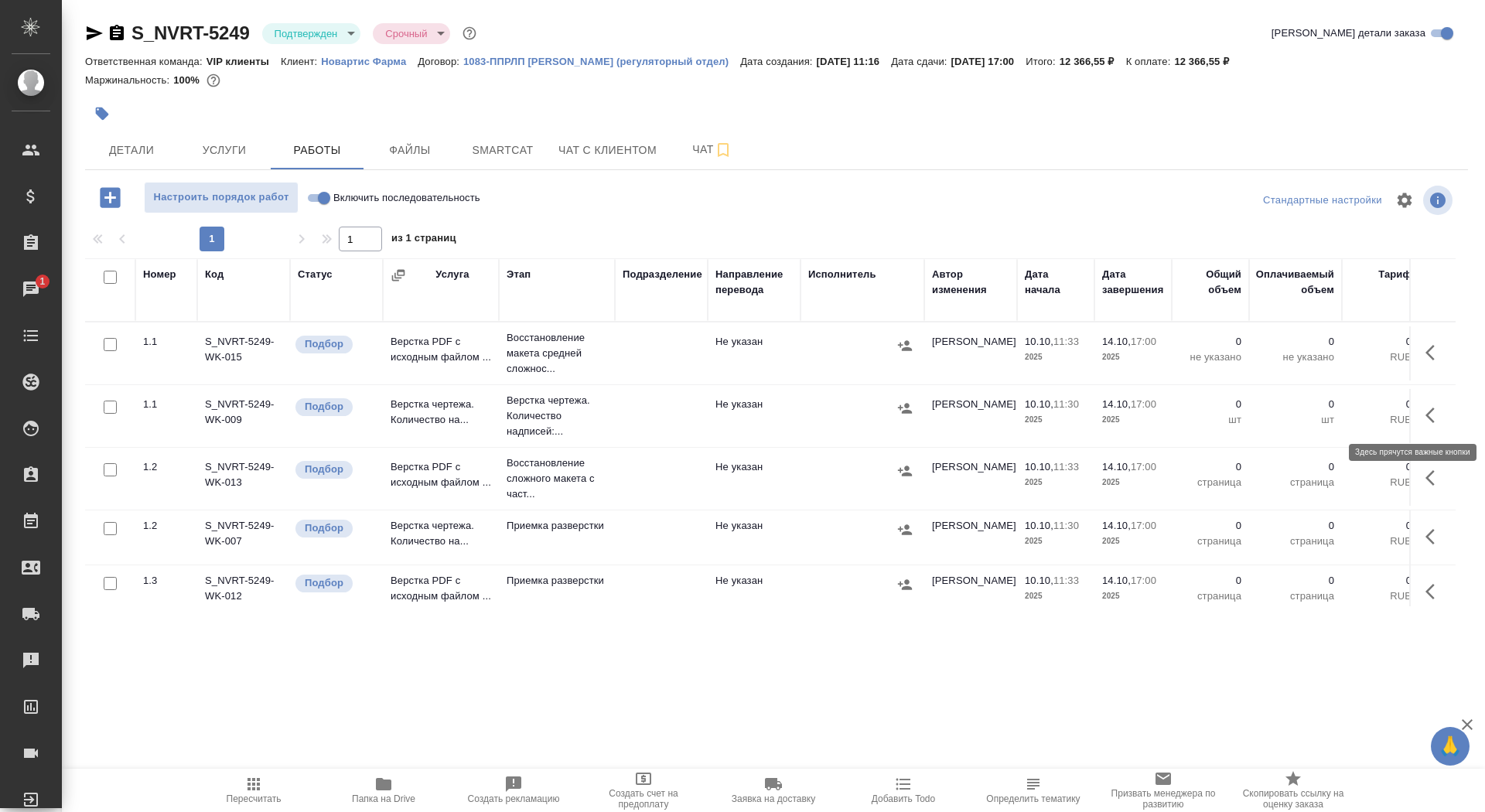
click at [1436, 421] on icon "button" at bounding box center [1434, 415] width 18 height 18
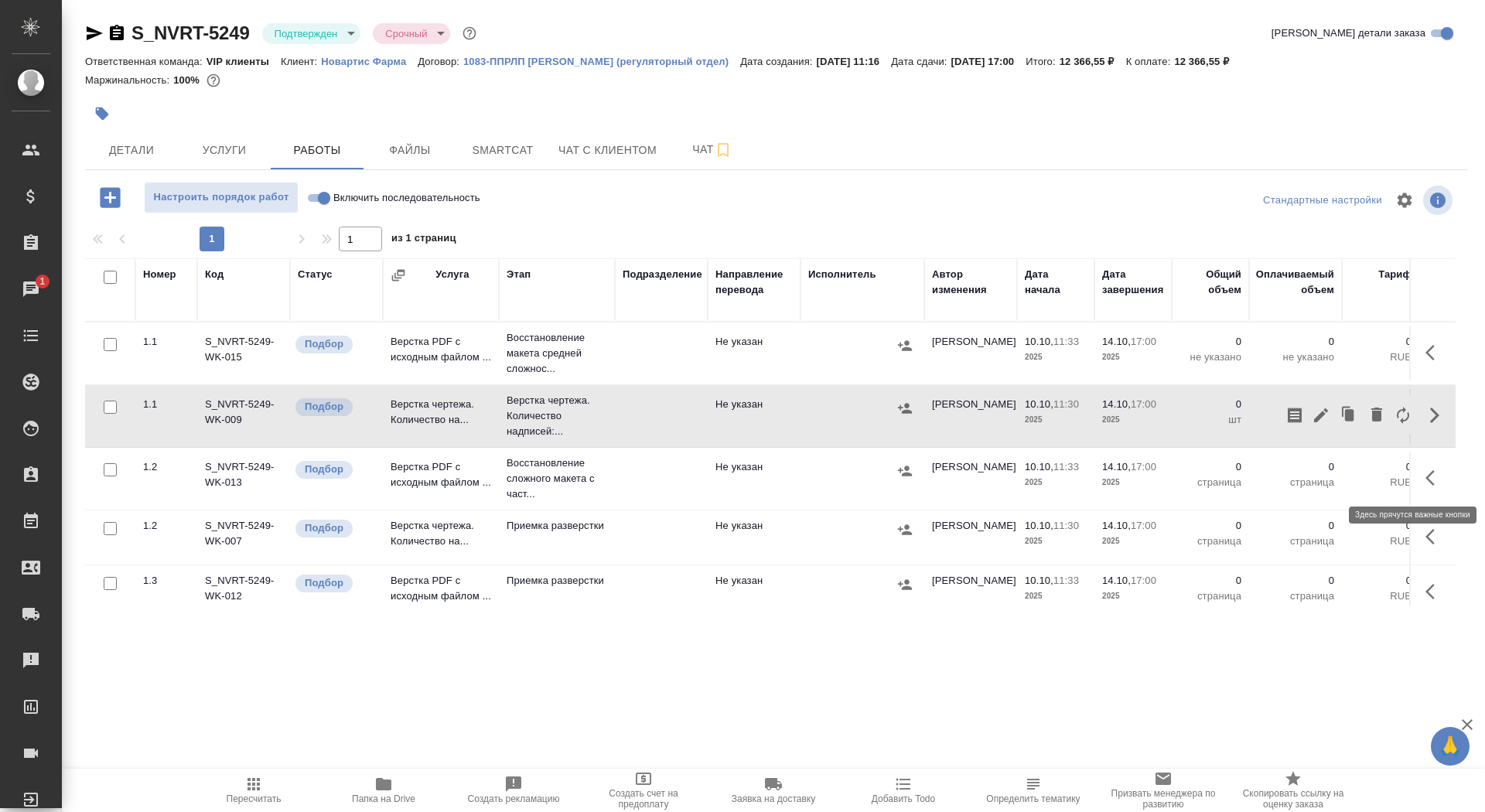
click at [1427, 473] on icon "button" at bounding box center [1434, 478] width 18 height 18
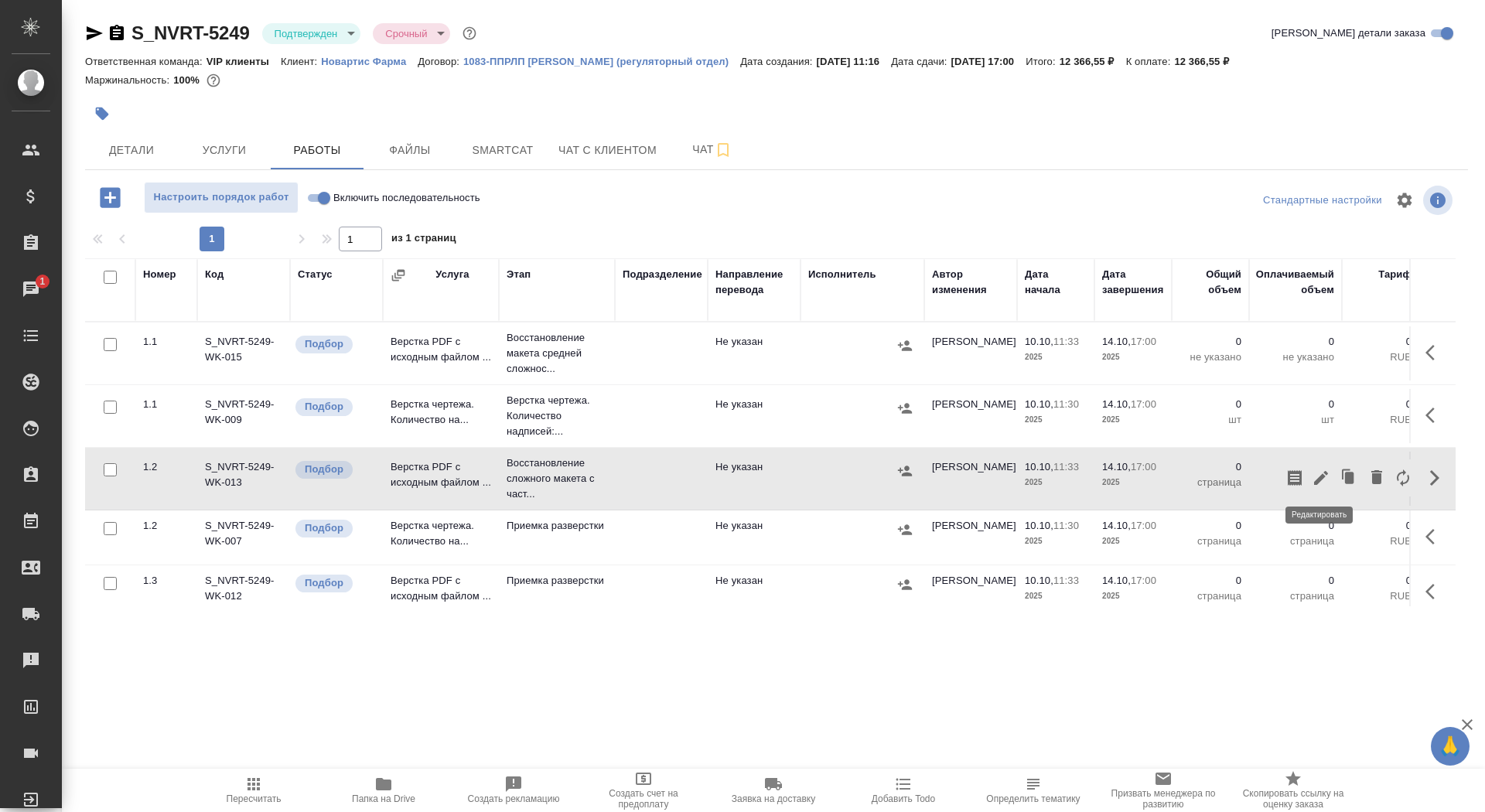
click at [1319, 471] on icon "button" at bounding box center [1321, 478] width 18 height 18
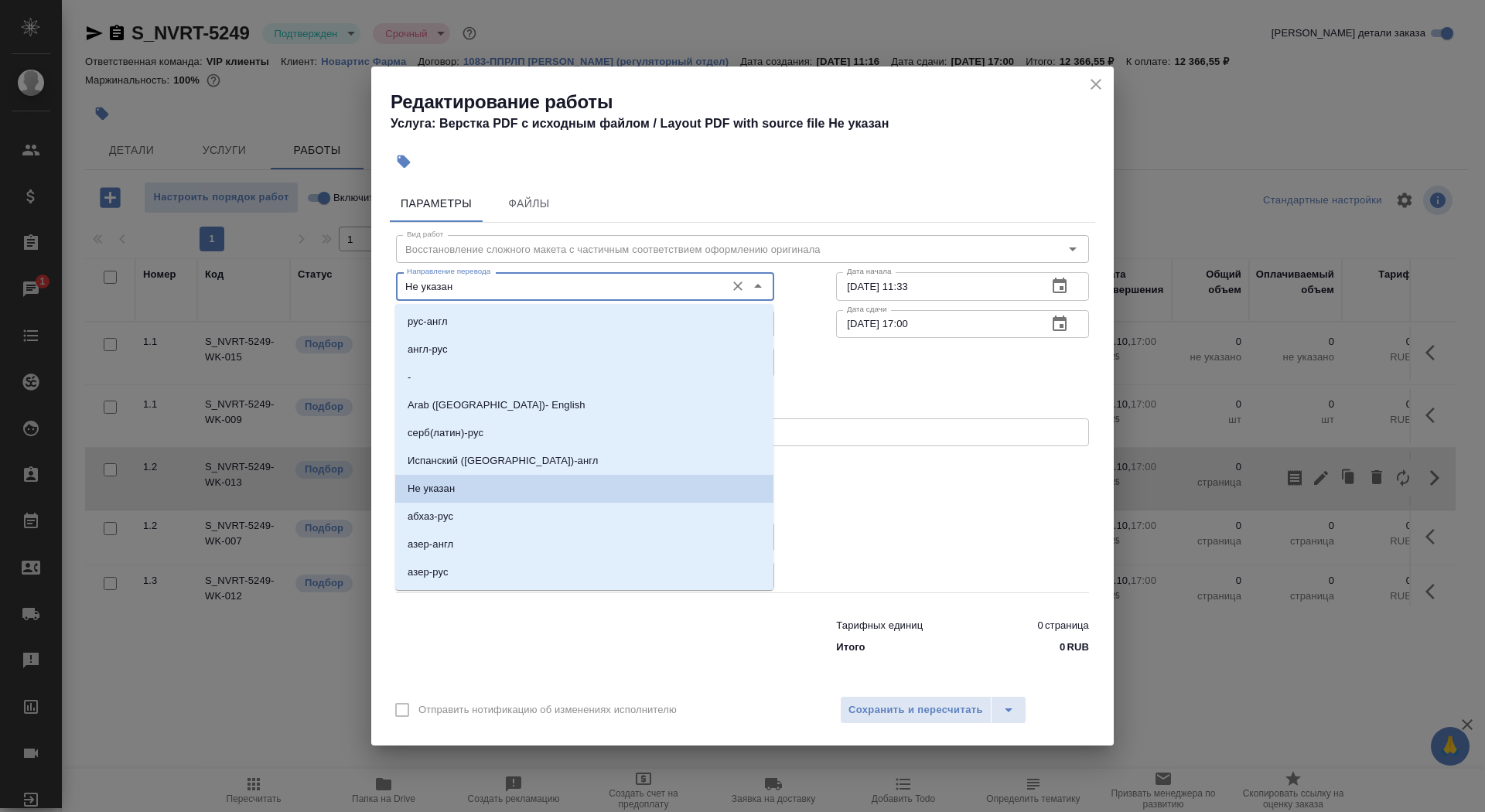
click at [511, 294] on input "Не указан" at bounding box center [559, 286] width 317 height 18
click at [500, 346] on li "англ-рус" at bounding box center [584, 349] width 378 height 28
type input "англ-рус"
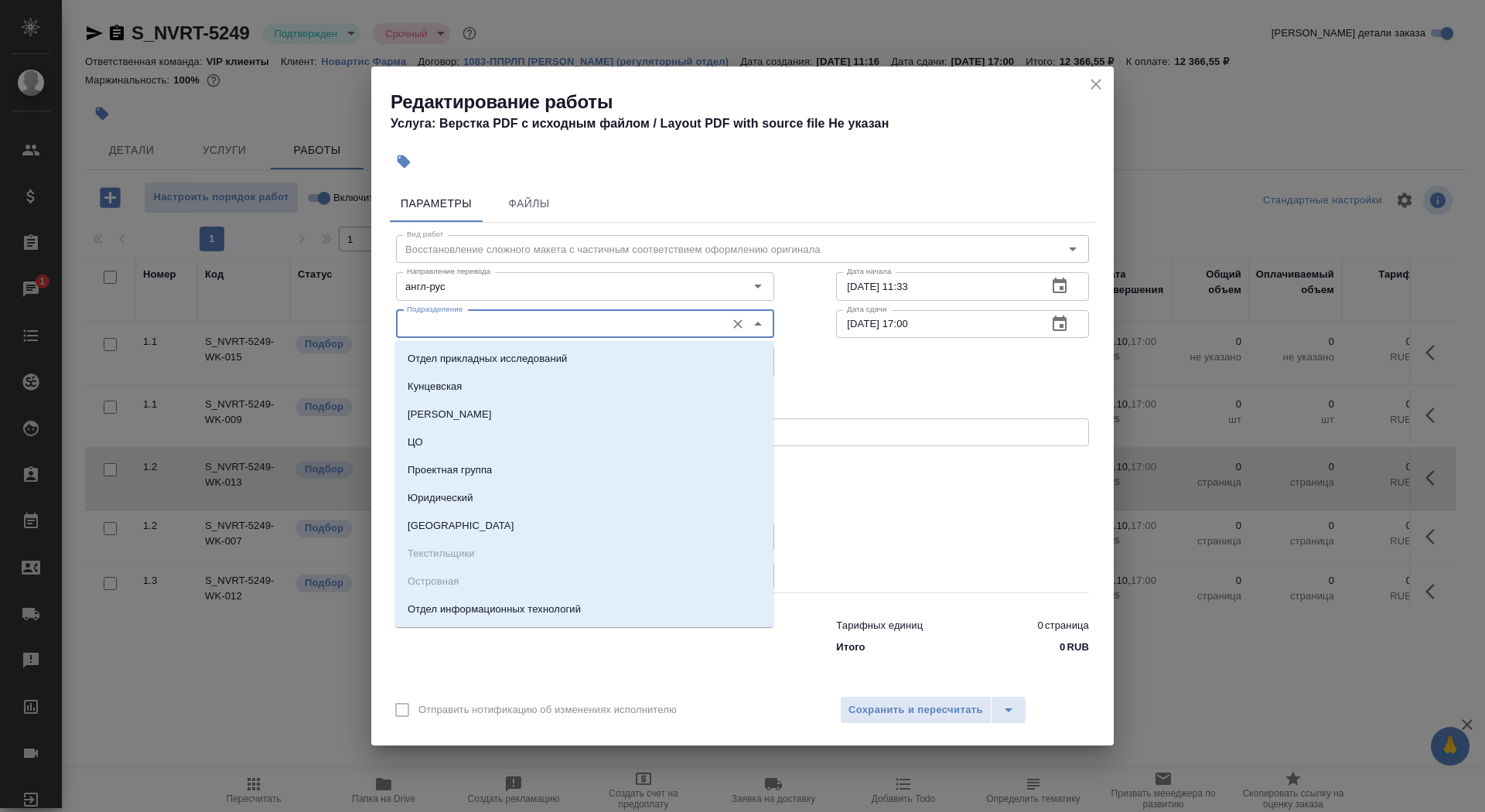
click at [486, 318] on input "Подразделение" at bounding box center [559, 324] width 317 height 18
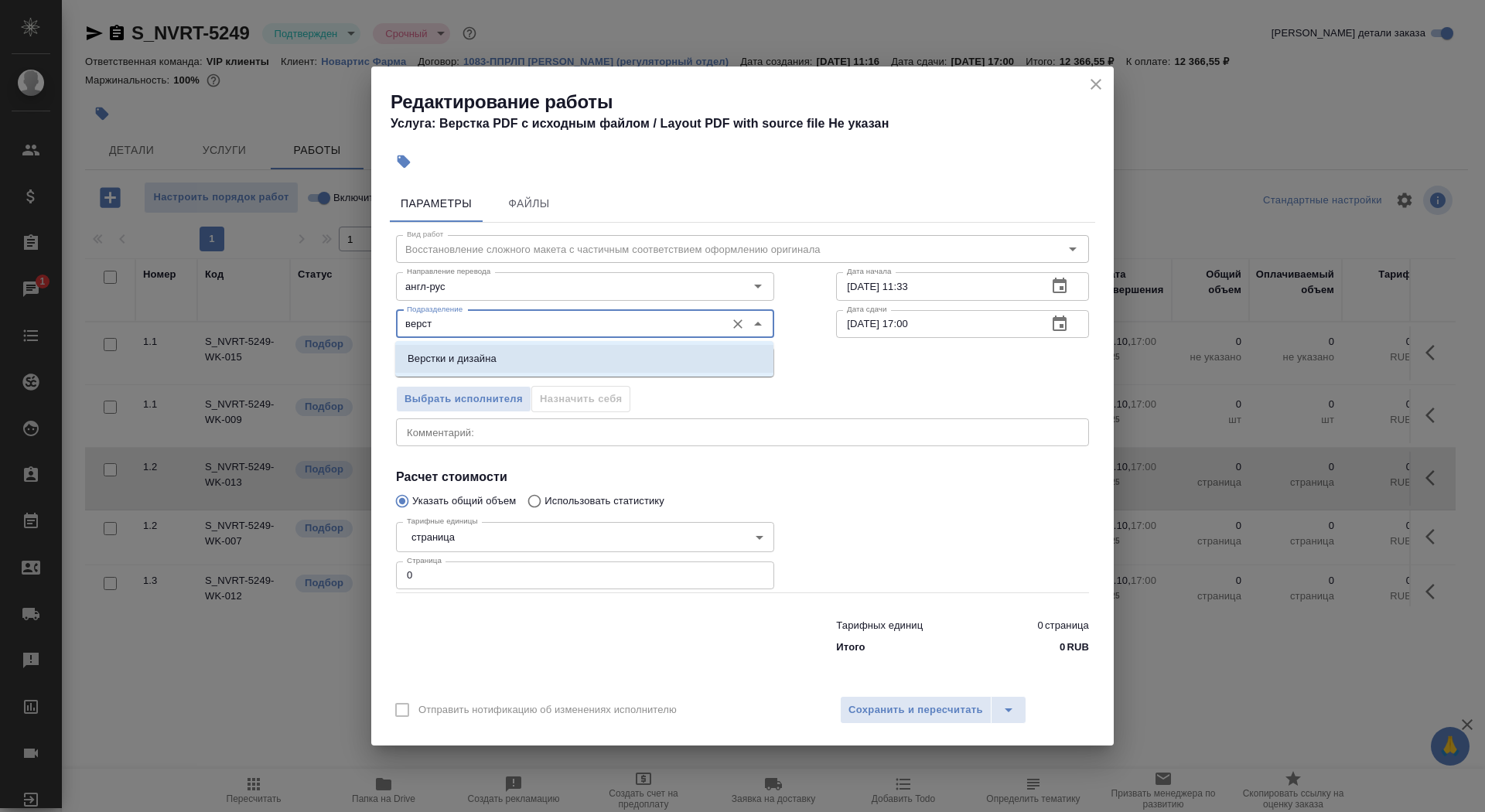
click at [500, 363] on li "Верстки и дизайна" at bounding box center [584, 359] width 378 height 28
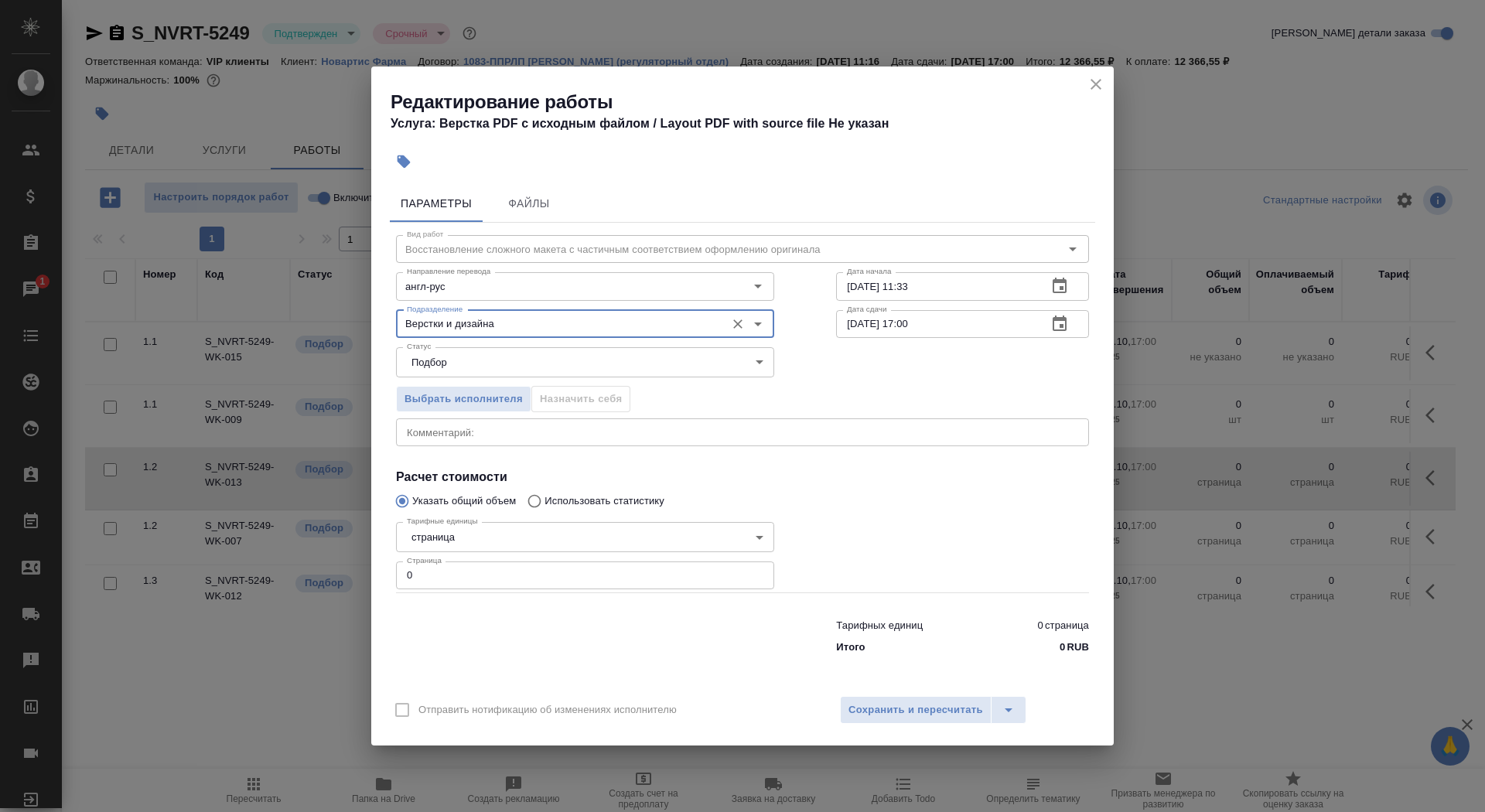
type input "Верстки и дизайна"
click at [460, 530] on body "🙏 .cls-1 fill:#fff; AWATERA Saydasheva Dilyara Клиенты Спецификации Заказы 1 Ча…" at bounding box center [742, 406] width 1485 height 812
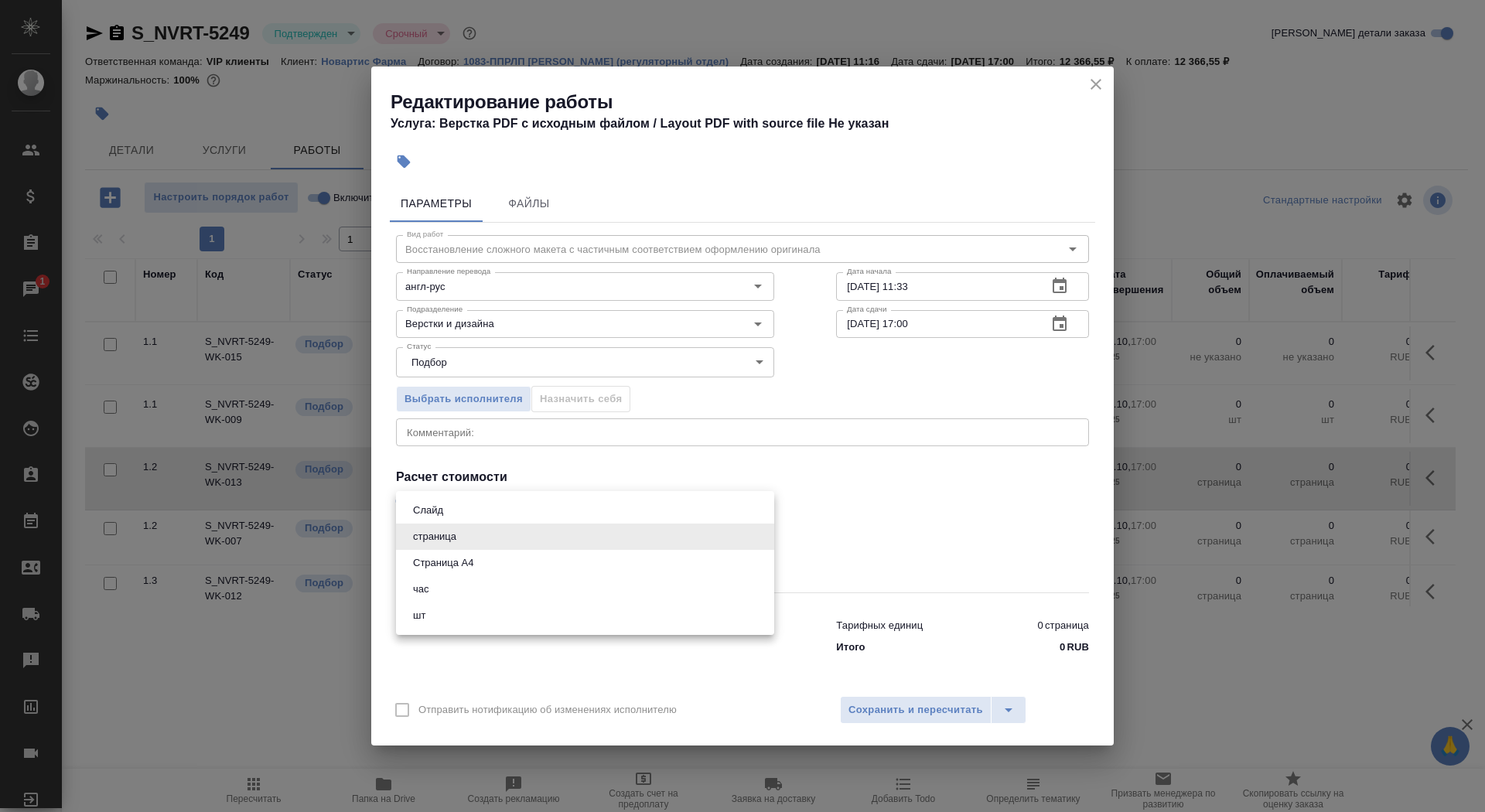
click at [465, 564] on button "Страница А4" at bounding box center [443, 563] width 70 height 17
type input "5f036ec4e16dec2d6b59c8ff"
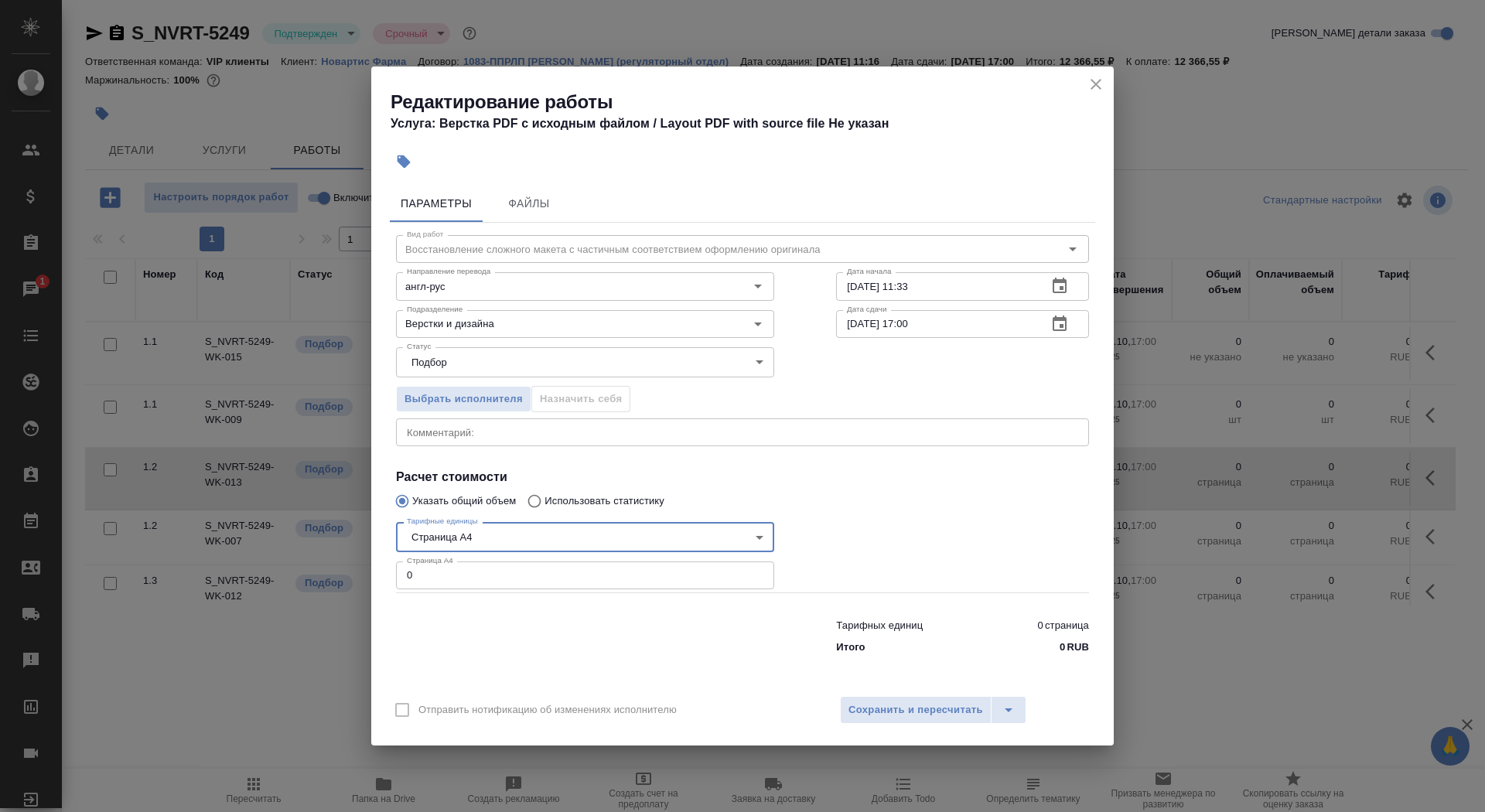
click at [454, 579] on input "0" at bounding box center [585, 575] width 378 height 28
type input "25"
click at [943, 295] on input "10.10.2025 11:33" at bounding box center [936, 286] width 199 height 28
type input "10.10.2025 13:10"
click at [1057, 320] on icon "button" at bounding box center [1059, 323] width 14 height 16
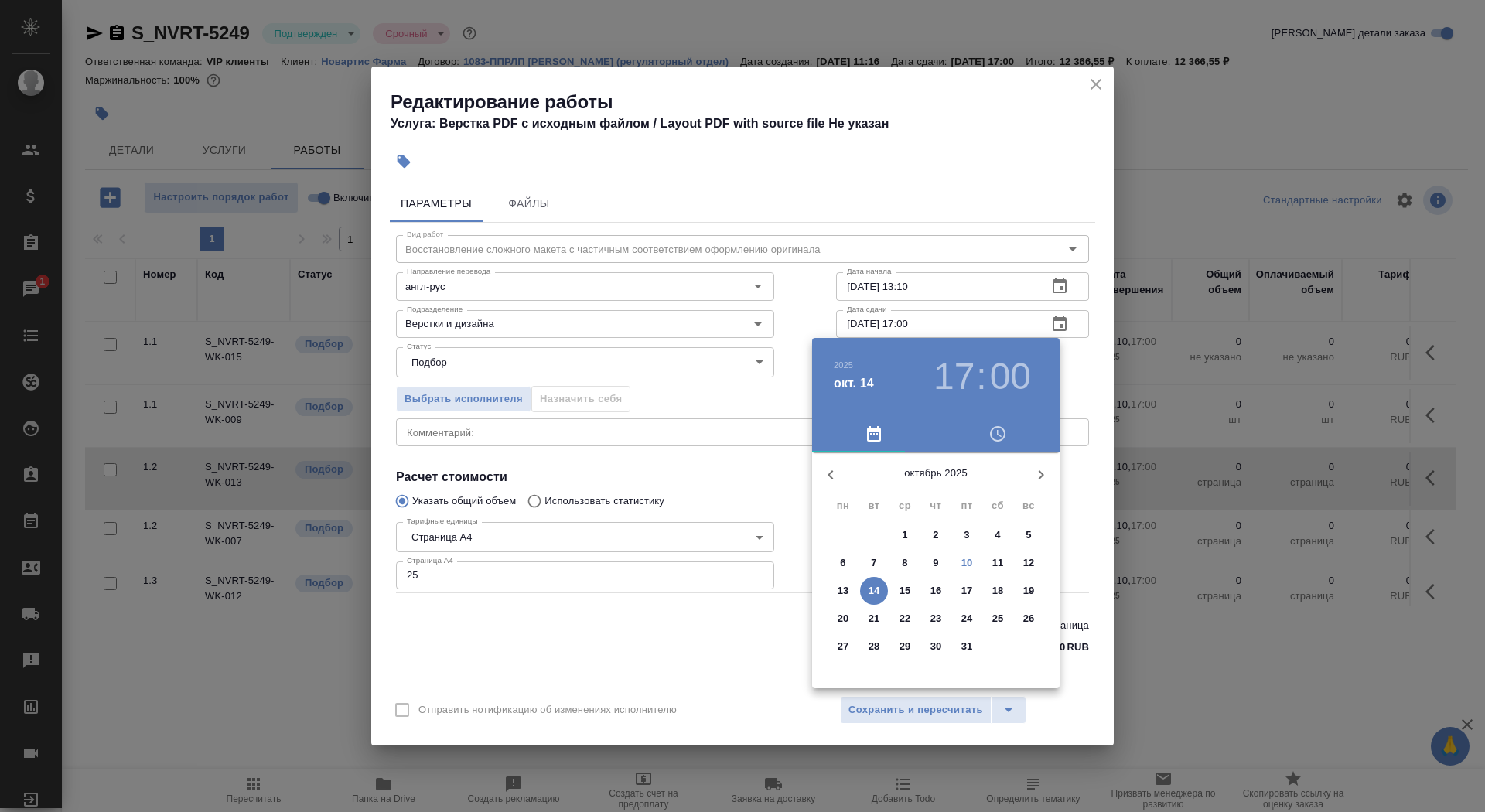
click at [987, 563] on span "11" at bounding box center [998, 563] width 28 height 16
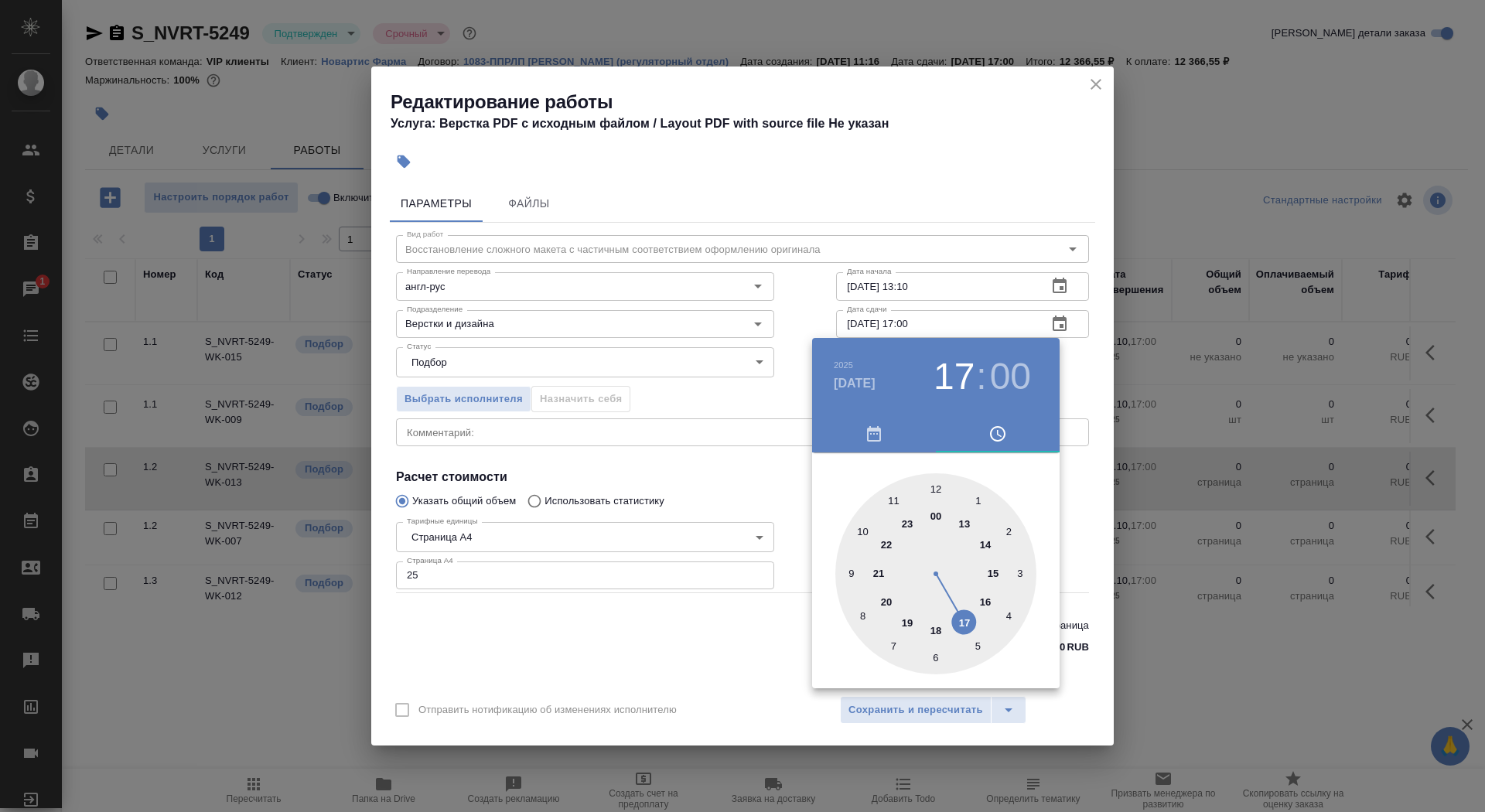
click at [938, 478] on div at bounding box center [936, 574] width 201 height 201
type input "11.10.2025 12:00"
click at [933, 483] on div at bounding box center [936, 574] width 201 height 201
click at [745, 467] on div at bounding box center [742, 406] width 1485 height 812
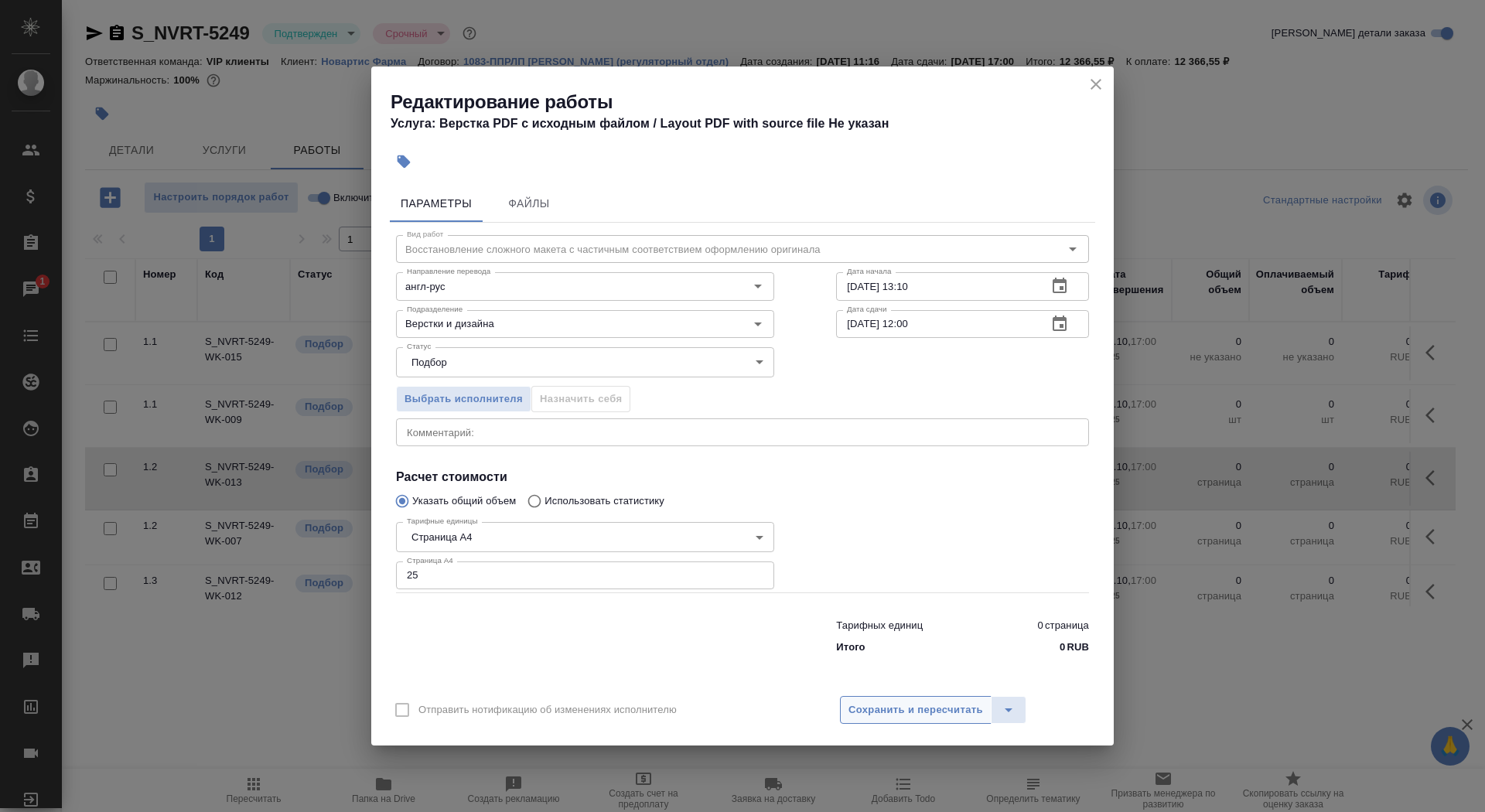
click at [908, 711] on span "Сохранить и пересчитать" at bounding box center [916, 709] width 135 height 17
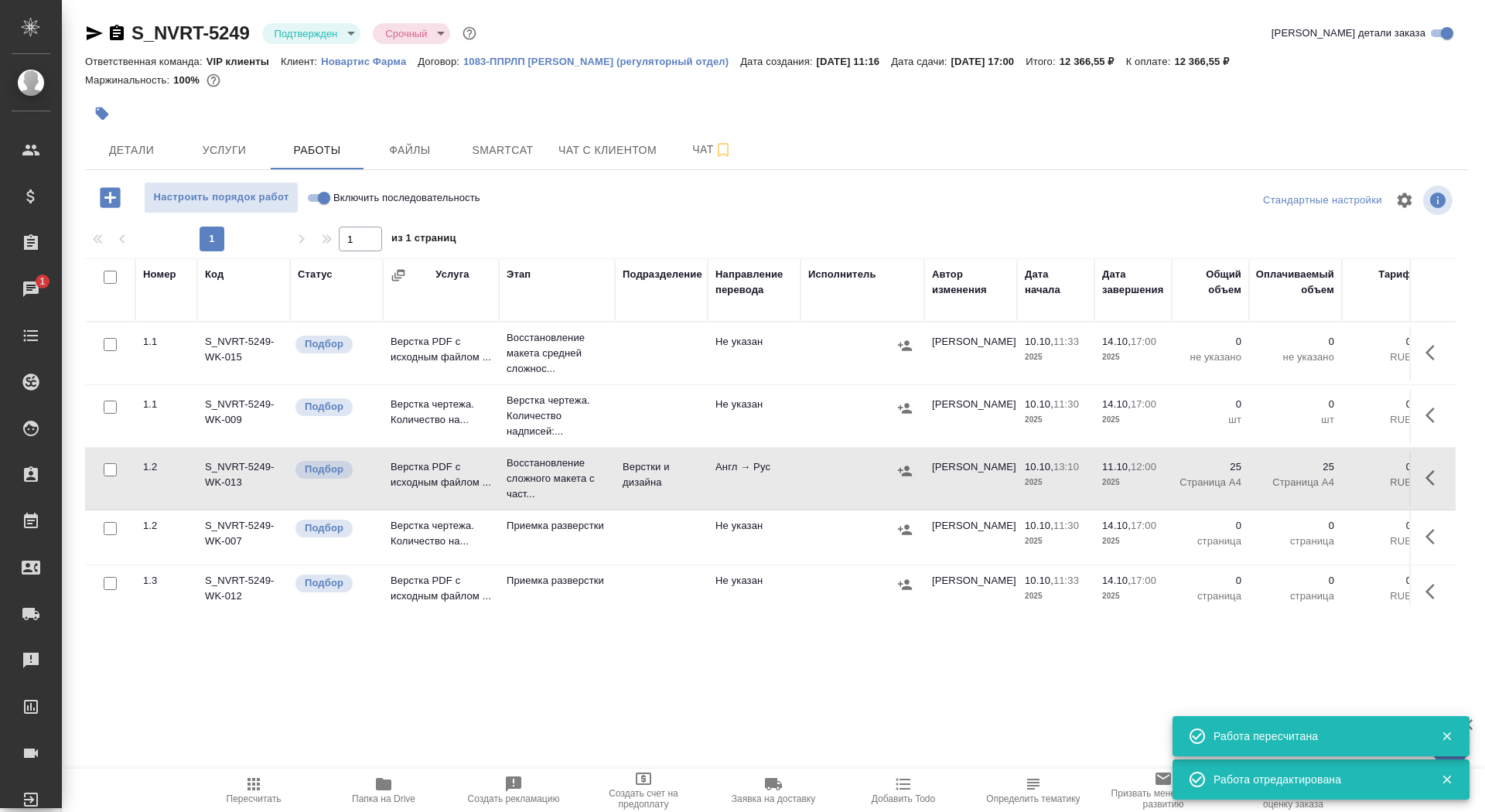
click at [1431, 345] on icon "button" at bounding box center [1434, 353] width 18 height 18
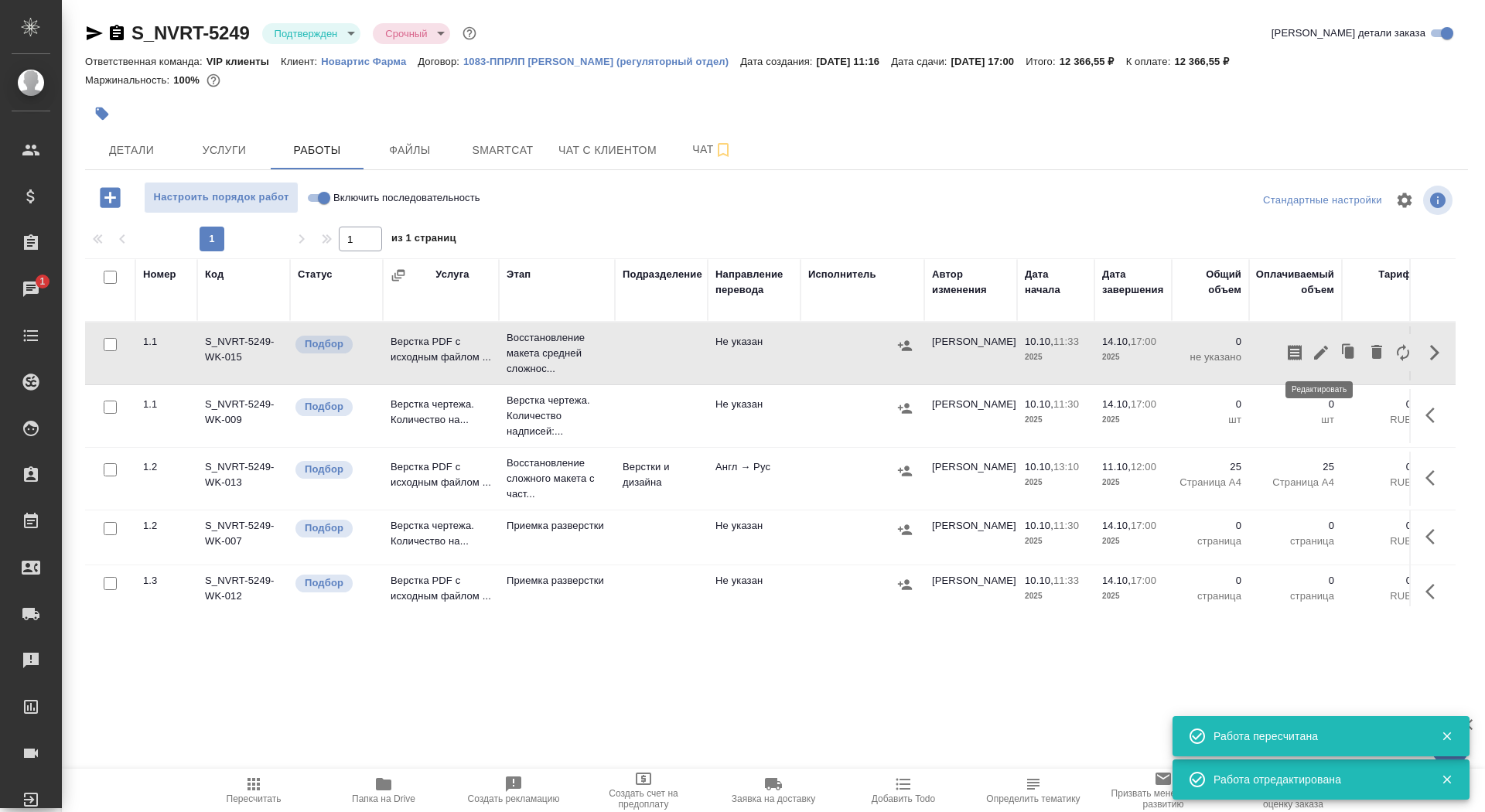
click at [1319, 347] on icon "button" at bounding box center [1321, 353] width 18 height 18
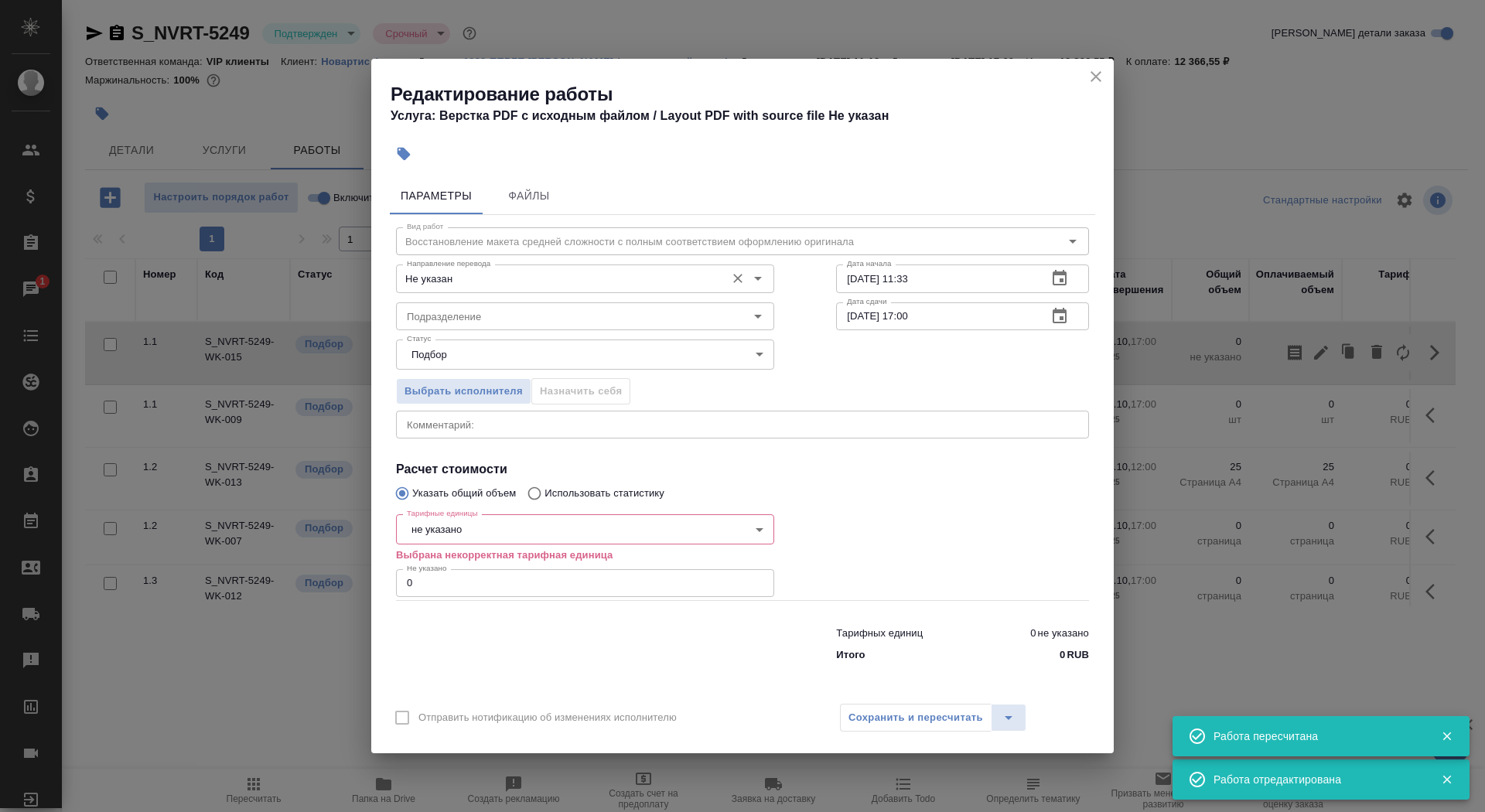
click at [531, 275] on input "Не указан" at bounding box center [559, 278] width 317 height 18
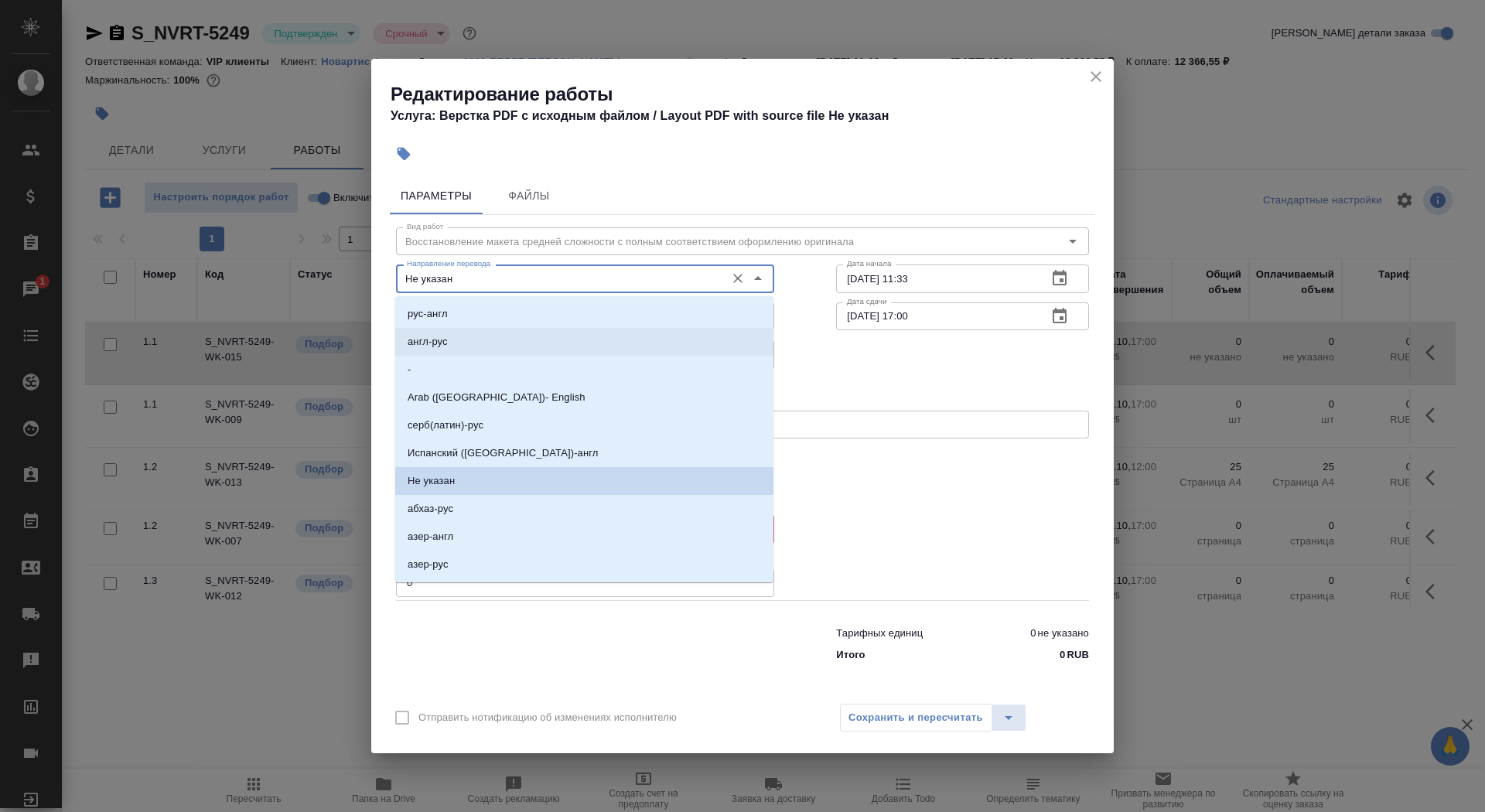
click at [513, 341] on li "англ-рус" at bounding box center [584, 342] width 378 height 28
type input "англ-рус"
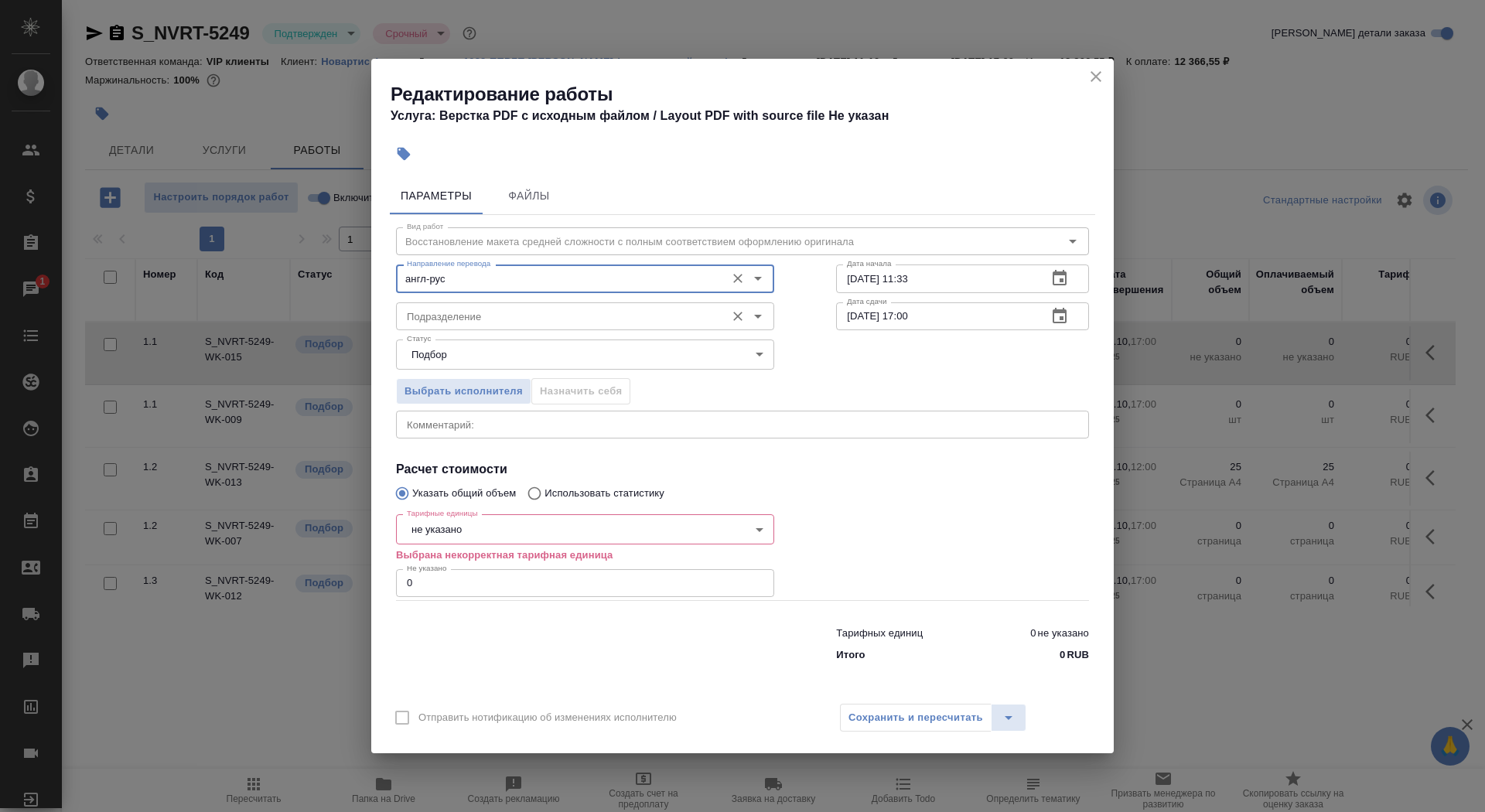
click at [504, 316] on input "Подразделение" at bounding box center [559, 316] width 317 height 18
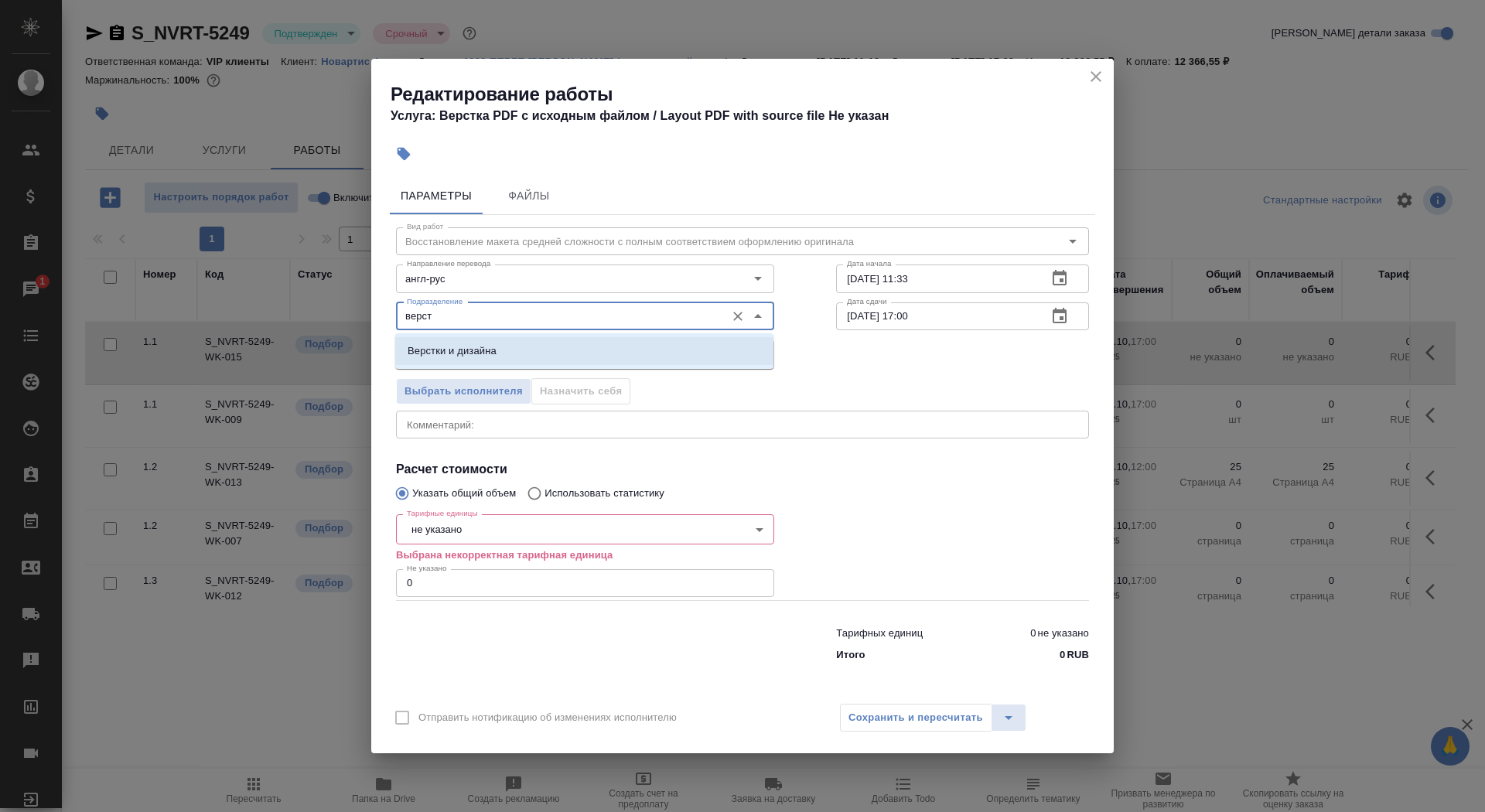
click at [472, 348] on p "Верстки и дизайна" at bounding box center [451, 351] width 89 height 16
type input "Верстки и дизайна"
click at [460, 530] on body "🙏 .cls-1 fill:#fff; AWATERA Saydasheva Dilyara Клиенты Спецификации Заказы 1 Ча…" at bounding box center [742, 406] width 1485 height 812
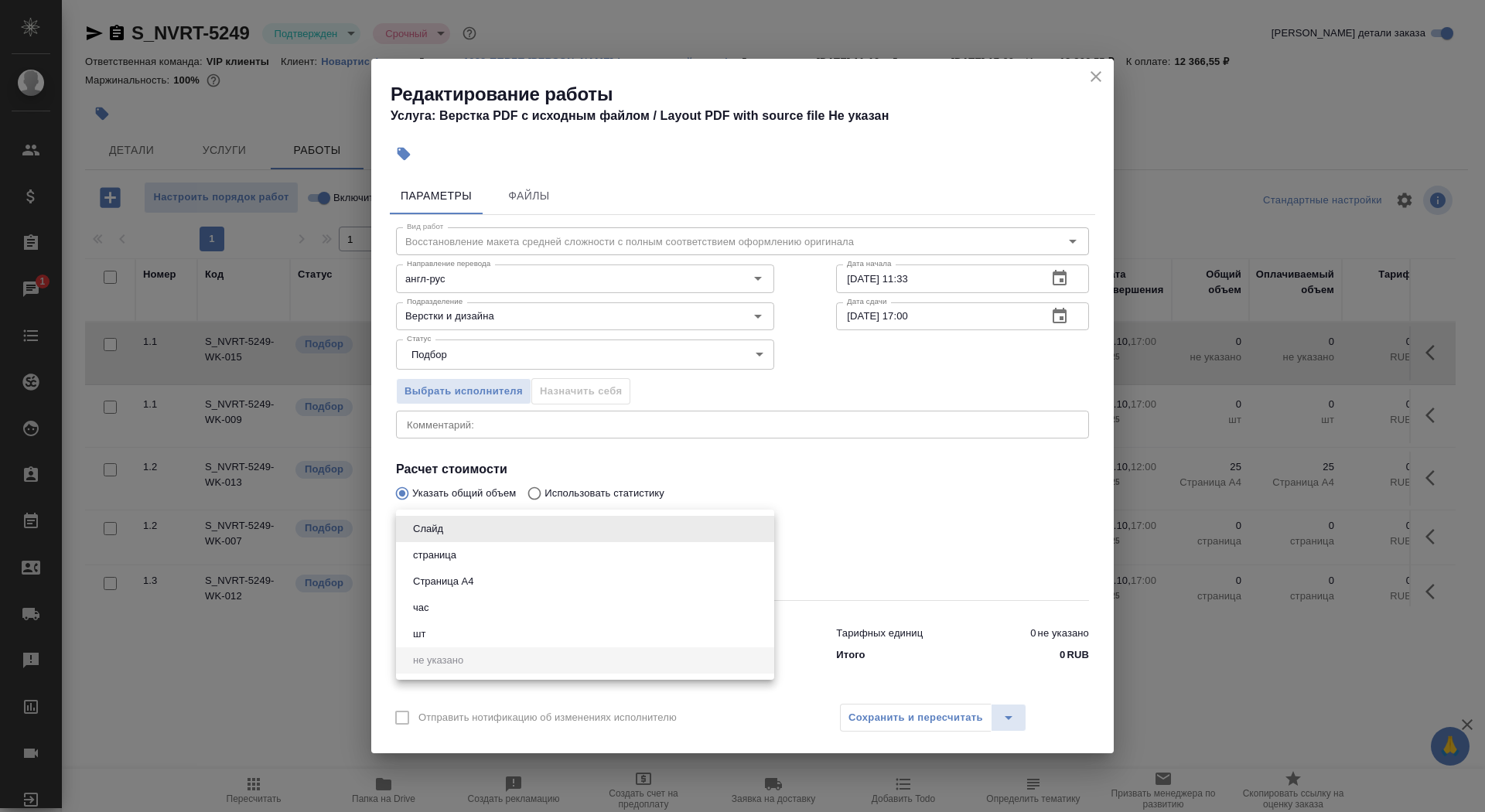
click at [467, 591] on li "Страница А4" at bounding box center [585, 581] width 378 height 26
type input "5f036ec4e16dec2d6b59c8ff"
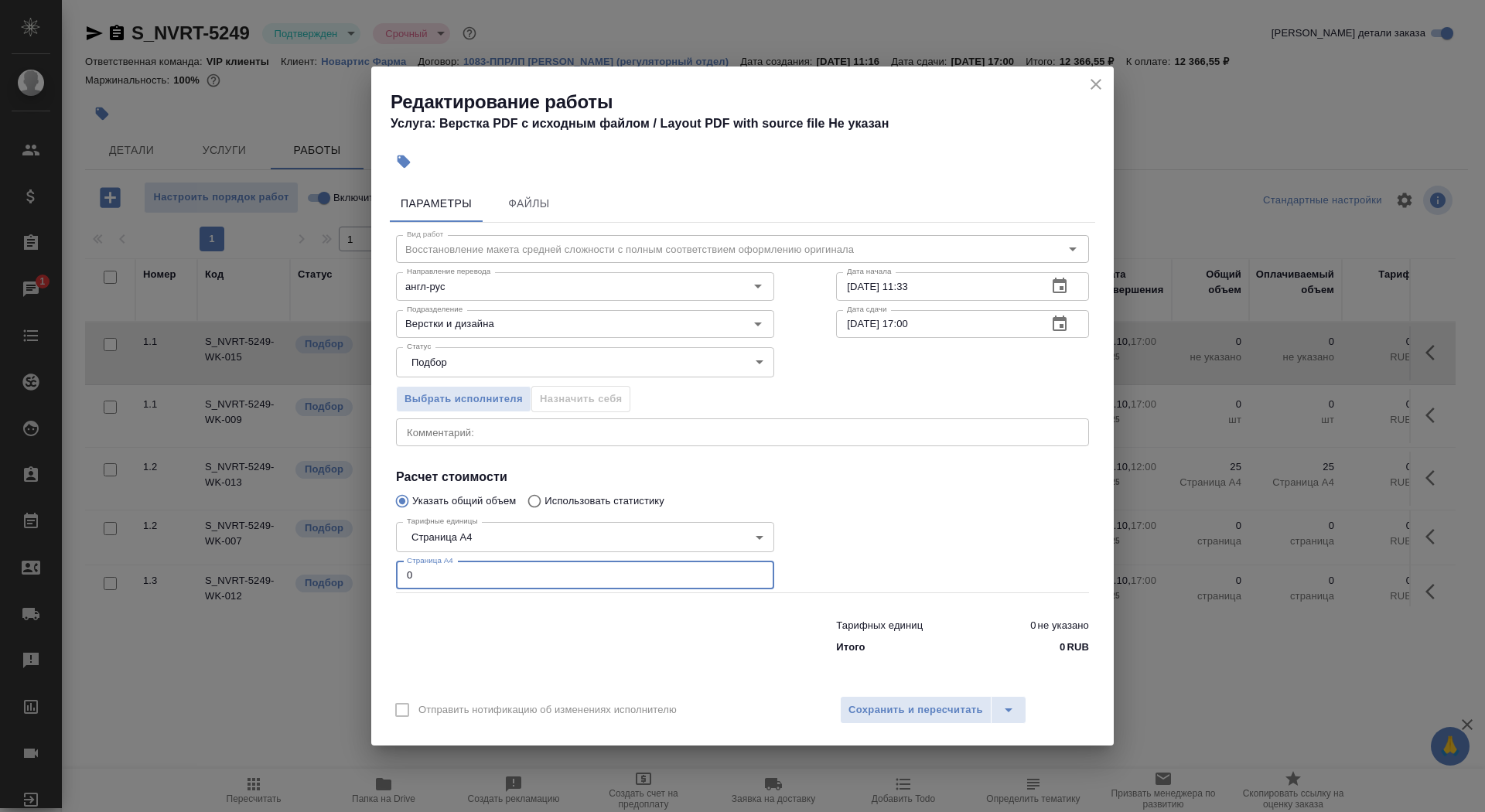
click at [455, 584] on input "0" at bounding box center [585, 575] width 378 height 28
type input "15"
click at [1055, 283] on icon "button" at bounding box center [1059, 285] width 14 height 16
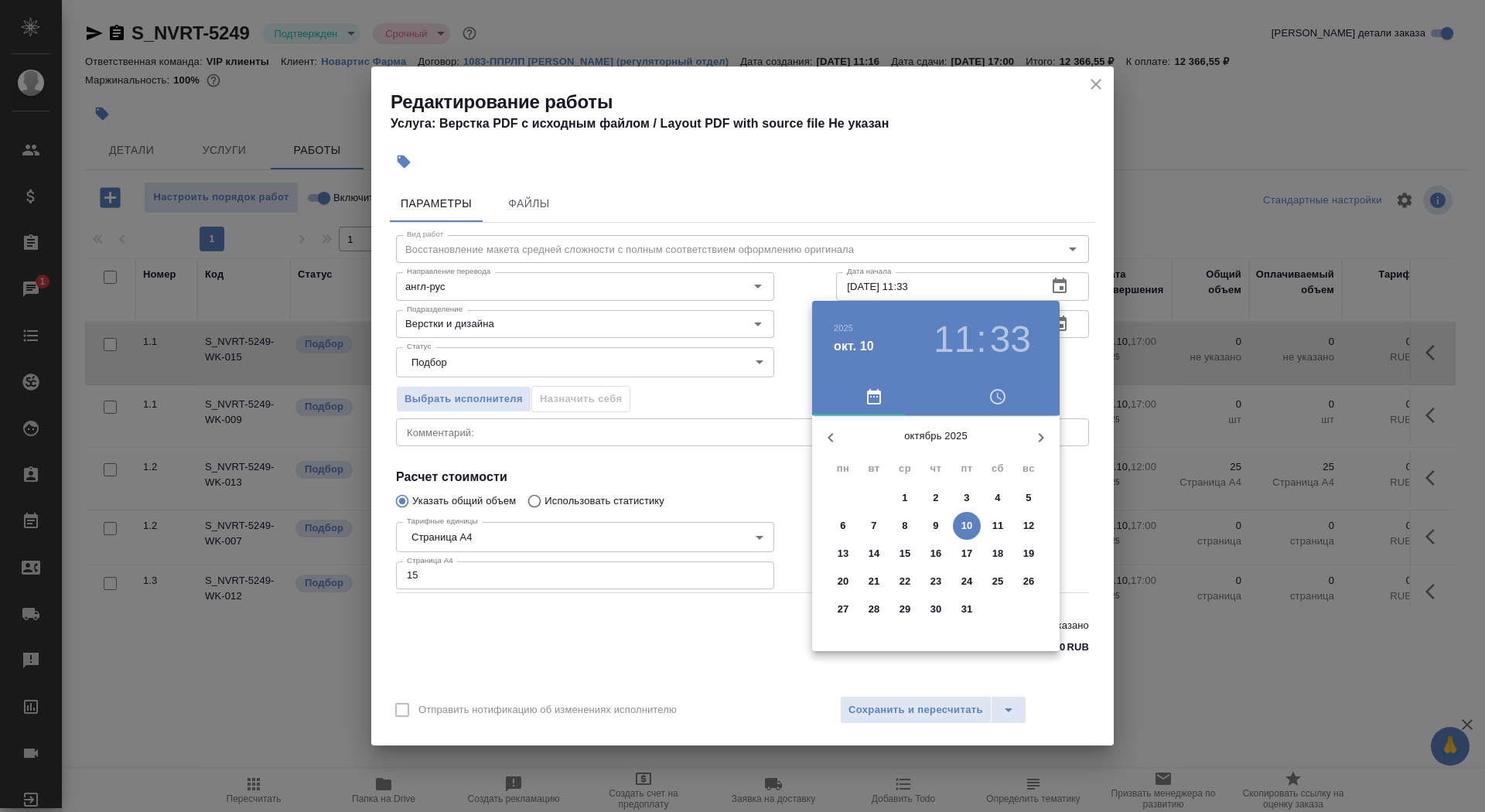
click at [968, 521] on p "10" at bounding box center [967, 526] width 12 height 16
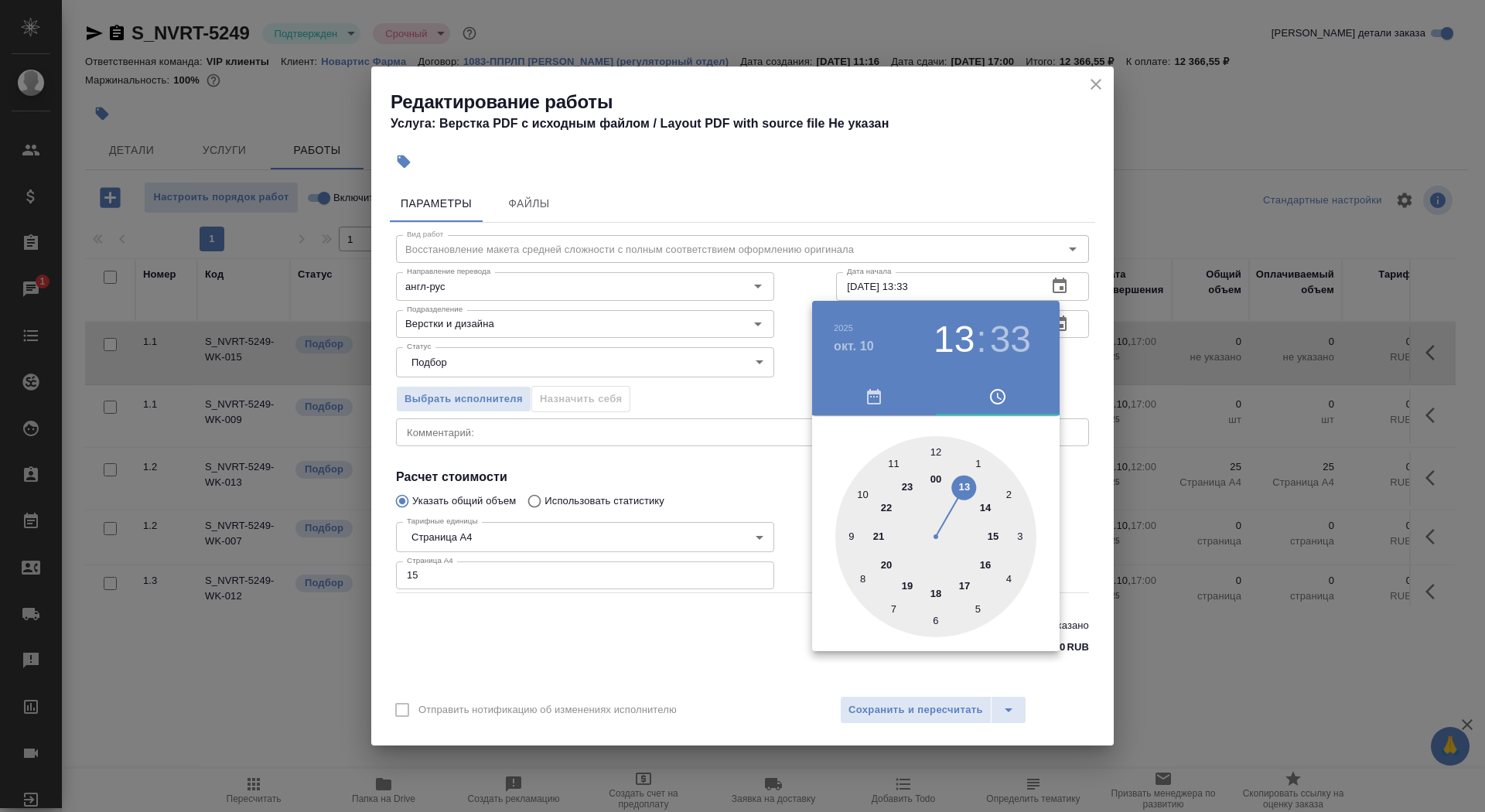
click at [967, 485] on div at bounding box center [936, 536] width 201 height 201
click at [1010, 493] on div at bounding box center [936, 536] width 201 height 201
type input "10.10.2025 13:10"
click at [740, 508] on div at bounding box center [742, 406] width 1485 height 812
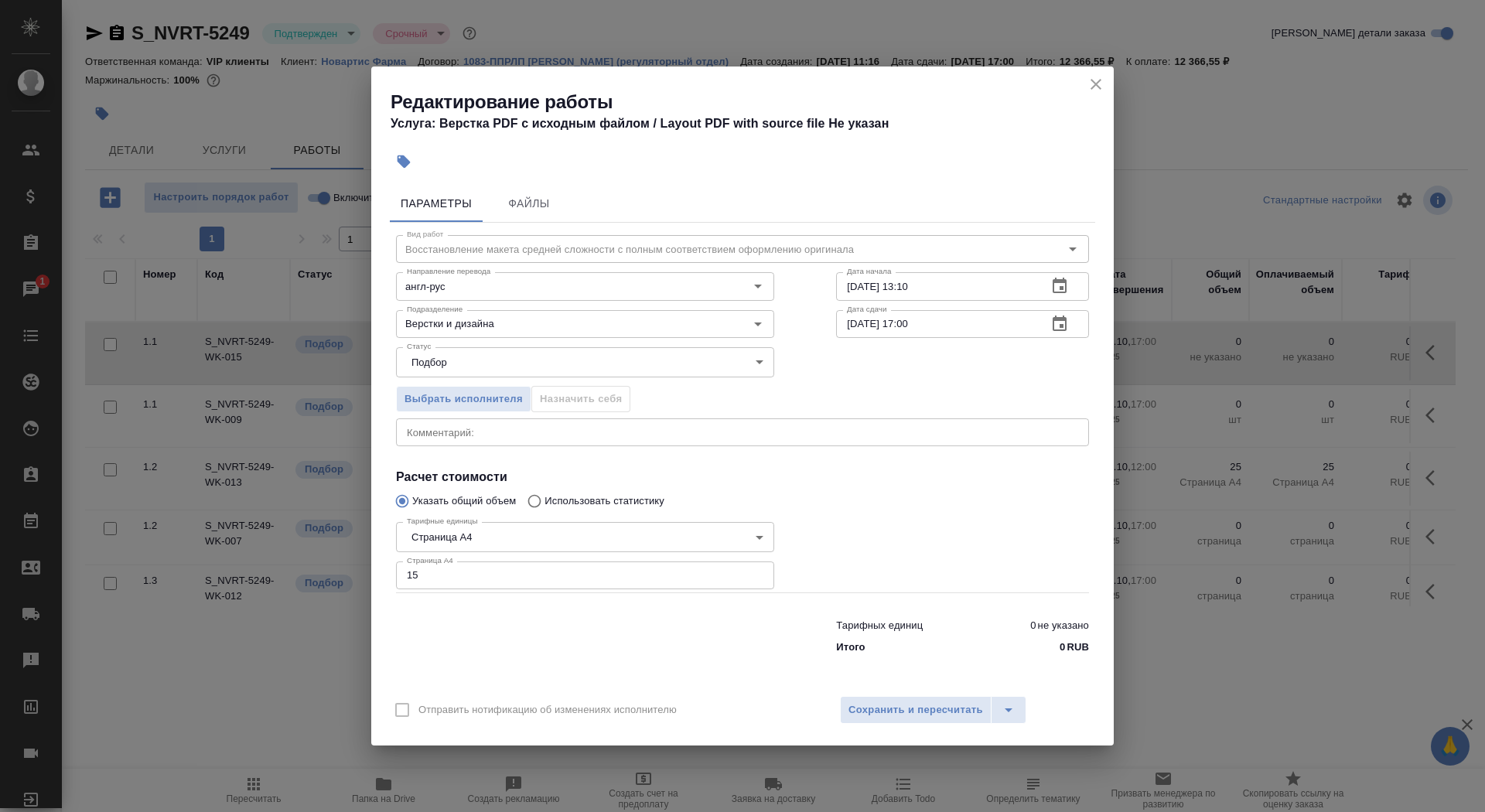
click at [1060, 329] on icon "button" at bounding box center [1059, 324] width 18 height 18
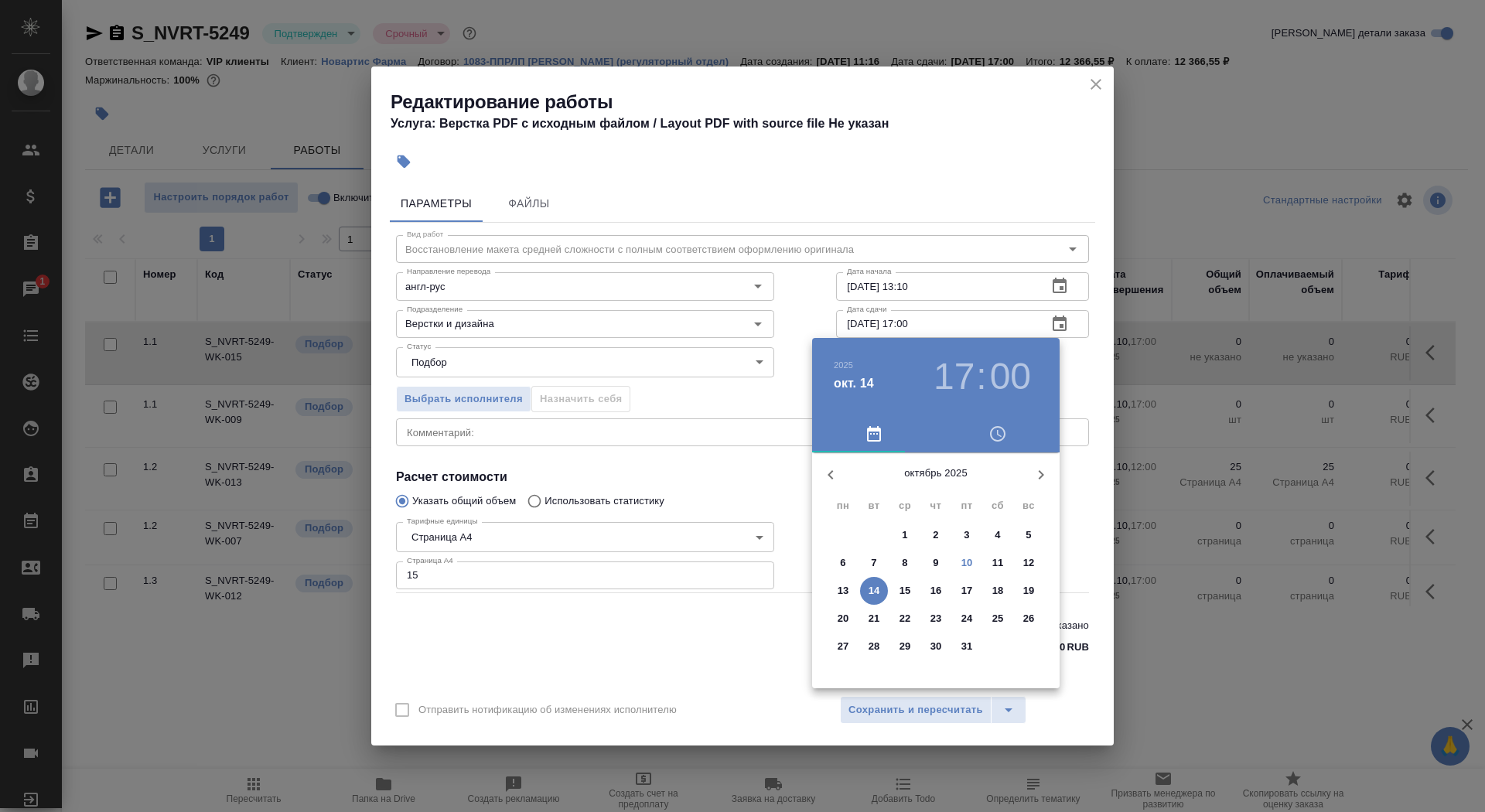
click at [960, 559] on span "10" at bounding box center [967, 563] width 28 height 16
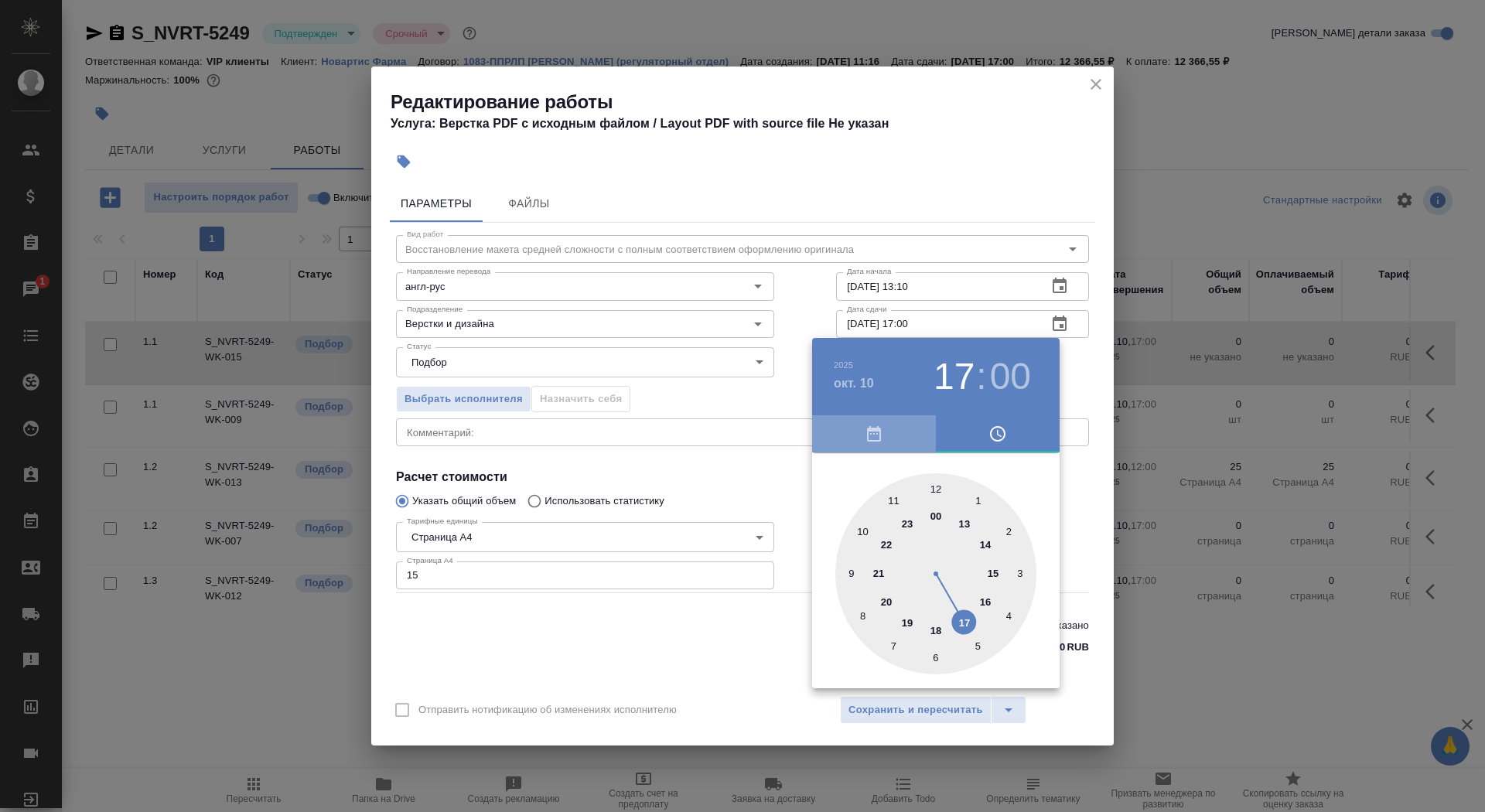
click at [877, 444] on button "button" at bounding box center [874, 434] width 123 height 37
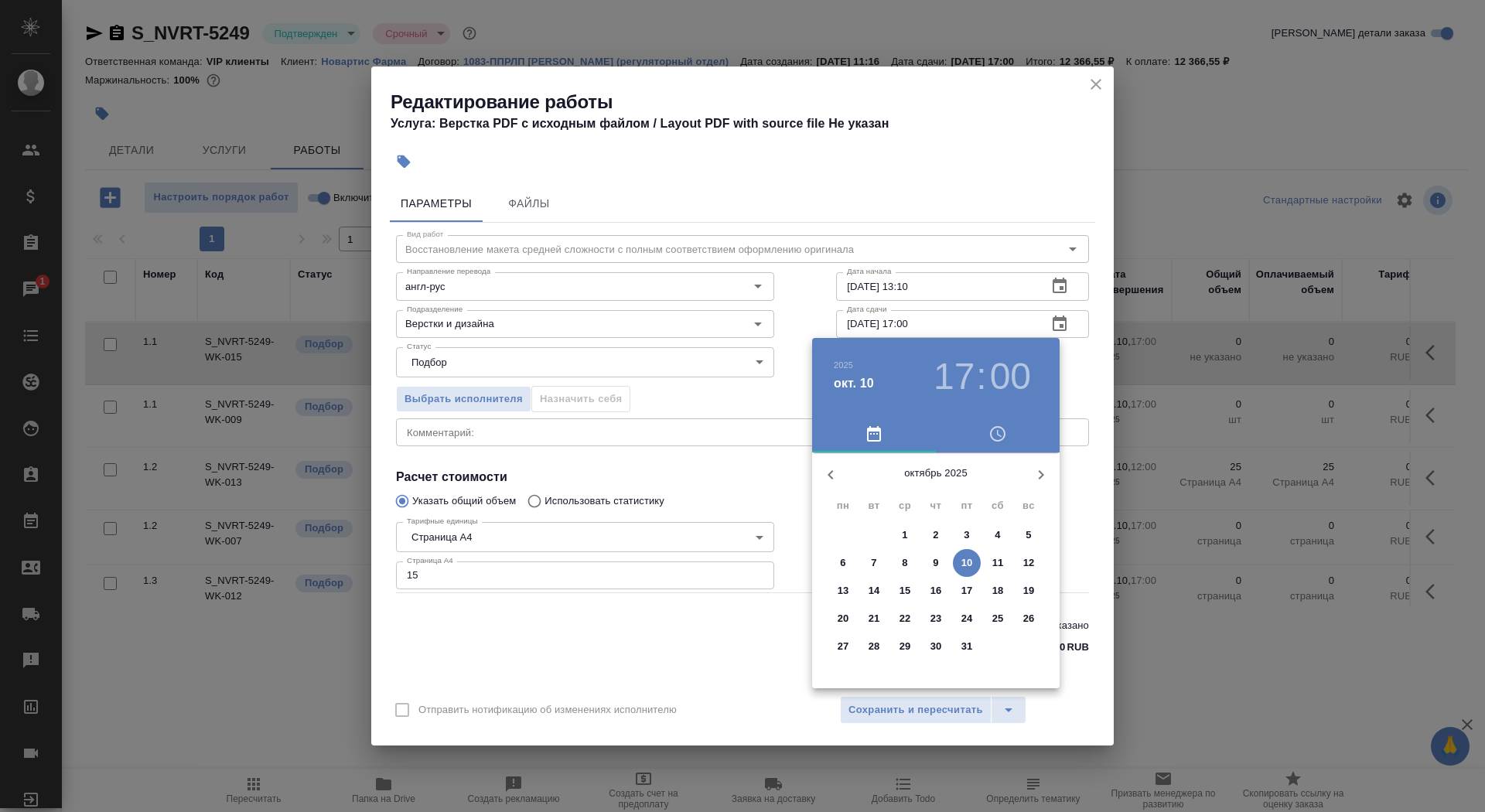
click at [996, 560] on p "11" at bounding box center [998, 563] width 12 height 16
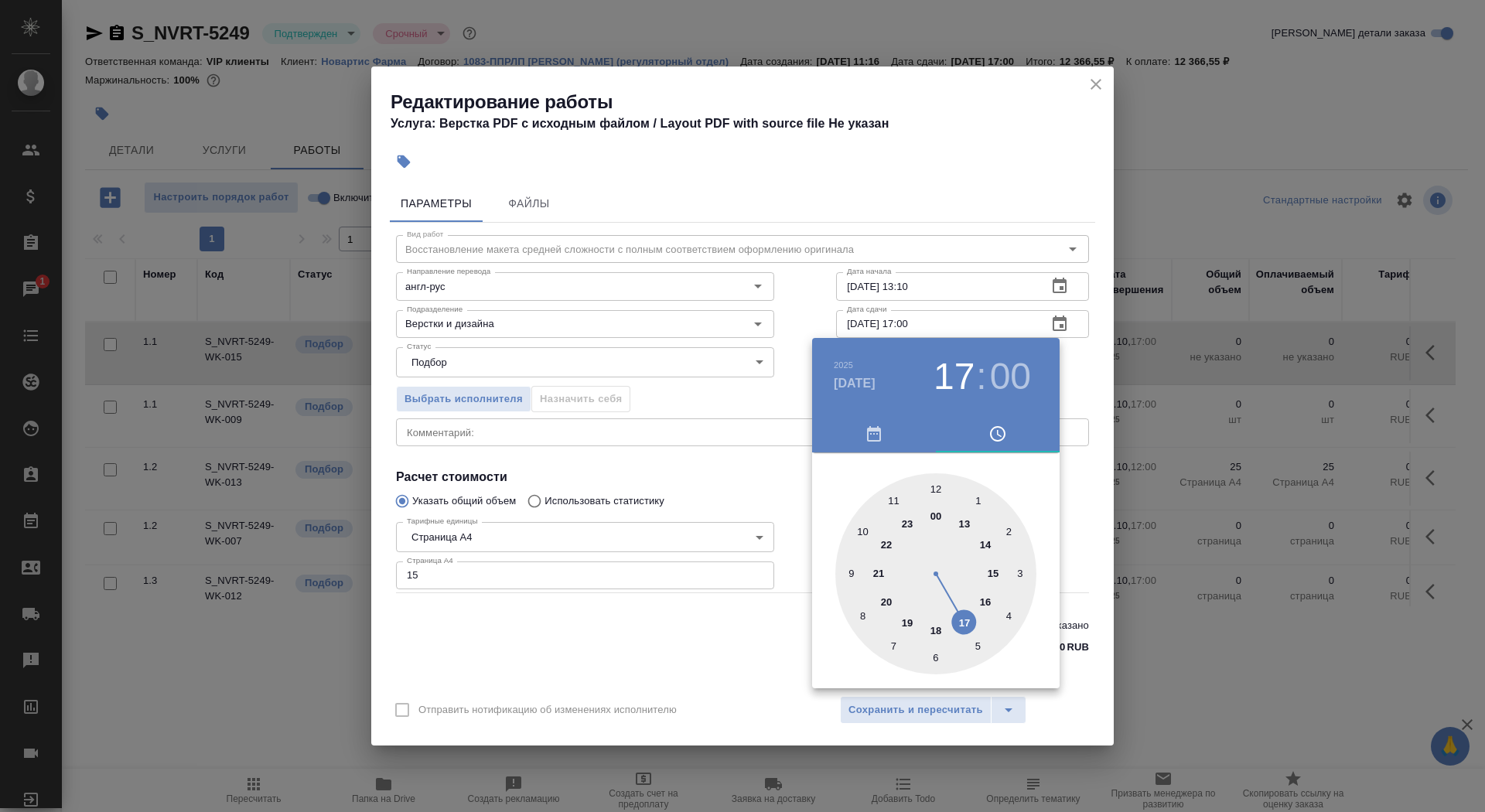
click at [935, 486] on div at bounding box center [936, 574] width 201 height 201
type input "11.10.2025 12:00"
click at [935, 486] on div at bounding box center [936, 574] width 201 height 201
click at [765, 465] on div at bounding box center [742, 406] width 1485 height 812
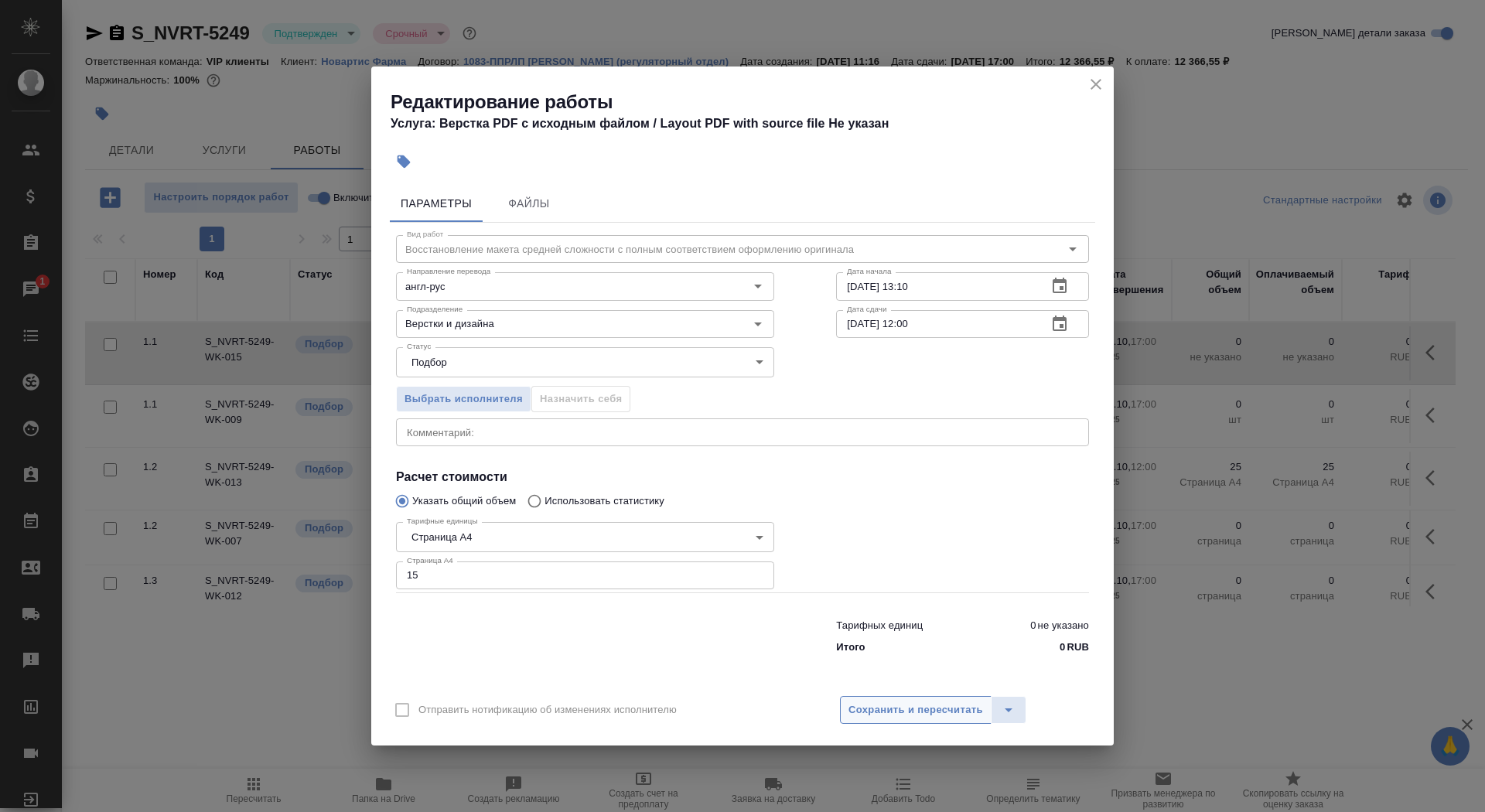
click at [888, 714] on span "Сохранить и пересчитать" at bounding box center [916, 709] width 135 height 17
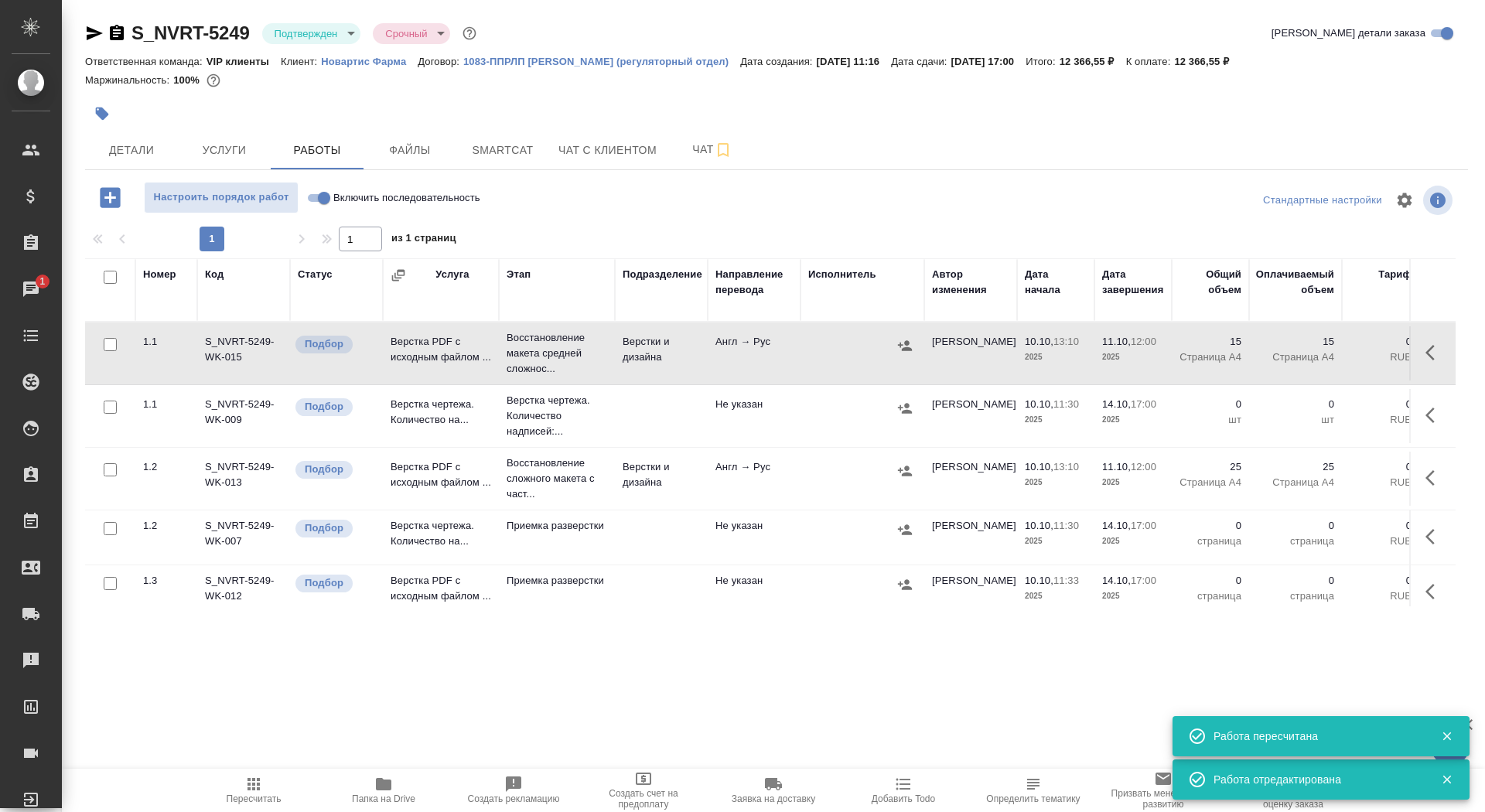
click at [88, 104] on button "button" at bounding box center [102, 113] width 34 height 34
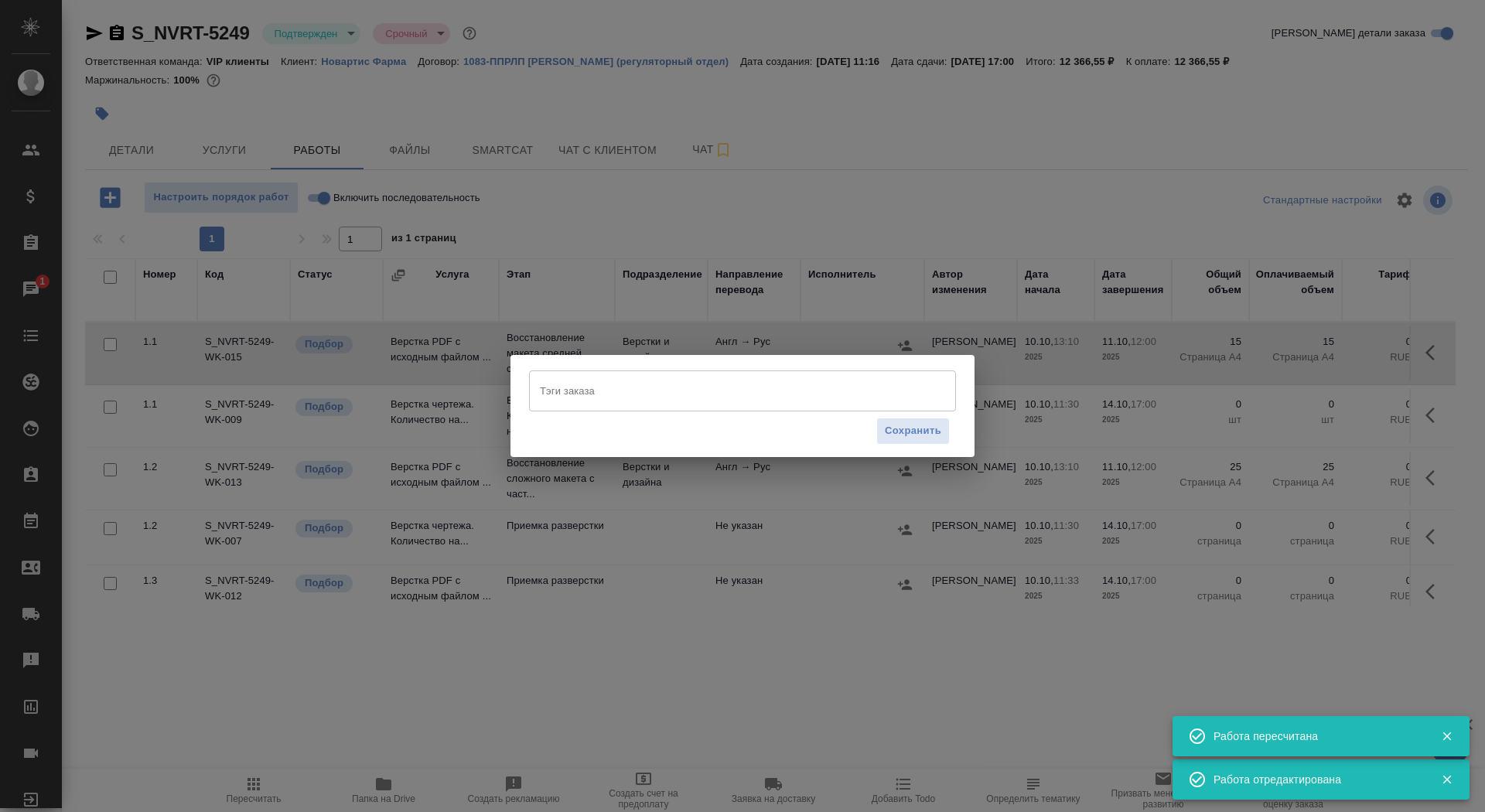
click at [621, 384] on input "Тэги заказа" at bounding box center [727, 391] width 383 height 26
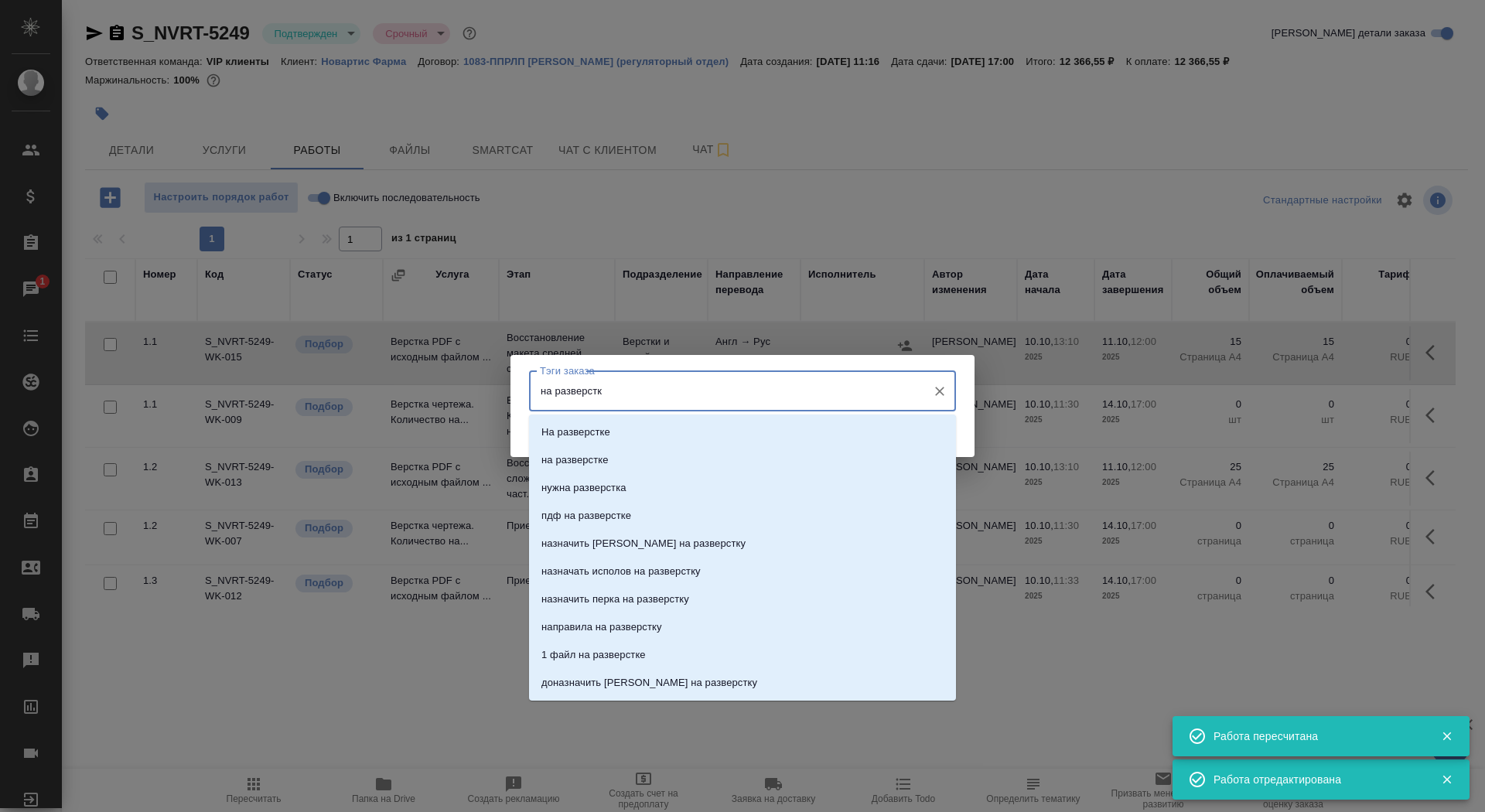
type input "на разверстке"
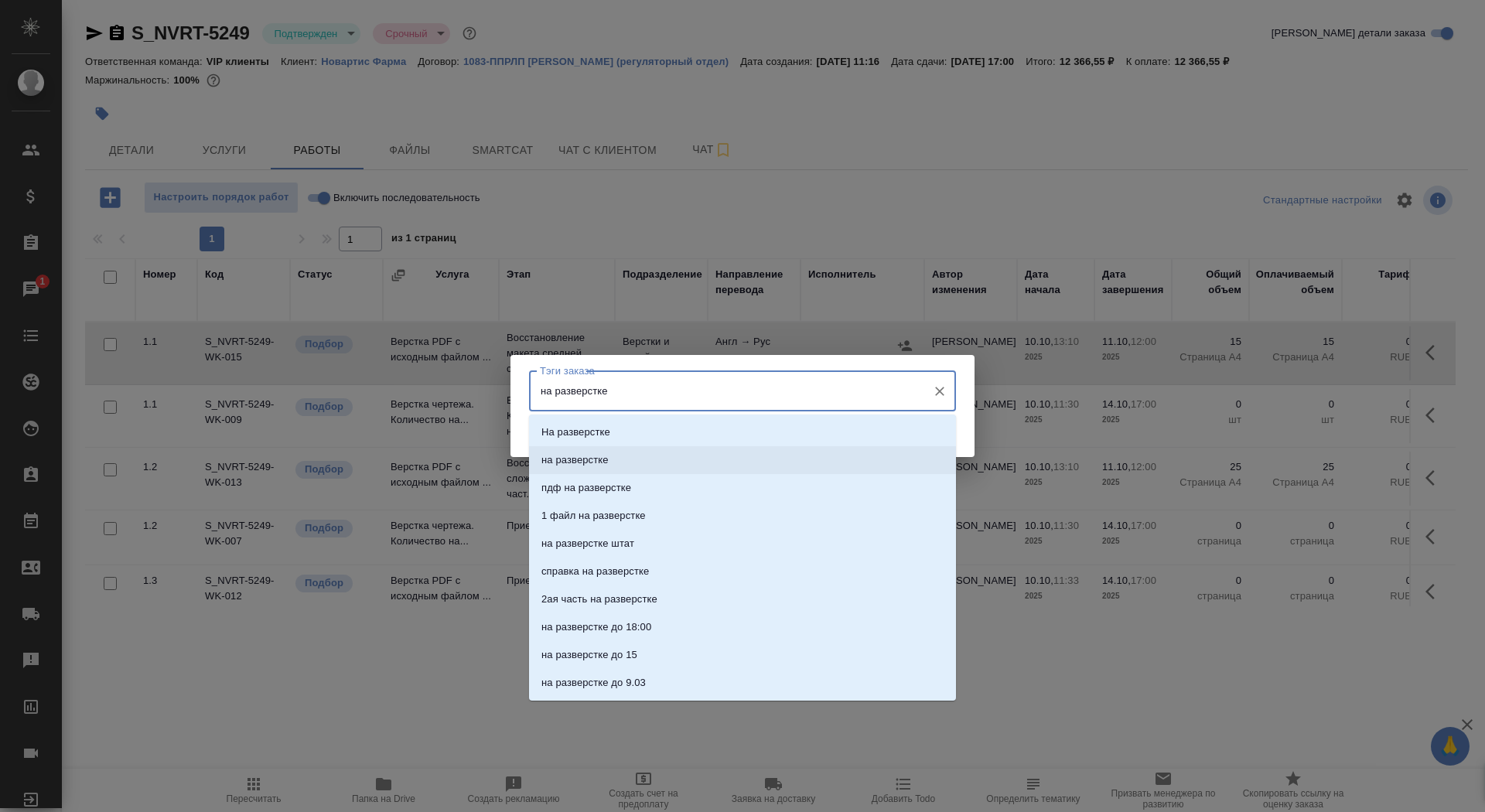
click at [661, 468] on li "на разверстке" at bounding box center [743, 460] width 427 height 28
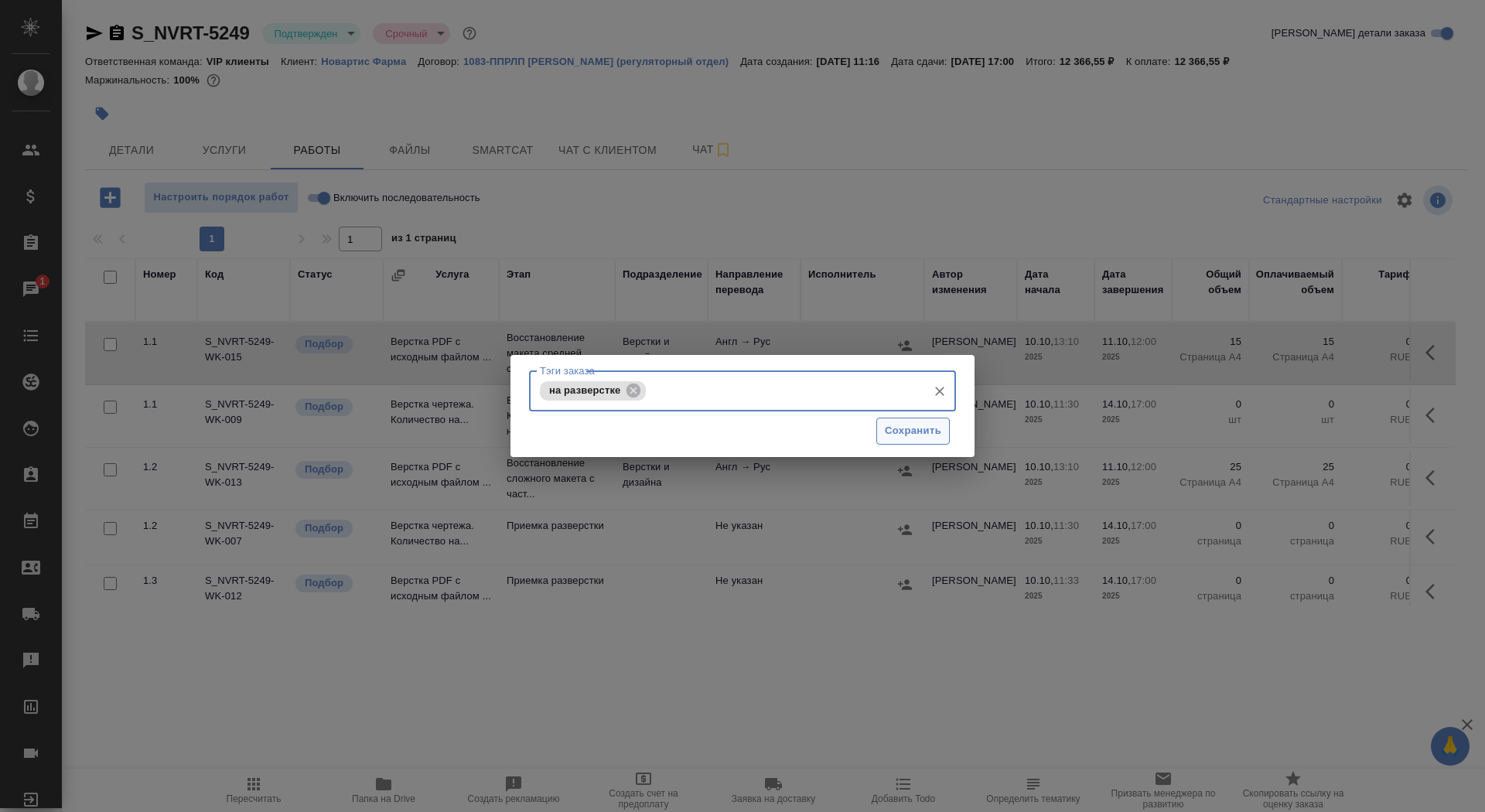
click at [907, 427] on span "Сохранить" at bounding box center [913, 430] width 56 height 17
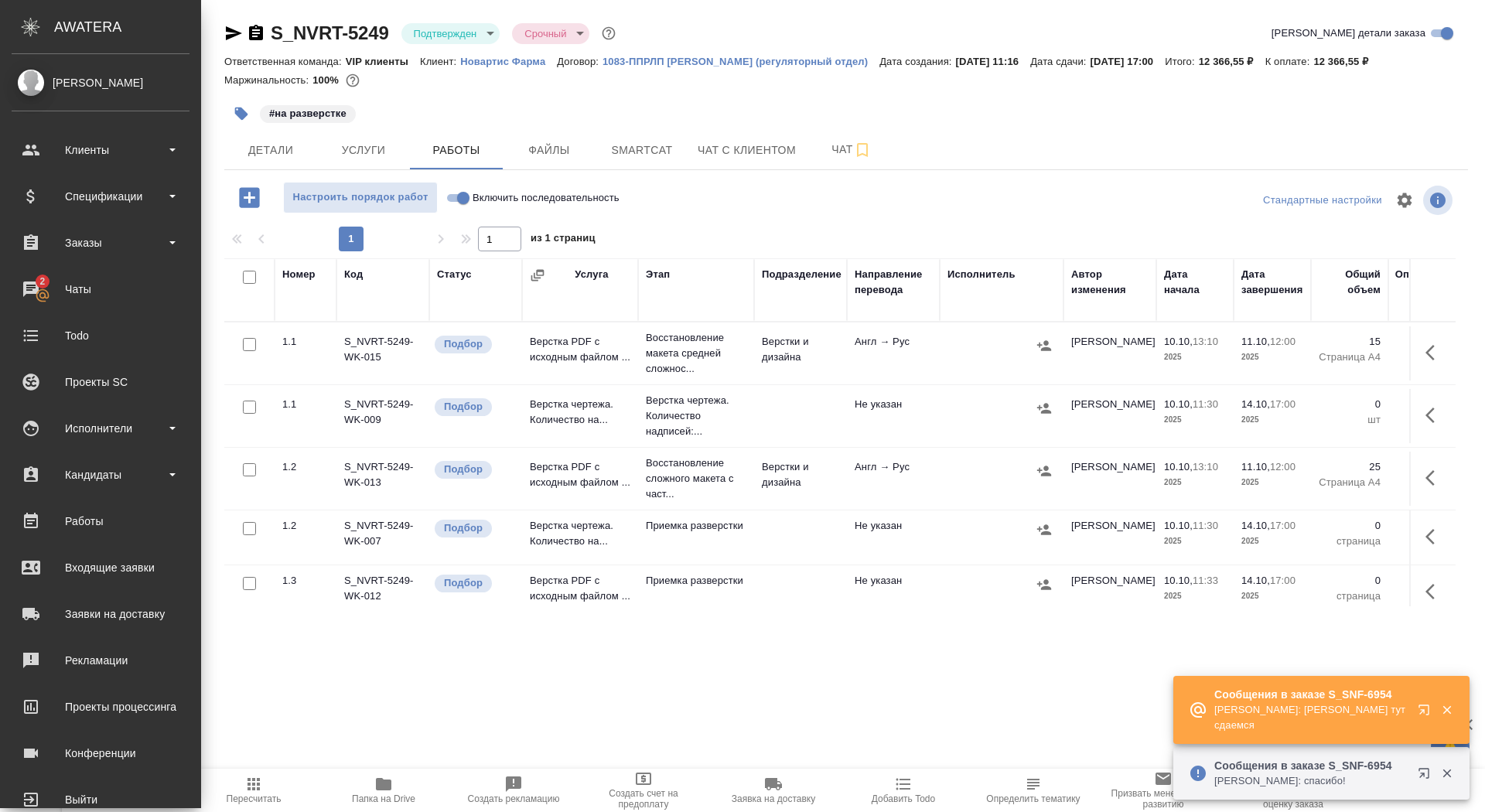
click at [49, 310] on ul "Клиенты Спецификации Заказы 2 Чаты Todo Проекты SC Исполнители Кандидаты Работы…" at bounding box center [100, 470] width 201 height 696
click at [49, 304] on link "2 Чаты" at bounding box center [100, 289] width 193 height 39
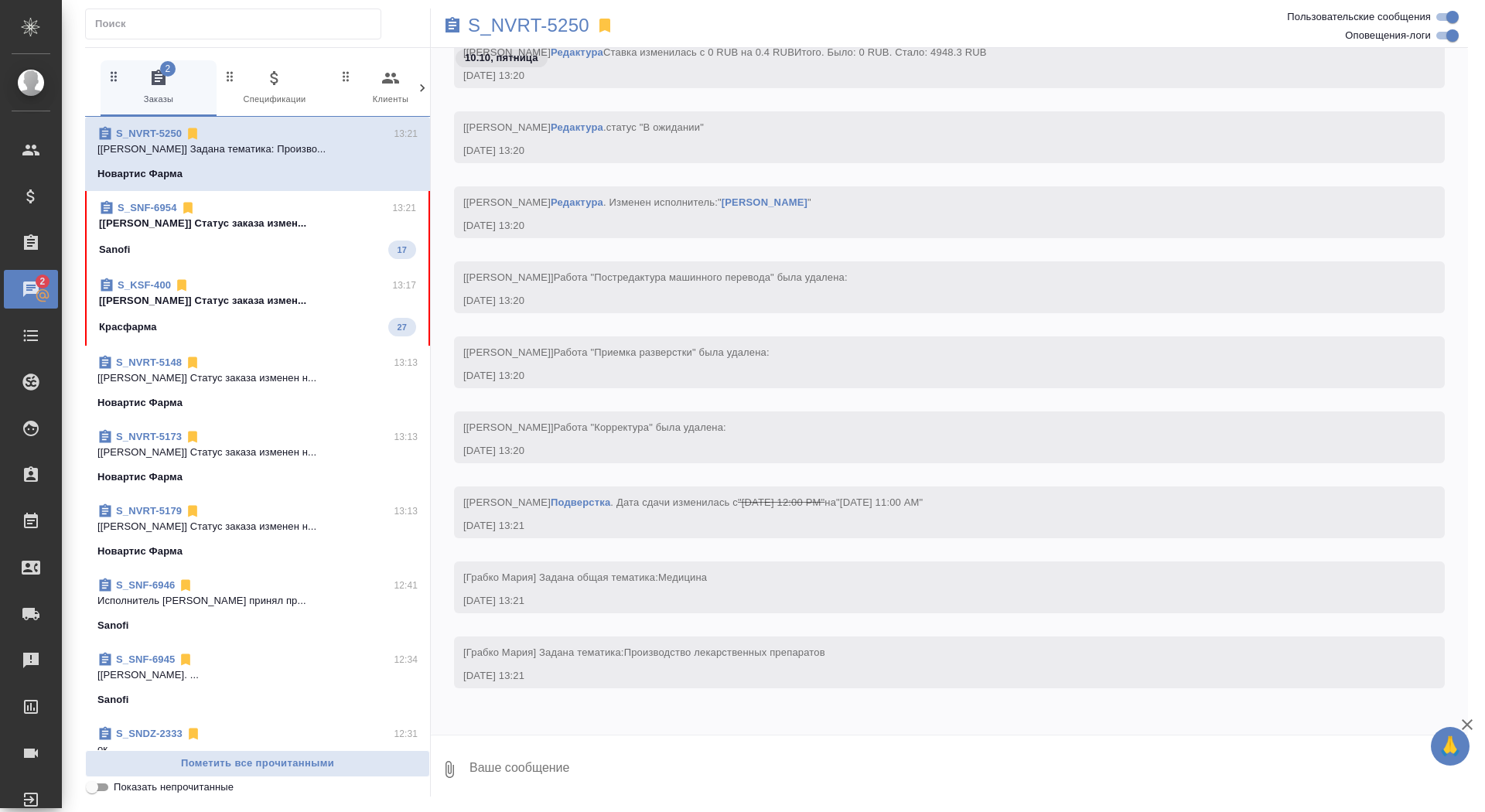
scroll to position [34481, 0]
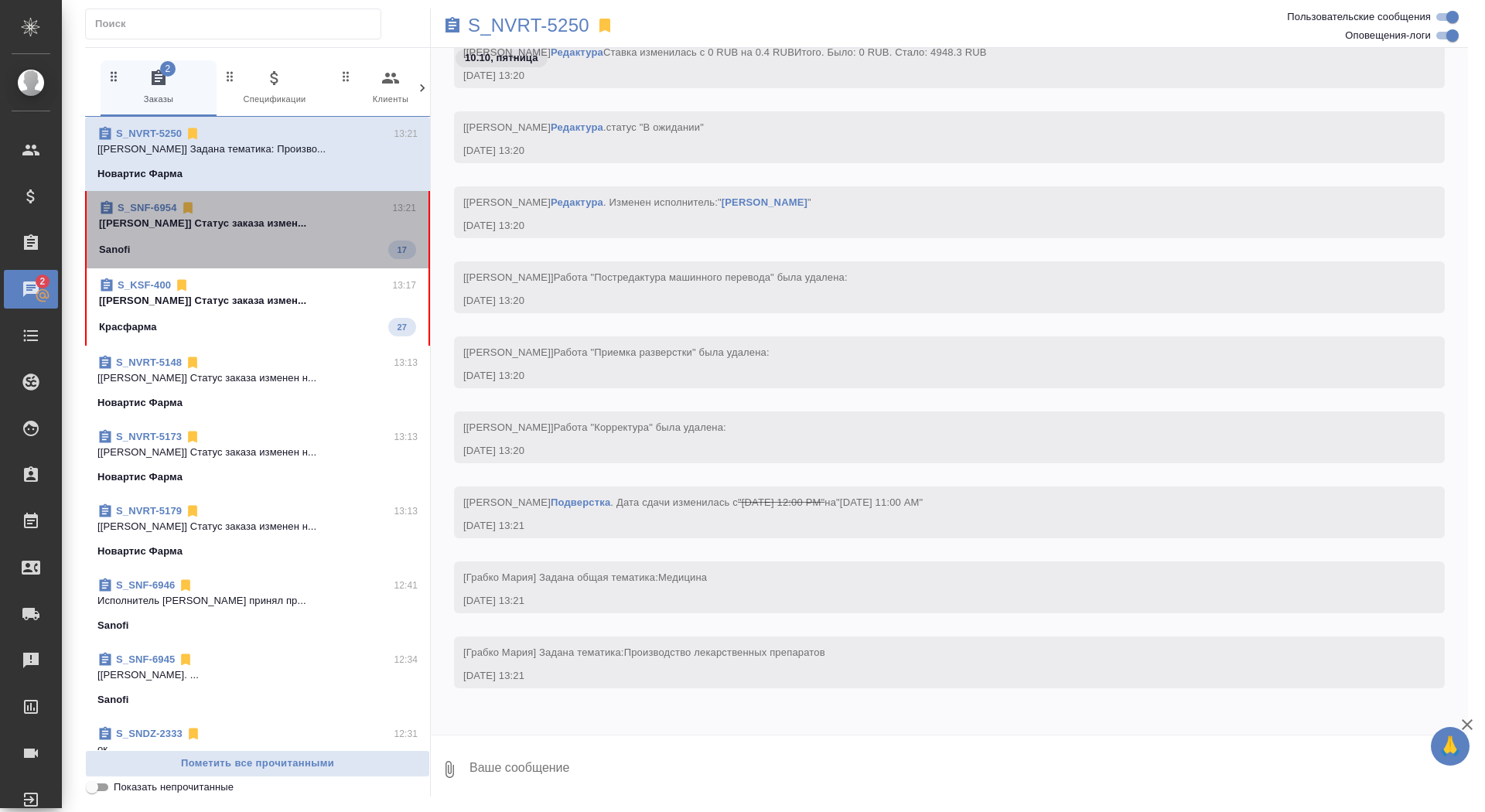
click at [381, 238] on span "S_SNF-6954 13:21 [Горшкова Валентина] Статус заказа измен... Sanofi 17" at bounding box center [258, 229] width 317 height 59
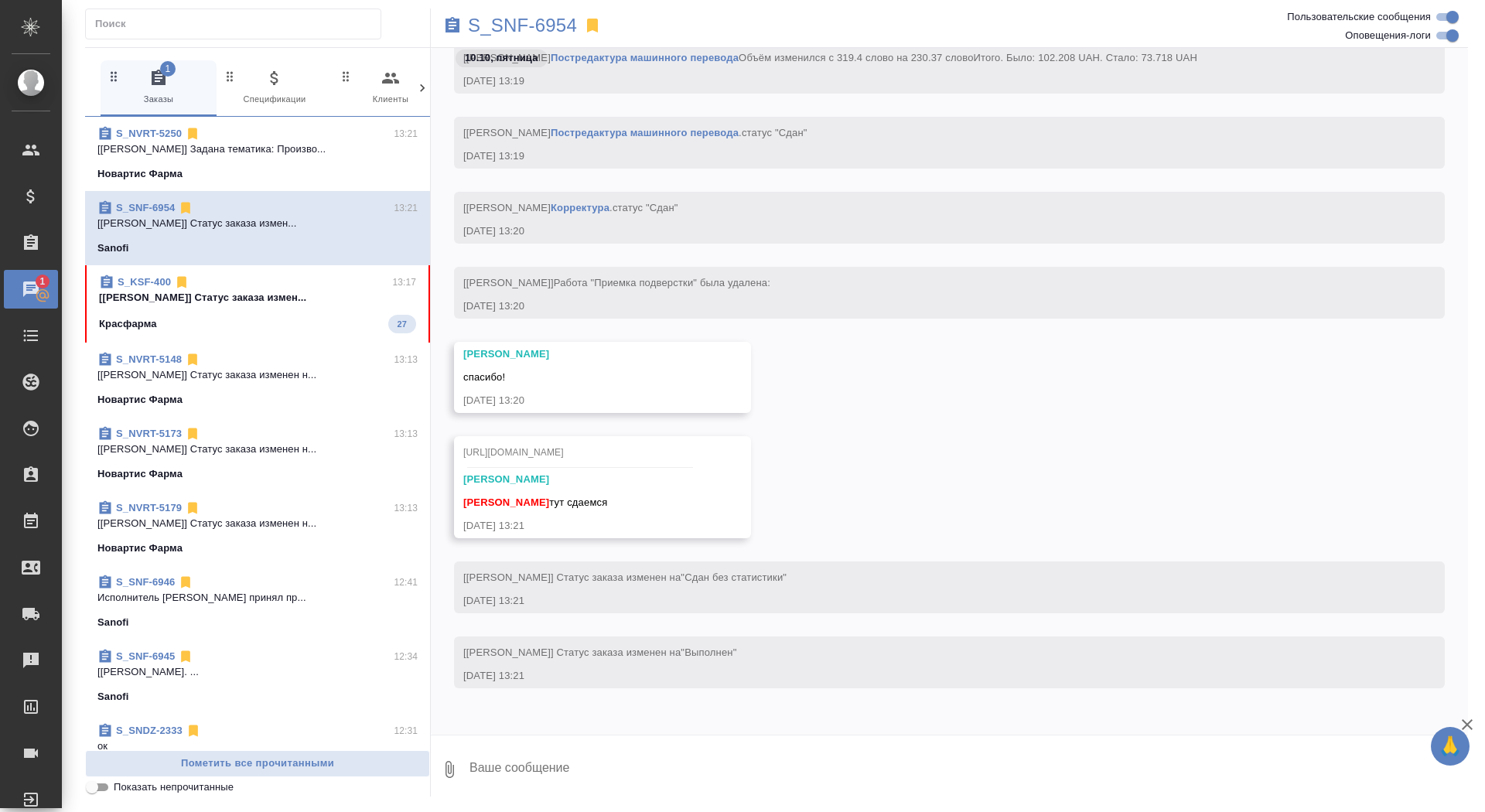
scroll to position [61280, 0]
click at [569, 759] on textarea at bounding box center [968, 770] width 1000 height 53
type textarea "спасибо, забрала"
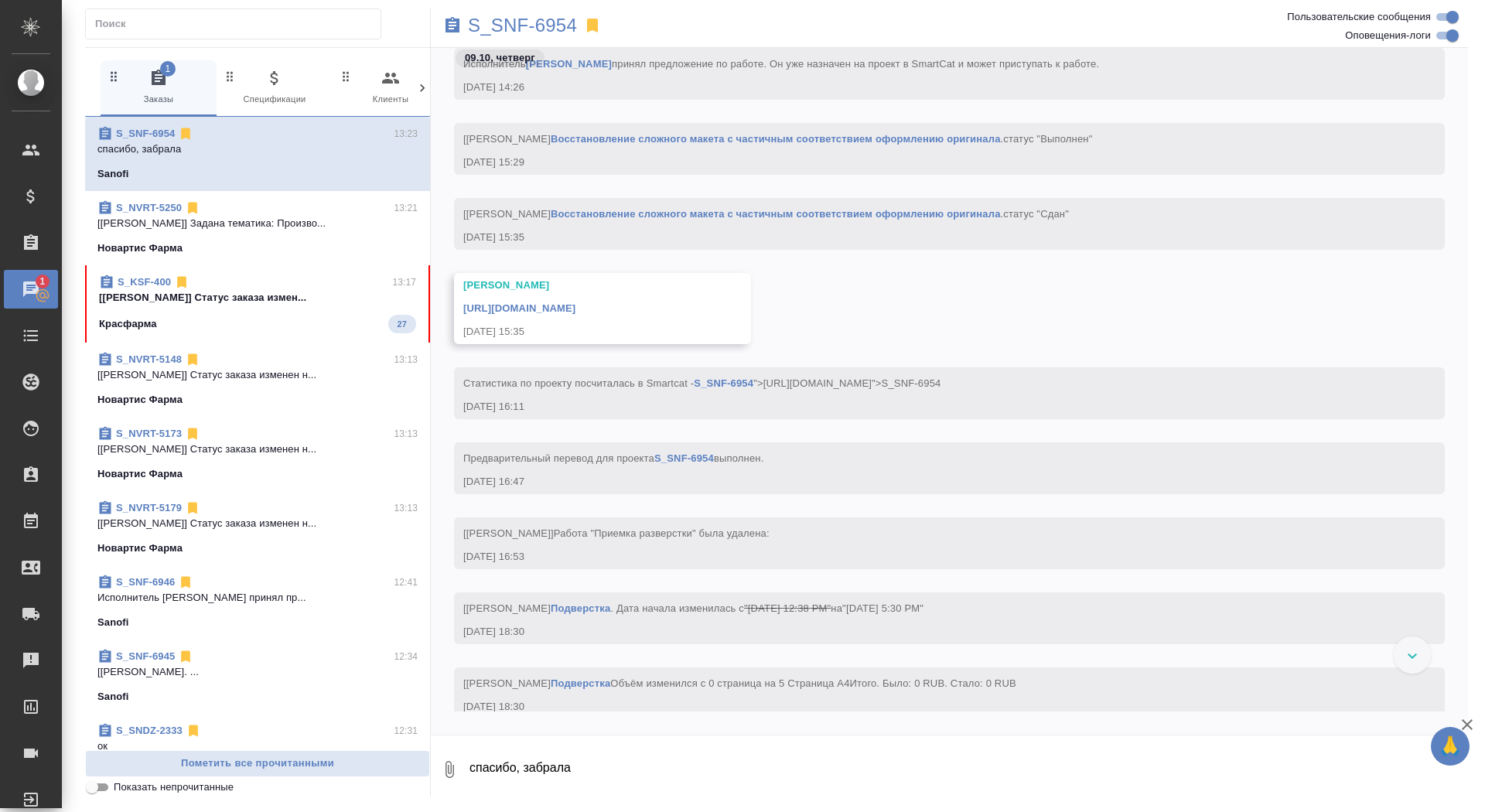
scroll to position [35397, 0]
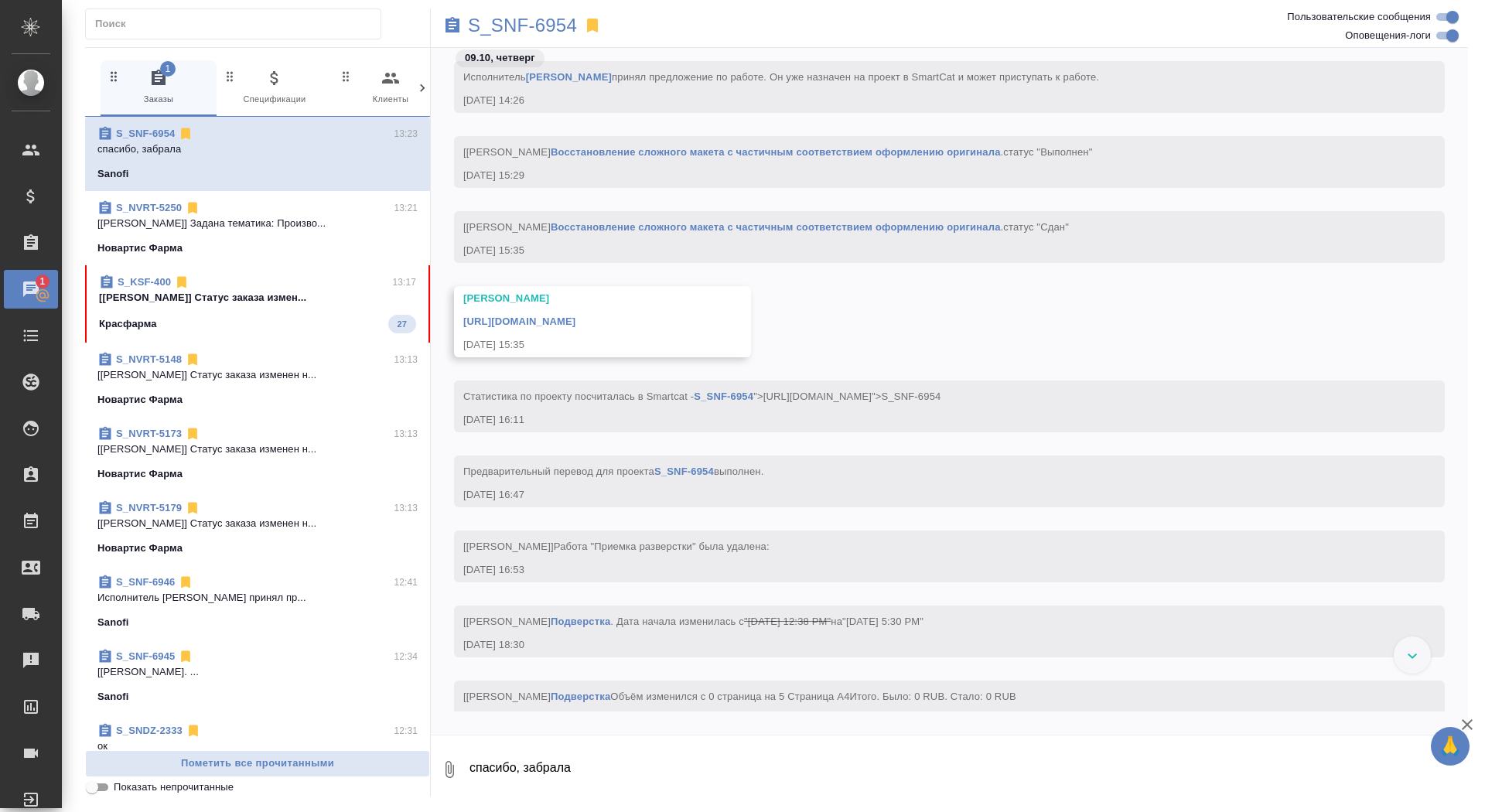
click at [576, 322] on link "https://drive.awatera.com/apps/files/files/10649006?dir=/Shares/Sanofi/Orders/S…" at bounding box center [518, 321] width 112 height 12
click at [537, 24] on p "S_SNF-6954" at bounding box center [523, 25] width 109 height 16
click at [266, 316] on div "Красфарма 27" at bounding box center [258, 324] width 317 height 18
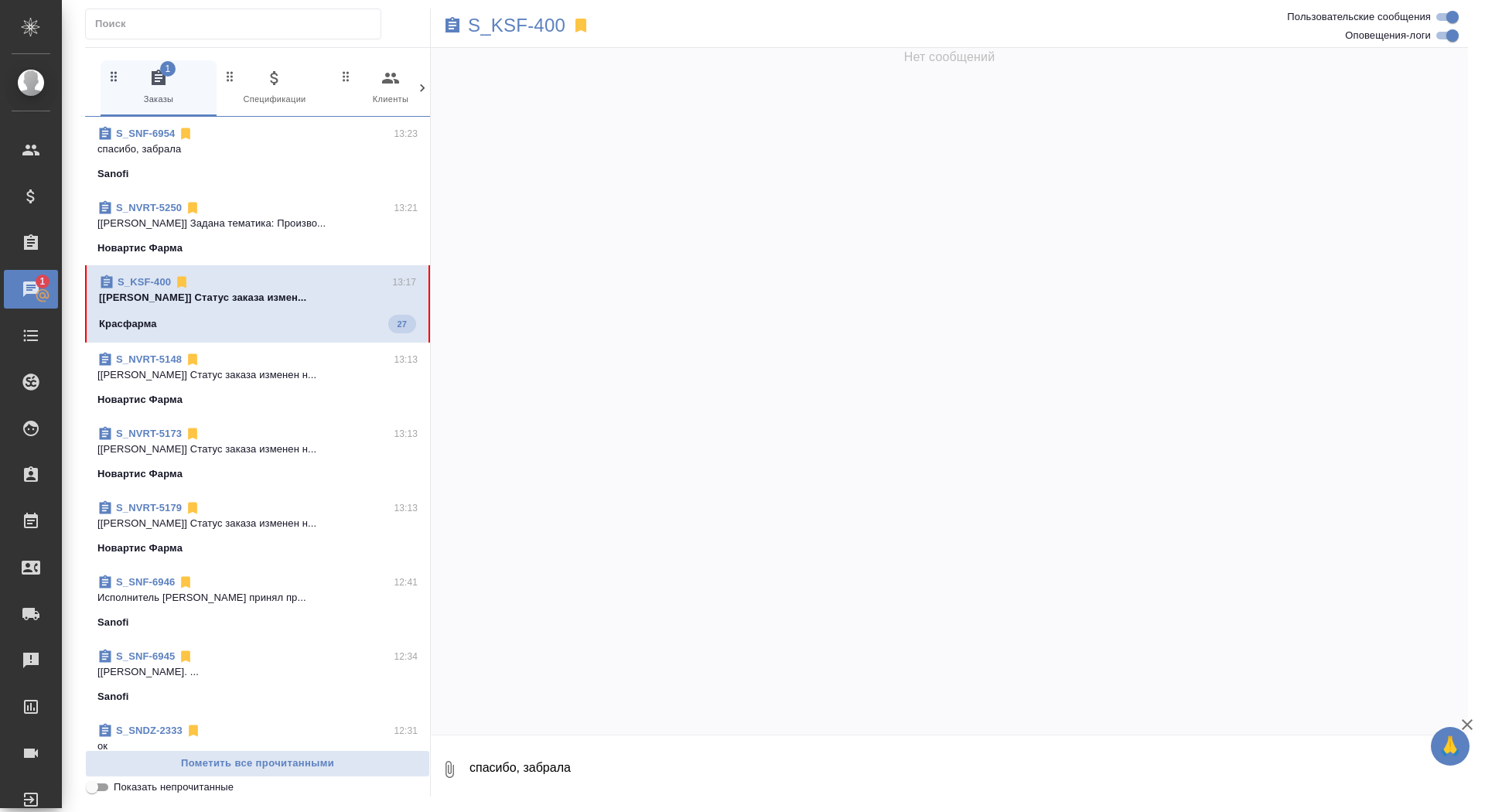
scroll to position [78497, 0]
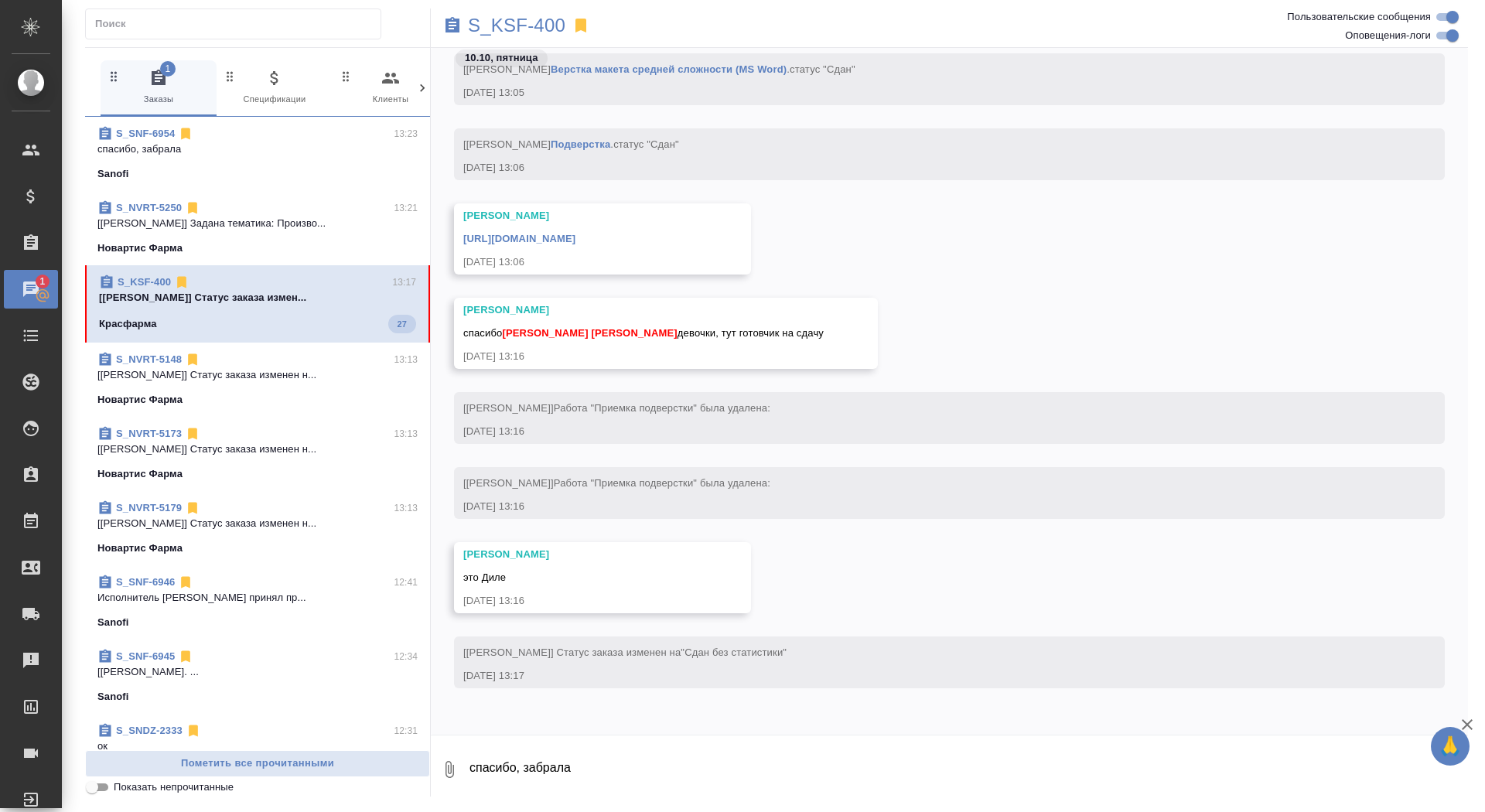
click at [662, 768] on textarea "спасибо, забрала" at bounding box center [968, 770] width 1000 height 53
type textarea "забрала, спасибо"
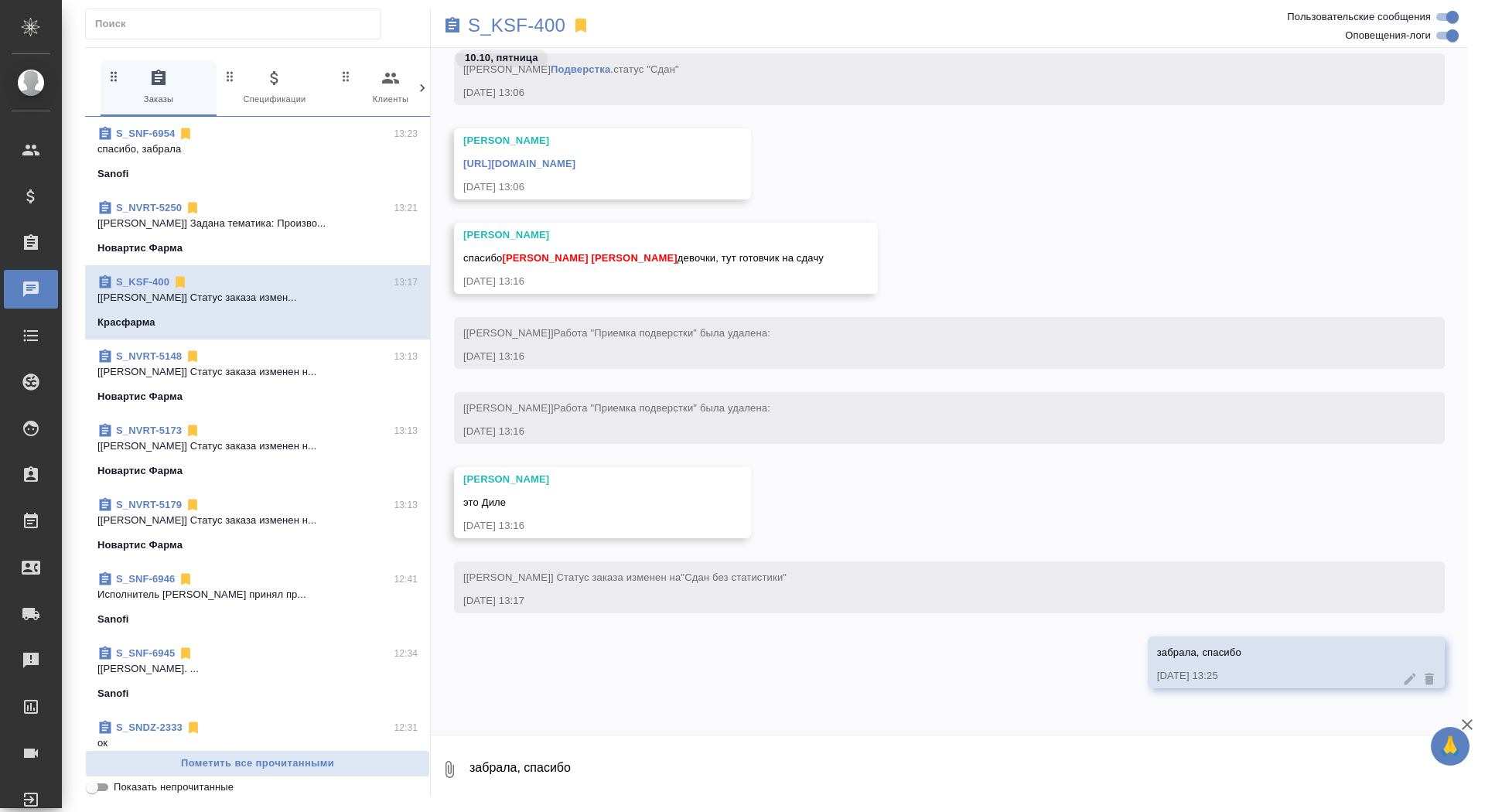
click at [576, 158] on link "https://drive.awatera.com/apps/files/files/10641887?dir=/Shares/%D0%9A%D1%80%D0…" at bounding box center [518, 164] width 112 height 12
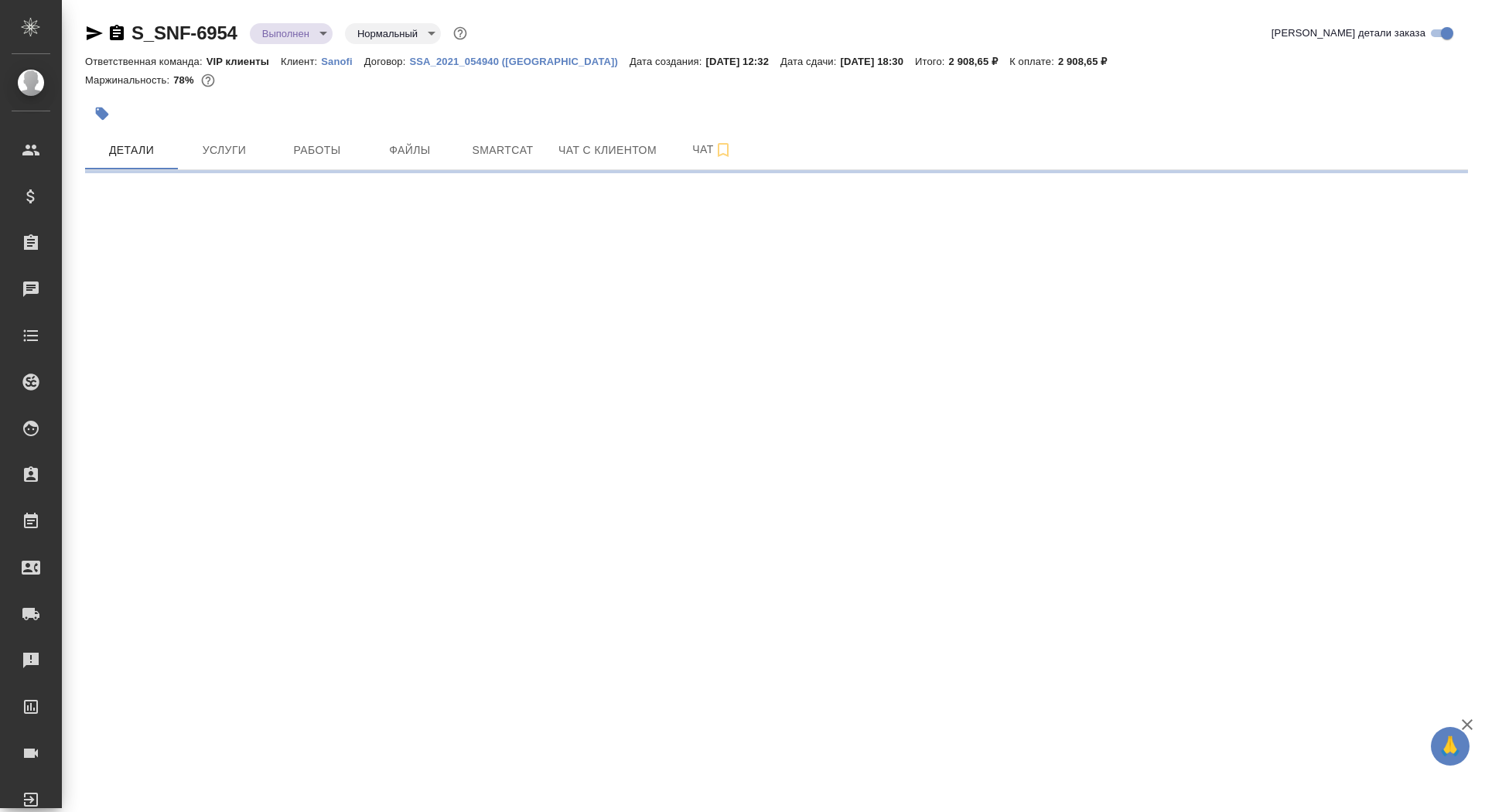
click at [114, 30] on icon "button" at bounding box center [117, 33] width 18 height 18
select select "RU"
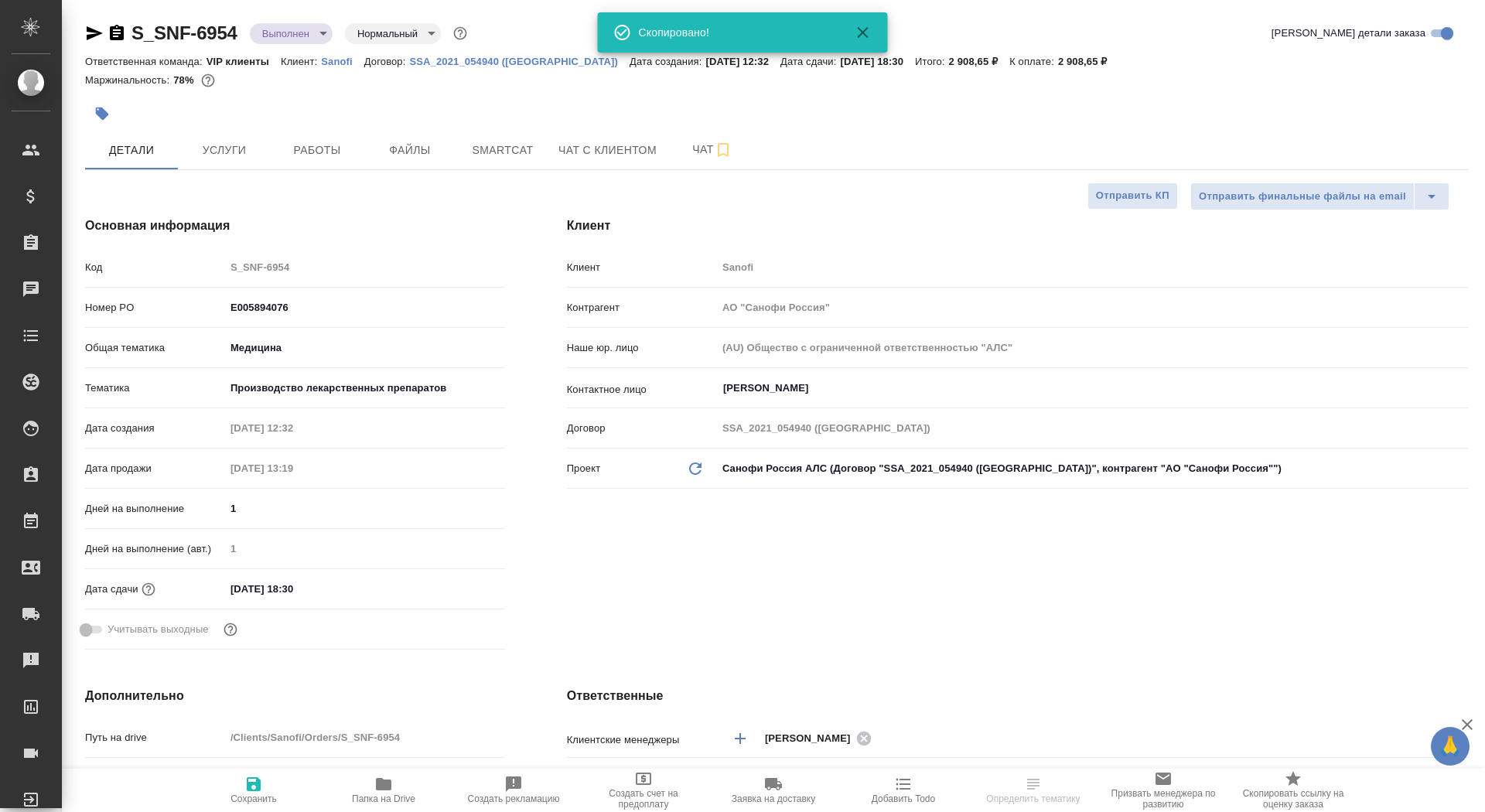
type textarea "x"
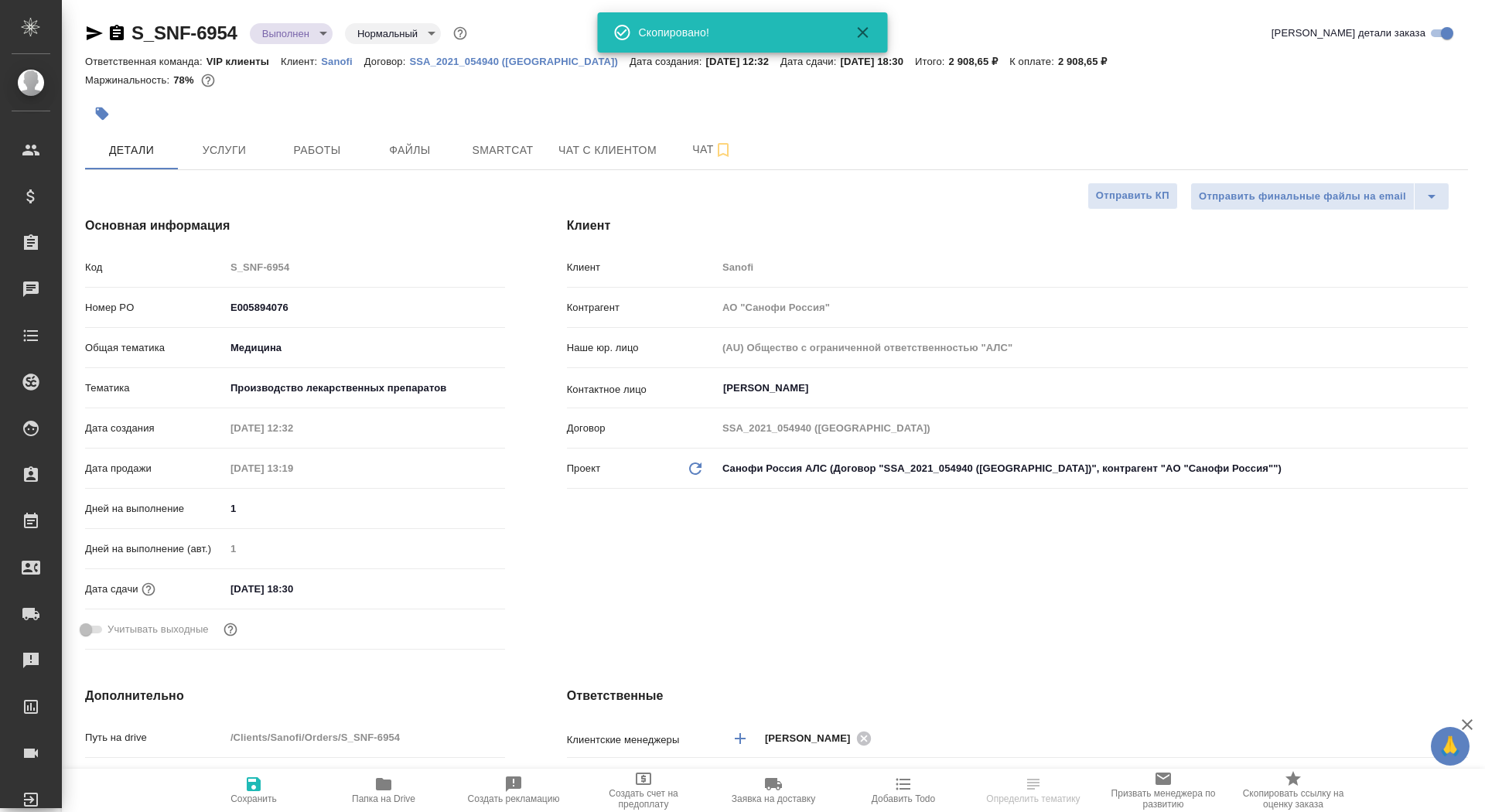
type textarea "x"
type input "[PERSON_NAME]"
type textarea "x"
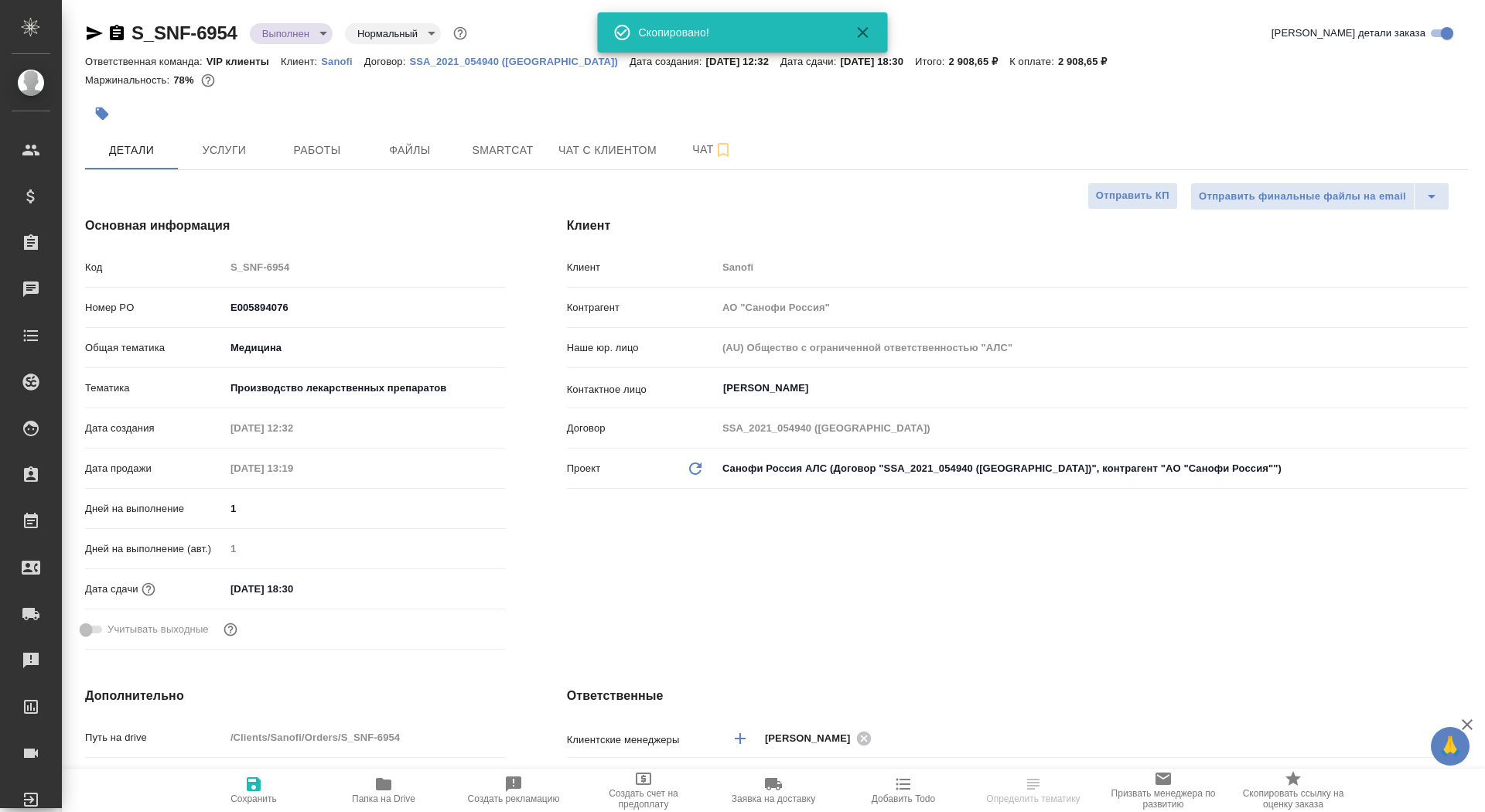
type textarea "x"
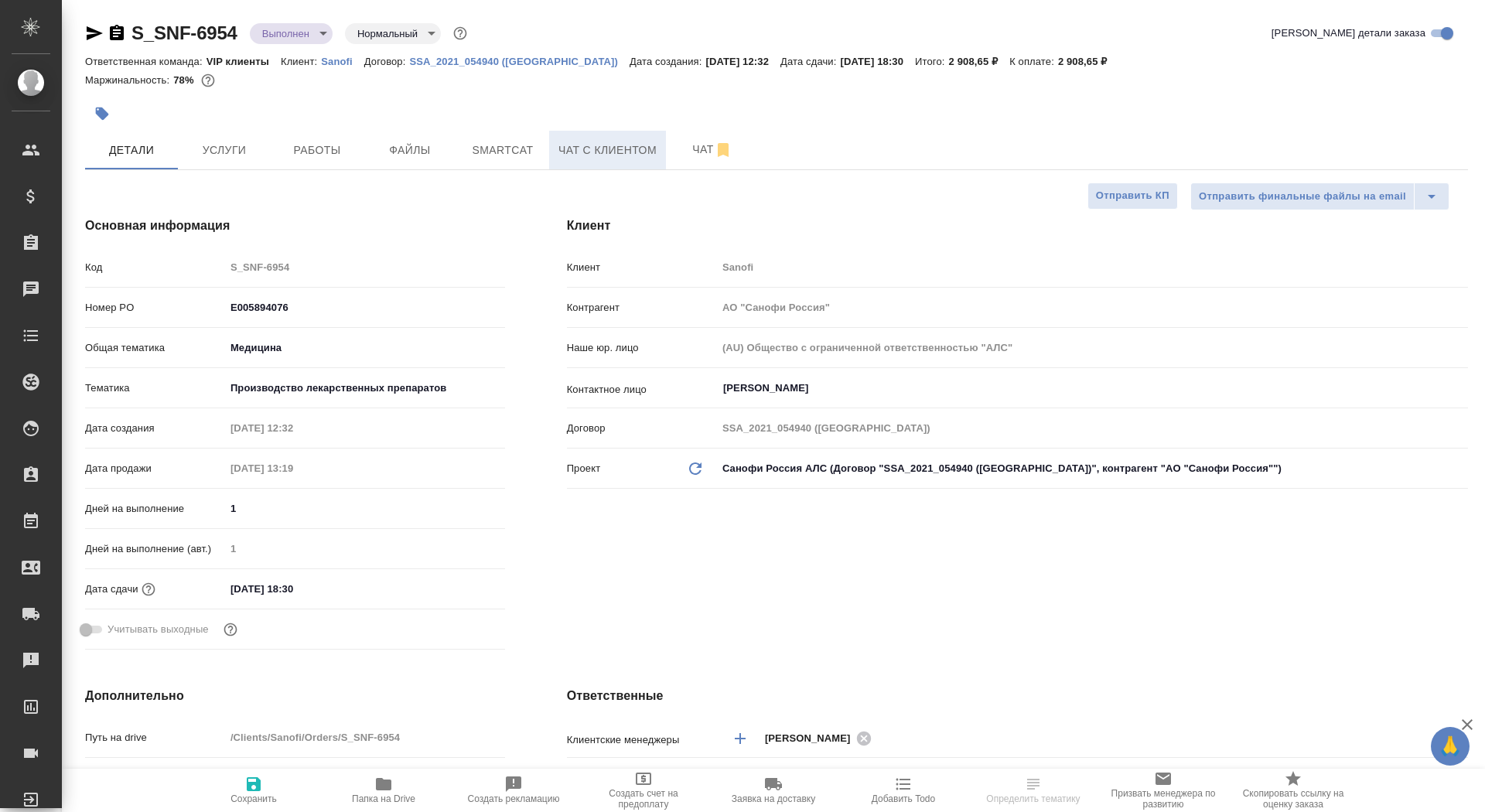
type textarea "x"
select select "RU"
type textarea "x"
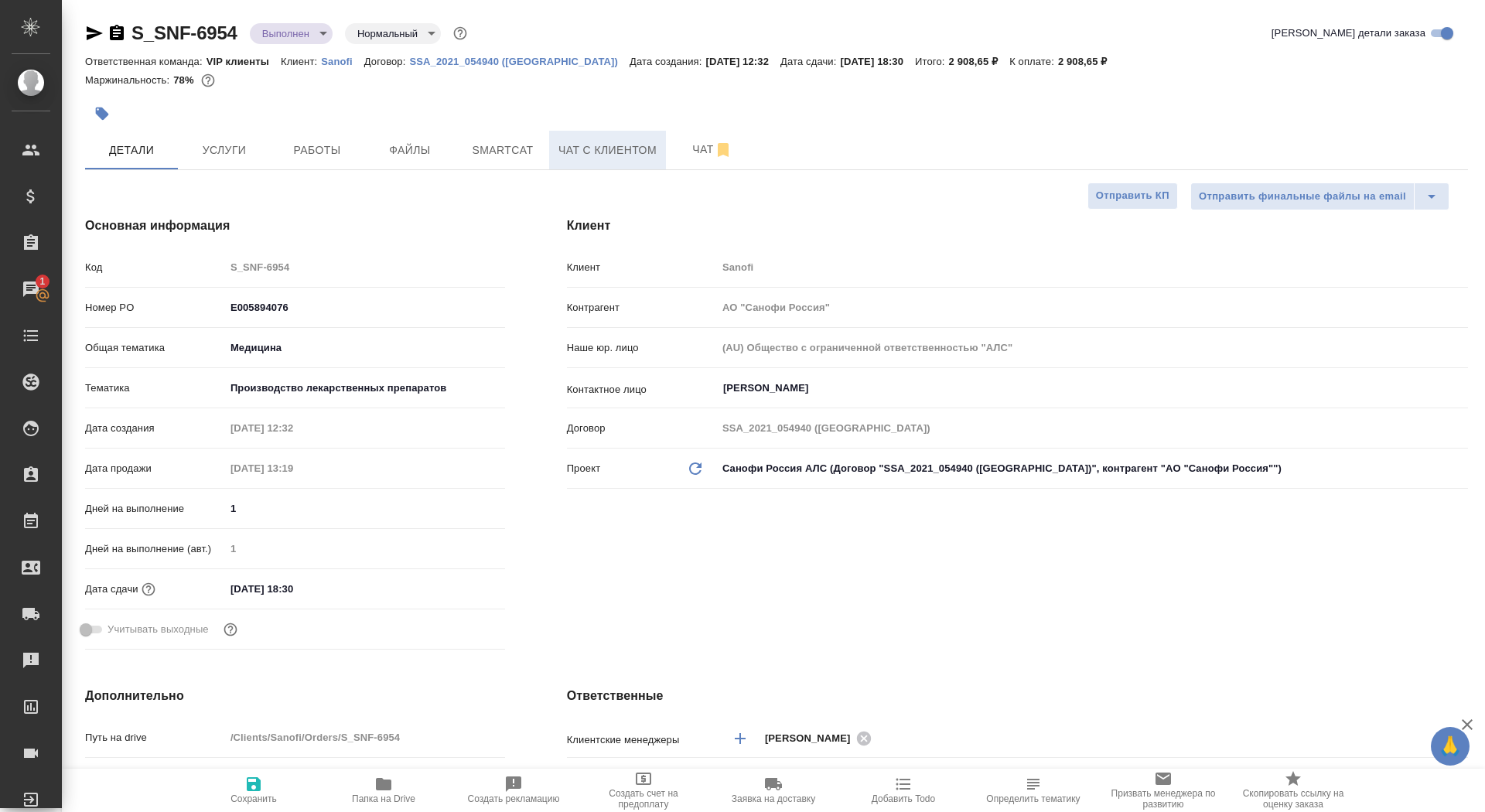
type textarea "x"
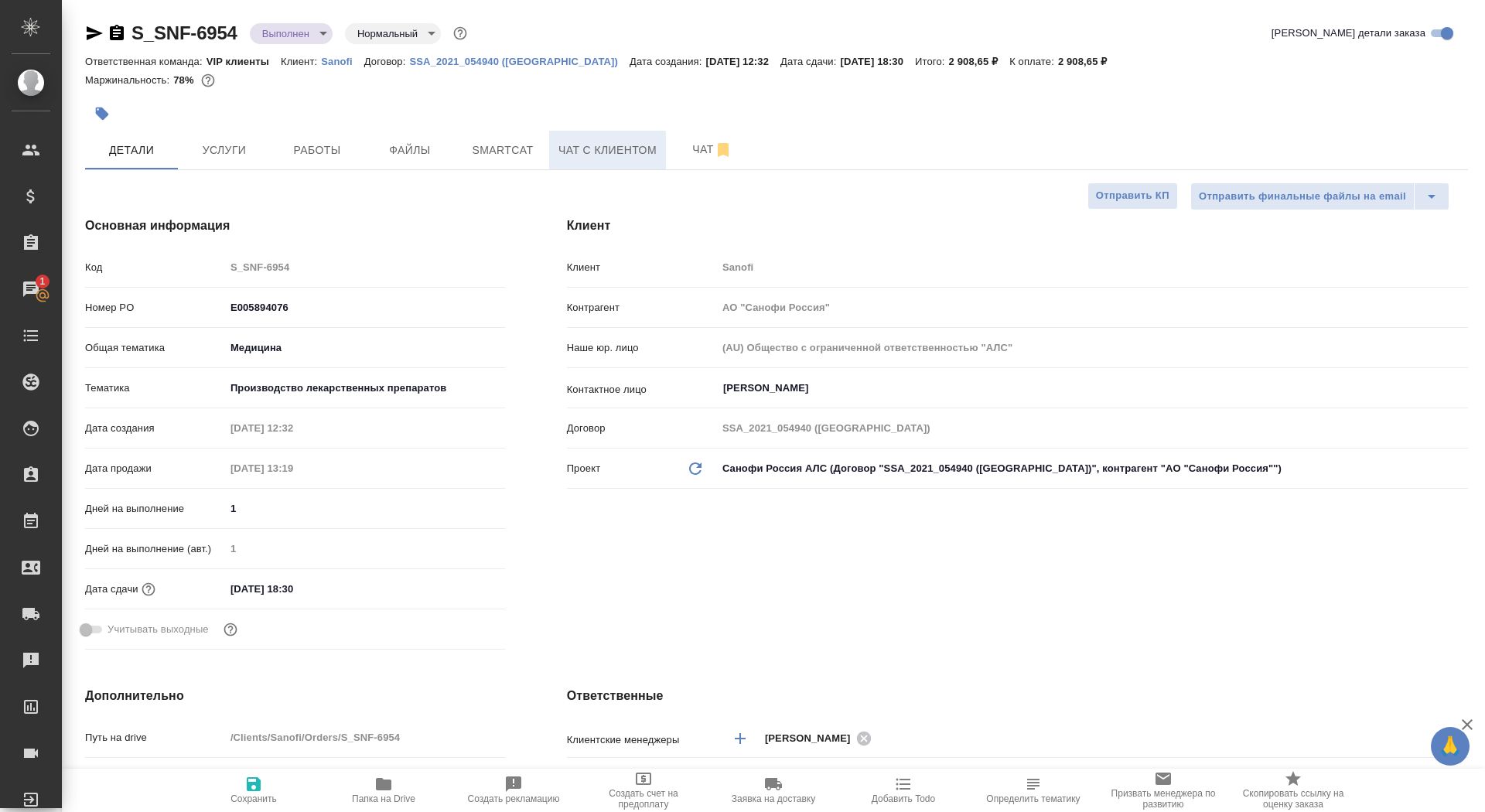
type textarea "x"
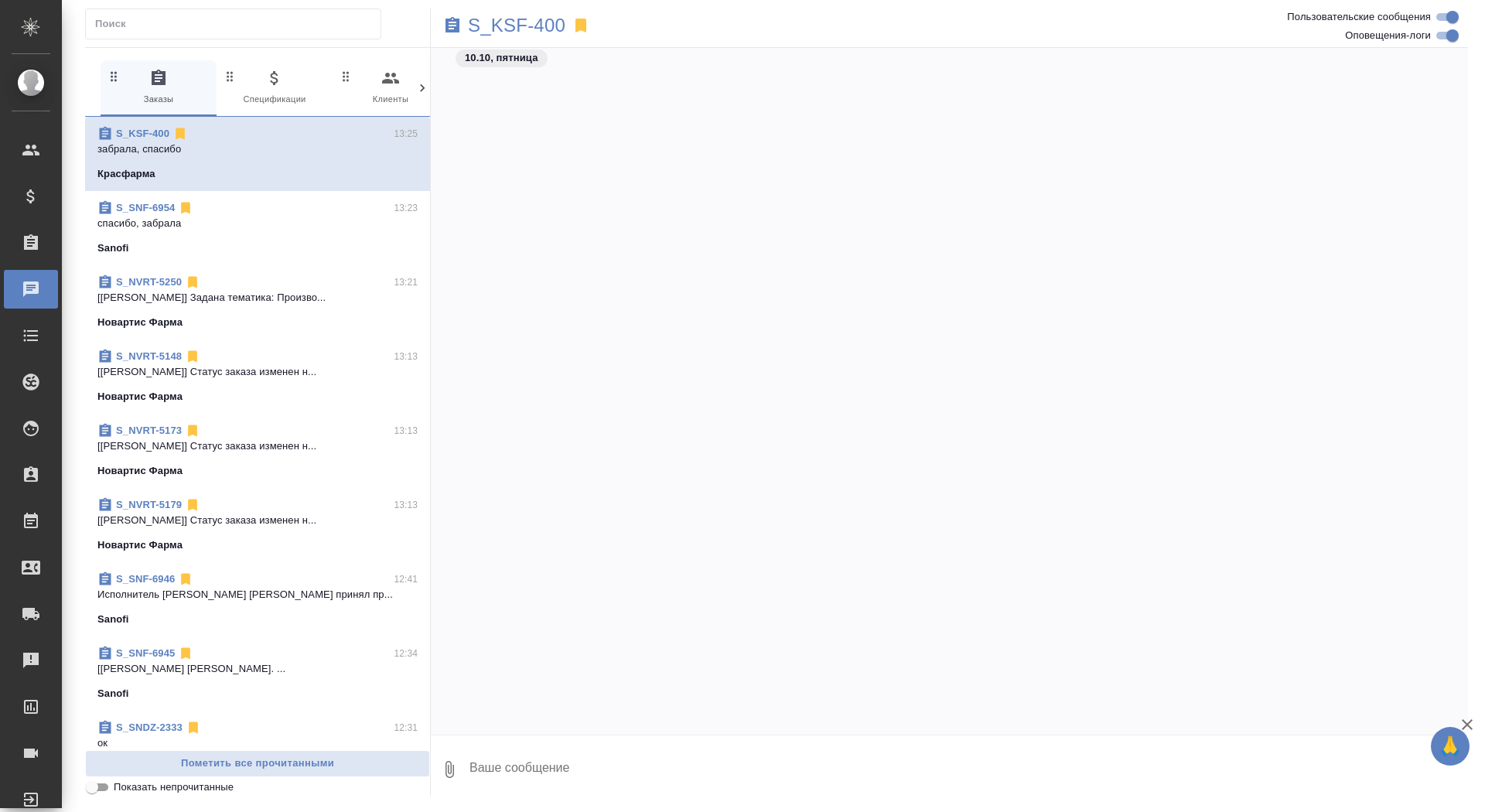
scroll to position [78570, 0]
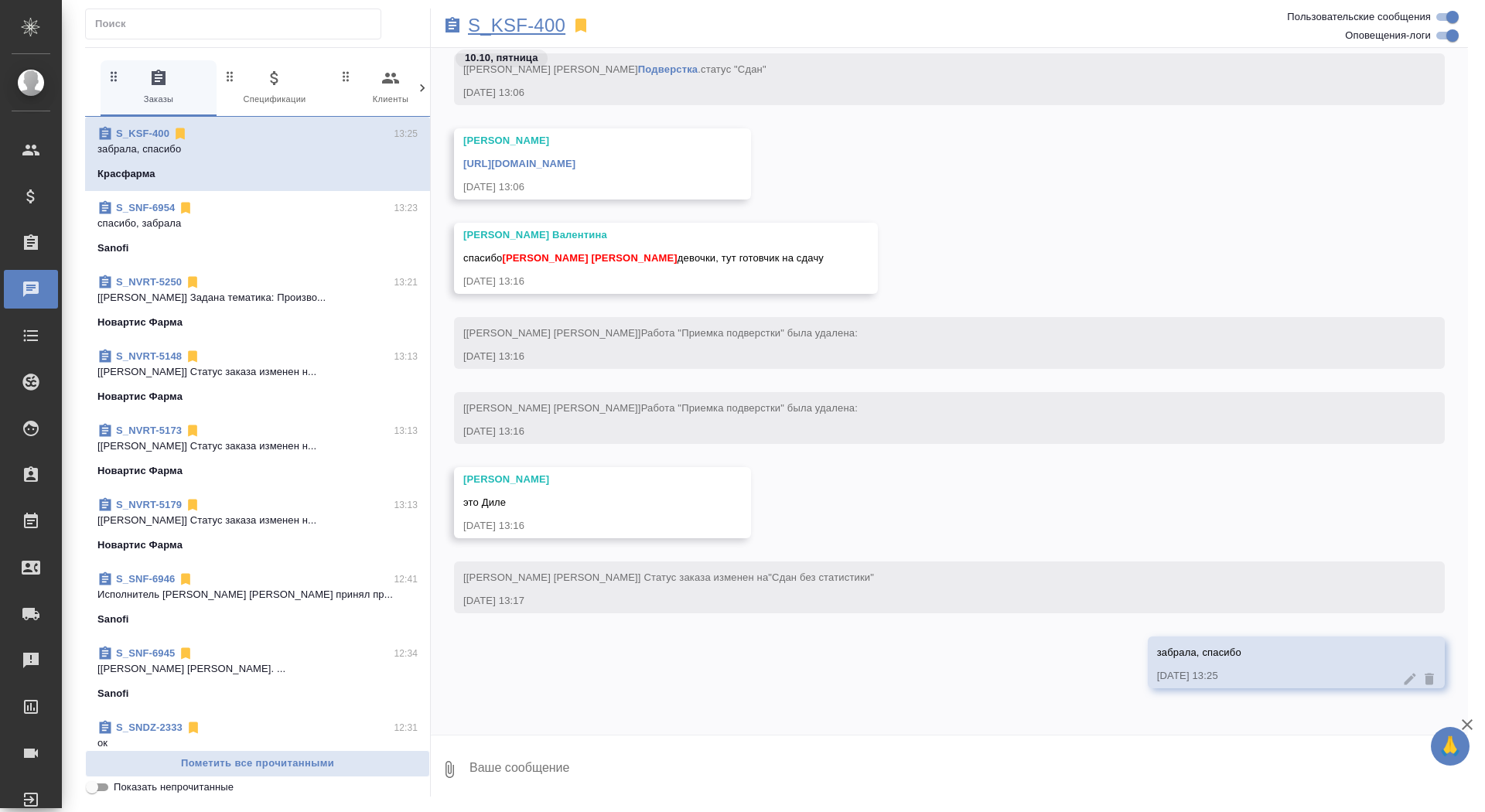
click at [494, 26] on p "S_KSF-400" at bounding box center [517, 25] width 98 height 16
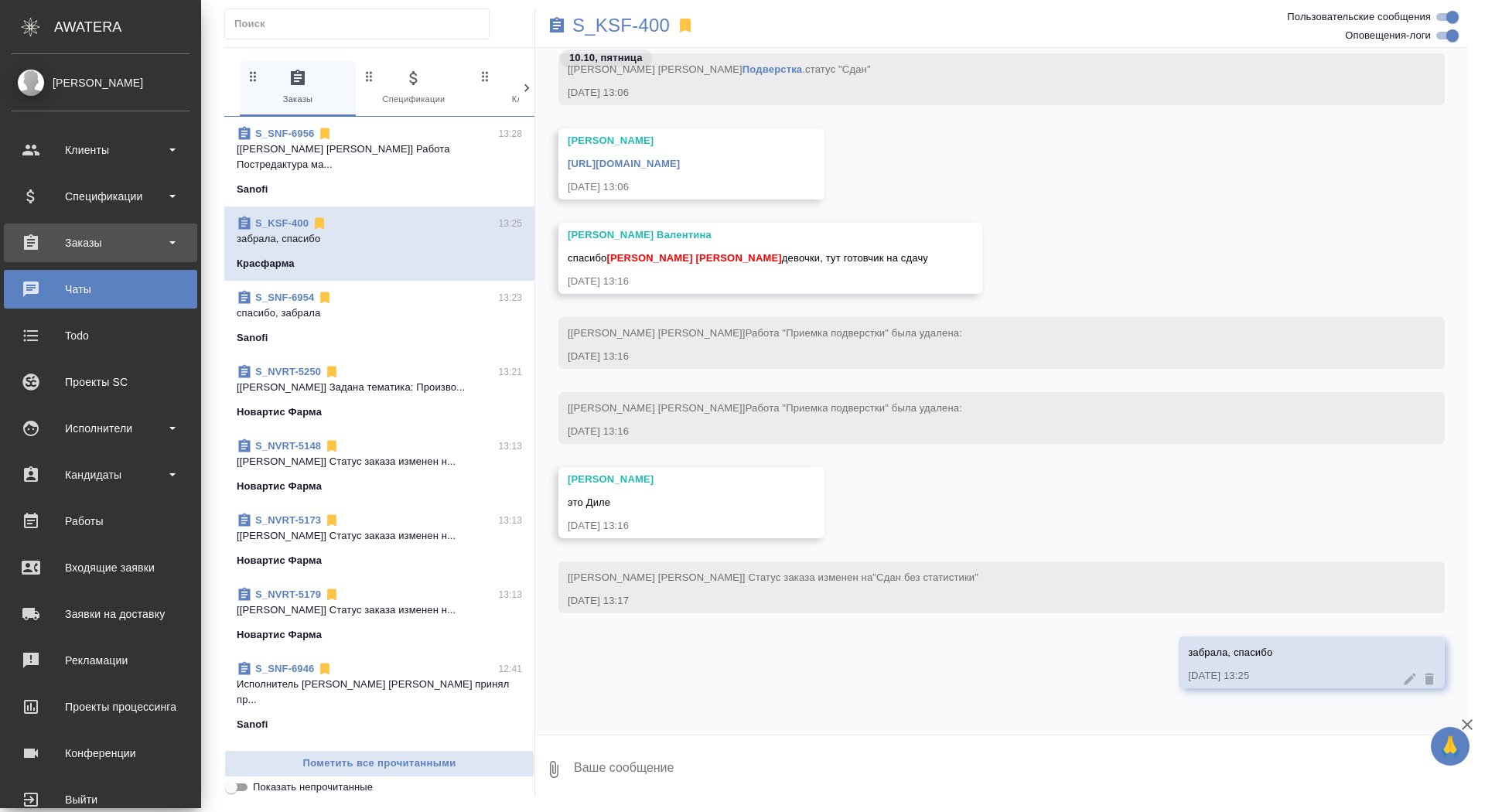
click at [27, 247] on div "Заказы" at bounding box center [100, 243] width 178 height 23
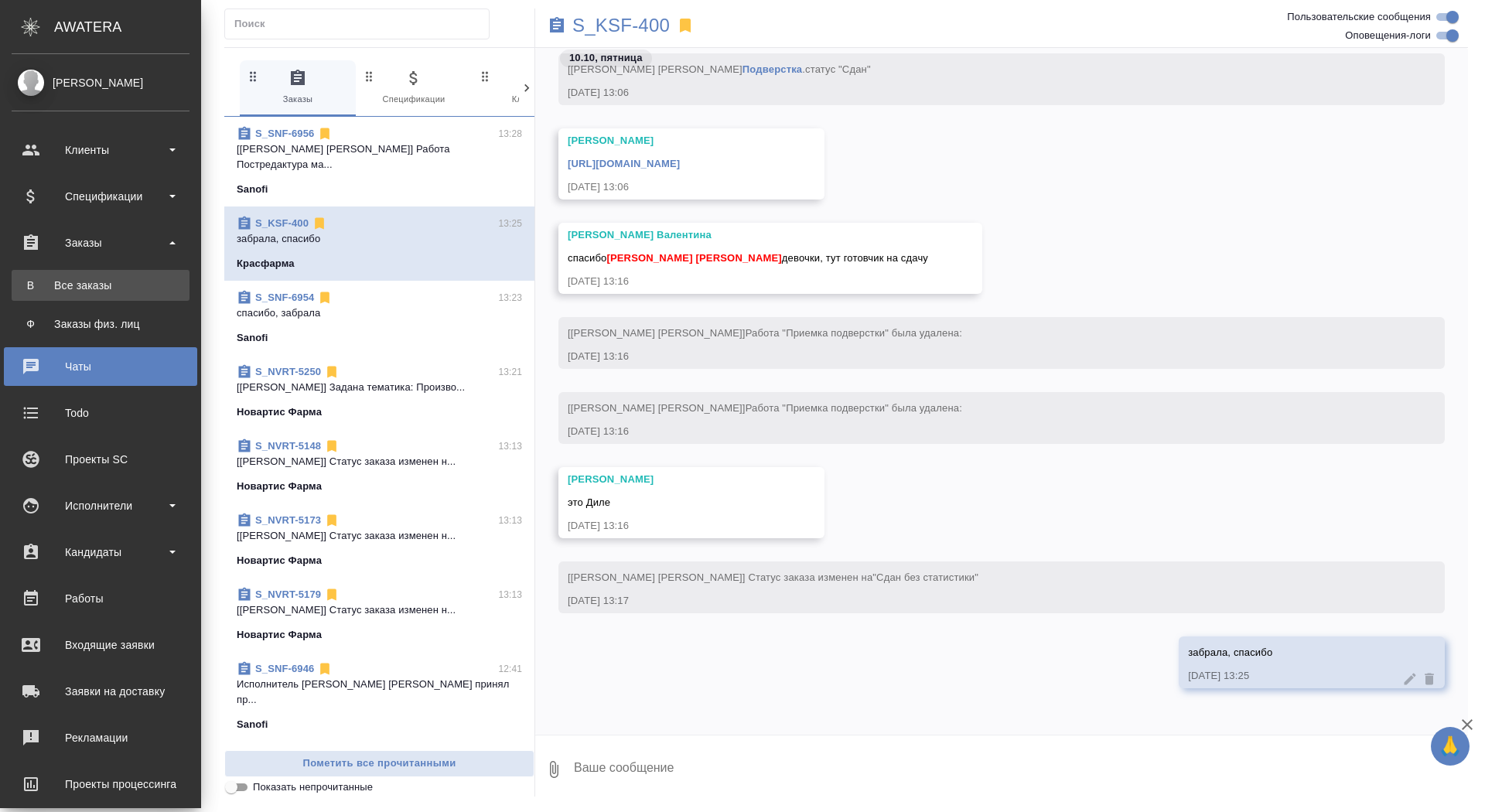
click at [27, 273] on link "В Все заказы" at bounding box center [100, 285] width 178 height 31
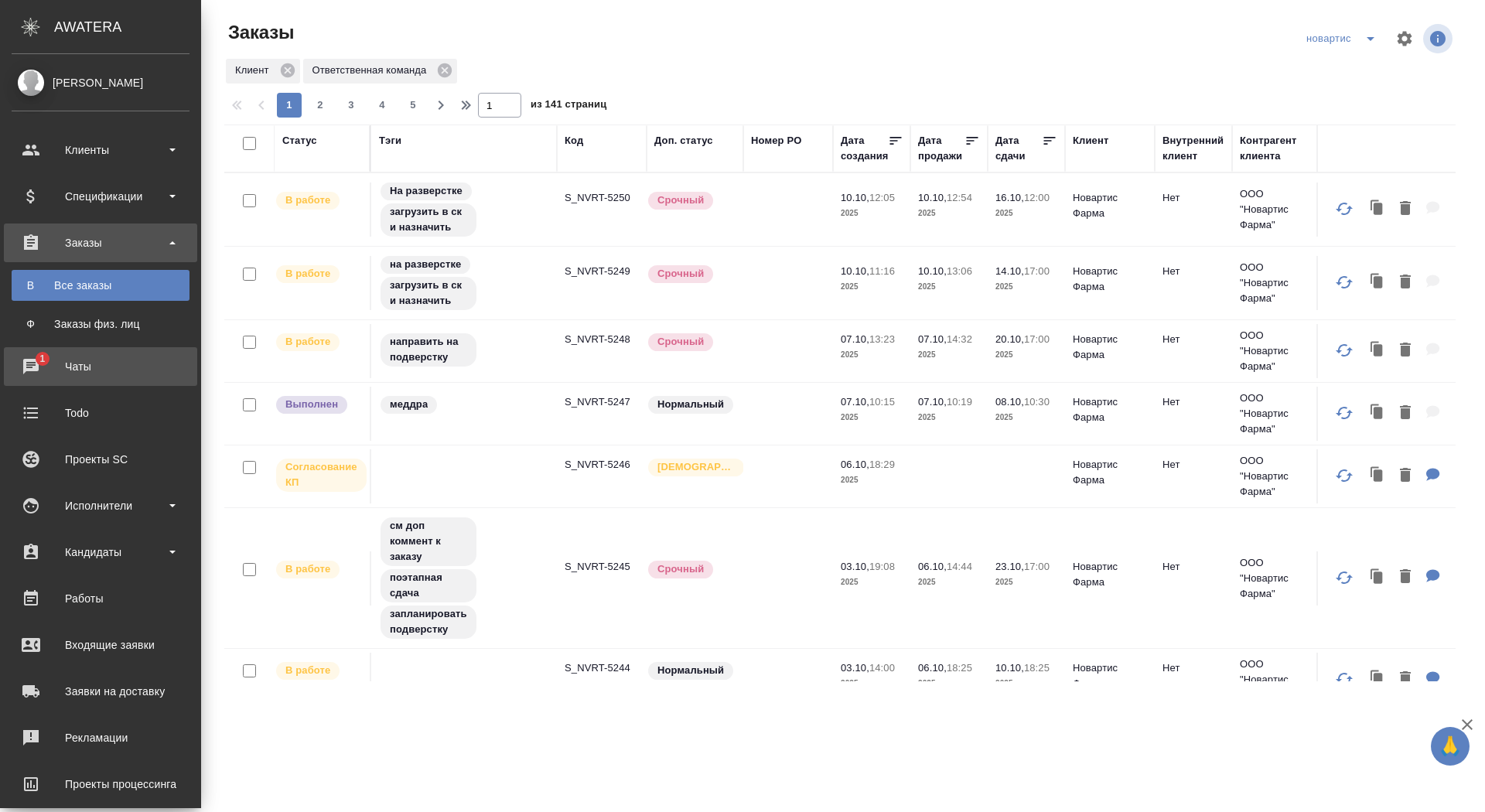
click at [19, 372] on div "Чаты" at bounding box center [100, 367] width 178 height 23
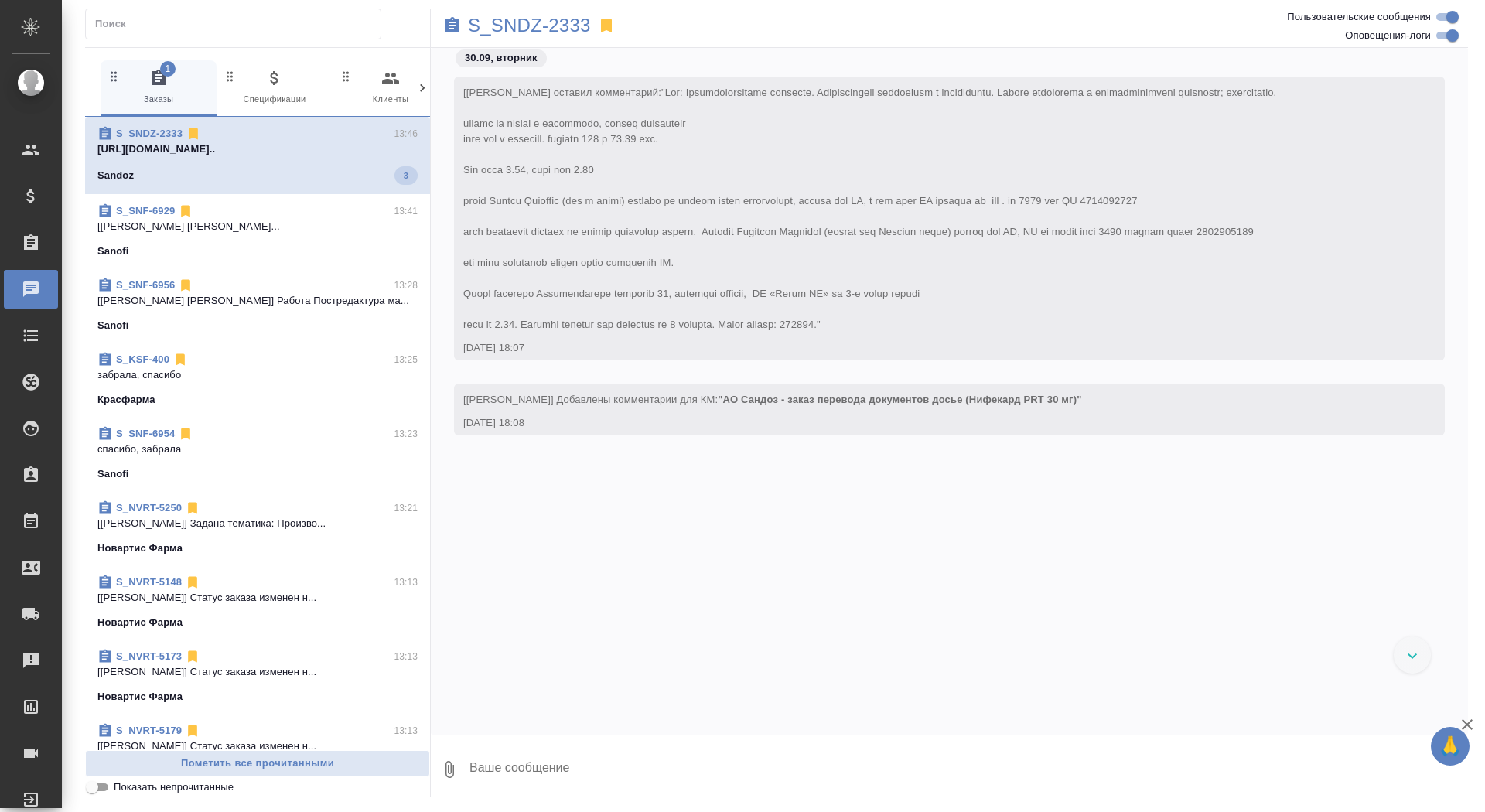
scroll to position [86766, 0]
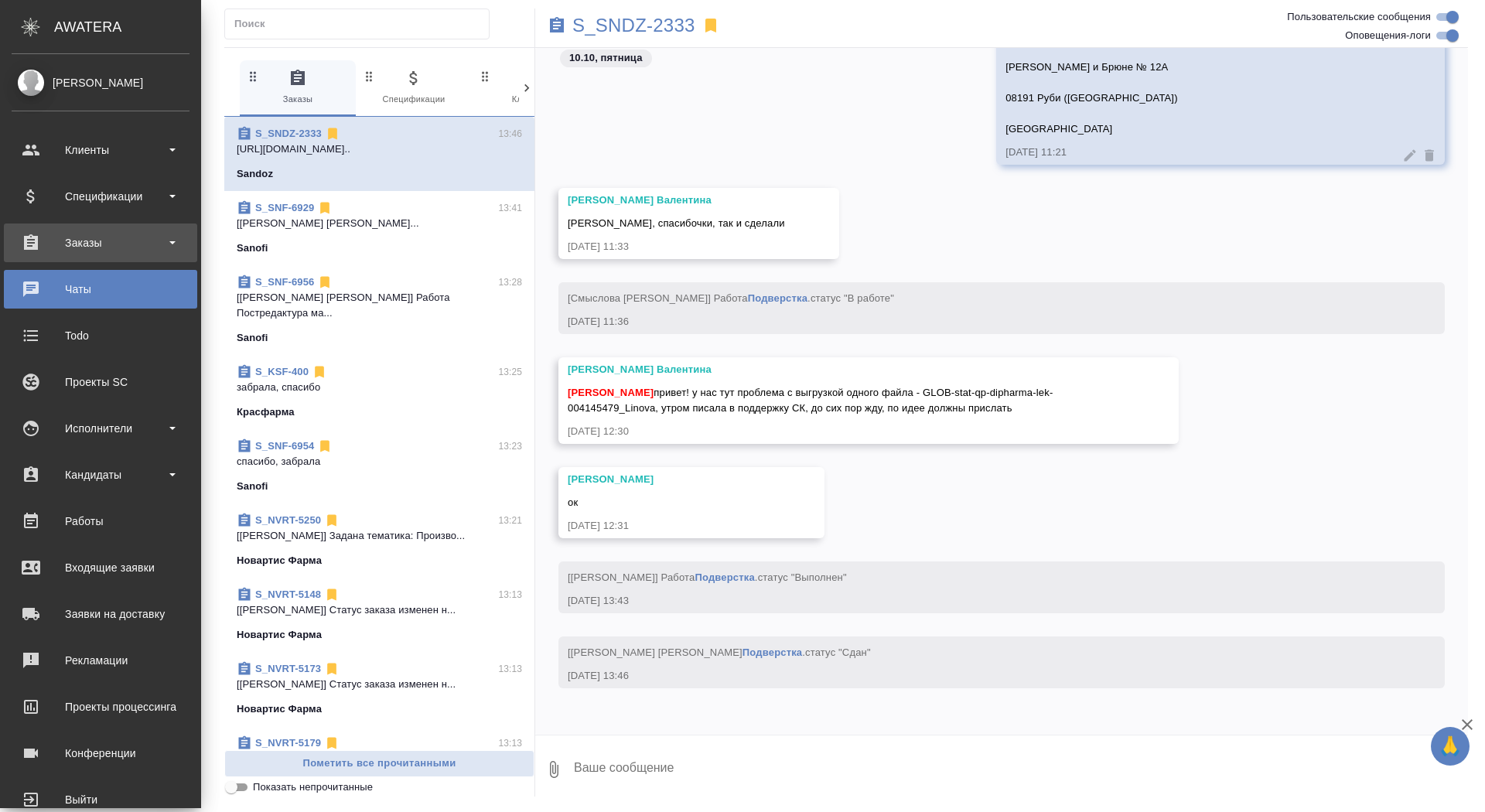
click at [42, 247] on div "Заказы" at bounding box center [100, 243] width 178 height 23
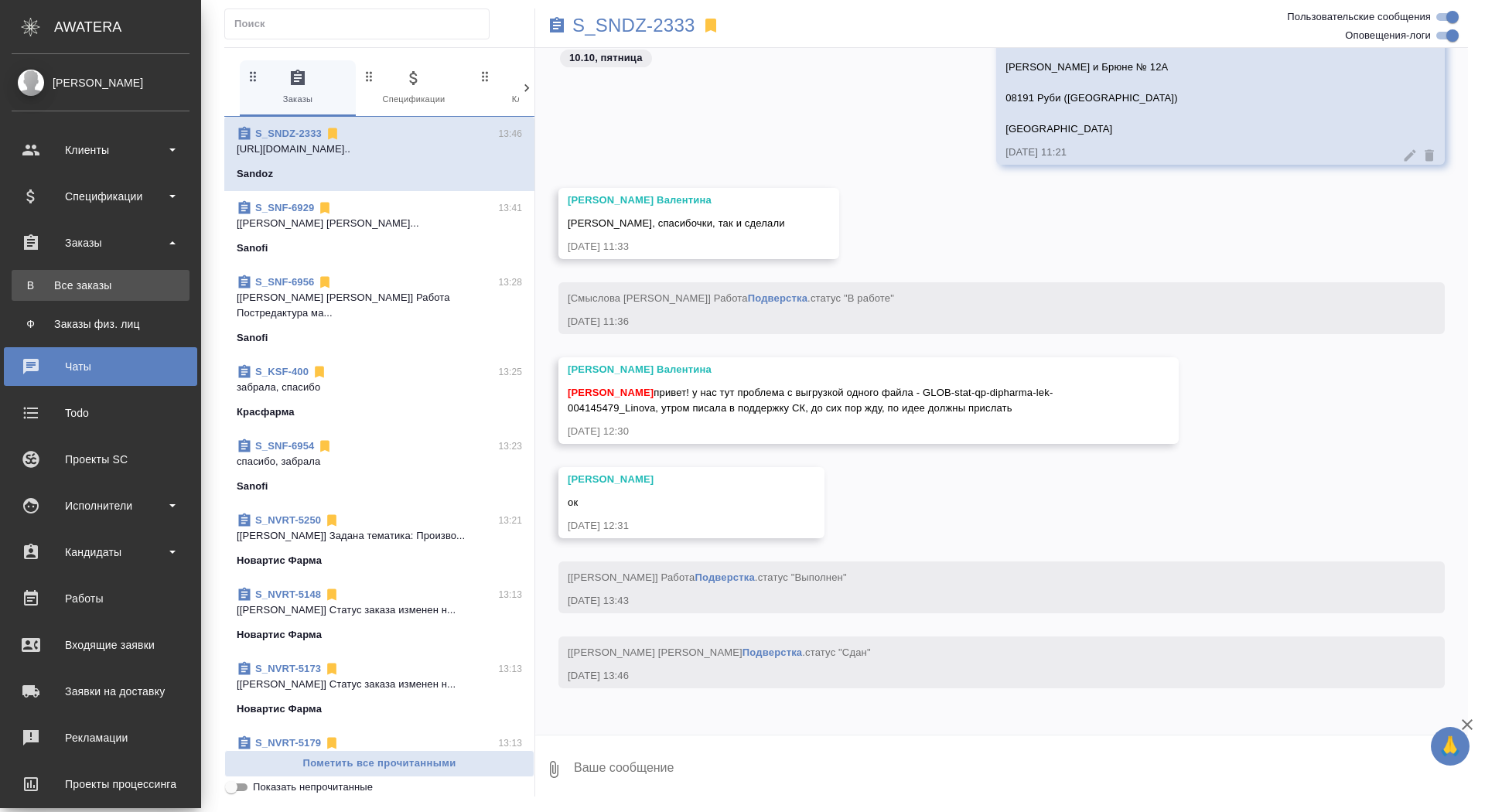
click at [42, 296] on link "В Все заказы" at bounding box center [100, 285] width 178 height 31
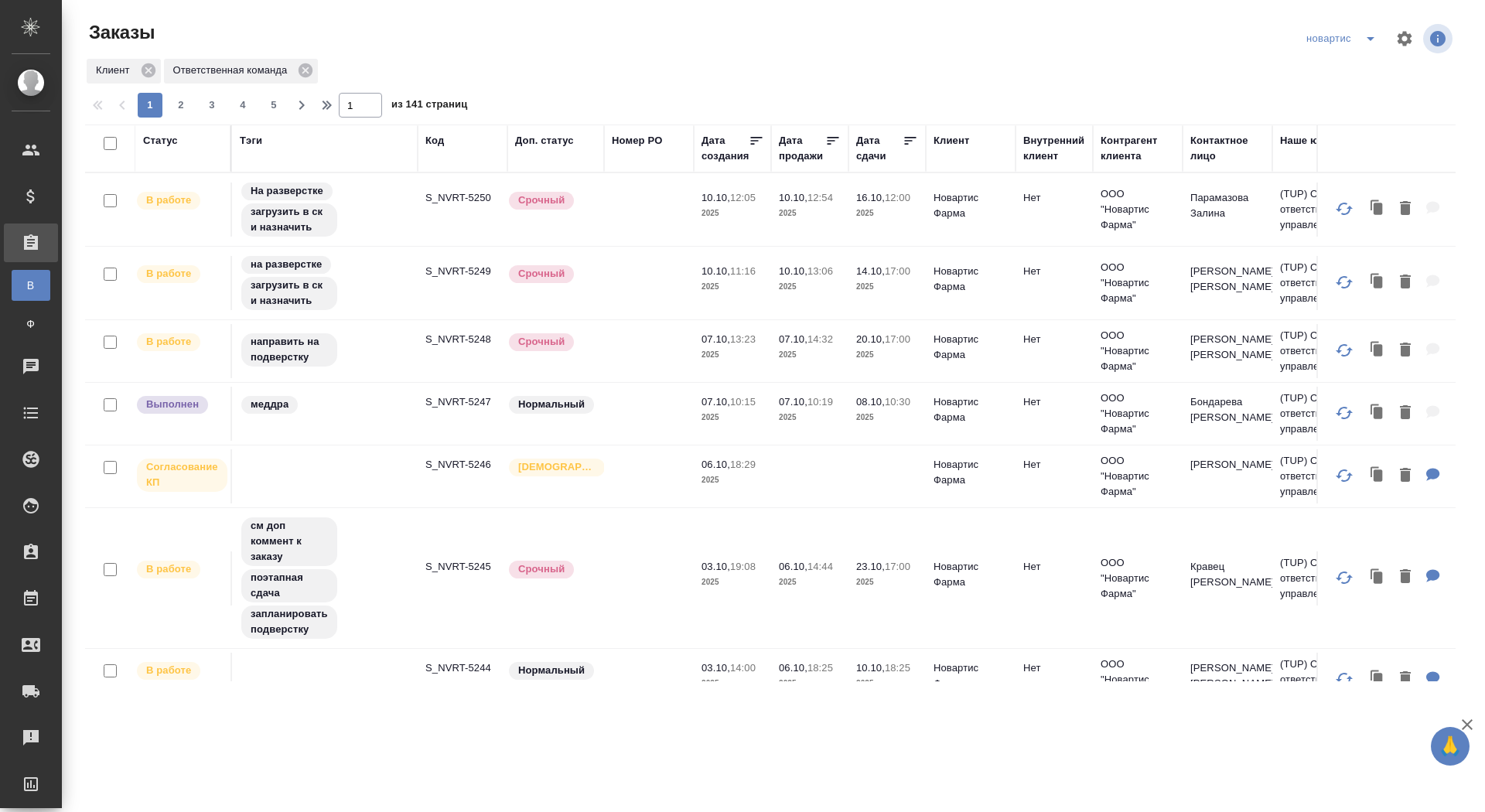
click at [858, 154] on div "Дата сдачи" at bounding box center [880, 148] width 46 height 31
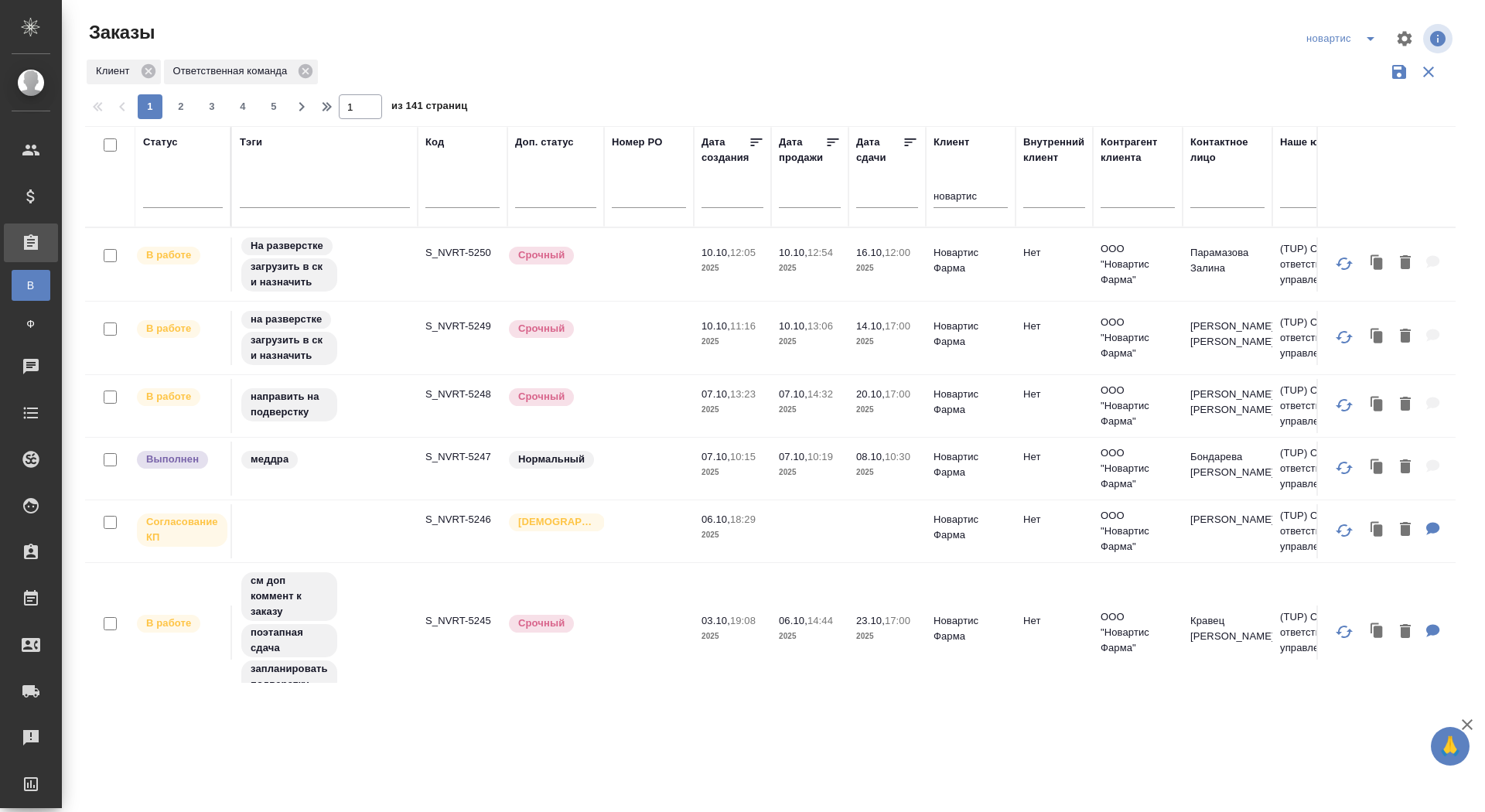
click at [867, 200] on input "text" at bounding box center [892, 195] width 53 height 22
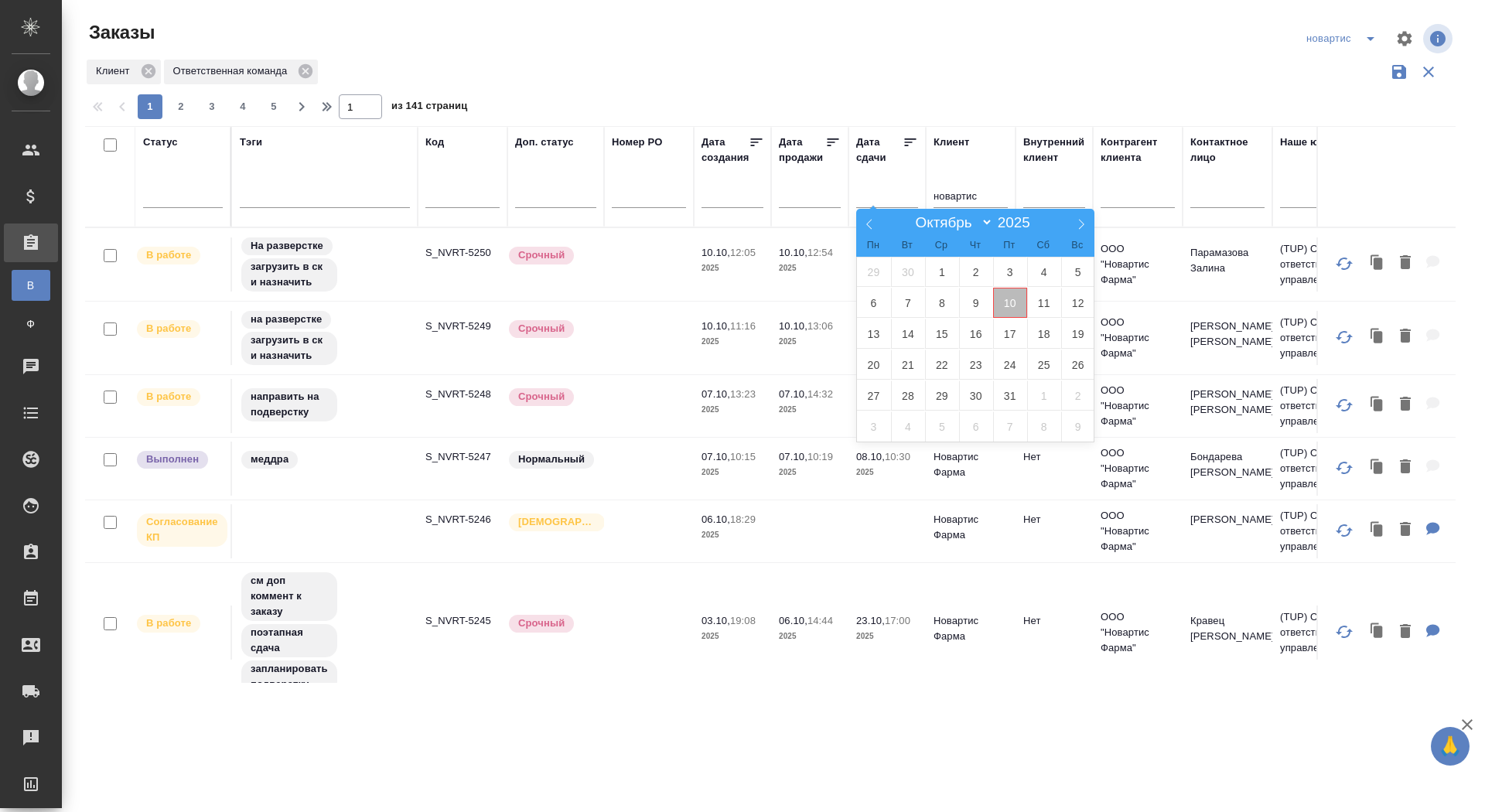
click at [1015, 305] on span "10" at bounding box center [1010, 302] width 34 height 30
type div "[DATE]T21:00:00.000Z"
click at [1044, 305] on span "11" at bounding box center [1044, 302] width 34 height 30
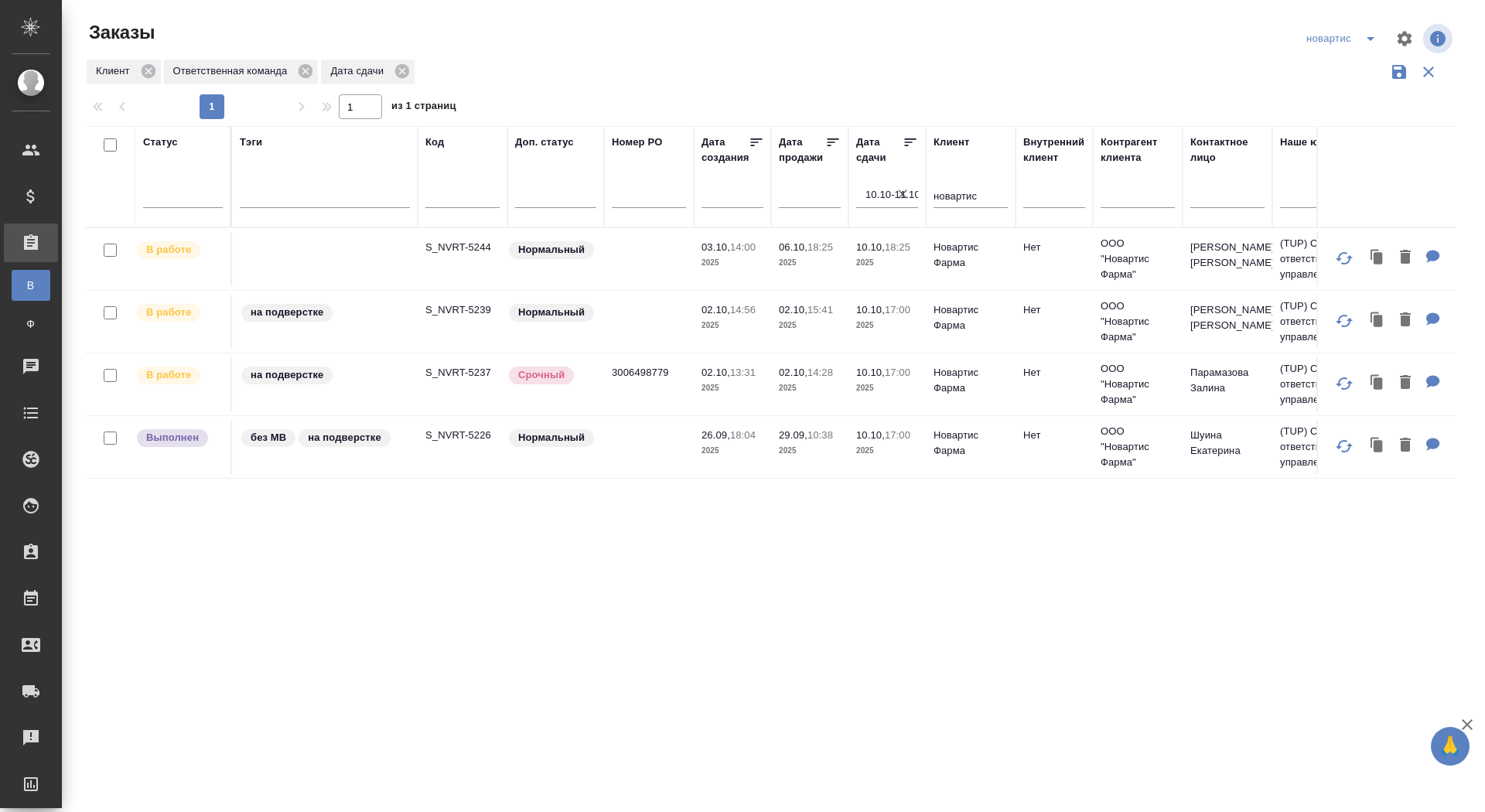
click at [1365, 36] on icon "split button" at bounding box center [1371, 38] width 18 height 18
click at [1331, 96] on li "sanofi" at bounding box center [1343, 94] width 85 height 25
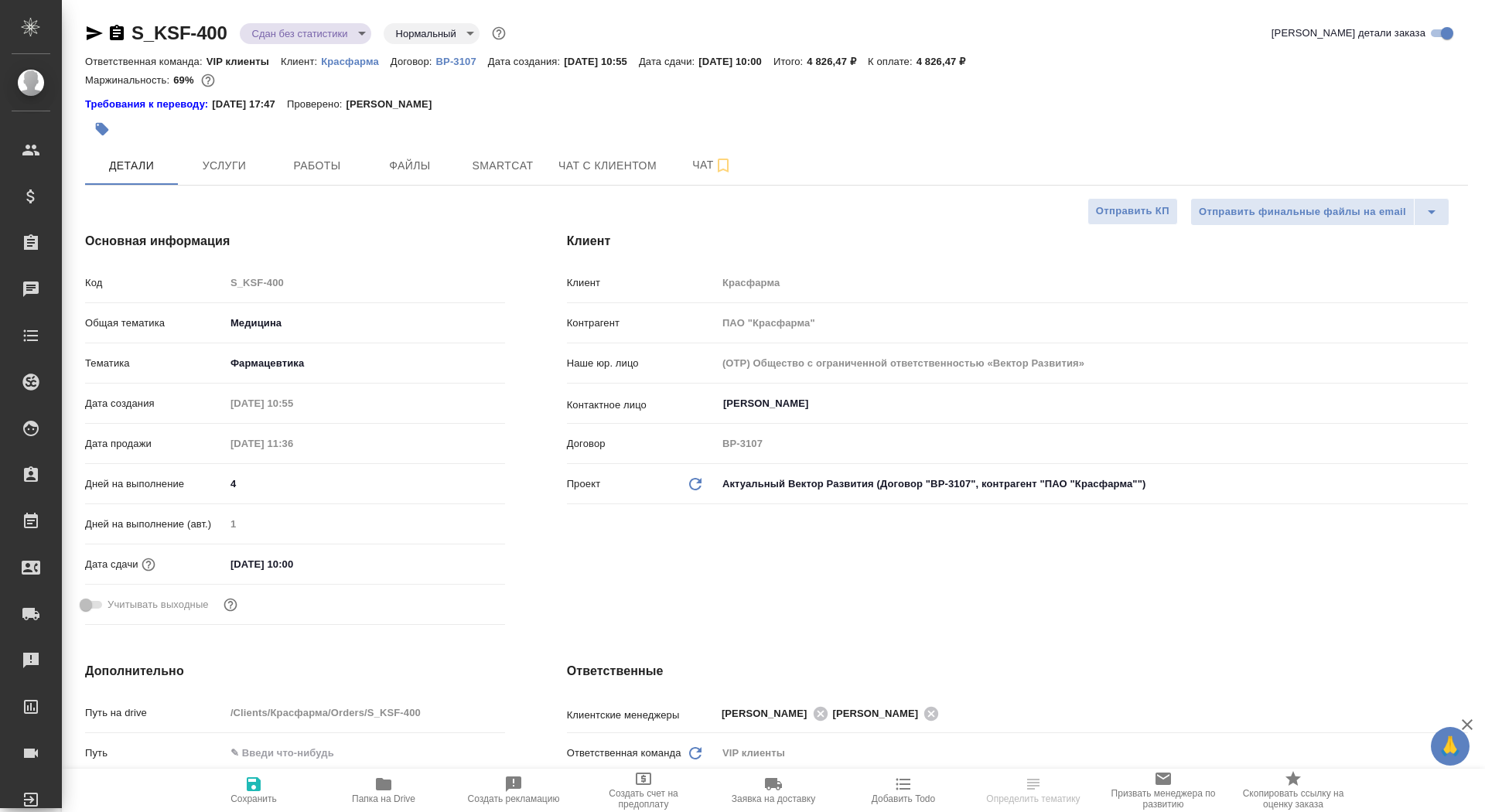
select select "RU"
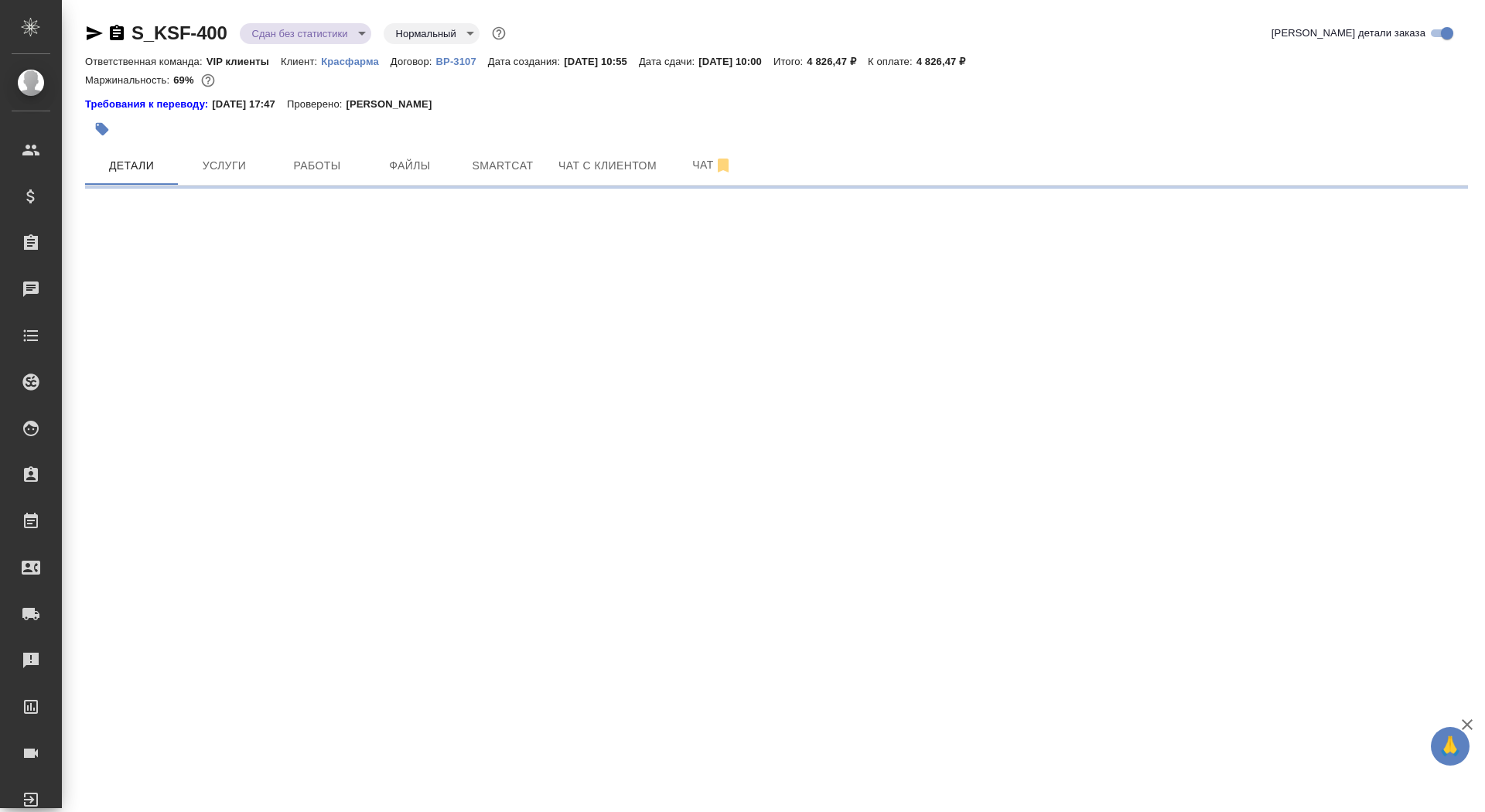
select select "RU"
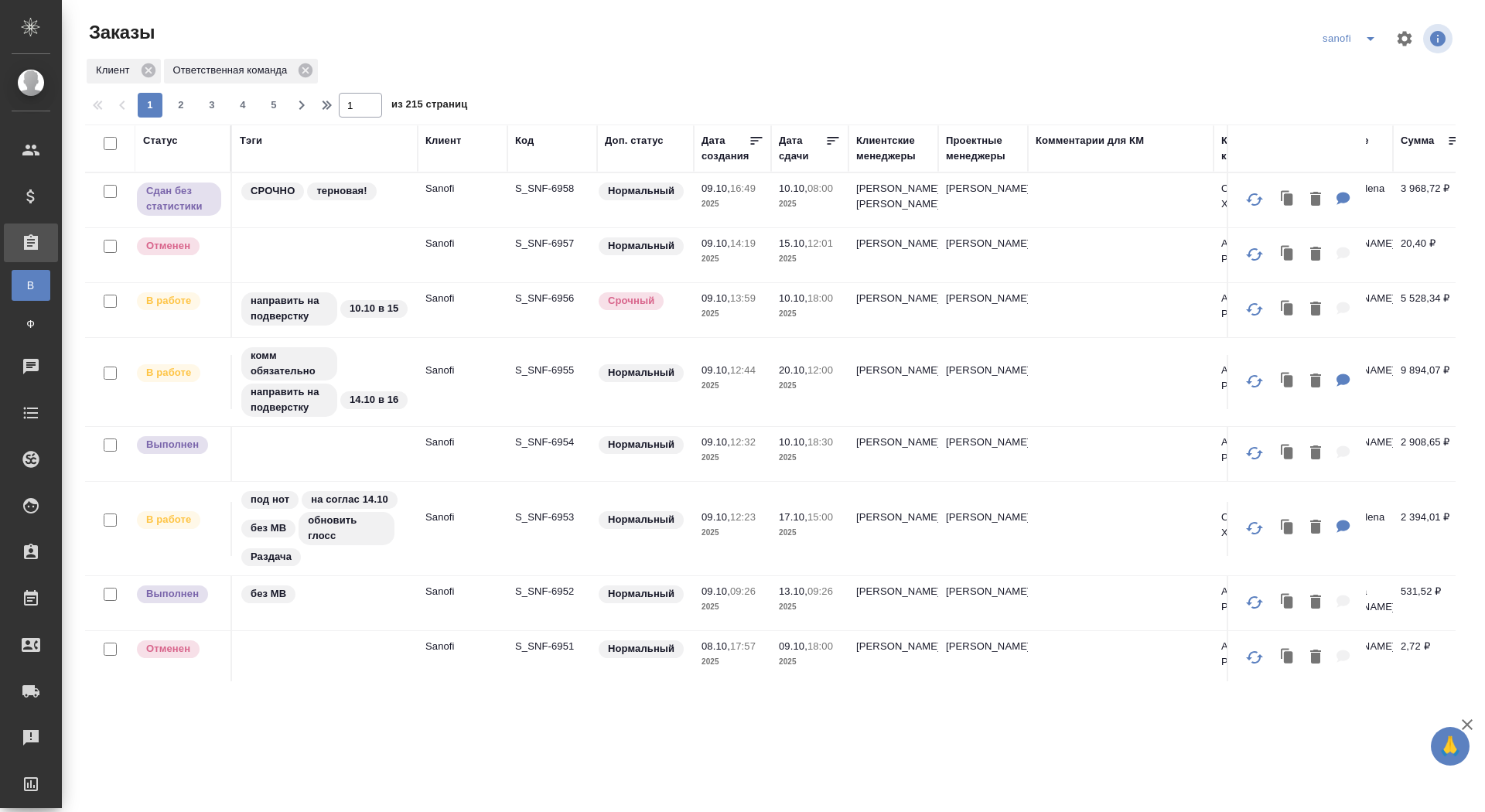
click at [790, 153] on div "Дата сдачи" at bounding box center [802, 148] width 46 height 31
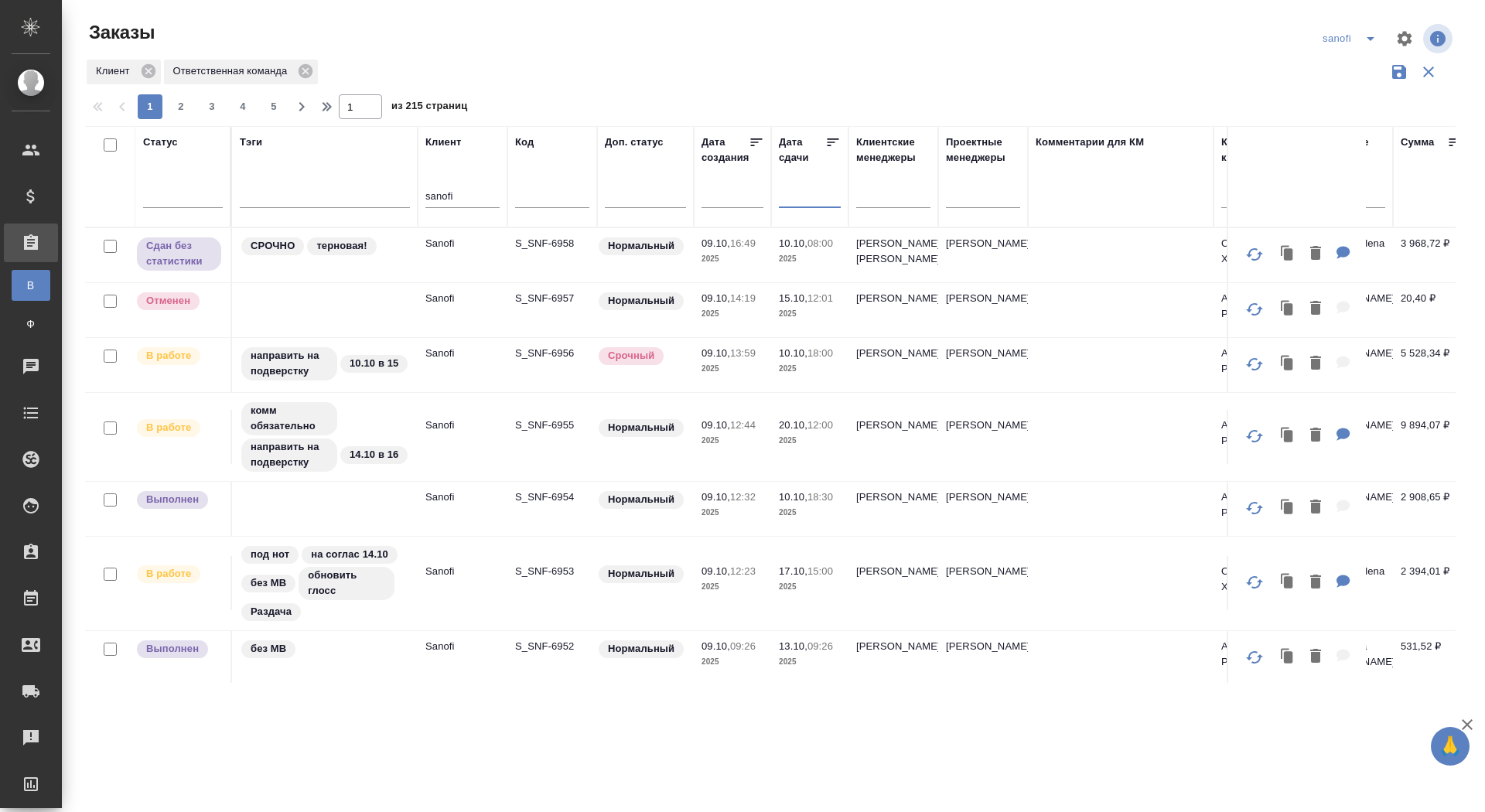
click at [805, 200] on input "text" at bounding box center [815, 195] width 53 height 22
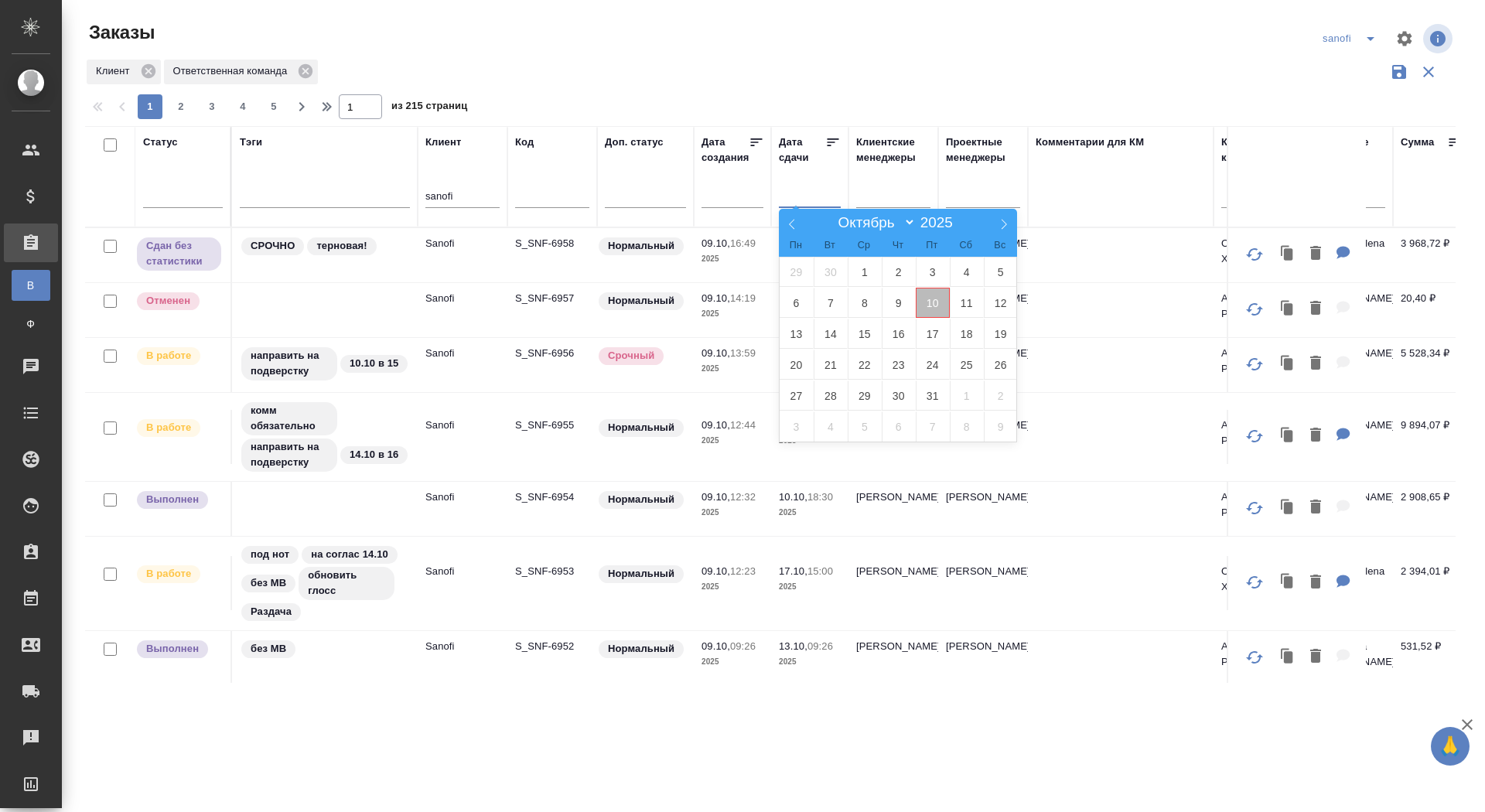
click at [928, 303] on span "10" at bounding box center [933, 302] width 34 height 30
type div "[DATE]T21:00:00.000Z"
click at [971, 303] on span "11" at bounding box center [967, 302] width 34 height 30
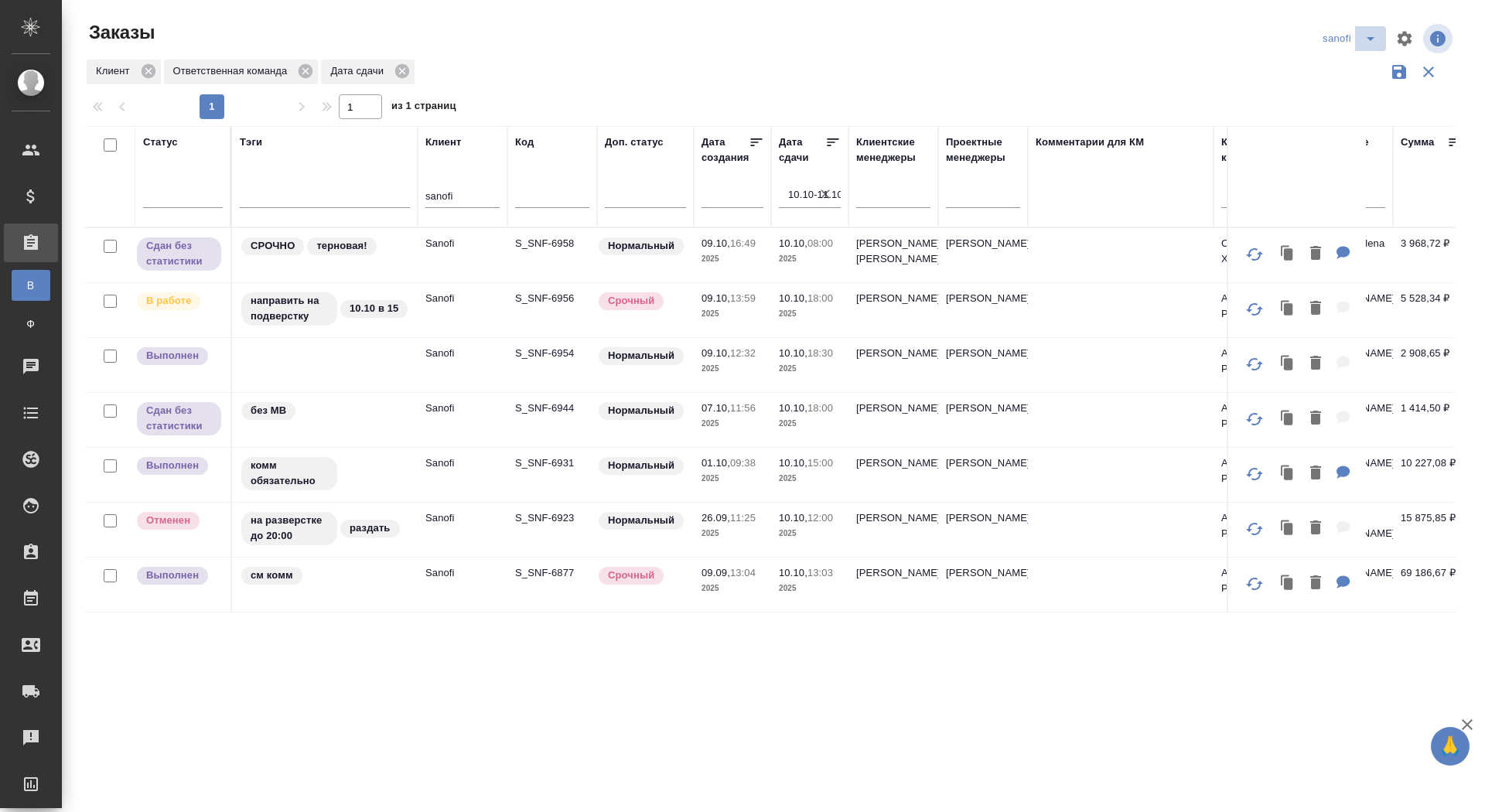
click at [1370, 37] on icon "split button" at bounding box center [1370, 39] width 7 height 4
click at [1329, 116] on li "sandoz" at bounding box center [1352, 119] width 81 height 25
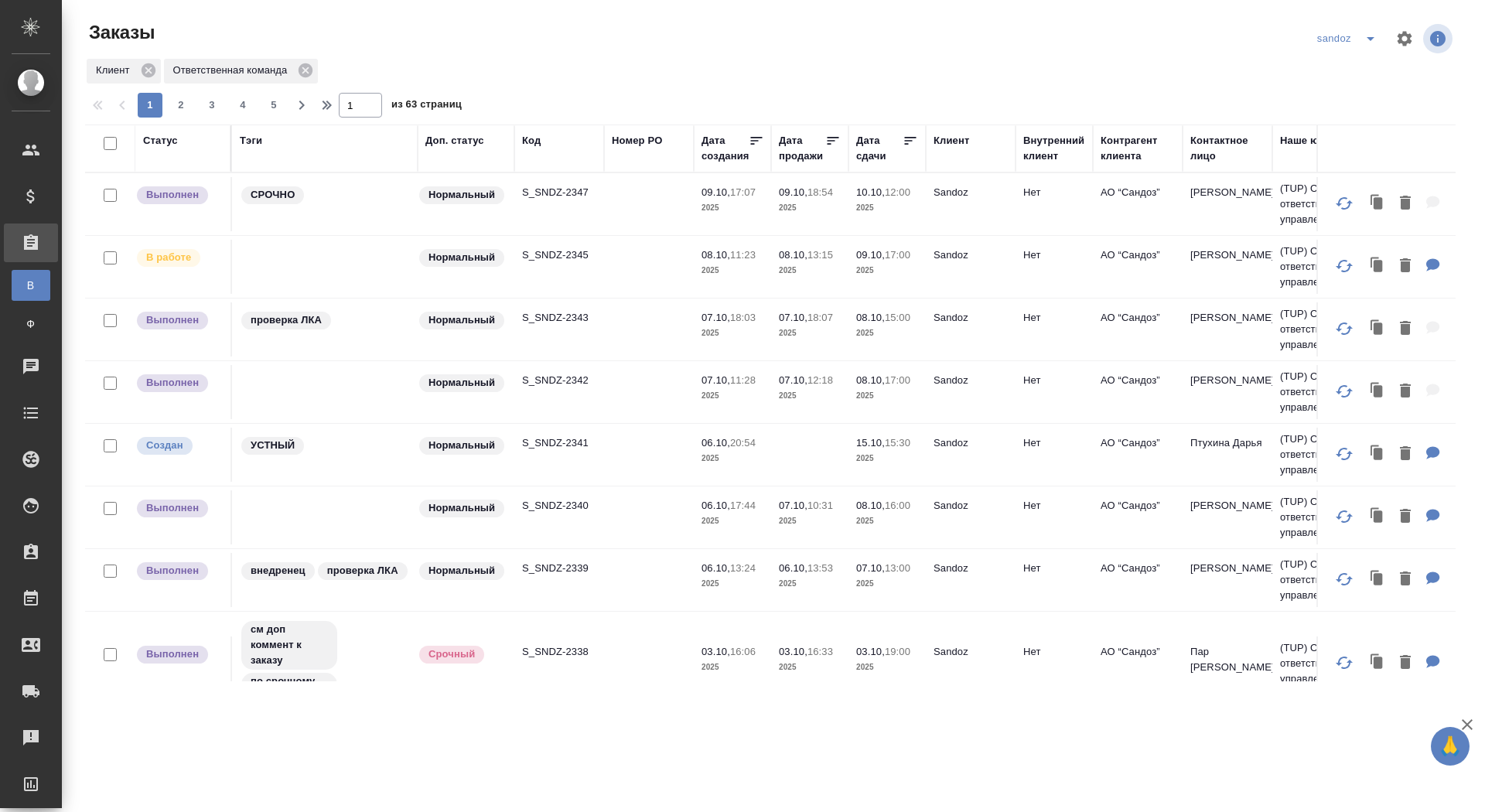
click at [806, 155] on div "Дата продажи" at bounding box center [802, 148] width 46 height 31
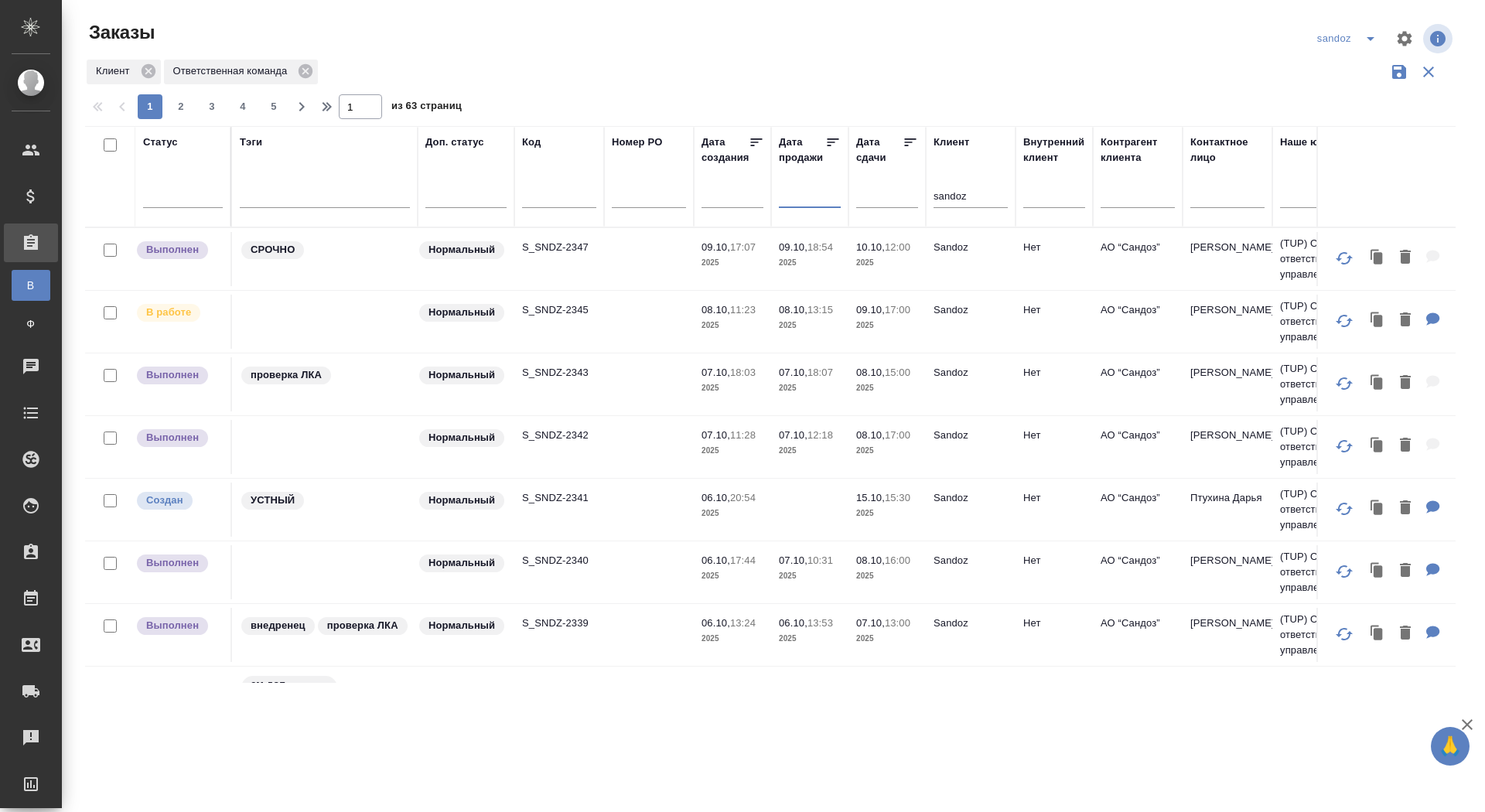
click at [806, 195] on input "text" at bounding box center [815, 195] width 53 height 22
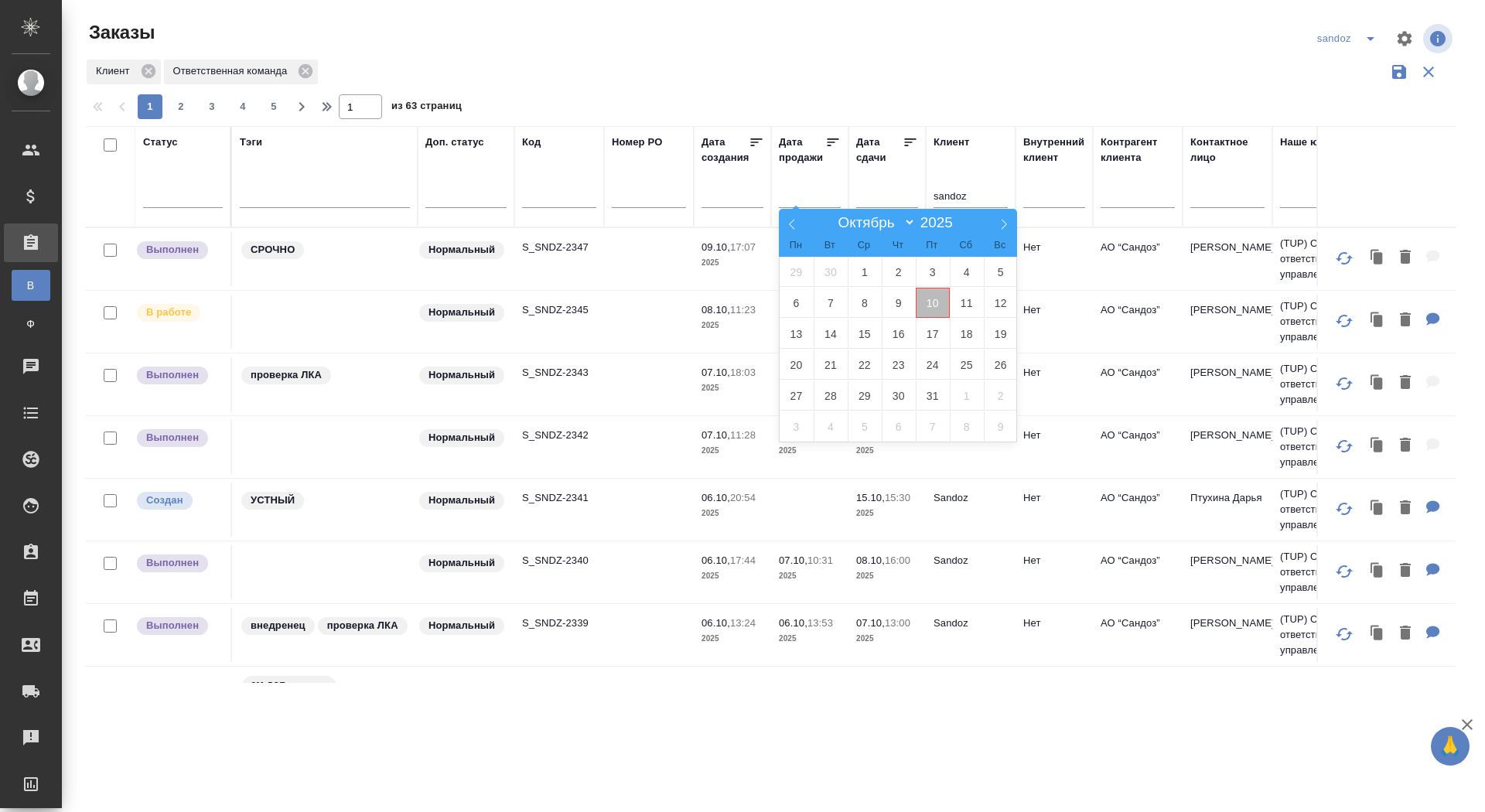
click at [934, 300] on span "10" at bounding box center [933, 302] width 34 height 30
type div "[DATE]T21:00:00.000Z"
click at [963, 299] on span "11" at bounding box center [967, 302] width 34 height 30
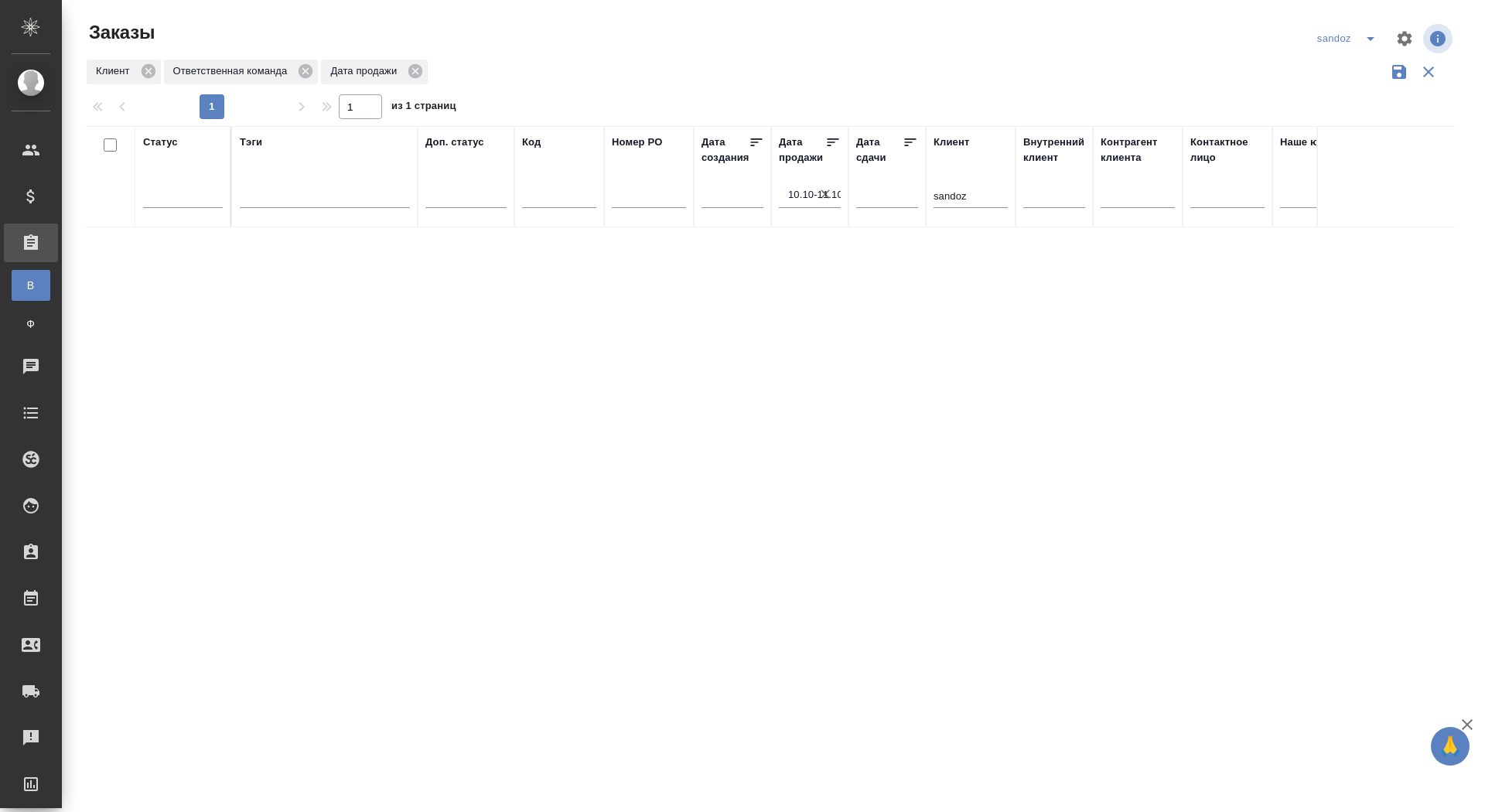
click at [835, 190] on input "10.10-11.10" at bounding box center [815, 195] width 53 height 22
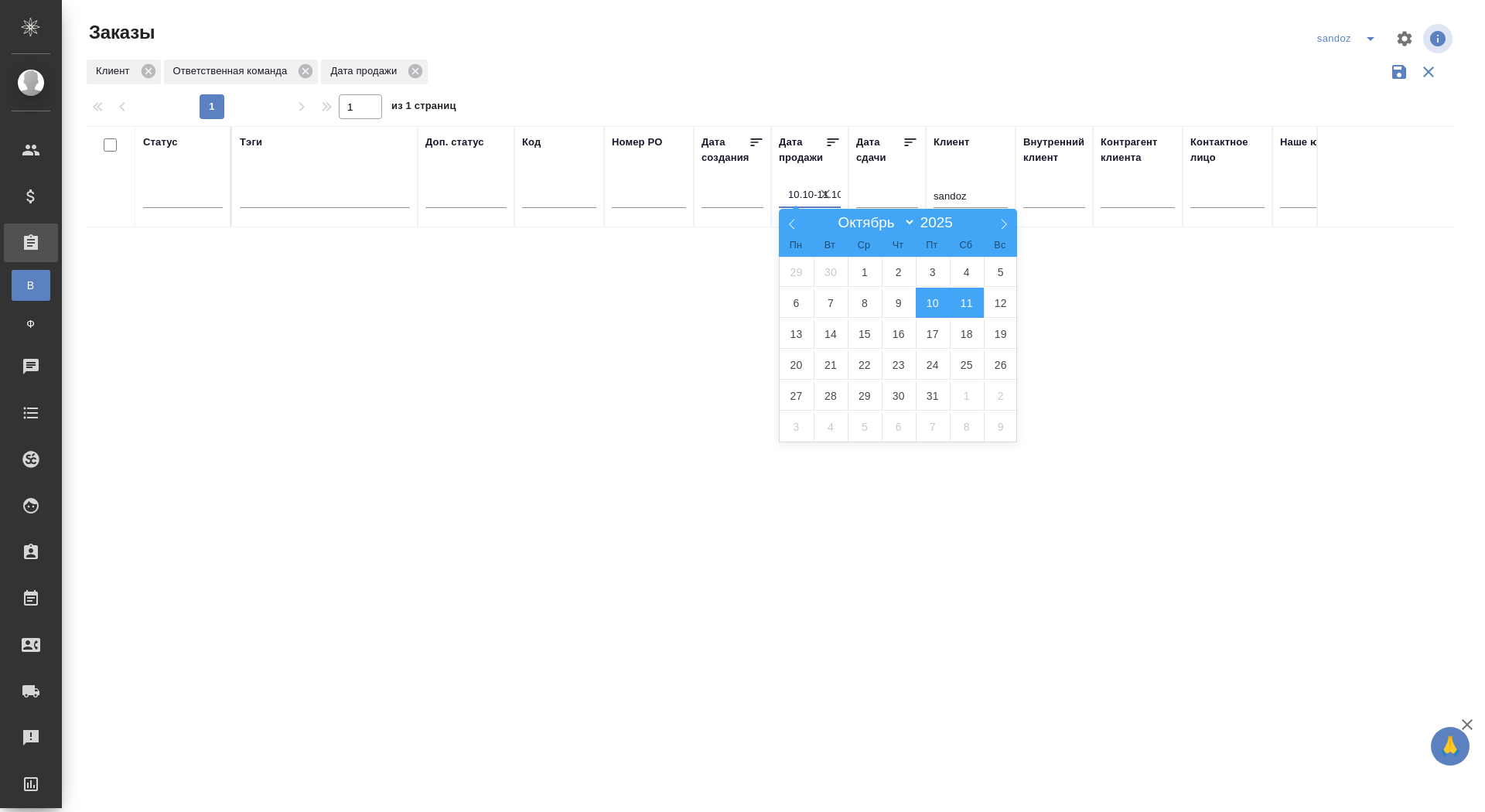
click at [825, 190] on icon "button" at bounding box center [825, 194] width 16 height 16
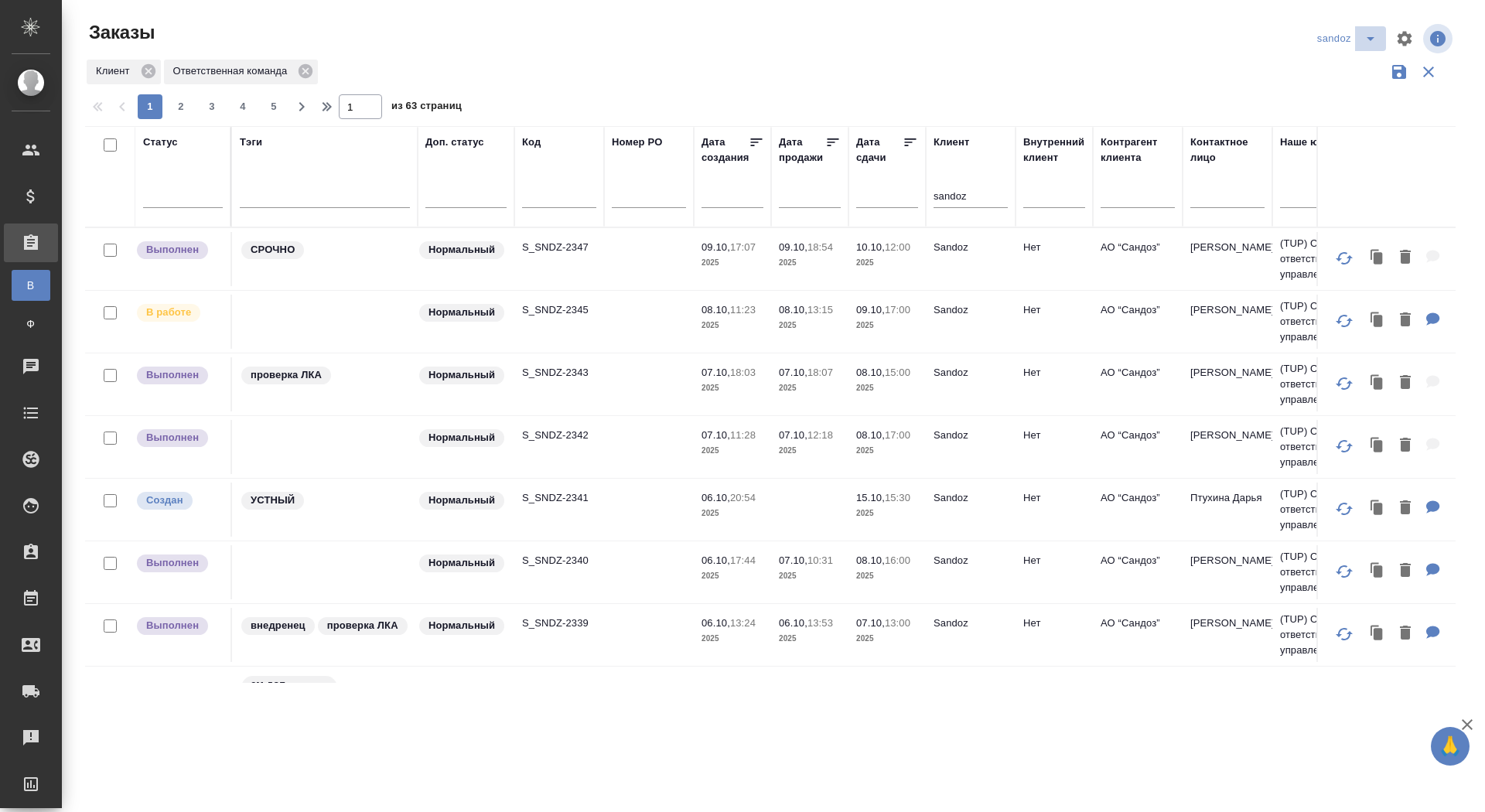
click at [1372, 36] on icon "split button" at bounding box center [1371, 38] width 18 height 18
click at [1348, 89] on li "sanofi" at bounding box center [1349, 94] width 81 height 25
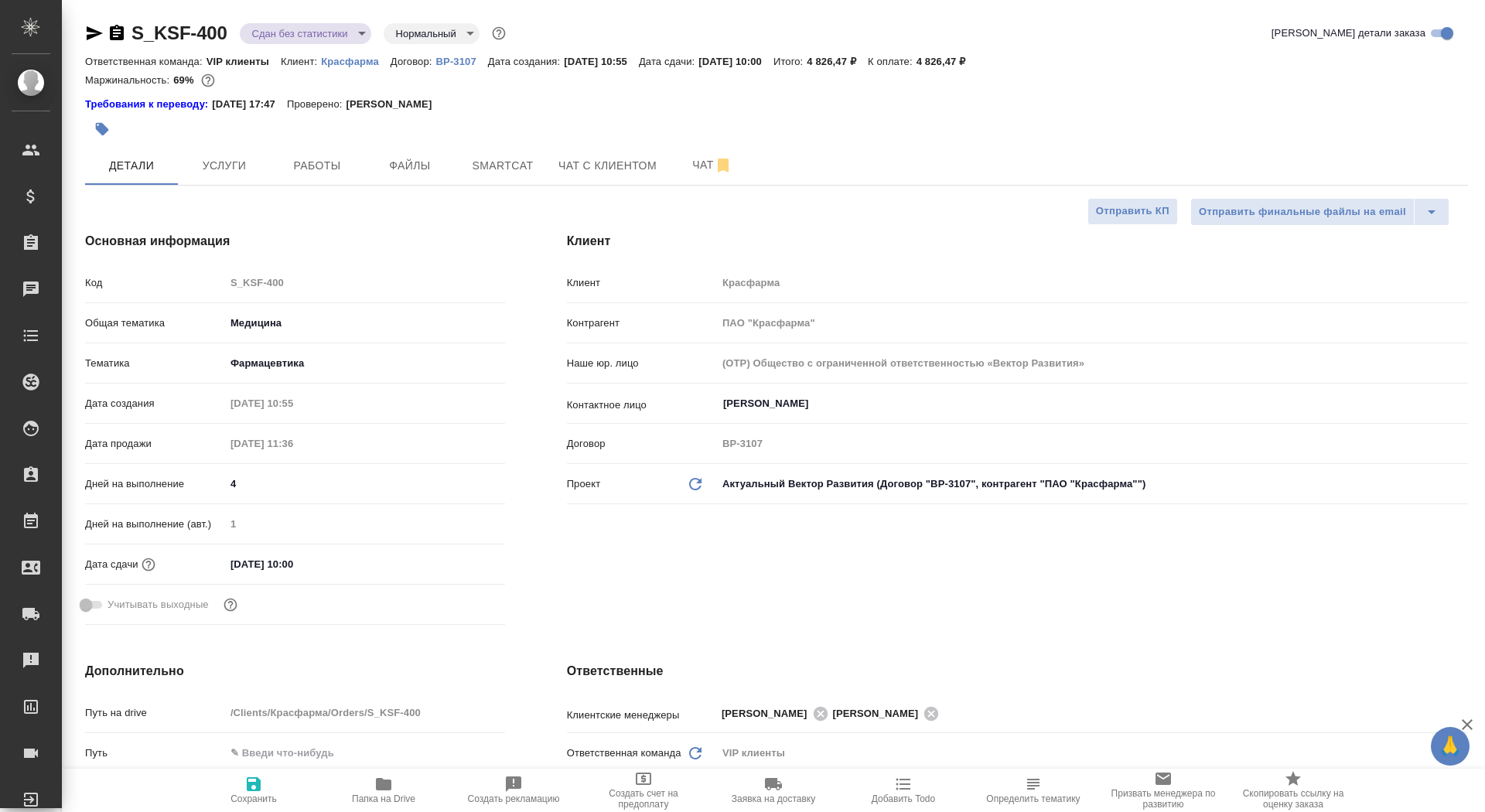
select select "RU"
